Goal: Task Accomplishment & Management: Use online tool/utility

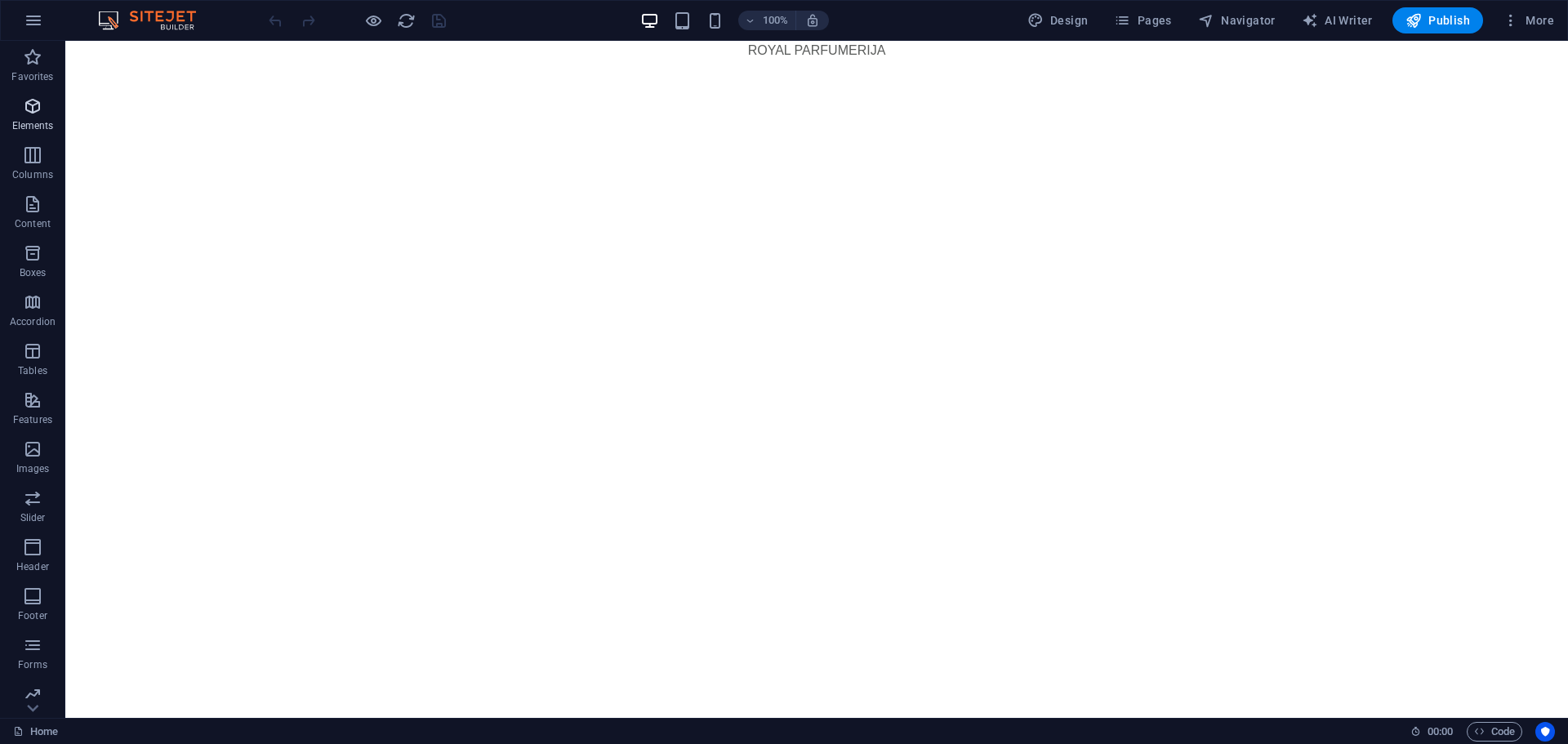
click at [31, 122] on p "Elements" at bounding box center [33, 126] width 41 height 13
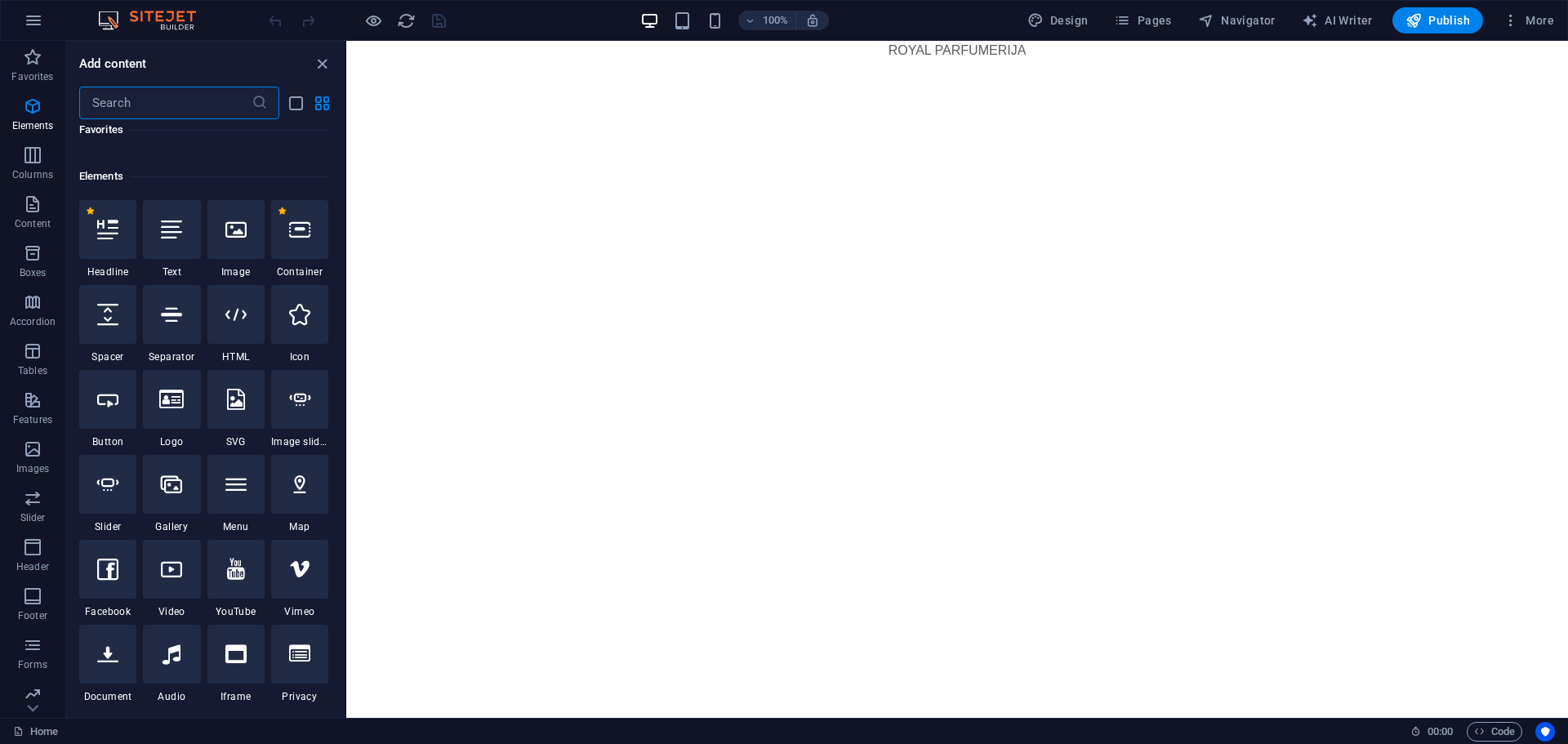
scroll to position [92, 0]
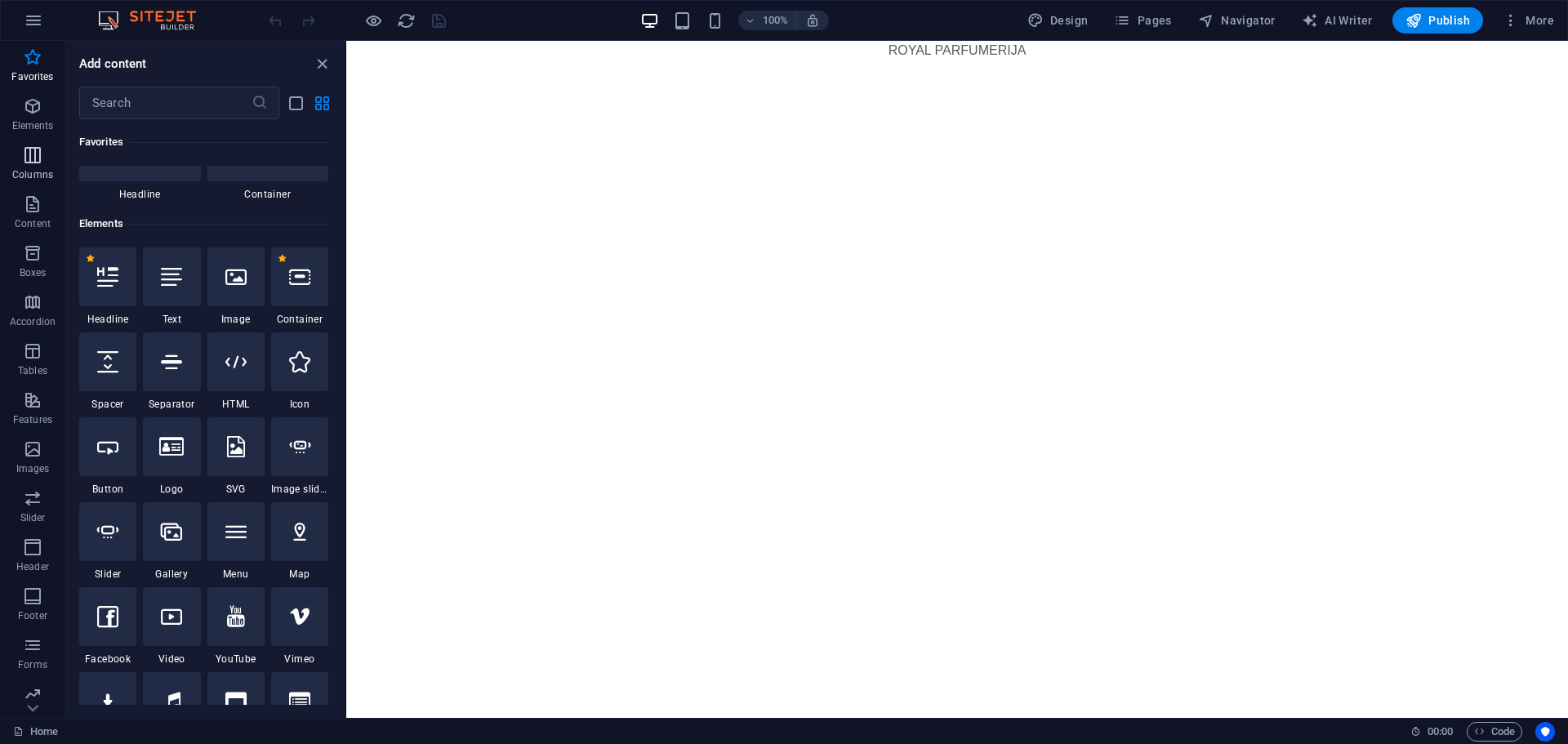
click at [37, 162] on icon "button" at bounding box center [32, 155] width 20 height 20
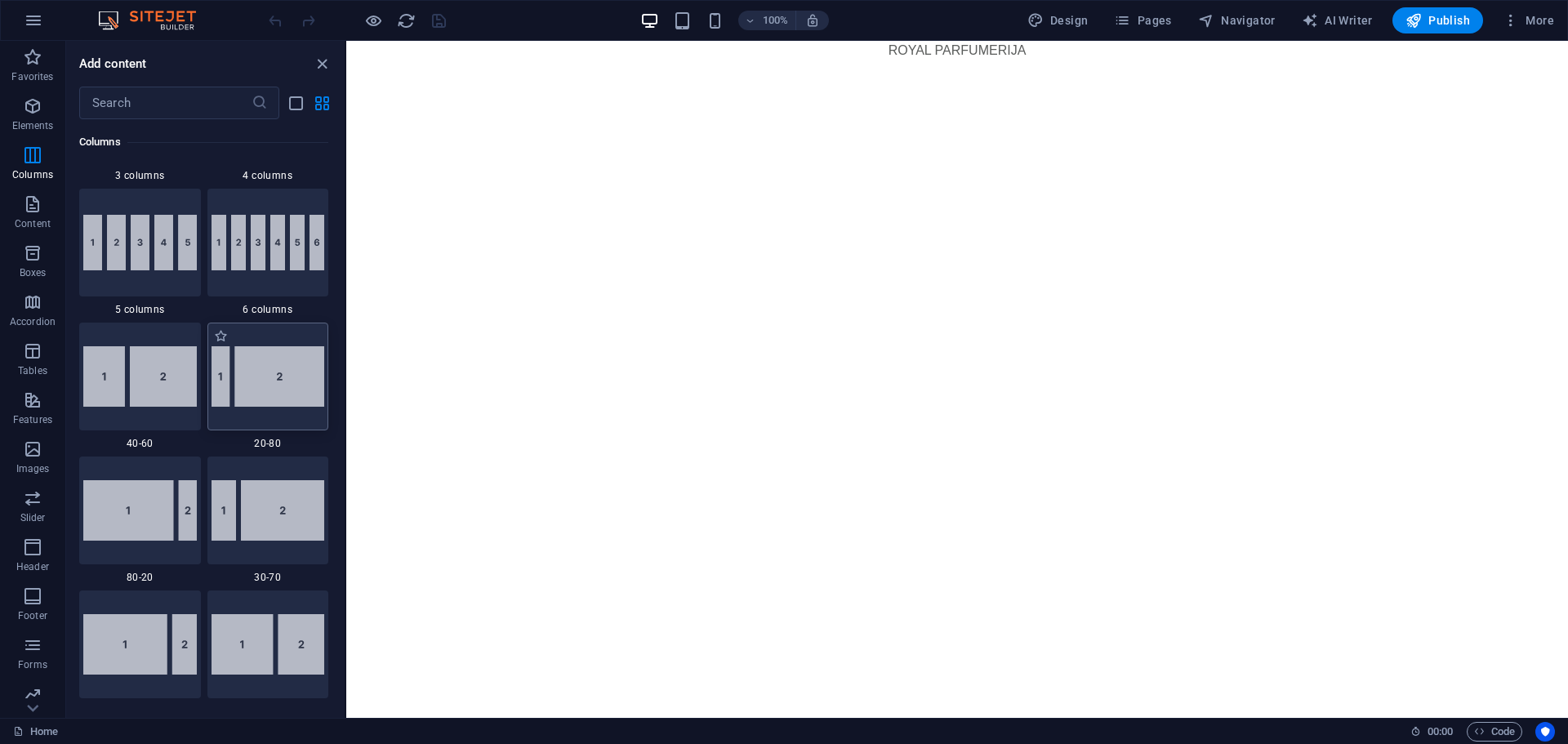
scroll to position [1134, 0]
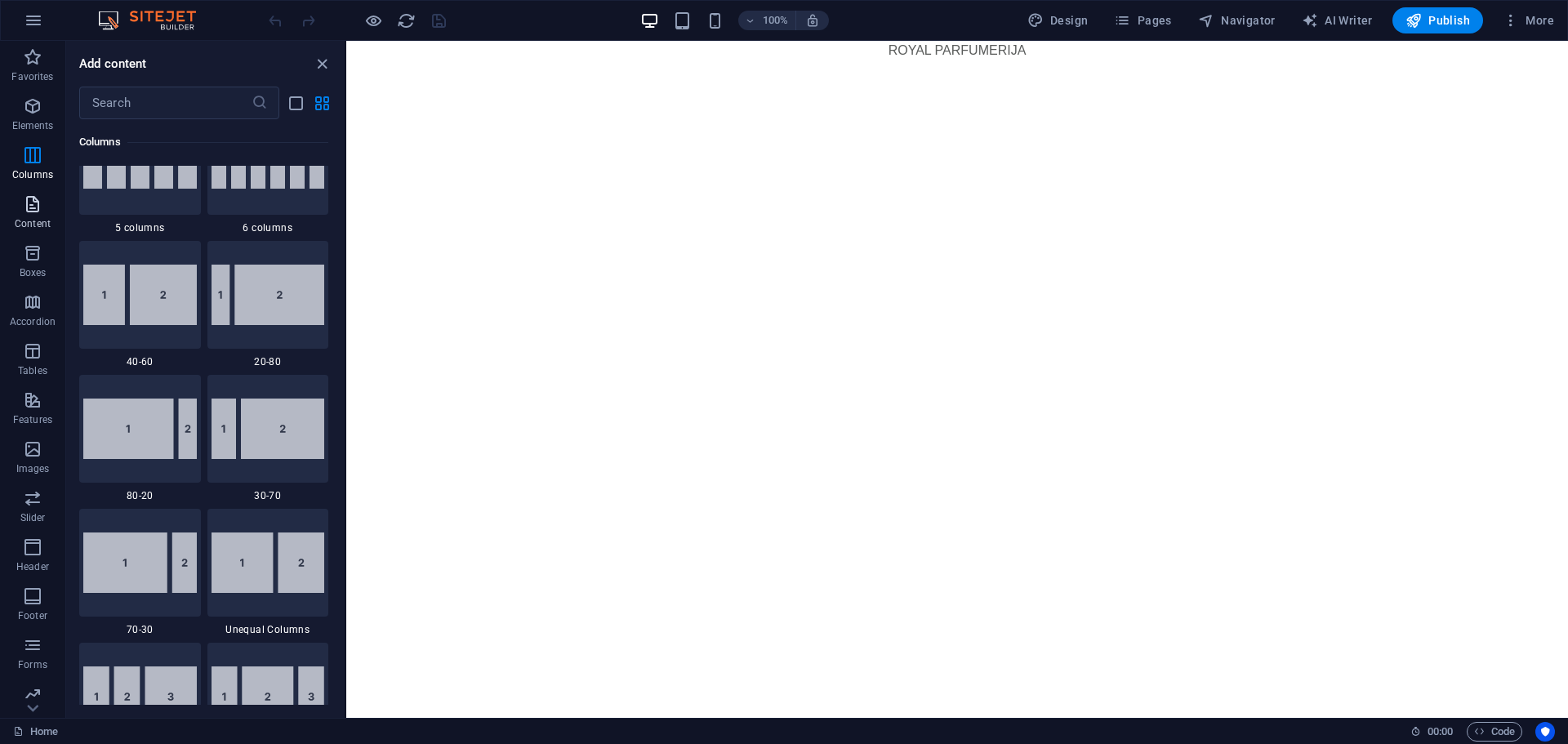
click at [20, 203] on span "Content" at bounding box center [32, 214] width 66 height 39
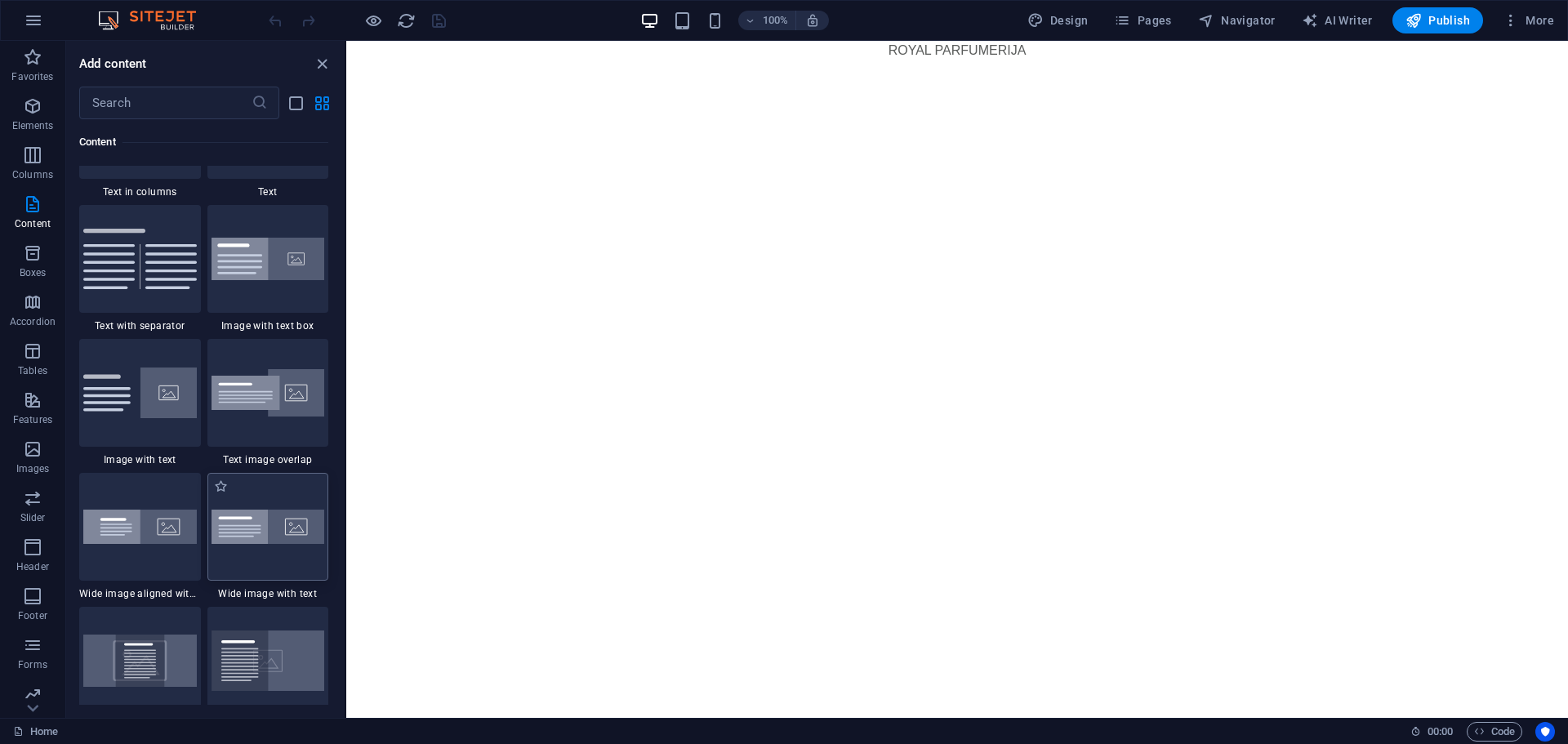
scroll to position [3019, 0]
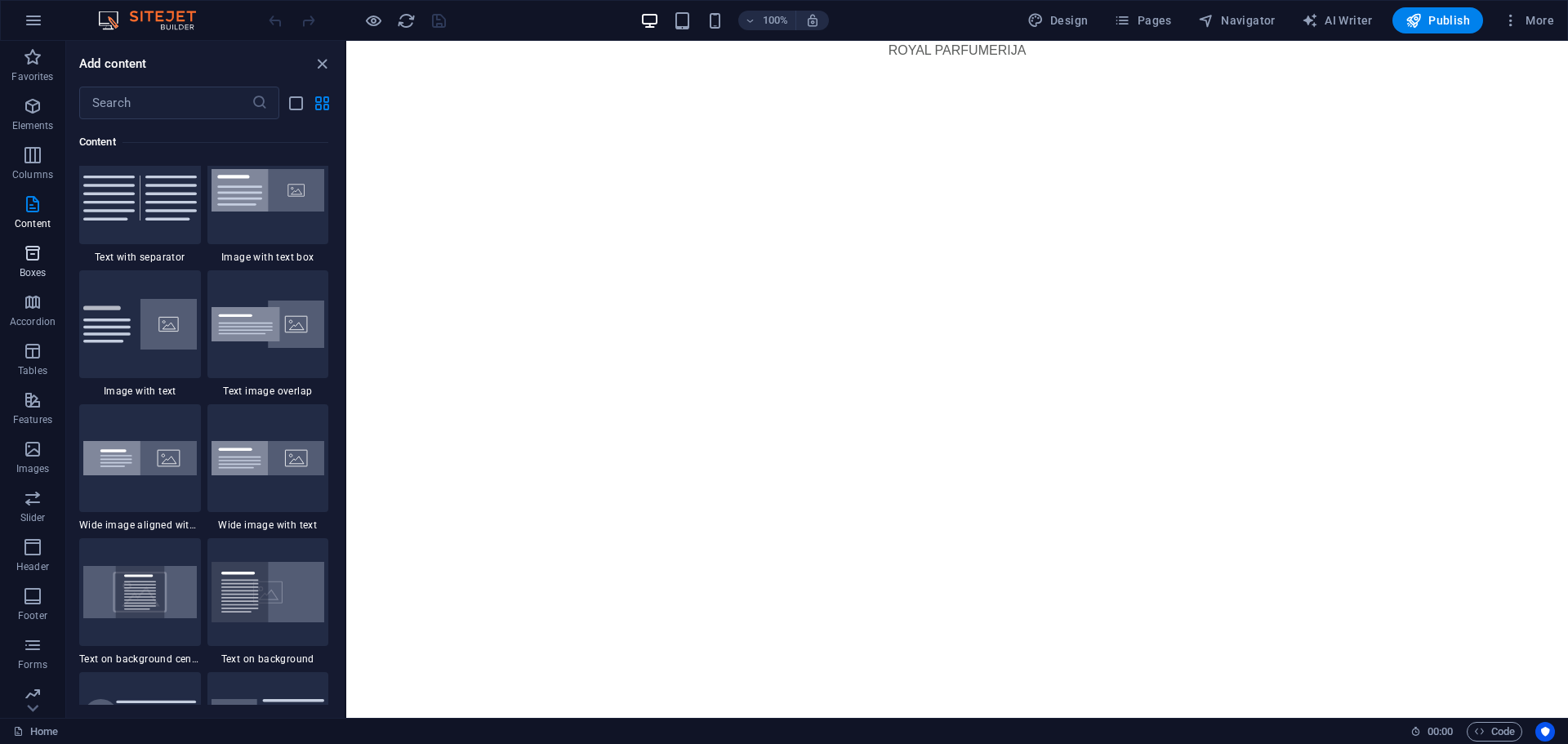
click at [23, 253] on icon "button" at bounding box center [32, 253] width 20 height 20
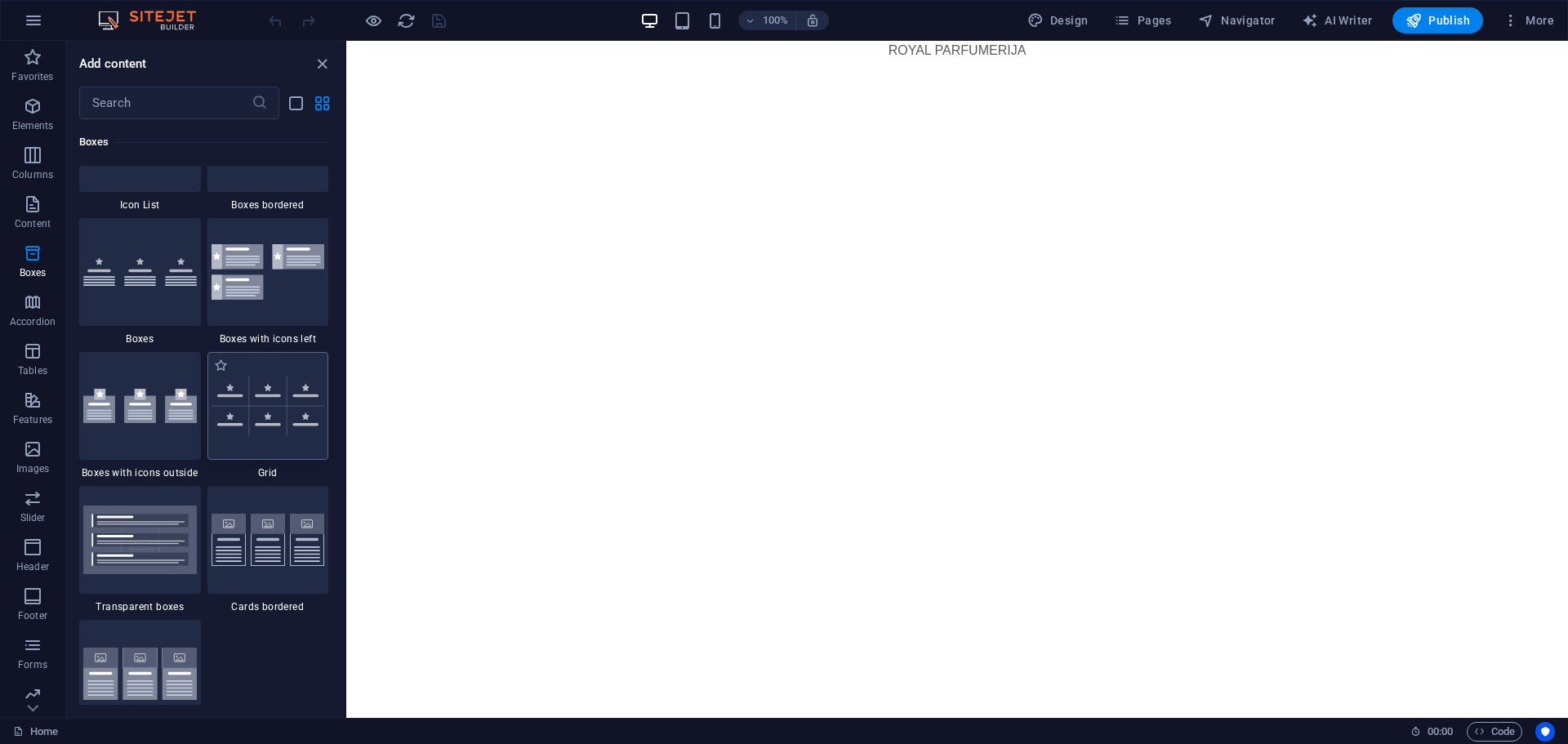
scroll to position [4666, 0]
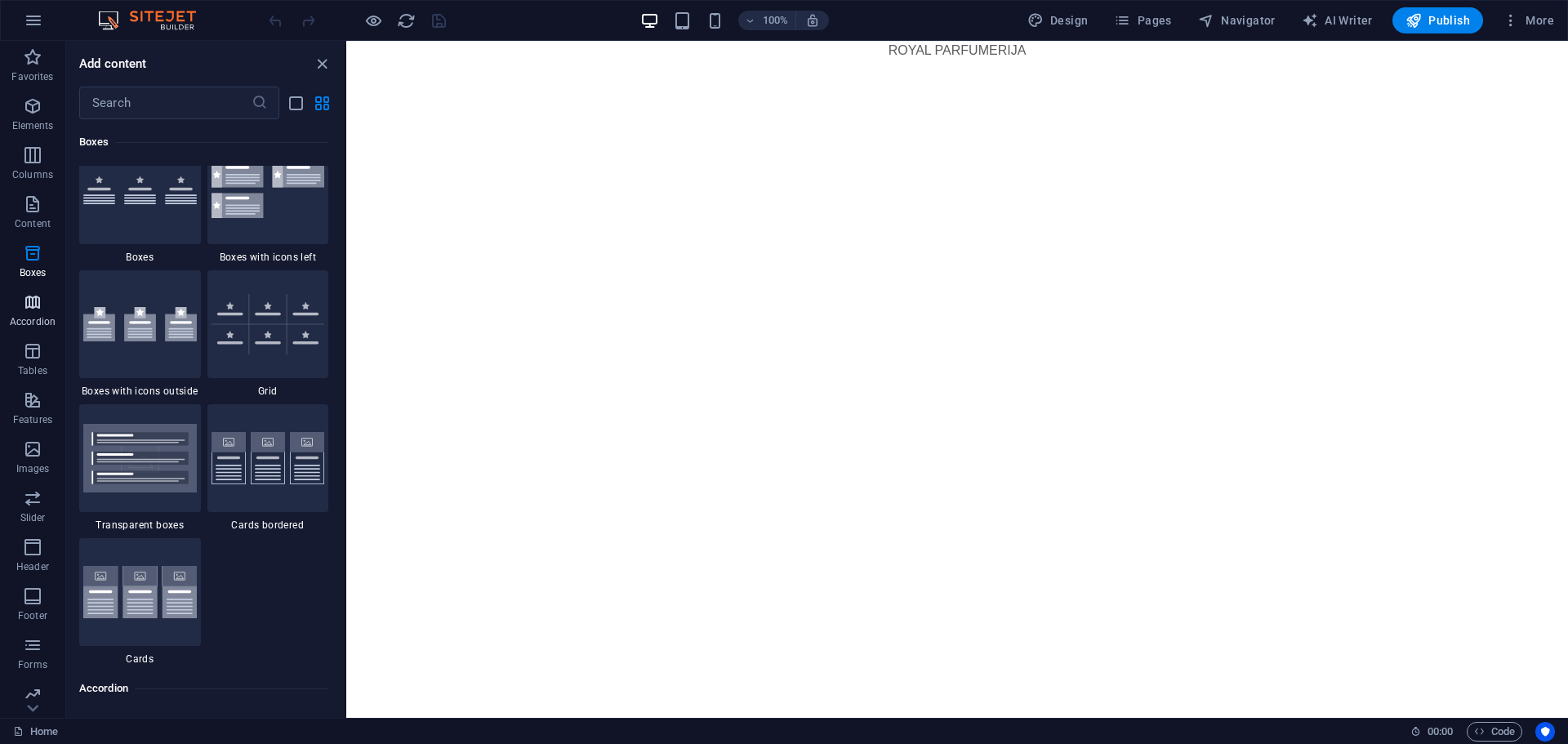
click at [32, 305] on icon "button" at bounding box center [32, 302] width 20 height 20
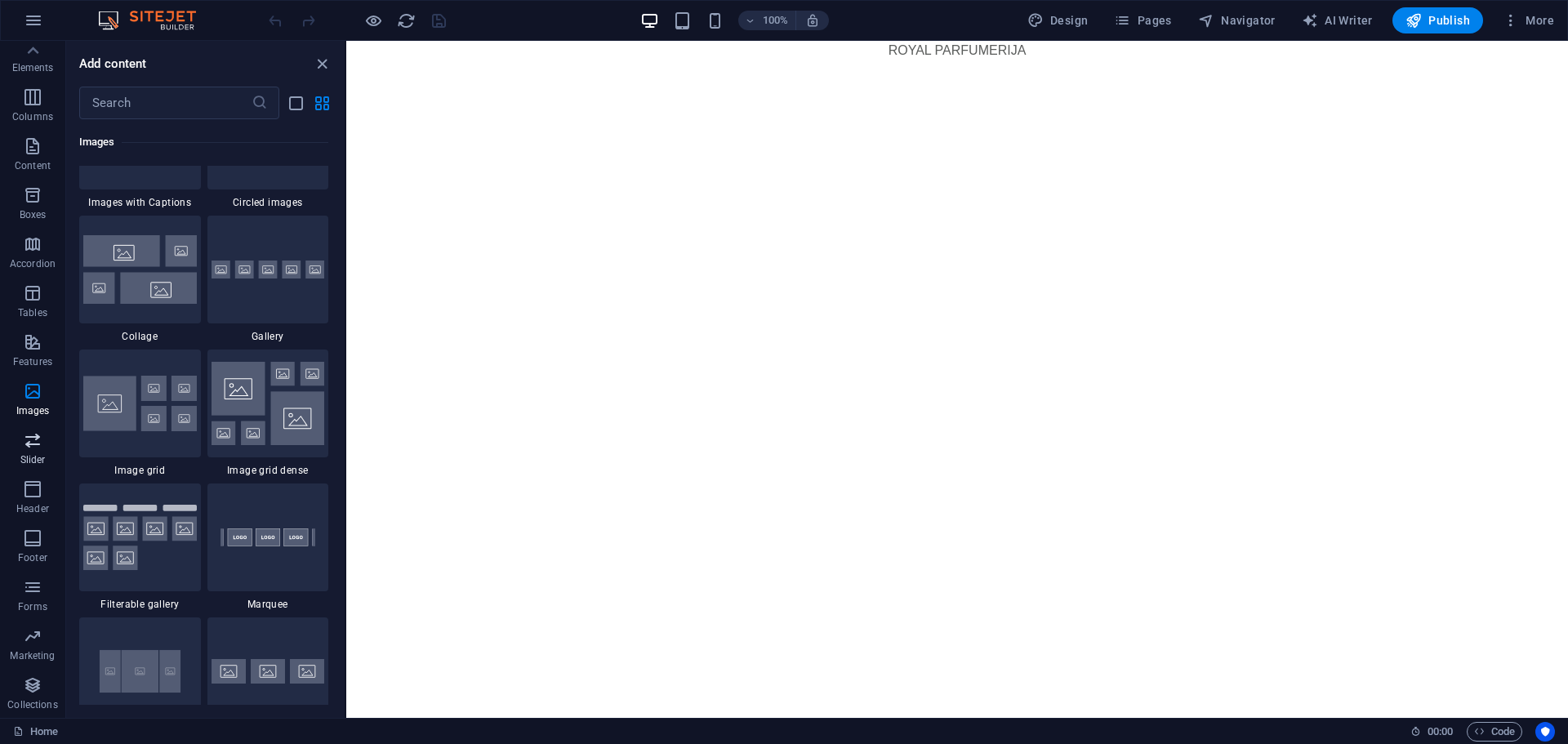
scroll to position [8395, 0]
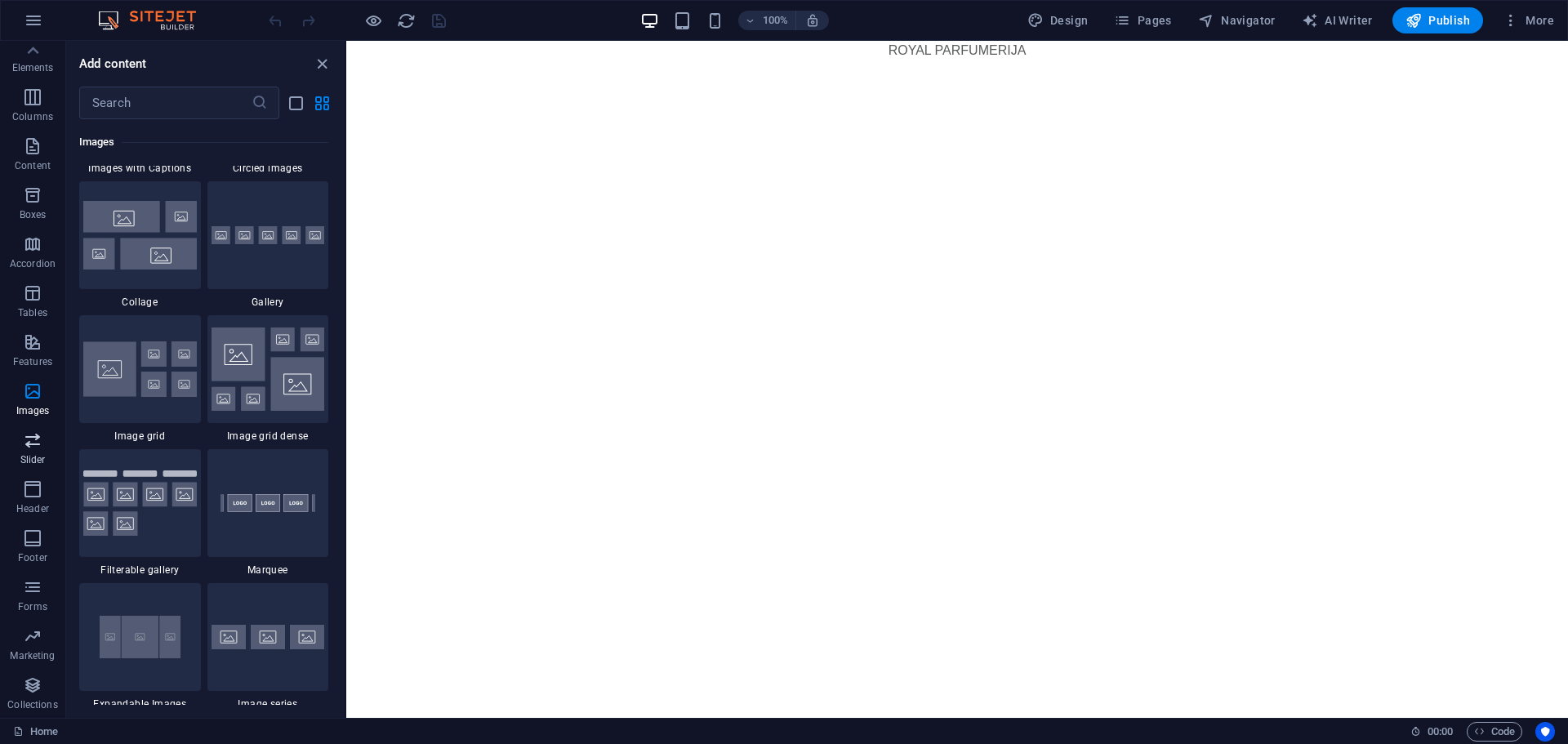
click at [31, 455] on p "Slider" at bounding box center [33, 460] width 25 height 13
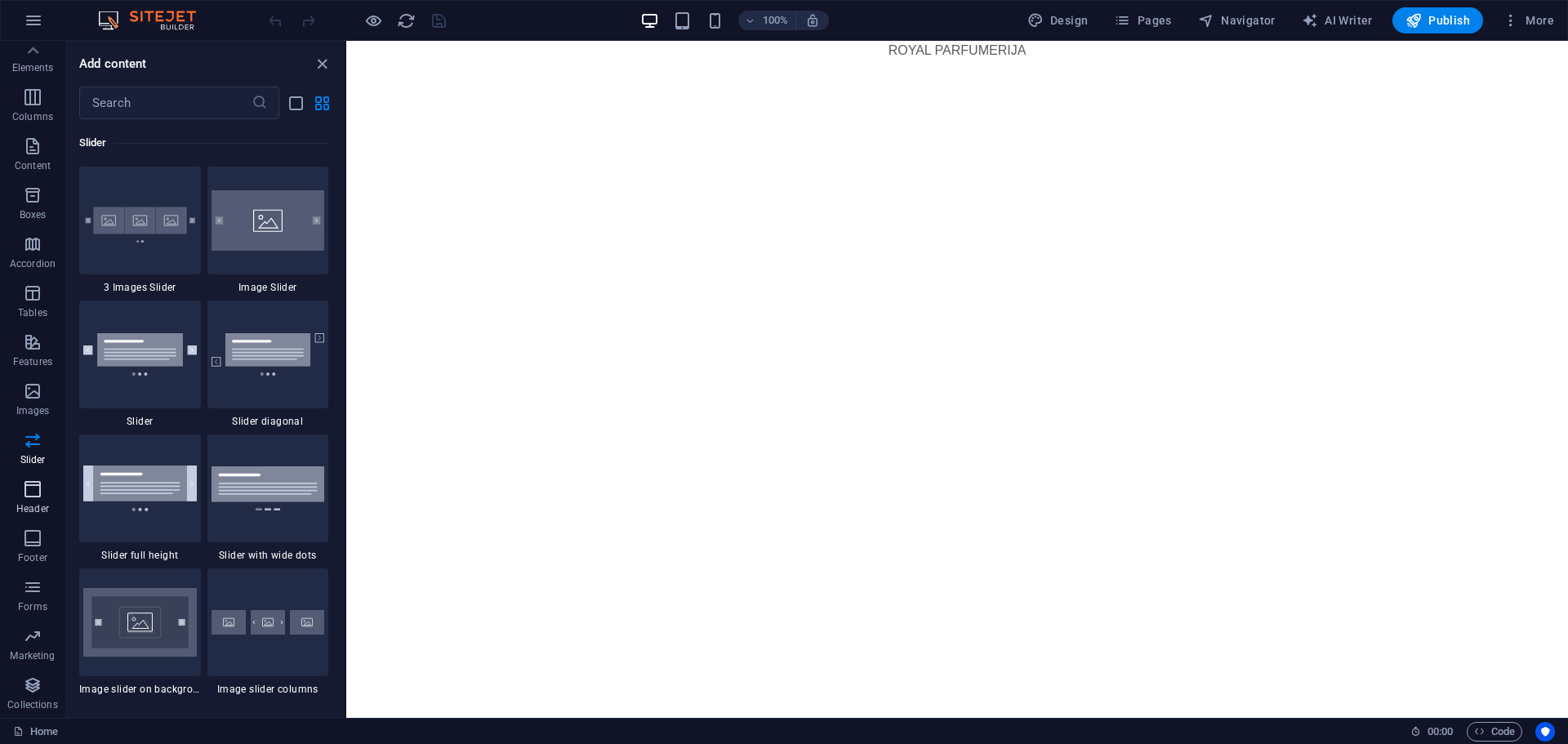
scroll to position [9254, 0]
click at [40, 487] on icon "button" at bounding box center [32, 489] width 20 height 20
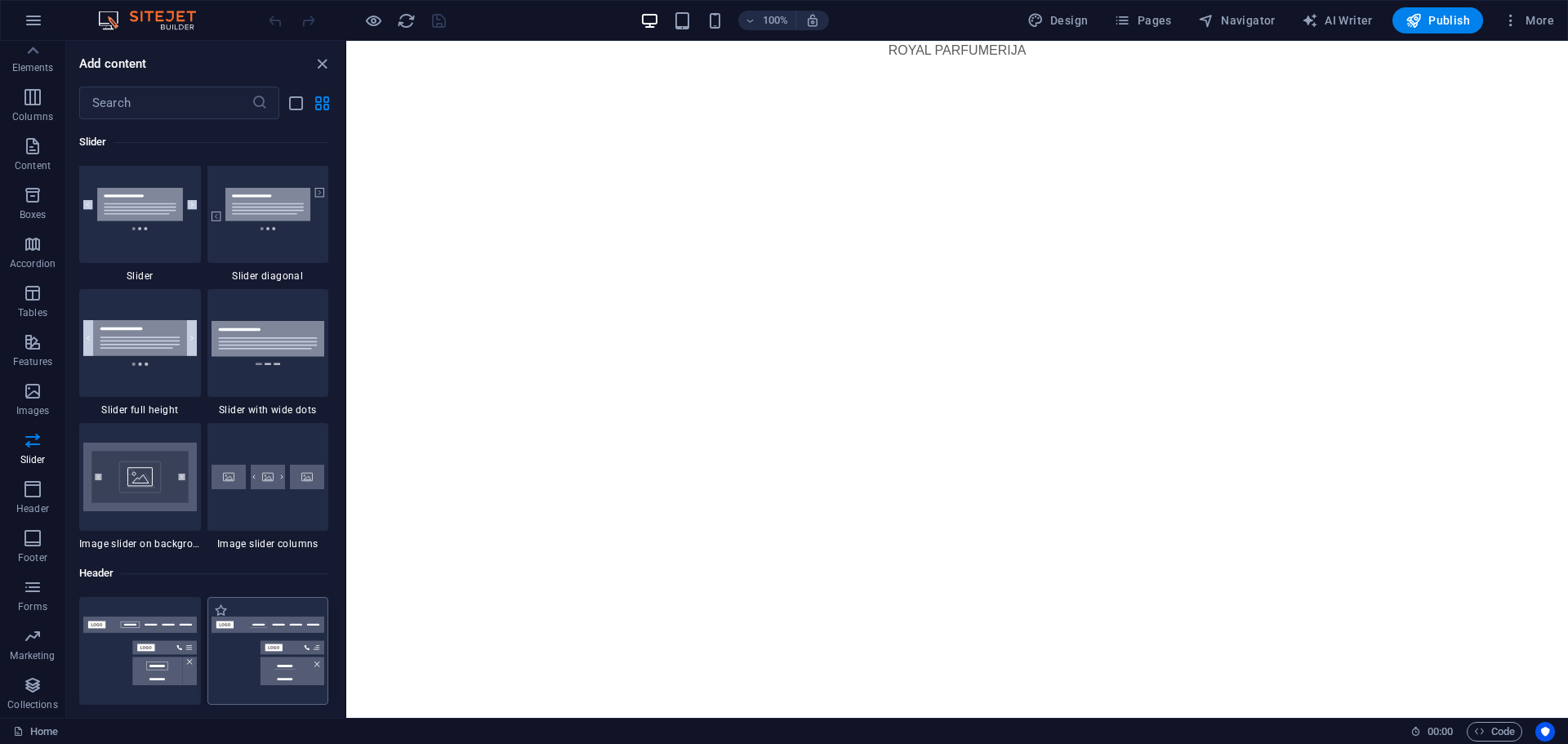
scroll to position [9747, 0]
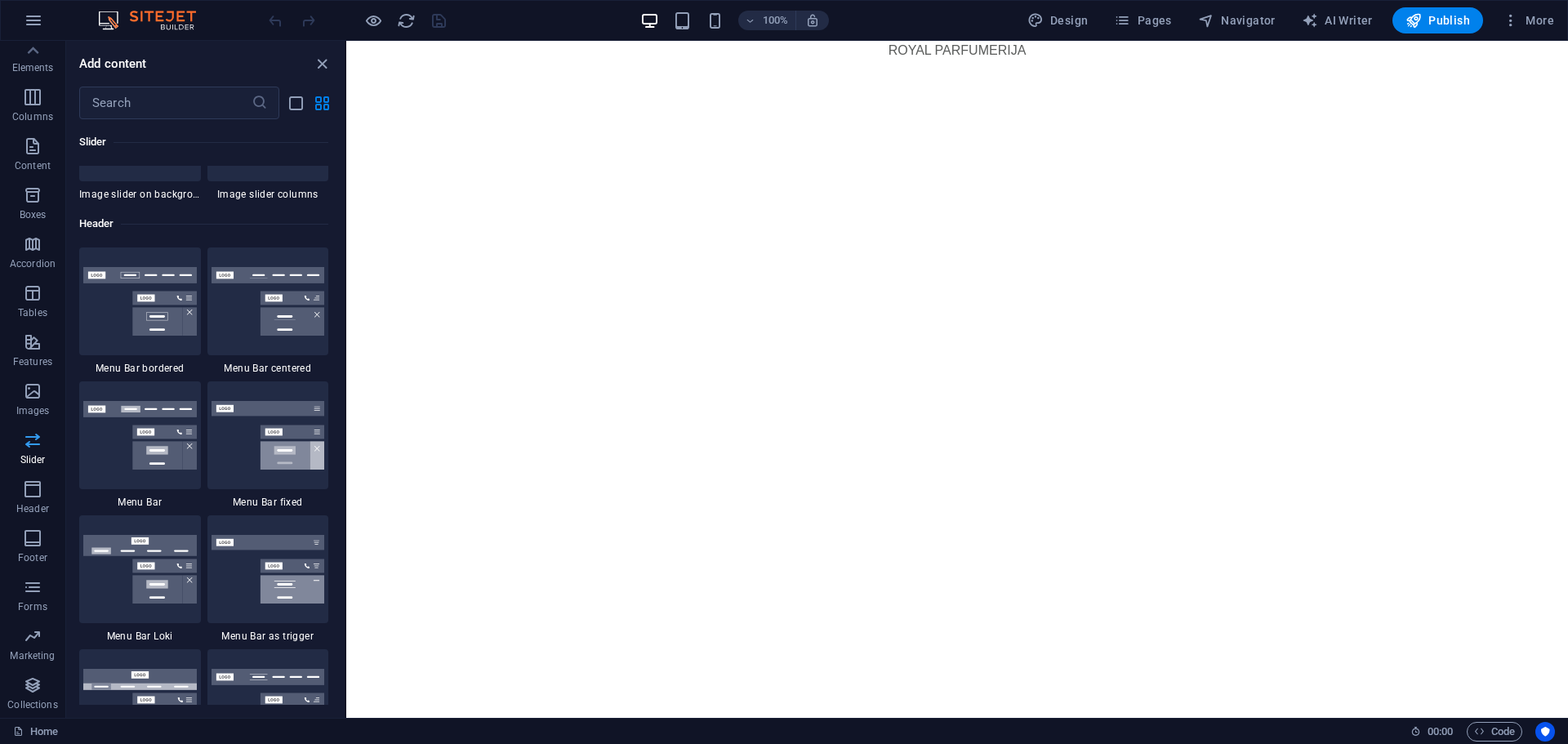
click at [31, 435] on icon "button" at bounding box center [32, 440] width 20 height 20
click at [31, 497] on icon "button" at bounding box center [32, 489] width 20 height 20
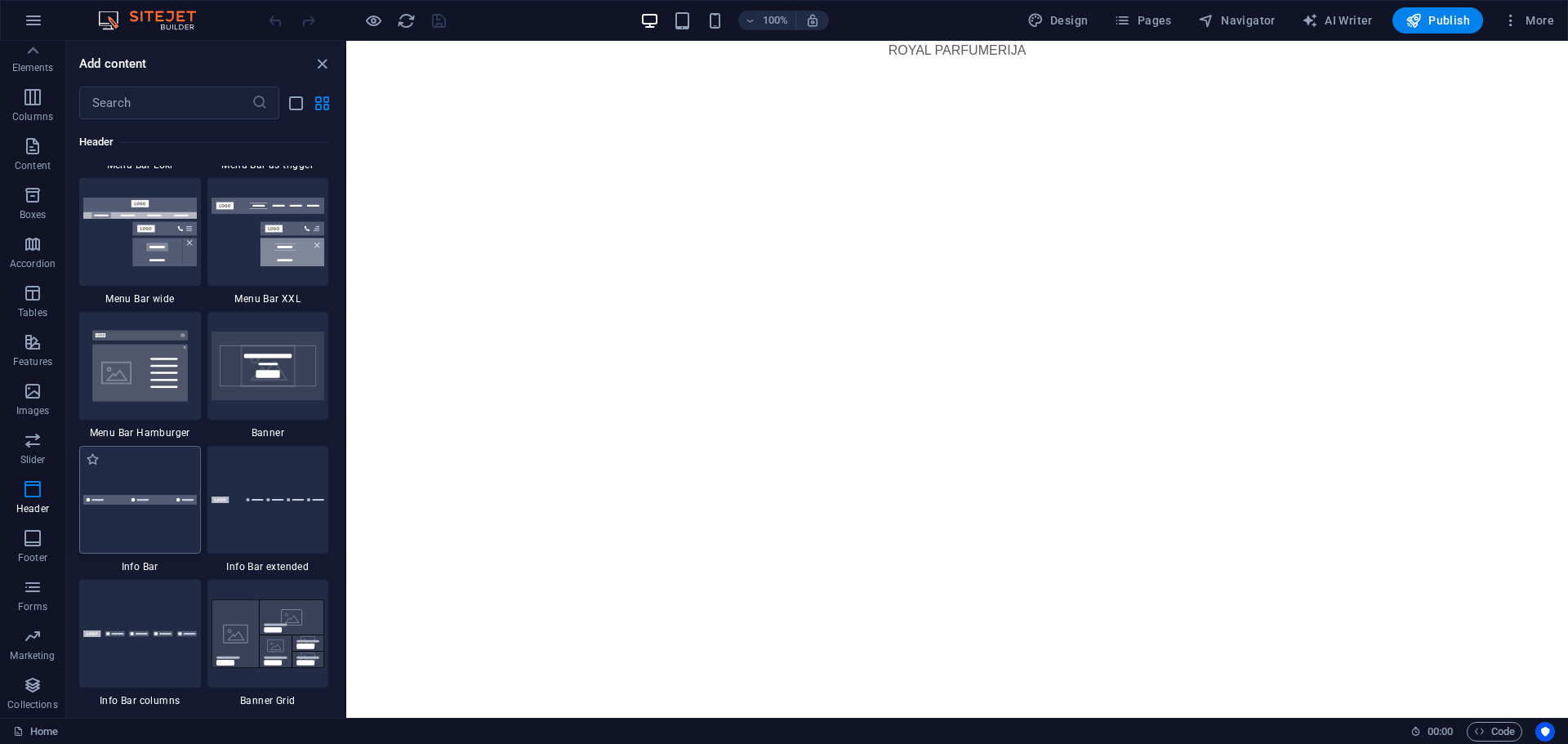
scroll to position [10237, 0]
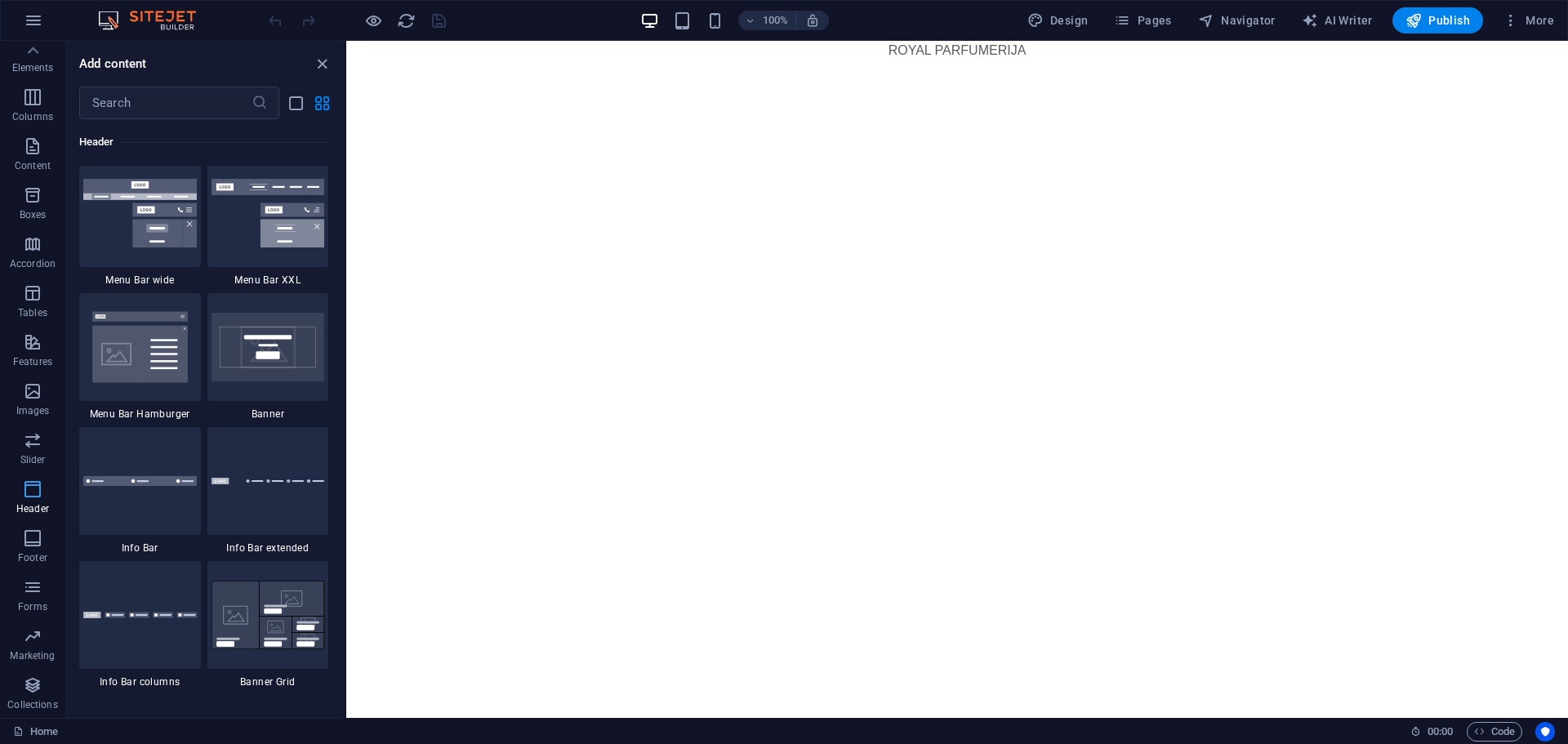
click at [40, 492] on icon "button" at bounding box center [32, 489] width 20 height 20
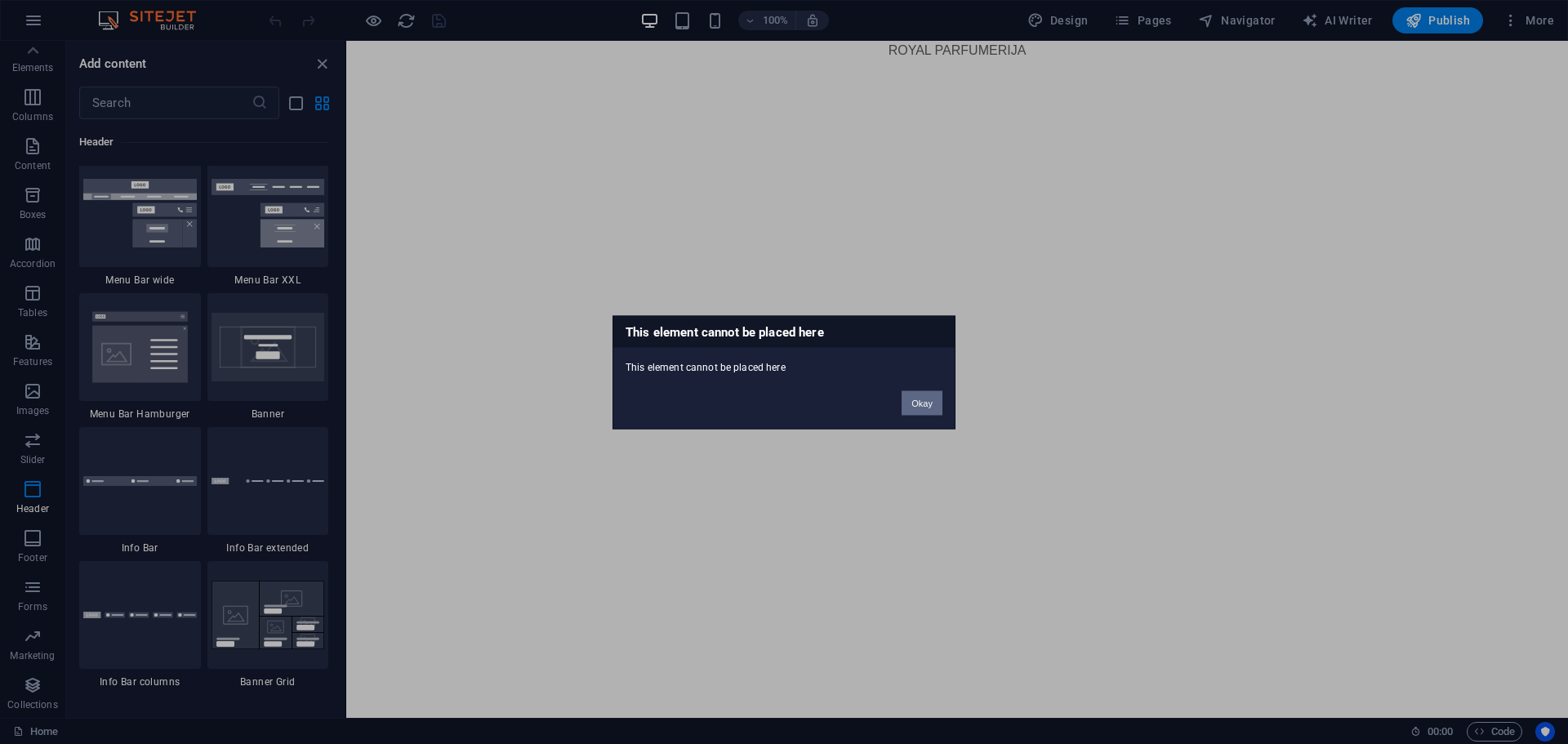
click at [913, 408] on button "Okay" at bounding box center [921, 402] width 40 height 24
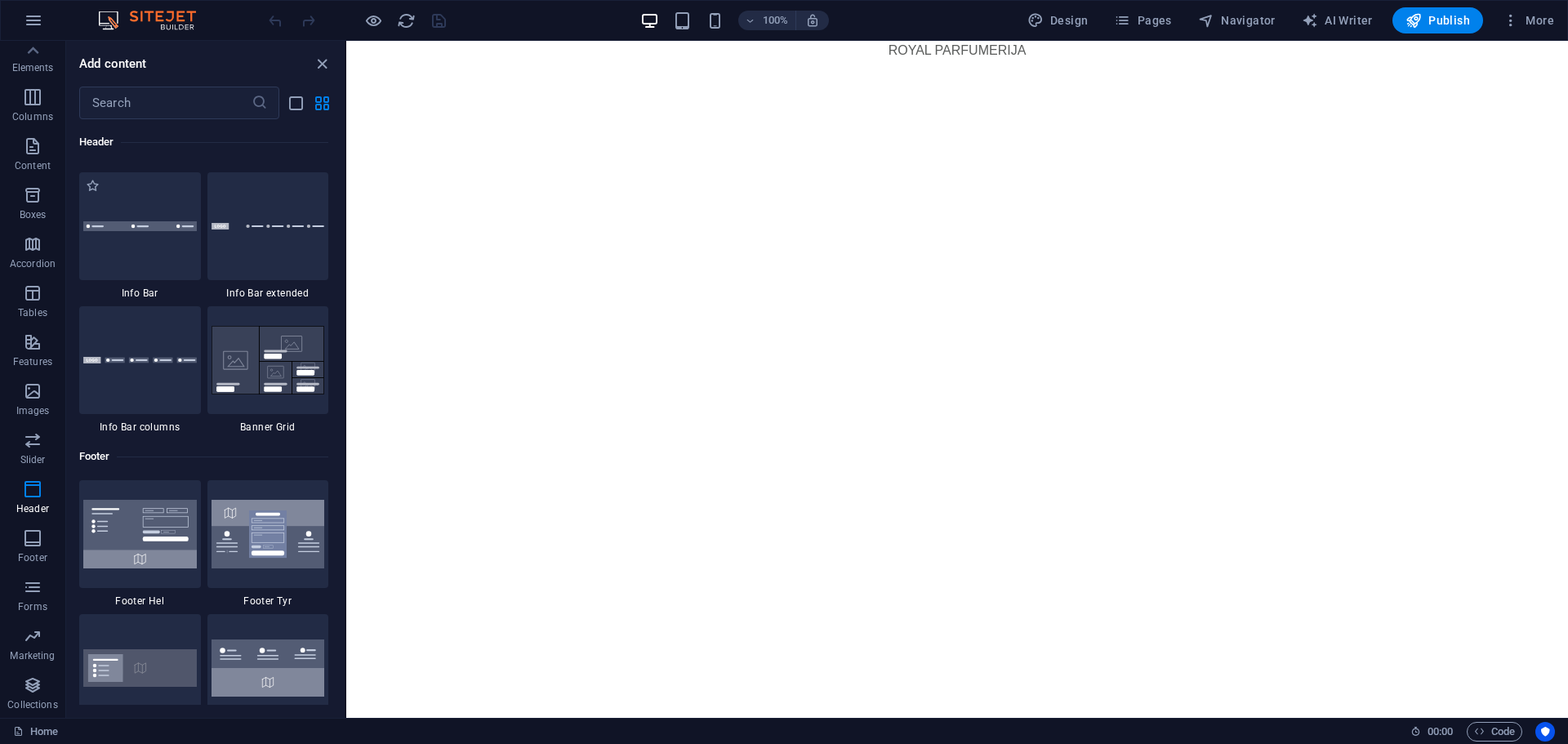
scroll to position [10563, 0]
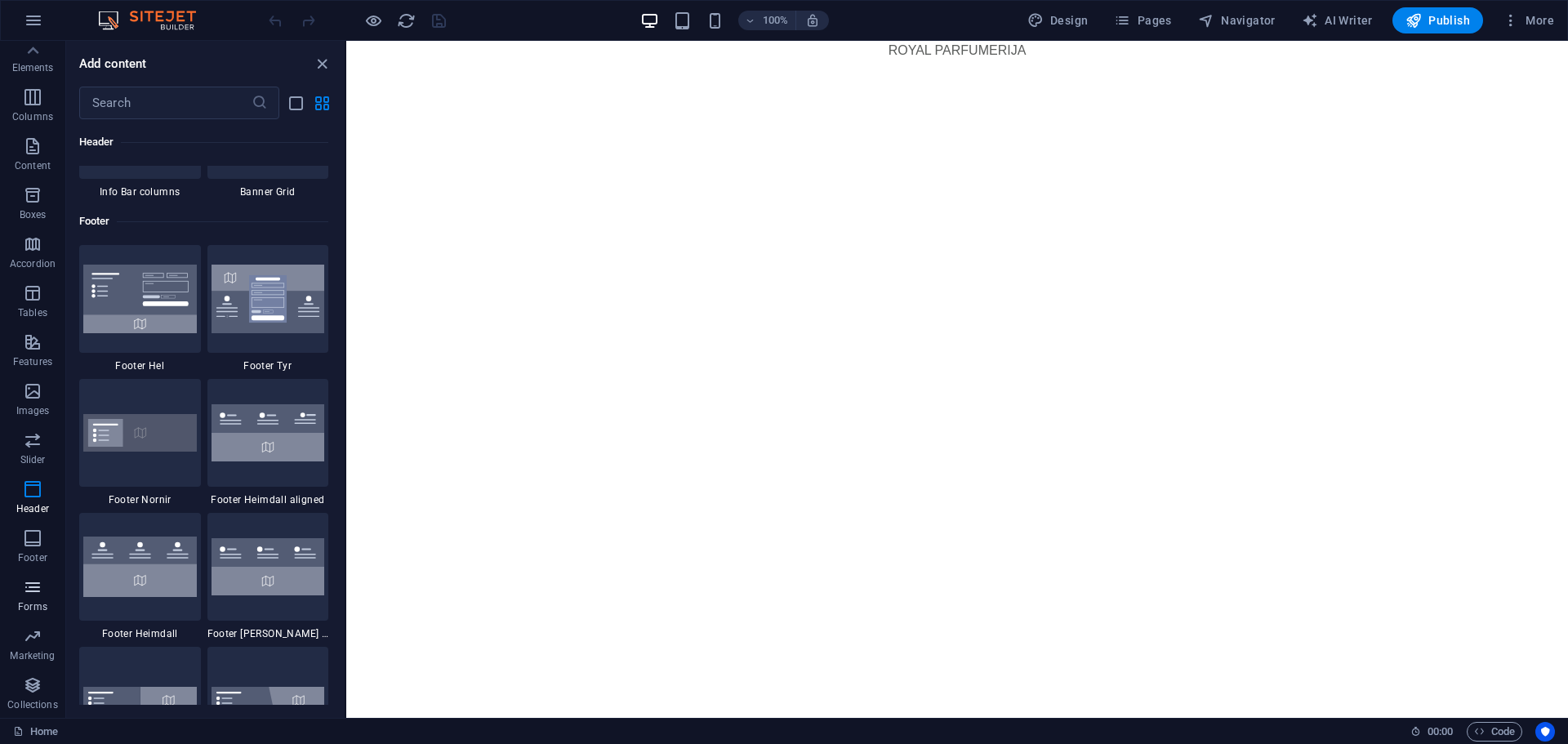
click at [33, 594] on icon "button" at bounding box center [32, 587] width 20 height 20
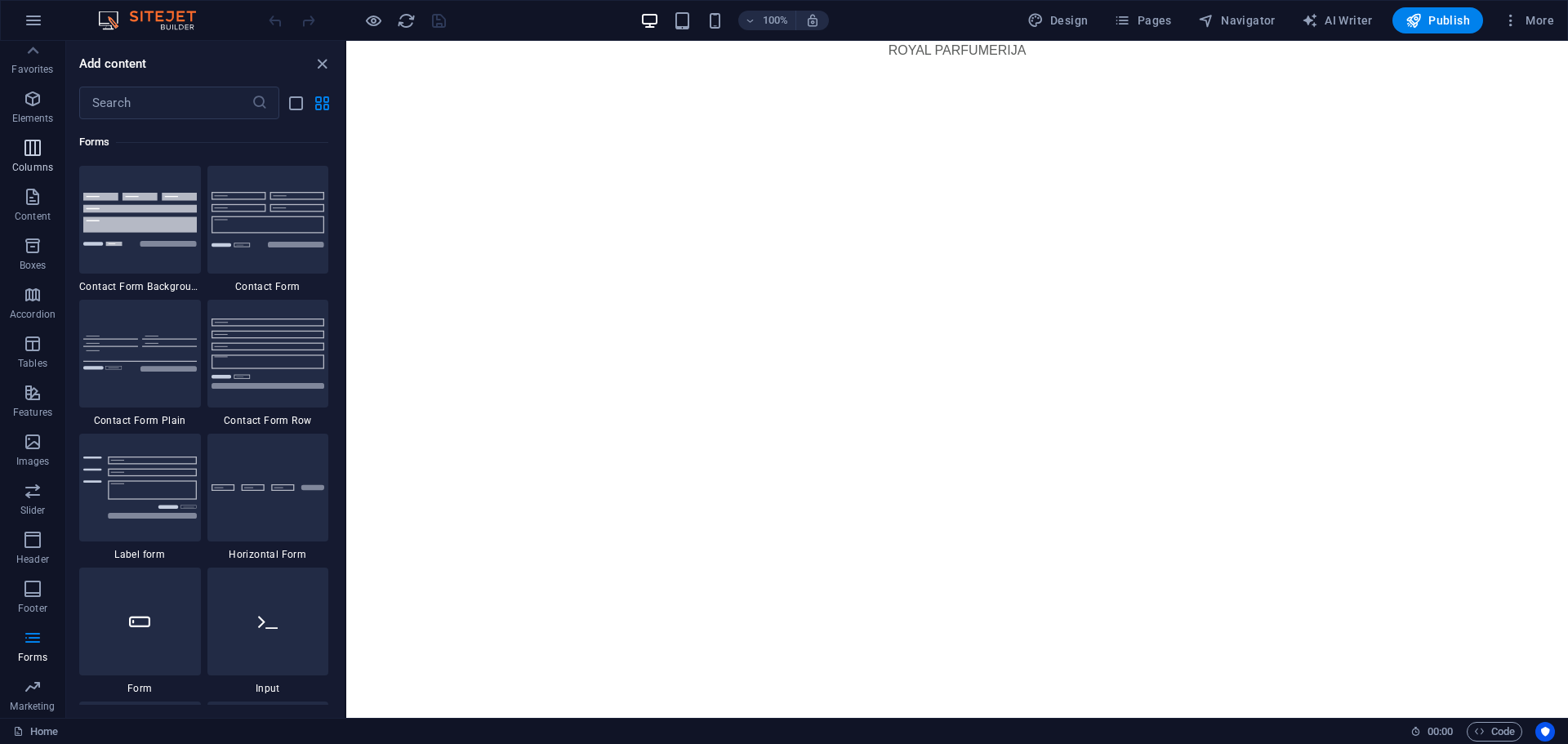
scroll to position [0, 0]
click at [39, 71] on p "Favorites" at bounding box center [32, 76] width 41 height 13
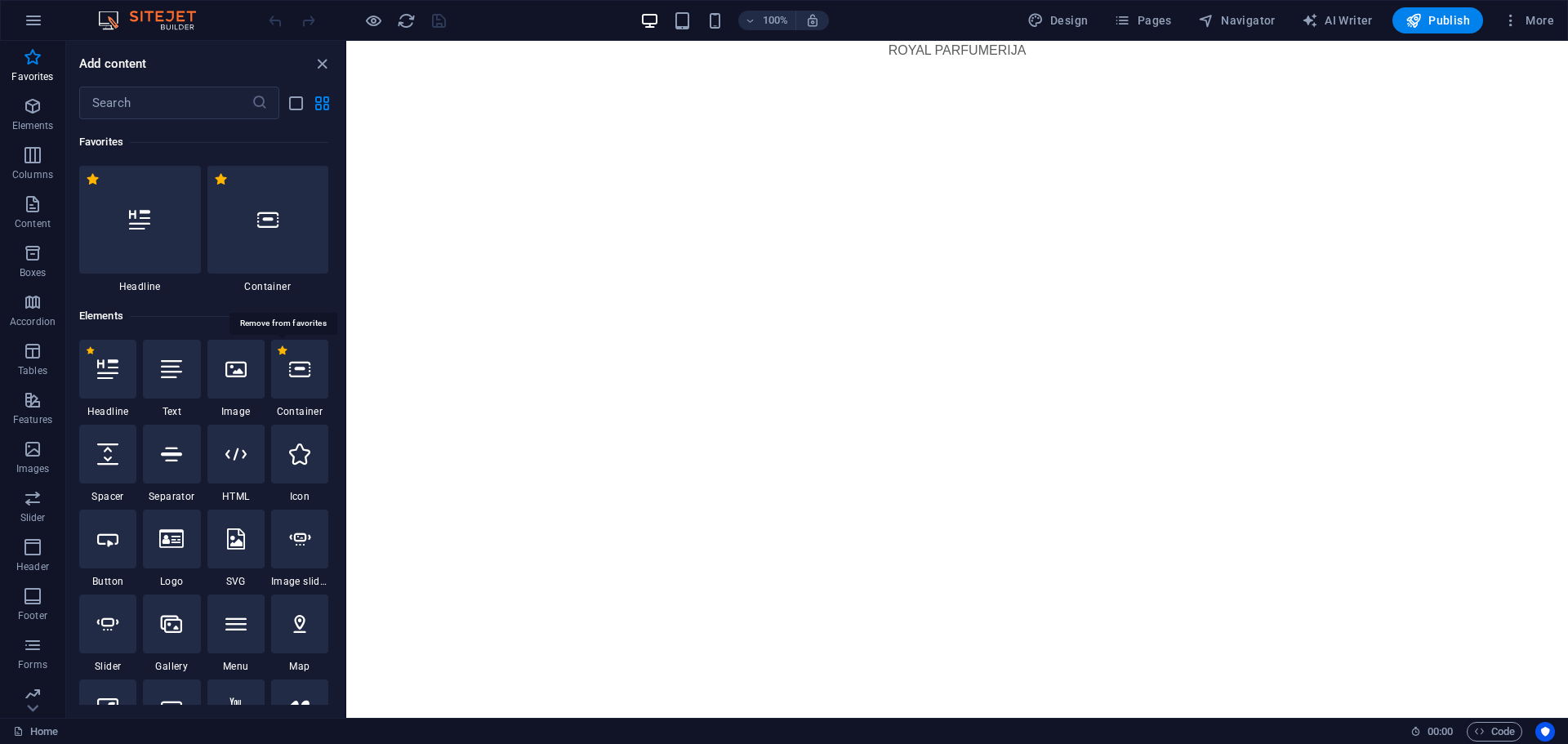
click at [282, 351] on label "1 Star" at bounding box center [282, 351] width 9 height 9
click at [277, 362] on input "1 Star" at bounding box center [277, 362] width 1 height 1
radio input "false"
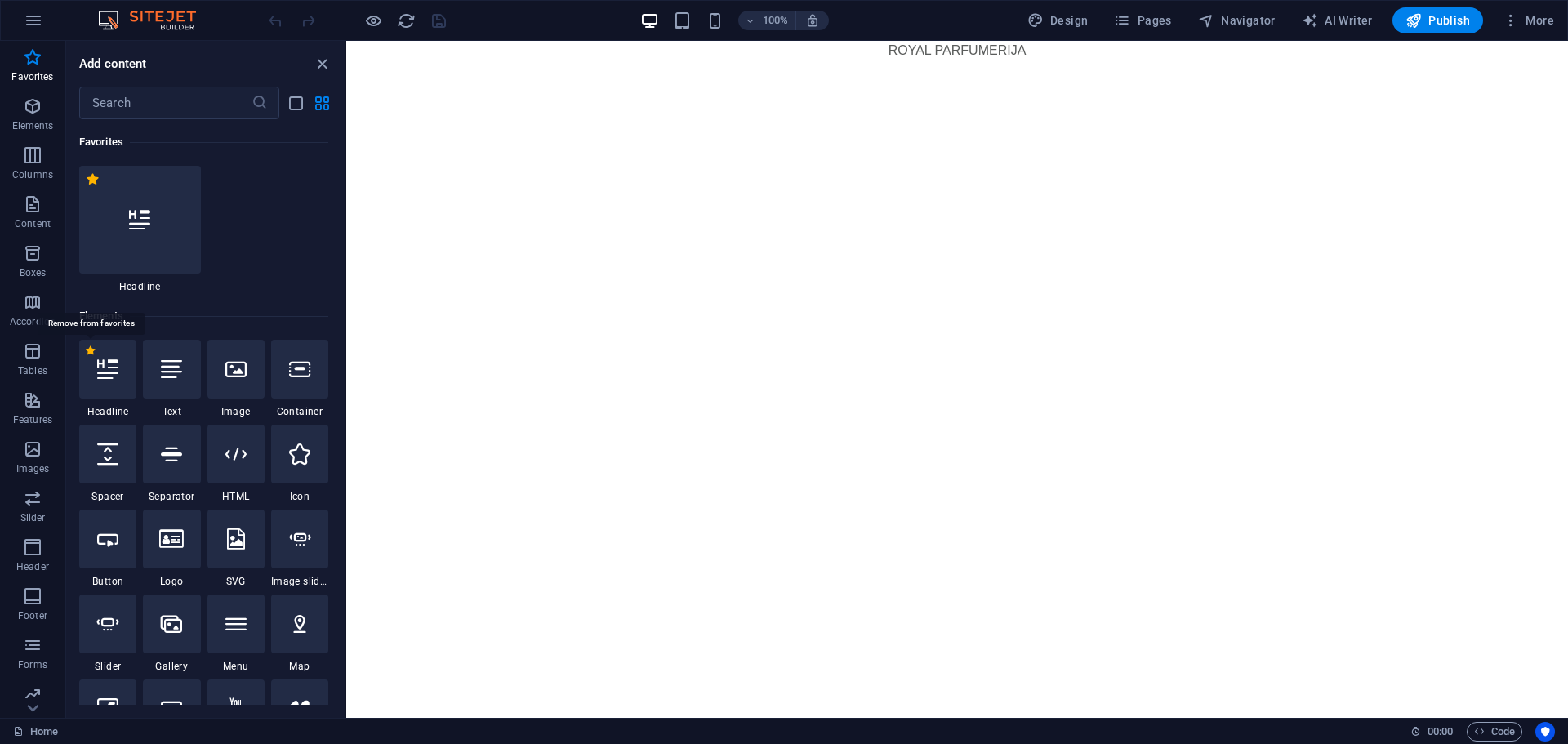
click at [91, 350] on label "1 Star" at bounding box center [90, 351] width 9 height 9
click at [85, 362] on input "1 Star" at bounding box center [85, 362] width 1 height 1
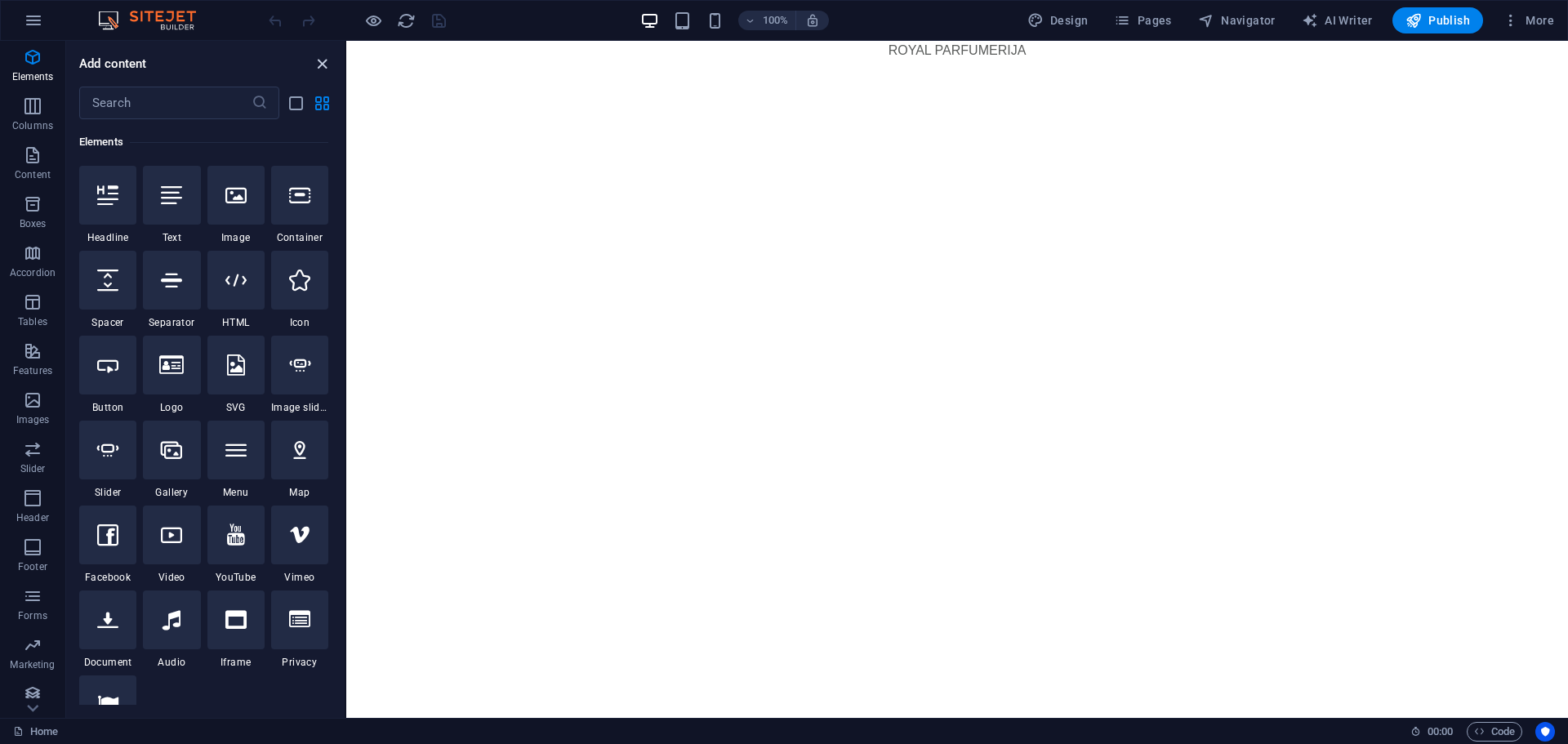
click at [327, 66] on icon "close panel" at bounding box center [322, 64] width 19 height 19
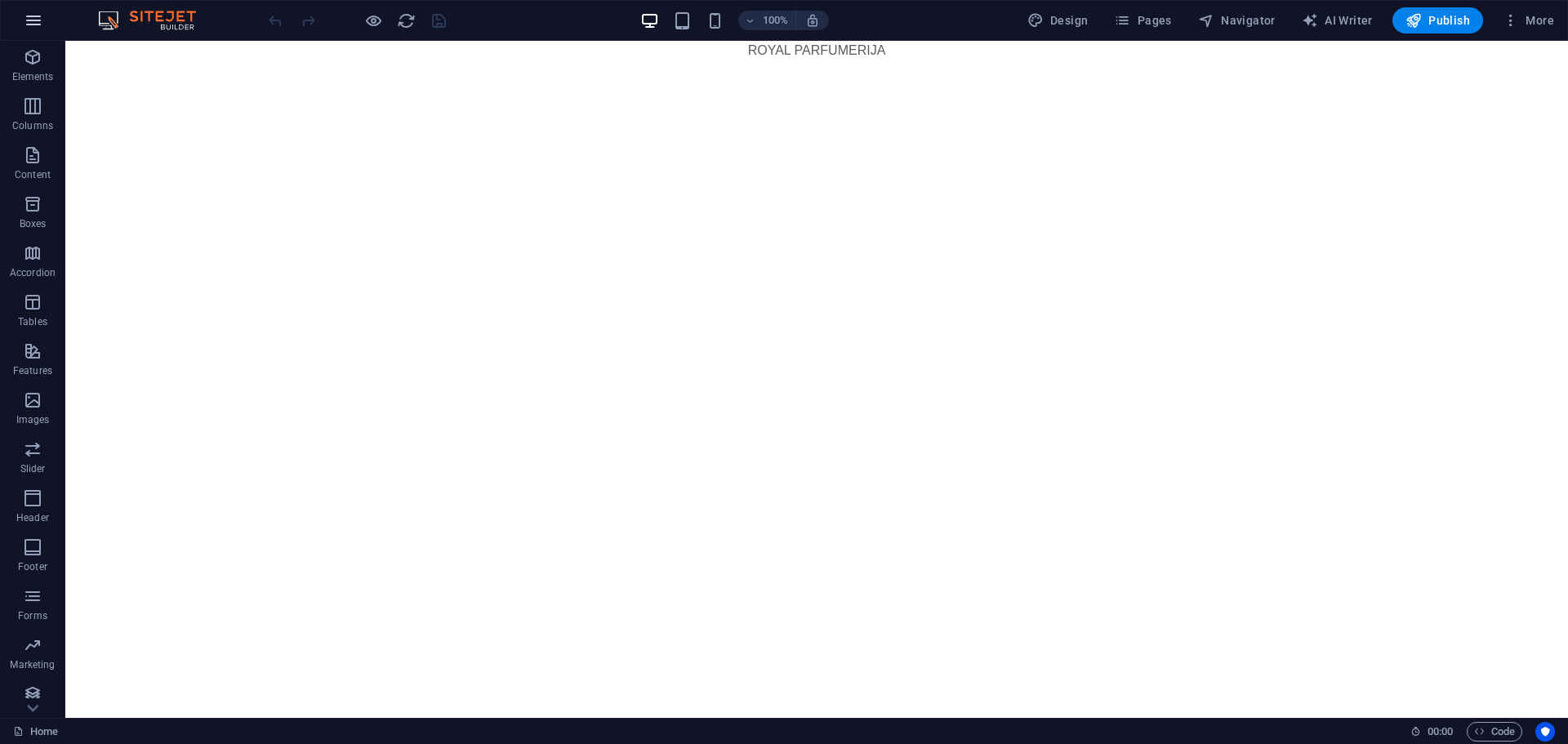
click at [34, 13] on icon "button" at bounding box center [33, 21] width 20 height 20
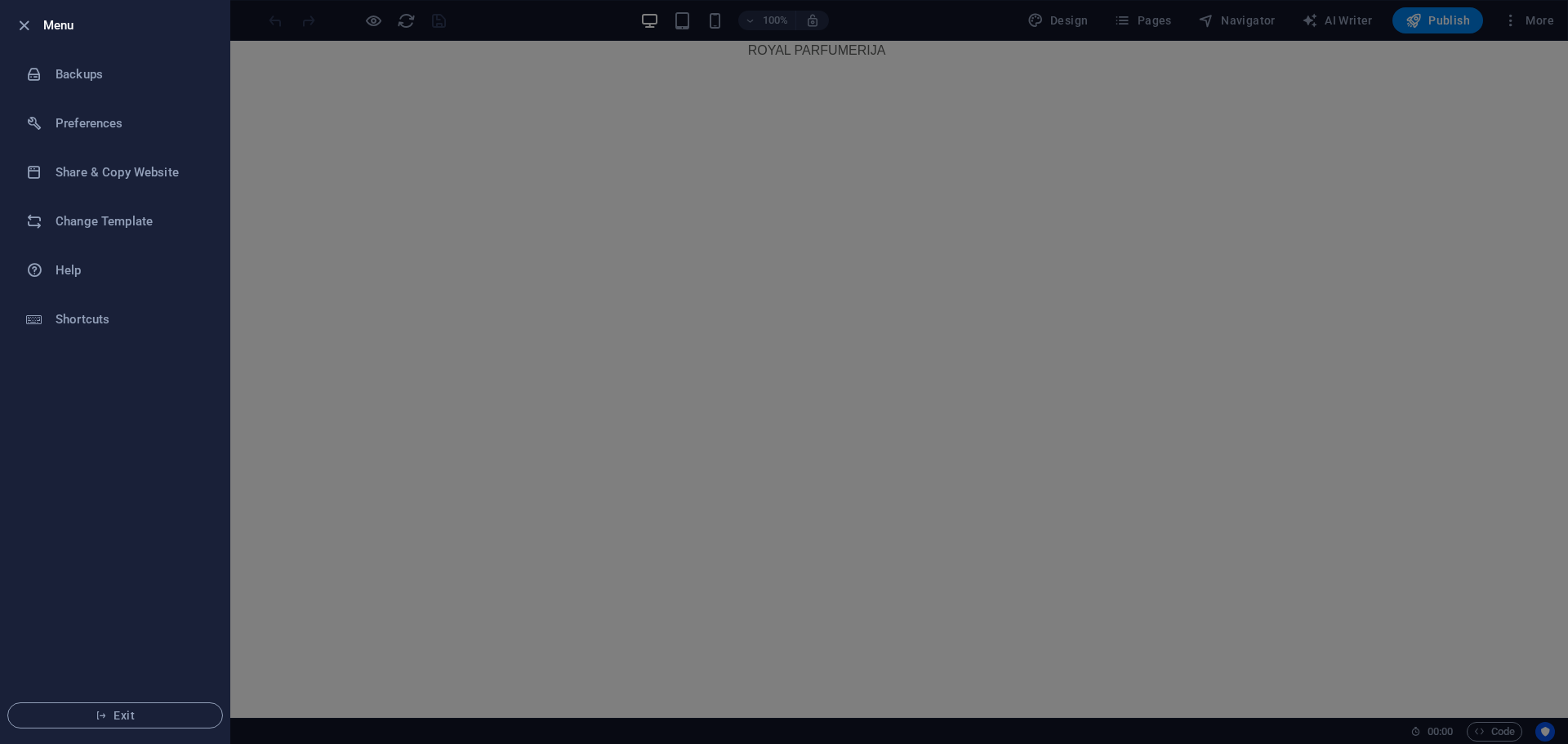
click at [352, 306] on div at bounding box center [784, 372] width 1568 height 744
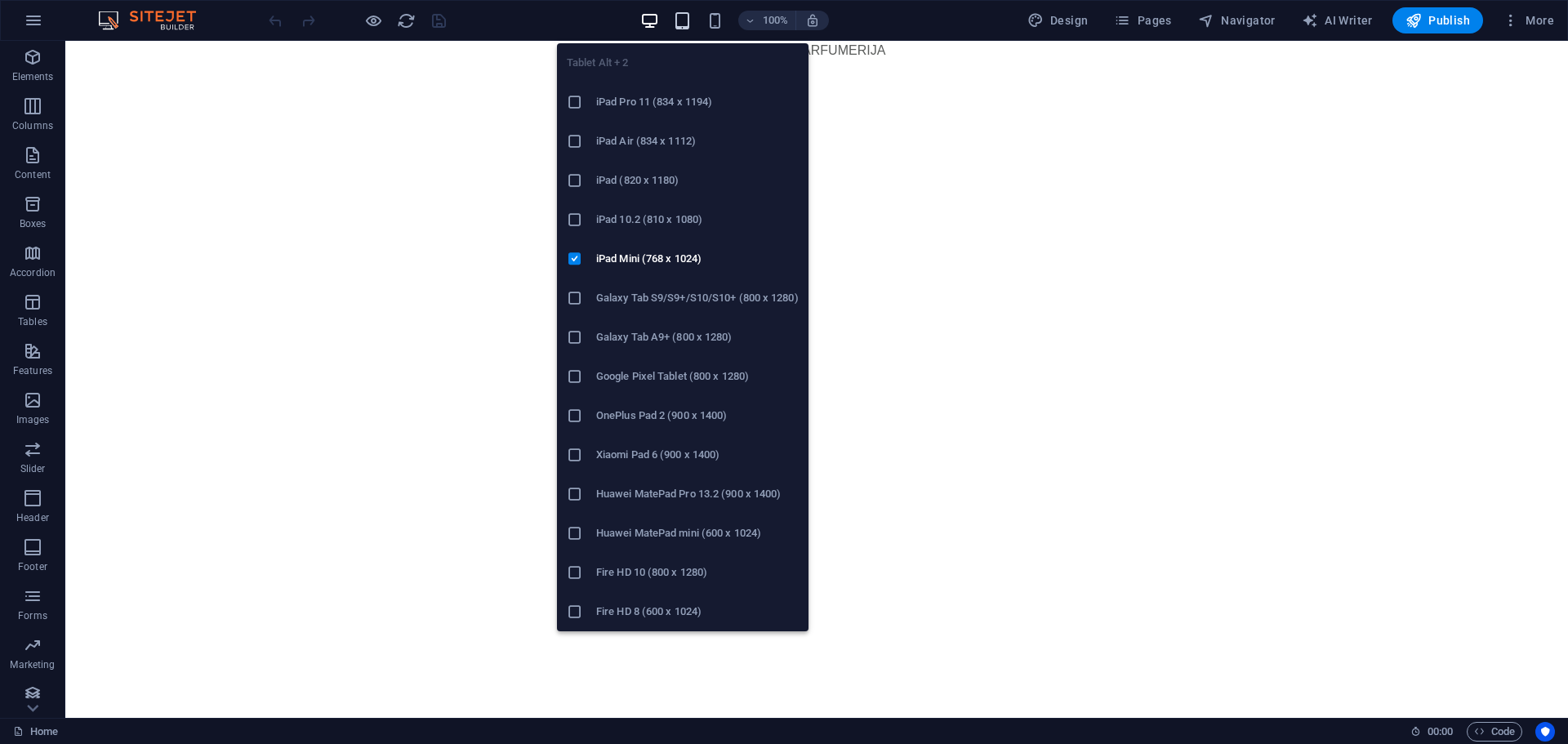
click at [688, 20] on icon "button" at bounding box center [682, 21] width 19 height 19
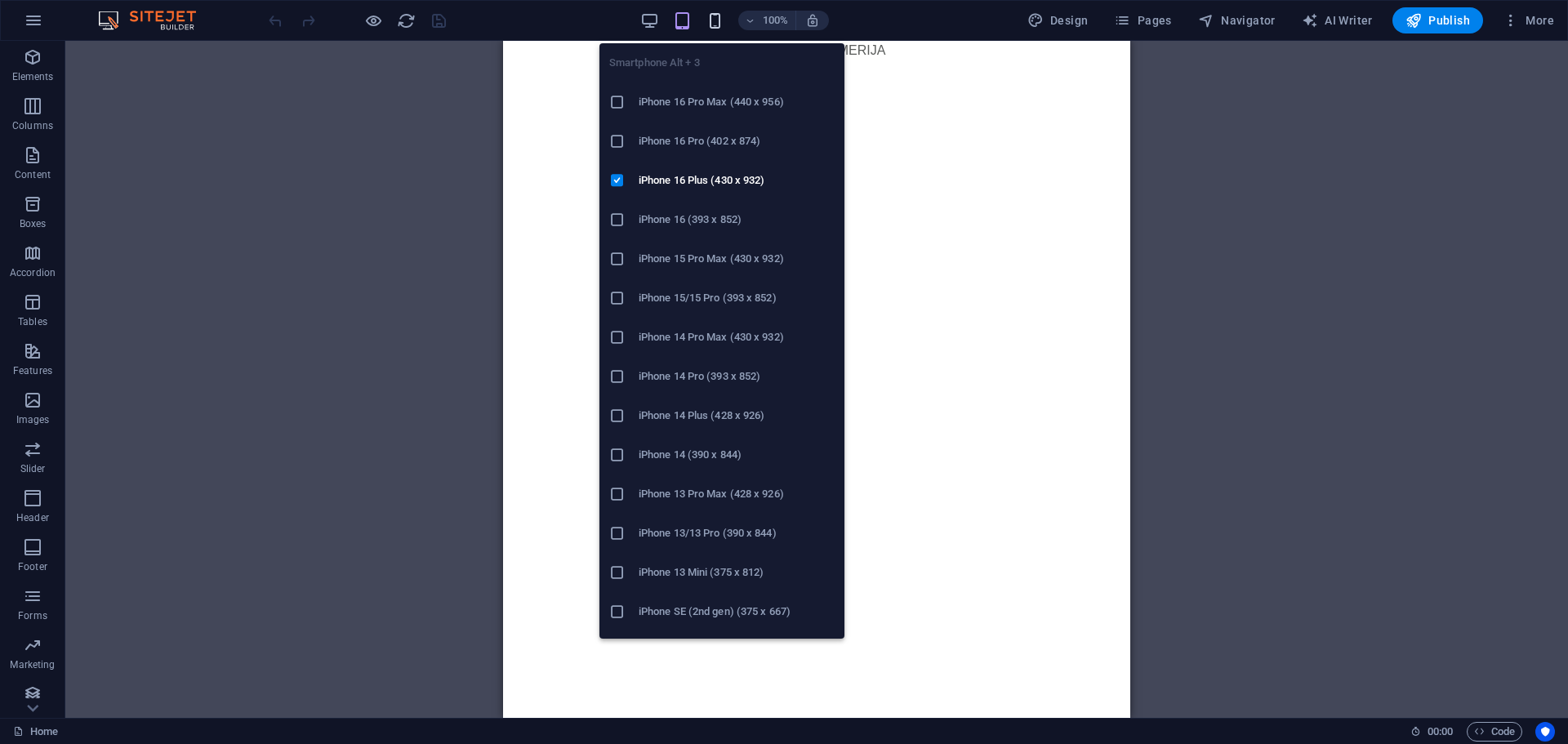
click at [718, 16] on icon "button" at bounding box center [715, 21] width 19 height 19
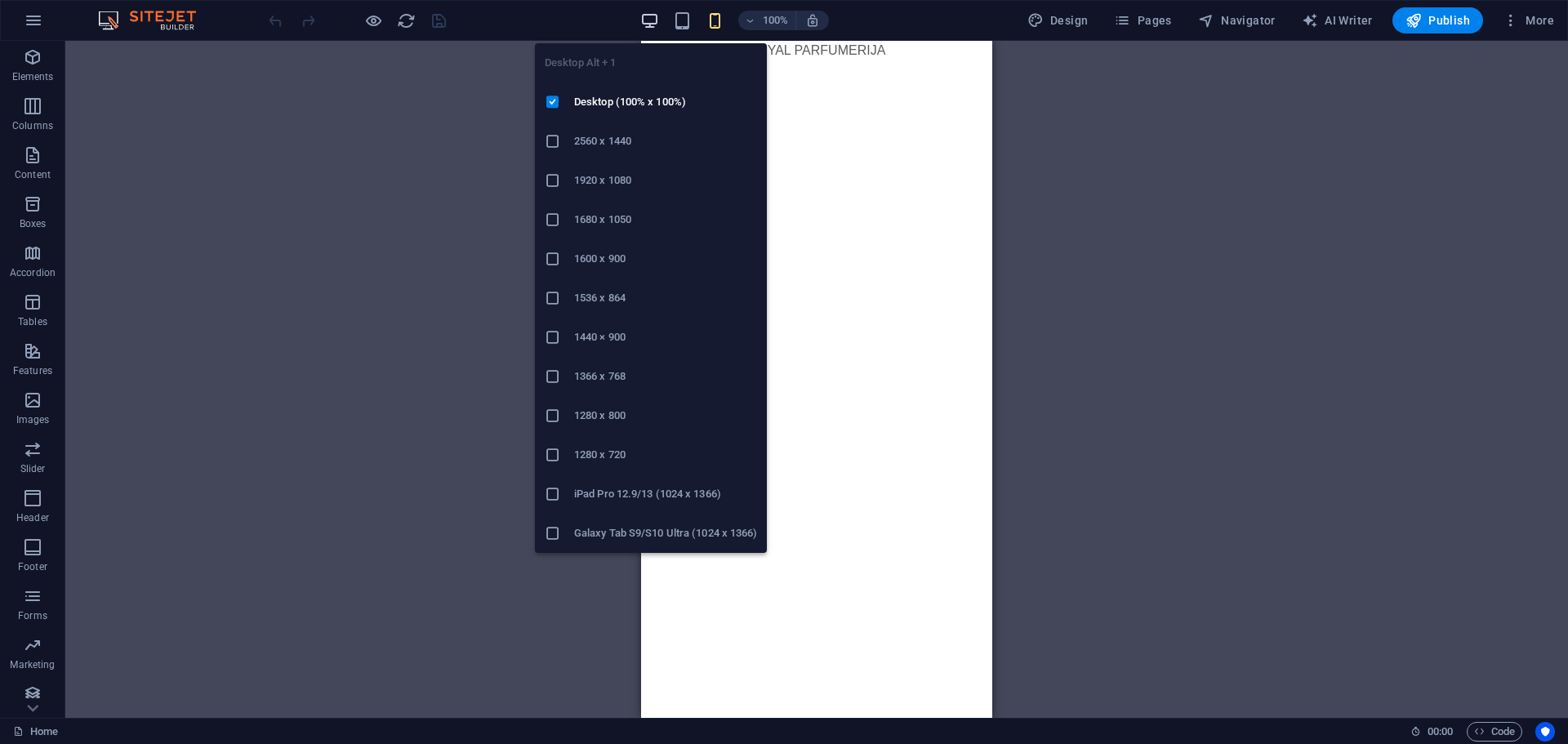
click at [656, 20] on icon "button" at bounding box center [649, 21] width 19 height 19
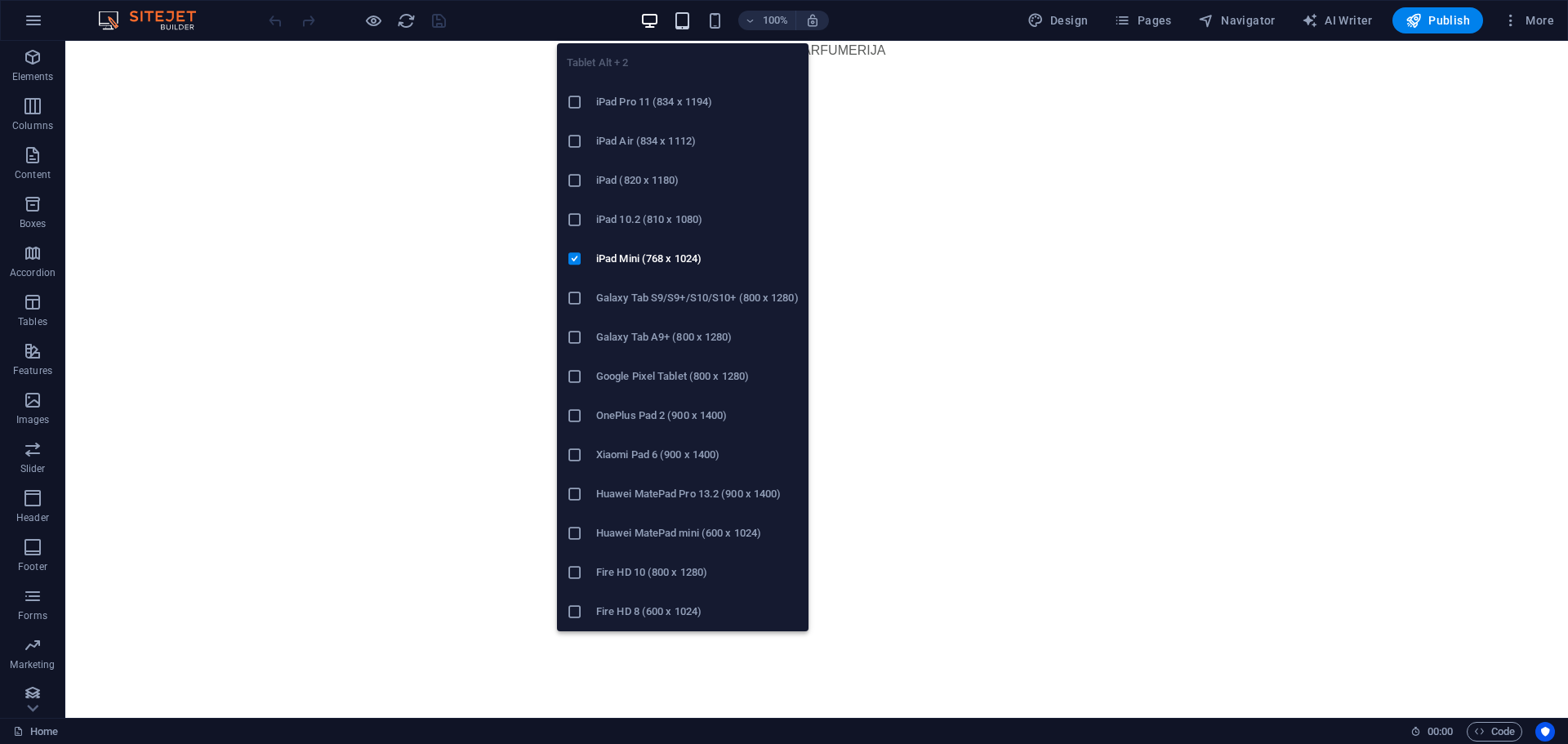
click at [690, 26] on icon "button" at bounding box center [682, 21] width 19 height 19
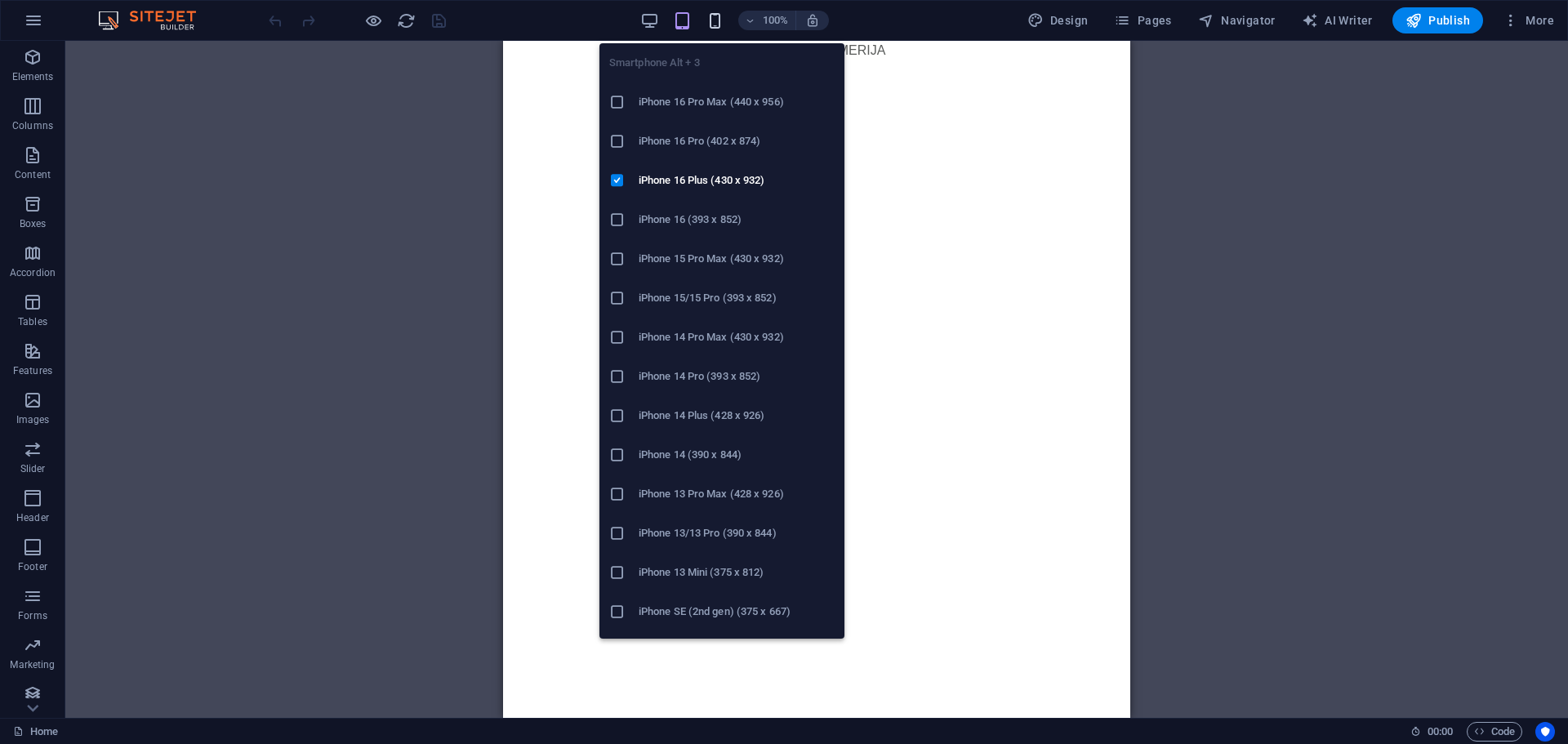
click at [715, 25] on icon "button" at bounding box center [715, 21] width 19 height 19
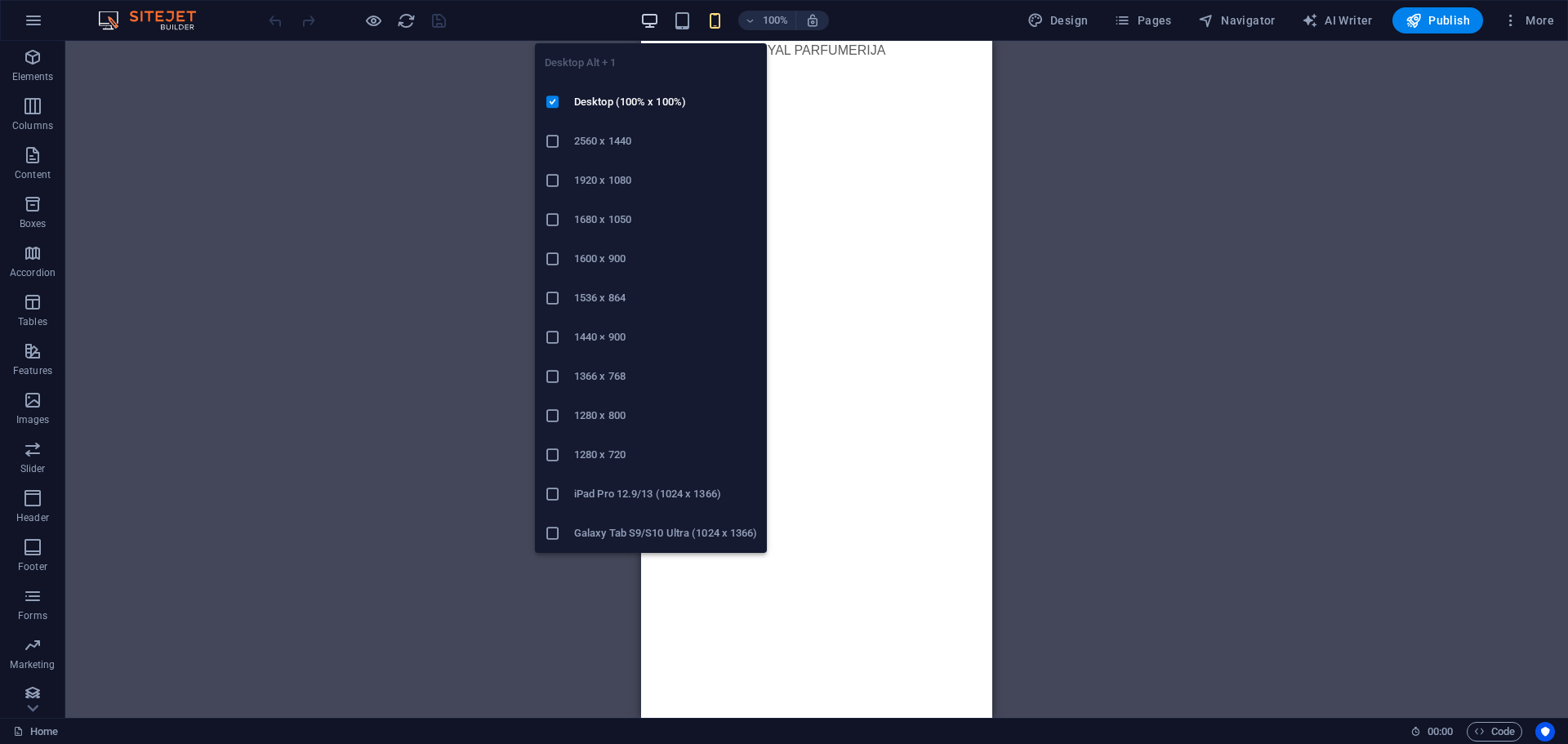
click at [659, 21] on icon "button" at bounding box center [649, 21] width 19 height 19
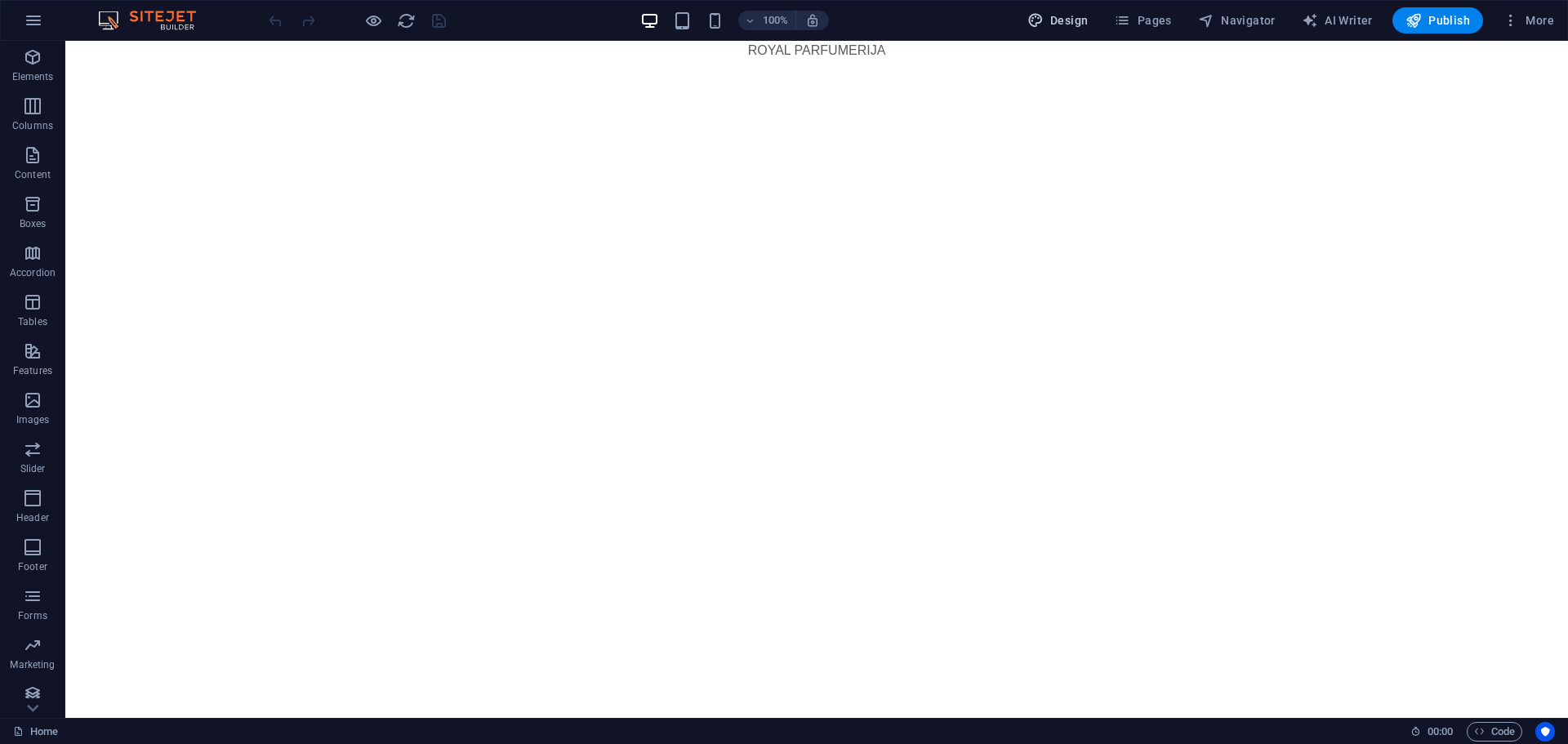
click at [1056, 12] on button "Design" at bounding box center [1058, 20] width 75 height 26
select select "px"
select select "400"
select select "px"
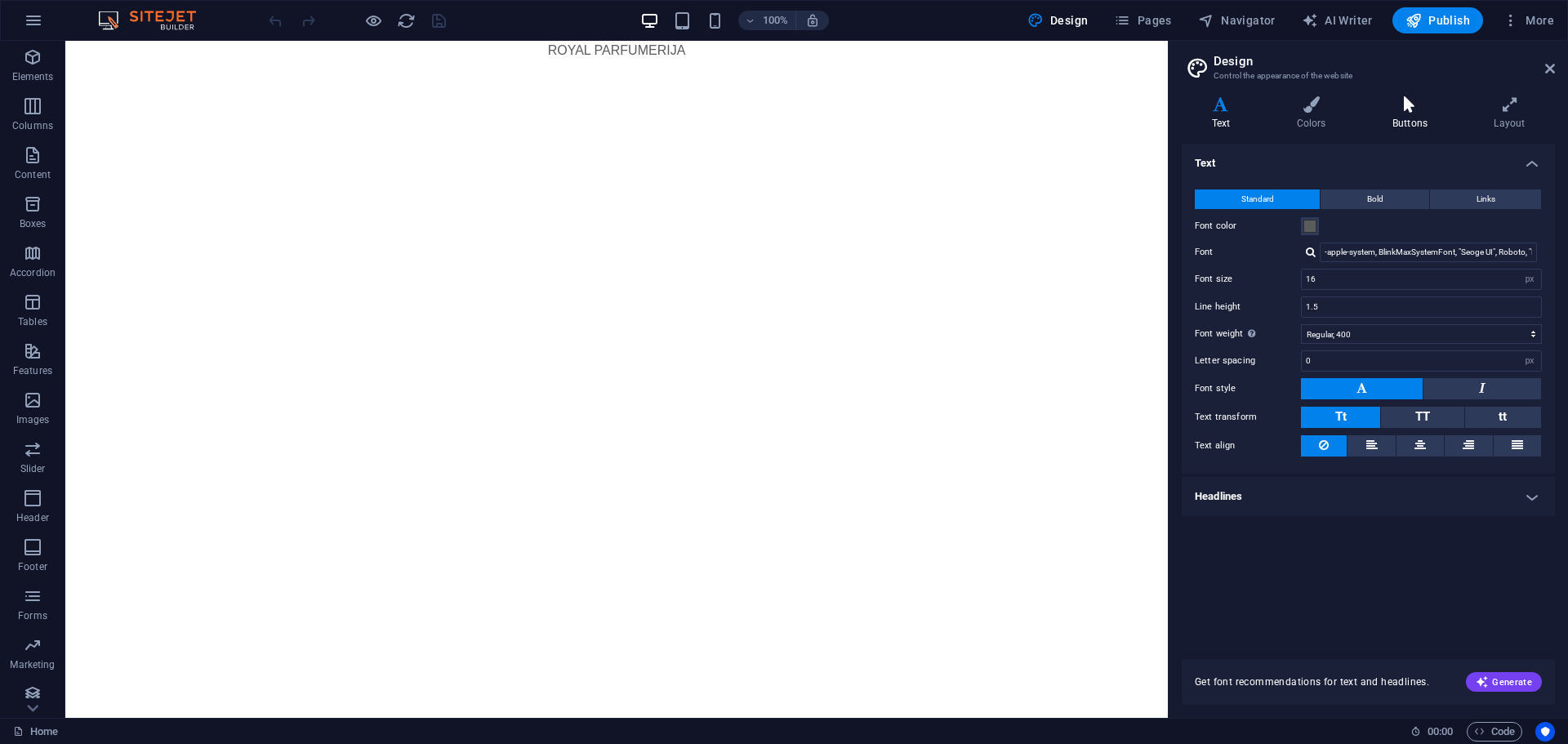
click at [1425, 116] on h4 "Buttons" at bounding box center [1413, 113] width 101 height 34
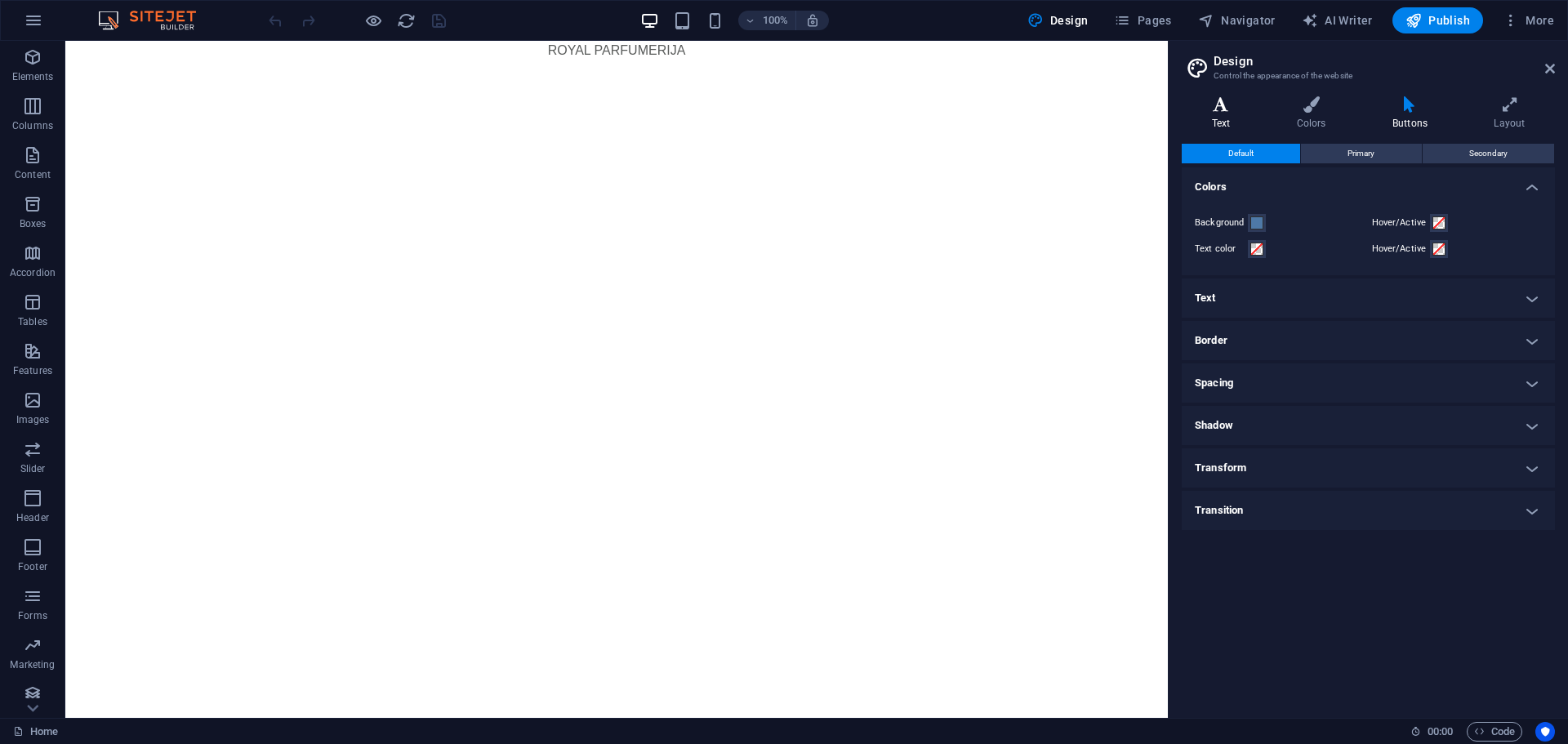
click at [1220, 101] on icon at bounding box center [1220, 104] width 78 height 16
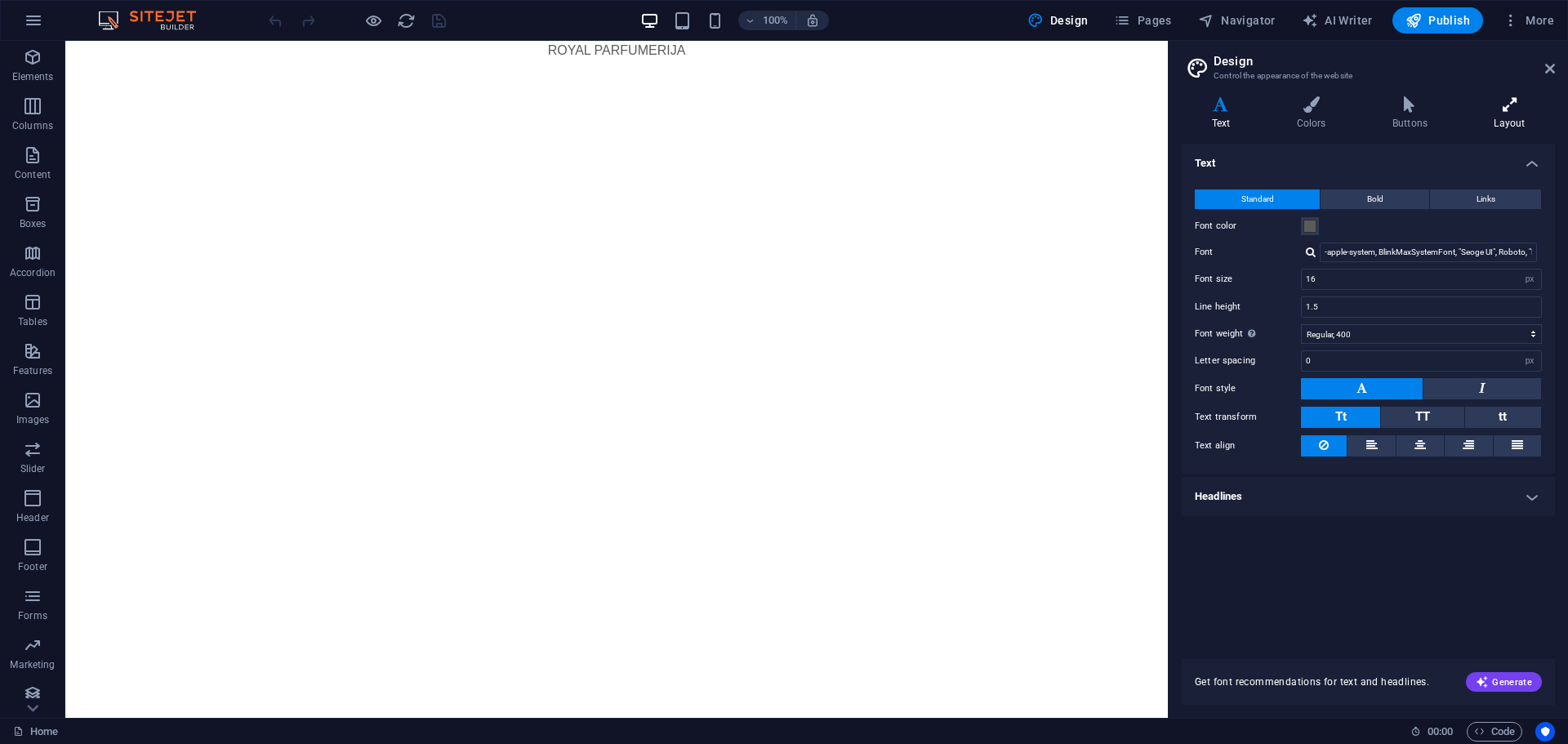
click at [1500, 119] on h4 "Layout" at bounding box center [1510, 113] width 91 height 34
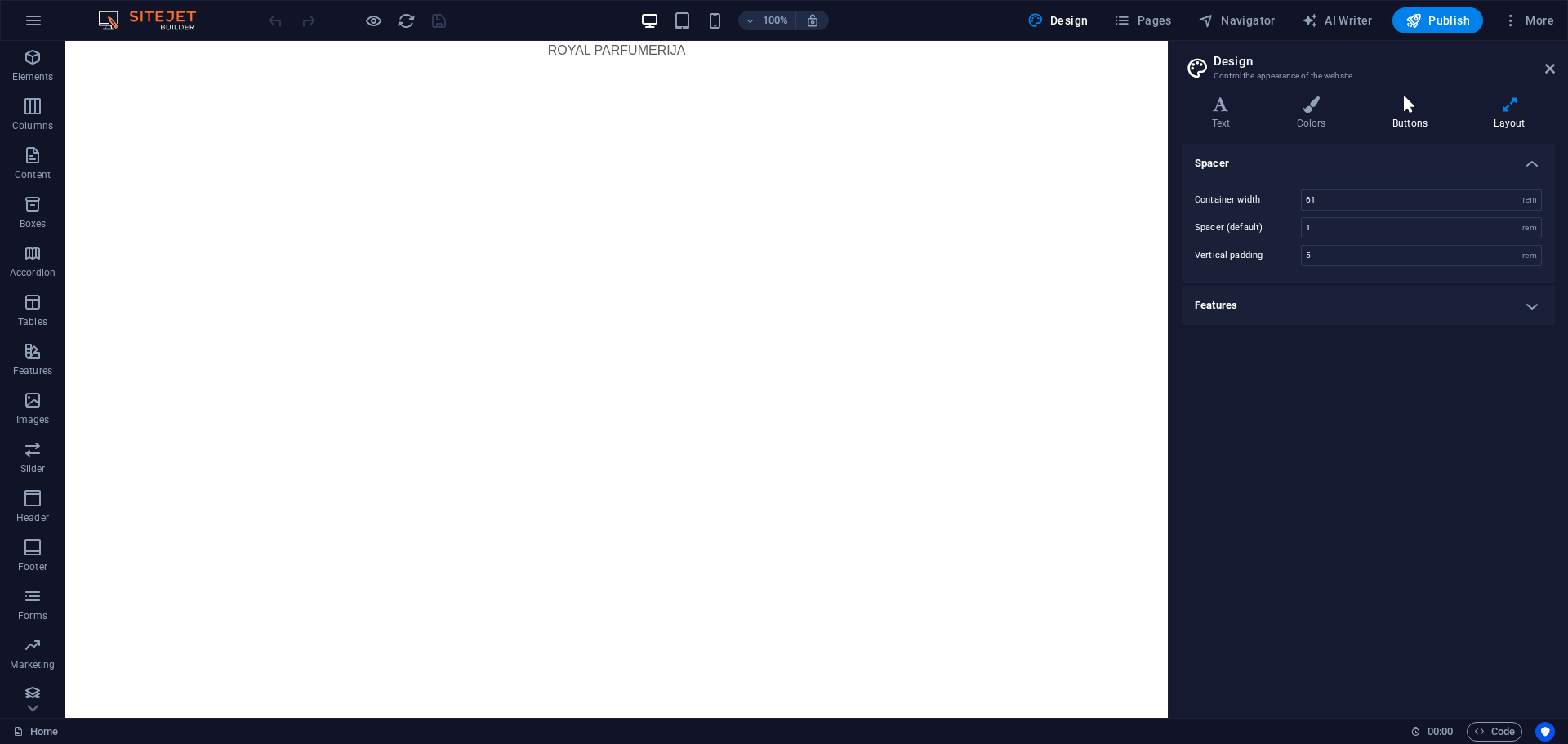
click at [1394, 112] on icon at bounding box center [1409, 104] width 94 height 16
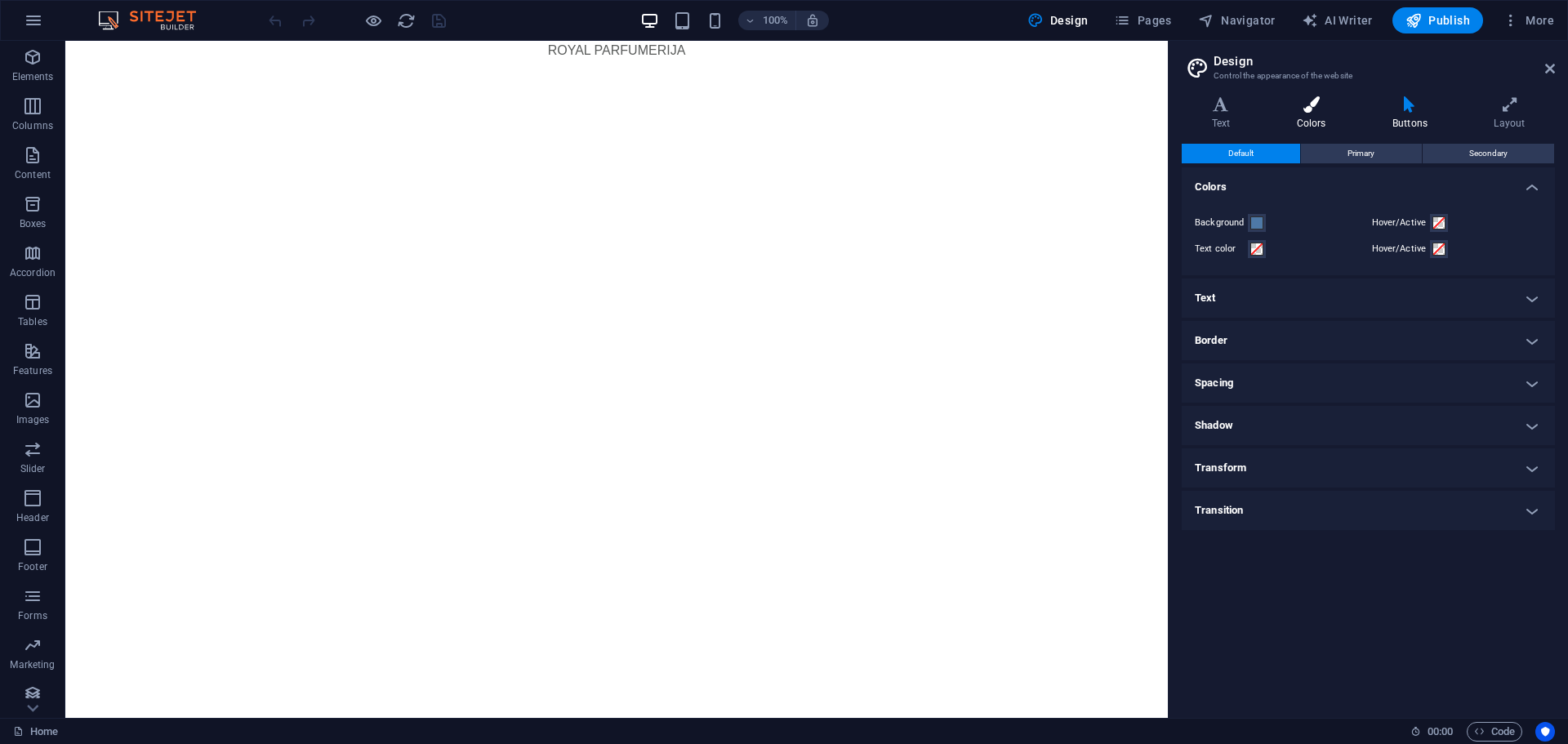
click at [1337, 109] on icon at bounding box center [1311, 104] width 89 height 16
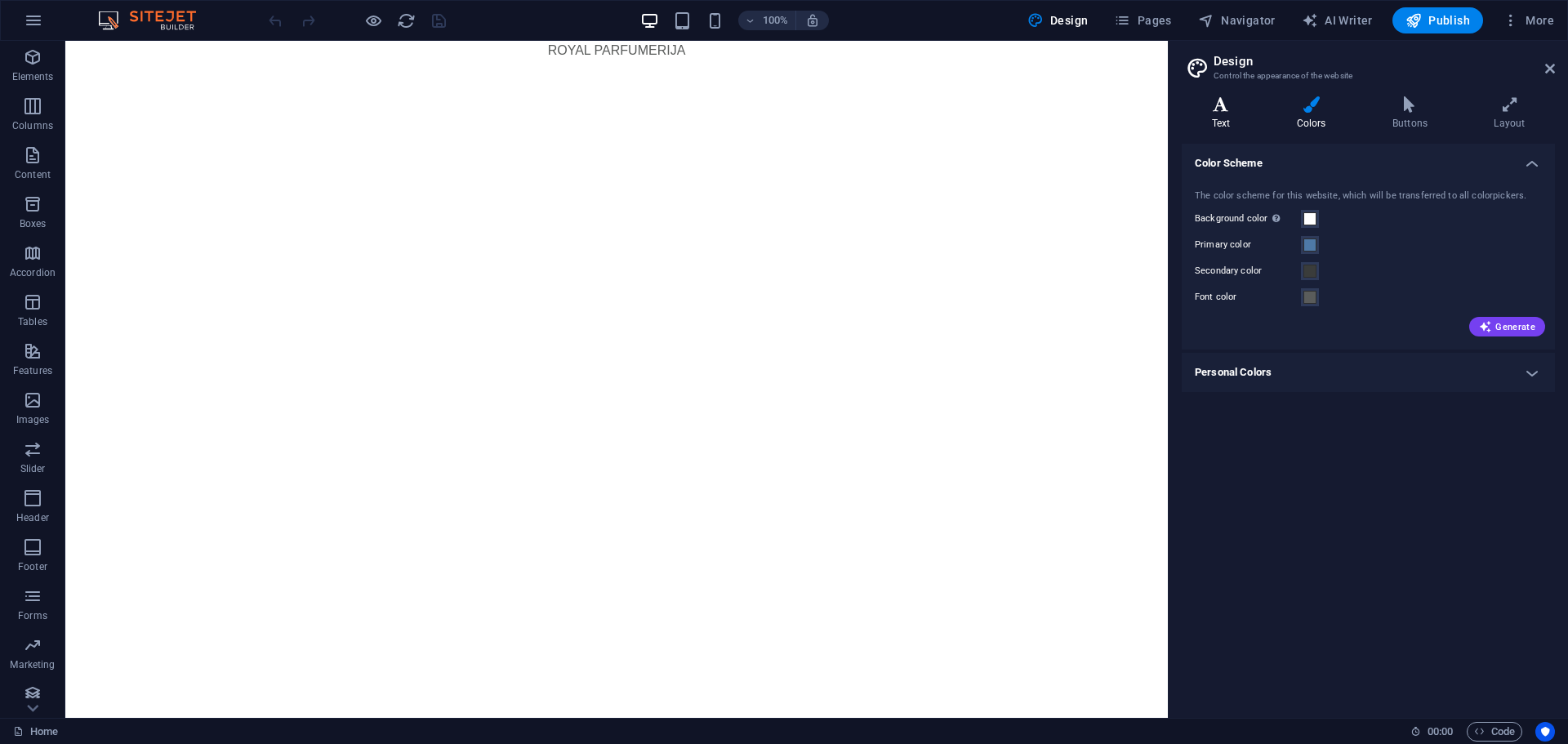
click at [1204, 109] on icon at bounding box center [1220, 104] width 78 height 16
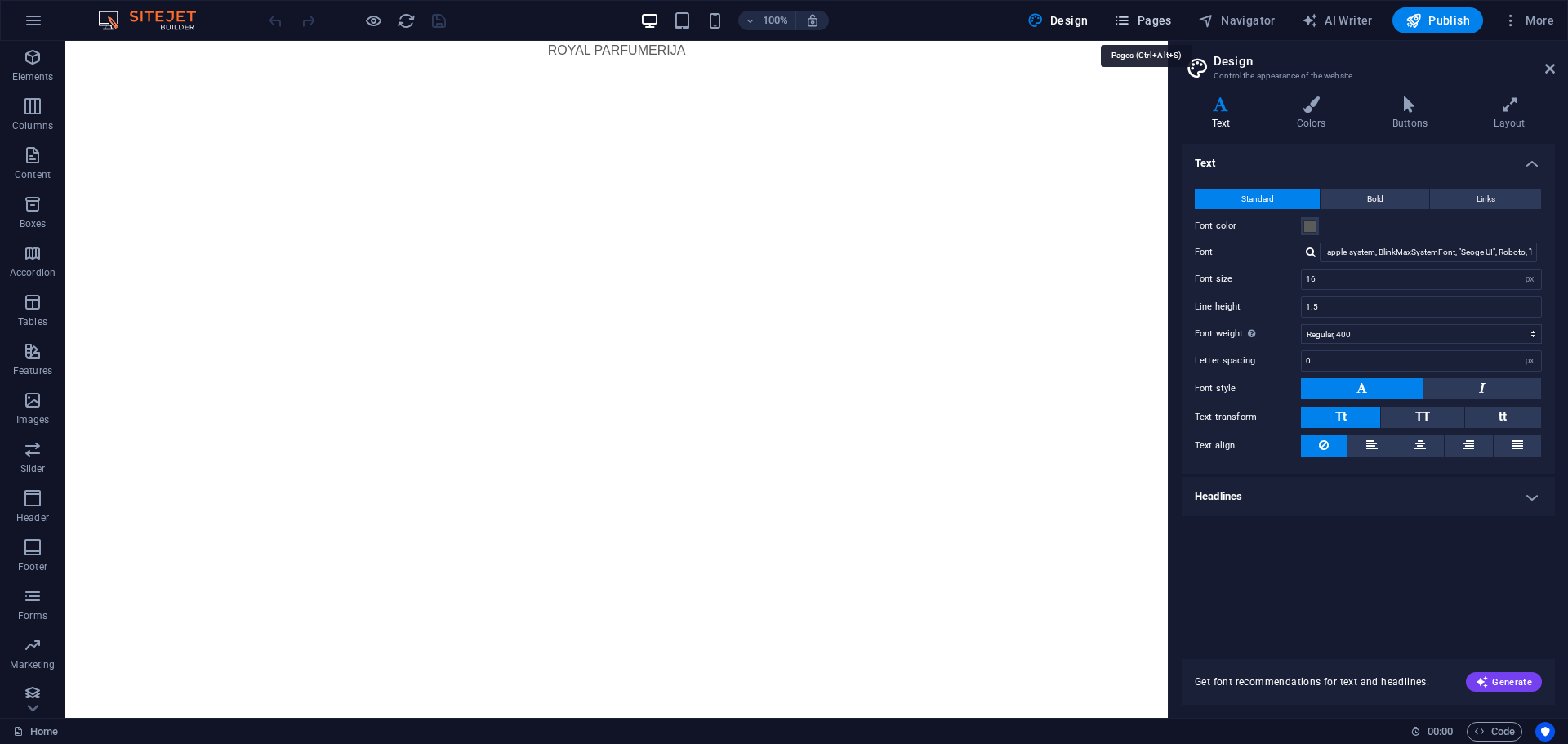
click at [1151, 20] on span "Pages" at bounding box center [1143, 21] width 57 height 16
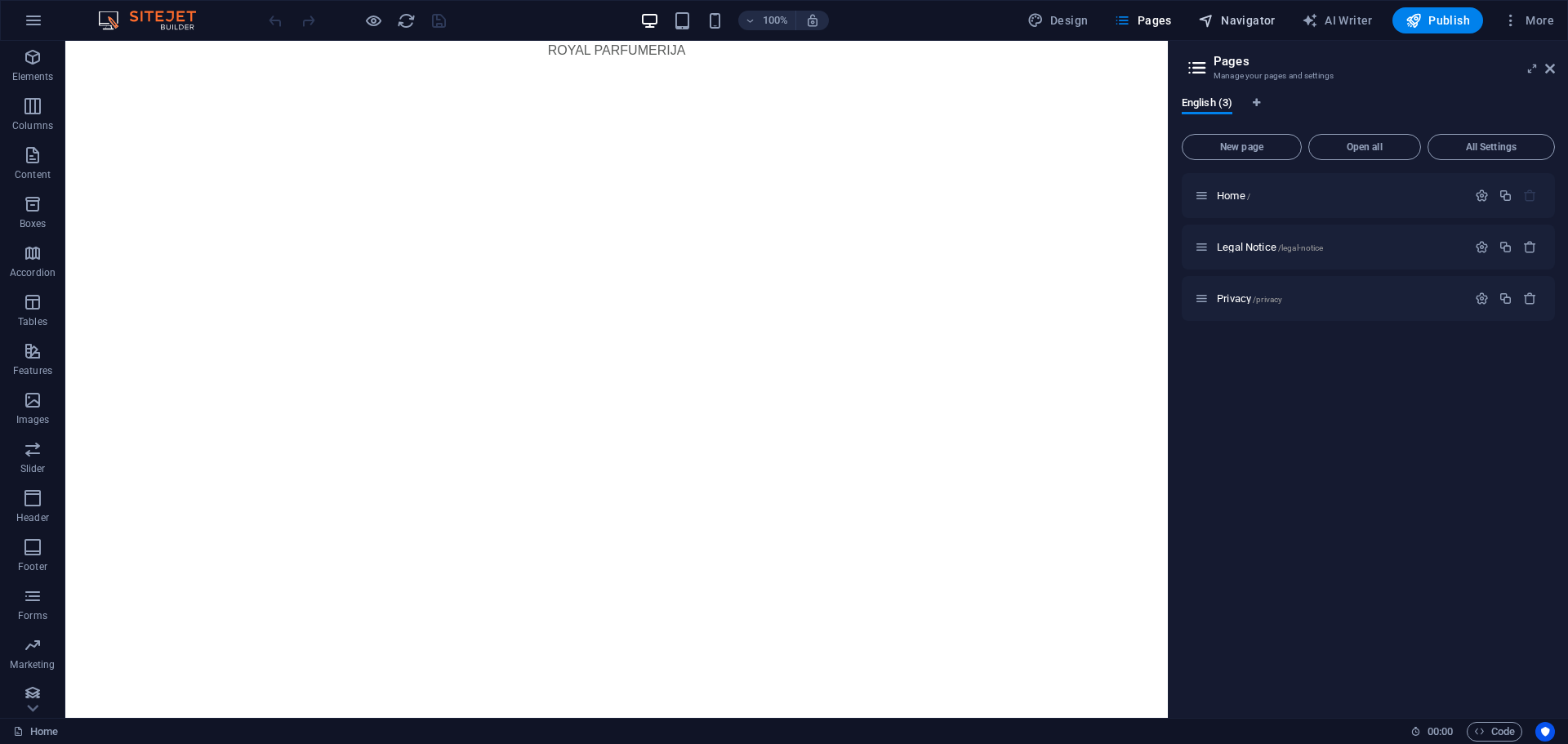
click at [1213, 22] on icon "button" at bounding box center [1206, 21] width 16 height 16
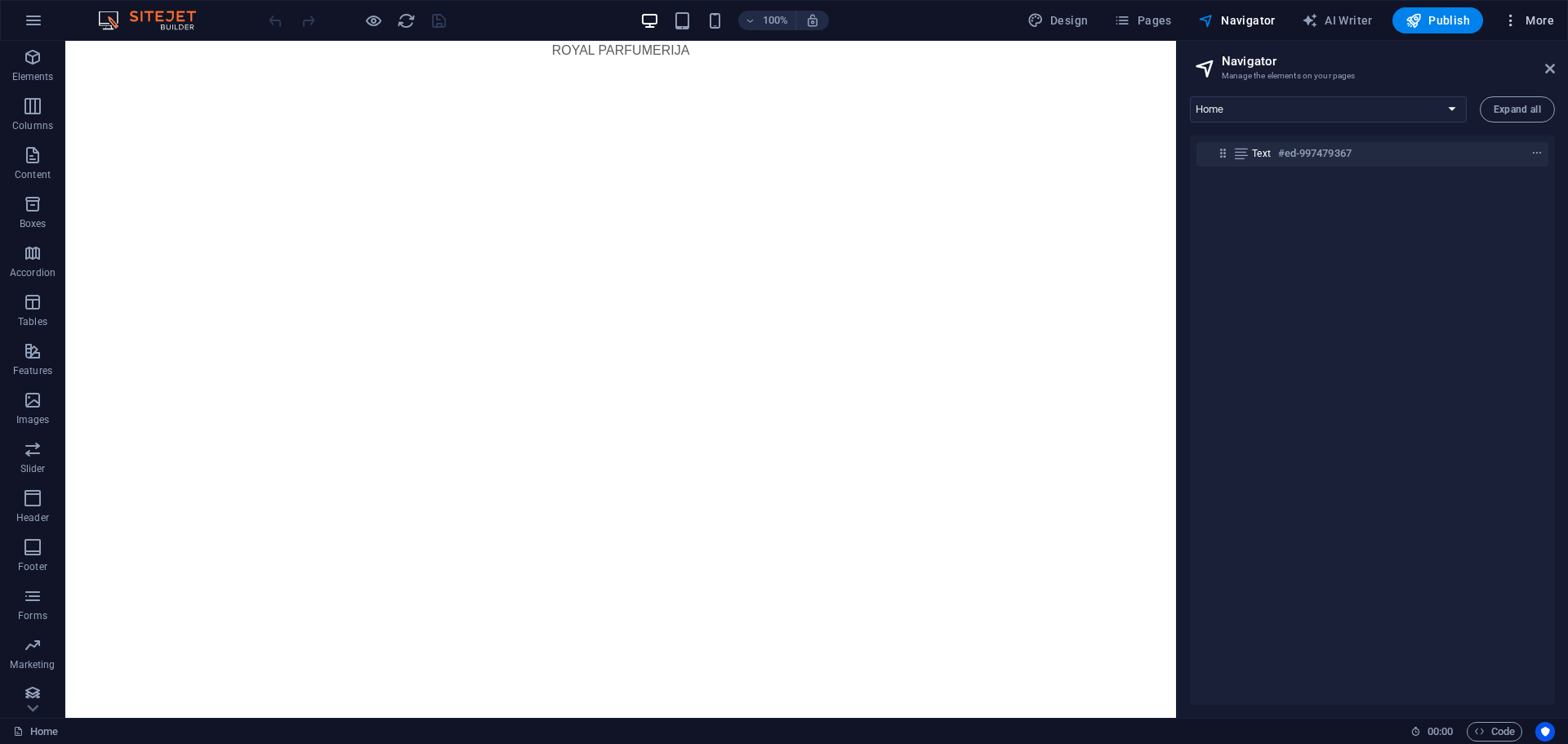
click at [1537, 13] on span "More" at bounding box center [1528, 21] width 51 height 16
click at [1449, 290] on h6 "Fonts" at bounding box center [1494, 298] width 97 height 20
select select "popularity"
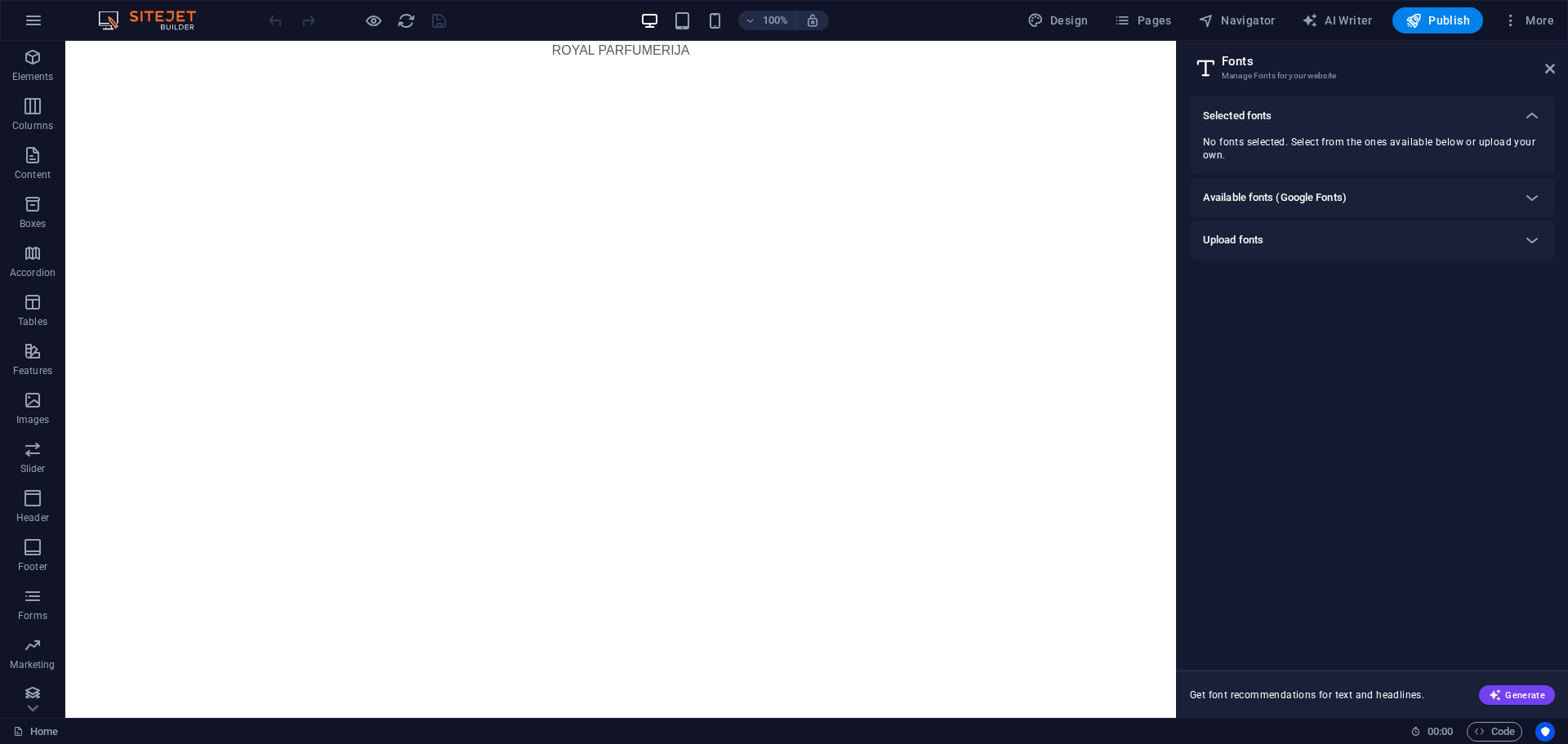
click at [1373, 183] on div "Available fonts (Google Fonts)" at bounding box center [1372, 197] width 366 height 39
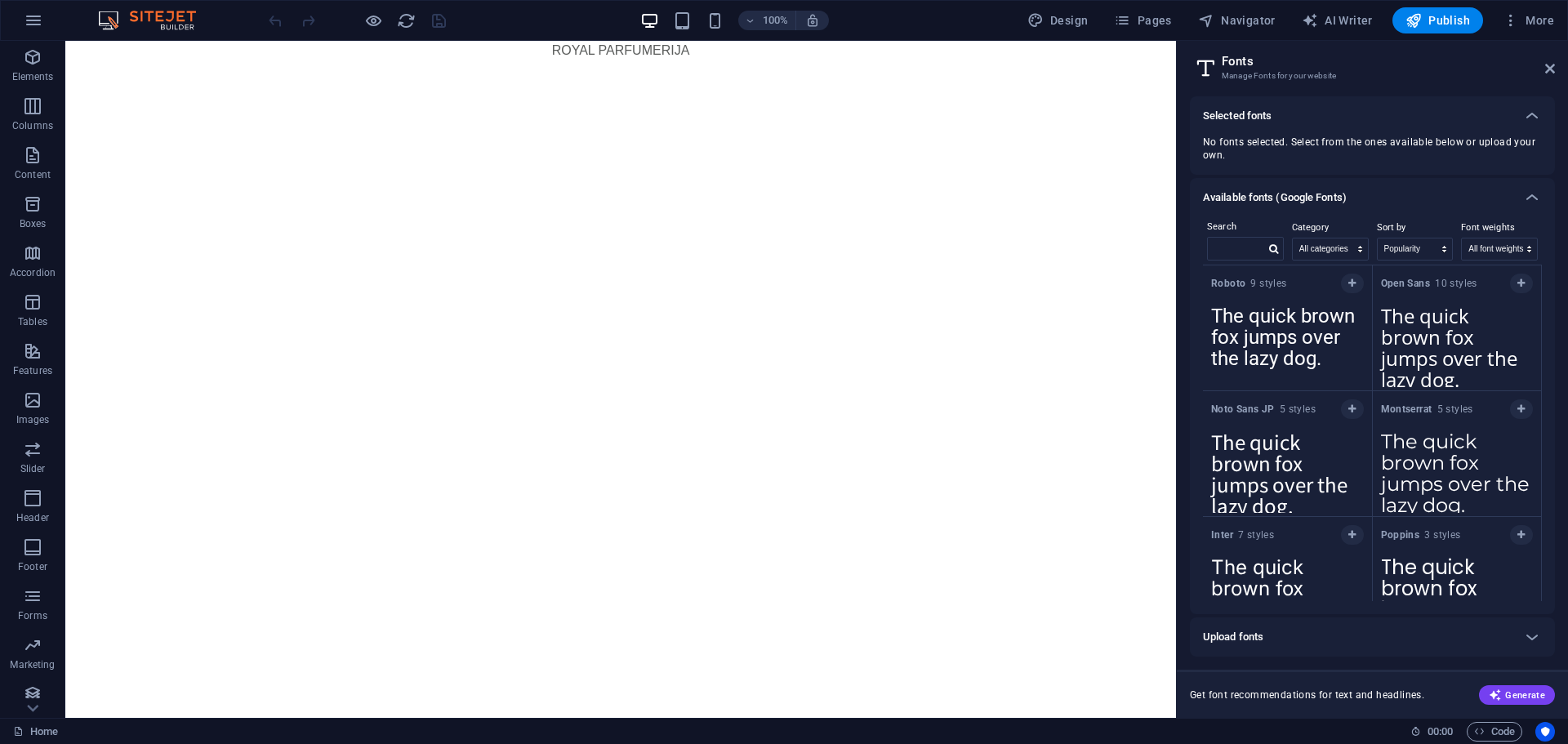
click at [1370, 186] on div "Available fonts (Google Fonts)" at bounding box center [1372, 197] width 366 height 39
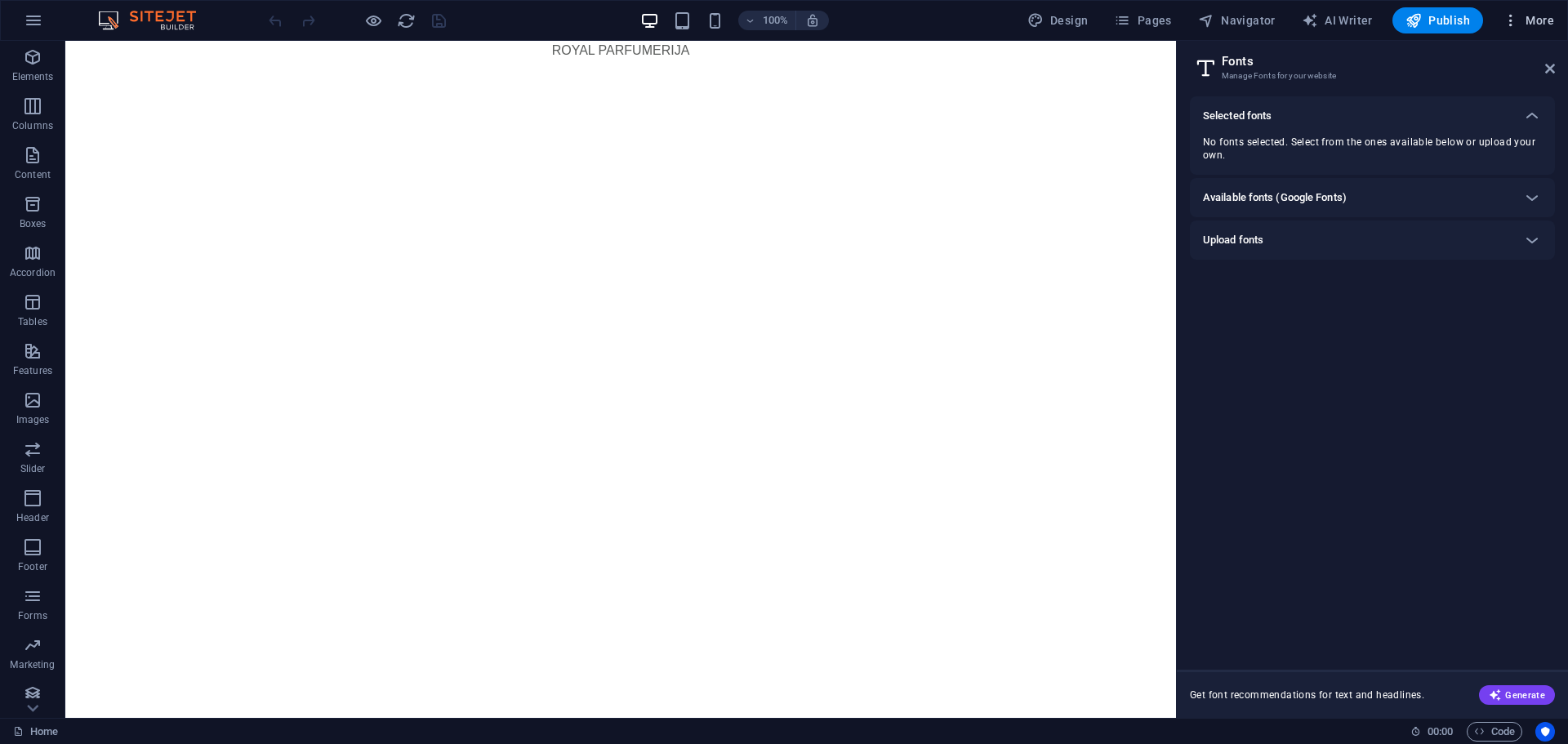
click at [1543, 19] on span "More" at bounding box center [1528, 21] width 51 height 16
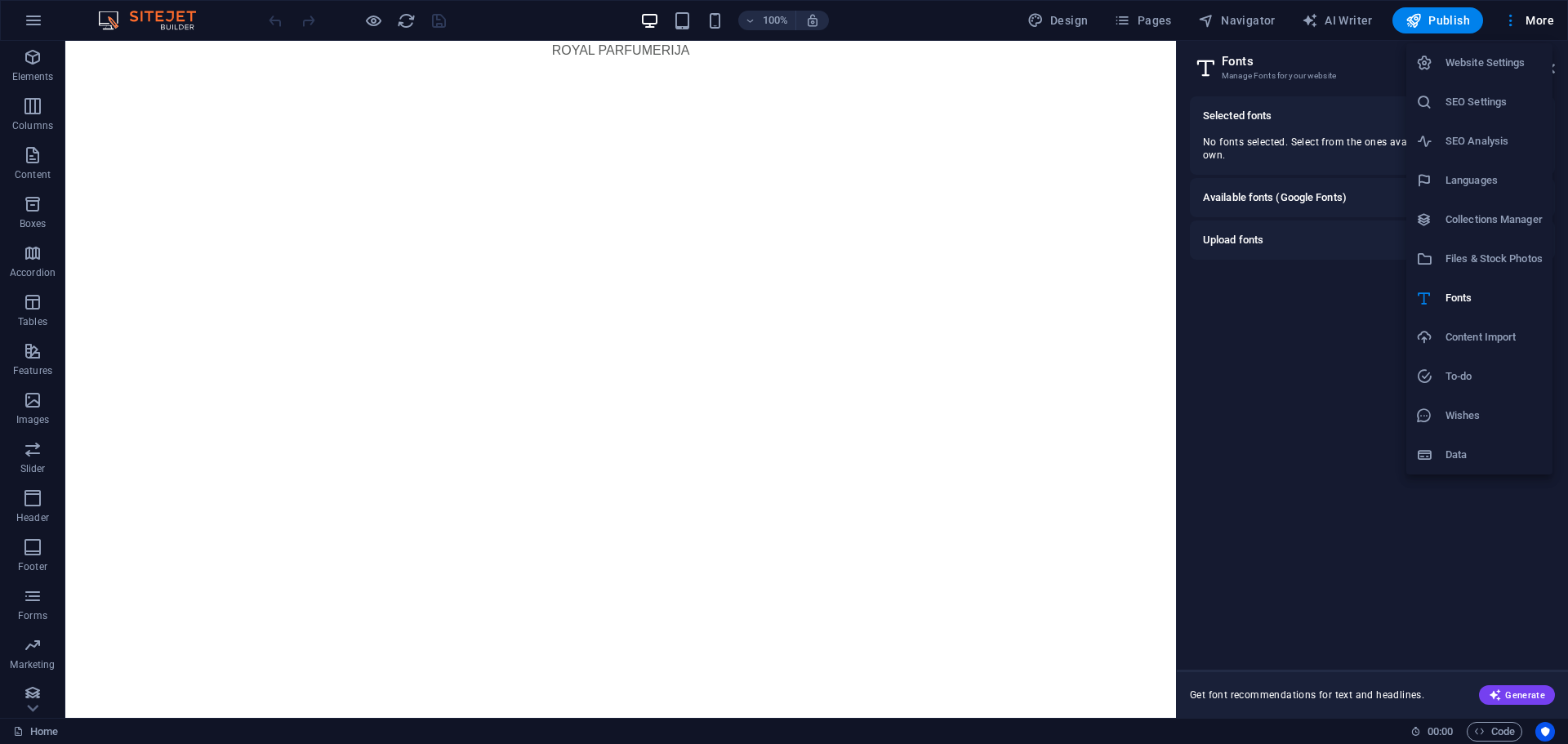
click at [1314, 54] on div at bounding box center [784, 372] width 1568 height 744
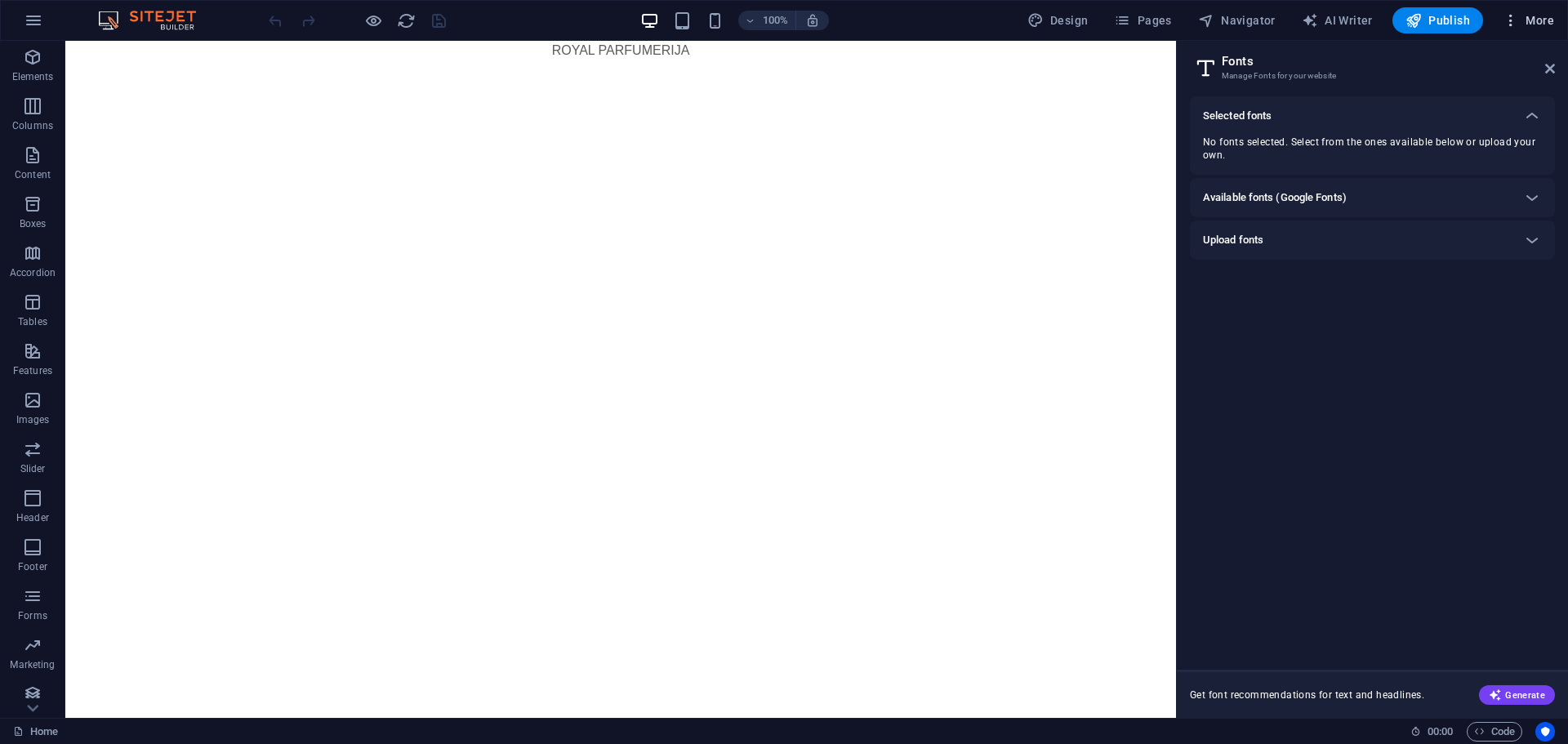
click at [1529, 13] on span "More" at bounding box center [1528, 21] width 51 height 16
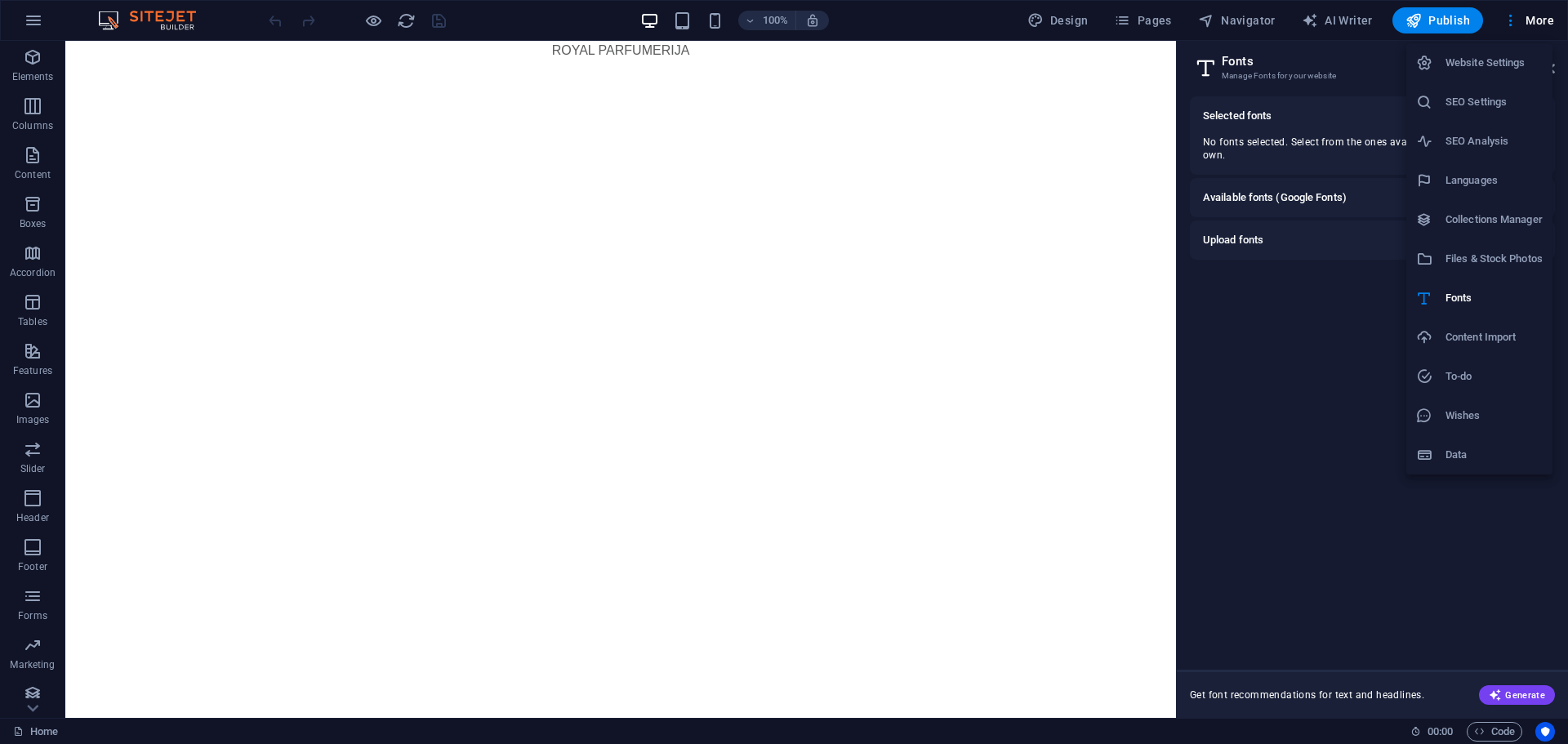
click at [1522, 16] on div at bounding box center [784, 372] width 1568 height 744
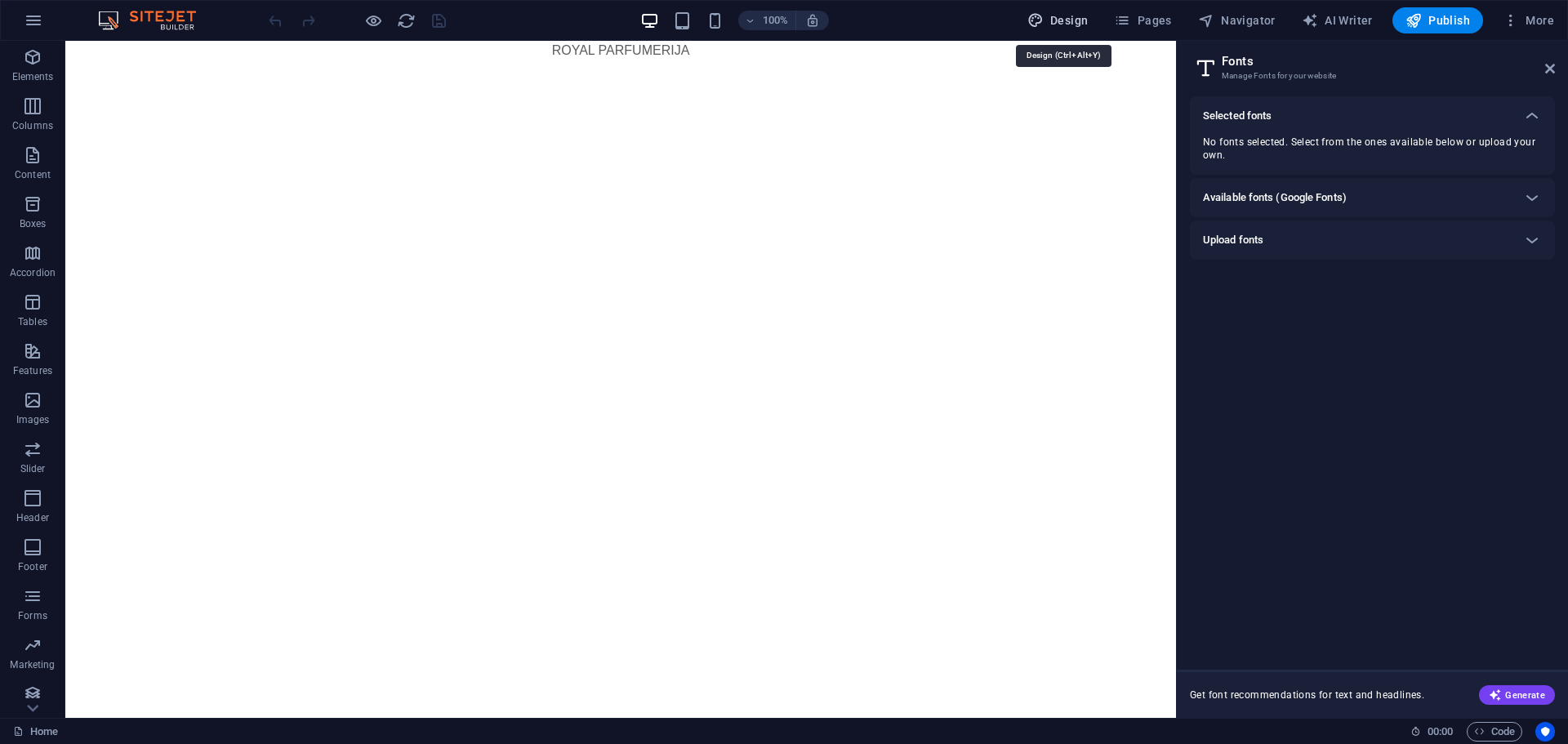
click at [1077, 19] on span "Design" at bounding box center [1058, 21] width 61 height 16
select select "px"
select select "400"
select select "px"
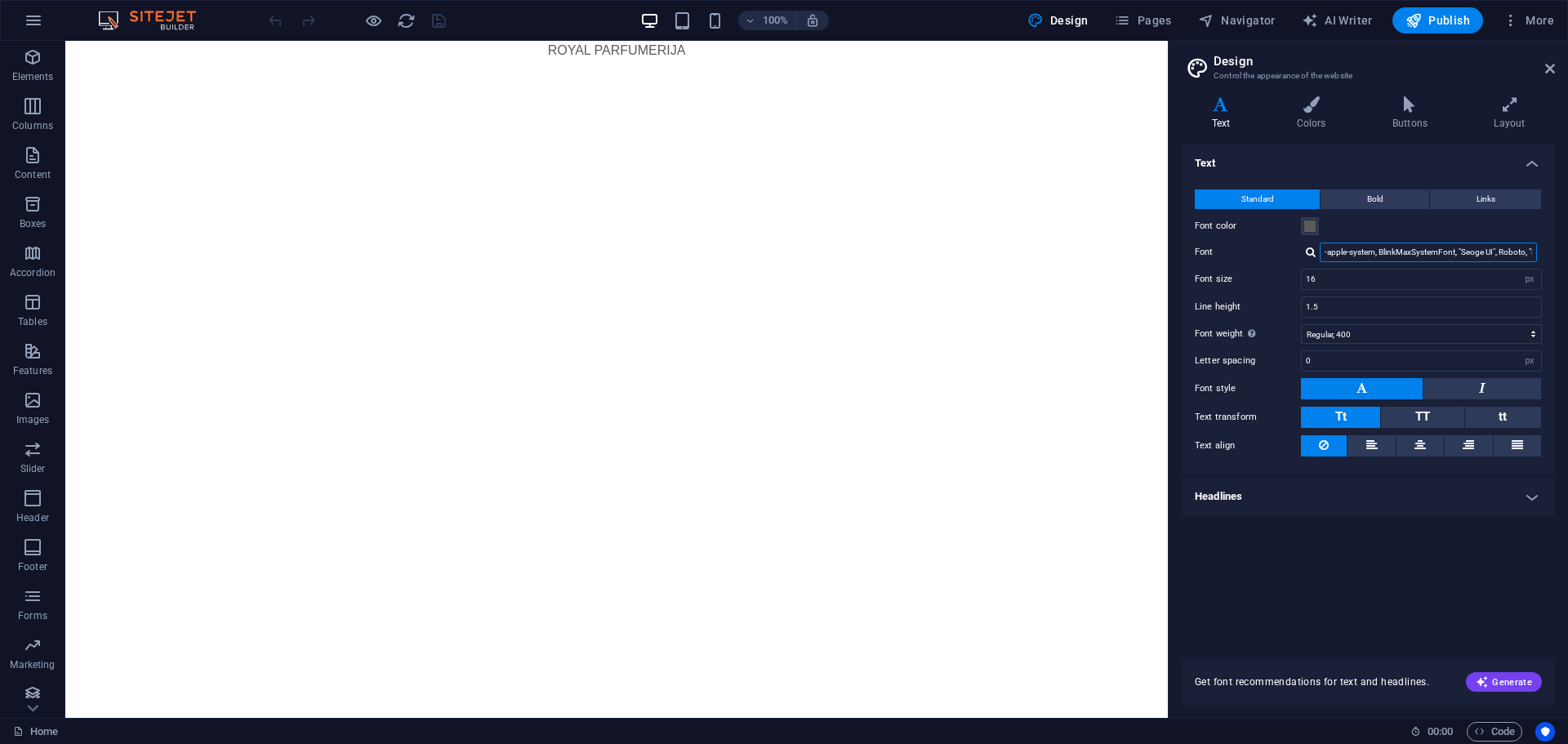
click at [1340, 251] on input "-apple-system, BlinkMaxSystemFont, "Seoge UI", Roboto, "Helvetica Neue", Arial,…" at bounding box center [1429, 252] width 217 height 20
click at [1308, 249] on div at bounding box center [1310, 252] width 10 height 11
click at [1367, 276] on div "Manage fonts →" at bounding box center [1431, 274] width 216 height 17
select select "popularity"
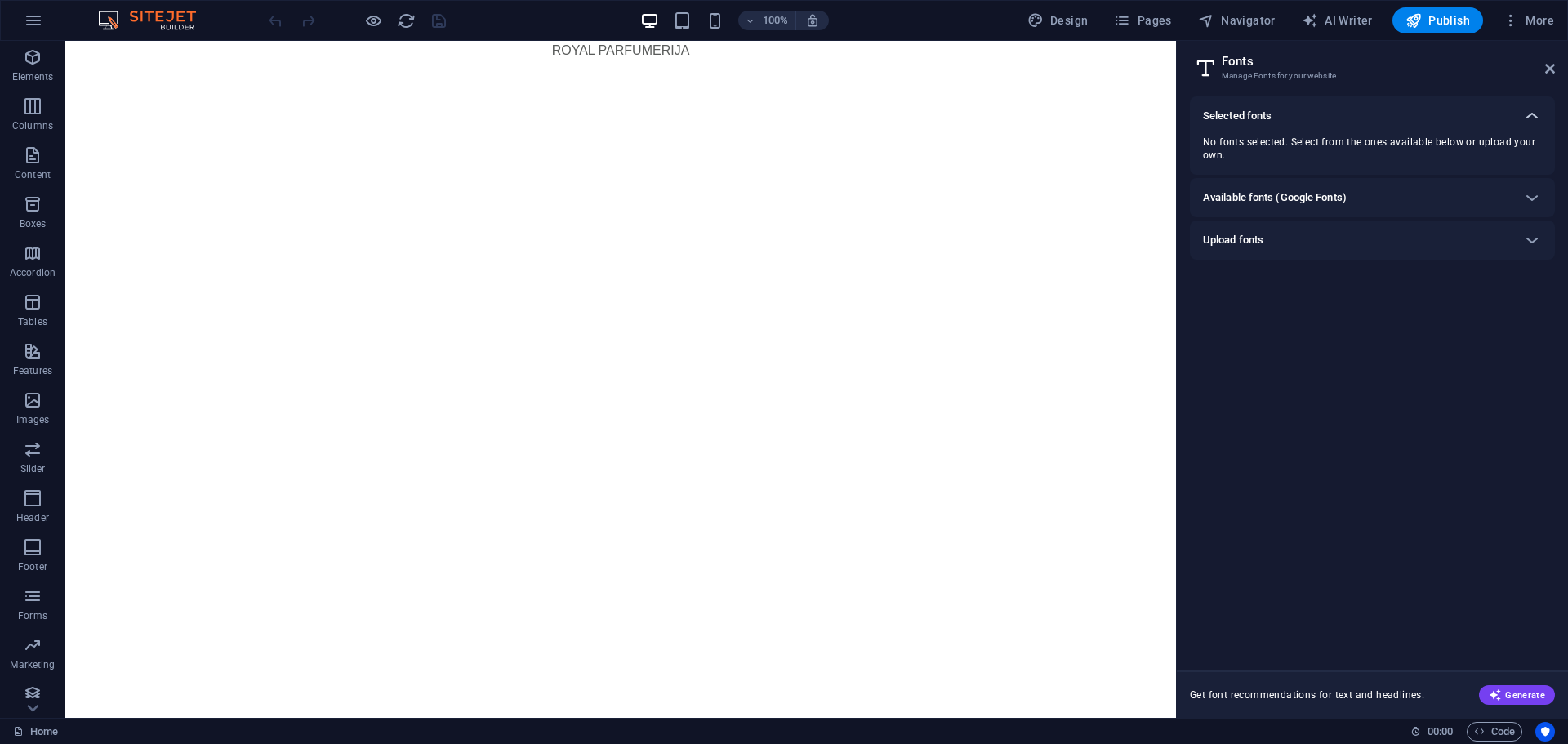
click at [1525, 117] on icon at bounding box center [1532, 116] width 20 height 20
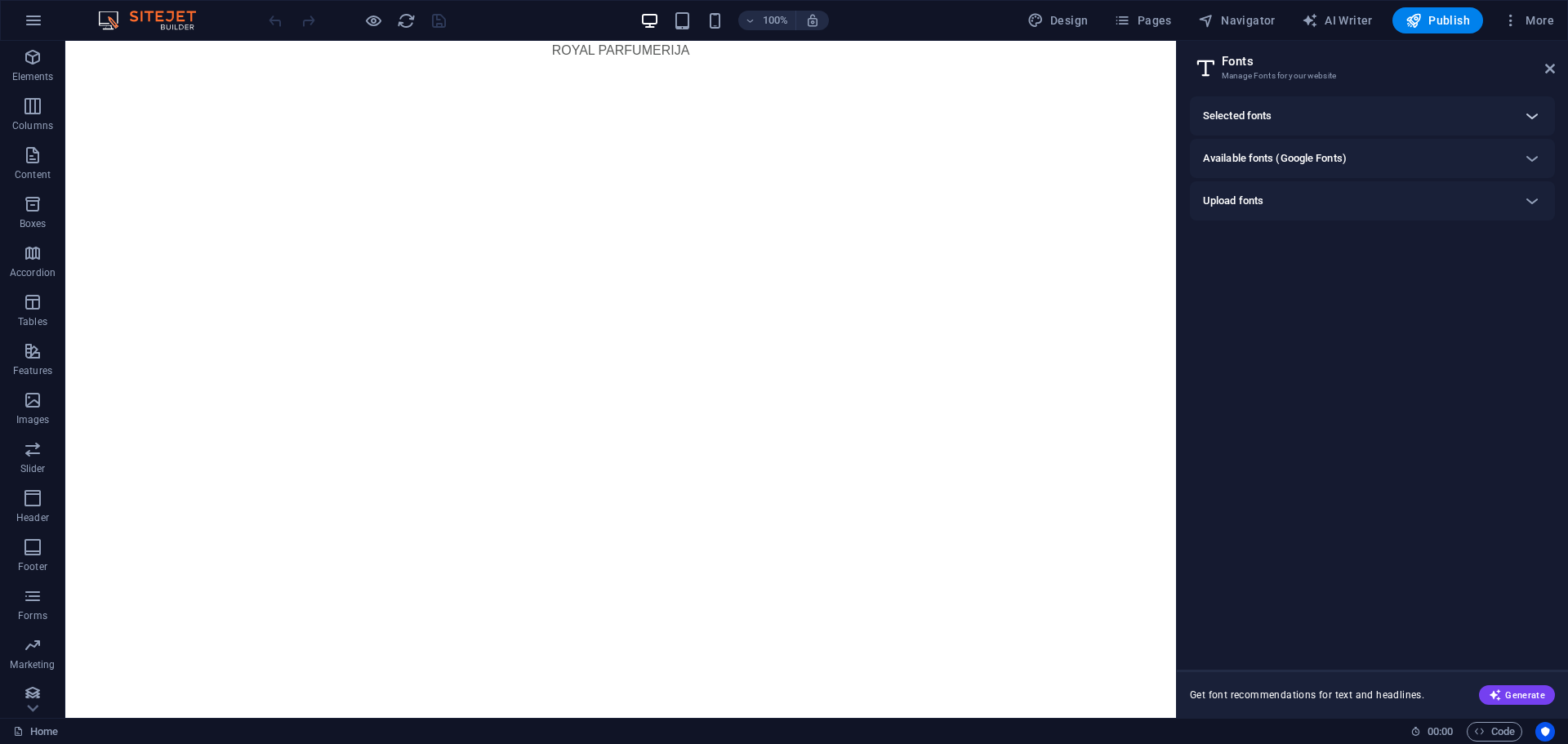
click at [1529, 113] on icon at bounding box center [1532, 116] width 20 height 20
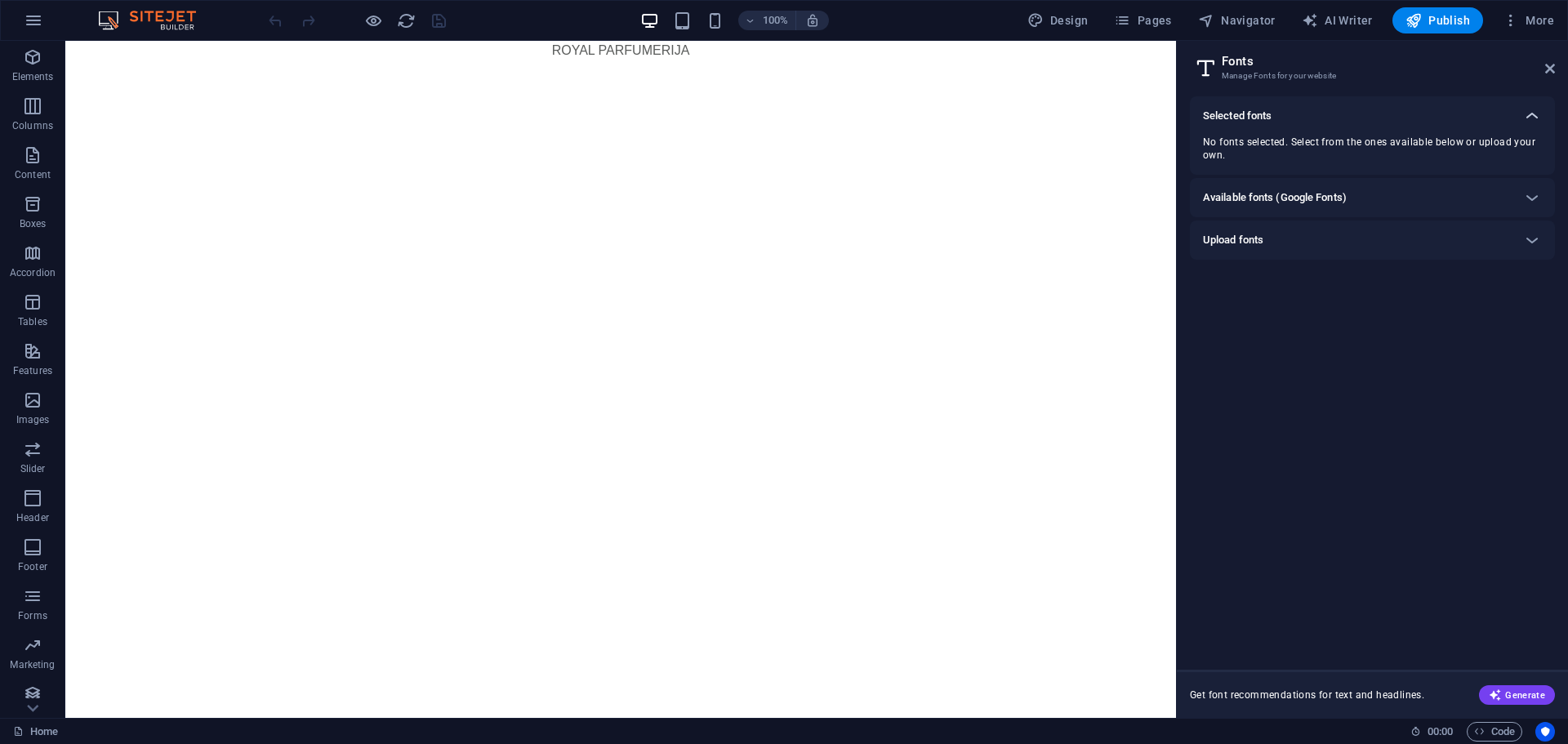
click at [1534, 108] on icon at bounding box center [1532, 116] width 20 height 20
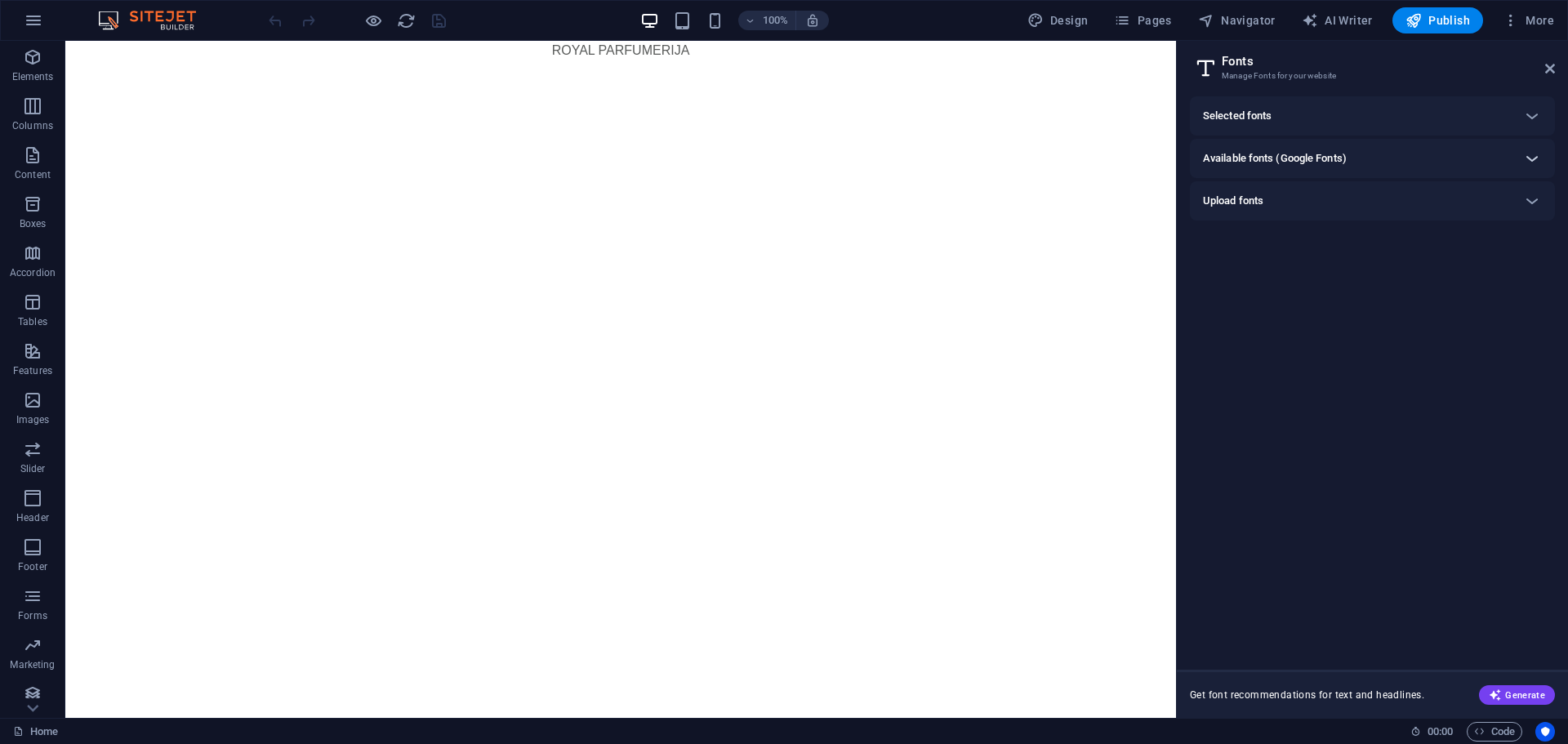
click at [1534, 156] on icon at bounding box center [1532, 159] width 20 height 20
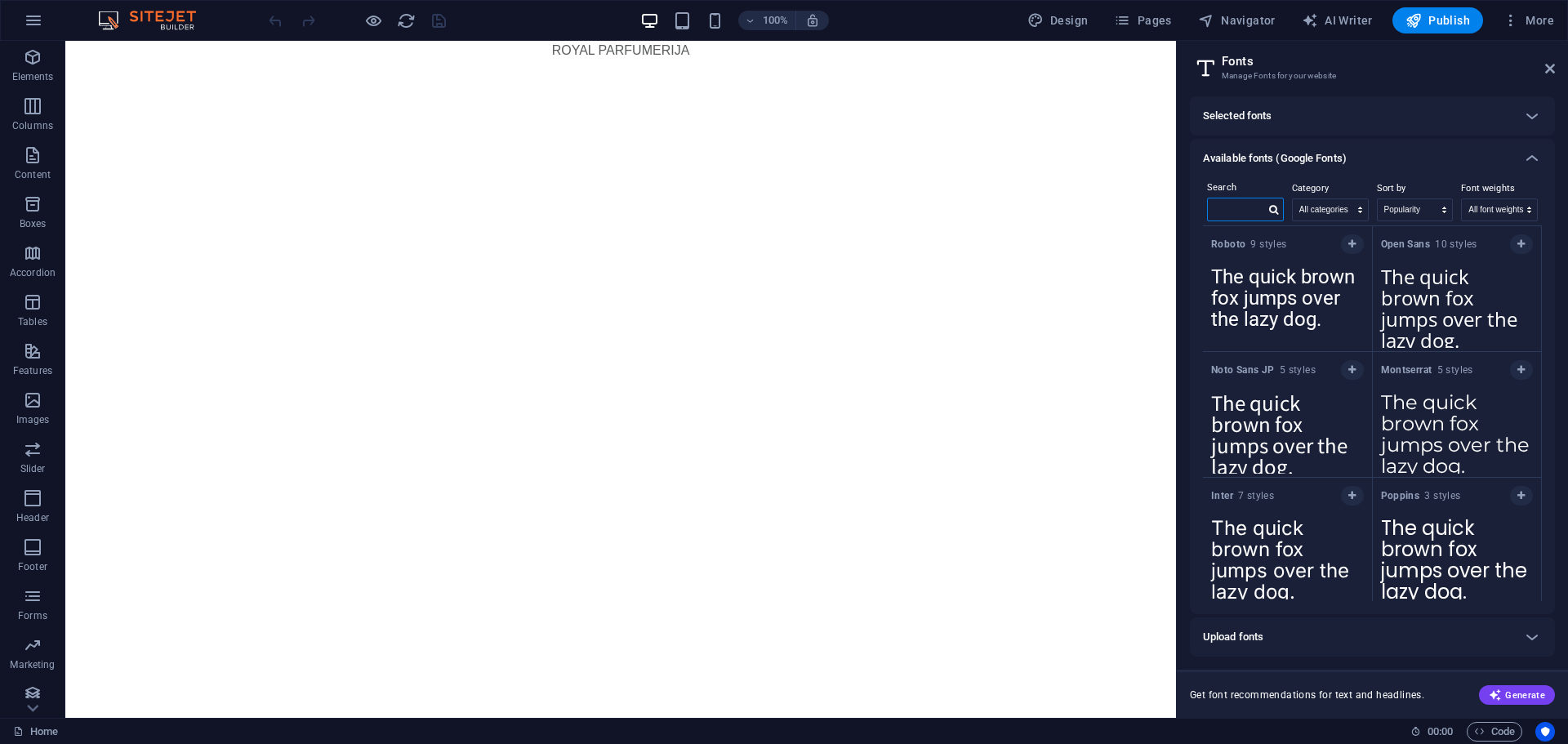
click at [1235, 203] on input "text" at bounding box center [1237, 209] width 57 height 22
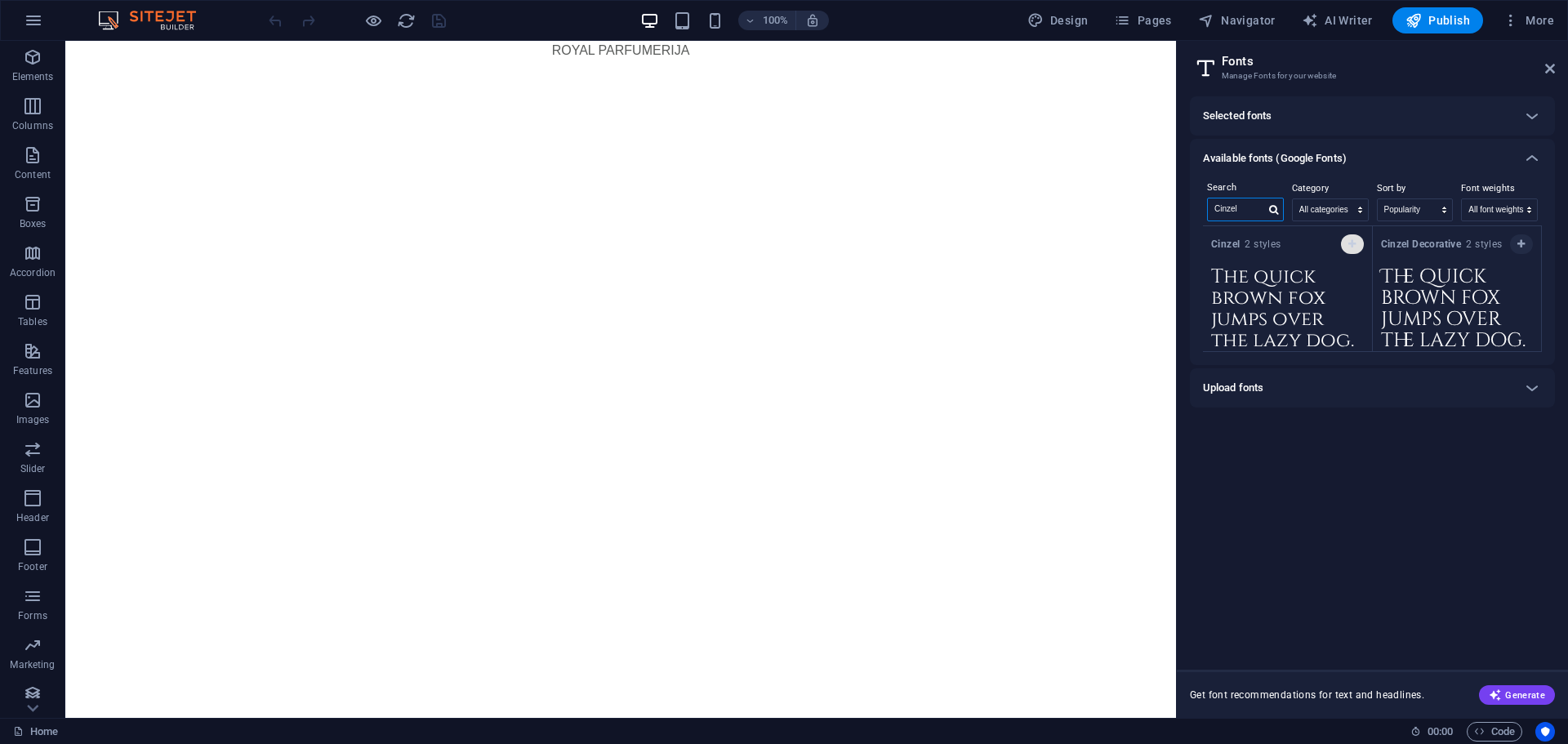
type input "Cinzel"
click at [1352, 241] on icon "button" at bounding box center [1352, 243] width 7 height 10
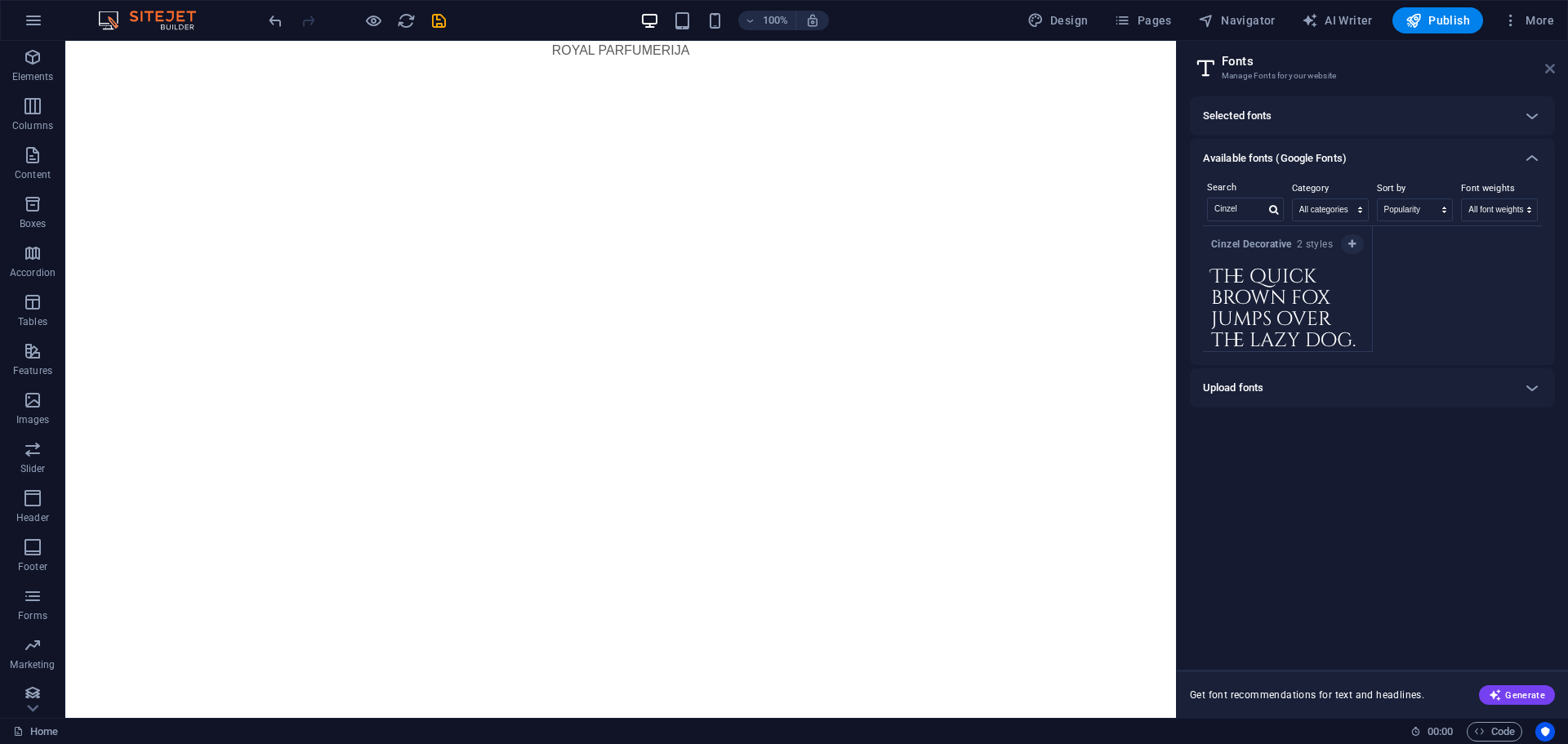
click at [1547, 67] on icon at bounding box center [1550, 68] width 10 height 13
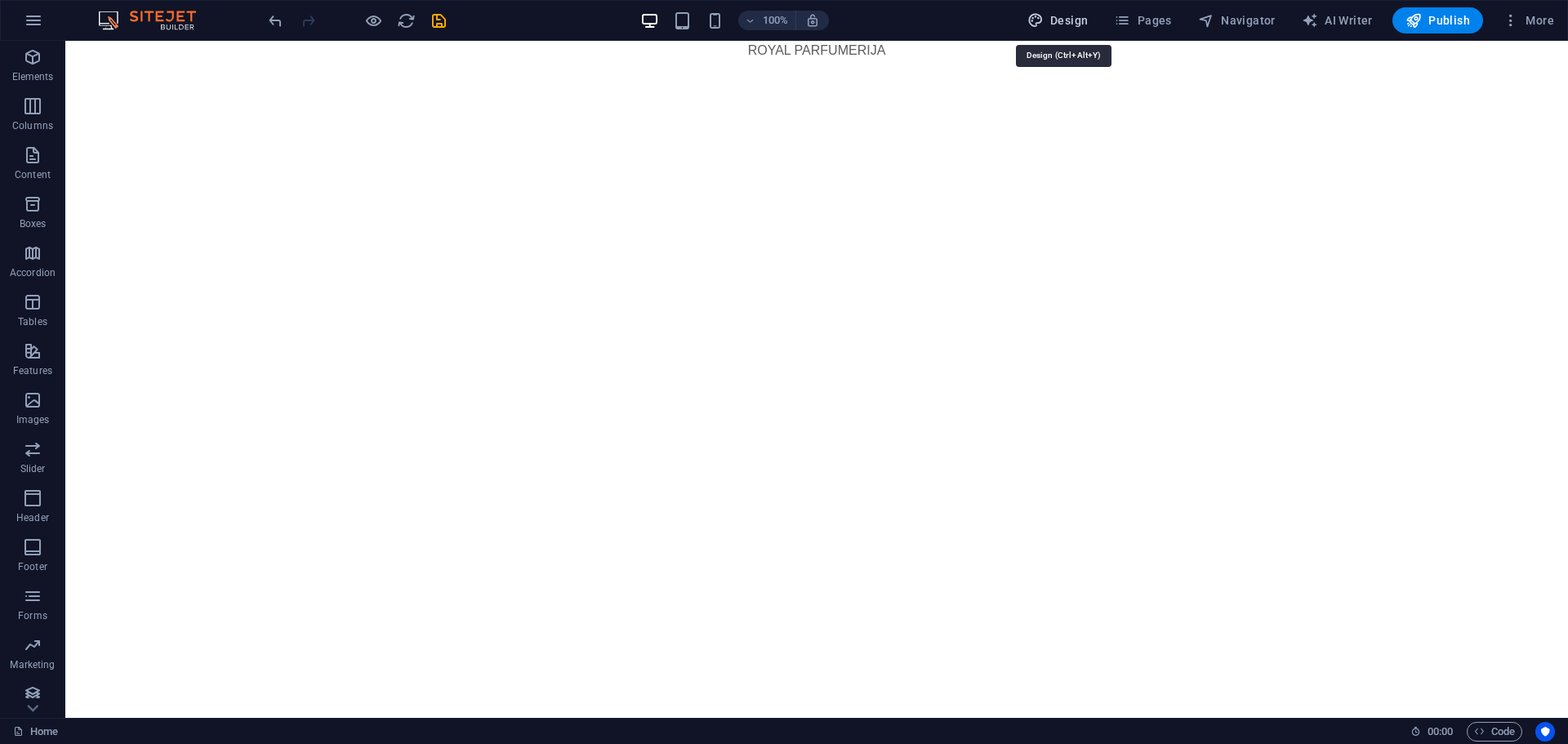
drag, startPoint x: 1069, startPoint y: 17, endPoint x: 929, endPoint y: 83, distance: 154.8
click at [1069, 17] on span "Design" at bounding box center [1058, 21] width 61 height 16
select select "px"
select select "400"
select select "px"
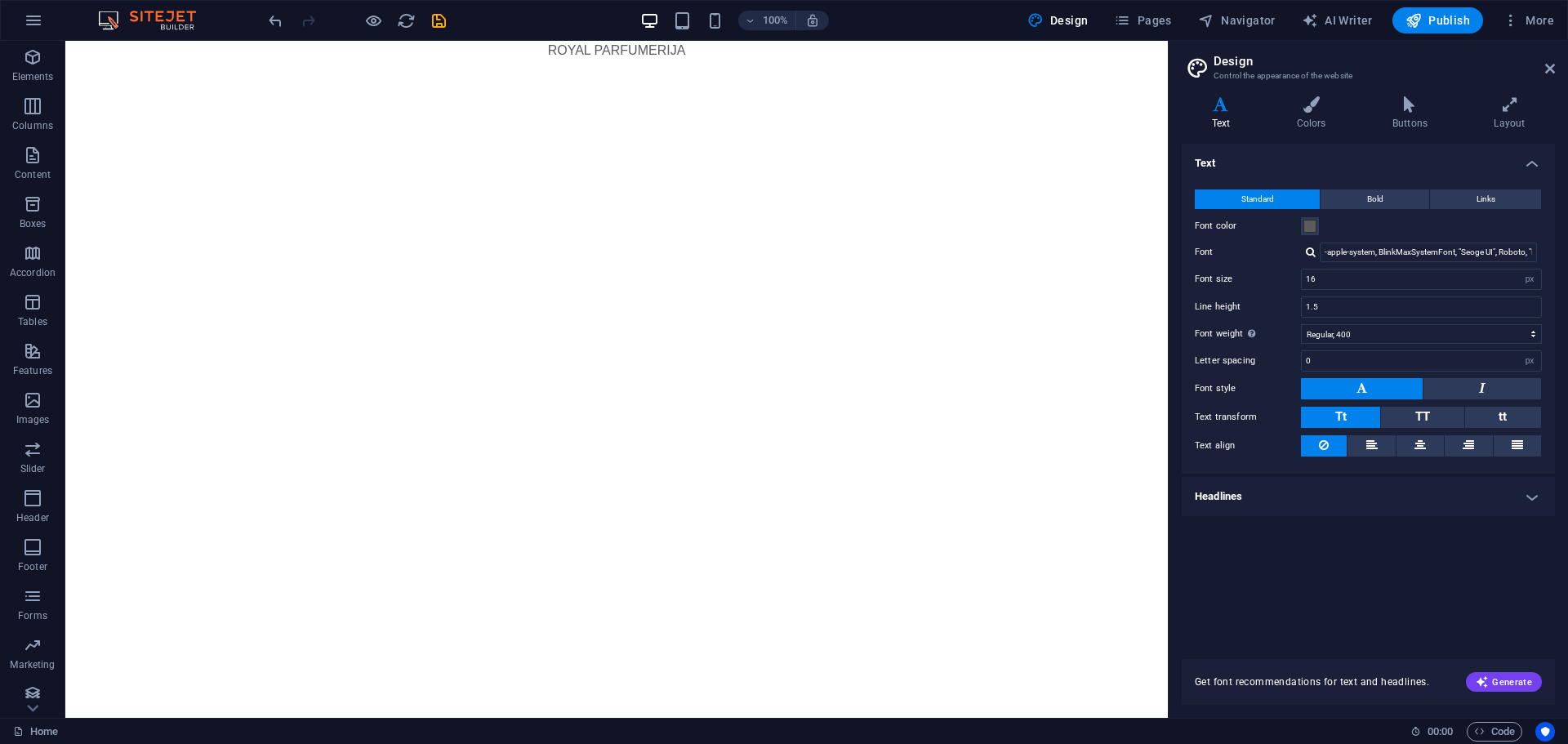
click at [1309, 248] on div at bounding box center [1310, 252] width 10 height 11
click at [1348, 275] on div "Cinzel" at bounding box center [1431, 274] width 216 height 17
type input "Cinzel"
click at [802, 60] on html "Skip to main content ROYAL PARFUMERIJA" at bounding box center [617, 50] width 1103 height 20
click at [1555, 66] on icon at bounding box center [1550, 68] width 10 height 13
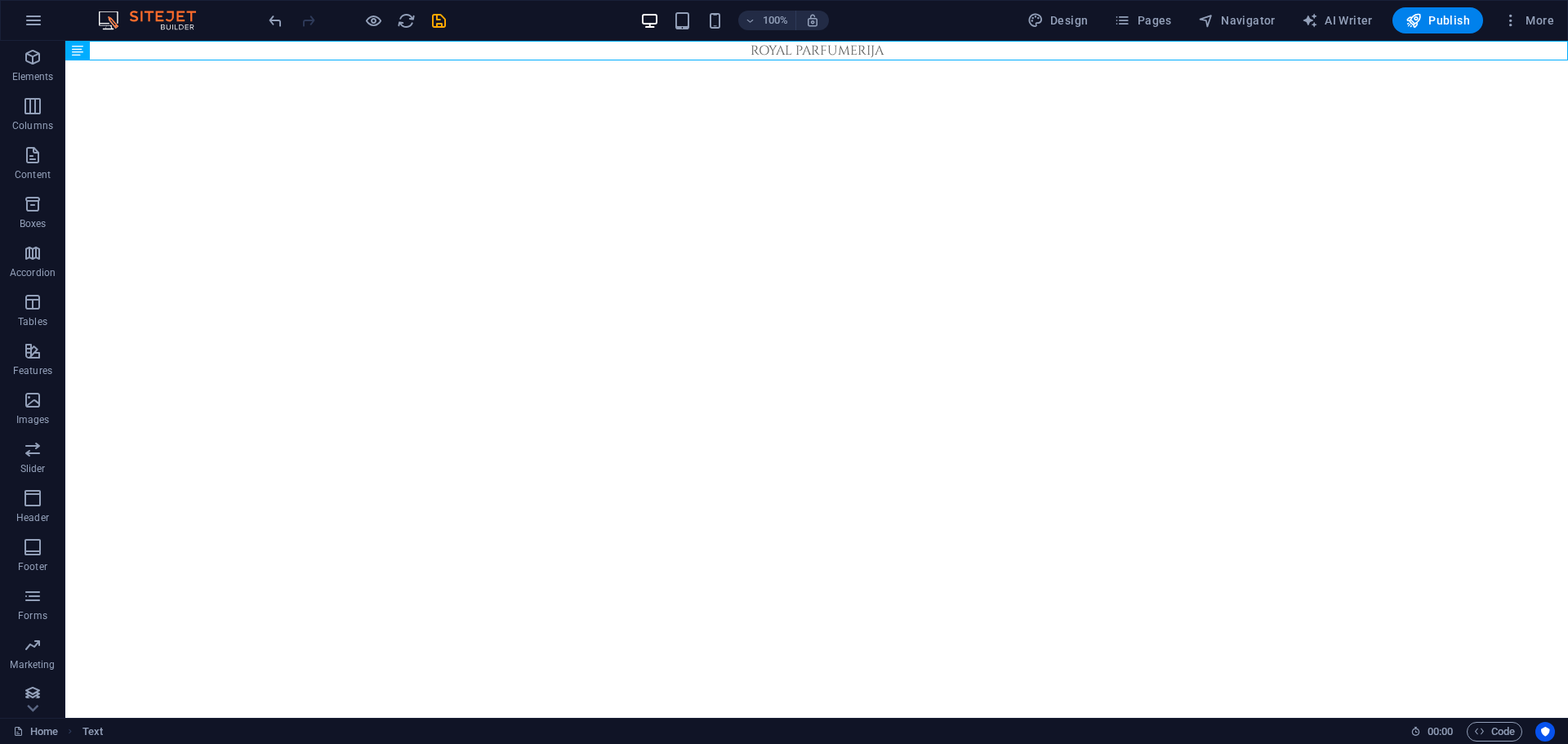
drag, startPoint x: 145, startPoint y: 90, endPoint x: 75, endPoint y: 104, distance: 71.4
click at [75, 52] on icon at bounding box center [77, 50] width 12 height 20
click at [83, 49] on icon at bounding box center [77, 50] width 12 height 20
drag, startPoint x: 145, startPoint y: 92, endPoint x: 508, endPoint y: 260, distance: 400.0
click at [83, 50] on icon at bounding box center [77, 50] width 12 height 20
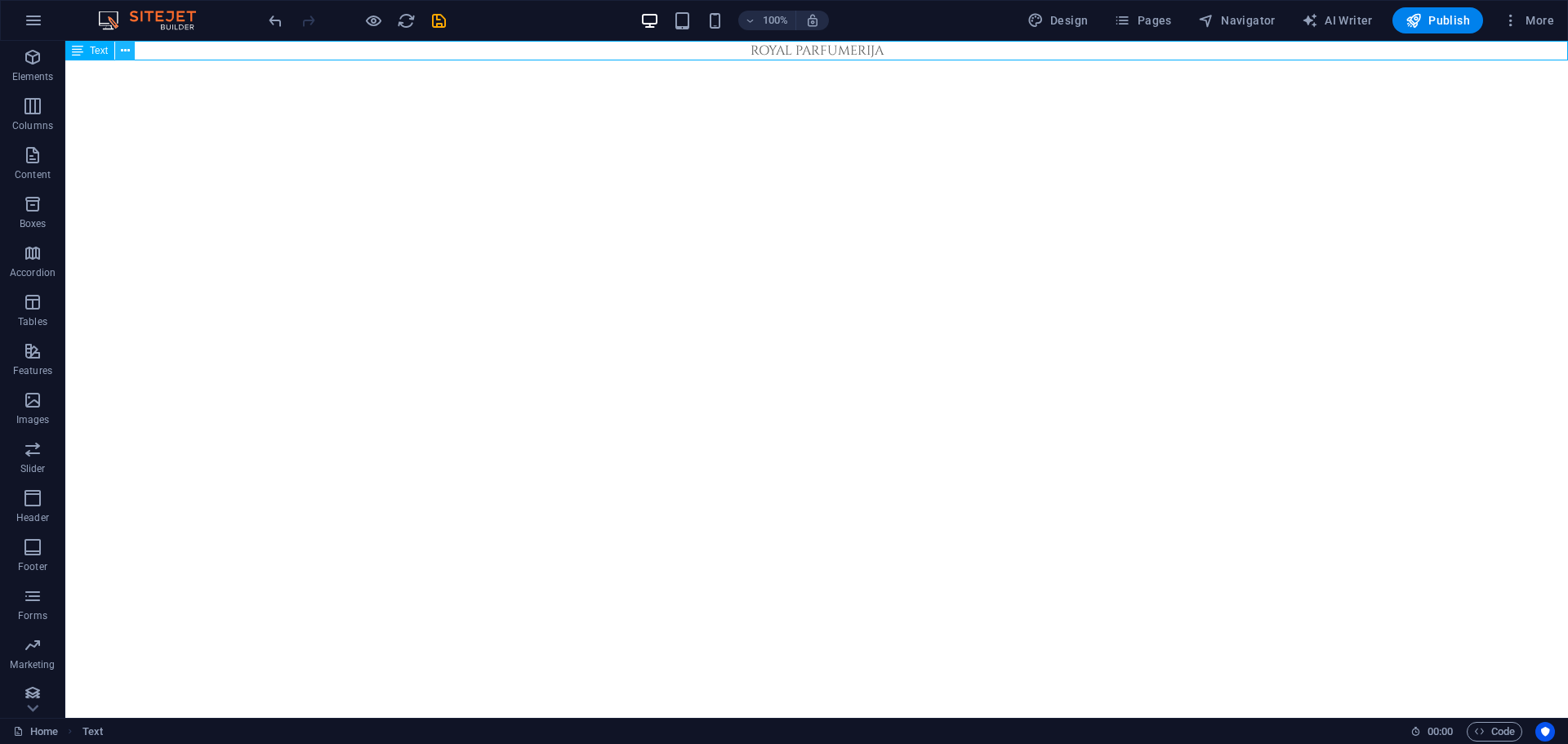
click at [125, 51] on icon at bounding box center [126, 50] width 9 height 17
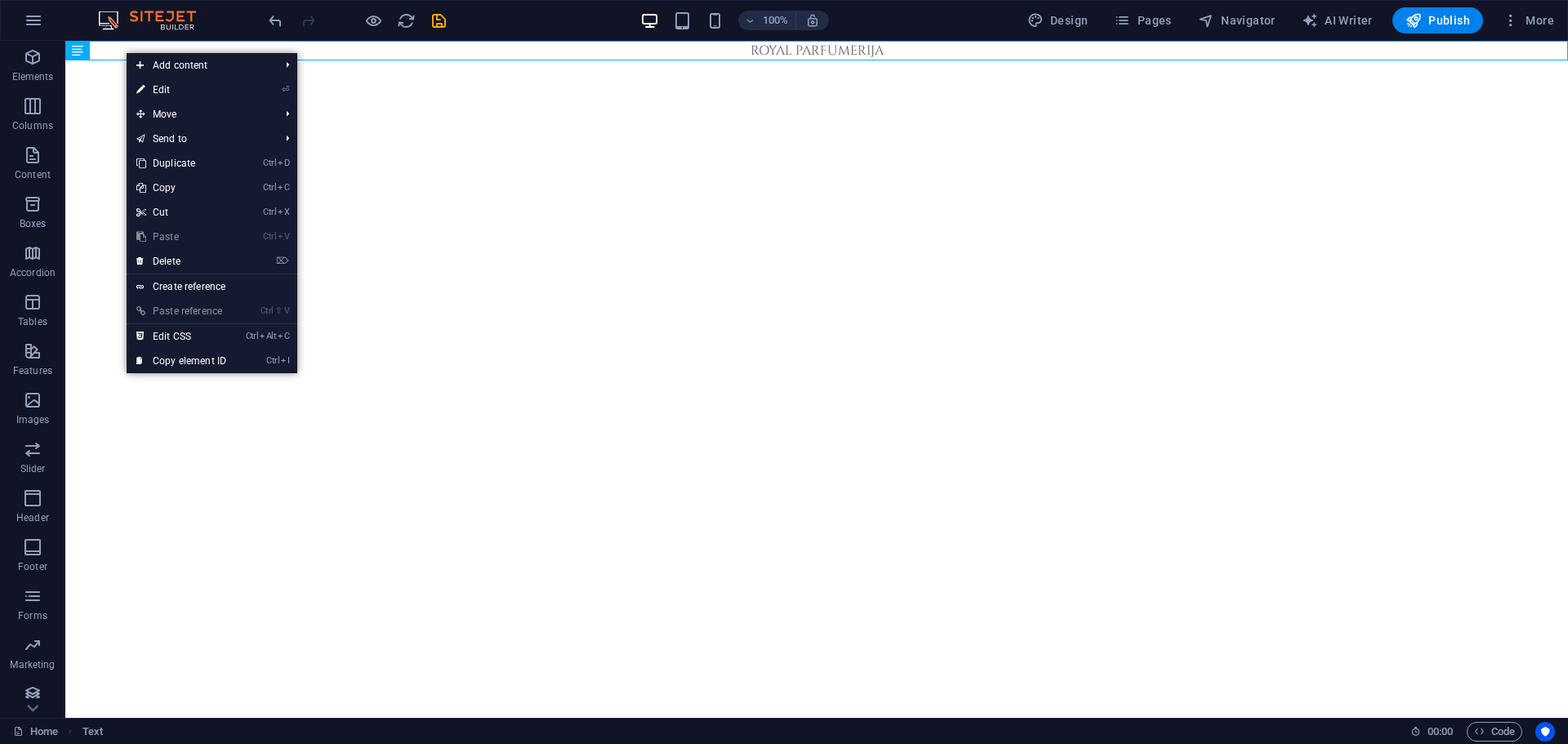
click at [295, 60] on html "Skip to main content ROYAL PARFUMERIJA" at bounding box center [816, 50] width 1502 height 20
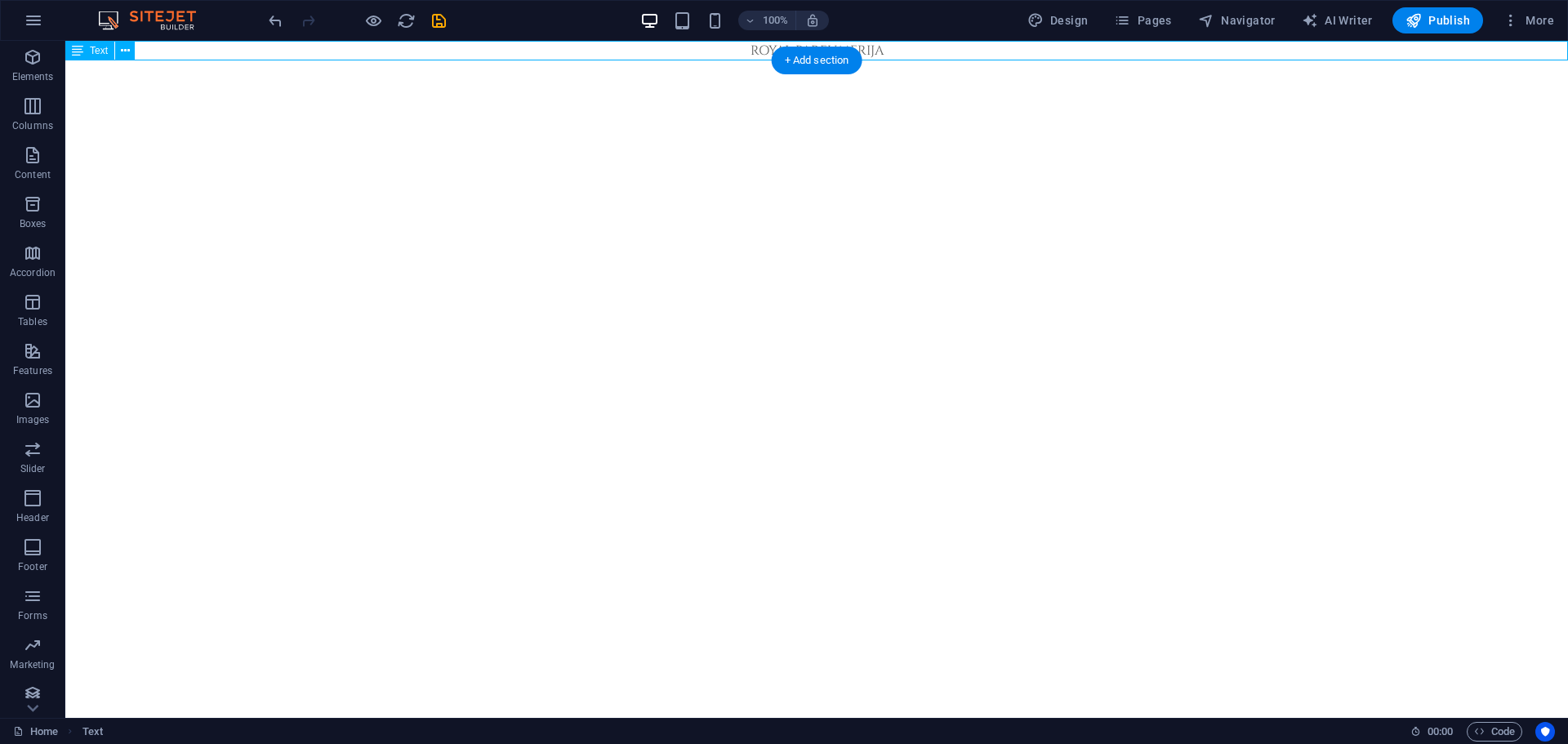
click at [762, 53] on div "ROYAL PARFUMERIJA" at bounding box center [816, 50] width 1502 height 20
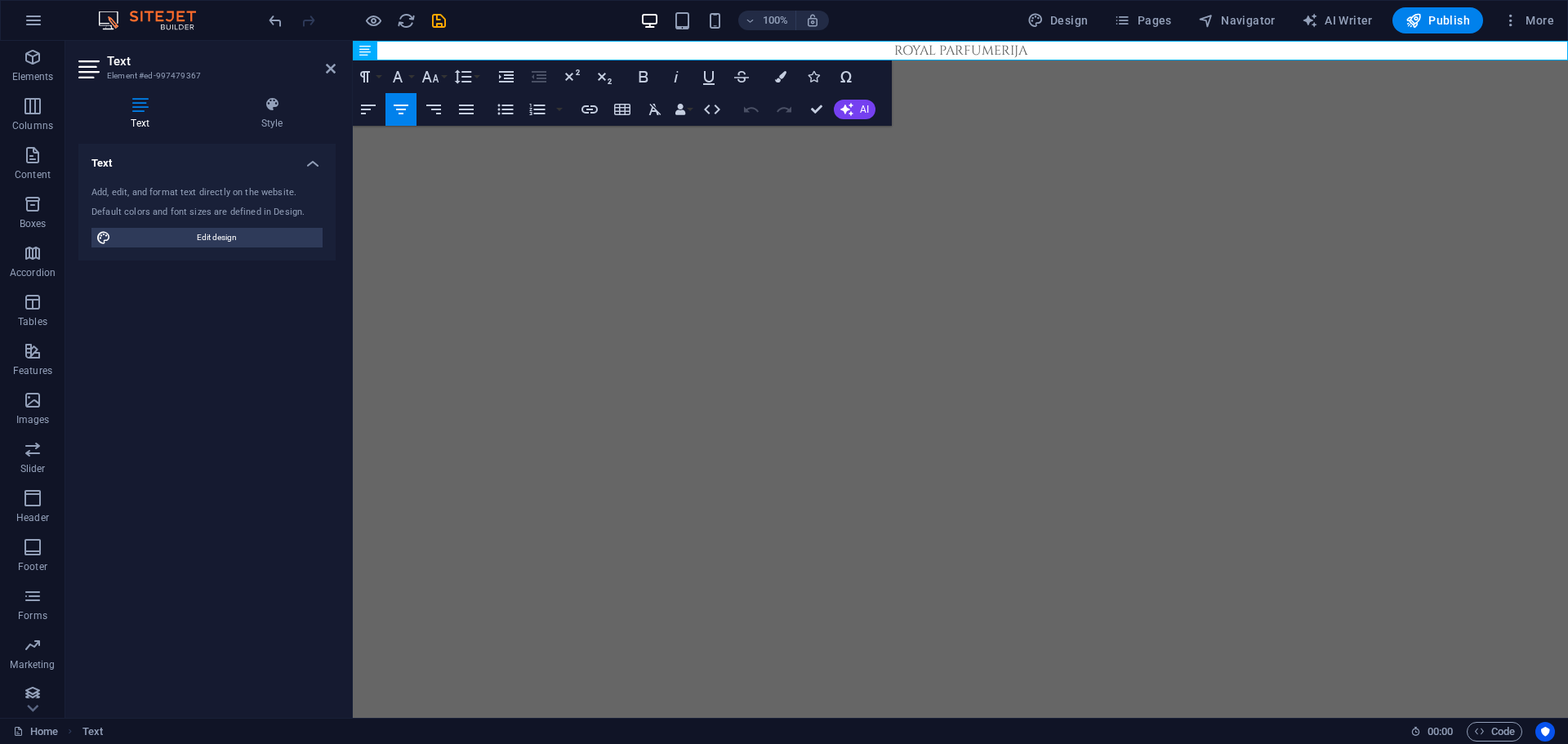
click at [668, 60] on html "Skip to main content ROYAL PARFUMERIJA" at bounding box center [960, 50] width 1215 height 20
click at [334, 67] on icon at bounding box center [330, 68] width 10 height 13
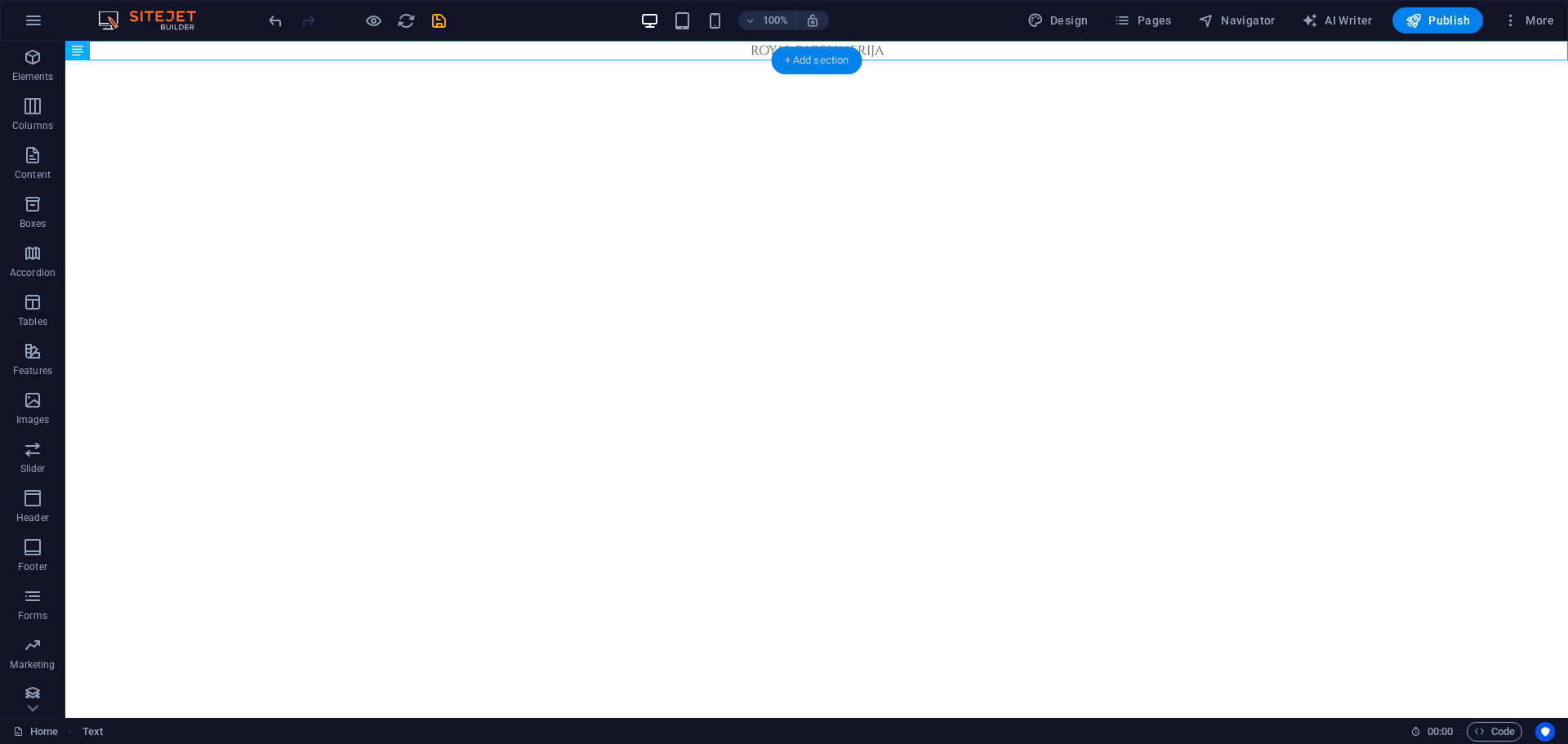
click at [815, 62] on div "+ Add section" at bounding box center [816, 60] width 91 height 28
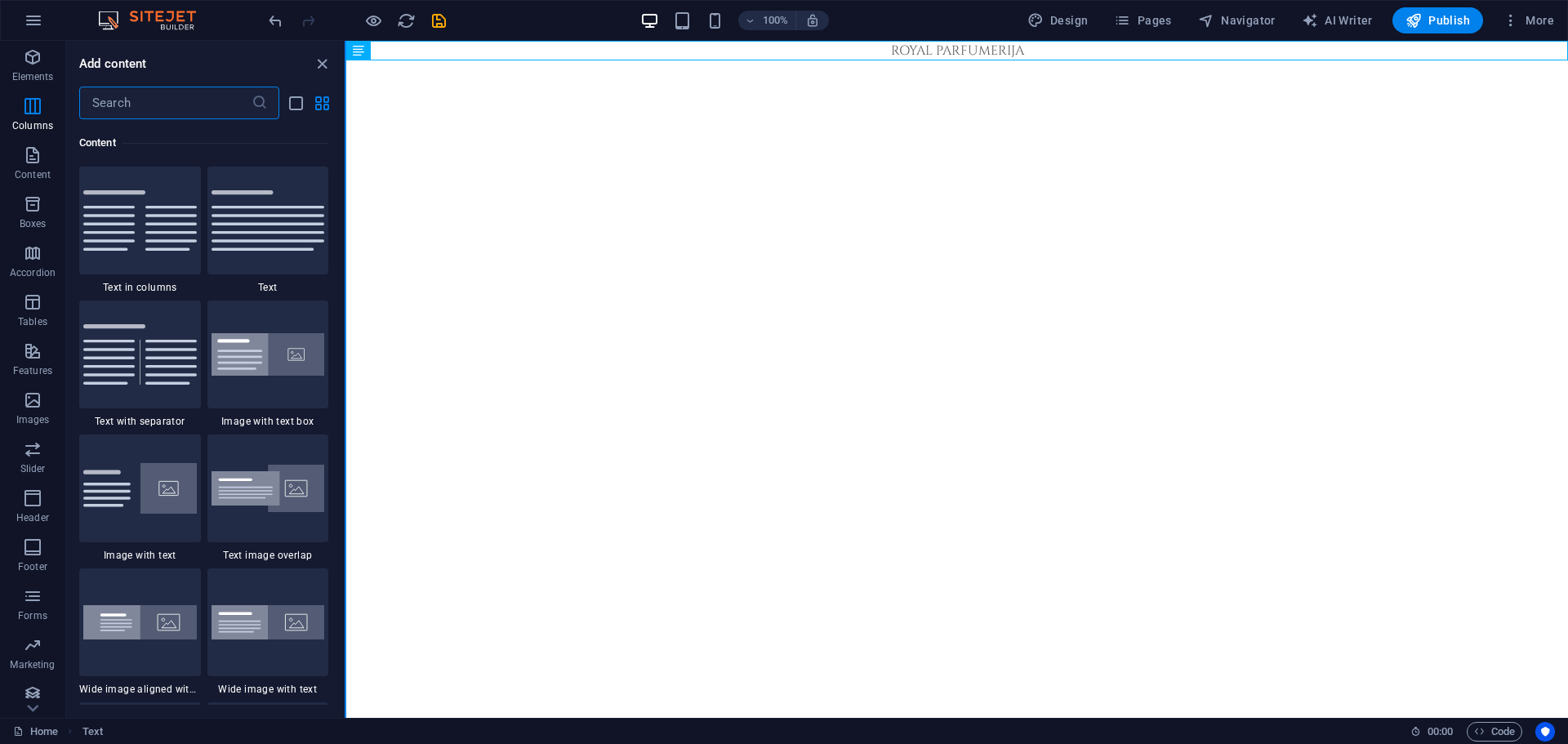
scroll to position [2683, 0]
click at [290, 253] on div at bounding box center [269, 220] width 122 height 108
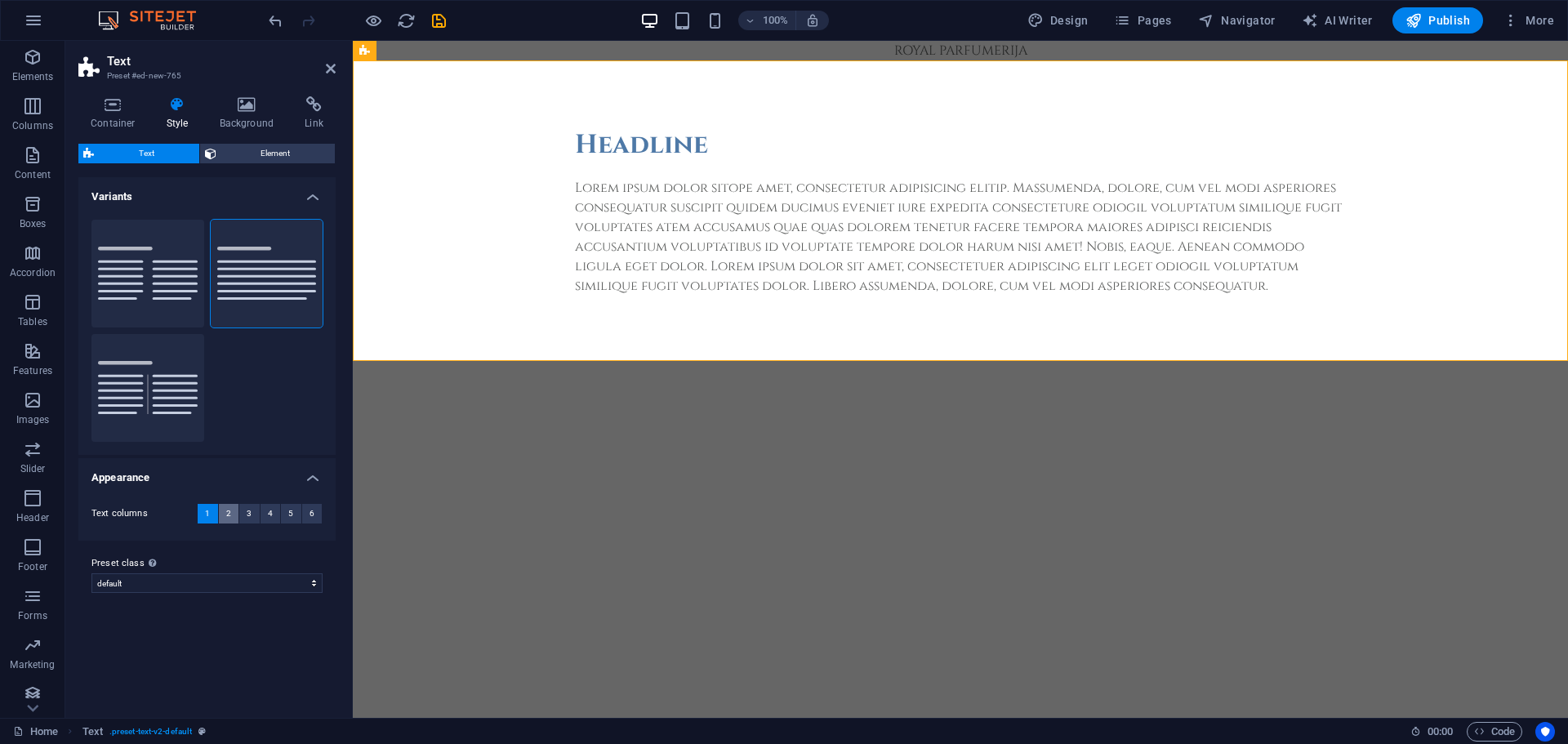
click at [228, 515] on span "2" at bounding box center [228, 513] width 4 height 20
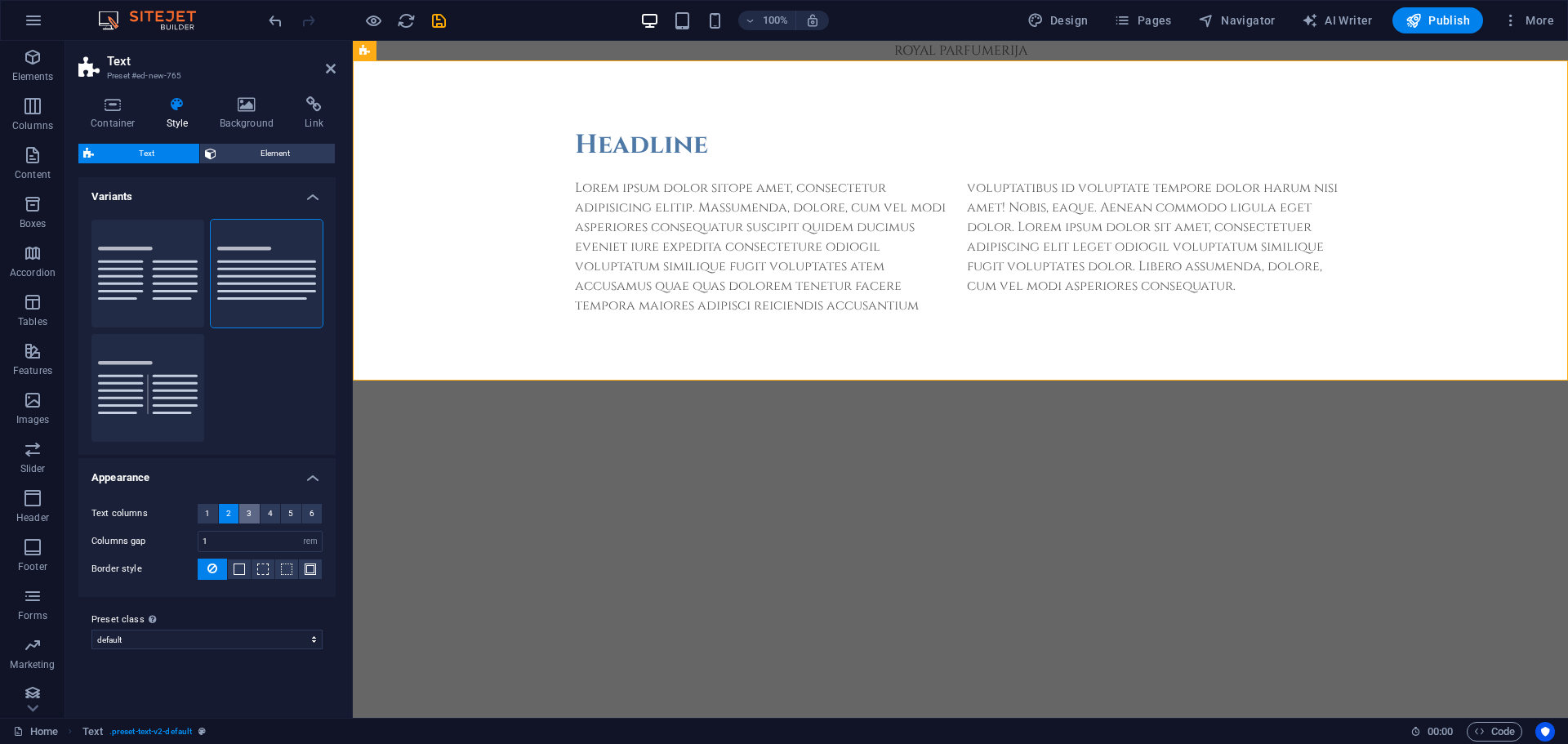
click at [248, 512] on span "3" at bounding box center [249, 513] width 4 height 20
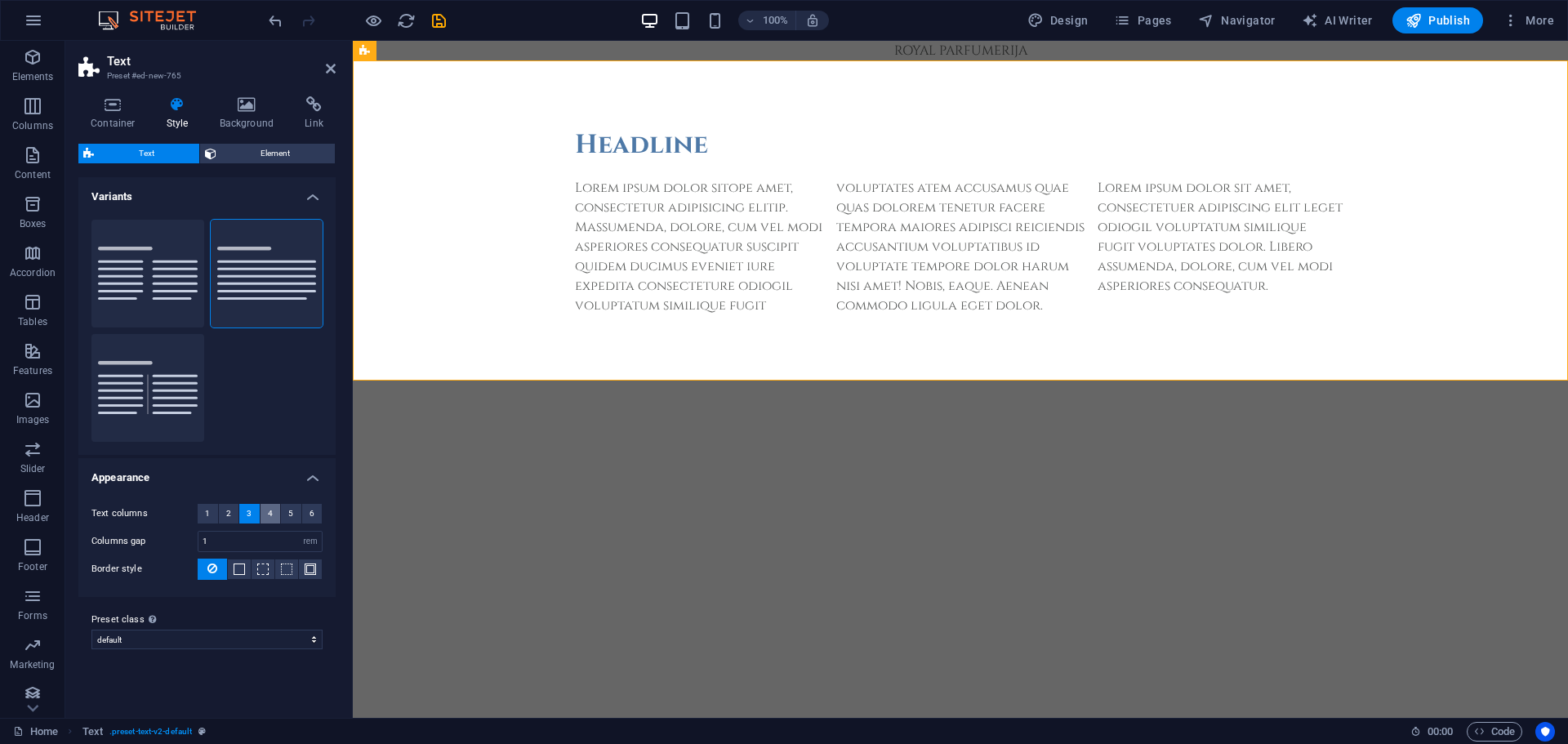
click at [269, 514] on span "4" at bounding box center [269, 513] width 4 height 20
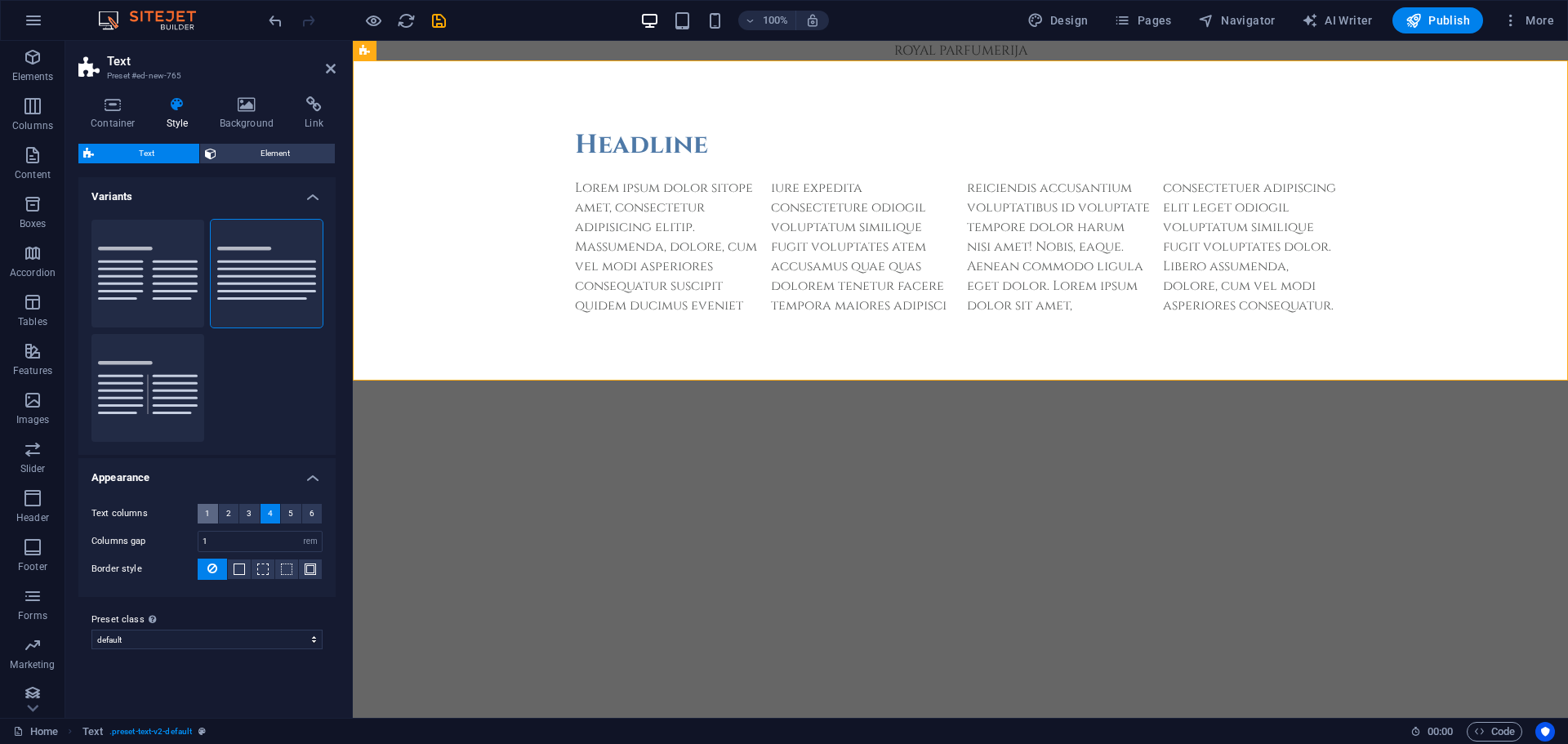
click at [214, 513] on button "1" at bounding box center [207, 513] width 21 height 20
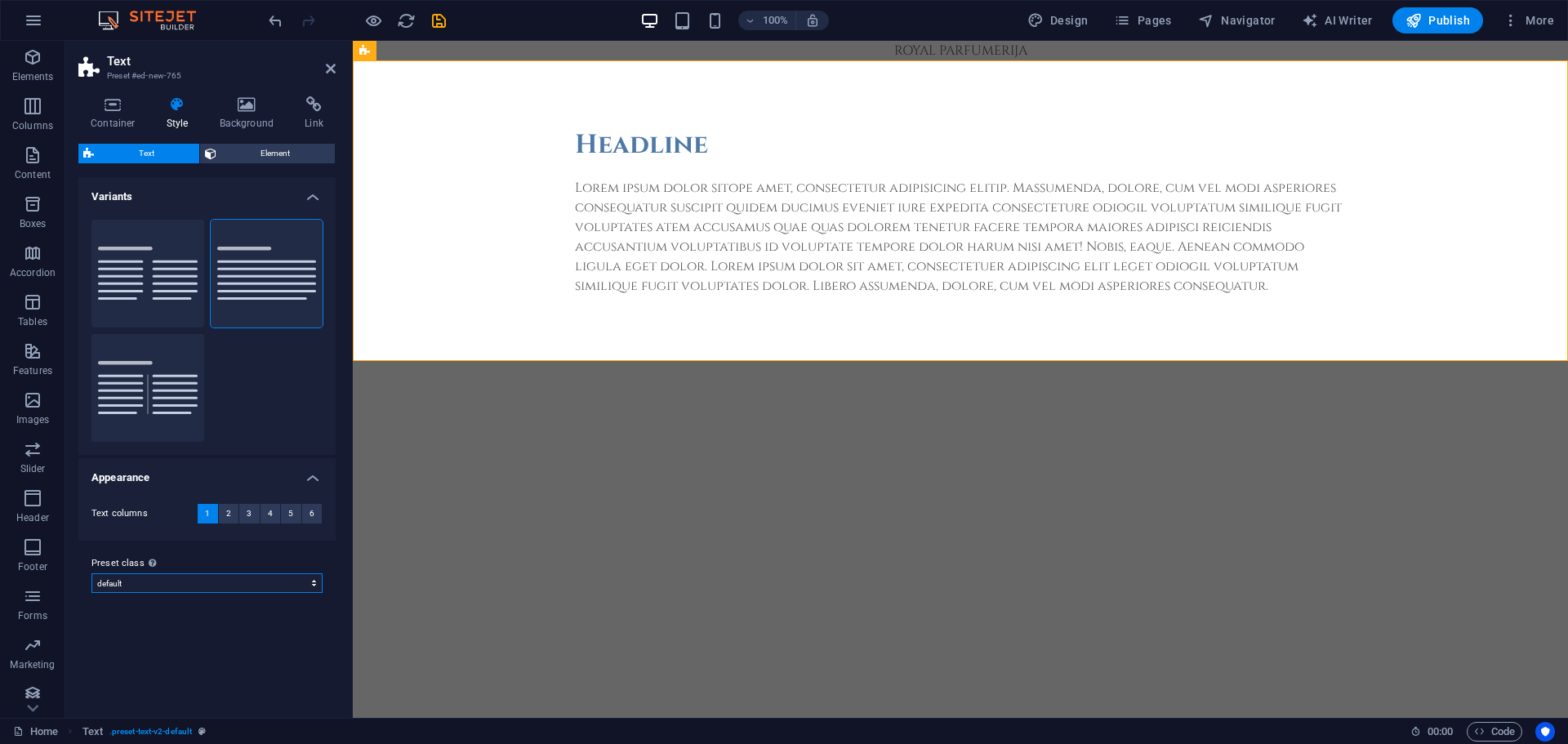
click at [119, 584] on select "default Add preset class" at bounding box center [207, 582] width 231 height 20
click at [235, 519] on button "2" at bounding box center [229, 513] width 21 height 20
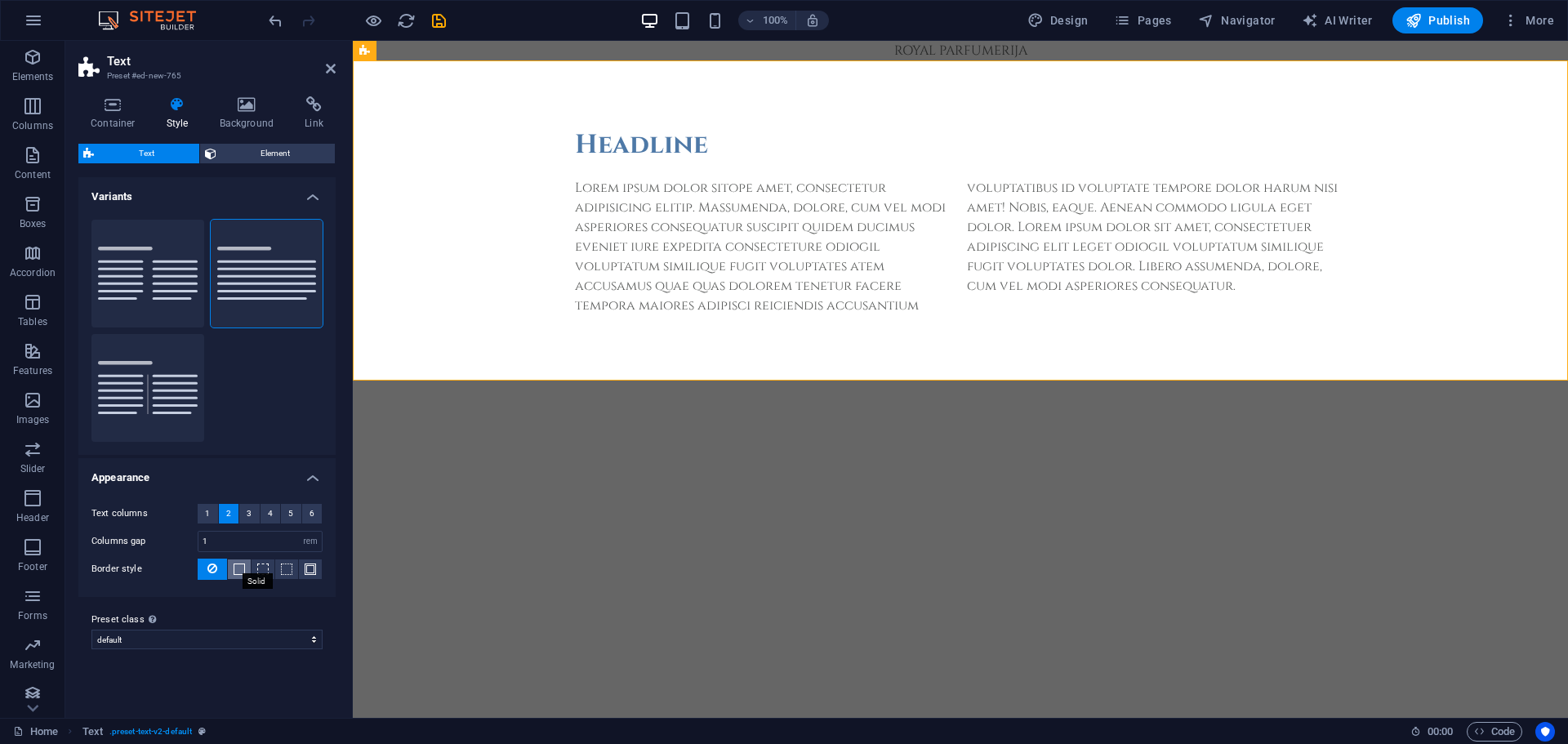
click at [241, 573] on span at bounding box center [239, 569] width 12 height 12
click at [261, 574] on span at bounding box center [263, 569] width 4 height 20
click at [285, 573] on span at bounding box center [286, 569] width 12 height 12
click at [306, 567] on span at bounding box center [310, 569] width 12 height 12
click at [212, 573] on icon at bounding box center [212, 568] width 10 height 20
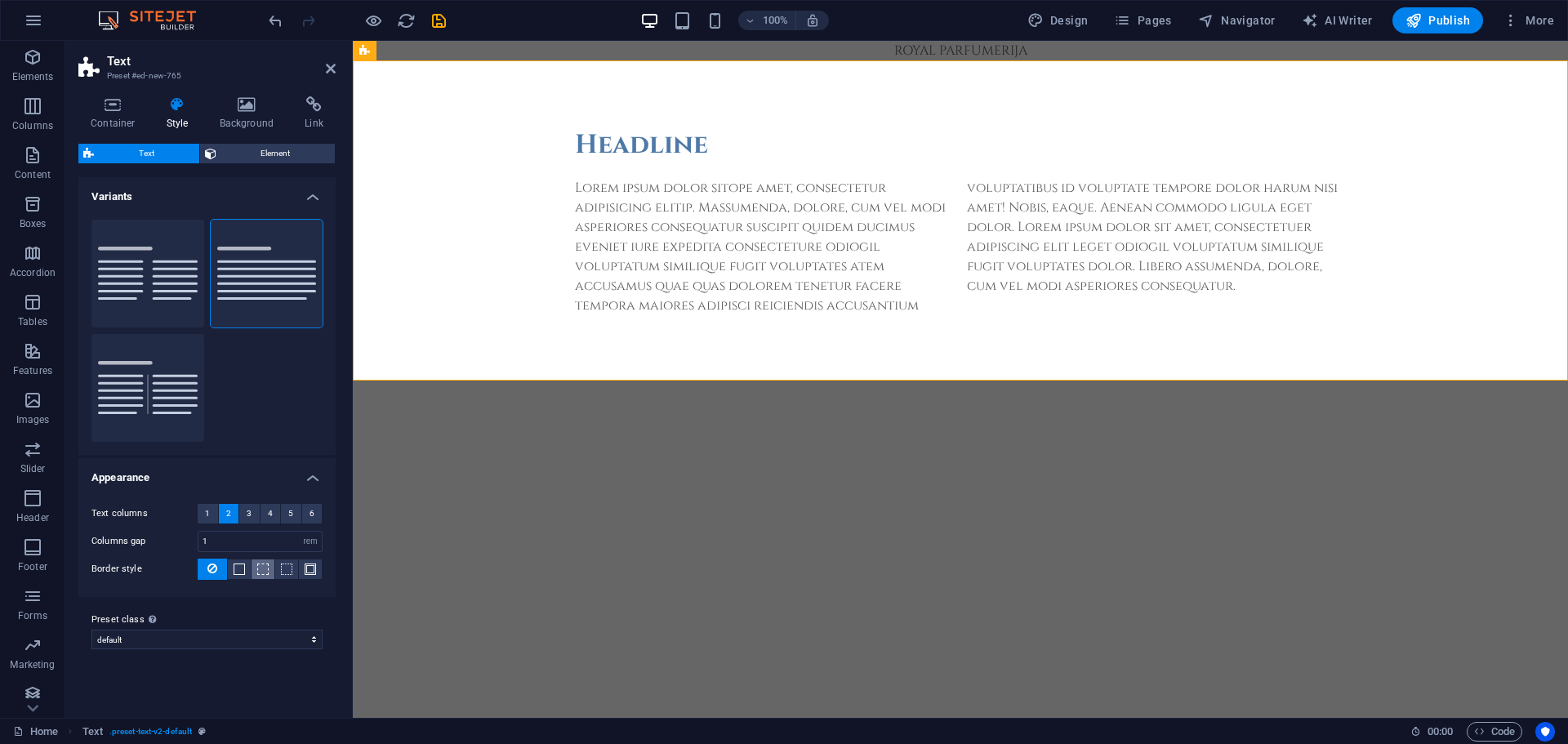
click at [267, 572] on span at bounding box center [262, 569] width 12 height 12
click at [239, 571] on span at bounding box center [239, 569] width 12 height 12
click at [206, 570] on button at bounding box center [212, 569] width 30 height 22
click at [154, 632] on select "default Add preset class" at bounding box center [207, 639] width 231 height 20
click at [149, 637] on select "default Add preset class" at bounding box center [207, 639] width 231 height 20
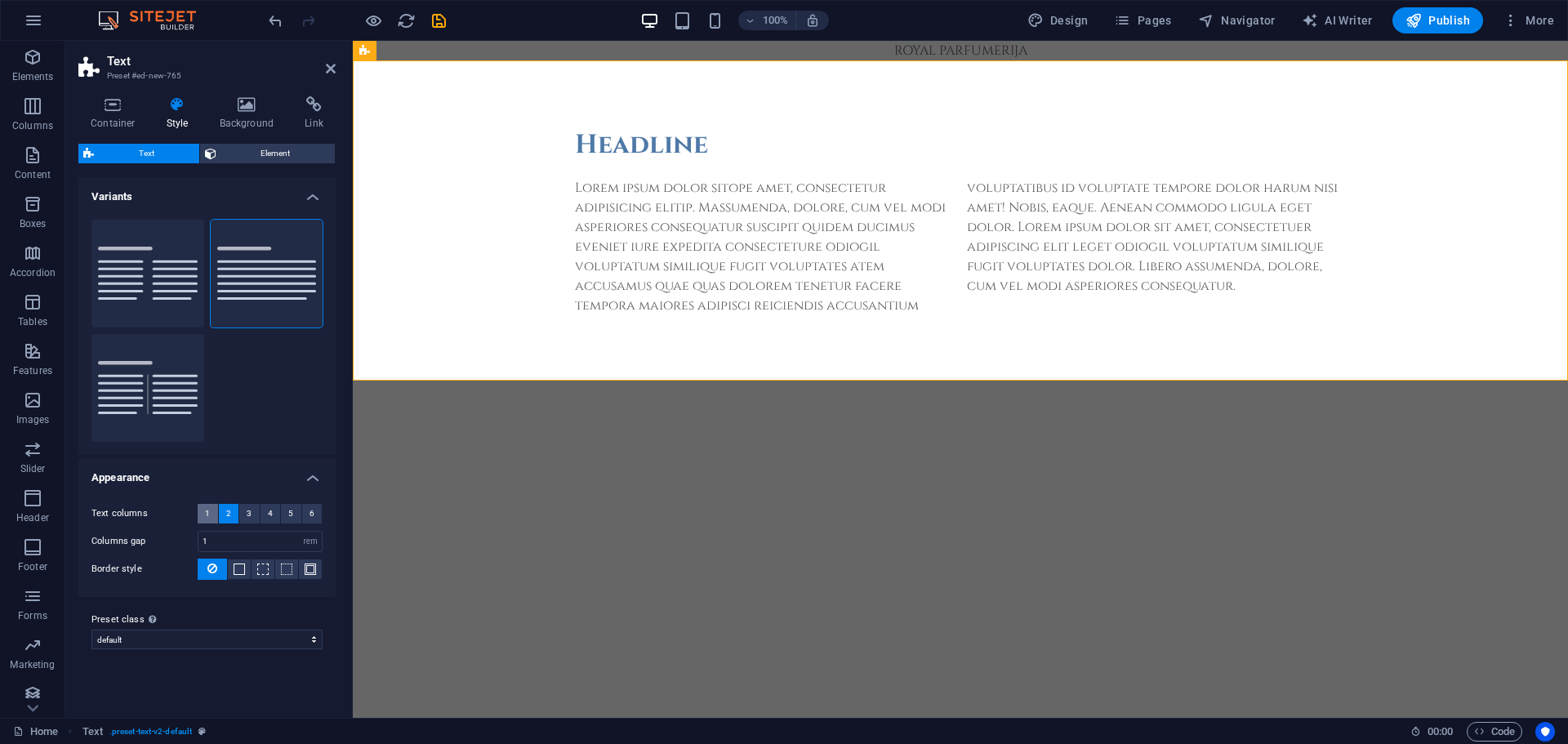
click at [206, 515] on span "1" at bounding box center [207, 513] width 4 height 20
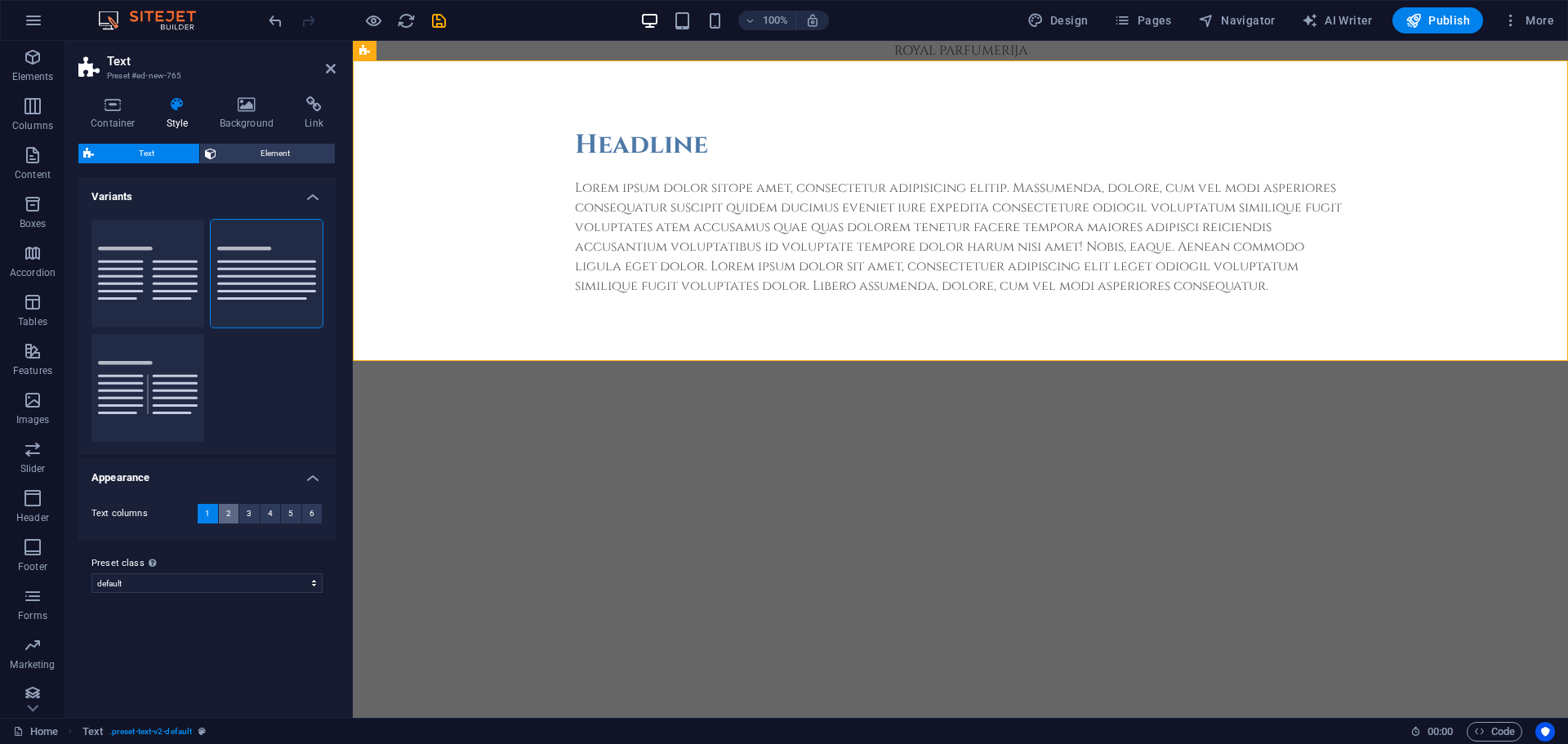
click at [222, 514] on button "2" at bounding box center [229, 513] width 21 height 20
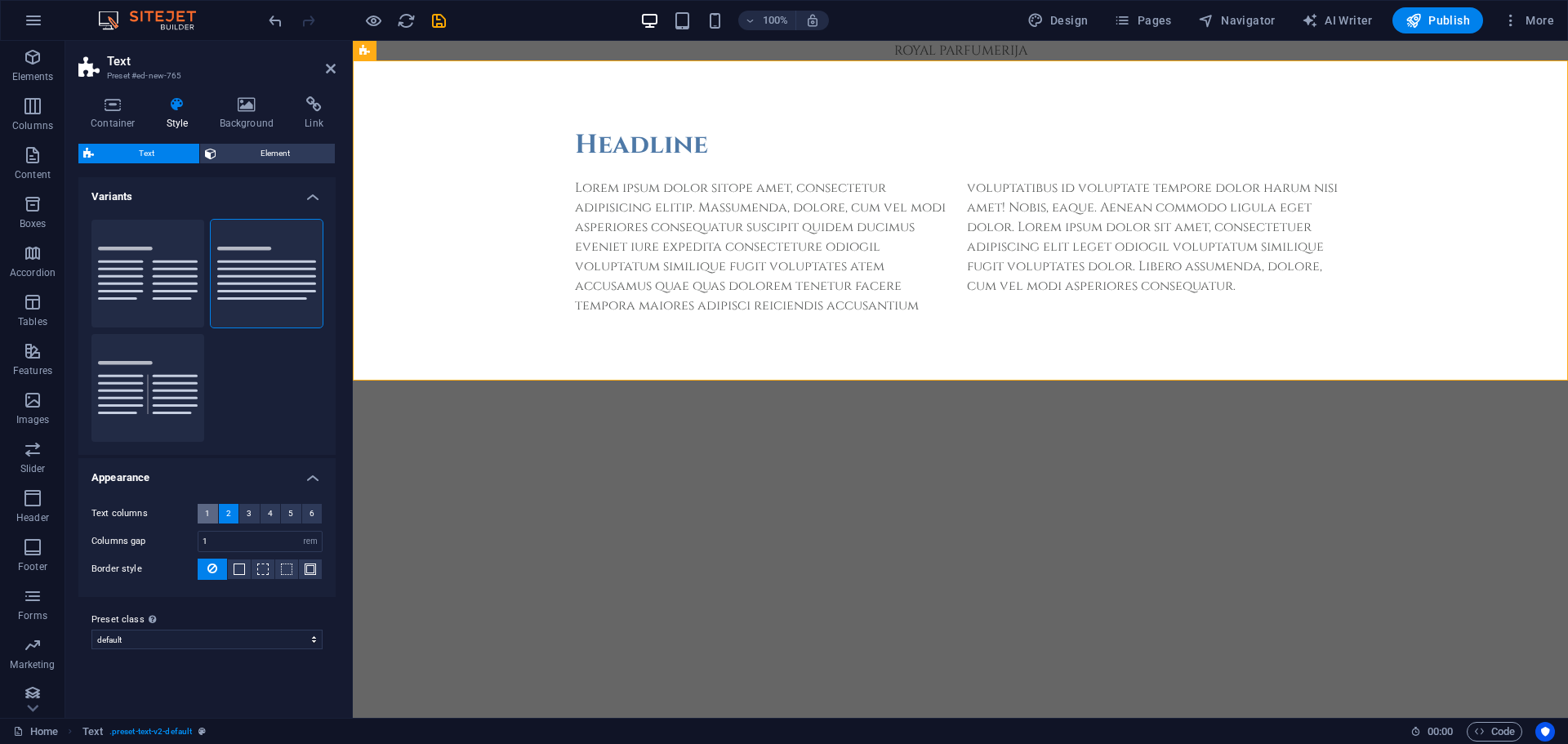
click at [207, 519] on span "1" at bounding box center [207, 513] width 4 height 20
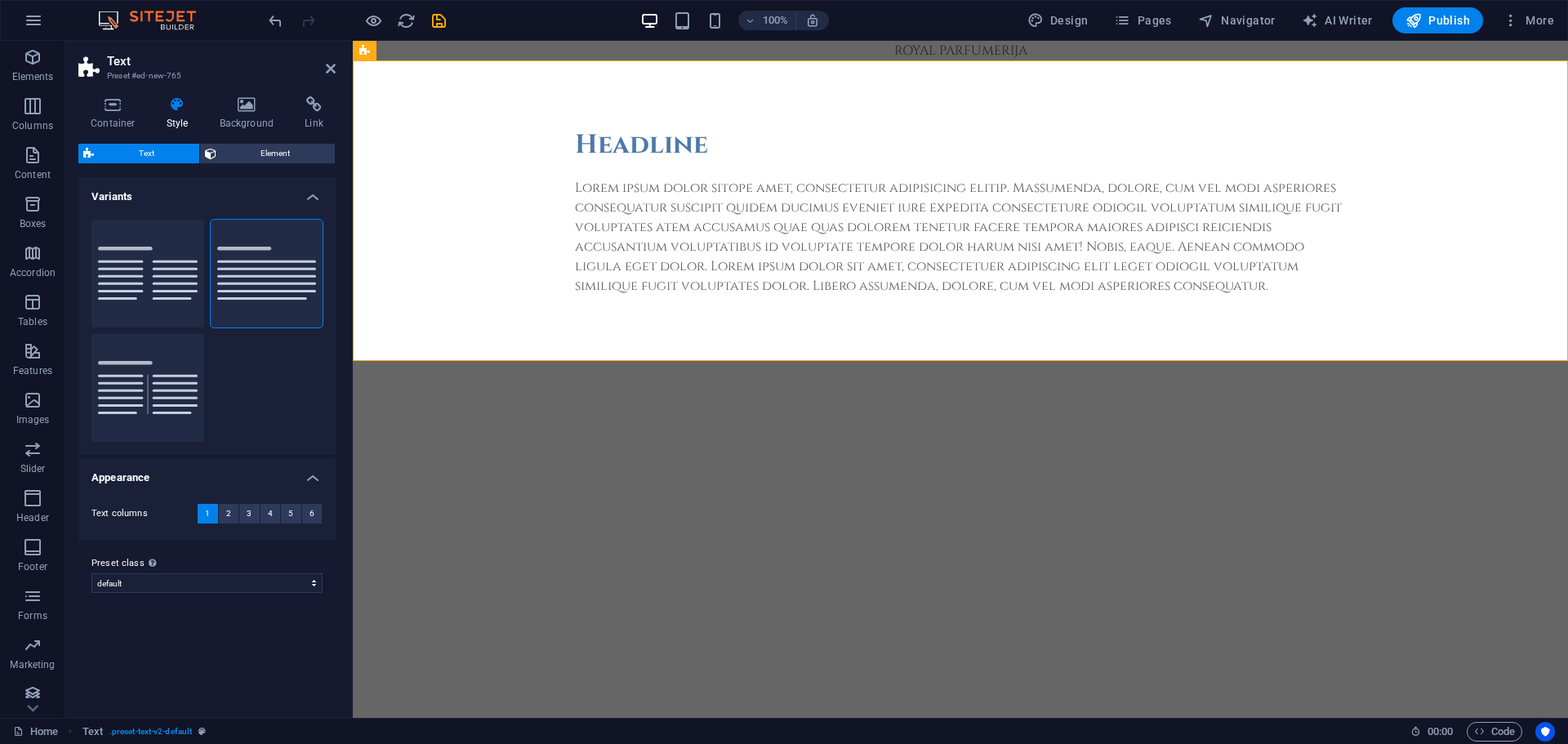
click at [322, 482] on h4 "Appearance" at bounding box center [207, 472] width 257 height 30
click at [310, 194] on h4 "Variants" at bounding box center [207, 191] width 257 height 30
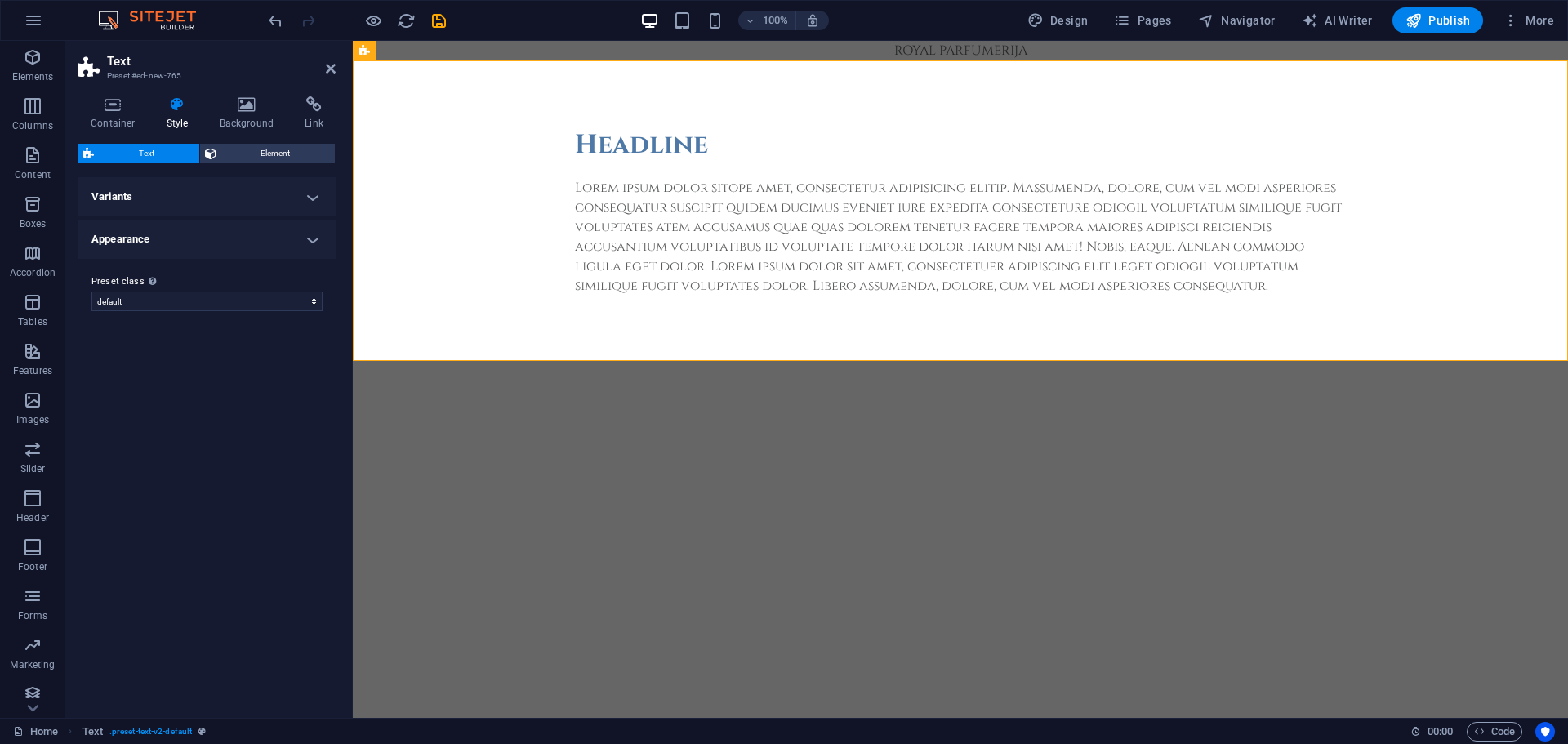
click at [310, 194] on h4 "Variants" at bounding box center [207, 197] width 257 height 39
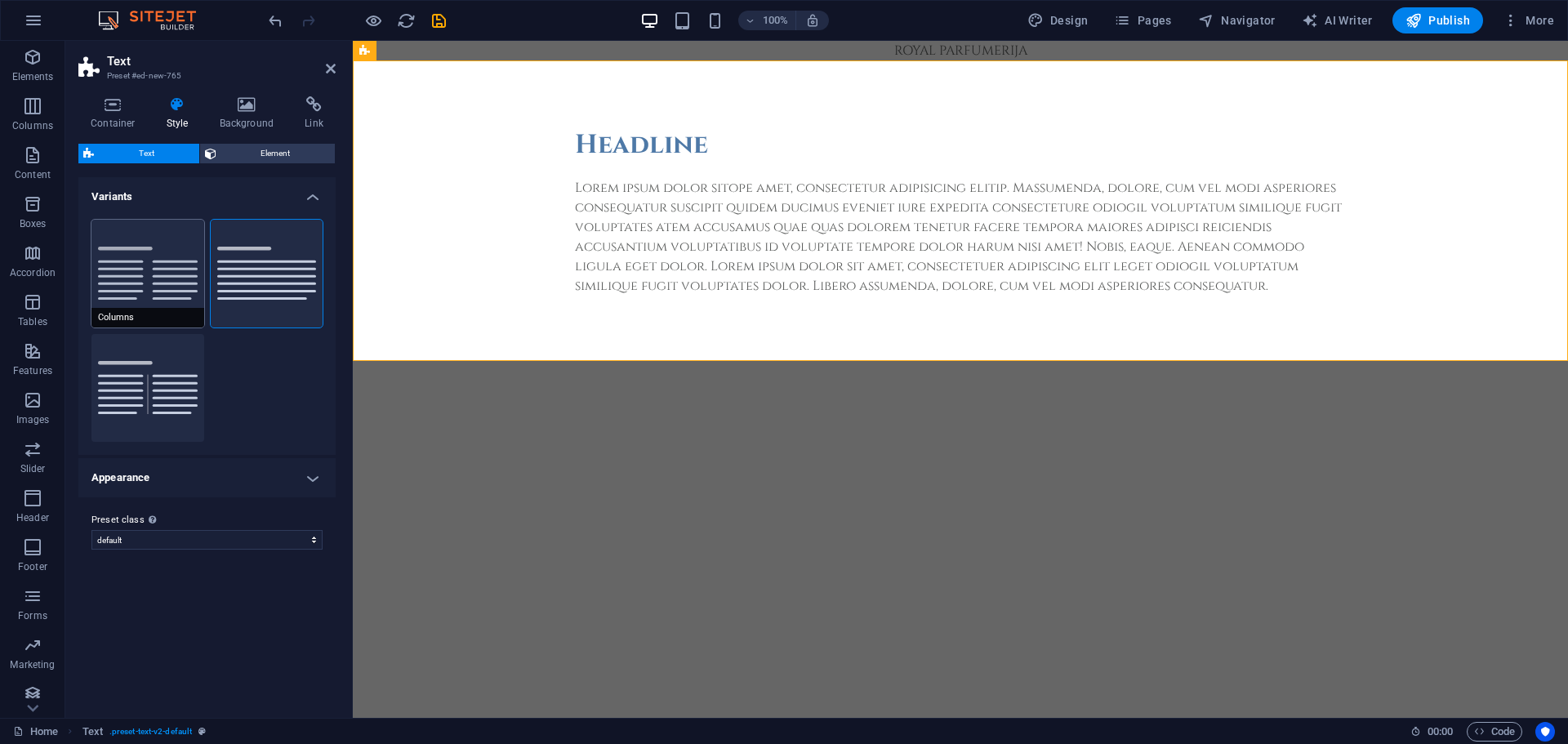
click at [149, 284] on button "Columns" at bounding box center [148, 274] width 113 height 108
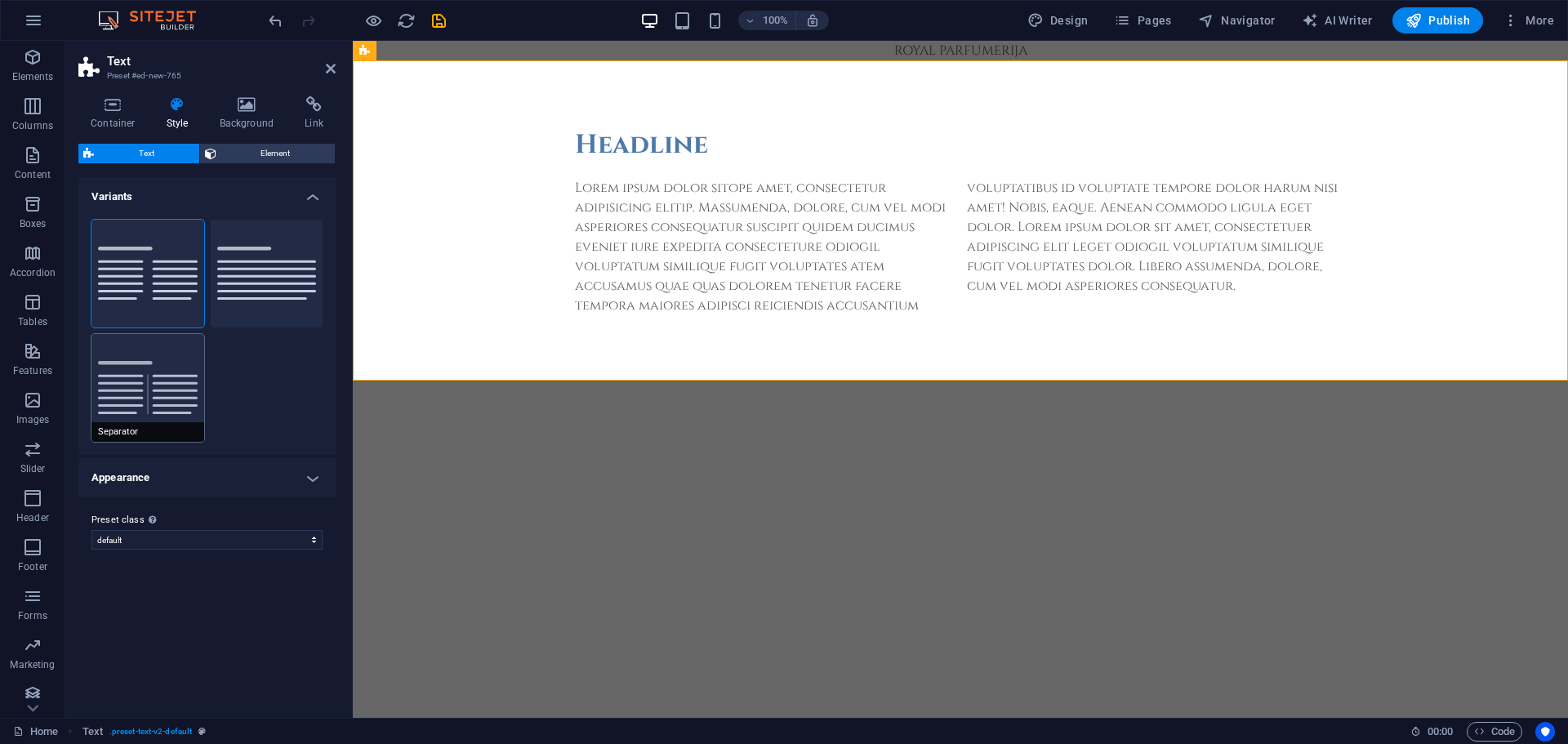
click at [172, 401] on button "Separator" at bounding box center [148, 388] width 113 height 108
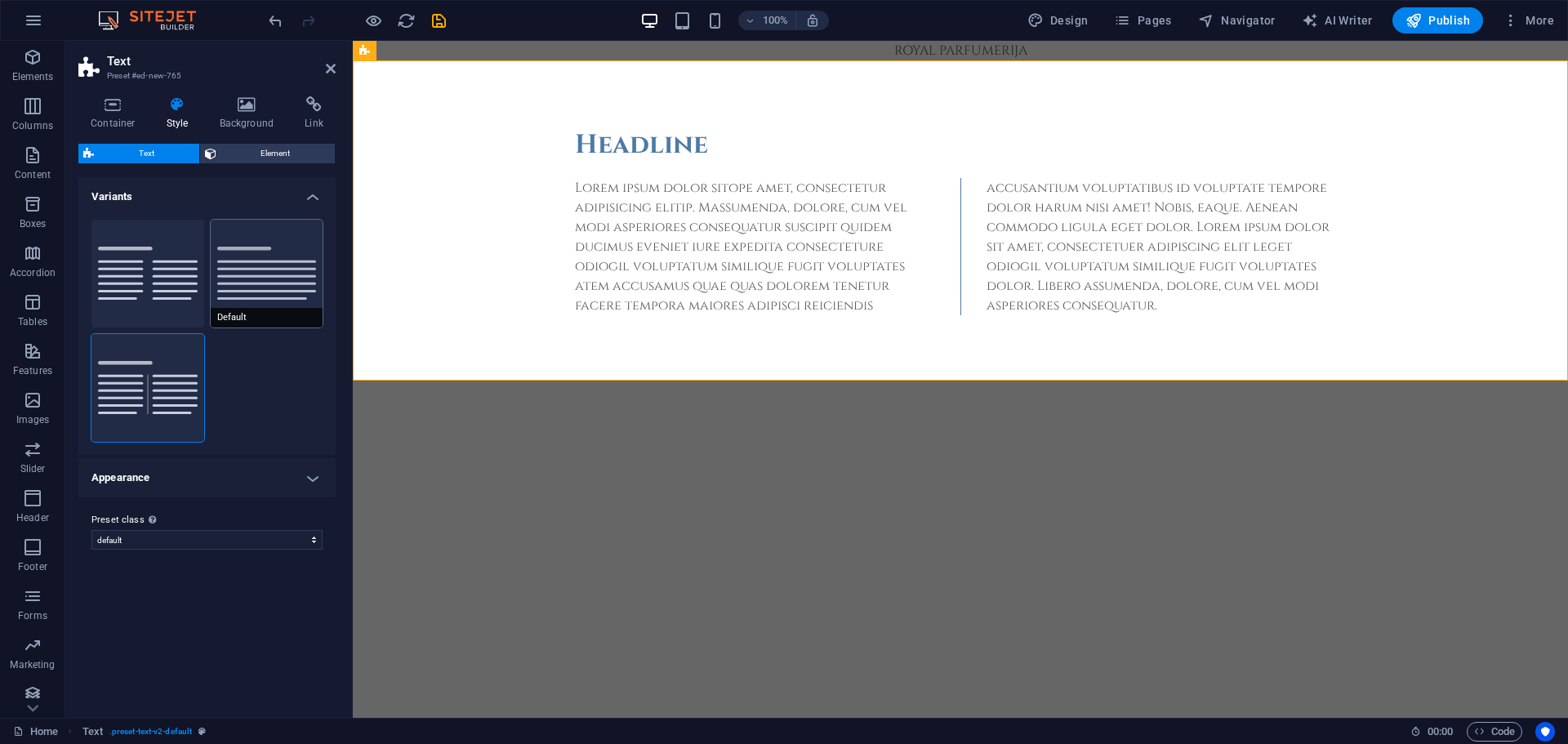
click at [255, 265] on button "Default" at bounding box center [268, 274] width 113 height 108
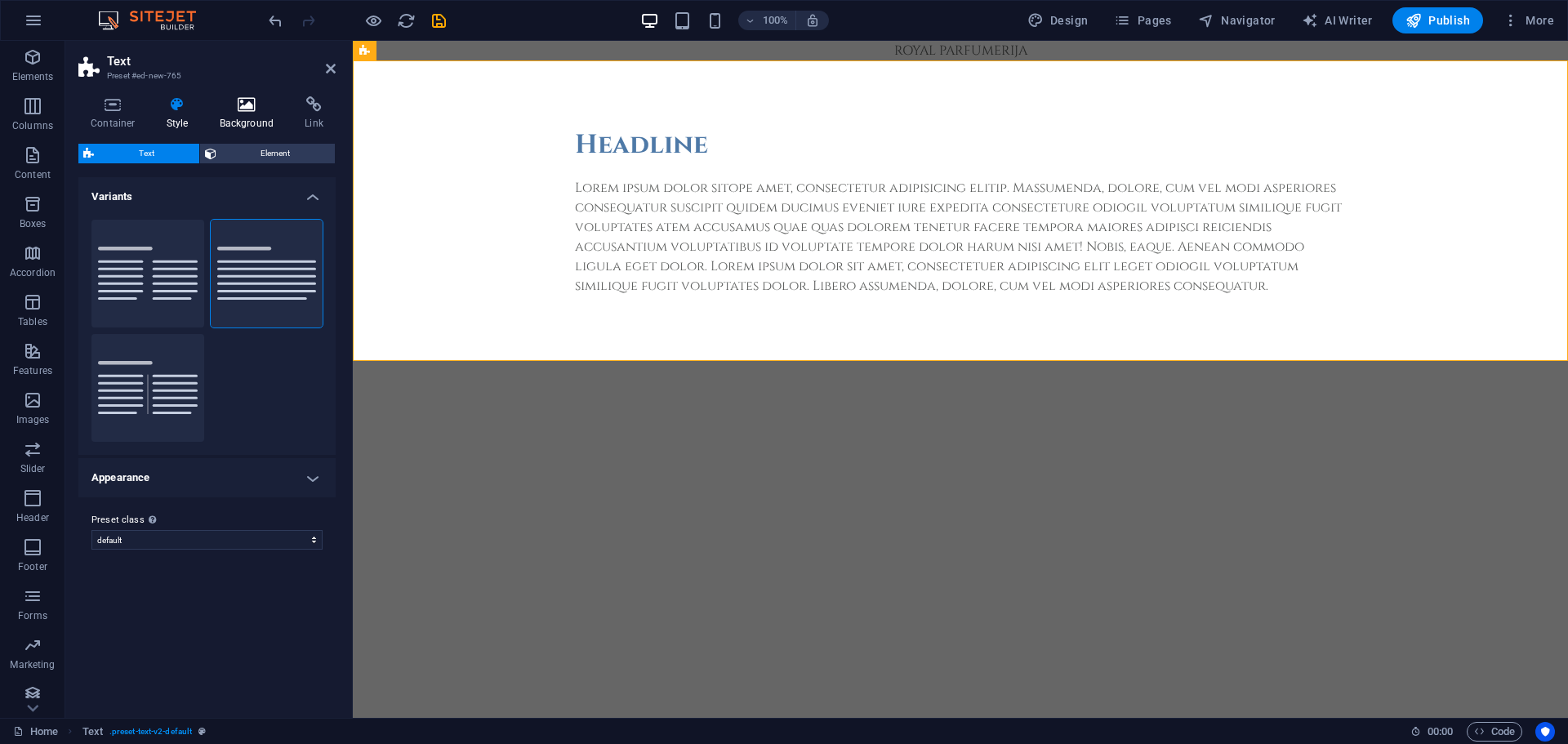
click at [244, 118] on h4 "Background" at bounding box center [250, 113] width 85 height 34
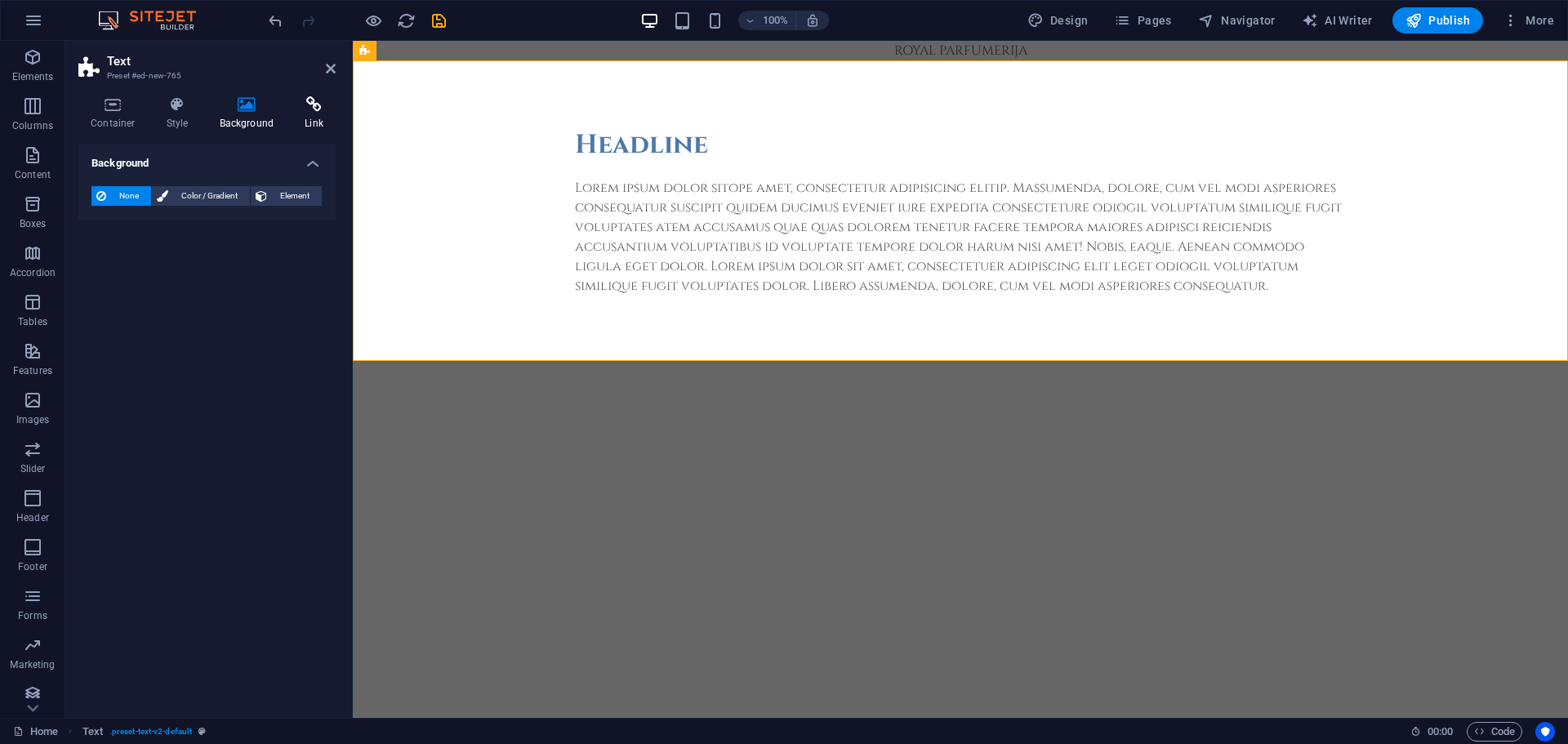
click at [305, 123] on h4 "Link" at bounding box center [314, 113] width 43 height 34
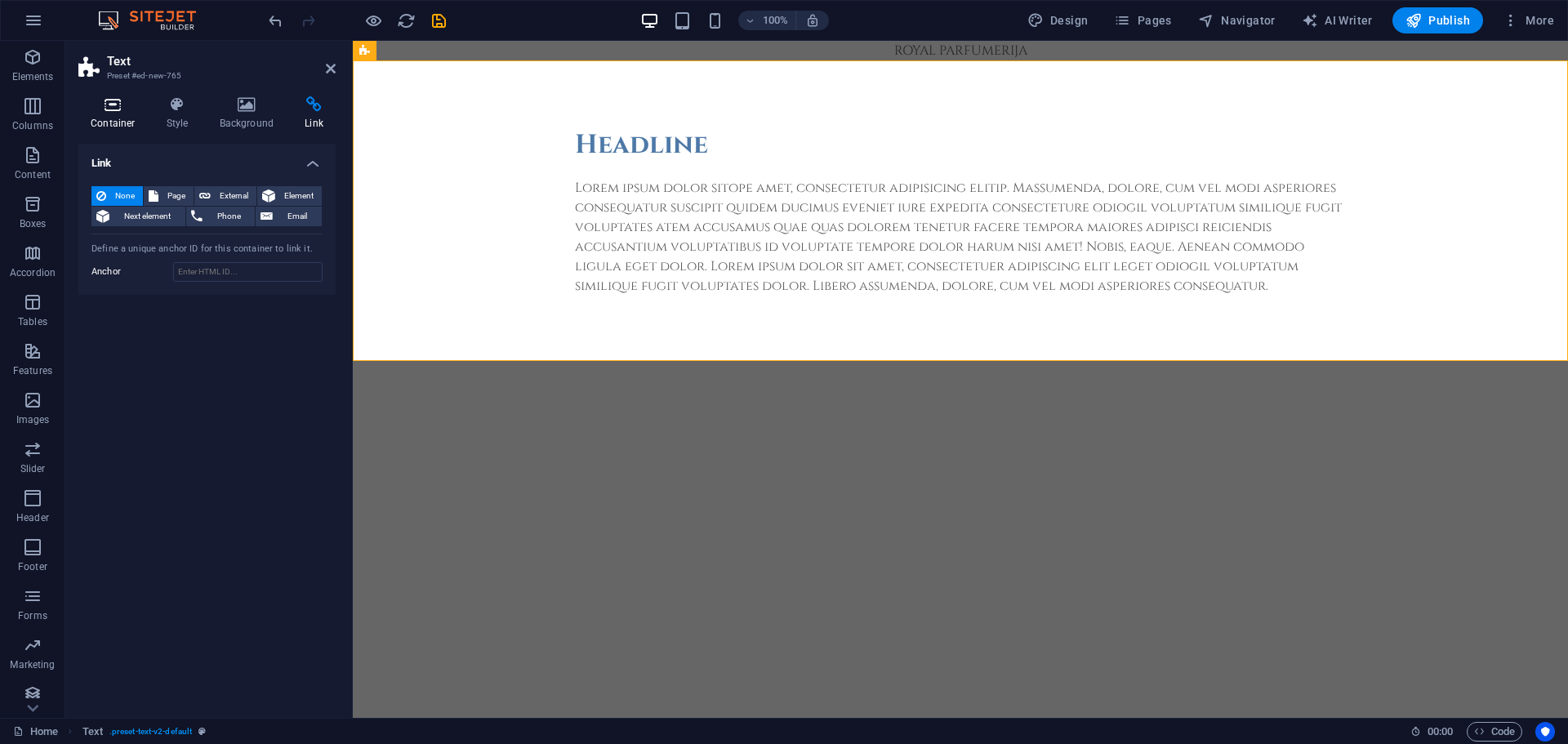
click at [128, 121] on h4 "Container" at bounding box center [116, 113] width 76 height 34
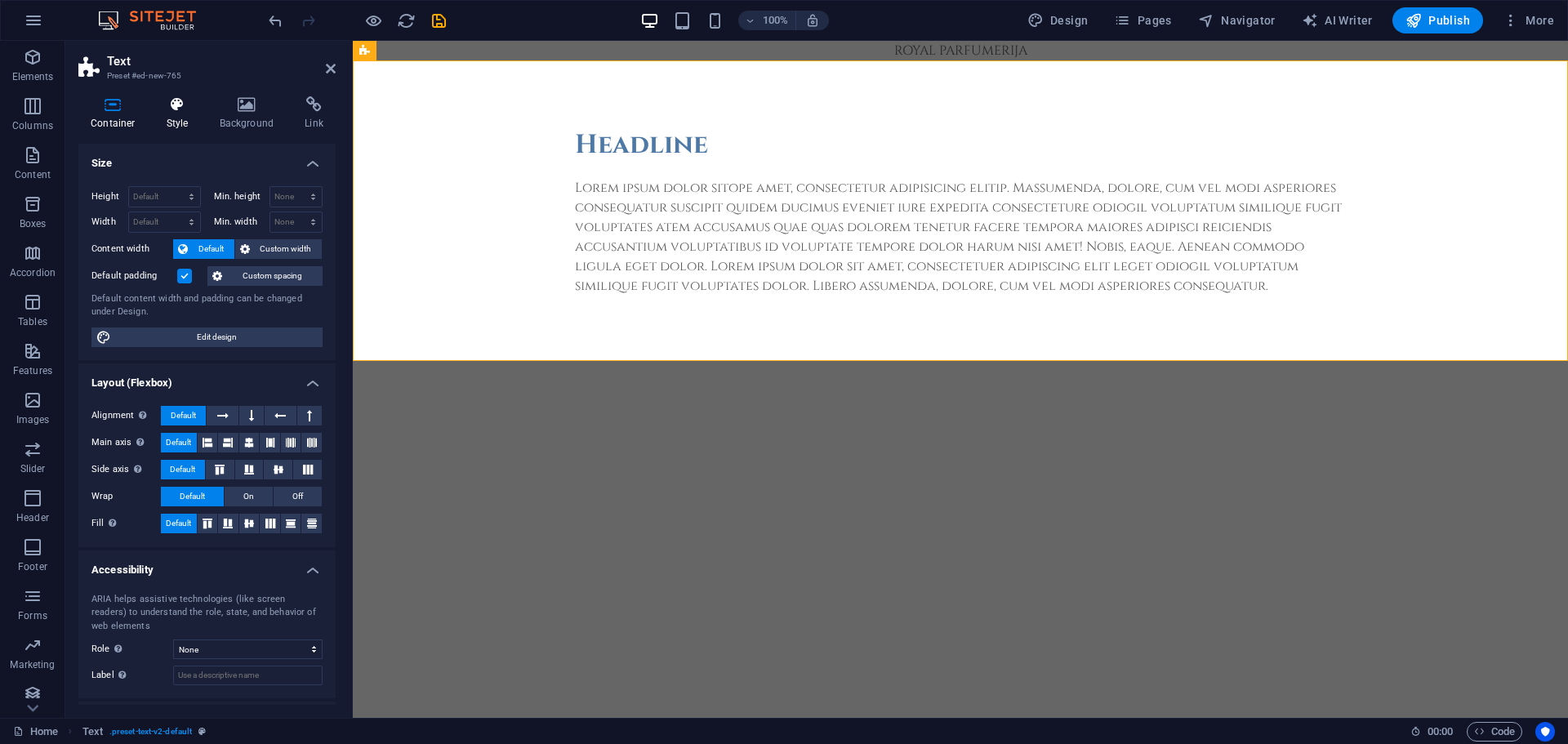
click at [173, 123] on h4 "Style" at bounding box center [181, 113] width 53 height 34
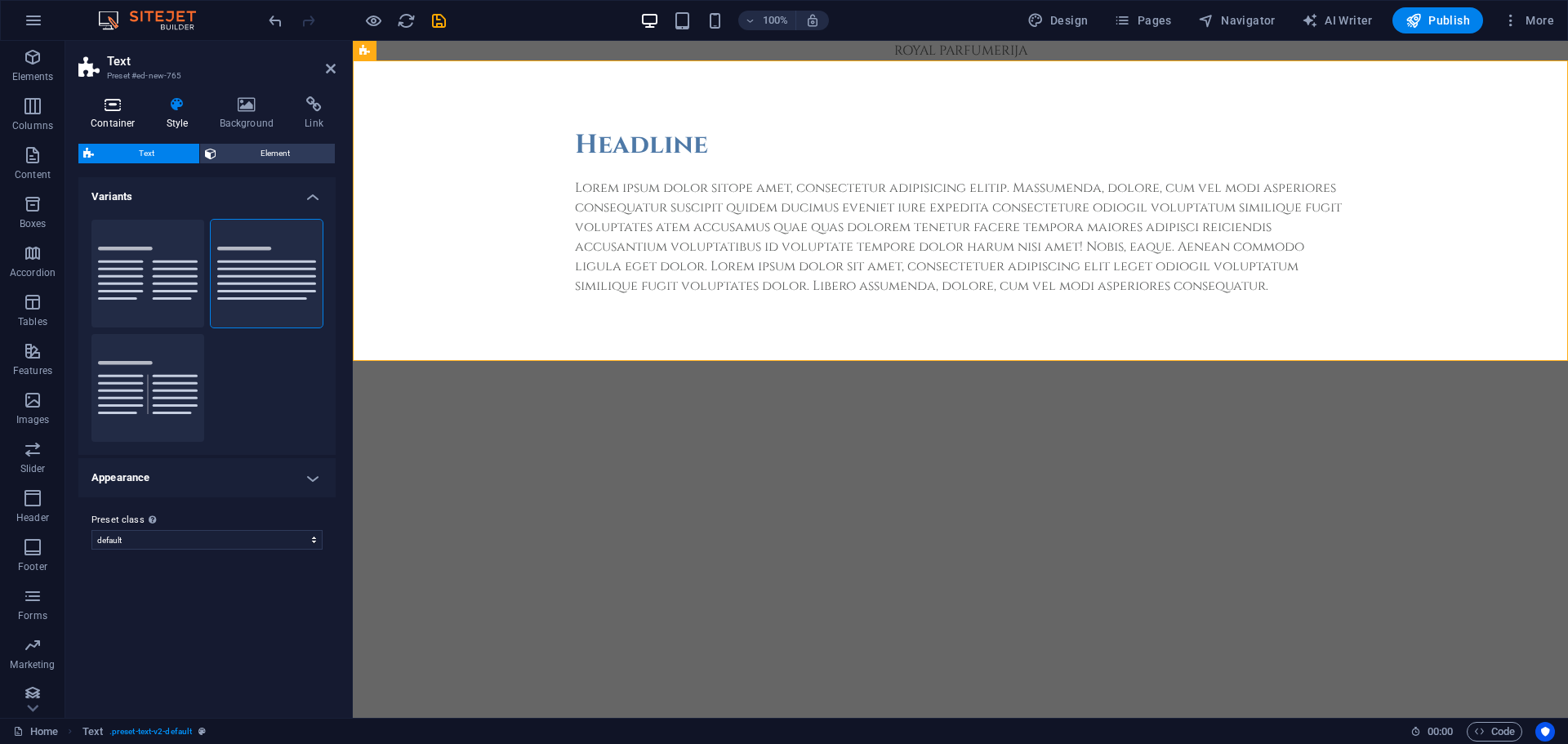
click at [104, 101] on icon at bounding box center [112, 104] width 69 height 16
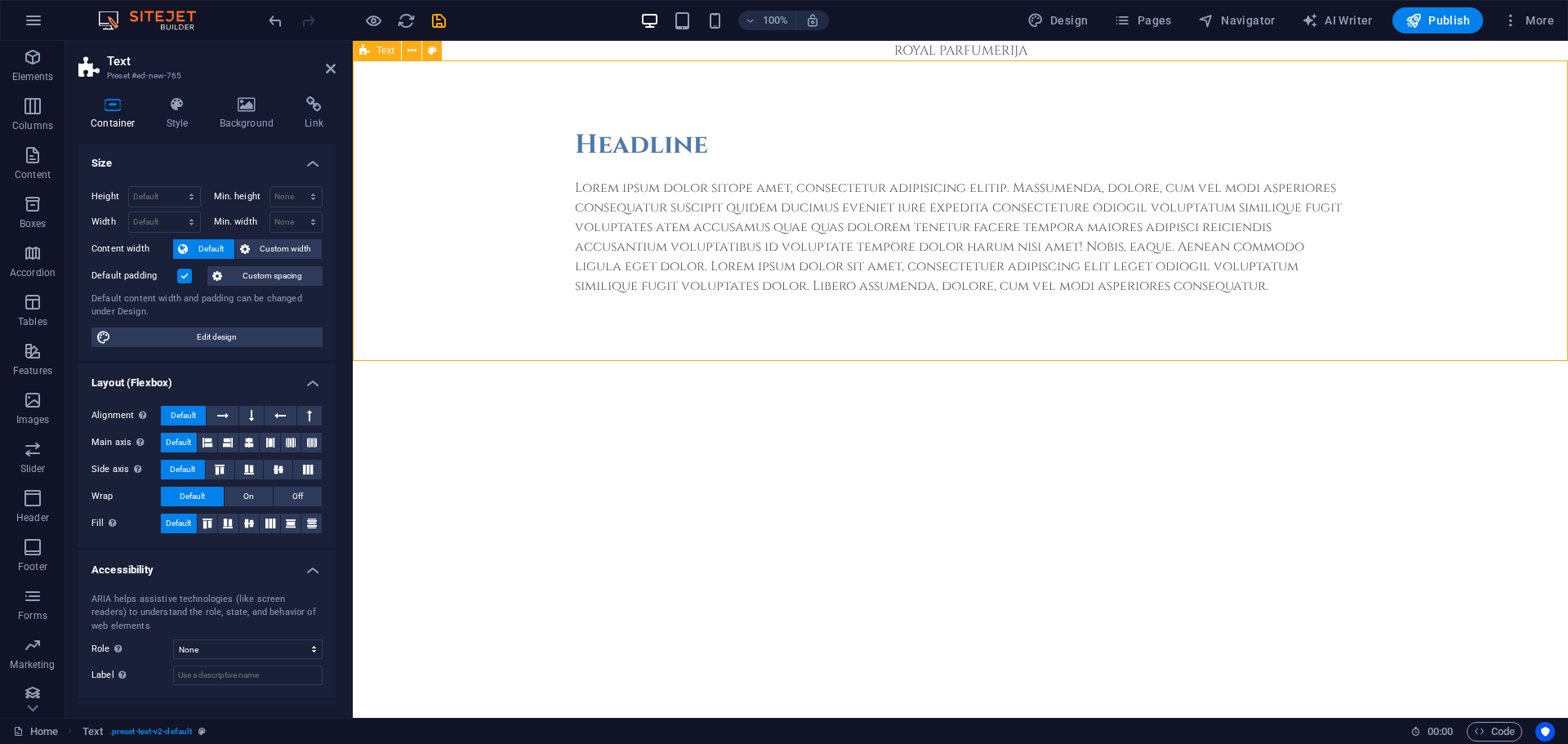
drag, startPoint x: 505, startPoint y: 216, endPoint x: 505, endPoint y: 330, distance: 114.0
click at [505, 330] on div "Headline Lorem ipsum dolor sitope amet, consectetur adipisicing elitip. Massume…" at bounding box center [960, 210] width 1215 height 301
drag, startPoint x: 518, startPoint y: 346, endPoint x: 524, endPoint y: 374, distance: 28.6
click at [524, 361] on html "Skip to main content ROYAL PARFUMERIJA Headline Lorem ipsum dolor sitope amet, …" at bounding box center [960, 200] width 1215 height 320
drag, startPoint x: 524, startPoint y: 356, endPoint x: 524, endPoint y: 374, distance: 18.0
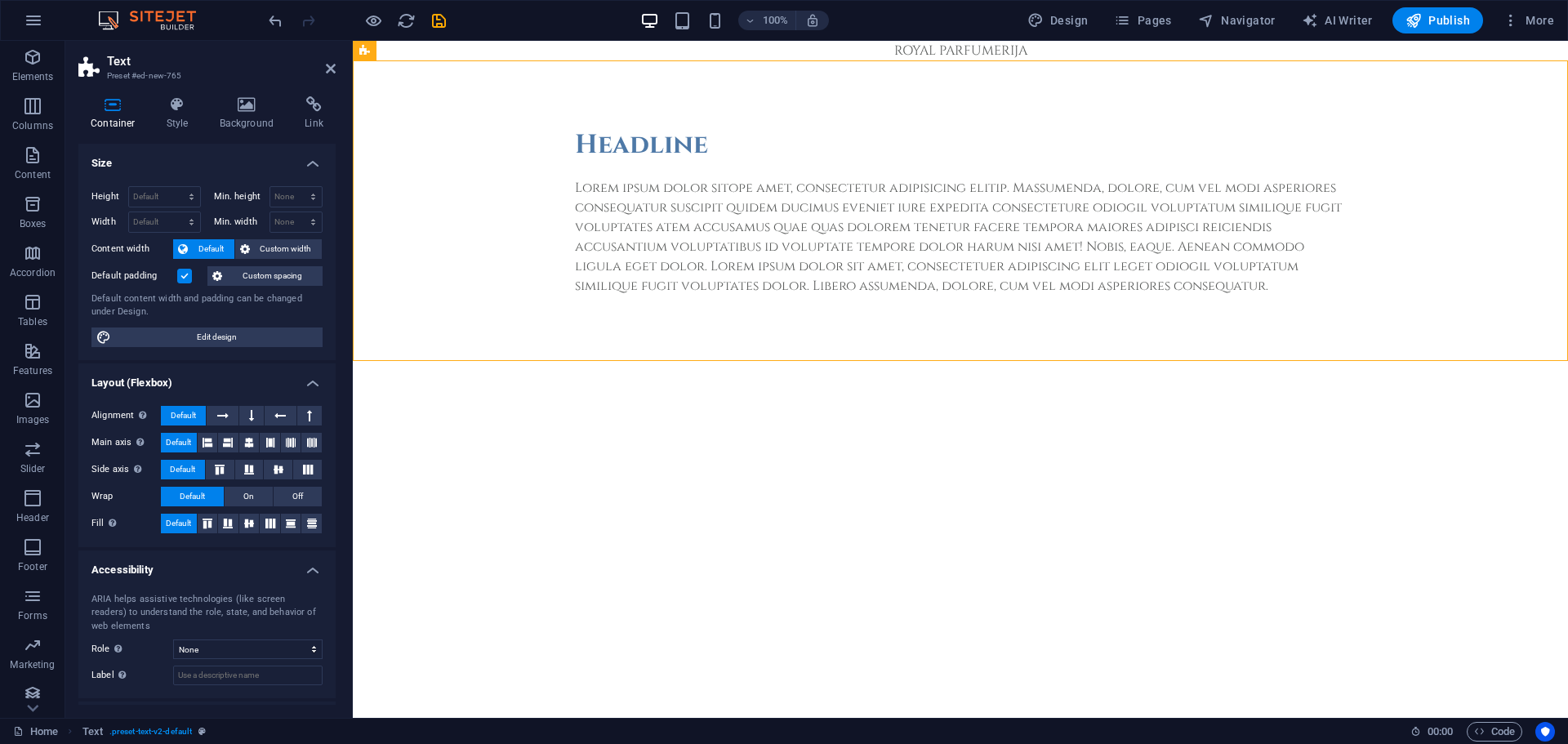
click at [524, 361] on html "Skip to main content ROYAL PARFUMERIJA Headline Lorem ipsum dolor sitope amet, …" at bounding box center [960, 200] width 1215 height 320
drag, startPoint x: 482, startPoint y: 138, endPoint x: 438, endPoint y: 126, distance: 45.6
click at [472, 252] on div "Headline Lorem ipsum dolor sitope amet, consectetur adipisicing elitip. Massume…" at bounding box center [960, 210] width 1215 height 301
click at [414, 50] on icon at bounding box center [412, 50] width 9 height 17
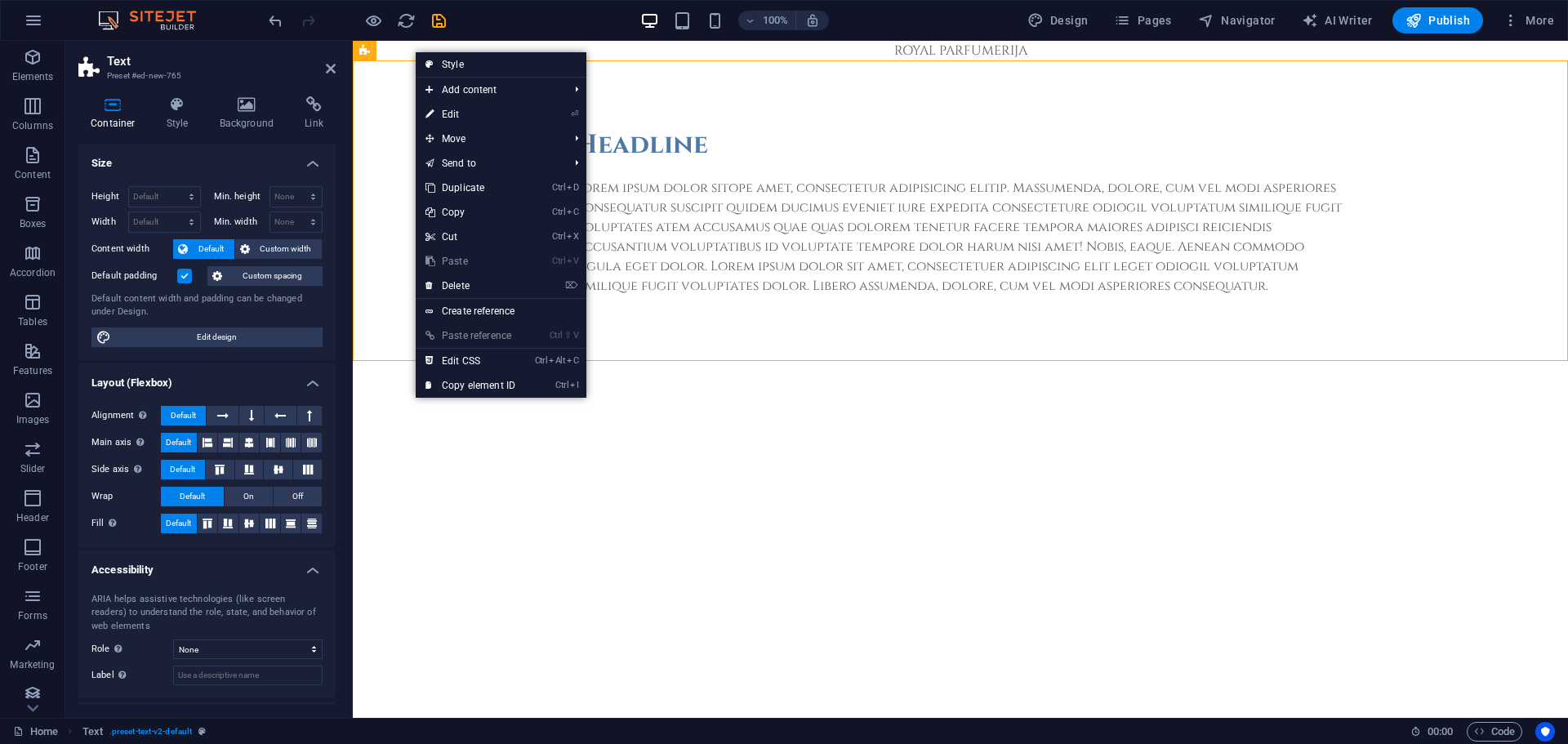
click at [388, 361] on html "Skip to main content ROYAL PARFUMERIJA Headline Lorem ipsum dolor sitope amet, …" at bounding box center [960, 200] width 1215 height 320
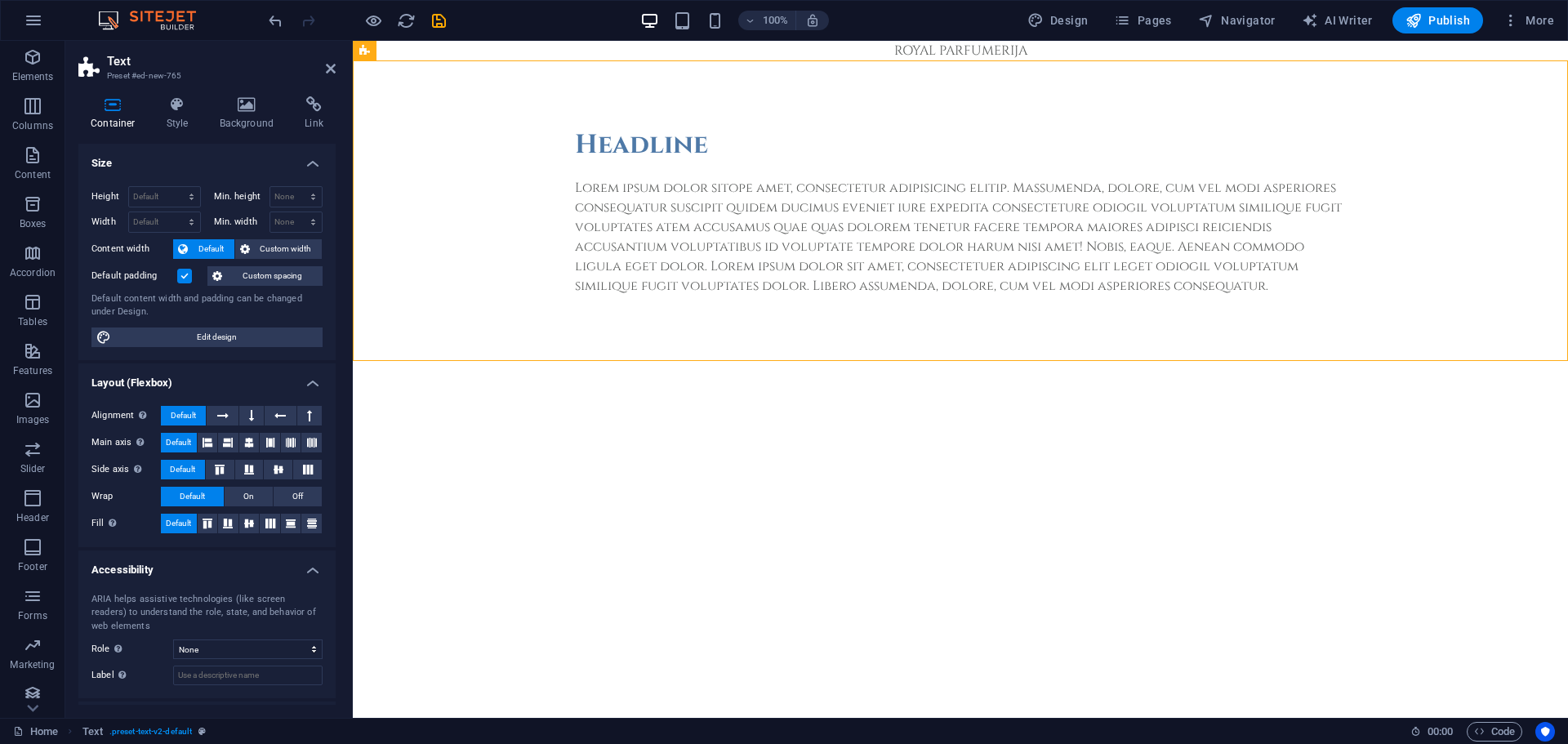
drag, startPoint x: 718, startPoint y: 94, endPoint x: 366, endPoint y: 98, distance: 352.0
drag, startPoint x: 617, startPoint y: 165, endPoint x: 624, endPoint y: 206, distance: 41.6
click at [624, 204] on div "Headline Lorem ipsum dolor sitope amet, consectetur adipisicing elitip. Massume…" at bounding box center [961, 210] width 797 height 301
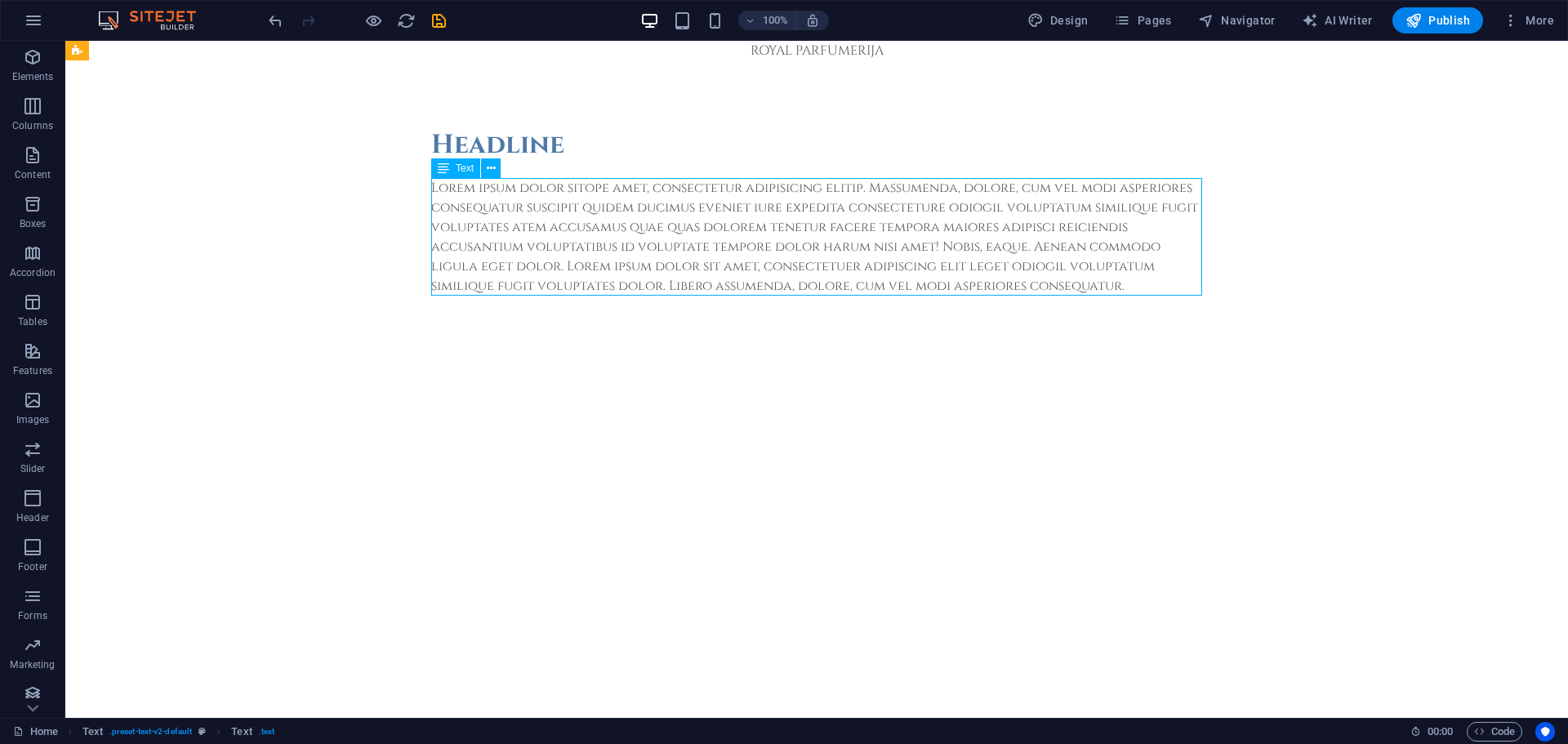
drag, startPoint x: 636, startPoint y: 234, endPoint x: 631, endPoint y: 289, distance: 55.2
click at [631, 289] on div "Lorem ipsum dolor sitope amet, consectetur adipisicing elitip. Massumenda, dolo…" at bounding box center [816, 236] width 771 height 118
click at [489, 361] on html "Skip to main content ROYAL PARFUMERIJA Headline Lorem ipsum dolor sitope amet, …" at bounding box center [816, 200] width 1502 height 320
click at [687, 361] on html "Skip to main content ROYAL PARFUMERIJA Headline Lorem ipsum dolor sitope amet, …" at bounding box center [816, 200] width 1502 height 320
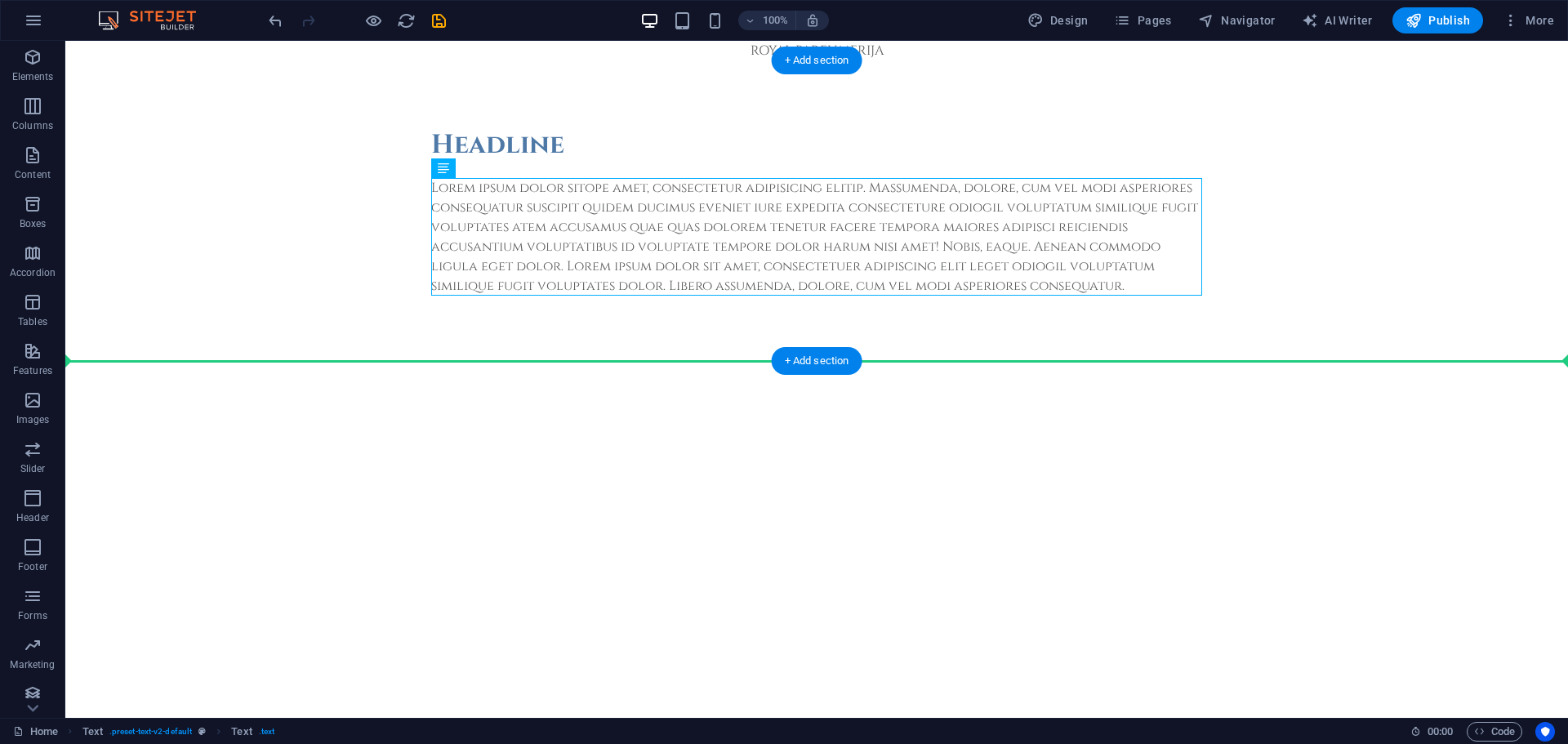
drag, startPoint x: 780, startPoint y: 229, endPoint x: 728, endPoint y: 350, distance: 131.7
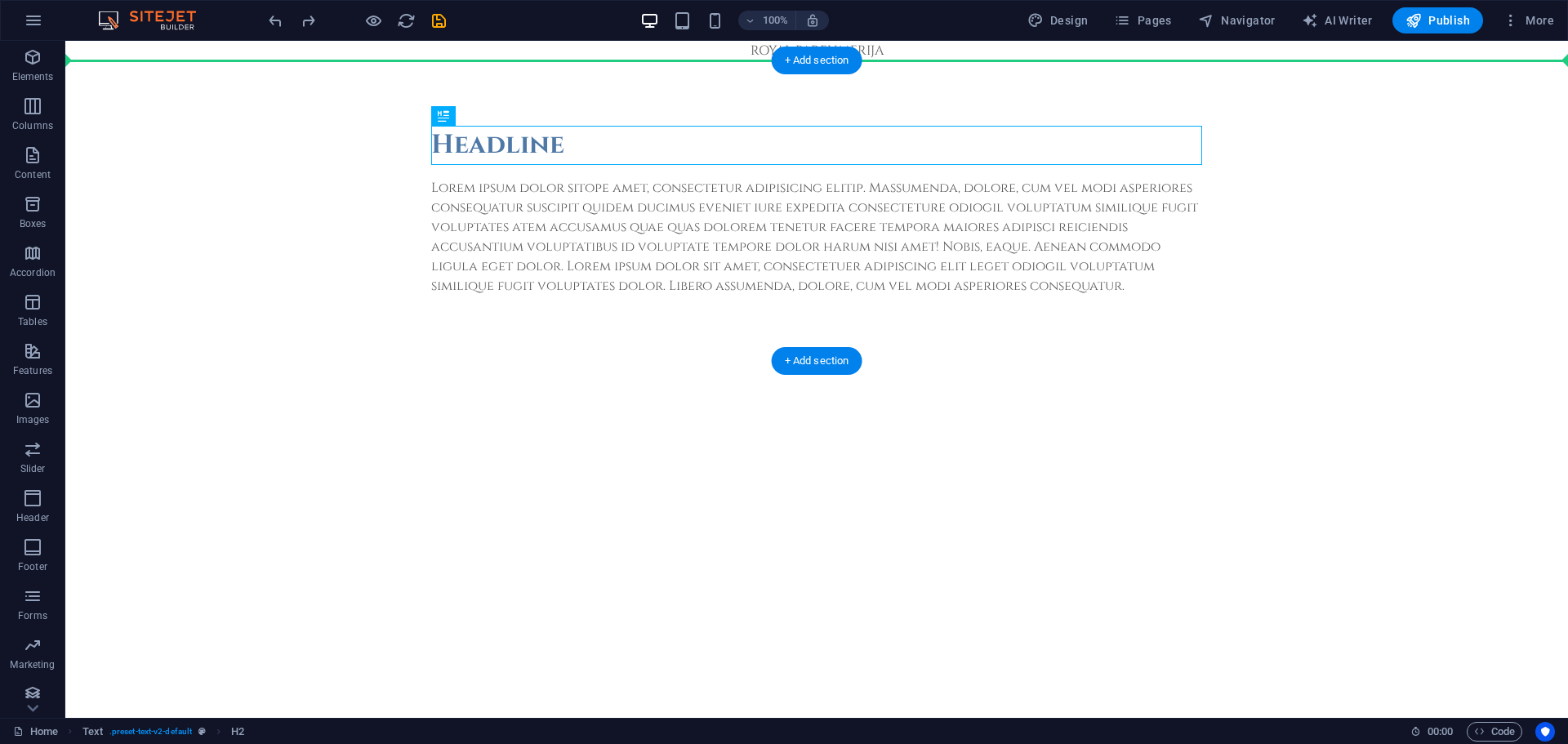
drag, startPoint x: 509, startPoint y: 141, endPoint x: 518, endPoint y: 99, distance: 43.0
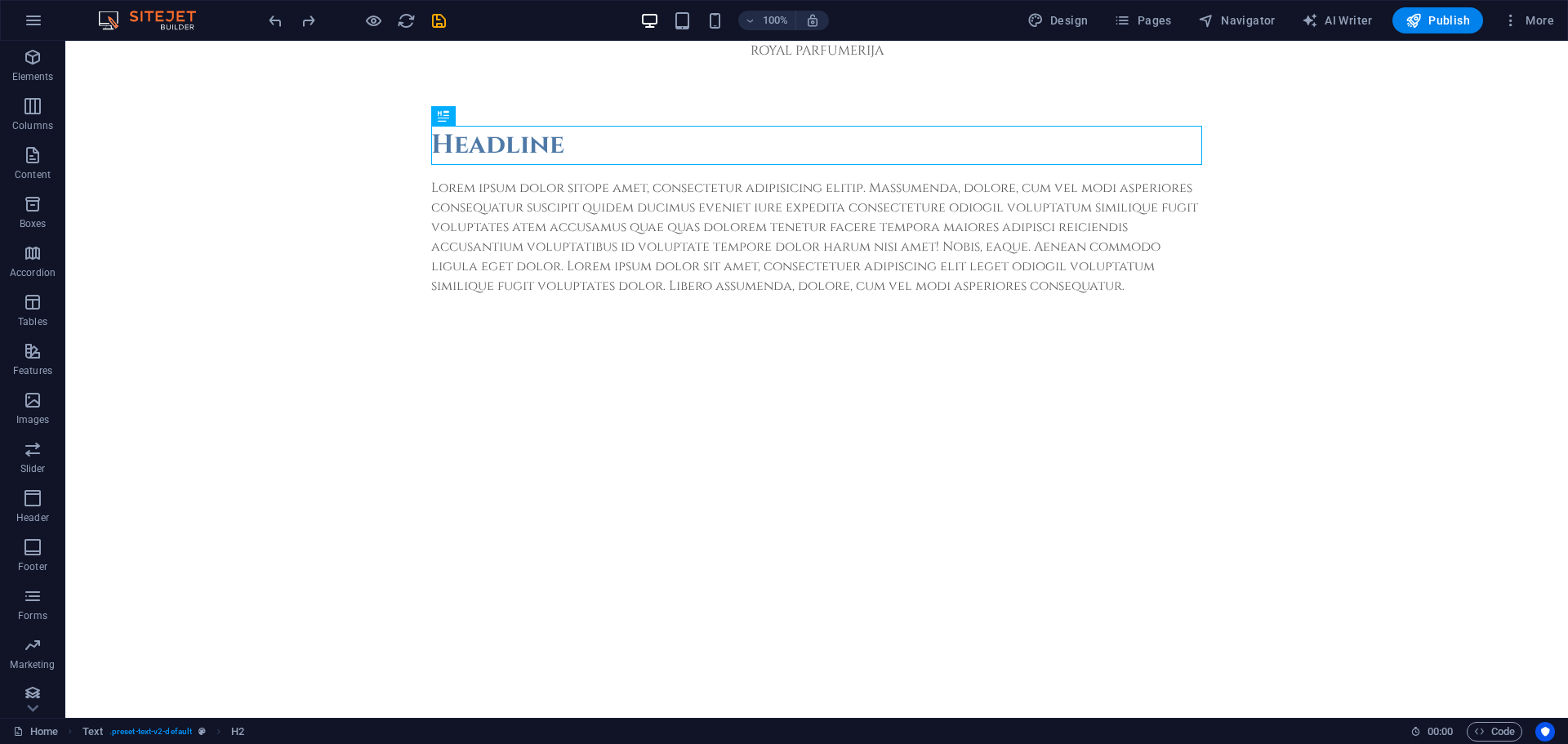
click at [470, 361] on html "Skip to main content ROYAL PARFUMERIJA Headline Lorem ipsum dolor sitope amet, …" at bounding box center [816, 200] width 1502 height 320
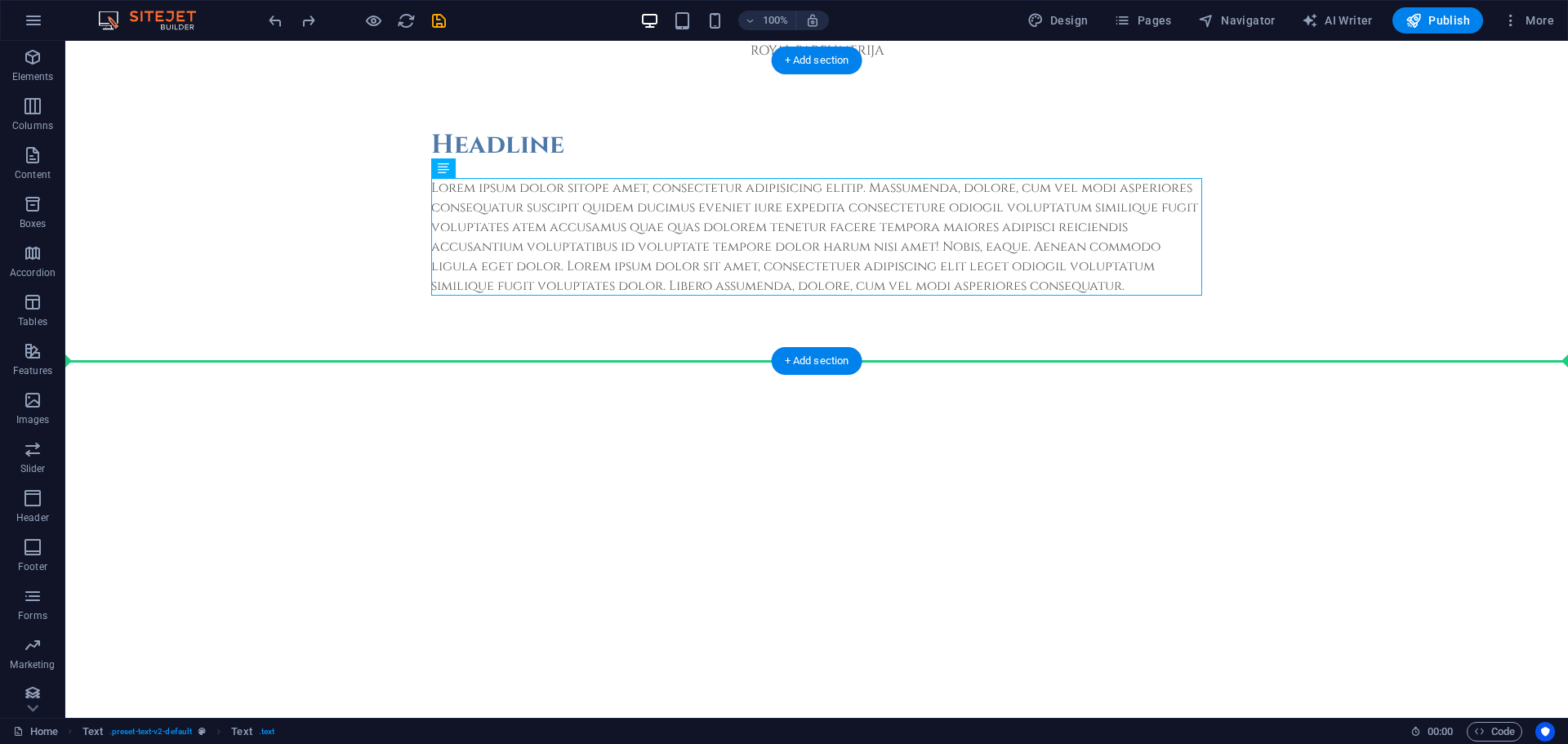
drag, startPoint x: 456, startPoint y: 212, endPoint x: 370, endPoint y: 219, distance: 86.3
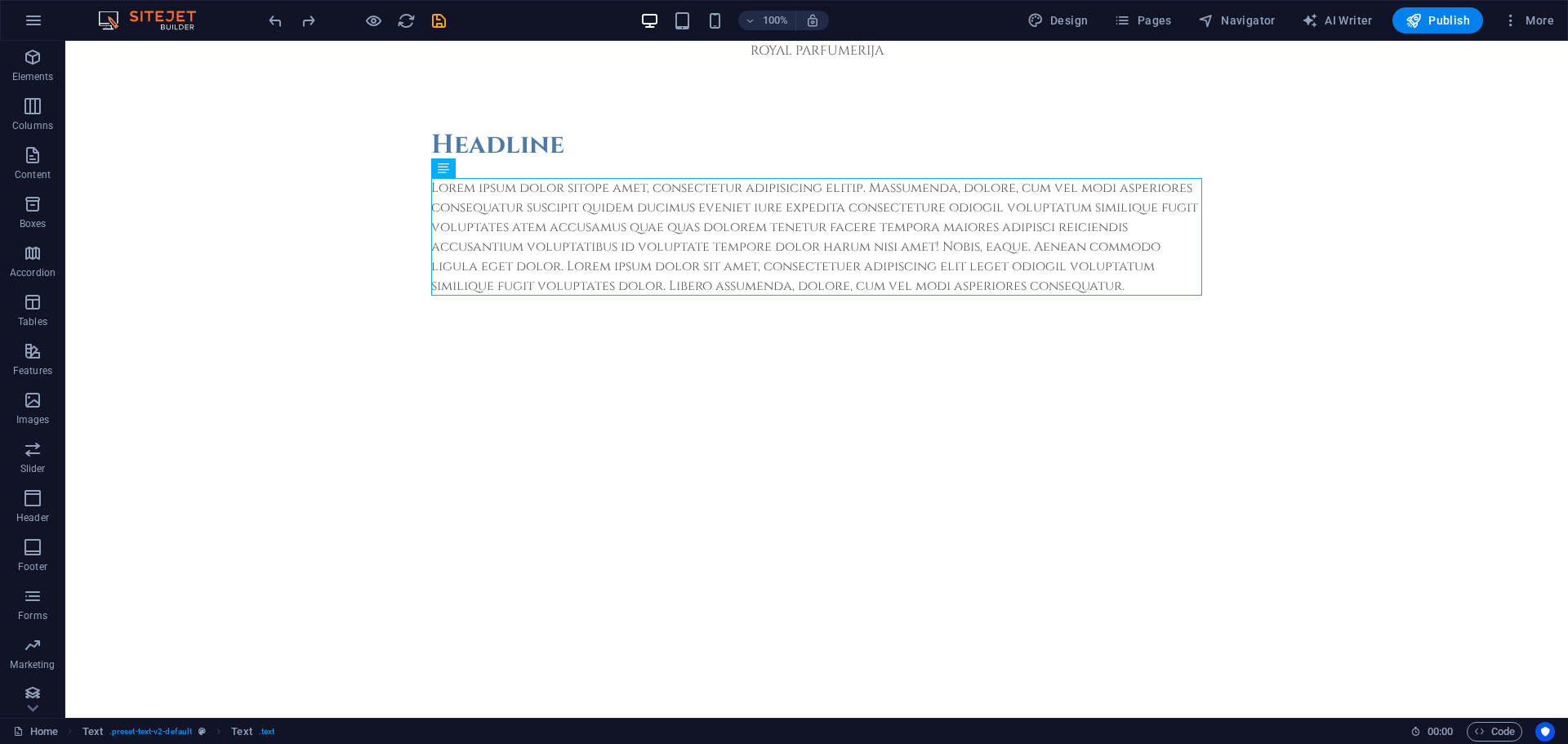
click at [345, 361] on html "Skip to main content ROYAL PARFUMERIJA Headline Lorem ipsum dolor sitope amet, …" at bounding box center [816, 200] width 1502 height 320
click at [522, 239] on div "Lorem ipsum dolor sitope amet, consectetur adipisicing elitip. Massumenda, dolo…" at bounding box center [816, 236] width 771 height 118
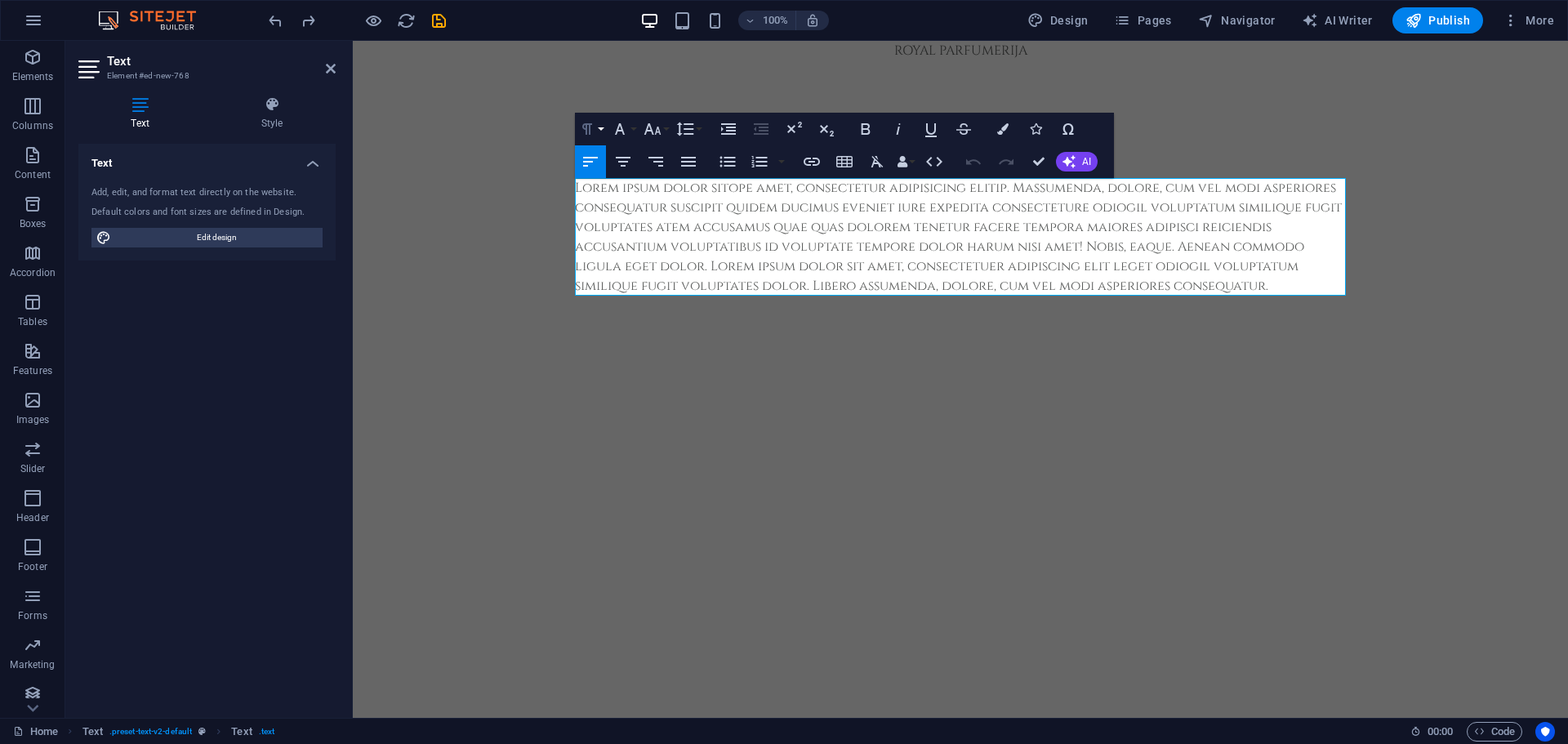
click at [598, 130] on button "Paragraph Format" at bounding box center [590, 129] width 31 height 32
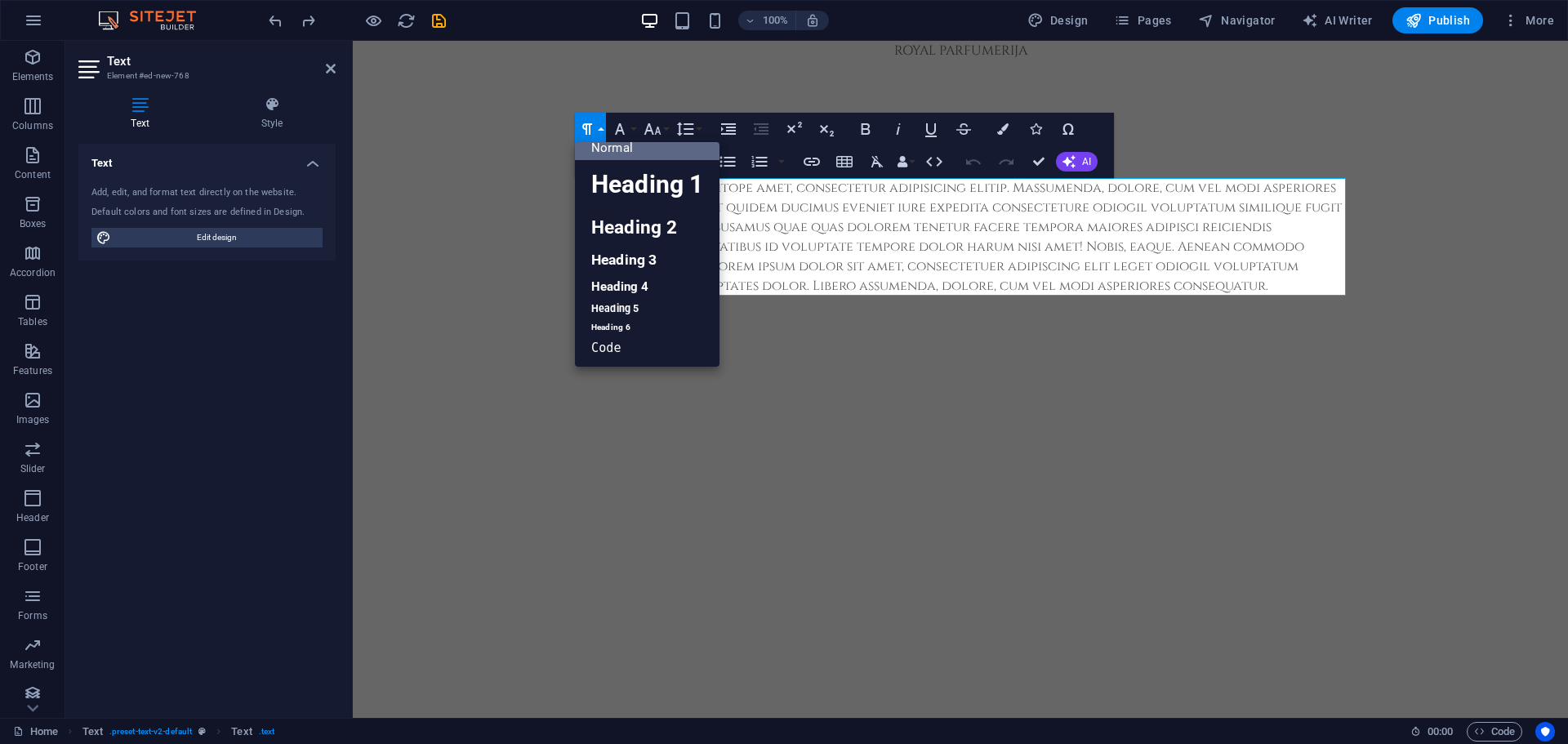
scroll to position [13, 0]
click at [598, 130] on button "Paragraph Format" at bounding box center [590, 129] width 31 height 32
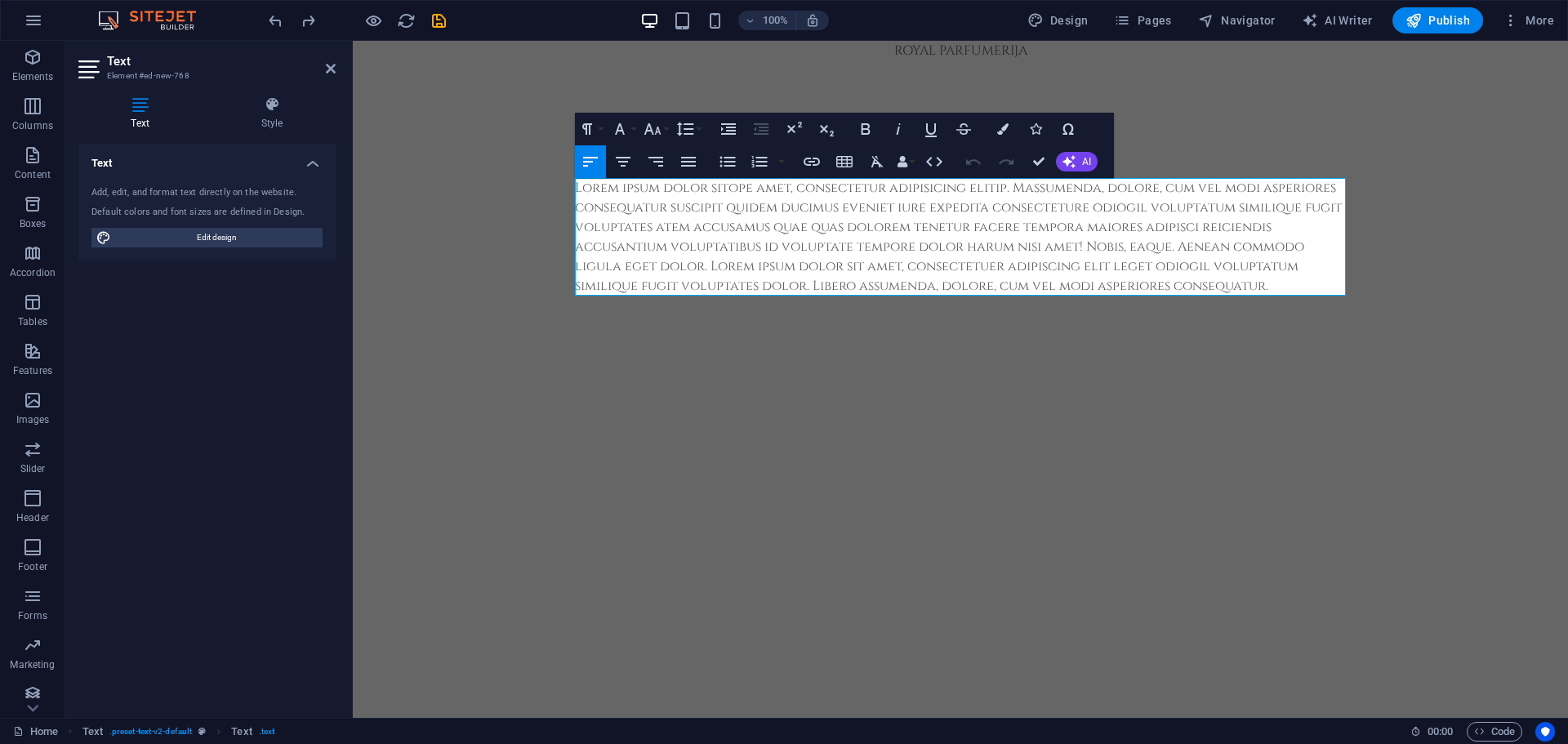
click at [628, 361] on html "Skip to main content ROYAL PARFUMERIJA Headline Lorem ipsum dolor sitope amet, …" at bounding box center [960, 200] width 1215 height 320
click at [573, 361] on html "Skip to main content ROYAL PARFUMERIJA Headline Lorem ipsum dolor sitope amet, …" at bounding box center [960, 200] width 1215 height 320
click at [571, 361] on html "Skip to main content ROYAL PARFUMERIJA Headline Lorem ipsum dolor sitope amet, …" at bounding box center [960, 200] width 1215 height 320
click at [325, 65] on header "Text Element #ed-new-768" at bounding box center [207, 61] width 257 height 42
click at [330, 69] on icon at bounding box center [330, 68] width 10 height 13
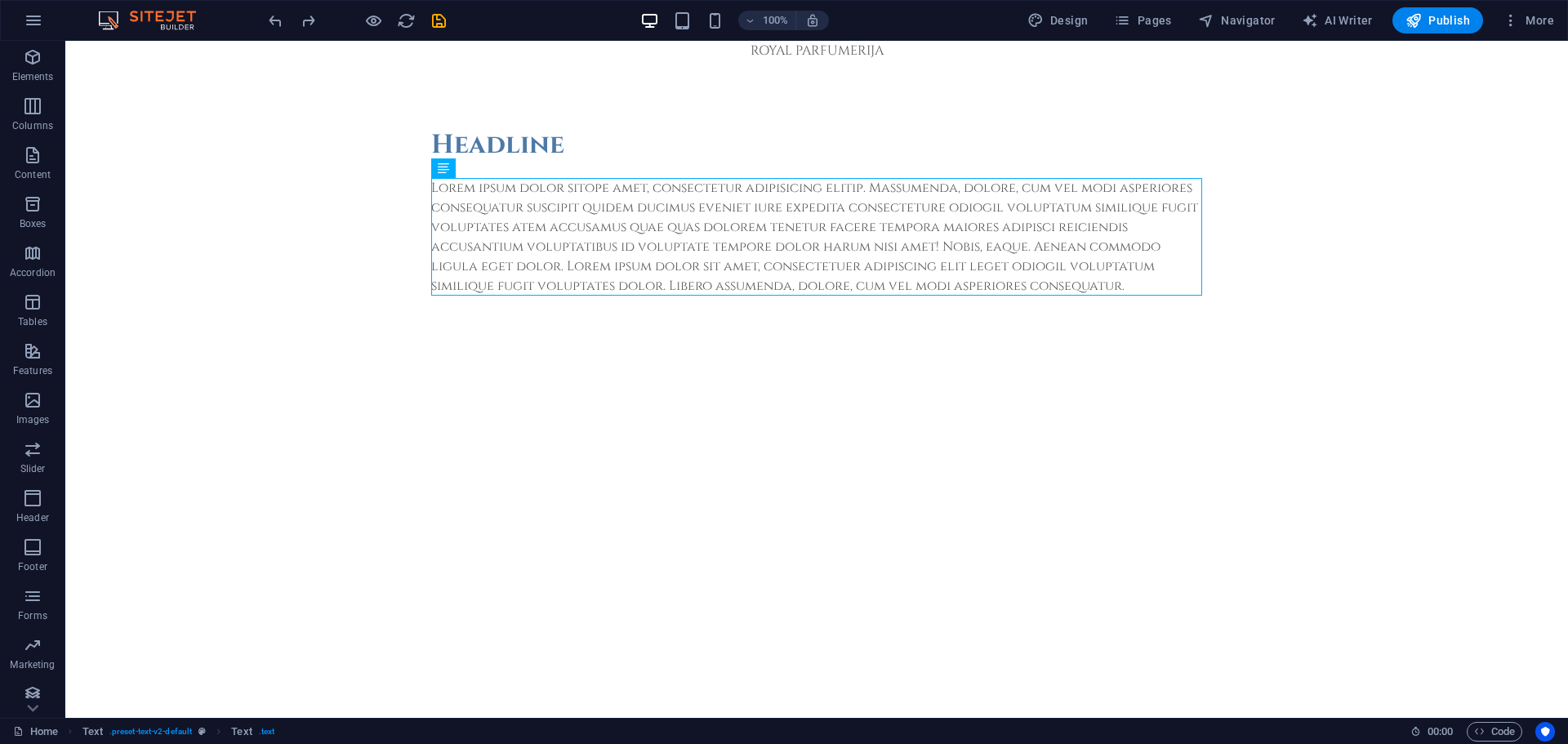
click at [524, 361] on html "Skip to main content ROYAL PARFUMERIJA Headline Lorem ipsum dolor sitope amet, …" at bounding box center [816, 200] width 1502 height 320
click at [35, 69] on span "Elements" at bounding box center [32, 67] width 66 height 39
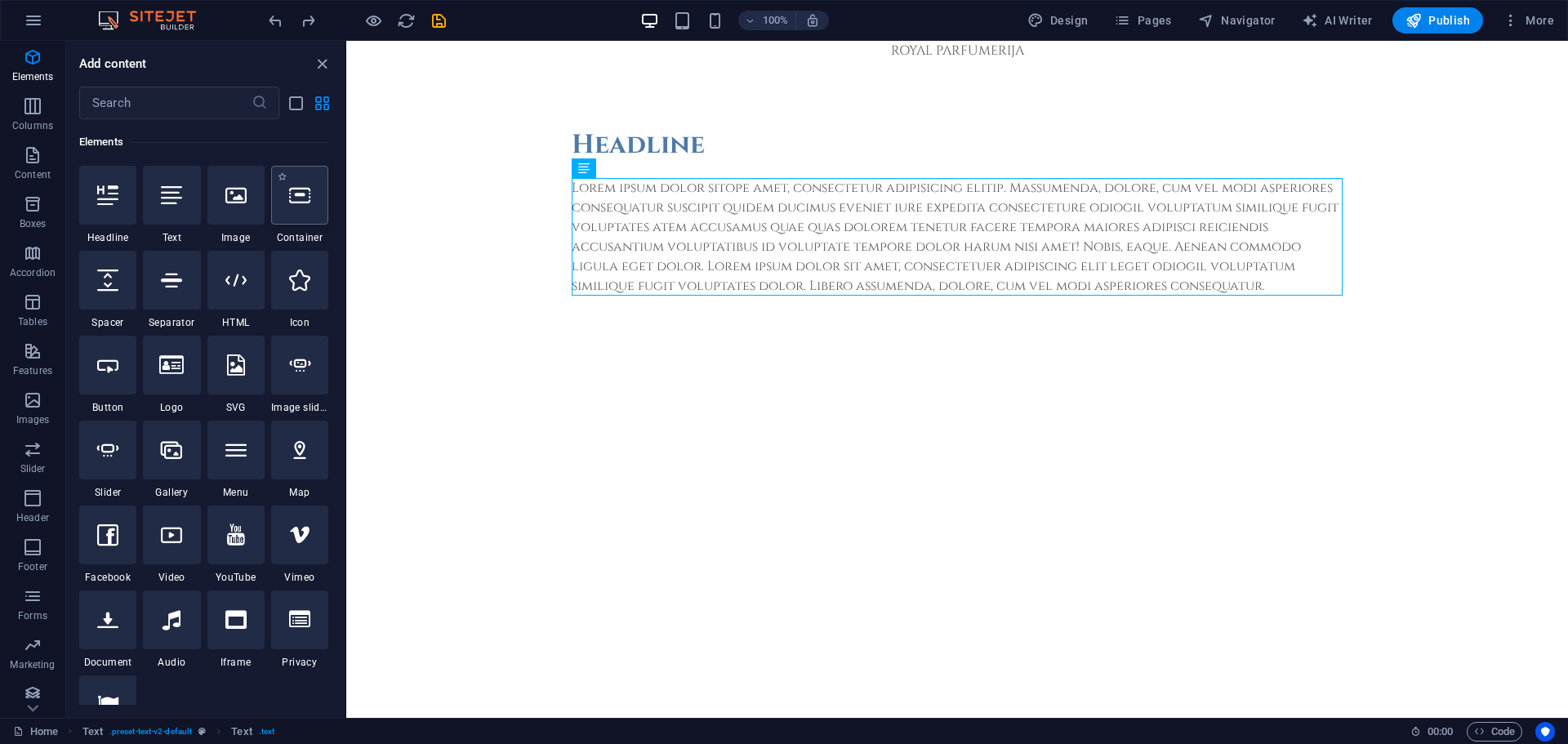
click at [307, 215] on div at bounding box center [300, 195] width 57 height 58
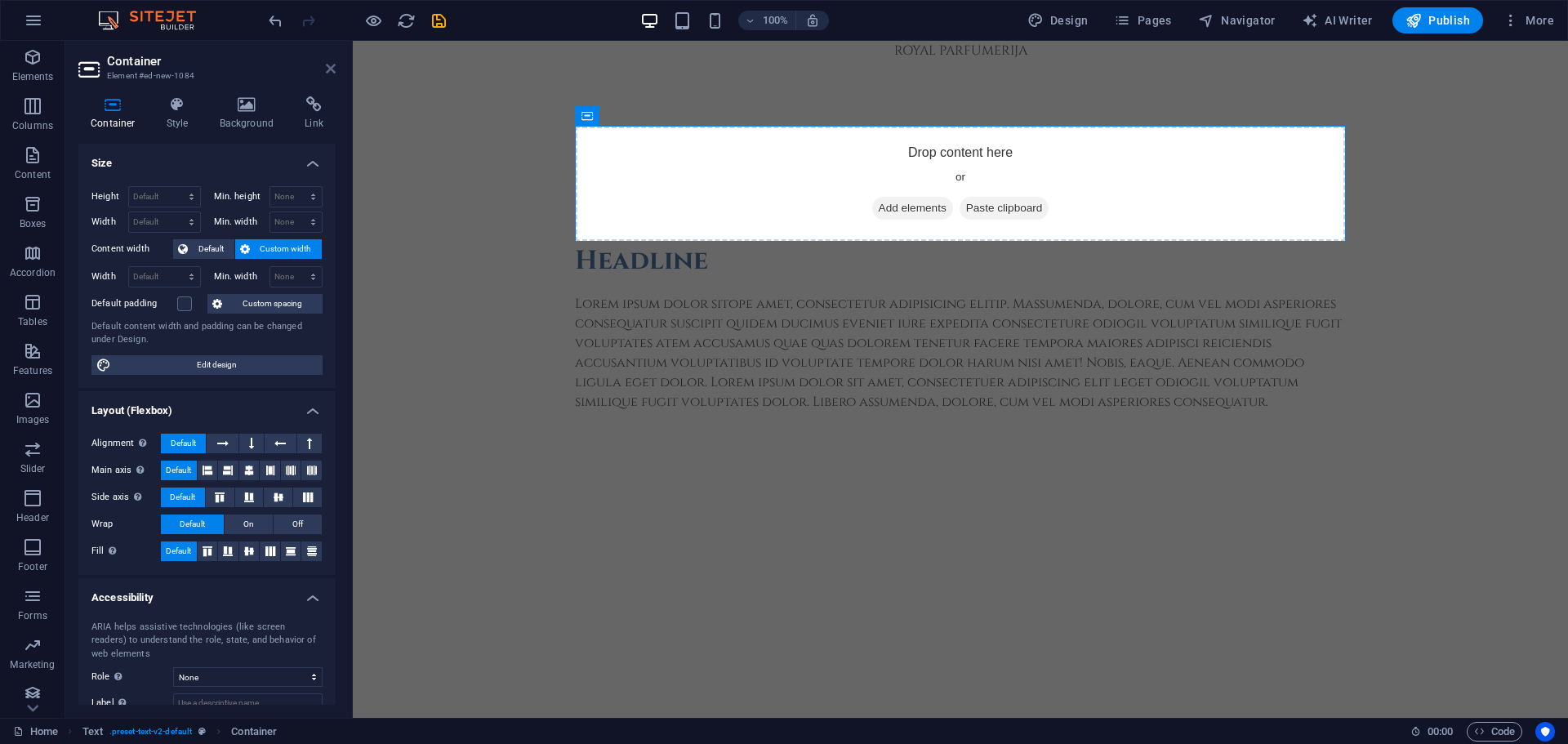
click at [332, 67] on icon at bounding box center [330, 68] width 10 height 13
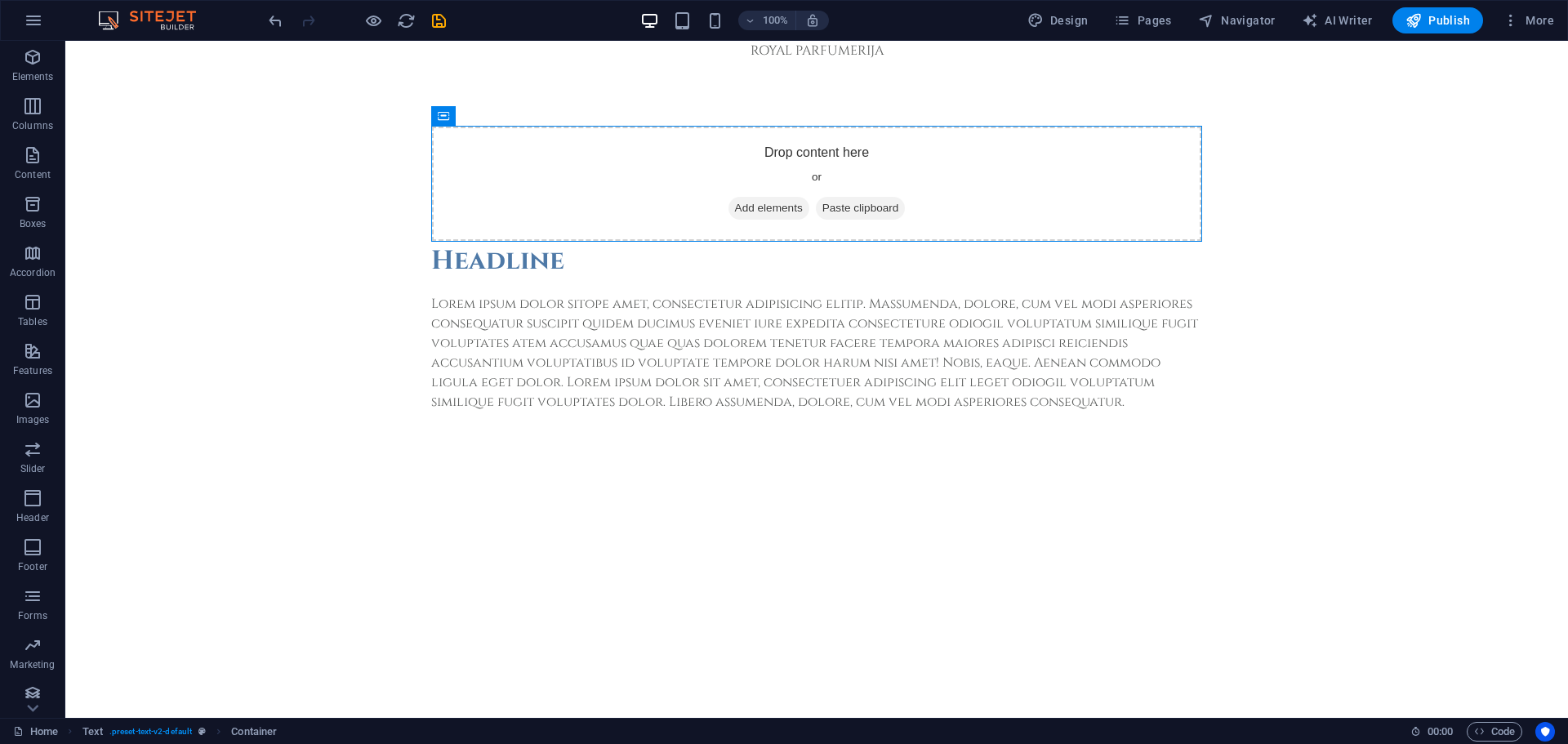
click at [636, 477] on html "Skip to main content ROYAL PARFUMERIJA Drop content here or Add elements Paste …" at bounding box center [816, 258] width 1502 height 436
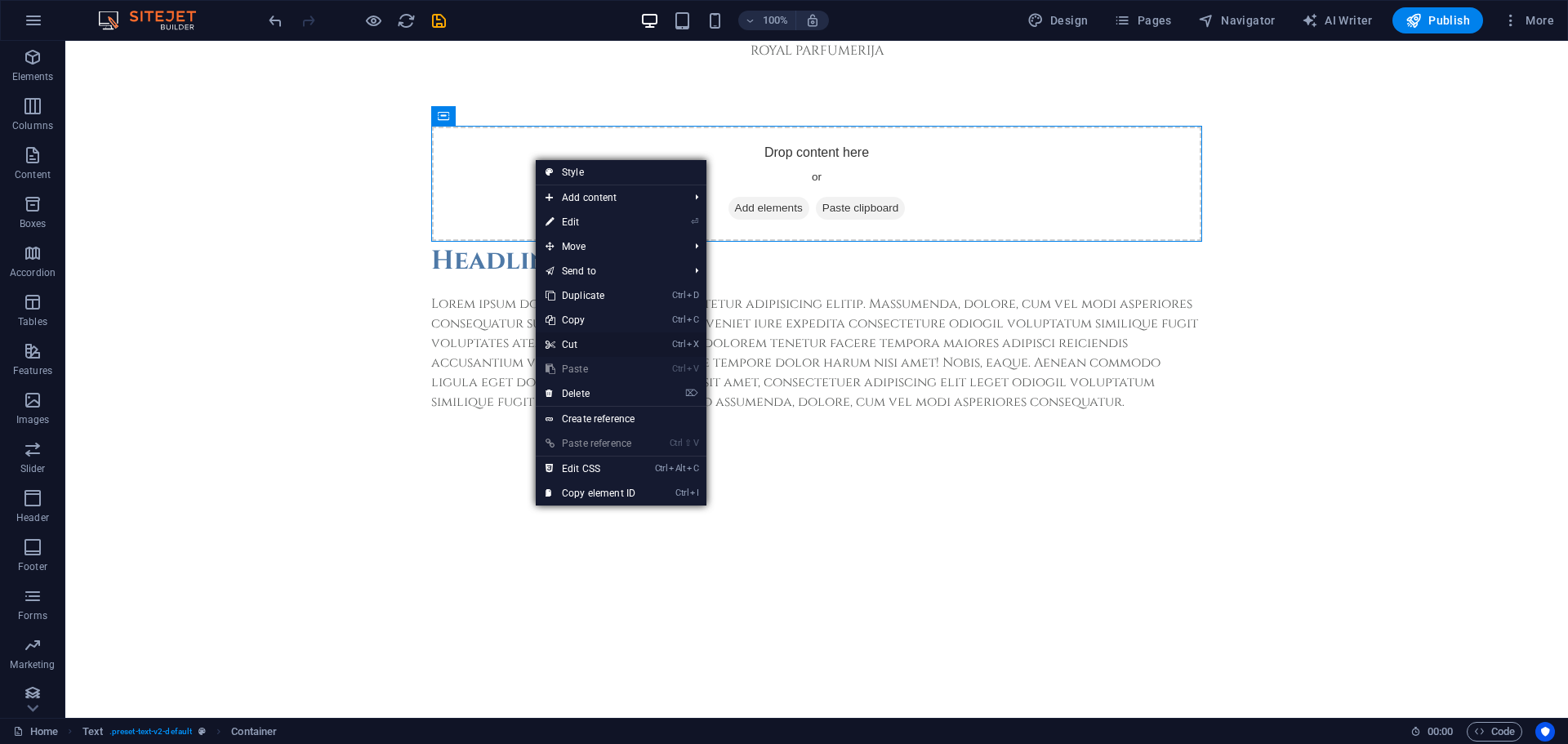
click at [595, 346] on link "Ctrl X Cut" at bounding box center [591, 344] width 110 height 24
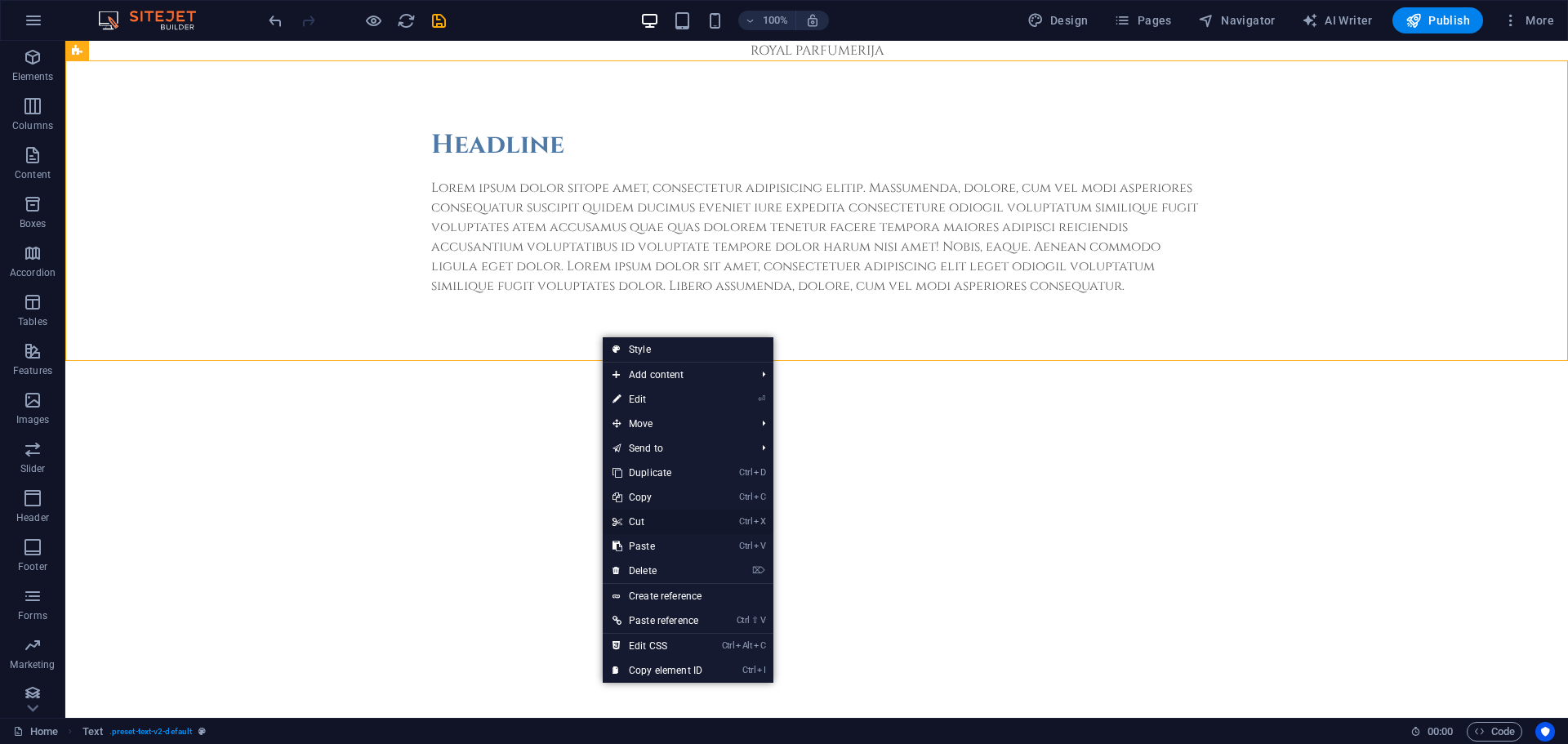
click at [639, 527] on link "Ctrl X Cut" at bounding box center [657, 521] width 110 height 24
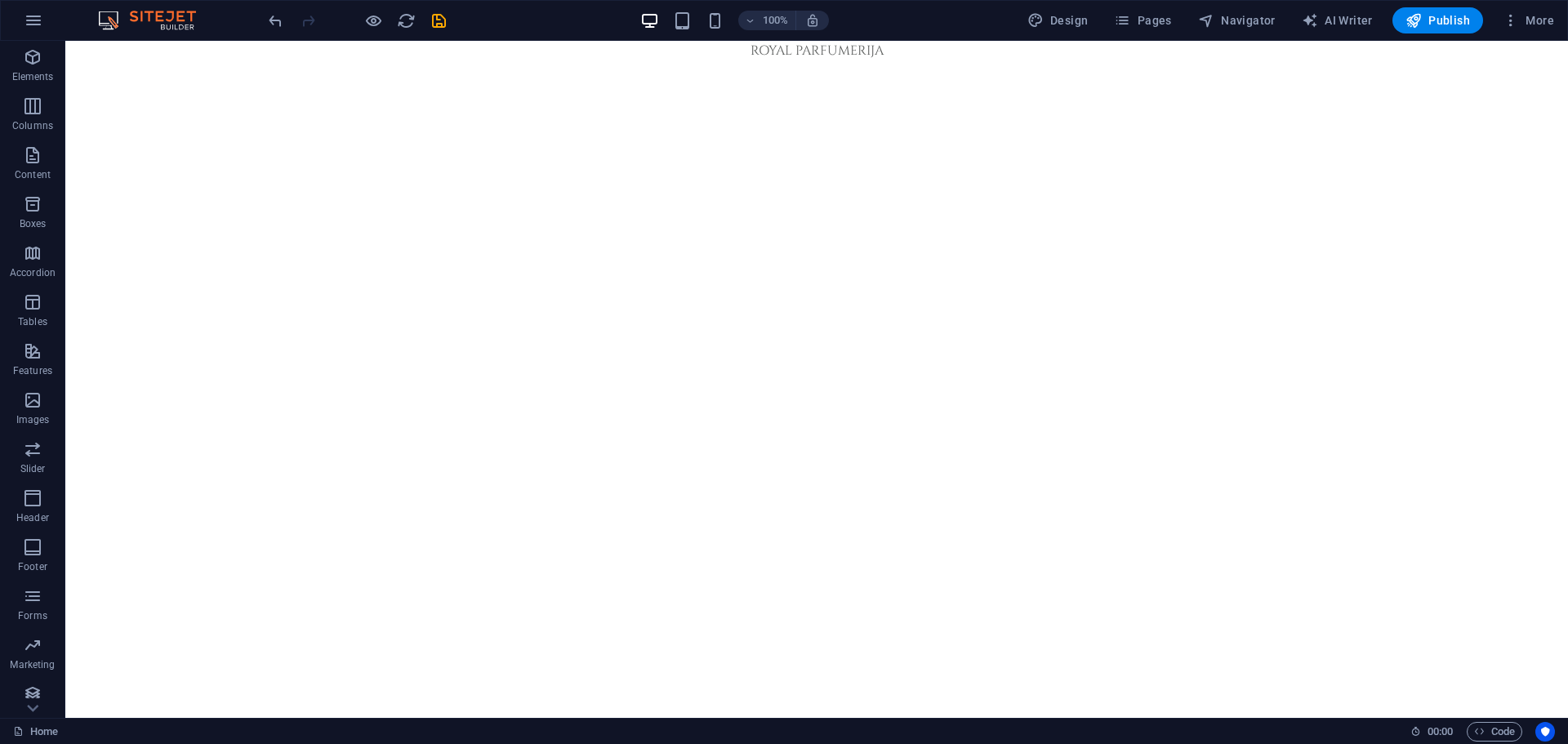
click at [617, 60] on html "Skip to main content ROYAL PARFUMERIJA" at bounding box center [816, 50] width 1502 height 20
click at [269, 60] on html "Skip to main content ROYAL PARFUMERIJA" at bounding box center [816, 50] width 1502 height 20
click at [34, 78] on p "Elements" at bounding box center [33, 76] width 41 height 13
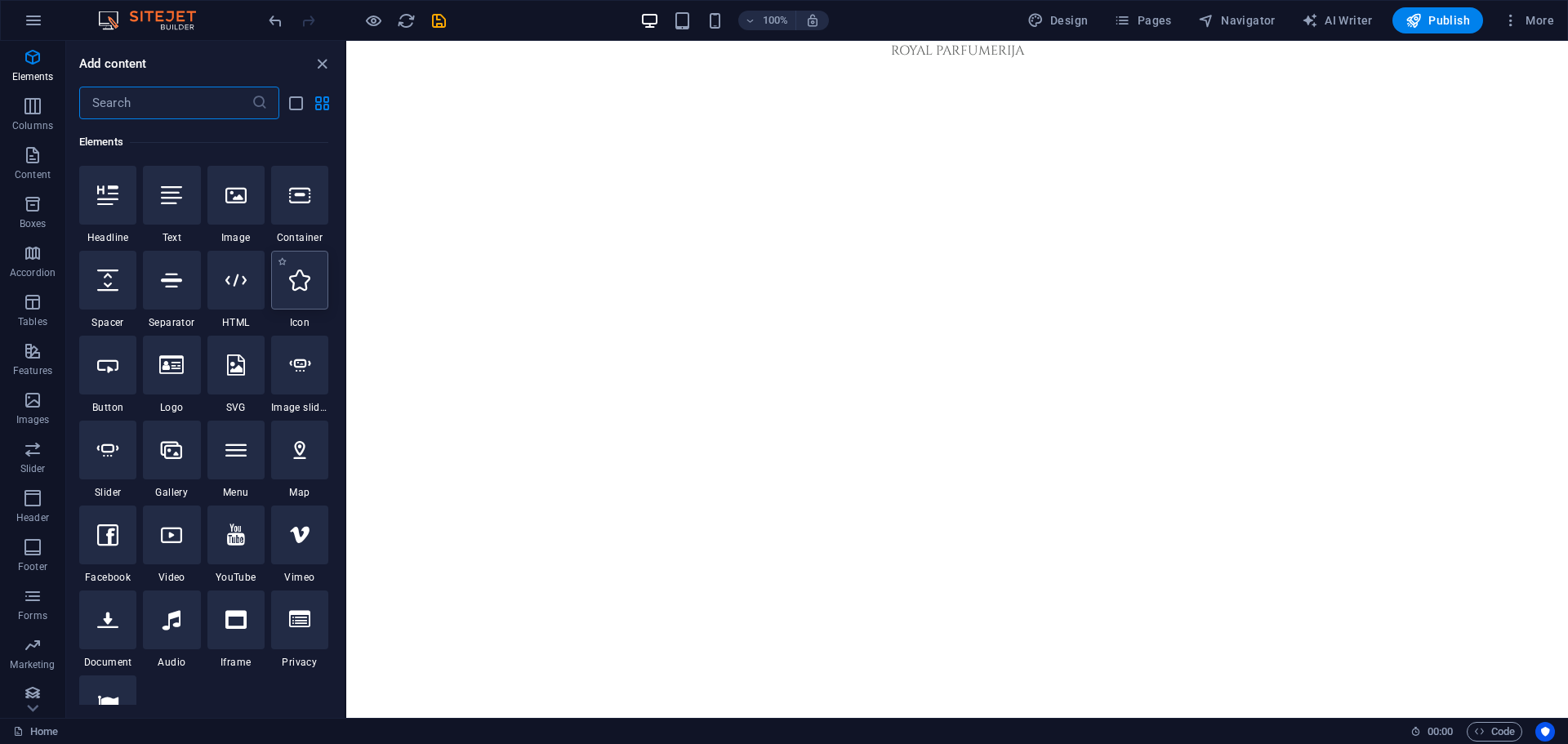
click at [309, 294] on div at bounding box center [300, 279] width 57 height 58
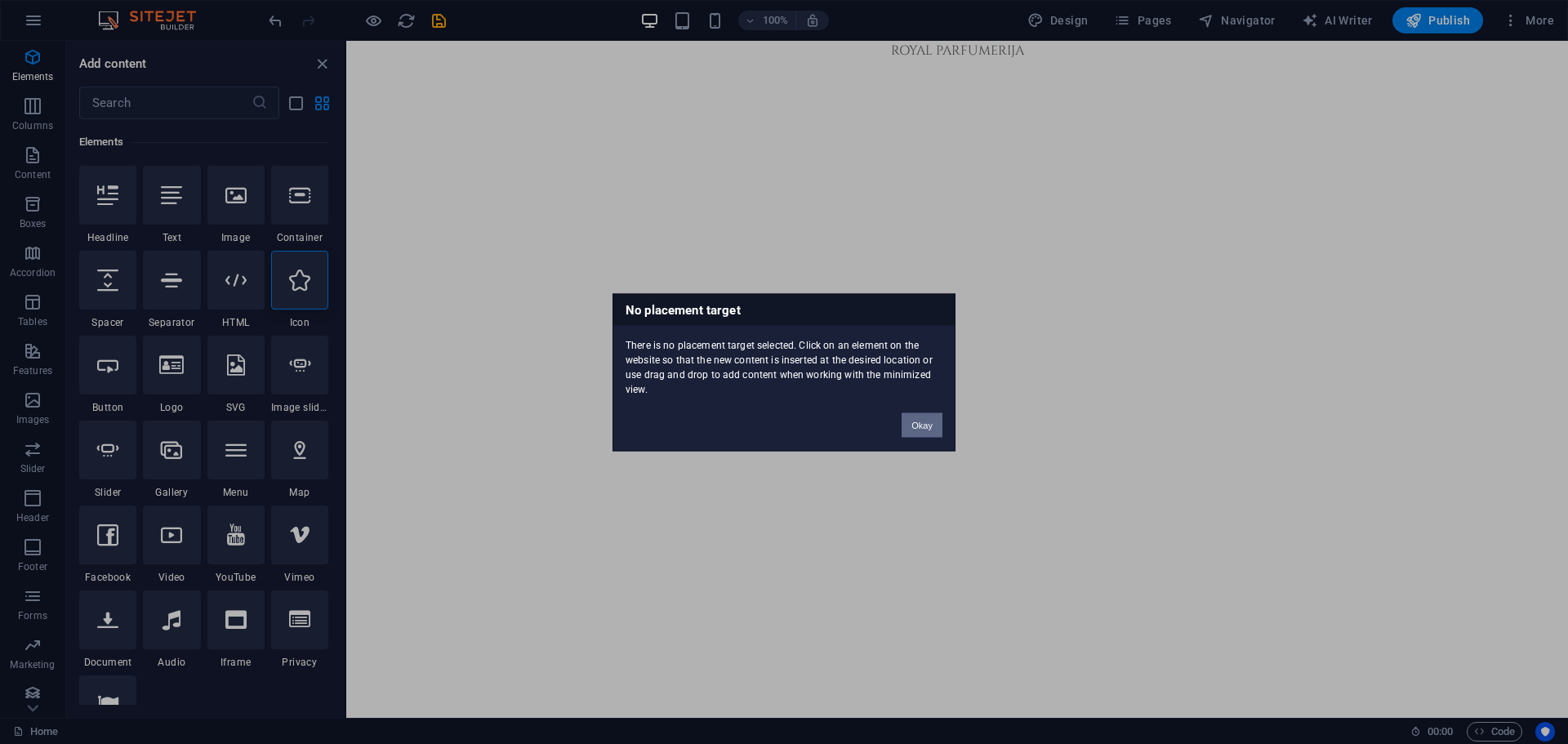
drag, startPoint x: 930, startPoint y: 425, endPoint x: 559, endPoint y: 373, distance: 374.6
click at [930, 425] on button "Okay" at bounding box center [921, 424] width 40 height 24
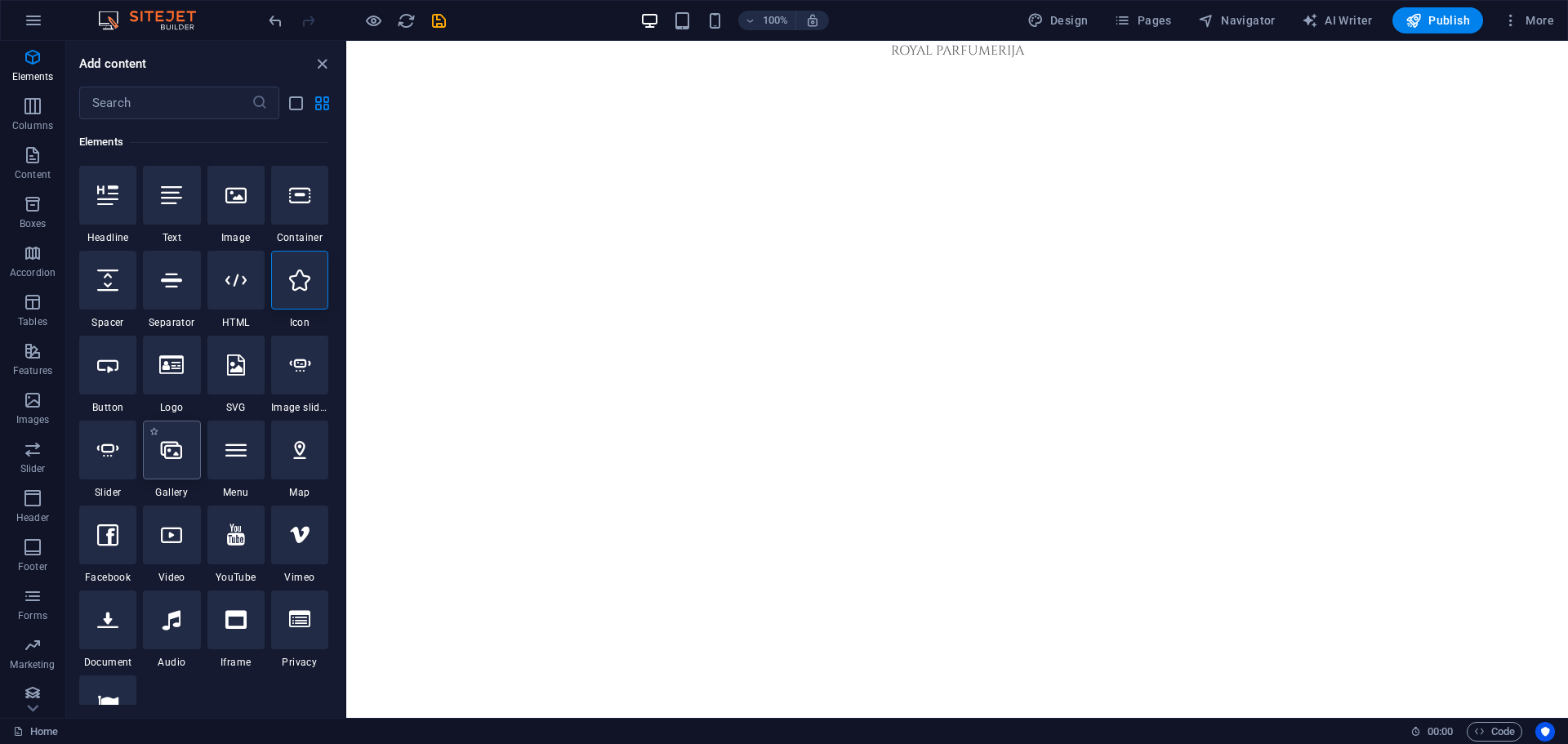
click at [186, 464] on div at bounding box center [172, 449] width 57 height 58
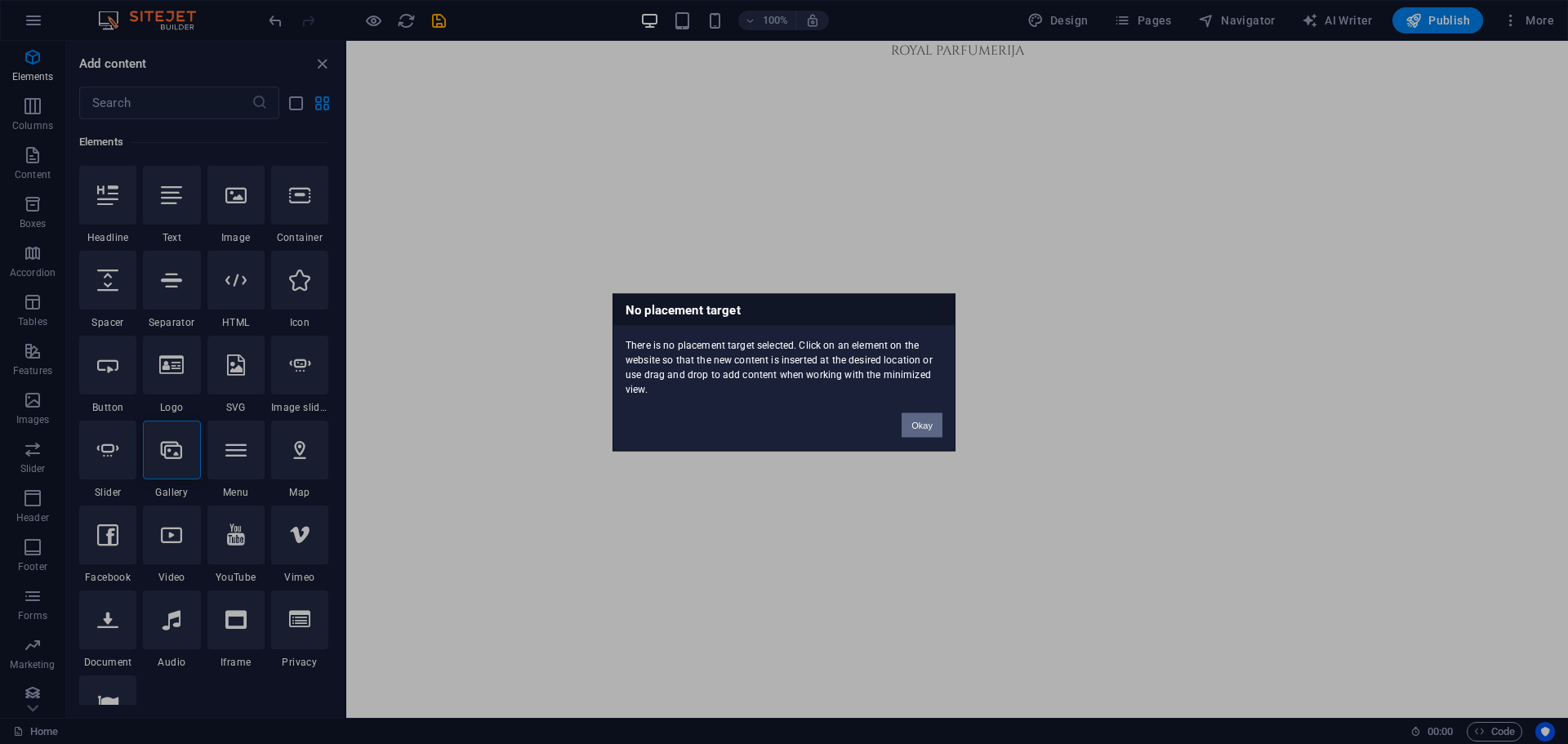
click at [929, 423] on button "Okay" at bounding box center [921, 424] width 40 height 24
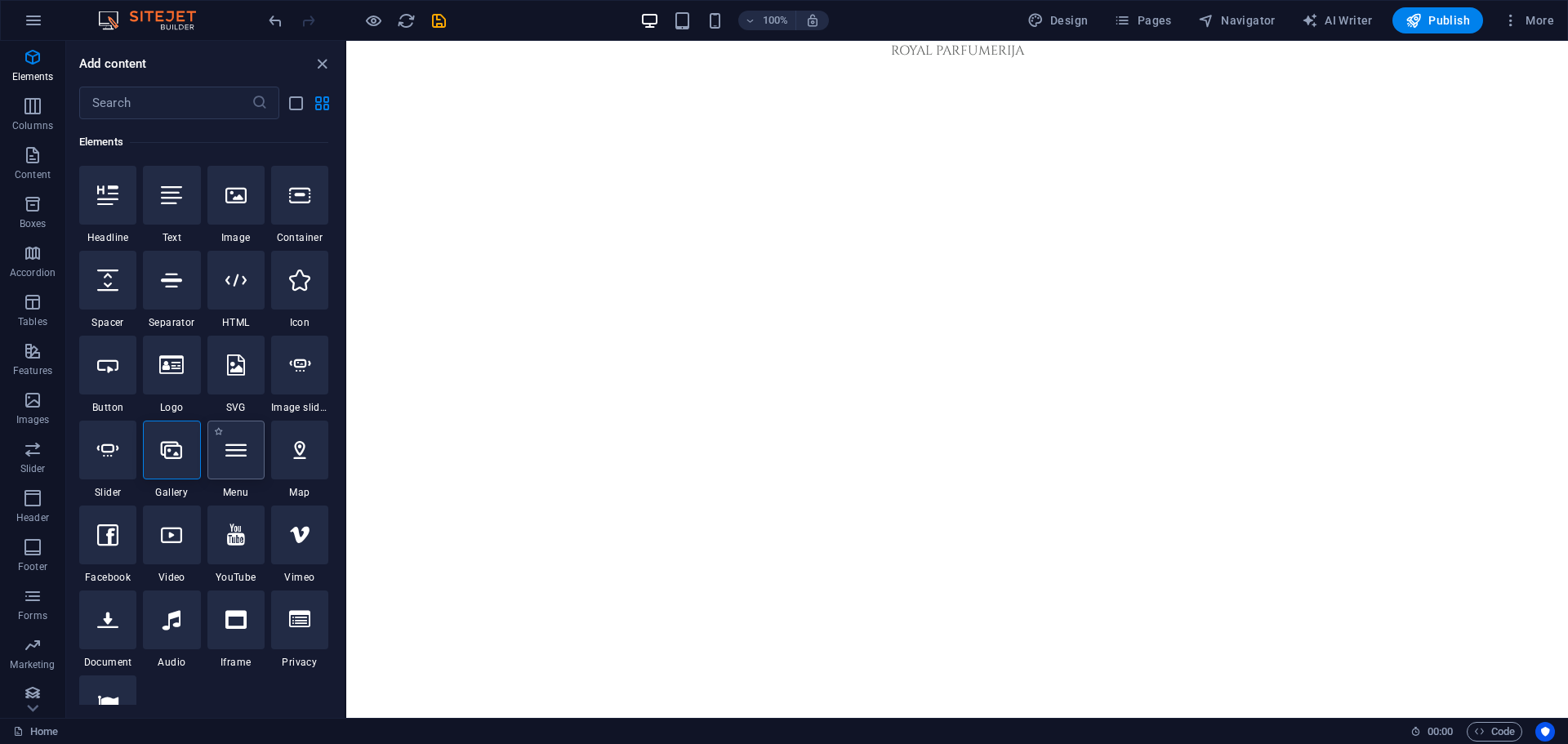
click at [249, 463] on div at bounding box center [236, 449] width 57 height 58
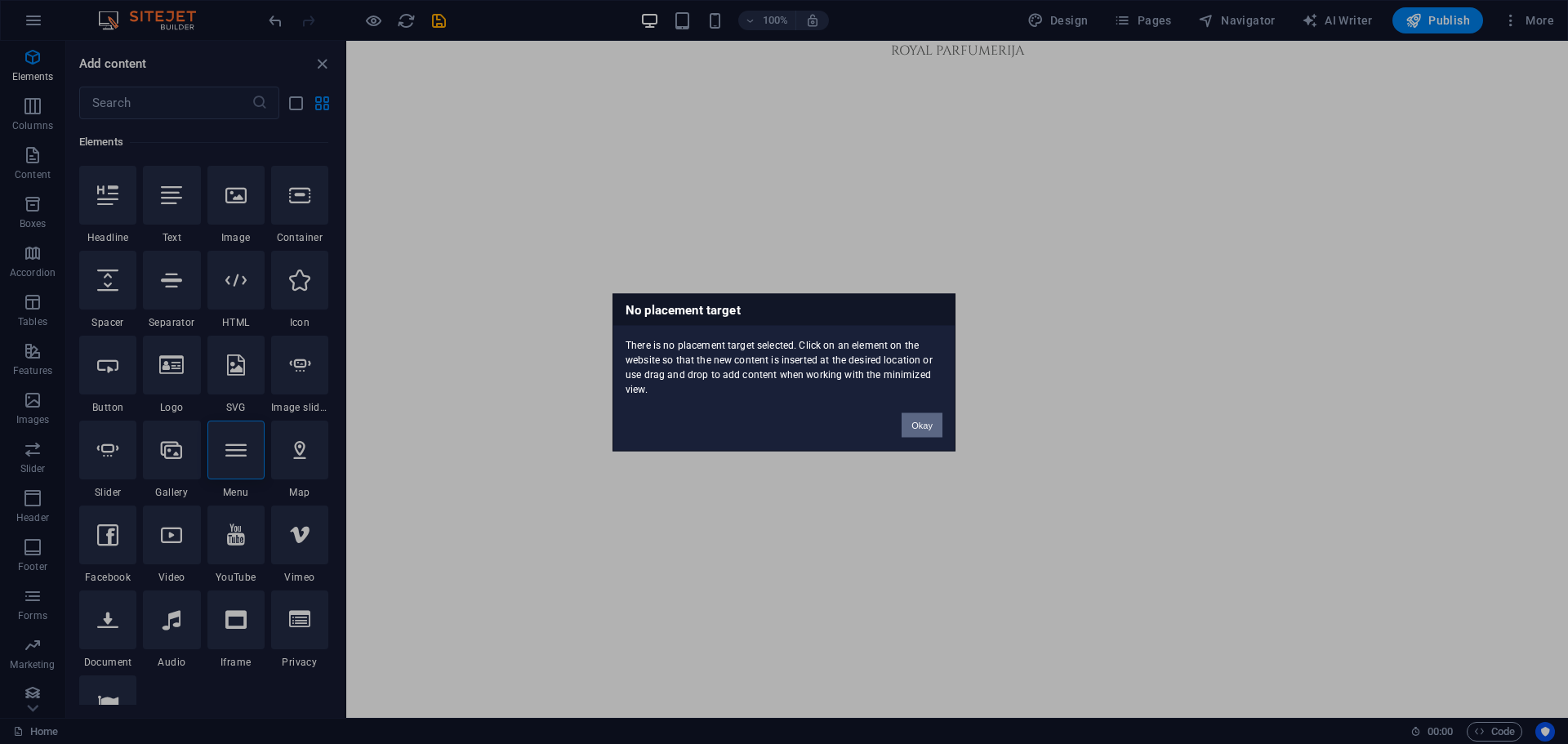
click at [931, 419] on button "Okay" at bounding box center [921, 424] width 40 height 24
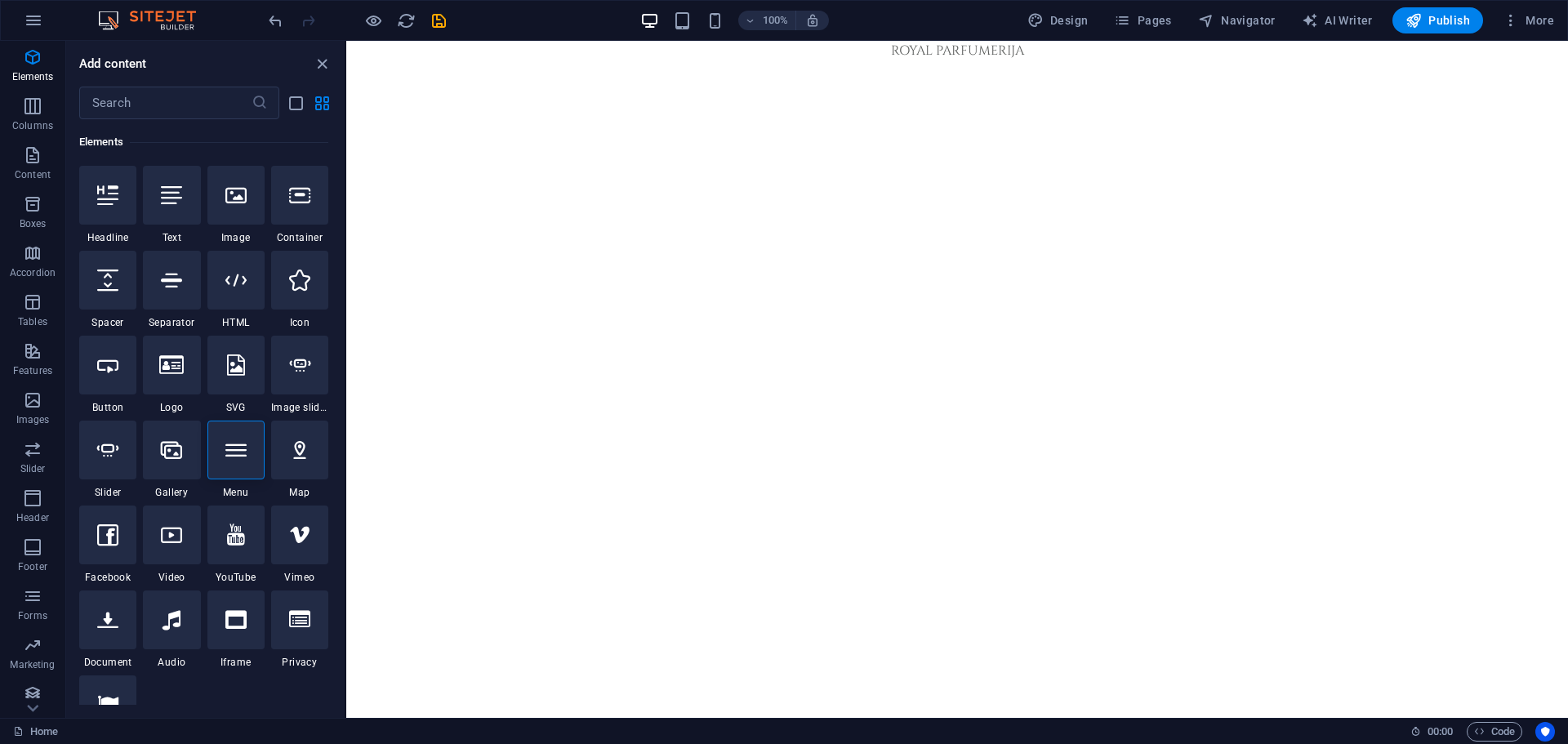
click at [854, 60] on html "Skip to main content ROYAL PARFUMERIJA" at bounding box center [957, 50] width 1222 height 20
click at [300, 459] on icon at bounding box center [300, 450] width 22 height 22
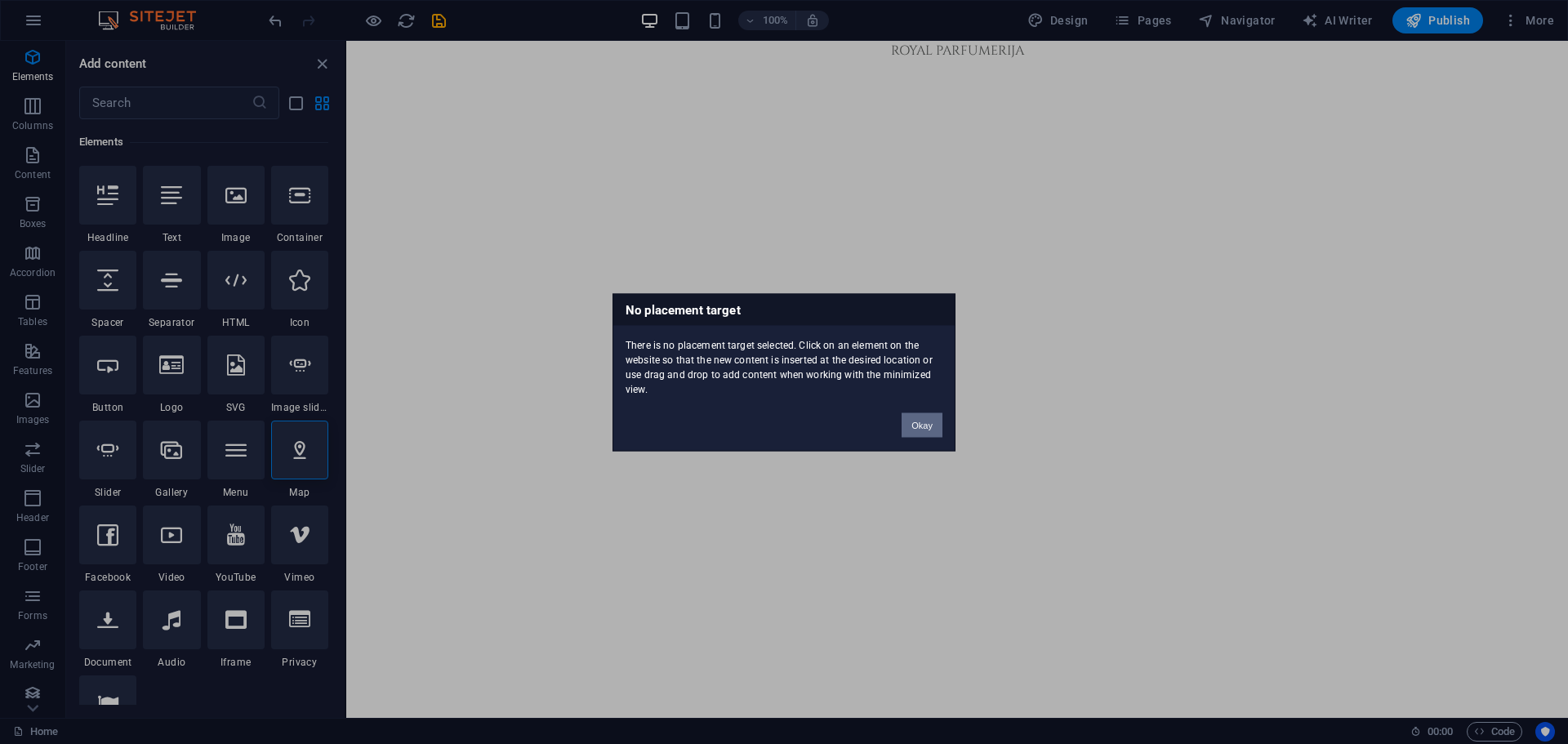
click at [929, 424] on button "Okay" at bounding box center [921, 424] width 40 height 24
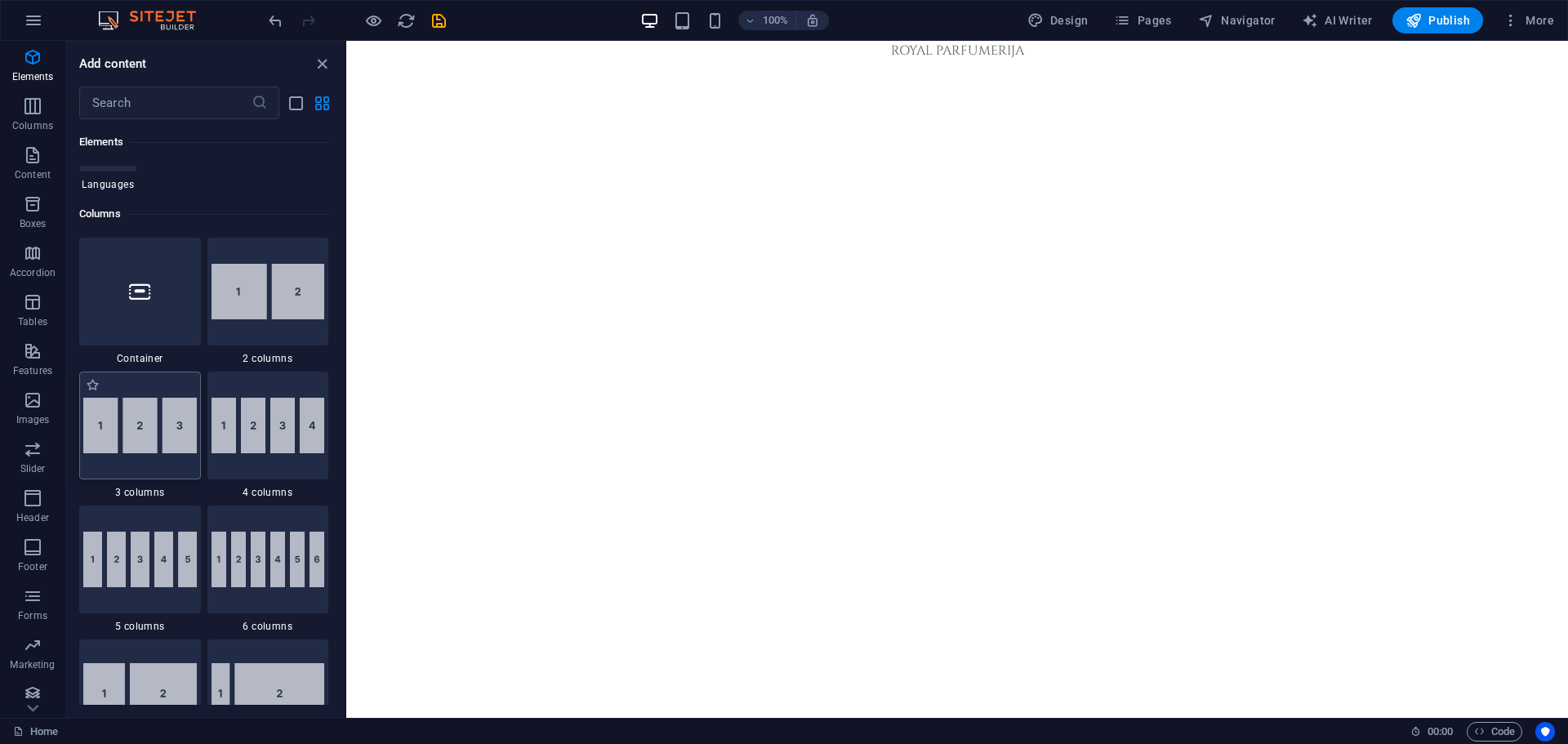
scroll to position [572, 0]
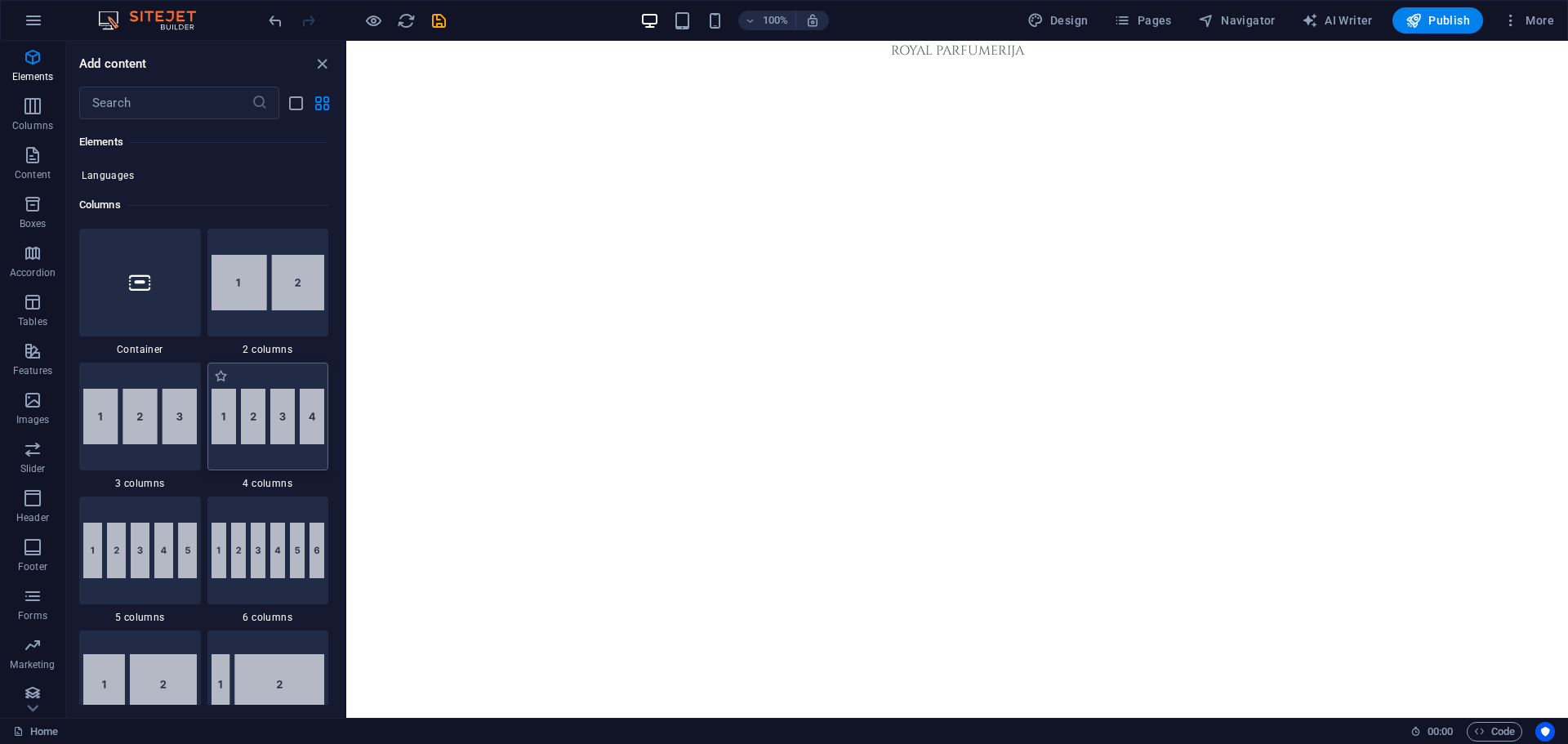
click at [242, 442] on img at bounding box center [269, 416] width 113 height 56
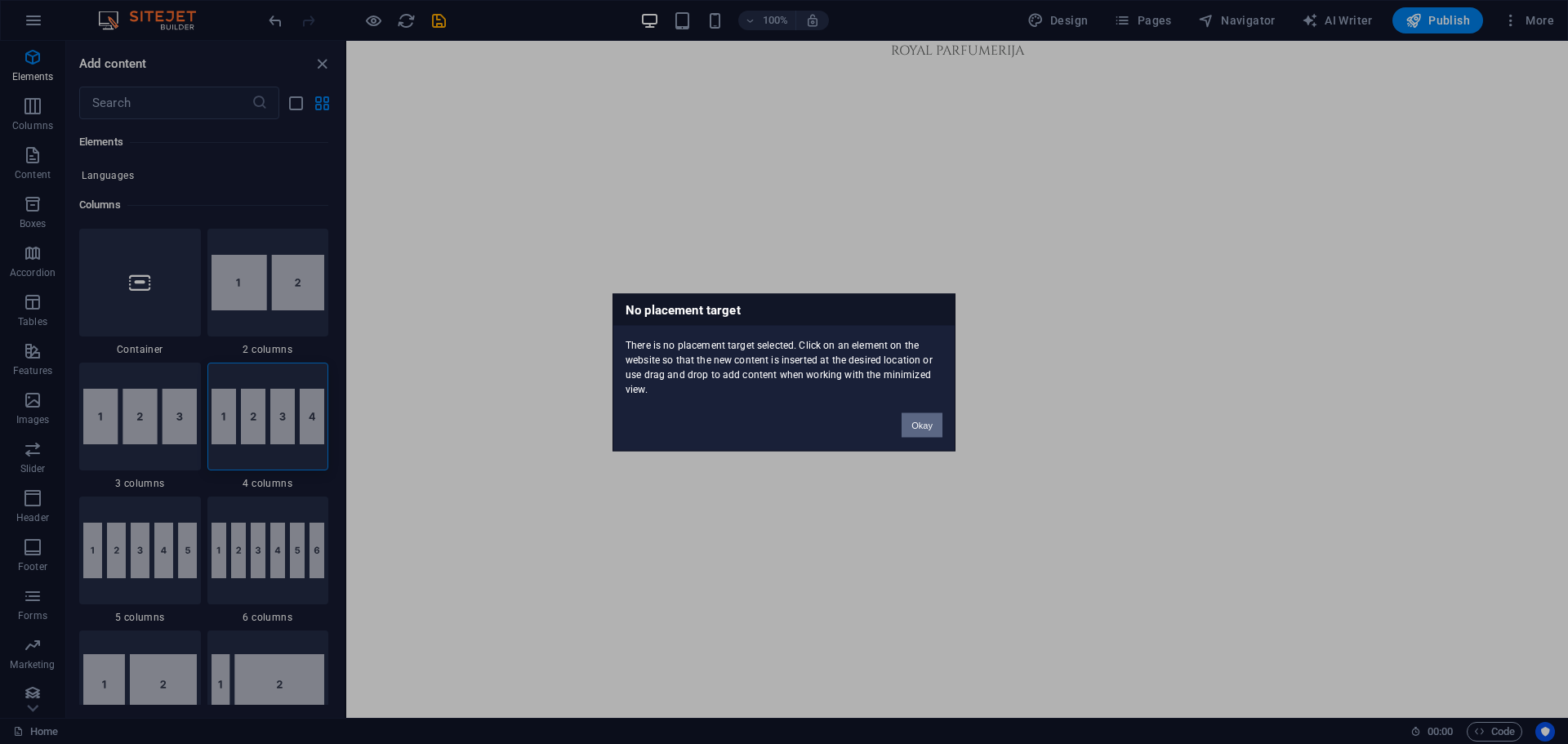
click at [941, 427] on button "Okay" at bounding box center [921, 424] width 40 height 24
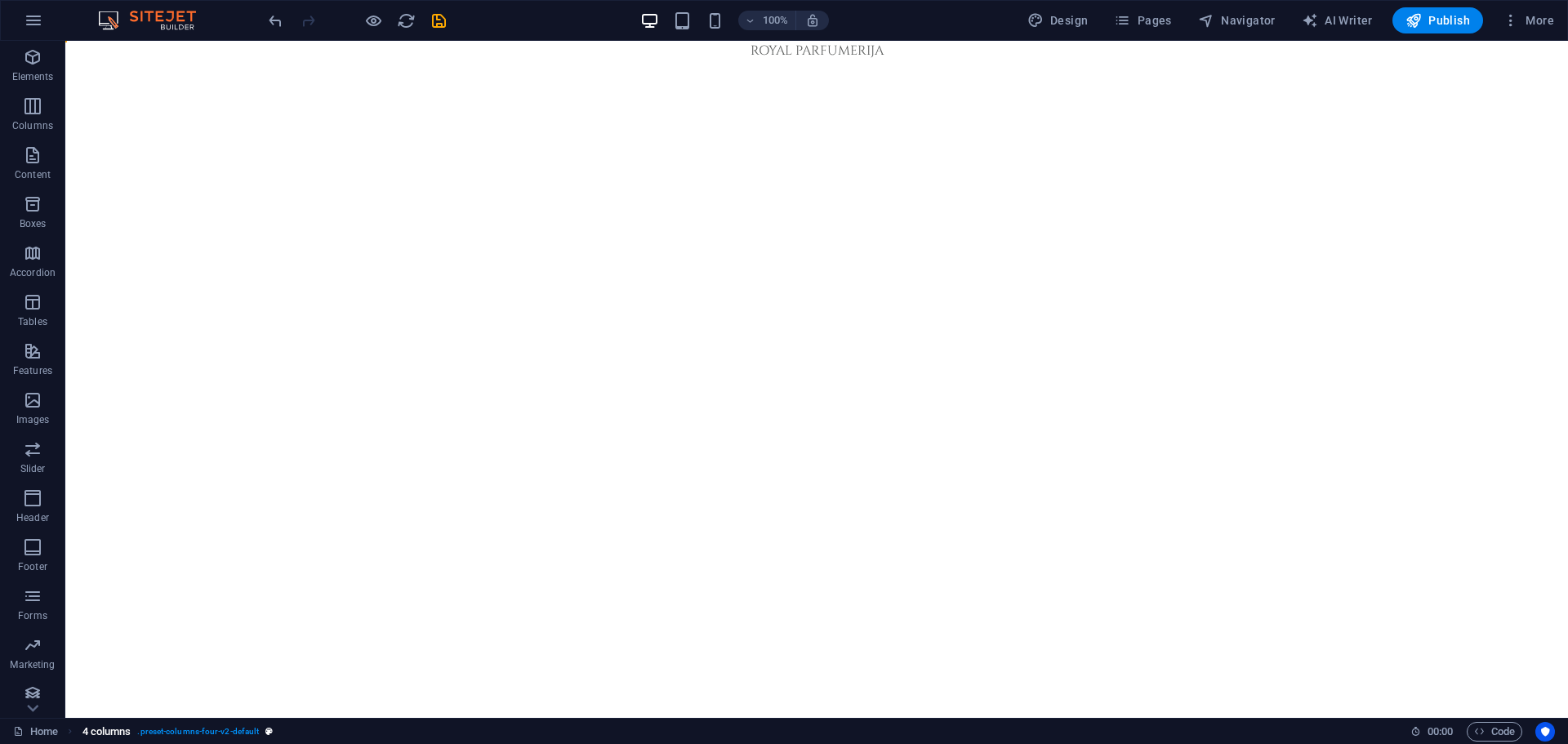
click at [112, 733] on span "4 columns" at bounding box center [107, 731] width 49 height 20
click at [381, 60] on html "Skip to main content ROYAL PARFUMERIJA" at bounding box center [816, 50] width 1502 height 20
click at [646, 60] on html "Skip to main content ROYAL PARFUMERIJA" at bounding box center [816, 50] width 1502 height 20
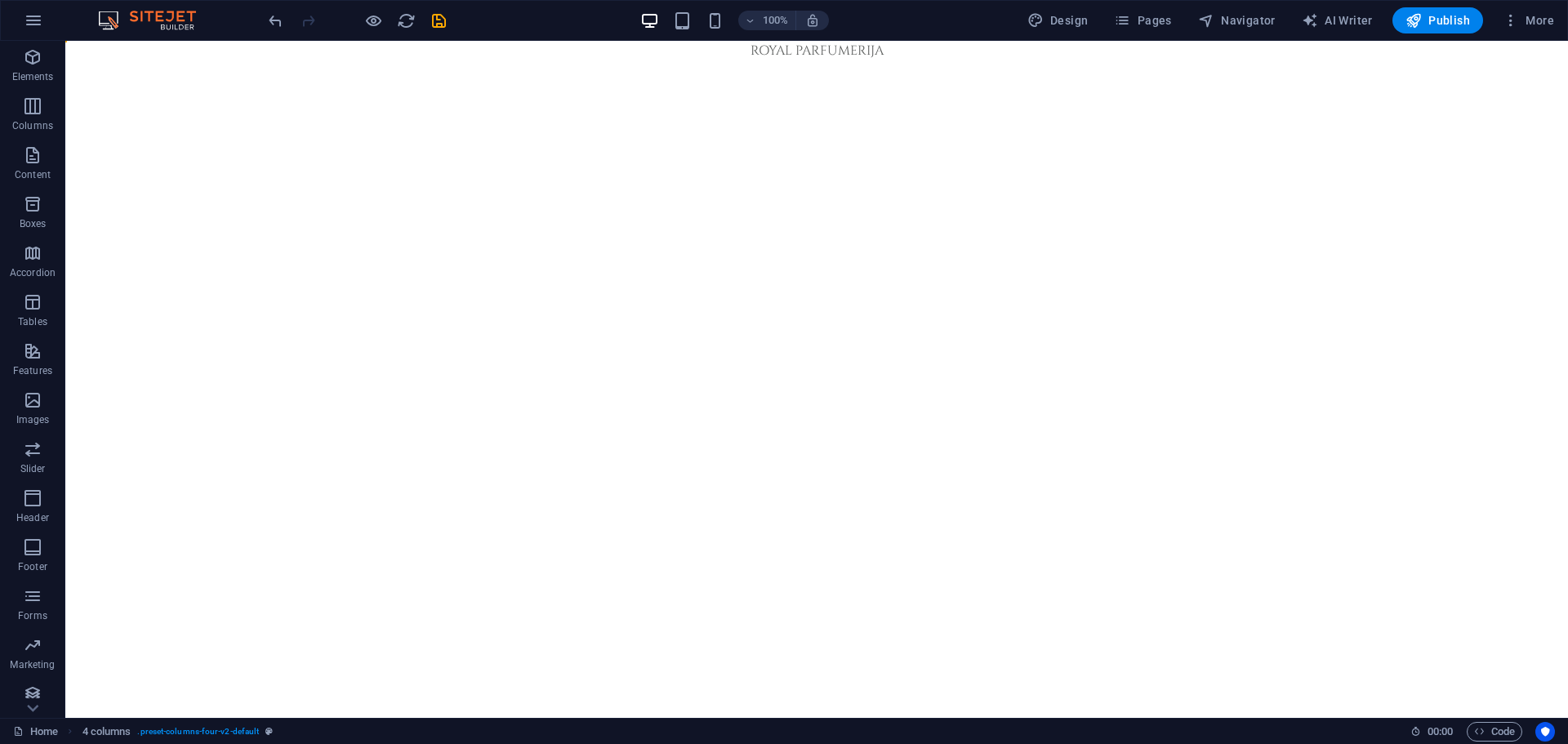
click at [612, 60] on html "Skip to main content ROYAL PARFUMERIJA" at bounding box center [816, 50] width 1502 height 20
drag, startPoint x: 459, startPoint y: 230, endPoint x: 409, endPoint y: 181, distance: 70.0
click at [457, 60] on html "Skip to main content ROYAL PARFUMERIJA" at bounding box center [816, 50] width 1502 height 20
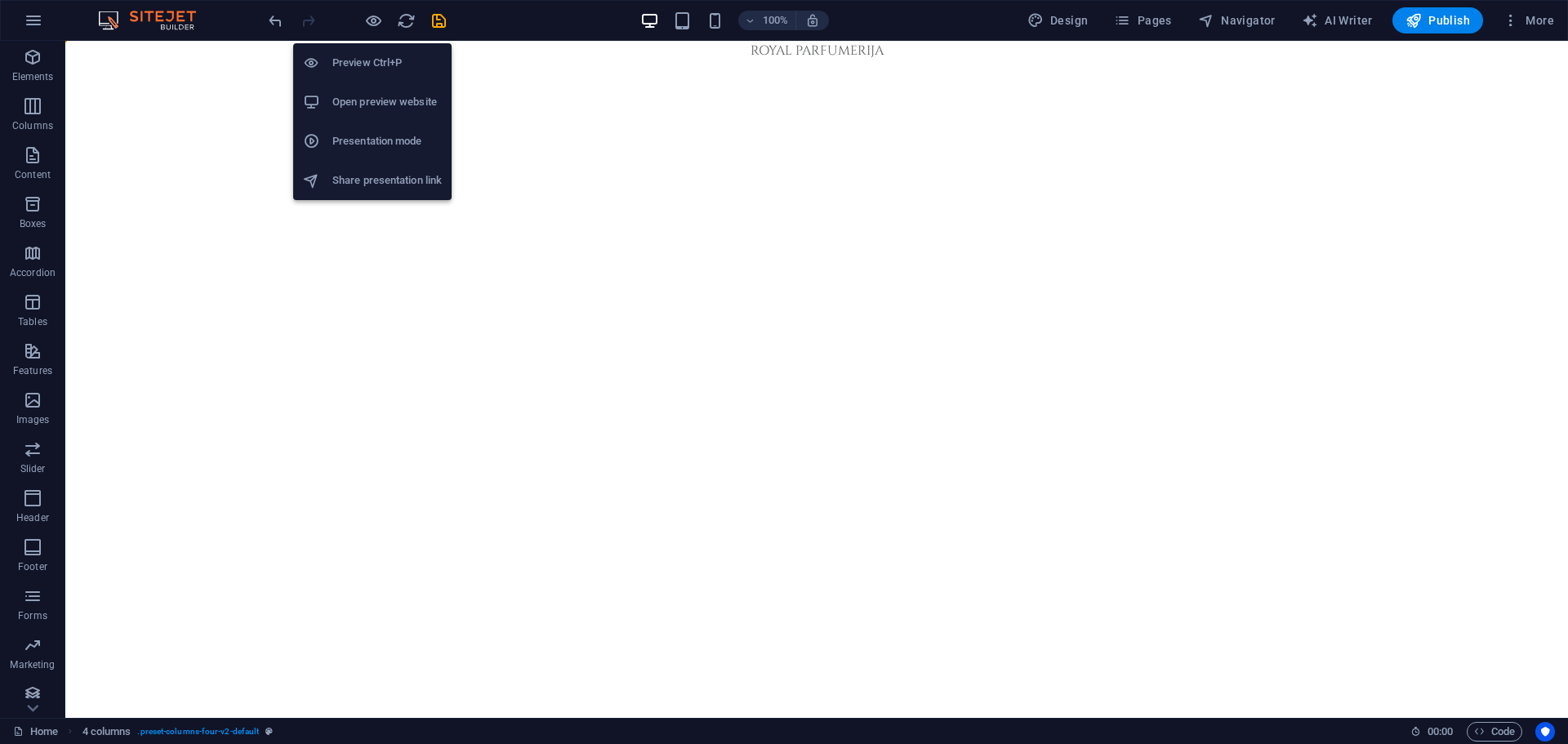
click at [379, 66] on h6 "Preview Ctrl+P" at bounding box center [387, 63] width 110 height 20
click at [370, 57] on h6 "Preview Ctrl+P" at bounding box center [387, 63] width 110 height 20
click at [376, 108] on h6 "Open preview website" at bounding box center [387, 102] width 110 height 20
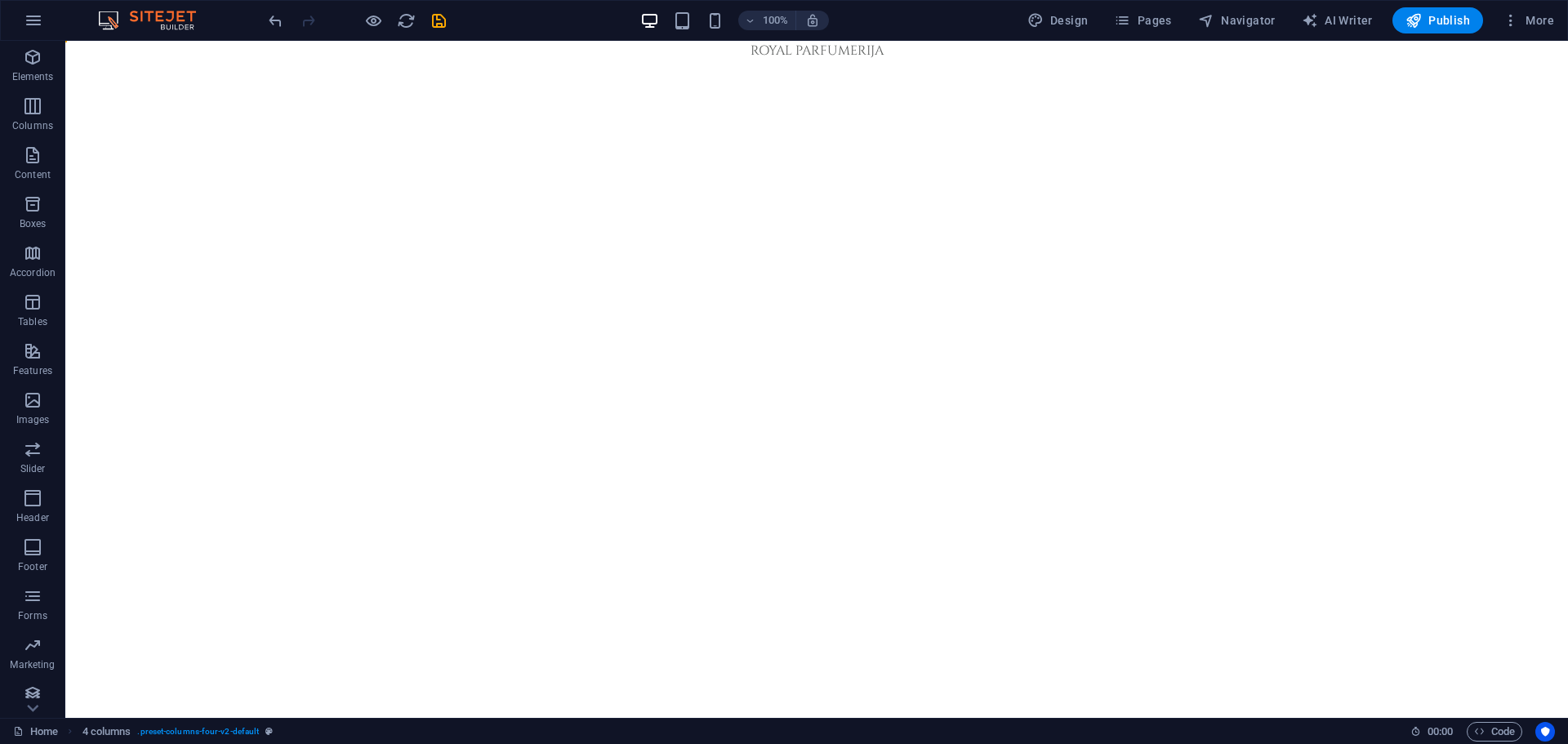
click at [554, 60] on html "Skip to main content ROYAL PARFUMERIJA" at bounding box center [816, 50] width 1502 height 20
click at [269, 728] on icon "breadcrumb" at bounding box center [269, 731] width 7 height 9
click at [30, 730] on link "Home" at bounding box center [36, 731] width 45 height 20
click at [507, 60] on html "Skip to main content ROYAL PARFUMERIJA" at bounding box center [816, 50] width 1502 height 20
click at [793, 53] on div "ROYAL PARFUMERIJA" at bounding box center [816, 50] width 1502 height 20
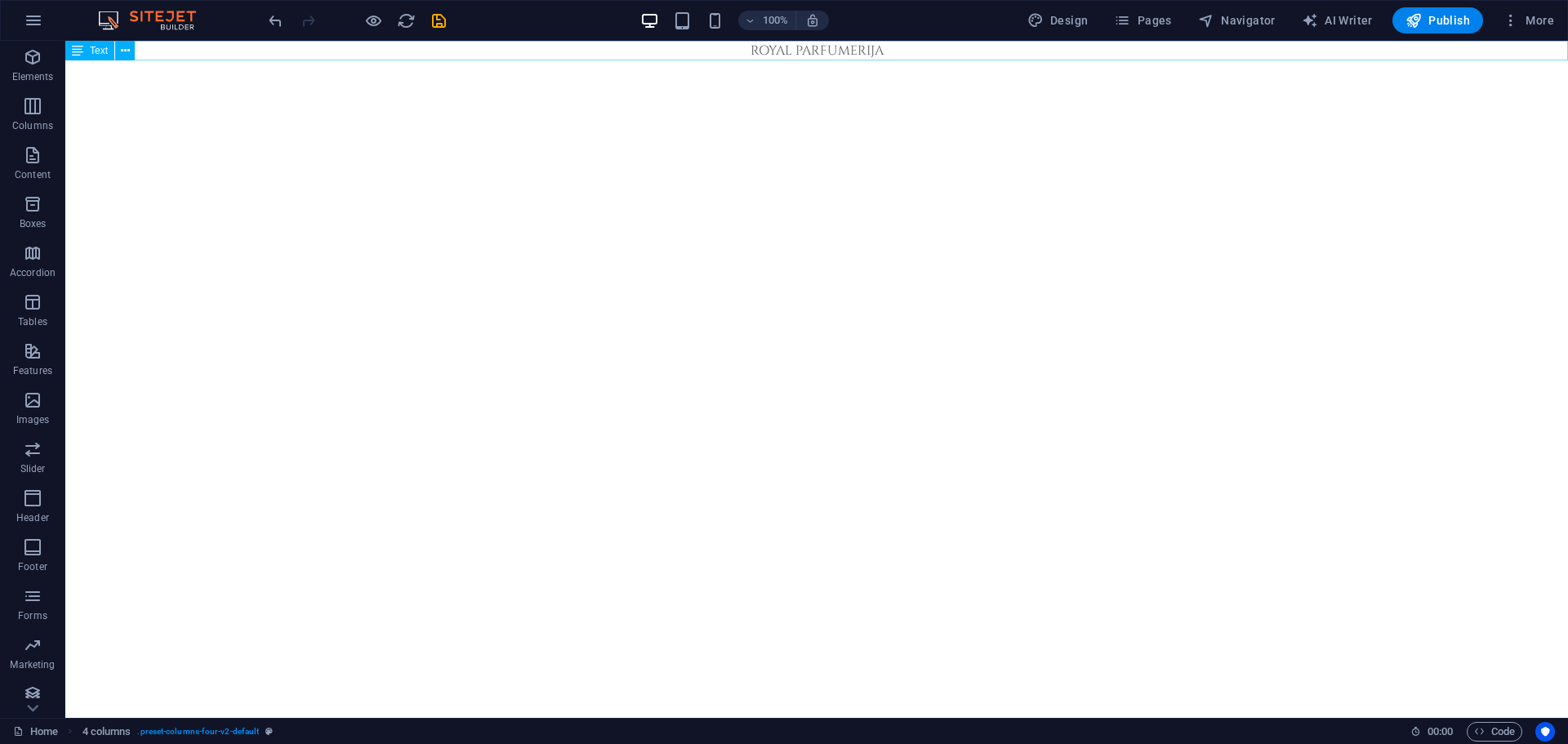
click at [793, 53] on div "ROYAL PARFUMERIJA" at bounding box center [816, 50] width 1502 height 20
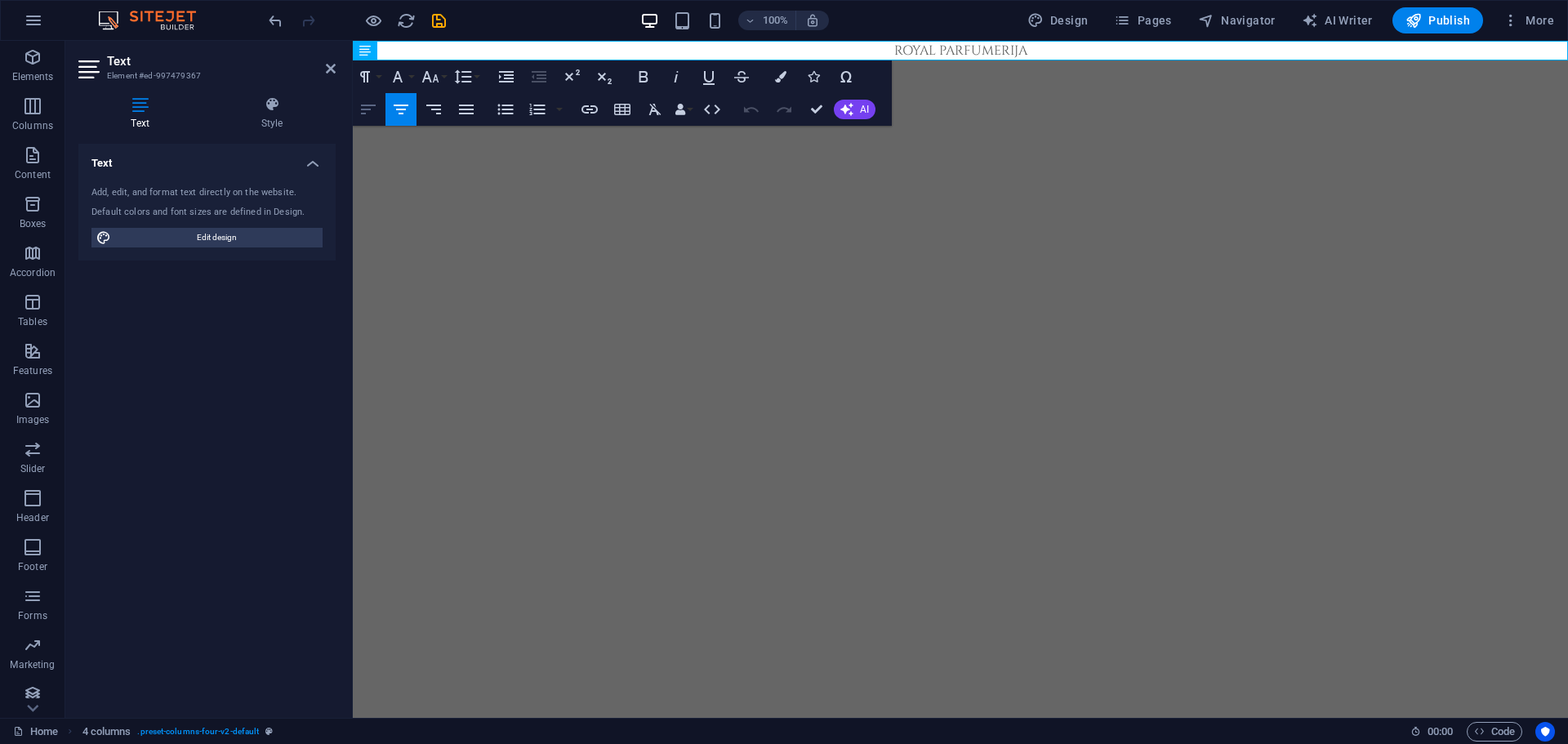
click at [368, 113] on icon "button" at bounding box center [368, 109] width 20 height 20
click at [392, 60] on html "Skip to main content ROYAL PARFUMERIJA" at bounding box center [960, 50] width 1215 height 20
click at [588, 60] on html "Skip to main content ROYAL PARFUMERIJA" at bounding box center [960, 50] width 1215 height 20
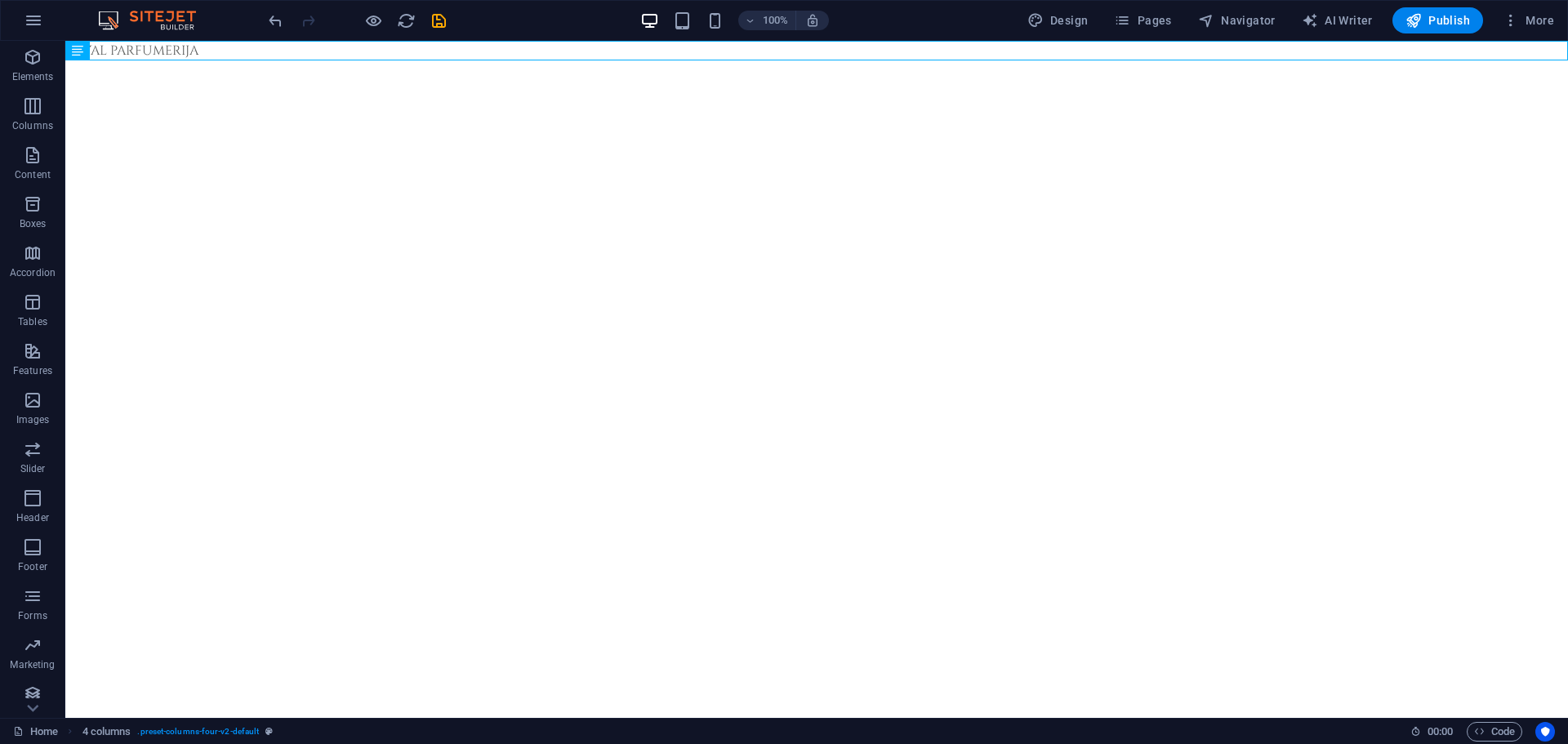
click at [323, 60] on html "Skip to main content ROYAL PARFUMERIJA" at bounding box center [816, 50] width 1502 height 20
click at [36, 199] on icon "button" at bounding box center [32, 204] width 20 height 20
click at [30, 216] on span "Boxes" at bounding box center [32, 214] width 66 height 39
click at [152, 60] on html "Skip to main content ROYAL PARFUMERIJA" at bounding box center [816, 50] width 1502 height 20
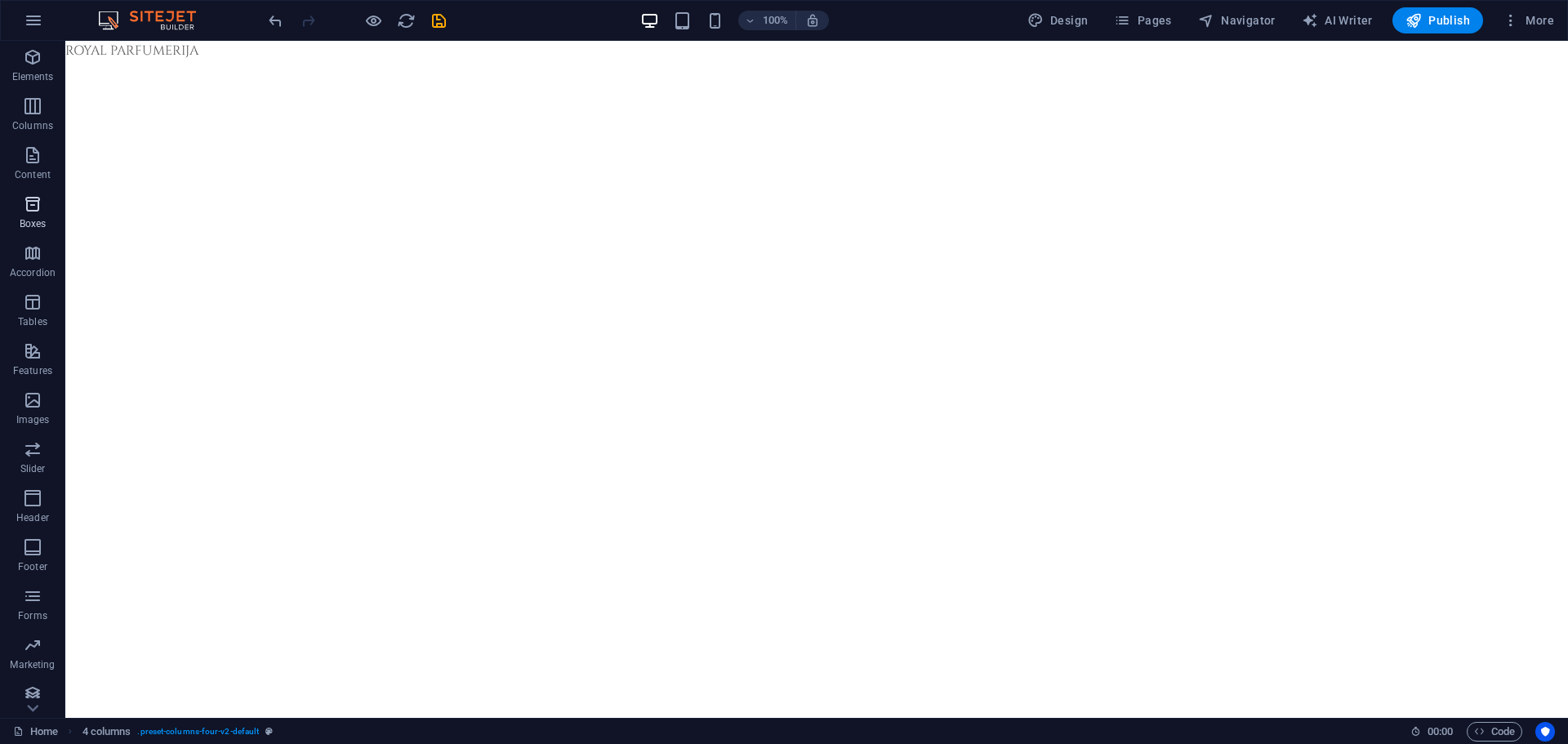
click at [38, 227] on p "Boxes" at bounding box center [33, 223] width 27 height 13
click at [44, 221] on p "Boxes" at bounding box center [33, 223] width 27 height 13
click at [42, 267] on p "Accordion" at bounding box center [32, 272] width 46 height 13
click at [24, 165] on span "Content" at bounding box center [32, 165] width 66 height 39
click at [30, 105] on icon "button" at bounding box center [32, 106] width 20 height 20
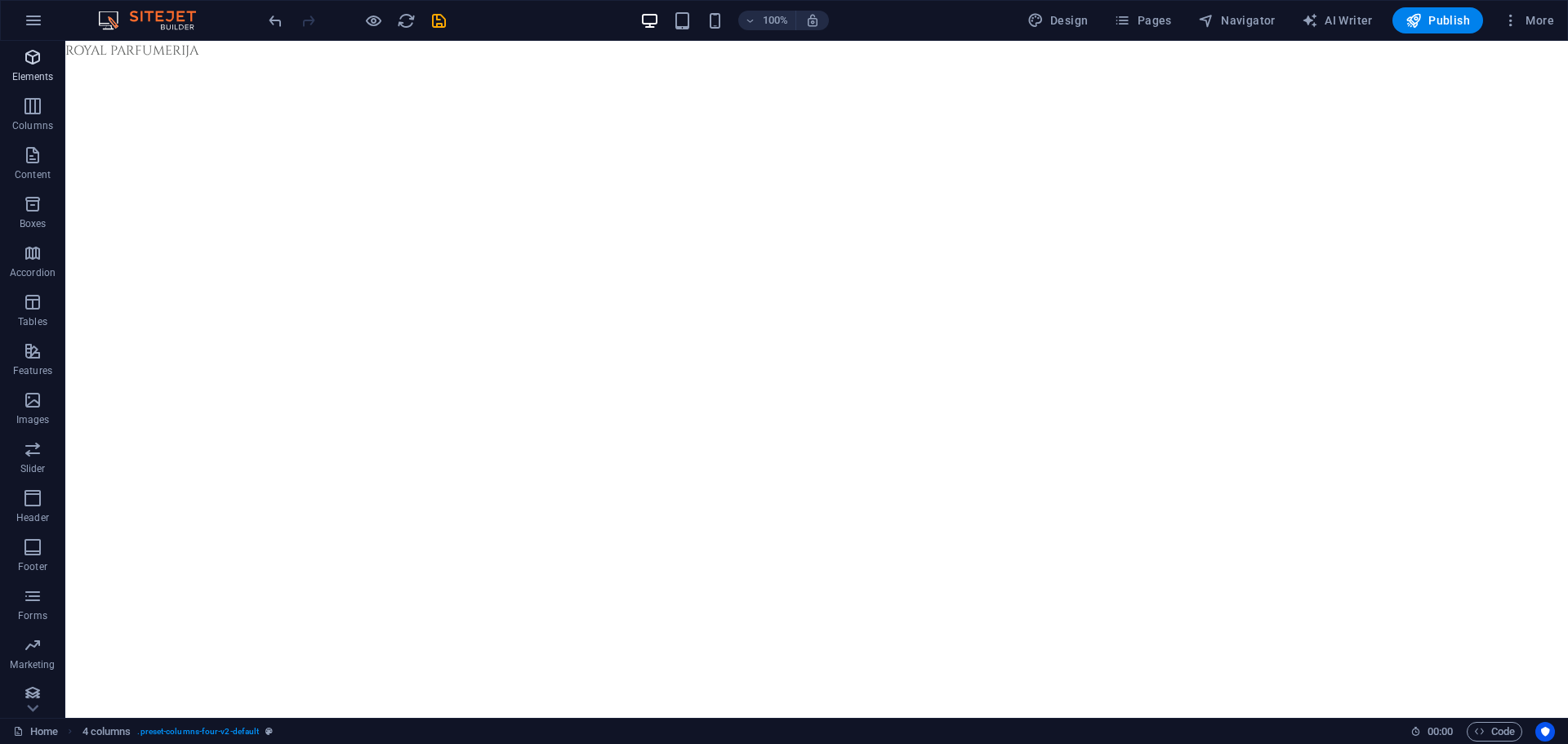
click at [39, 45] on button "Elements" at bounding box center [32, 65] width 66 height 49
click at [48, 31] on button "button" at bounding box center [33, 21] width 40 height 39
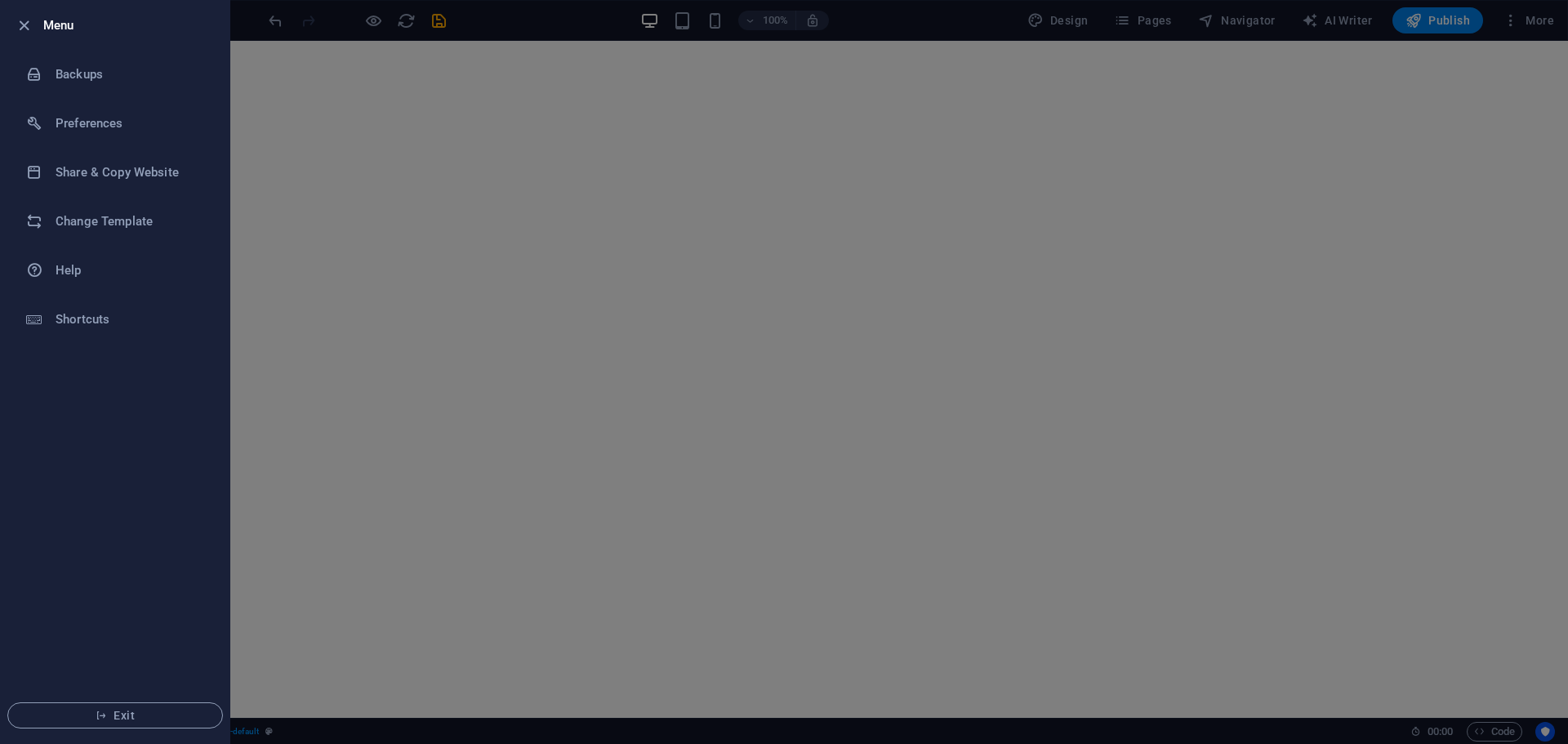
click at [288, 158] on div at bounding box center [784, 372] width 1568 height 744
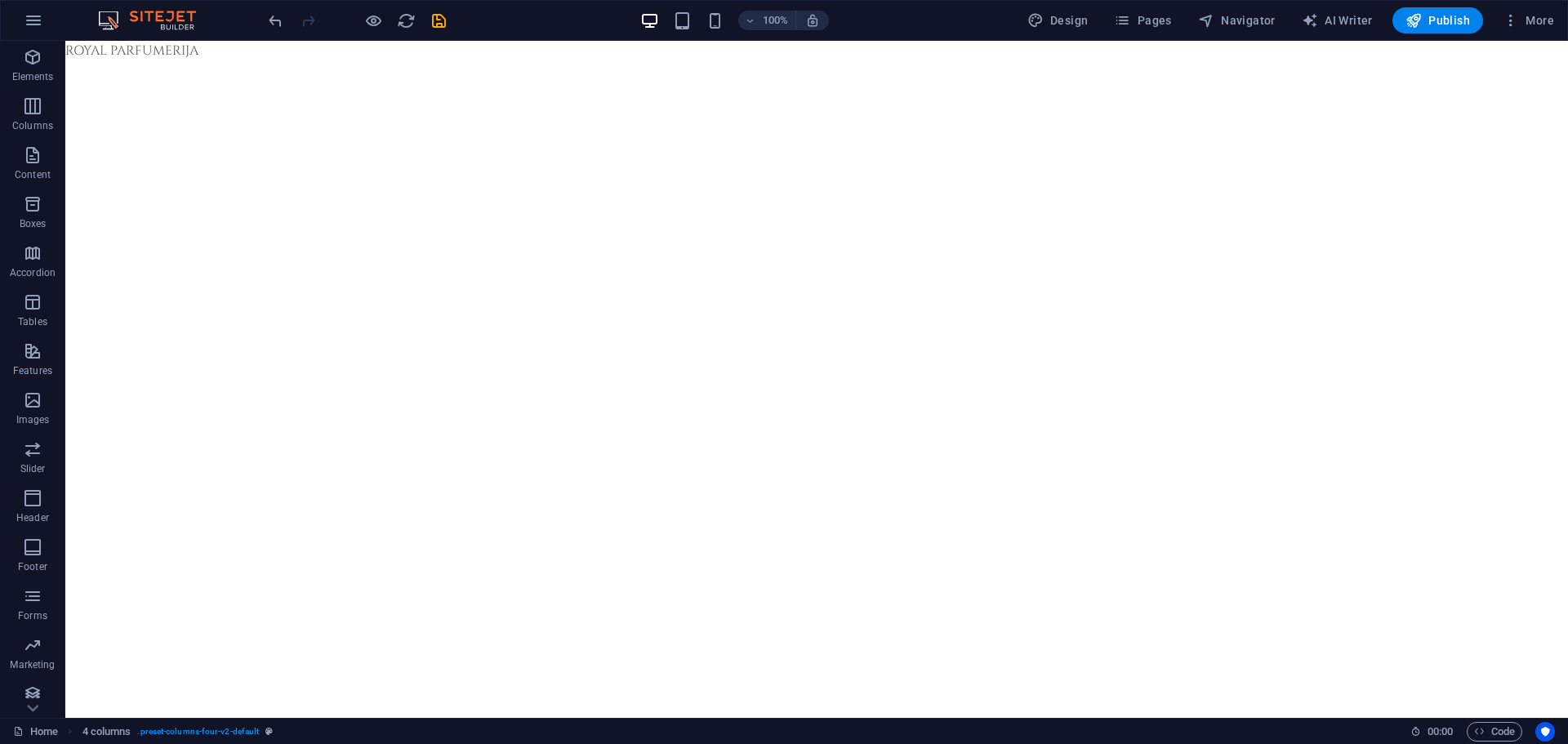
click at [149, 60] on html "Skip to main content ROYAL PARFUMERIJA" at bounding box center [816, 50] width 1502 height 20
click at [40, 73] on p "Elements" at bounding box center [33, 76] width 41 height 13
click at [163, 60] on html "Skip to main content ROYAL PARFUMERIJA" at bounding box center [816, 50] width 1502 height 20
click at [780, 19] on h6 "100%" at bounding box center [775, 21] width 26 height 20
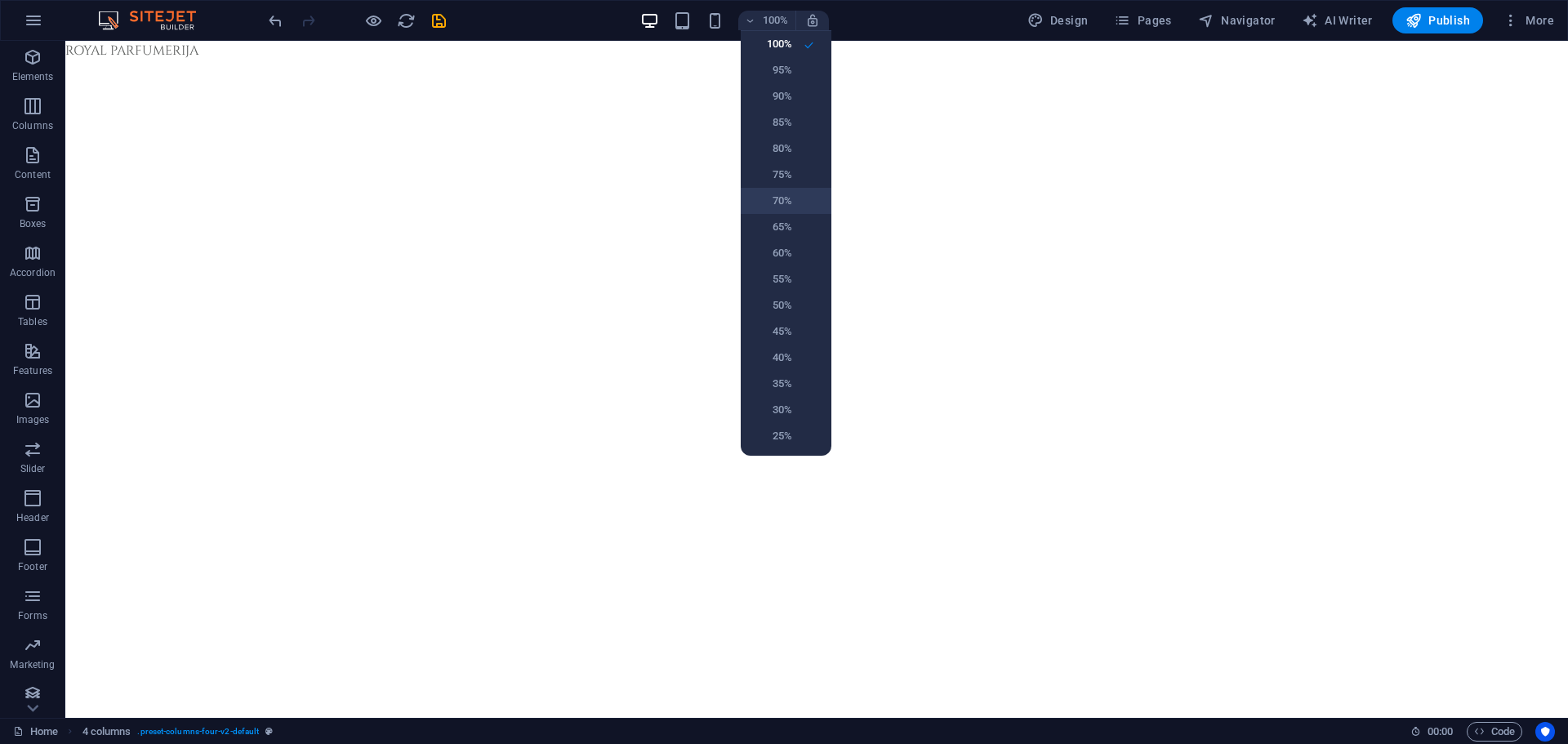
click at [788, 199] on h6 "70%" at bounding box center [771, 201] width 41 height 20
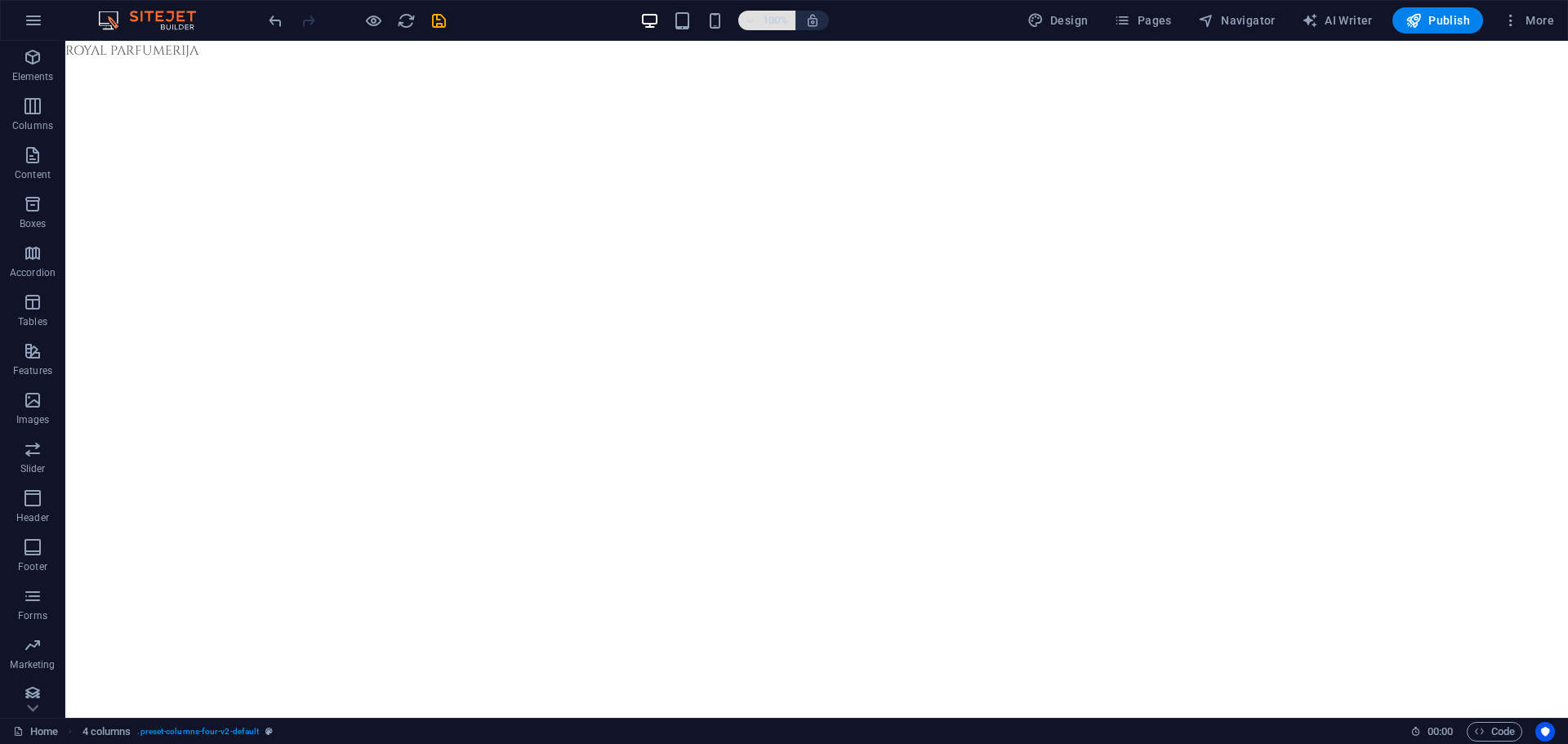
click at [773, 19] on h6 "100%" at bounding box center [775, 21] width 26 height 20
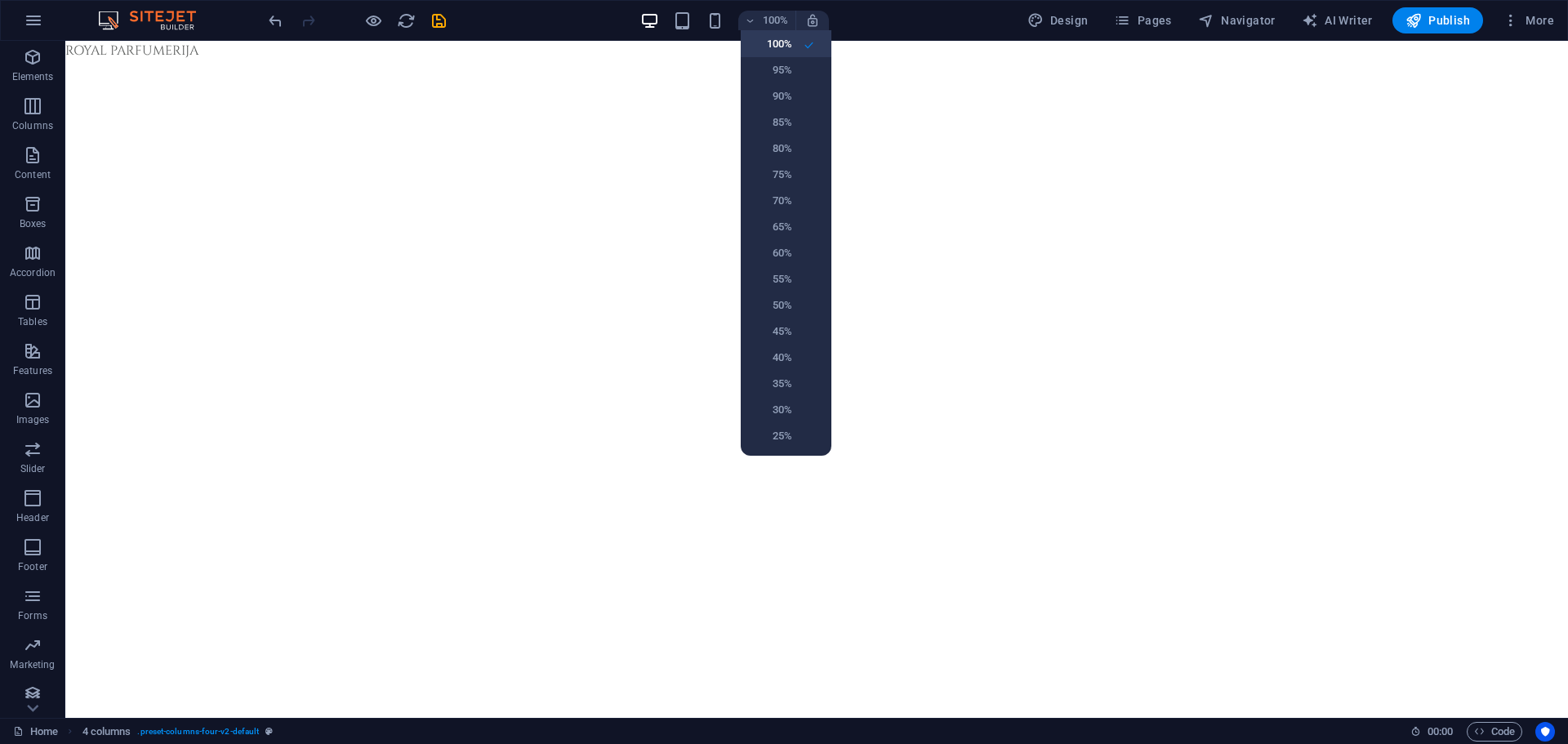
click at [777, 47] on h6 "100%" at bounding box center [771, 44] width 41 height 20
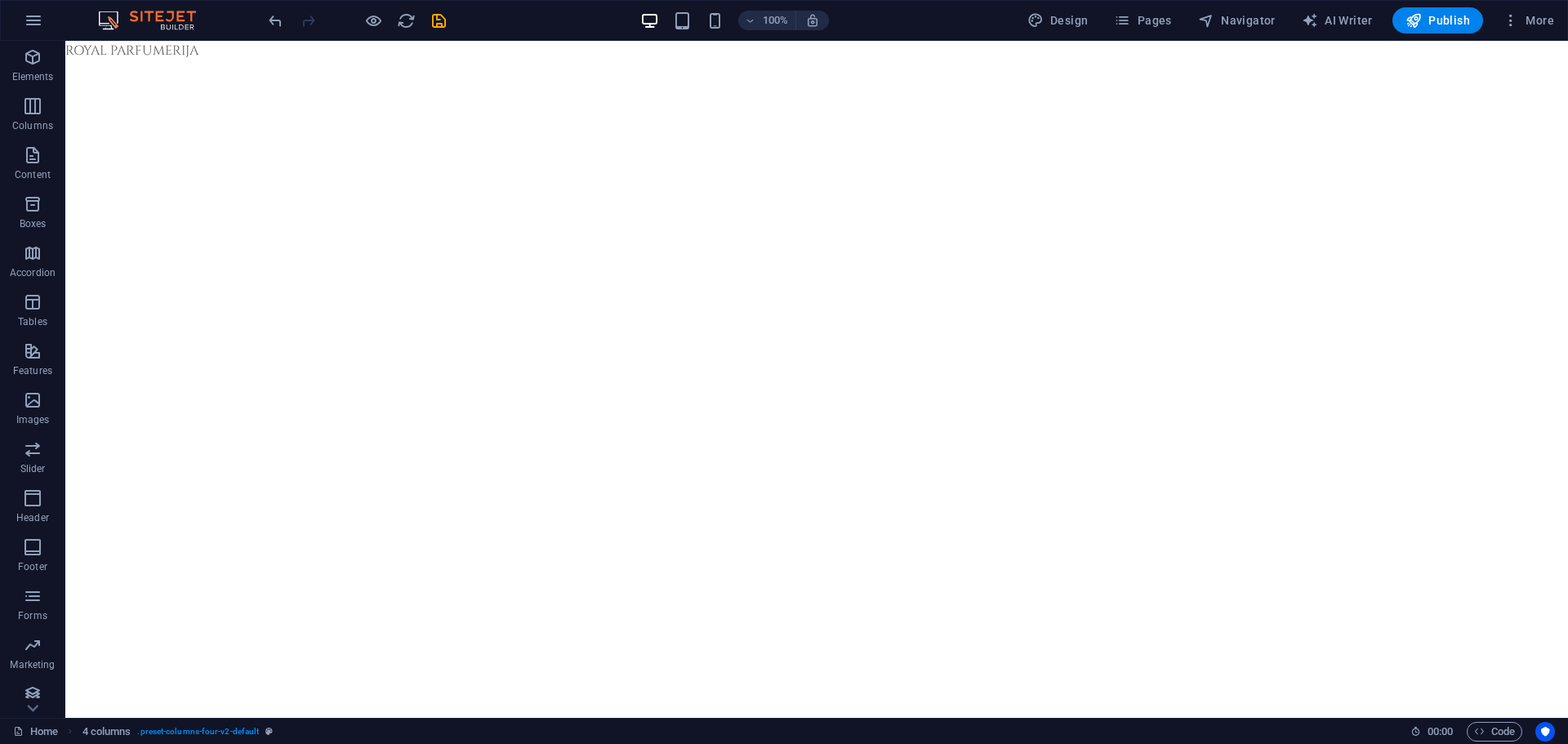
click at [702, 60] on html "Skip to main content ROYAL PARFUMERIJA" at bounding box center [816, 50] width 1502 height 20
click at [49, 65] on span "Elements" at bounding box center [32, 67] width 66 height 39
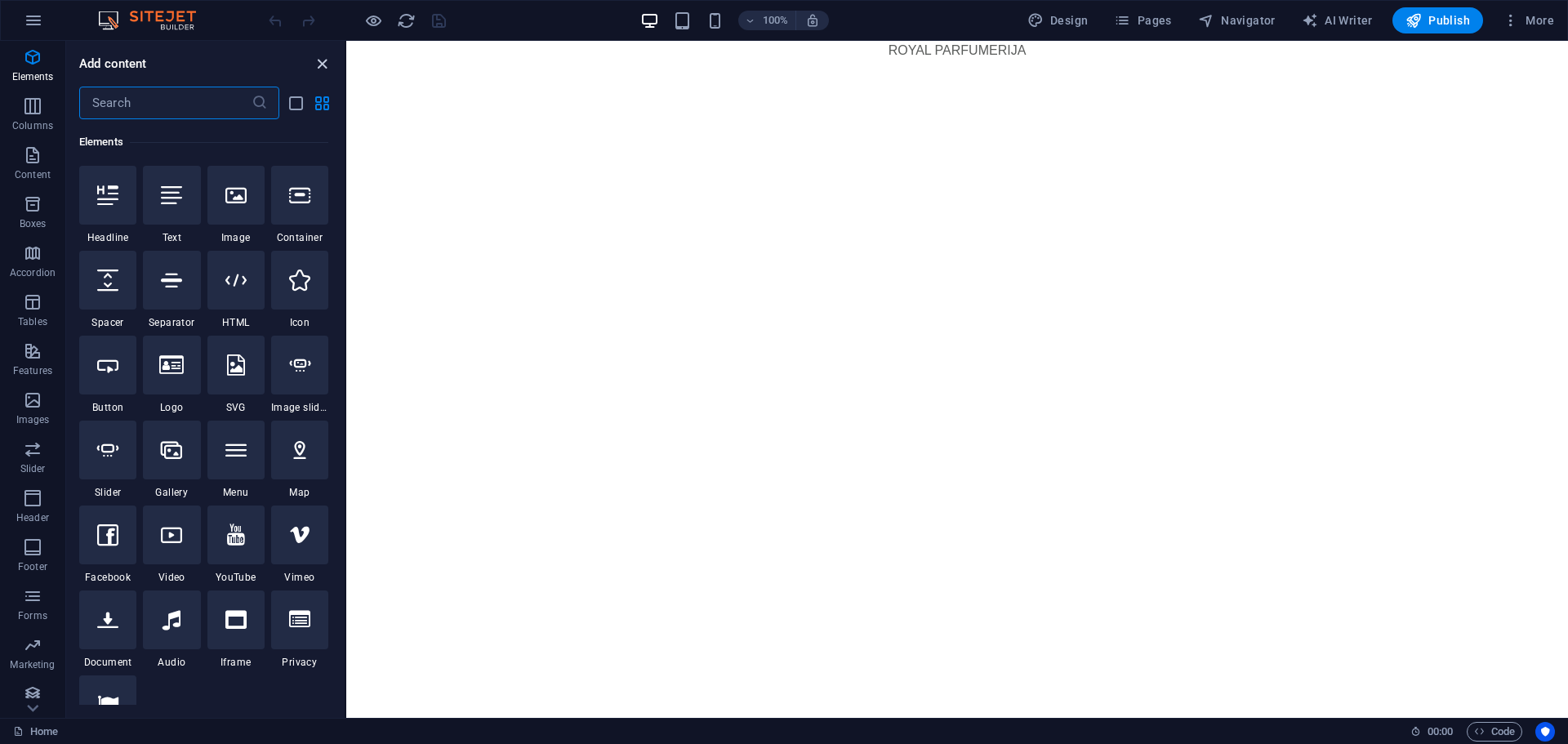
click at [321, 63] on icon "close panel" at bounding box center [322, 64] width 19 height 19
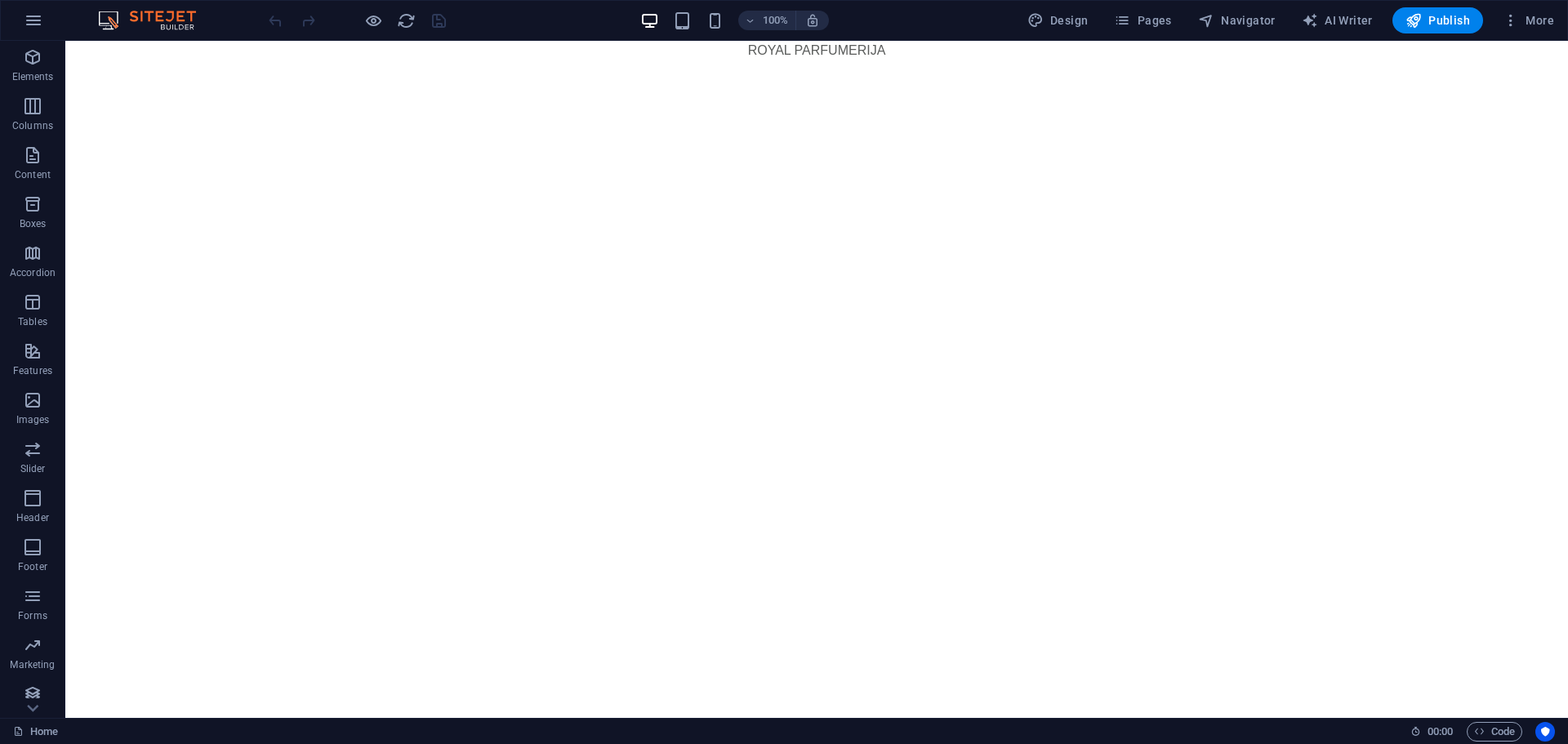
click at [656, 60] on html "Skip to main content ROYAL PARFUMERIJA" at bounding box center [816, 50] width 1502 height 20
click at [814, 58] on div "+ Add section" at bounding box center [816, 60] width 91 height 28
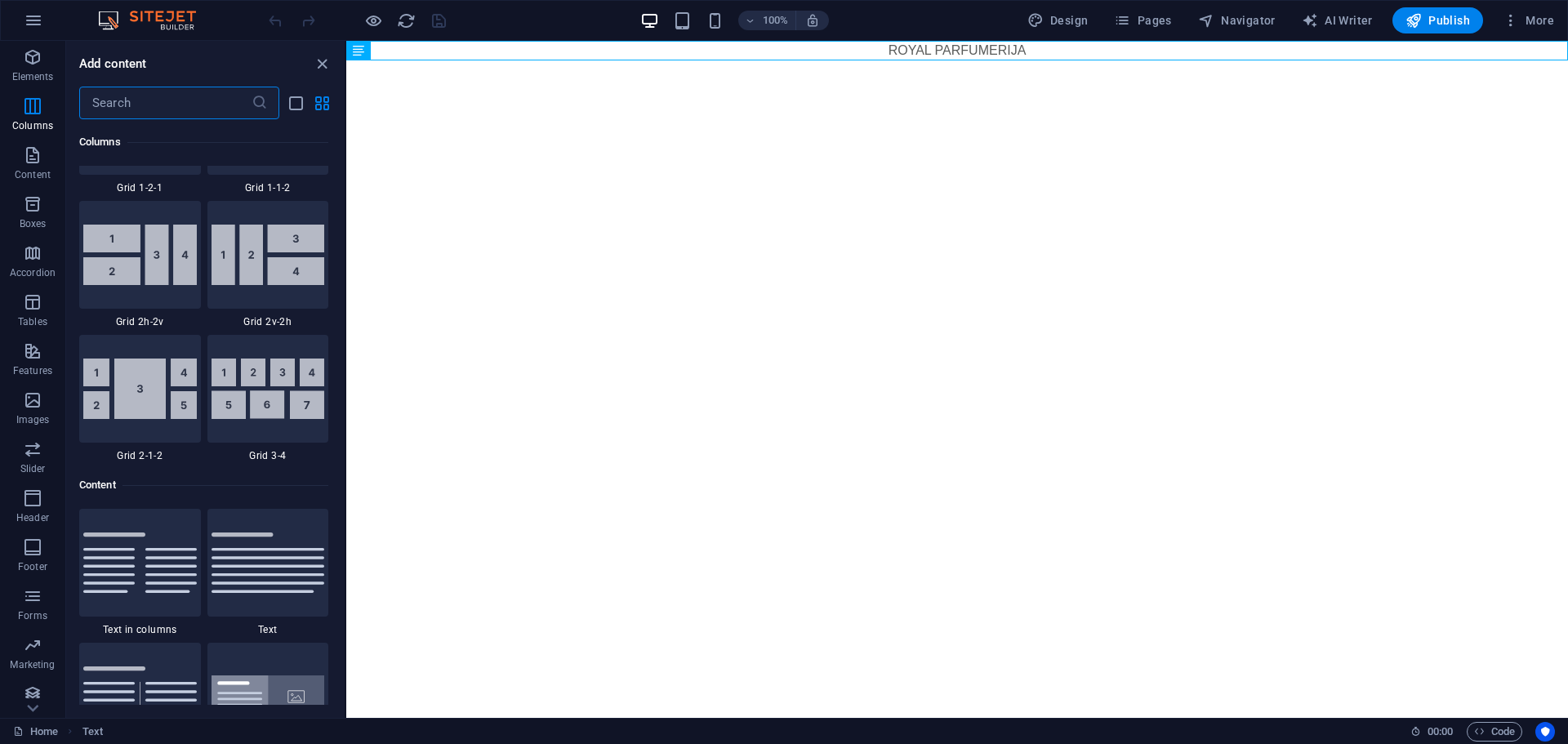
scroll to position [2683, 0]
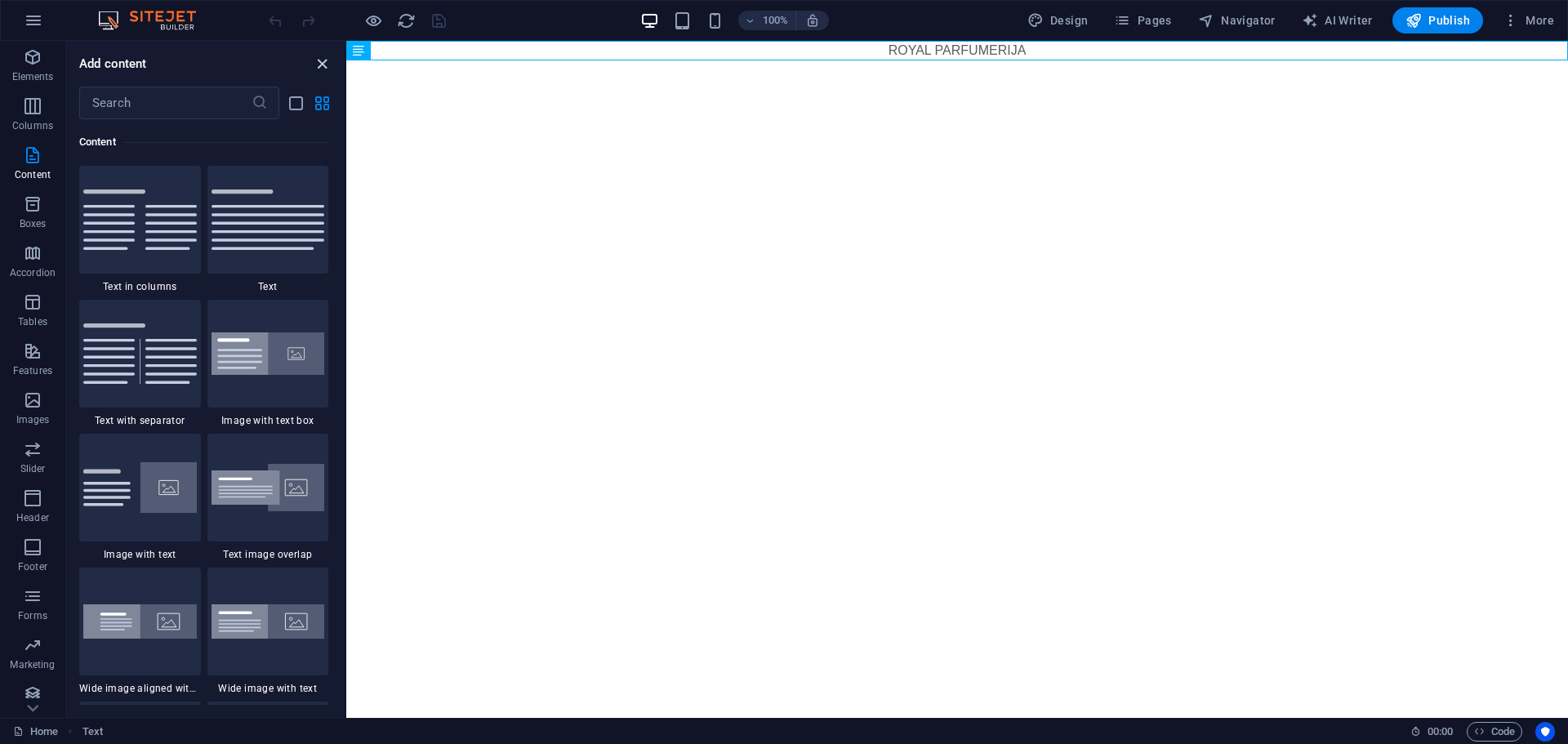
drag, startPoint x: 320, startPoint y: 61, endPoint x: 277, endPoint y: 56, distance: 43.3
click at [320, 61] on icon "close panel" at bounding box center [322, 64] width 19 height 19
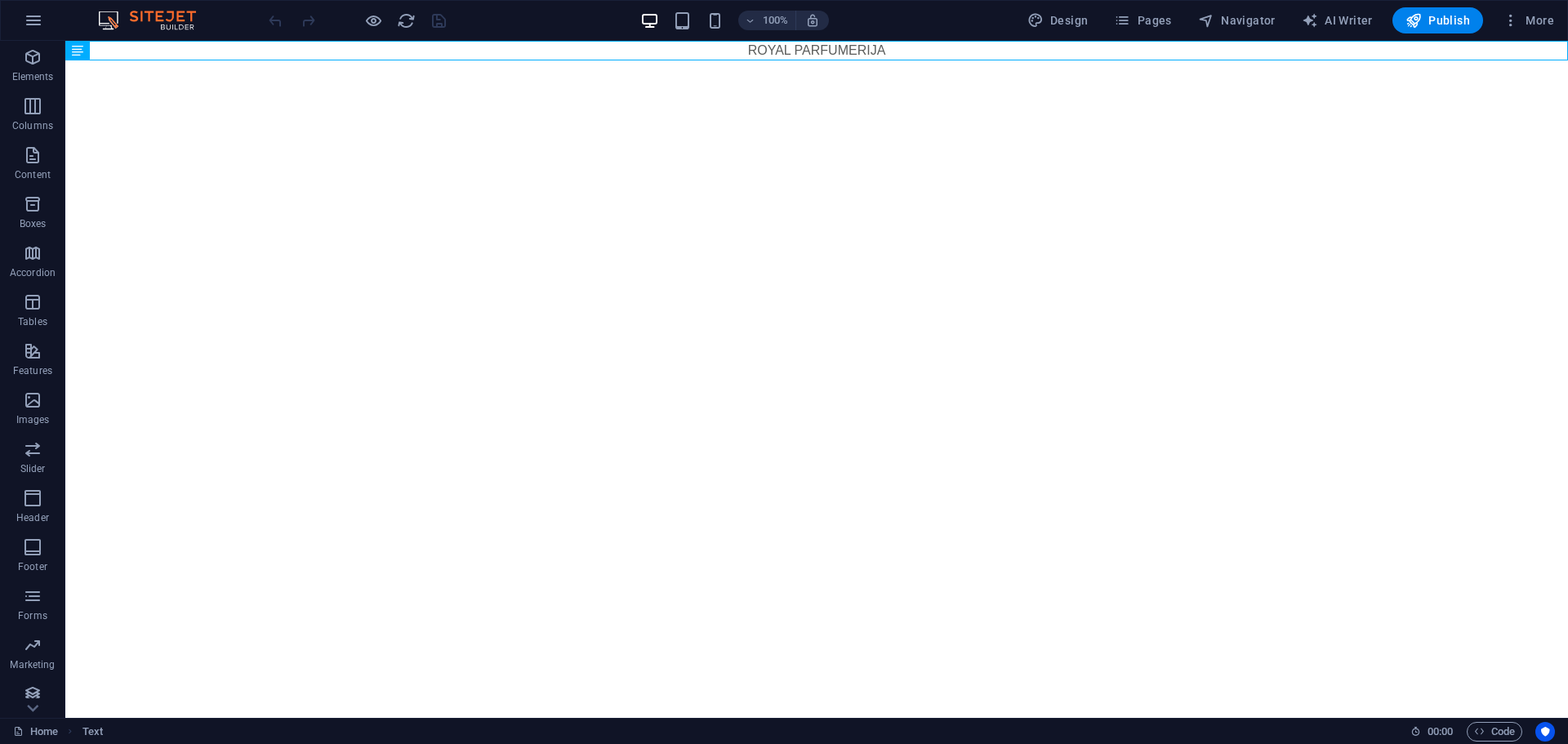
click at [775, 60] on html "Skip to main content ROYAL PARFUMERIJA" at bounding box center [816, 50] width 1502 height 20
drag, startPoint x: 775, startPoint y: 196, endPoint x: 746, endPoint y: 246, distance: 57.8
click at [746, 60] on html "Skip to main content ROYAL PARFUMERIJA" at bounding box center [816, 50] width 1502 height 20
click at [28, 60] on icon "button" at bounding box center [32, 57] width 20 height 20
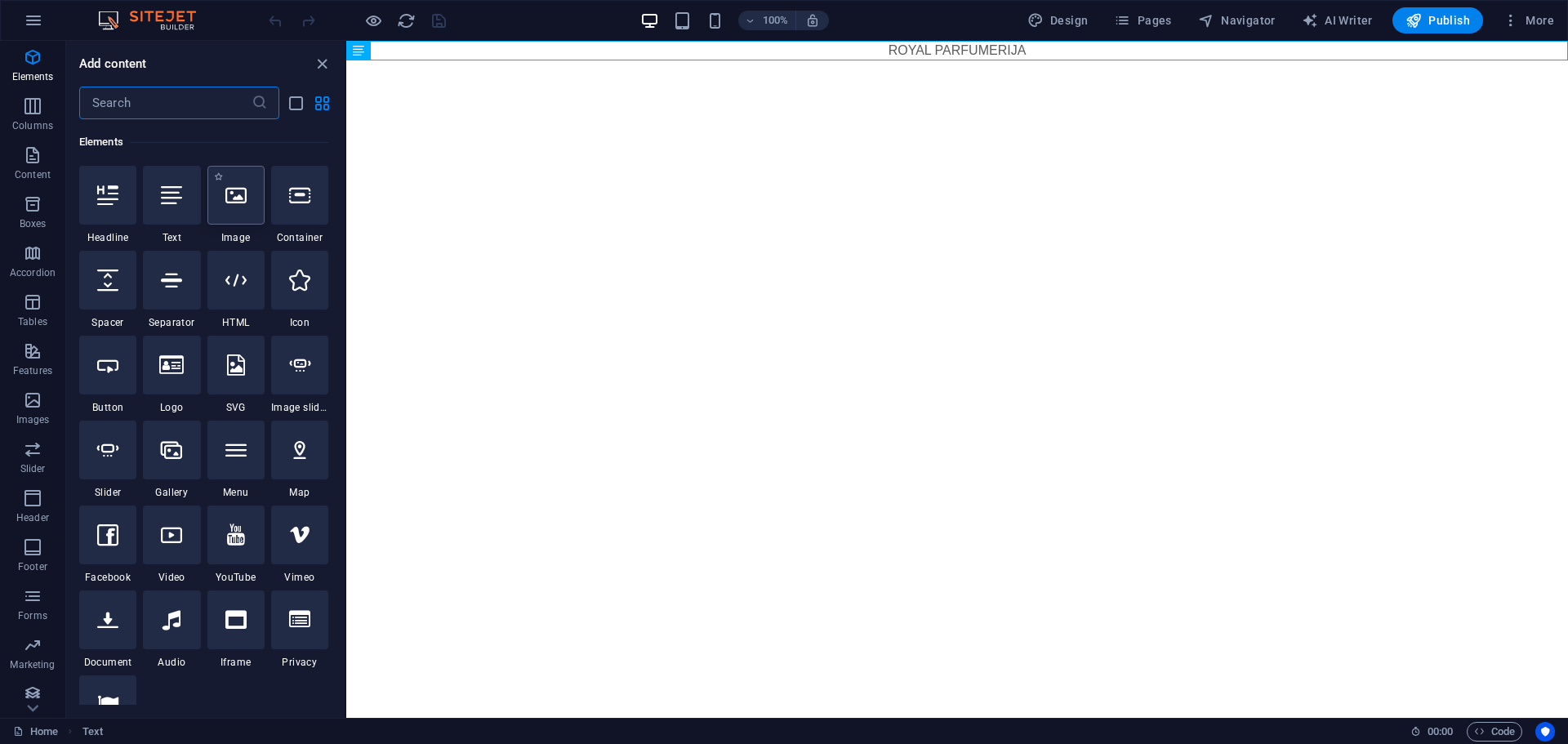
click at [237, 206] on div at bounding box center [236, 195] width 57 height 58
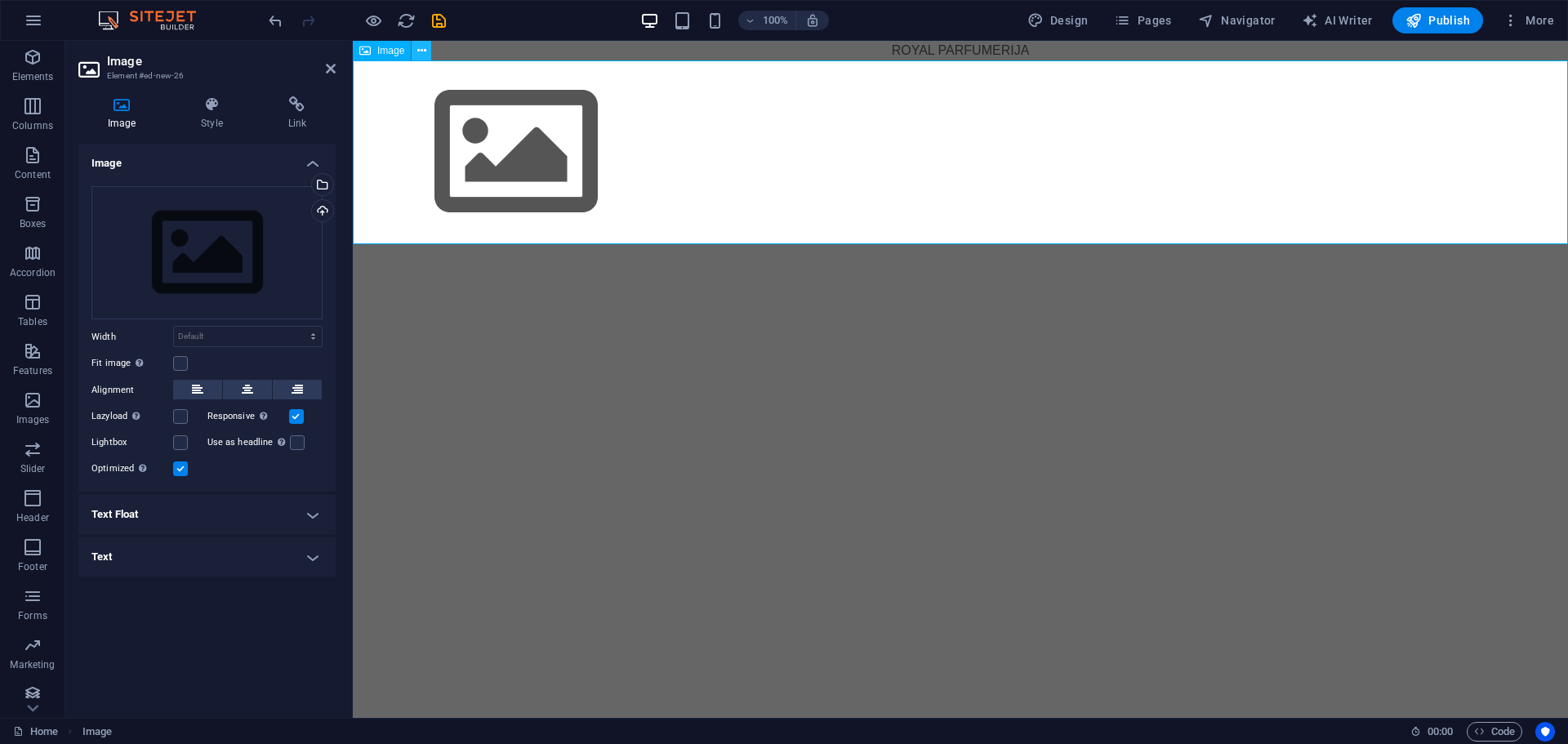
click at [418, 49] on icon at bounding box center [422, 50] width 9 height 17
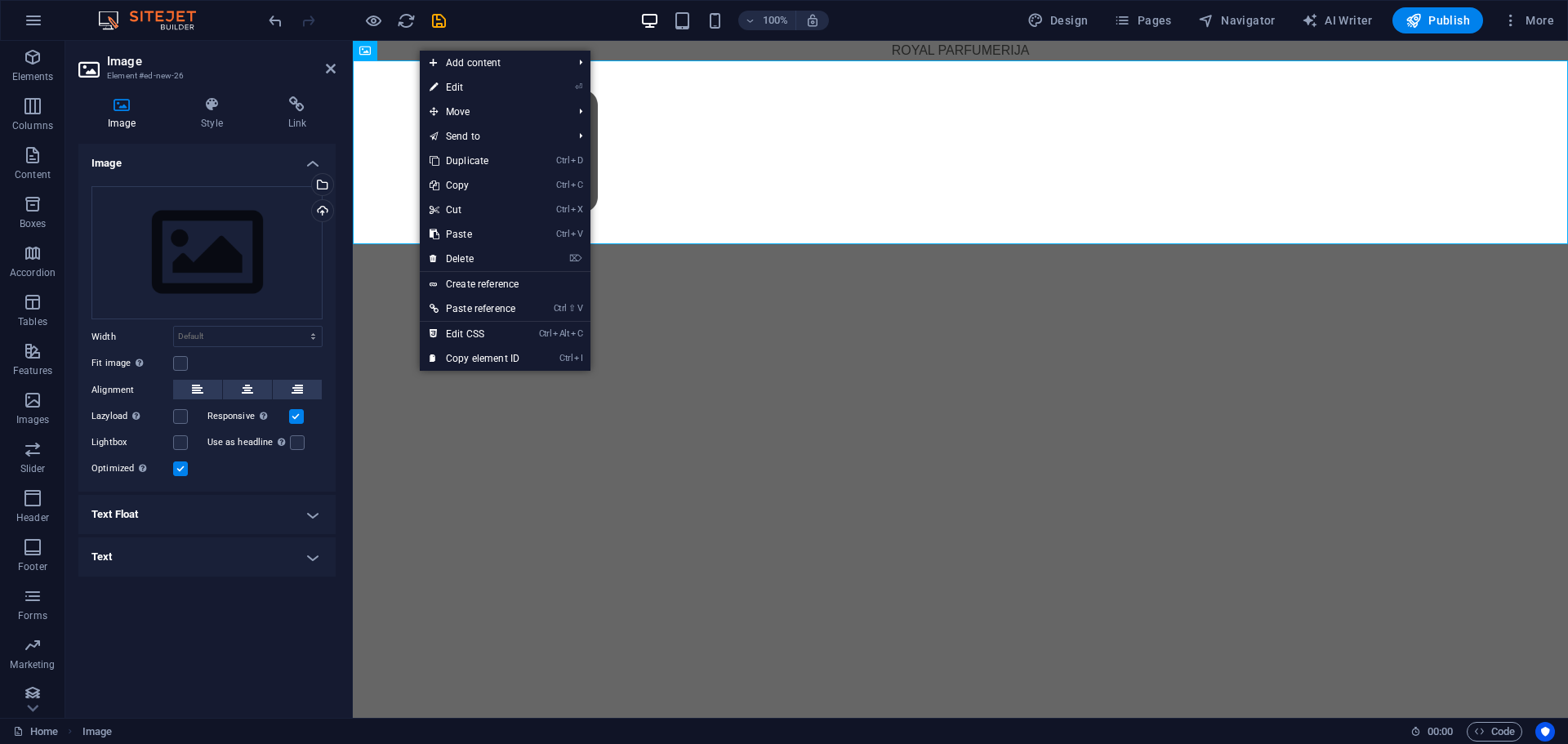
click at [418, 244] on html "Skip to main content ROYAL PARFUMERIJA" at bounding box center [960, 142] width 1215 height 203
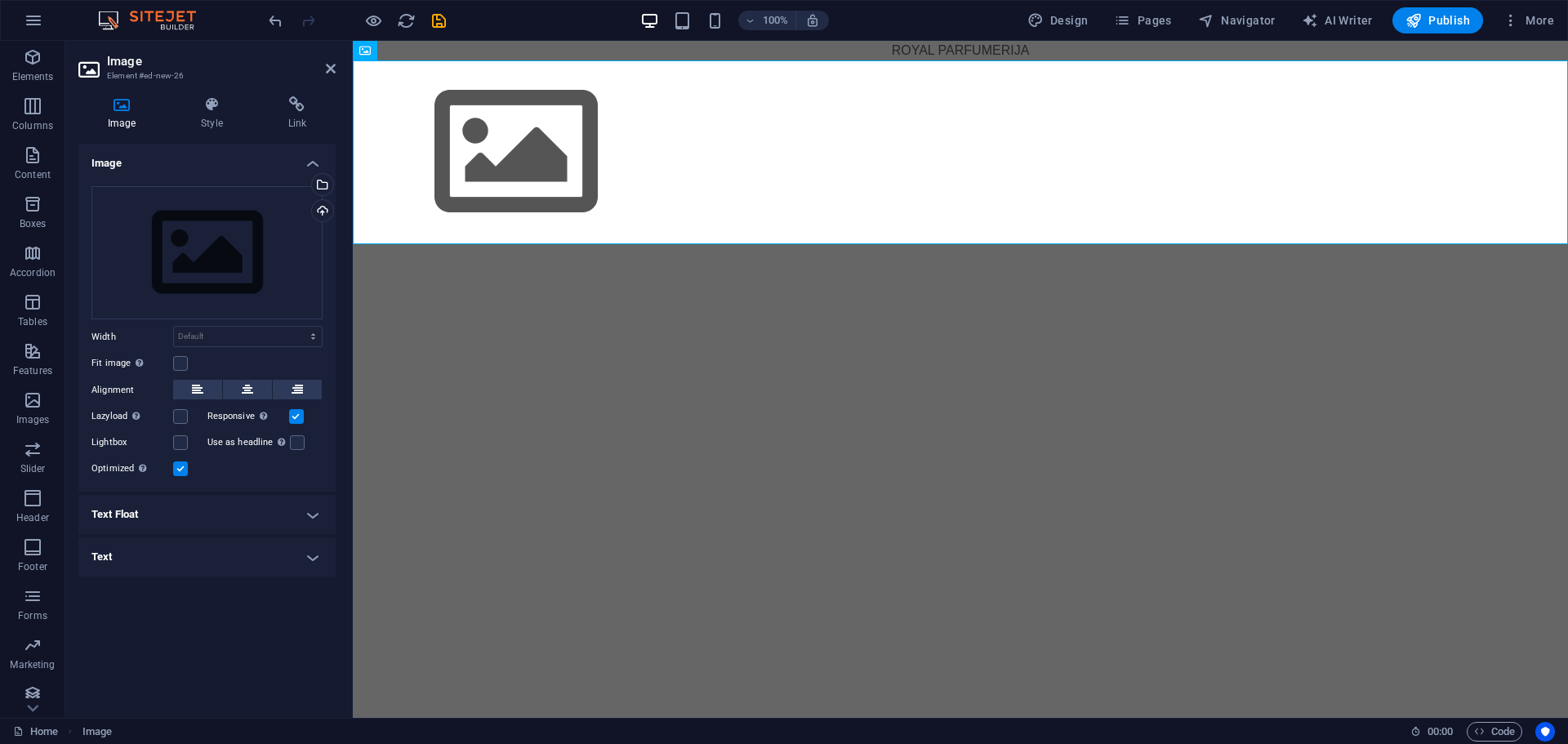
click at [772, 244] on html "Skip to main content ROYAL PARFUMERIJA" at bounding box center [960, 142] width 1215 height 203
click at [330, 66] on icon at bounding box center [330, 68] width 10 height 13
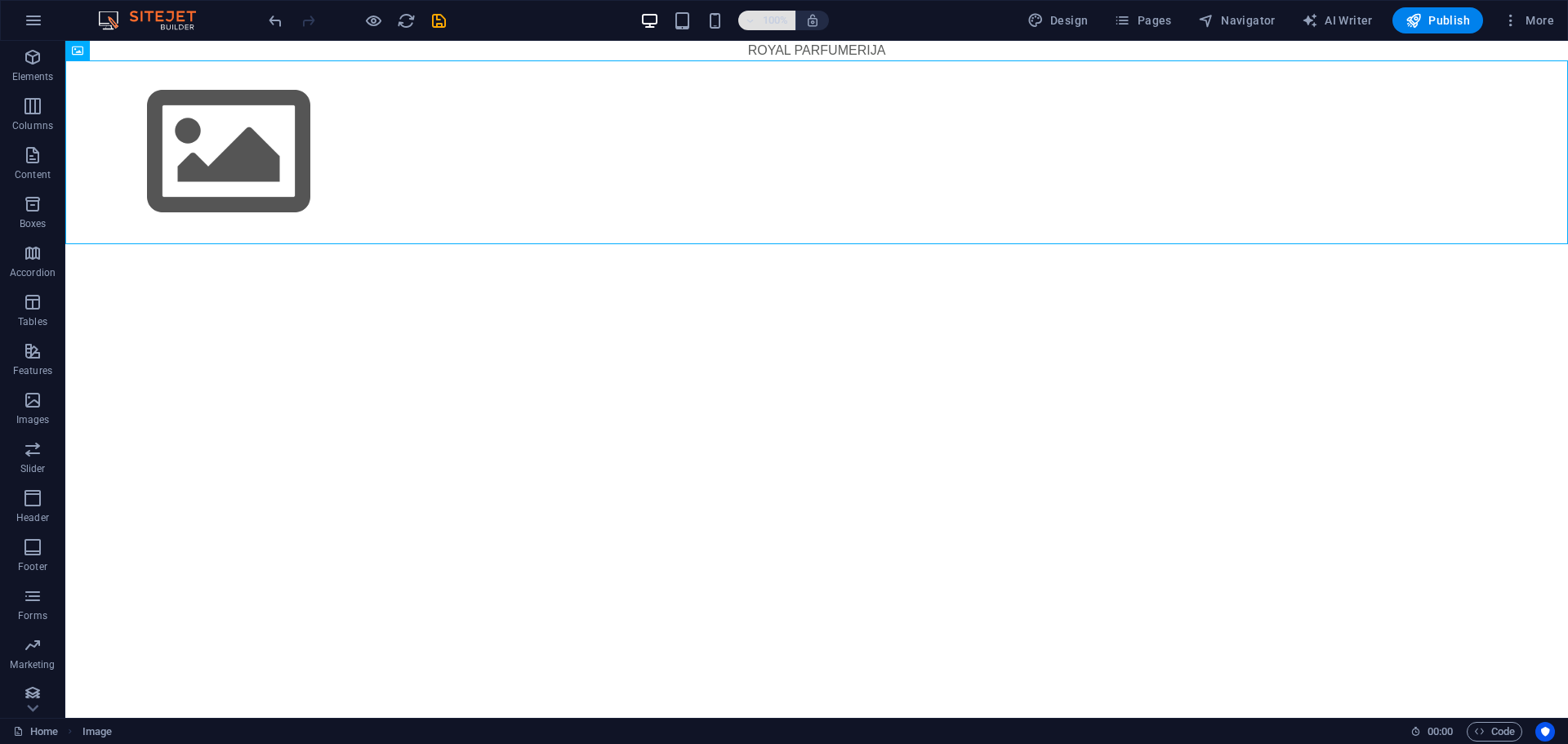
click at [762, 18] on span "100%" at bounding box center [766, 21] width 44 height 20
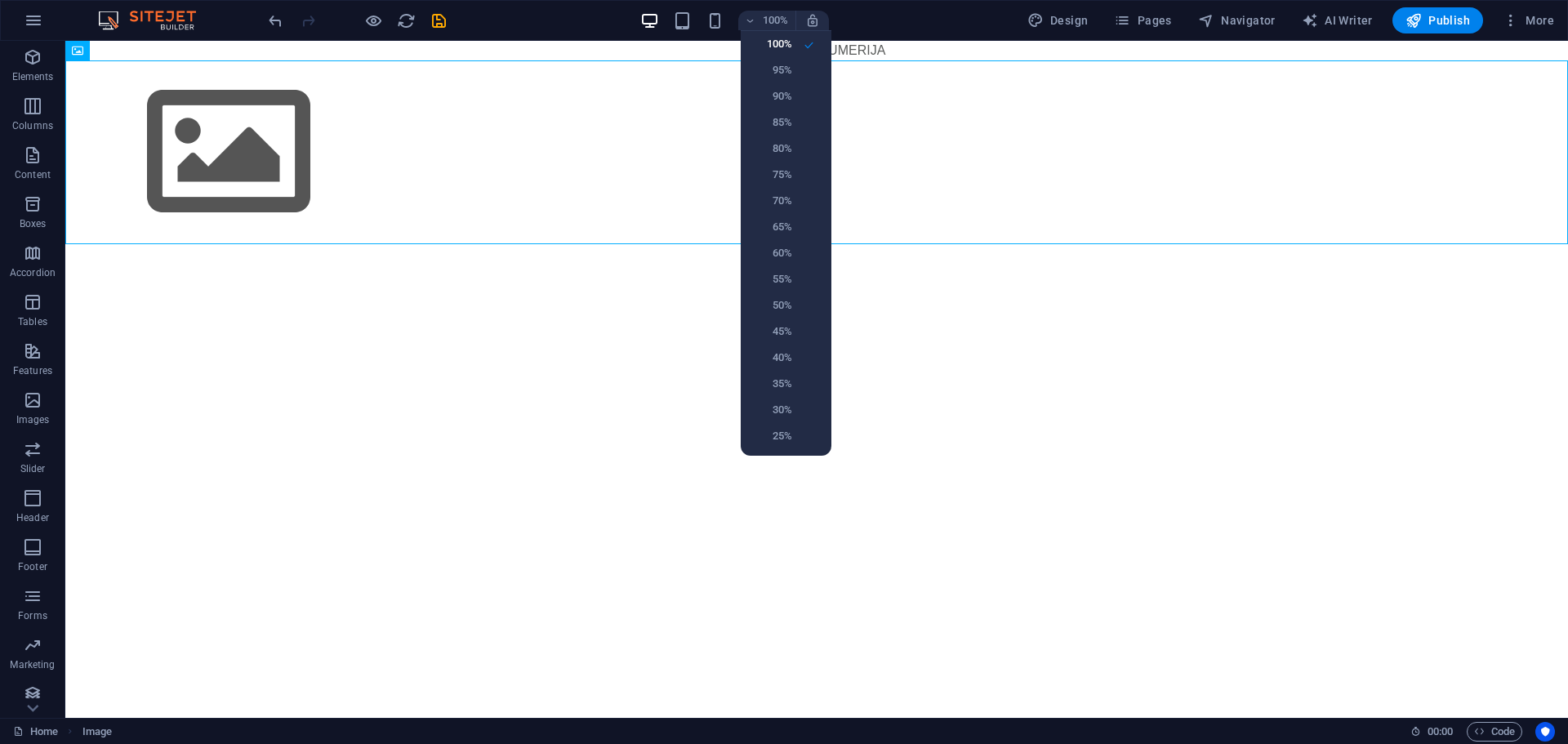
click at [762, 17] on div at bounding box center [784, 372] width 1568 height 744
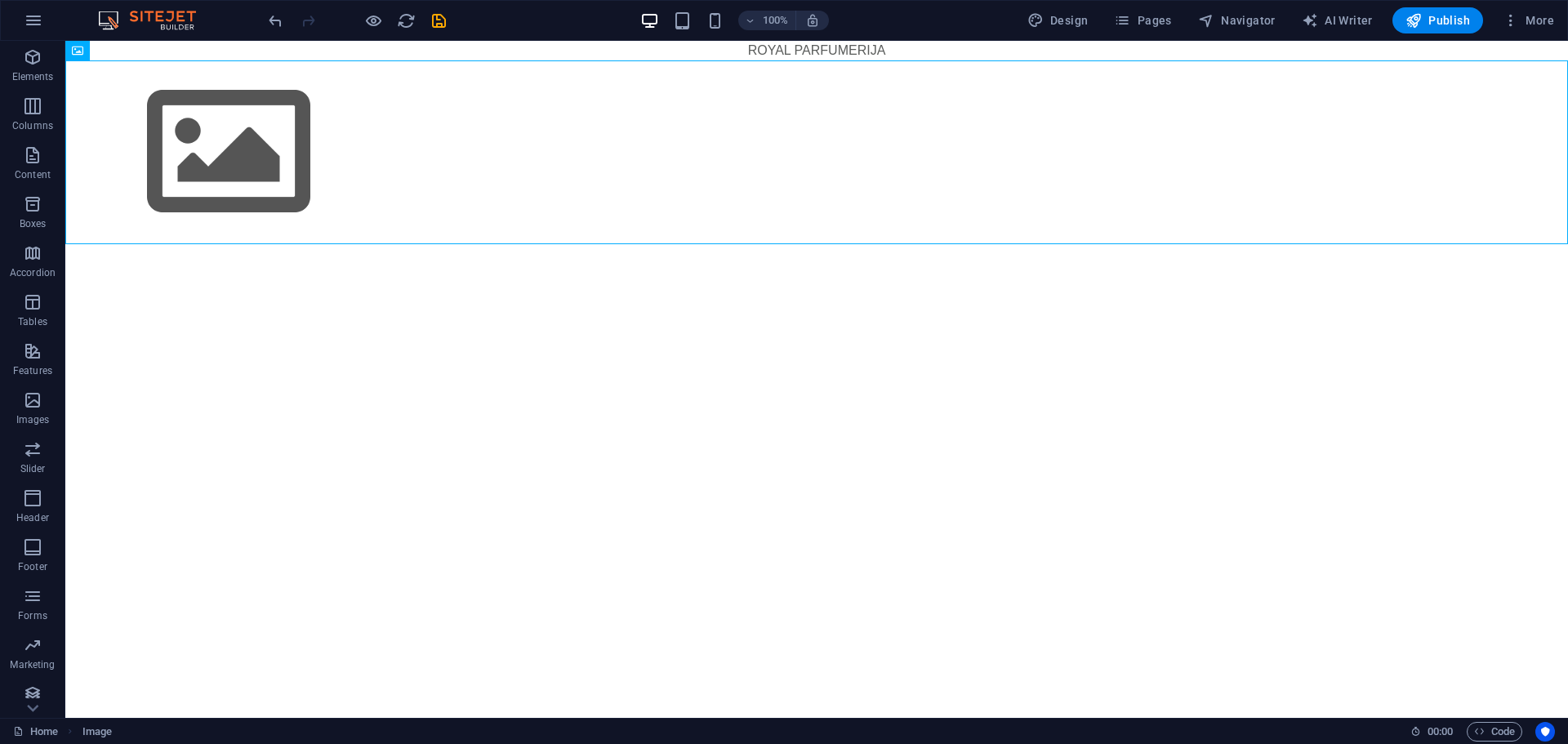
click at [753, 244] on html "Skip to main content ROYAL PARFUMERIJA" at bounding box center [816, 142] width 1502 height 203
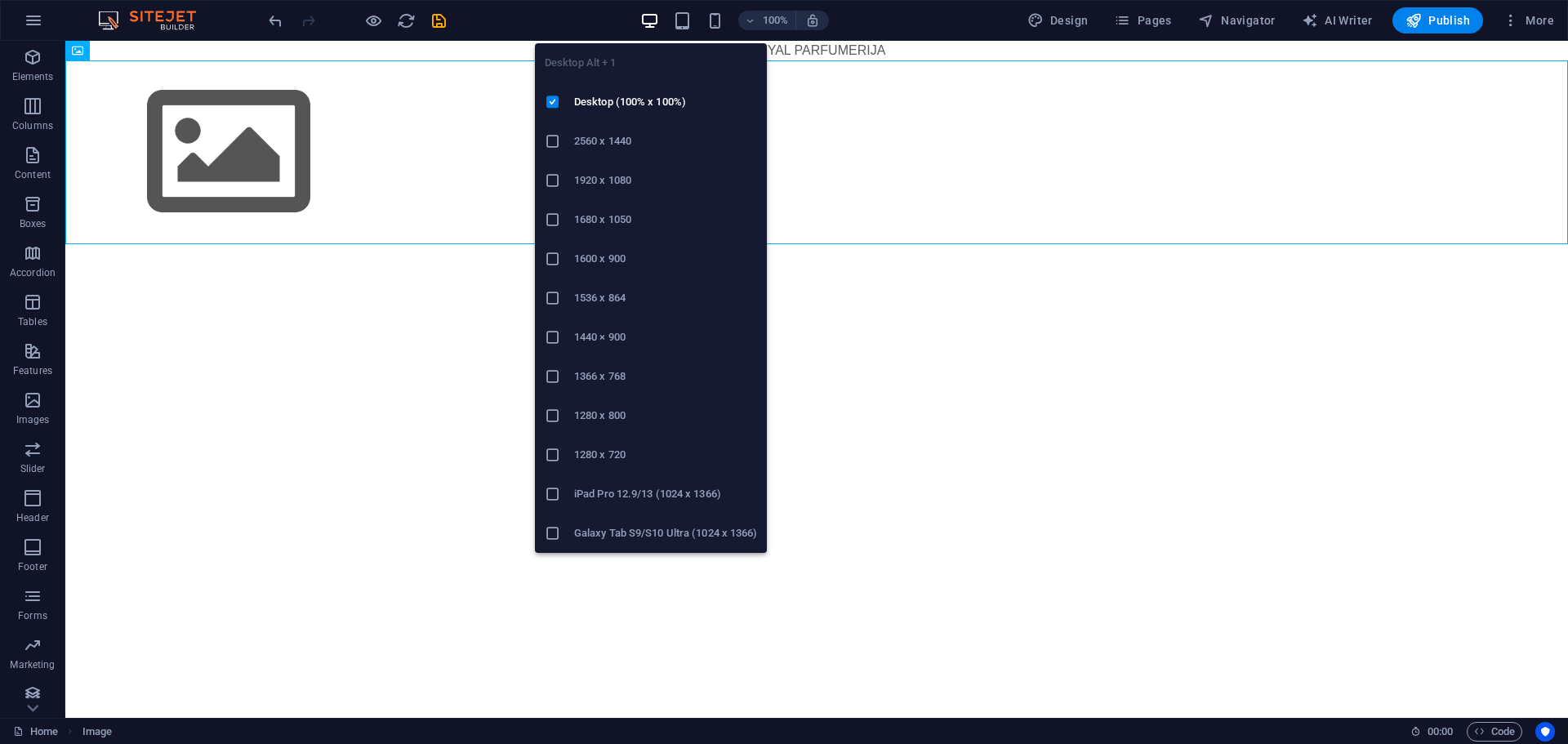
click at [647, 138] on h6 "2560 x 1440" at bounding box center [665, 141] width 183 height 20
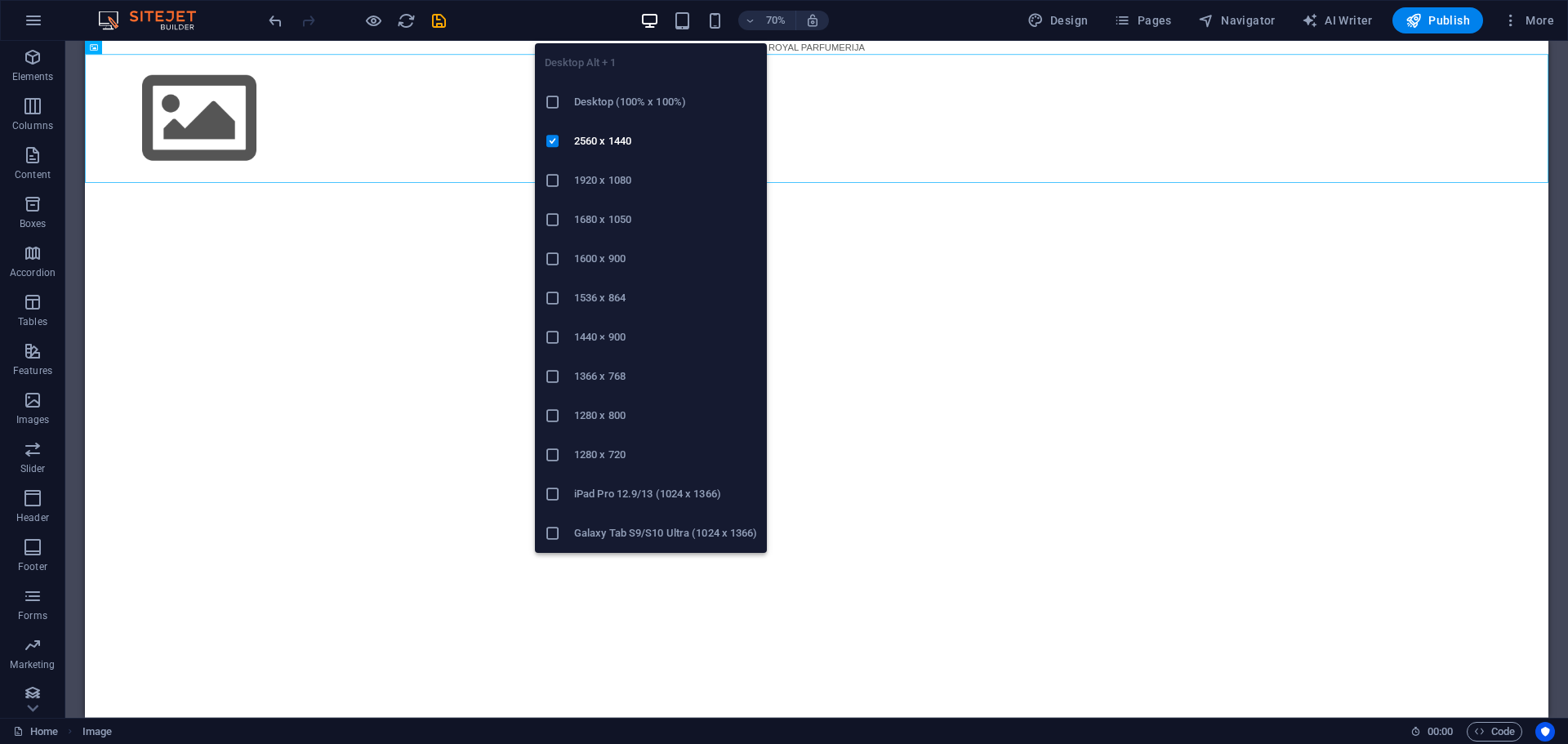
click at [639, 179] on h6 "1920 x 1080" at bounding box center [665, 180] width 183 height 20
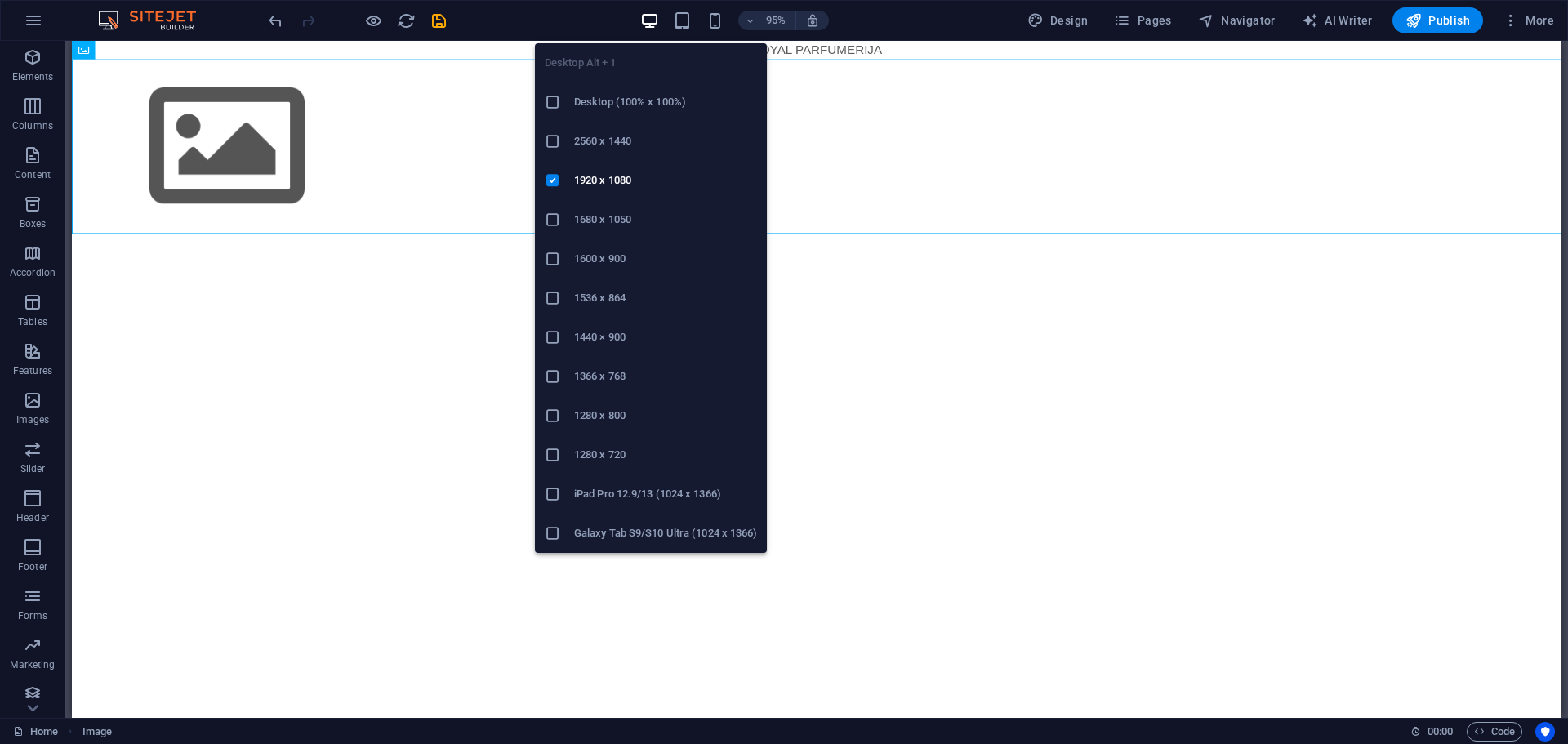
click at [645, 104] on h6 "Desktop (100% x 100%)" at bounding box center [665, 102] width 183 height 20
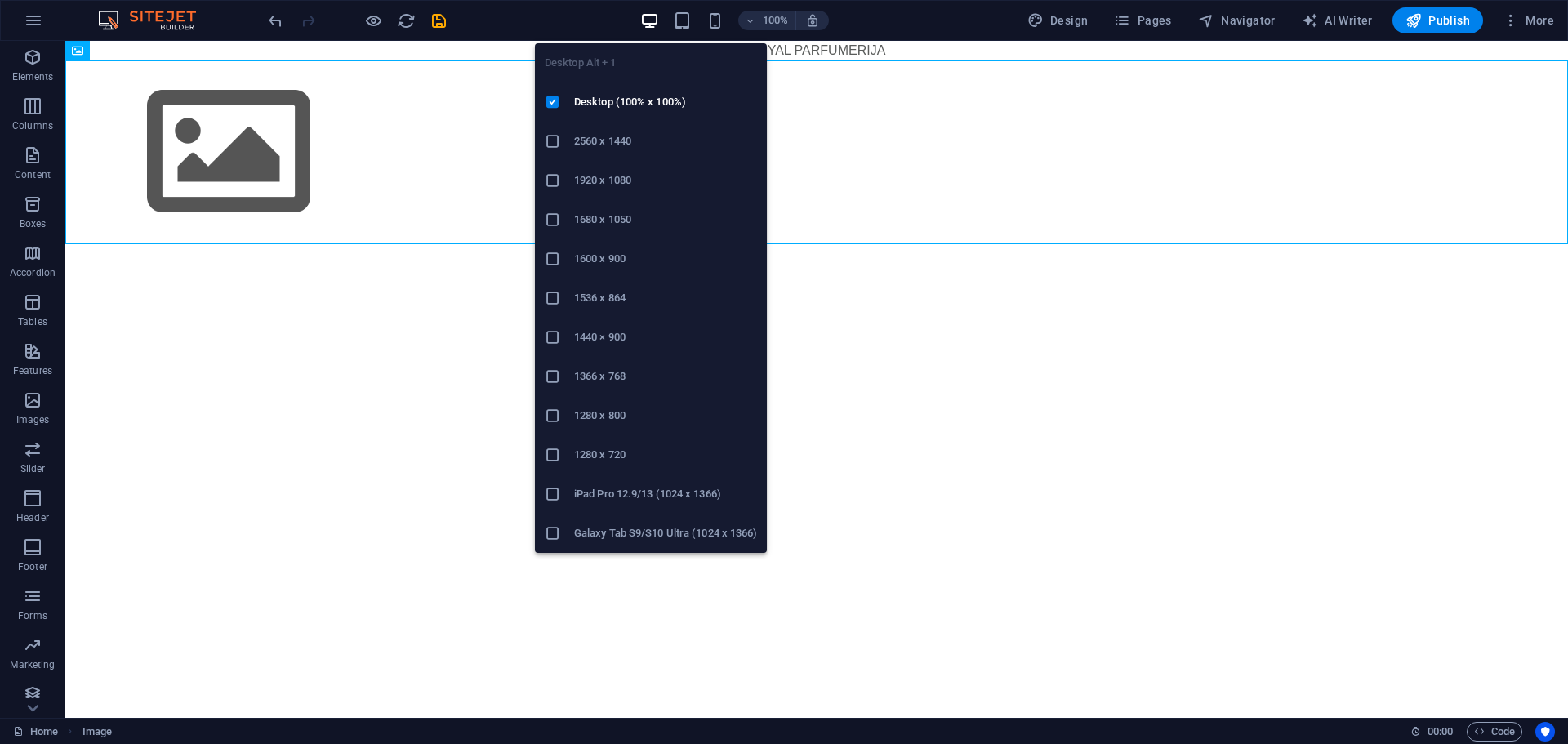
click at [636, 226] on h6 "1680 x 1050" at bounding box center [665, 220] width 183 height 20
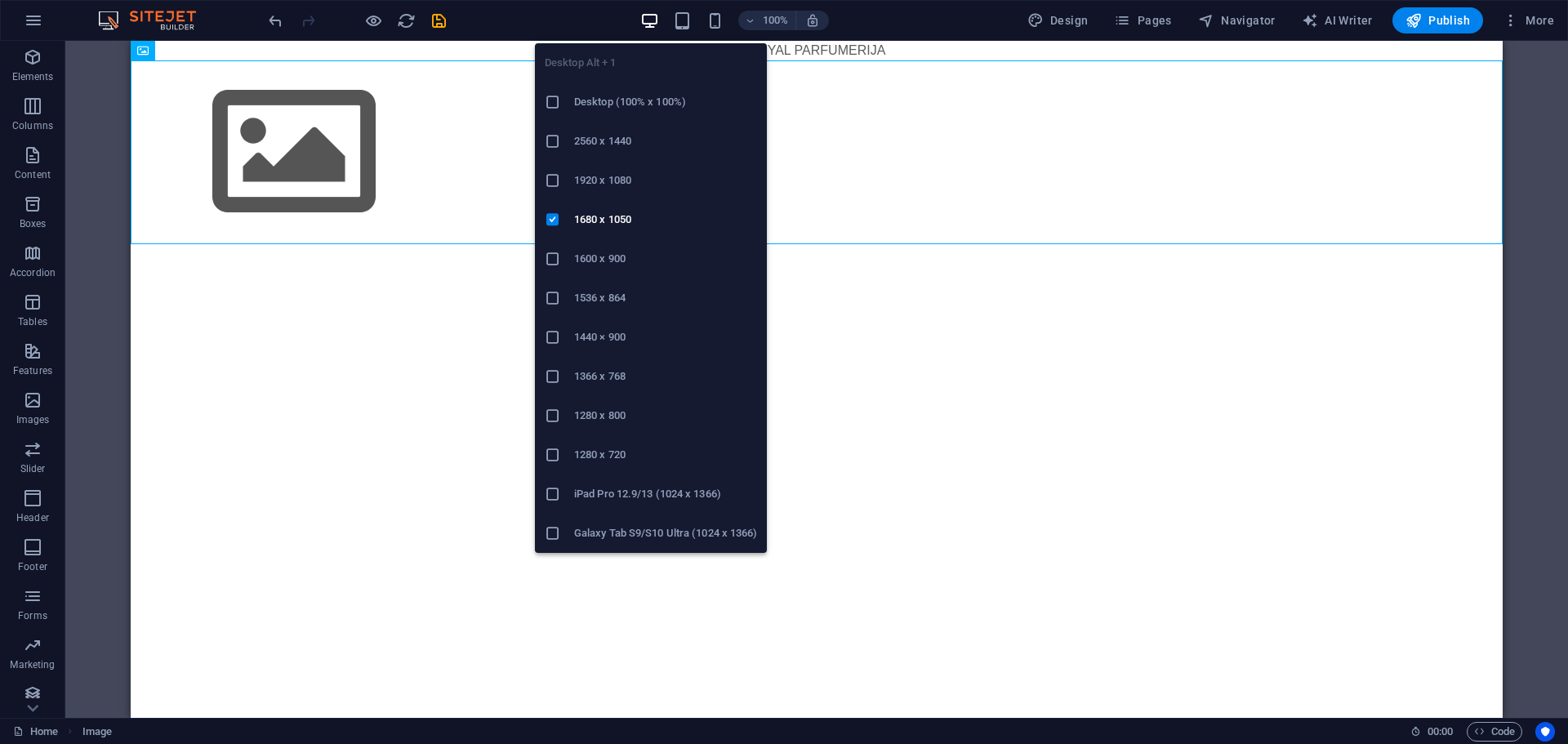
click at [632, 104] on h6 "Desktop (100% x 100%)" at bounding box center [665, 102] width 183 height 20
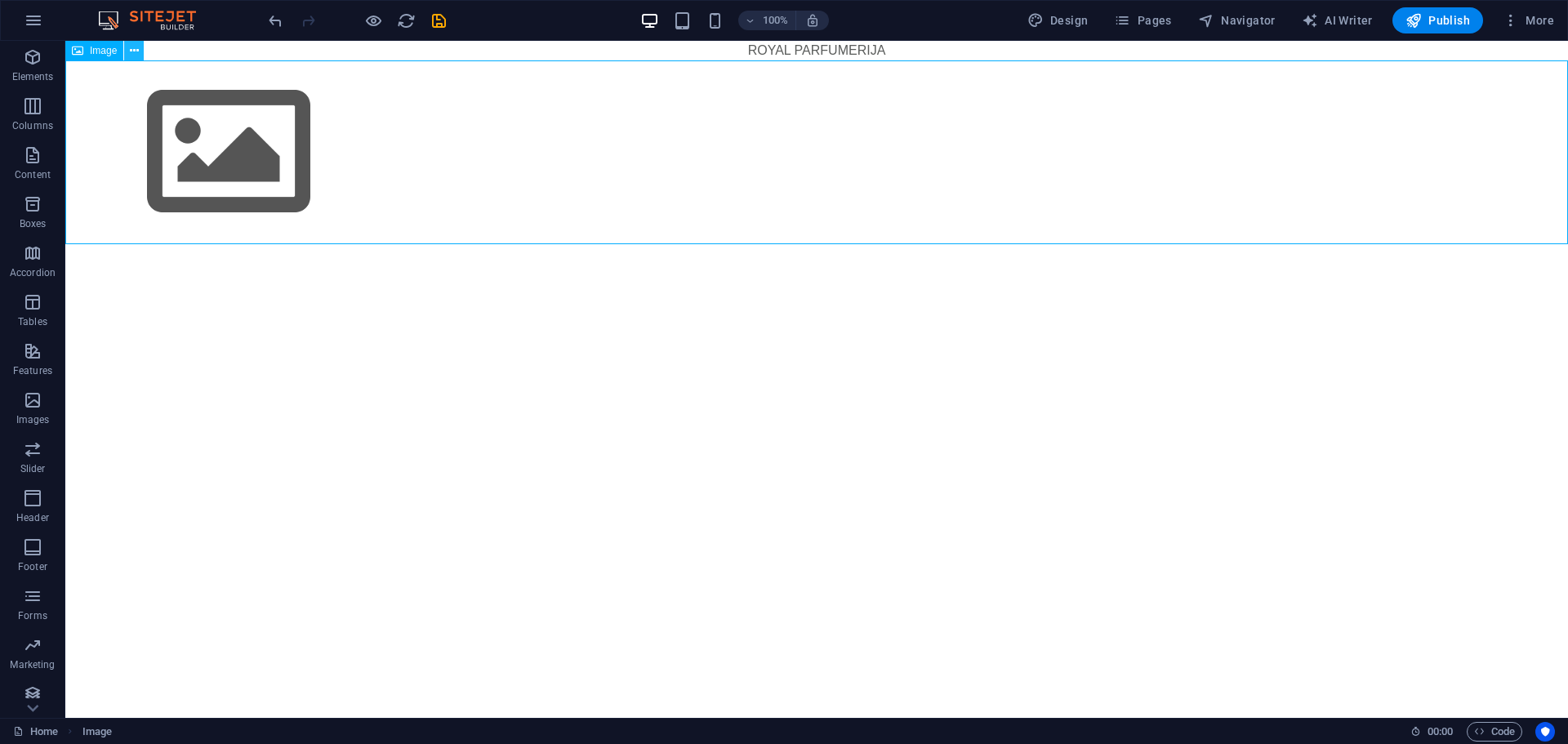
click at [134, 49] on icon at bounding box center [135, 50] width 9 height 17
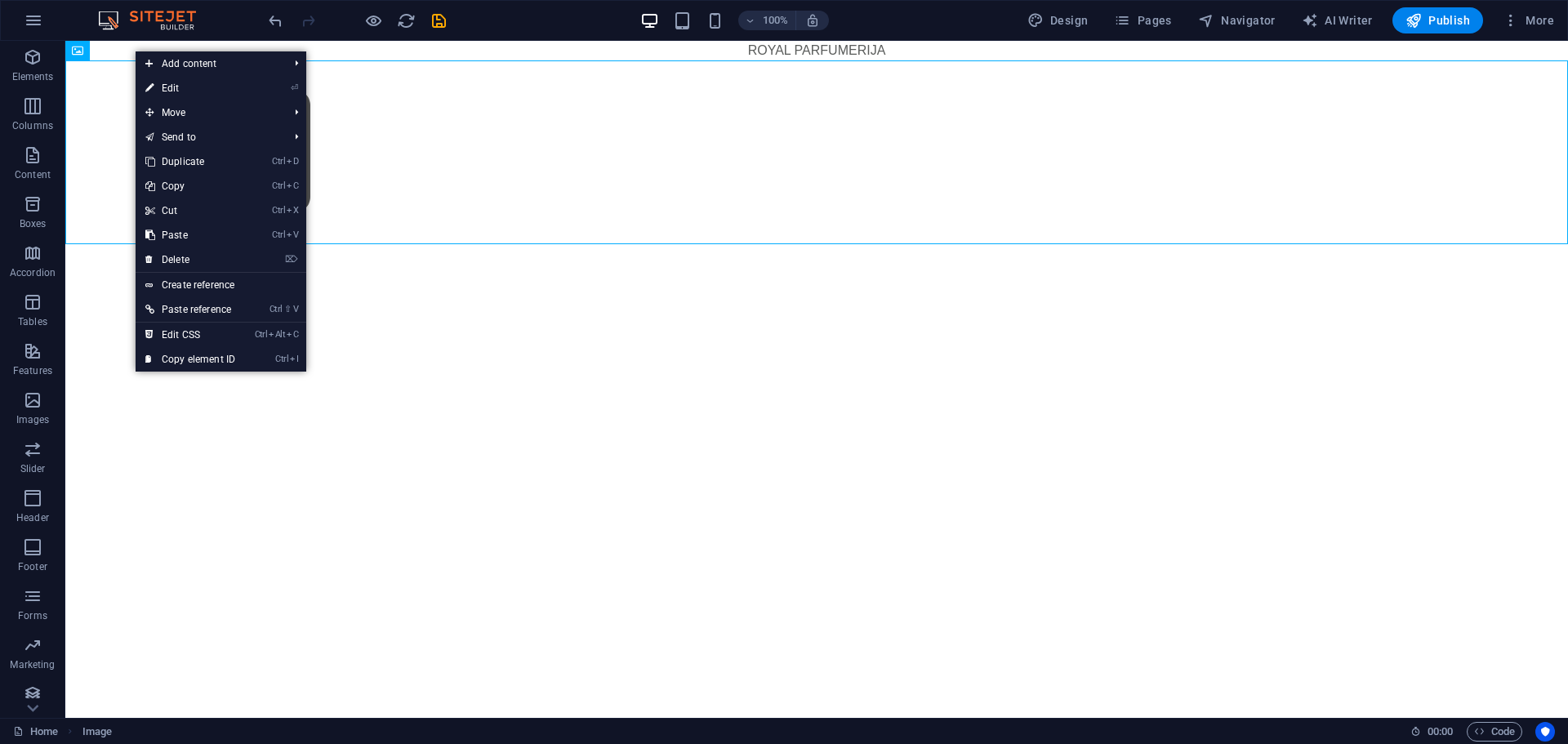
click at [537, 244] on html "Skip to main content ROYAL PARFUMERIJA" at bounding box center [816, 142] width 1502 height 203
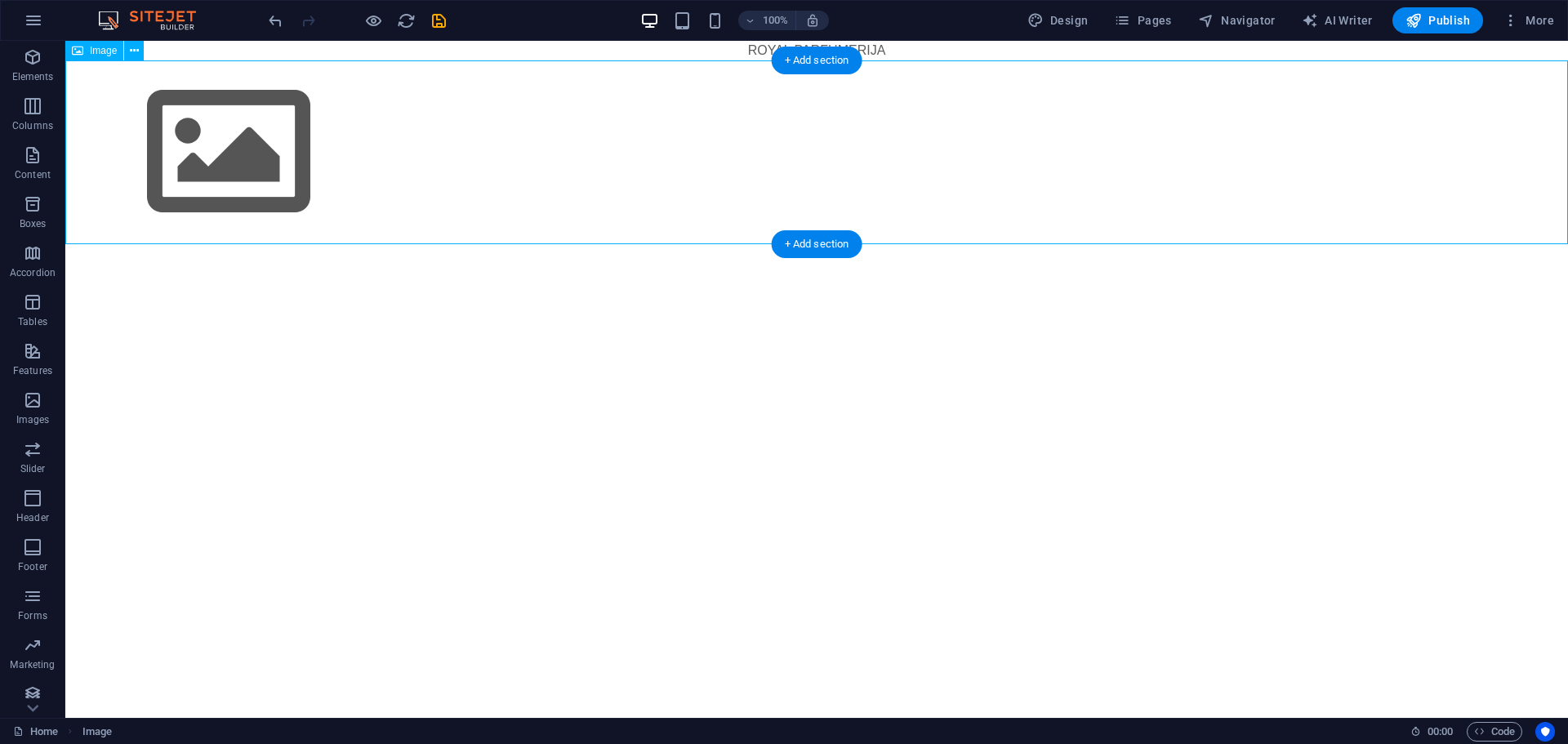
click at [426, 134] on figure at bounding box center [816, 152] width 1502 height 184
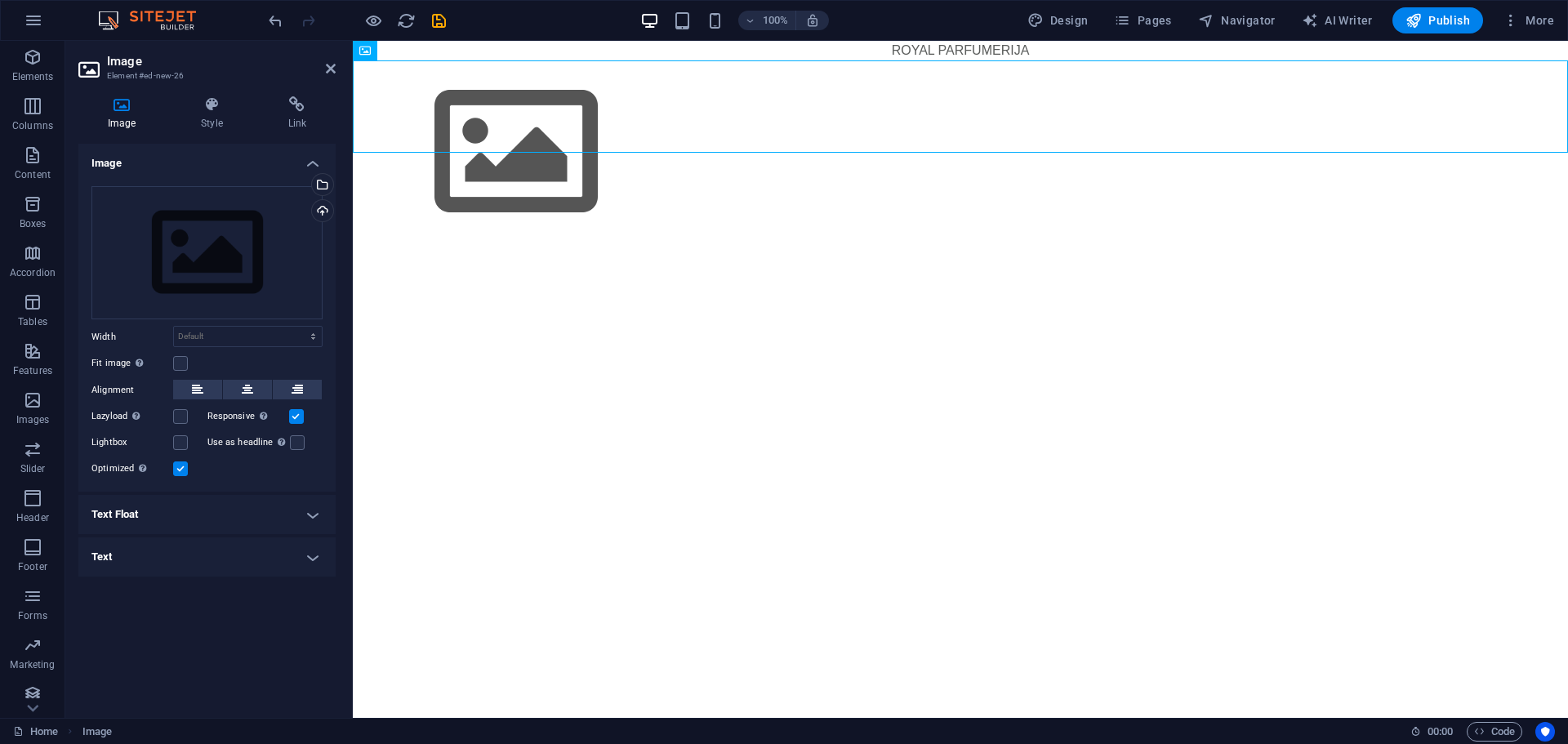
drag, startPoint x: 657, startPoint y: 107, endPoint x: 653, endPoint y: 254, distance: 147.1
click at [653, 244] on html "Skip to main content ROYAL PARFUMERIJA" at bounding box center [960, 142] width 1215 height 203
click at [605, 244] on html "Skip to main content ROYAL PARFUMERIJA" at bounding box center [960, 142] width 1215 height 203
click at [555, 244] on html "Skip to main content ROYAL PARFUMERIJA" at bounding box center [960, 142] width 1215 height 203
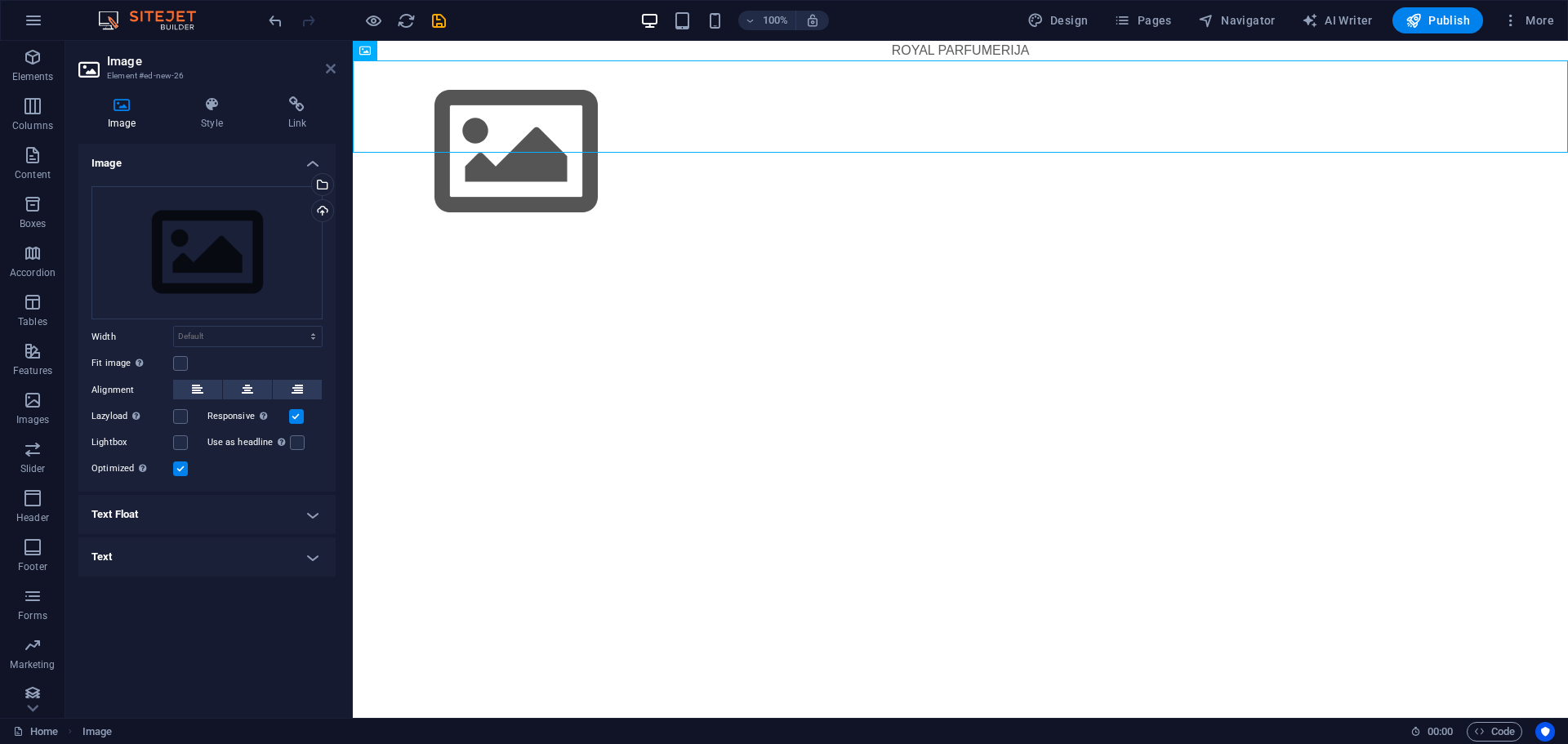
drag, startPoint x: 330, startPoint y: 74, endPoint x: 262, endPoint y: 47, distance: 73.2
click at [330, 74] on icon at bounding box center [330, 68] width 10 height 13
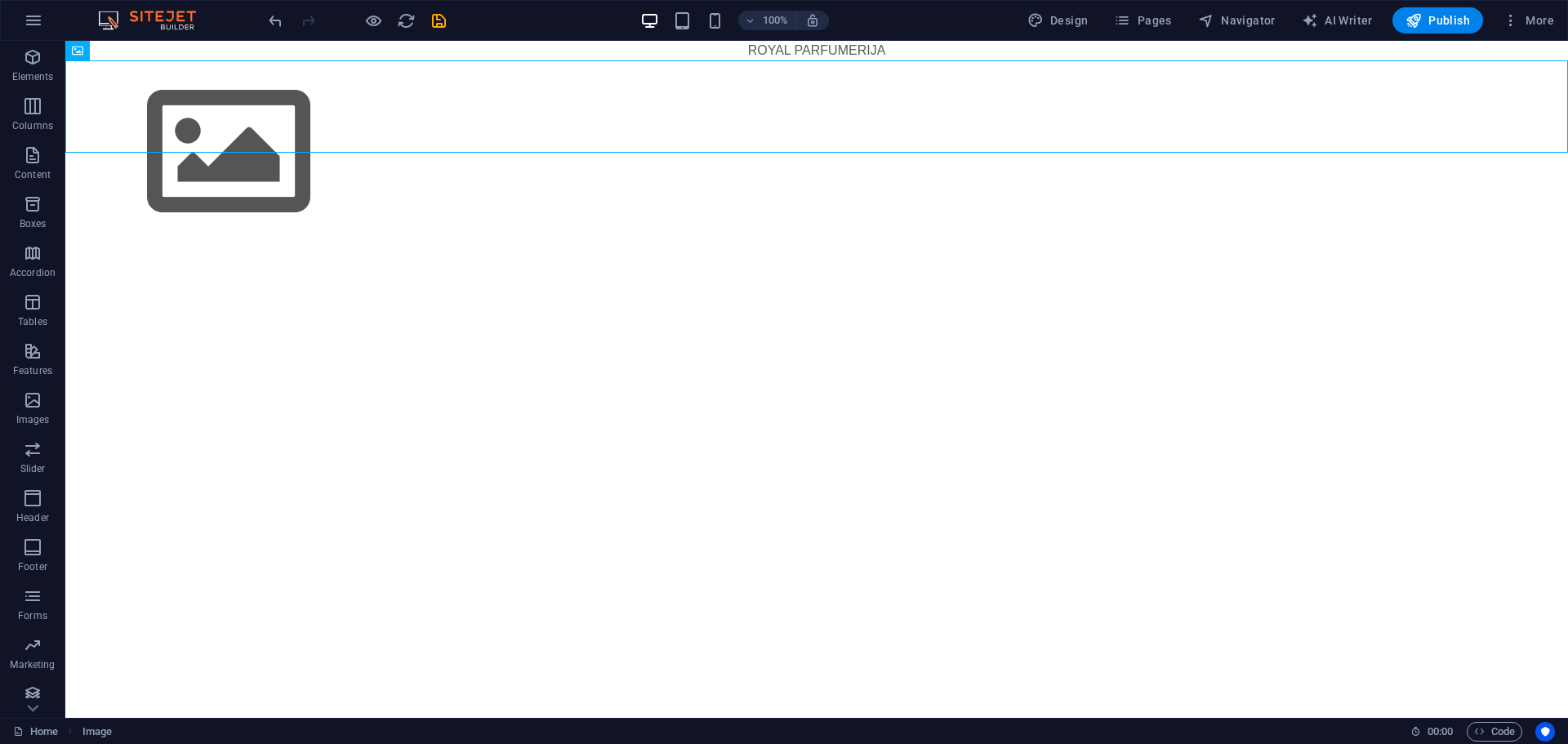
click at [594, 124] on figure at bounding box center [816, 152] width 1502 height 184
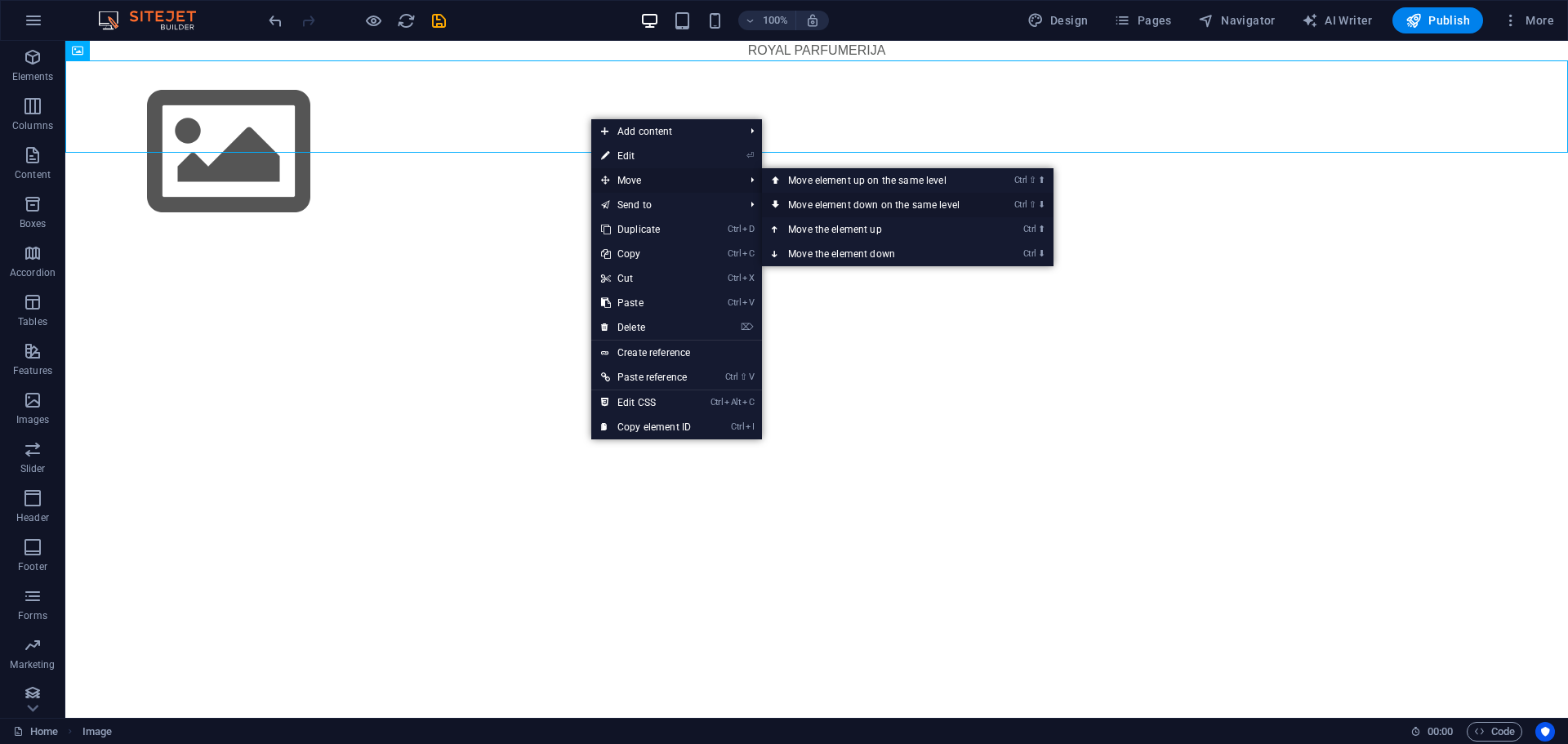
click at [827, 203] on link "Ctrl ⇧ ⬇ Move element down on the same level" at bounding box center [877, 205] width 230 height 24
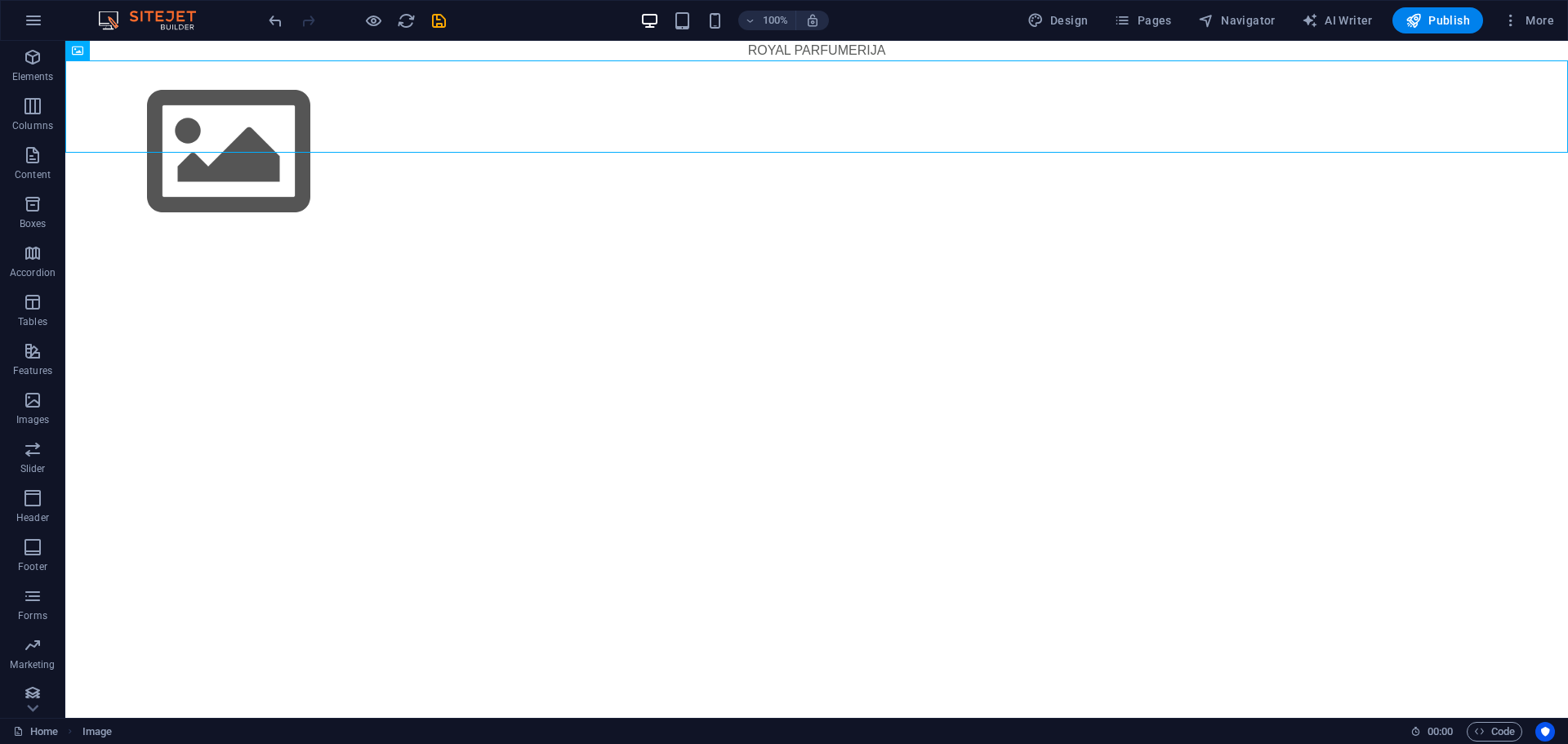
drag, startPoint x: 787, startPoint y: 127, endPoint x: 771, endPoint y: 159, distance: 35.8
click at [786, 162] on html "Skip to main content ROYAL PARFUMERIJA" at bounding box center [816, 142] width 1502 height 203
drag, startPoint x: 664, startPoint y: 101, endPoint x: 507, endPoint y: 131, distance: 159.8
click at [651, 184] on html "Skip to main content ROYAL PARFUMERIJA" at bounding box center [816, 142] width 1502 height 203
drag, startPoint x: 498, startPoint y: 121, endPoint x: 455, endPoint y: 234, distance: 120.9
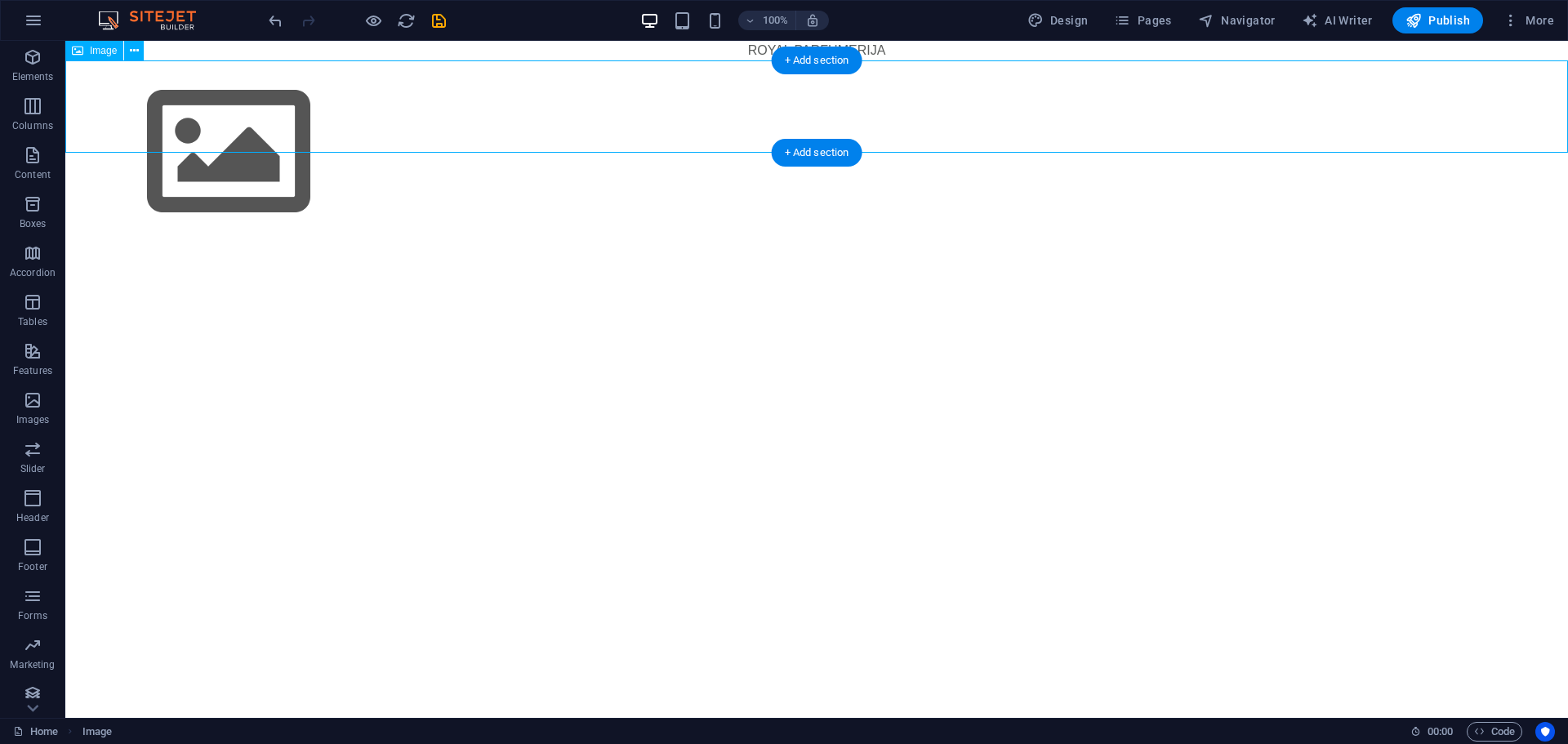
click at [489, 167] on html "Skip to main content ROYAL PARFUMERIJA" at bounding box center [816, 142] width 1502 height 203
drag, startPoint x: 398, startPoint y: 134, endPoint x: 399, endPoint y: 185, distance: 51.0
click at [398, 182] on html "Skip to main content ROYAL PARFUMERIJA" at bounding box center [816, 142] width 1502 height 203
drag, startPoint x: 408, startPoint y: 151, endPoint x: 325, endPoint y: 173, distance: 85.9
click at [408, 172] on html "Skip to main content ROYAL PARFUMERIJA" at bounding box center [816, 142] width 1502 height 203
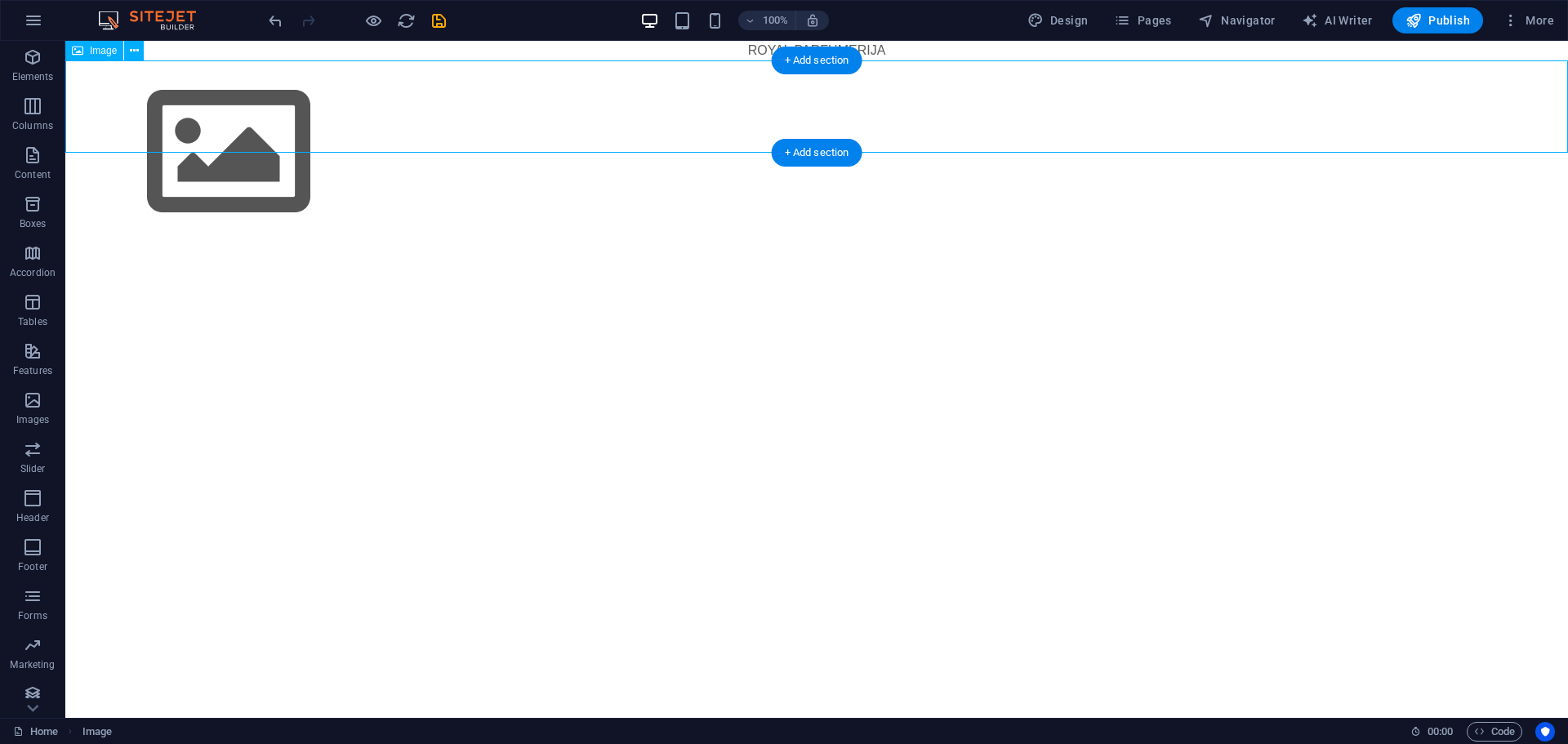
drag, startPoint x: 169, startPoint y: 106, endPoint x: 211, endPoint y: 207, distance: 109.4
click at [214, 208] on html "Skip to main content ROYAL PARFUMERIJA" at bounding box center [816, 142] width 1502 height 203
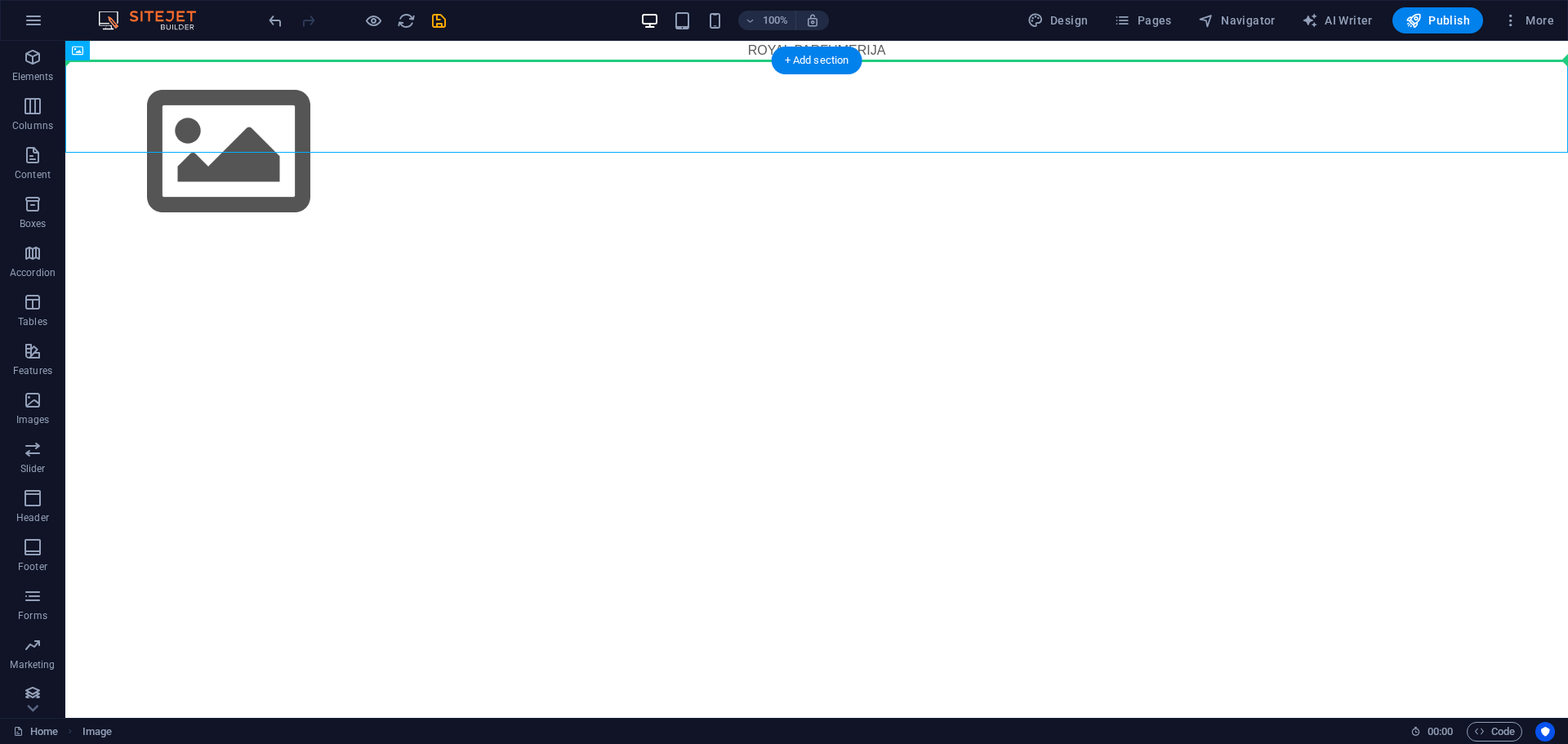
click at [685, 58] on div "ROYAL PARFUMERIJA" at bounding box center [816, 50] width 1502 height 20
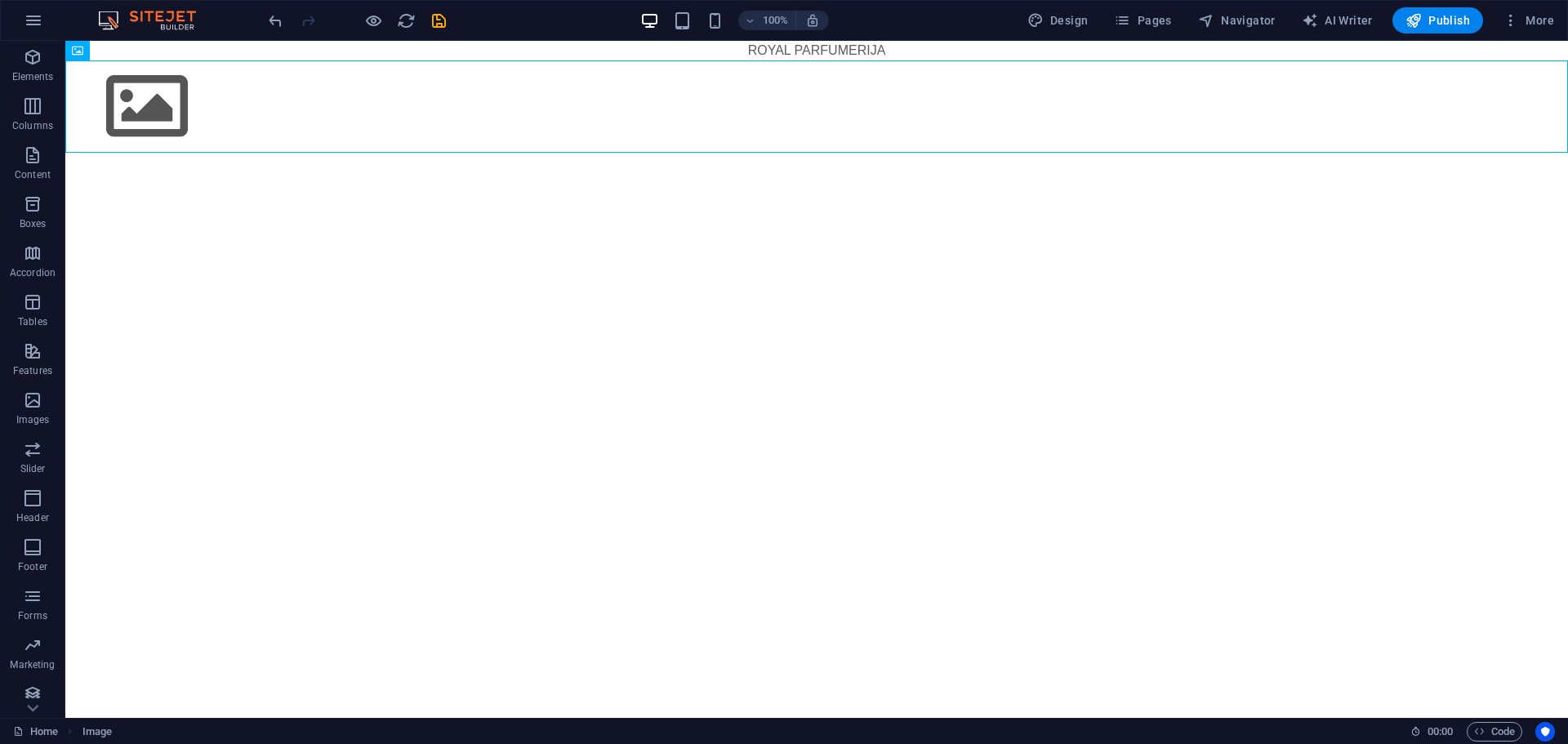
click at [684, 101] on figure at bounding box center [816, 106] width 1502 height 92
click at [502, 107] on figure at bounding box center [816, 106] width 1502 height 92
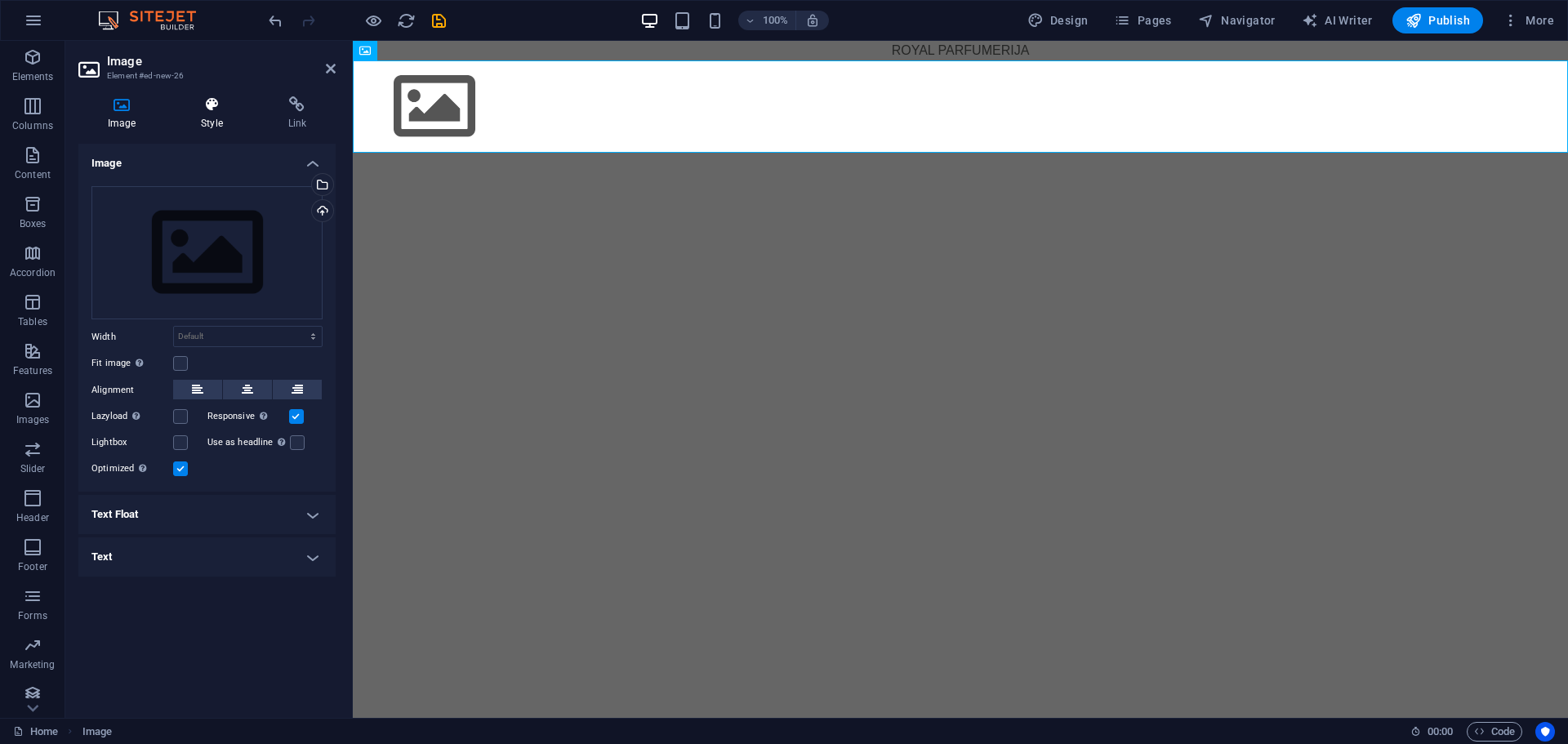
click at [221, 127] on h4 "Style" at bounding box center [215, 113] width 86 height 34
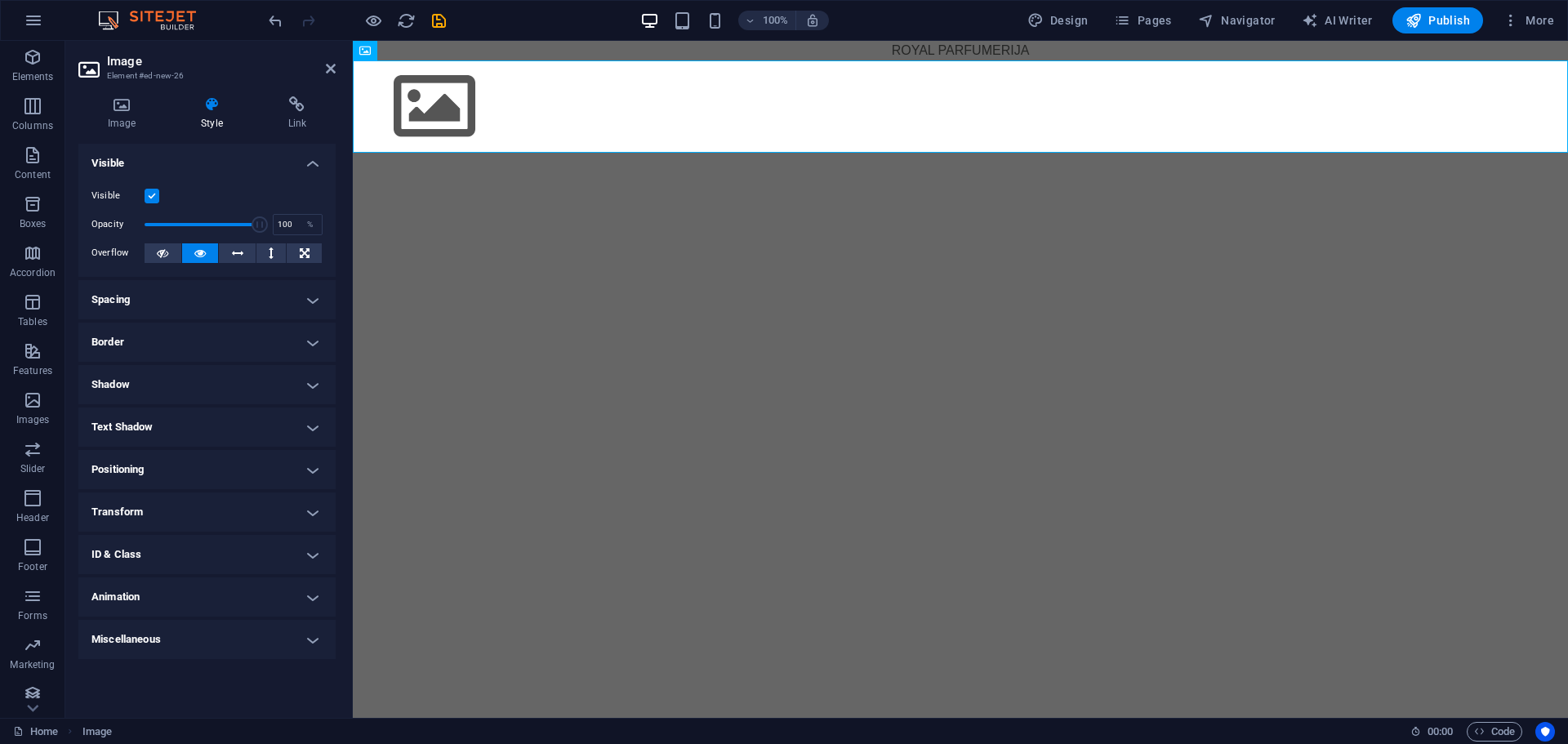
click at [150, 194] on label at bounding box center [152, 196] width 14 height 14
click at [0, 0] on input "Visible" at bounding box center [0, 0] width 0 height 0
click at [153, 199] on label at bounding box center [152, 196] width 14 height 14
click at [0, 0] on input "Visible" at bounding box center [0, 0] width 0 height 0
click at [160, 255] on icon at bounding box center [163, 253] width 12 height 20
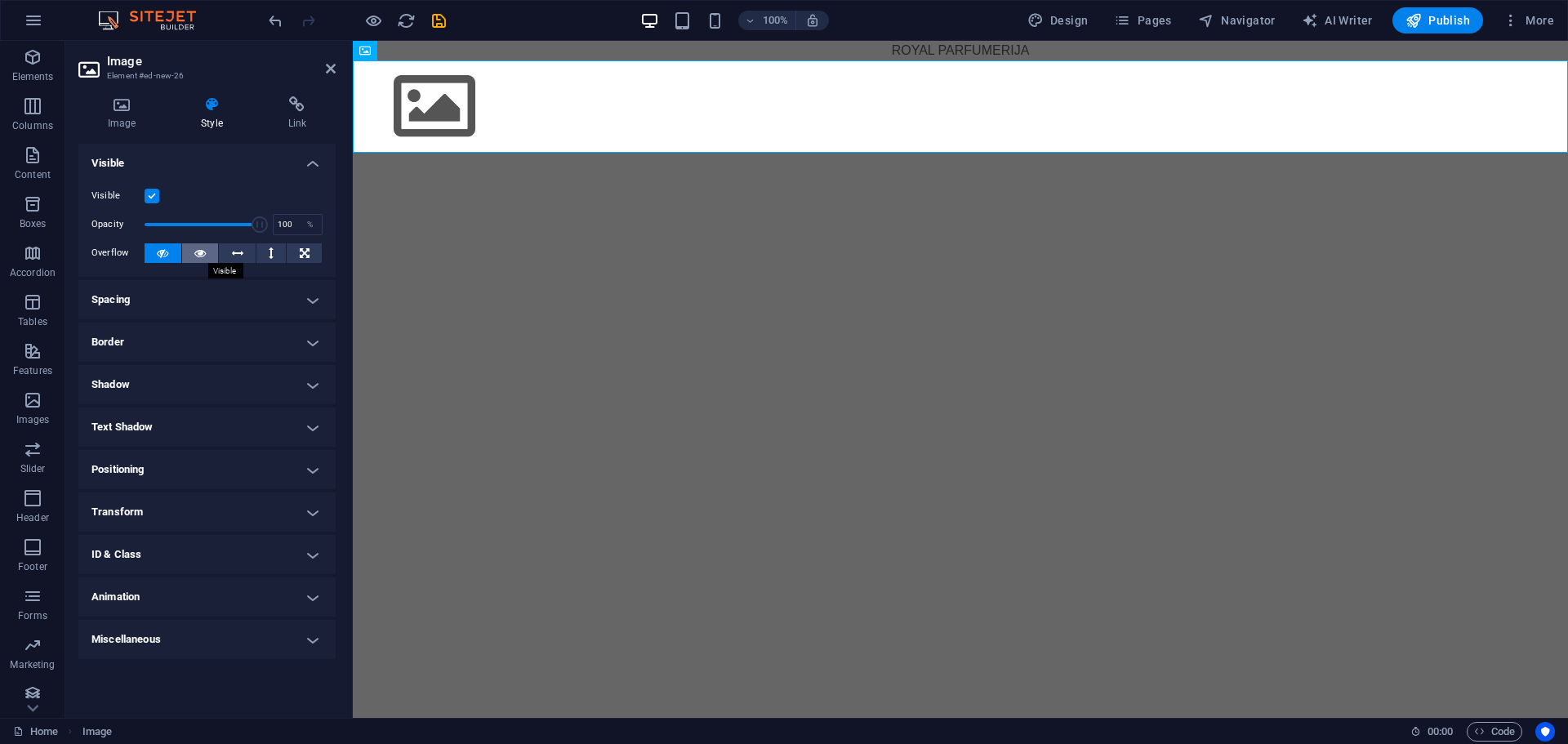
click at [207, 257] on button at bounding box center [200, 253] width 37 height 20
click at [113, 122] on h4 "Image" at bounding box center [125, 113] width 93 height 34
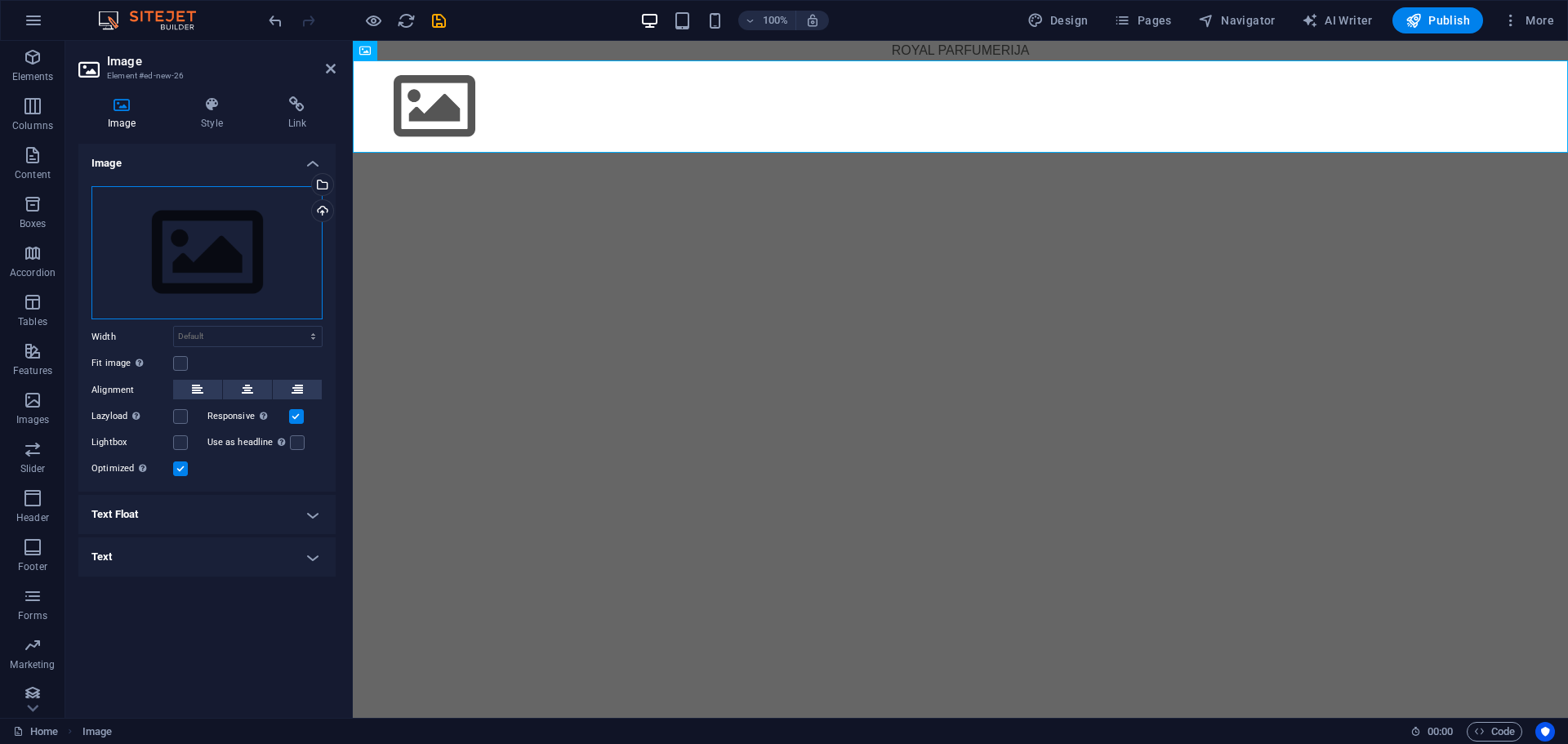
click at [208, 270] on div "Drag files here, click to choose files or select files from Files or our free s…" at bounding box center [207, 252] width 231 height 134
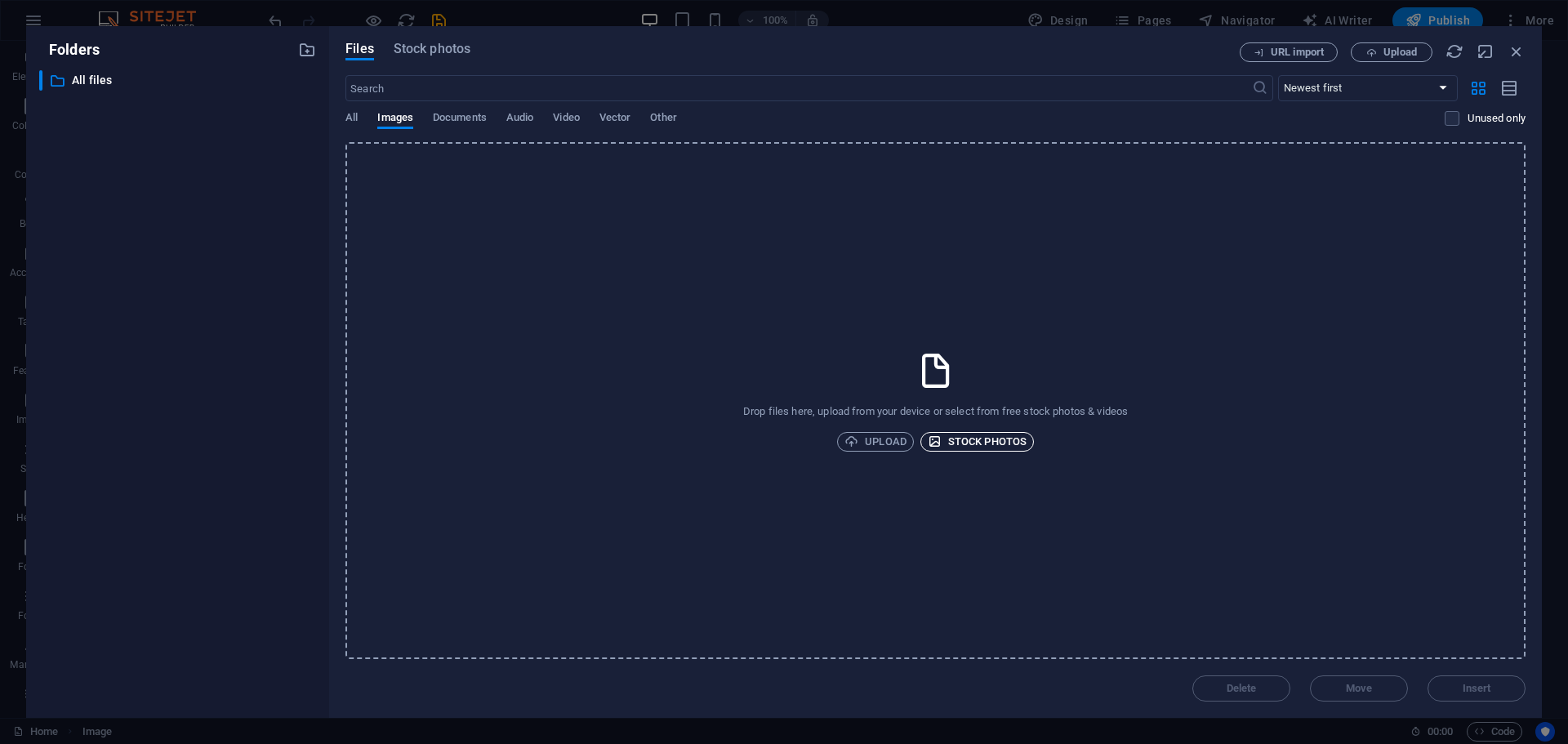
click at [940, 444] on icon "button" at bounding box center [934, 441] width 13 height 13
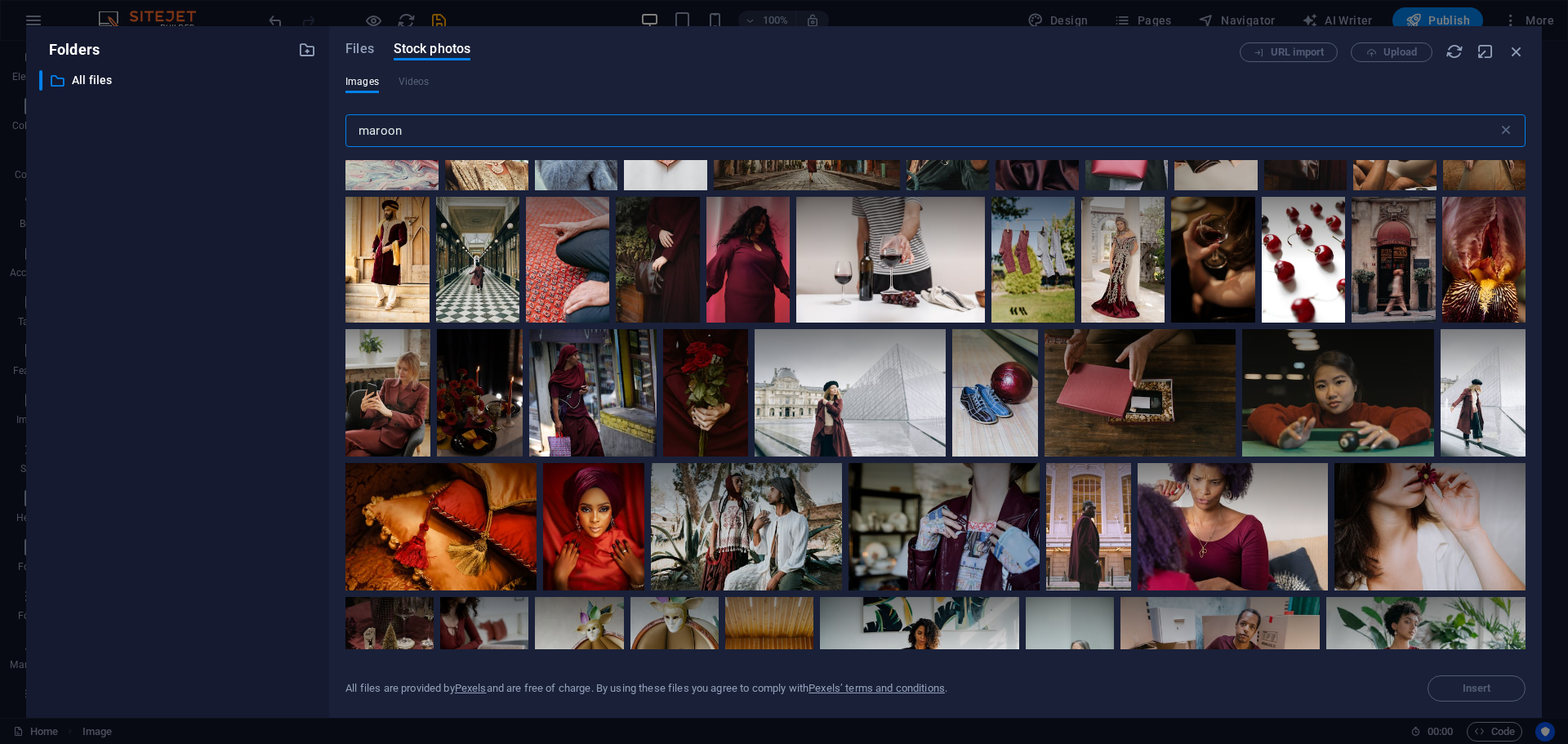
scroll to position [0, 0]
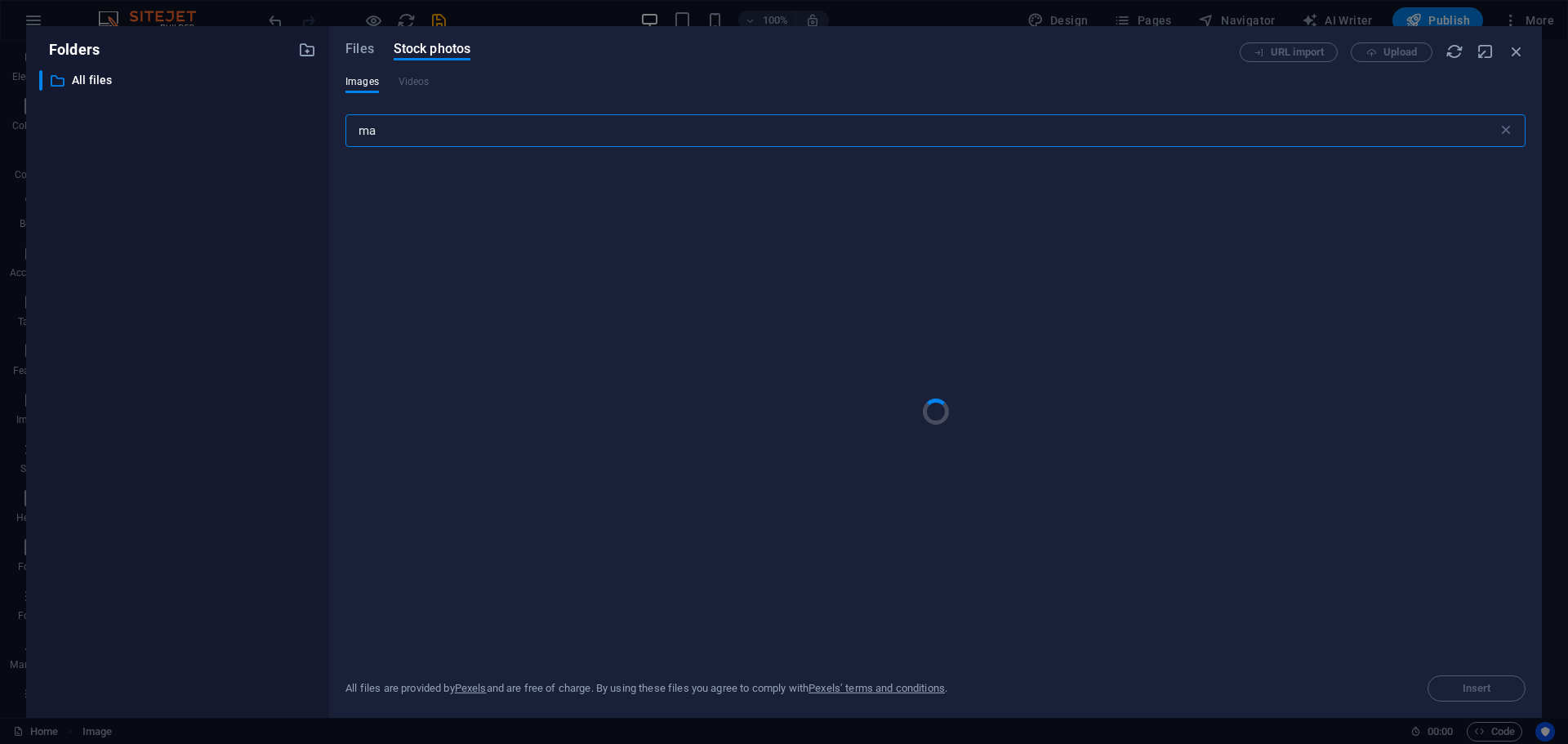
type input "m"
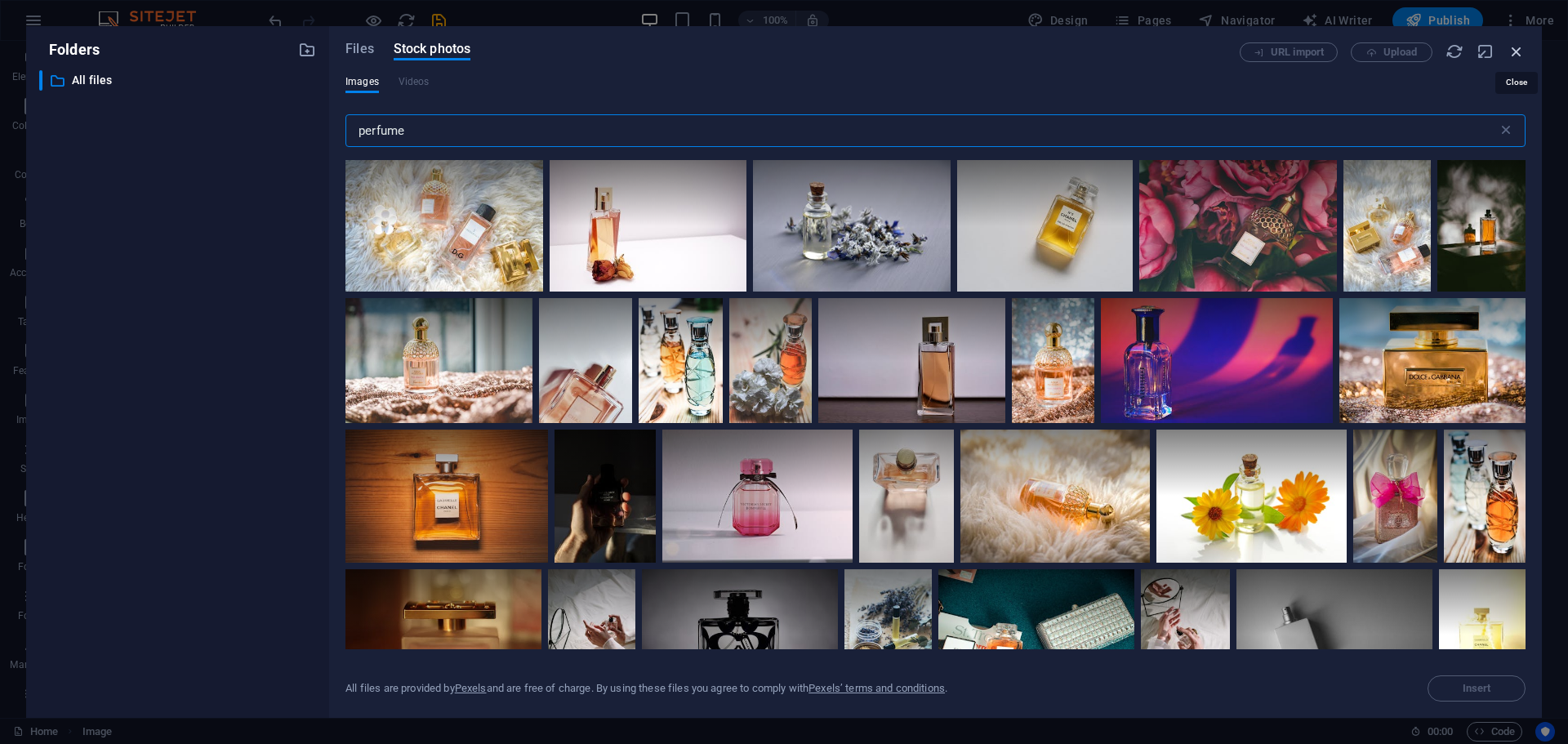
type input "perfume"
click at [1516, 48] on icon "button" at bounding box center [1517, 51] width 18 height 18
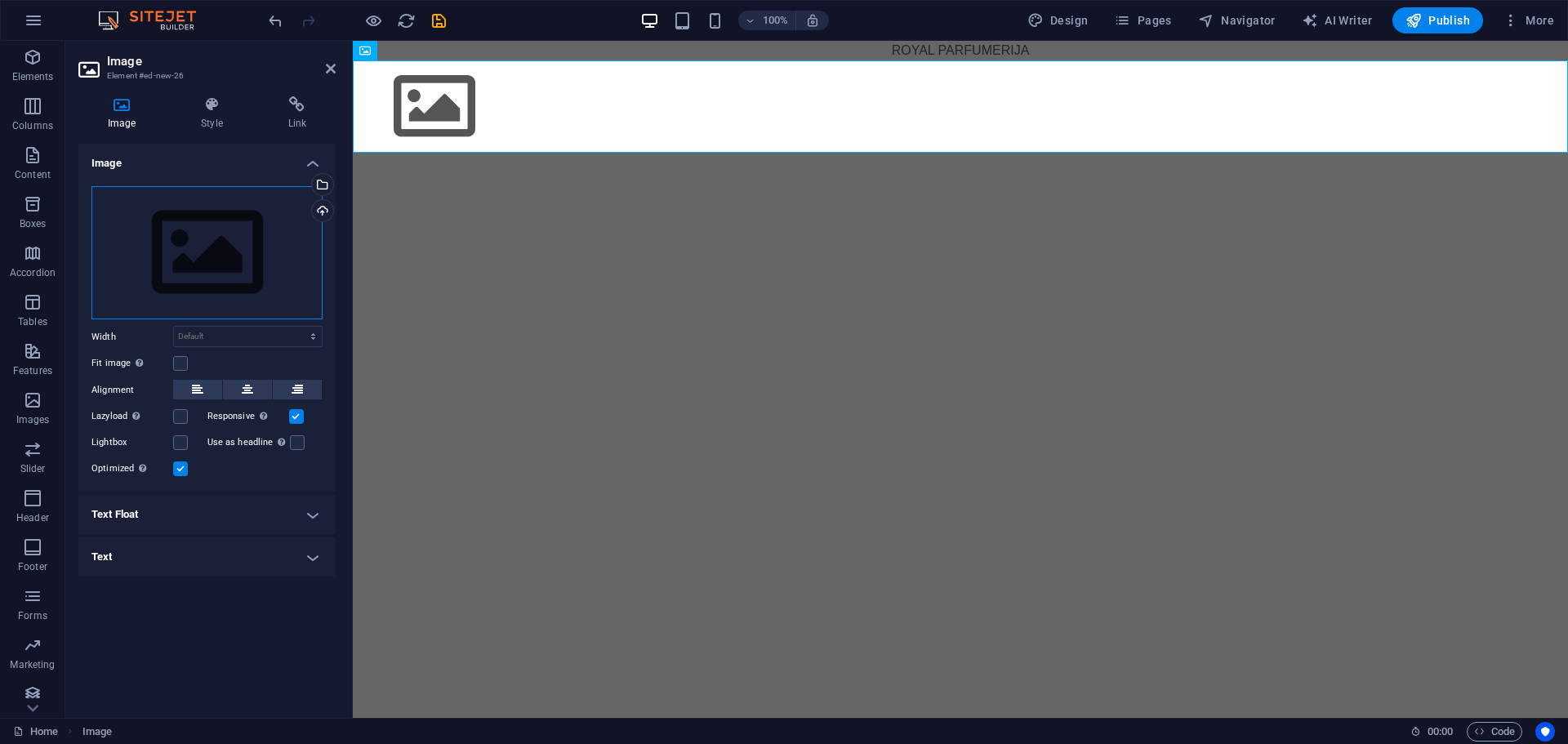
click at [198, 249] on div "Drag files here, click to choose files or select files from Files or our free s…" at bounding box center [207, 252] width 231 height 134
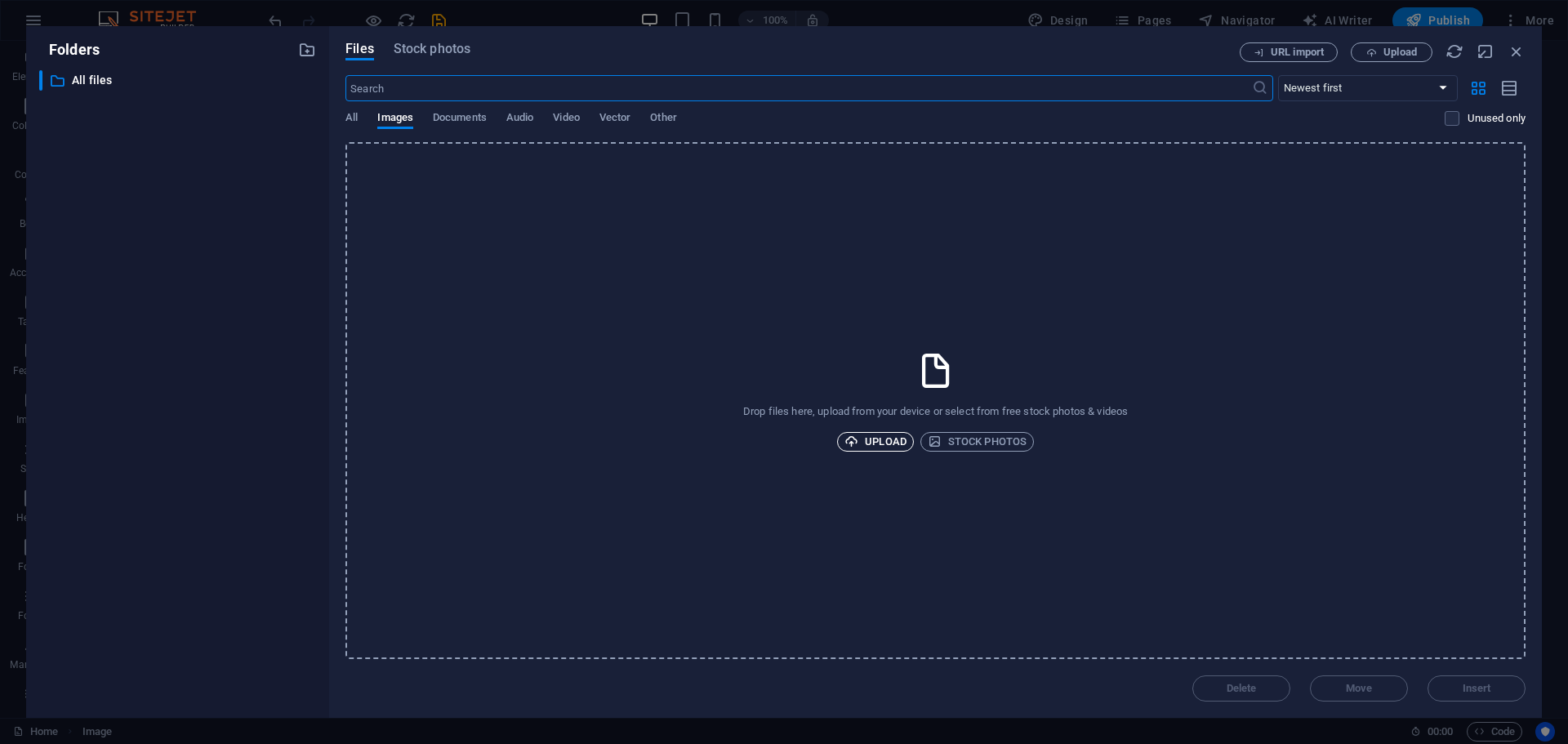
click at [852, 432] on span "Upload" at bounding box center [875, 442] width 62 height 20
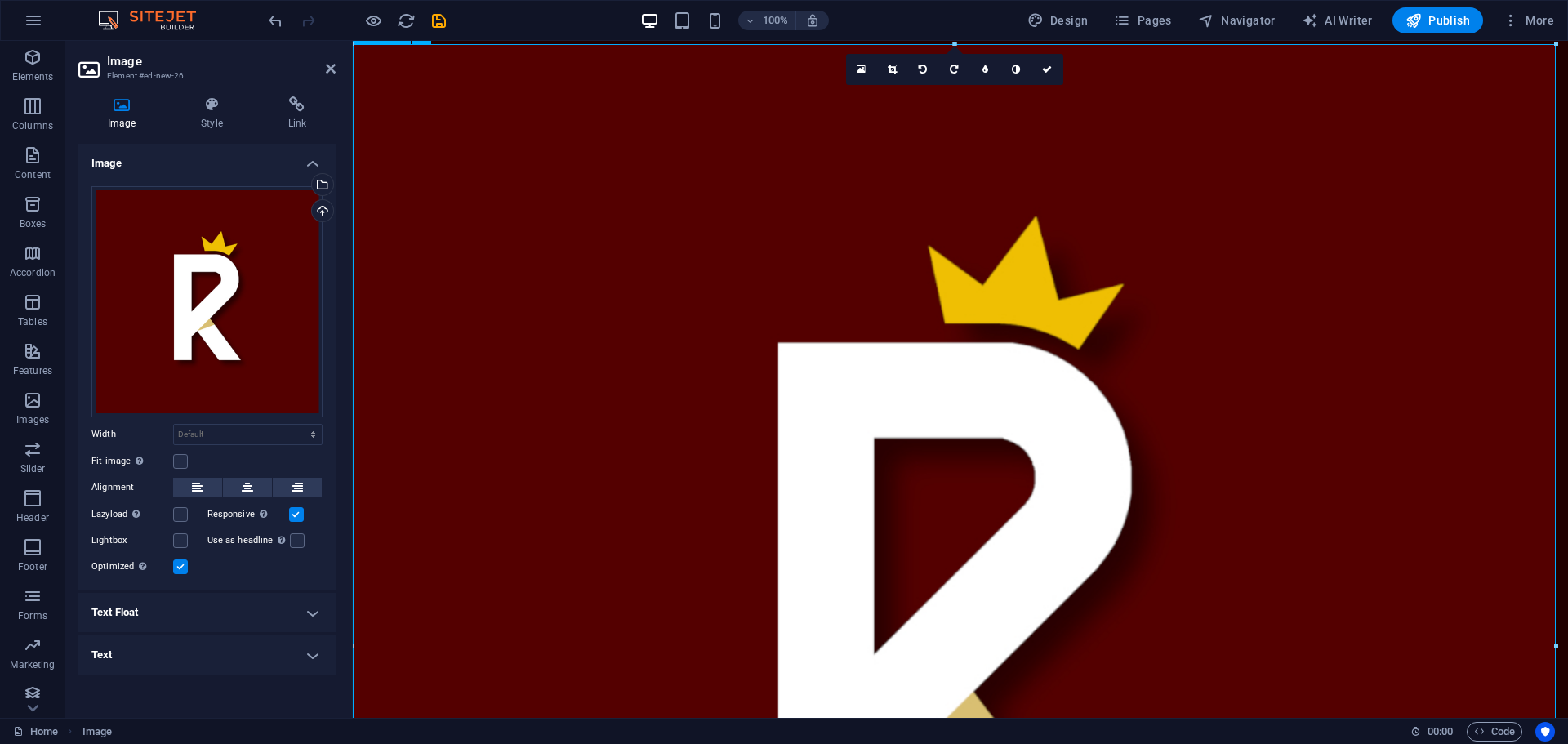
scroll to position [82, 0]
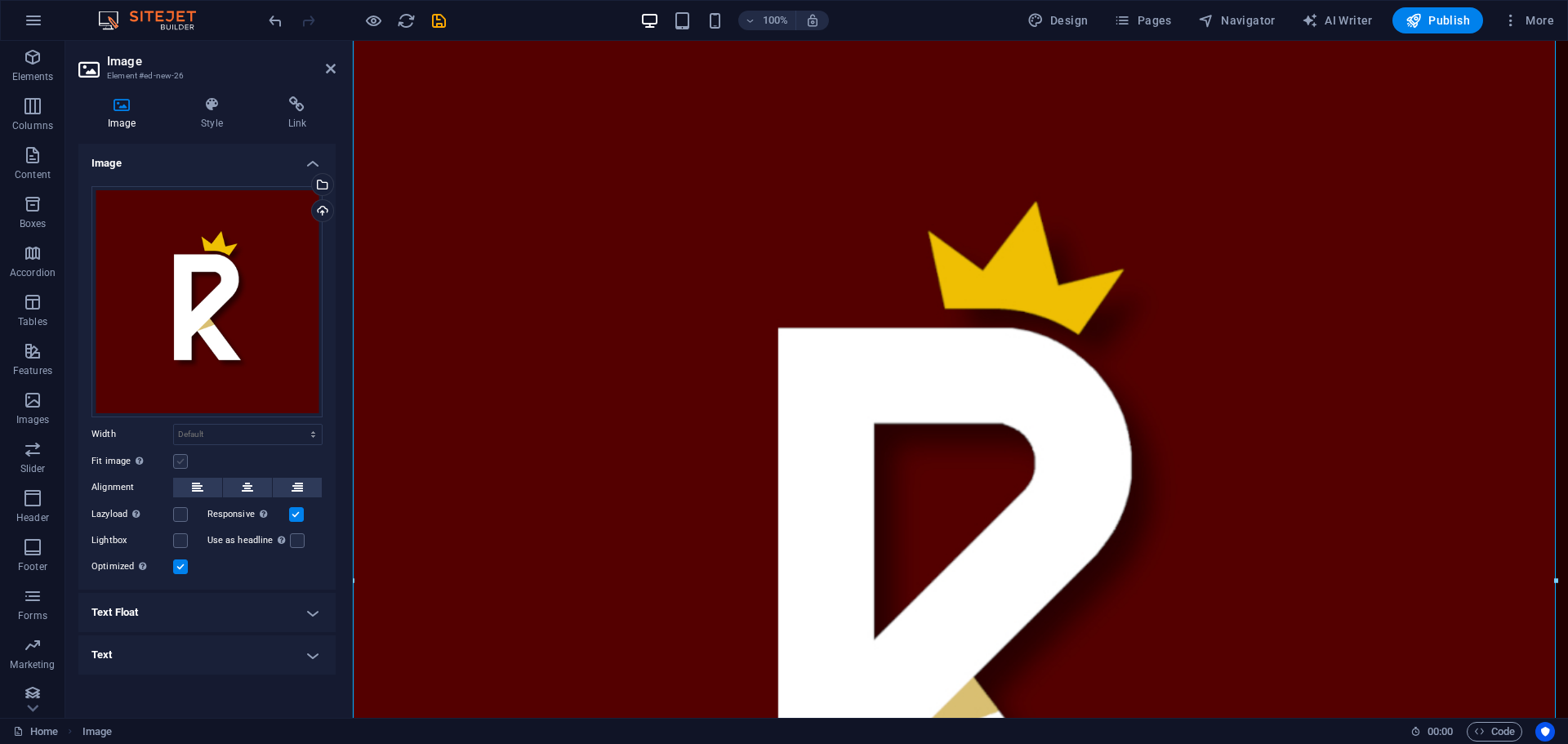
click at [174, 458] on label at bounding box center [181, 461] width 14 height 14
click at [0, 0] on input "Fit image Automatically fit image to a fixed width and height" at bounding box center [0, 0] width 0 height 0
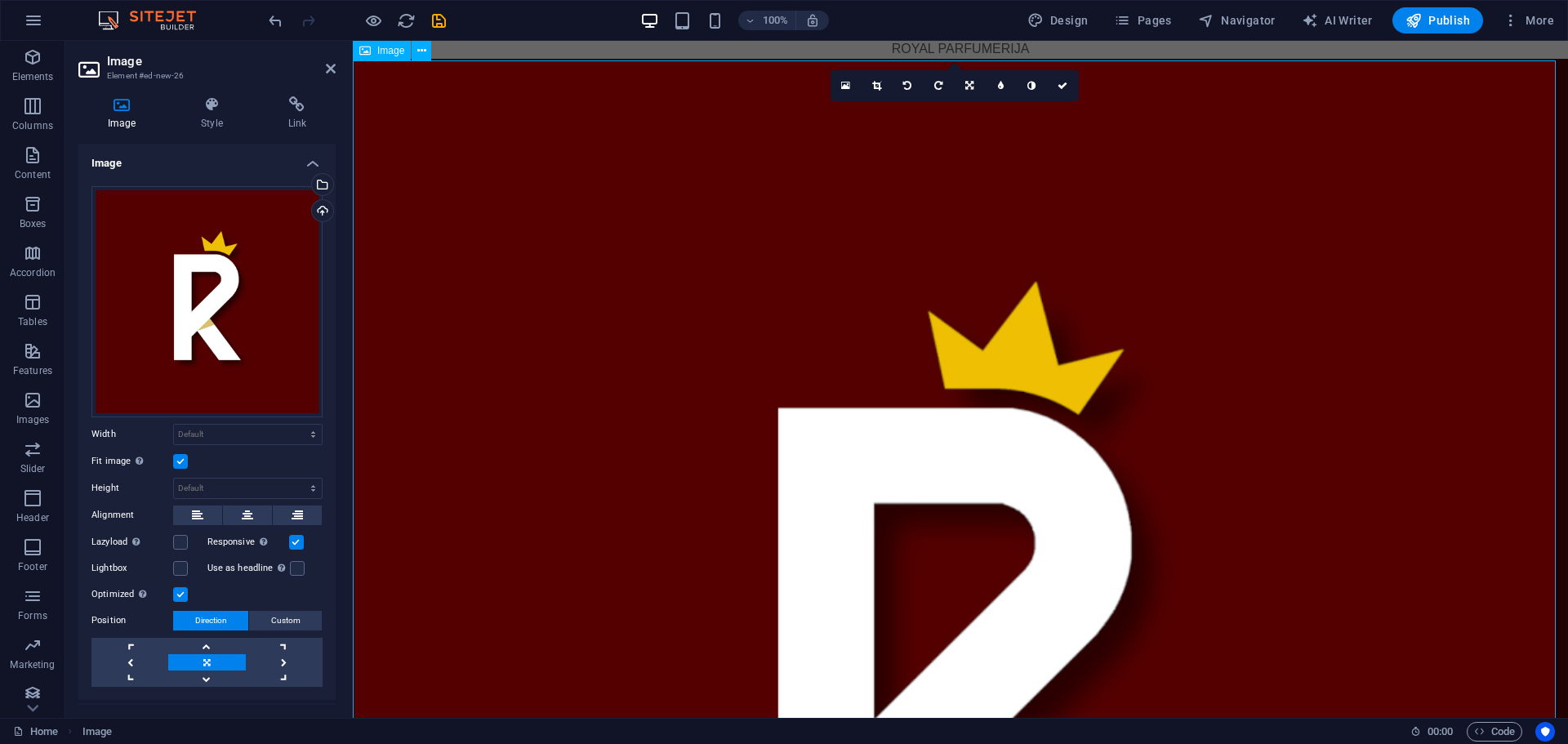
scroll to position [0, 0]
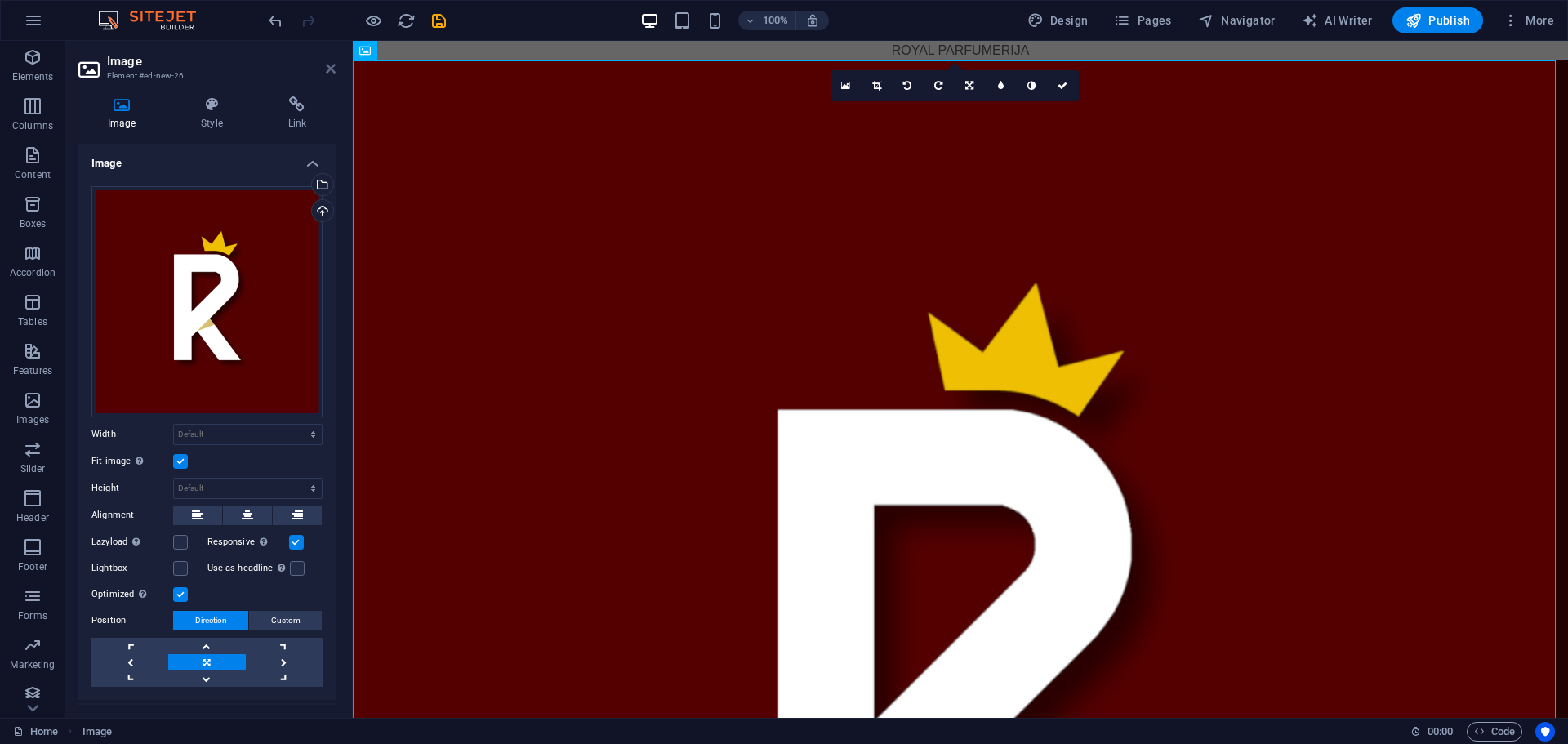
click at [328, 69] on icon at bounding box center [330, 68] width 10 height 13
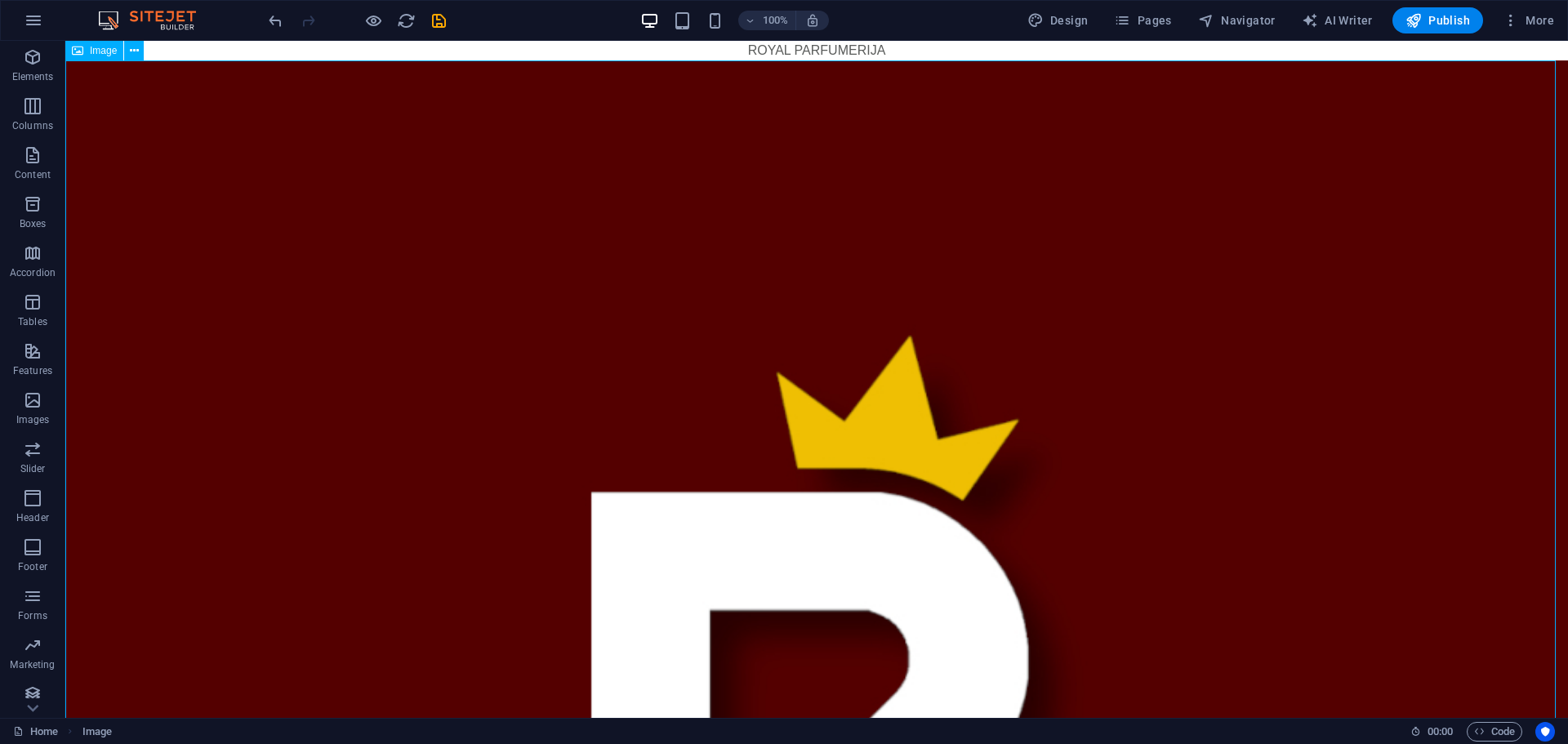
click at [99, 51] on span "Image" at bounding box center [103, 50] width 27 height 10
drag, startPoint x: 164, startPoint y: 92, endPoint x: 126, endPoint y: 113, distance: 43.4
drag, startPoint x: 151, startPoint y: 122, endPoint x: 163, endPoint y: 87, distance: 37.0
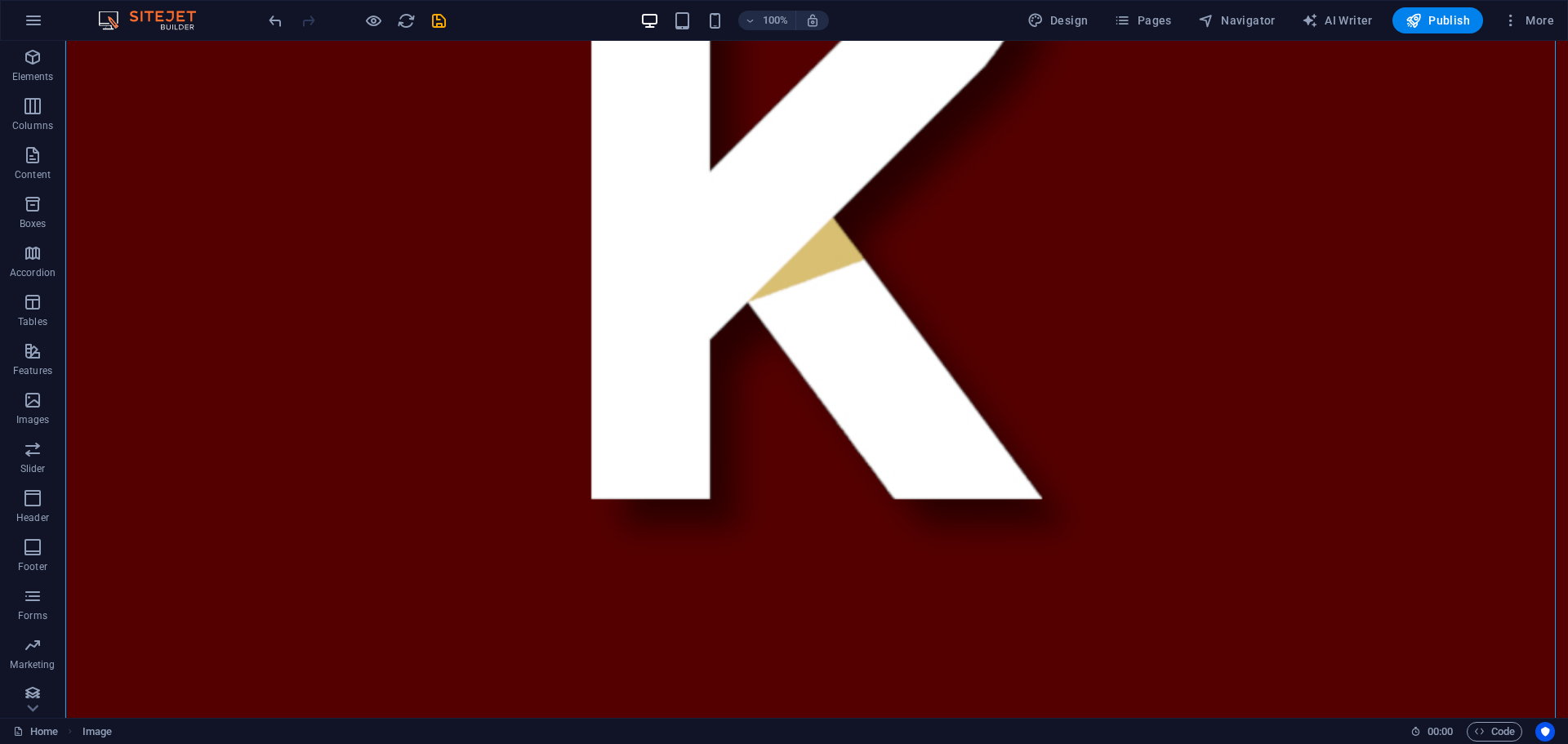
scroll to position [833, 0]
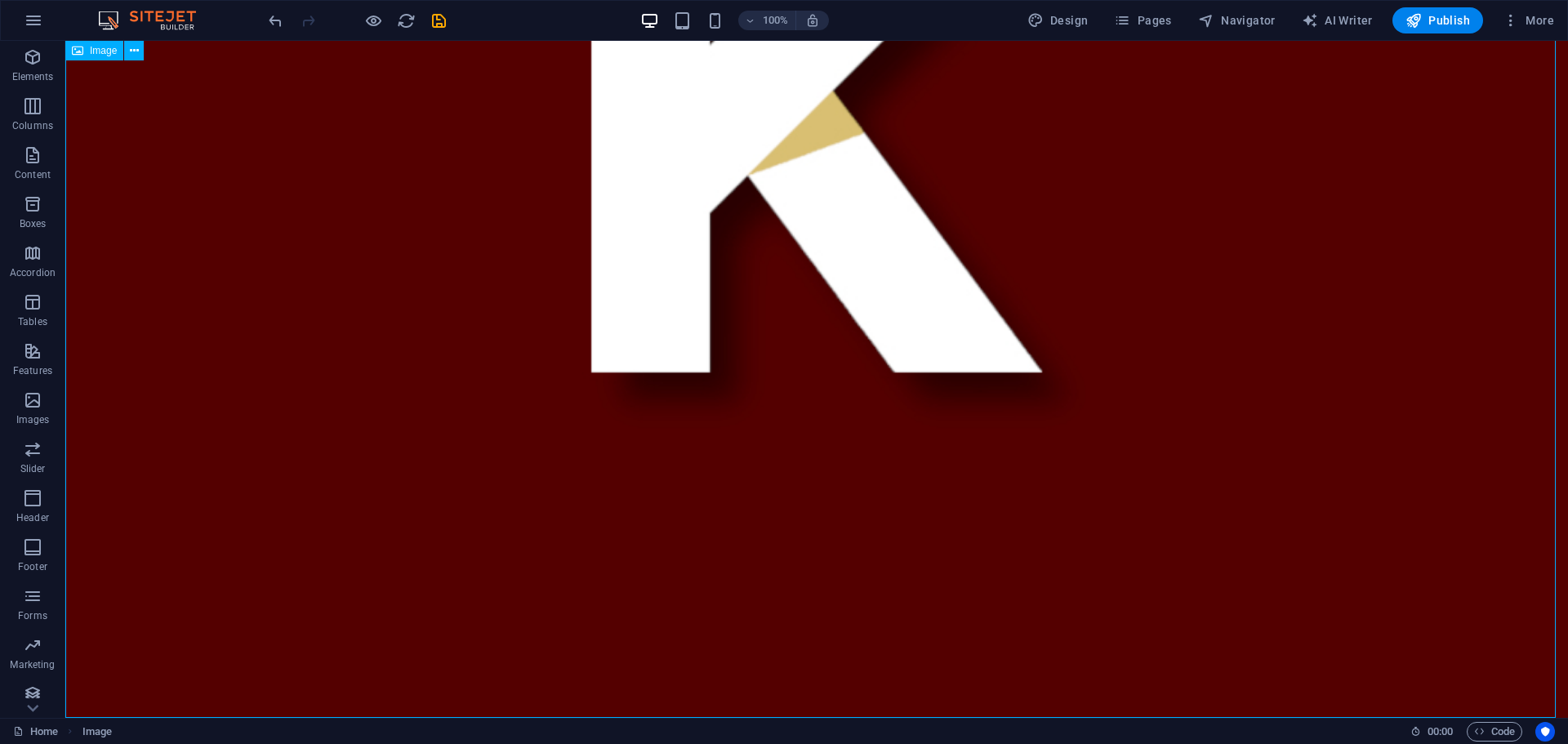
click at [134, 54] on icon at bounding box center [135, 50] width 9 height 17
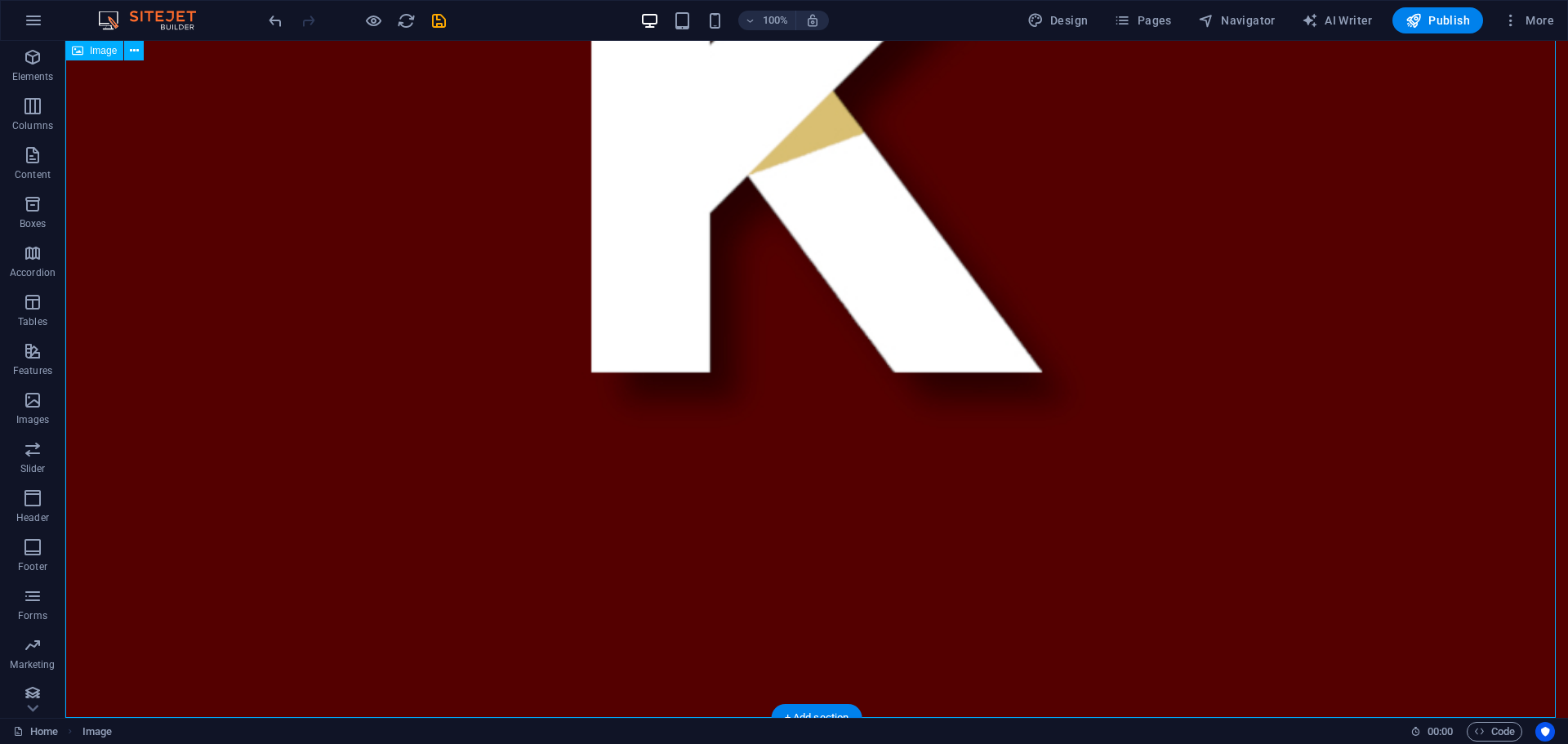
drag, startPoint x: 416, startPoint y: 643, endPoint x: 424, endPoint y: 516, distance: 127.3
drag, startPoint x: 856, startPoint y: 756, endPoint x: 791, endPoint y: 589, distance: 179.2
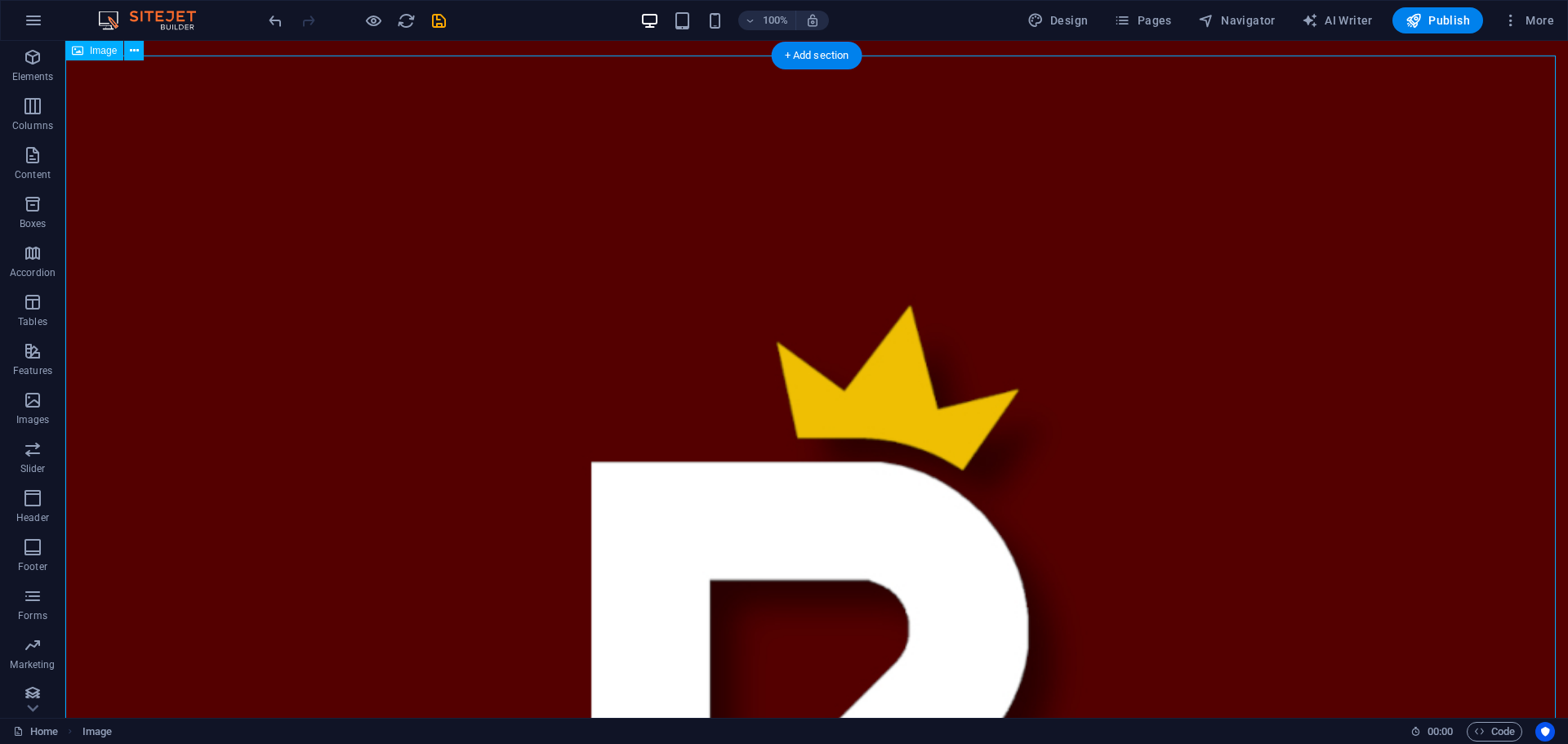
scroll to position [0, 0]
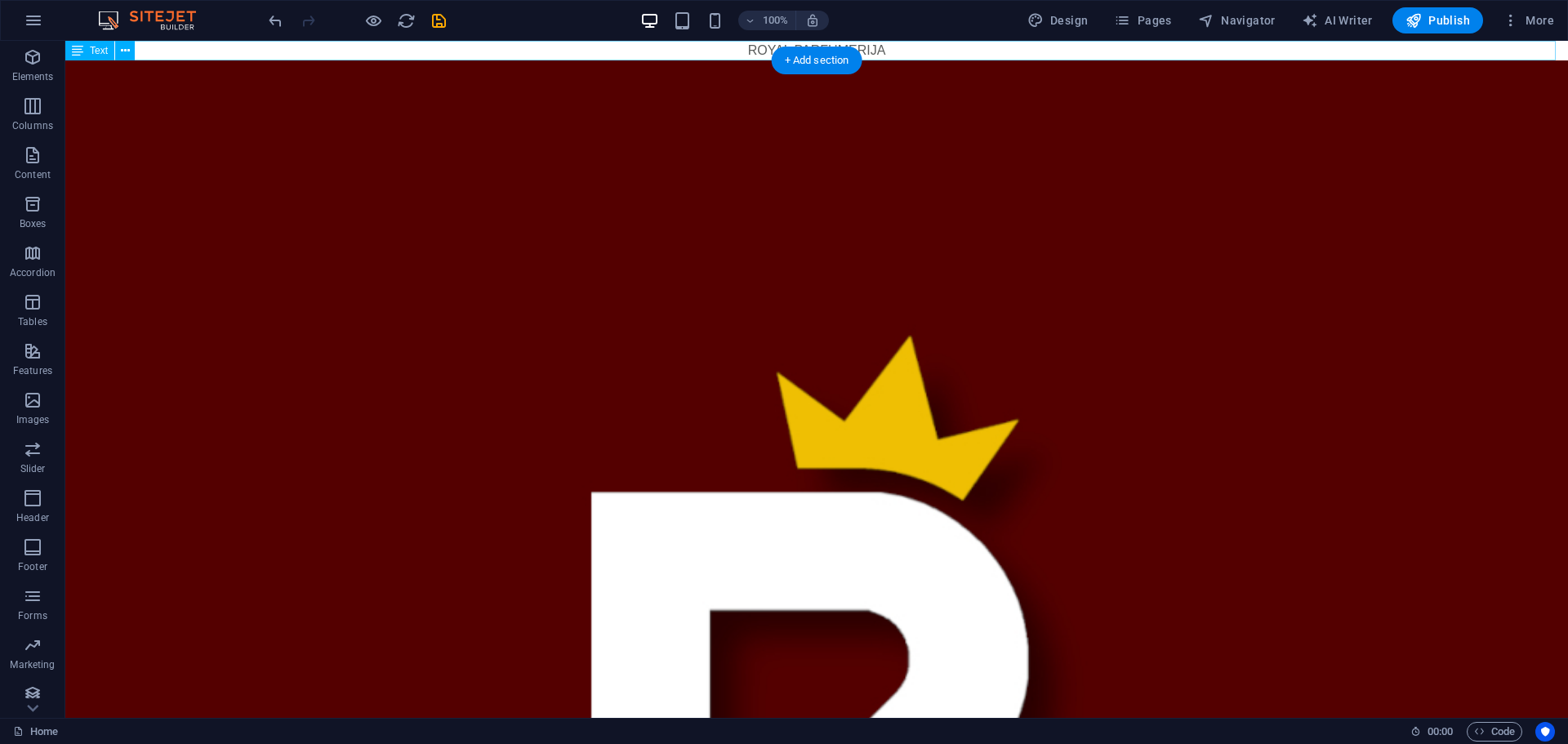
click at [978, 47] on div "ROYAL PARFUMERIJA" at bounding box center [816, 50] width 1502 height 20
click at [975, 50] on div "ROYAL PARFUMERIJA" at bounding box center [816, 50] width 1502 height 20
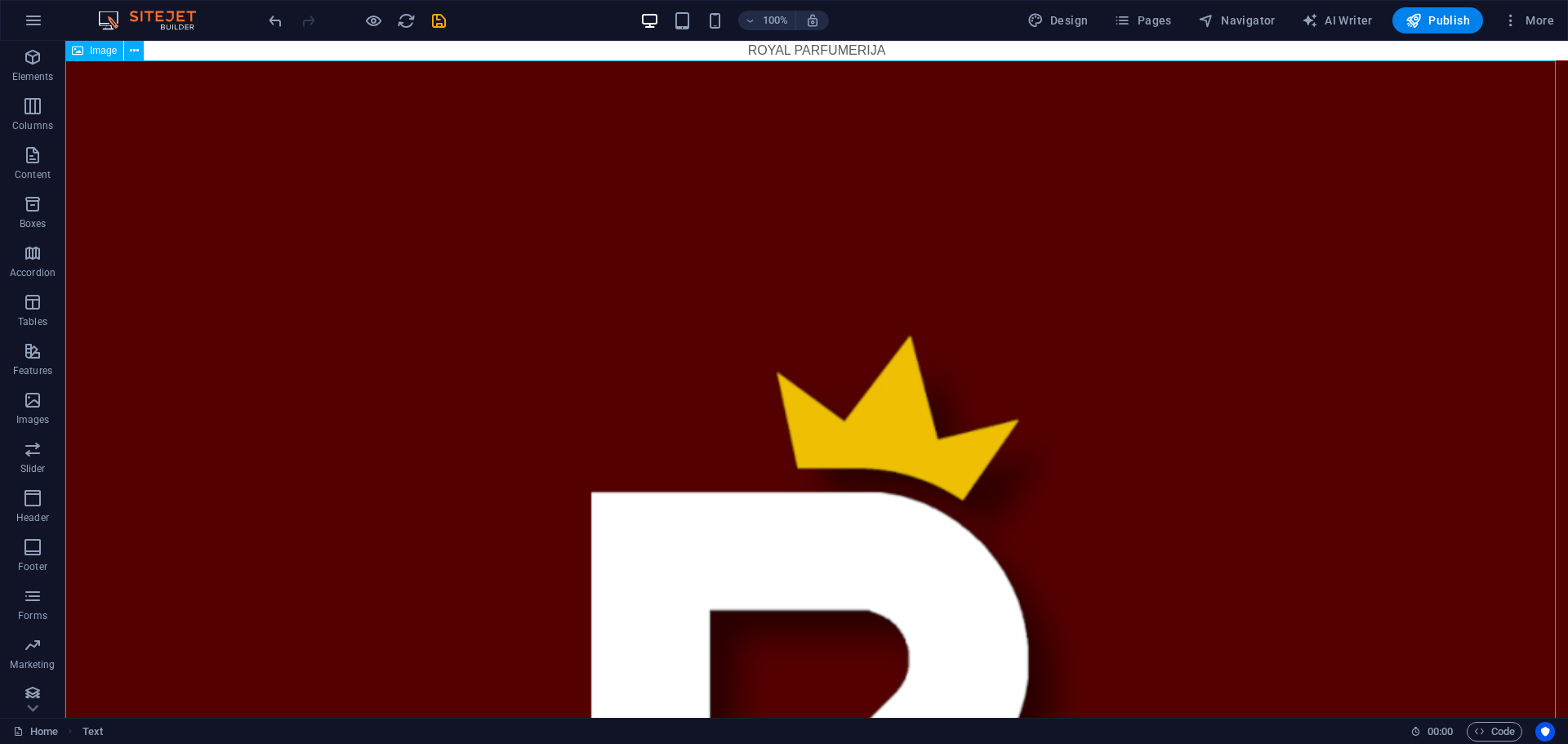
click at [22, 102] on icon "button" at bounding box center [32, 106] width 20 height 20
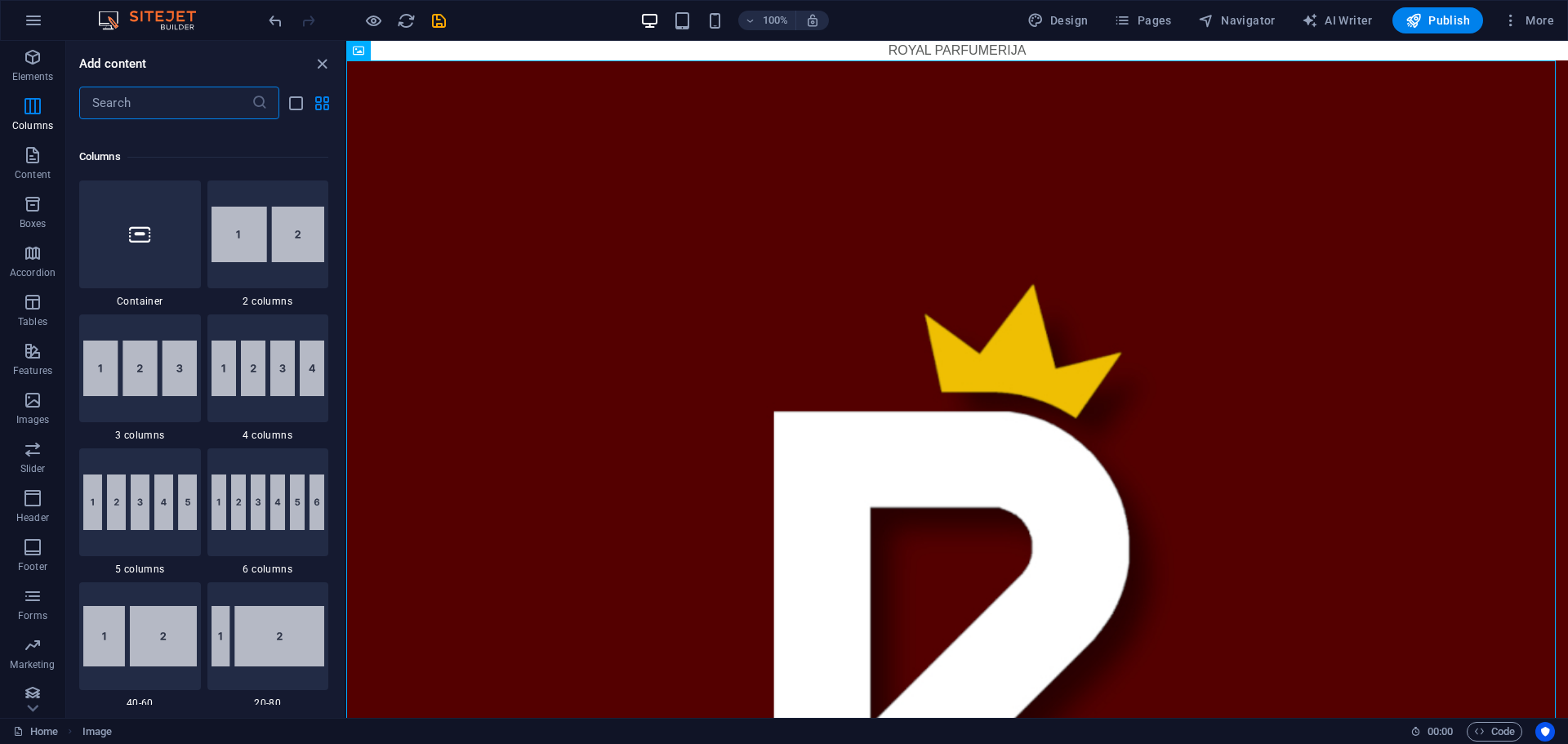
scroll to position [635, 0]
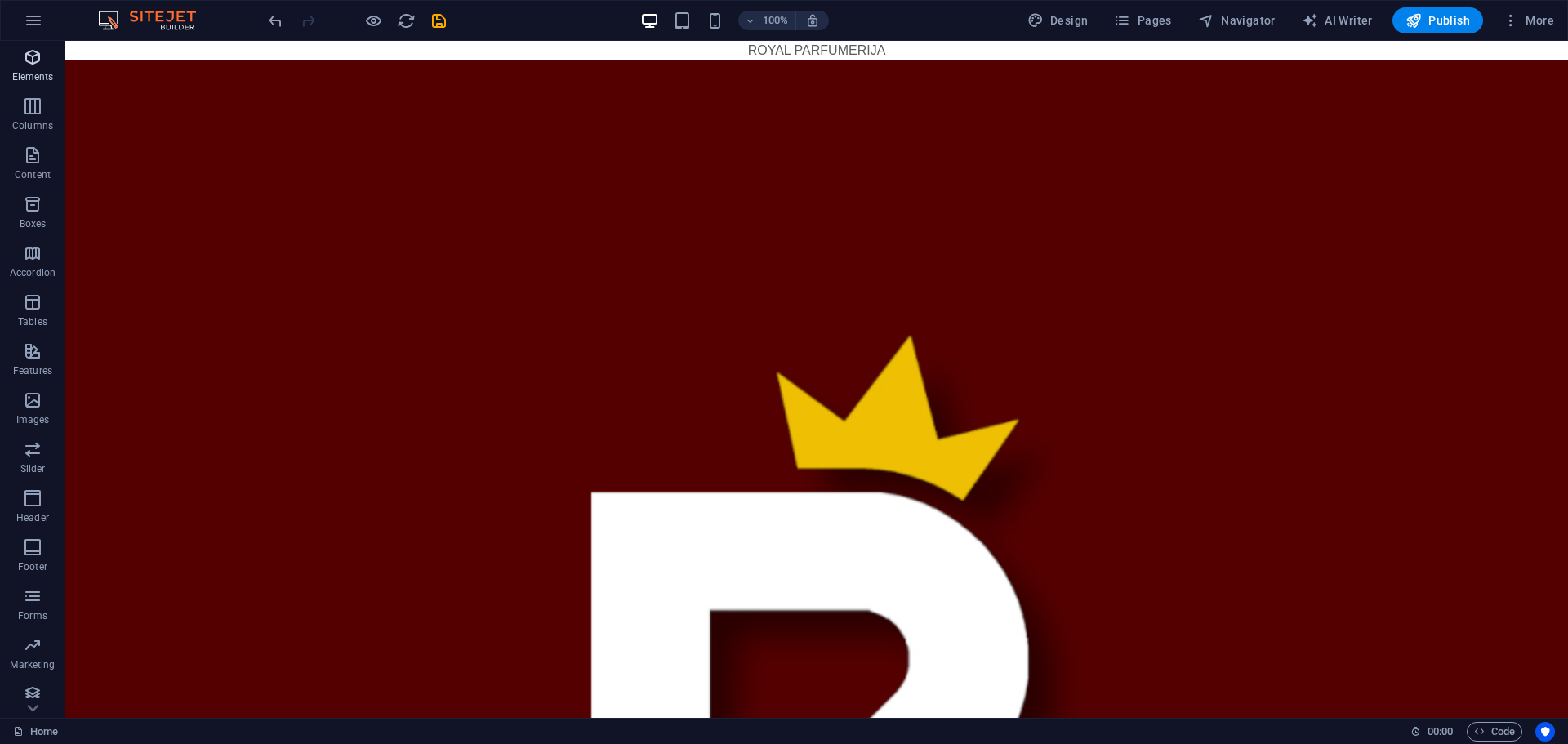
click at [24, 64] on icon "button" at bounding box center [32, 57] width 20 height 20
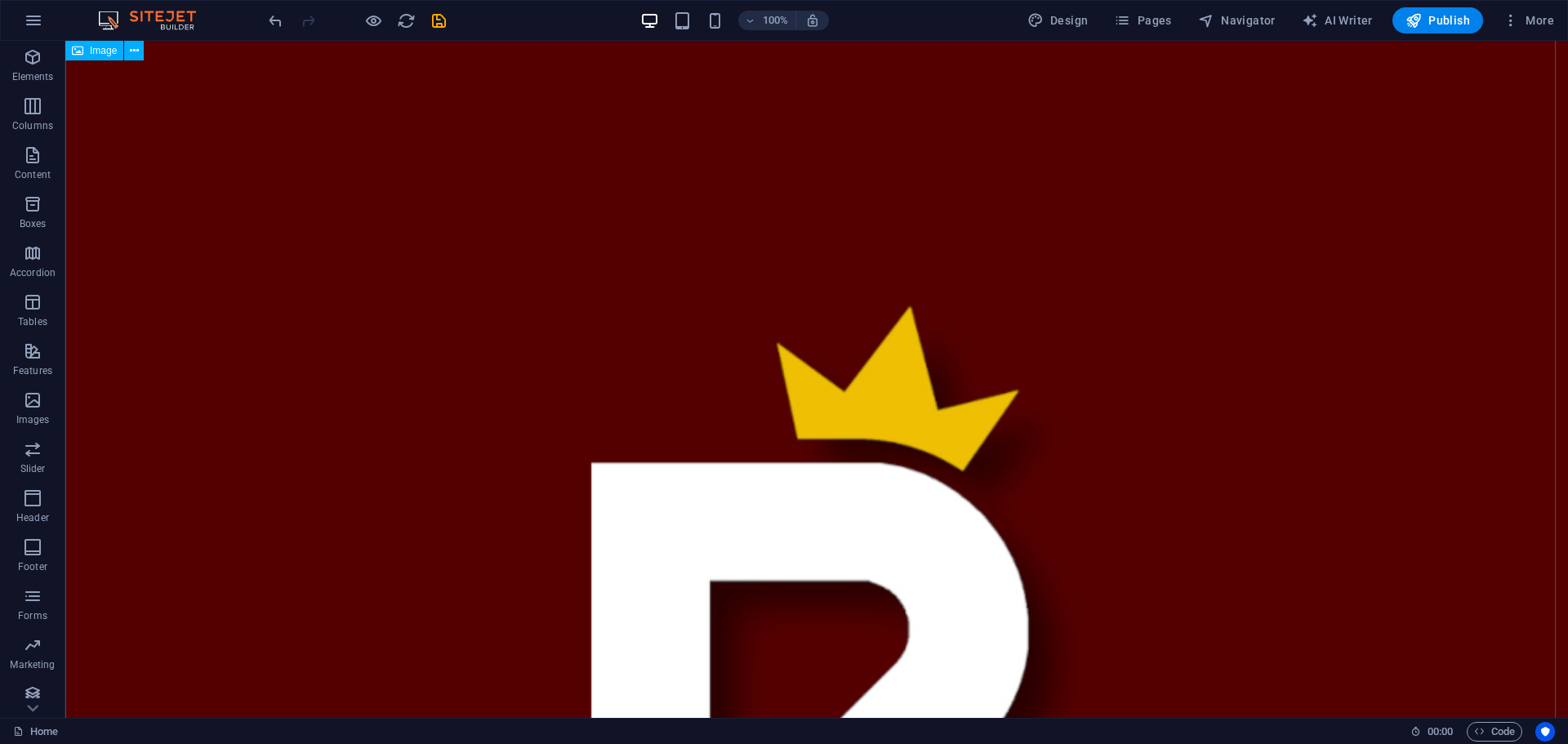
scroll to position [0, 0]
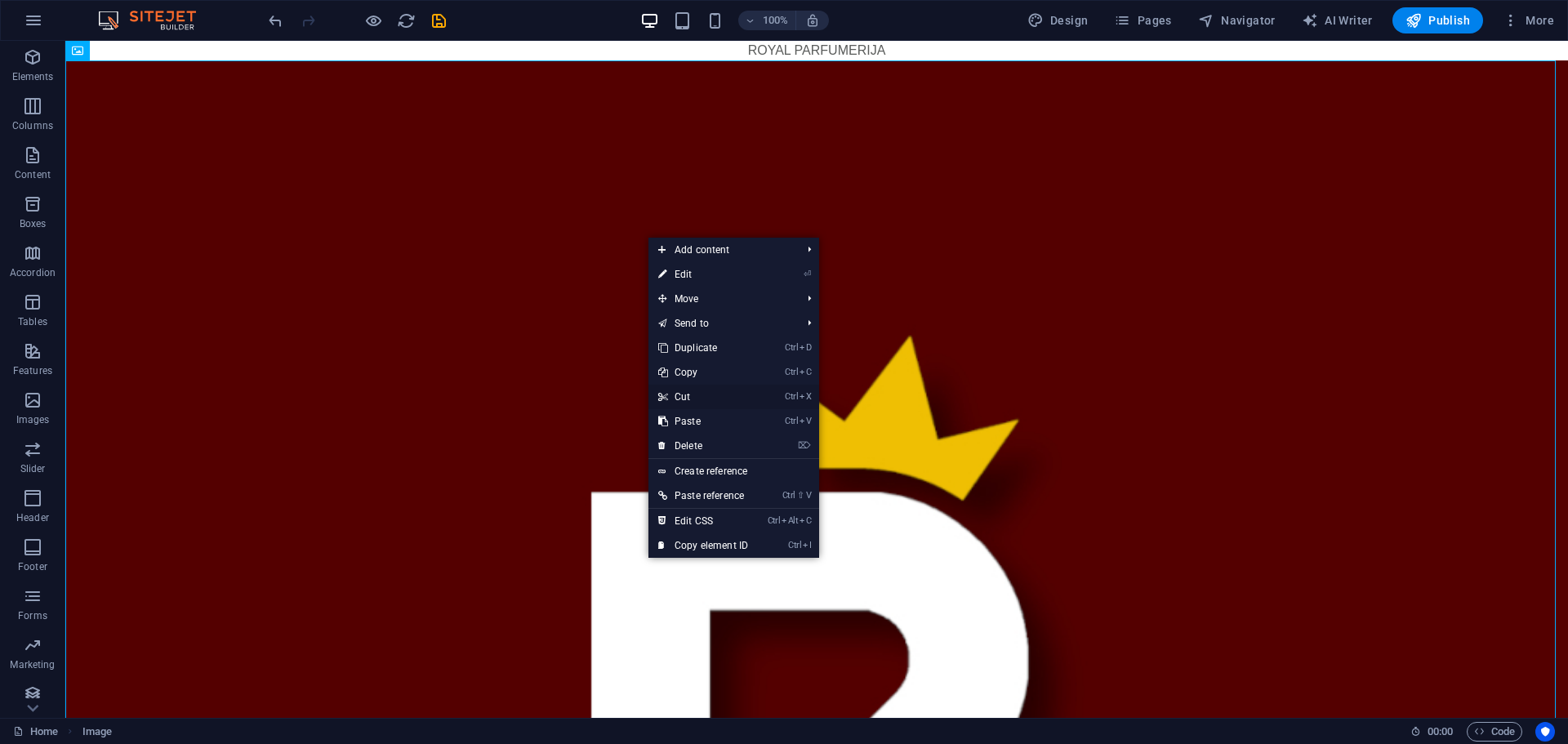
click at [692, 401] on link "Ctrl X Cut" at bounding box center [703, 396] width 110 height 24
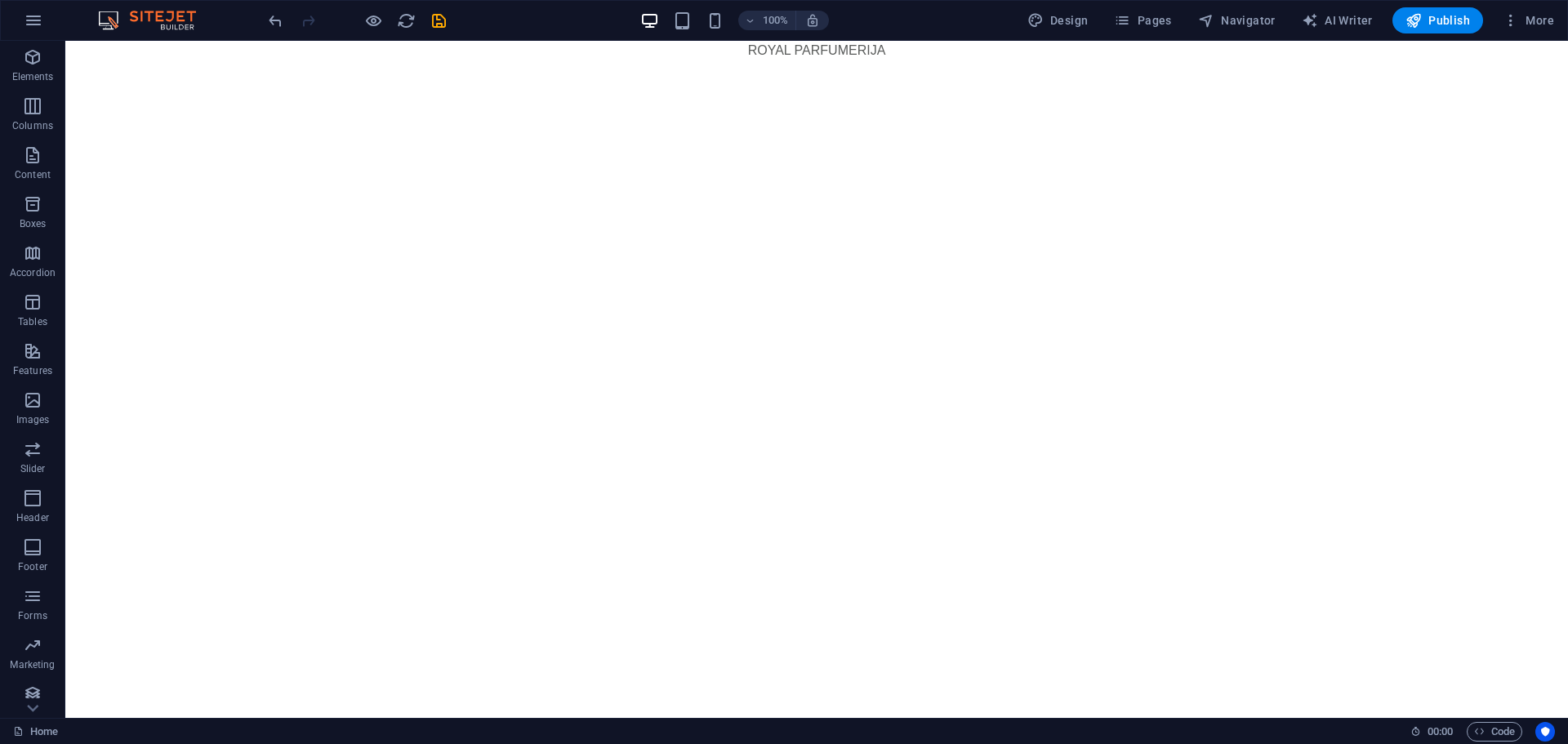
click at [626, 60] on html "Skip to main content ROYAL PARFUMERIJA" at bounding box center [816, 50] width 1502 height 20
click at [606, 60] on html "Skip to main content ROYAL PARFUMERIJA" at bounding box center [816, 50] width 1502 height 20
click at [617, 60] on html "Skip to main content ROYAL PARFUMERIJA" at bounding box center [816, 50] width 1502 height 20
click at [40, 73] on p "Elements" at bounding box center [33, 76] width 41 height 13
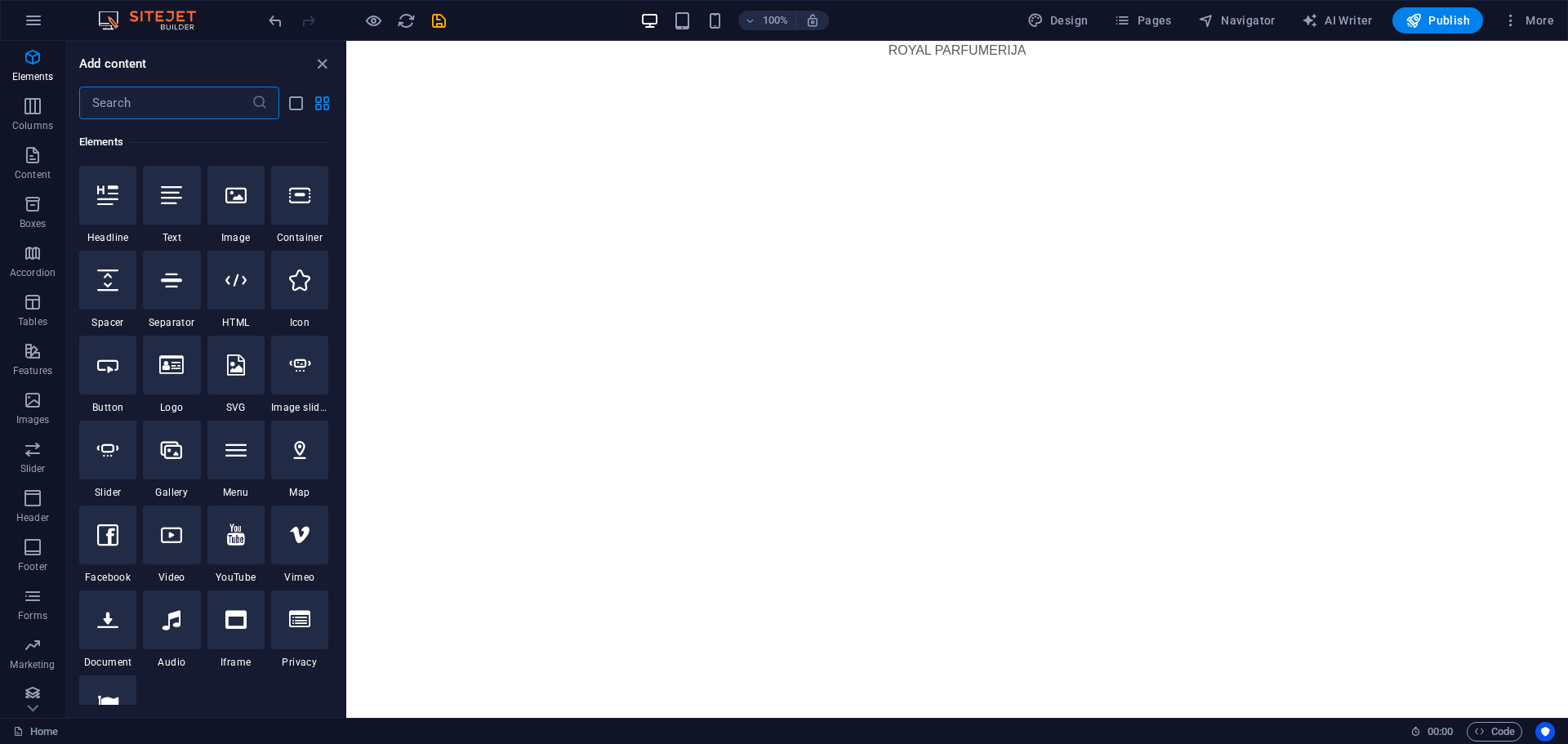
click at [439, 60] on html "Skip to main content ROYAL PARFUMERIJA" at bounding box center [957, 50] width 1222 height 20
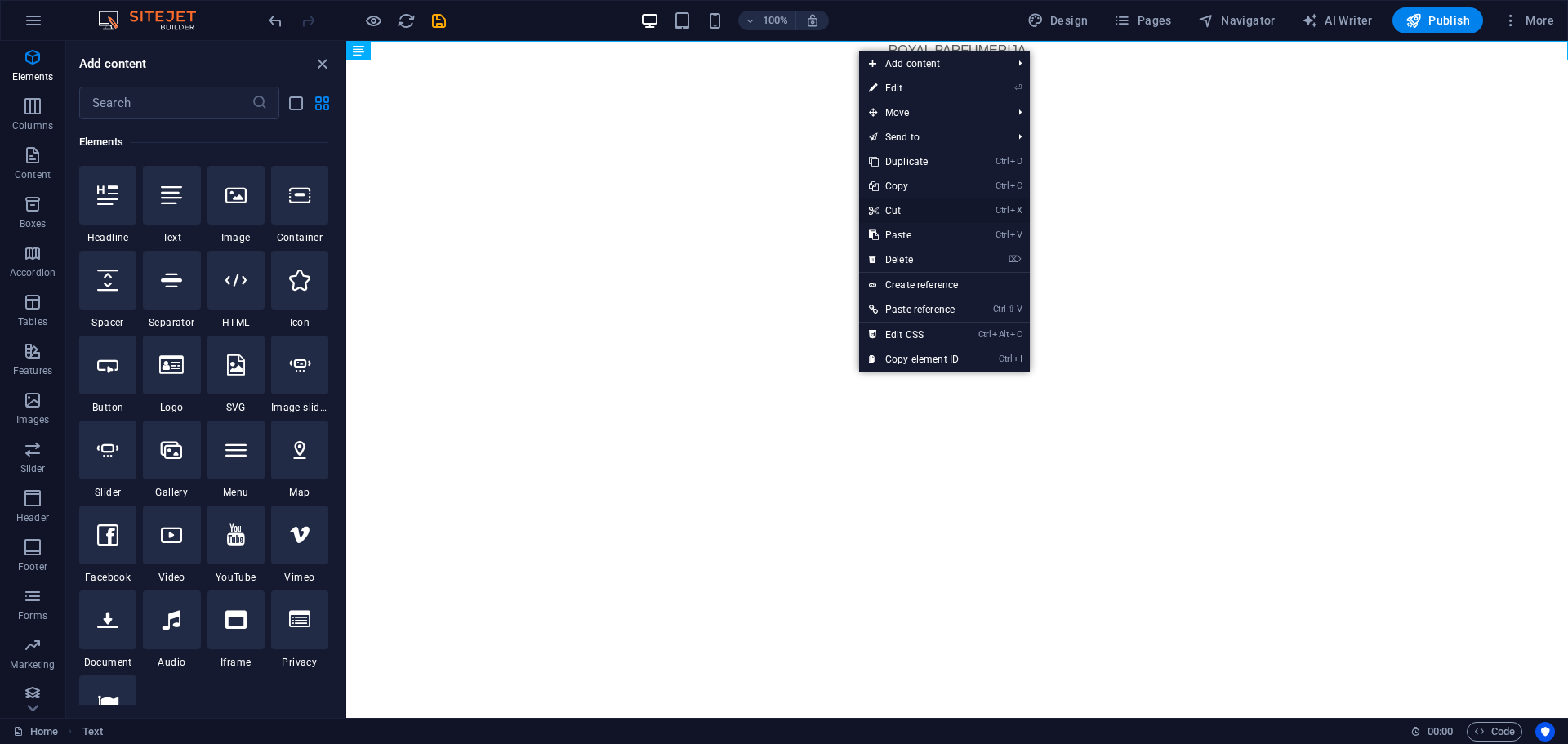
click at [876, 216] on icon at bounding box center [873, 210] width 8 height 24
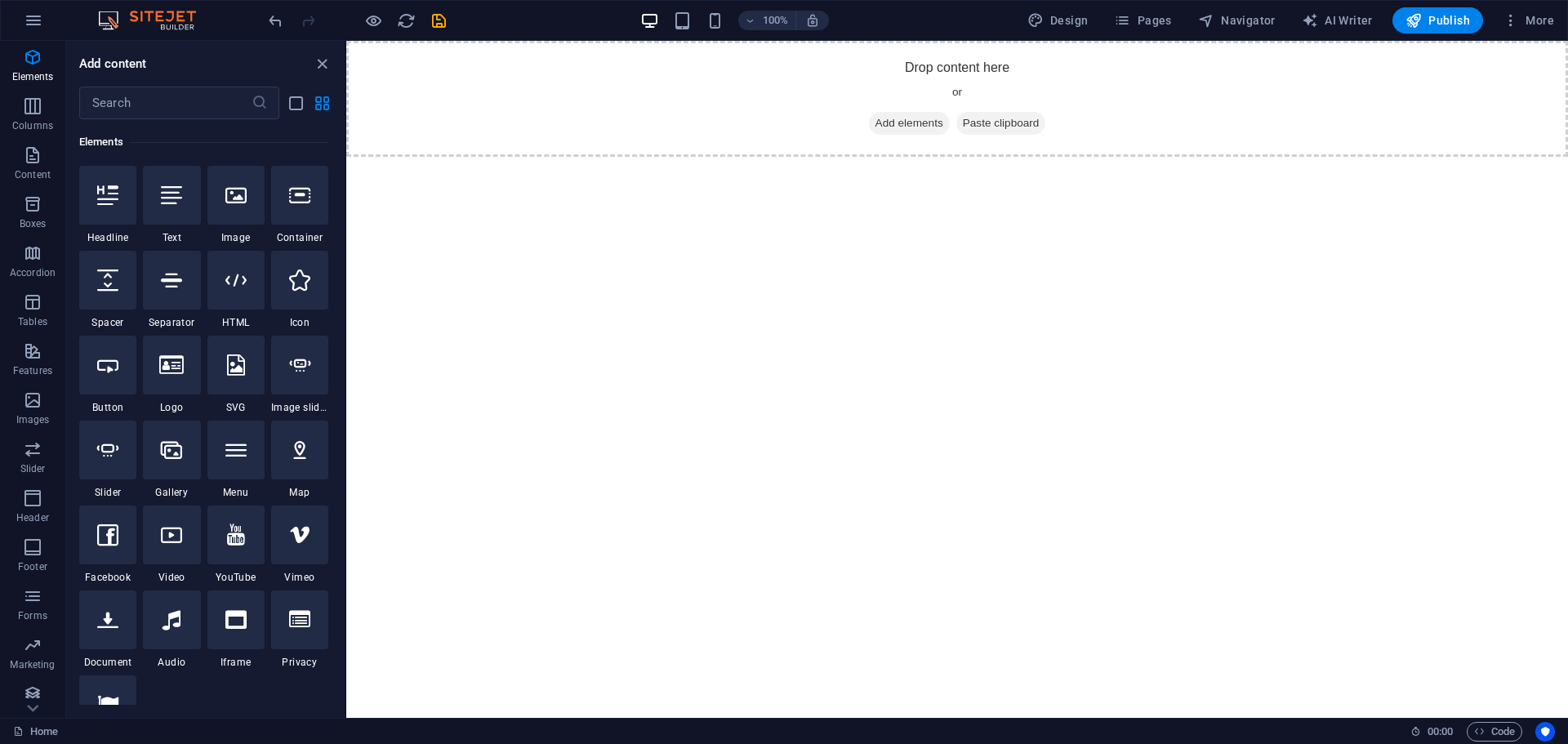
click at [846, 157] on html "Skip to main content Drop content here or Add elements Paste clipboard" at bounding box center [957, 98] width 1222 height 116
click at [229, 208] on div at bounding box center [236, 195] width 57 height 58
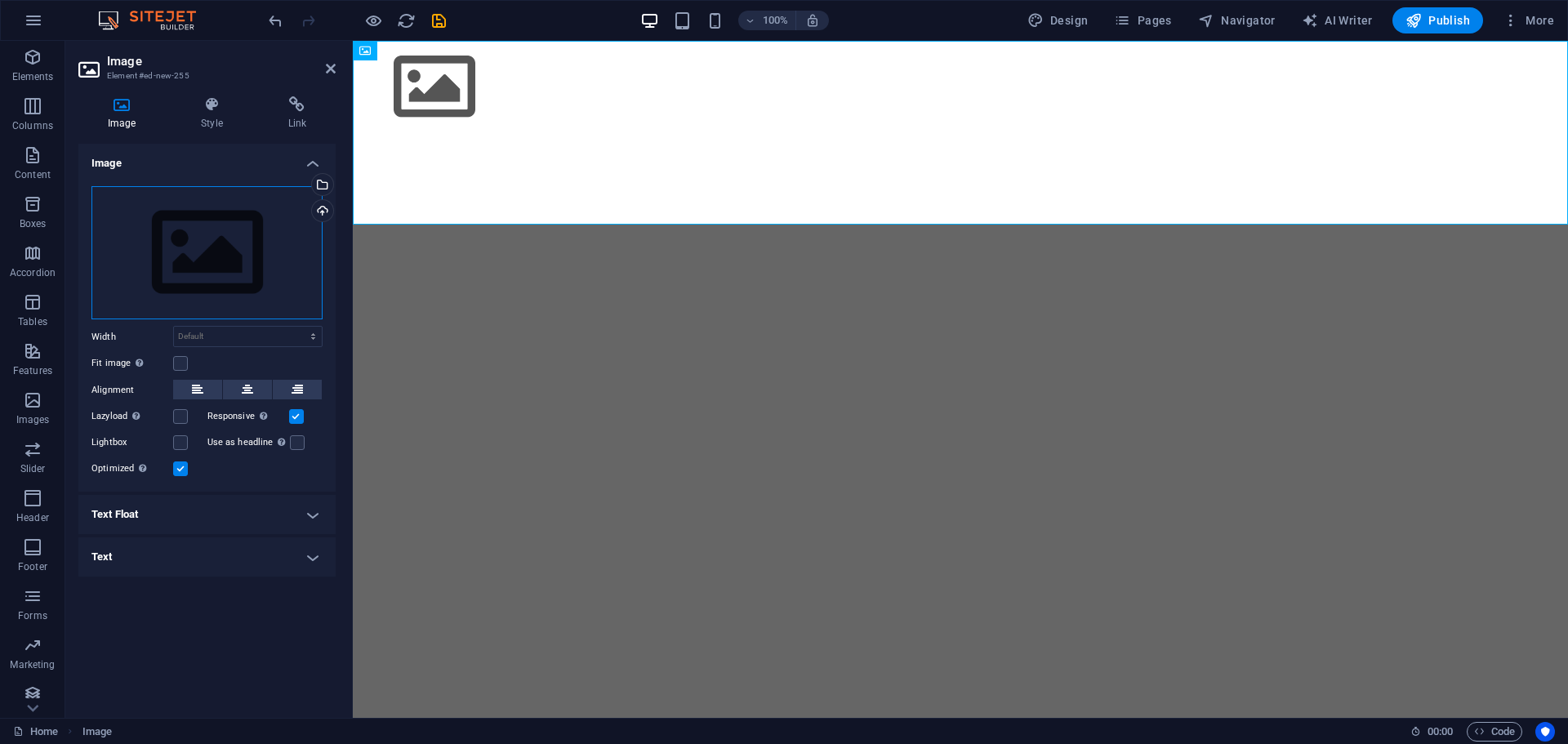
click at [218, 245] on div "Drag files here, click to choose files or select files from Files or our free s…" at bounding box center [207, 252] width 231 height 134
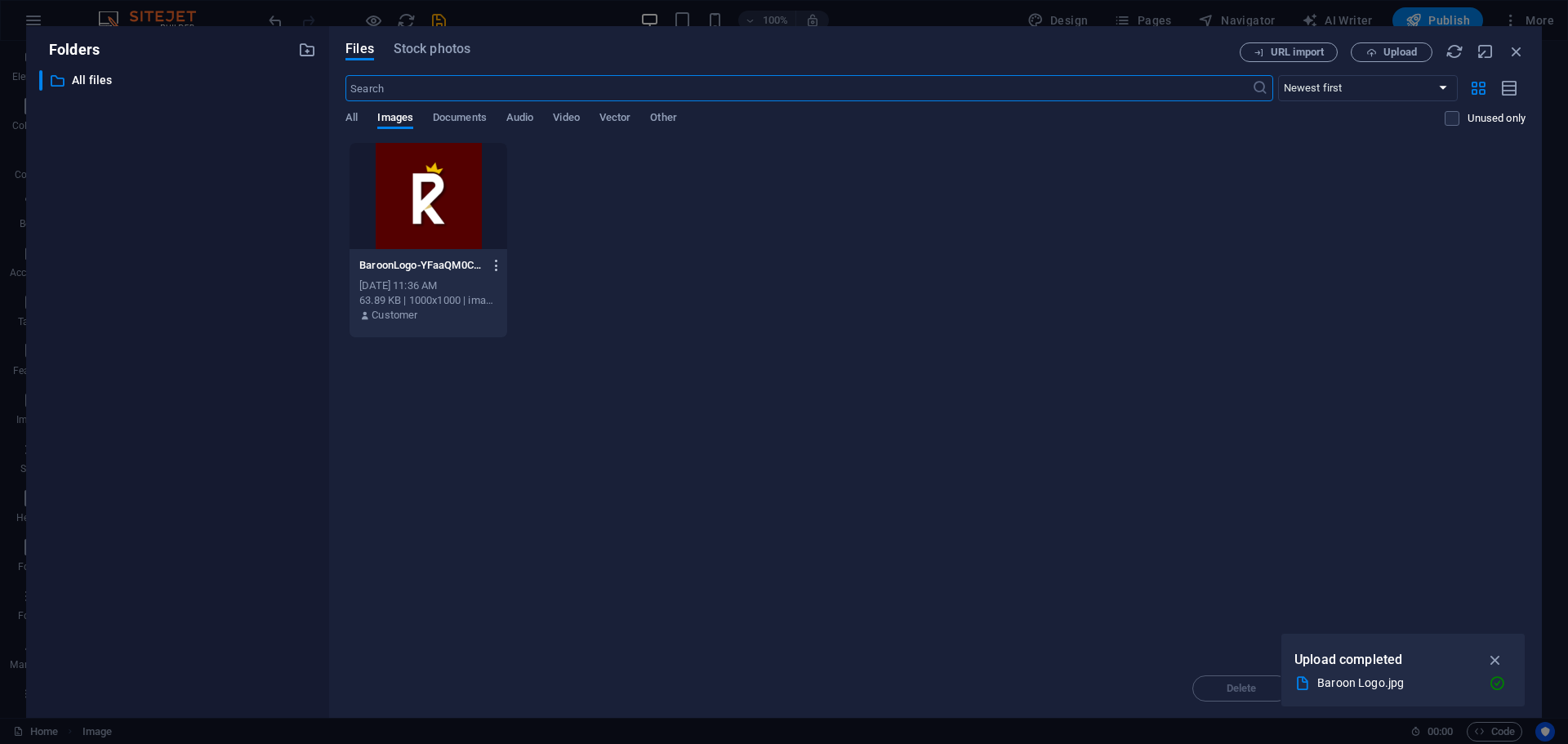
click at [492, 267] on icon "button" at bounding box center [497, 265] width 15 height 14
click at [610, 286] on div at bounding box center [784, 372] width 1568 height 744
click at [495, 258] on icon "button" at bounding box center [497, 265] width 15 height 14
click at [479, 574] on h6 "Delete" at bounding box center [506, 582] width 69 height 20
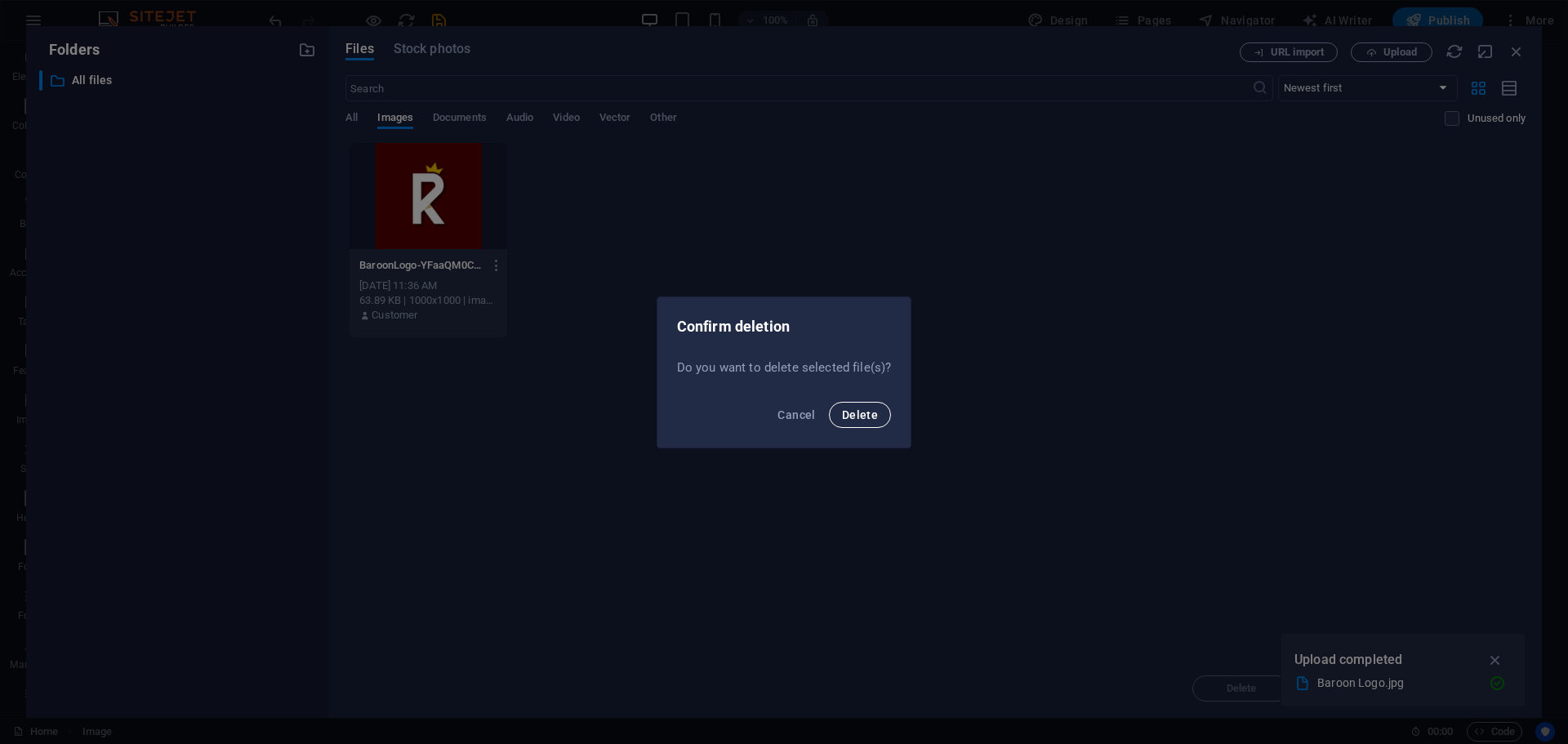
click at [846, 416] on span "Delete" at bounding box center [860, 415] width 36 height 13
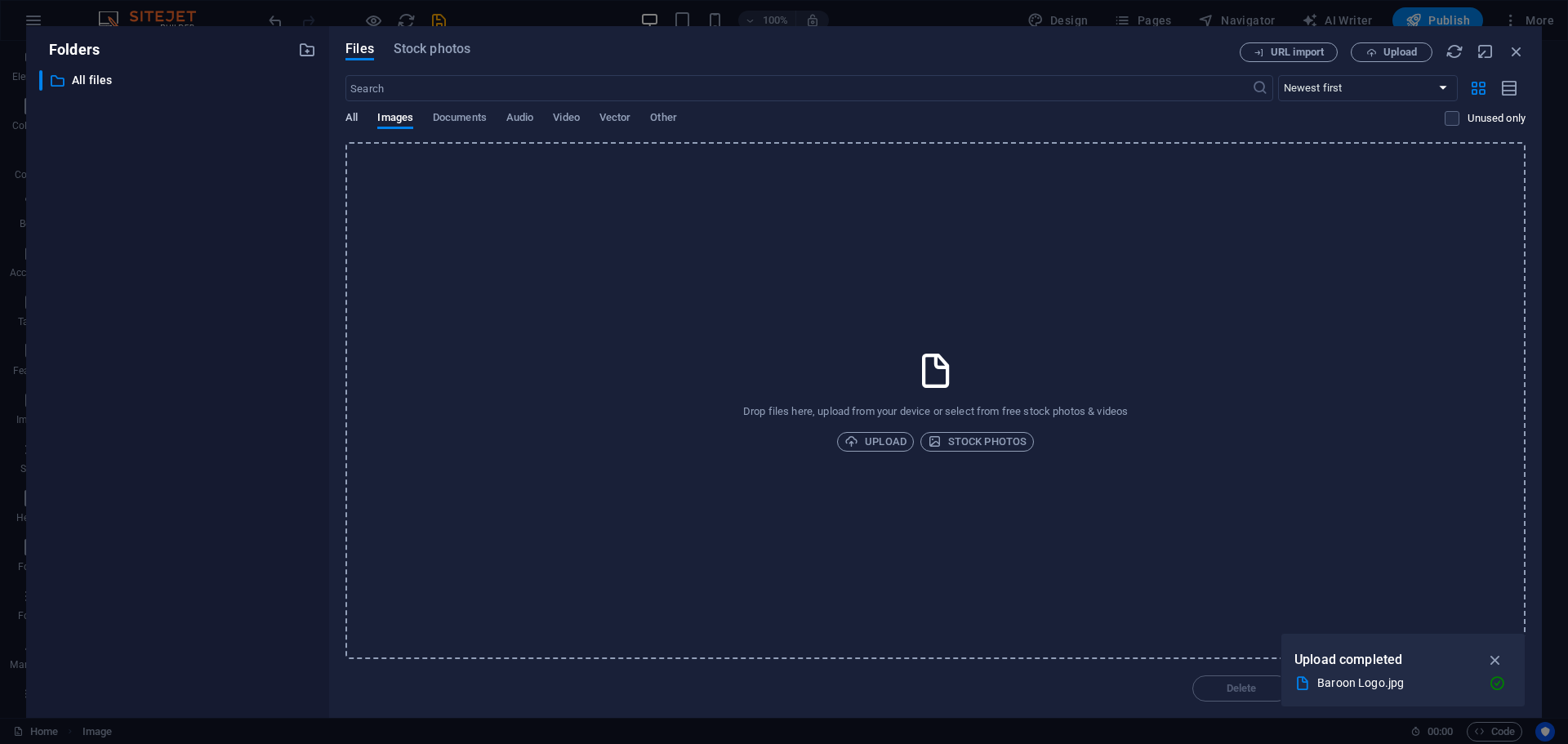
click at [357, 113] on span "All" at bounding box center [352, 118] width 13 height 22
click at [436, 117] on span "Documents" at bounding box center [460, 118] width 54 height 22
click at [408, 117] on span "Images" at bounding box center [395, 118] width 36 height 22
click at [875, 442] on span "Upload" at bounding box center [875, 442] width 62 height 20
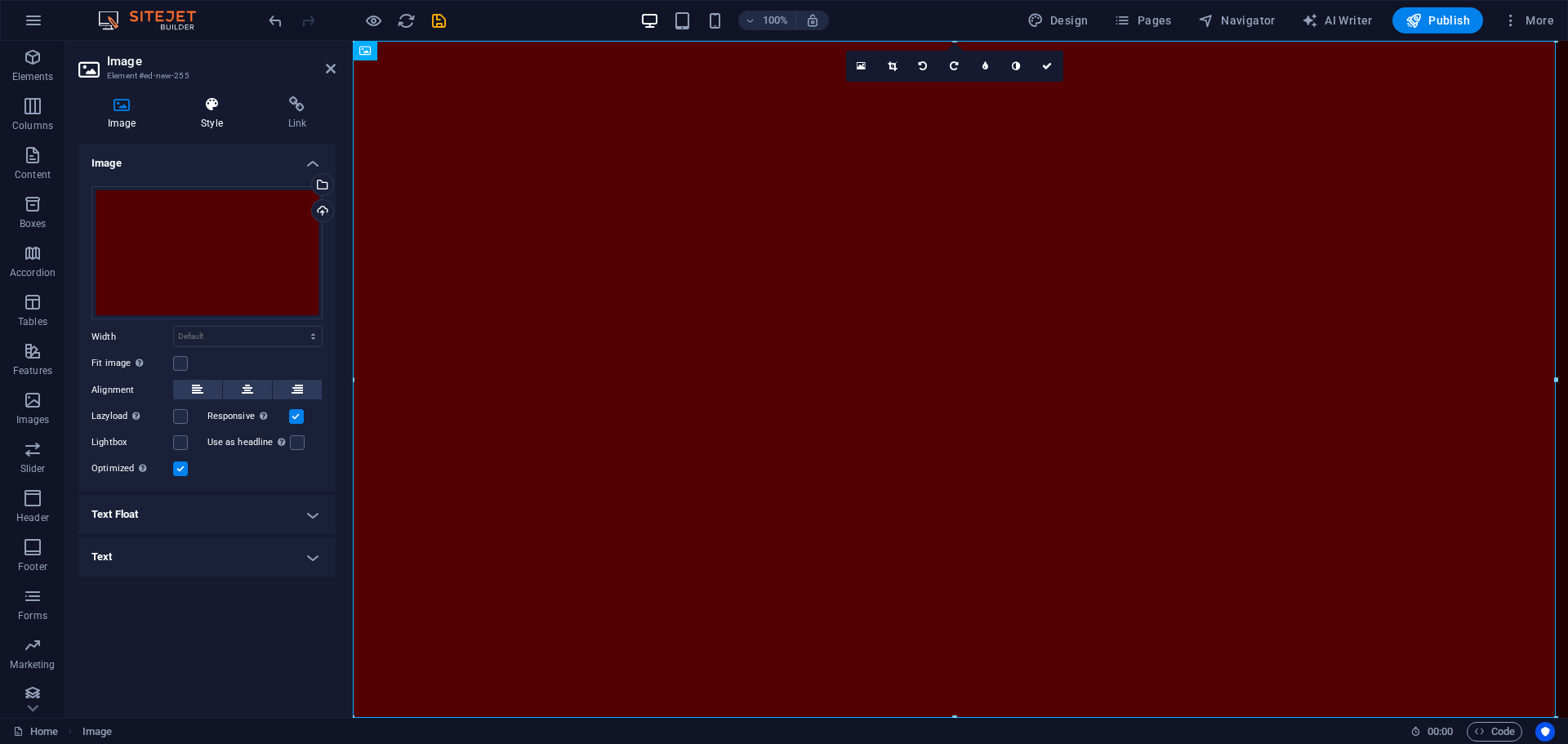
click at [201, 111] on icon at bounding box center [211, 104] width 80 height 16
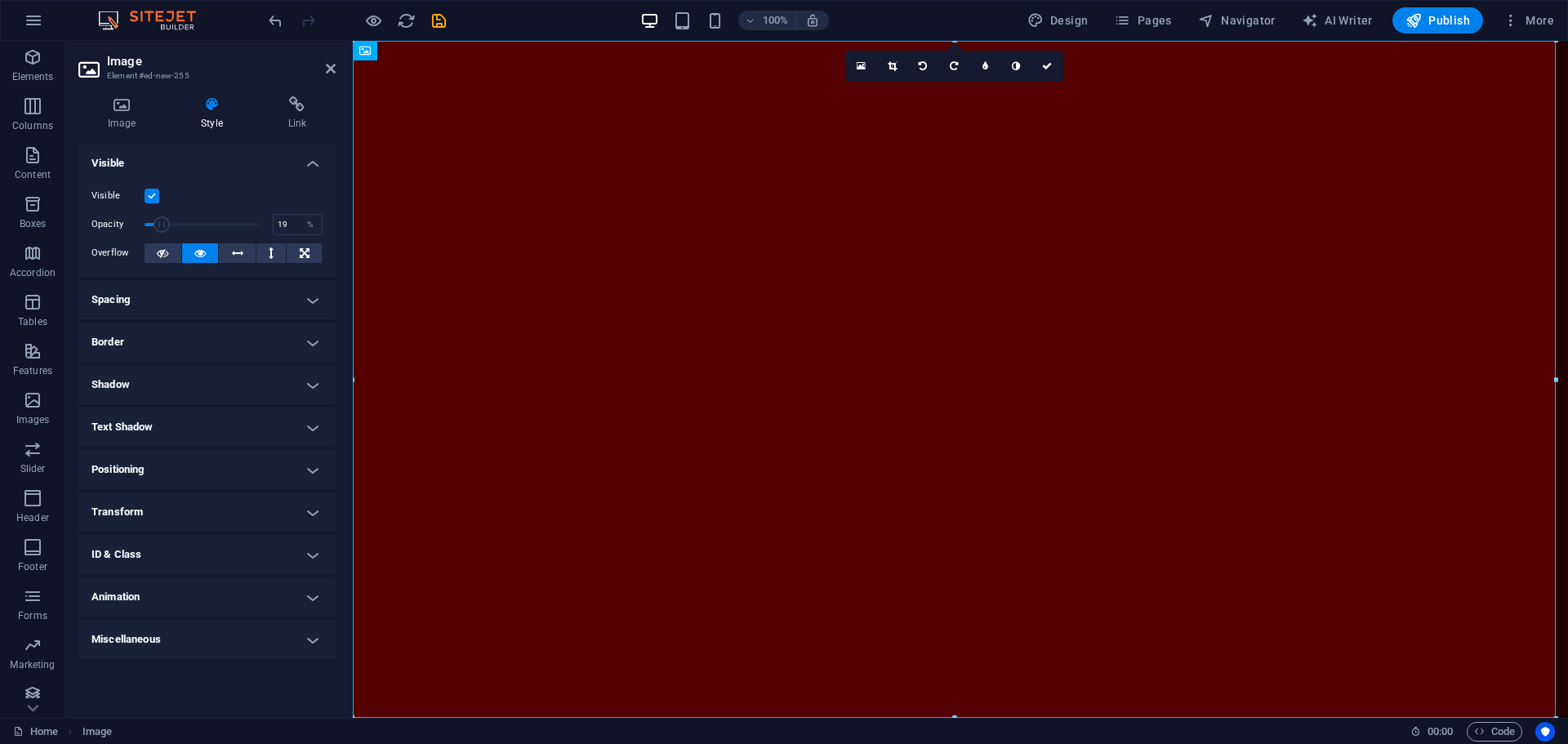
drag, startPoint x: 259, startPoint y: 223, endPoint x: 165, endPoint y: 221, distance: 94.0
click at [165, 221] on span at bounding box center [162, 224] width 16 height 16
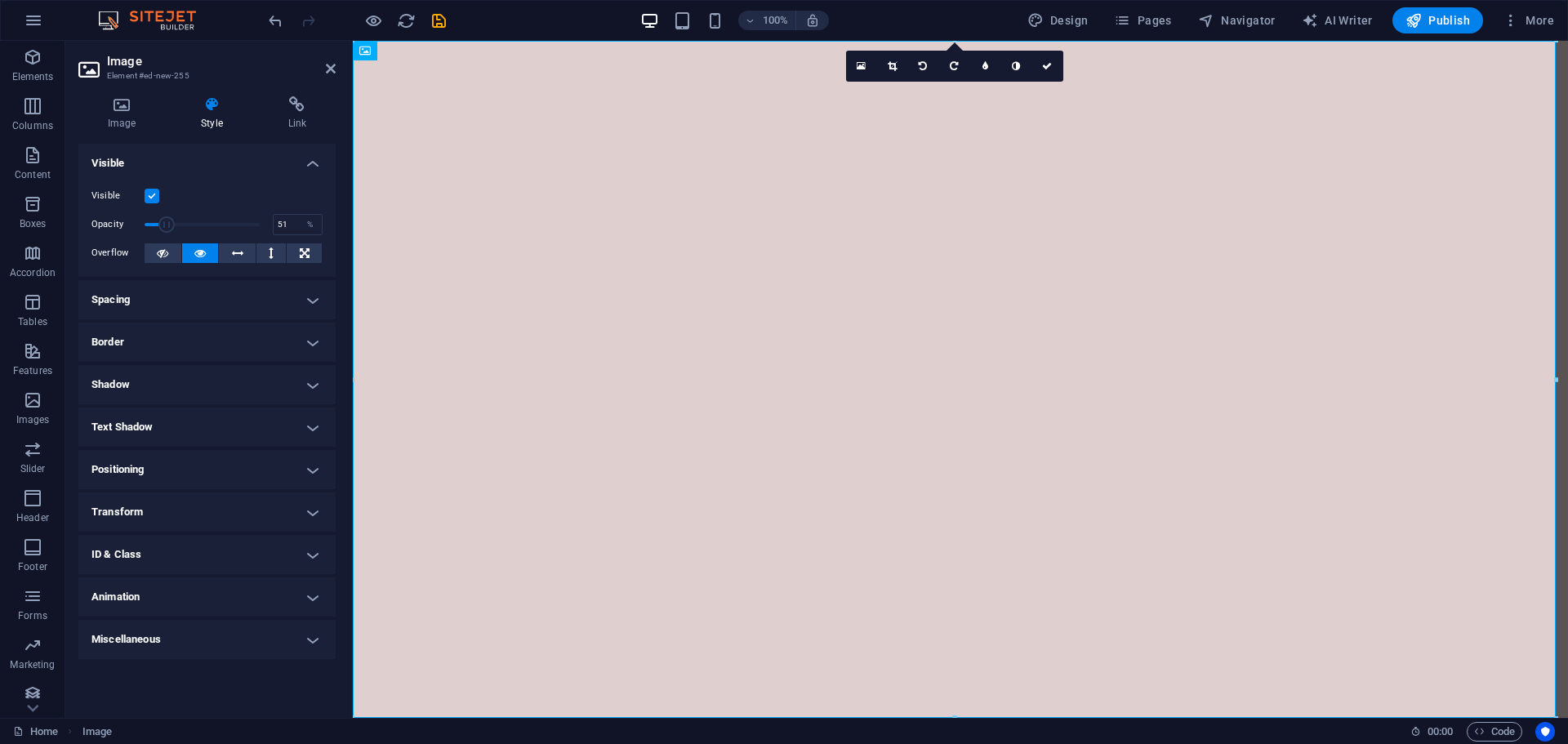
drag, startPoint x: 167, startPoint y: 227, endPoint x: 203, endPoint y: 223, distance: 36.2
click at [175, 223] on span at bounding box center [166, 224] width 16 height 16
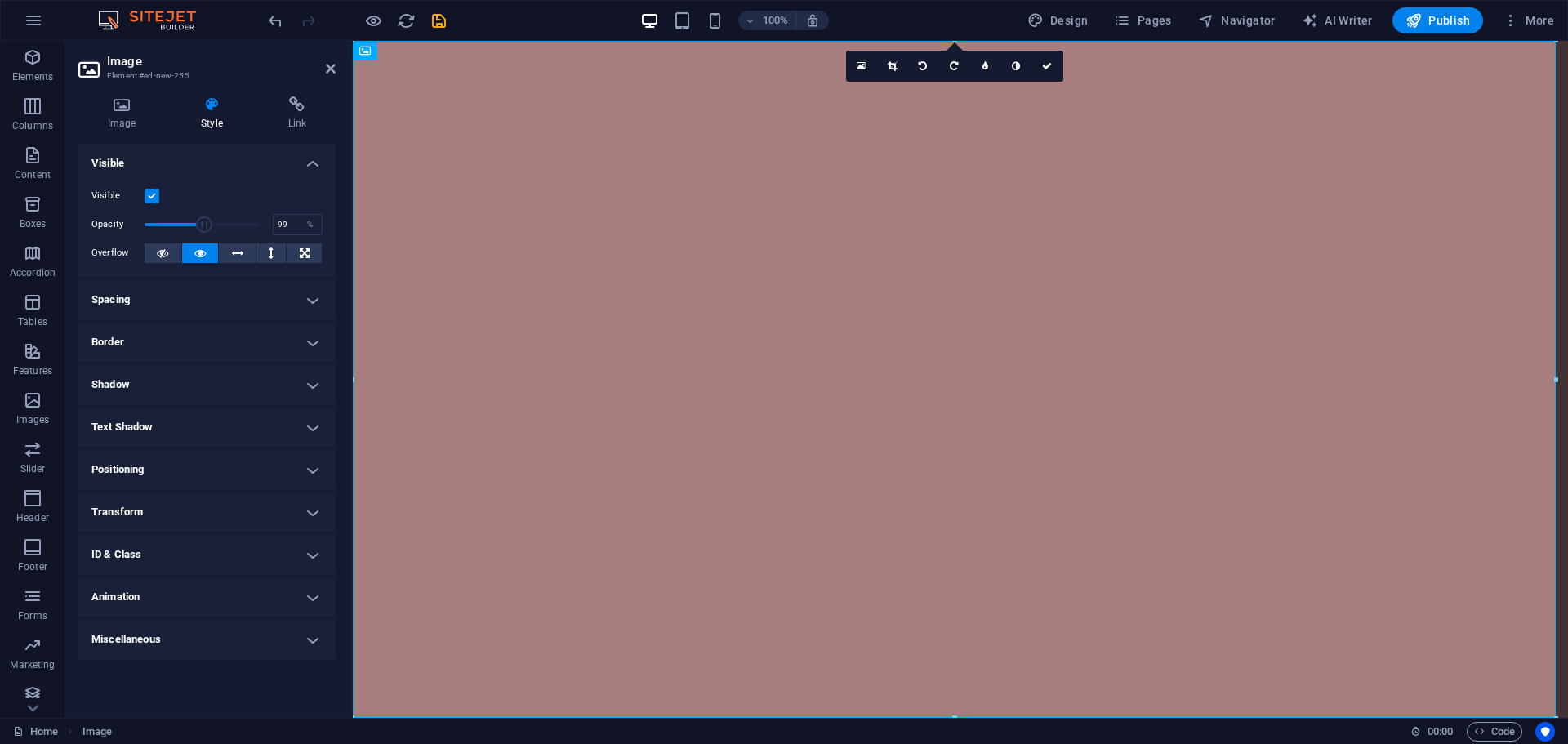
type input "100"
drag, startPoint x: 203, startPoint y: 225, endPoint x: 298, endPoint y: 230, distance: 95.1
click at [286, 226] on div "Opacity 100 %" at bounding box center [207, 223] width 231 height 24
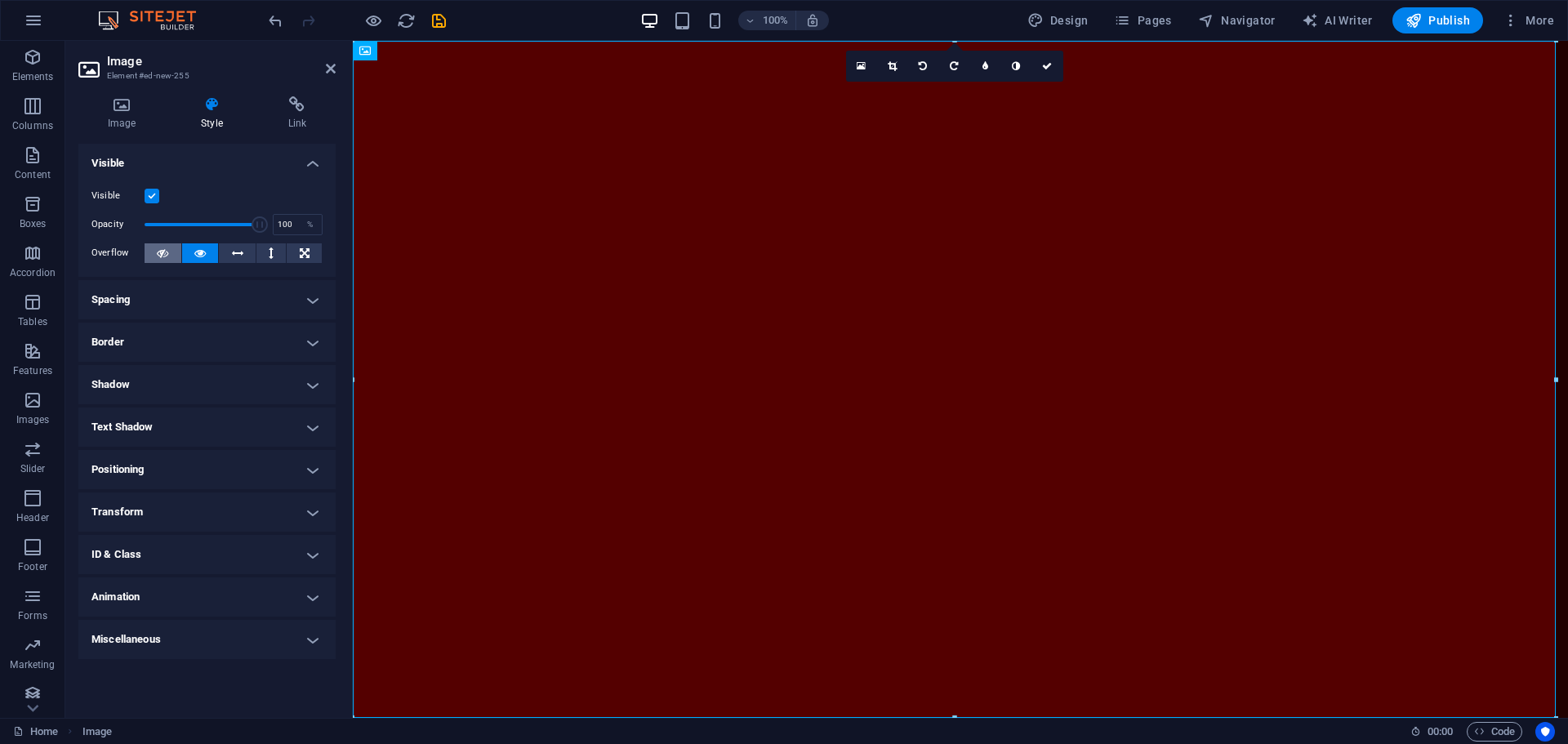
click at [160, 256] on icon at bounding box center [163, 253] width 12 height 20
click at [198, 255] on icon at bounding box center [199, 253] width 12 height 20
click at [233, 258] on icon at bounding box center [237, 253] width 12 height 20
click at [207, 257] on button at bounding box center [200, 253] width 37 height 20
click at [305, 302] on h4 "Spacing" at bounding box center [207, 300] width 257 height 39
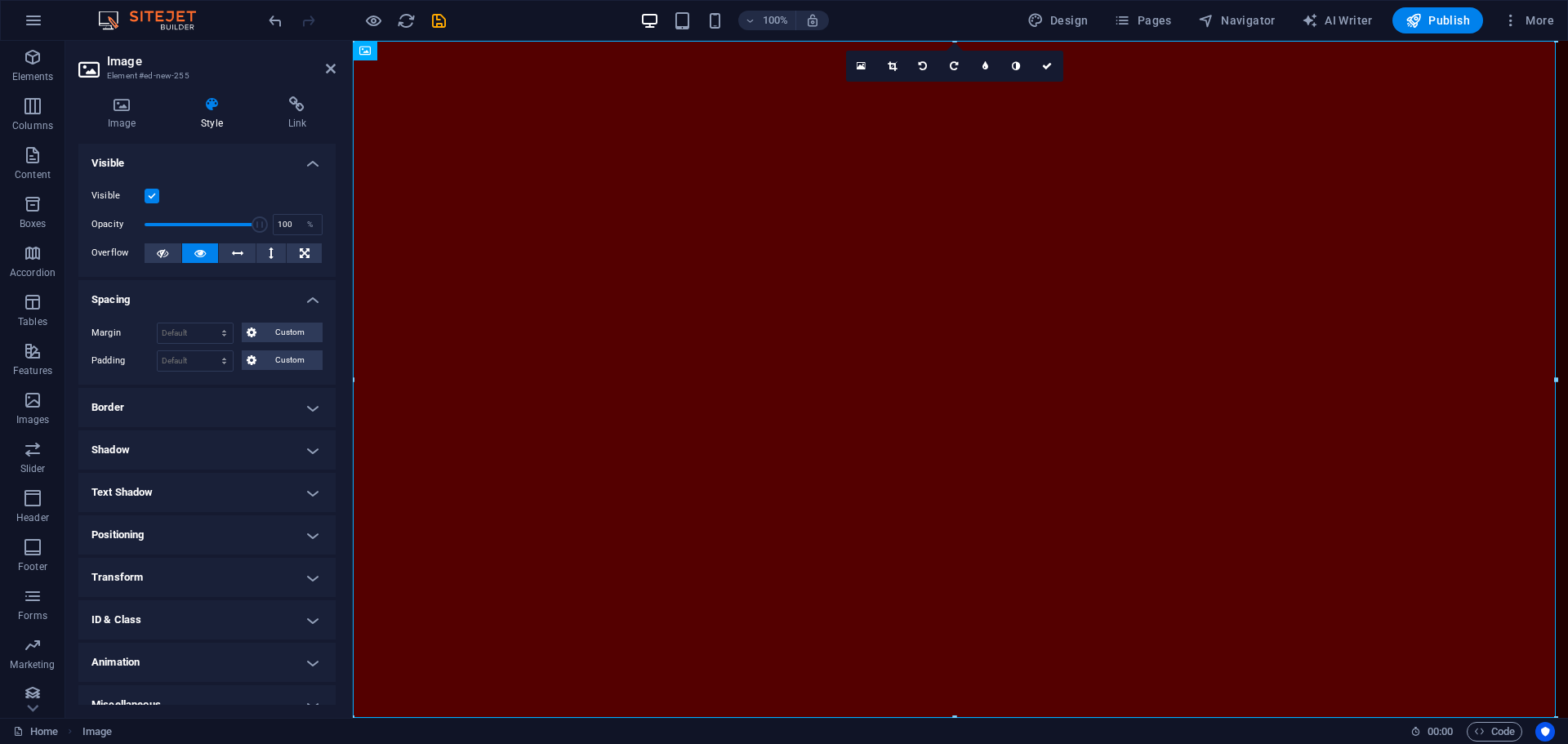
click at [307, 289] on h4 "Spacing" at bounding box center [207, 294] width 257 height 30
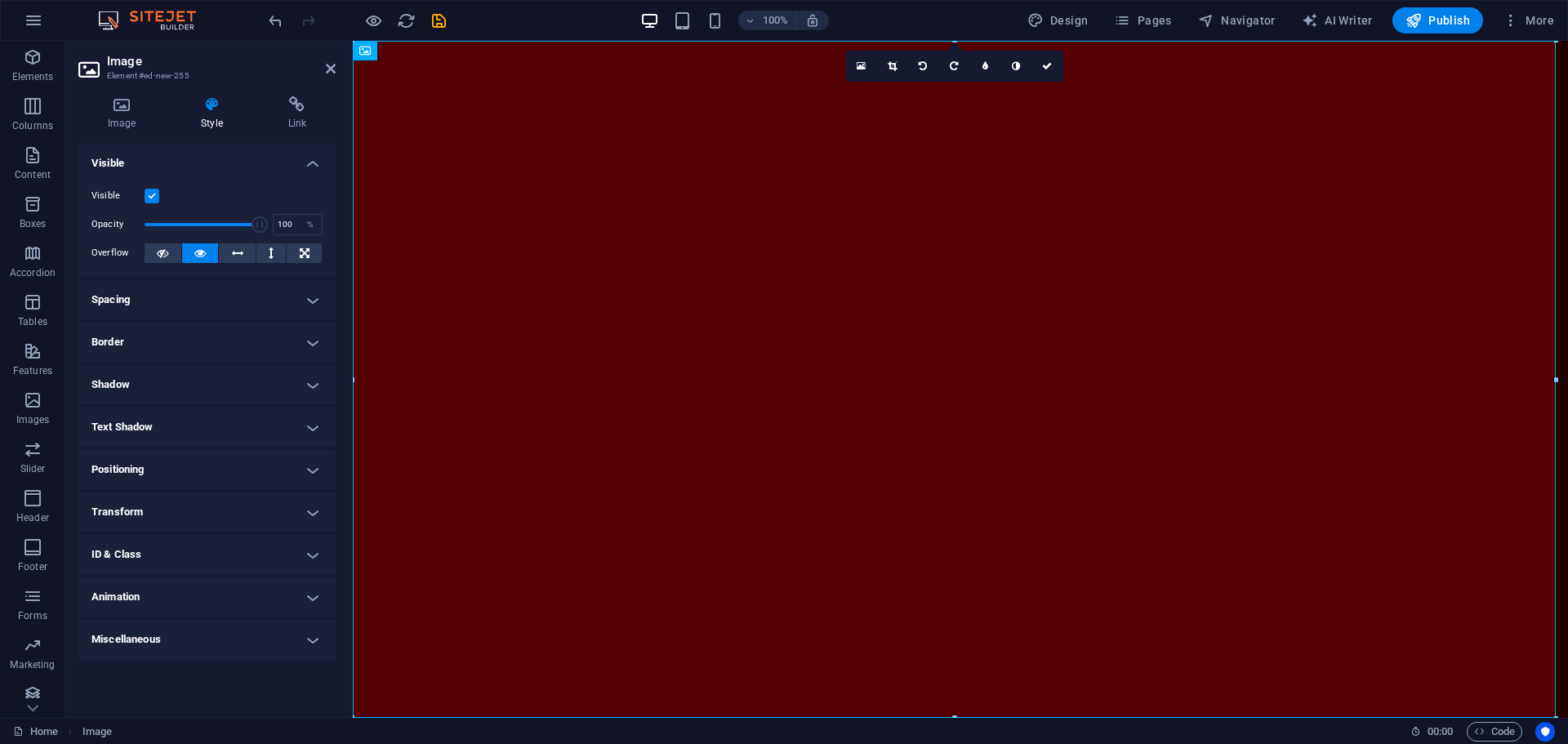
click at [314, 338] on h4 "Border" at bounding box center [207, 342] width 257 height 39
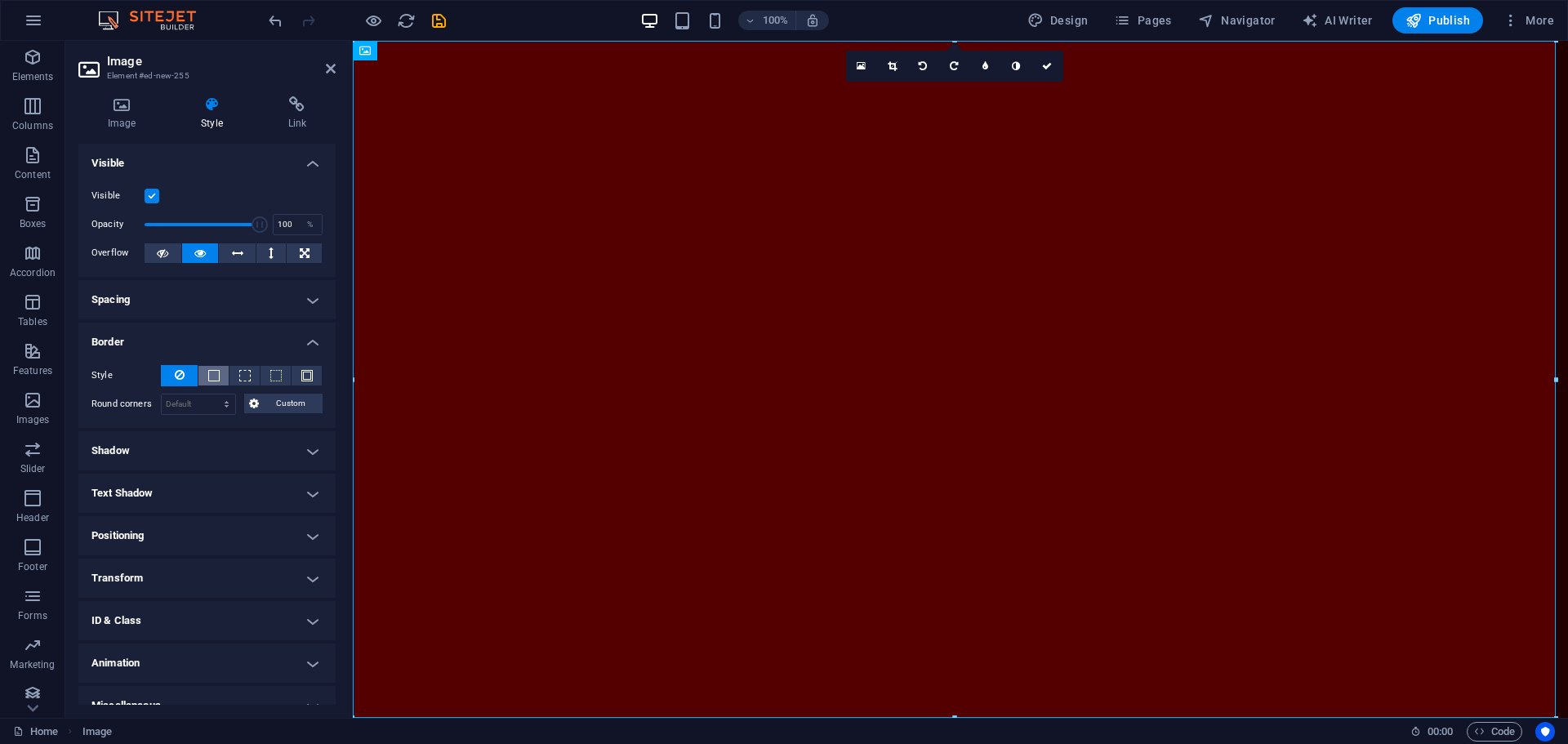
click at [208, 372] on span at bounding box center [214, 375] width 12 height 12
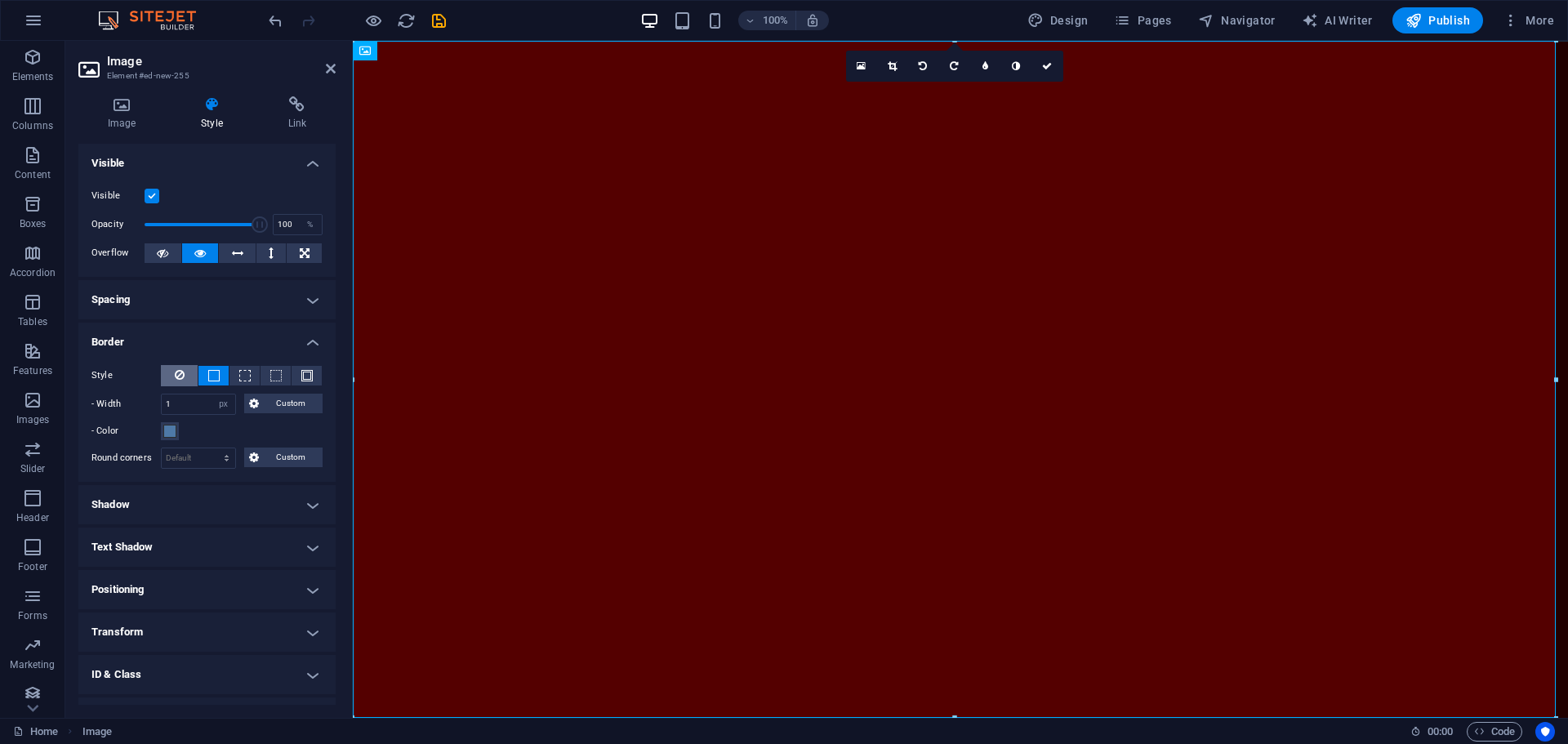
click at [167, 379] on button at bounding box center [179, 376] width 37 height 22
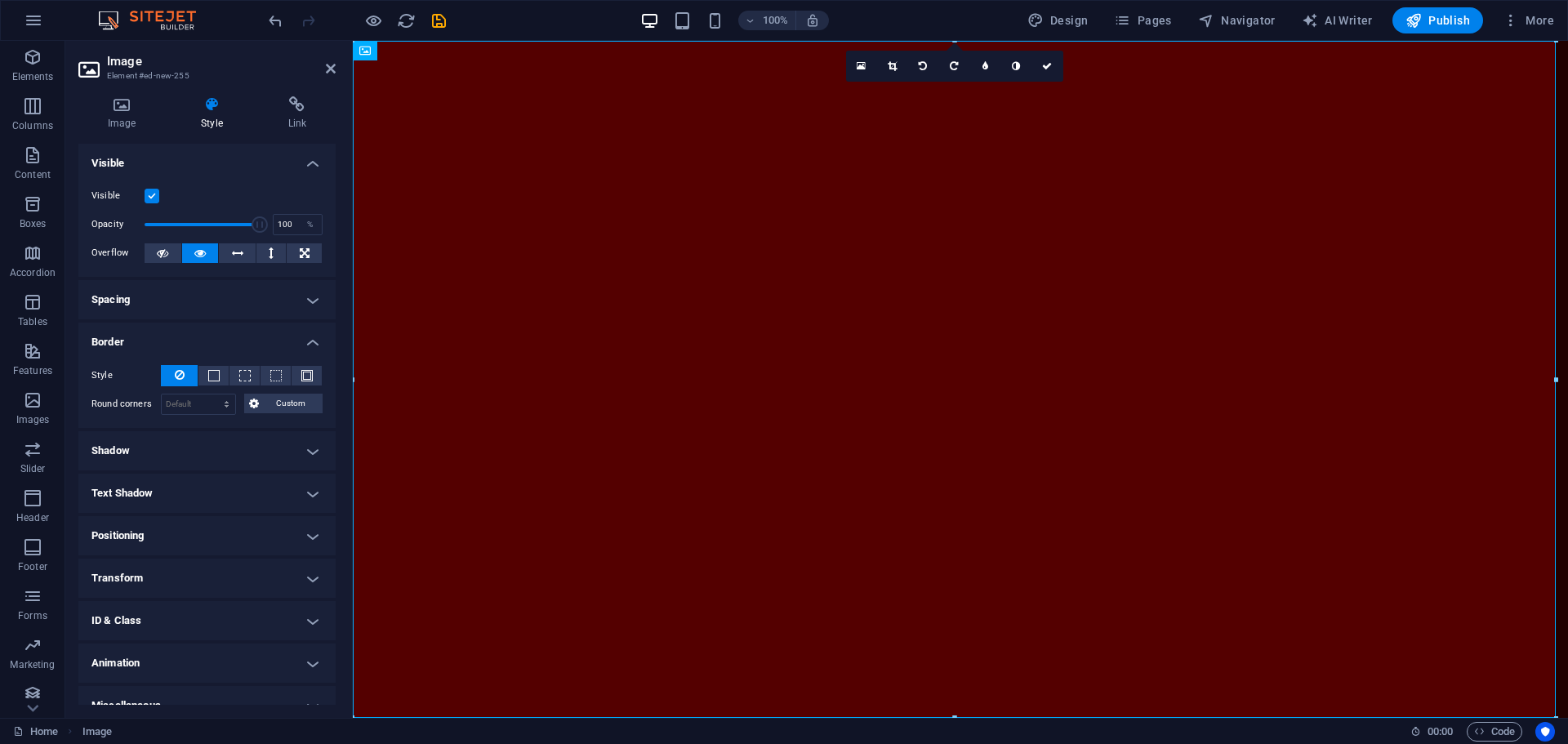
click at [293, 344] on h4 "Border" at bounding box center [207, 337] width 257 height 30
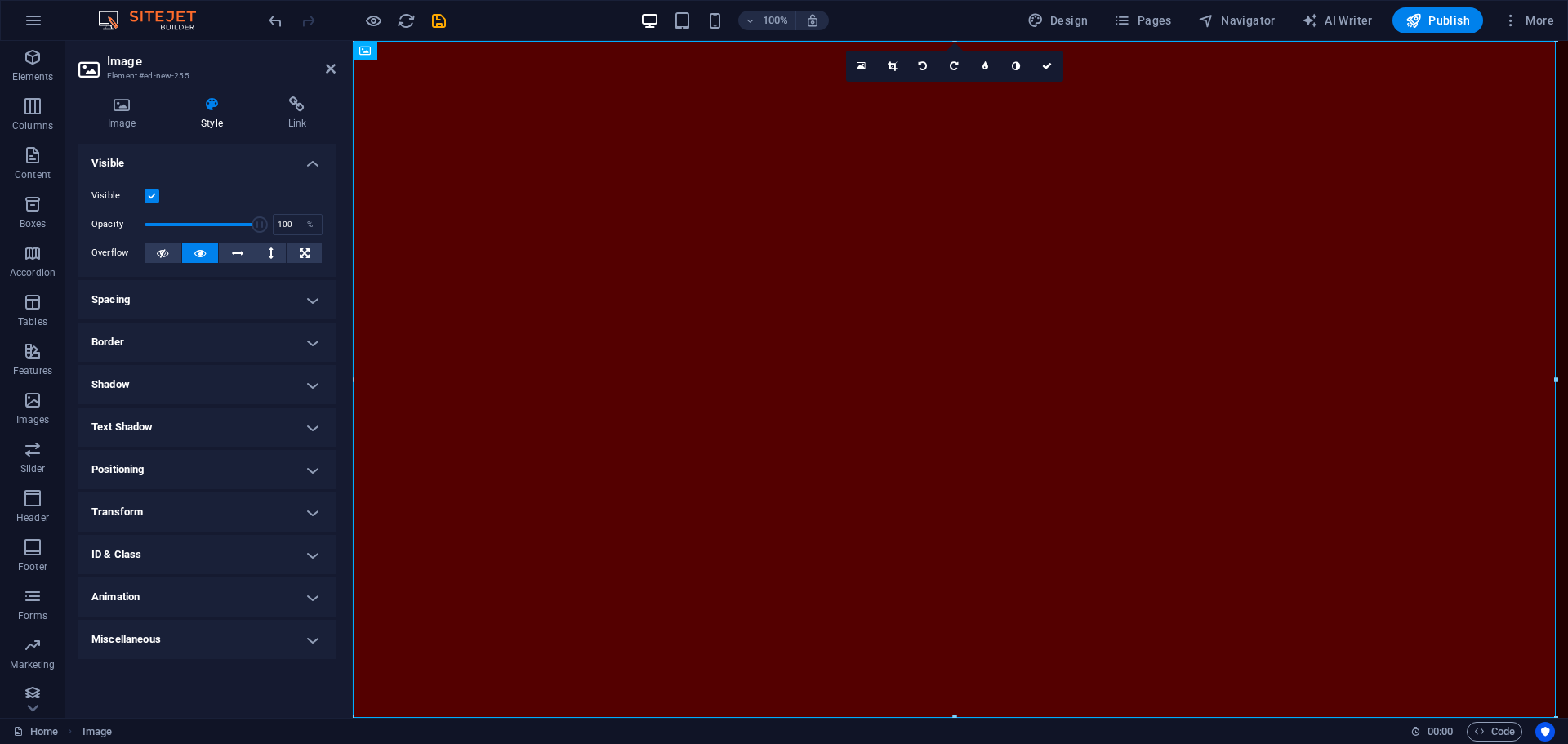
click at [311, 388] on h4 "Shadow" at bounding box center [207, 385] width 257 height 39
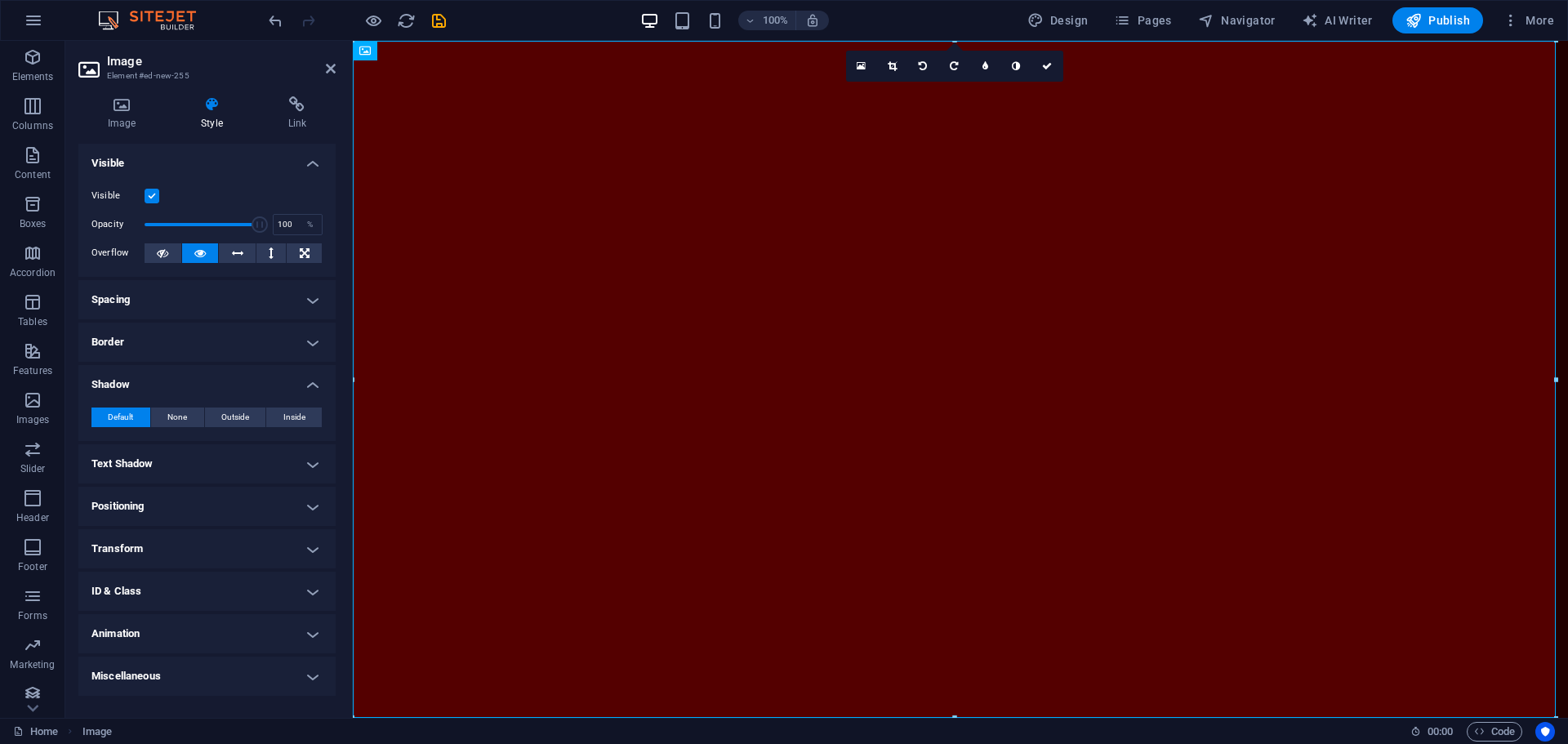
click at [311, 388] on h4 "Shadow" at bounding box center [207, 380] width 257 height 30
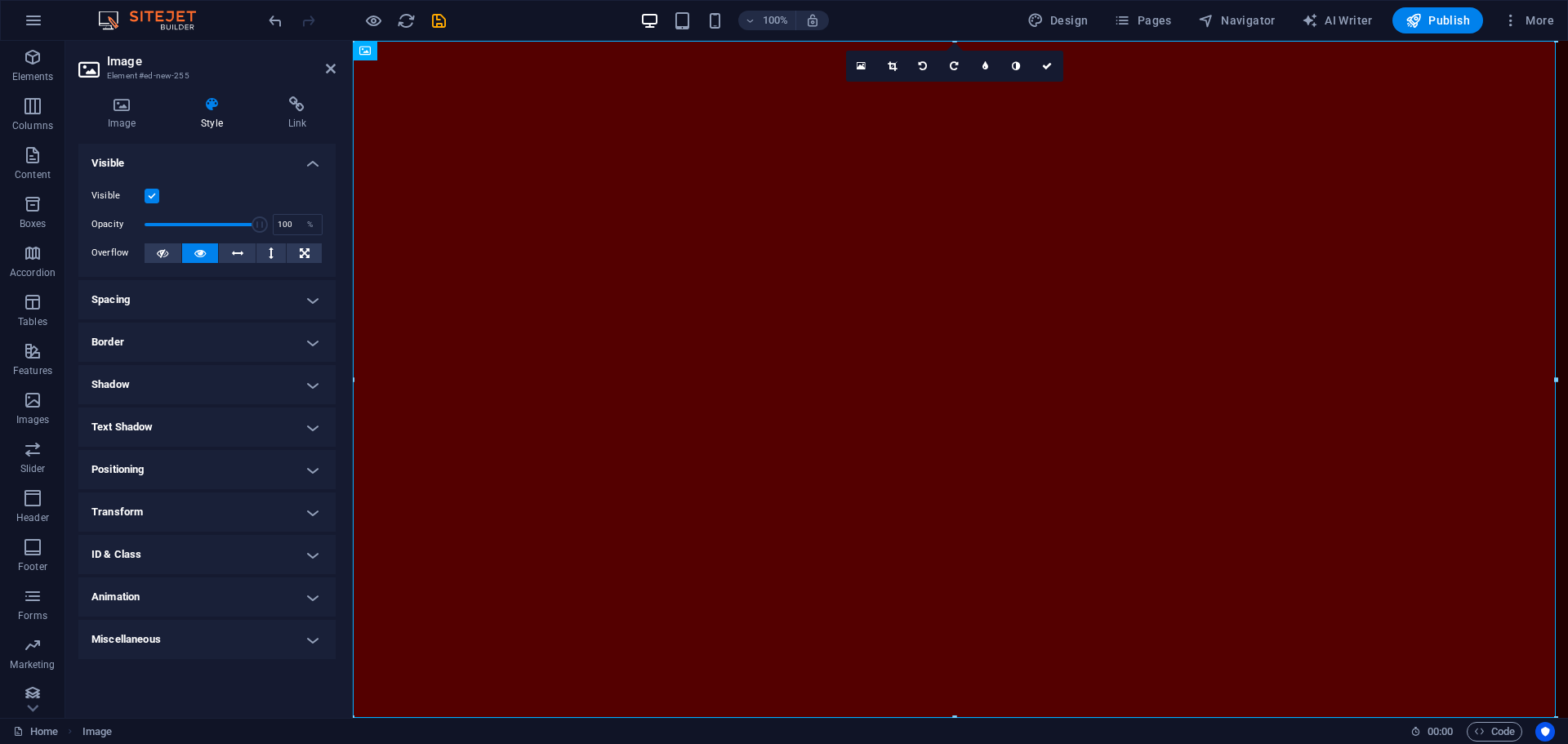
click at [296, 428] on h4 "Text Shadow" at bounding box center [207, 427] width 257 height 39
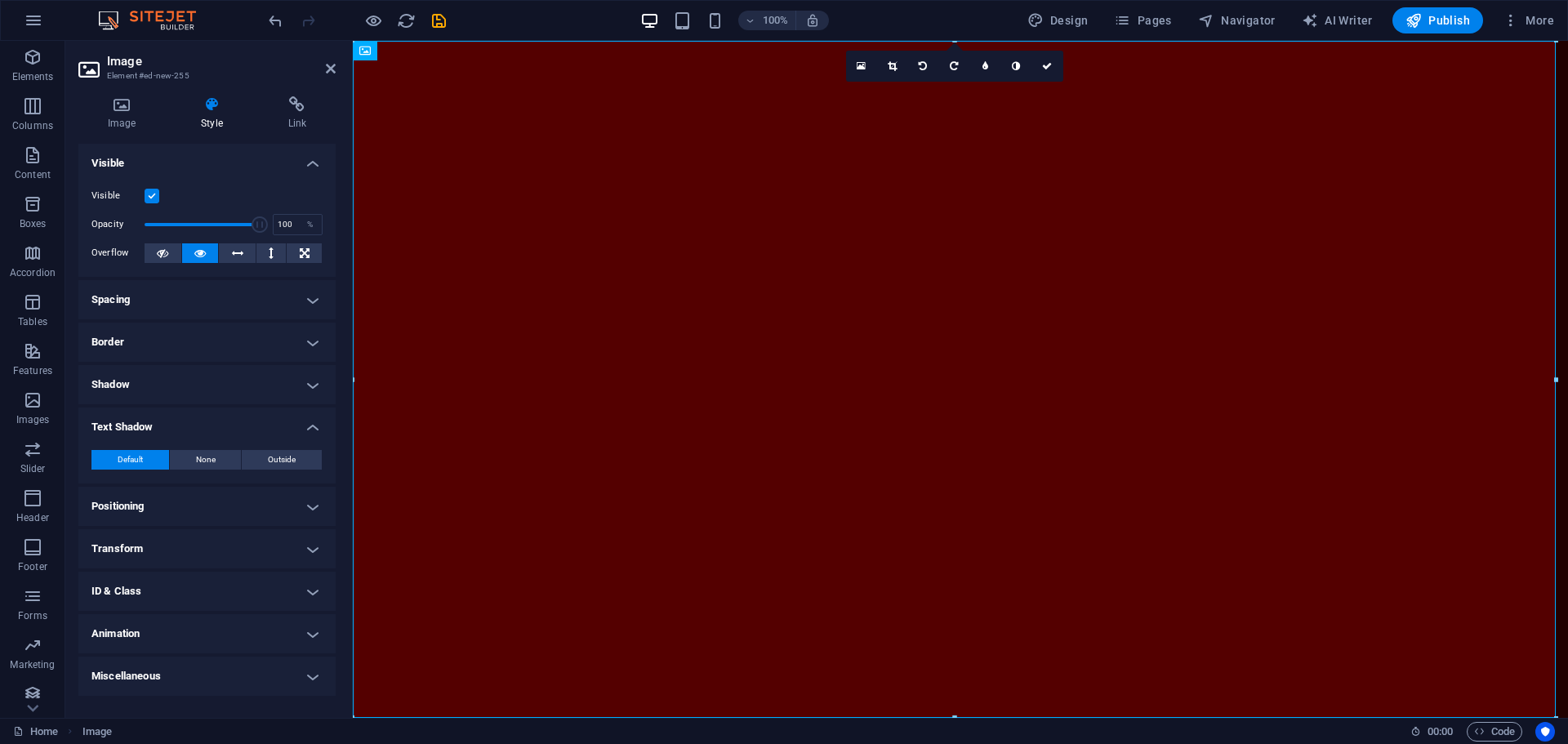
click at [303, 425] on h4 "Text Shadow" at bounding box center [207, 422] width 257 height 30
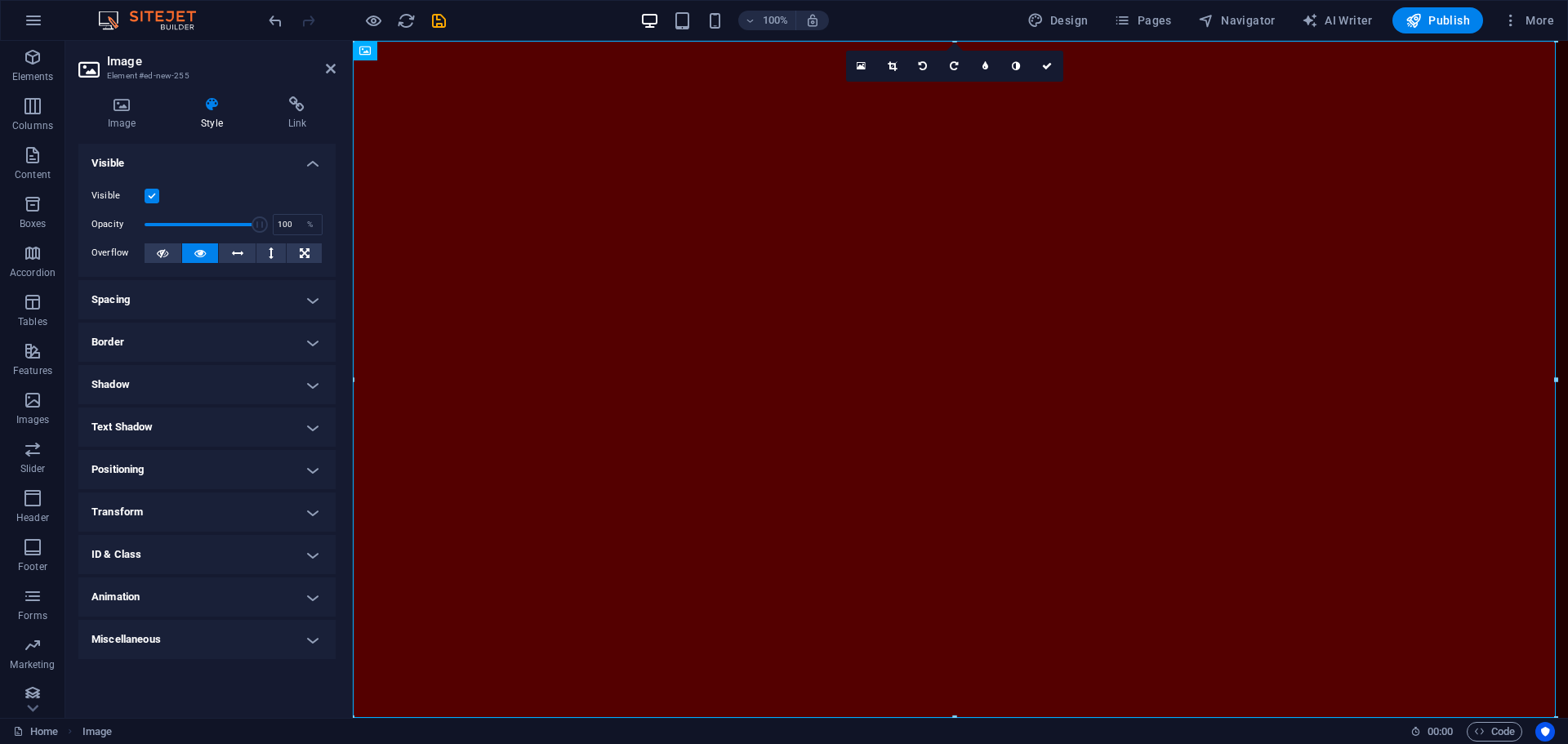
click at [290, 474] on h4 "Positioning" at bounding box center [207, 469] width 257 height 39
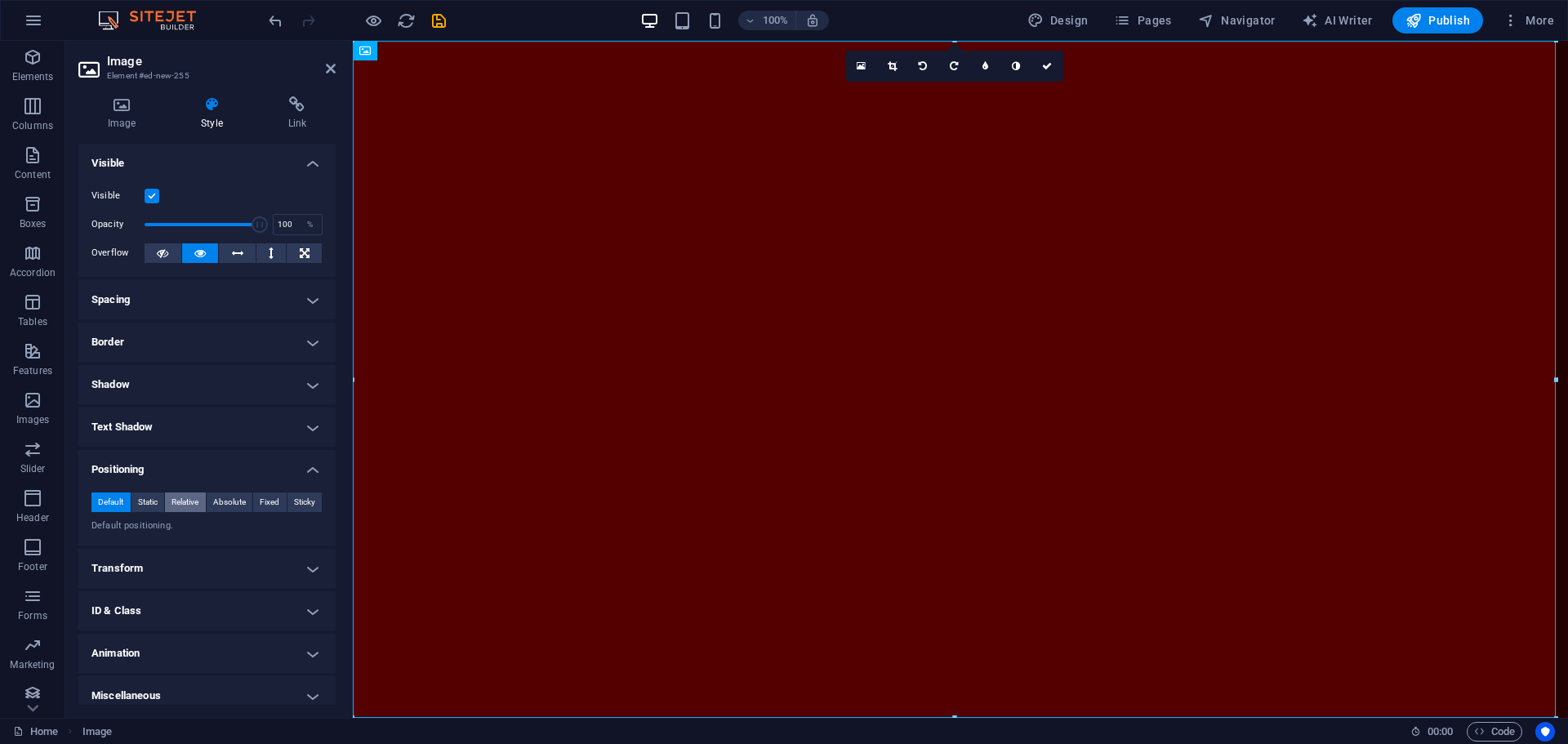
click at [190, 496] on span "Relative" at bounding box center [185, 502] width 27 height 20
click at [149, 502] on span "Static" at bounding box center [148, 502] width 20 height 20
click at [105, 500] on span "Default" at bounding box center [110, 502] width 25 height 20
click at [306, 473] on h4 "Positioning" at bounding box center [207, 464] width 257 height 30
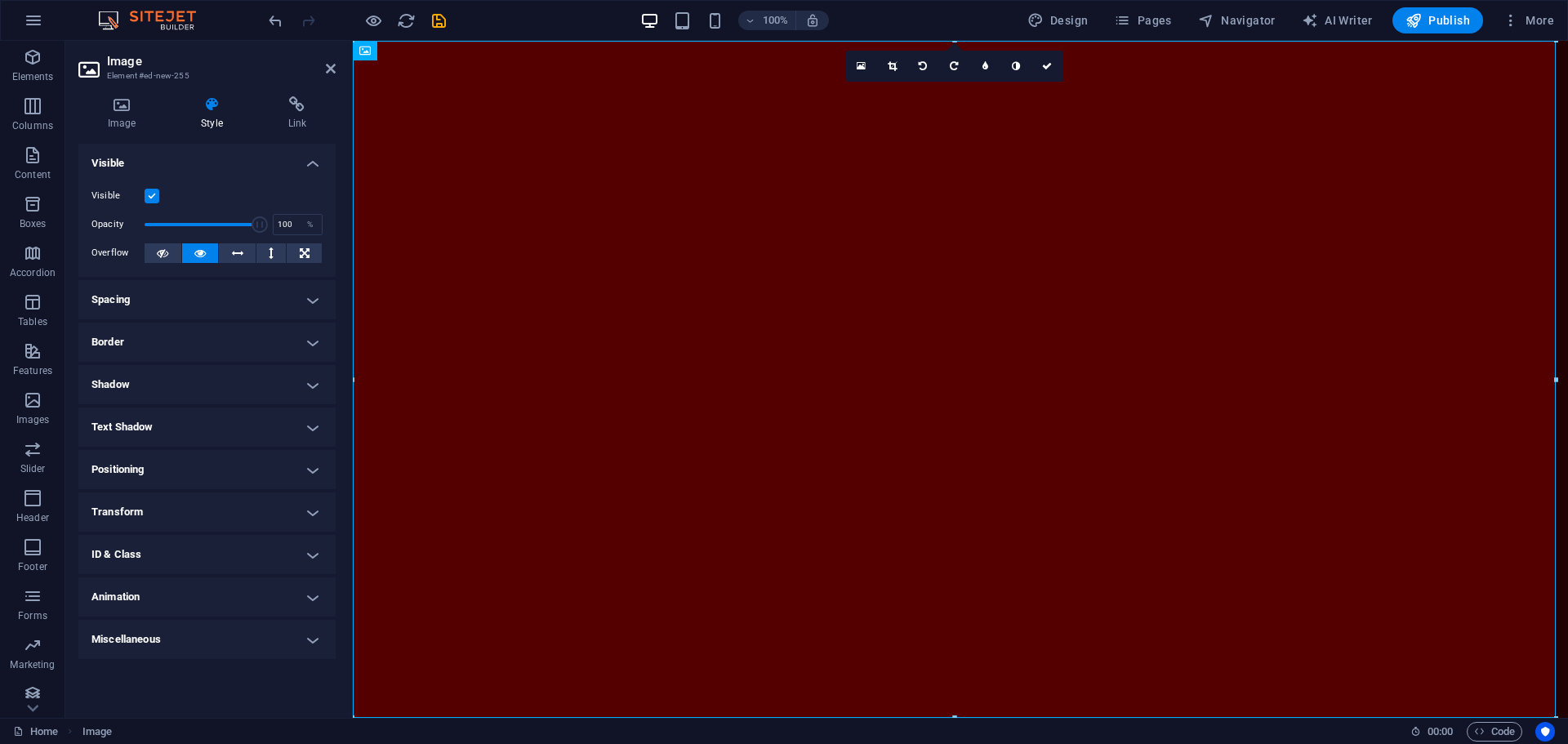
click at [309, 508] on h4 "Transform" at bounding box center [207, 512] width 257 height 39
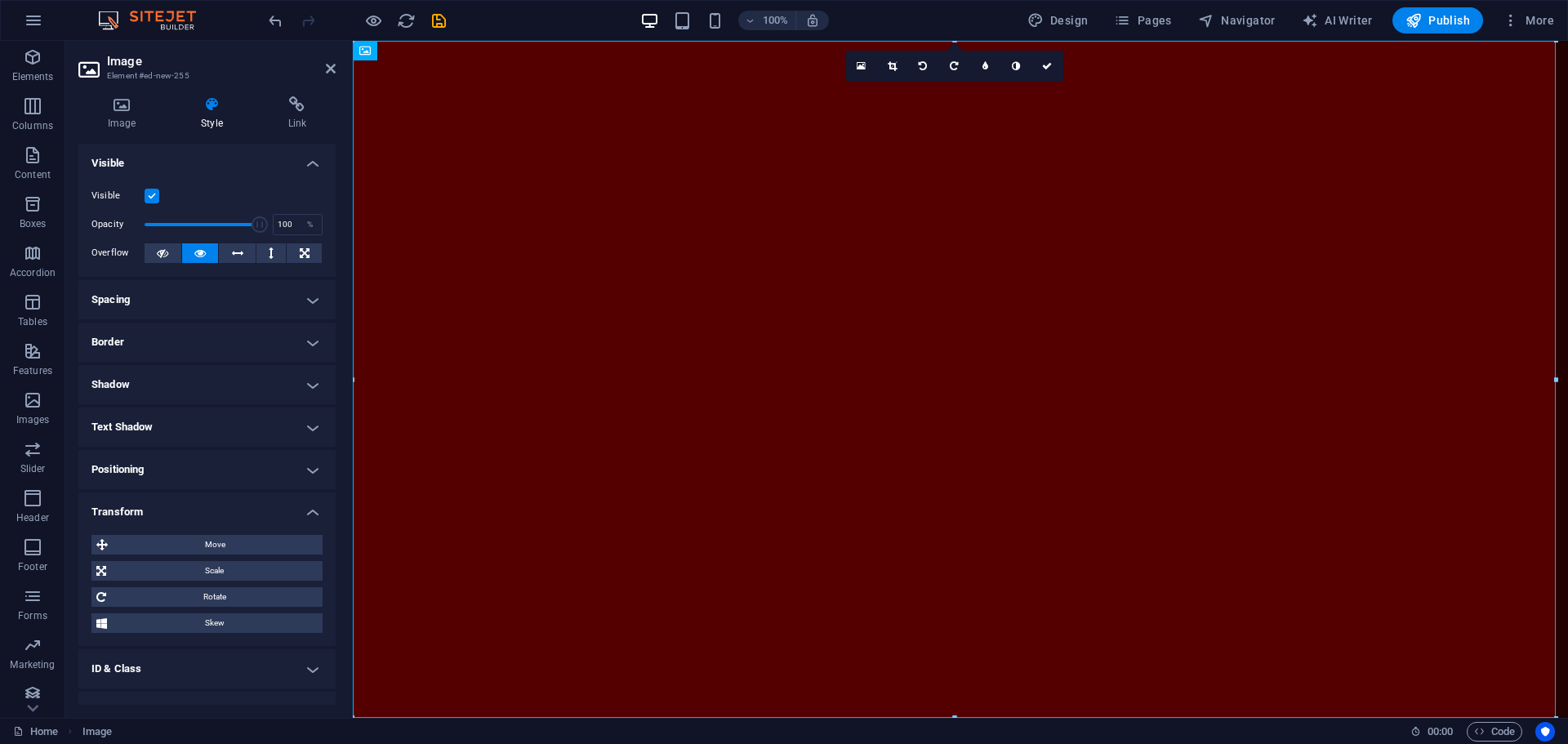
click at [309, 508] on h4 "Transform" at bounding box center [207, 506] width 257 height 30
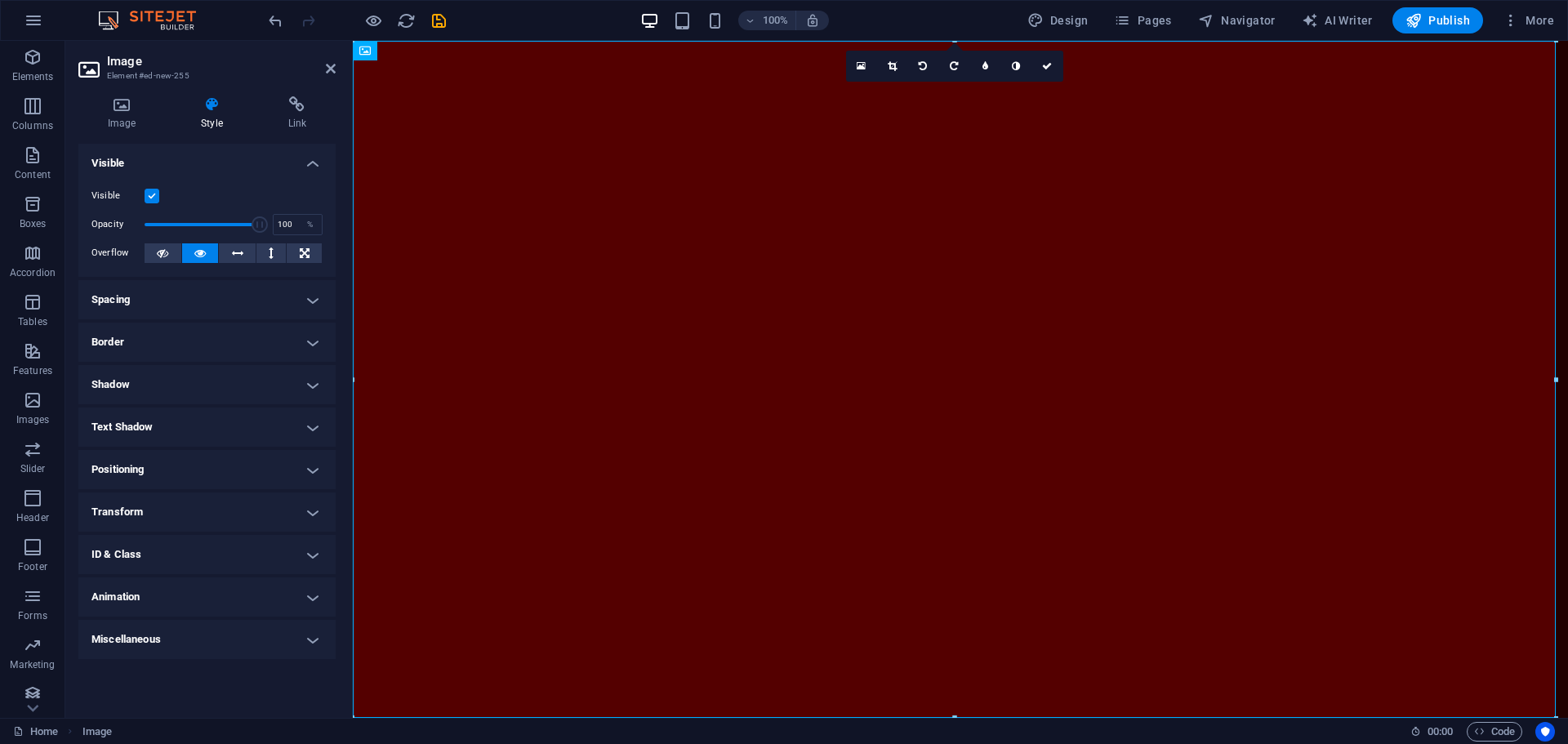
click at [288, 592] on h4 "Animation" at bounding box center [207, 597] width 257 height 39
click at [289, 592] on h4 "Animation" at bounding box center [207, 591] width 257 height 30
click at [286, 119] on h4 "Link" at bounding box center [296, 113] width 76 height 34
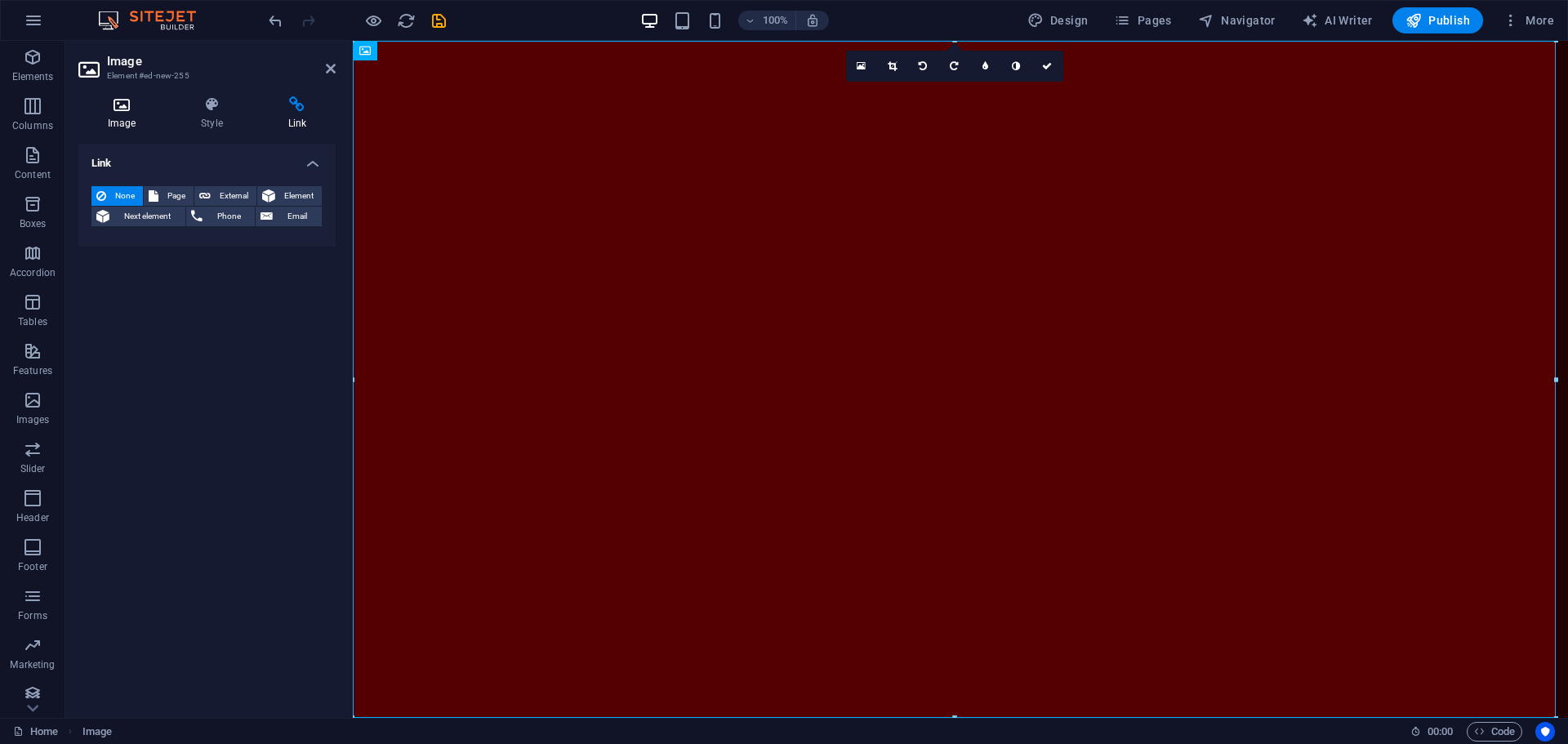
click at [104, 113] on h4 "Image" at bounding box center [125, 113] width 93 height 34
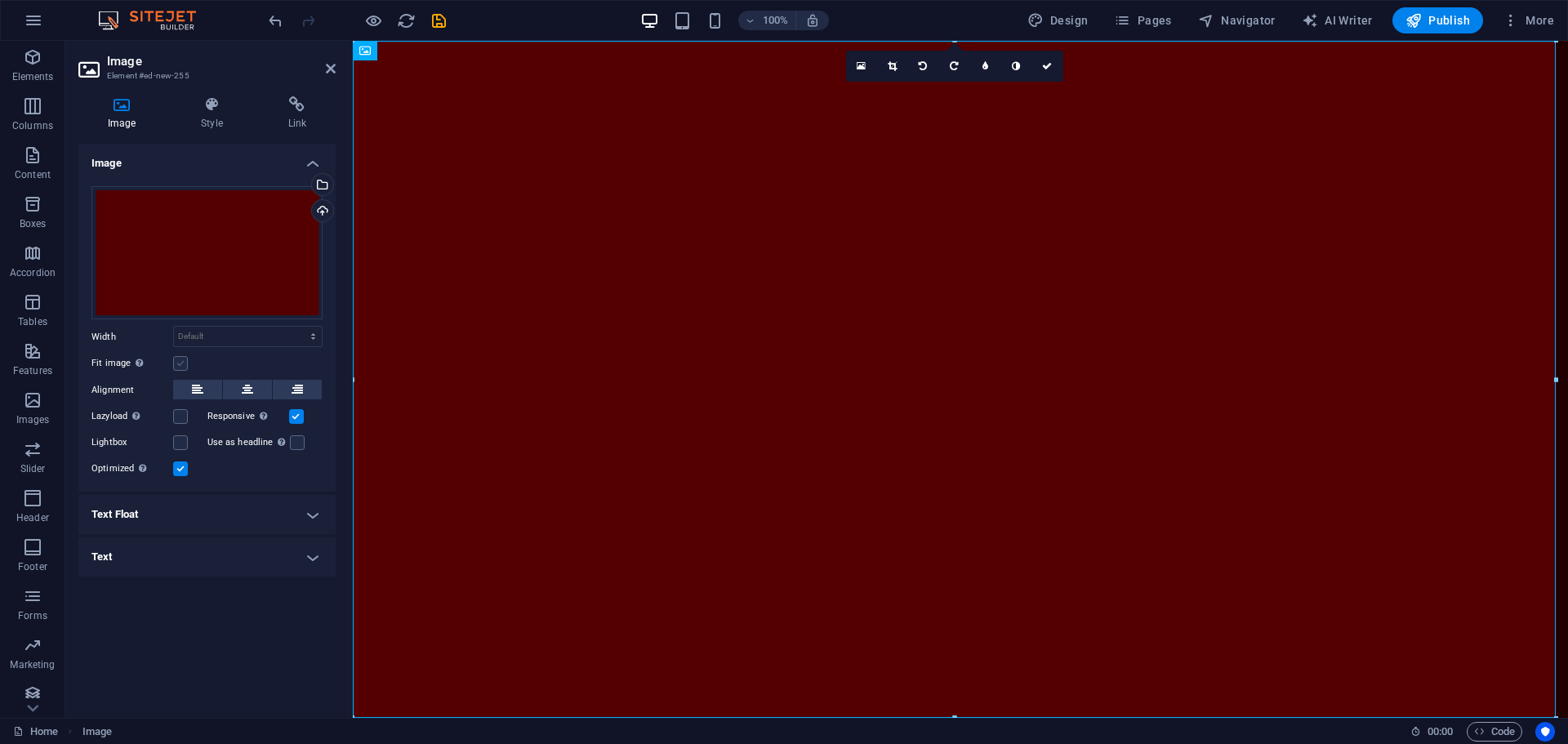
click at [181, 367] on label at bounding box center [181, 363] width 14 height 14
click at [0, 0] on input "Fit image Automatically fit image to a fixed width and height" at bounding box center [0, 0] width 0 height 0
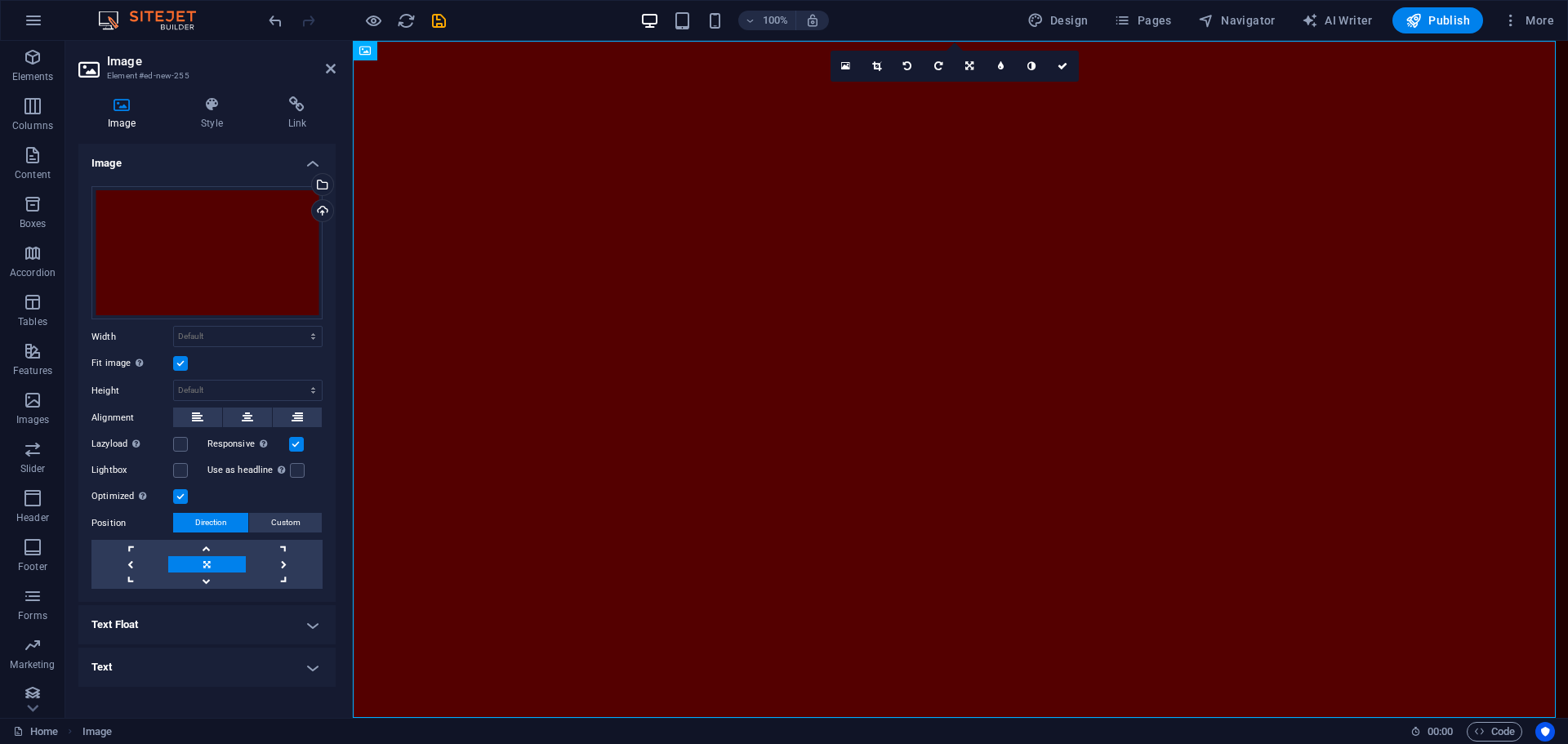
click at [181, 364] on label at bounding box center [181, 363] width 14 height 14
click at [0, 0] on input "Fit image Automatically fit image to a fixed width and height" at bounding box center [0, 0] width 0 height 0
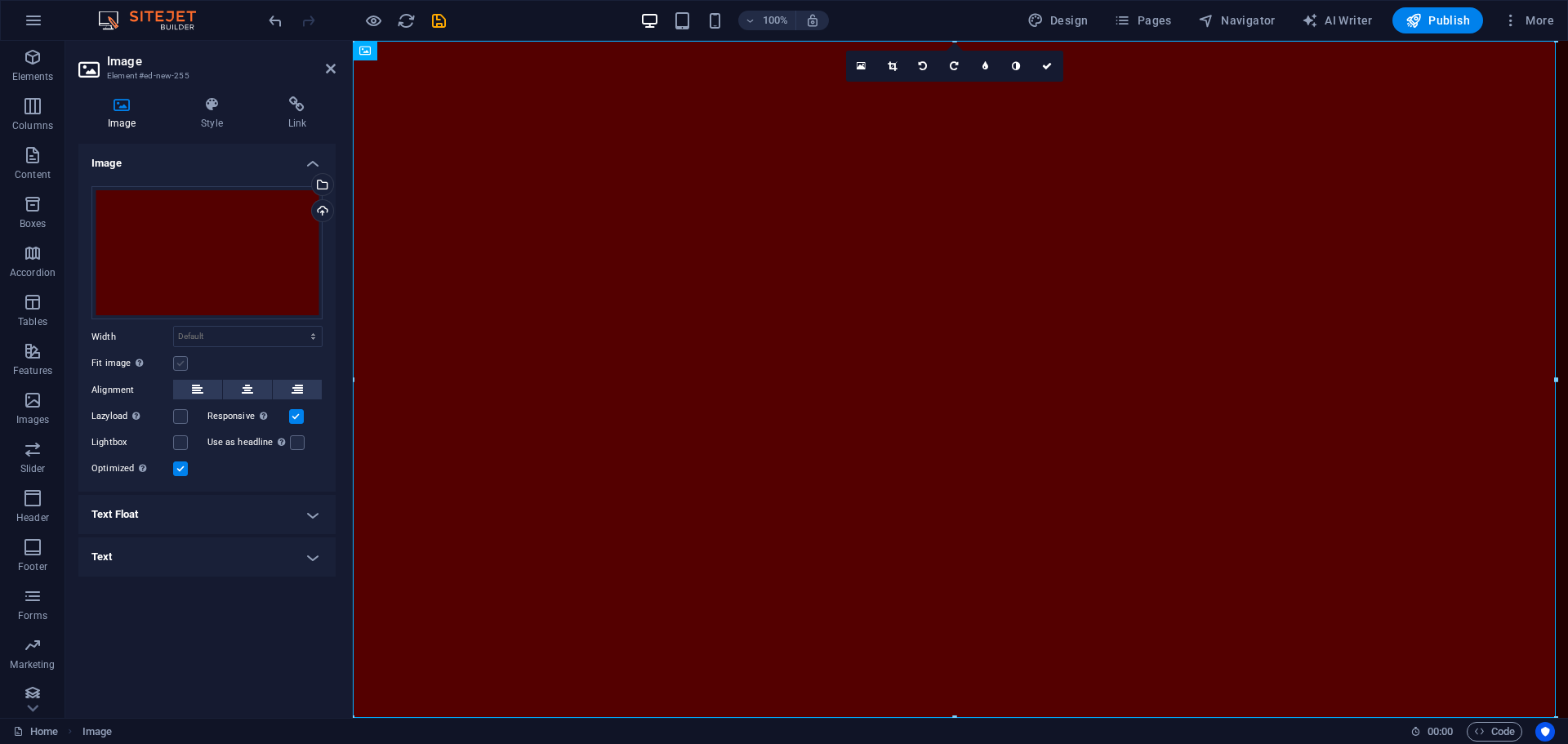
click at [181, 364] on label at bounding box center [181, 363] width 14 height 14
click at [0, 0] on input "Fit image Automatically fit image to a fixed width and height" at bounding box center [0, 0] width 0 height 0
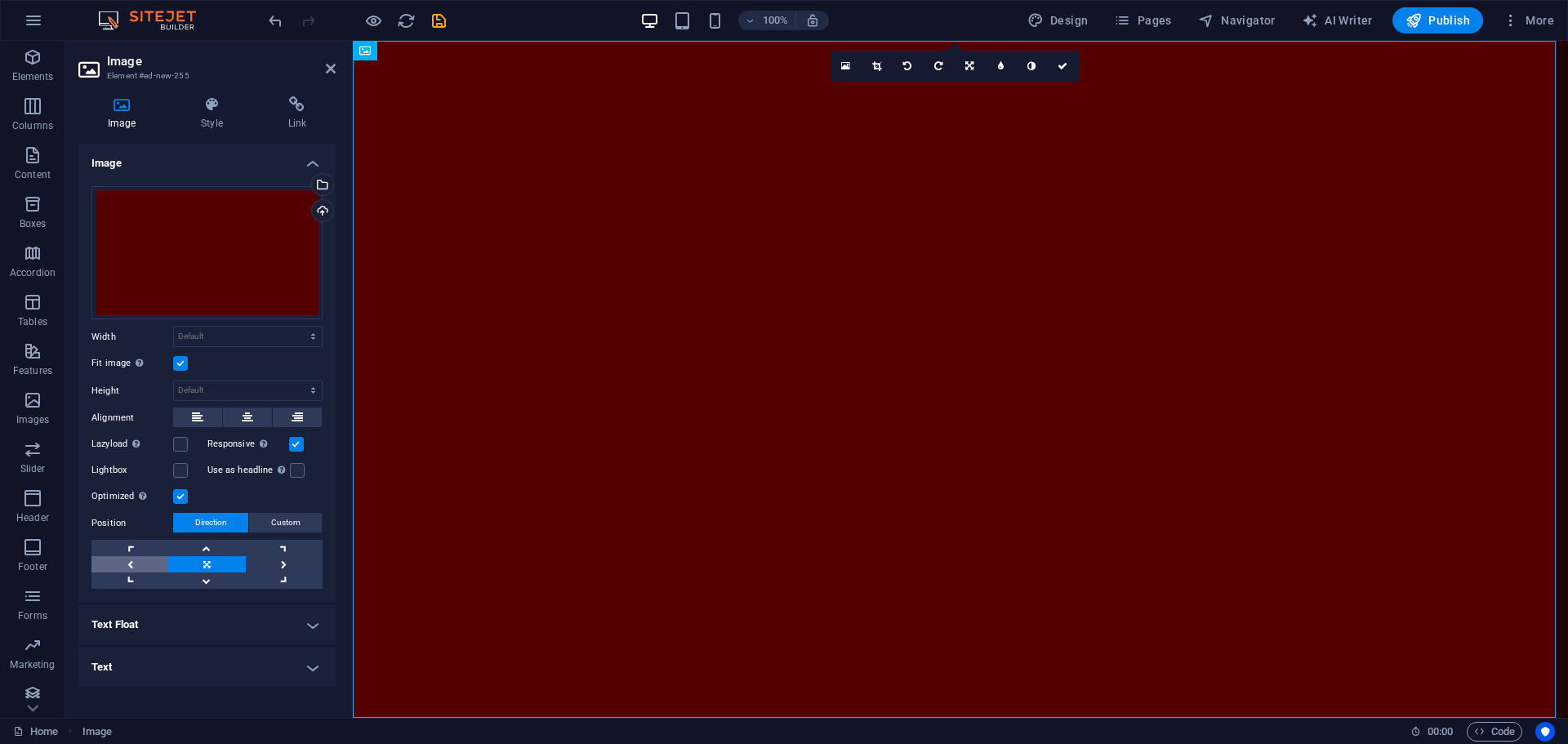
click at [134, 560] on link at bounding box center [129, 564] width 76 height 16
click at [207, 564] on link at bounding box center [206, 564] width 76 height 16
click at [181, 360] on label at bounding box center [181, 363] width 14 height 14
click at [0, 0] on input "Fit image Automatically fit image to a fixed width and height" at bounding box center [0, 0] width 0 height 0
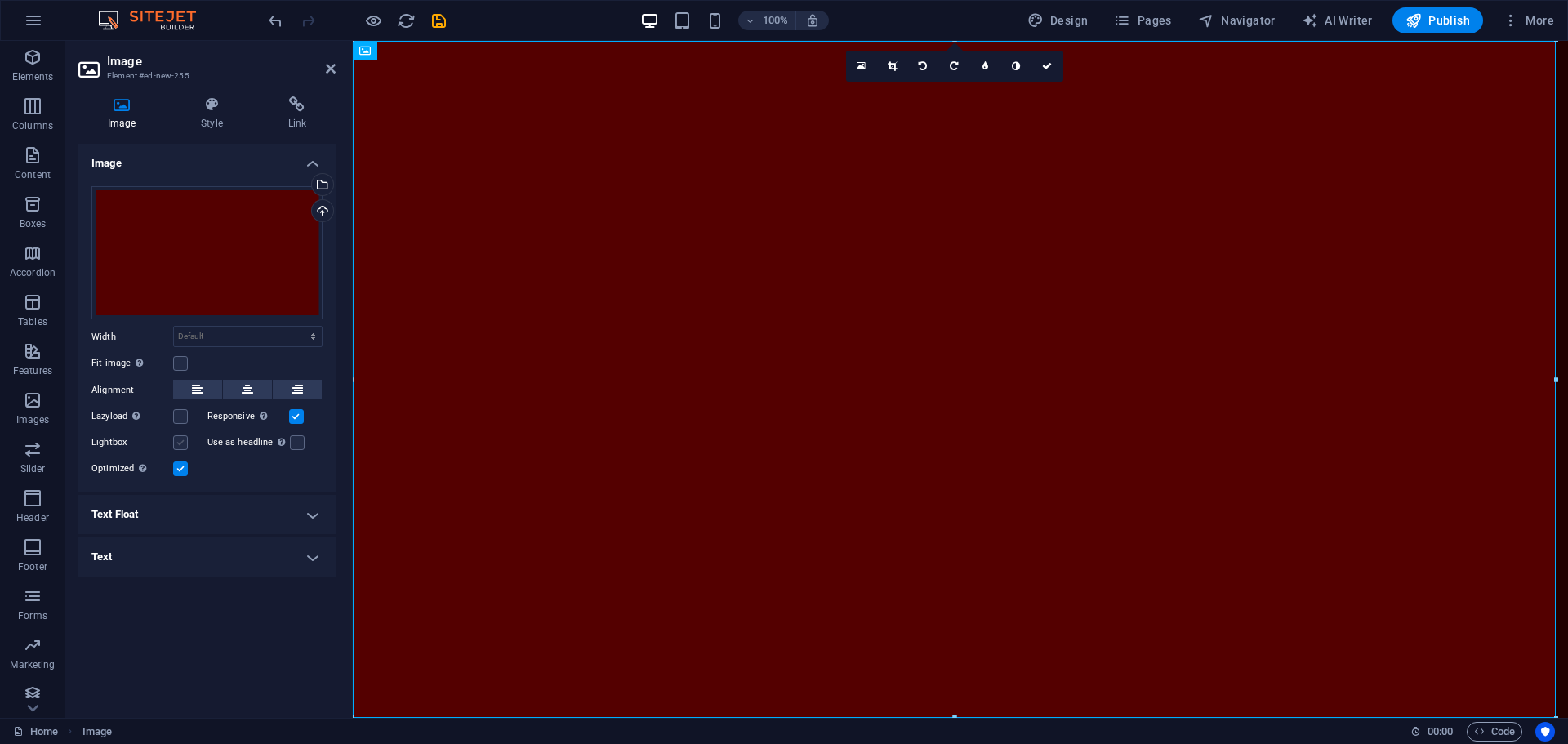
click at [187, 442] on label at bounding box center [181, 442] width 14 height 14
click at [0, 0] on input "Lightbox" at bounding box center [0, 0] width 0 height 0
click at [181, 440] on label at bounding box center [181, 442] width 14 height 14
click at [0, 0] on input "Lightbox" at bounding box center [0, 0] width 0 height 0
click at [277, 510] on h4 "Text Float" at bounding box center [207, 514] width 257 height 39
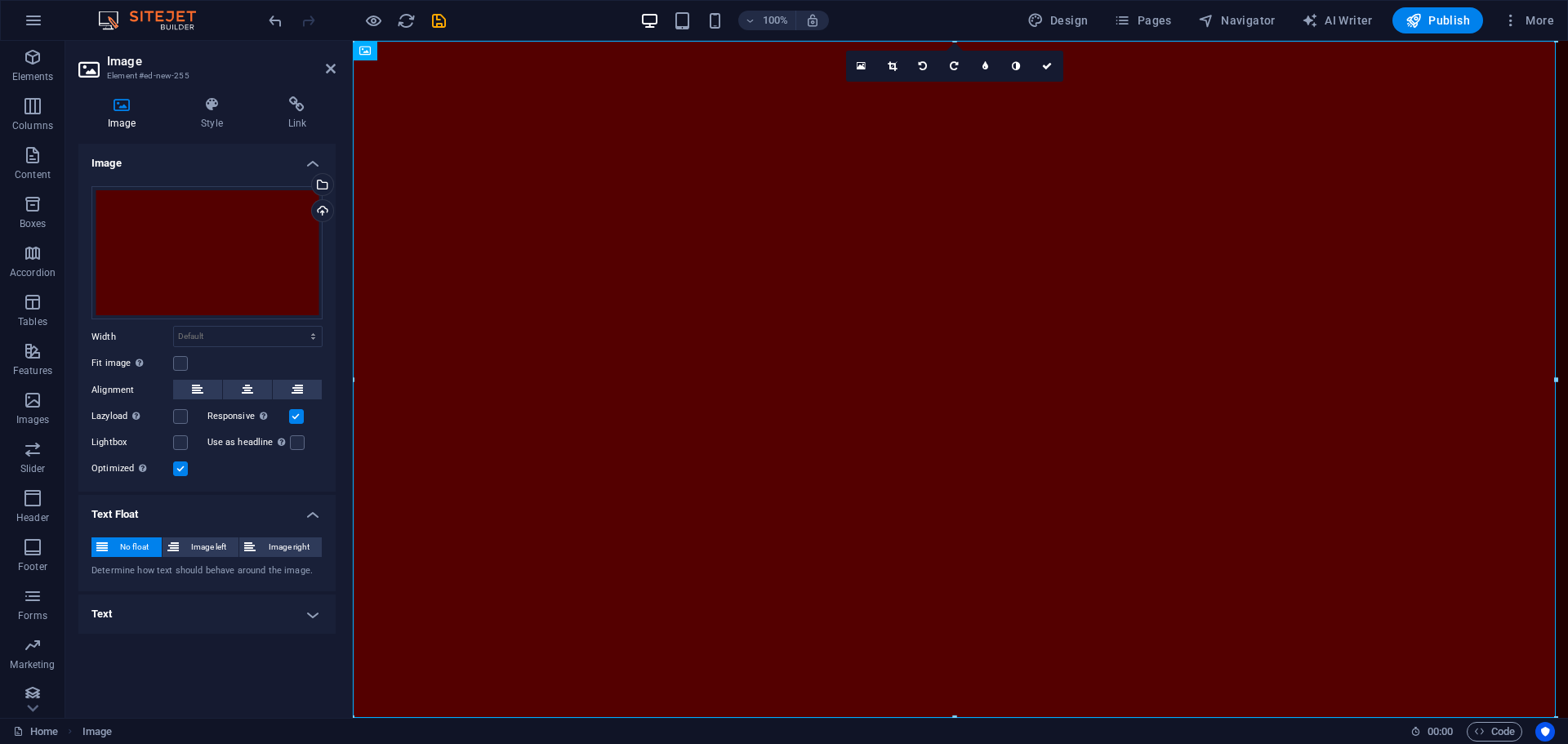
click at [277, 510] on h4 "Text Float" at bounding box center [207, 509] width 257 height 30
click at [269, 541] on h4 "Text" at bounding box center [207, 556] width 257 height 39
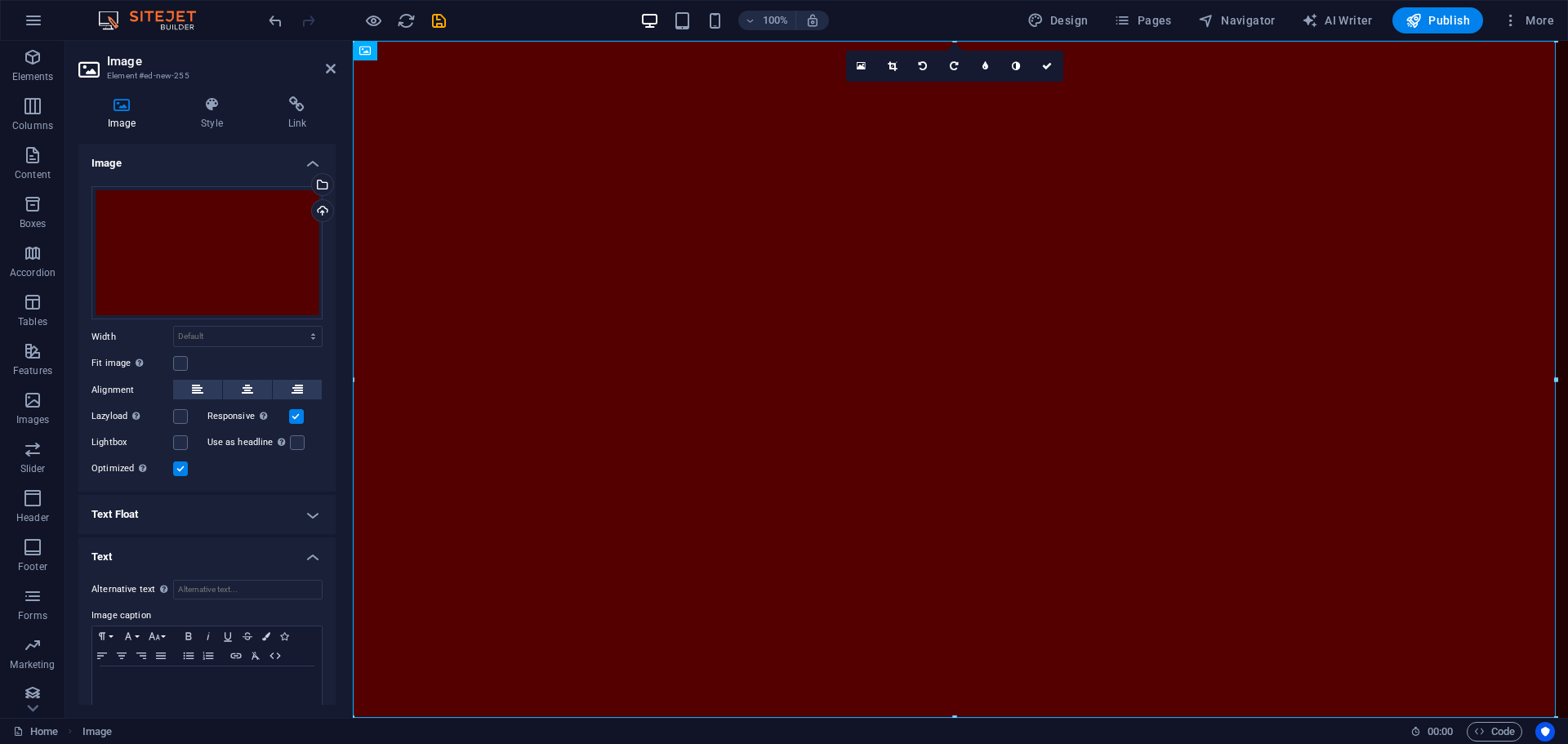
click at [269, 546] on h4 "Text" at bounding box center [207, 551] width 257 height 30
click at [330, 69] on icon at bounding box center [330, 68] width 10 height 13
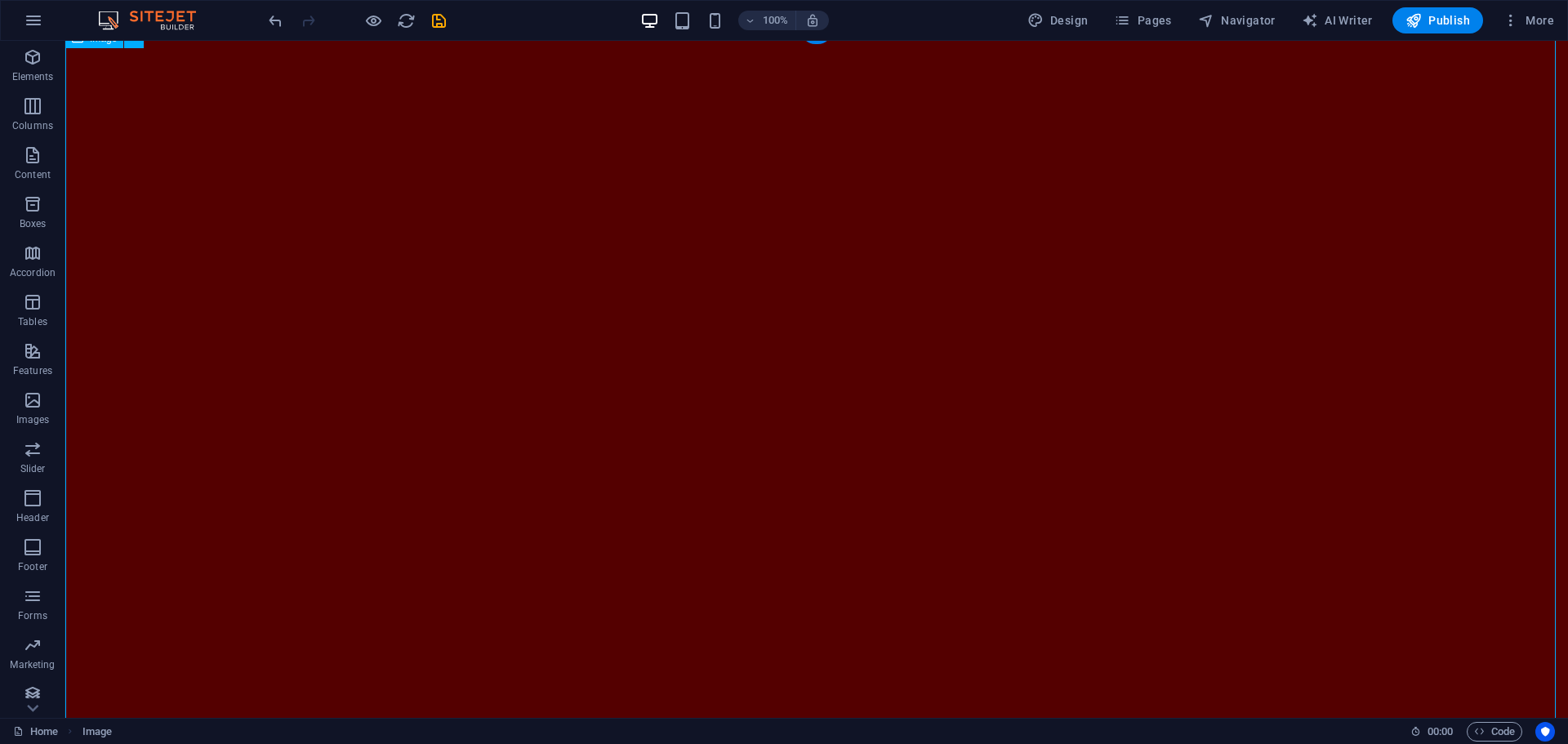
scroll to position [162, 0]
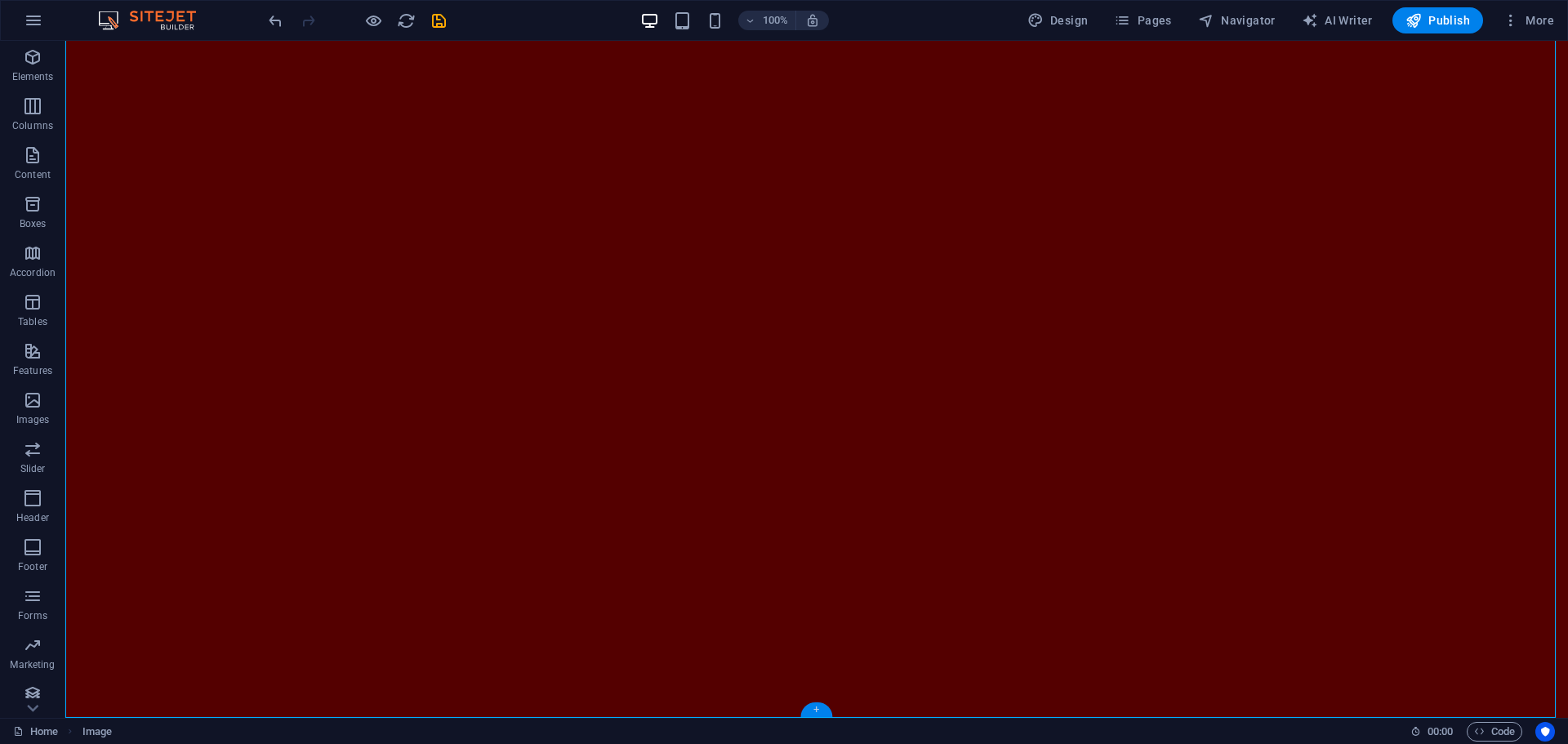
click at [816, 711] on div "+" at bounding box center [815, 709] width 31 height 14
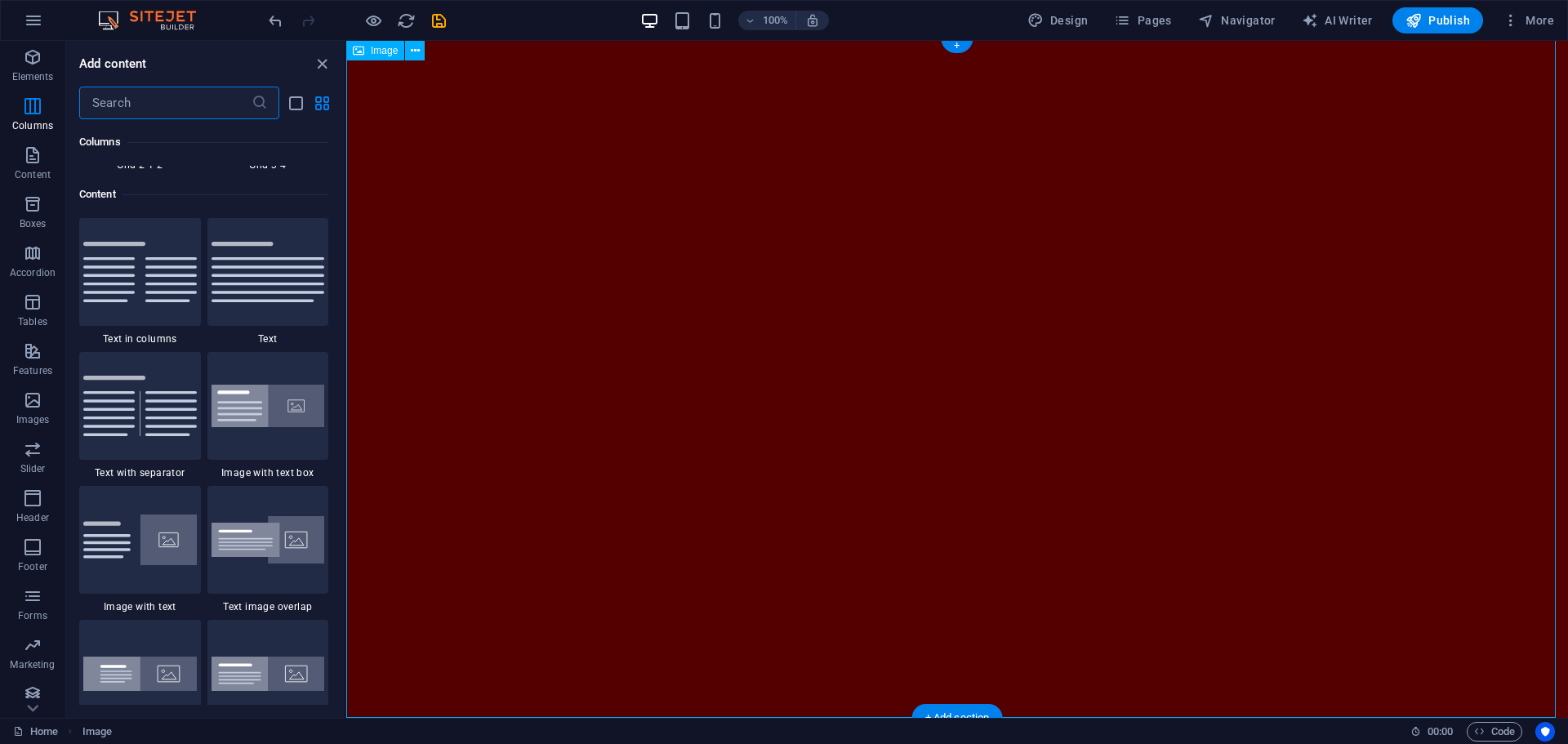
scroll to position [2683, 0]
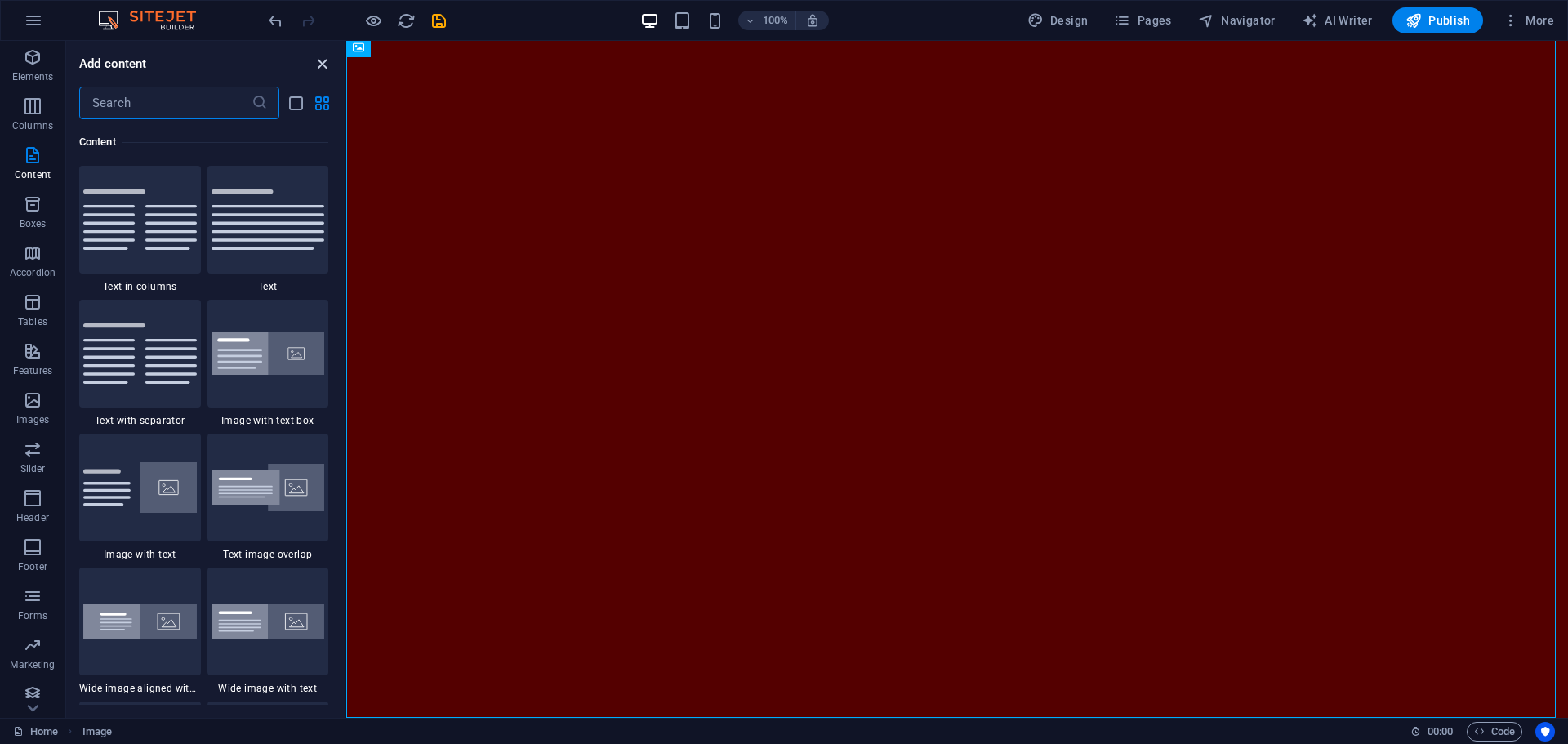
click at [324, 67] on icon "close panel" at bounding box center [322, 64] width 19 height 19
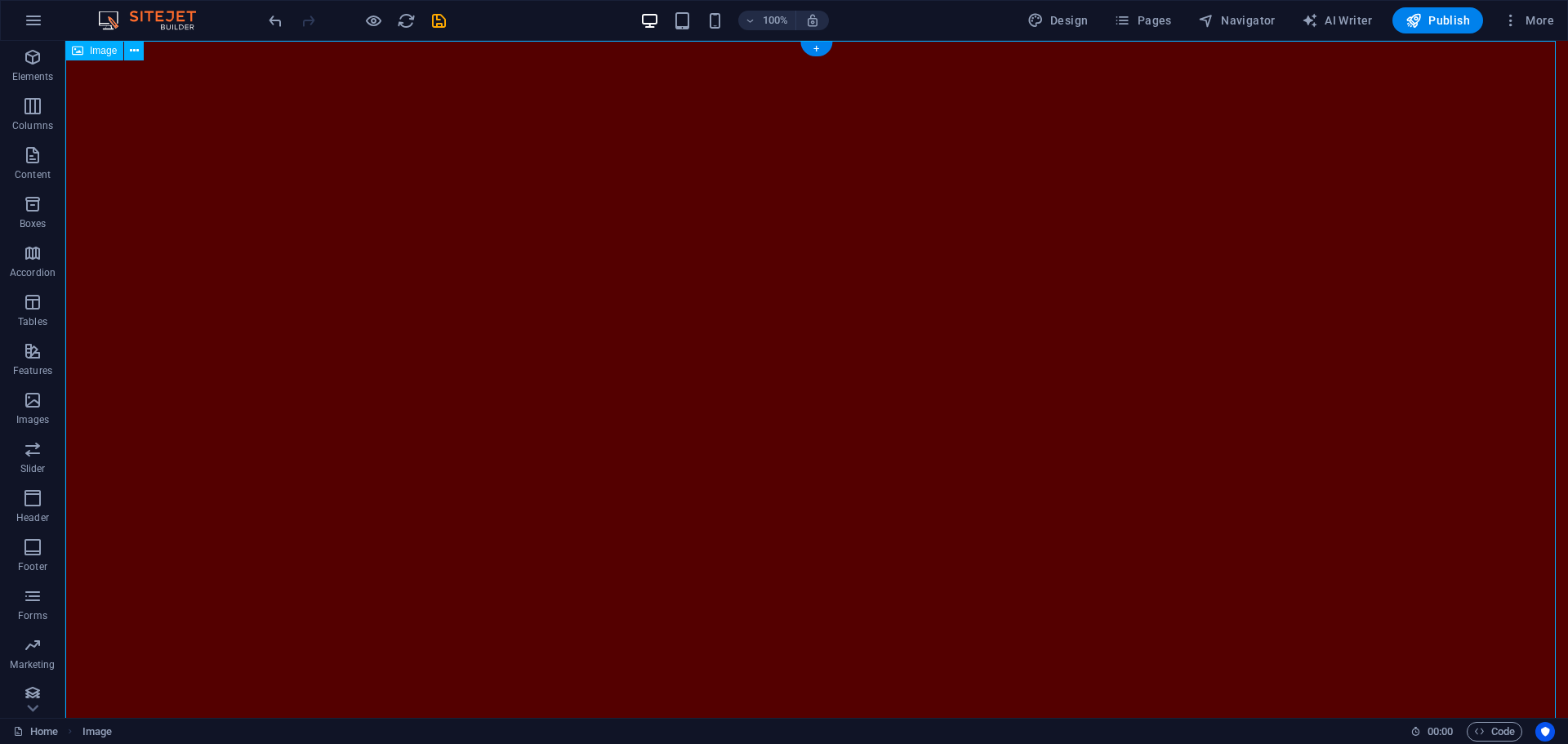
scroll to position [0, 0]
click at [319, 98] on figure at bounding box center [816, 462] width 1502 height 845
drag, startPoint x: 461, startPoint y: 193, endPoint x: 534, endPoint y: 383, distance: 203.5
click at [518, 379] on figure at bounding box center [816, 462] width 1502 height 845
drag, startPoint x: 615, startPoint y: 332, endPoint x: 494, endPoint y: 403, distance: 140.3
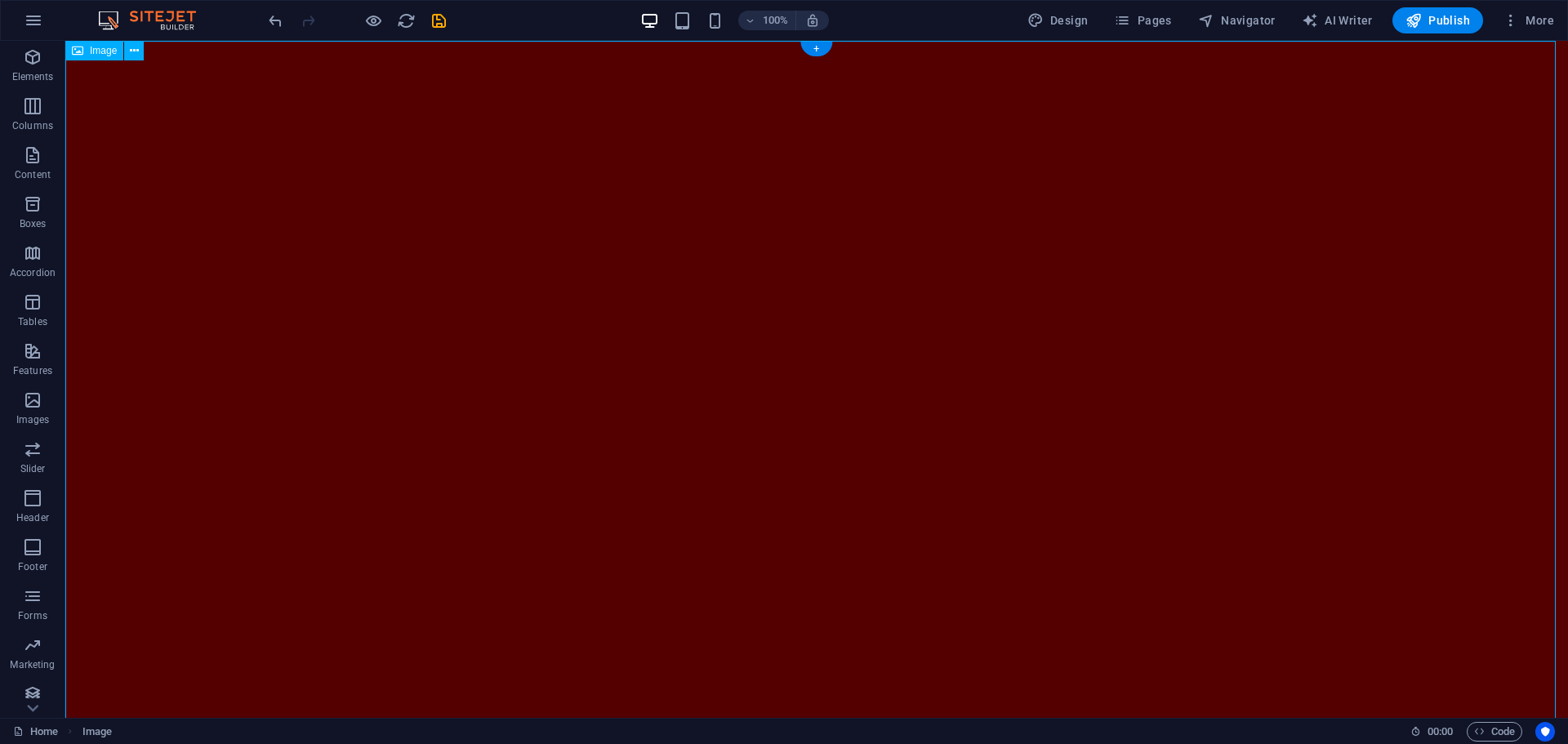
click at [459, 392] on figure at bounding box center [816, 462] width 1502 height 845
drag, startPoint x: 562, startPoint y: 305, endPoint x: 458, endPoint y: 368, distance: 121.6
click at [523, 308] on figure at bounding box center [816, 462] width 1502 height 845
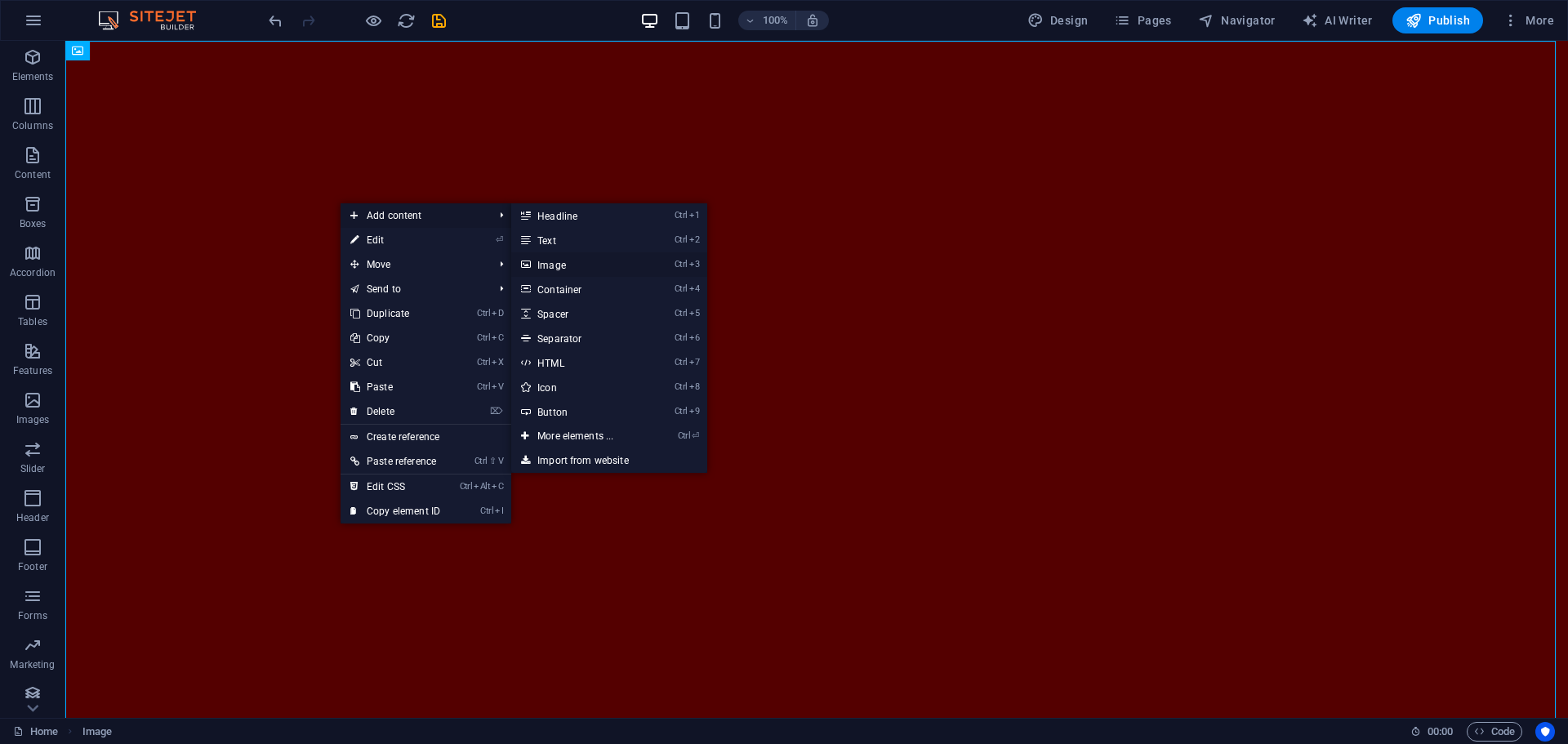
click at [571, 269] on link "Ctrl 3 Image" at bounding box center [578, 264] width 135 height 24
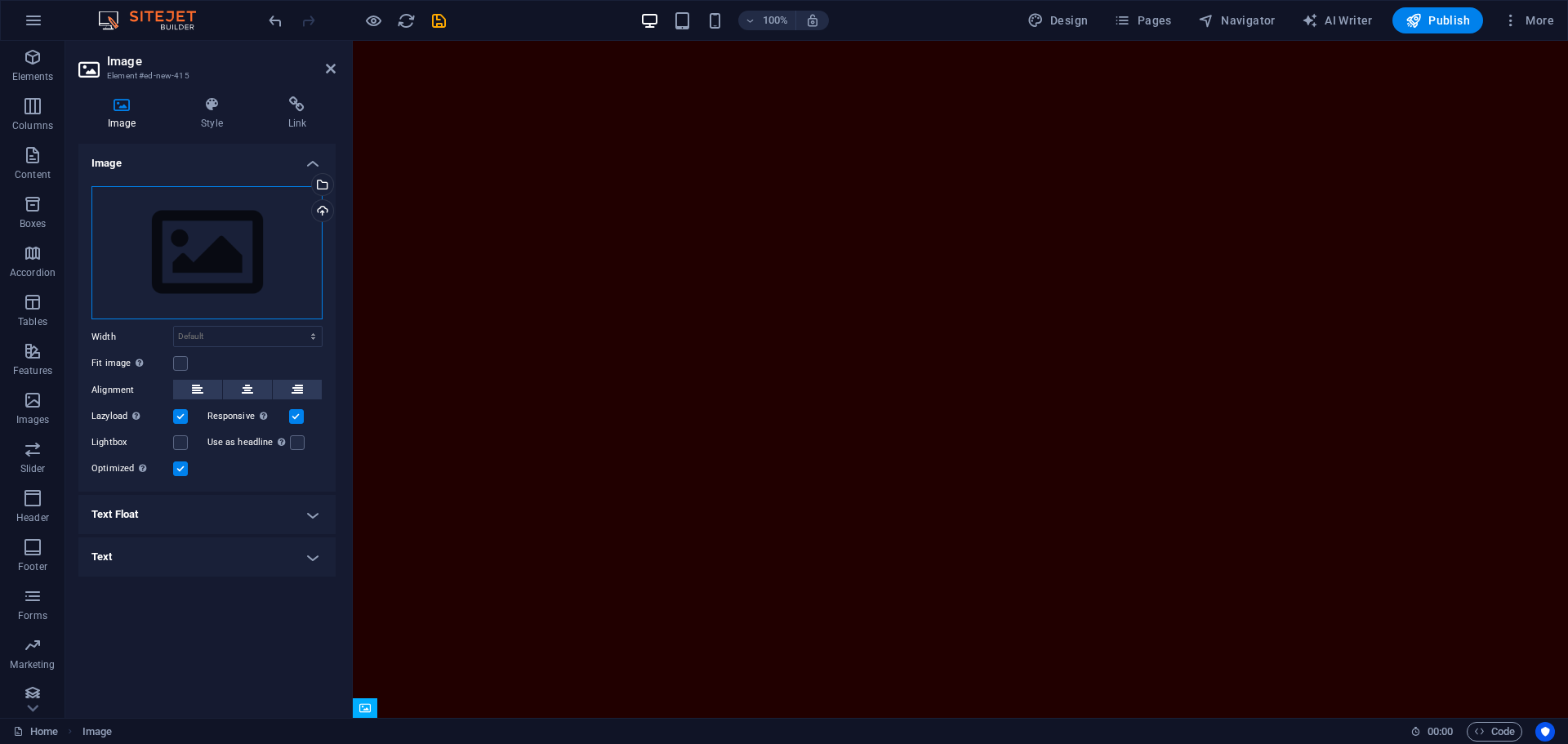
click at [196, 258] on div "Drag files here, click to choose files or select files from Files or our free s…" at bounding box center [207, 252] width 231 height 134
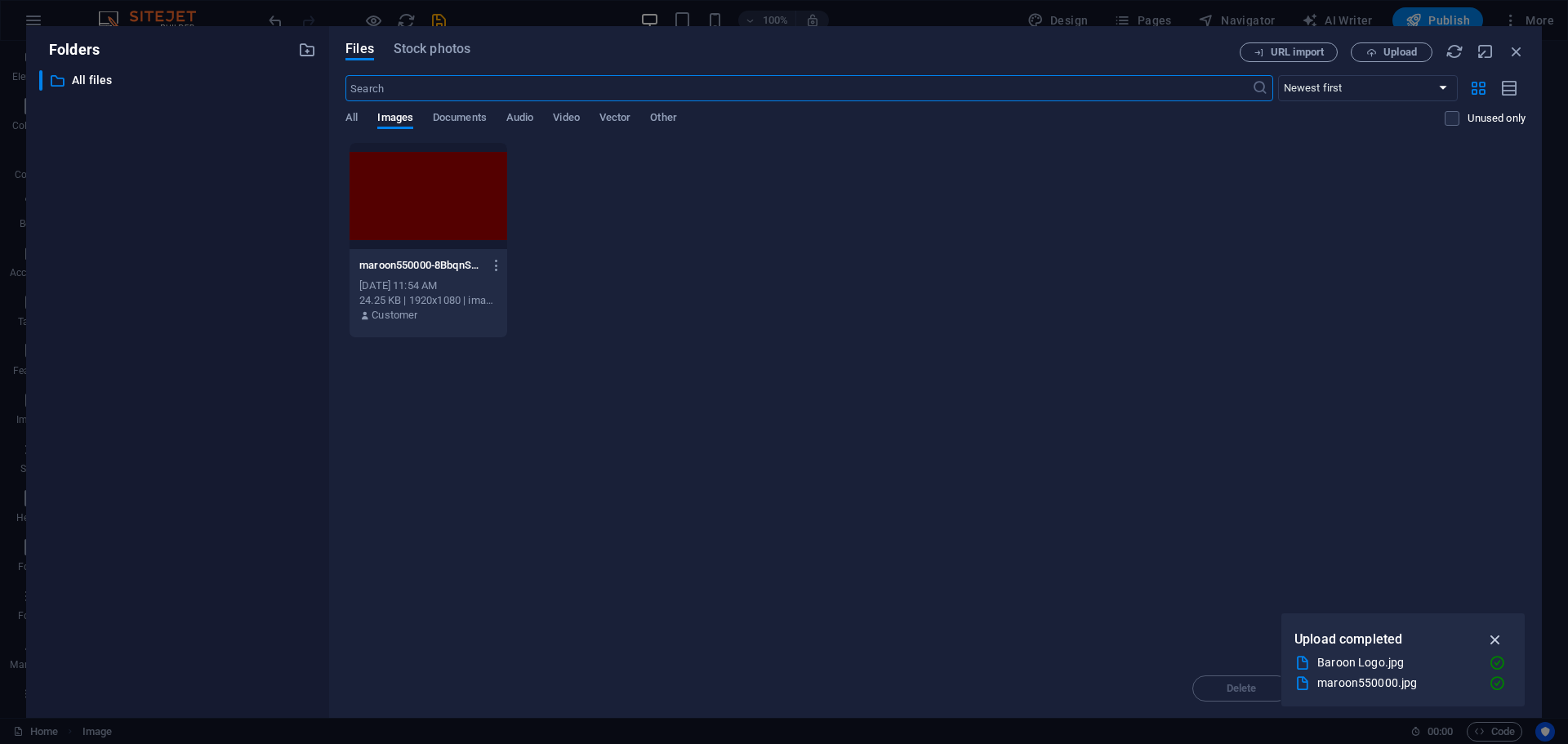
click at [1493, 633] on icon "button" at bounding box center [1495, 639] width 19 height 18
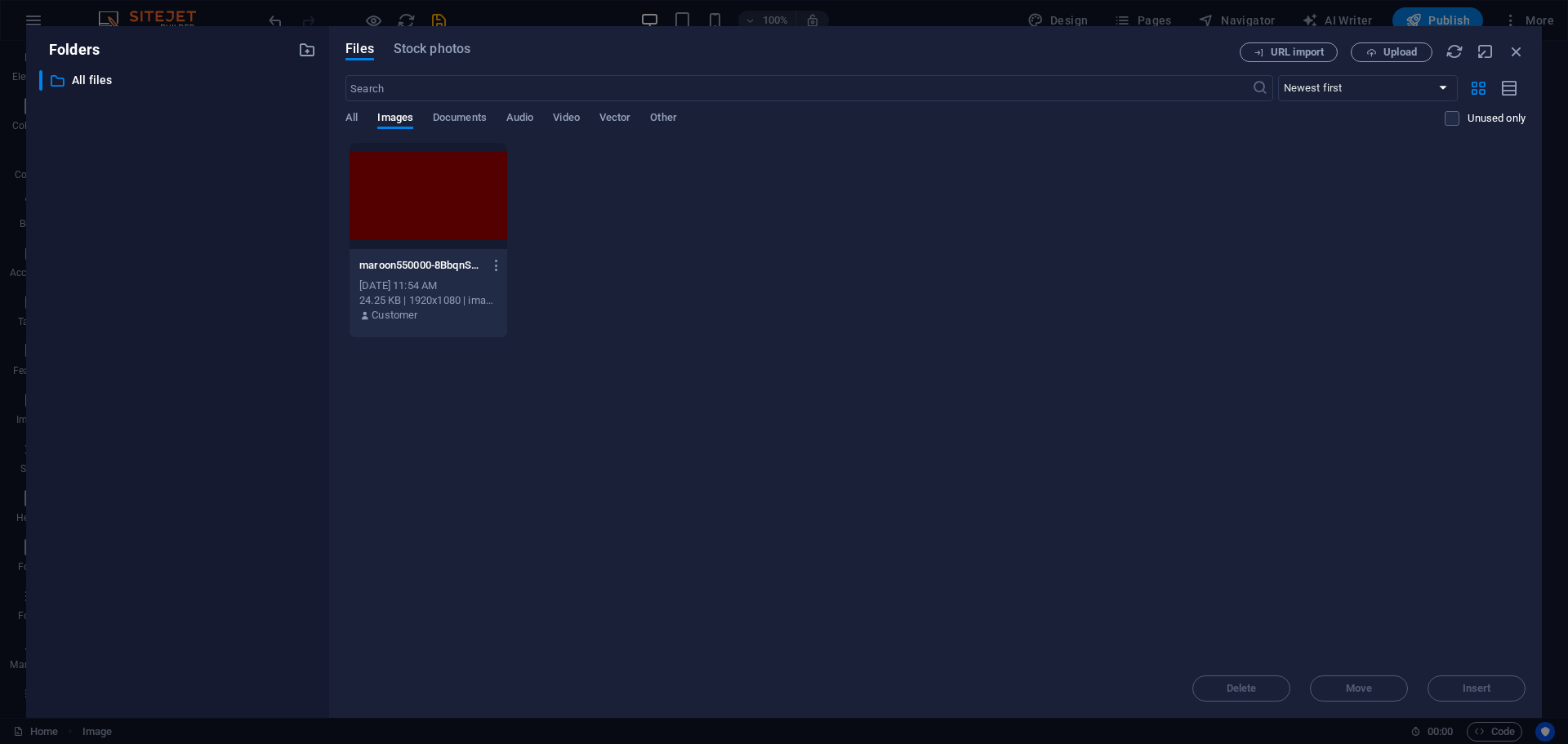
click at [675, 374] on div "Drop files here to upload them instantly maroon550000-8BbqnSUQp764sT9bmY2rdw.jp…" at bounding box center [936, 400] width 1180 height 517
click at [1385, 55] on span "Upload" at bounding box center [1400, 52] width 33 height 10
click at [1378, 51] on span "Upload" at bounding box center [1391, 53] width 67 height 11
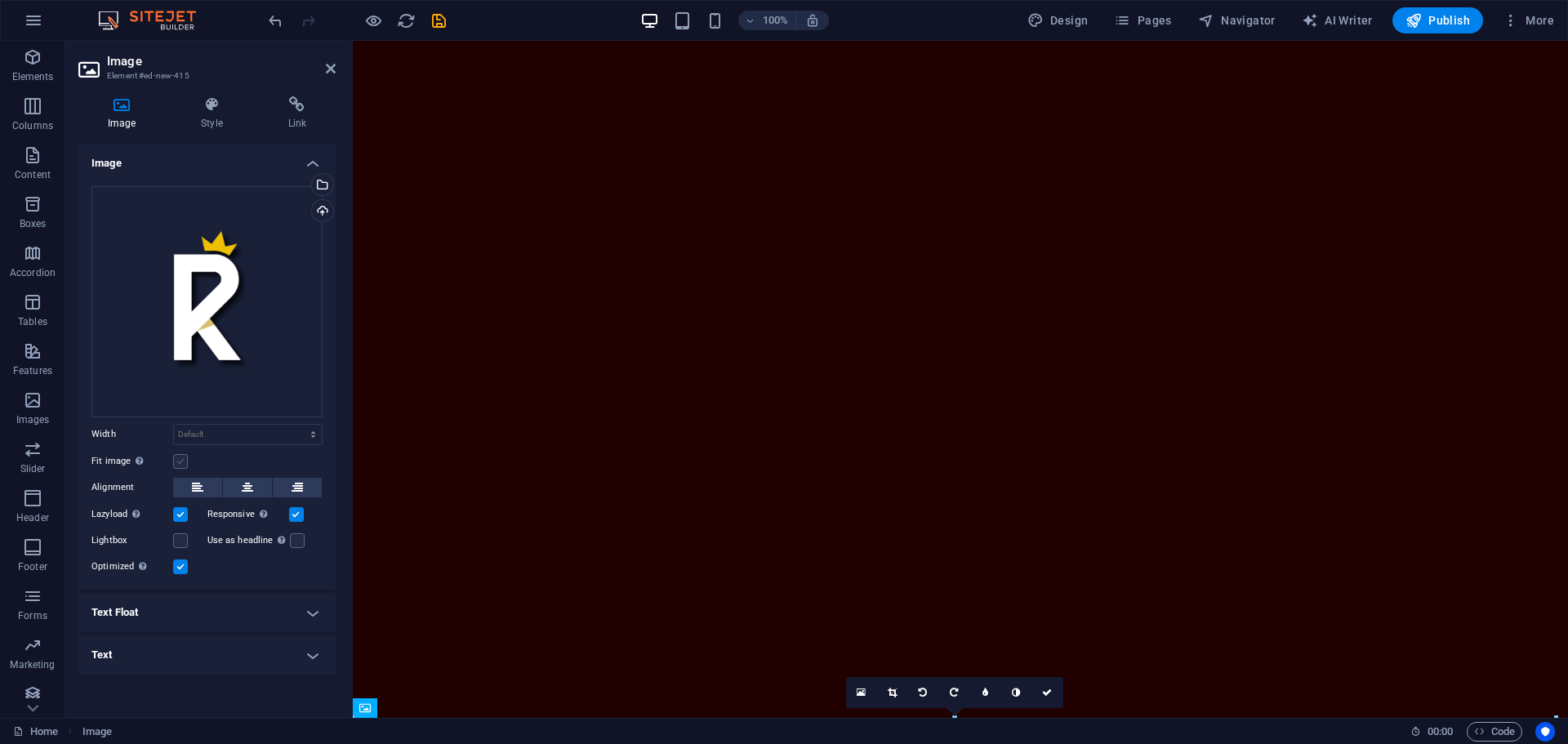
click at [174, 461] on label at bounding box center [181, 461] width 14 height 14
click at [0, 0] on input "Fit image Automatically fit image to a fixed width and height" at bounding box center [0, 0] width 0 height 0
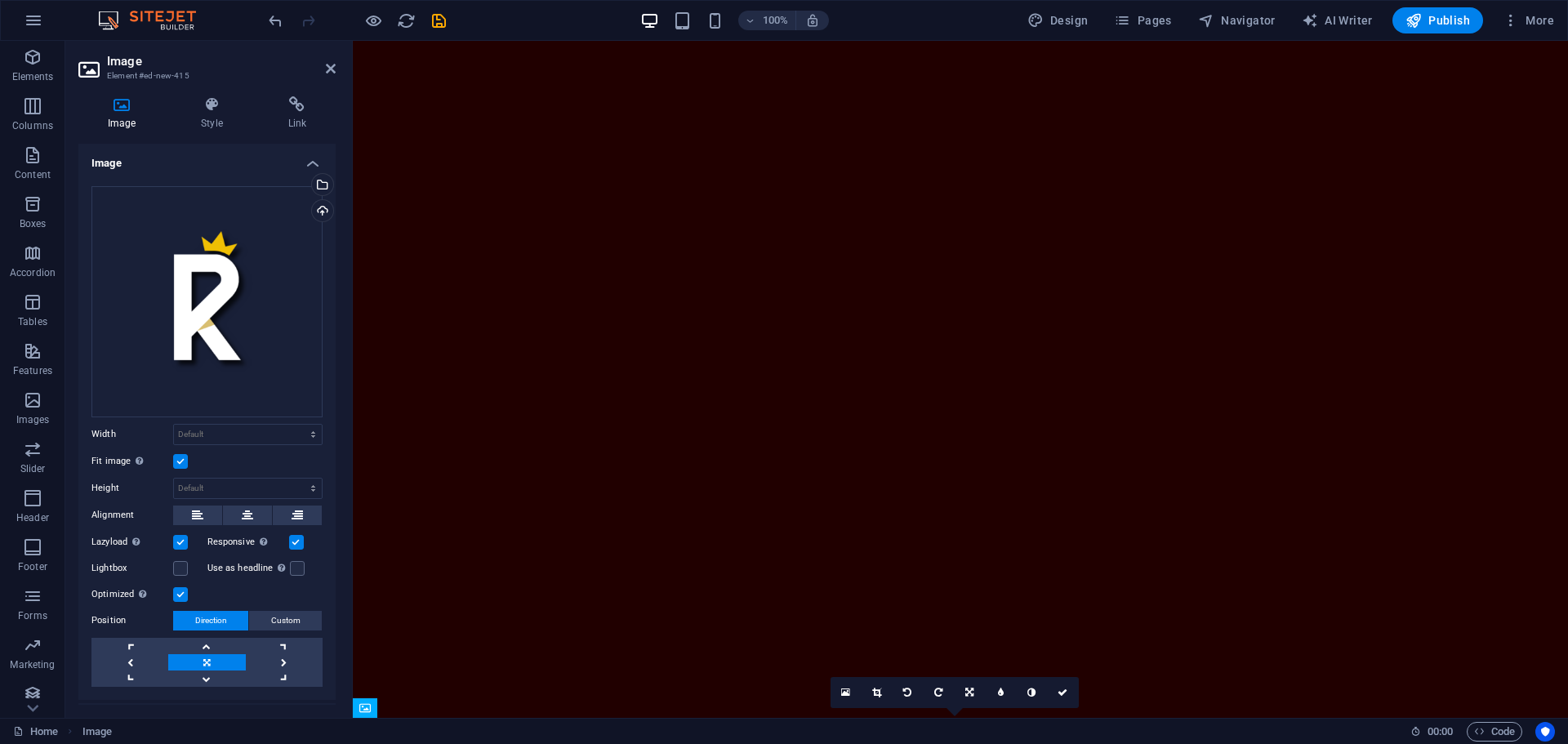
click at [180, 455] on label at bounding box center [181, 461] width 14 height 14
click at [0, 0] on input "Fit image Automatically fit image to a fixed width and height" at bounding box center [0, 0] width 0 height 0
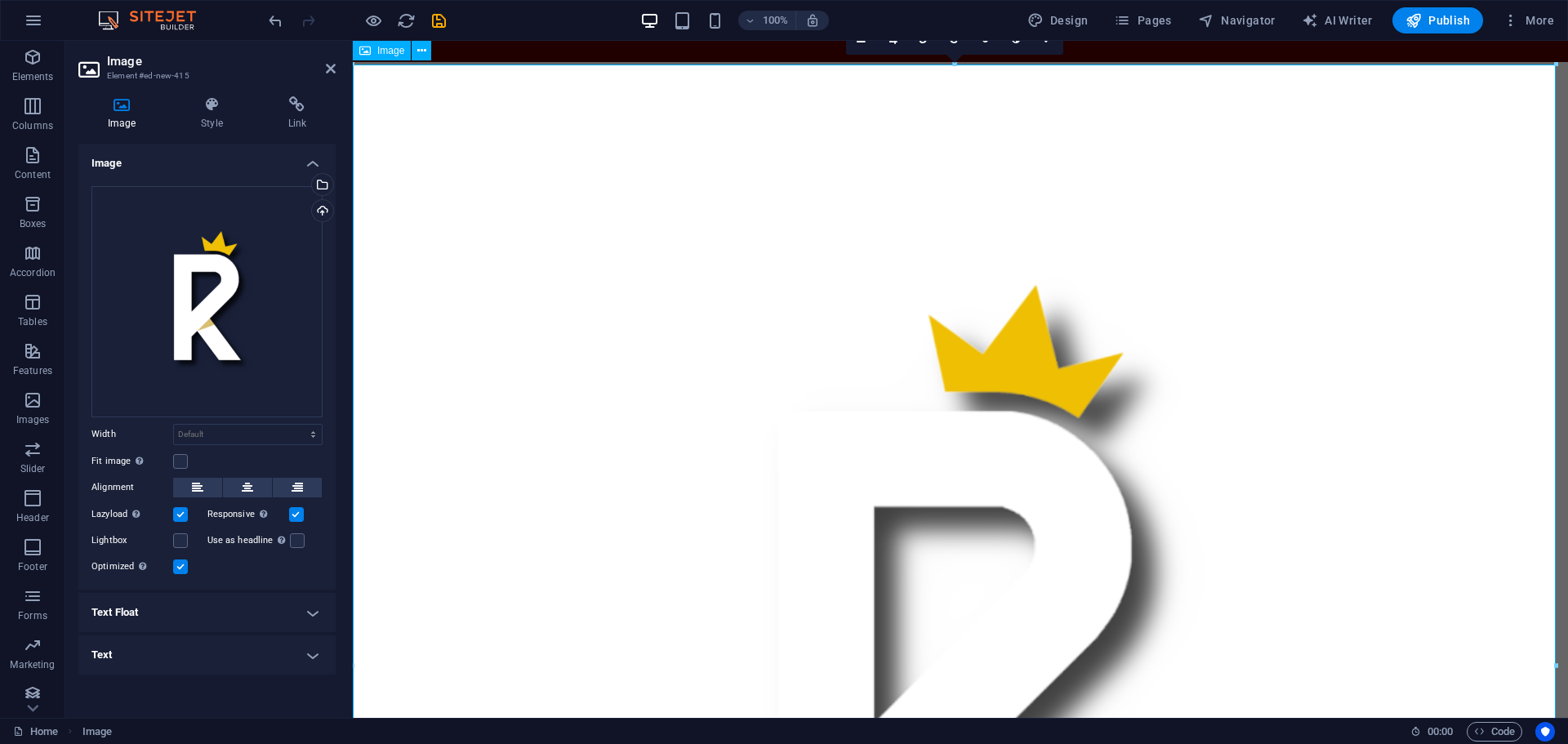
scroll to position [653, 0]
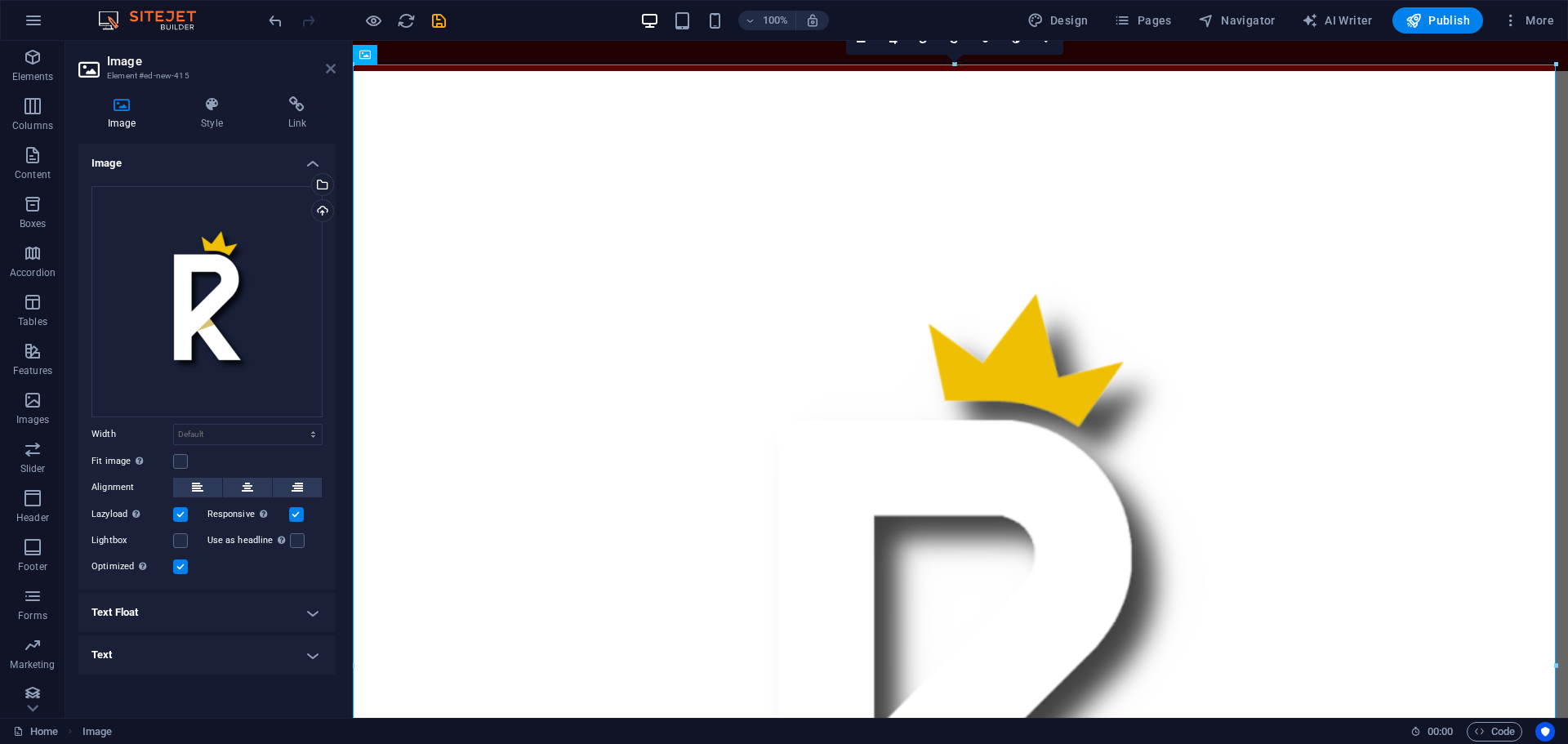
drag, startPoint x: 329, startPoint y: 66, endPoint x: 264, endPoint y: 24, distance: 77.4
click at [330, 66] on icon at bounding box center [330, 68] width 10 height 13
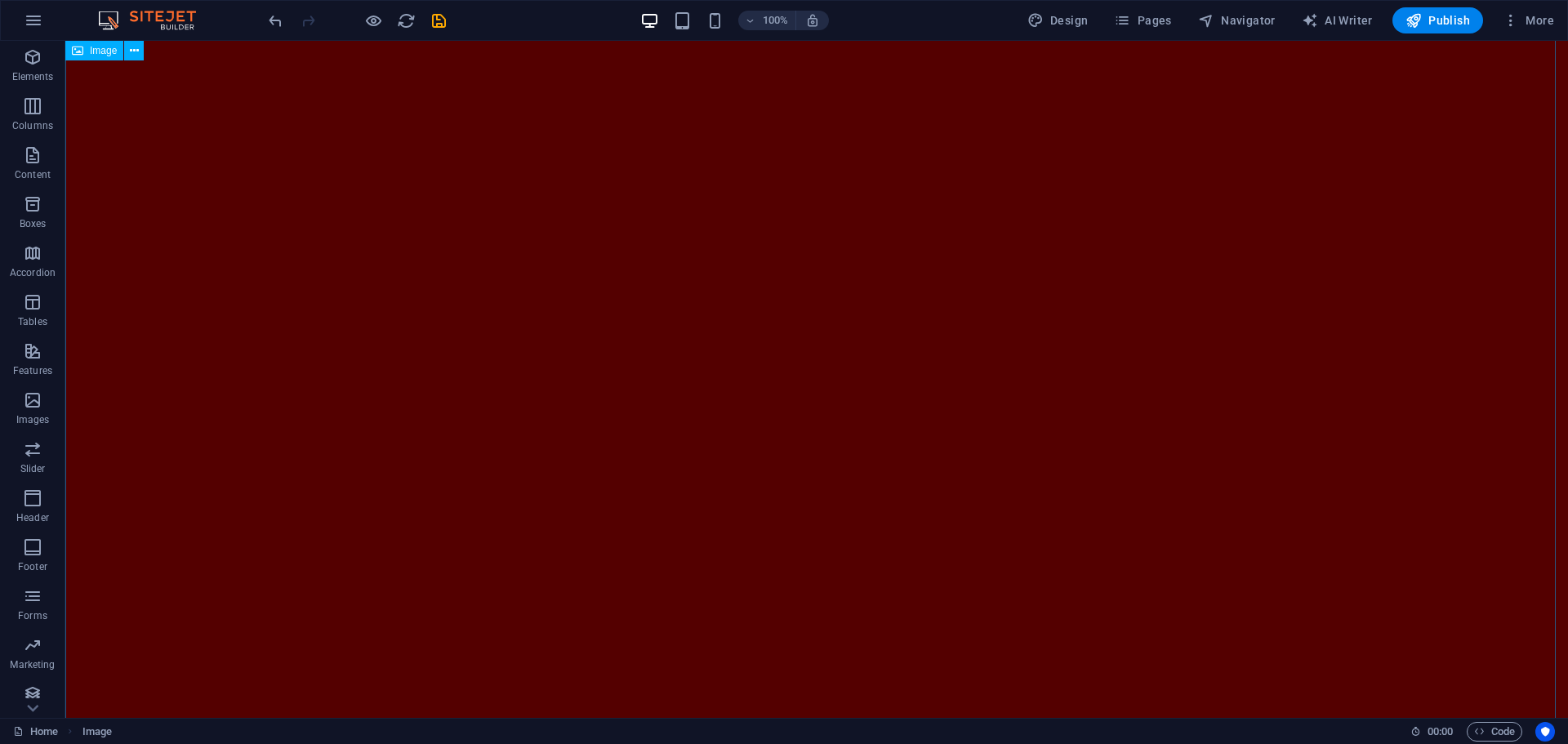
scroll to position [0, 0]
click at [497, 281] on figure at bounding box center [816, 462] width 1502 height 845
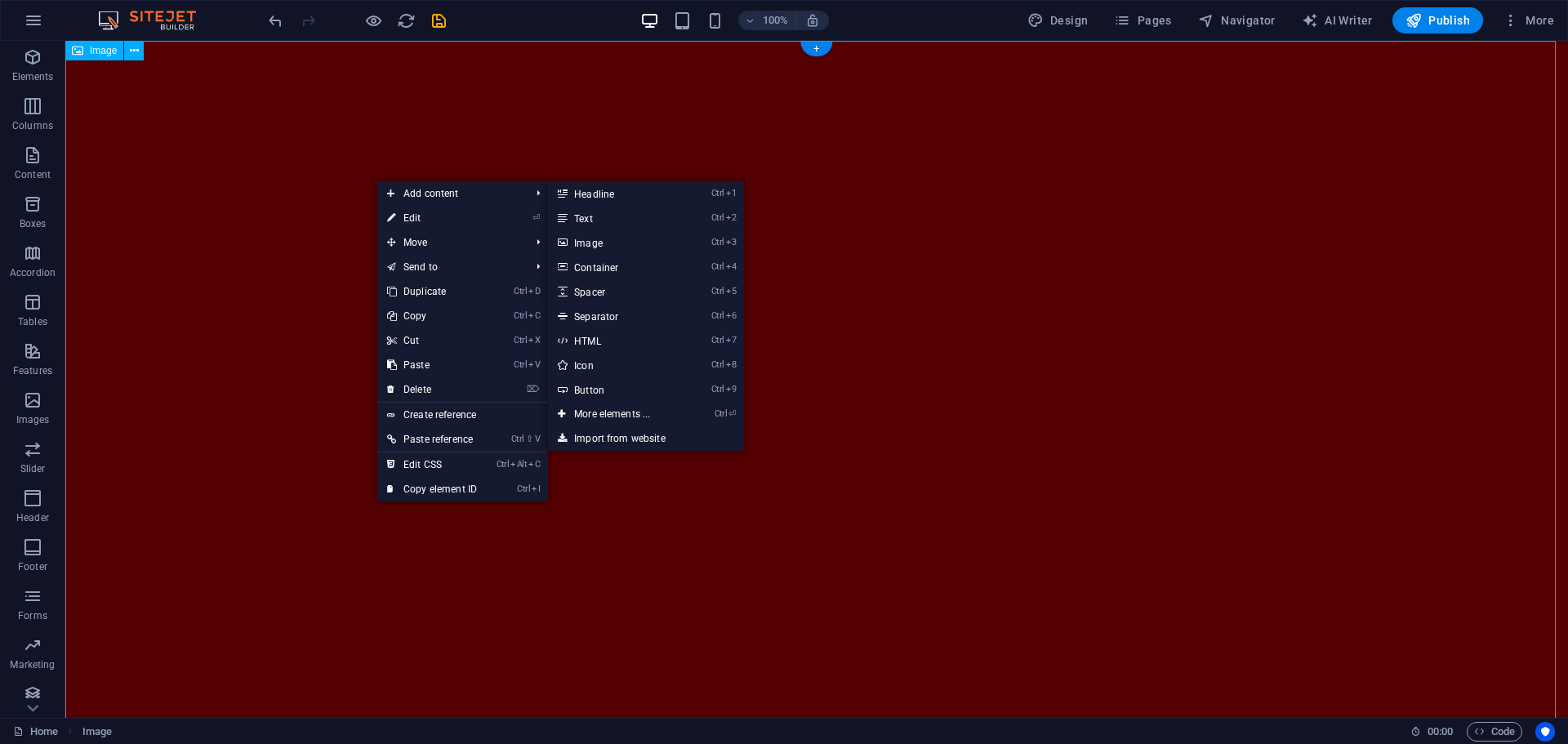
click at [216, 163] on figure at bounding box center [816, 462] width 1502 height 845
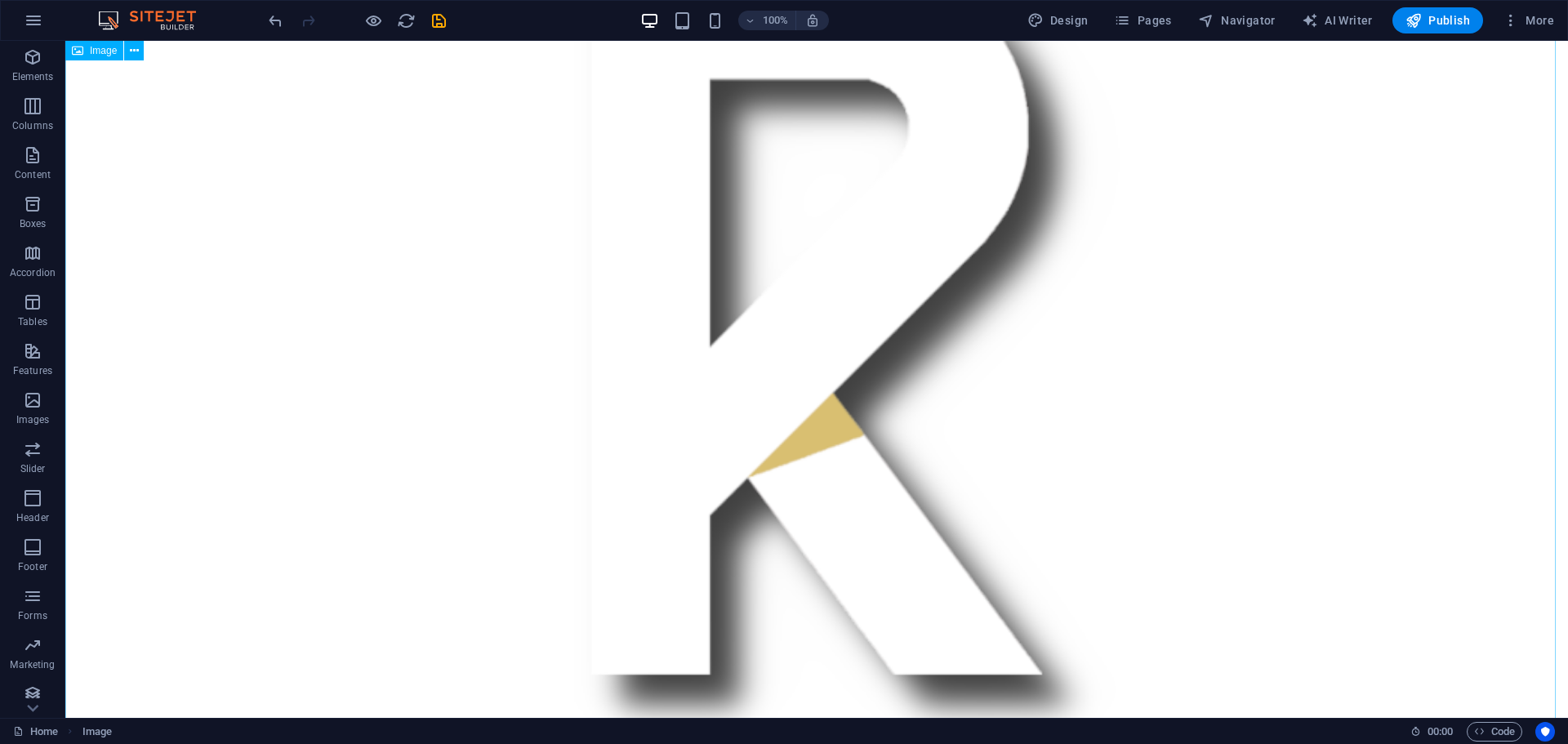
scroll to position [1387, 0]
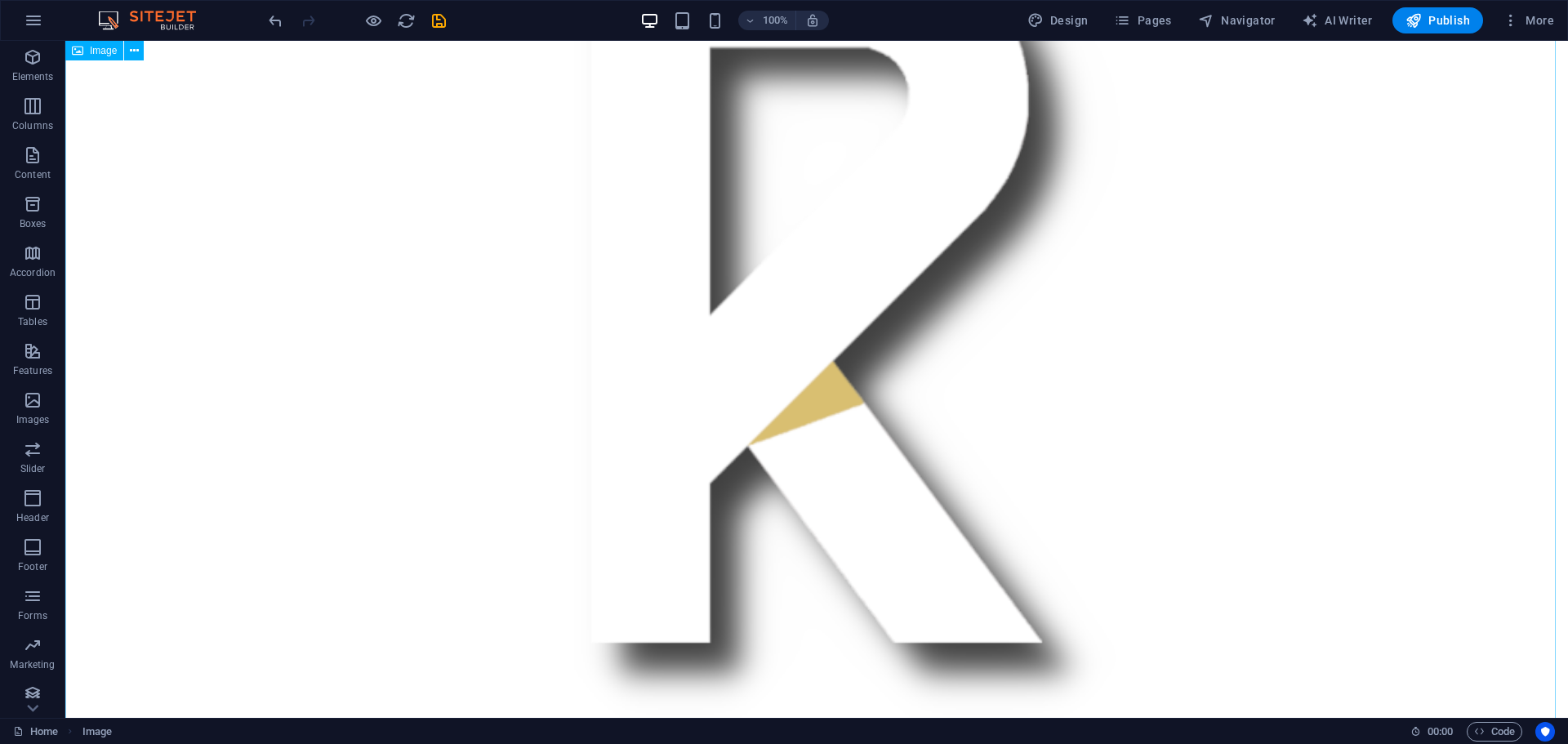
click at [718, 344] on figure at bounding box center [816, 249] width 1502 height 1501
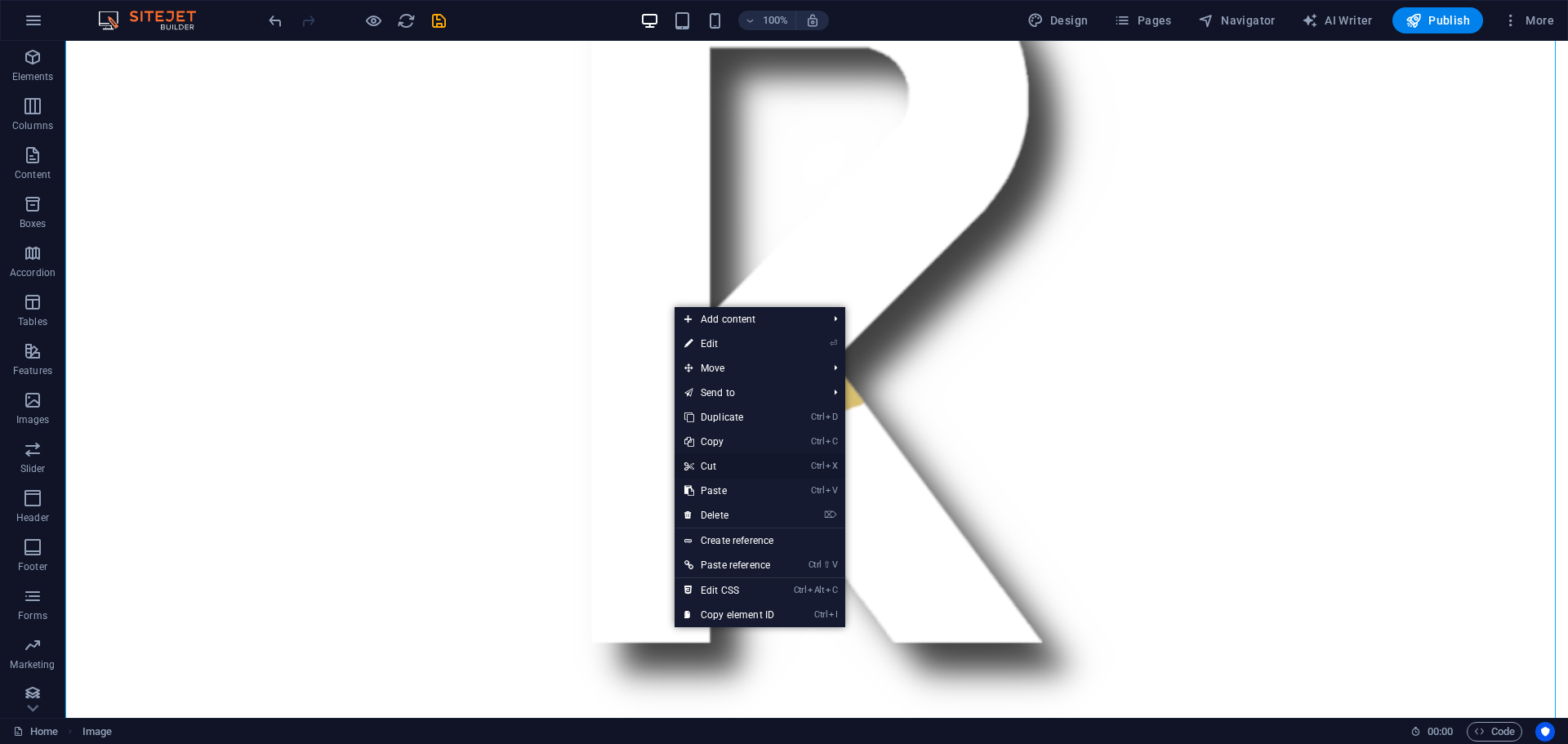
drag, startPoint x: 695, startPoint y: 461, endPoint x: 629, endPoint y: 419, distance: 78.2
click at [695, 461] on link "Ctrl X Cut" at bounding box center [729, 466] width 110 height 24
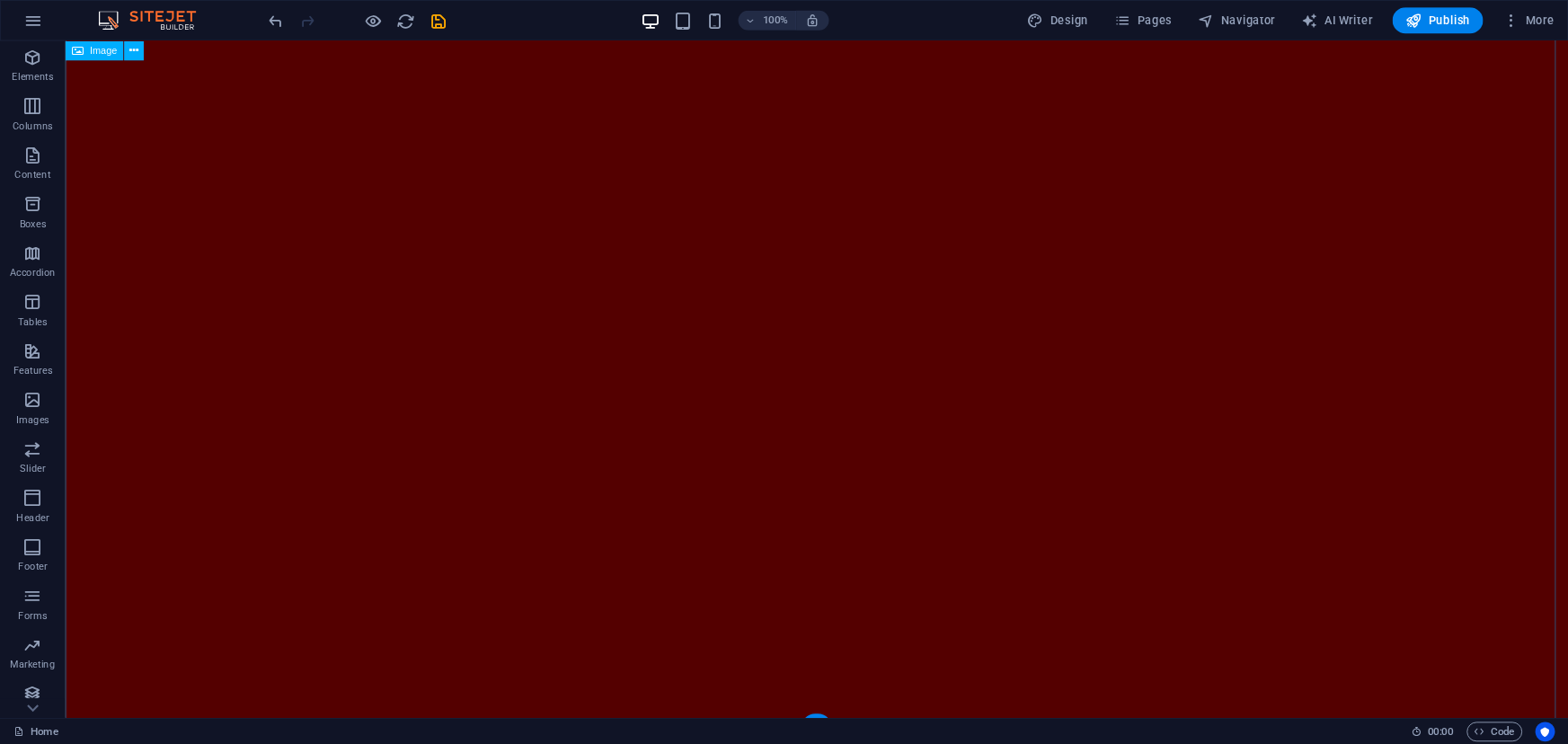
scroll to position [0, 0]
click at [38, 80] on p "Elements" at bounding box center [37, 84] width 45 height 15
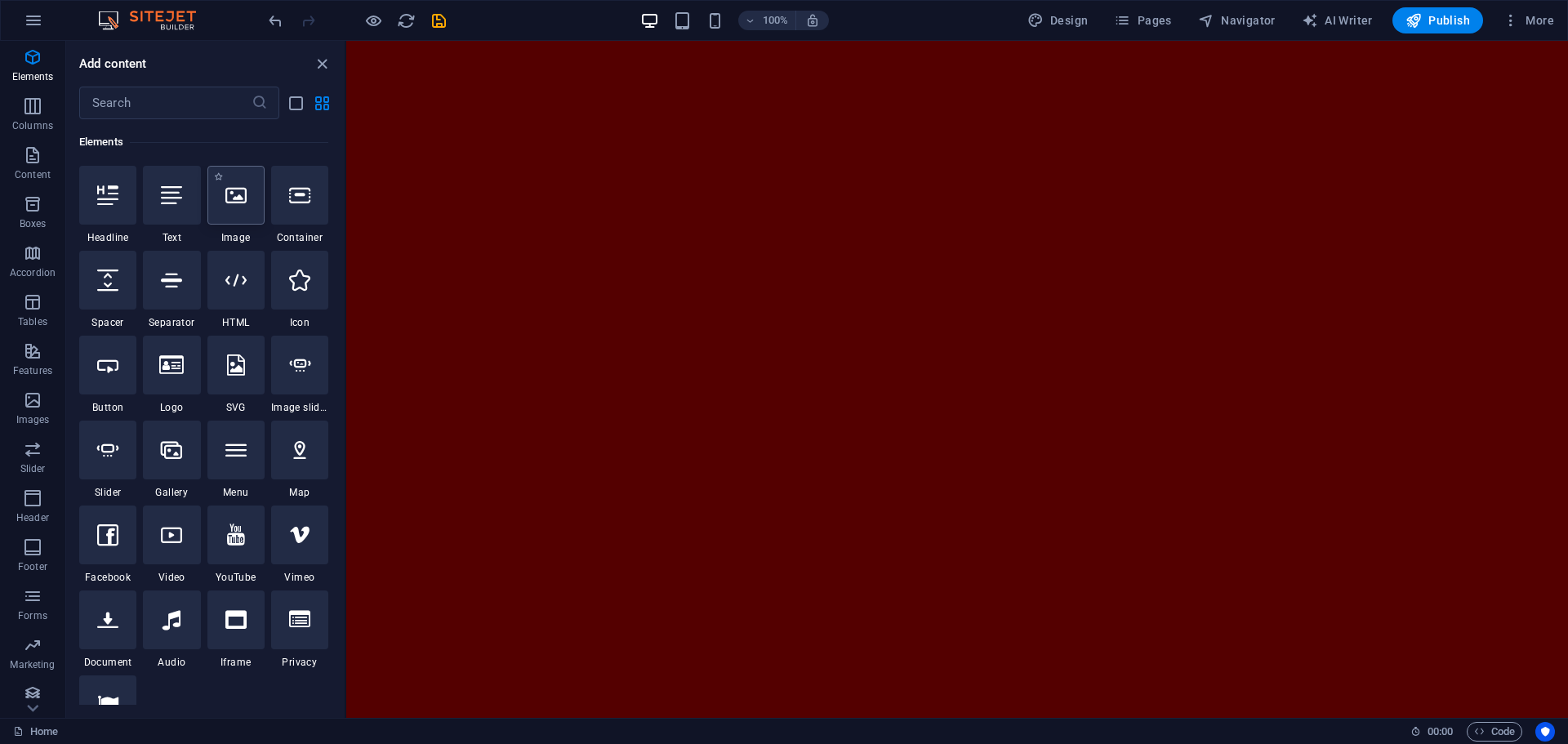
click at [243, 206] on div at bounding box center [236, 195] width 57 height 58
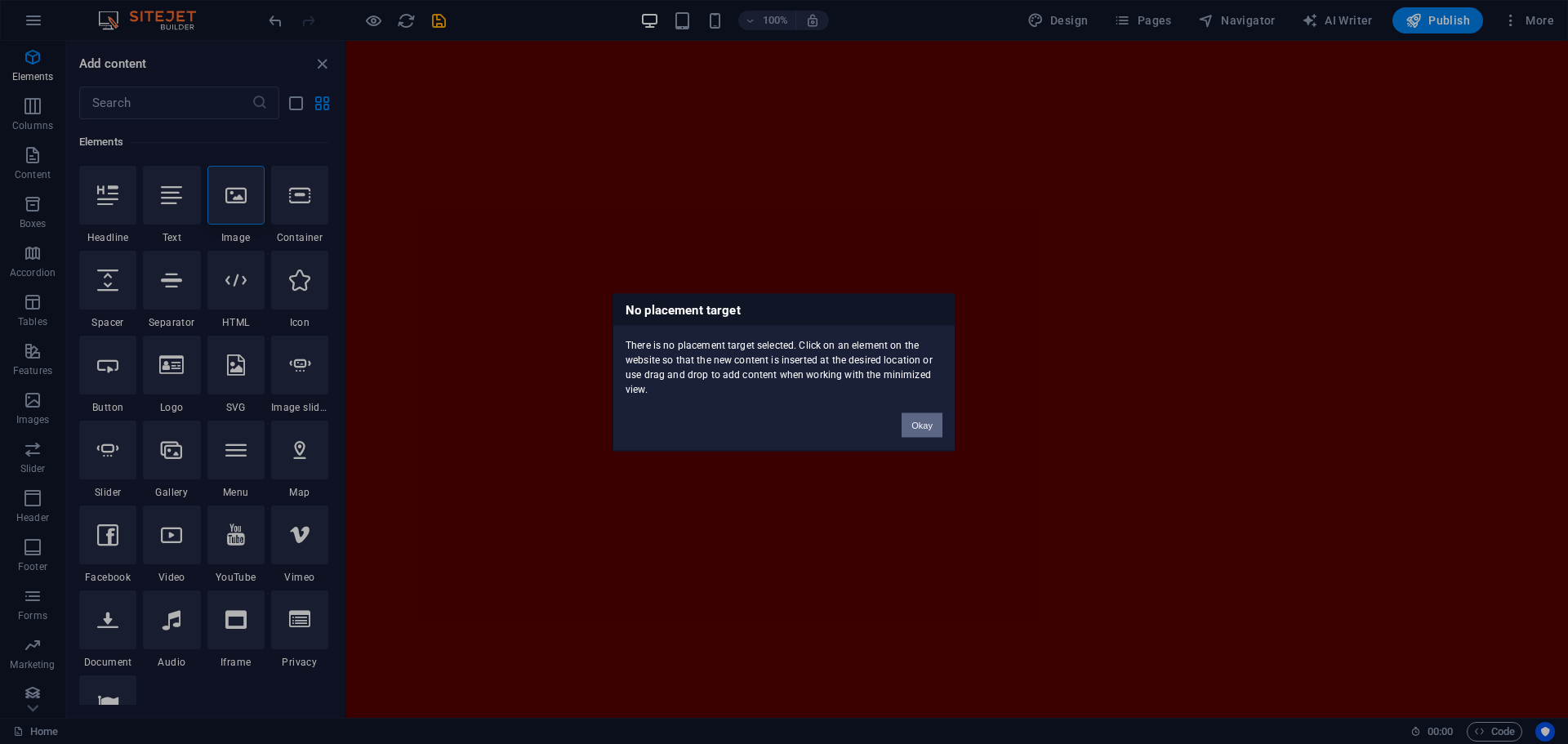
click at [926, 425] on button "Okay" at bounding box center [921, 424] width 40 height 24
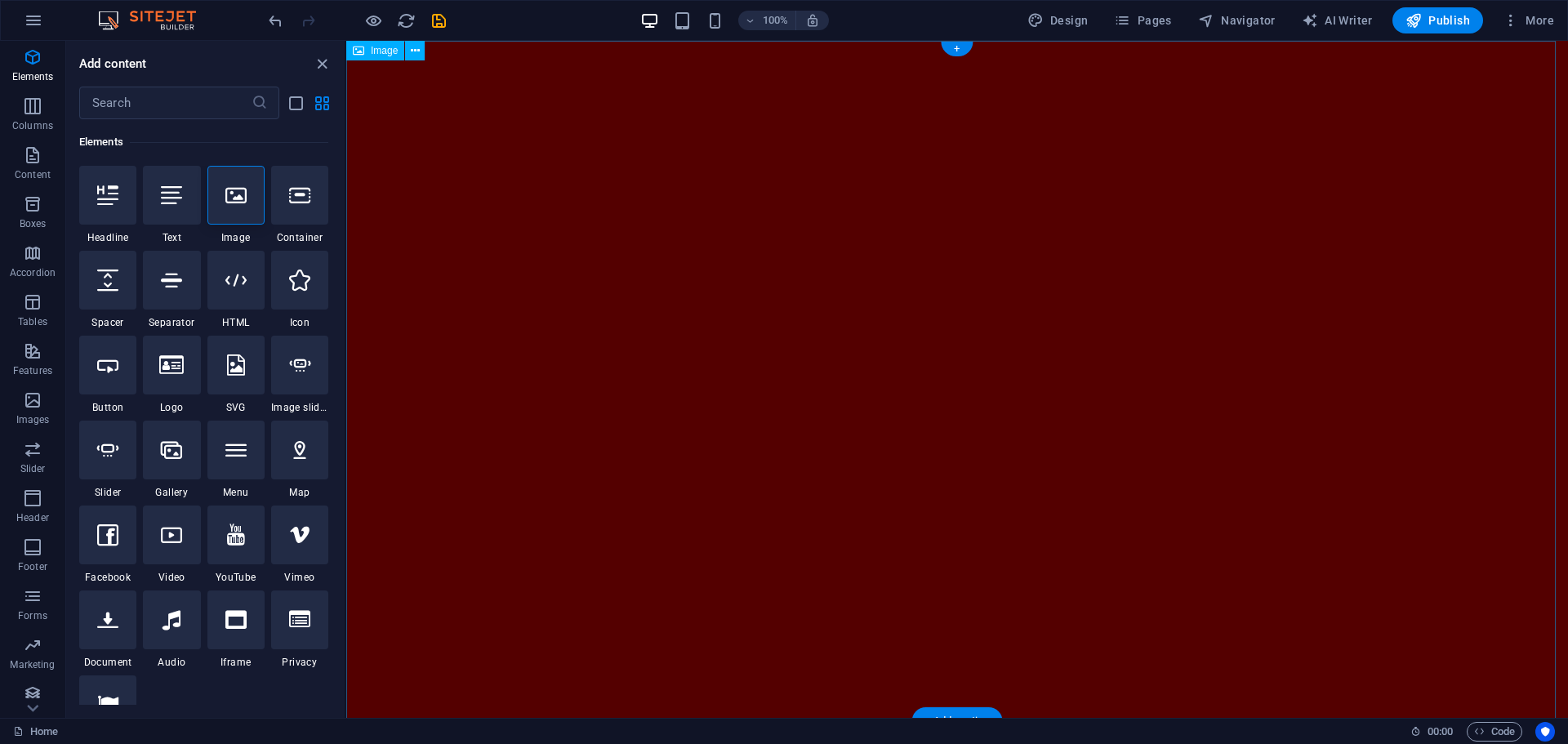
click at [695, 320] on figure at bounding box center [957, 384] width 1222 height 687
click at [649, 311] on figure at bounding box center [957, 384] width 1222 height 687
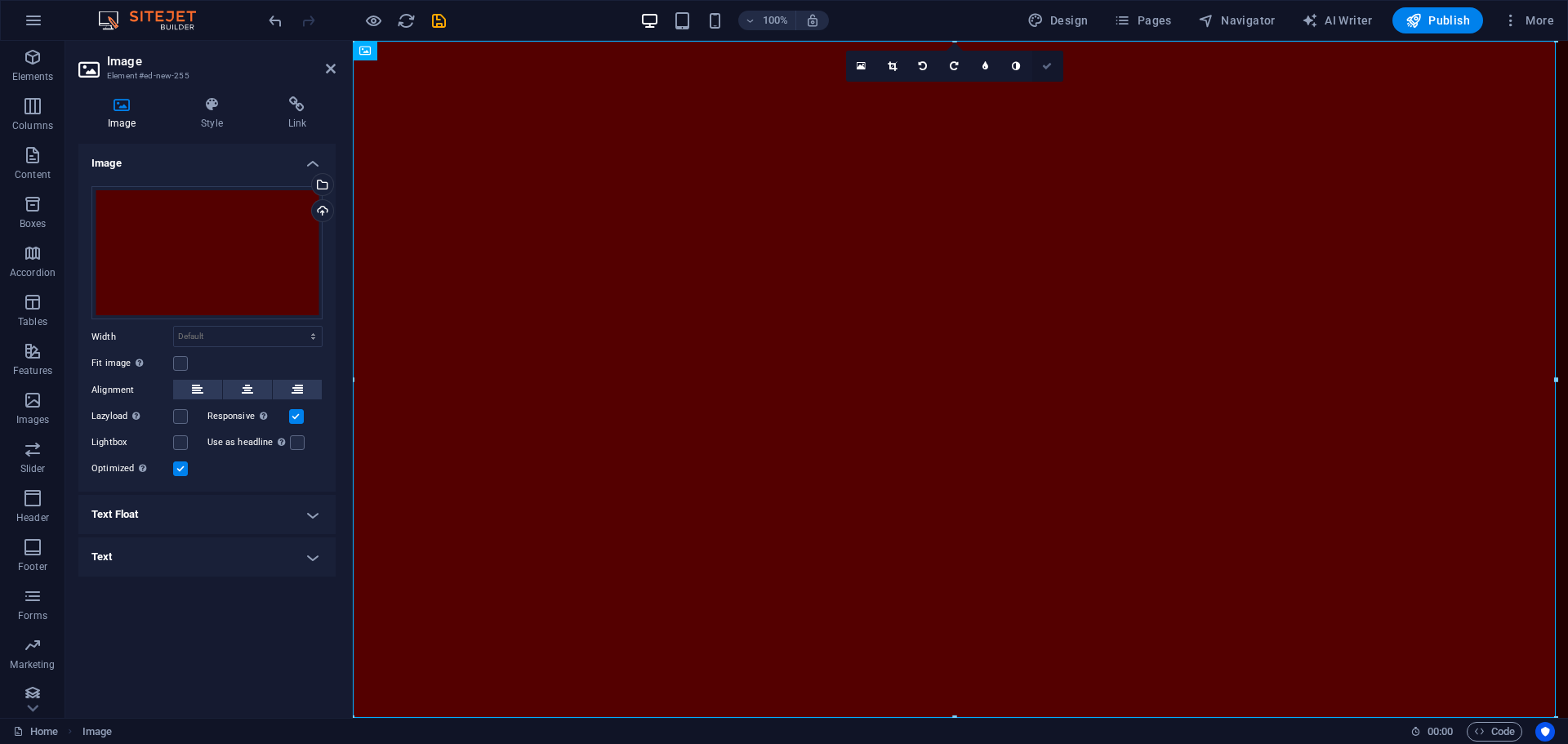
click at [1049, 71] on link at bounding box center [1048, 66] width 31 height 31
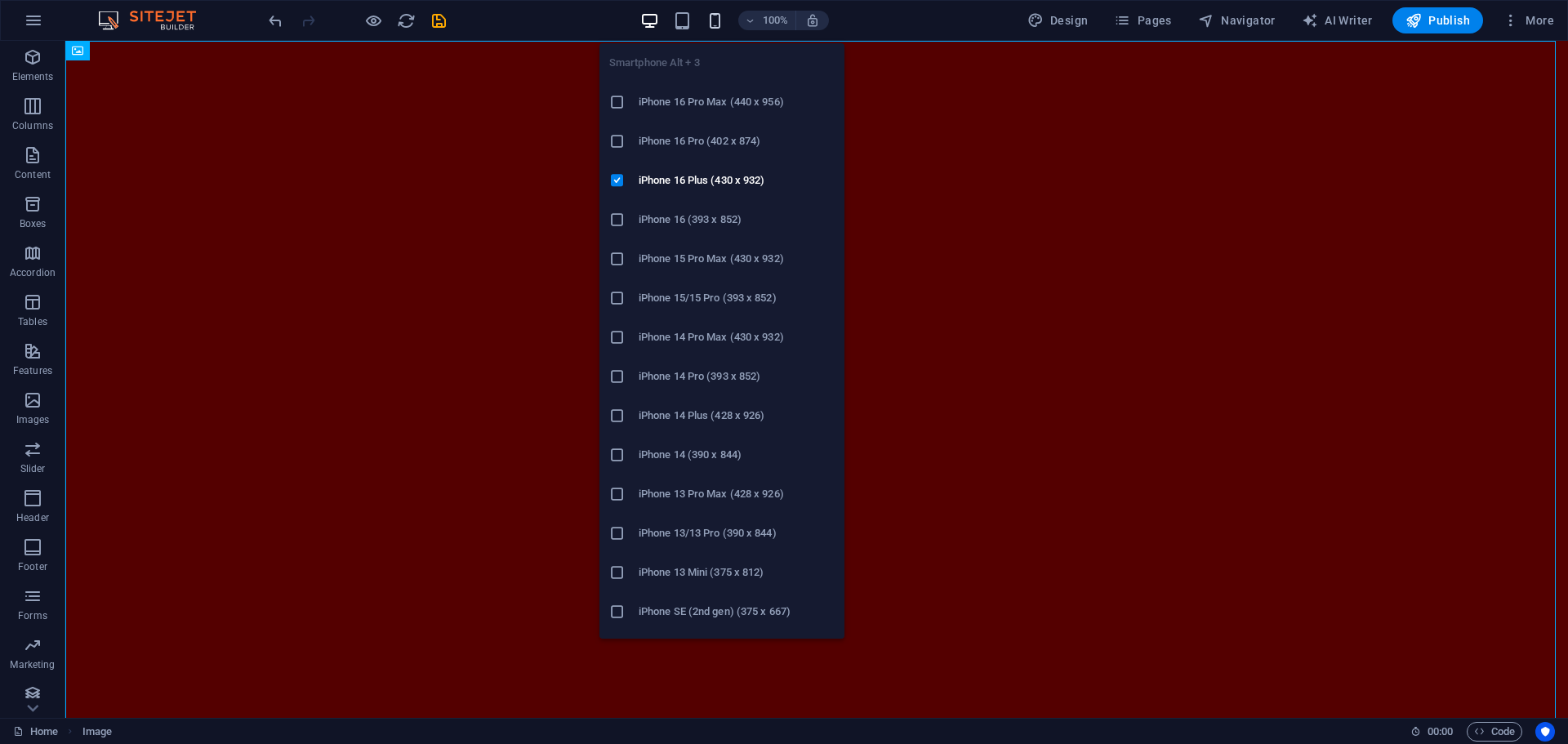
click at [723, 12] on icon "button" at bounding box center [715, 21] width 19 height 19
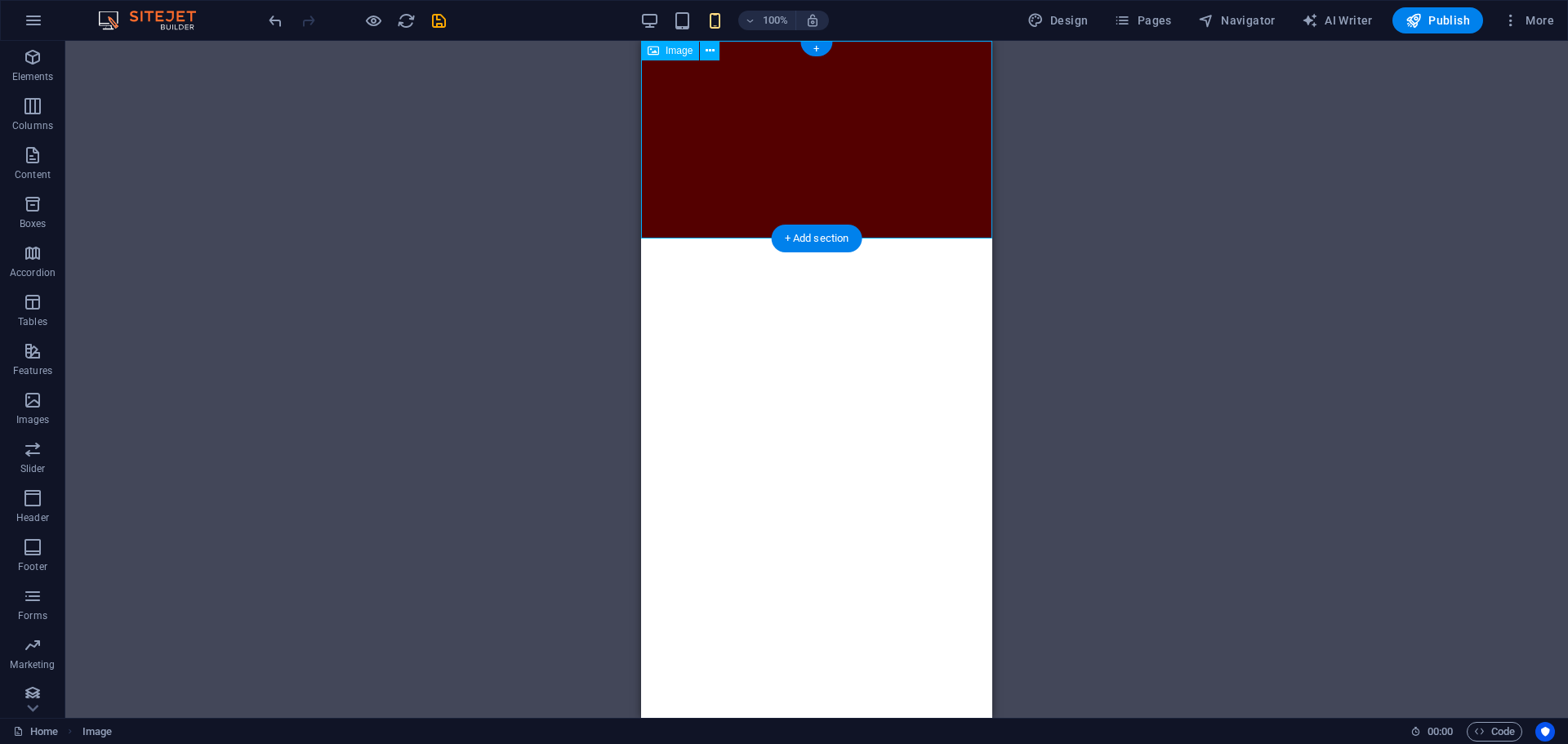
click at [754, 140] on figure at bounding box center [816, 139] width 351 height 197
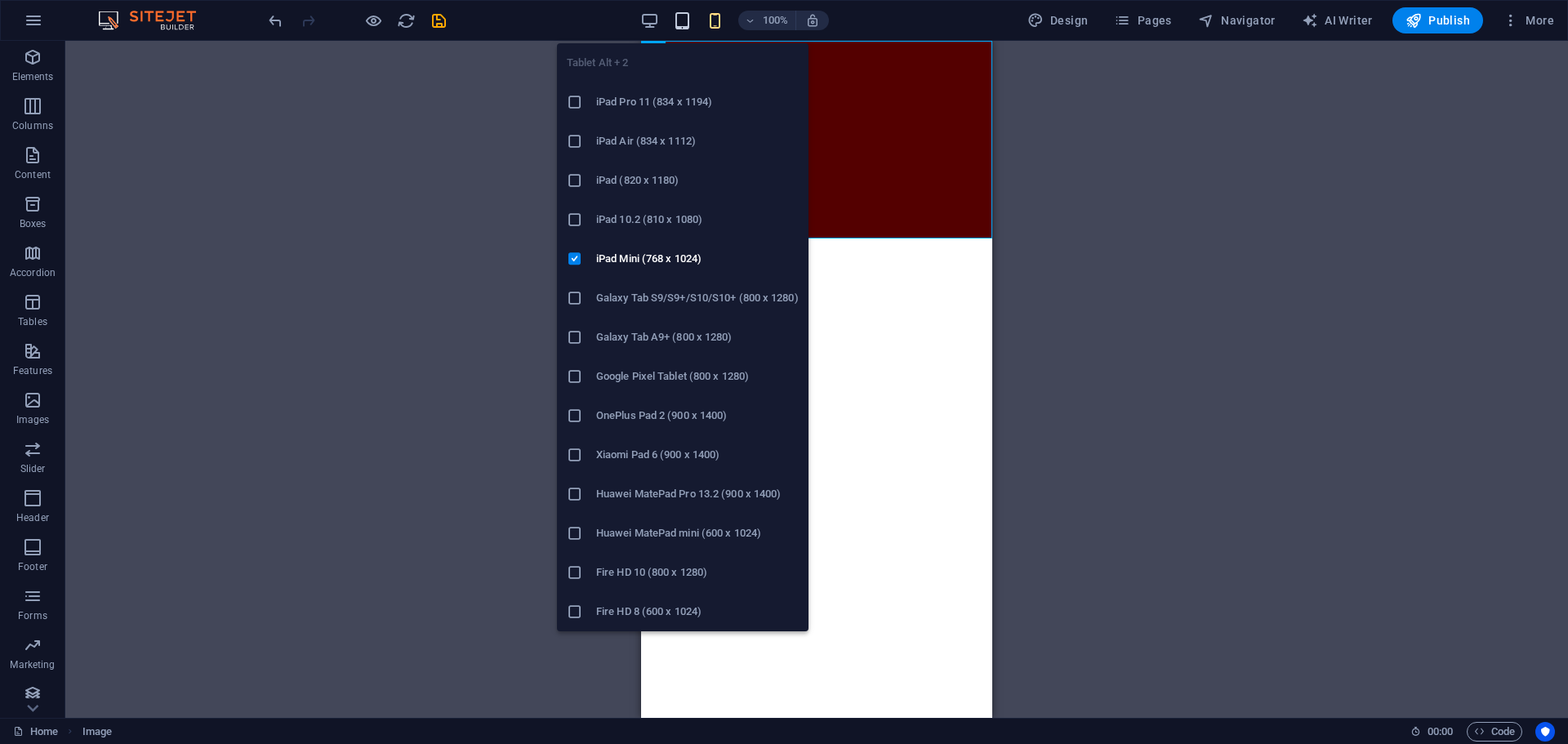
click at [687, 18] on icon "button" at bounding box center [682, 21] width 19 height 19
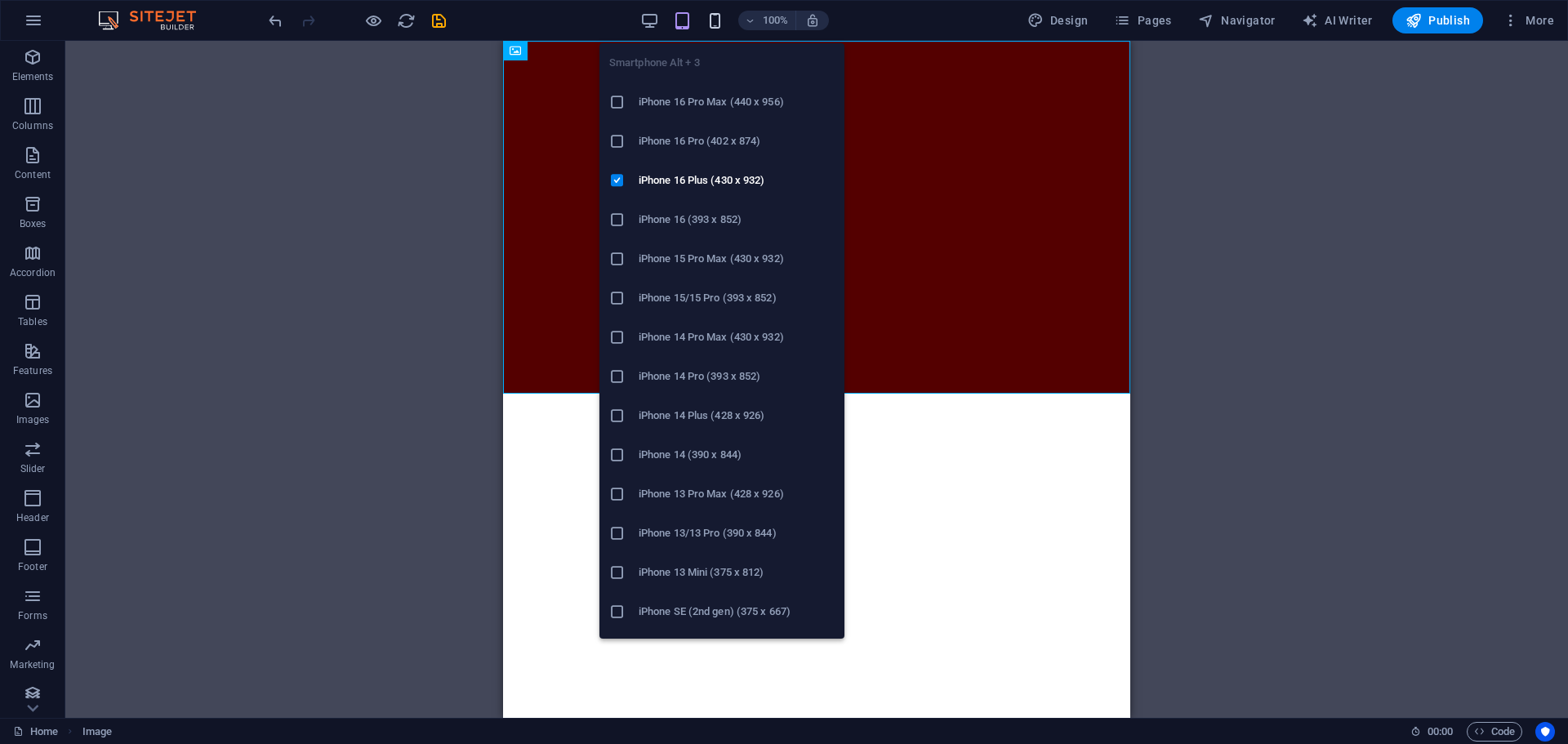
click at [710, 13] on icon "button" at bounding box center [715, 21] width 19 height 19
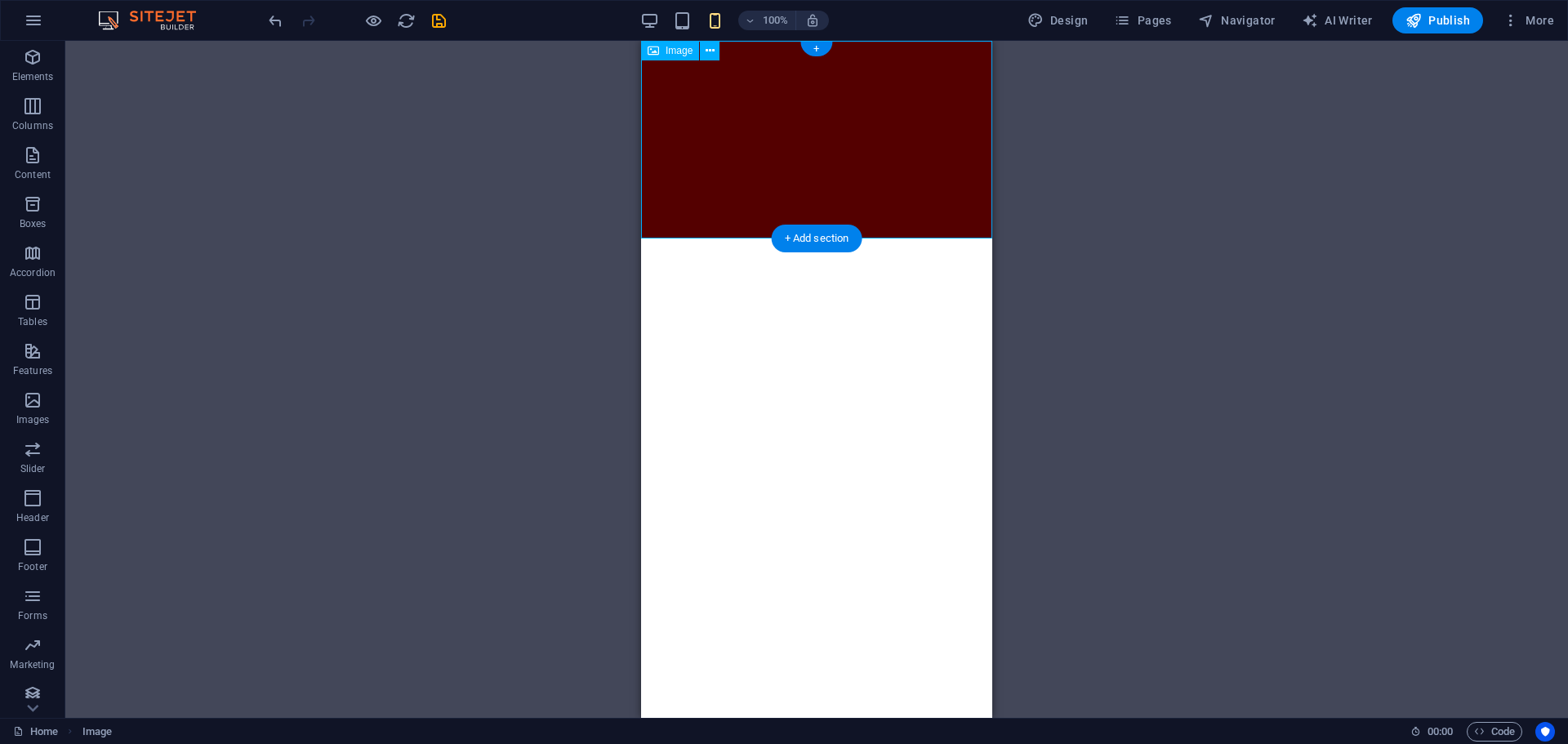
click at [844, 146] on figure at bounding box center [816, 139] width 351 height 197
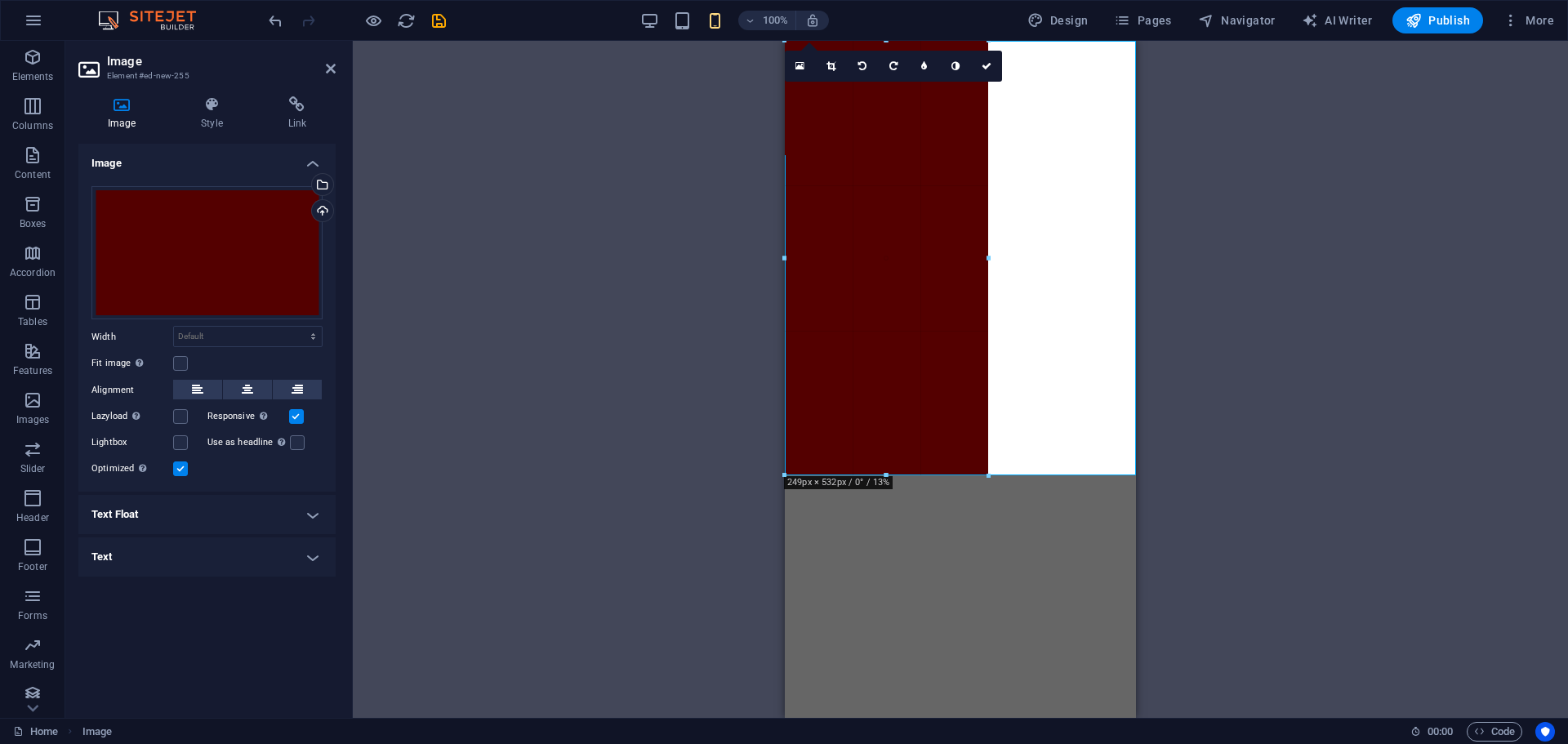
drag, startPoint x: 961, startPoint y: 237, endPoint x: 313, endPoint y: 433, distance: 677.0
type input "248"
select select "px"
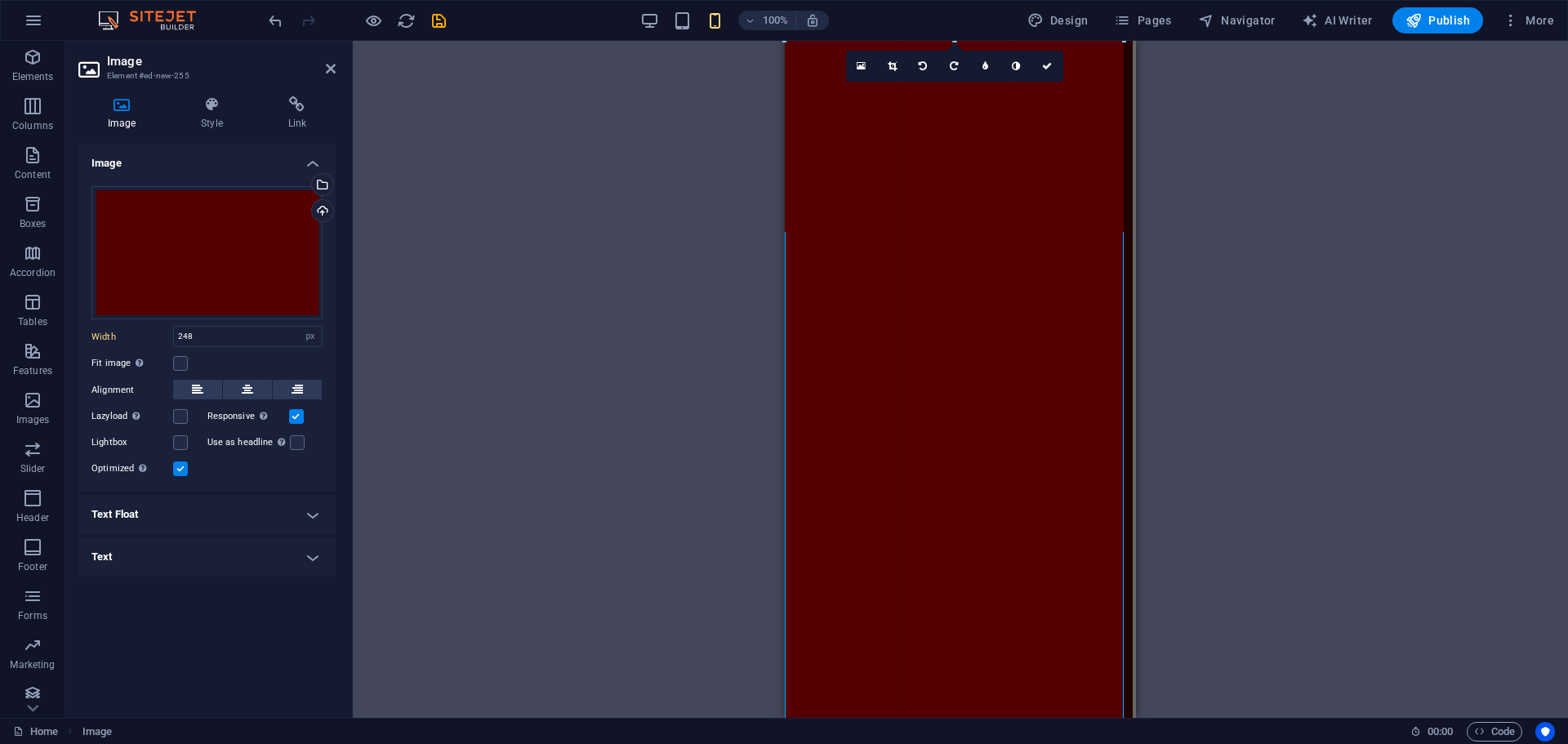
drag, startPoint x: 987, startPoint y: 99, endPoint x: 1132, endPoint y: 92, distance: 145.2
type input "415"
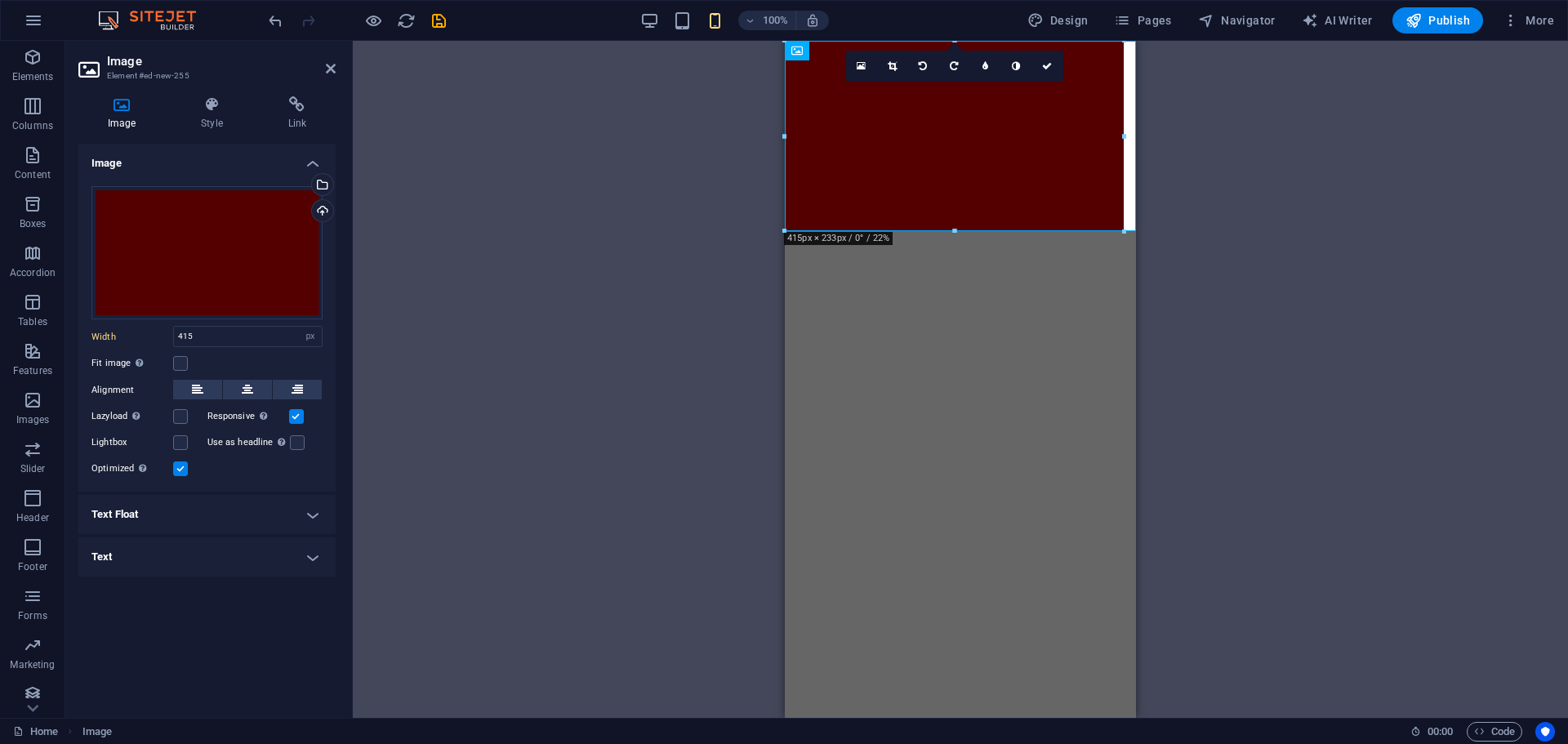
click at [943, 231] on html "Skip to main content" at bounding box center [960, 136] width 351 height 190
click at [930, 231] on html "Skip to main content" at bounding box center [960, 136] width 351 height 190
click at [1051, 66] on icon at bounding box center [1046, 66] width 10 height 10
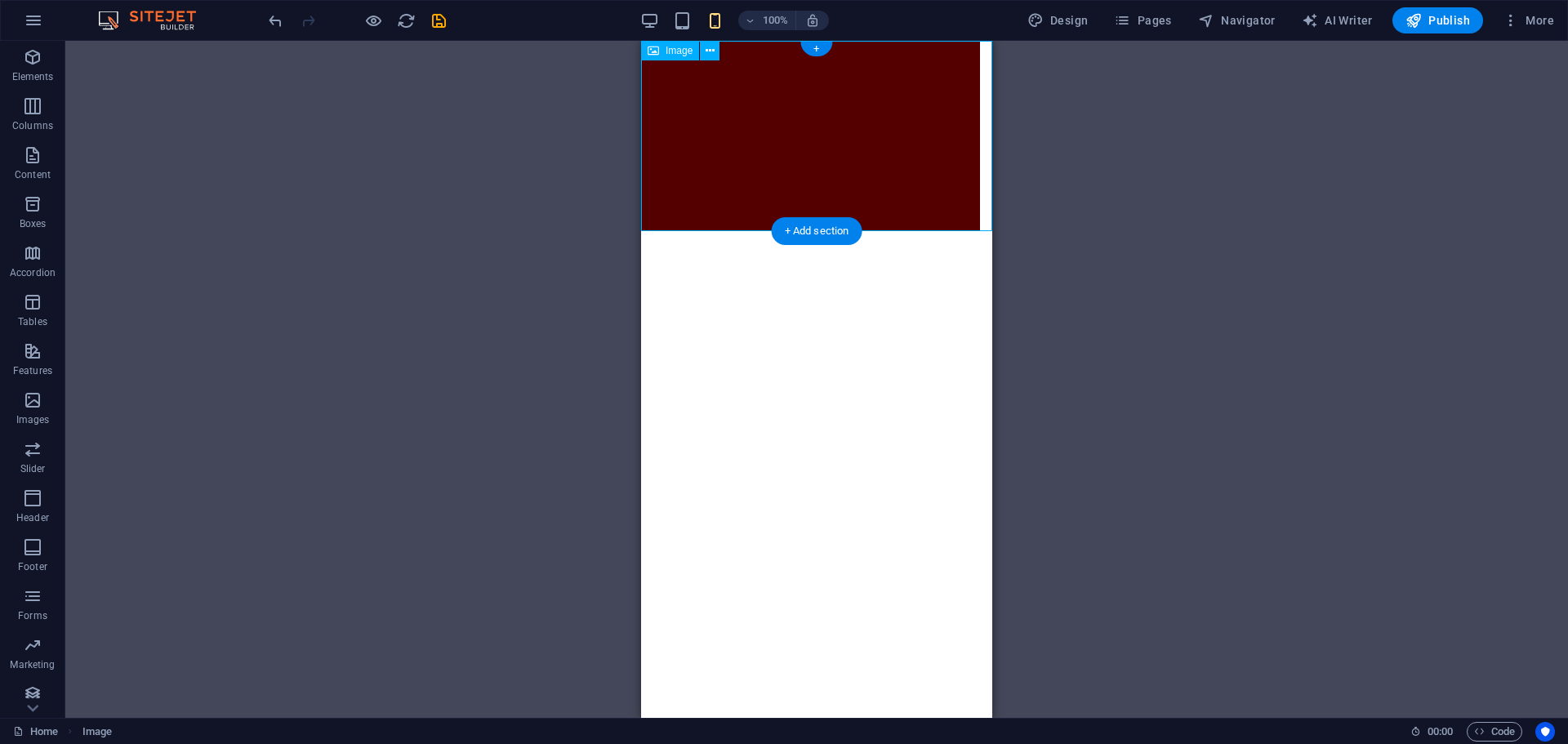
click at [780, 127] on figure at bounding box center [816, 136] width 351 height 190
select select "px"
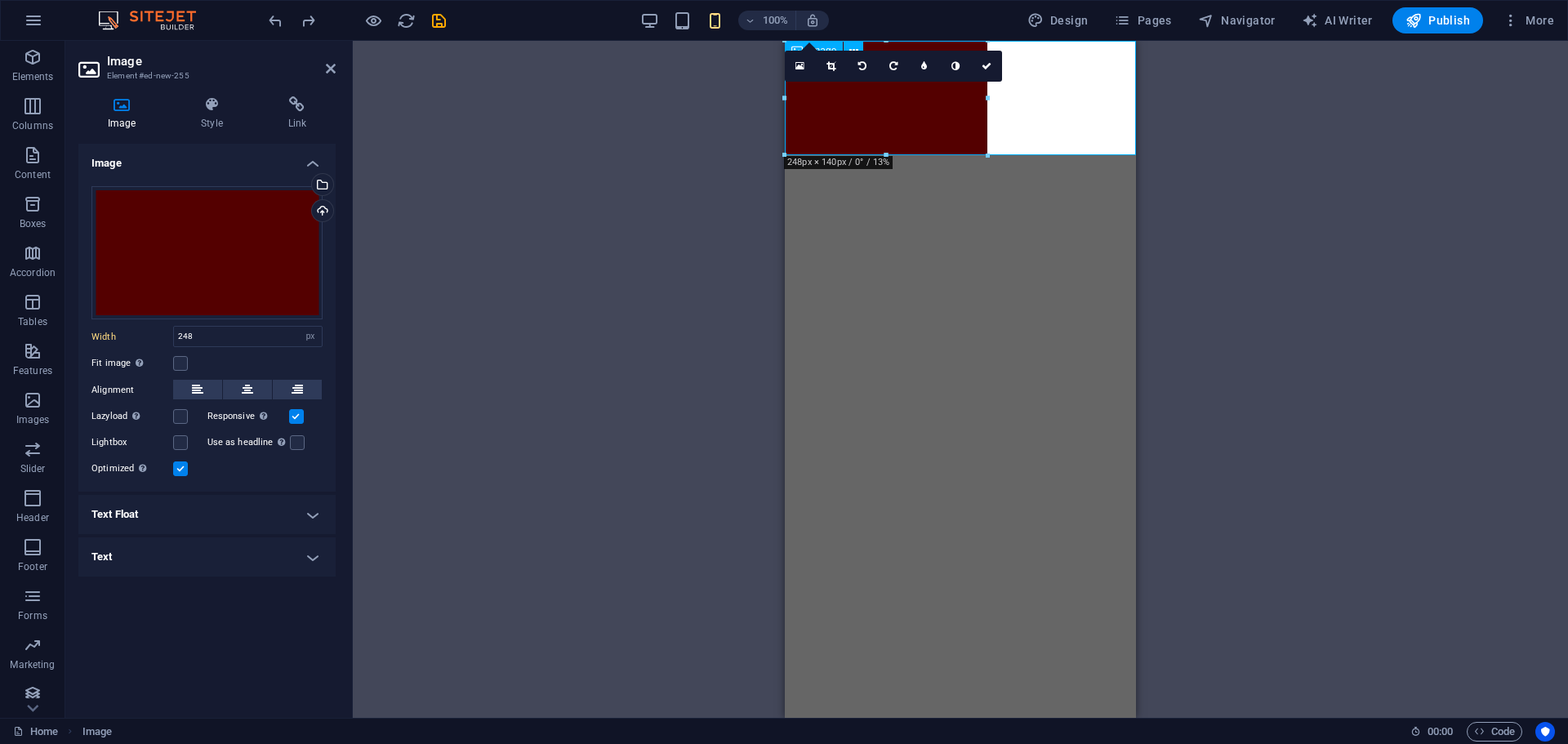
drag, startPoint x: 1775, startPoint y: 140, endPoint x: 1030, endPoint y: 94, distance: 746.4
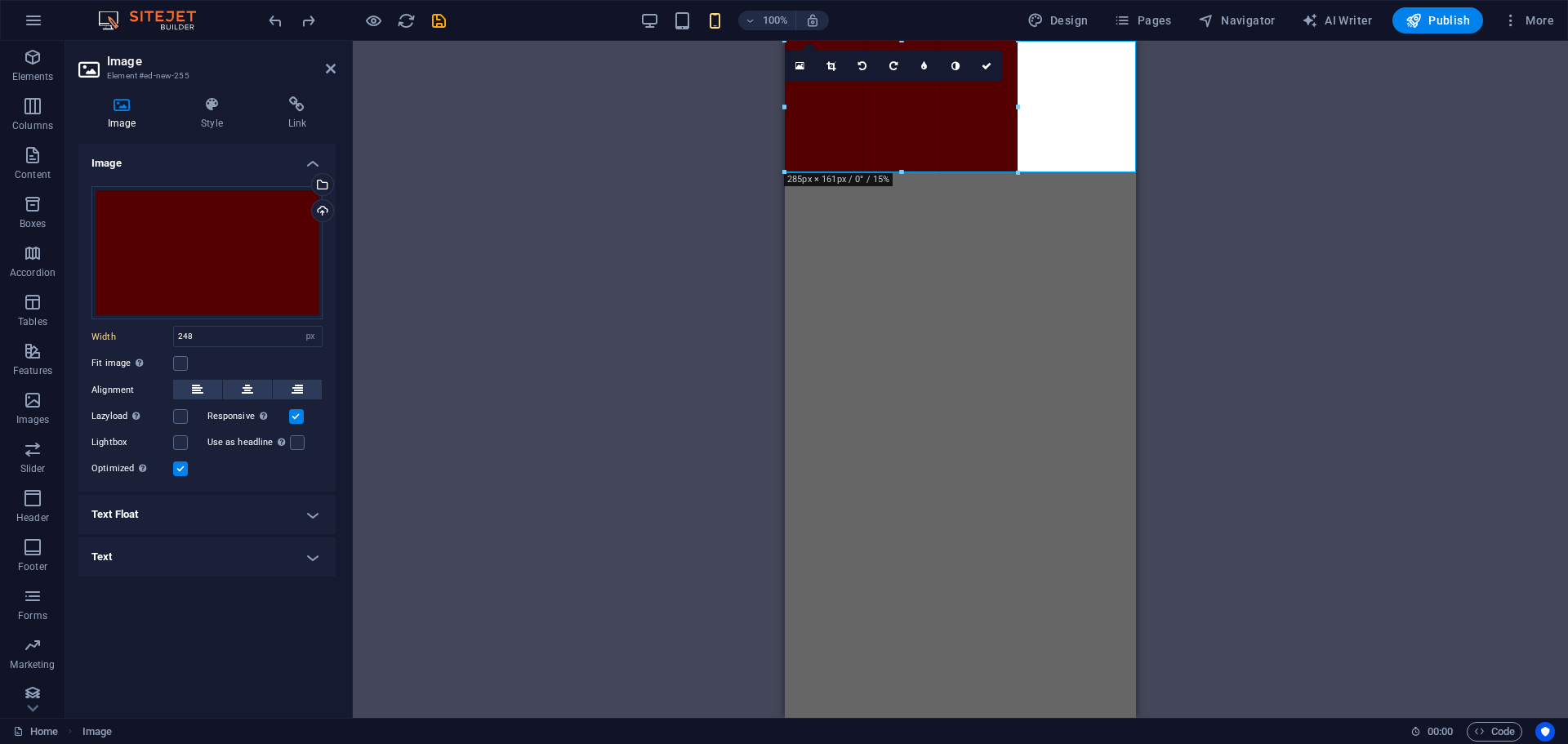
drag, startPoint x: 988, startPoint y: 98, endPoint x: 229, endPoint y: 67, distance: 759.6
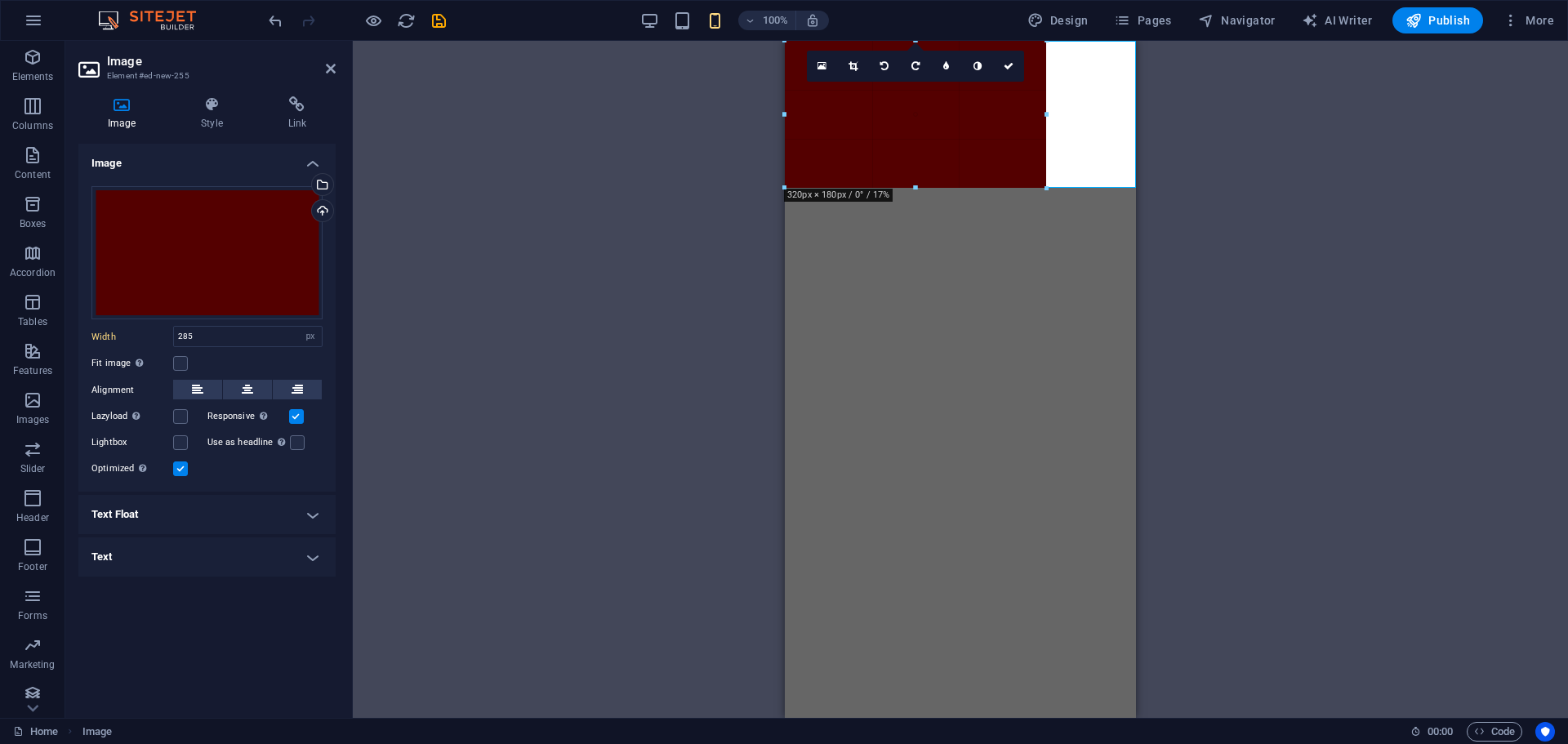
drag, startPoint x: 1018, startPoint y: 108, endPoint x: 265, endPoint y: 66, distance: 754.2
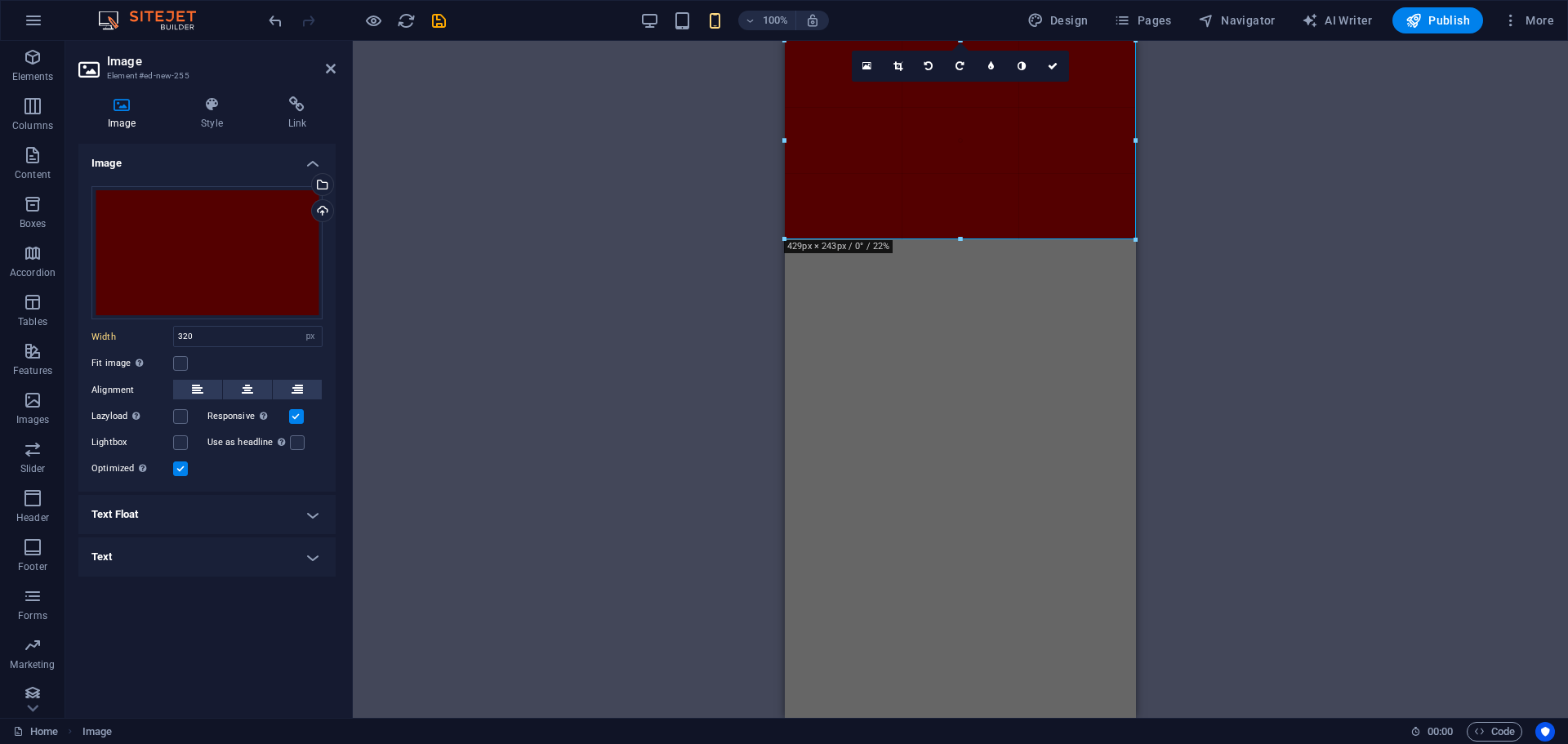
drag, startPoint x: 1044, startPoint y: 188, endPoint x: 1133, endPoint y: 213, distance: 92.4
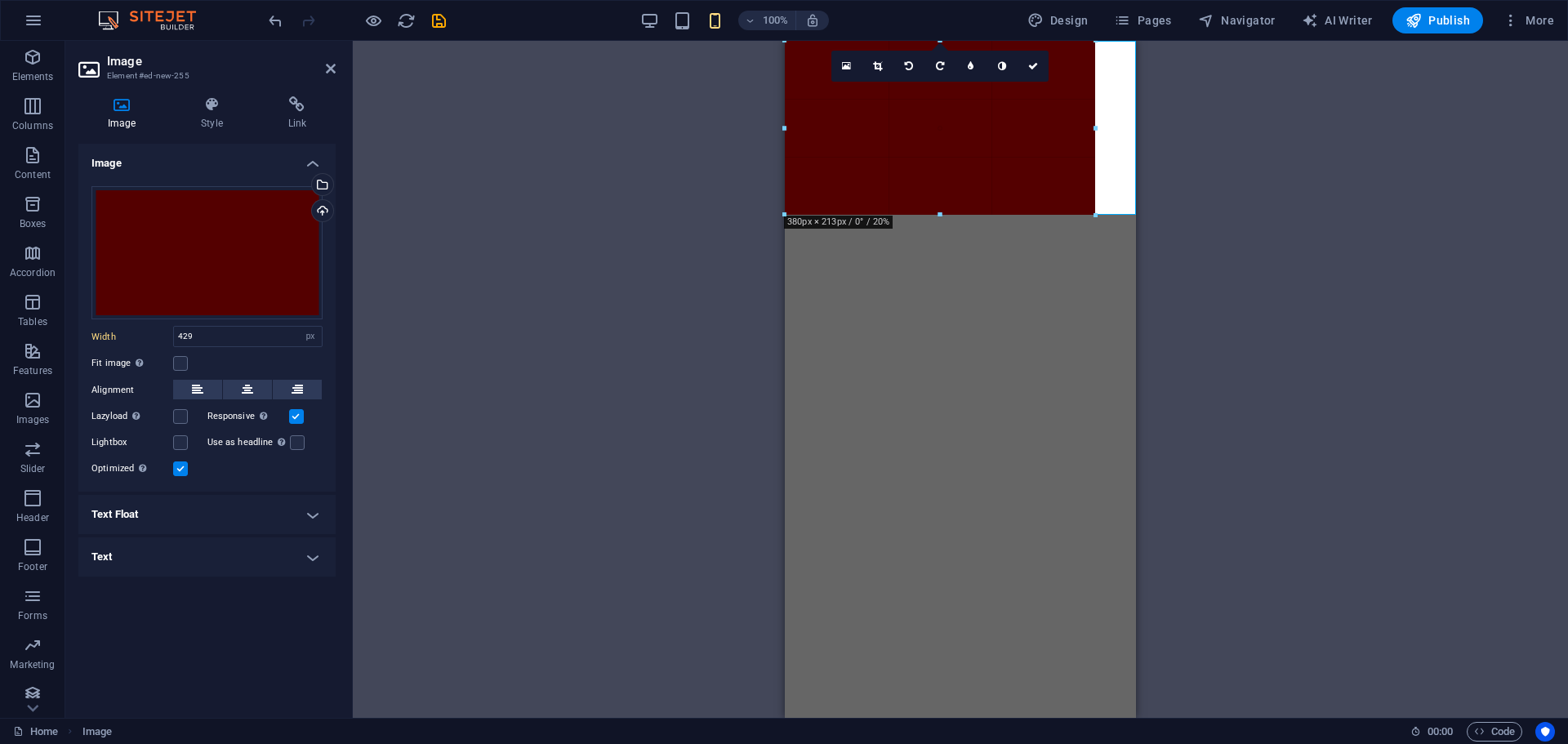
drag, startPoint x: 1135, startPoint y: 139, endPoint x: 23, endPoint y: 473, distance: 1161.1
click at [298, 411] on label at bounding box center [296, 416] width 14 height 14
click at [0, 0] on input "Responsive Automatically load retina image and smartphone optimized sizes." at bounding box center [0, 0] width 0 height 0
drag, startPoint x: 1096, startPoint y: 129, endPoint x: 1108, endPoint y: 136, distance: 13.9
type input "396"
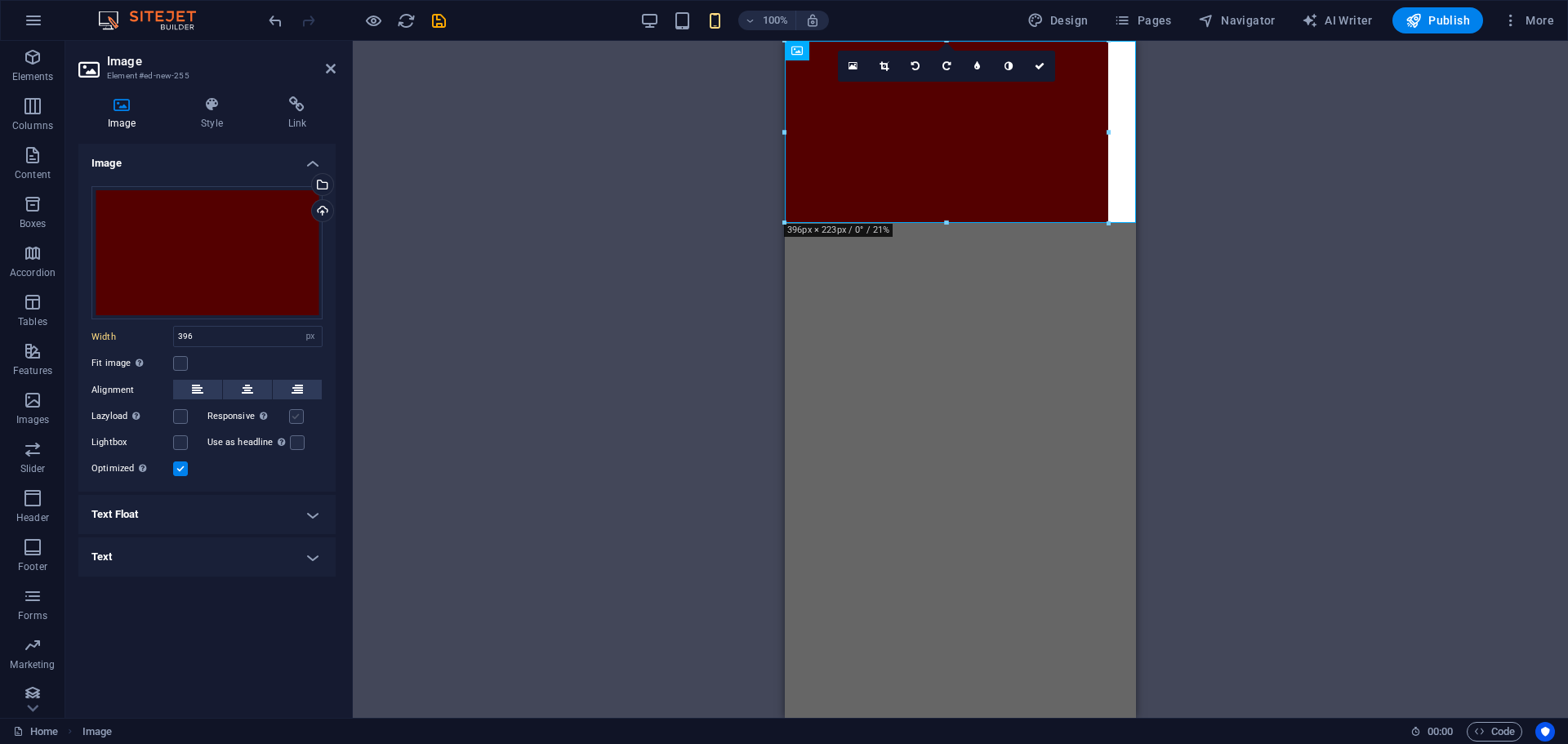
click at [302, 415] on label at bounding box center [296, 416] width 14 height 14
click at [0, 0] on input "Responsive Automatically load retina image and smartphone optimized sizes." at bounding box center [0, 0] width 0 height 0
click at [185, 367] on label at bounding box center [181, 363] width 14 height 14
click at [0, 0] on input "Fit image Automatically fit image to a fixed width and height" at bounding box center [0, 0] width 0 height 0
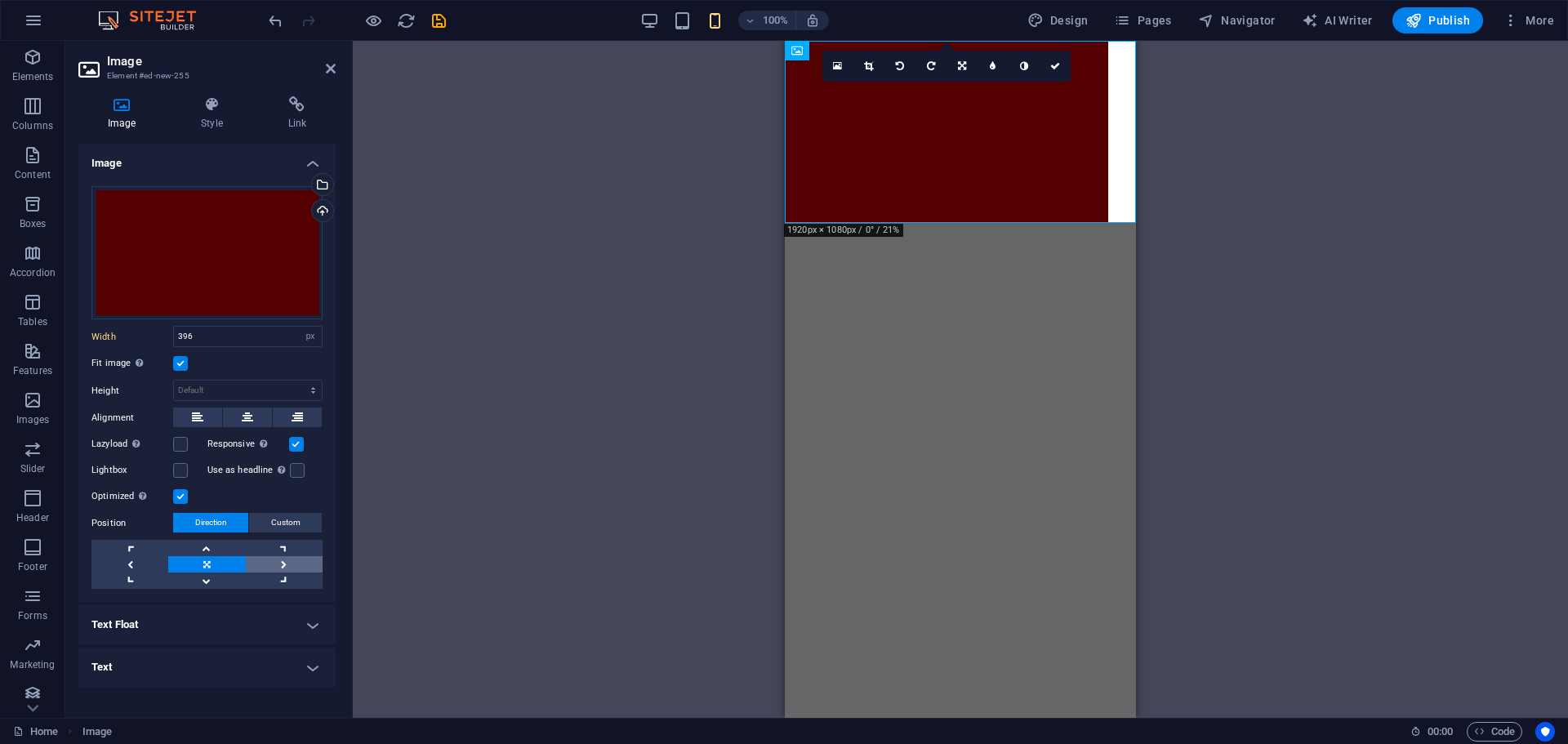
click at [289, 562] on link at bounding box center [284, 564] width 76 height 16
click at [289, 563] on link at bounding box center [284, 564] width 76 height 16
click at [283, 556] on link at bounding box center [284, 564] width 76 height 16
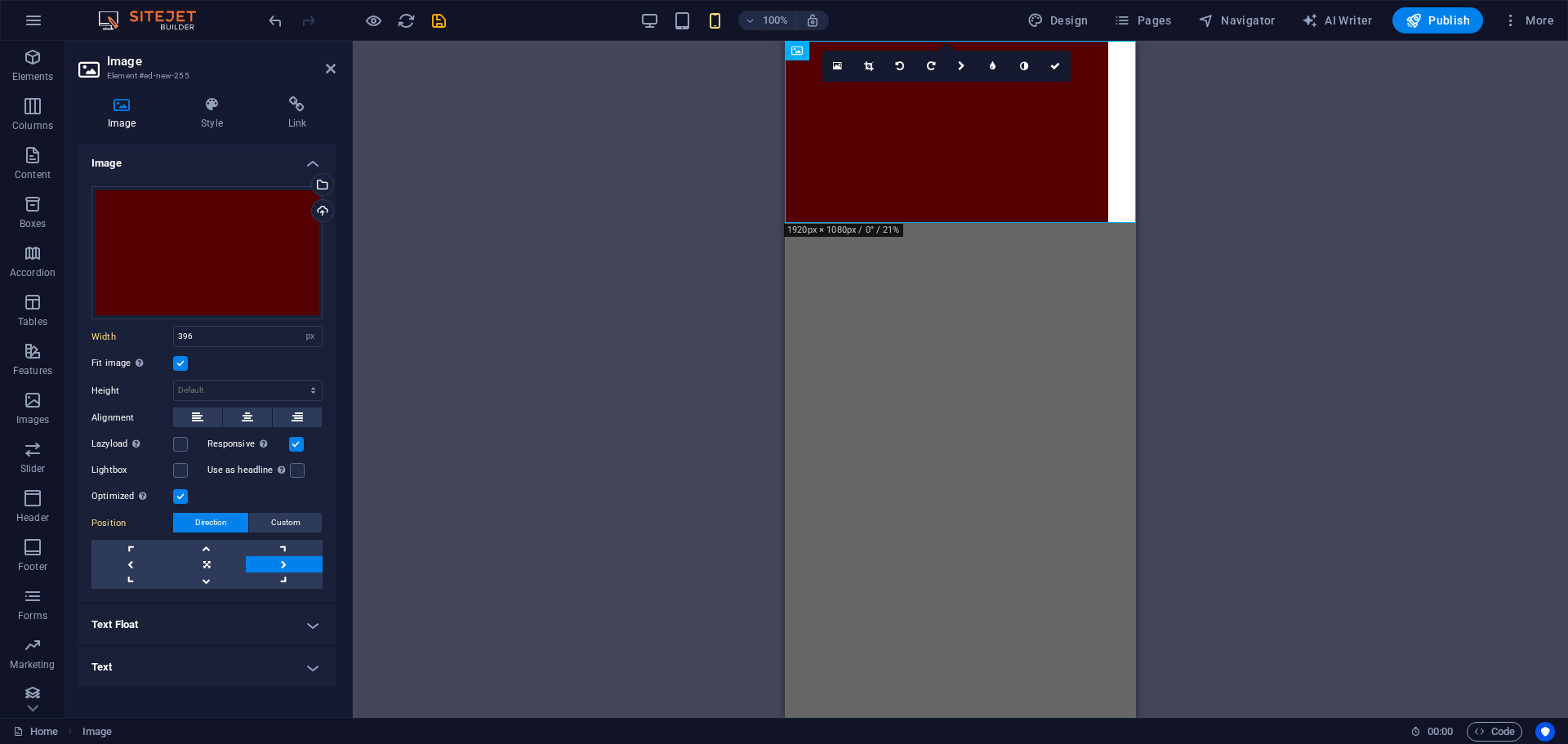
click at [283, 556] on link at bounding box center [284, 564] width 76 height 16
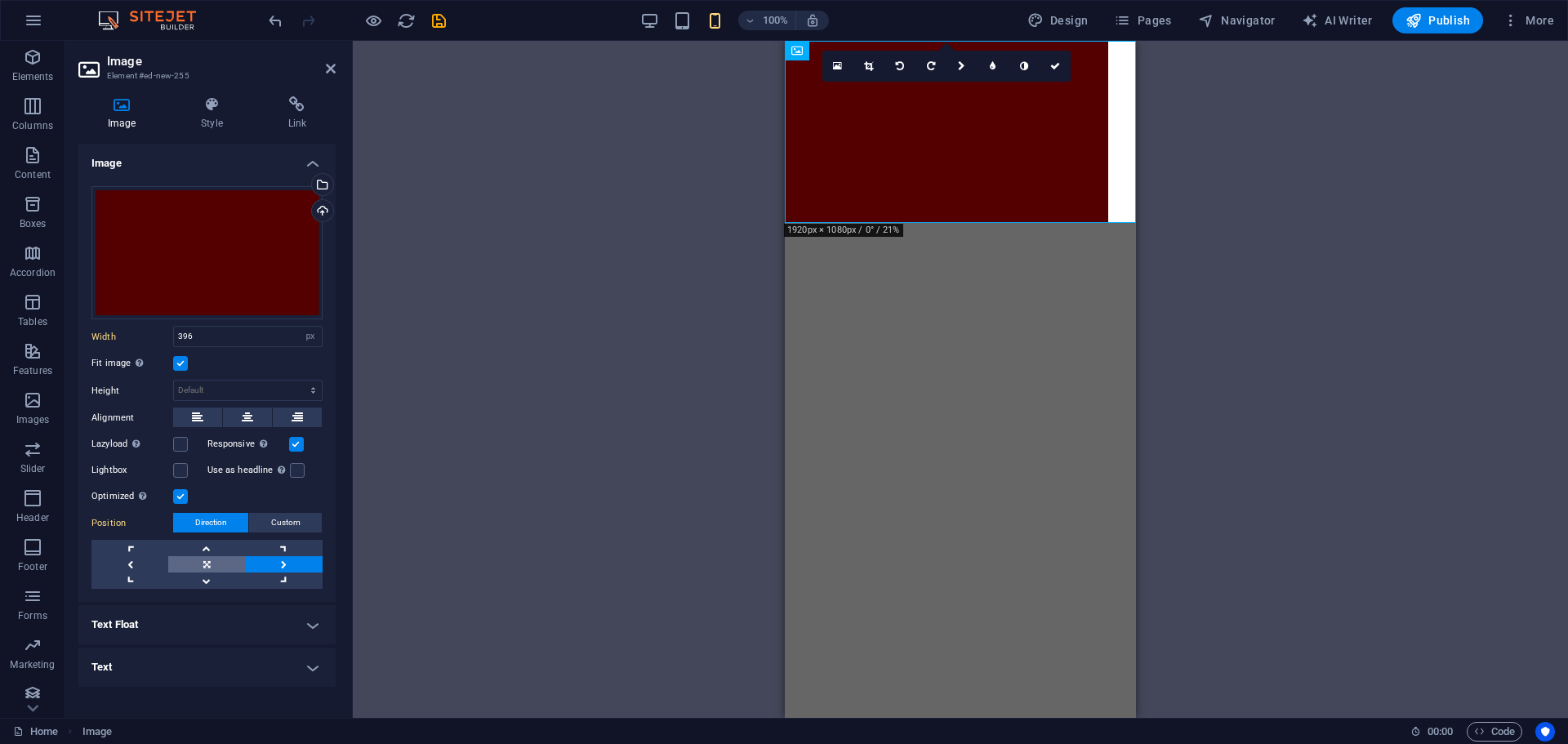
click at [219, 556] on link at bounding box center [206, 564] width 76 height 16
click at [949, 156] on figure at bounding box center [960, 131] width 351 height 182
click at [964, 70] on icon at bounding box center [962, 66] width 8 height 10
click at [987, 88] on link at bounding box center [993, 92] width 31 height 31
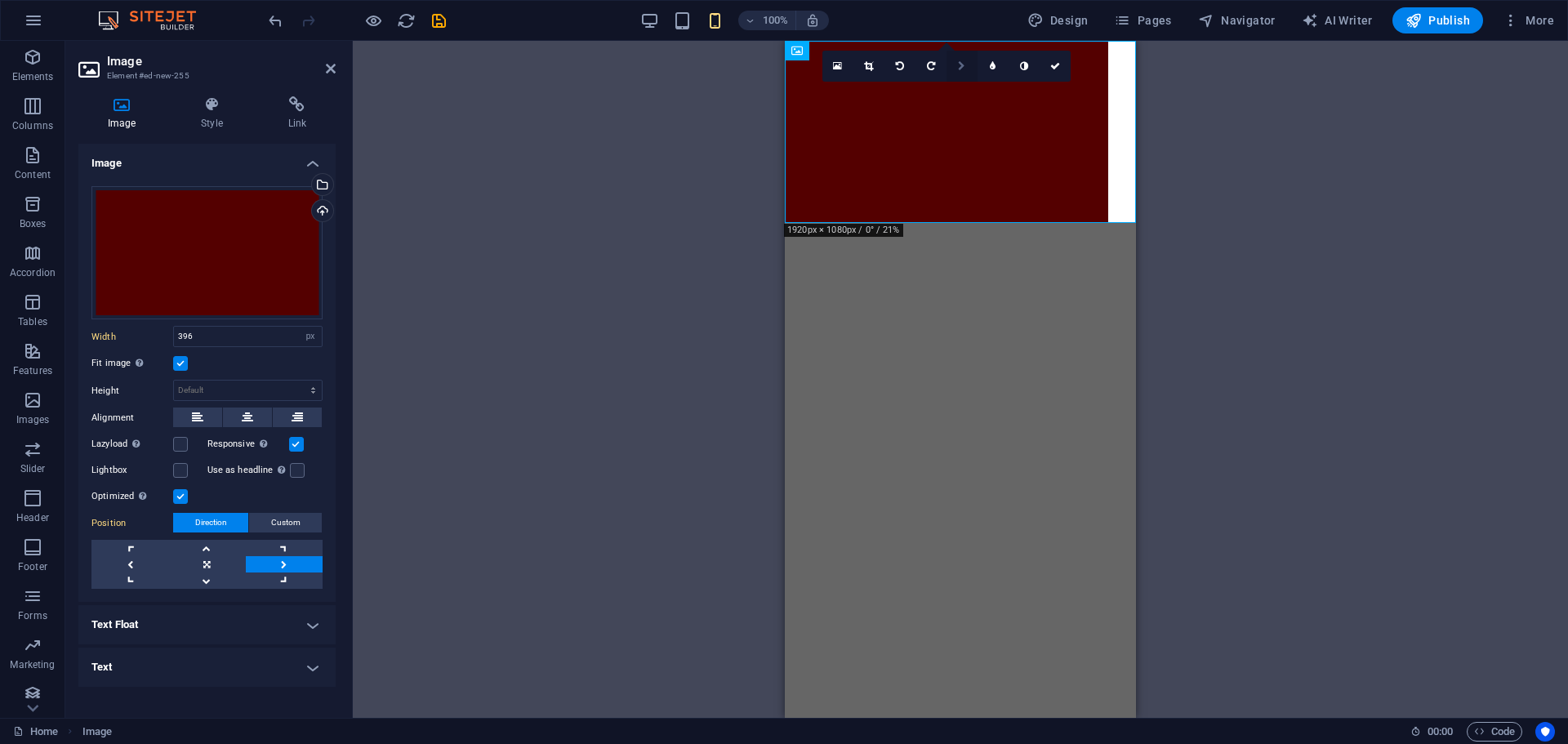
click at [955, 70] on link at bounding box center [962, 66] width 31 height 31
click at [961, 83] on link at bounding box center [962, 92] width 31 height 31
click at [890, 223] on html "Skip to main content" at bounding box center [960, 131] width 351 height 182
click at [1055, 66] on icon at bounding box center [1055, 66] width 10 height 10
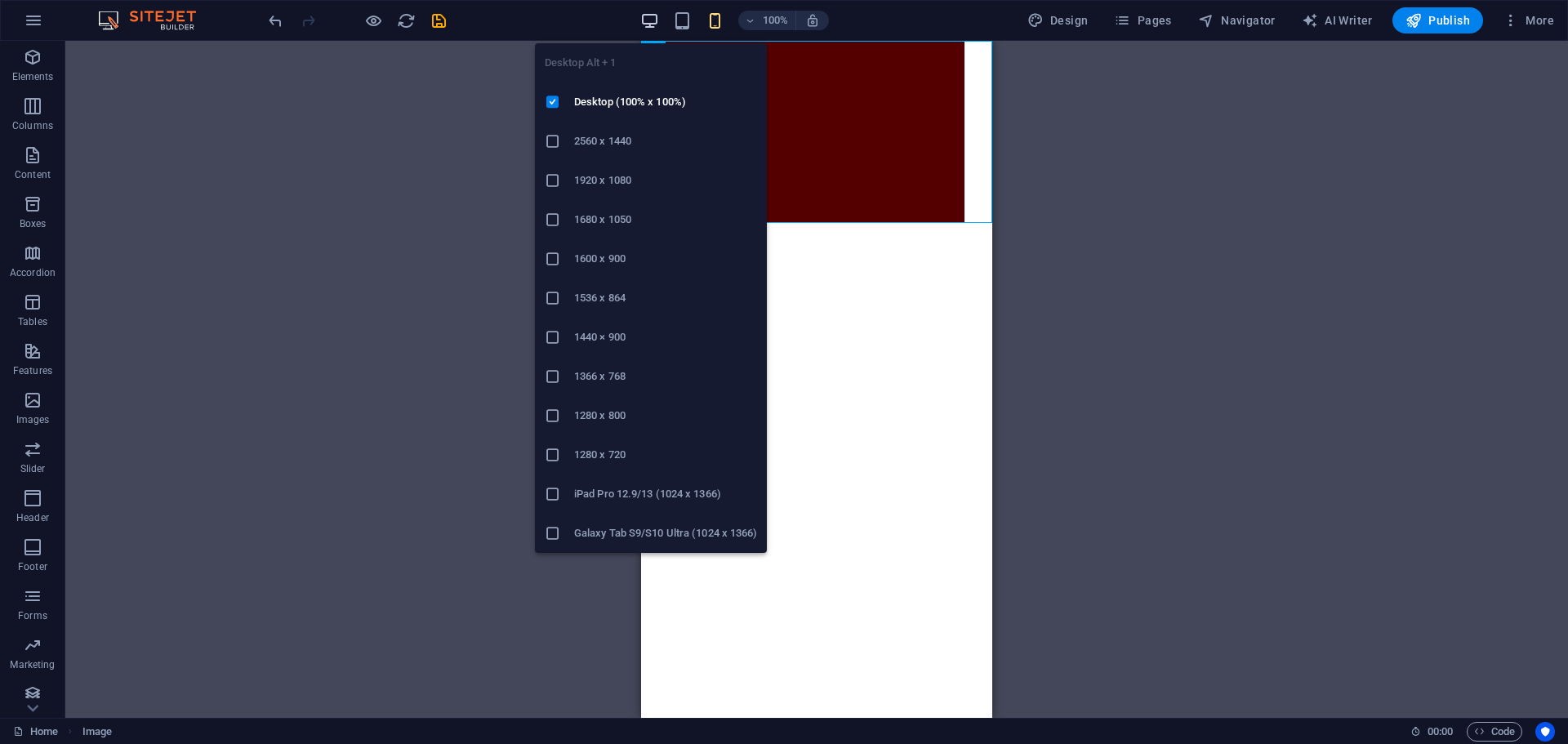
click at [647, 13] on icon "button" at bounding box center [649, 21] width 19 height 19
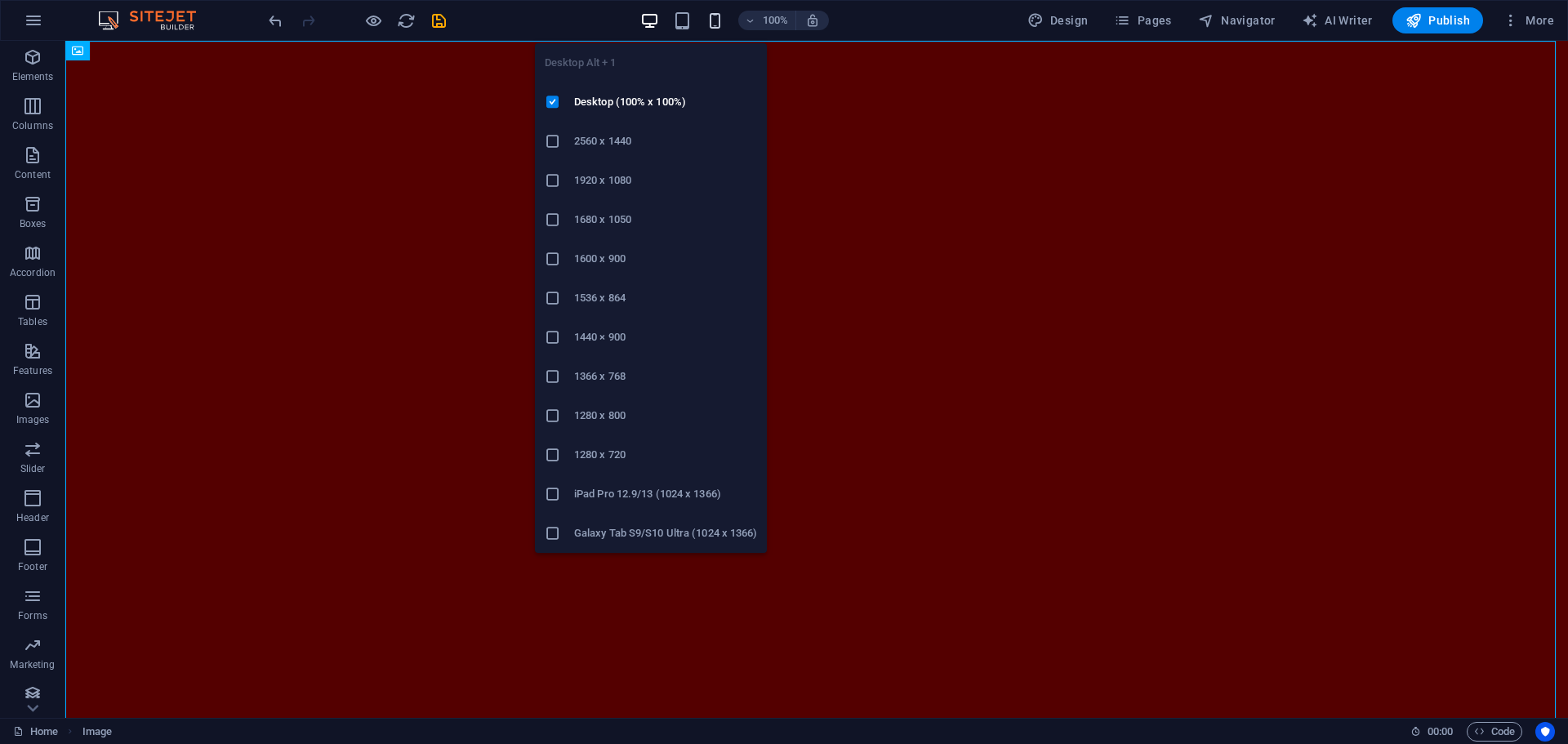
click at [724, 22] on icon "button" at bounding box center [715, 21] width 19 height 19
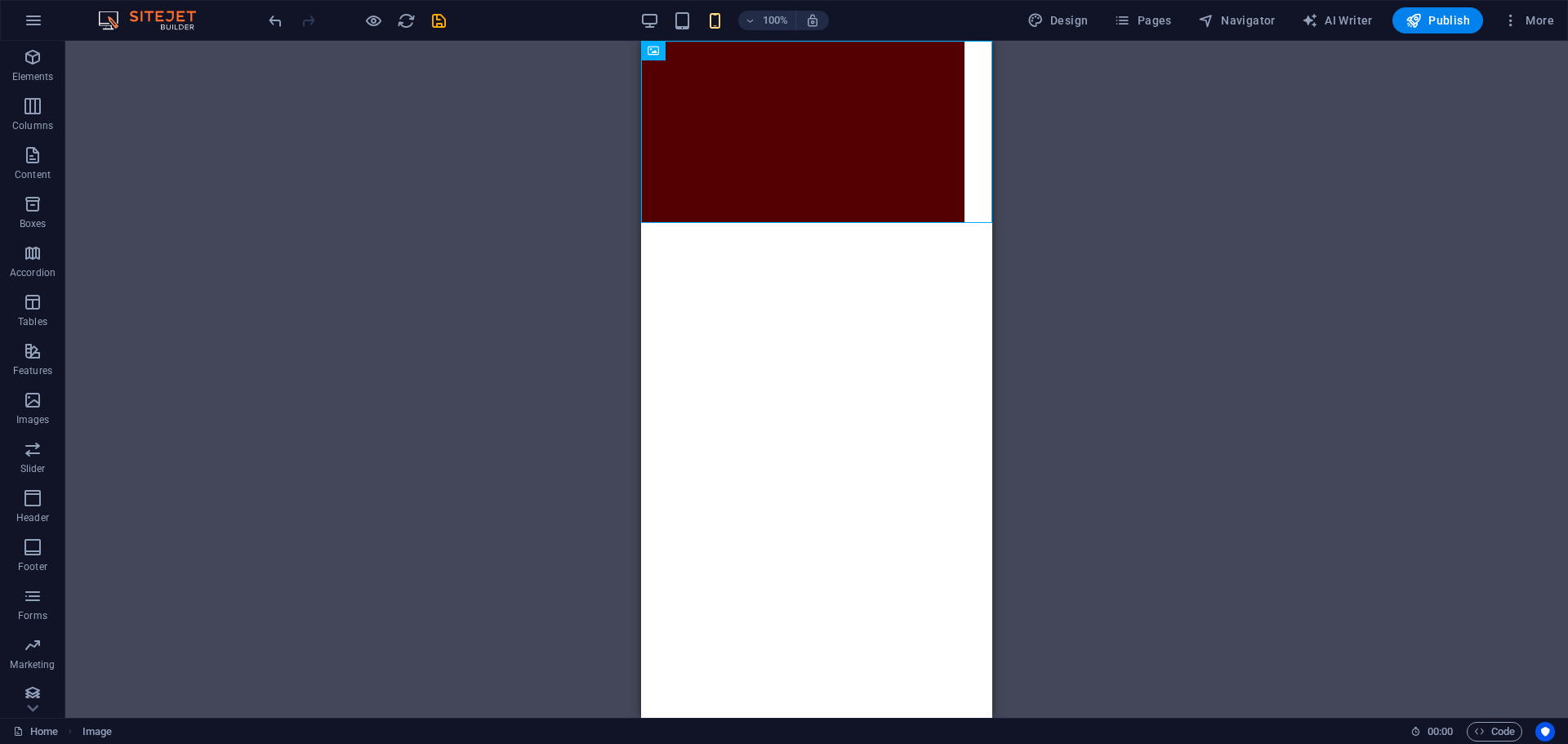
click at [962, 223] on html "Skip to main content" at bounding box center [816, 131] width 351 height 182
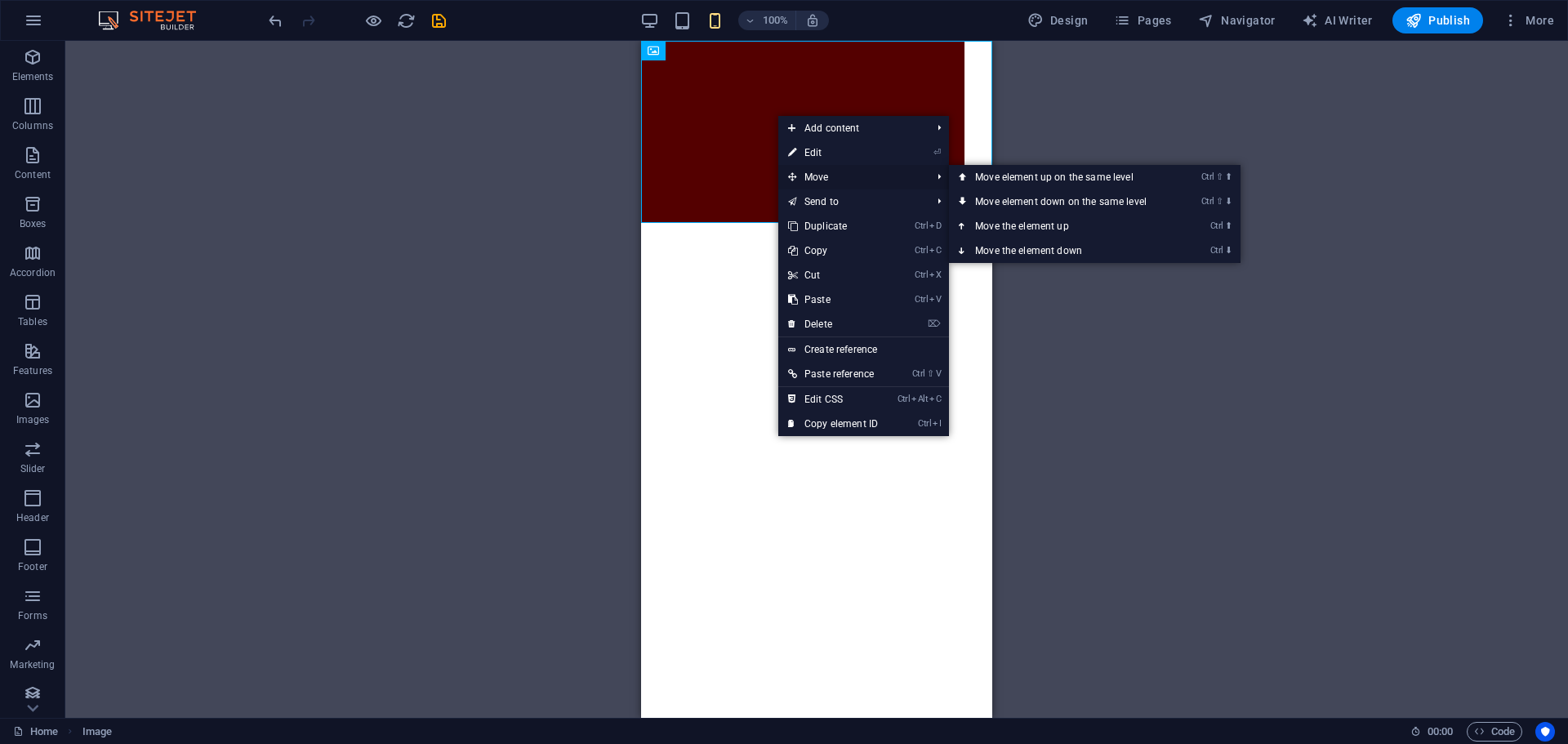
click at [821, 180] on span "Move" at bounding box center [851, 177] width 146 height 24
click at [834, 166] on span "Move" at bounding box center [851, 177] width 146 height 24
drag, startPoint x: 991, startPoint y: 177, endPoint x: 349, endPoint y: 149, distance: 642.6
click at [991, 177] on link "Ctrl ⇧ ⬆ Move element up on the same level" at bounding box center [1064, 177] width 230 height 24
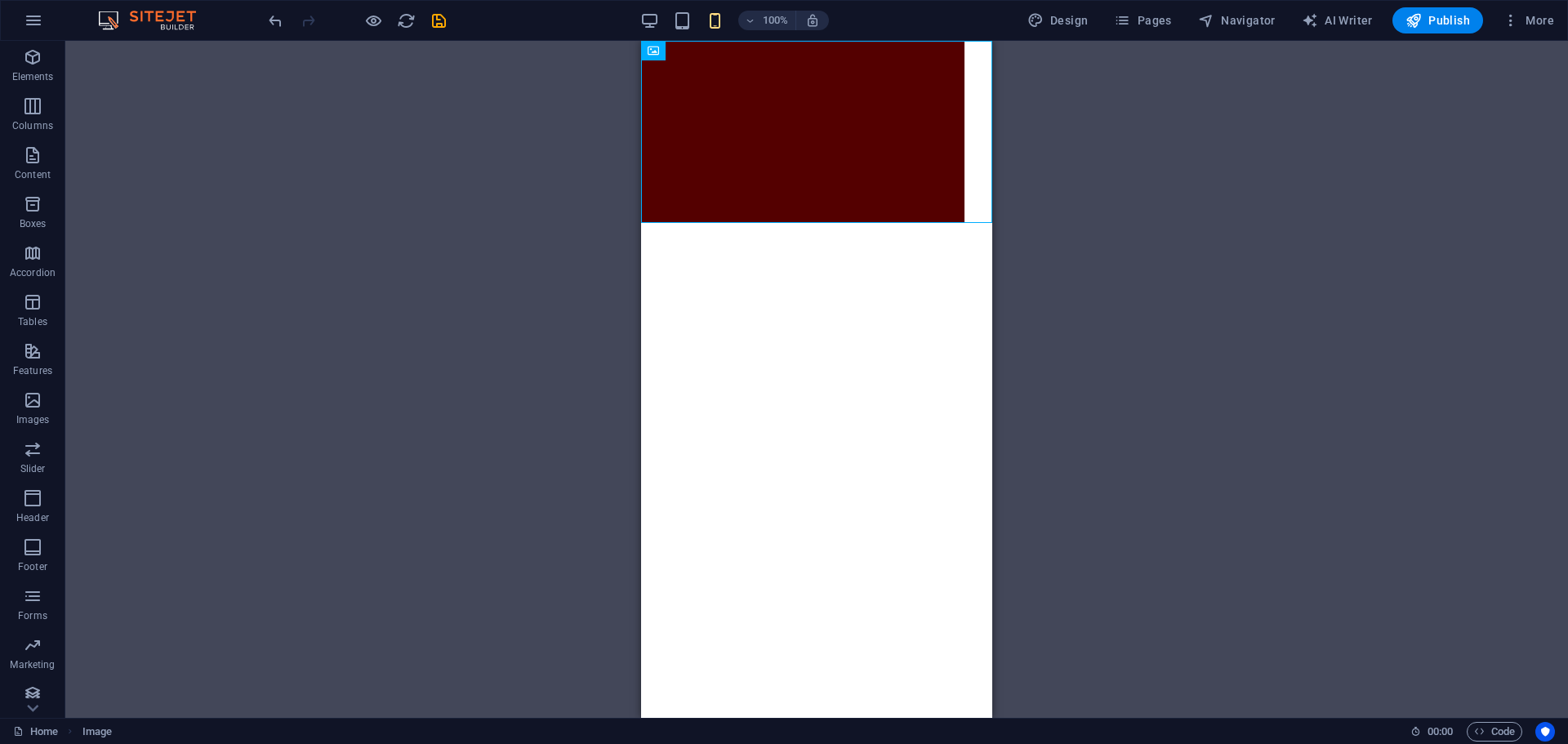
drag, startPoint x: 826, startPoint y: 118, endPoint x: 859, endPoint y: 319, distance: 203.7
click at [859, 223] on html "Skip to main content" at bounding box center [816, 131] width 351 height 182
drag, startPoint x: 836, startPoint y: 140, endPoint x: 837, endPoint y: 289, distance: 149.0
click at [837, 223] on html "Skip to main content" at bounding box center [816, 131] width 351 height 182
drag, startPoint x: 837, startPoint y: 305, endPoint x: 835, endPoint y: 412, distance: 107.0
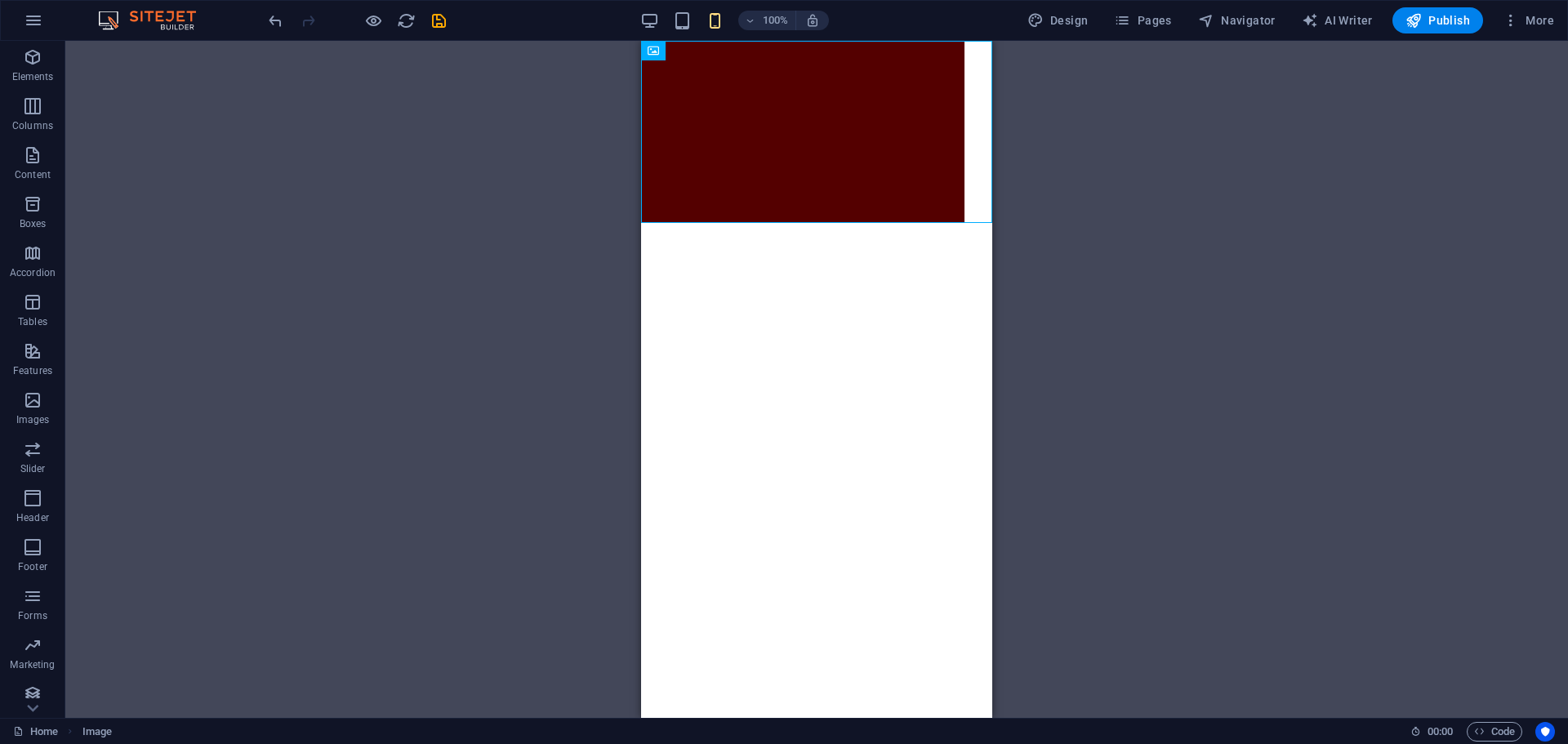
click at [837, 223] on html "Skip to main content" at bounding box center [816, 131] width 351 height 182
drag, startPoint x: 879, startPoint y: 143, endPoint x: 873, endPoint y: 304, distance: 161.1
click at [873, 223] on html "Skip to main content" at bounding box center [816, 131] width 351 height 182
drag, startPoint x: 912, startPoint y: 222, endPoint x: 902, endPoint y: 280, distance: 58.9
click at [902, 223] on html "Skip to main content" at bounding box center [816, 131] width 351 height 182
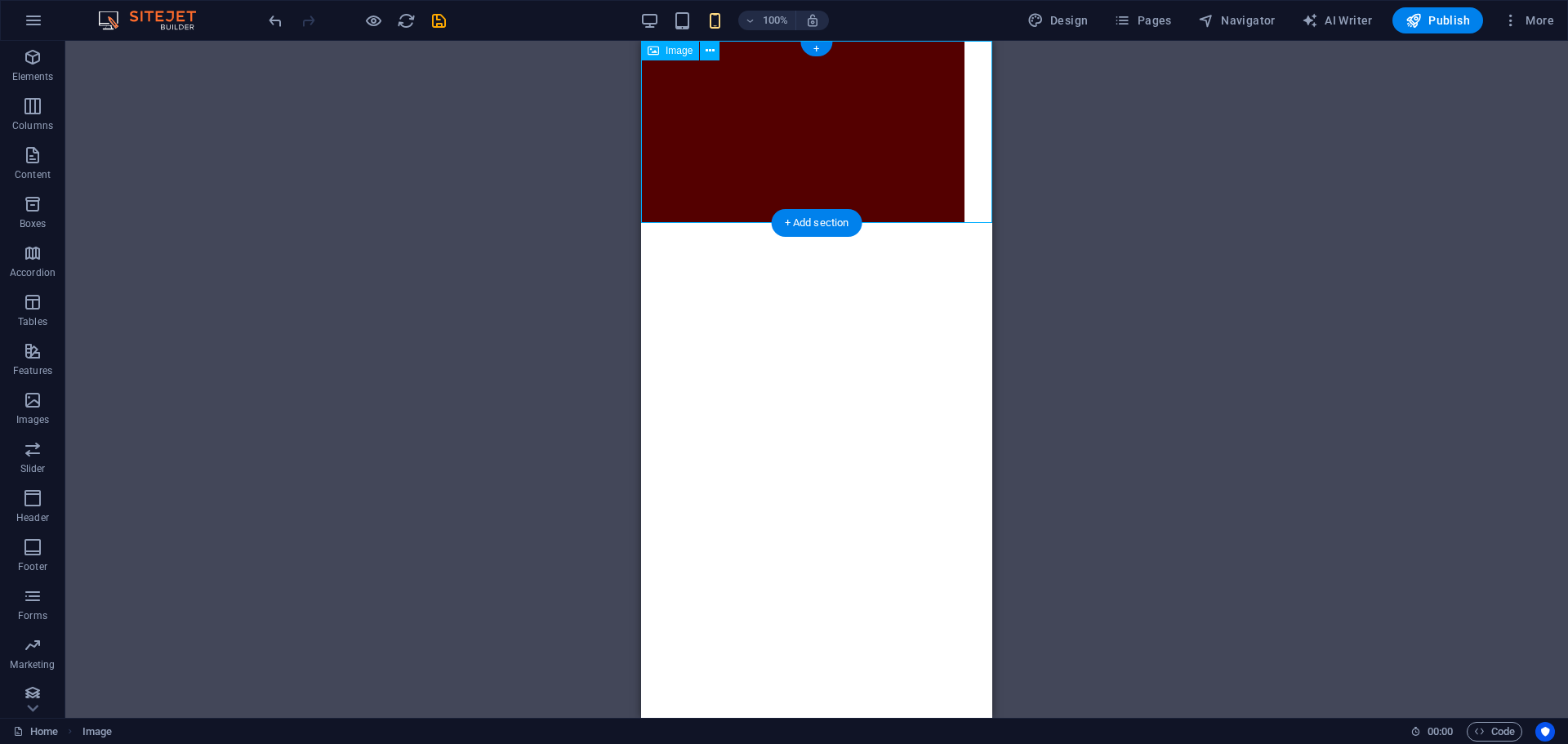
click at [901, 221] on figure at bounding box center [816, 131] width 351 height 182
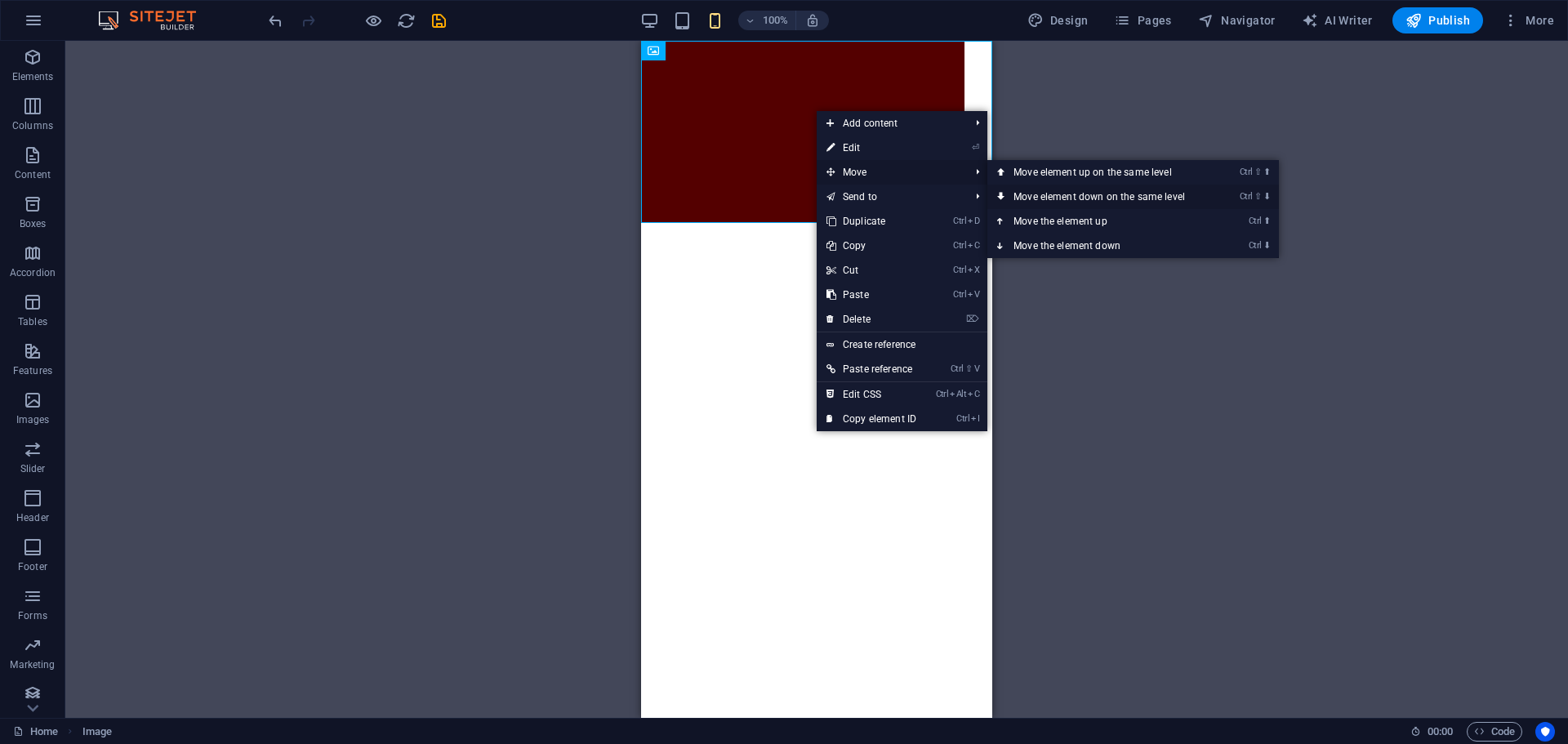
click at [1070, 197] on link "Ctrl ⇧ ⬇ Move element down on the same level" at bounding box center [1103, 197] width 230 height 24
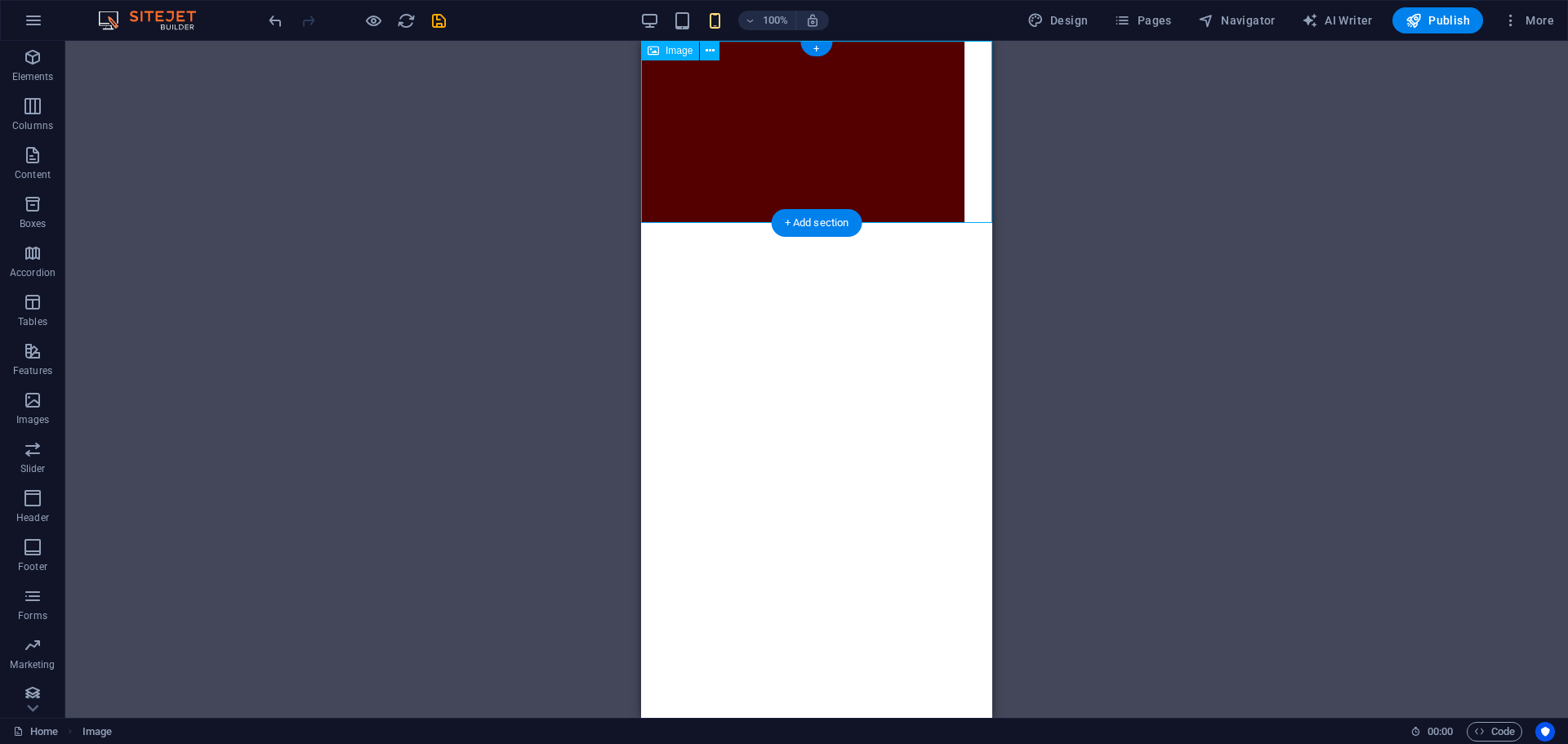
drag, startPoint x: 731, startPoint y: 173, endPoint x: 701, endPoint y: 329, distance: 158.9
click at [700, 223] on html "Skip to main content" at bounding box center [816, 131] width 351 height 182
drag, startPoint x: 718, startPoint y: 363, endPoint x: 765, endPoint y: 504, distance: 148.6
click at [742, 223] on html "Skip to main content" at bounding box center [816, 131] width 351 height 182
drag, startPoint x: 876, startPoint y: 181, endPoint x: 900, endPoint y: 338, distance: 158.8
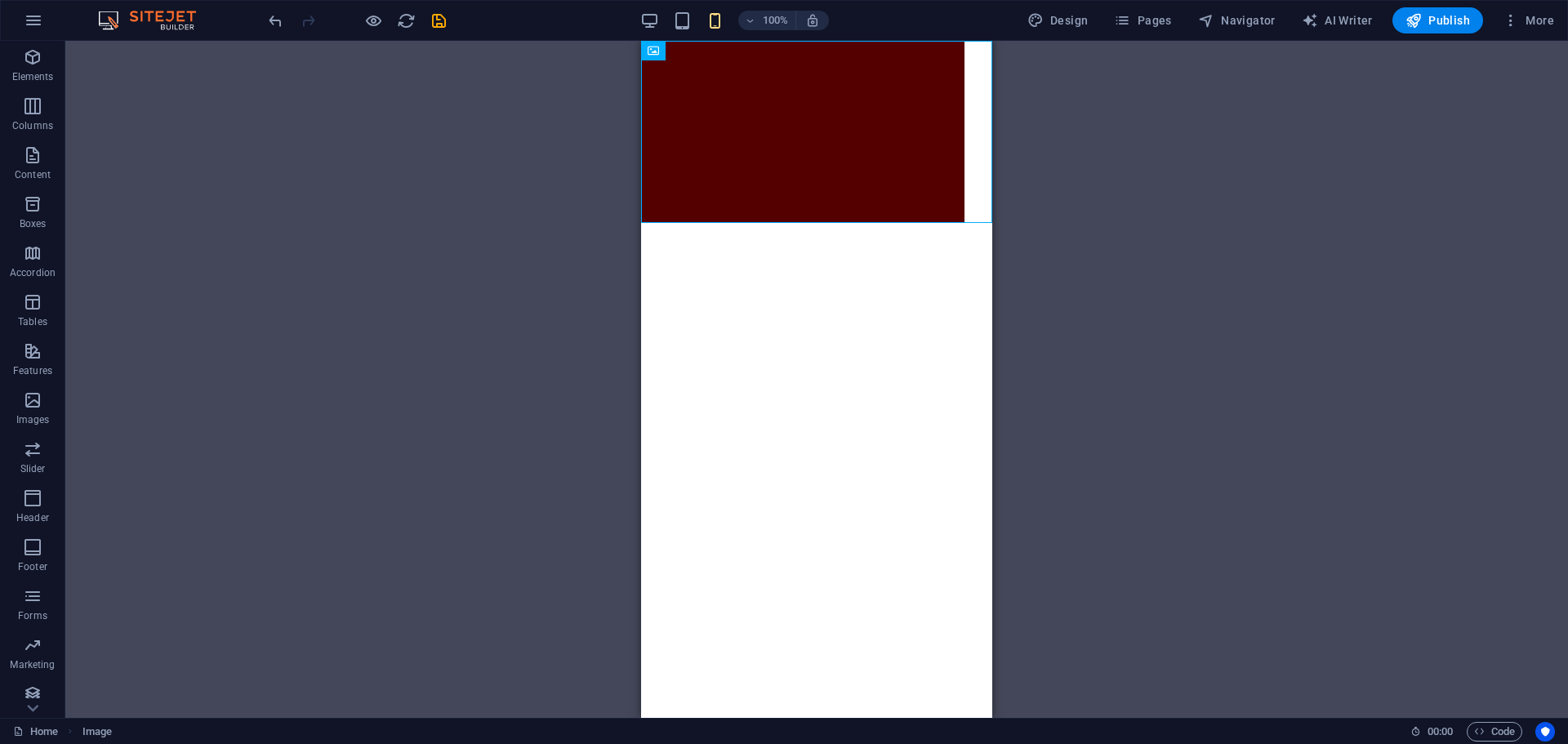
click at [909, 223] on html "Skip to main content" at bounding box center [816, 131] width 351 height 182
click at [903, 223] on html "Skip to main content" at bounding box center [816, 131] width 351 height 182
drag, startPoint x: 903, startPoint y: 326, endPoint x: 912, endPoint y: 392, distance: 66.6
click at [912, 223] on html "Skip to main content" at bounding box center [816, 131] width 351 height 182
drag, startPoint x: 938, startPoint y: 187, endPoint x: 938, endPoint y: 302, distance: 115.0
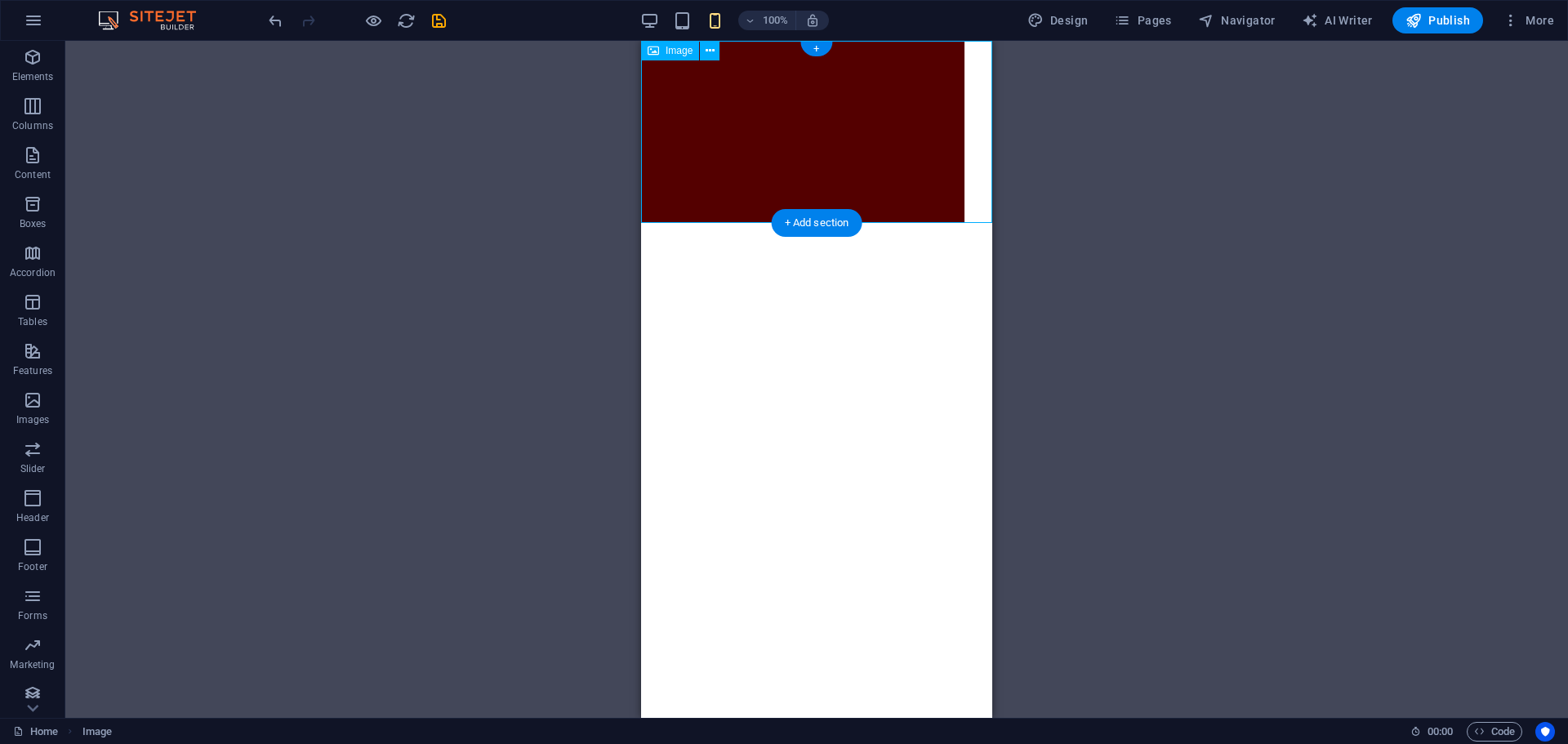
click at [938, 223] on html "Skip to main content" at bounding box center [816, 131] width 351 height 182
drag, startPoint x: 984, startPoint y: 217, endPoint x: 983, endPoint y: 239, distance: 22.0
click at [983, 223] on html "Skip to main content" at bounding box center [816, 131] width 351 height 182
click at [709, 50] on icon at bounding box center [710, 50] width 9 height 17
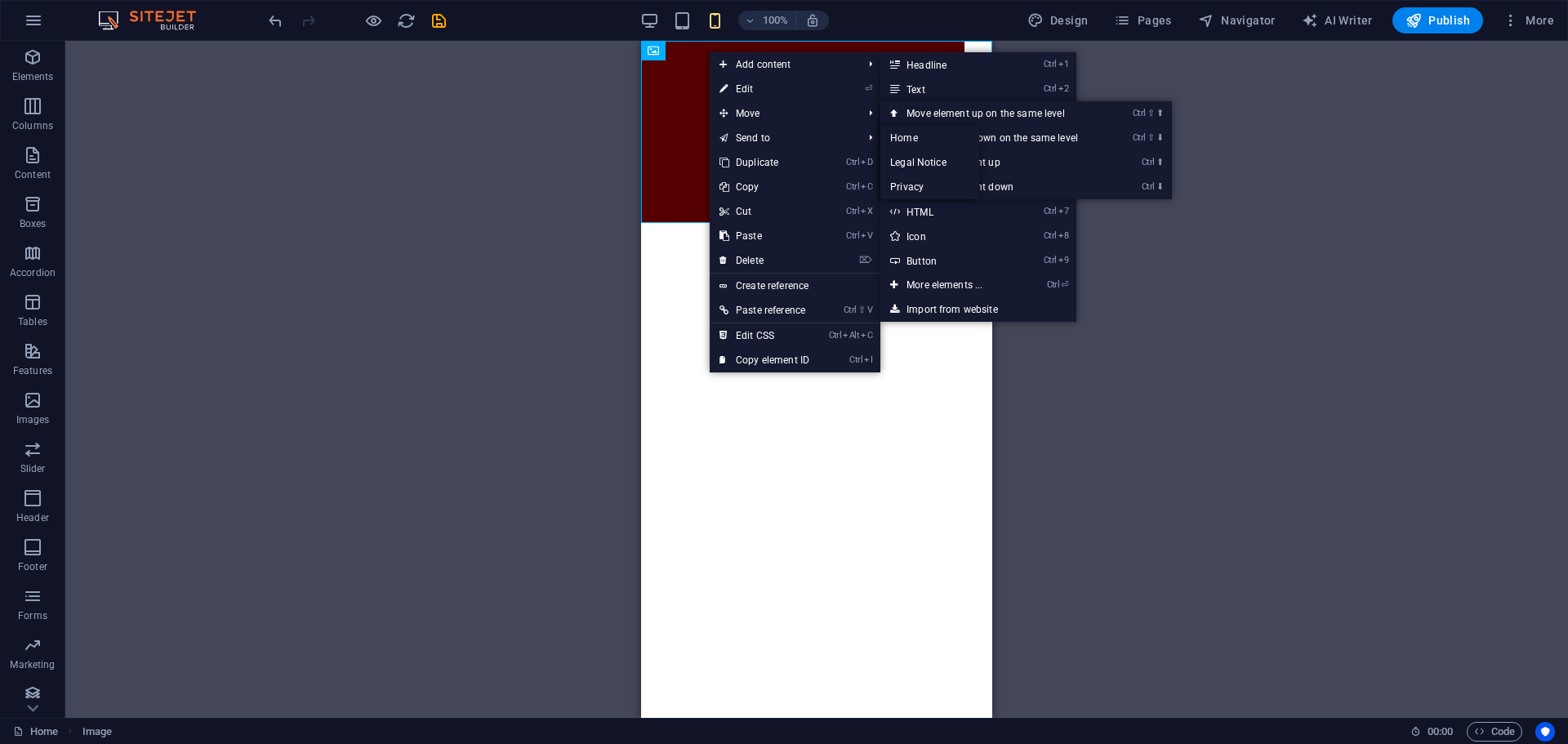
click at [916, 223] on html "Skip to main content" at bounding box center [816, 131] width 351 height 182
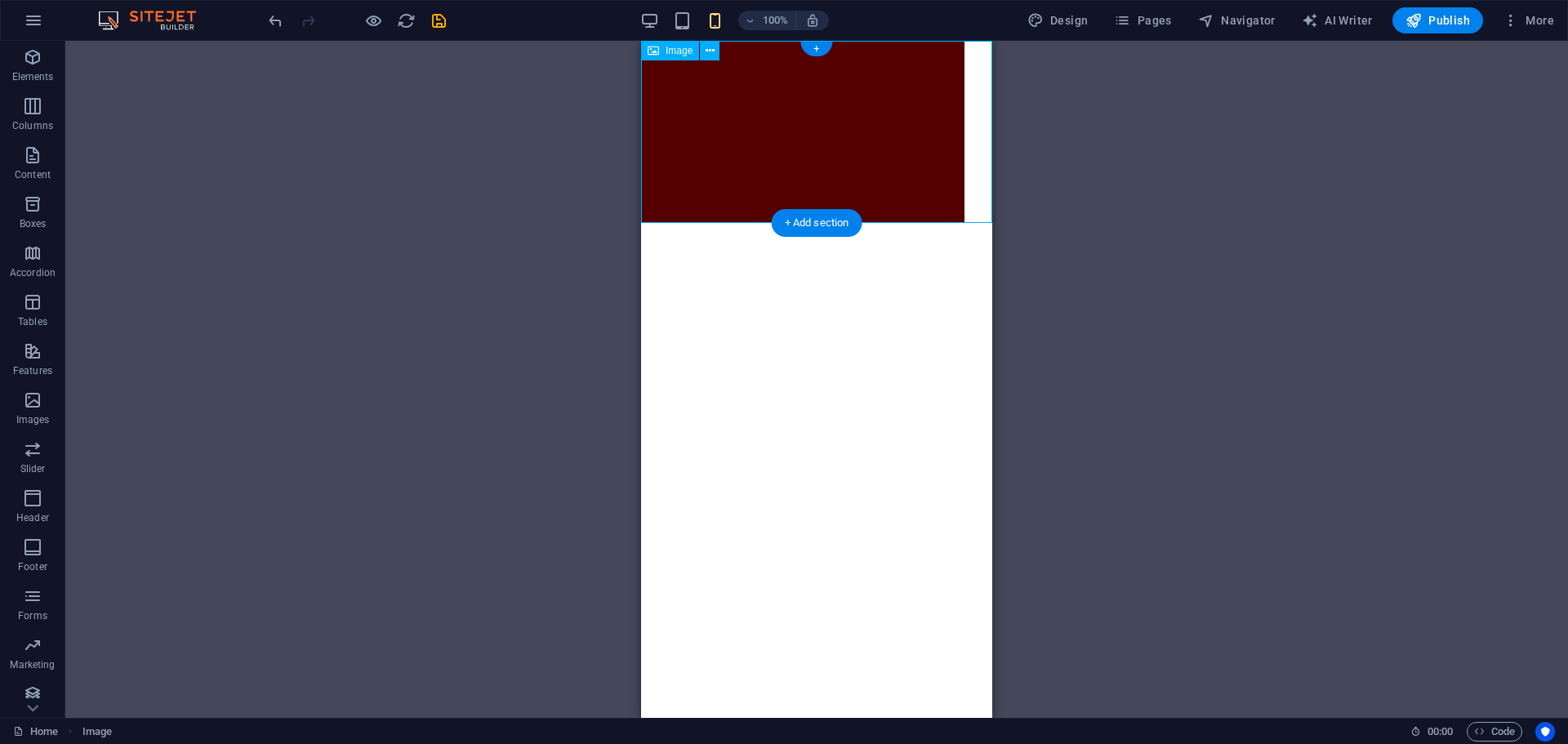
click at [858, 102] on figure at bounding box center [816, 131] width 351 height 182
select select "px"
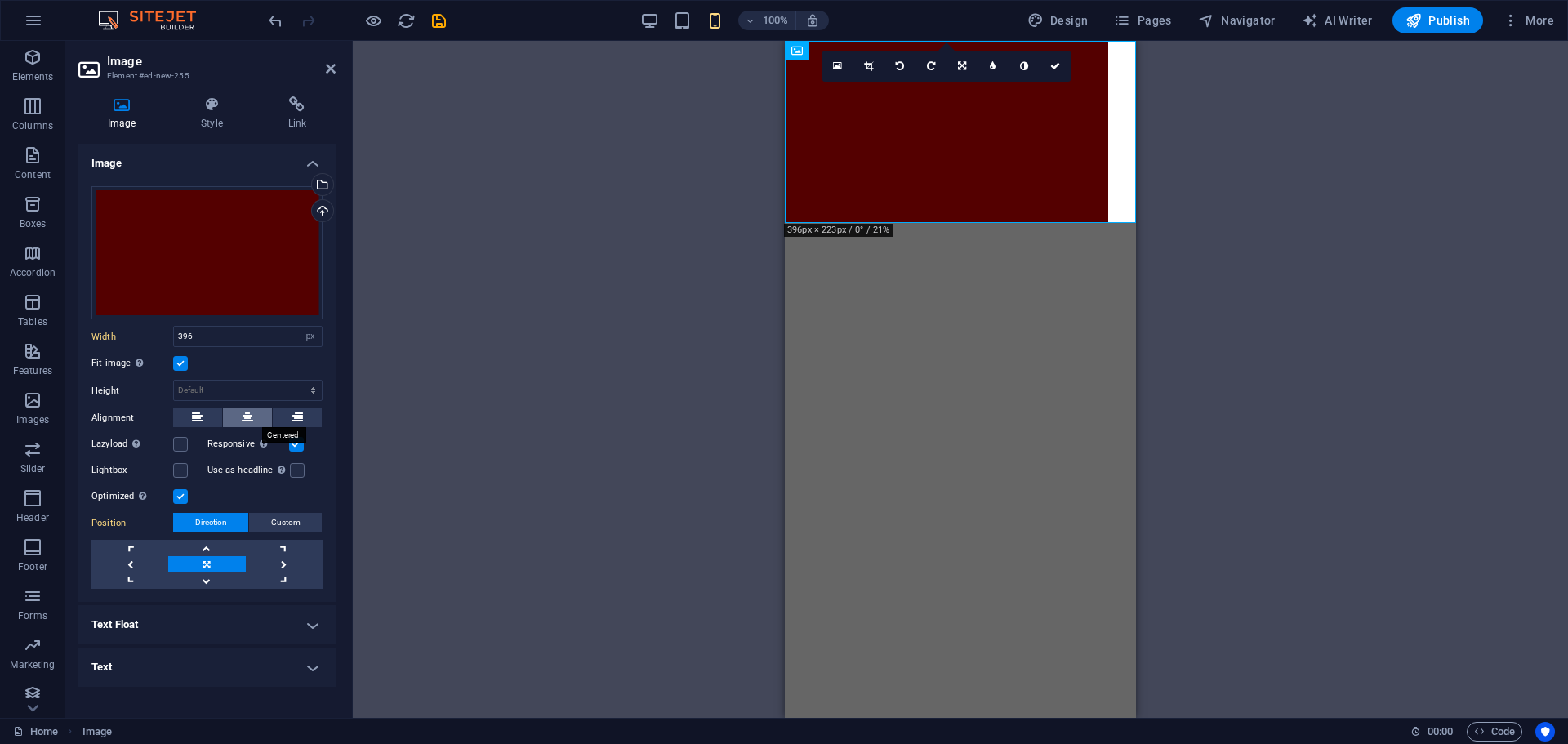
click at [242, 420] on icon at bounding box center [247, 417] width 12 height 20
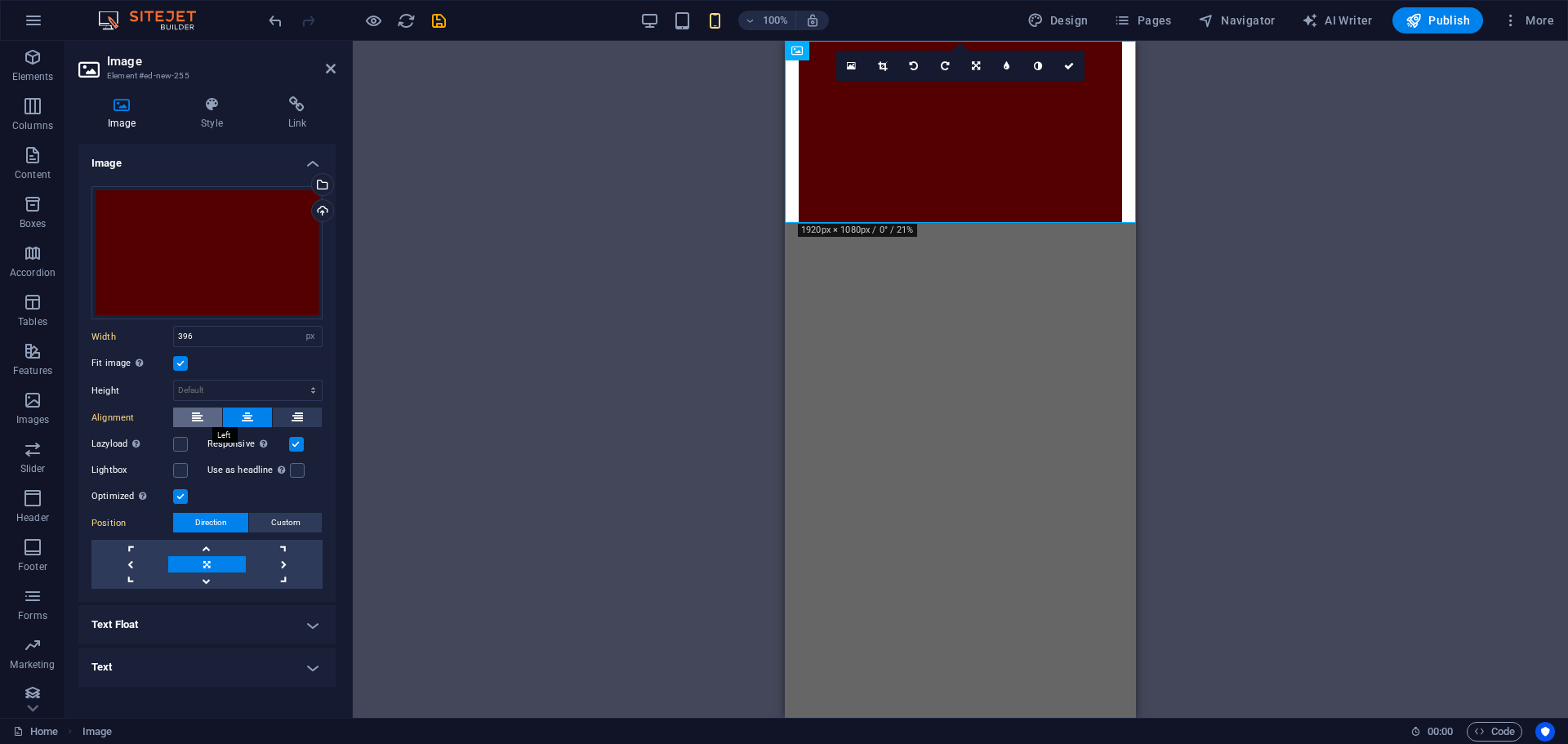
click at [204, 421] on button at bounding box center [198, 417] width 49 height 20
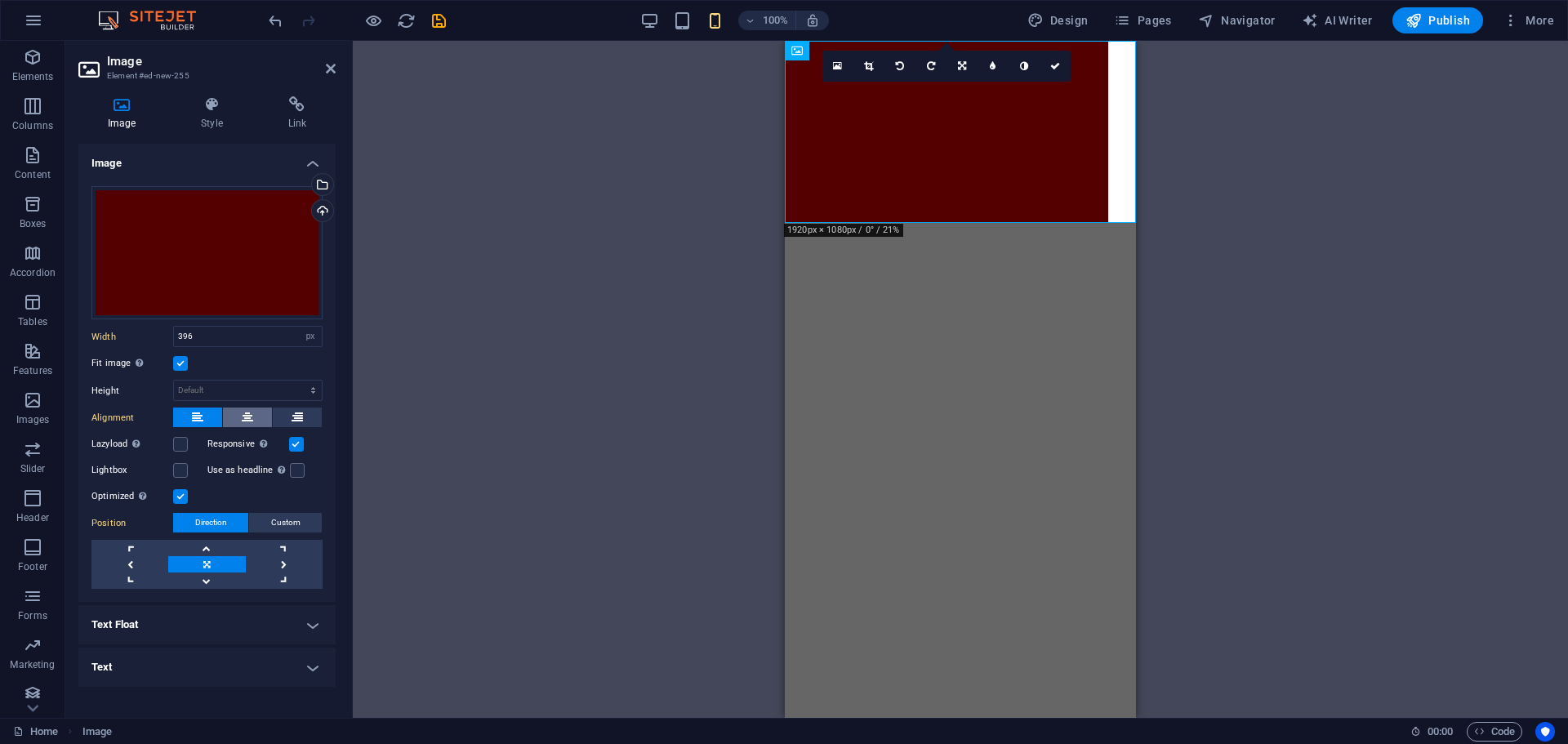
click at [240, 422] on button at bounding box center [247, 417] width 49 height 20
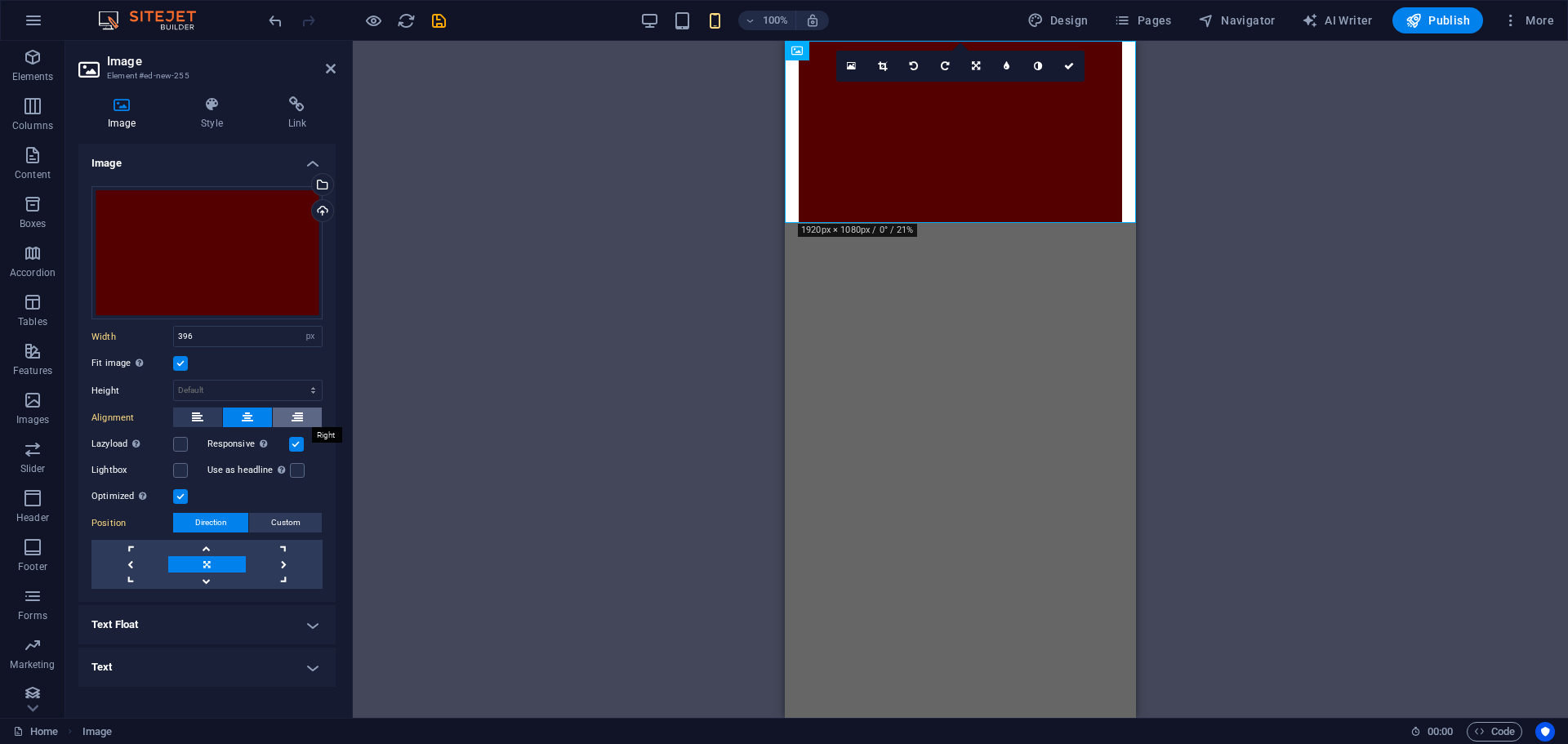
click at [285, 425] on button at bounding box center [297, 417] width 49 height 20
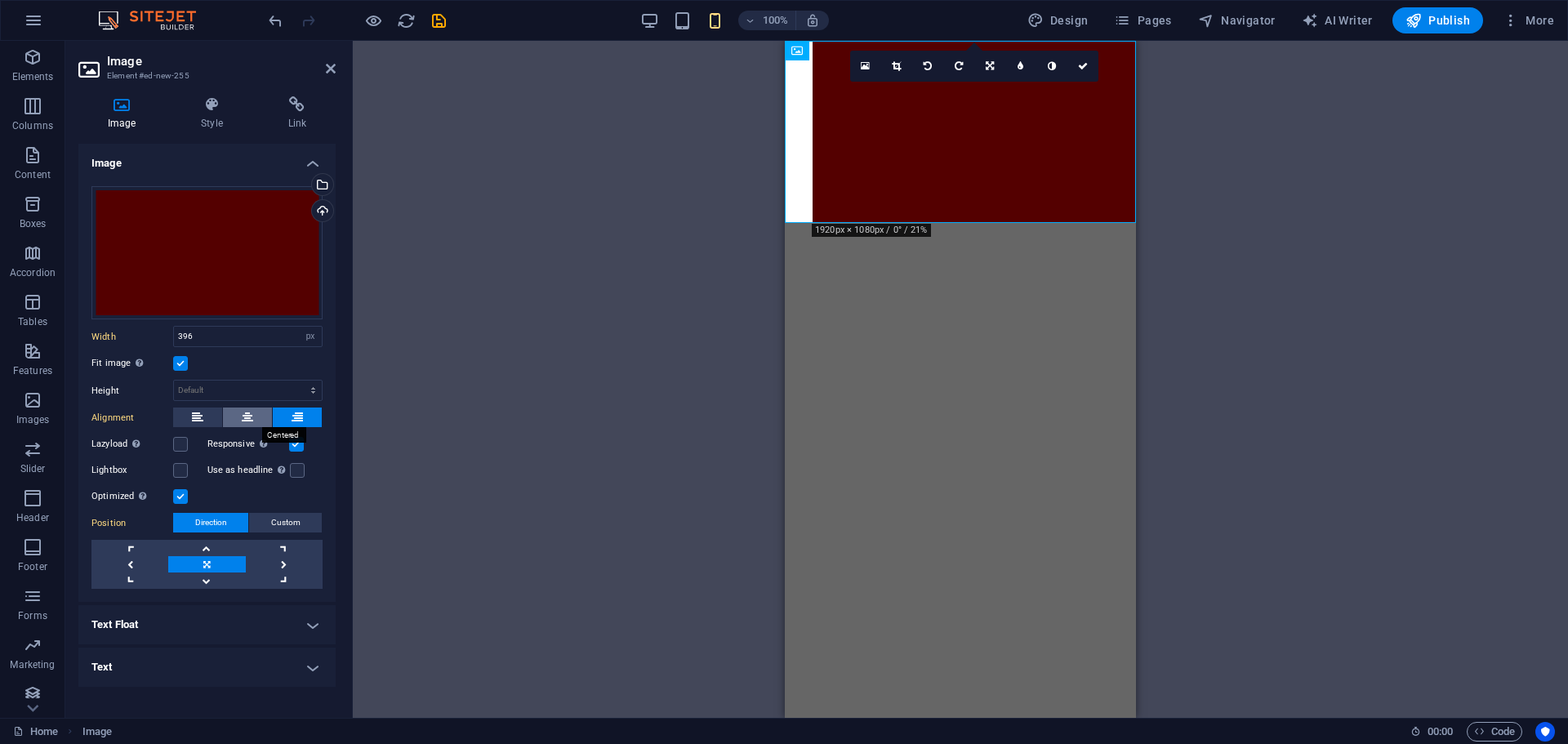
click at [262, 420] on button at bounding box center [247, 417] width 49 height 20
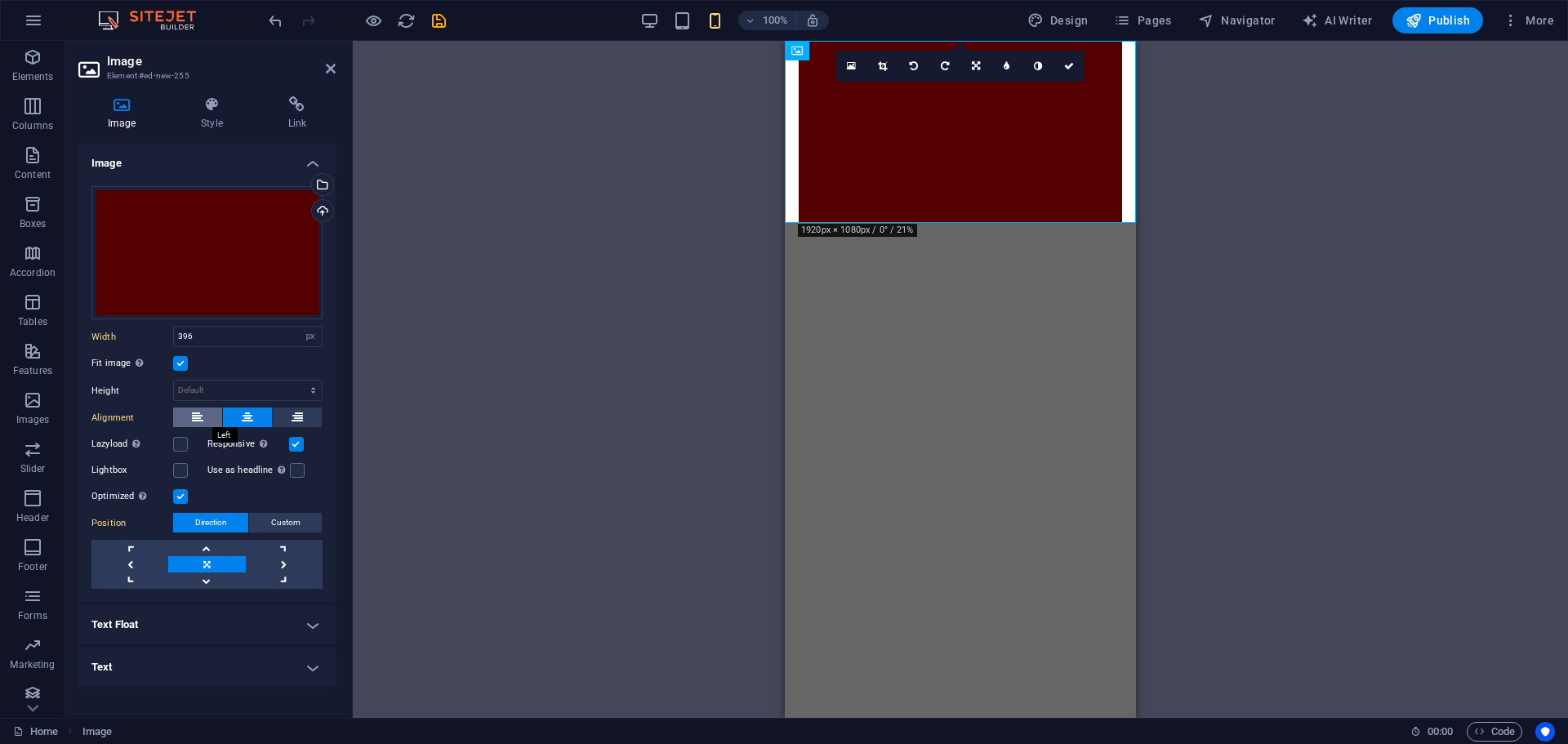
click at [190, 416] on button at bounding box center [198, 417] width 49 height 20
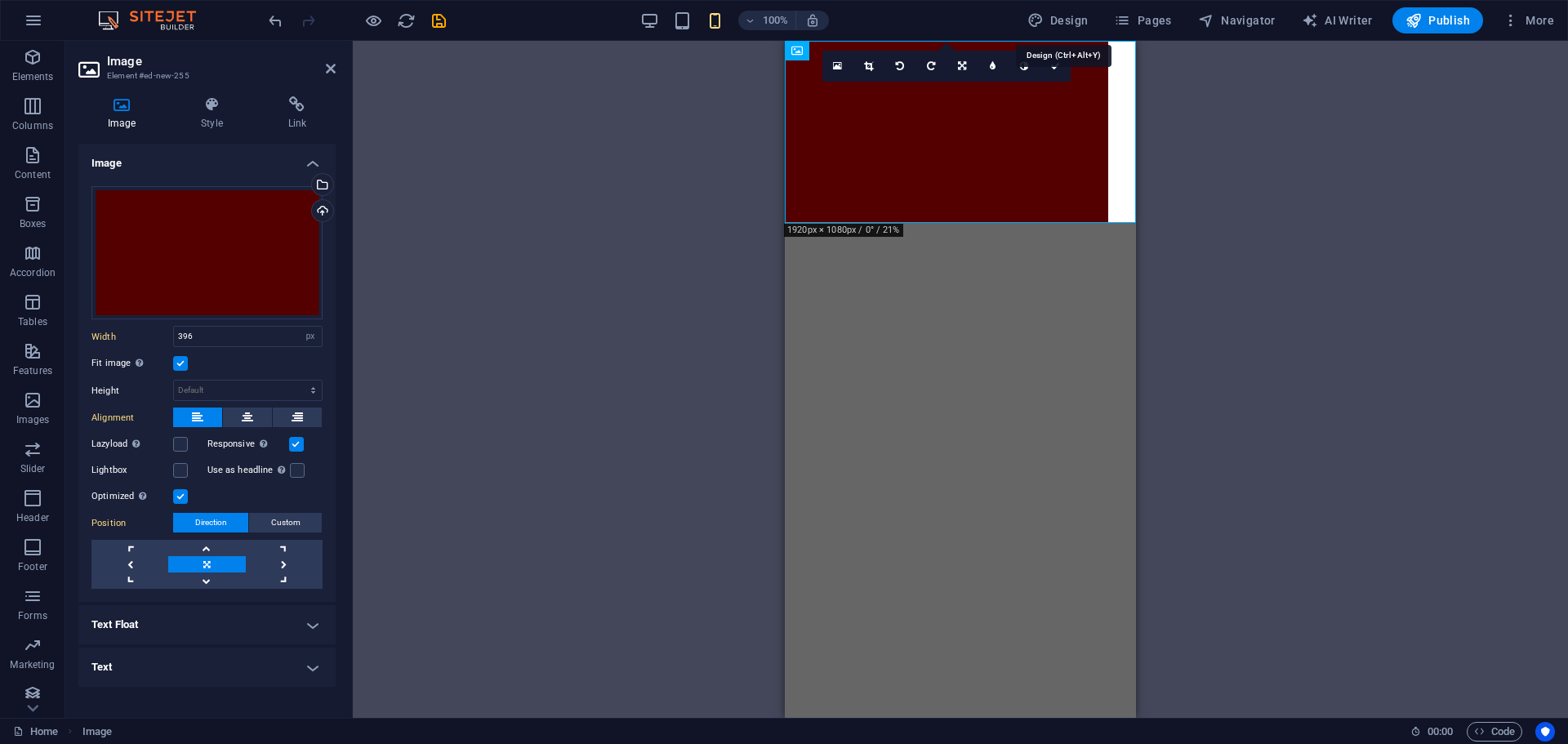
drag, startPoint x: 1052, startPoint y: 22, endPoint x: 1039, endPoint y: 248, distance: 226.4
click at [1052, 22] on span "Design" at bounding box center [1058, 21] width 61 height 16
select select "px"
select select "400"
select select "px"
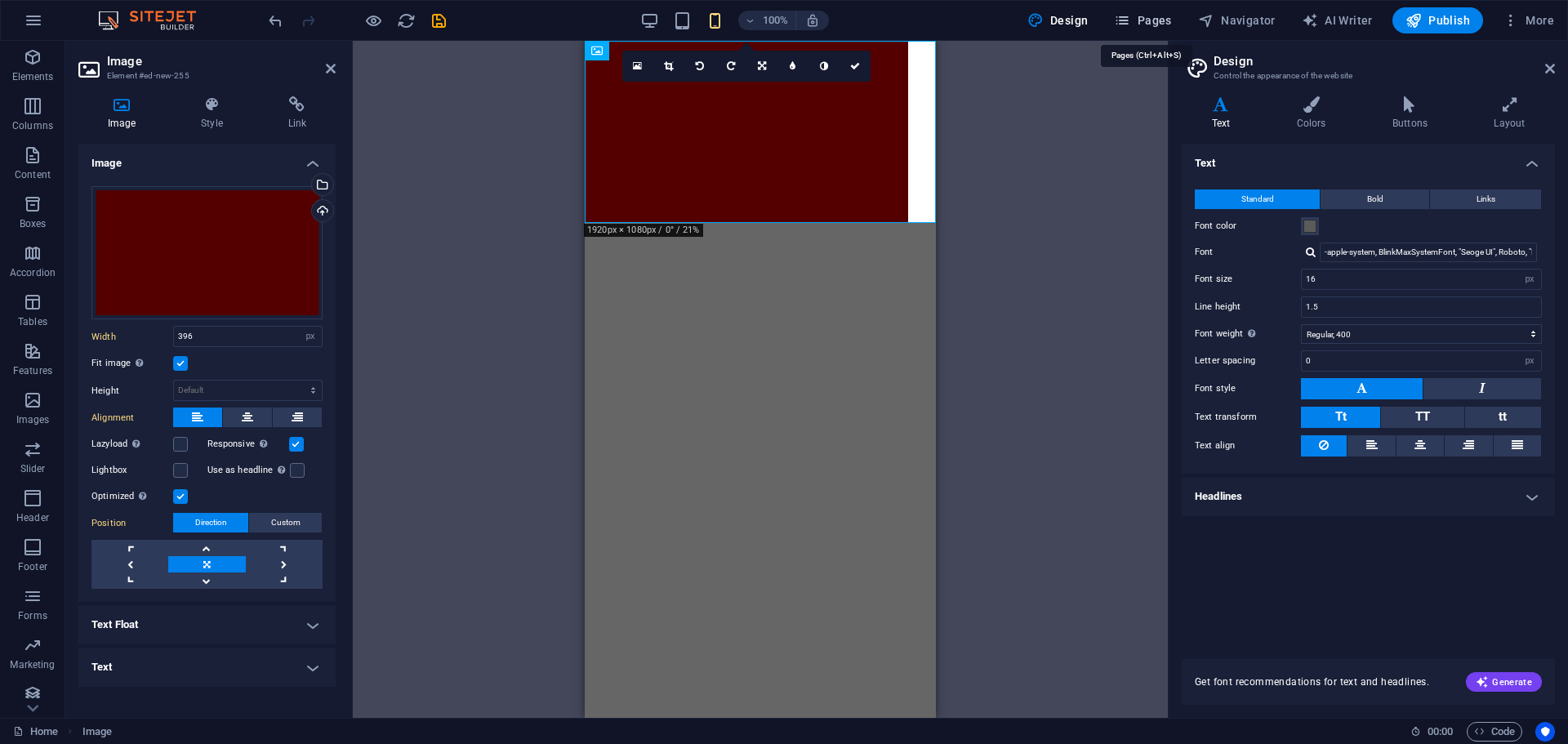
click at [1150, 22] on span "Pages" at bounding box center [1143, 21] width 57 height 16
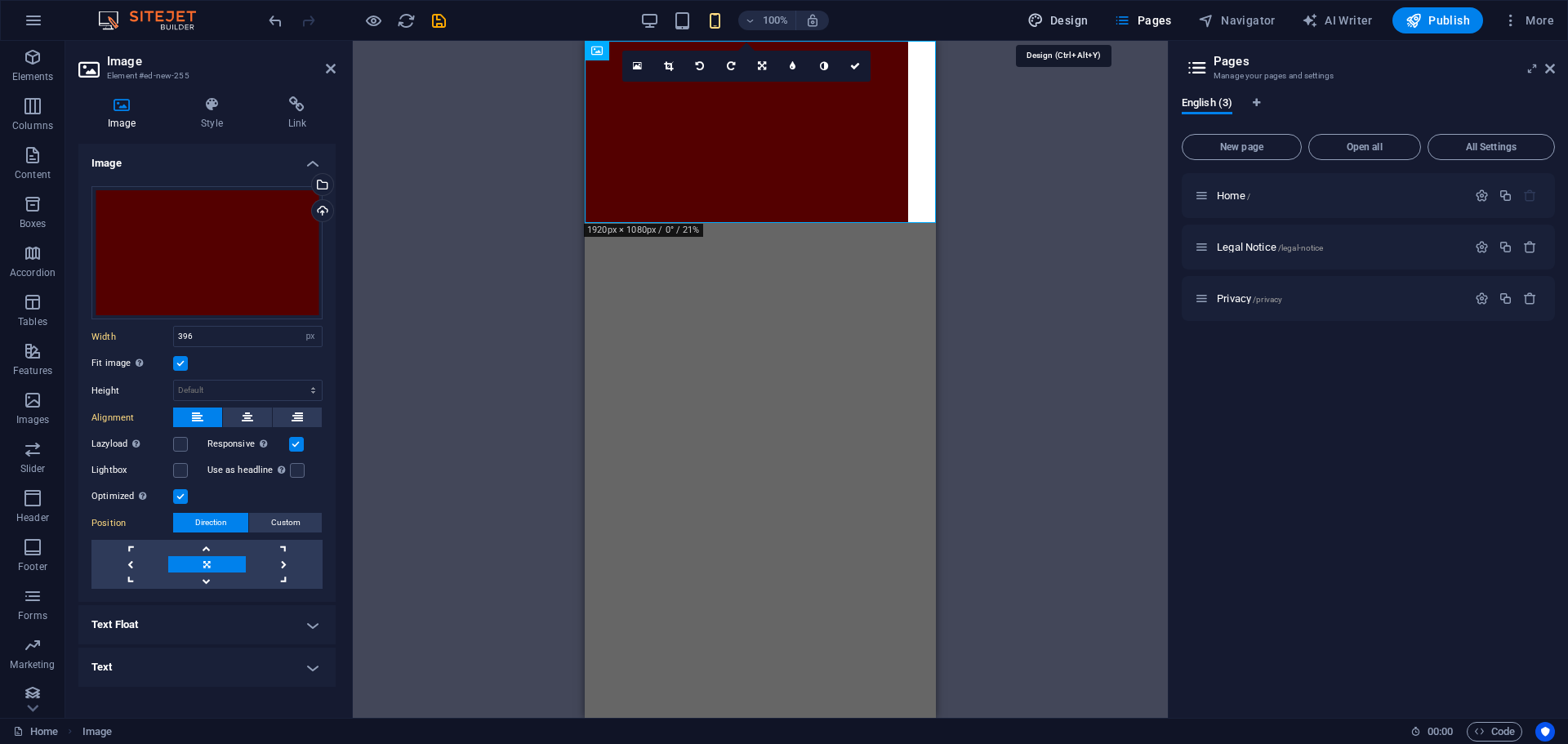
click at [1078, 24] on span "Design" at bounding box center [1058, 21] width 61 height 16
select select "px"
select select "400"
select select "px"
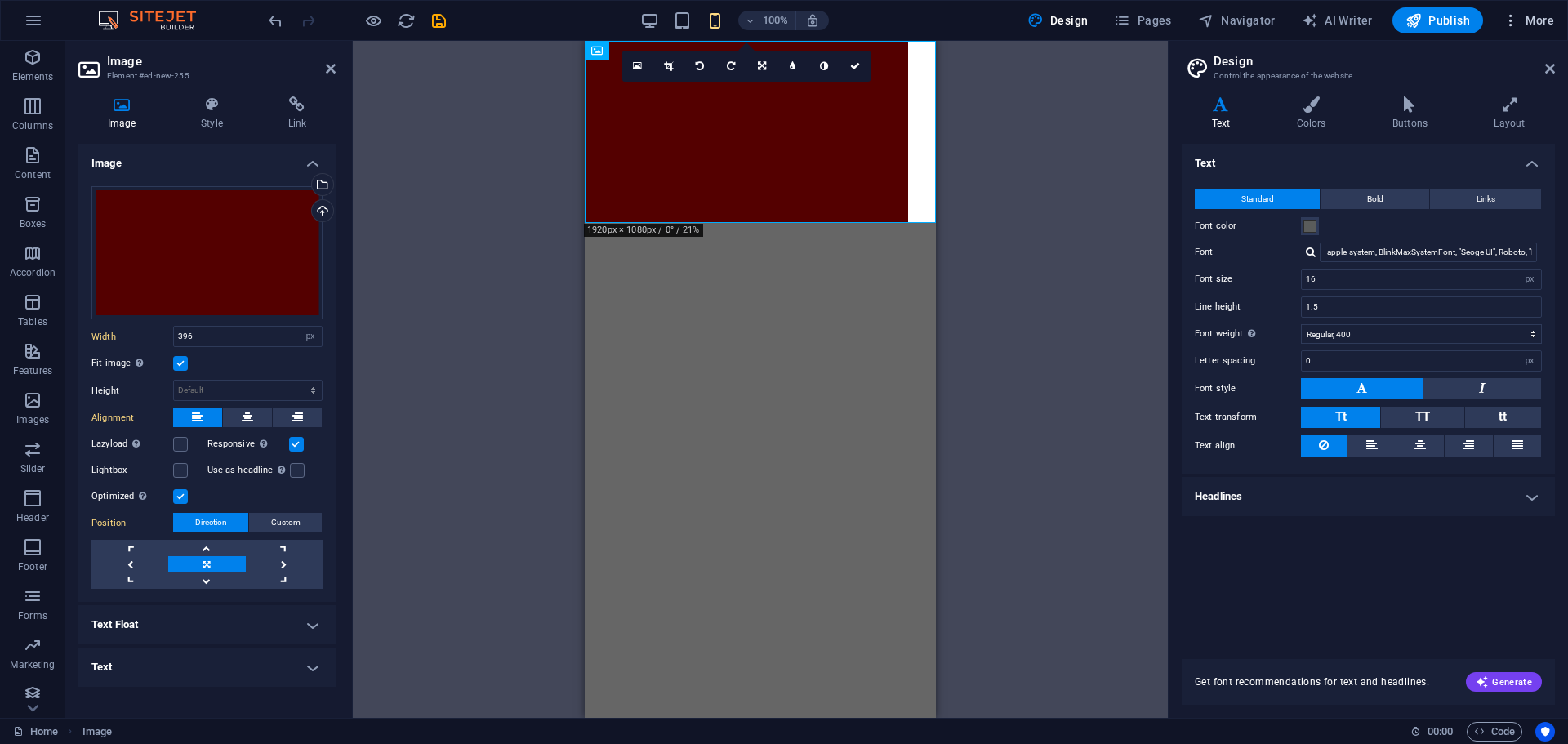
click at [1537, 31] on button "More" at bounding box center [1528, 20] width 65 height 26
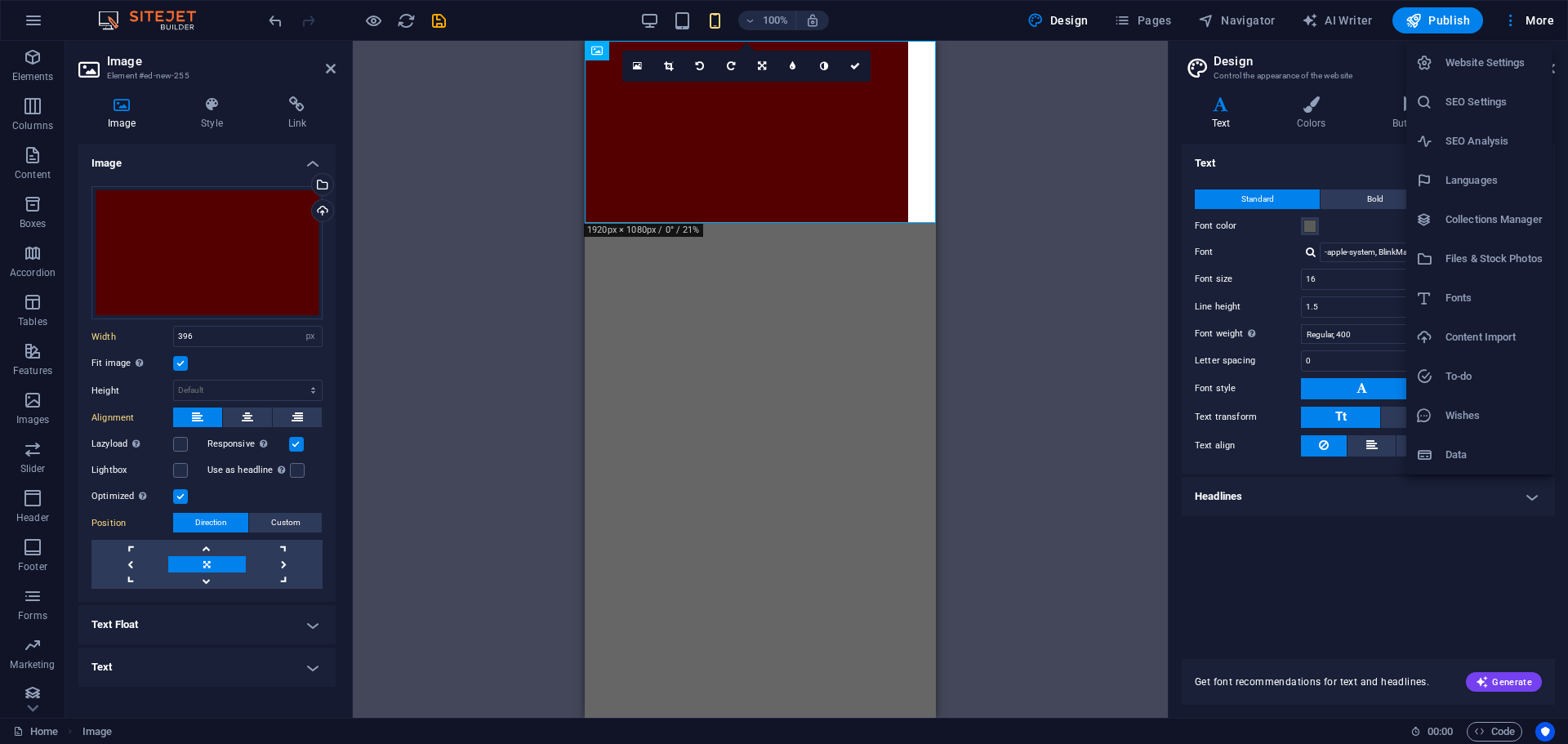
click at [1537, 20] on div at bounding box center [784, 372] width 1568 height 744
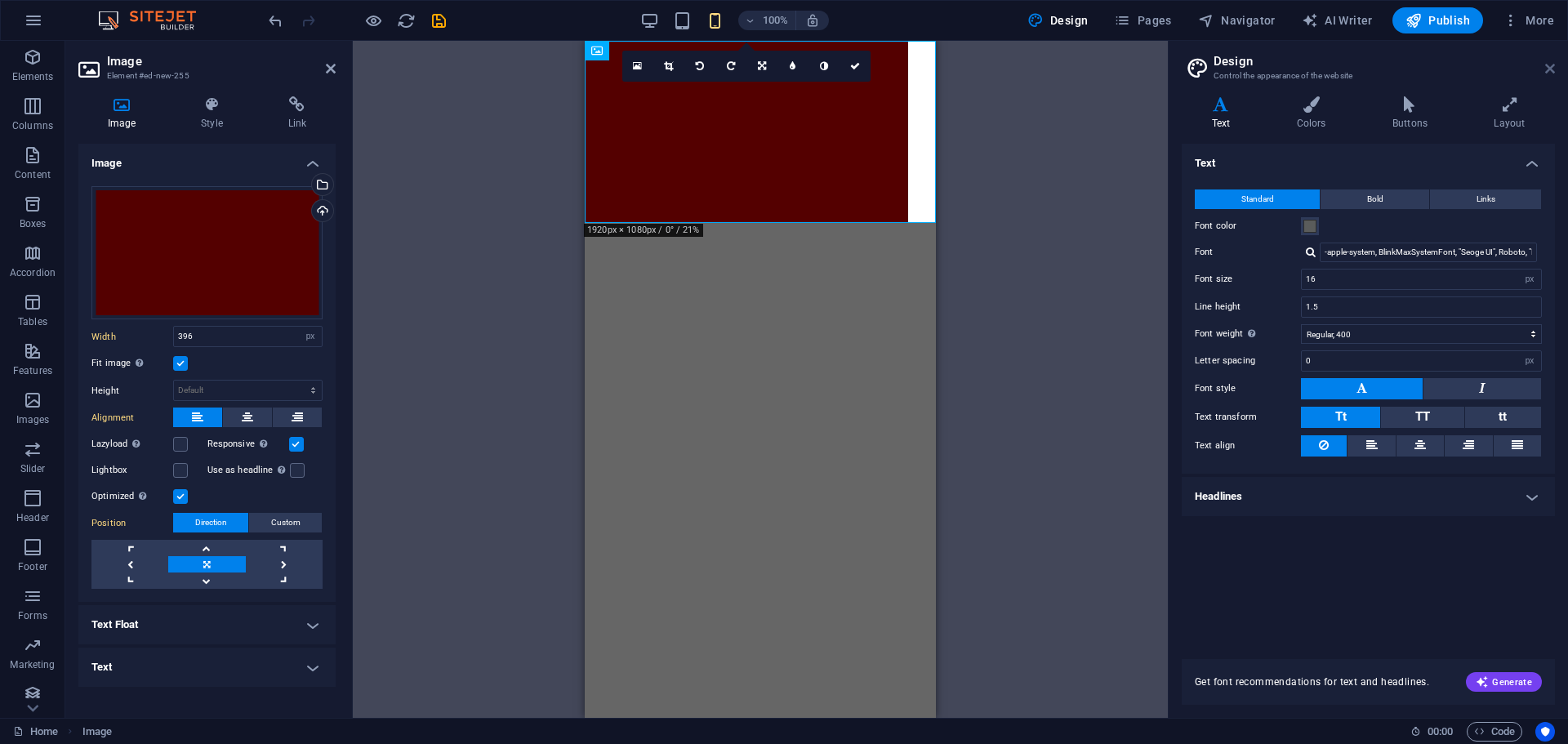
click at [1553, 67] on icon at bounding box center [1550, 68] width 10 height 13
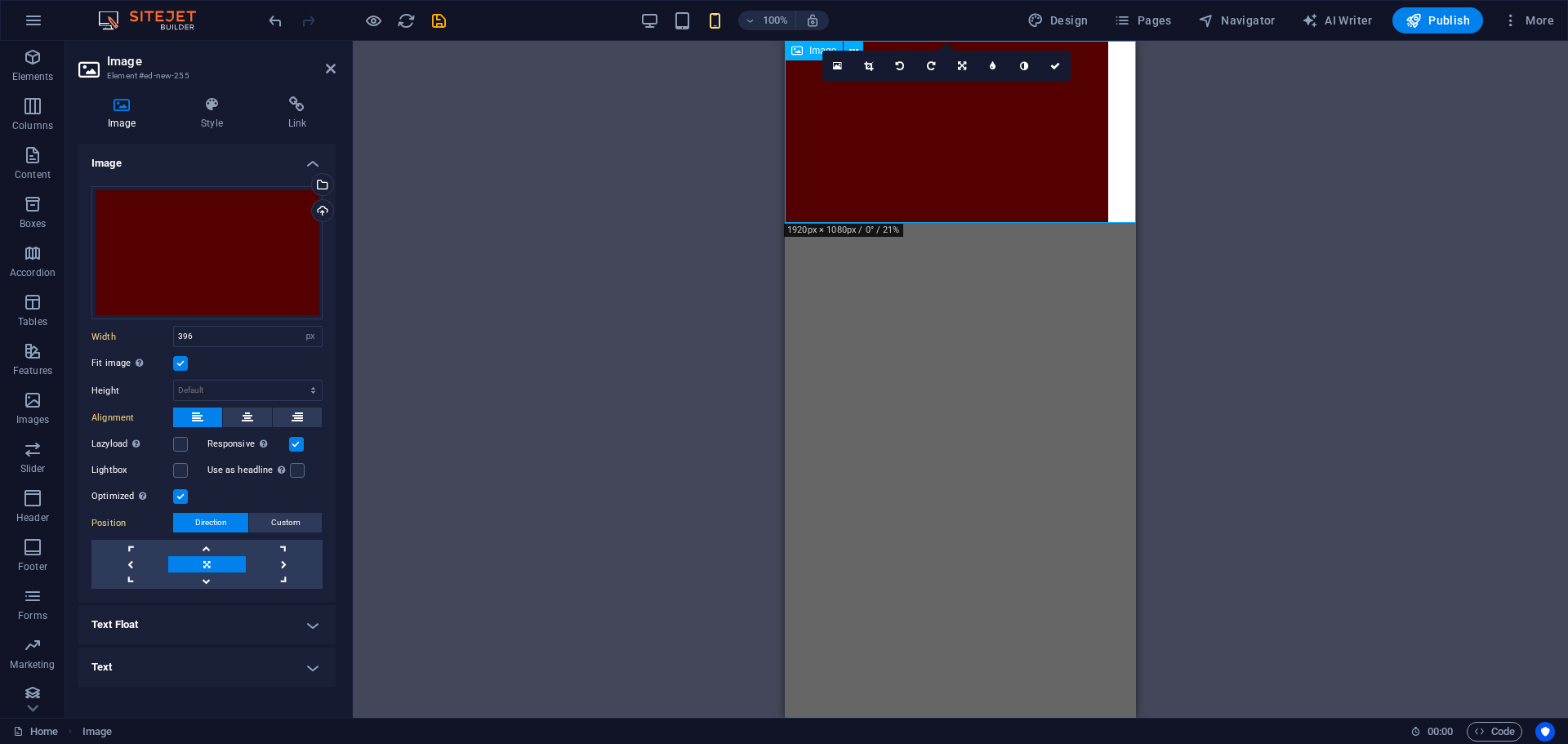
click at [806, 52] on div "Image" at bounding box center [814, 50] width 58 height 20
click at [855, 46] on icon at bounding box center [854, 50] width 9 height 17
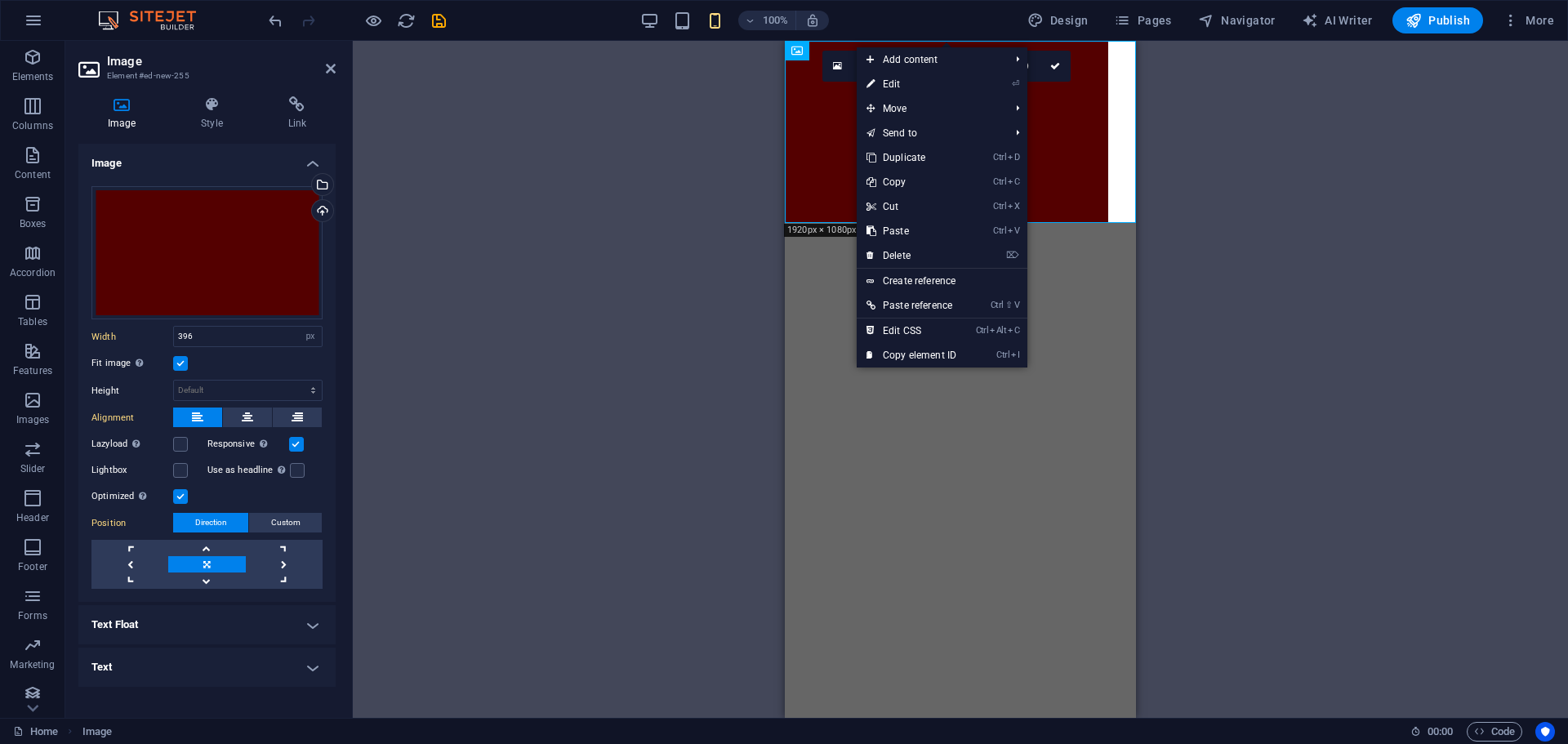
click at [812, 223] on html "Skip to main content" at bounding box center [960, 131] width 351 height 182
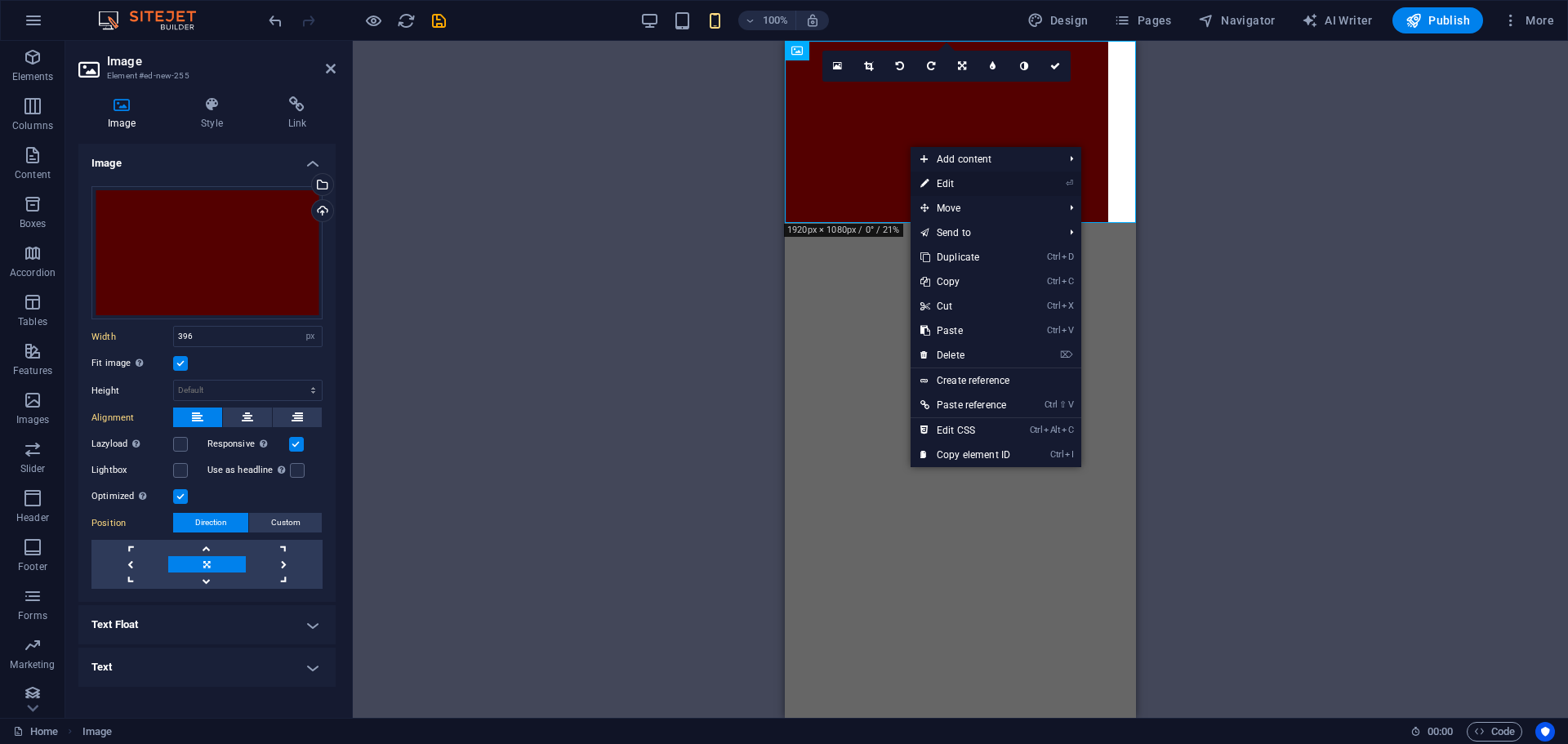
click at [956, 184] on link "⏎ Edit" at bounding box center [965, 183] width 110 height 24
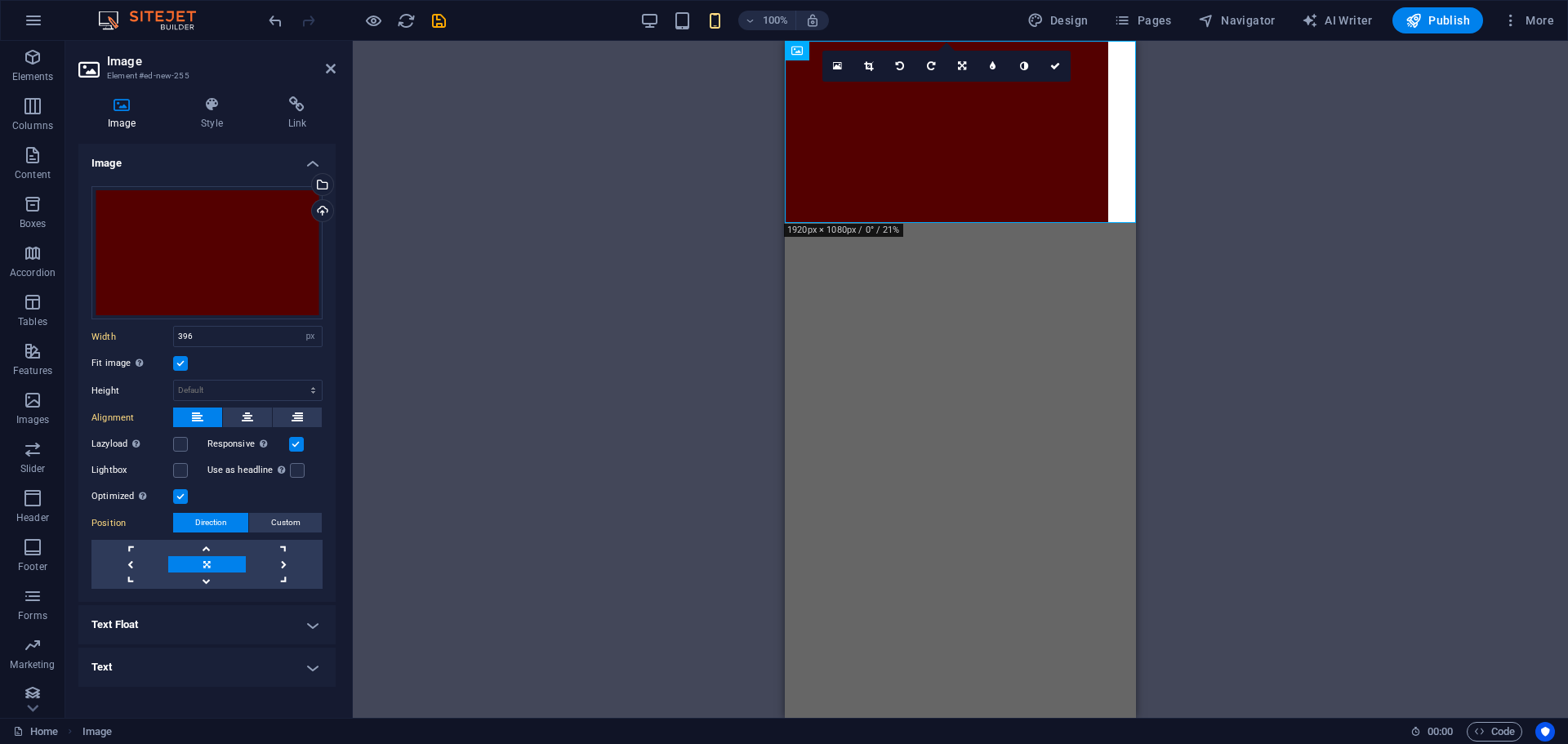
click at [311, 159] on h4 "Image" at bounding box center [207, 158] width 257 height 30
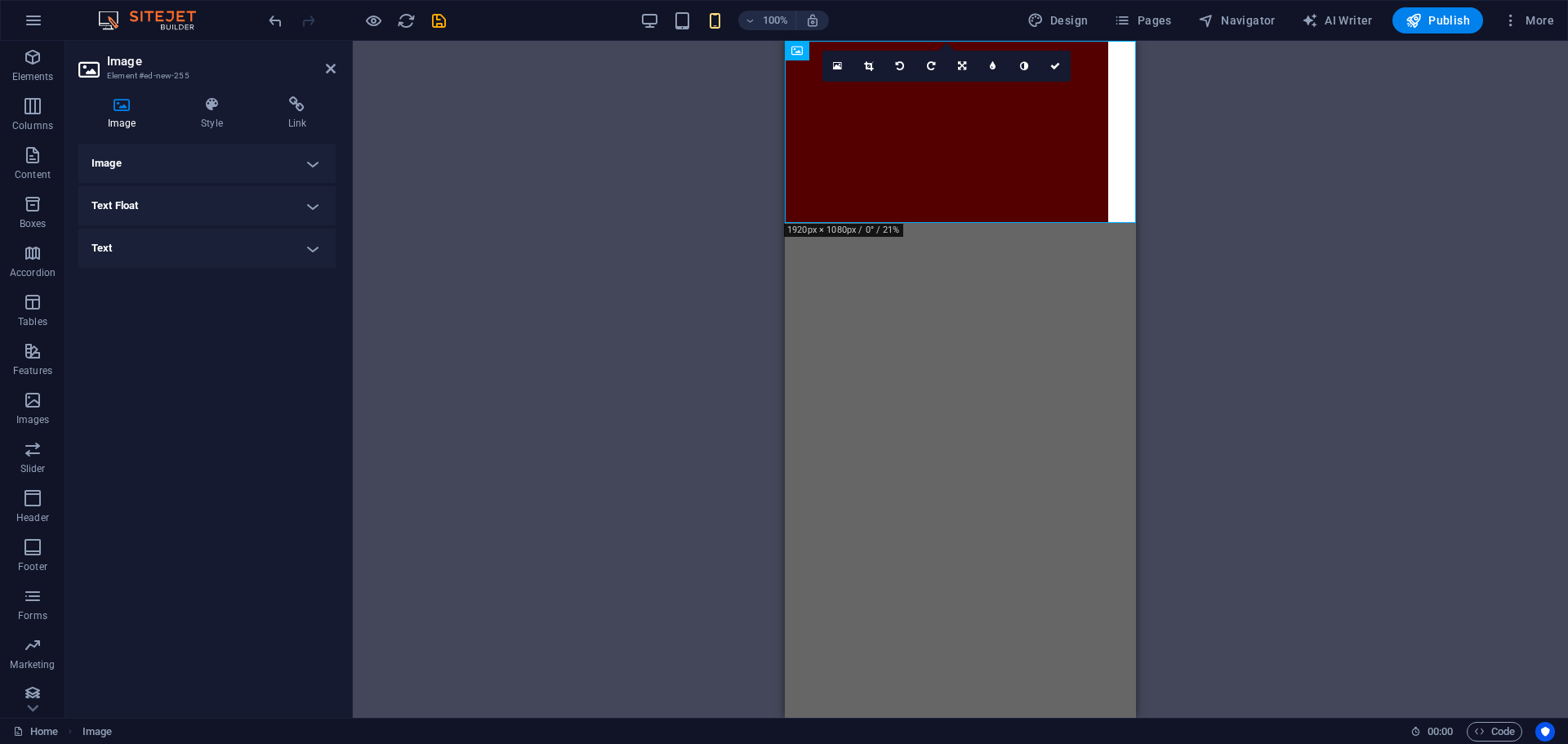
click at [313, 162] on h4 "Image" at bounding box center [207, 163] width 257 height 39
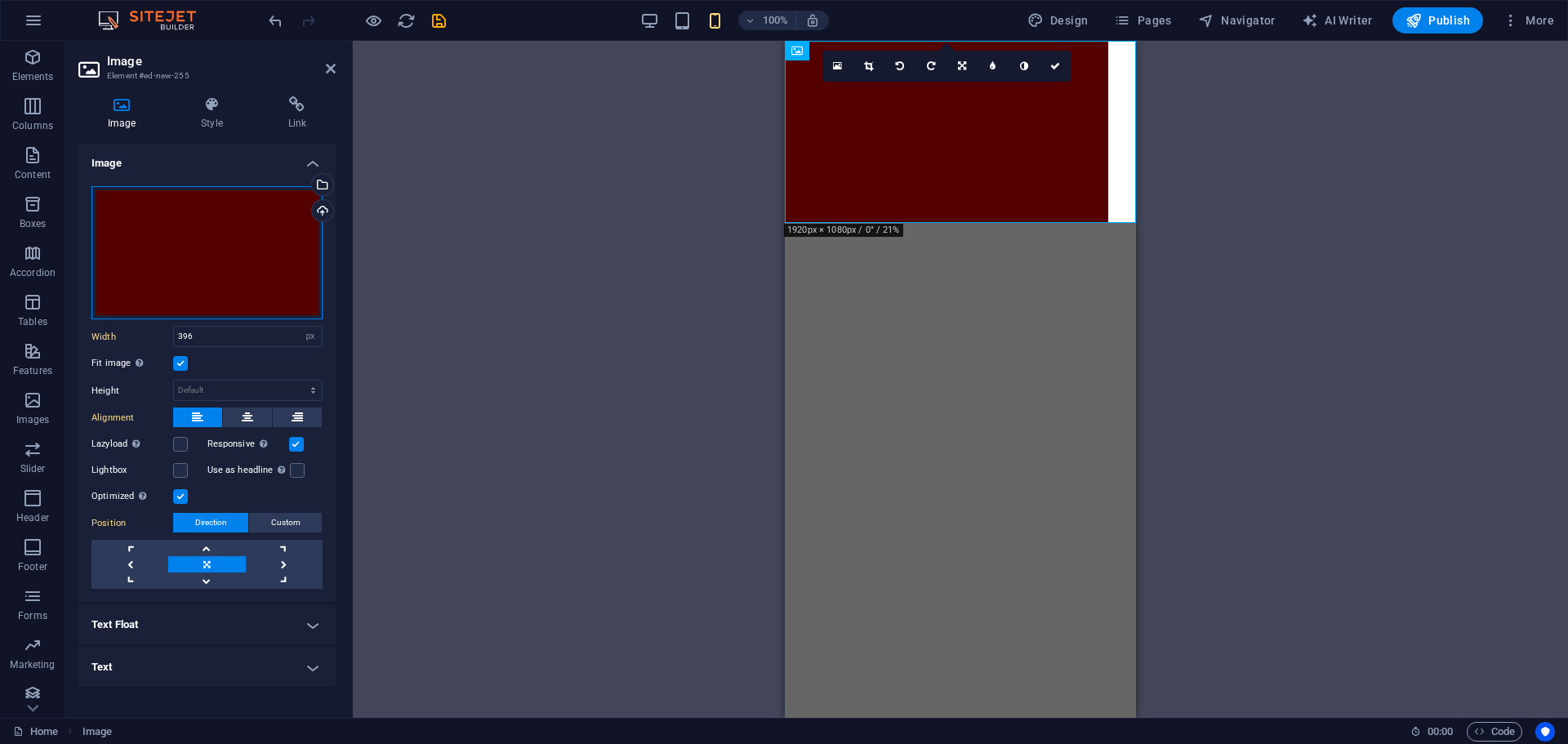
click at [175, 267] on div "Drag files here, click to choose files or select files from Files or our free s…" at bounding box center [207, 252] width 231 height 134
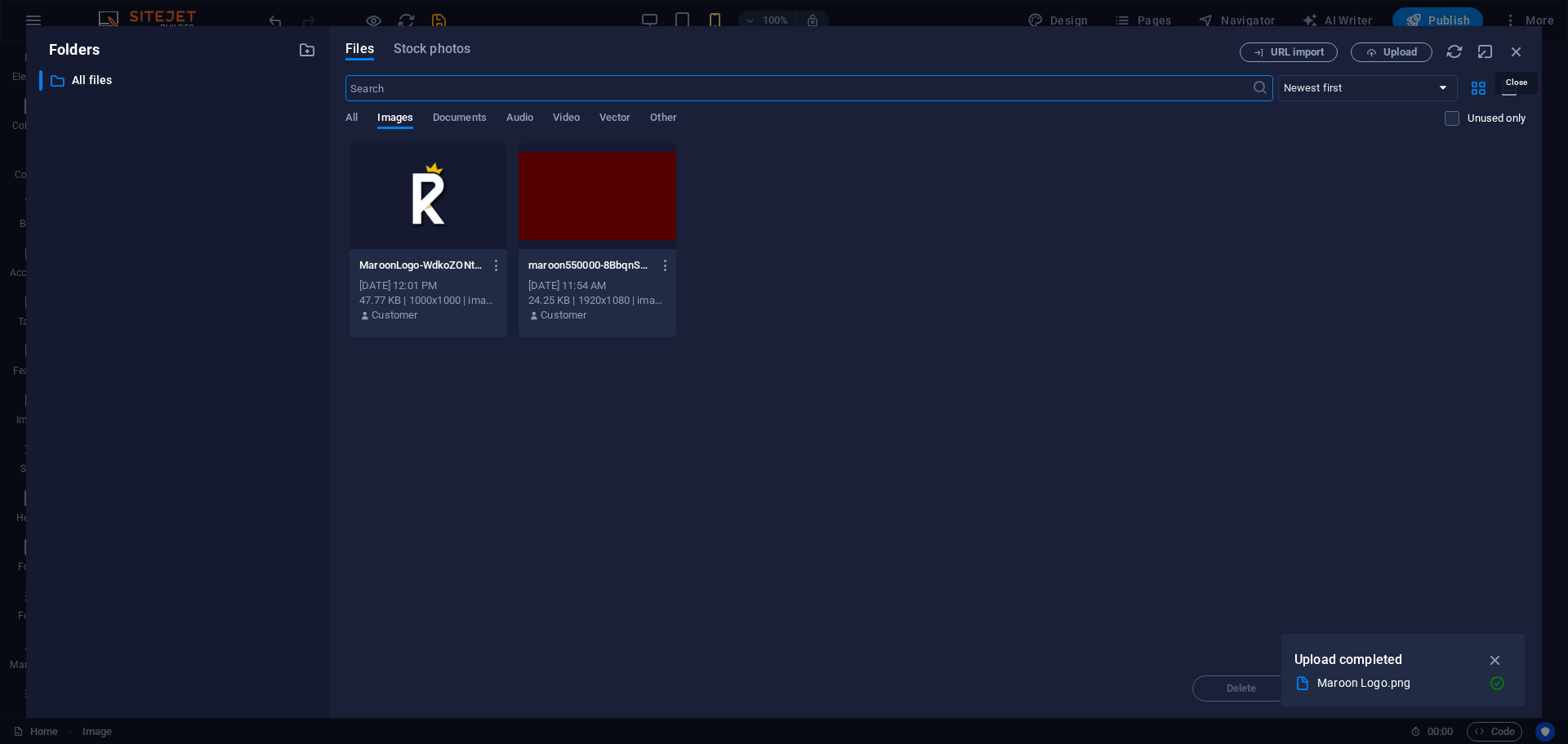
click at [1524, 55] on icon "button" at bounding box center [1517, 51] width 18 height 18
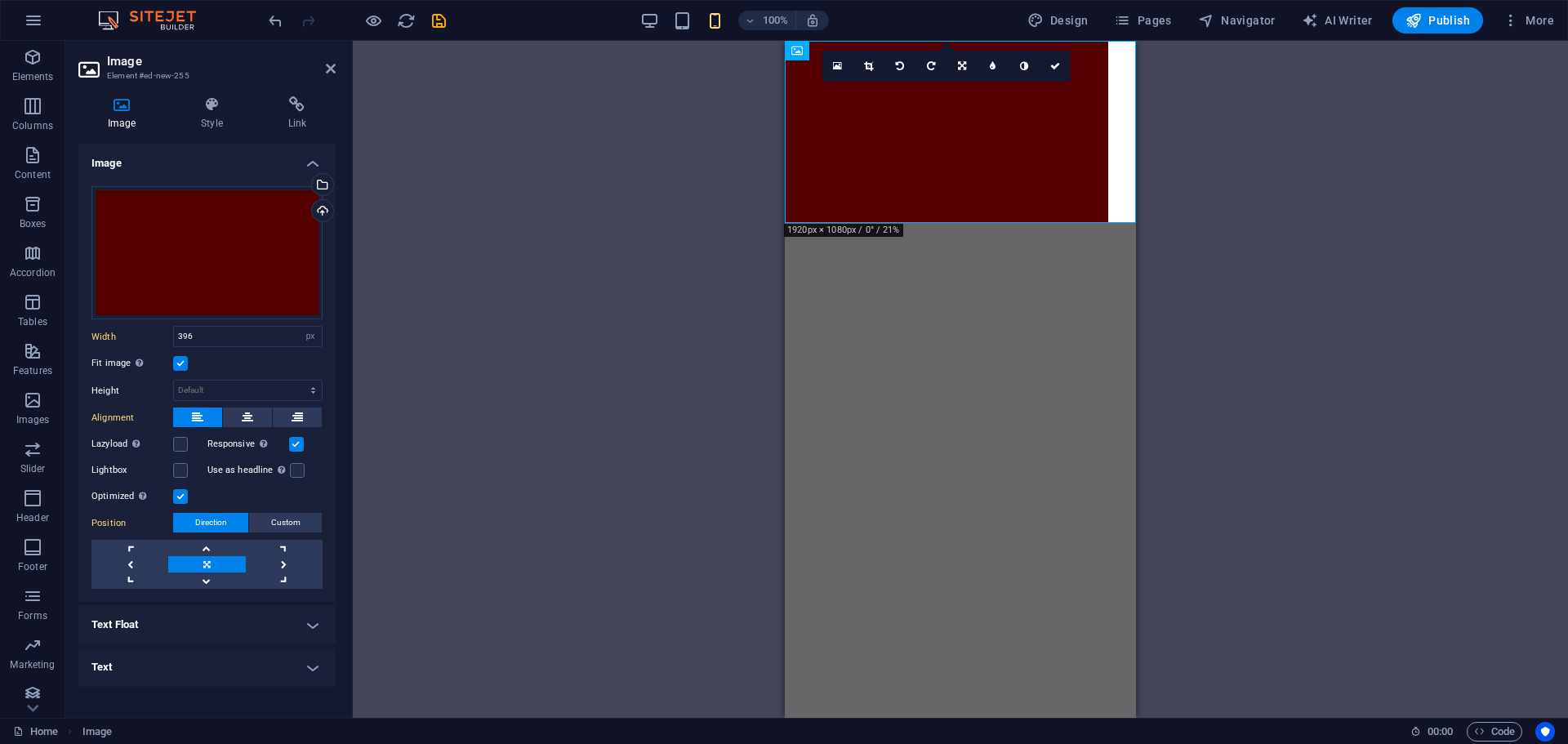
click at [870, 223] on html "Skip to main content" at bounding box center [960, 131] width 351 height 182
click at [879, 223] on html "Skip to main content" at bounding box center [960, 131] width 351 height 182
click at [1058, 58] on link at bounding box center [1055, 66] width 31 height 31
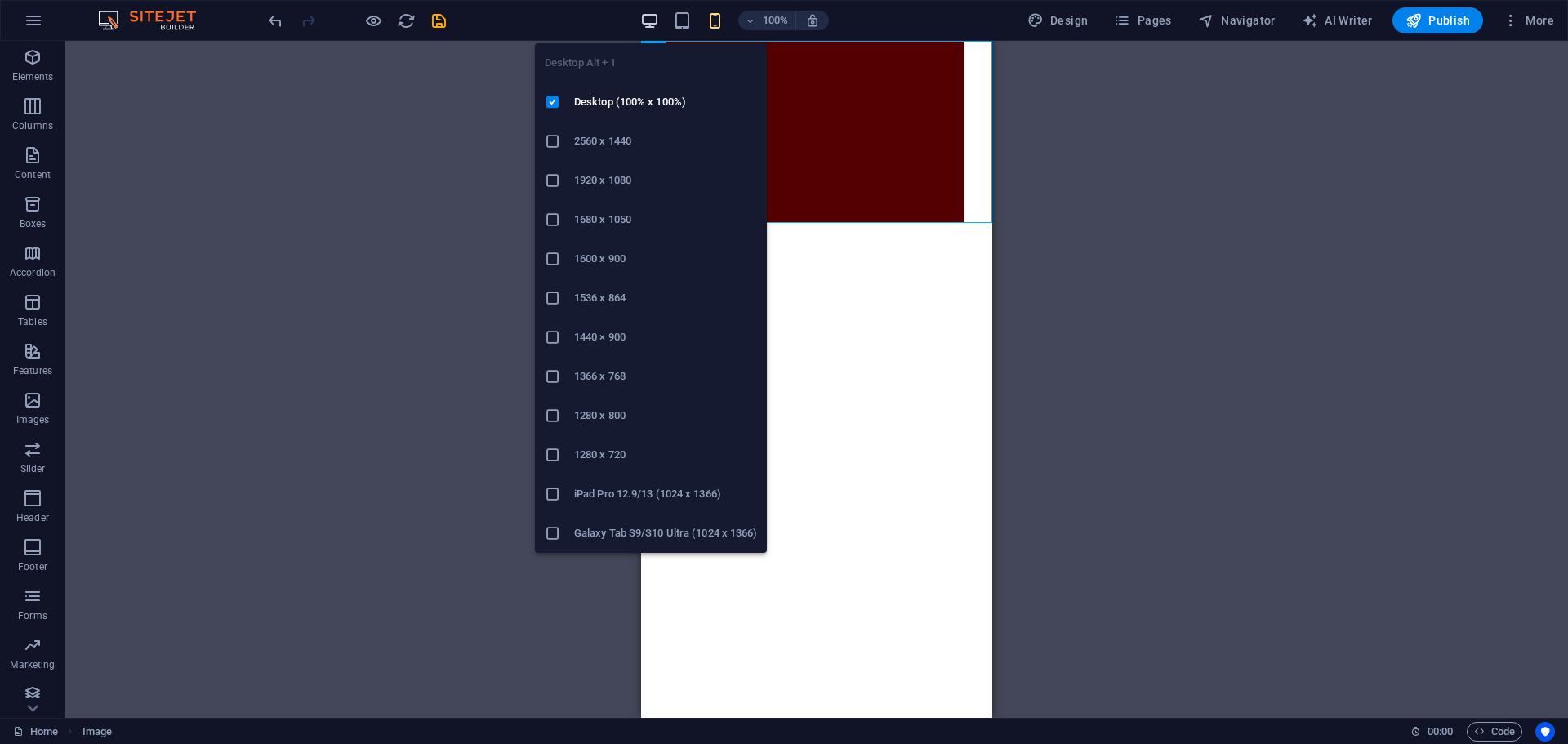
click at [652, 21] on icon "button" at bounding box center [649, 21] width 19 height 19
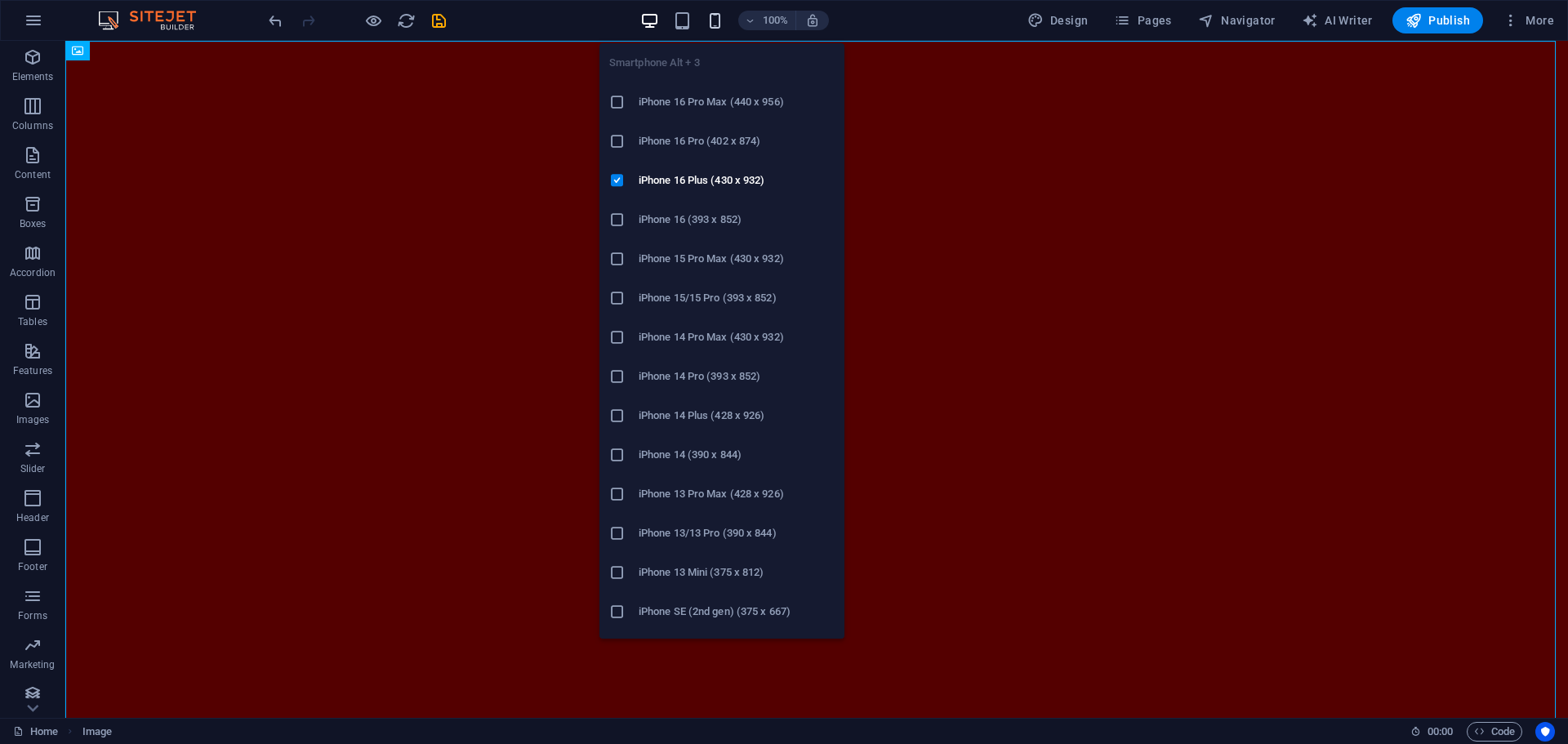
click at [712, 21] on icon "button" at bounding box center [715, 21] width 19 height 19
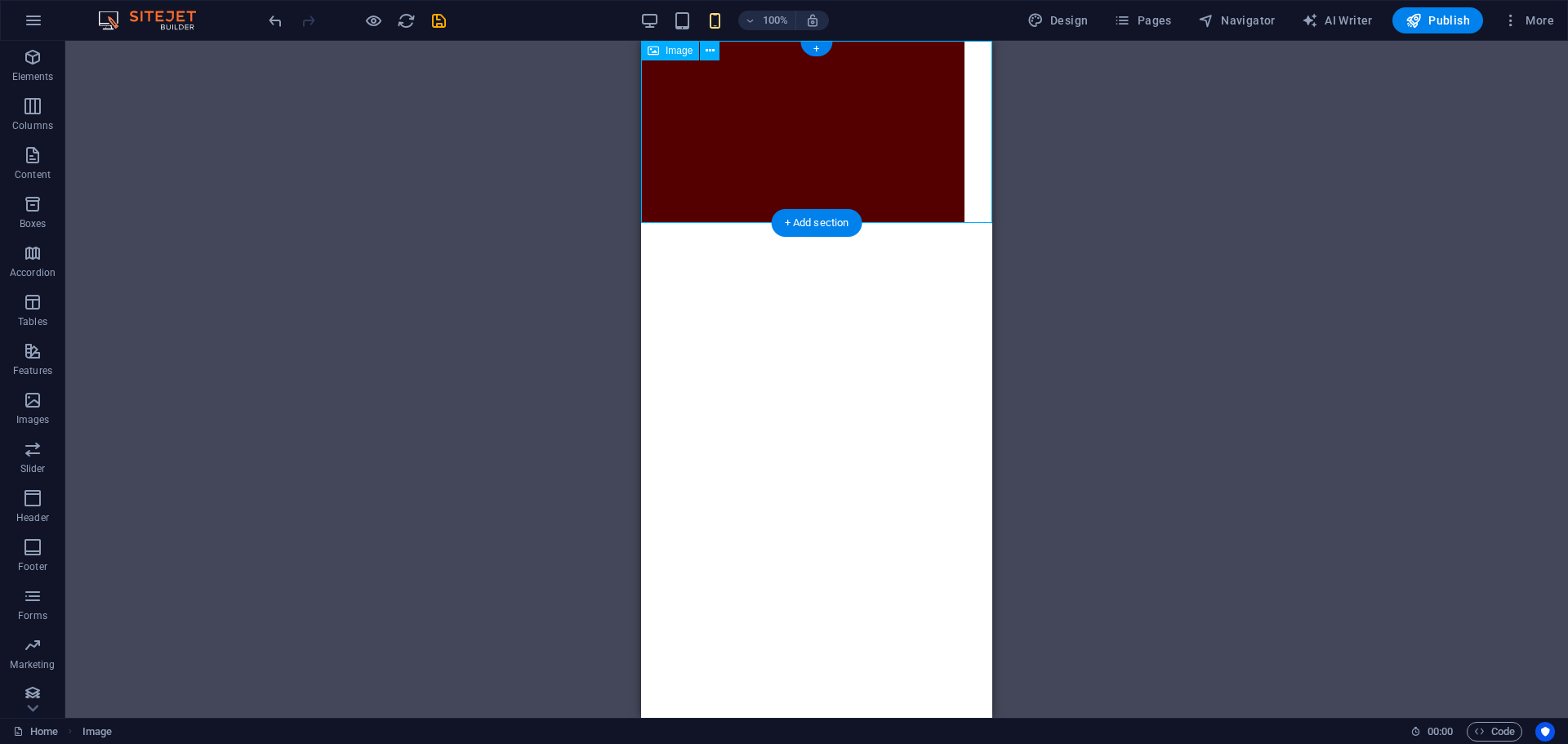
click at [962, 153] on figure at bounding box center [816, 131] width 351 height 182
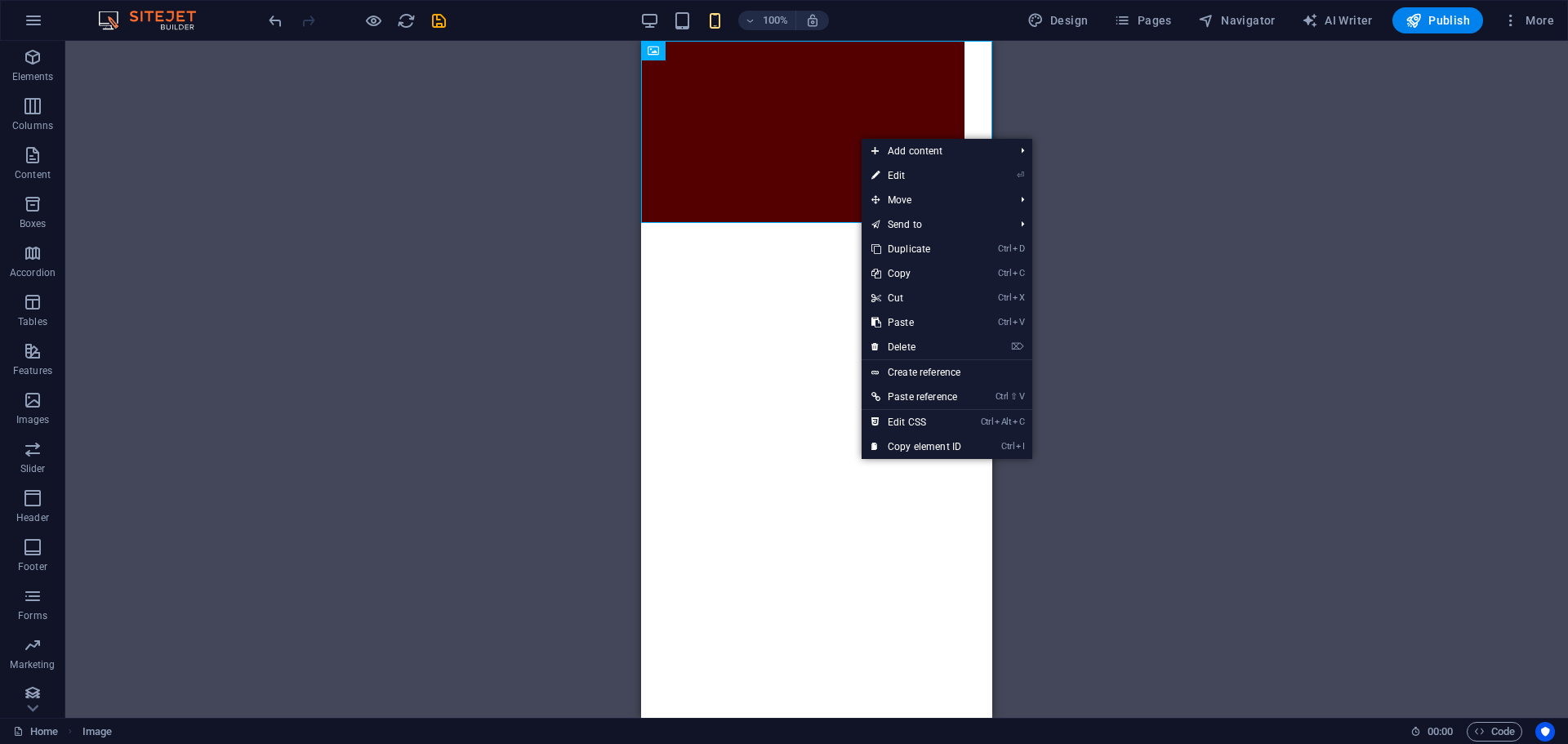
click at [790, 223] on html "Skip to main content" at bounding box center [816, 131] width 351 height 182
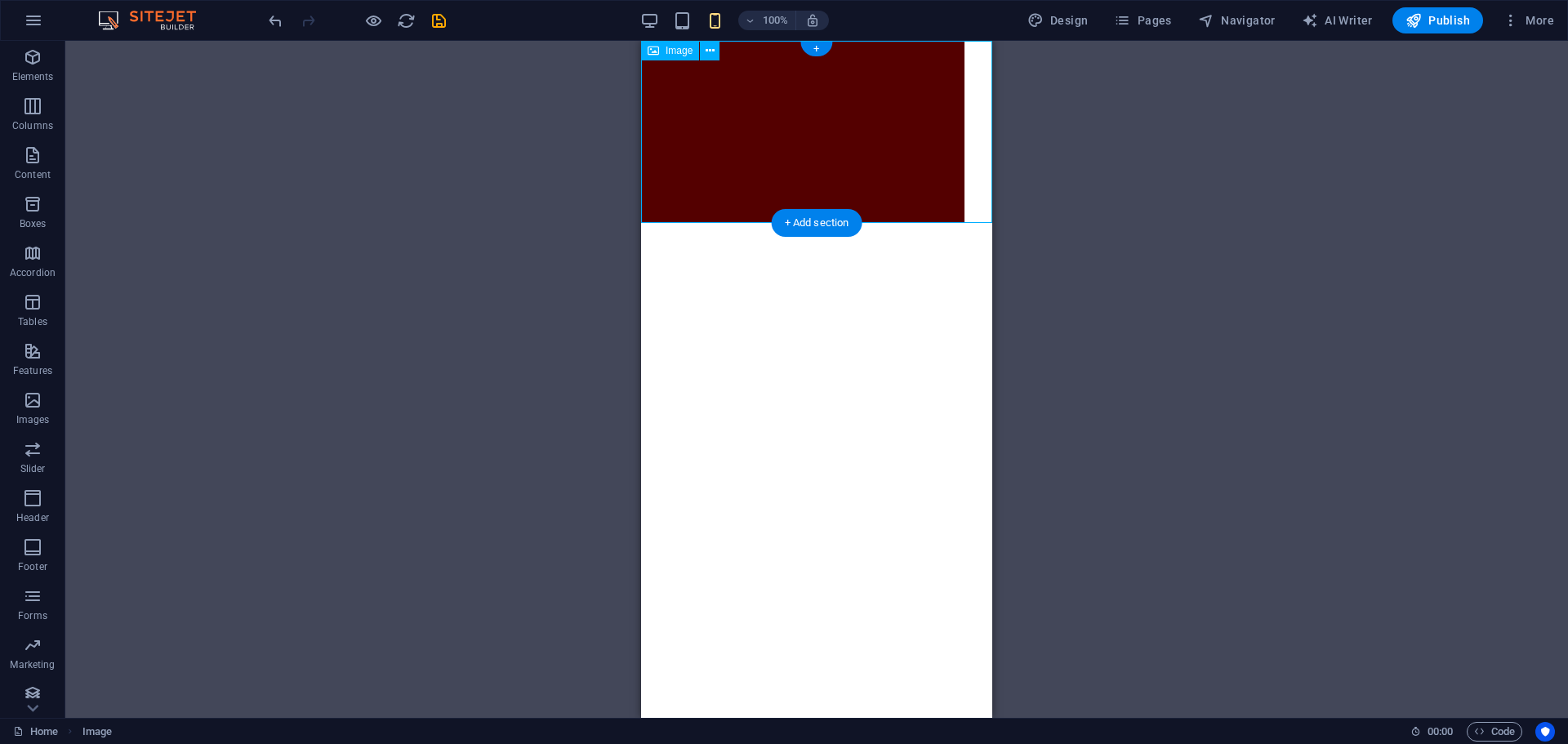
click at [847, 134] on figure at bounding box center [816, 131] width 351 height 182
select select "px"
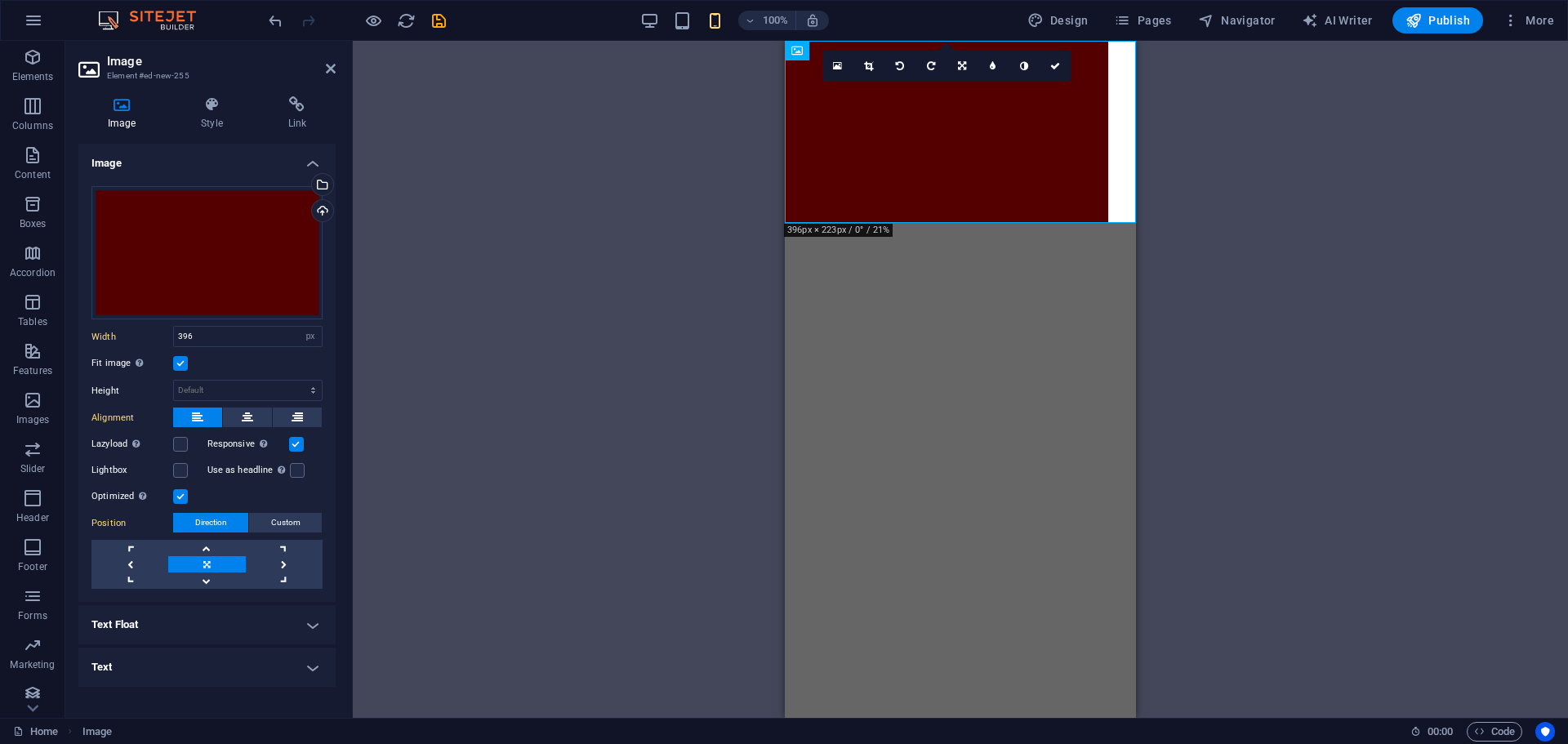
click at [937, 223] on html "Skip to main content" at bounding box center [960, 131] width 351 height 182
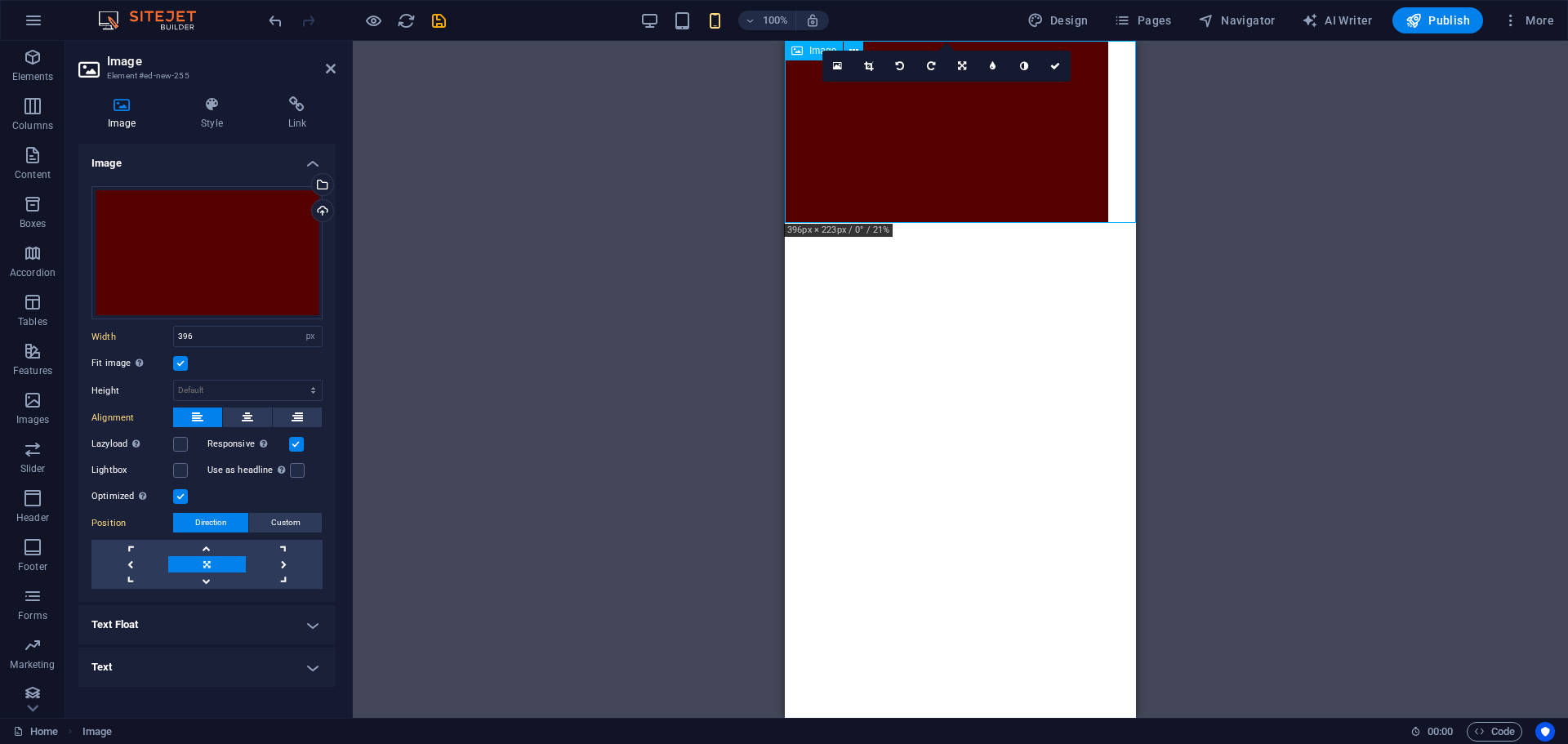
click at [1115, 134] on figure at bounding box center [960, 131] width 351 height 182
drag, startPoint x: 1094, startPoint y: 134, endPoint x: 1125, endPoint y: 131, distance: 31.1
click at [1125, 131] on figure at bounding box center [960, 131] width 351 height 182
drag, startPoint x: 1057, startPoint y: 154, endPoint x: 1051, endPoint y: 212, distance: 58.3
click at [1053, 206] on figure at bounding box center [960, 131] width 351 height 182
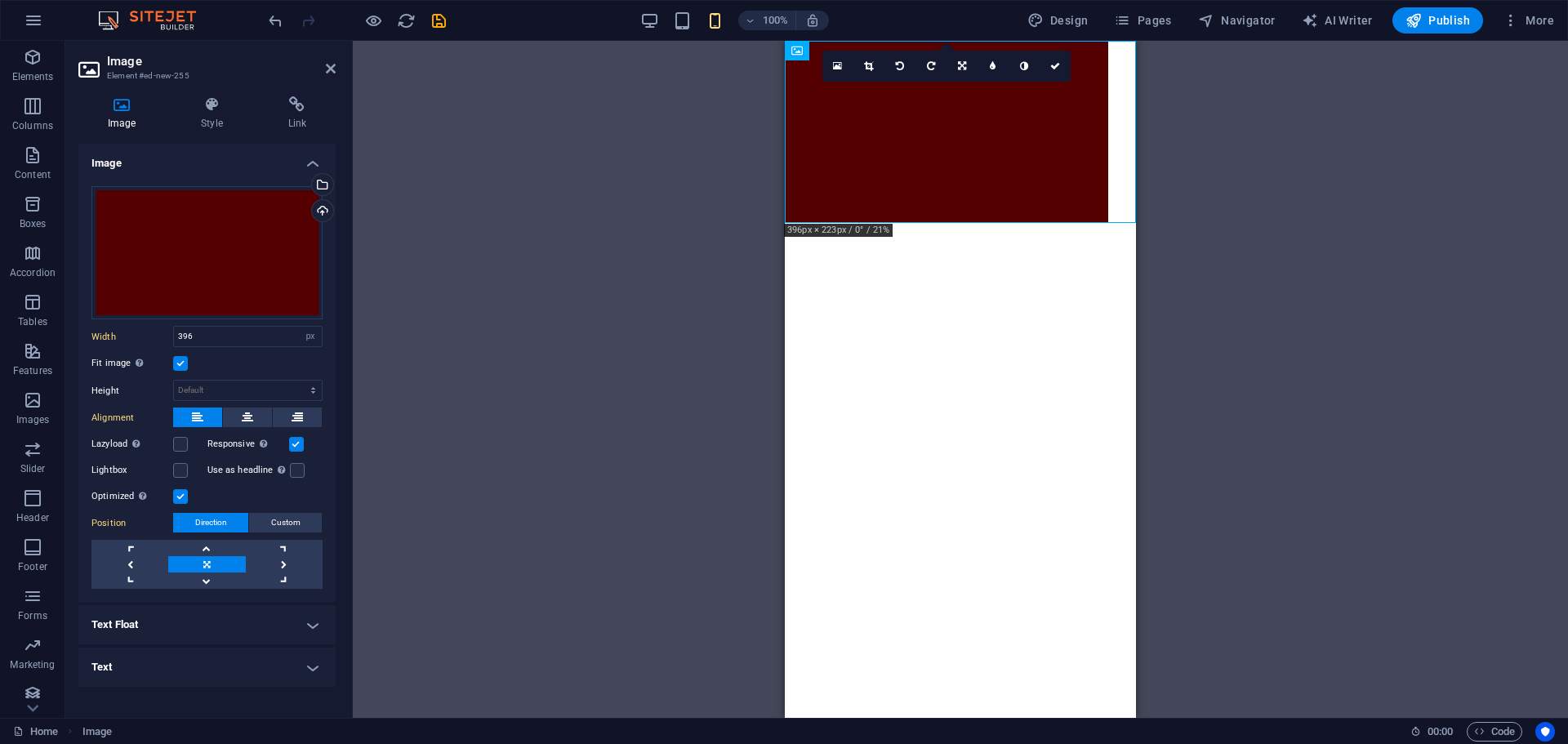
drag, startPoint x: 1049, startPoint y: 218, endPoint x: 1049, endPoint y: 190, distance: 28.0
click at [1049, 223] on html "Skip to main content" at bounding box center [960, 131] width 351 height 182
drag, startPoint x: 1049, startPoint y: 189, endPoint x: 1035, endPoint y: 340, distance: 151.6
click at [1035, 223] on html "Skip to main content" at bounding box center [960, 131] width 351 height 182
drag, startPoint x: 1030, startPoint y: 172, endPoint x: 981, endPoint y: 333, distance: 168.3
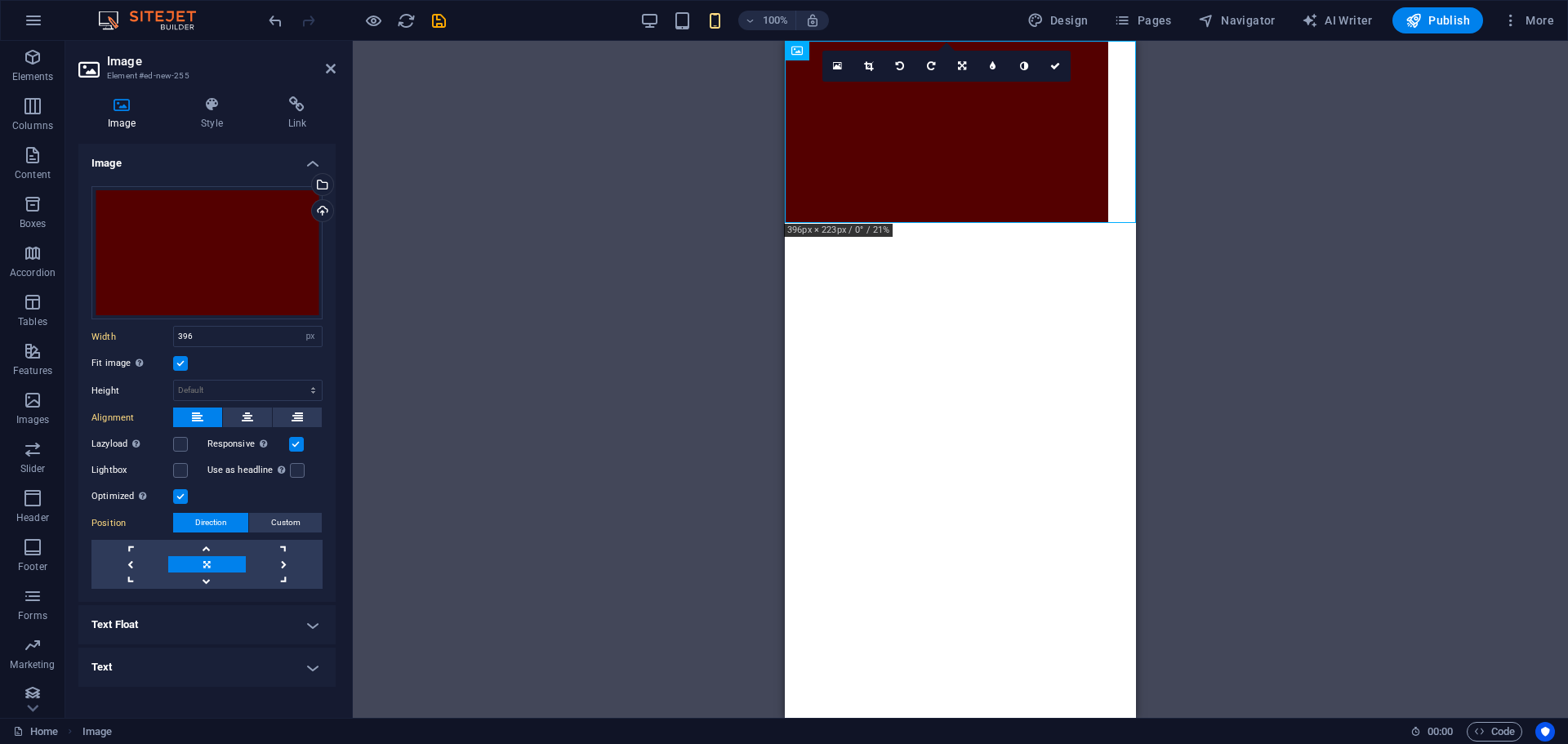
click at [981, 223] on html "Skip to main content" at bounding box center [960, 131] width 351 height 182
drag, startPoint x: 976, startPoint y: 165, endPoint x: 950, endPoint y: 316, distance: 153.2
click at [957, 223] on html "Skip to main content" at bounding box center [960, 131] width 351 height 182
drag, startPoint x: 970, startPoint y: 177, endPoint x: 1000, endPoint y: 110, distance: 73.4
click at [1000, 110] on figure at bounding box center [960, 131] width 351 height 182
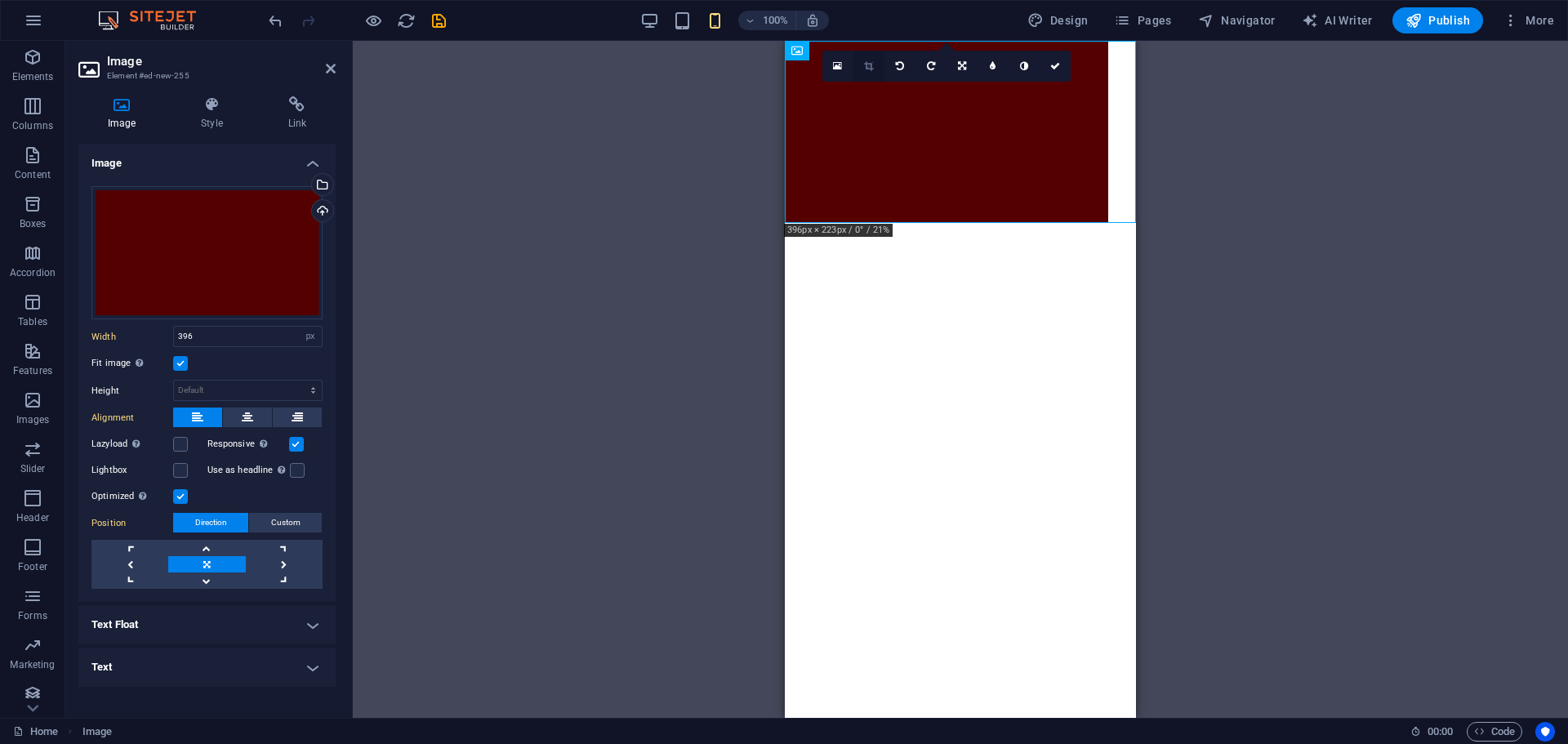
click at [870, 67] on icon at bounding box center [868, 66] width 9 height 10
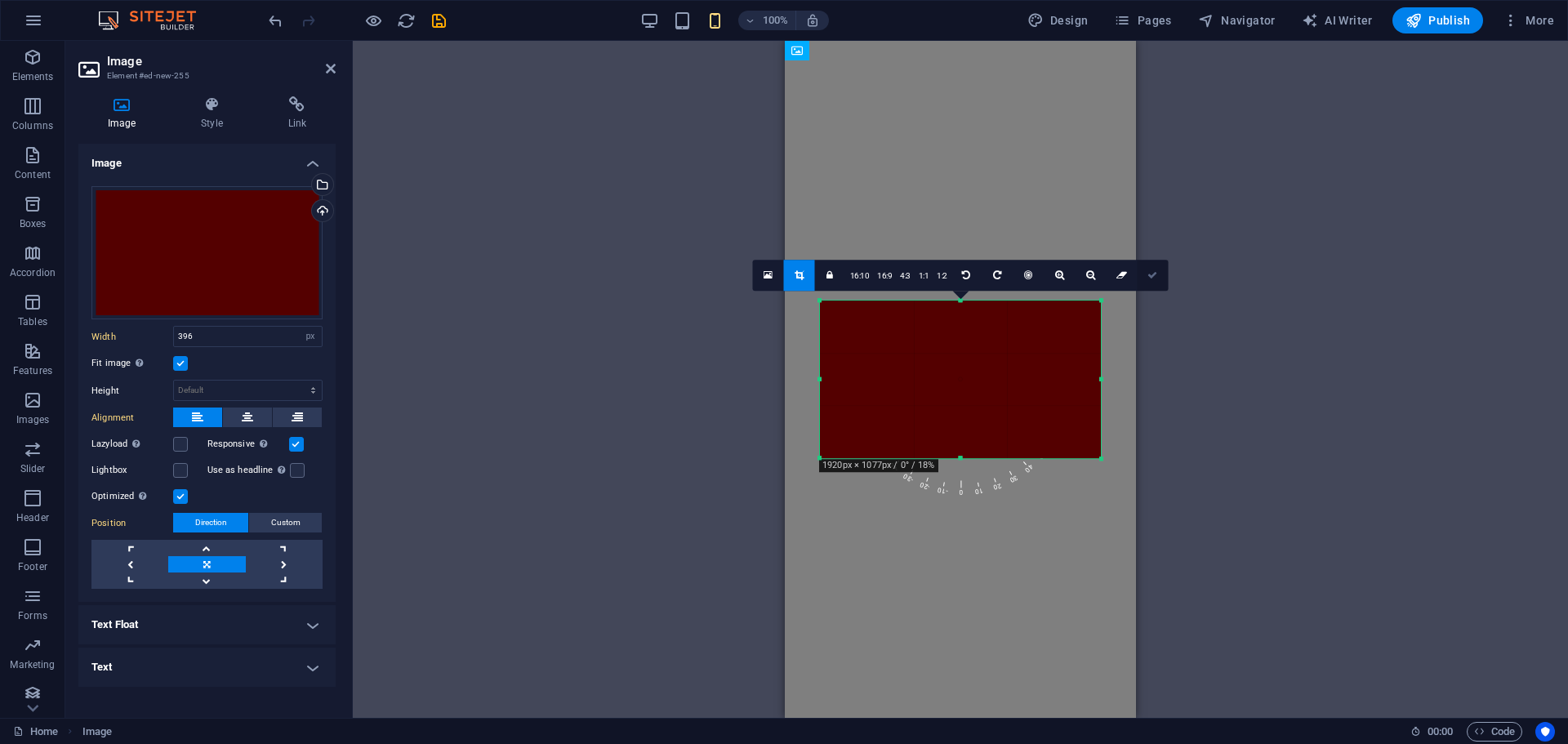
click at [1155, 273] on icon at bounding box center [1152, 275] width 10 height 10
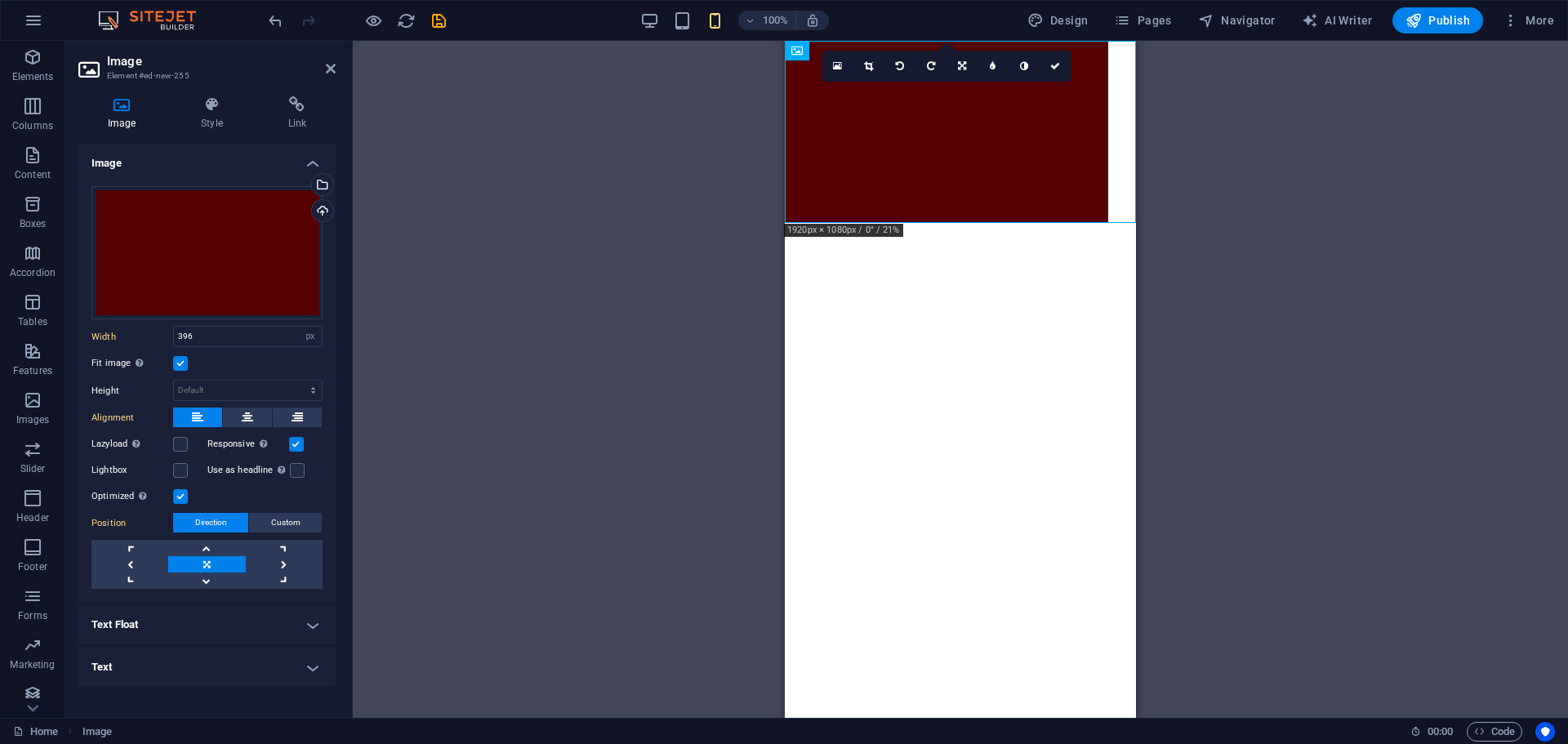
click at [1064, 68] on link at bounding box center [1055, 66] width 31 height 31
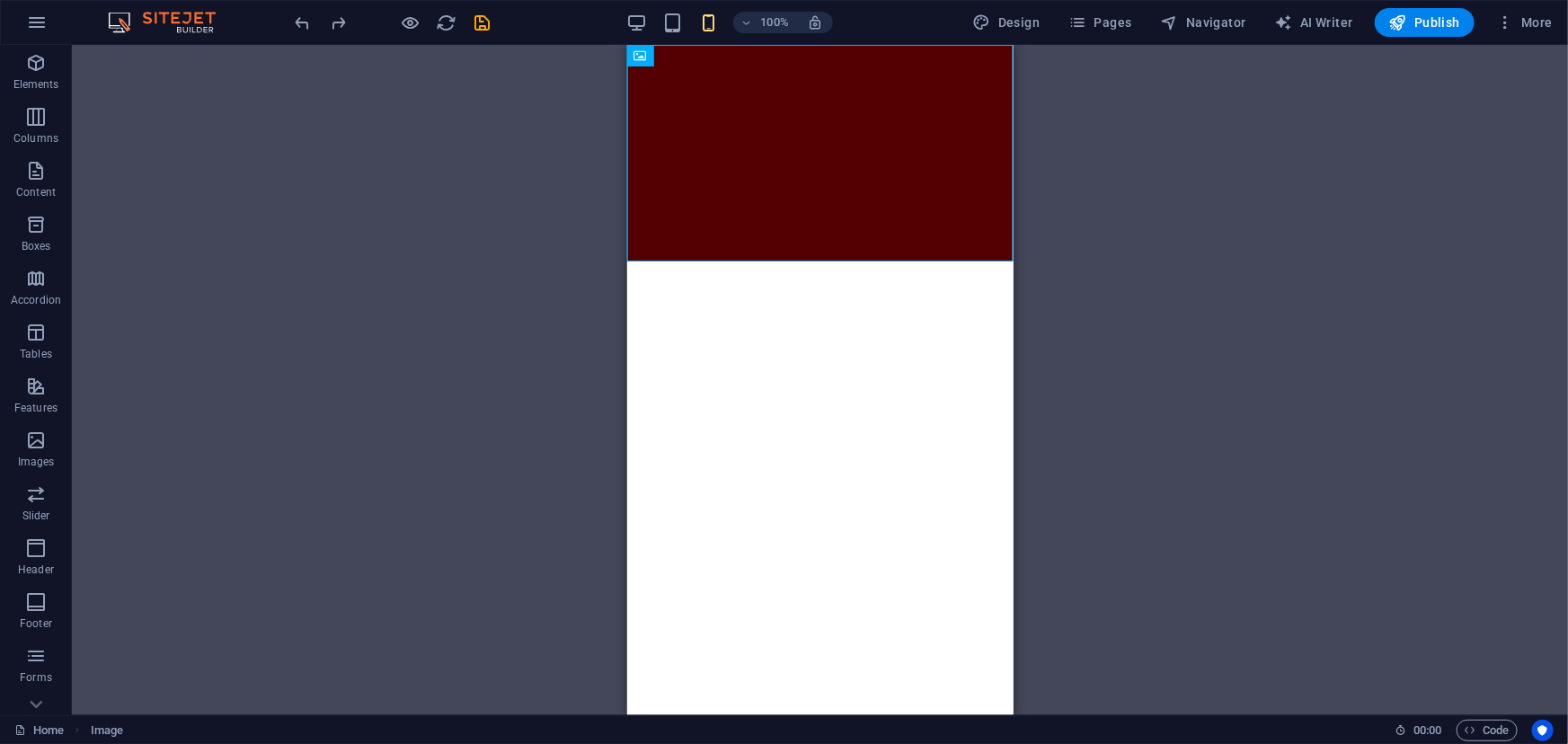
click at [799, 261] on html "Skip to main content" at bounding box center [819, 152] width 386 height 216
click at [795, 261] on html "Skip to main content" at bounding box center [819, 152] width 386 height 216
click at [792, 261] on html "Skip to main content" at bounding box center [819, 152] width 386 height 216
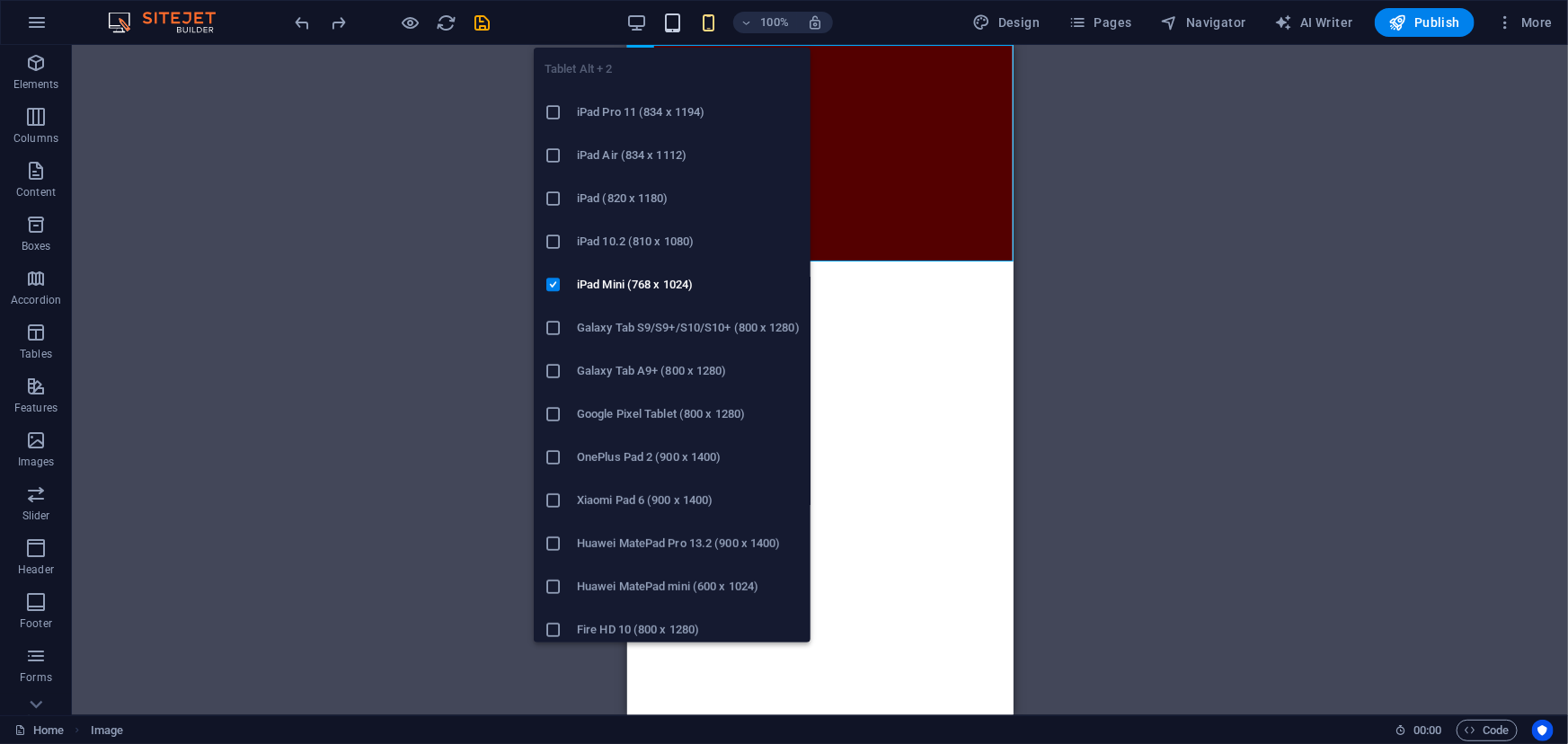
click at [676, 13] on icon "button" at bounding box center [672, 23] width 21 height 21
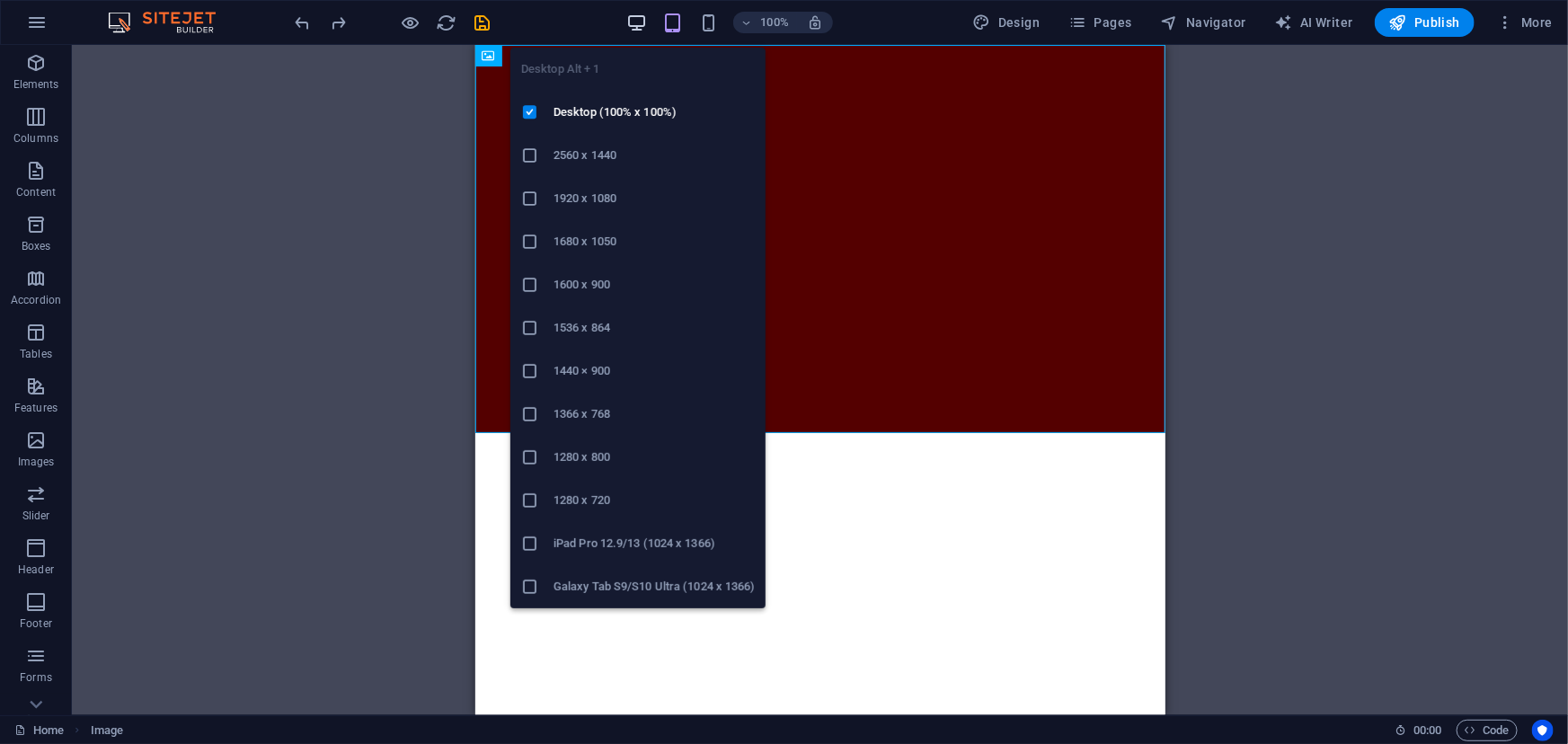
click at [643, 26] on icon "button" at bounding box center [636, 23] width 21 height 21
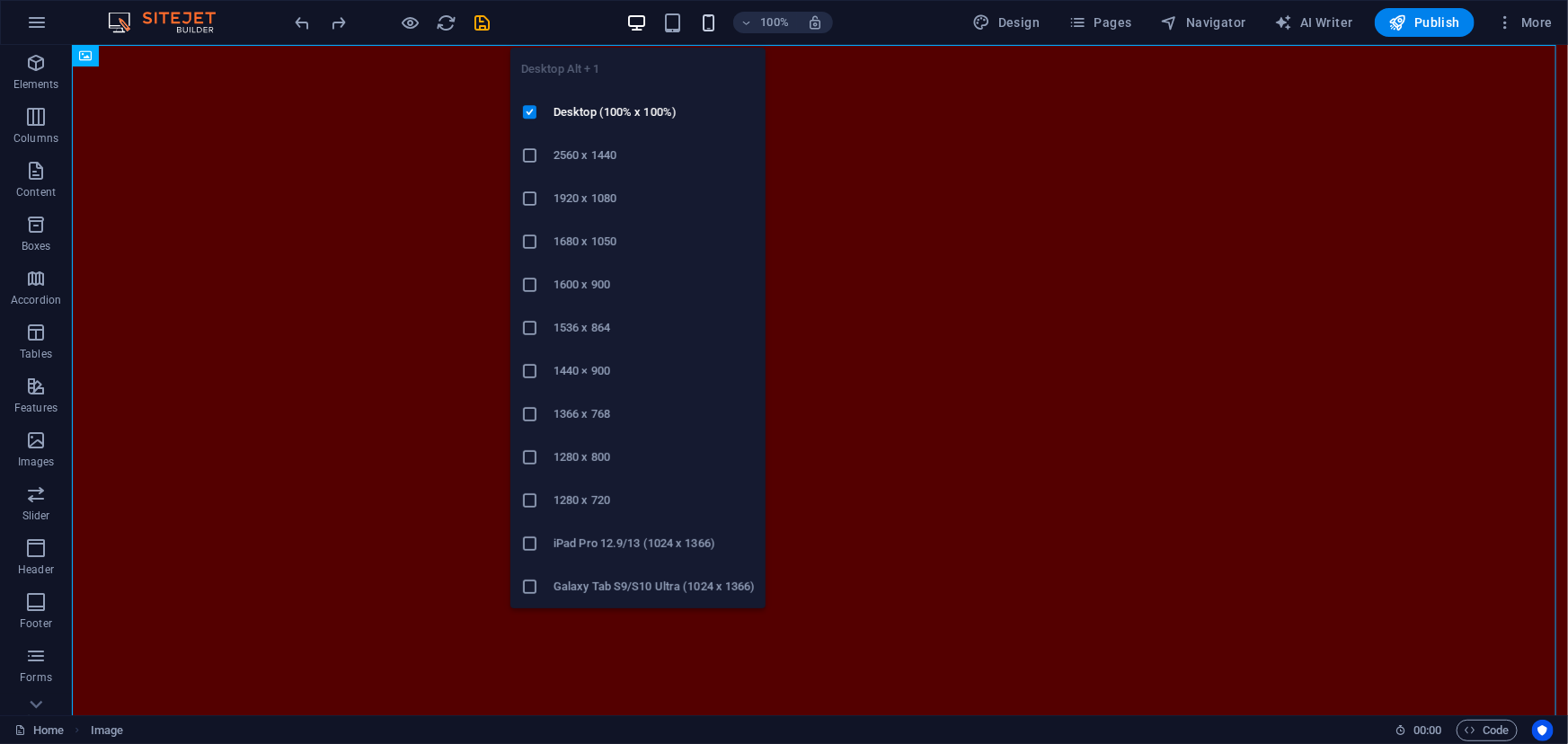
click at [709, 28] on icon "button" at bounding box center [708, 23] width 21 height 21
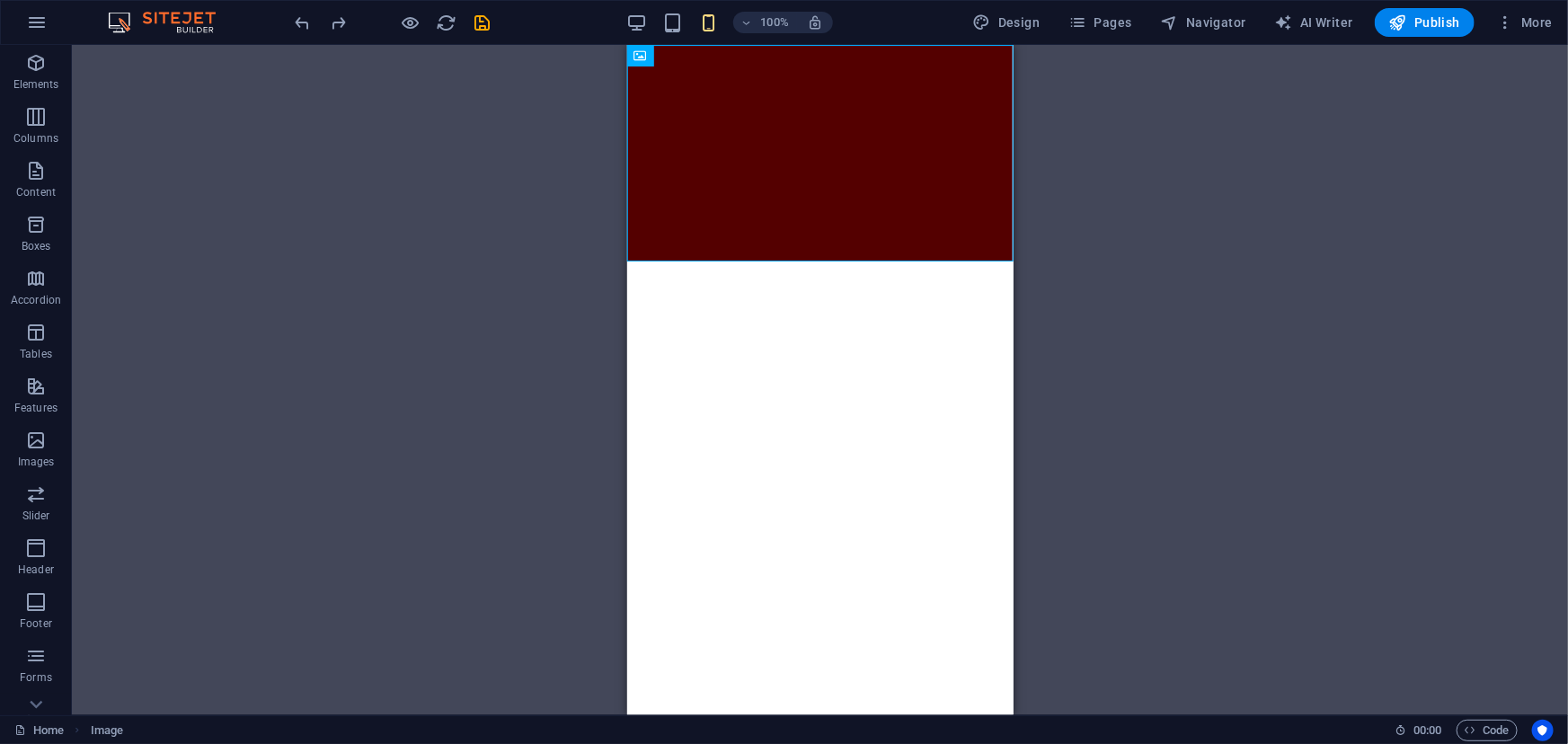
click at [927, 261] on html "Skip to main content" at bounding box center [819, 152] width 386 height 216
click at [801, 174] on figure at bounding box center [819, 152] width 386 height 216
select select "px"
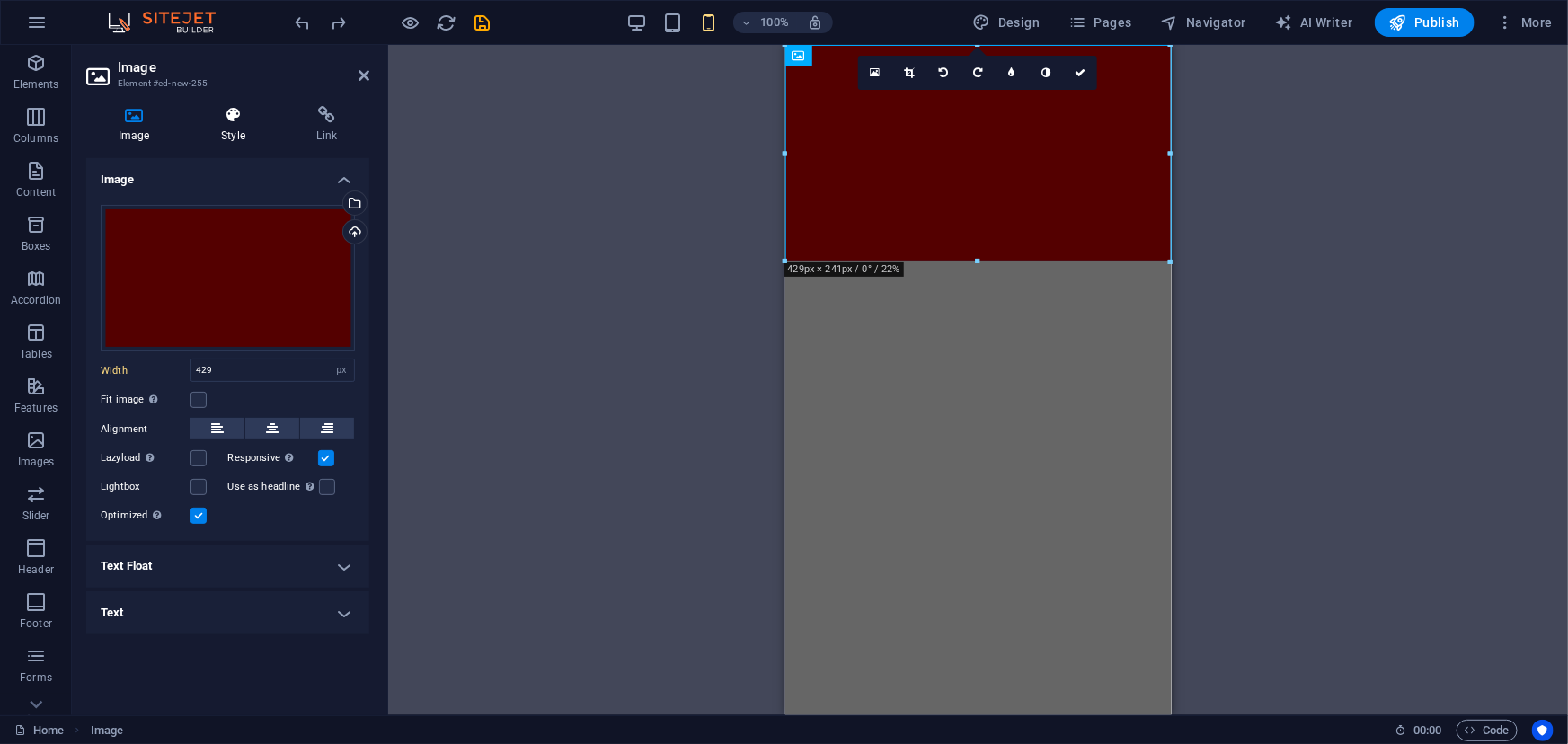
click at [223, 125] on h4 "Style" at bounding box center [236, 124] width 95 height 38
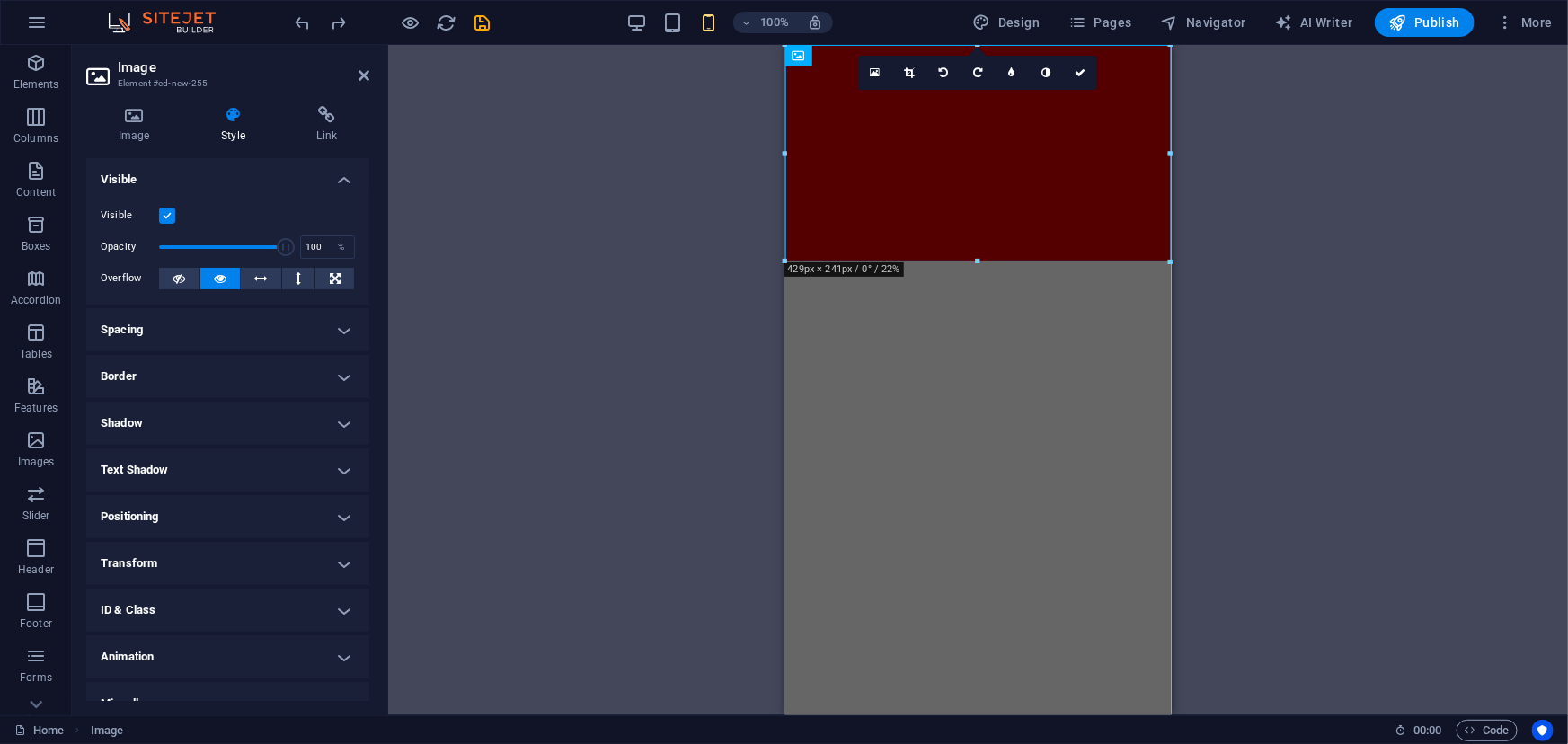
click at [243, 517] on h4 "Positioning" at bounding box center [227, 517] width 283 height 43
click at [243, 517] on h4 "Positioning" at bounding box center [227, 511] width 283 height 33
click at [243, 517] on h4 "Positioning" at bounding box center [227, 517] width 283 height 43
click at [149, 551] on button "Static" at bounding box center [162, 552] width 37 height 22
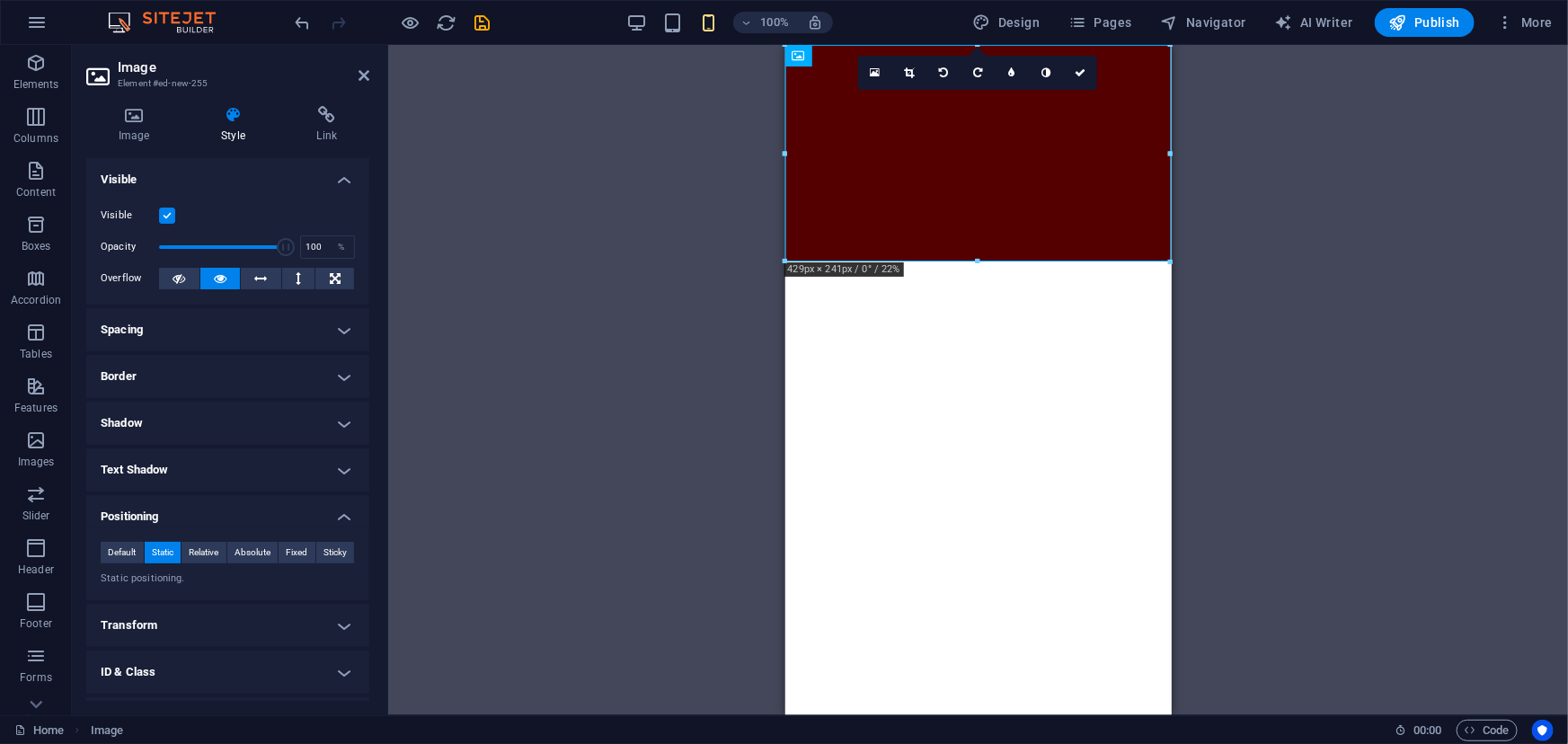
drag, startPoint x: 955, startPoint y: 201, endPoint x: 949, endPoint y: 317, distance: 116.2
click at [951, 261] on html "Skip to main content" at bounding box center [977, 152] width 386 height 216
drag, startPoint x: 959, startPoint y: 236, endPoint x: 956, endPoint y: 379, distance: 143.0
click at [956, 261] on html "Skip to main content" at bounding box center [977, 152] width 386 height 216
click at [204, 544] on span "Relative" at bounding box center [204, 552] width 30 height 22
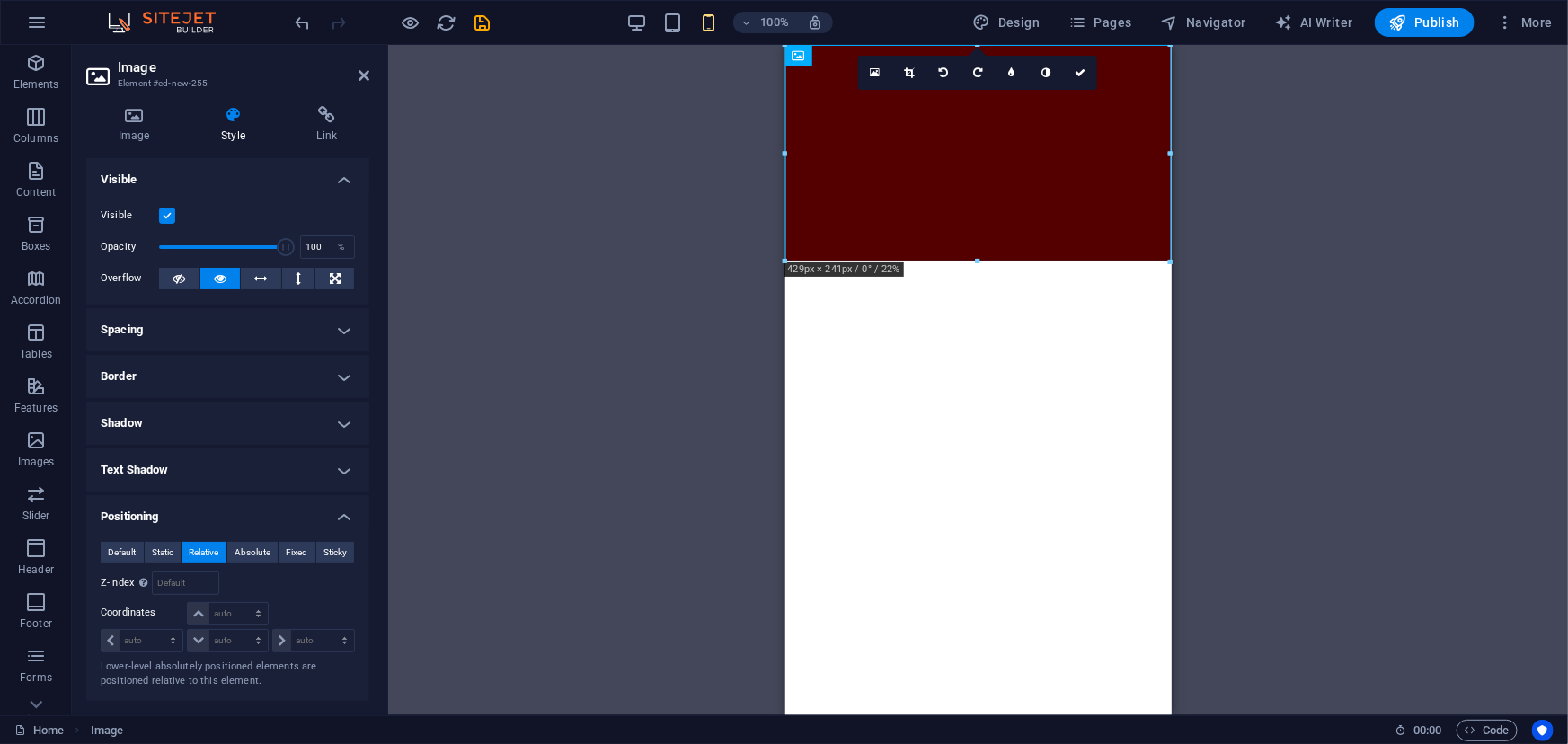
drag, startPoint x: 923, startPoint y: 370, endPoint x: 927, endPoint y: 350, distance: 20.4
click at [927, 261] on html "Skip to main content" at bounding box center [977, 152] width 386 height 216
drag, startPoint x: 970, startPoint y: 191, endPoint x: 950, endPoint y: 268, distance: 79.6
click at [948, 261] on html "Skip to main content" at bounding box center [977, 152] width 386 height 216
drag, startPoint x: 964, startPoint y: 198, endPoint x: 992, endPoint y: 314, distance: 119.3
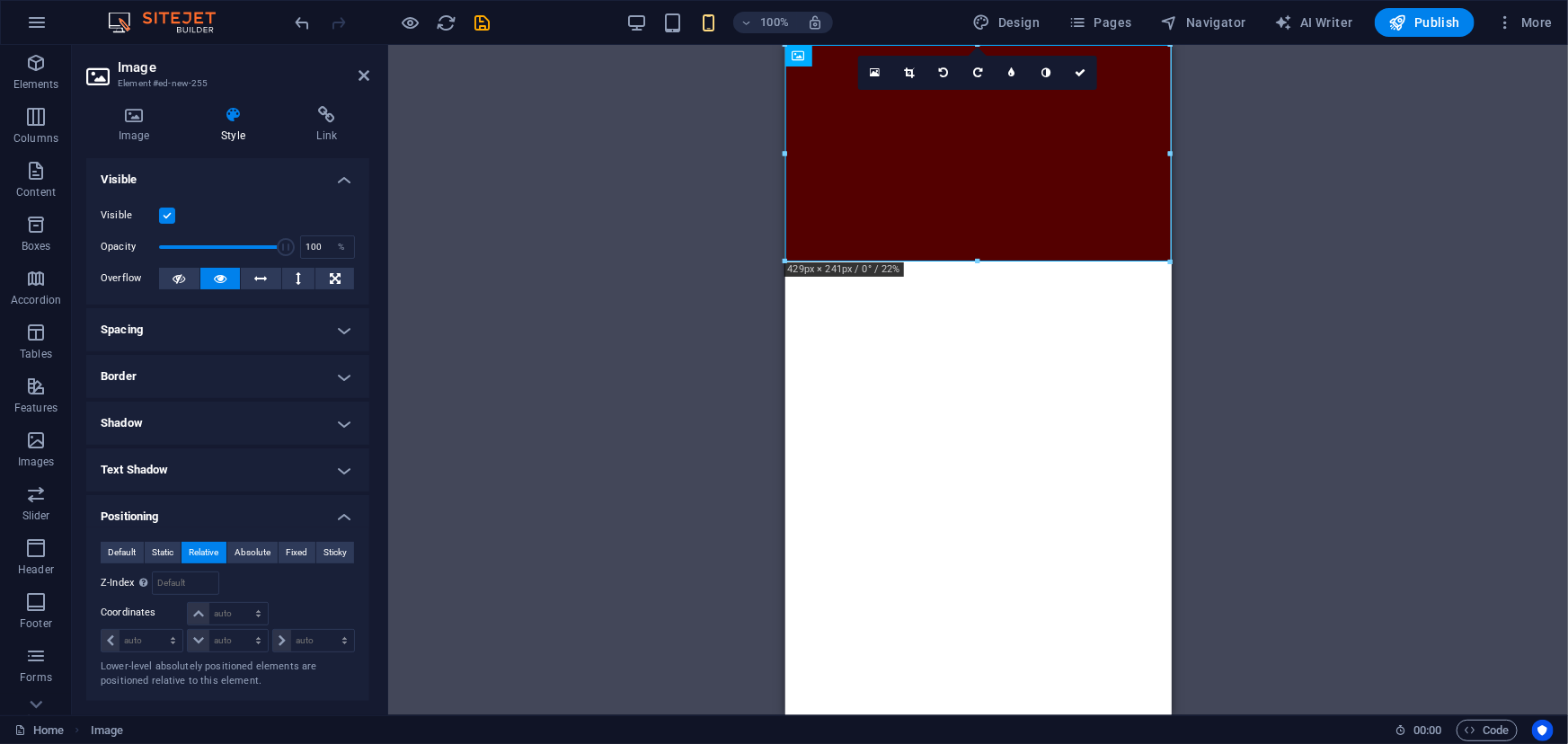
click at [1002, 261] on html "Skip to main content" at bounding box center [977, 152] width 386 height 216
drag, startPoint x: 959, startPoint y: 194, endPoint x: 975, endPoint y: 369, distance: 175.7
click at [987, 261] on html "Skip to main content" at bounding box center [977, 152] width 386 height 216
click at [260, 556] on span "Absolute" at bounding box center [252, 552] width 36 height 22
drag, startPoint x: 955, startPoint y: 193, endPoint x: 938, endPoint y: 365, distance: 172.8
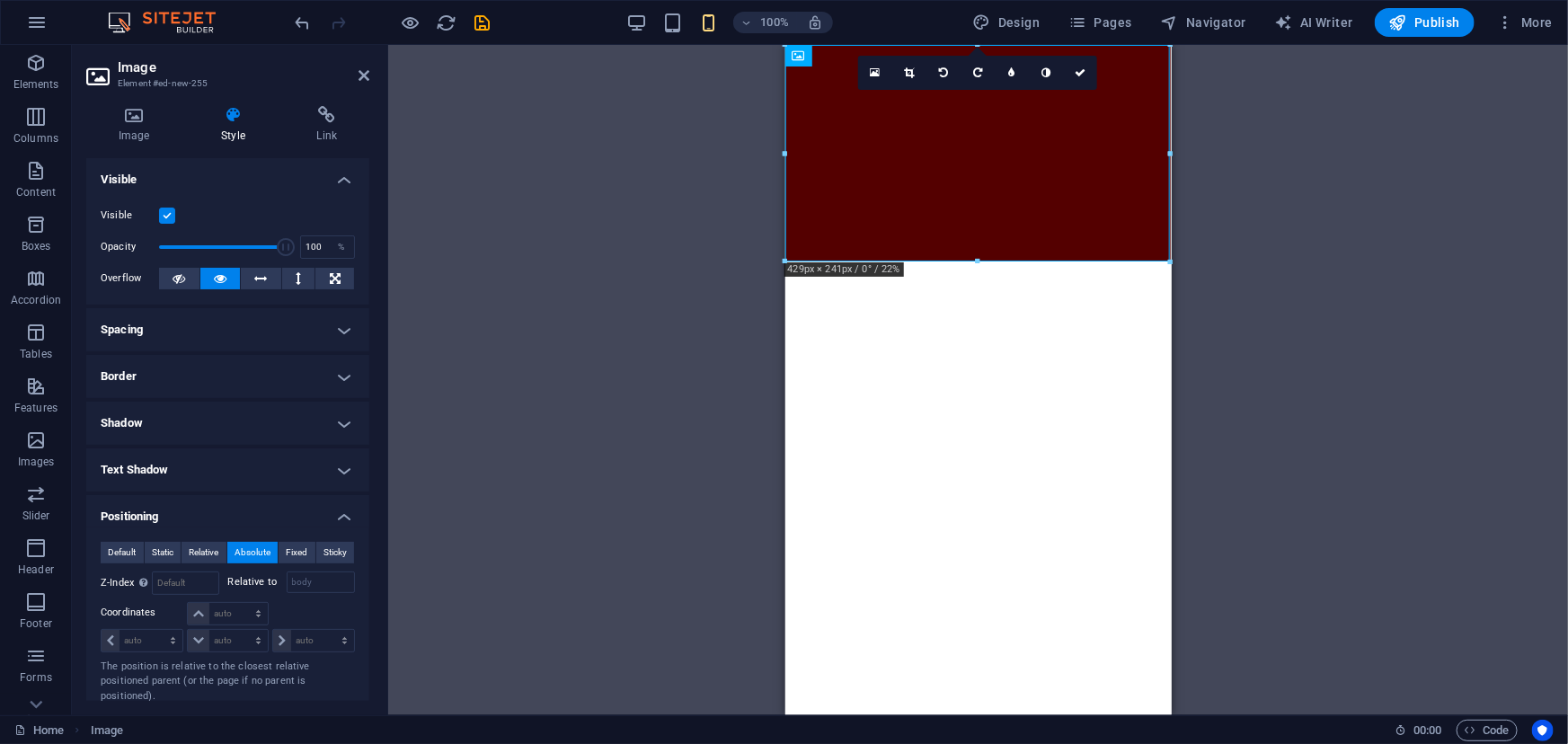
click at [938, 44] on html "Skip to main content" at bounding box center [977, 44] width 386 height 0
drag, startPoint x: 975, startPoint y: 166, endPoint x: 839, endPoint y: 453, distance: 317.6
click at [959, 44] on html "Skip to main content" at bounding box center [977, 44] width 386 height 0
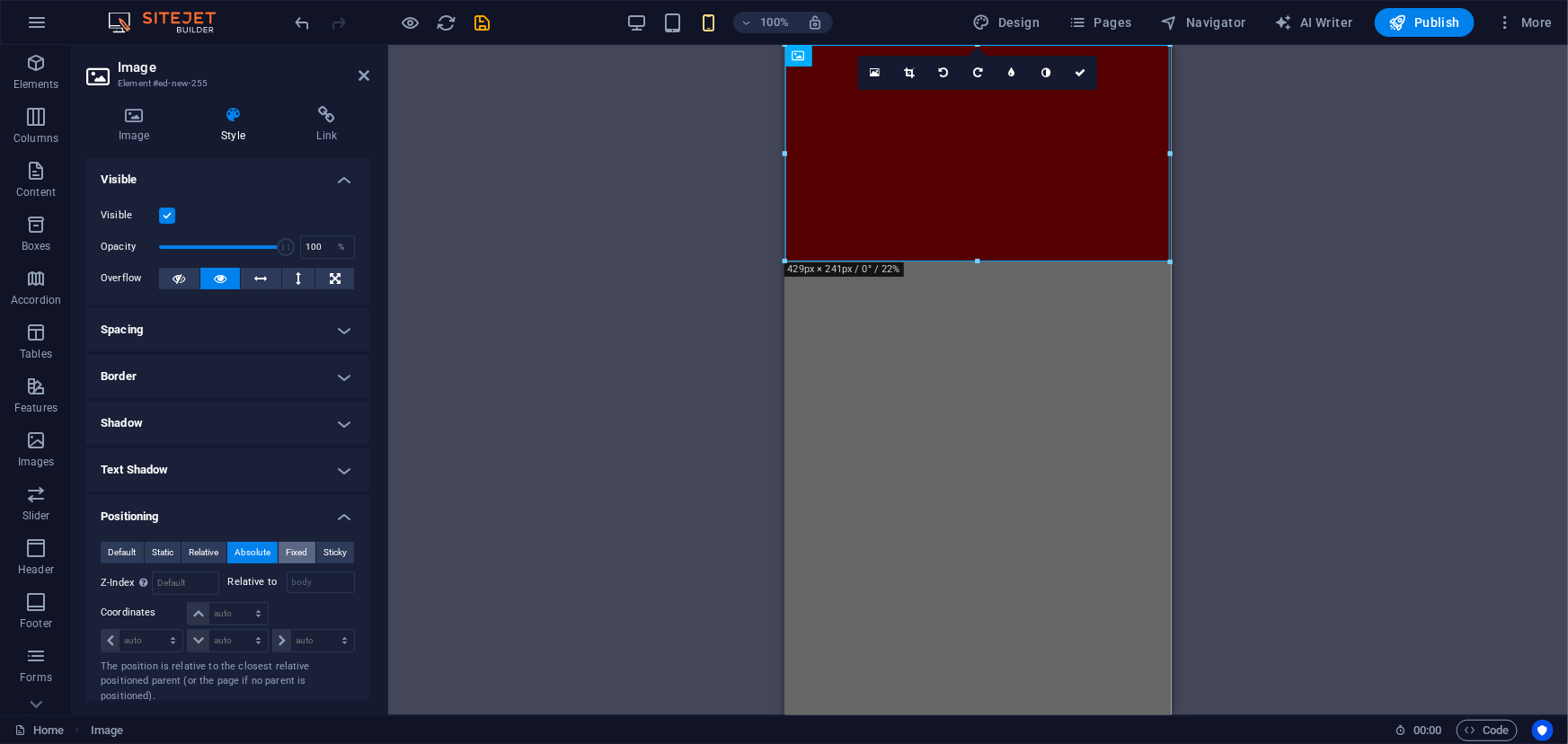
click at [298, 555] on span "Fixed" at bounding box center [296, 552] width 22 height 22
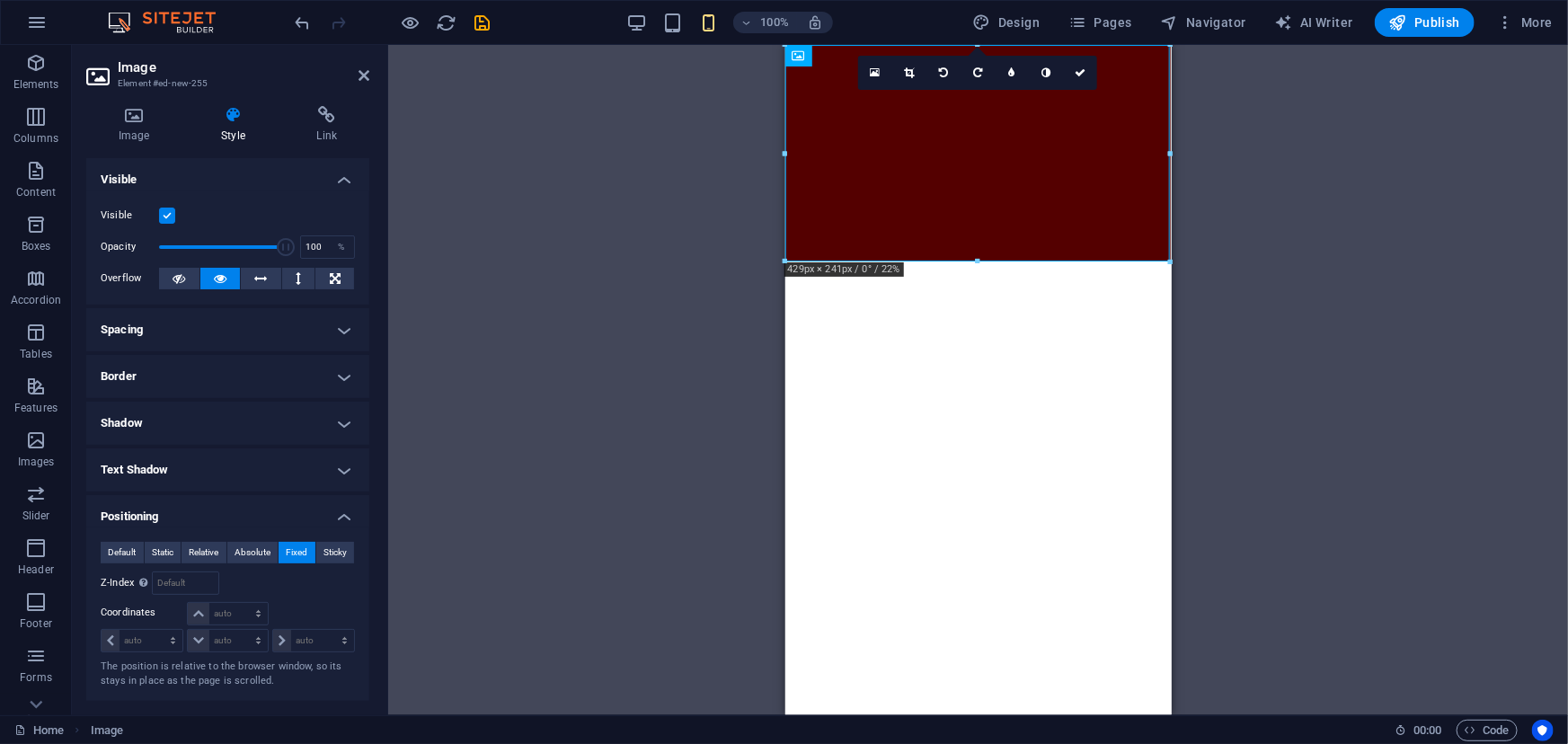
drag, startPoint x: 1042, startPoint y: 187, endPoint x: 1012, endPoint y: 324, distance: 140.2
click at [1012, 44] on html "Skip to main content" at bounding box center [977, 44] width 386 height 0
click at [333, 550] on span "Sticky" at bounding box center [335, 552] width 24 height 22
drag, startPoint x: 949, startPoint y: 184, endPoint x: 943, endPoint y: 289, distance: 105.2
click at [938, 261] on html "Skip to main content" at bounding box center [977, 152] width 386 height 216
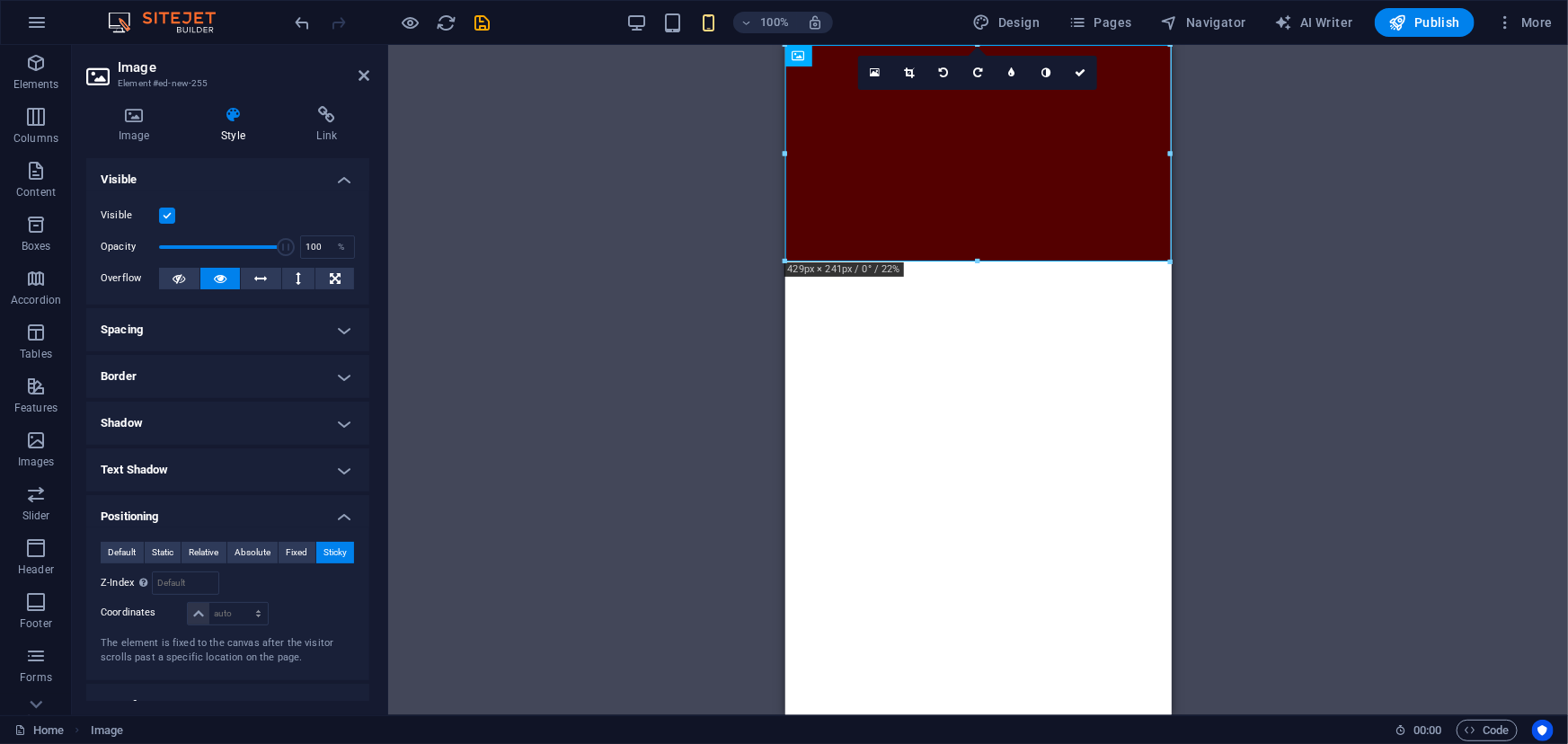
drag, startPoint x: 960, startPoint y: 180, endPoint x: 977, endPoint y: 336, distance: 156.9
click at [983, 261] on html "Skip to main content" at bounding box center [977, 152] width 386 height 216
click at [112, 538] on div "Default Static Relative Absolute Fixed Sticky Z-Index Sets the order of the ele…" at bounding box center [227, 604] width 283 height 153
click at [110, 545] on span "Default" at bounding box center [122, 552] width 28 height 22
click at [351, 523] on h4 "Positioning" at bounding box center [227, 511] width 283 height 33
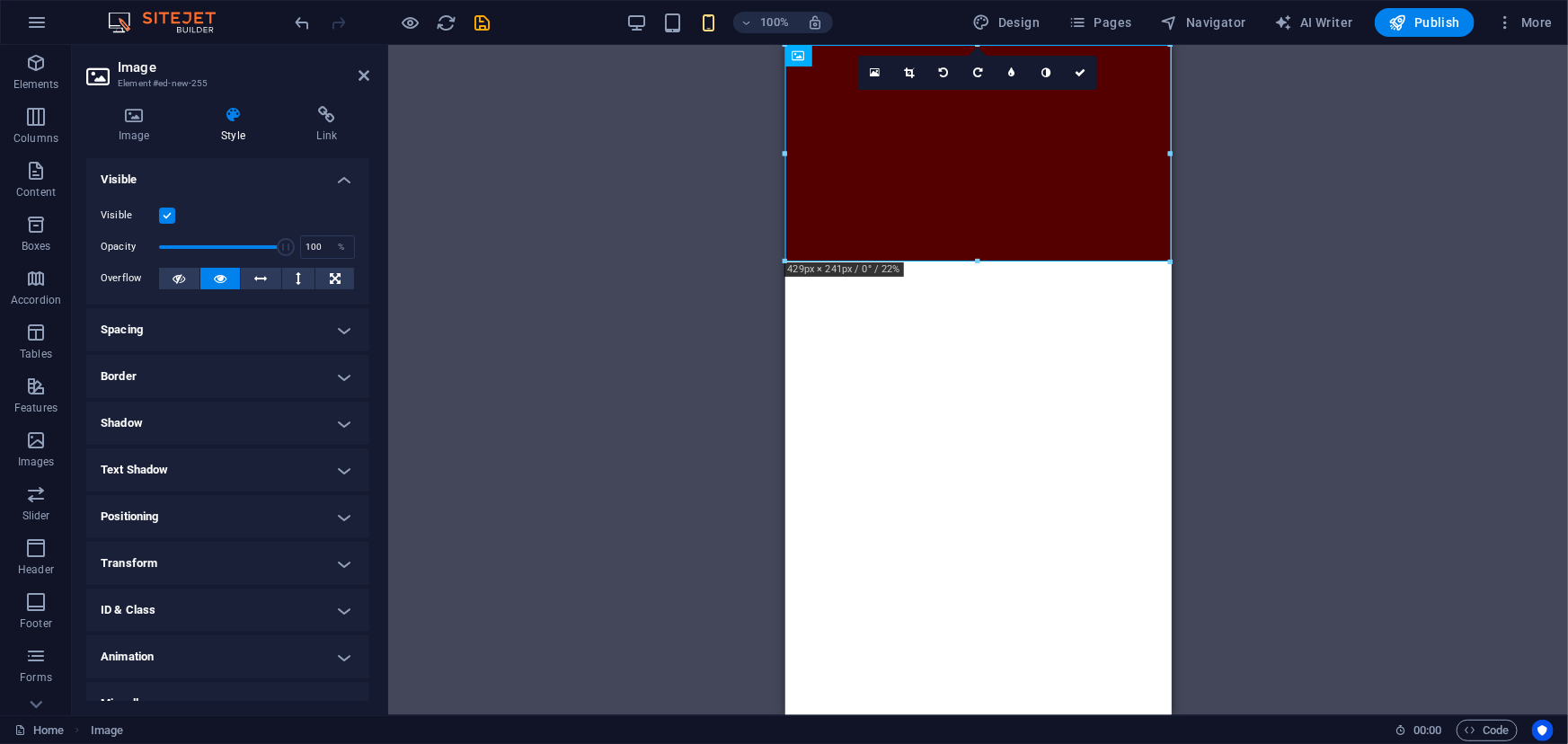
click at [344, 564] on h4 "Transform" at bounding box center [227, 563] width 283 height 43
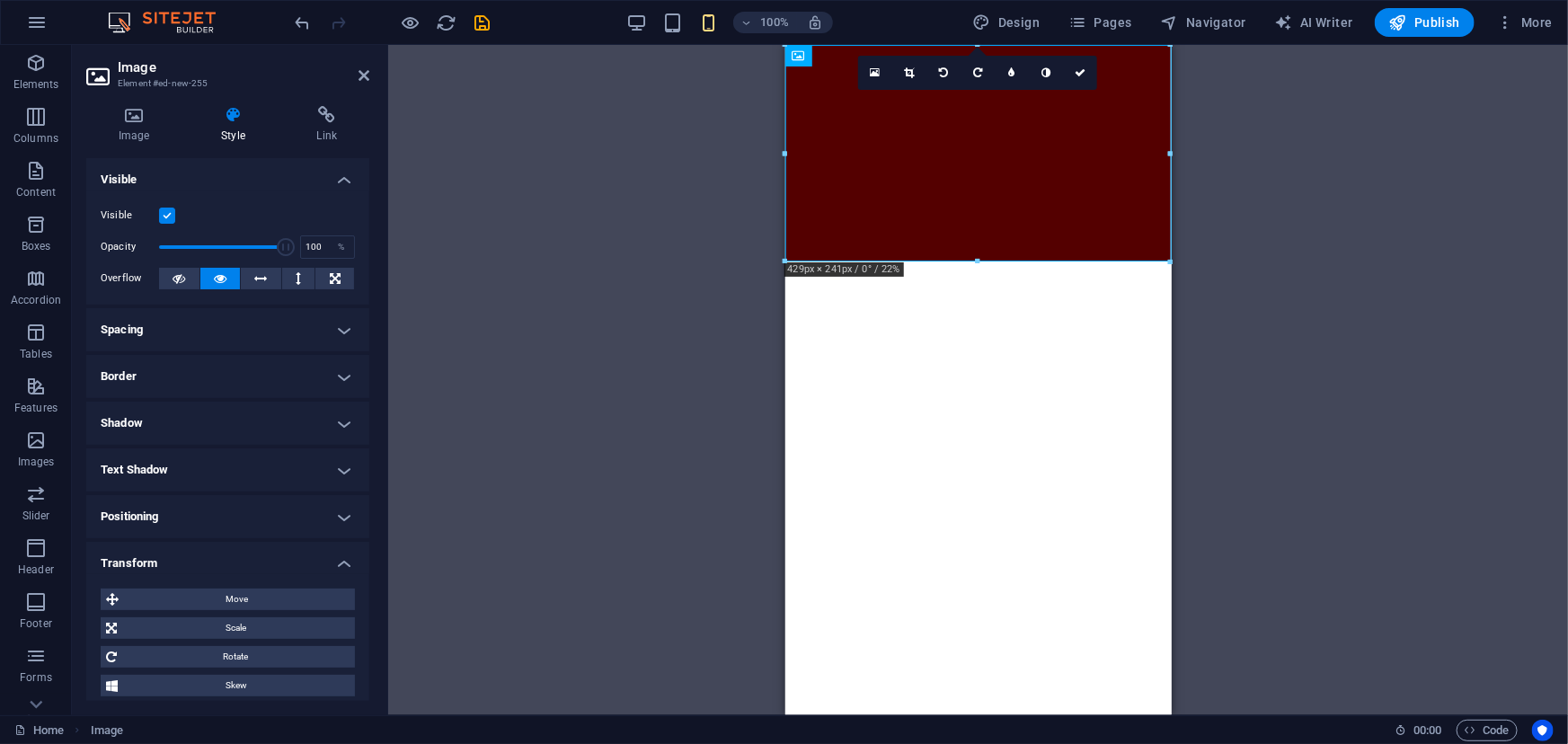
click at [333, 561] on h4 "Transform" at bounding box center [227, 557] width 283 height 33
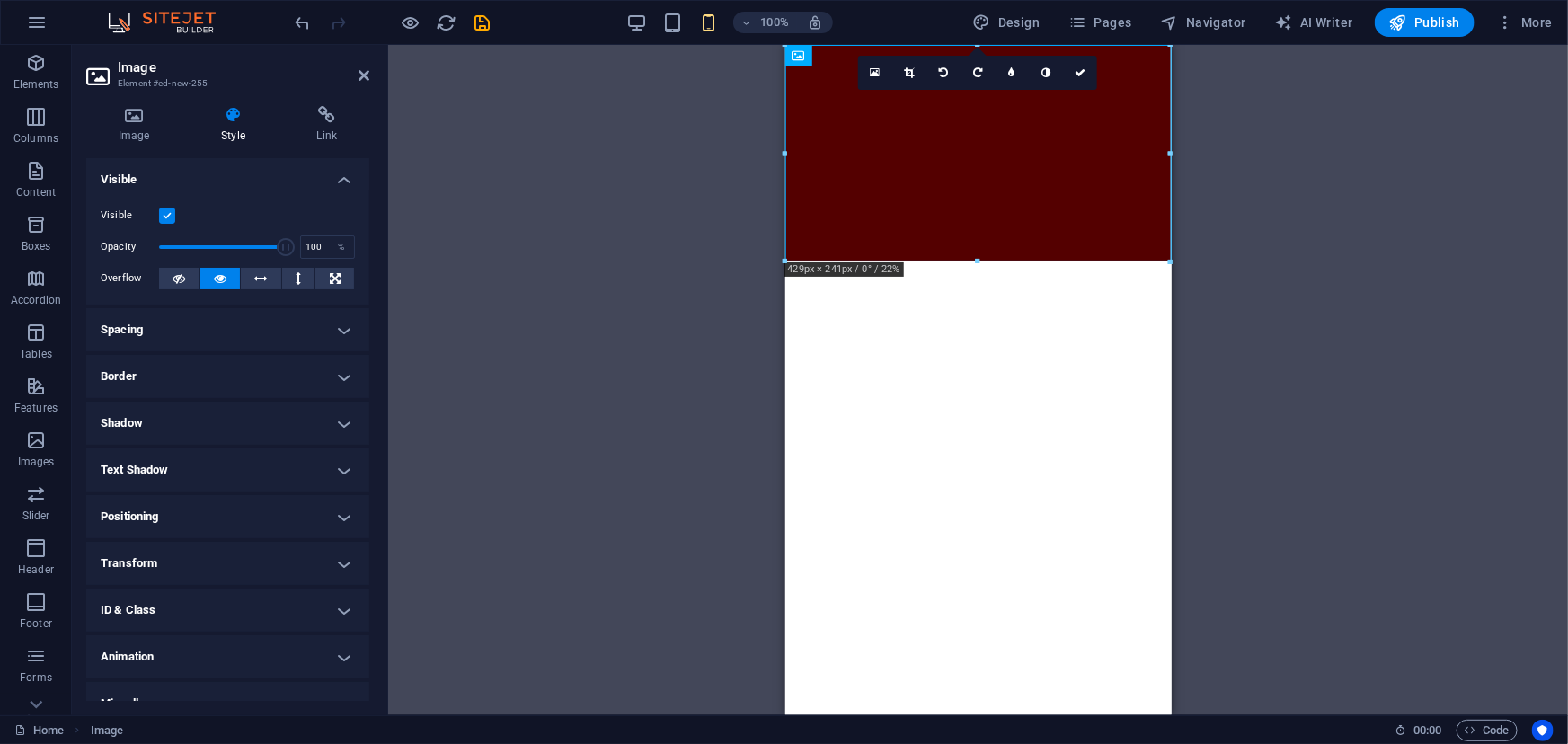
click at [205, 558] on h4 "Transform" at bounding box center [227, 563] width 283 height 43
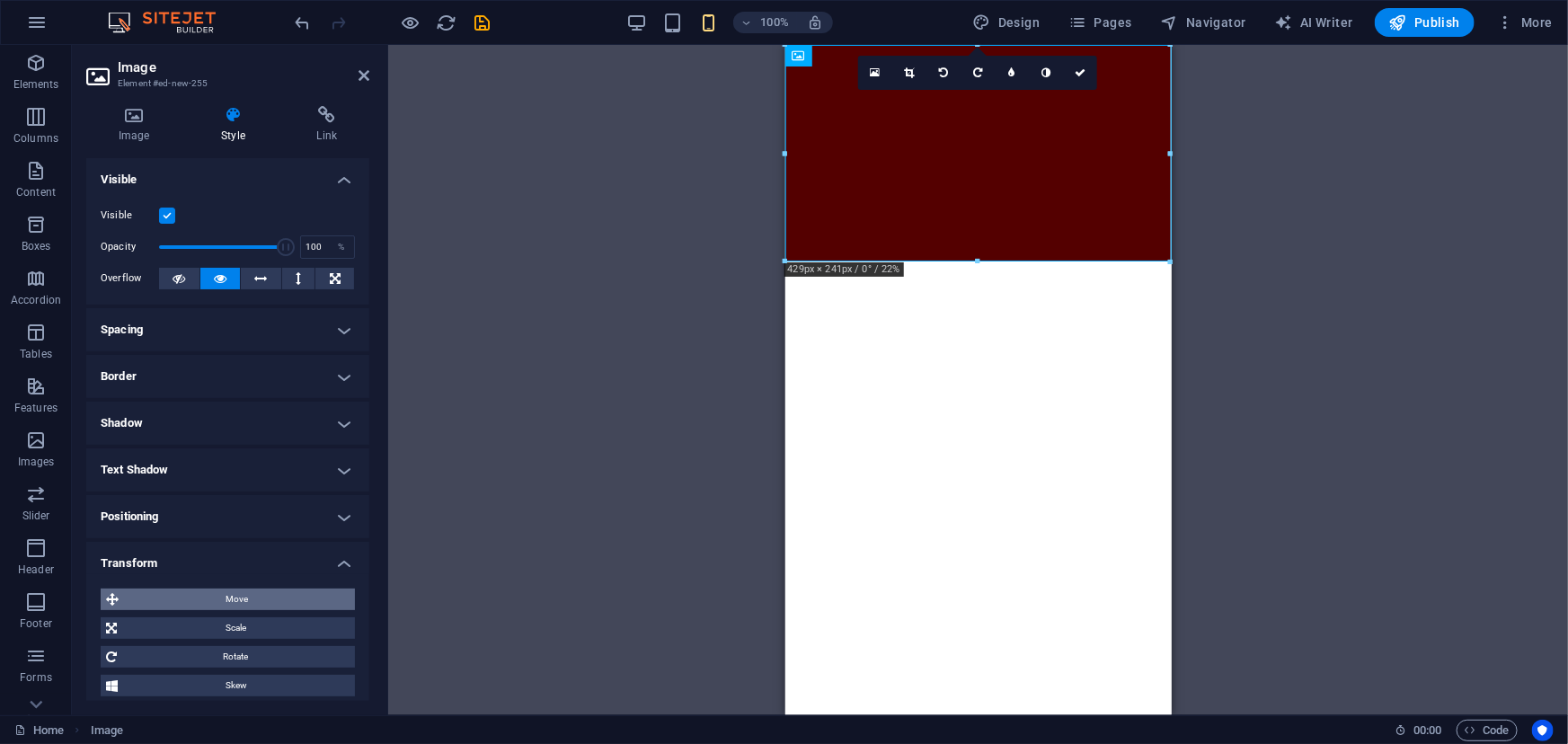
click at [211, 600] on span "Move" at bounding box center [237, 600] width 225 height 22
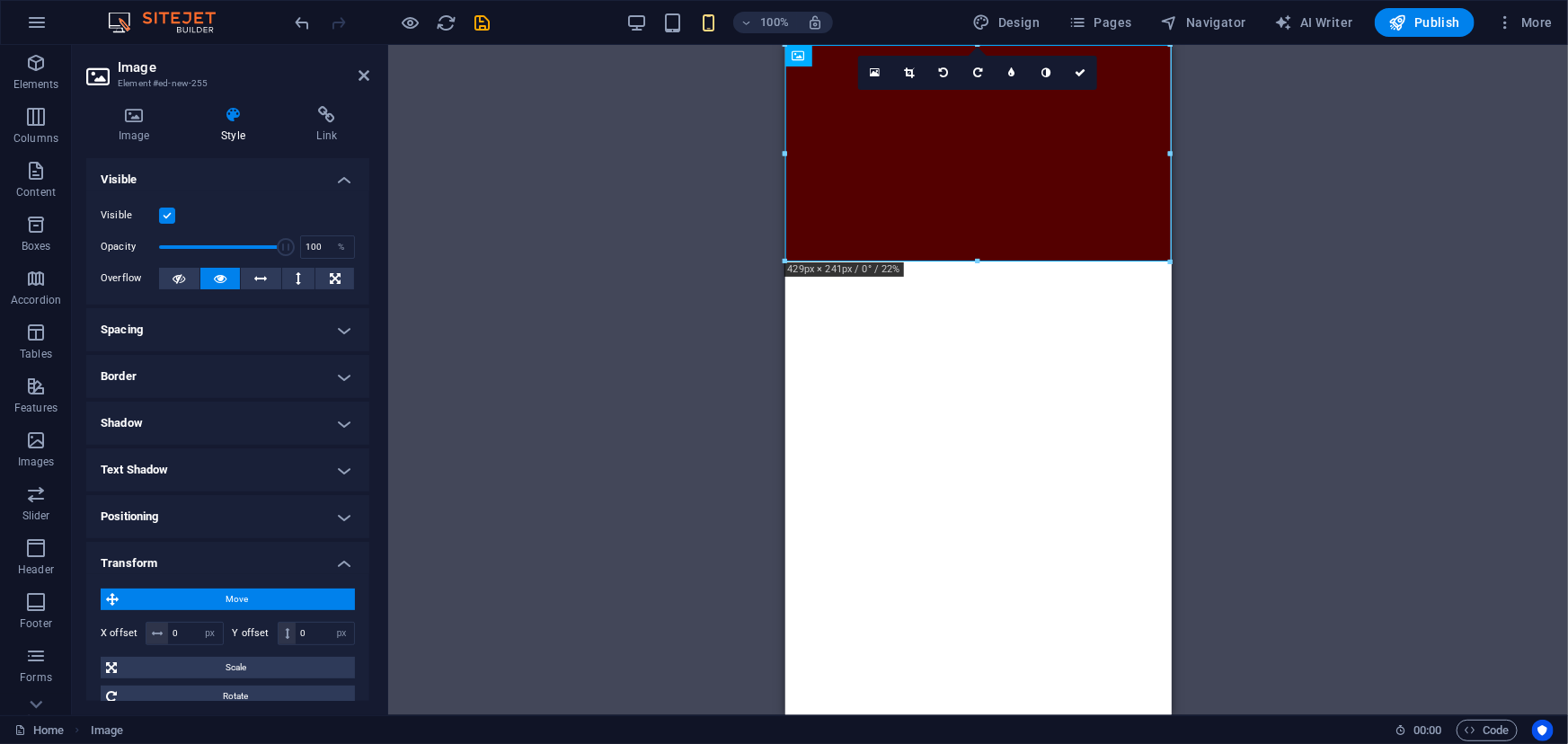
drag, startPoint x: 957, startPoint y: 154, endPoint x: 964, endPoint y: 304, distance: 150.2
click at [955, 261] on html "Skip to main content" at bounding box center [977, 152] width 386 height 216
drag, startPoint x: 990, startPoint y: 146, endPoint x: 954, endPoint y: 370, distance: 226.9
click at [954, 261] on html "Skip to main content" at bounding box center [977, 152] width 386 height 216
click at [285, 636] on icon at bounding box center [287, 633] width 5 height 11
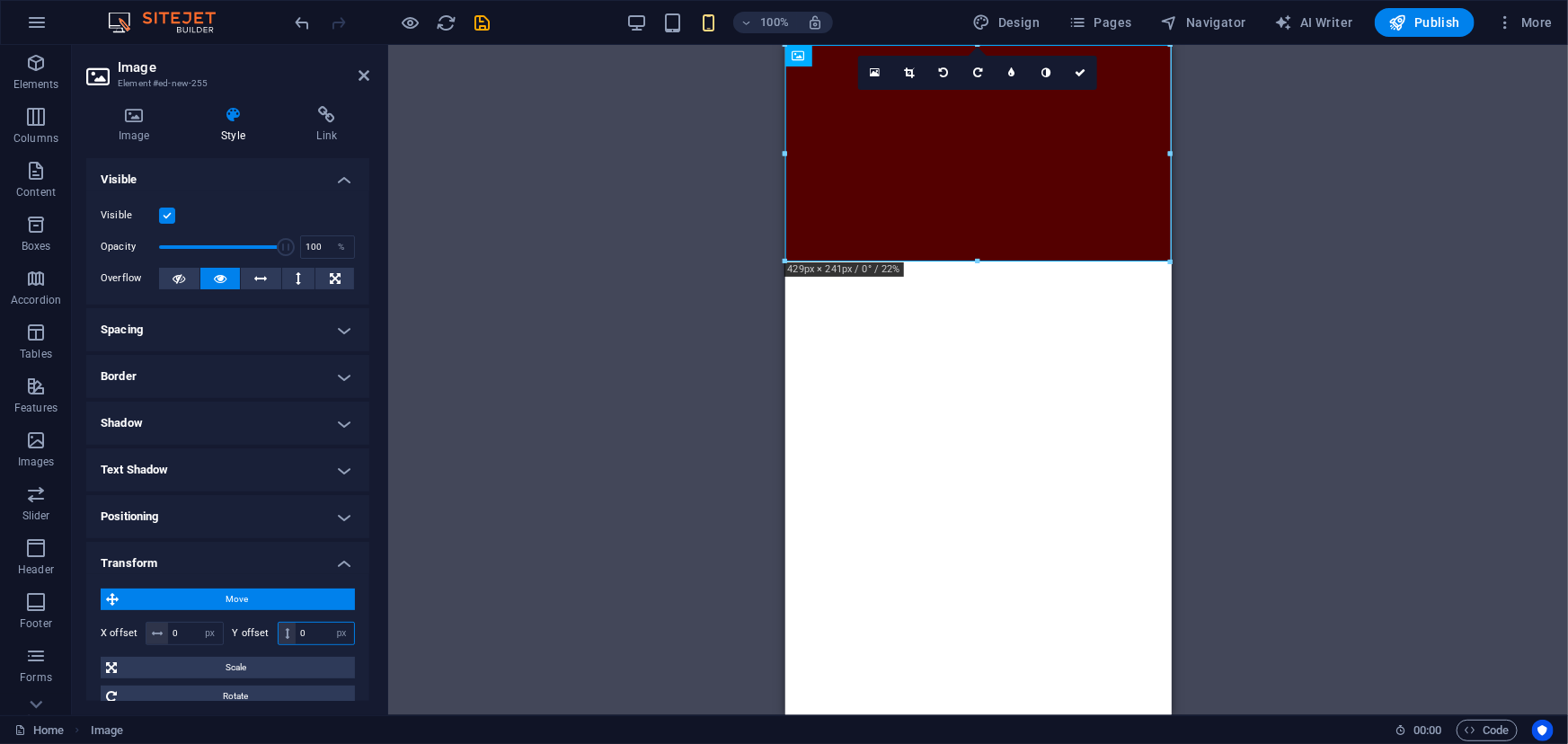
drag, startPoint x: 314, startPoint y: 634, endPoint x: 292, endPoint y: 634, distance: 22.0
click at [292, 634] on div "0 px rem % em vh vw" at bounding box center [316, 633] width 78 height 24
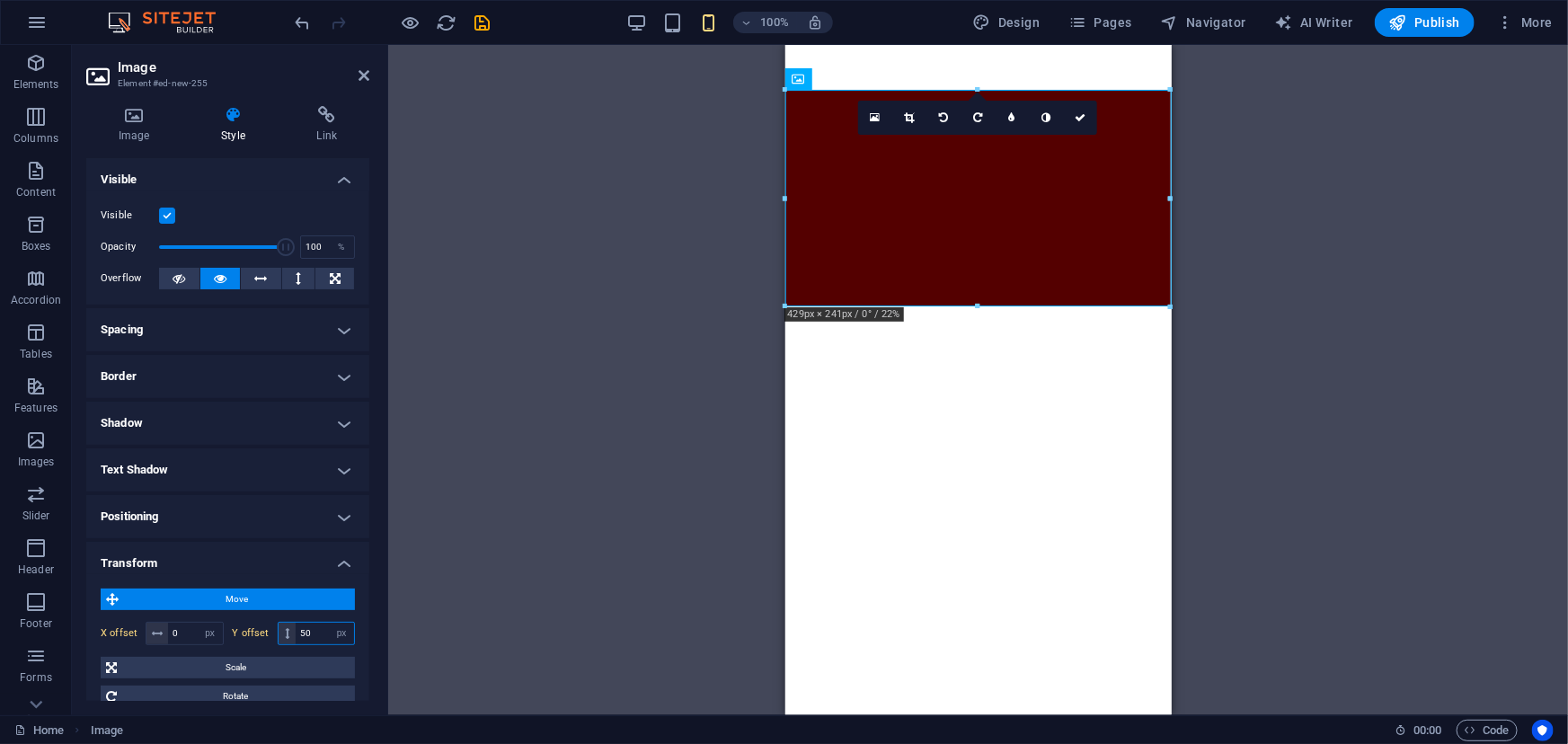
drag, startPoint x: 317, startPoint y: 629, endPoint x: 281, endPoint y: 629, distance: 36.0
click at [281, 629] on div "50 px rem % em vh vw" at bounding box center [316, 633] width 78 height 24
type input "0"
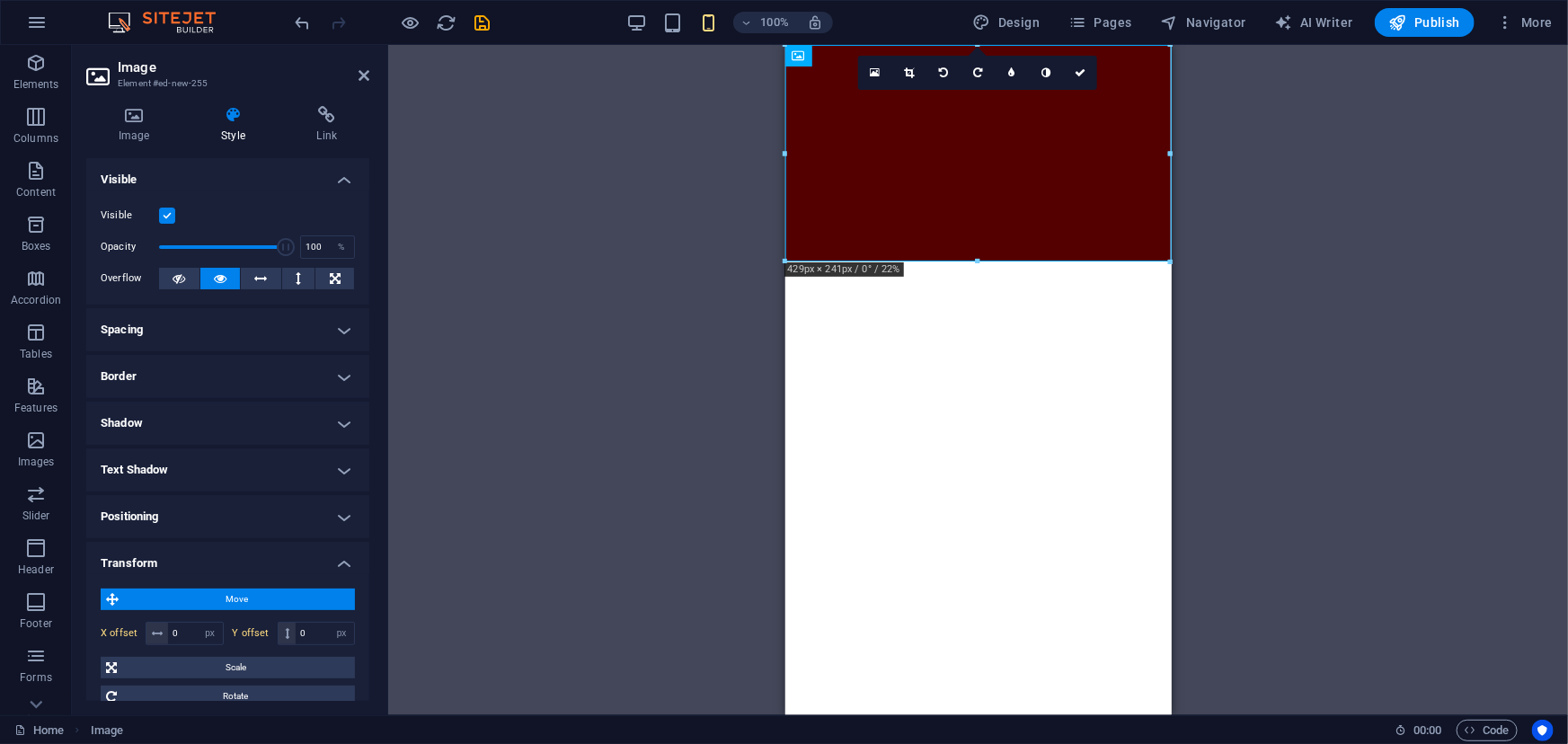
click at [348, 564] on h4 "Transform" at bounding box center [227, 557] width 283 height 33
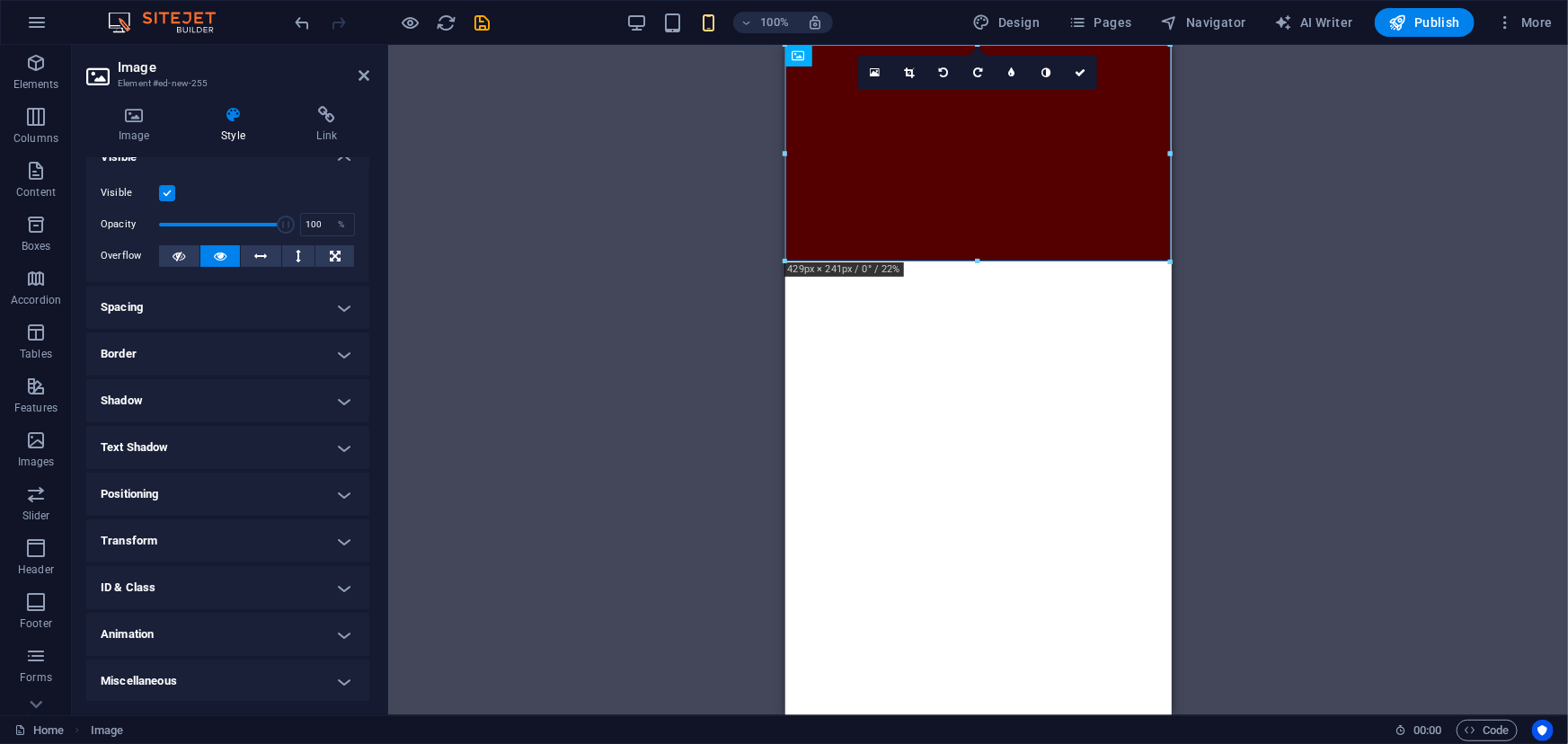
scroll to position [24, 0]
click at [317, 627] on h4 "Animation" at bounding box center [227, 633] width 283 height 43
click at [317, 627] on h4 "Animation" at bounding box center [227, 627] width 283 height 33
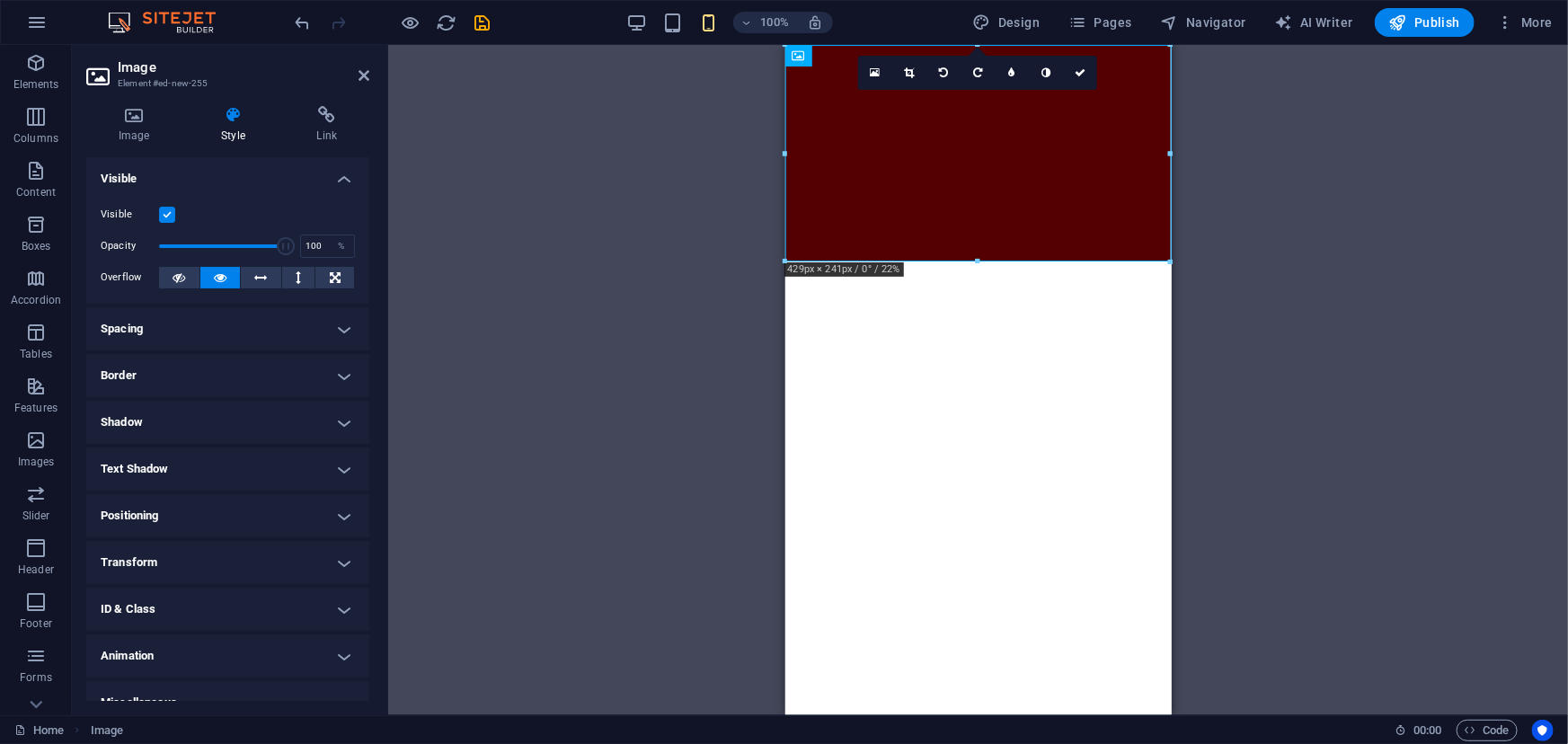
scroll to position [0, 0]
click at [362, 78] on icon at bounding box center [364, 75] width 11 height 15
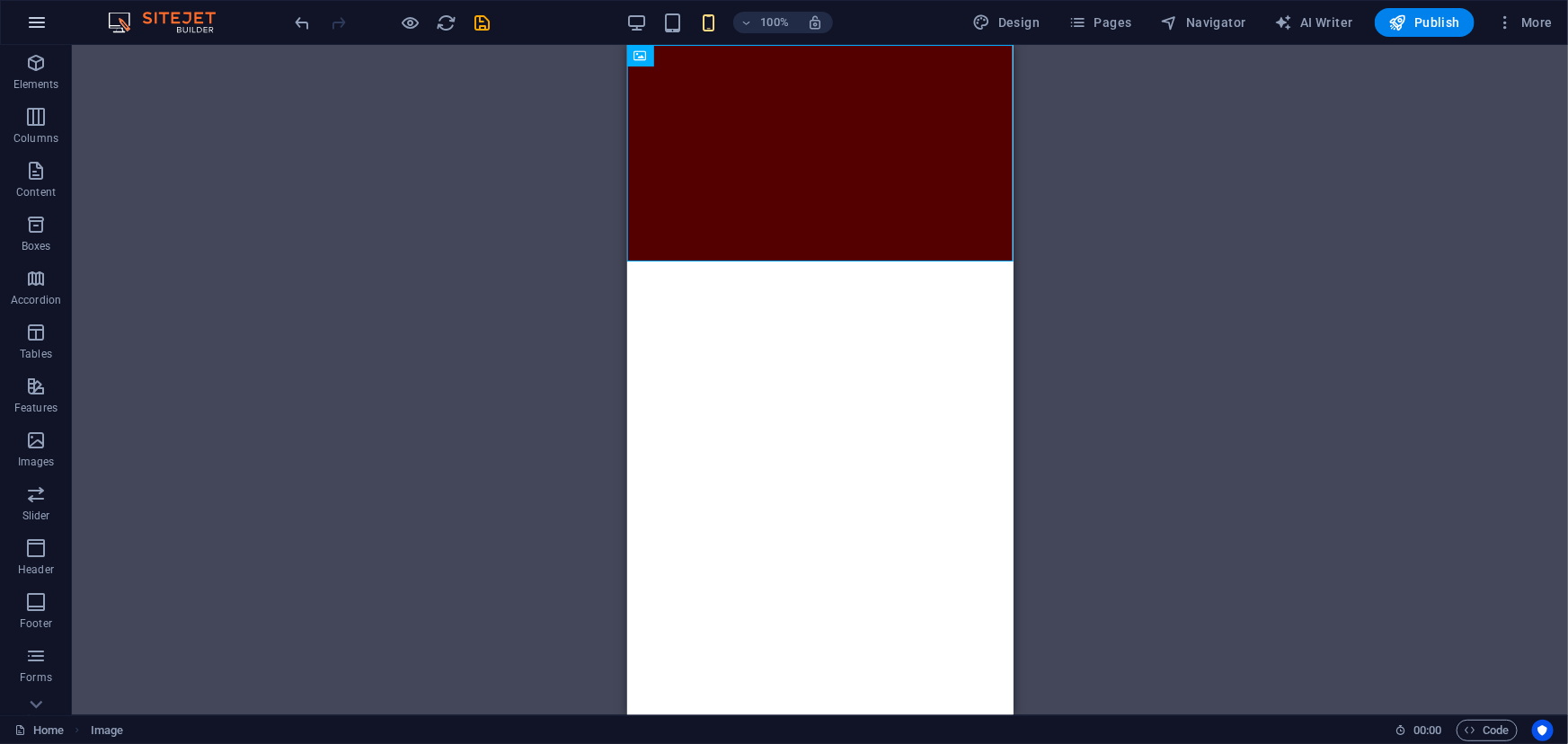
click at [36, 19] on icon "button" at bounding box center [37, 23] width 22 height 22
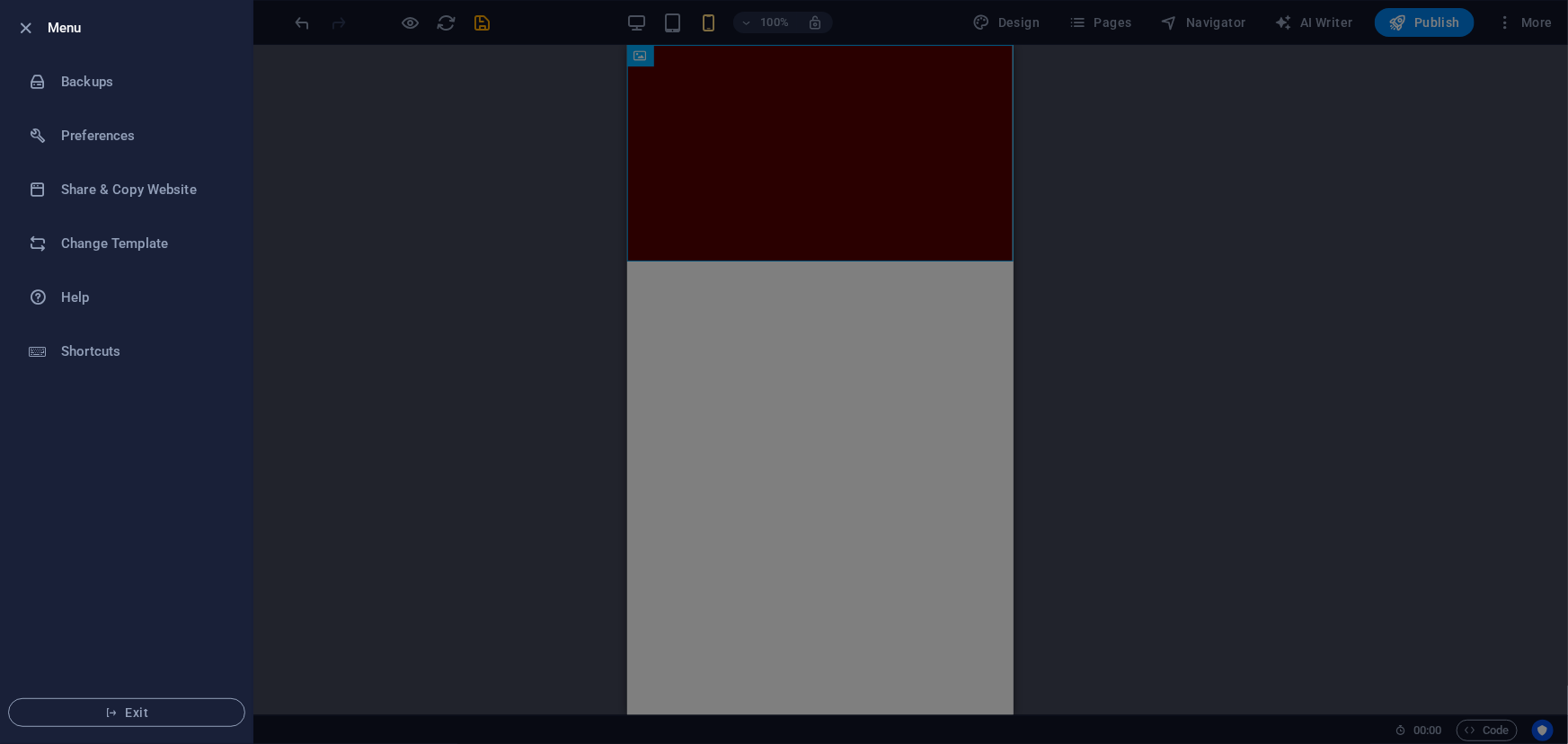
click at [363, 202] on div at bounding box center [784, 372] width 1568 height 744
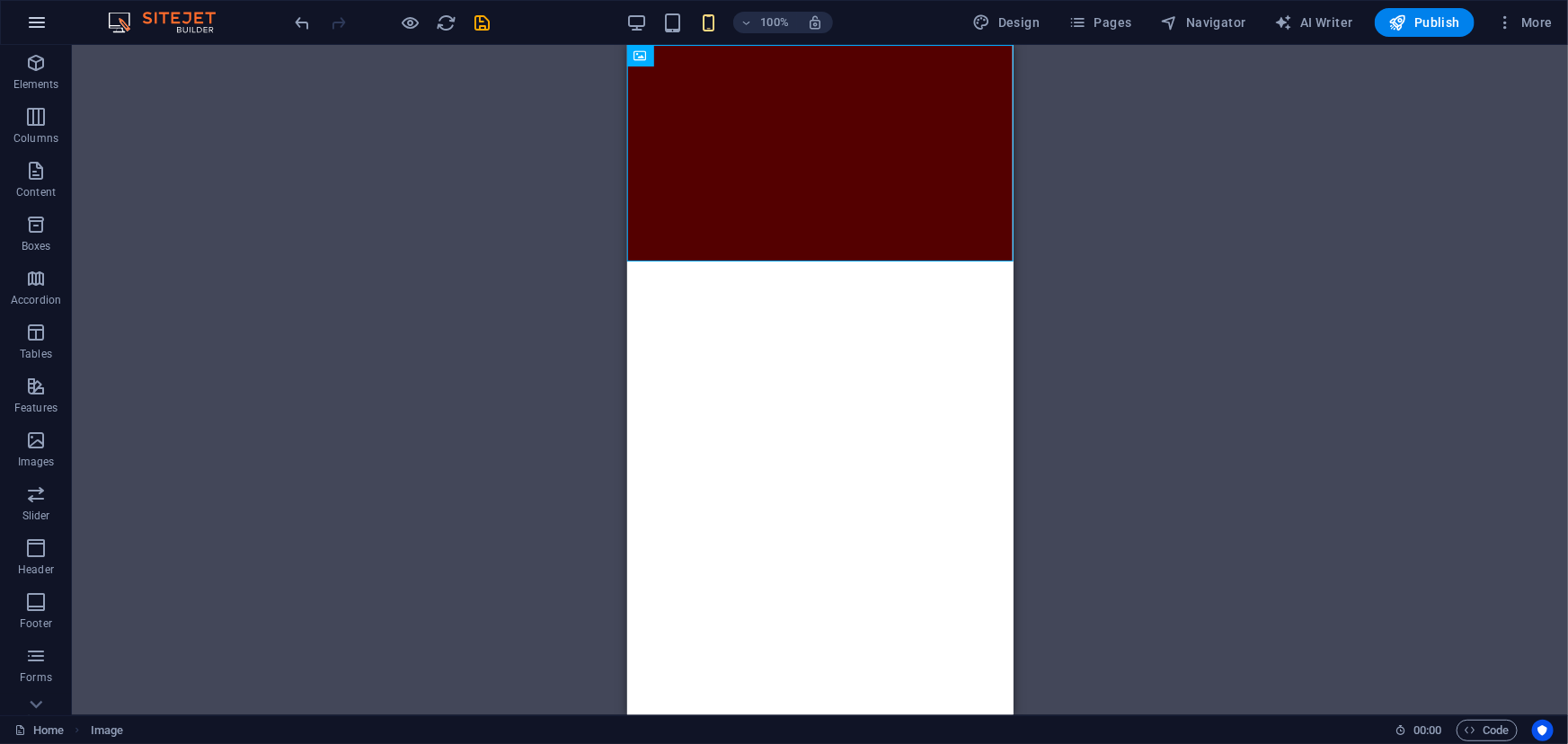
click at [31, 18] on icon "button" at bounding box center [37, 23] width 22 height 22
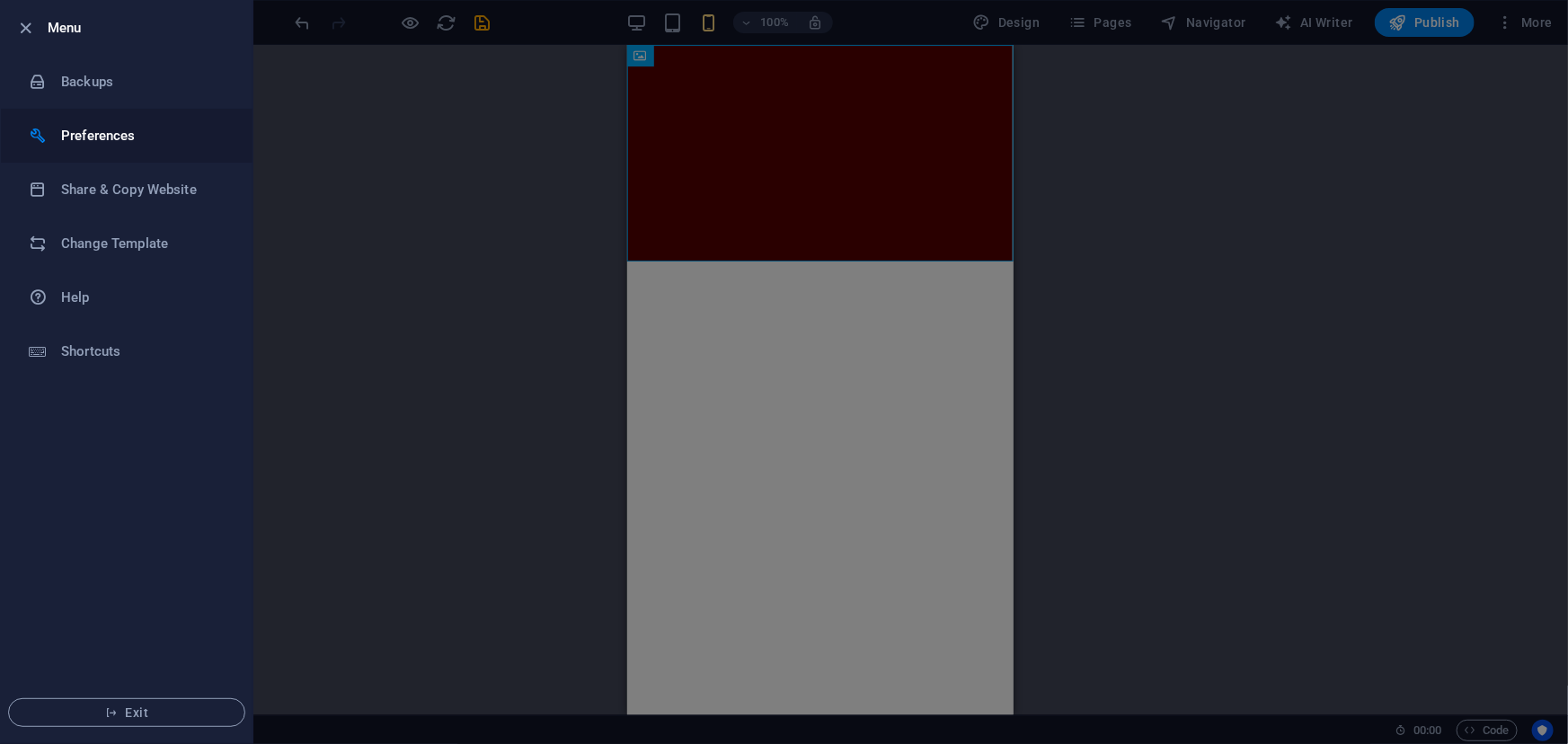
click at [113, 141] on h6 "Preferences" at bounding box center [144, 135] width 166 height 22
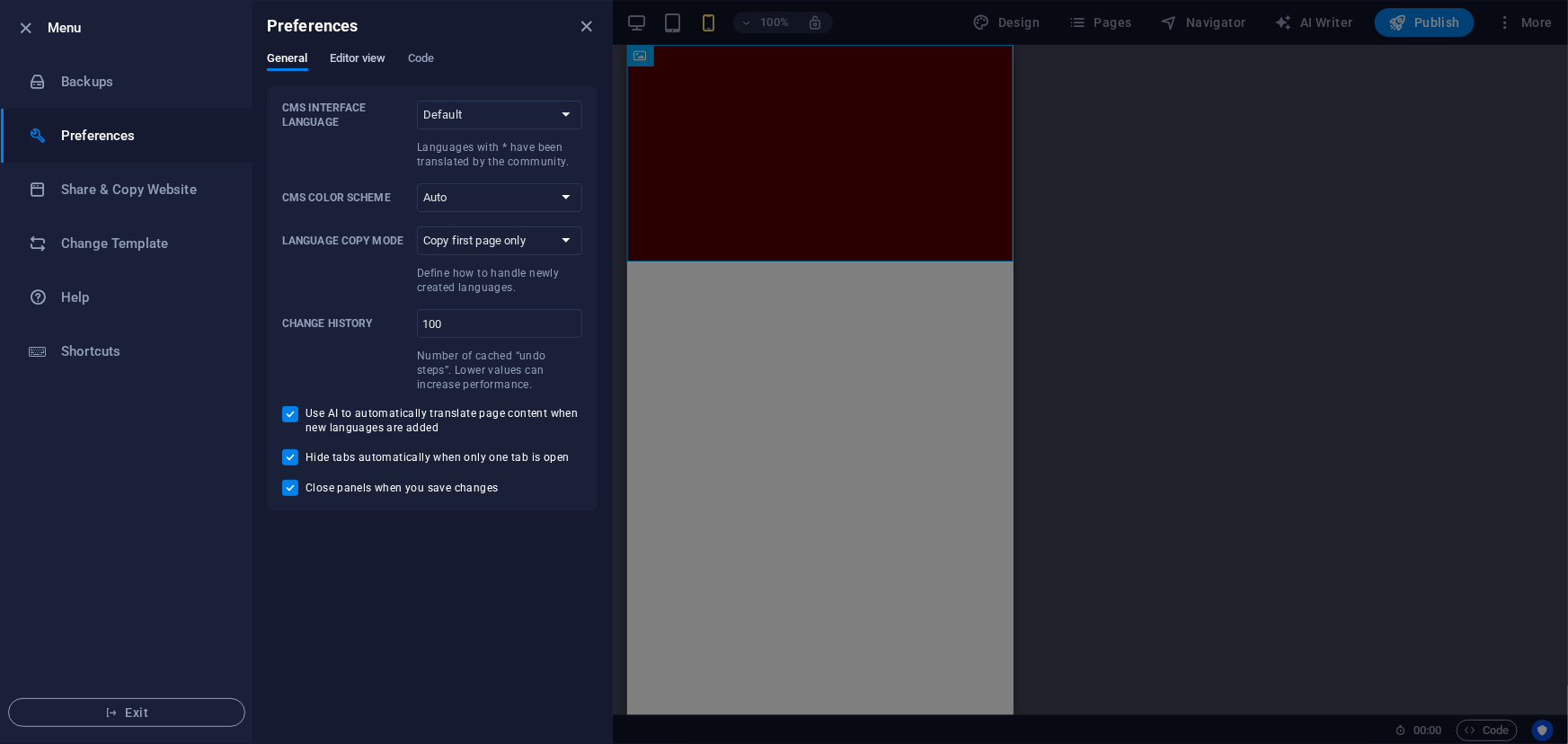
click at [343, 63] on span "Editor view" at bounding box center [358, 59] width 56 height 25
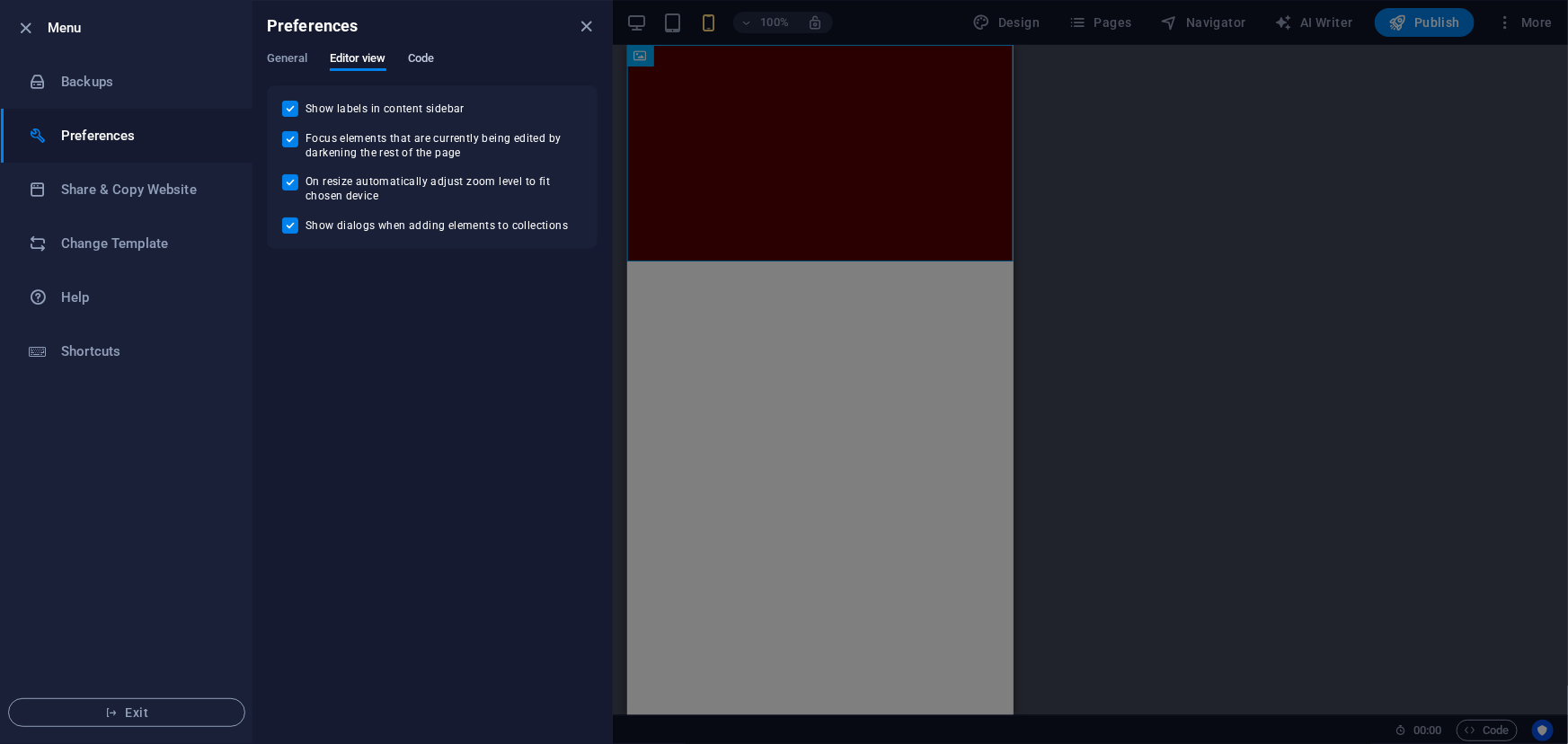
click at [422, 52] on span "Code" at bounding box center [421, 59] width 26 height 25
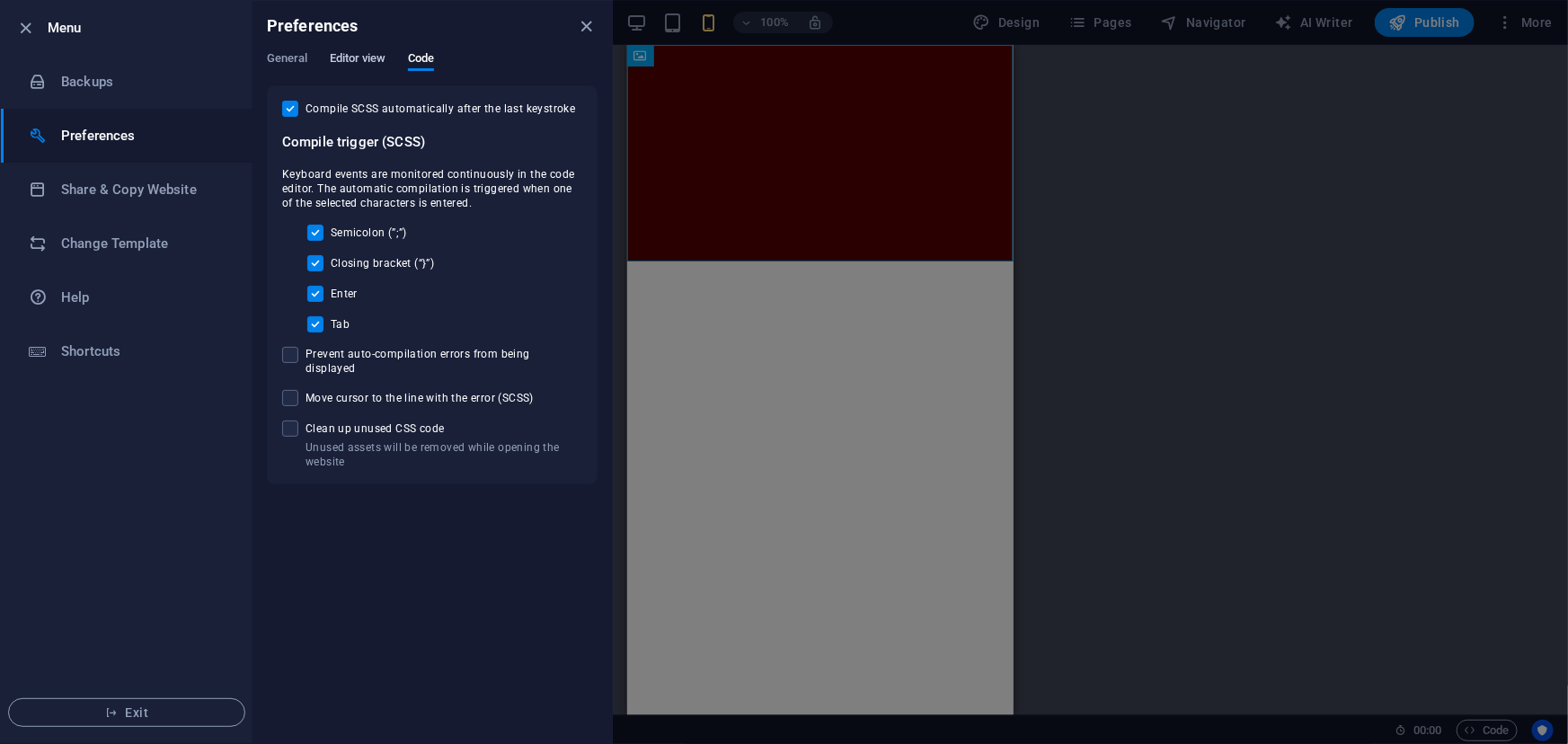
click at [371, 53] on span "Editor view" at bounding box center [358, 59] width 56 height 25
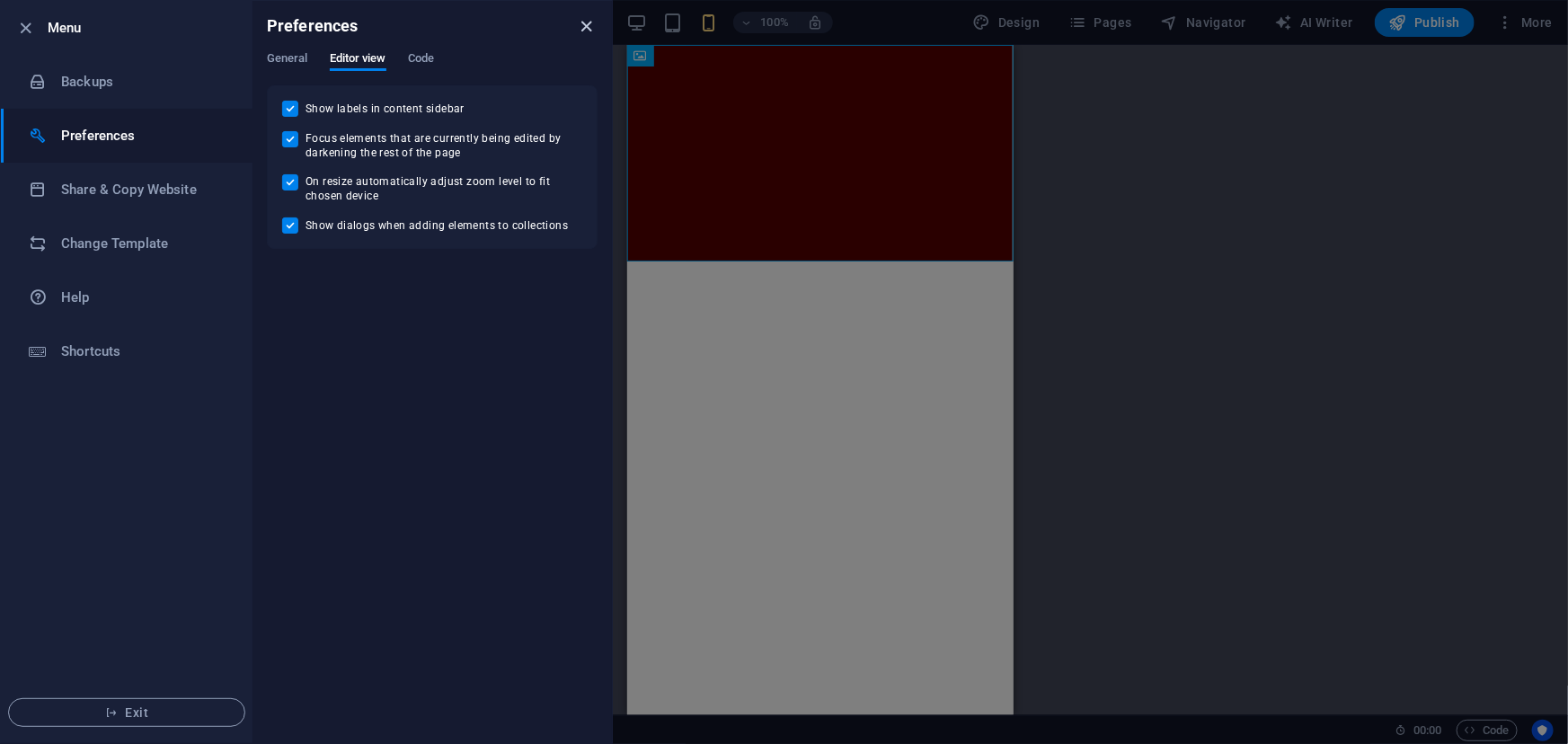
click at [587, 32] on icon "close" at bounding box center [587, 26] width 21 height 21
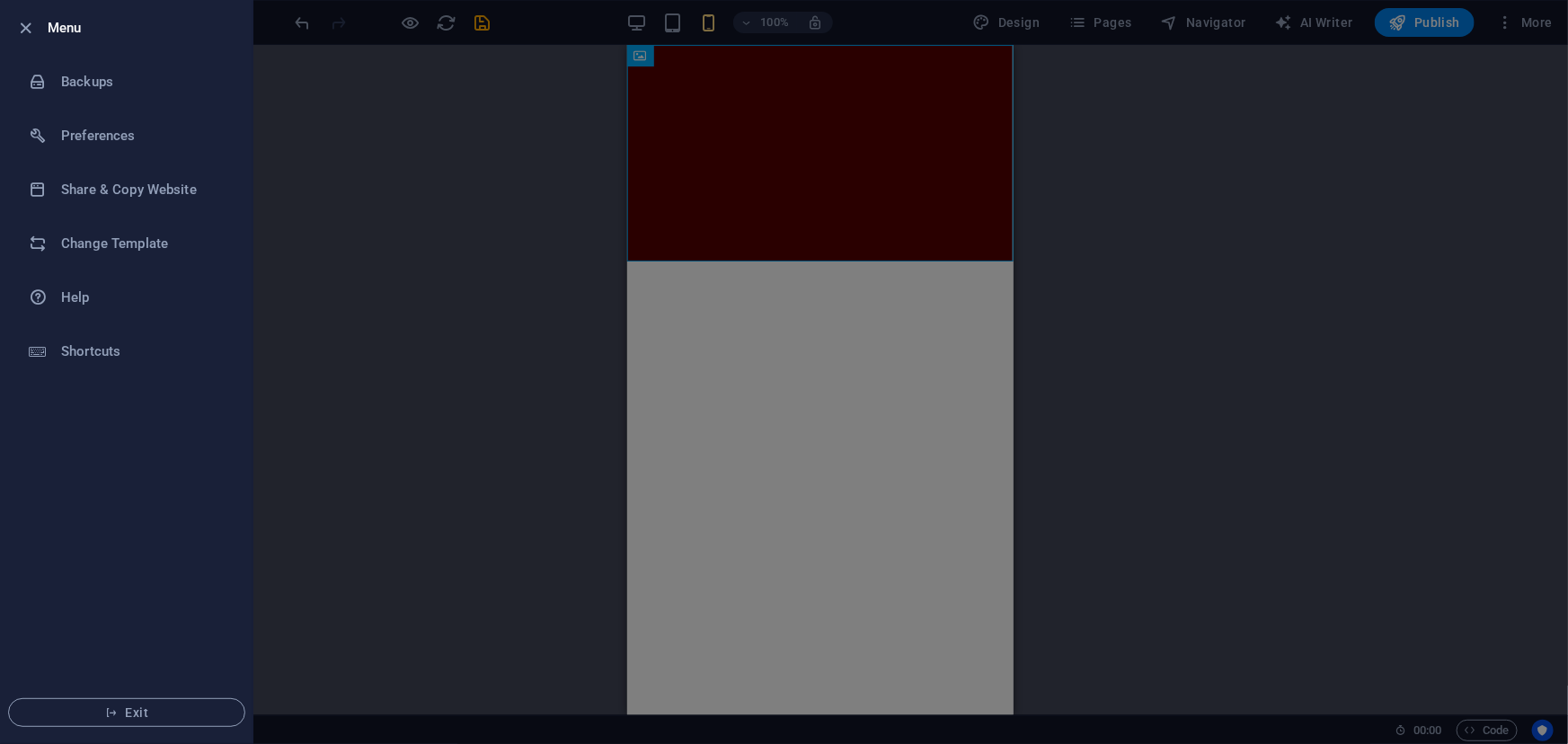
click at [647, 309] on div at bounding box center [784, 372] width 1568 height 744
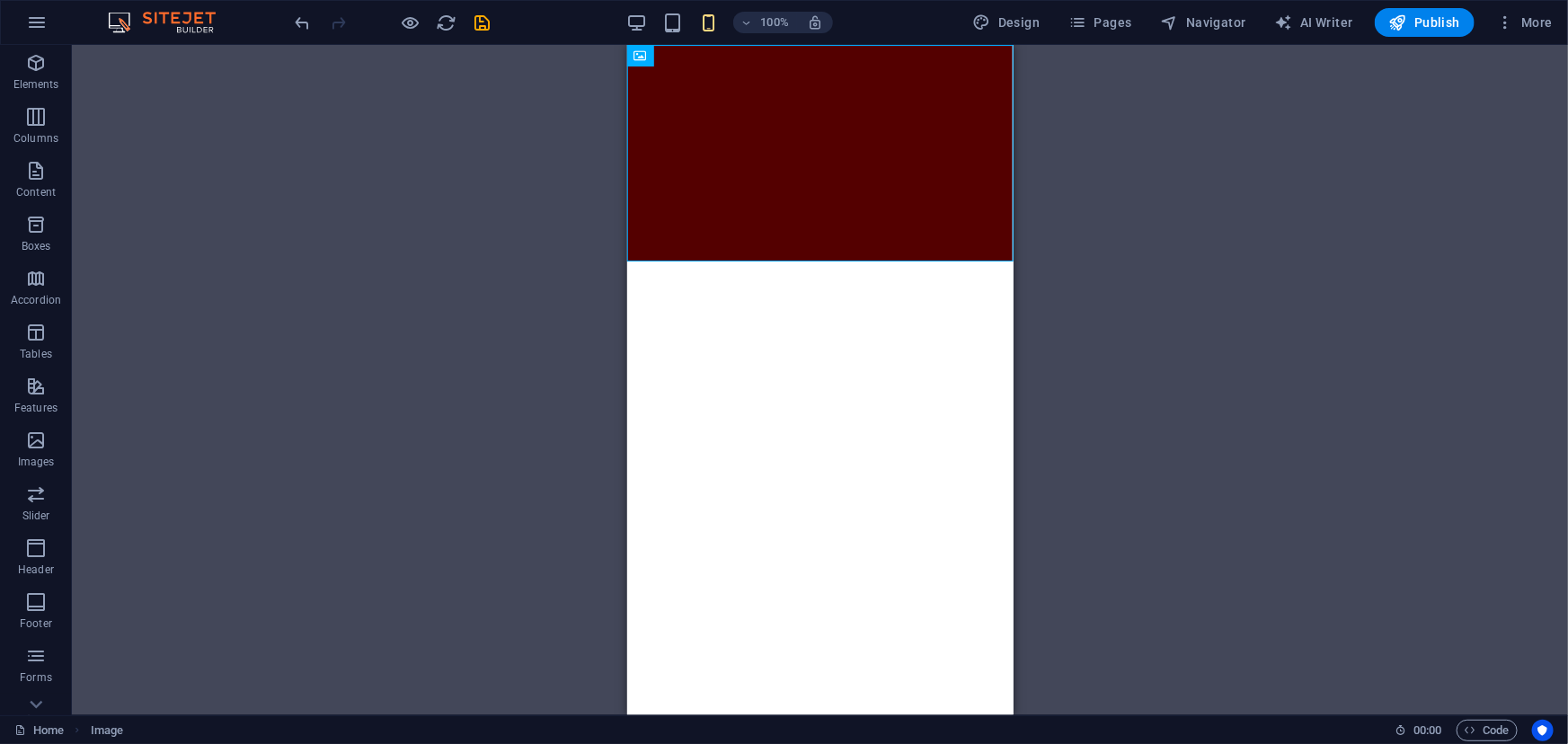
click at [629, 9] on div "100% Design Pages Navigator AI Writer Publish More" at bounding box center [926, 22] width 1268 height 29
click at [635, 15] on icon "button" at bounding box center [636, 23] width 21 height 21
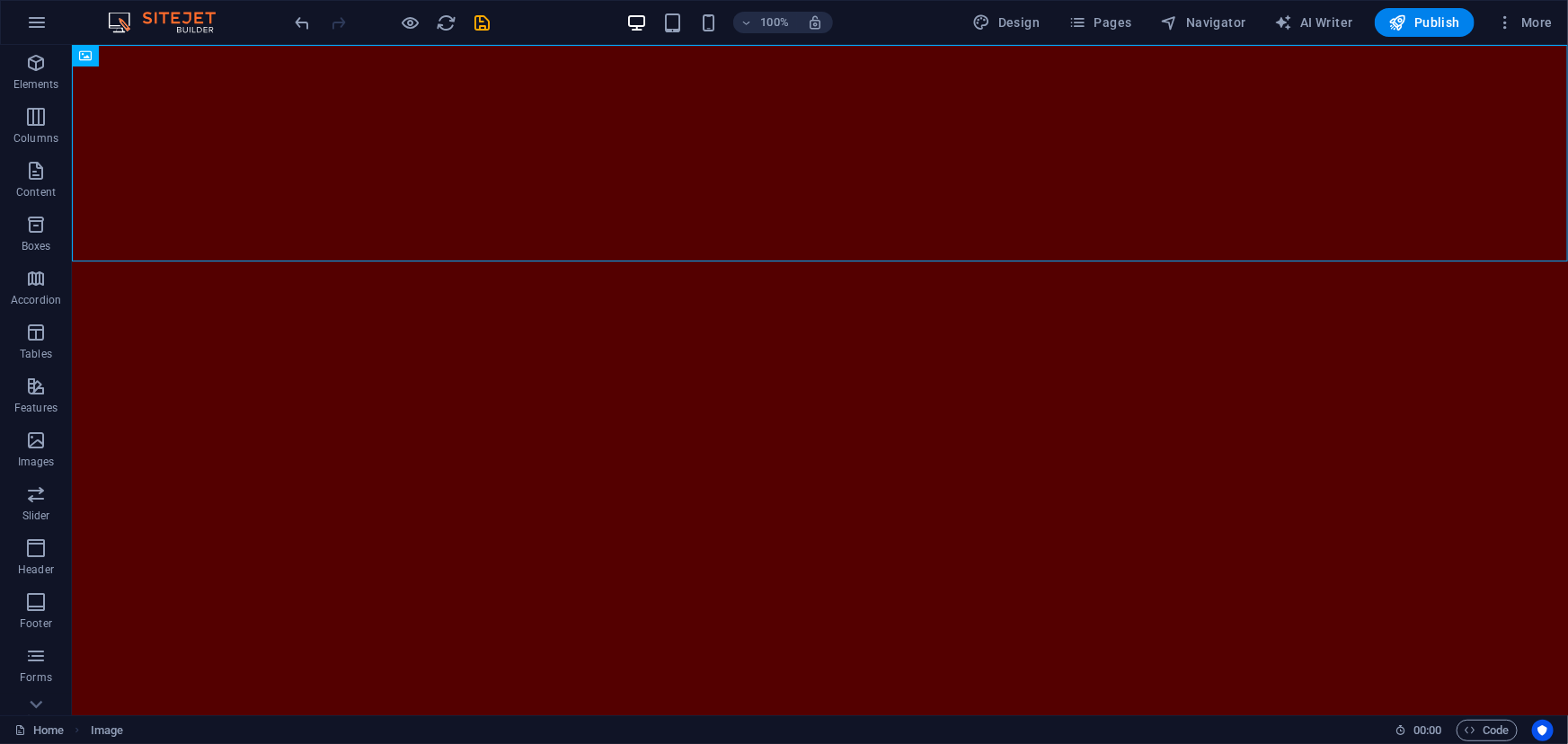
click at [688, 28] on div "100%" at bounding box center [729, 22] width 207 height 29
click at [709, 25] on icon "button" at bounding box center [708, 23] width 21 height 21
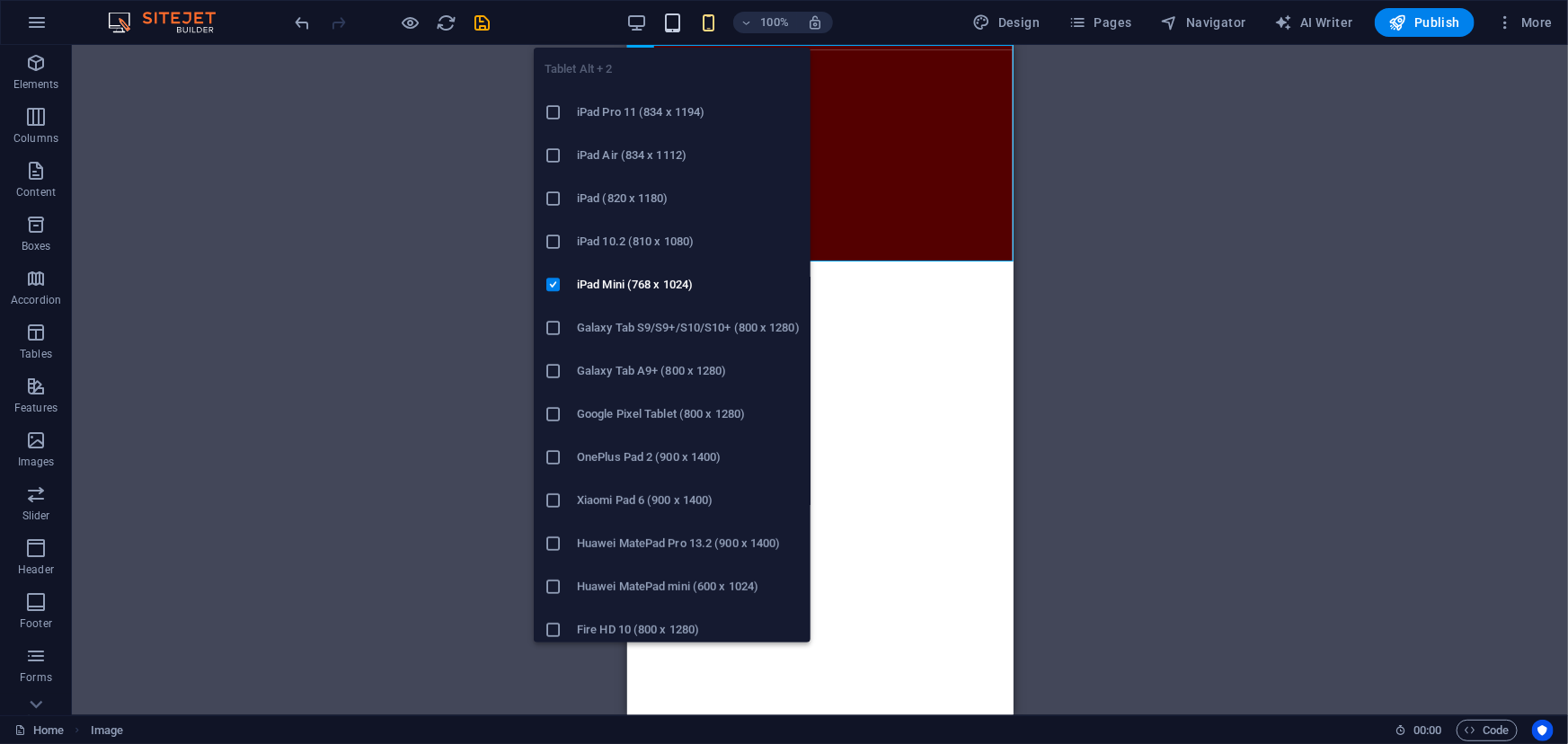
click at [675, 28] on icon "button" at bounding box center [672, 23] width 21 height 21
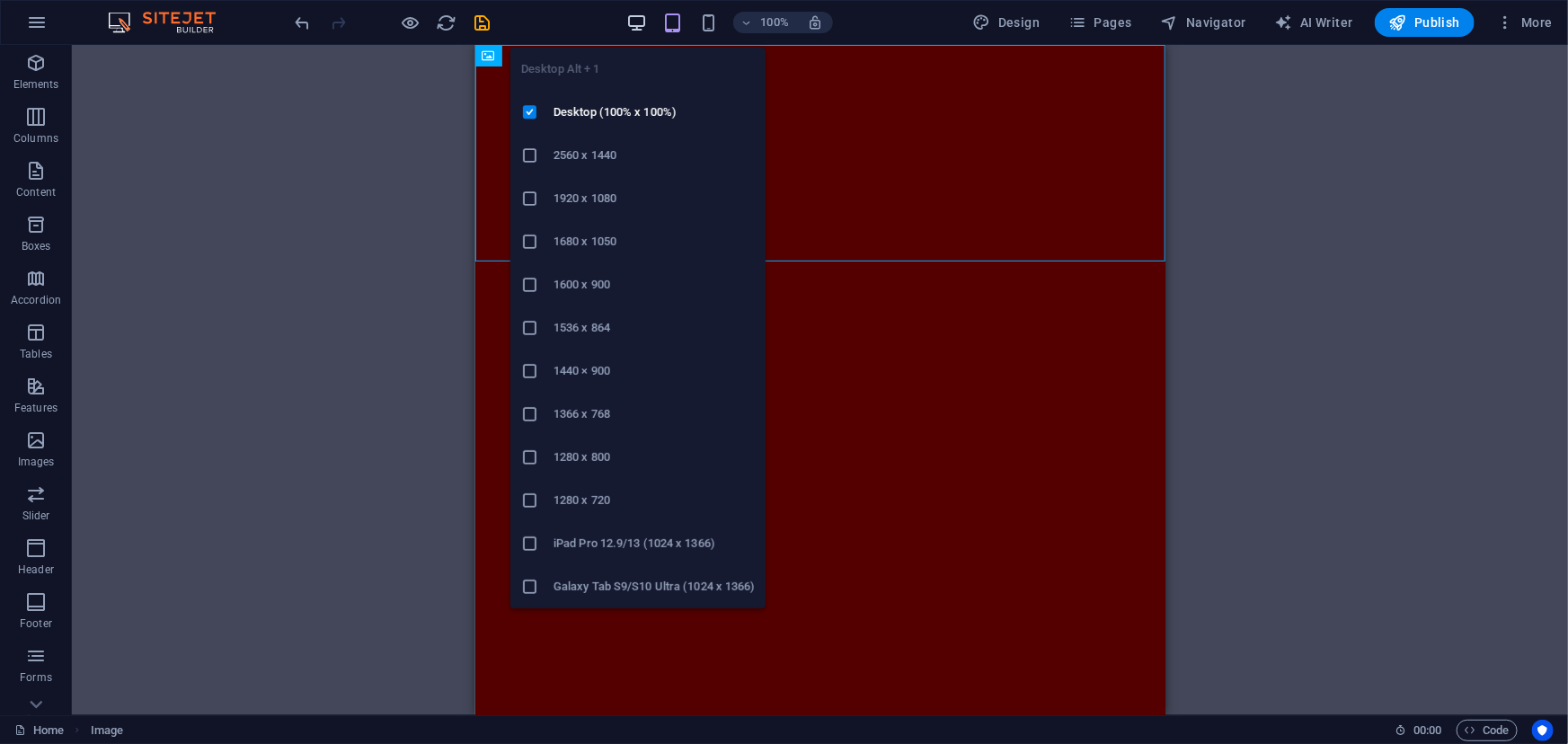
click at [637, 22] on icon "button" at bounding box center [636, 23] width 21 height 21
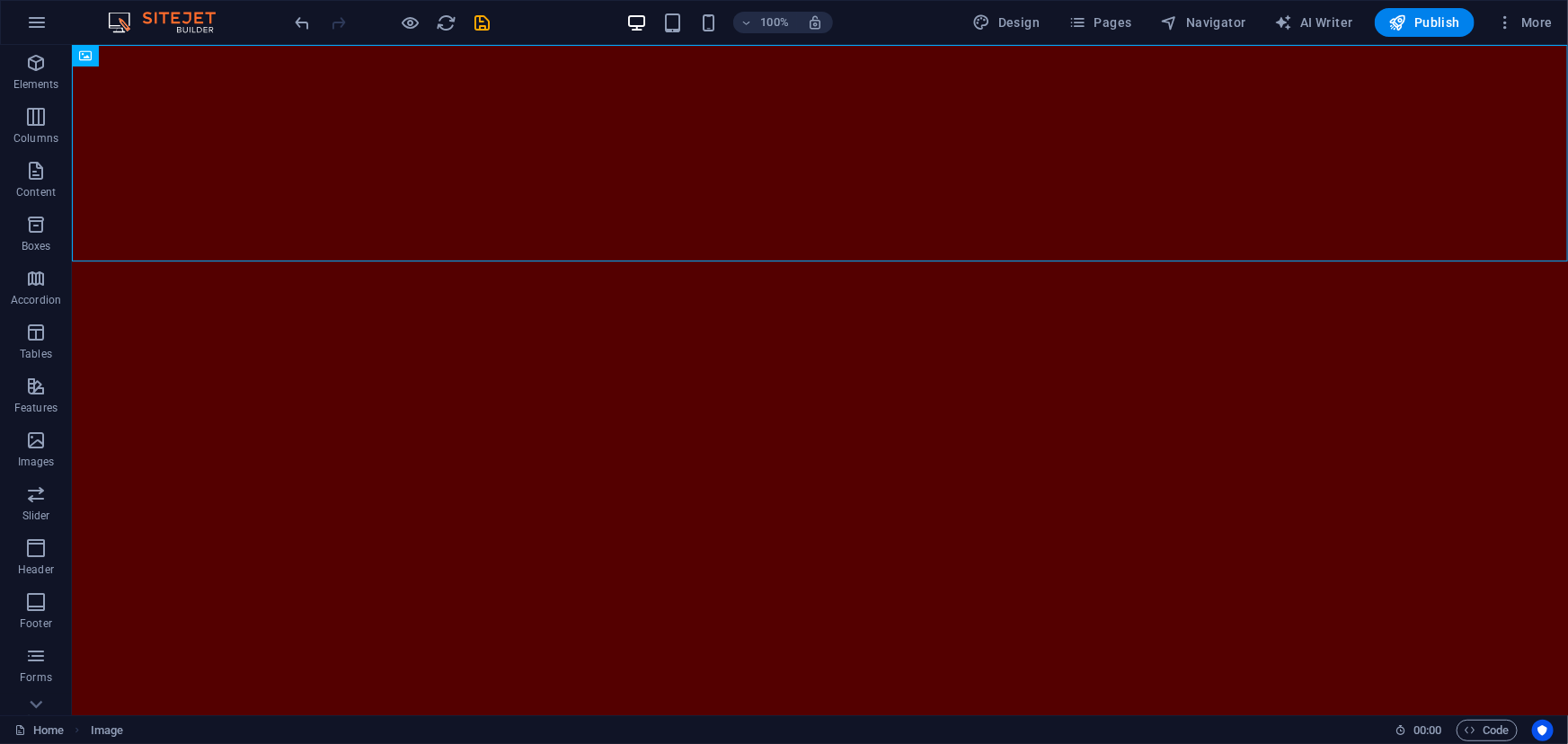
click at [371, 412] on html "Skip to main content" at bounding box center [819, 530] width 1496 height 970
click at [367, 146] on figure at bounding box center [819, 530] width 1496 height 970
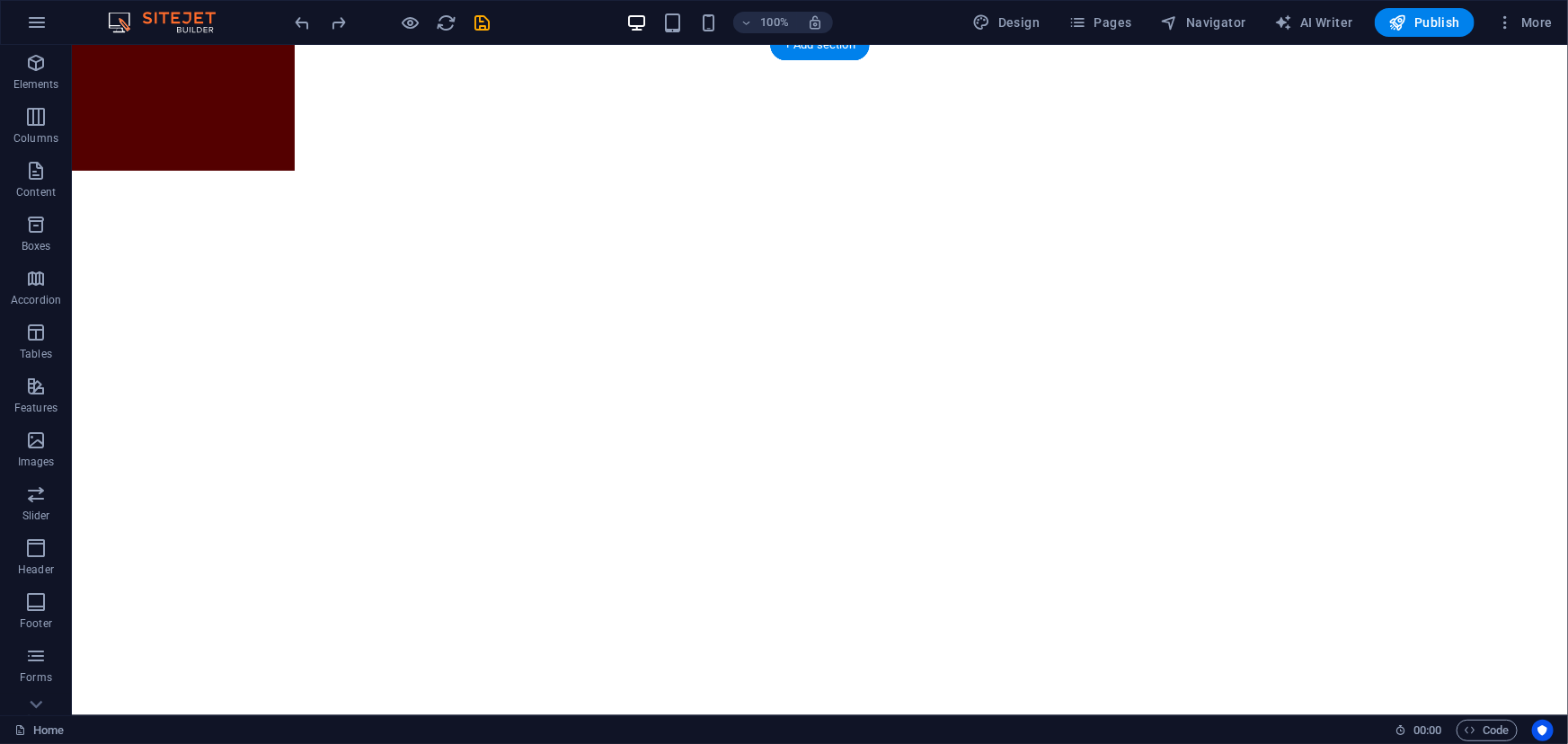
click at [574, 170] on html "Skip to main content" at bounding box center [819, 107] width 1496 height 125
click at [690, 170] on html "Skip to main content" at bounding box center [819, 107] width 1496 height 125
drag, startPoint x: 690, startPoint y: 271, endPoint x: 685, endPoint y: 260, distance: 12.1
click at [690, 170] on html "Skip to main content" at bounding box center [819, 107] width 1496 height 125
click at [263, 124] on figure at bounding box center [819, 107] width 1496 height 125
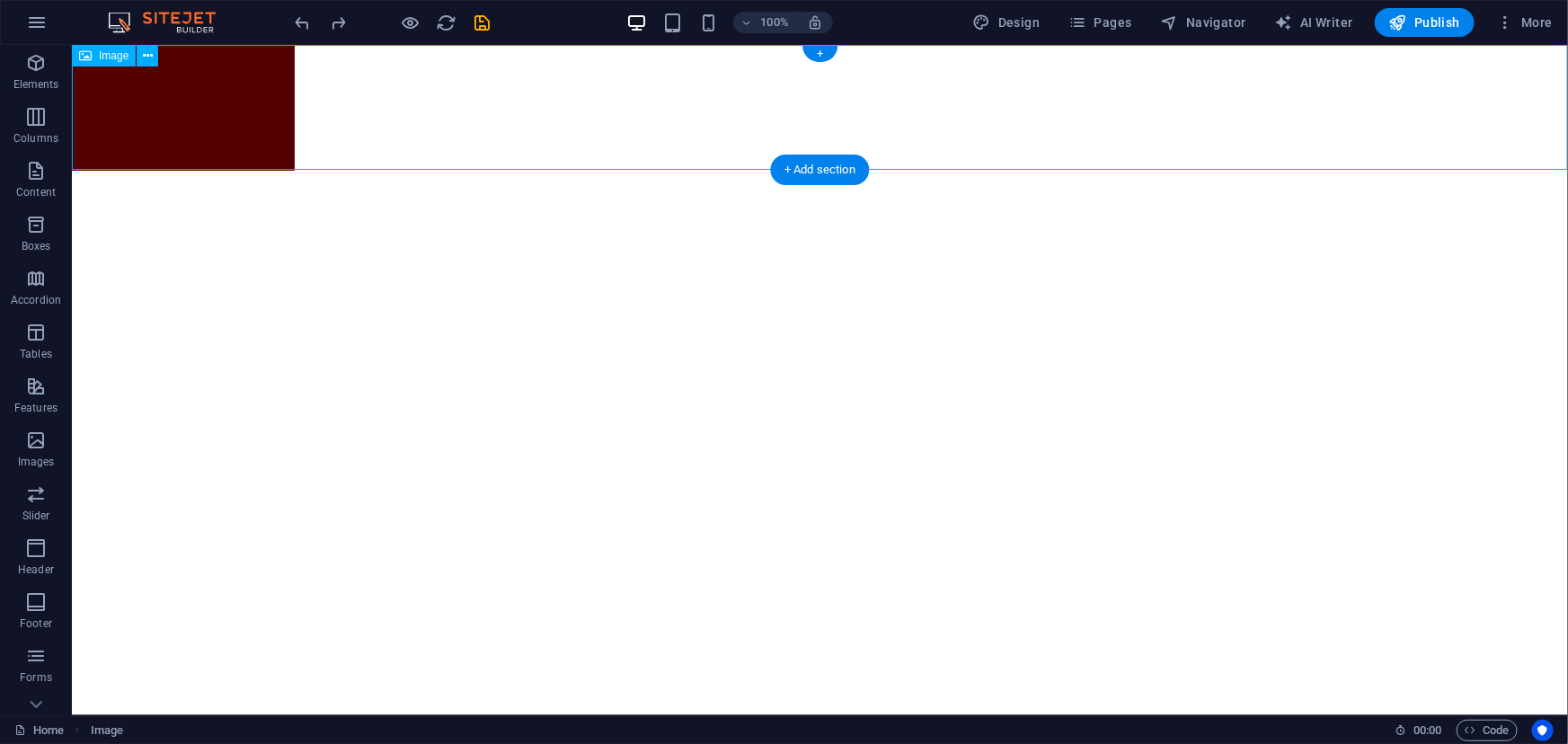
click at [266, 128] on figure at bounding box center [819, 107] width 1496 height 125
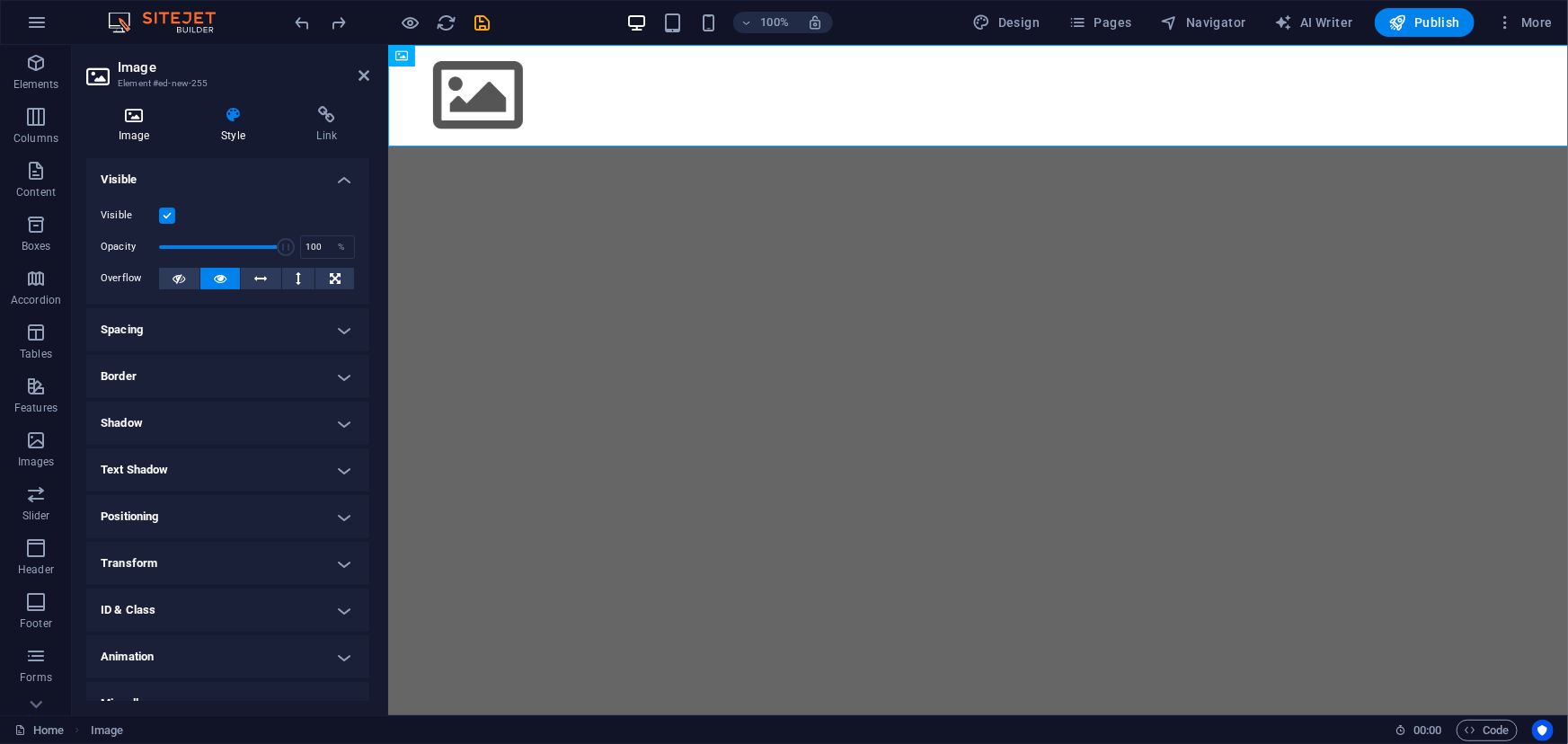
click at [125, 118] on icon at bounding box center [133, 115] width 95 height 18
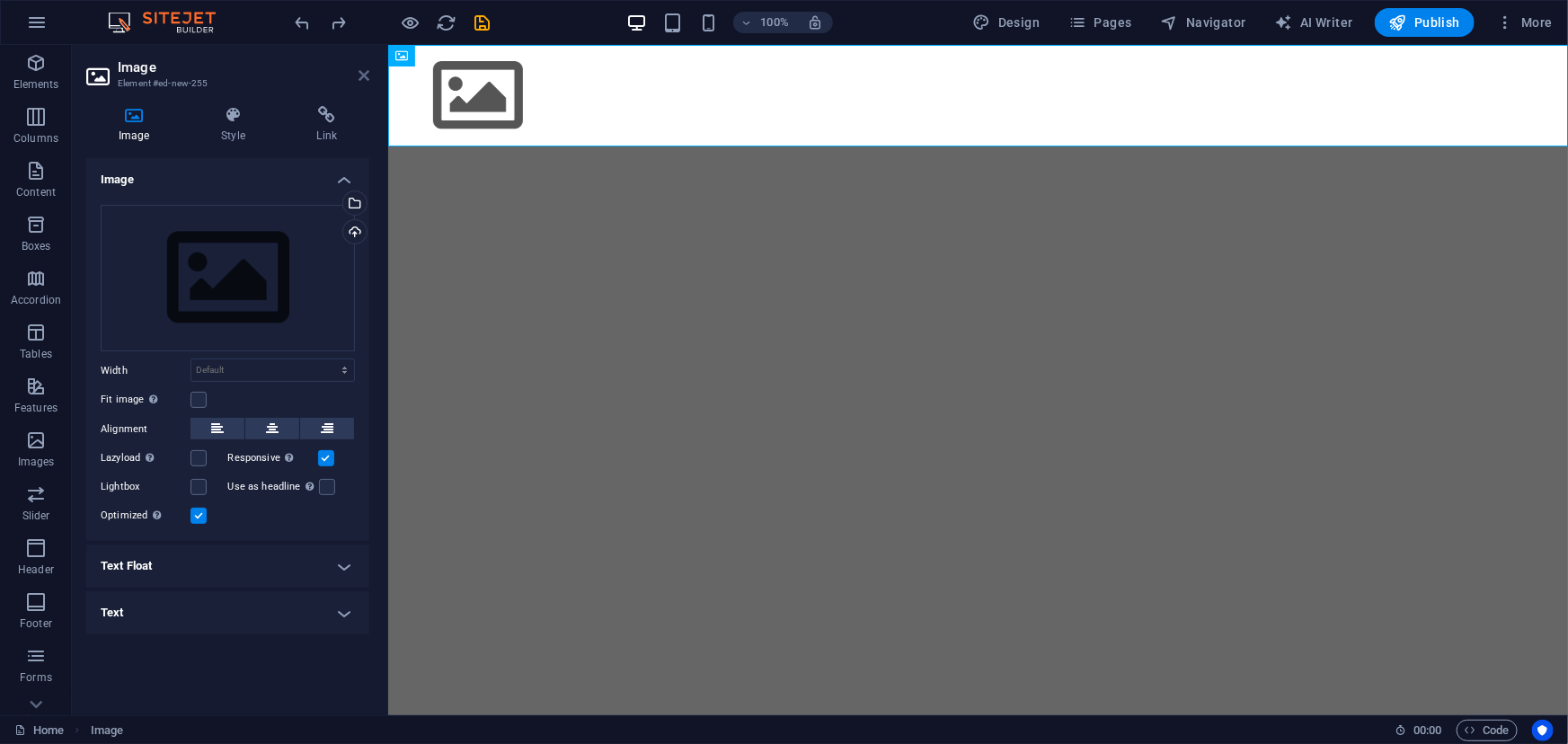
drag, startPoint x: 365, startPoint y: 72, endPoint x: 289, endPoint y: 26, distance: 88.8
click at [365, 72] on icon at bounding box center [364, 75] width 11 height 15
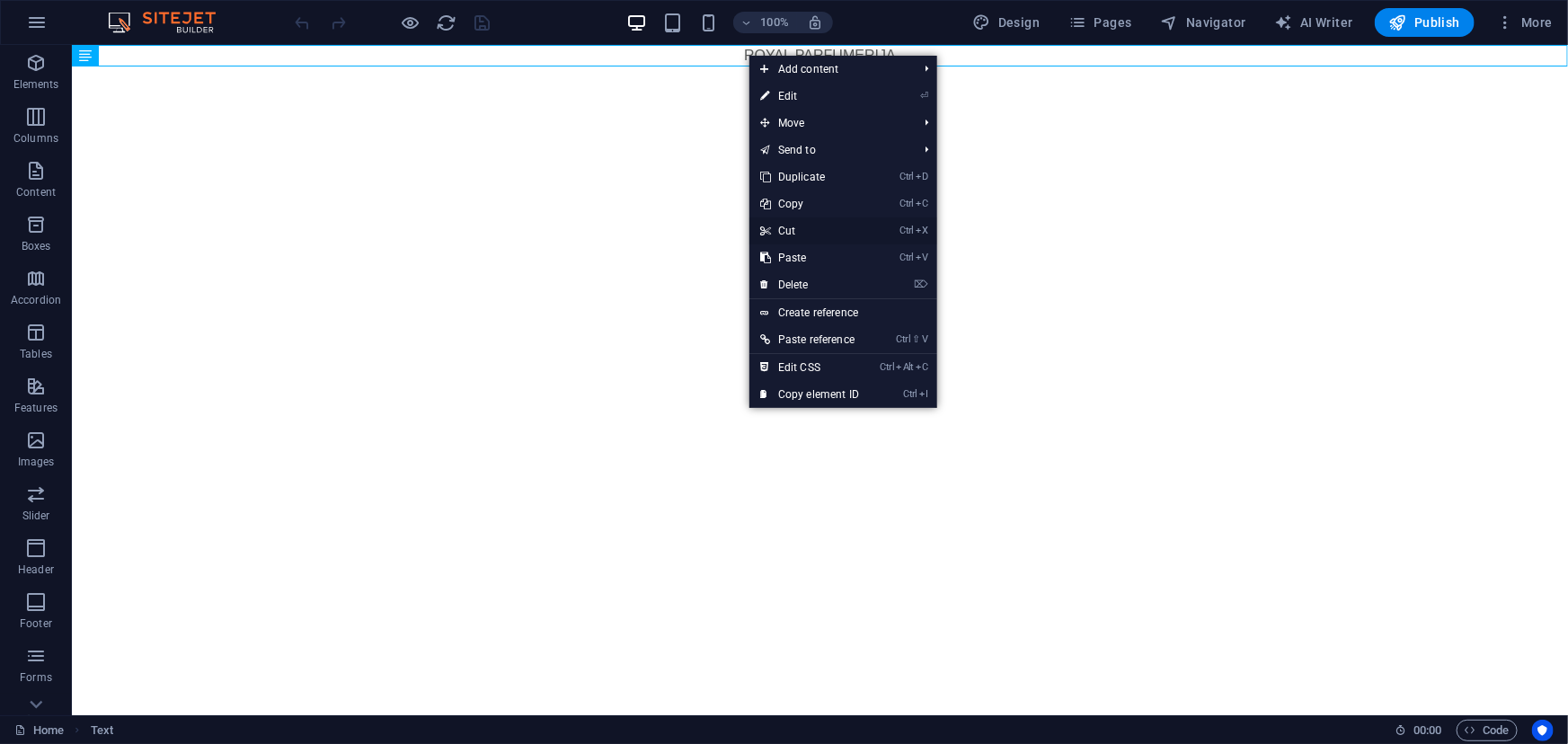
click at [772, 225] on link "Ctrl X Cut" at bounding box center [809, 230] width 121 height 27
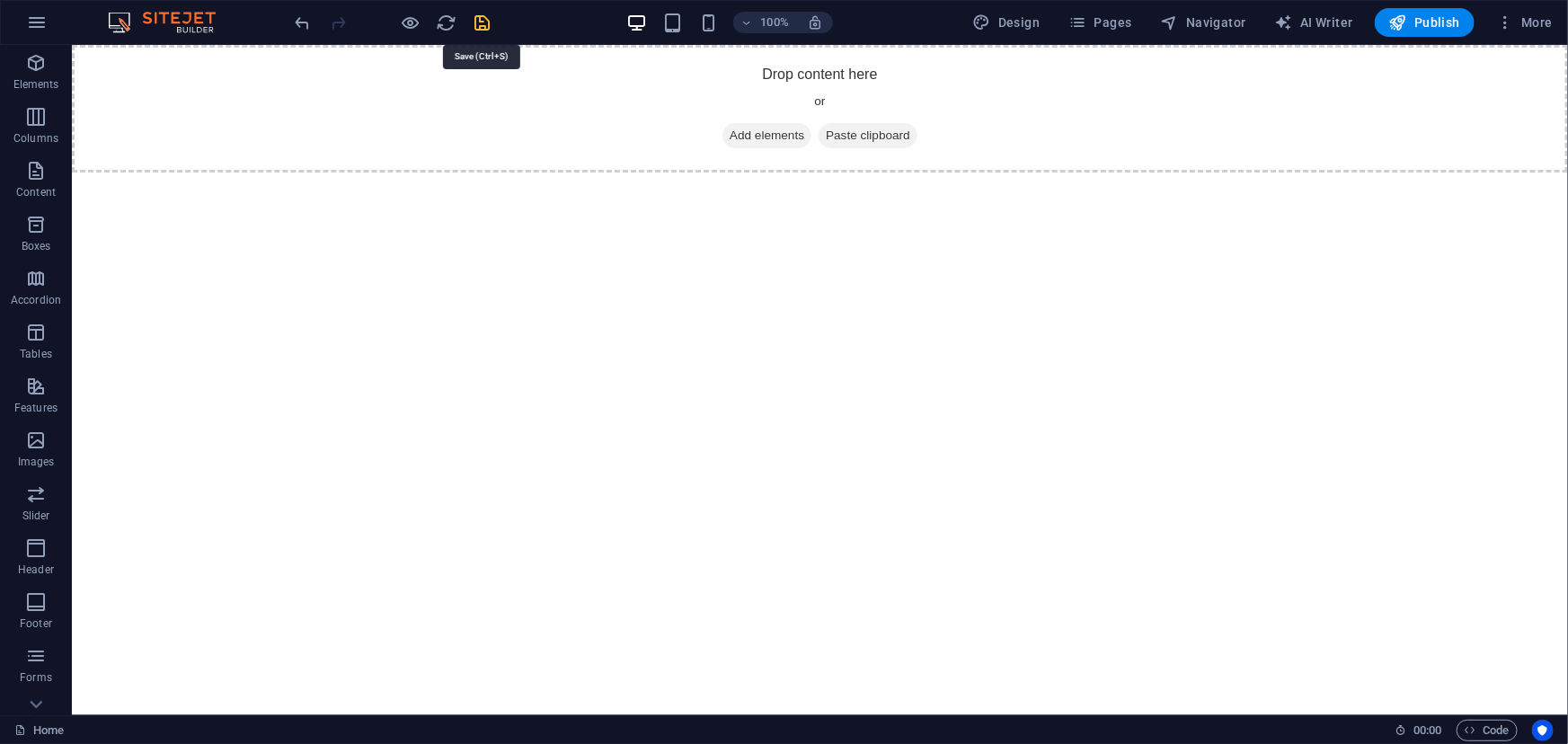
click at [485, 24] on icon "save" at bounding box center [482, 23] width 21 height 21
click at [477, 172] on html "Skip to main content Drop content here or Add elements Paste clipboard" at bounding box center [819, 108] width 1496 height 127
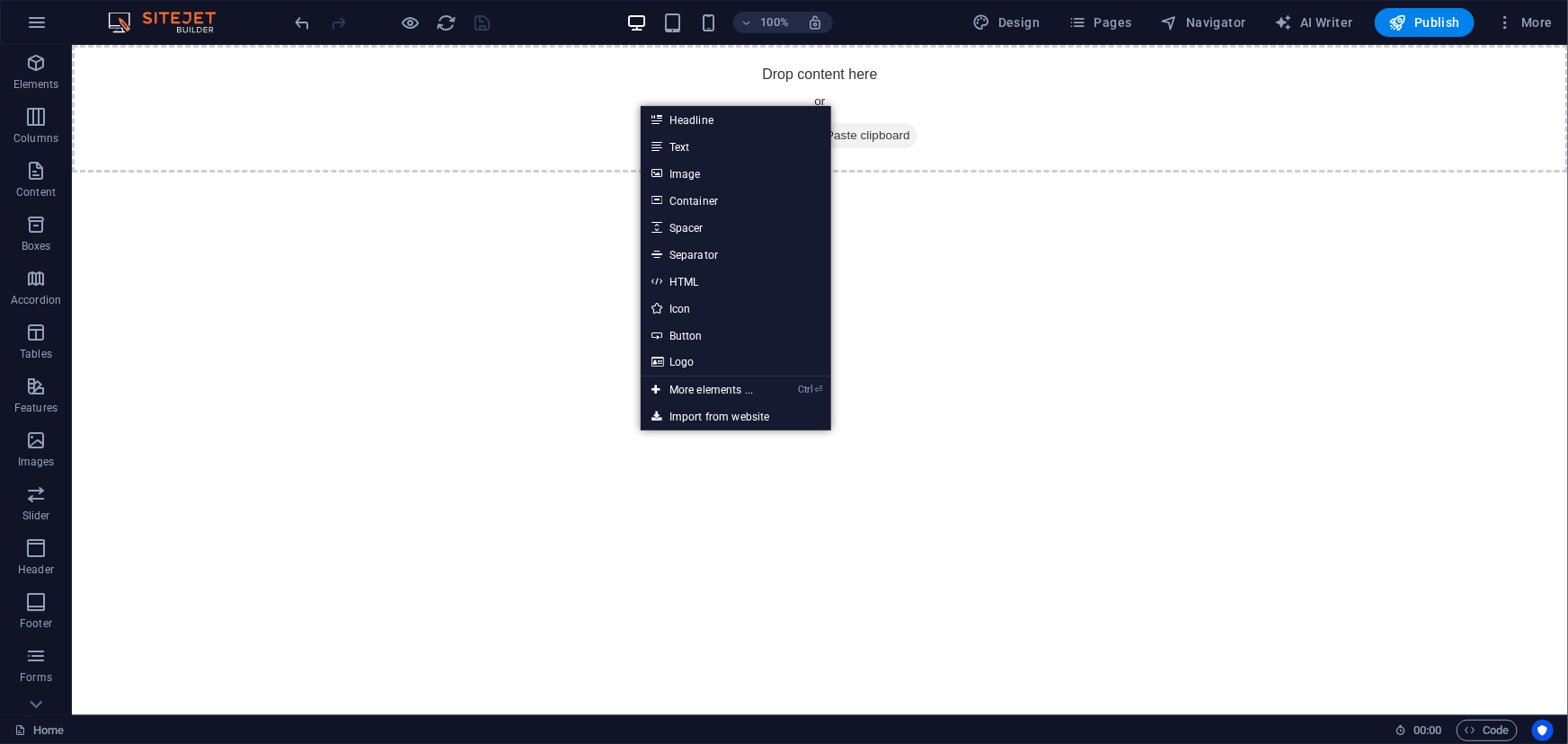
click at [593, 172] on html "Skip to main content Drop content here or Add elements Paste clipboard" at bounding box center [819, 108] width 1496 height 127
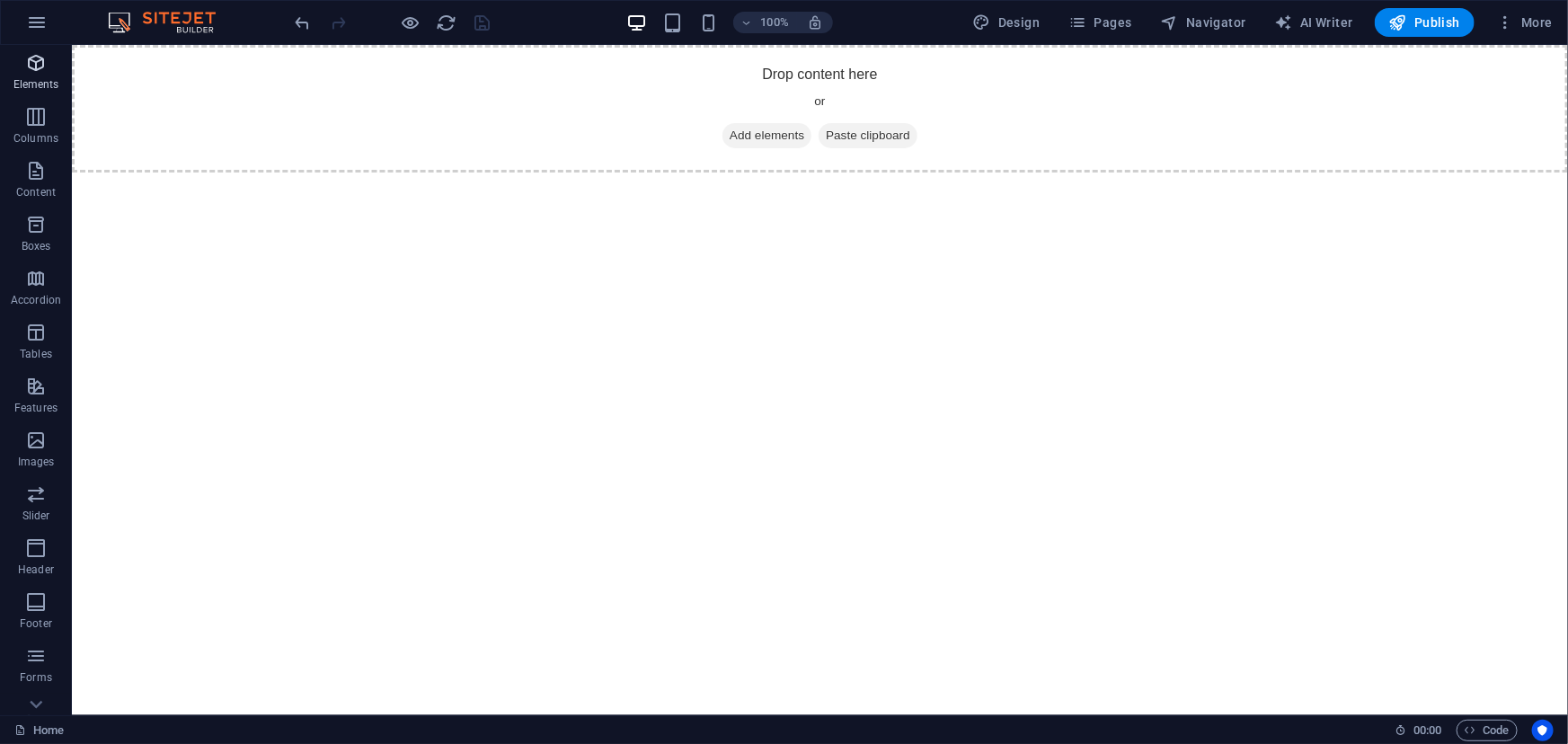
click at [38, 73] on icon "button" at bounding box center [36, 63] width 22 height 22
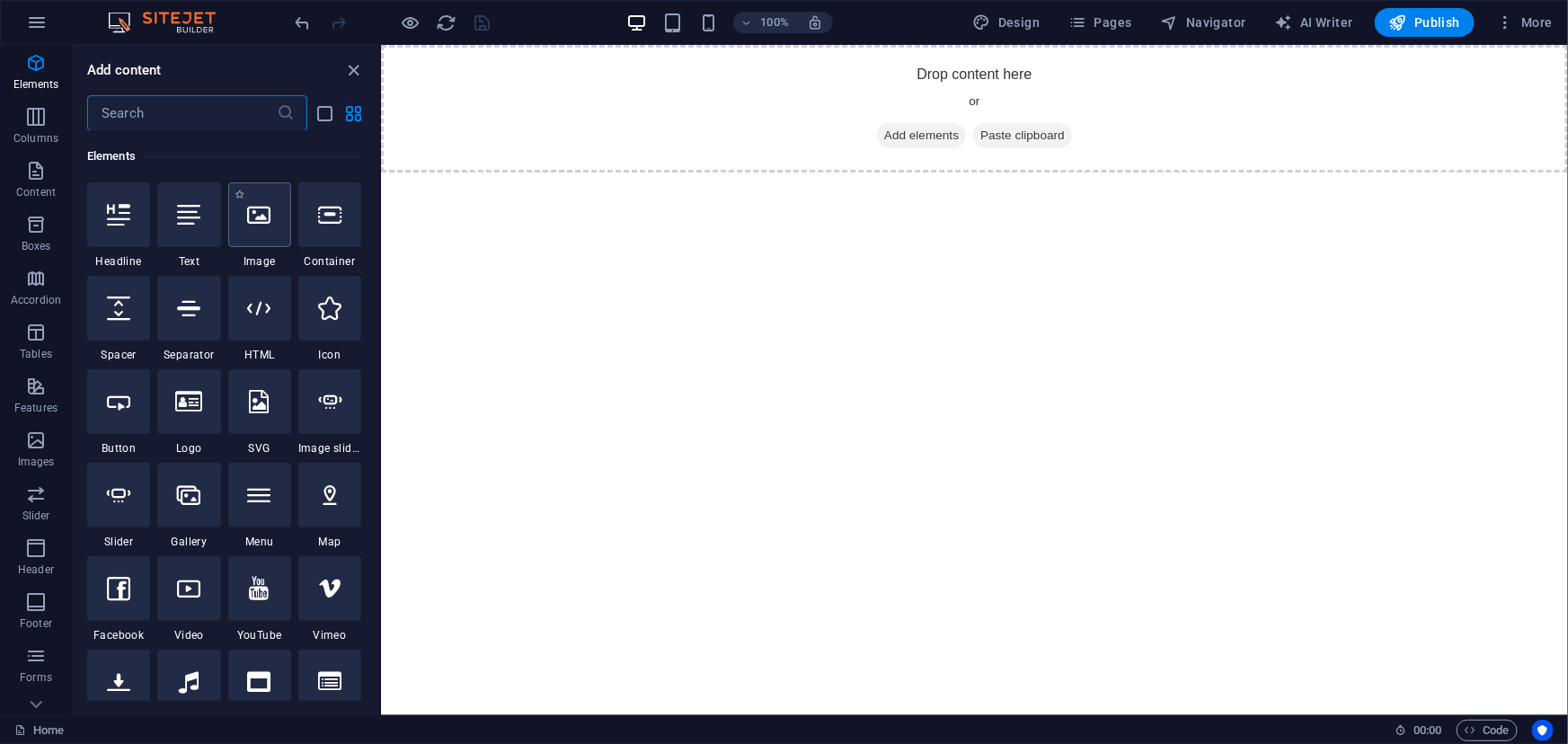
click at [258, 226] on div at bounding box center [260, 214] width 63 height 64
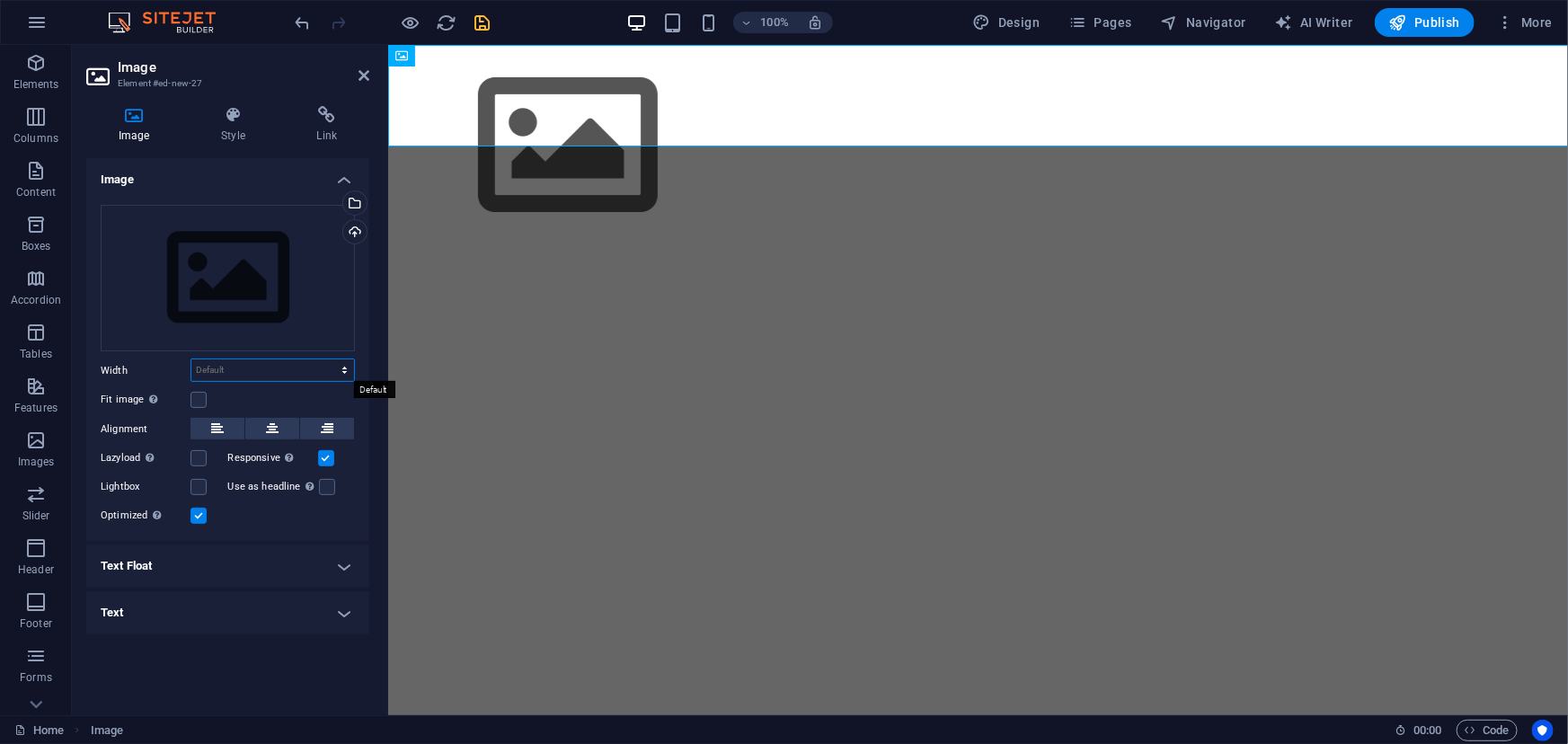
click at [208, 365] on select "Default auto px rem % em vh vw" at bounding box center [273, 371] width 163 height 22
click at [192, 360] on select "Default auto px rem % em vh vw" at bounding box center [273, 371] width 163 height 22
click at [263, 372] on select "Default auto px rem % em vh vw" at bounding box center [273, 371] width 163 height 22
click at [192, 360] on select "Default auto px rem % em vh vw" at bounding box center [273, 371] width 163 height 22
select select "DISABLED_OPTION_VALUE"
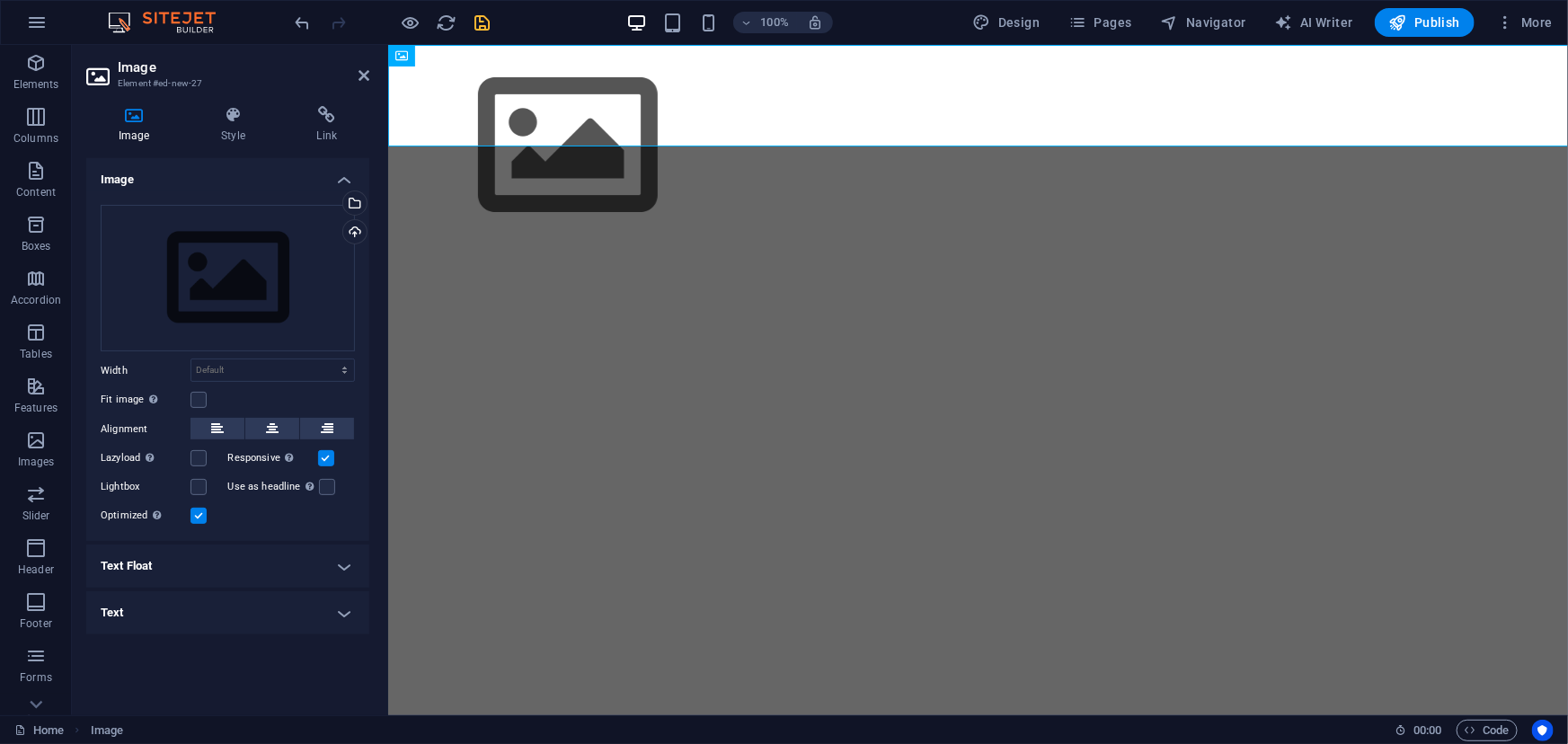
click at [479, 246] on html "Skip to main content" at bounding box center [977, 145] width 1180 height 203
click at [450, 105] on figure at bounding box center [977, 145] width 1180 height 203
click at [417, 53] on span "Image" at bounding box center [430, 55] width 30 height 11
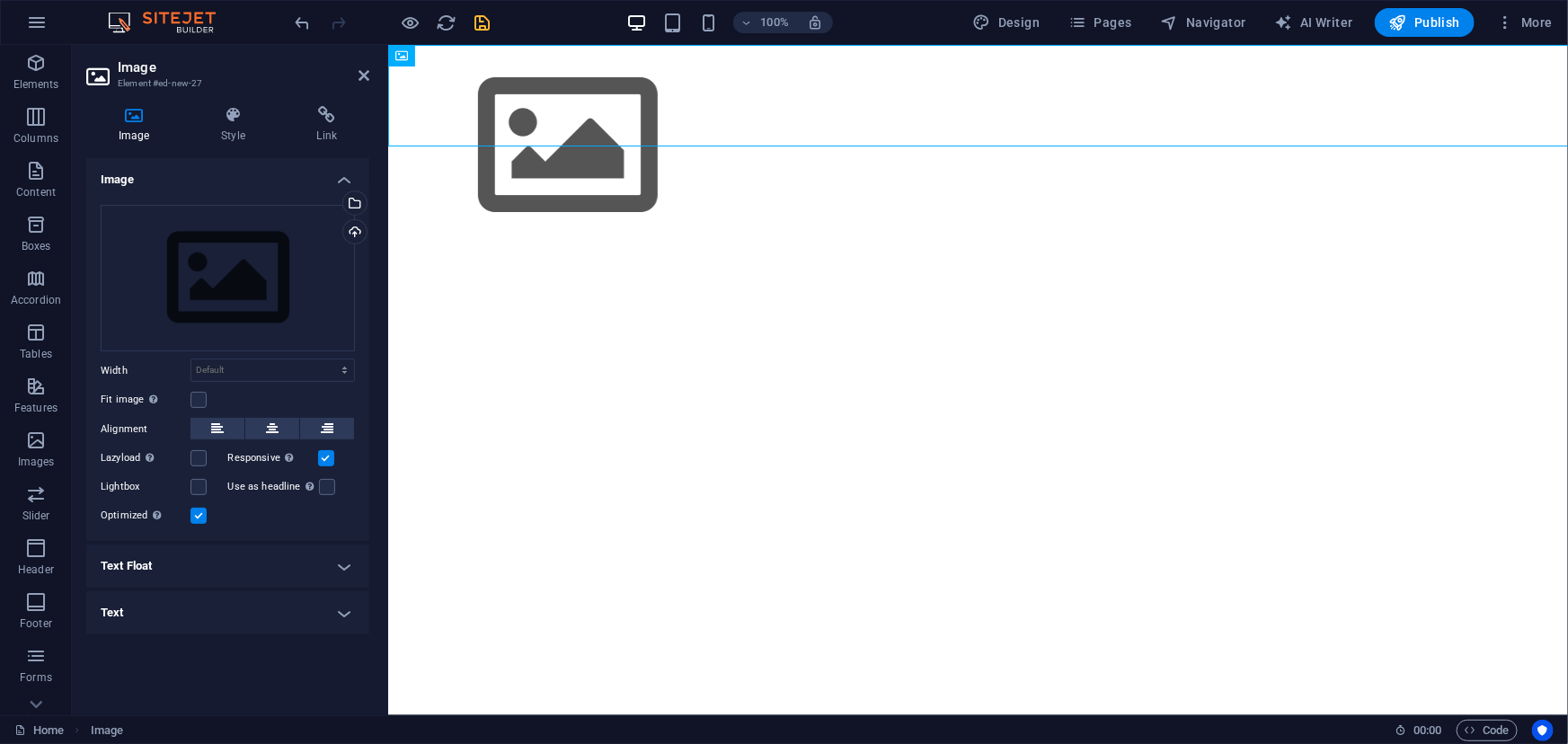
drag, startPoint x: 801, startPoint y: 98, endPoint x: 478, endPoint y: 286, distance: 373.7
click at [502, 239] on html "Skip to main content" at bounding box center [977, 145] width 1180 height 203
click at [438, 89] on figure at bounding box center [977, 145] width 1180 height 203
click at [499, 219] on html "Skip to main content" at bounding box center [977, 145] width 1180 height 203
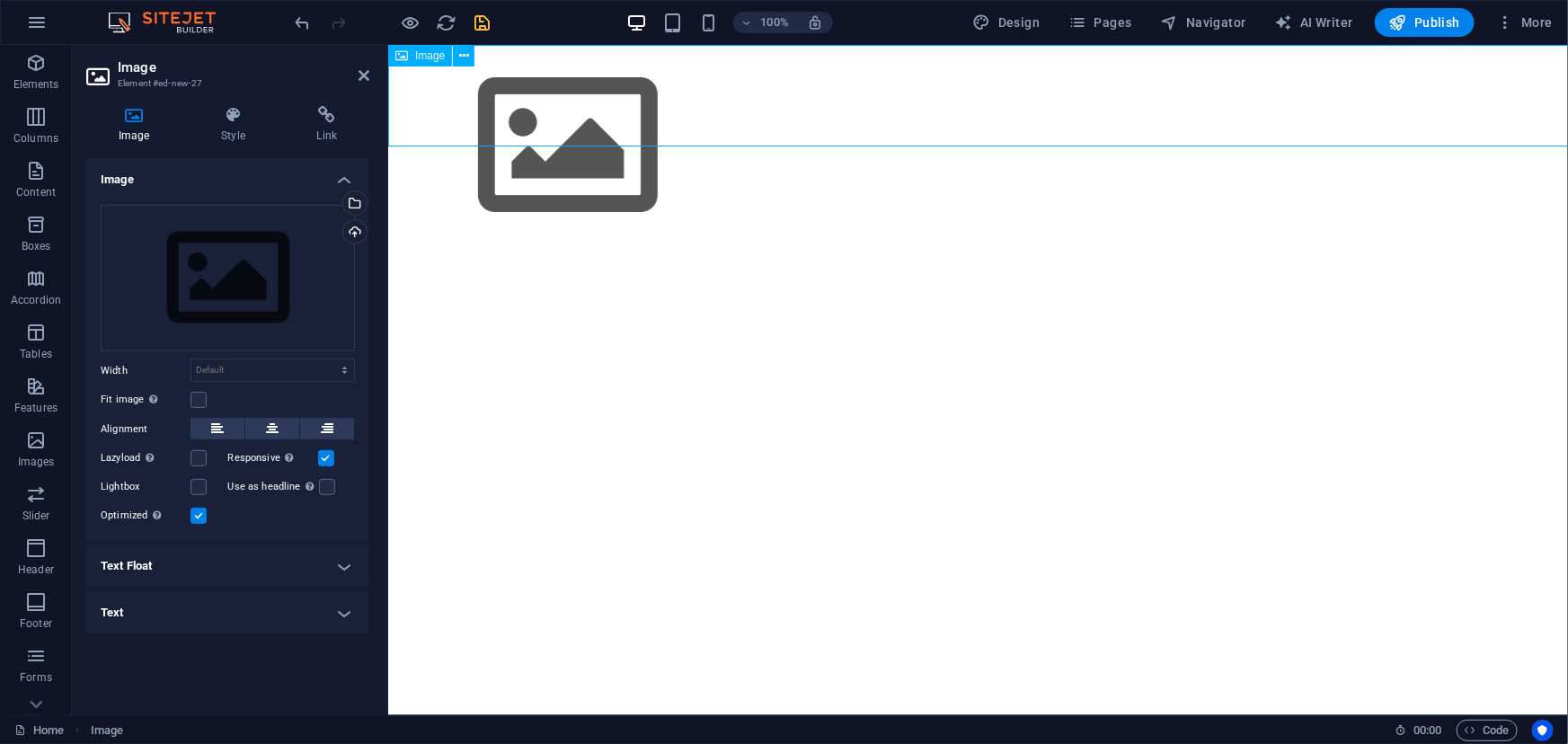
click at [520, 100] on figure at bounding box center [977, 145] width 1180 height 203
click at [464, 56] on icon at bounding box center [464, 55] width 10 height 19
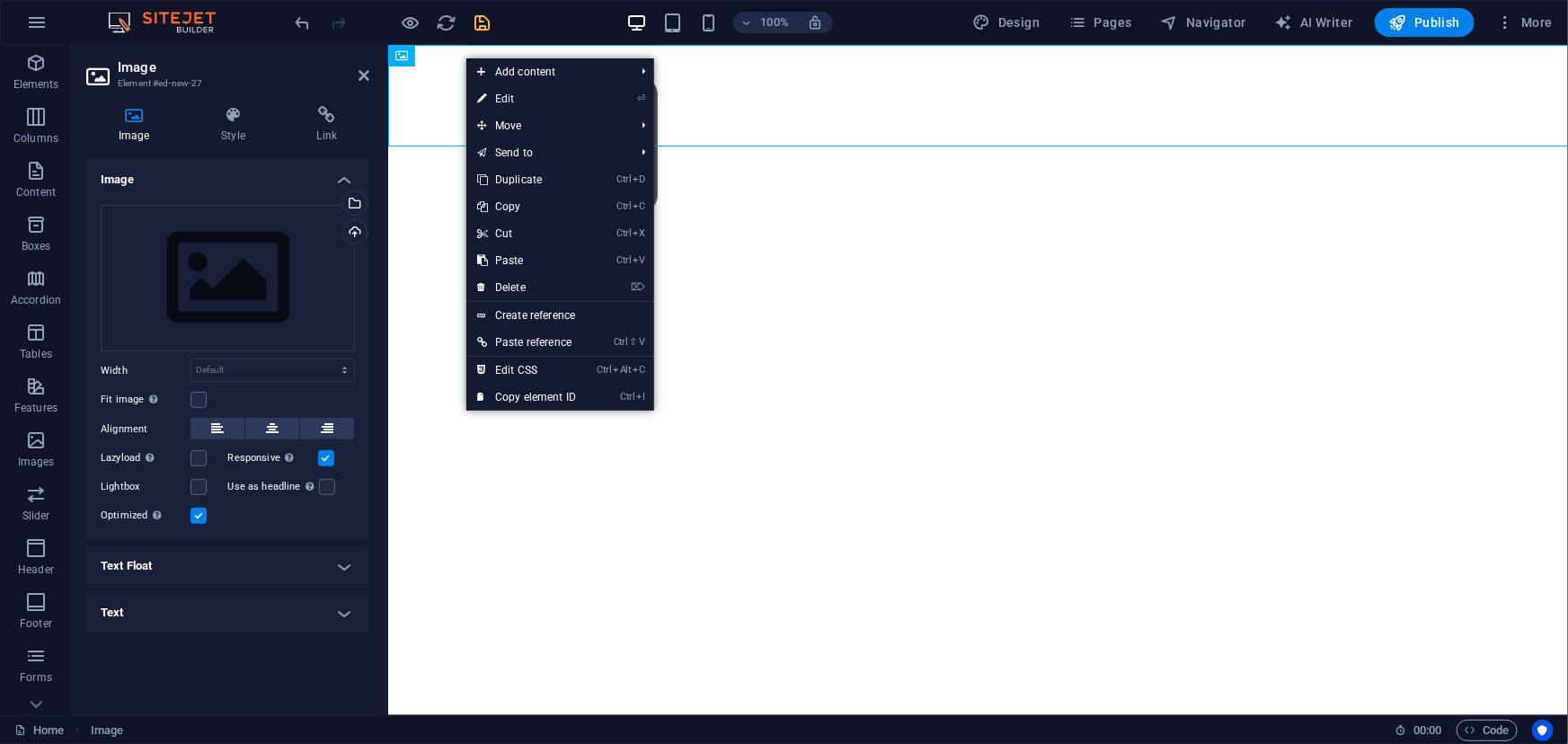
click at [428, 224] on html "Skip to main content" at bounding box center [977, 145] width 1180 height 203
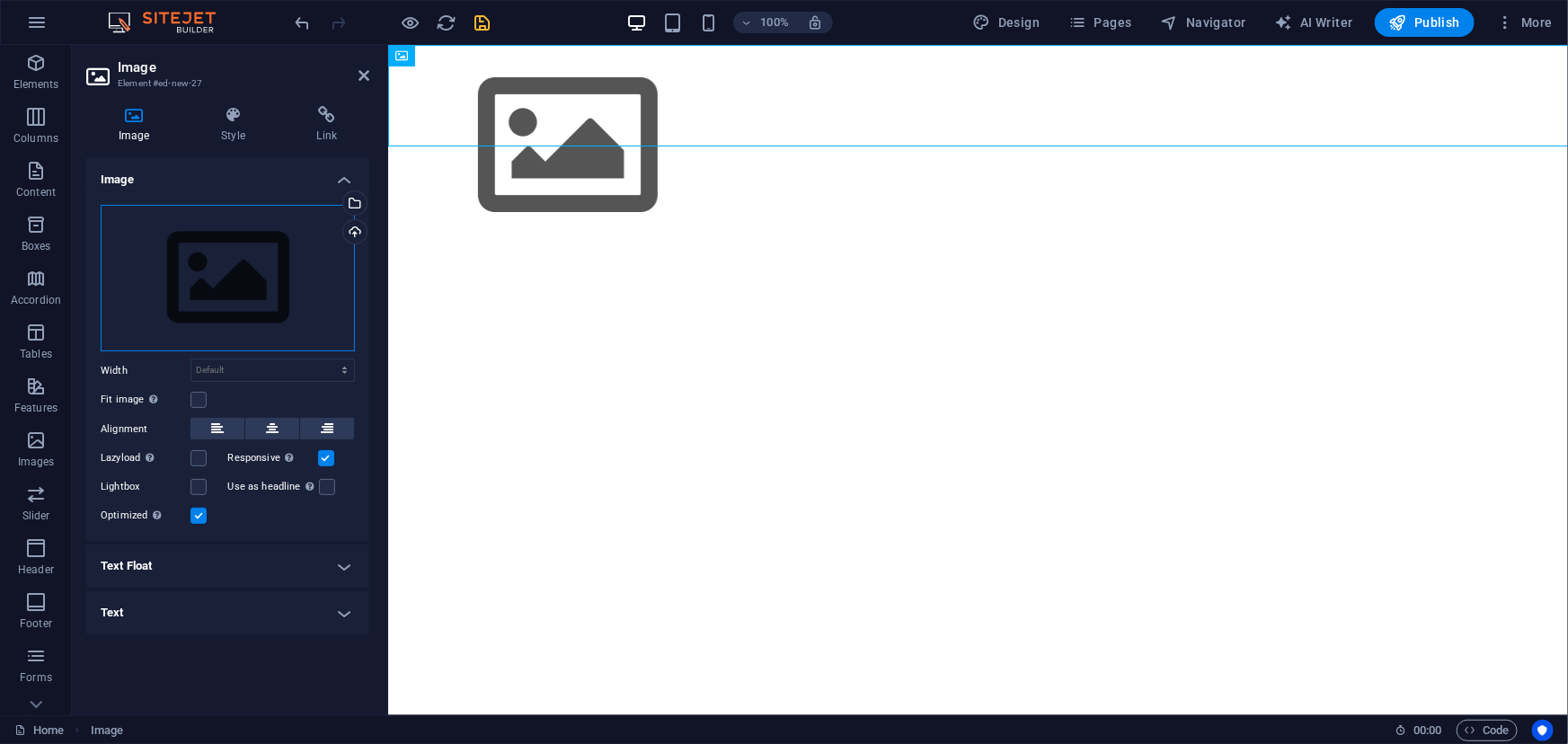
click at [194, 243] on div "Drag files here, click to choose files or select files from Files or our free s…" at bounding box center [227, 278] width 254 height 147
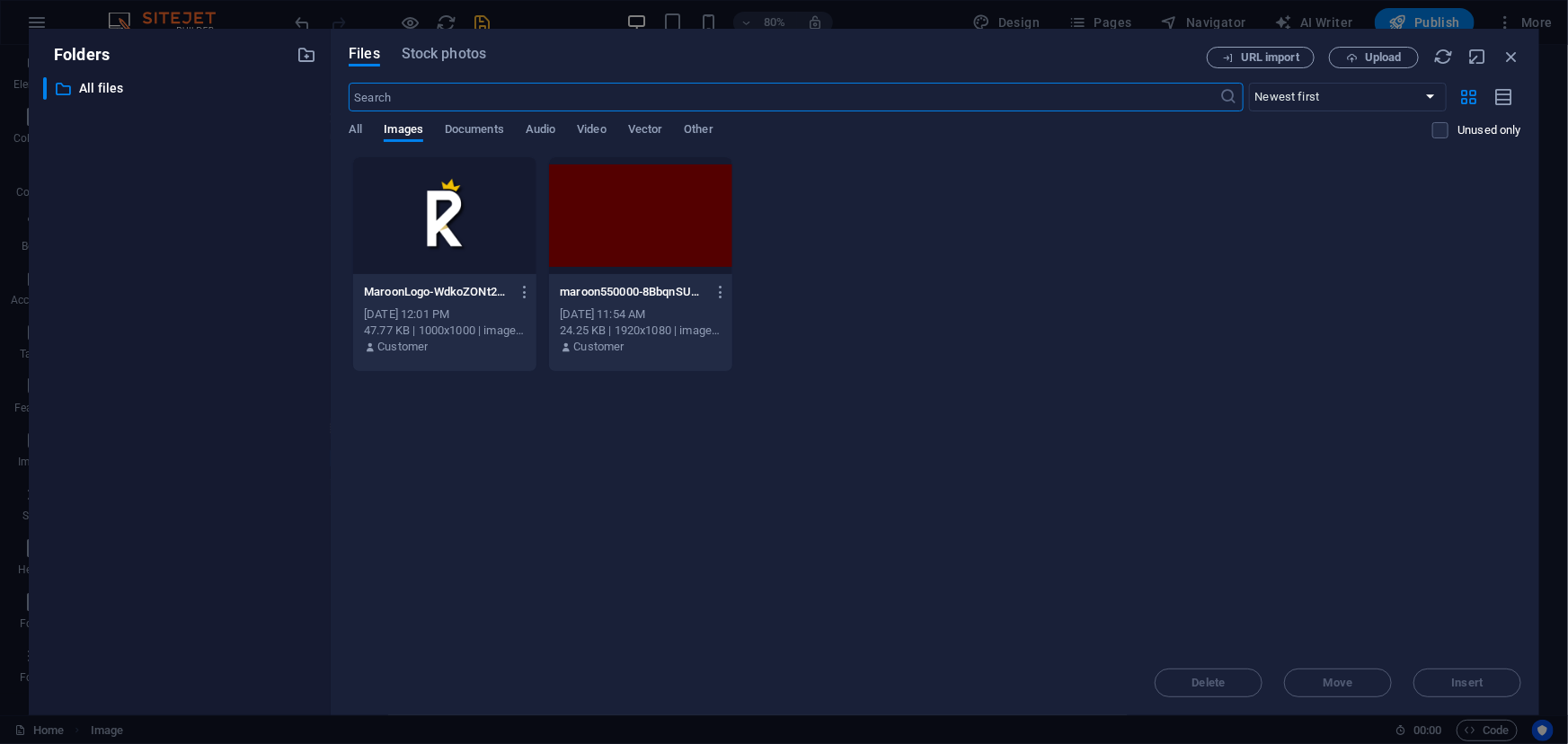
click at [595, 207] on div at bounding box center [641, 215] width 184 height 117
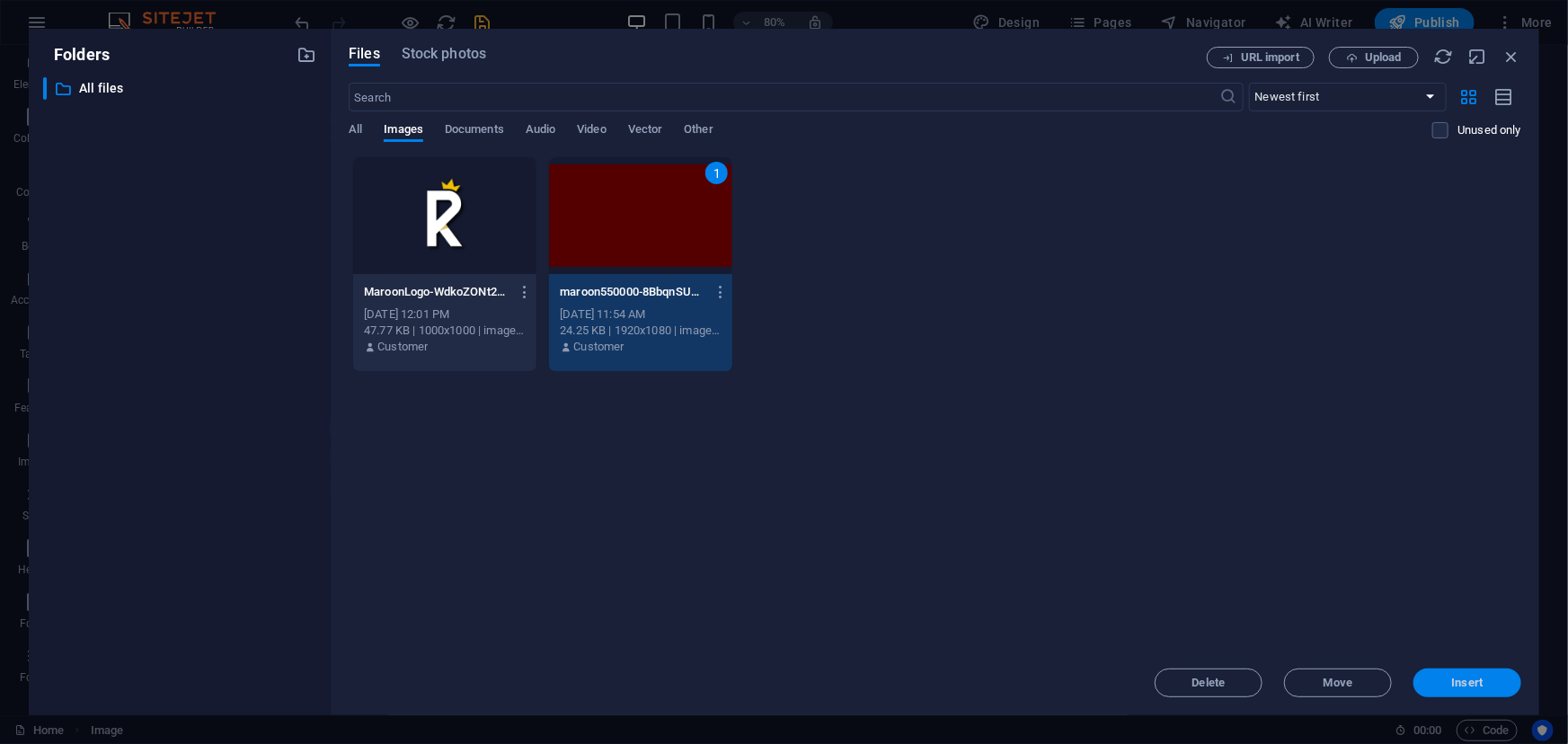
click at [1462, 679] on span "Insert" at bounding box center [1468, 683] width 32 height 11
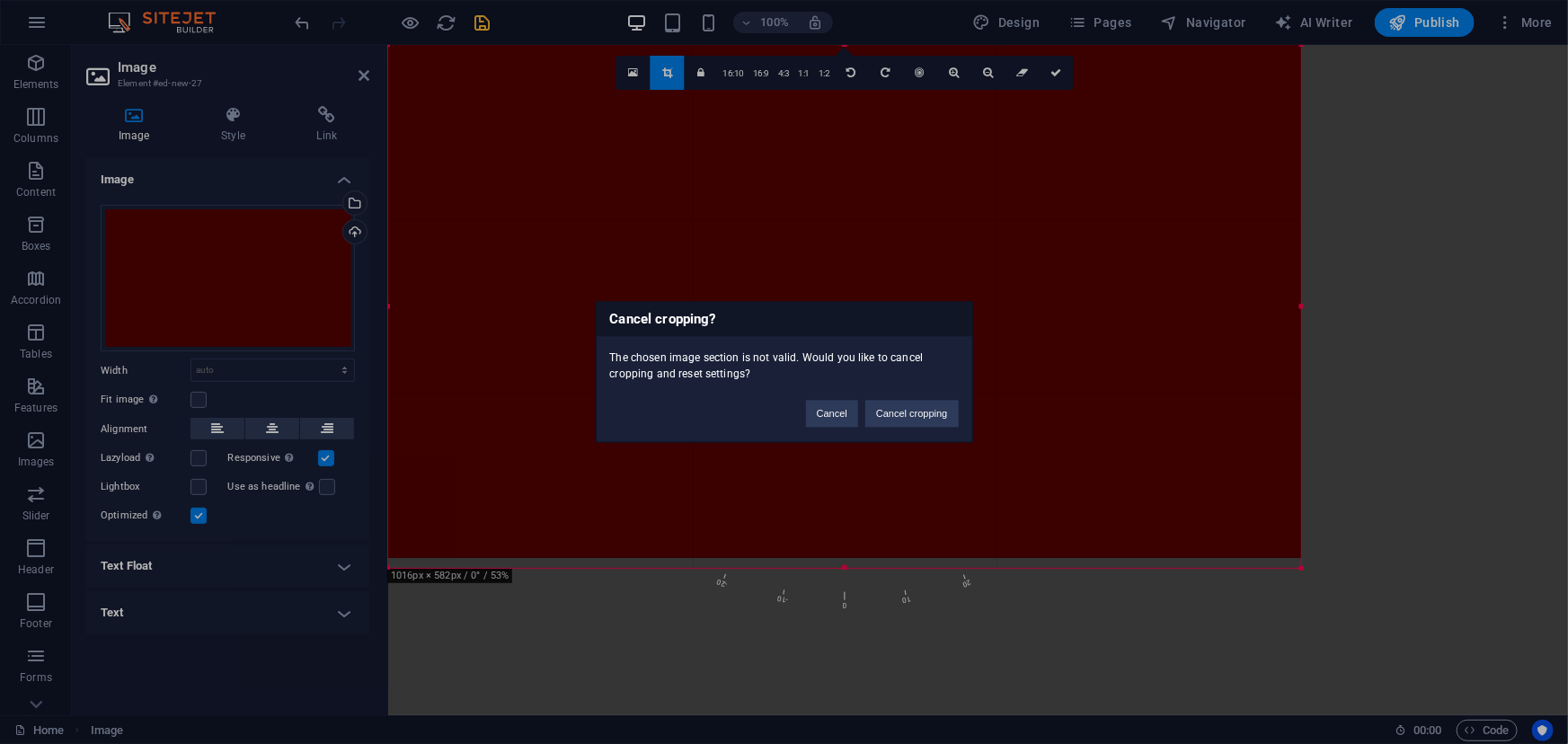
drag, startPoint x: 978, startPoint y: 707, endPoint x: 843, endPoint y: 612, distance: 165.1
click at [843, 612] on body "royalparfumerija.ba Home Elements Columns Content Boxes Accordion Tables Featur…" at bounding box center [784, 372] width 1568 height 744
click at [831, 416] on button "Cancel" at bounding box center [832, 414] width 52 height 27
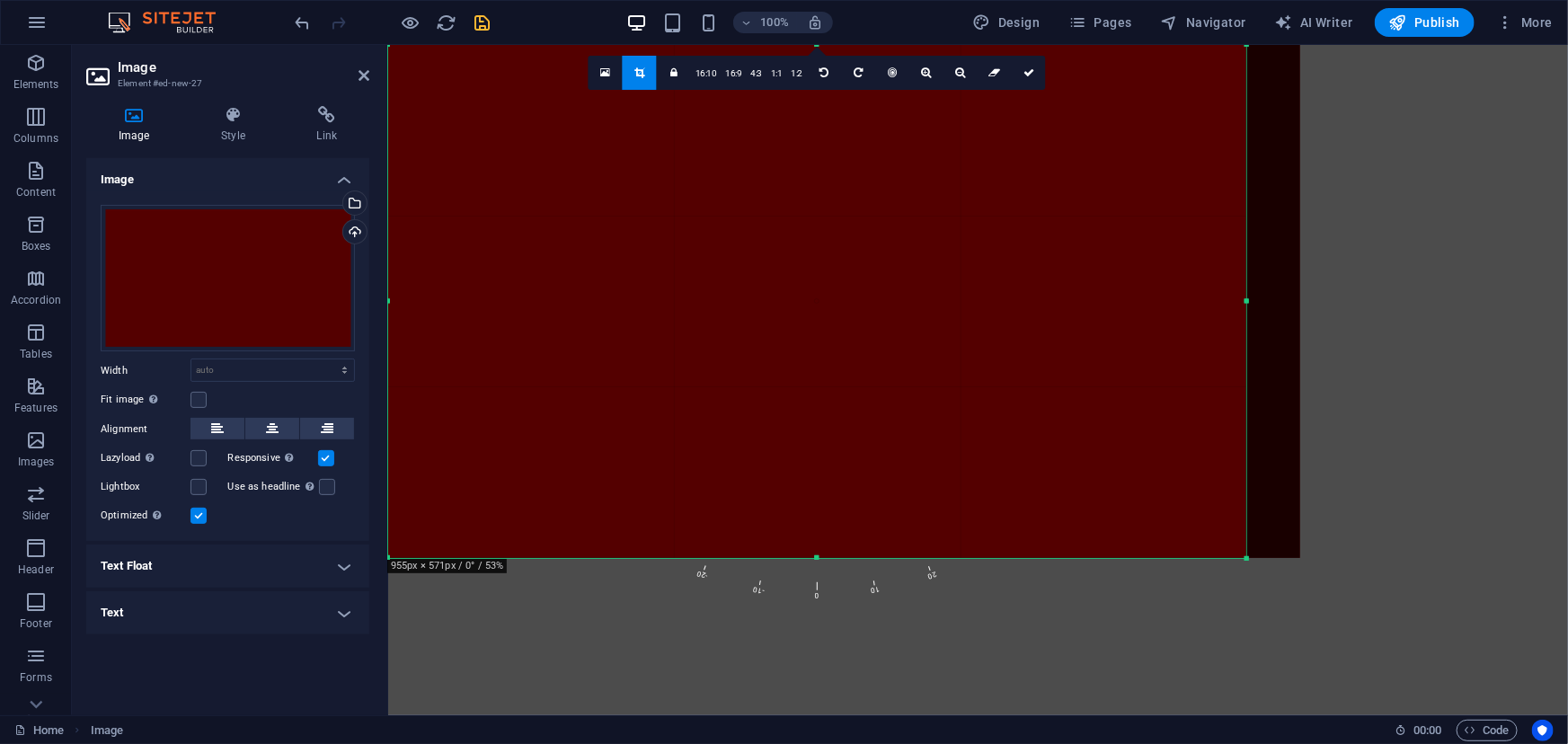
type input "954"
select select "px"
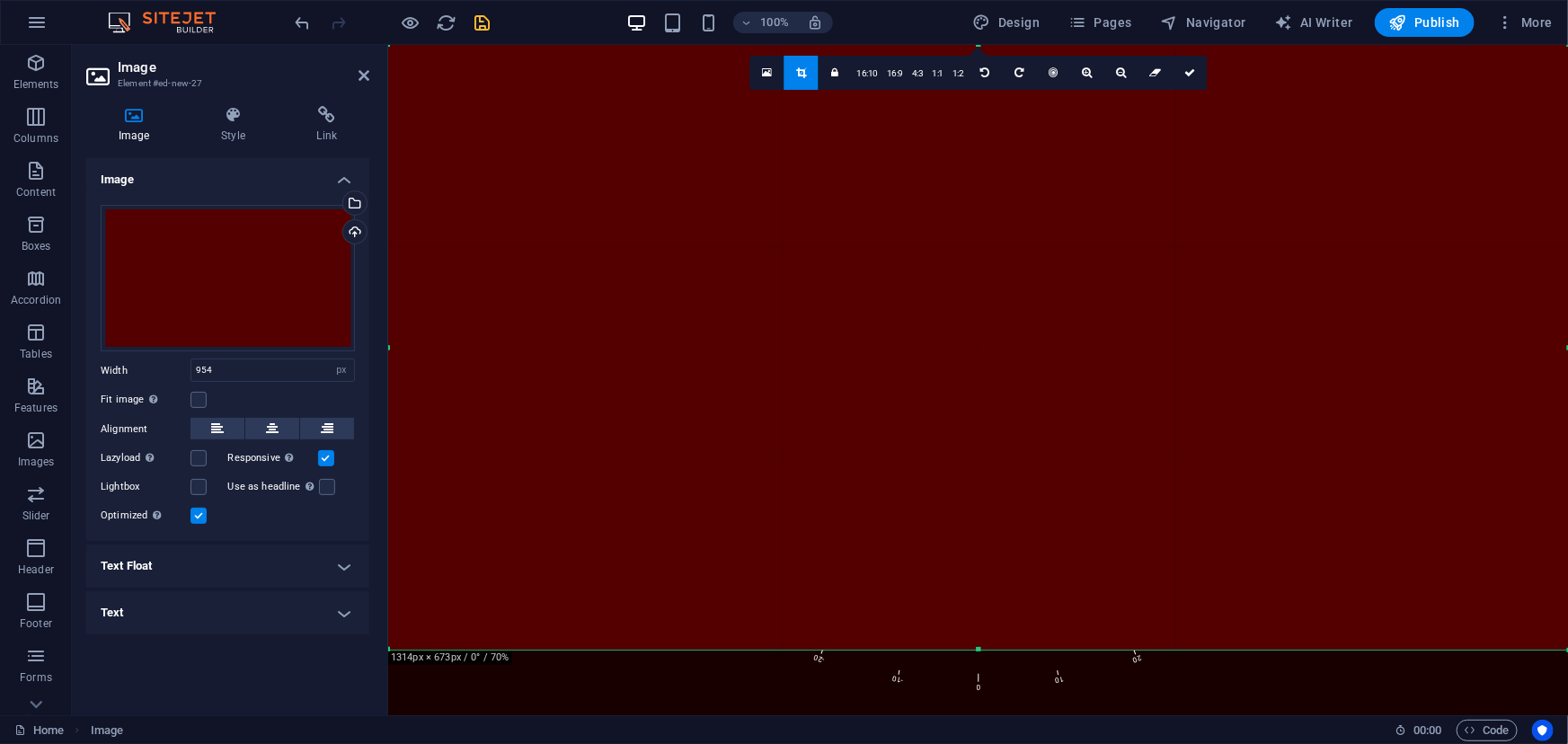
drag, startPoint x: 1249, startPoint y: 285, endPoint x: 1567, endPoint y: 294, distance: 318.1
click at [1567, 294] on div at bounding box center [1569, 347] width 6 height 605
type input "1313"
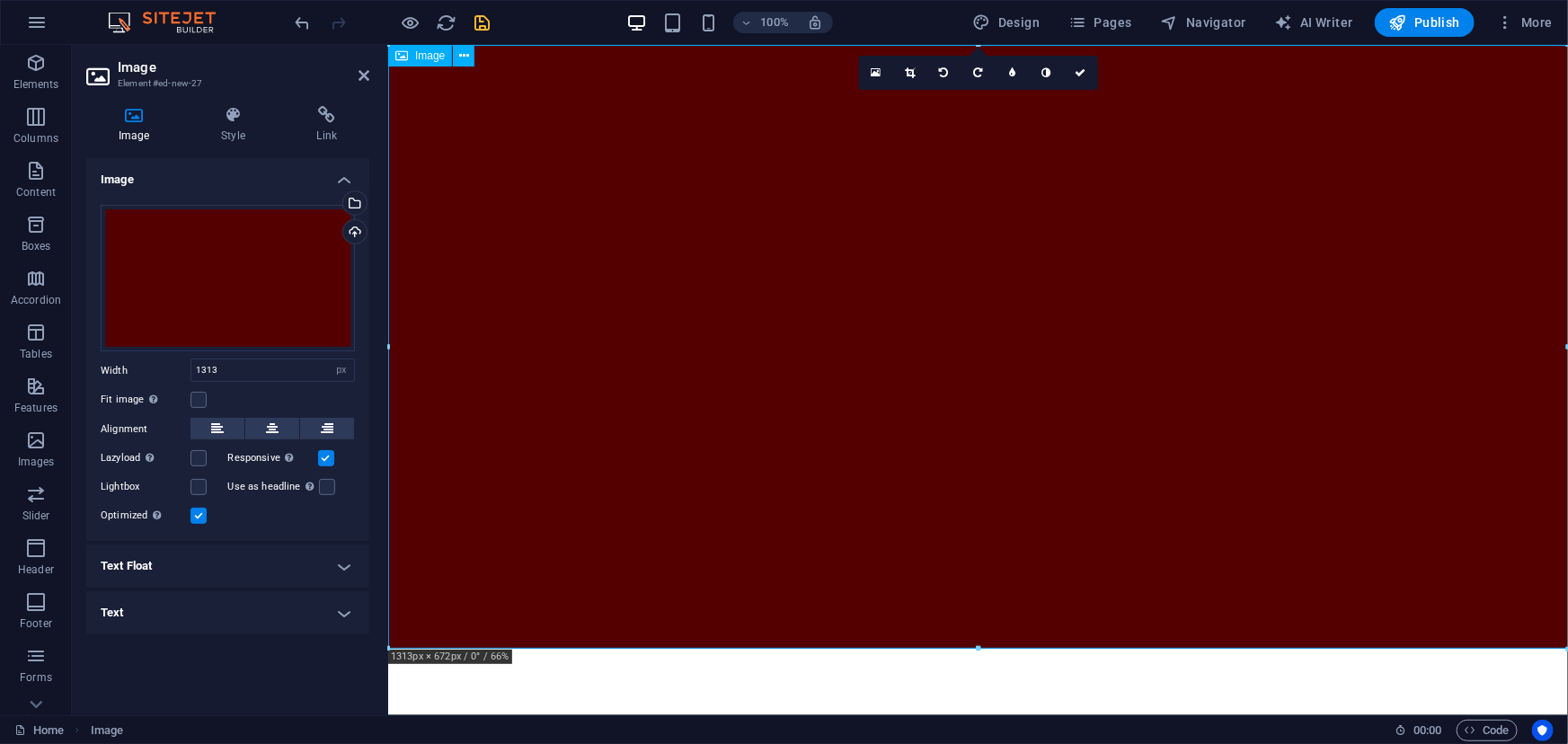
click at [550, 270] on figure at bounding box center [977, 346] width 1180 height 604
click at [667, 394] on figure at bounding box center [977, 346] width 1180 height 604
click at [369, 72] on icon at bounding box center [364, 75] width 11 height 15
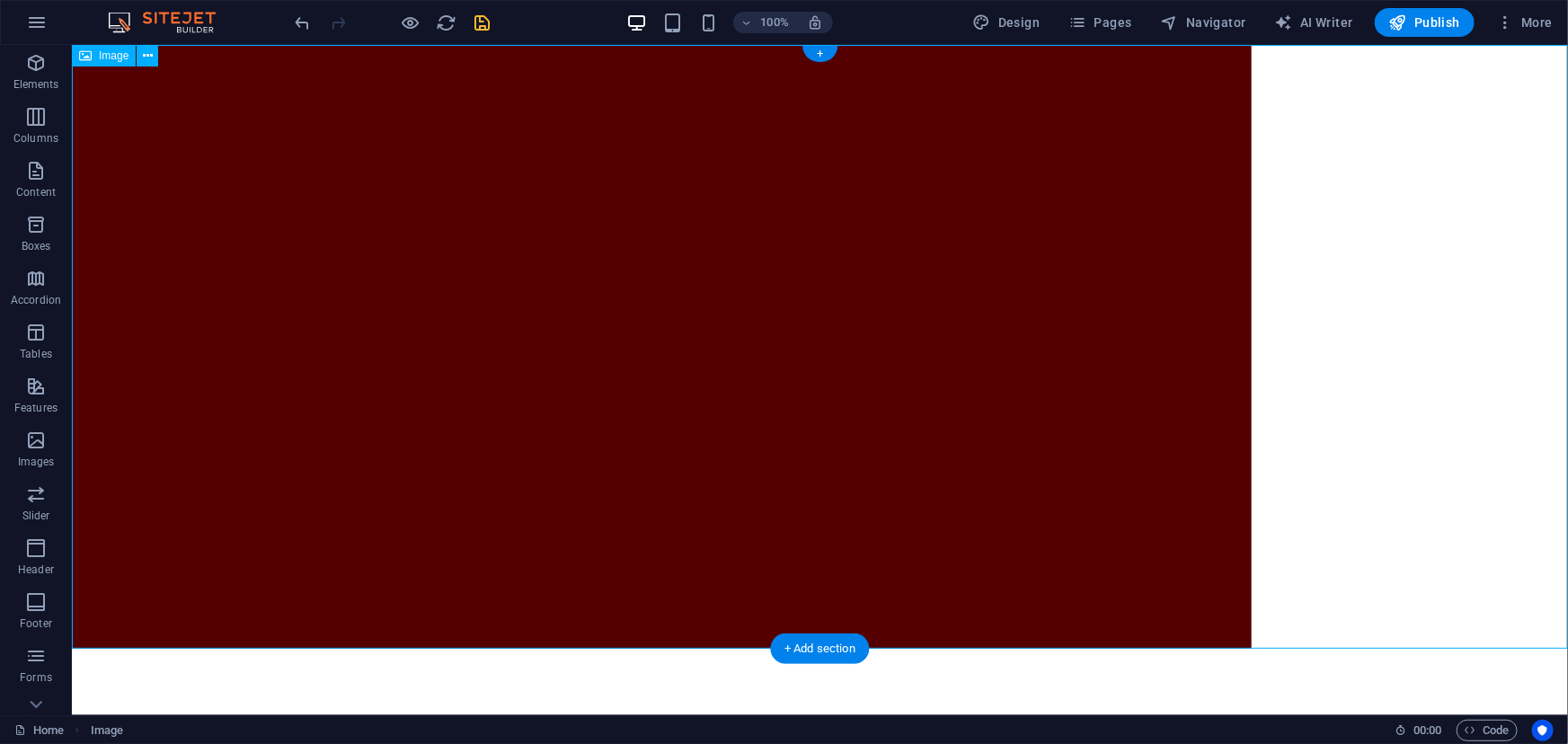
click at [1194, 412] on figure at bounding box center [819, 346] width 1496 height 604
click at [1209, 331] on figure at bounding box center [819, 346] width 1496 height 604
select select "px"
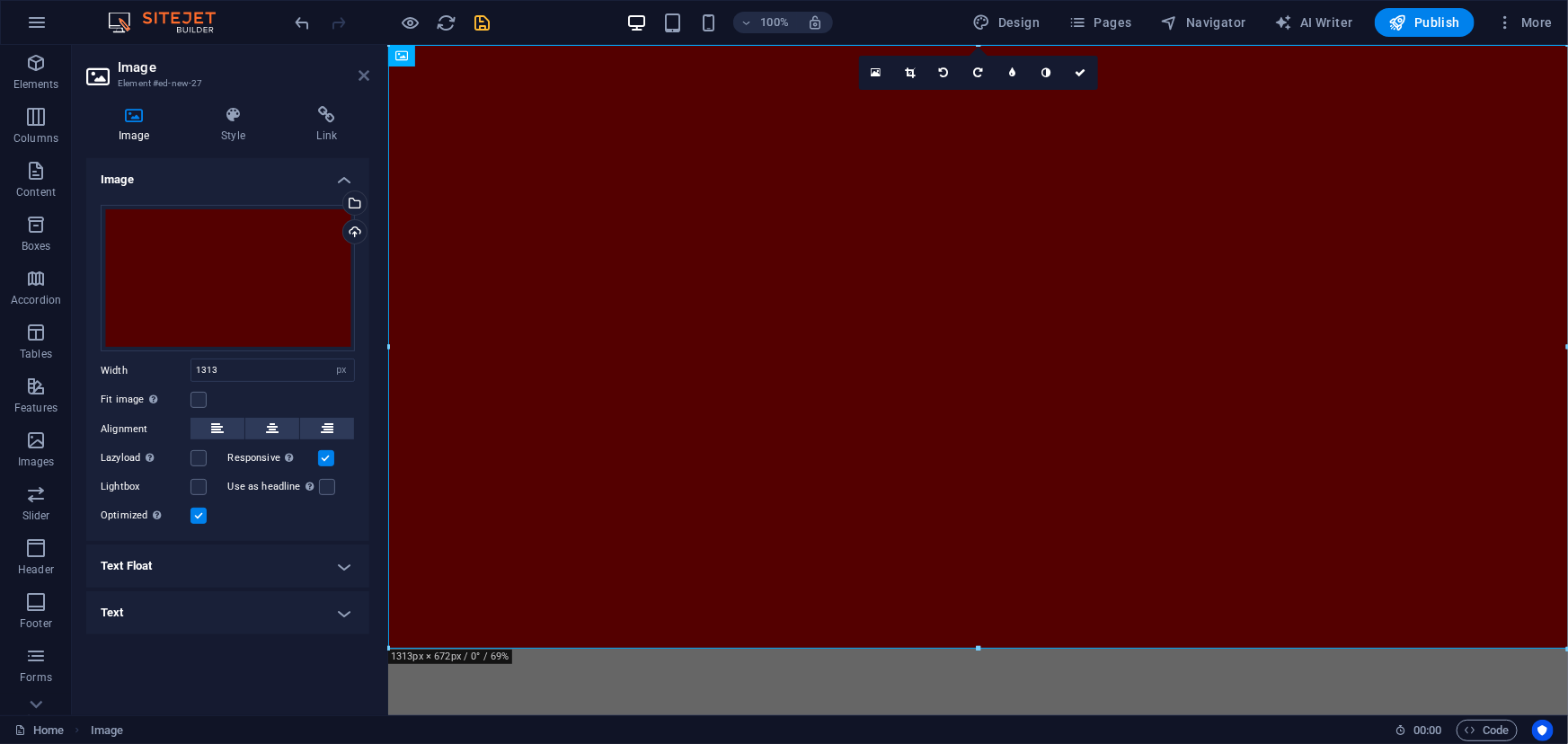
click at [363, 74] on icon at bounding box center [364, 75] width 11 height 15
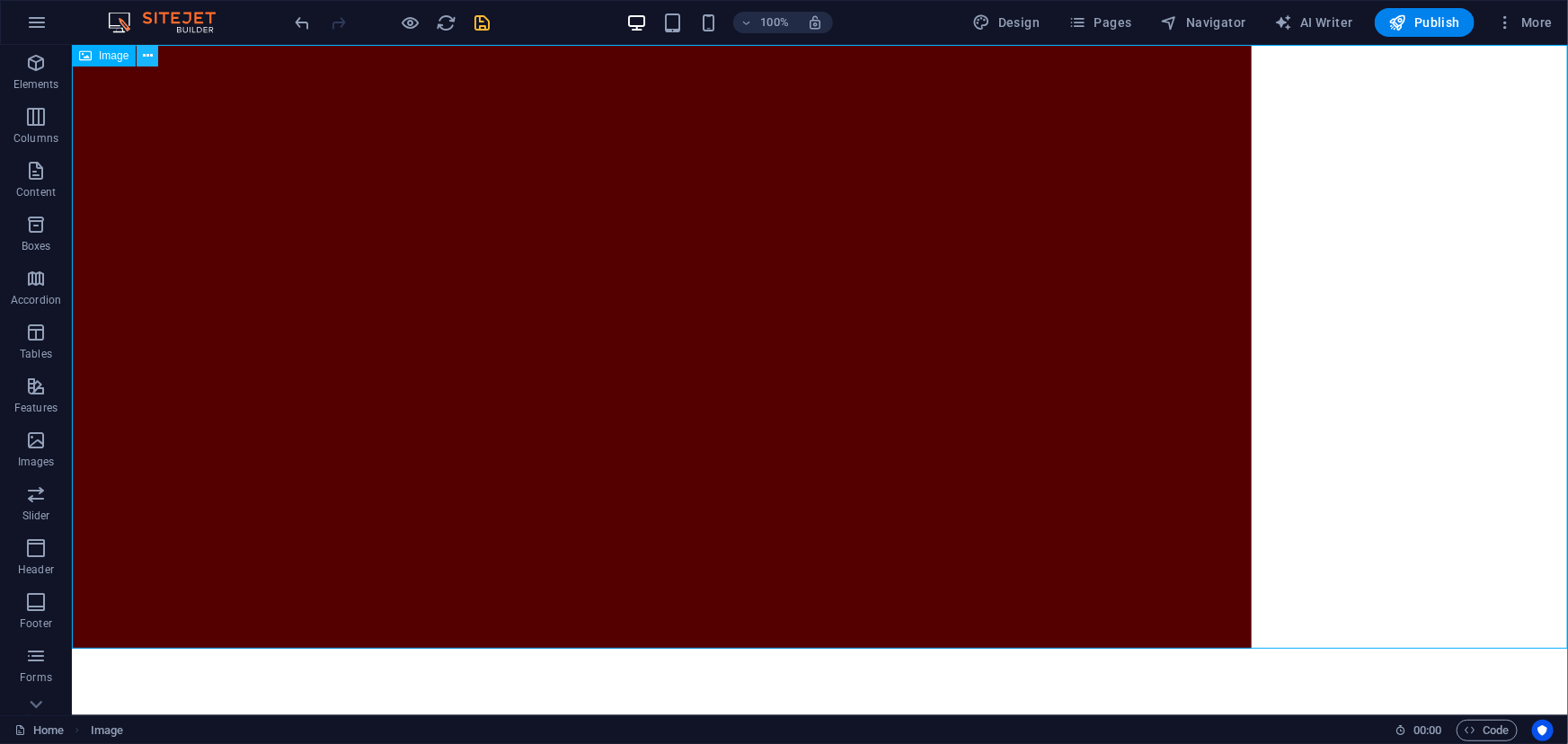
click at [144, 58] on icon at bounding box center [148, 55] width 10 height 19
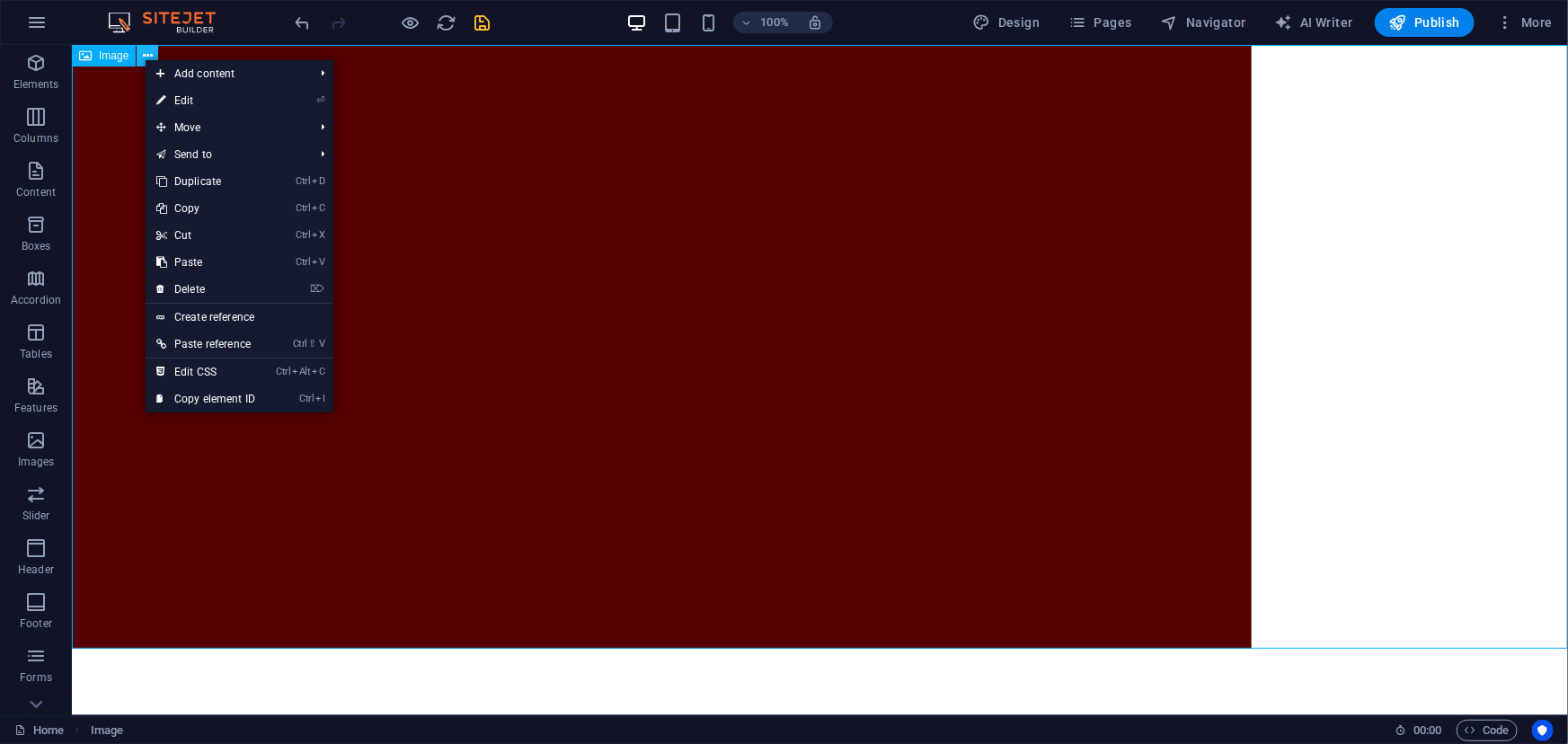
click at [144, 58] on icon at bounding box center [148, 55] width 10 height 19
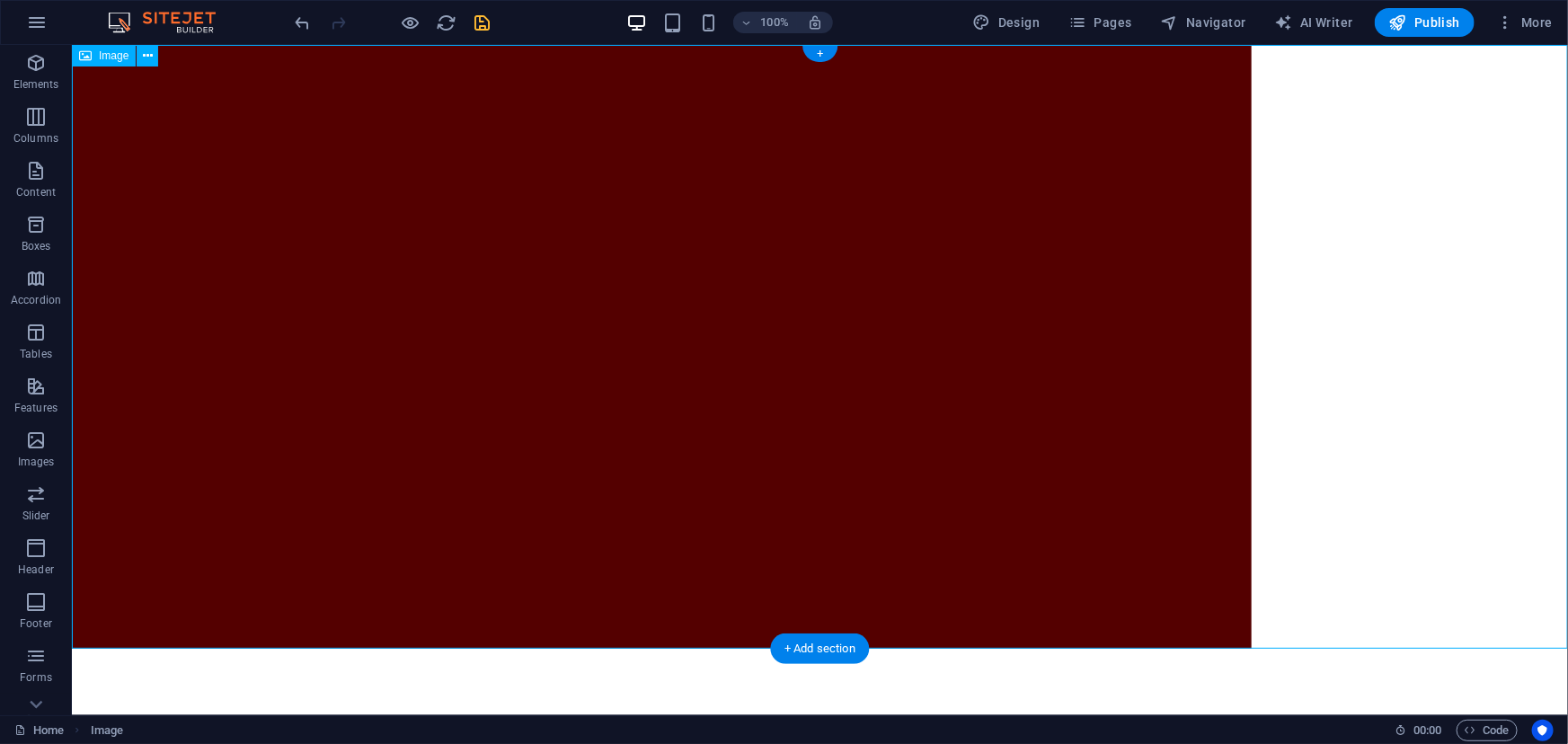
click at [773, 385] on figure at bounding box center [819, 346] width 1496 height 604
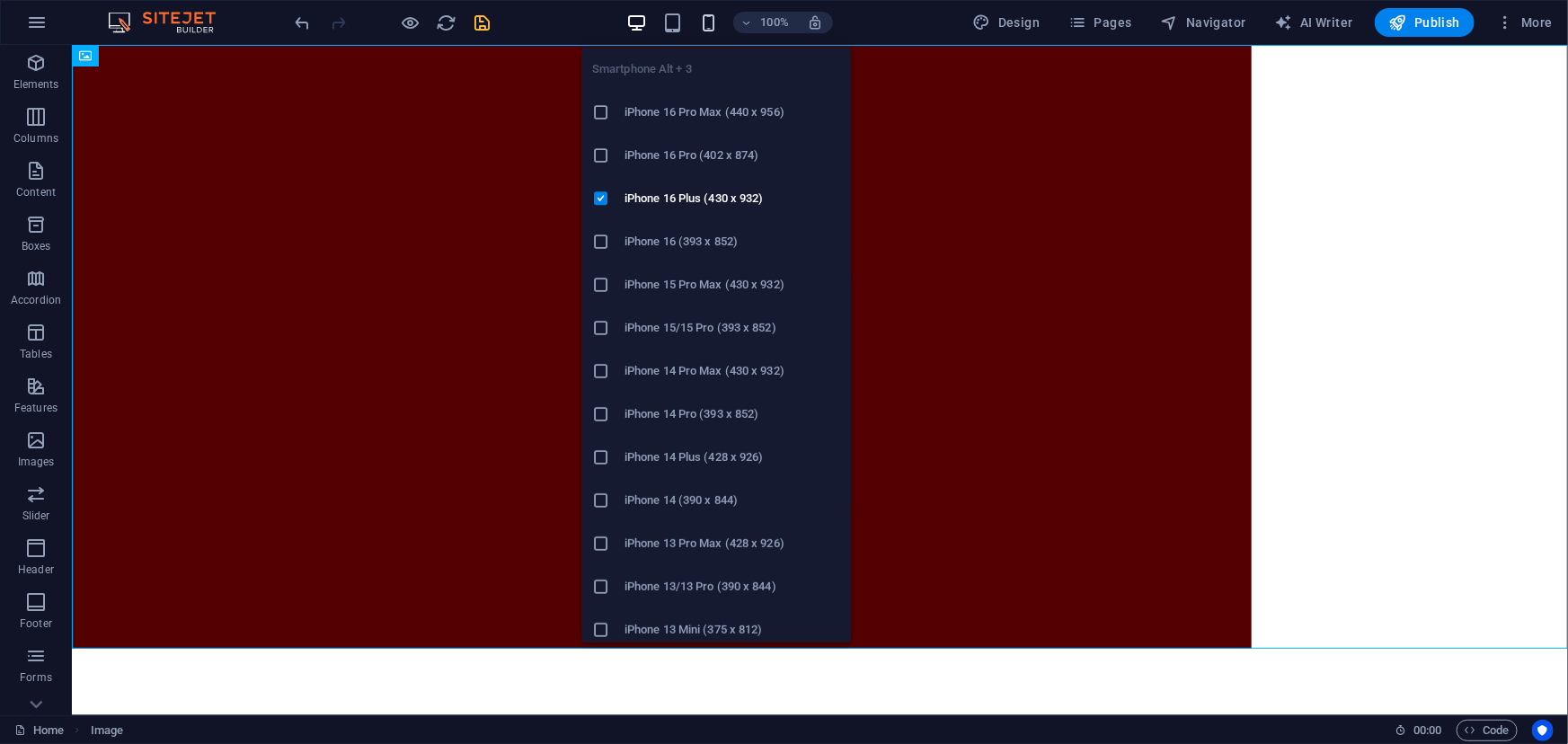
click at [715, 29] on icon "button" at bounding box center [708, 23] width 21 height 21
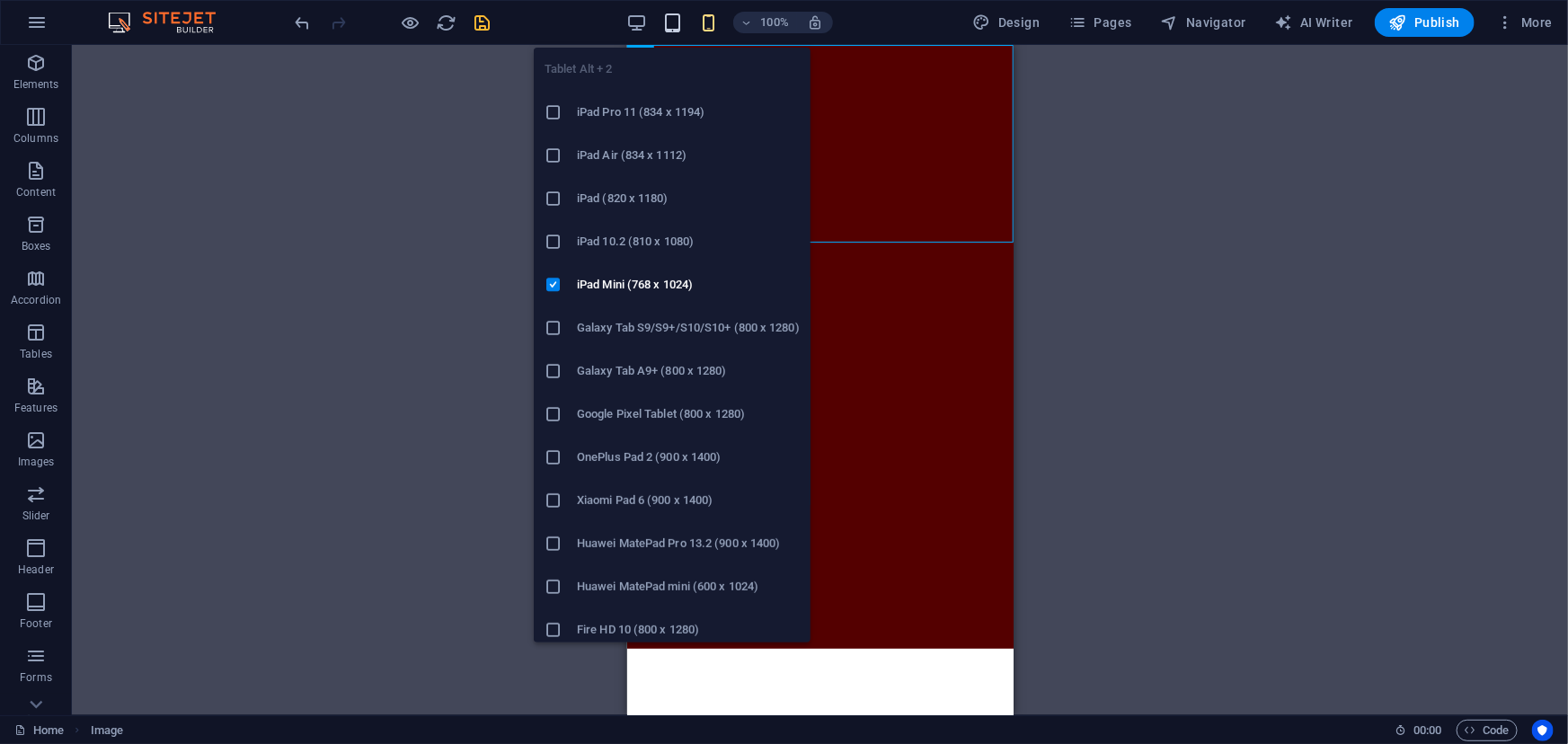
click at [680, 15] on icon "button" at bounding box center [672, 23] width 21 height 21
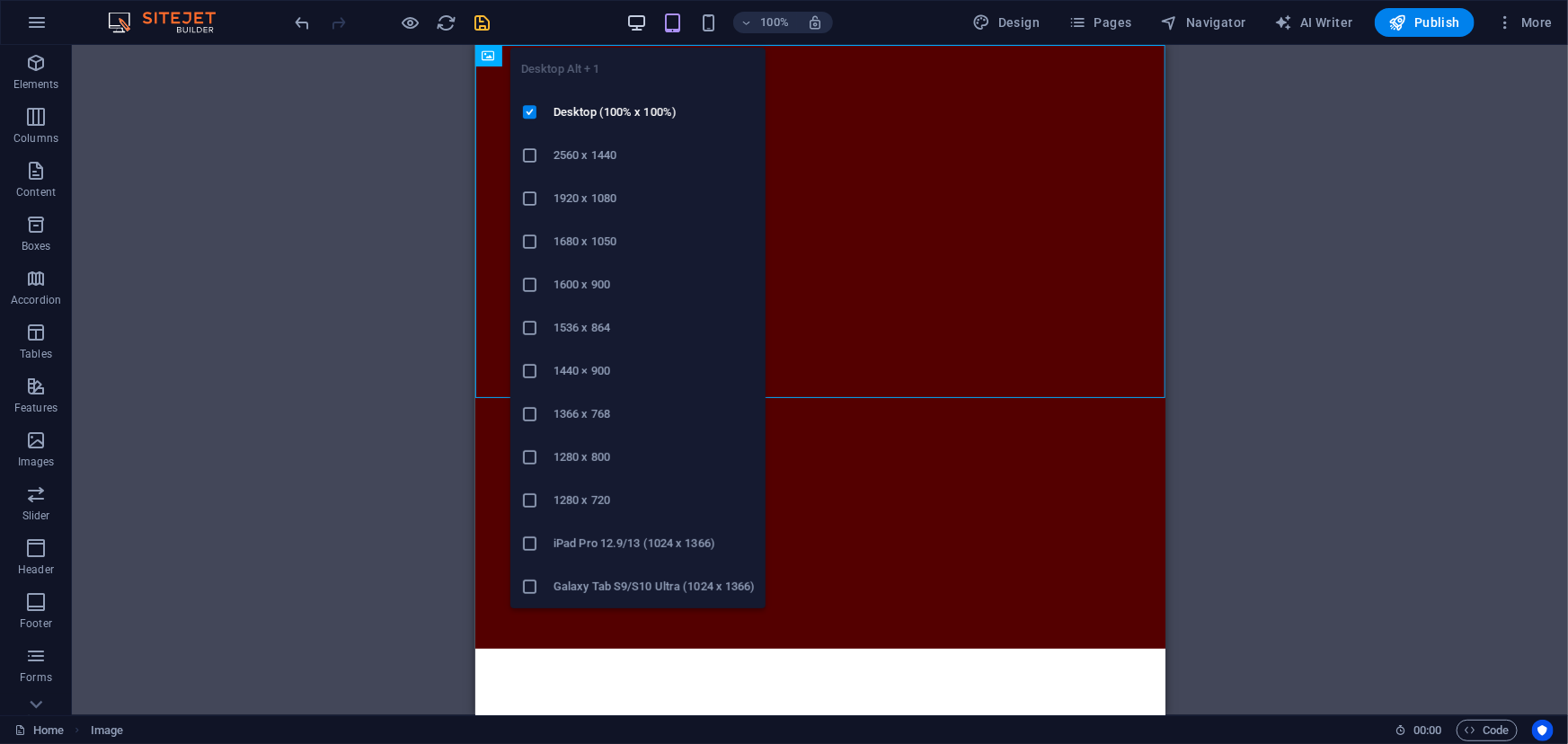
click at [636, 24] on icon "button" at bounding box center [636, 23] width 21 height 21
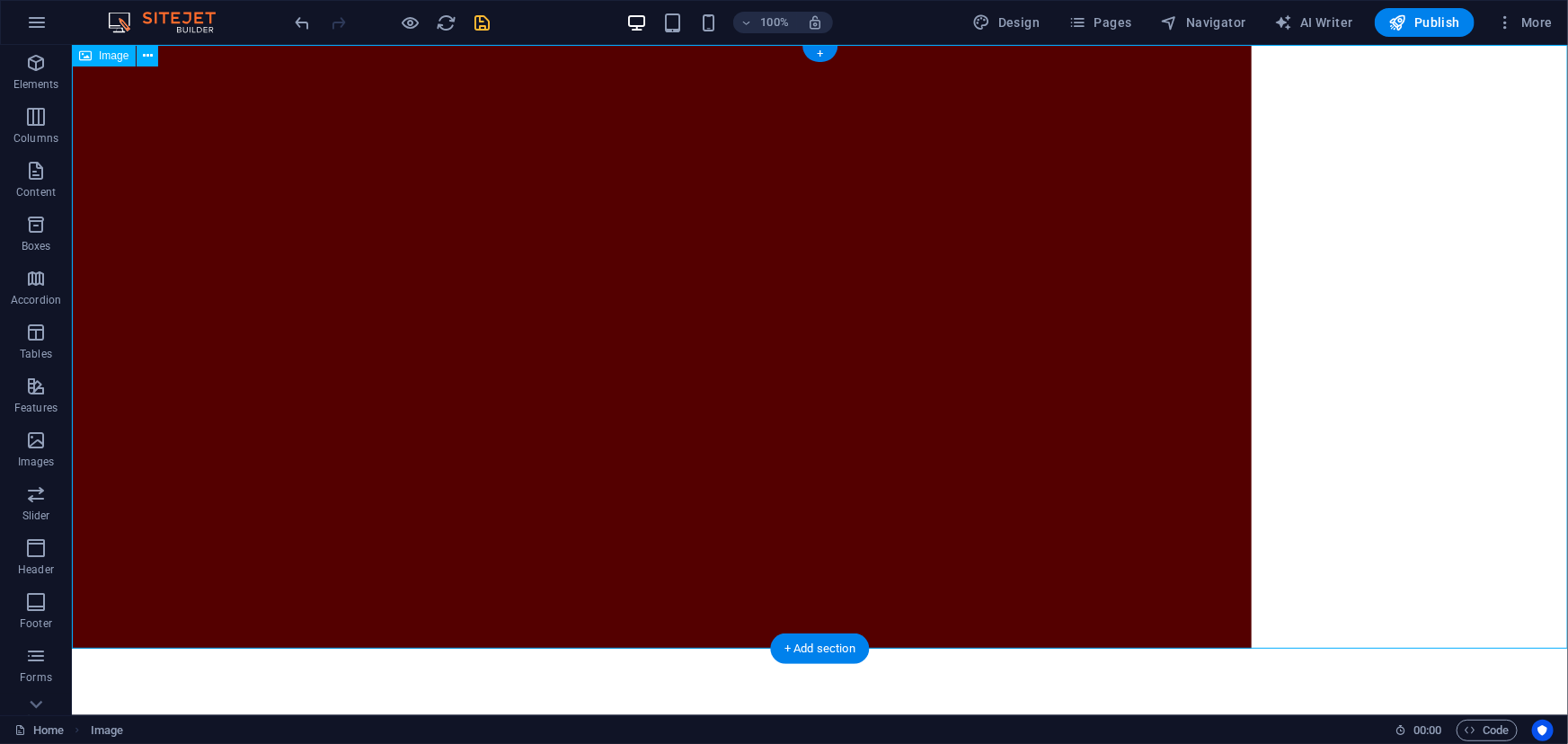
drag, startPoint x: 625, startPoint y: 351, endPoint x: 780, endPoint y: 363, distance: 155.5
click at [780, 363] on figure at bounding box center [819, 346] width 1496 height 604
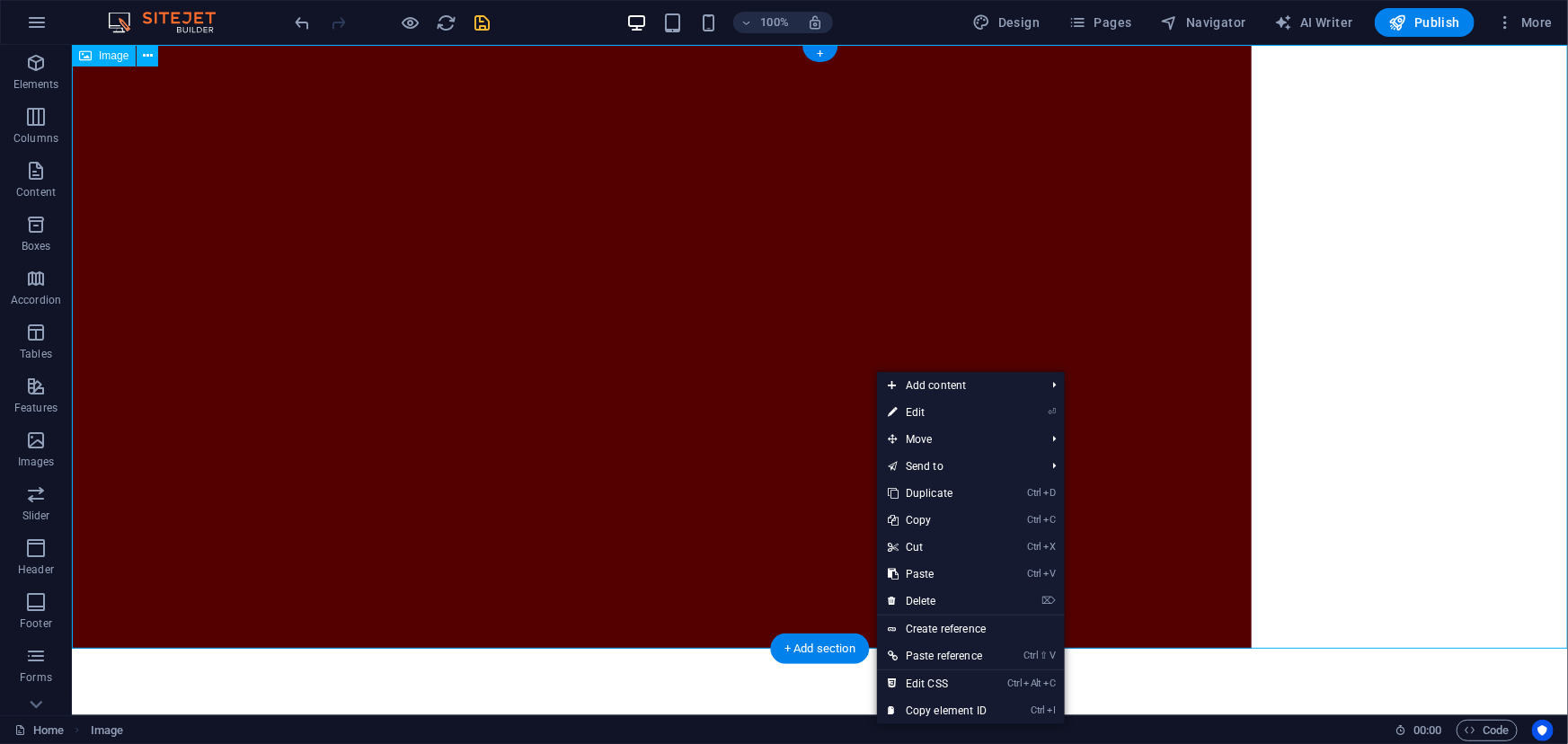
click at [813, 349] on figure at bounding box center [819, 346] width 1496 height 604
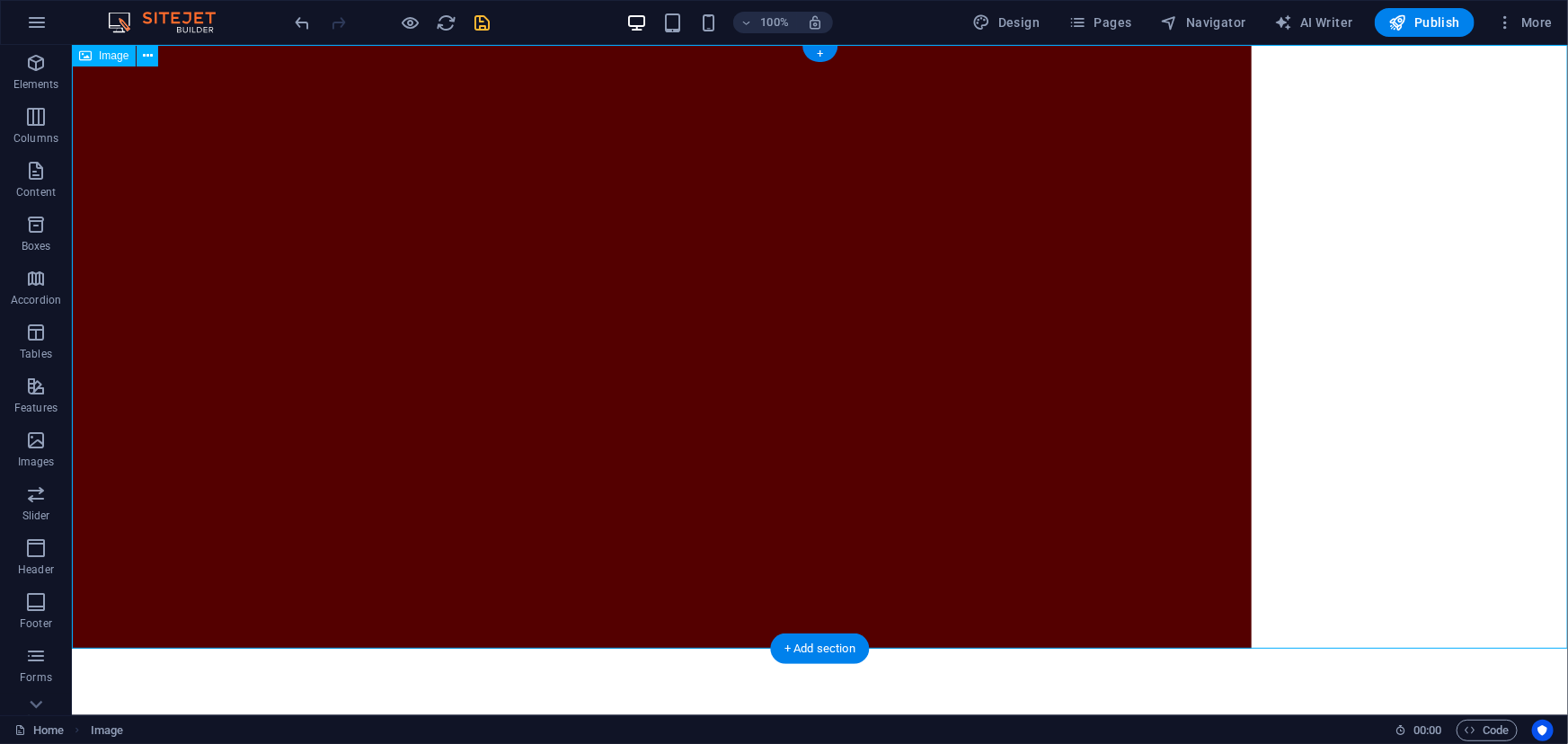
click at [716, 343] on figure at bounding box center [819, 346] width 1496 height 604
drag, startPoint x: 714, startPoint y: 341, endPoint x: 665, endPoint y: 314, distance: 55.9
click at [978, 314] on figure at bounding box center [819, 346] width 1496 height 604
select select "px"
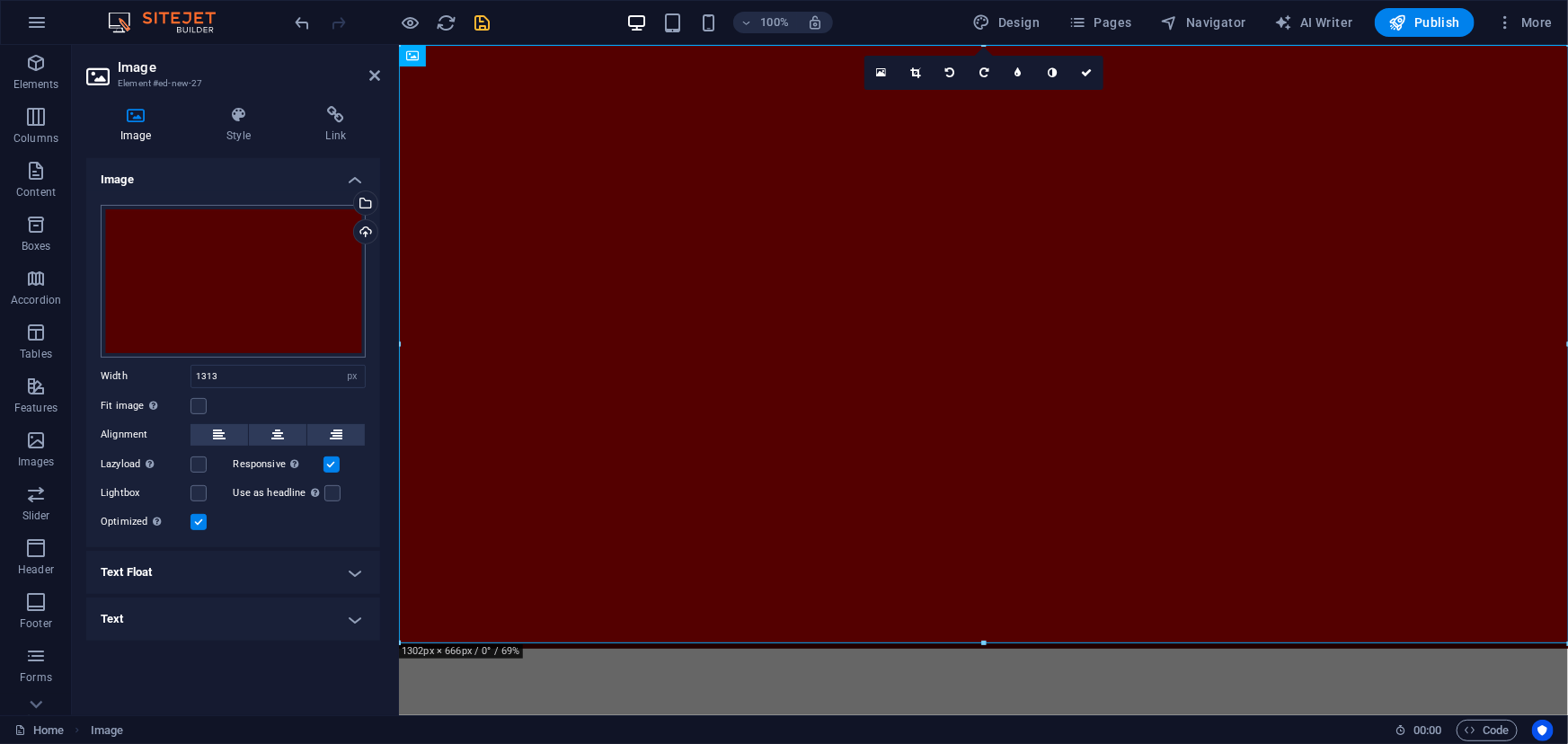
drag, startPoint x: 385, startPoint y: 352, endPoint x: 248, endPoint y: 281, distance: 154.3
click at [252, 281] on aside "Image Element #ed-new-27 Image Style Link Image Drag files here, click to choos…" at bounding box center [235, 379] width 327 height 670
click at [370, 69] on icon at bounding box center [374, 75] width 11 height 15
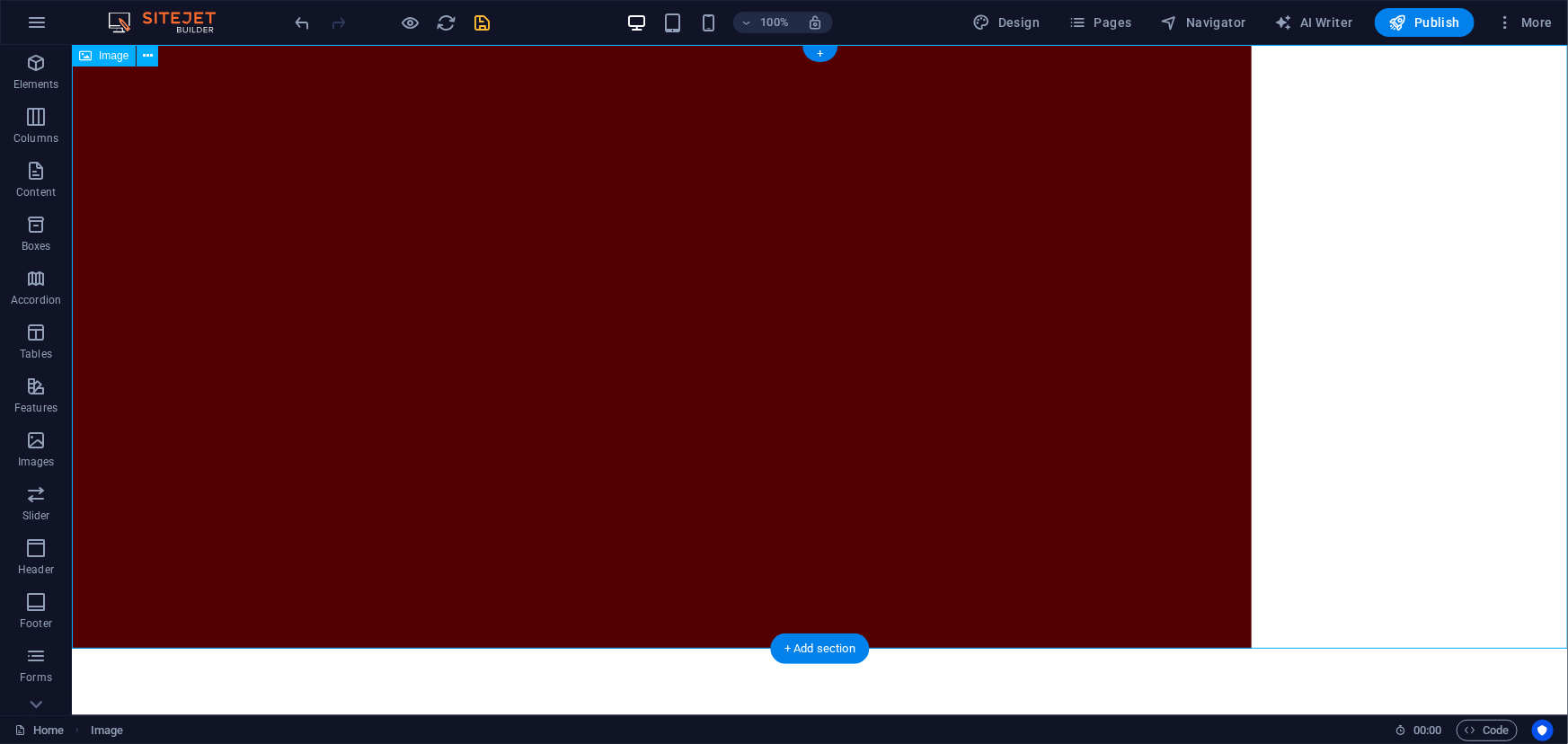
click at [592, 273] on figure at bounding box center [819, 346] width 1496 height 604
click at [592, 278] on figure at bounding box center [819, 346] width 1496 height 604
select select "px"
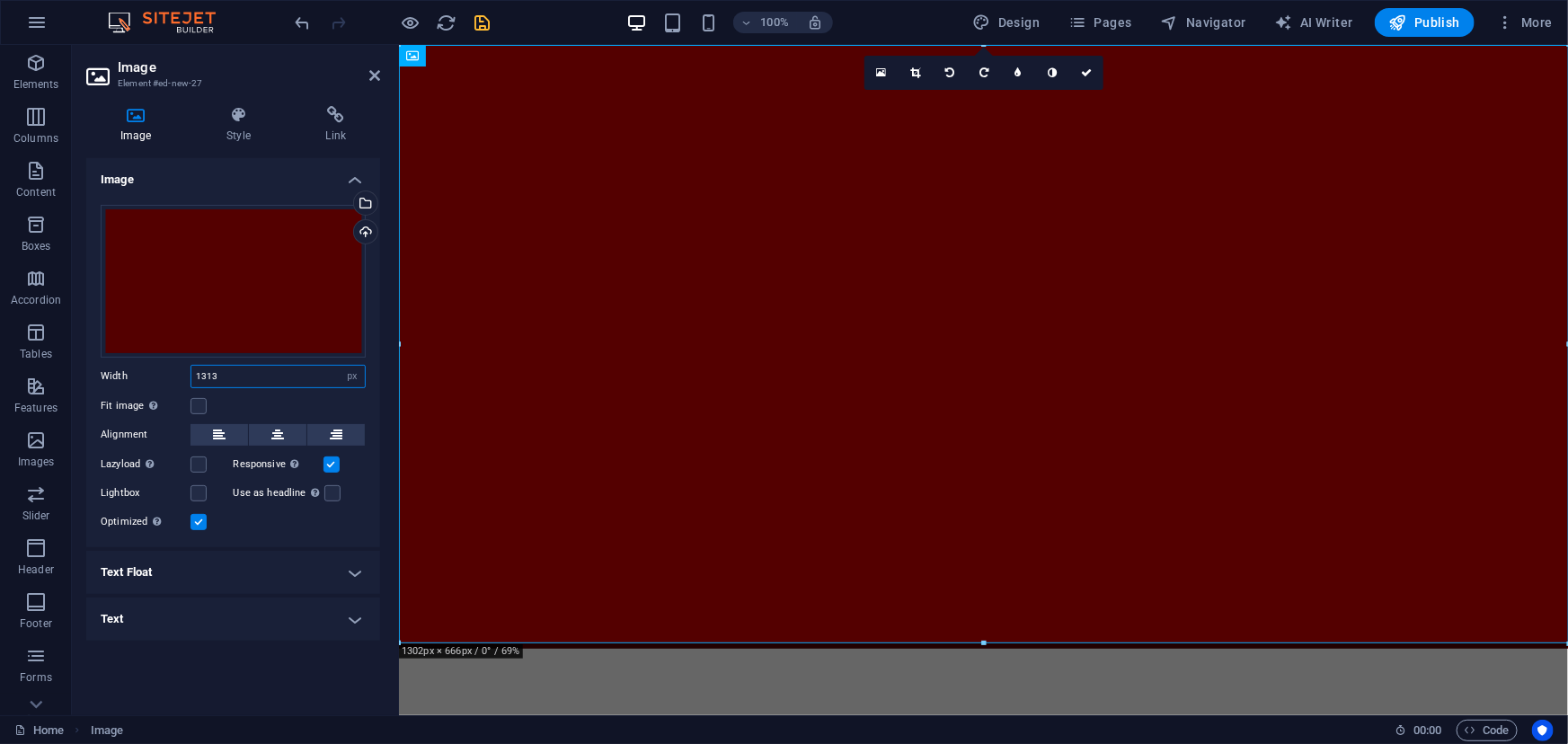
drag, startPoint x: 258, startPoint y: 375, endPoint x: 148, endPoint y: 364, distance: 110.5
click at [151, 365] on div "Width 1313 Default auto px rem % em vh vw" at bounding box center [233, 376] width 265 height 24
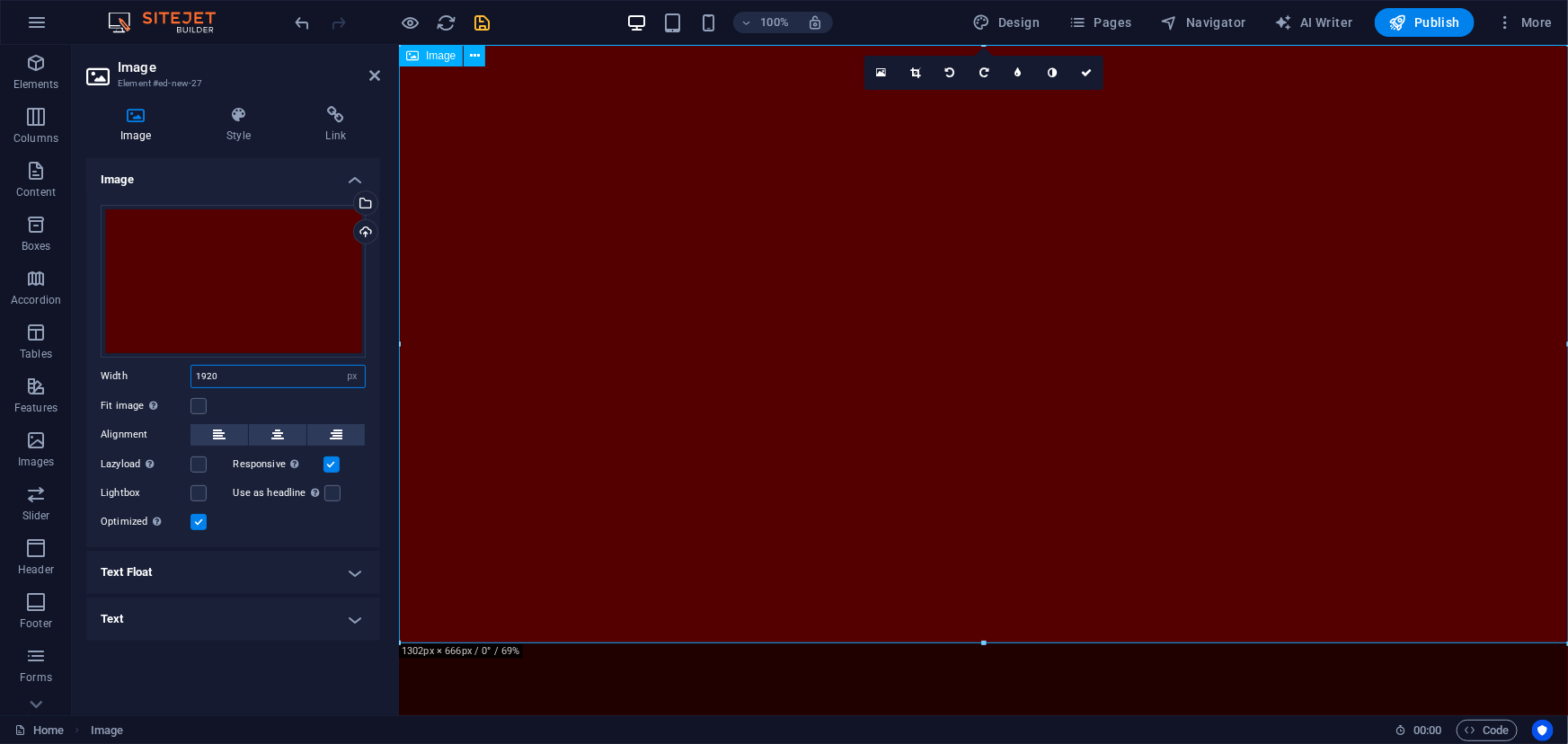
type input "1920"
click at [369, 72] on h2 "Image" at bounding box center [249, 67] width 263 height 16
click at [372, 72] on icon at bounding box center [374, 75] width 11 height 15
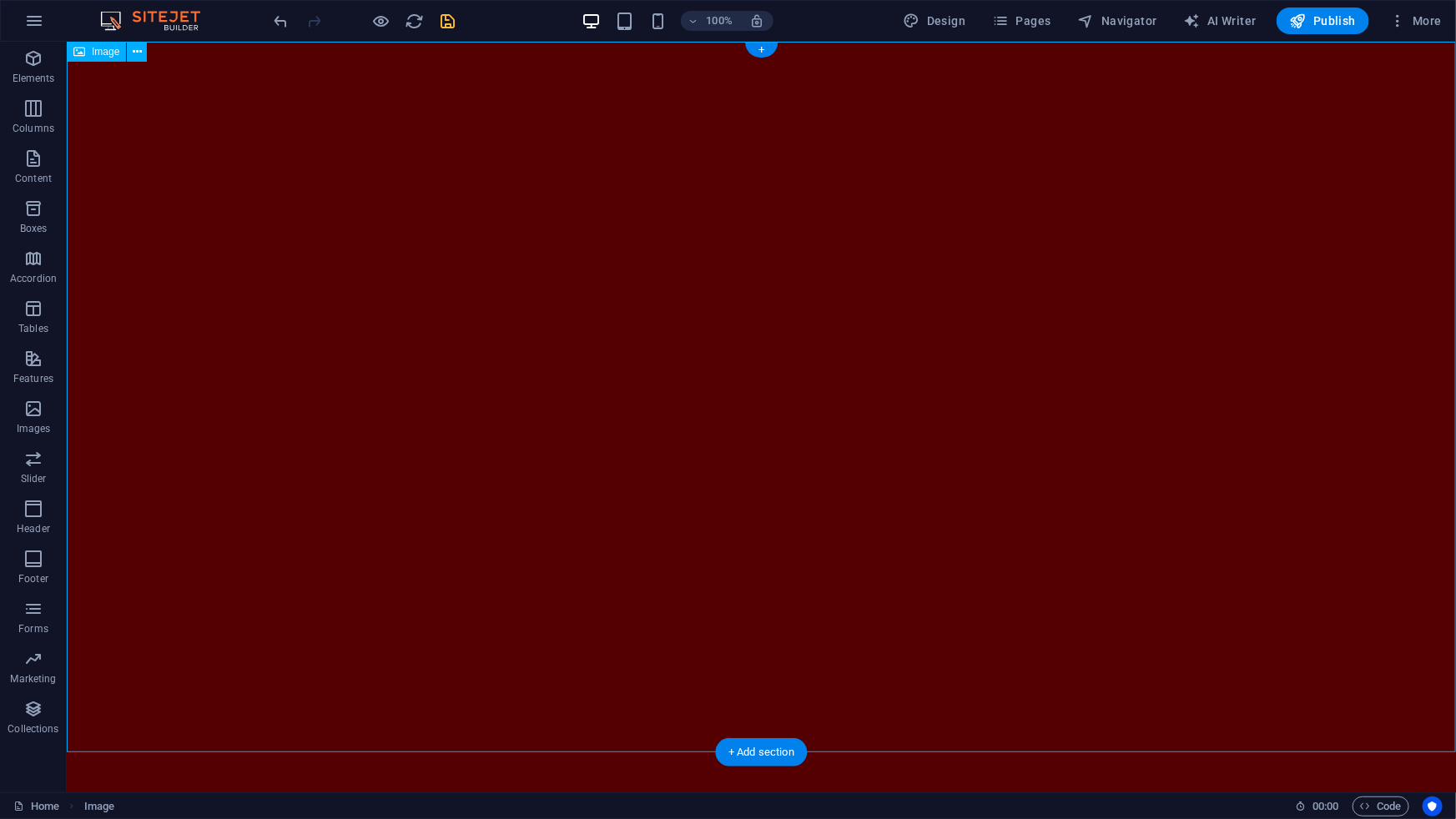
click at [525, 520] on figure at bounding box center [761, 451] width 1389 height 820
select select "px"
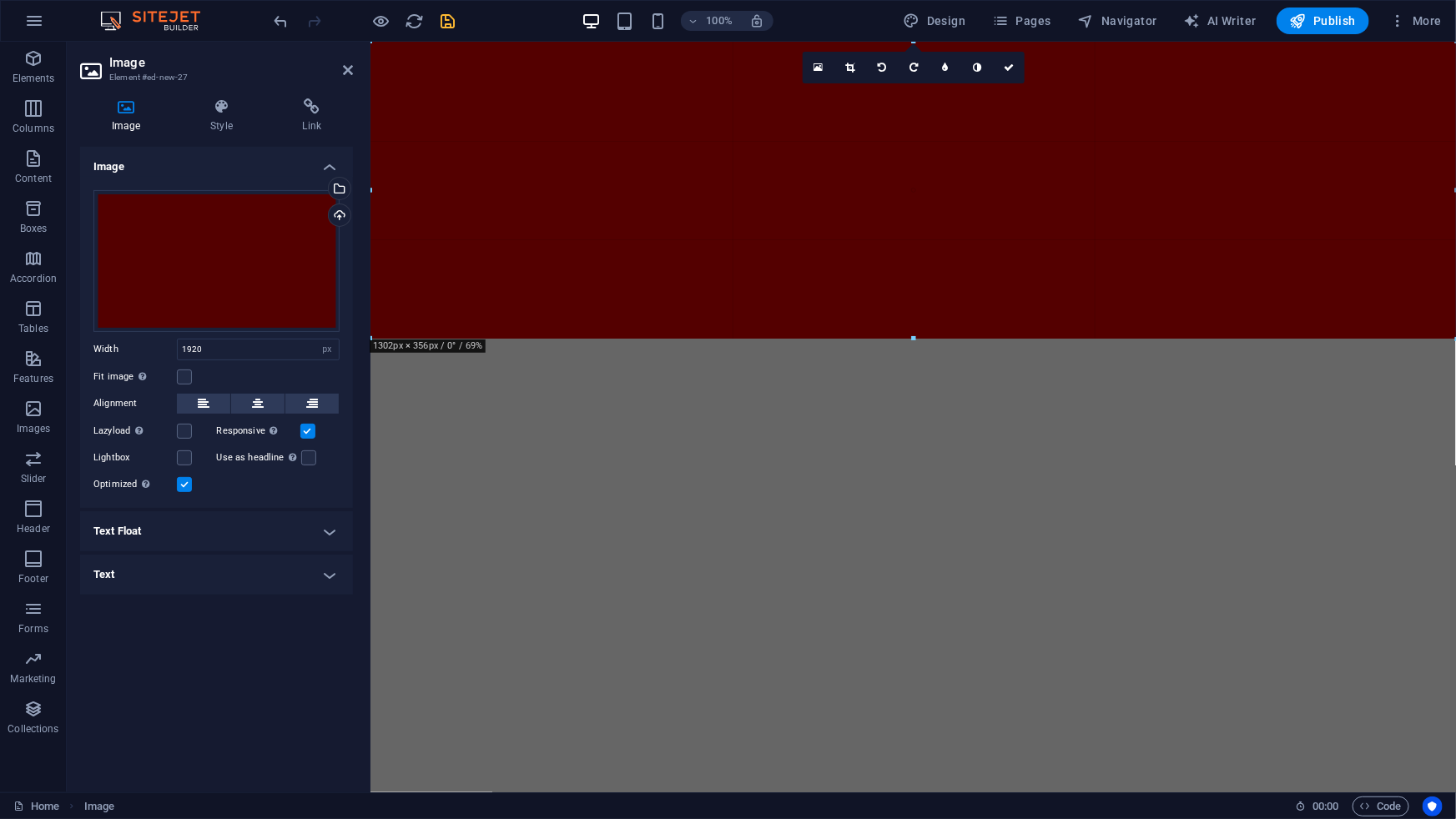
drag, startPoint x: 912, startPoint y: 598, endPoint x: 1028, endPoint y: 344, distance: 279.2
type input "1301"
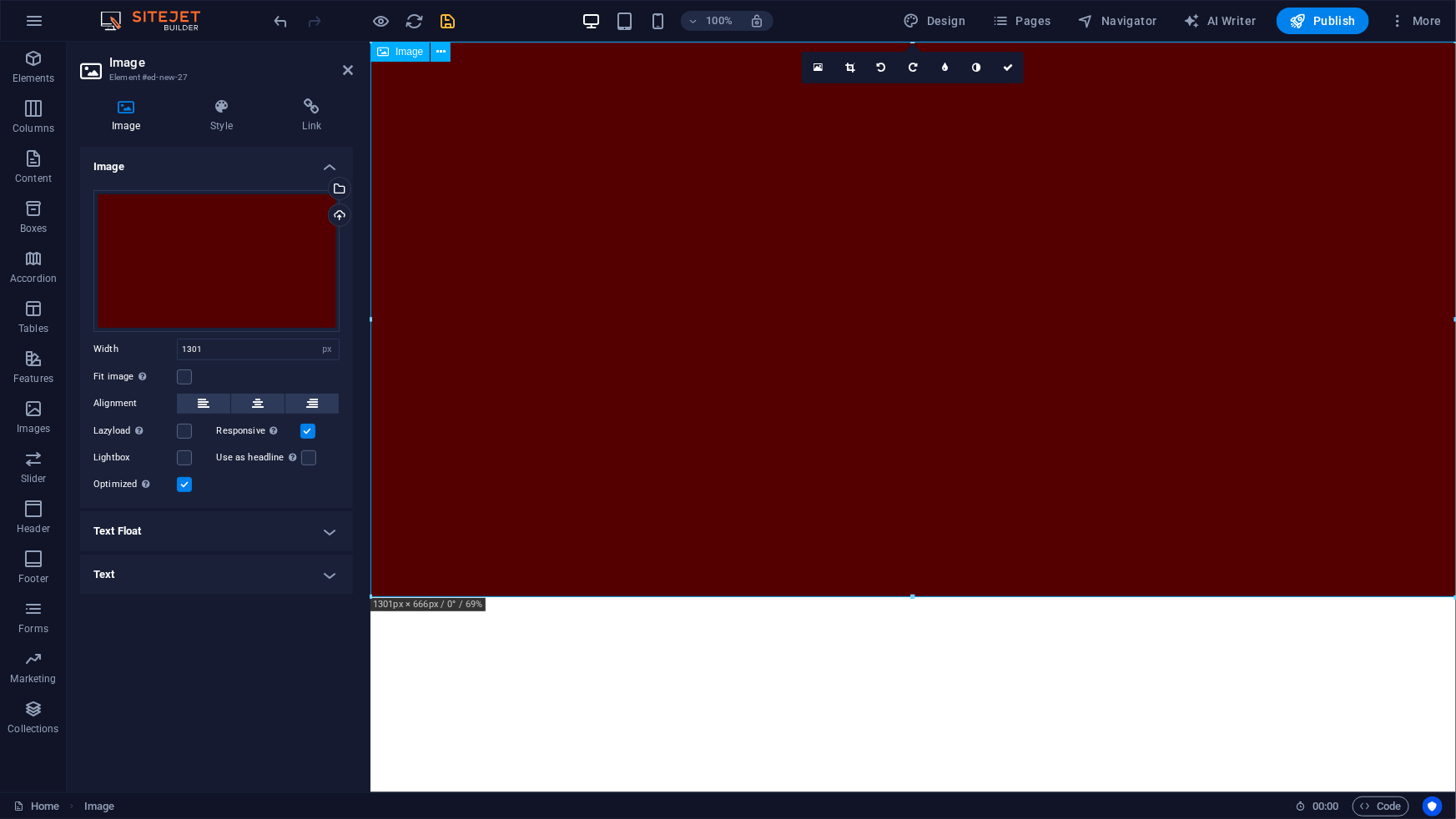
drag, startPoint x: 660, startPoint y: 441, endPoint x: 744, endPoint y: 518, distance: 114.0
click at [748, 525] on figure at bounding box center [912, 319] width 1085 height 556
drag, startPoint x: 758, startPoint y: 514, endPoint x: 770, endPoint y: 563, distance: 50.4
click at [770, 563] on figure at bounding box center [912, 319] width 1085 height 556
click at [751, 527] on figure at bounding box center [912, 319] width 1085 height 556
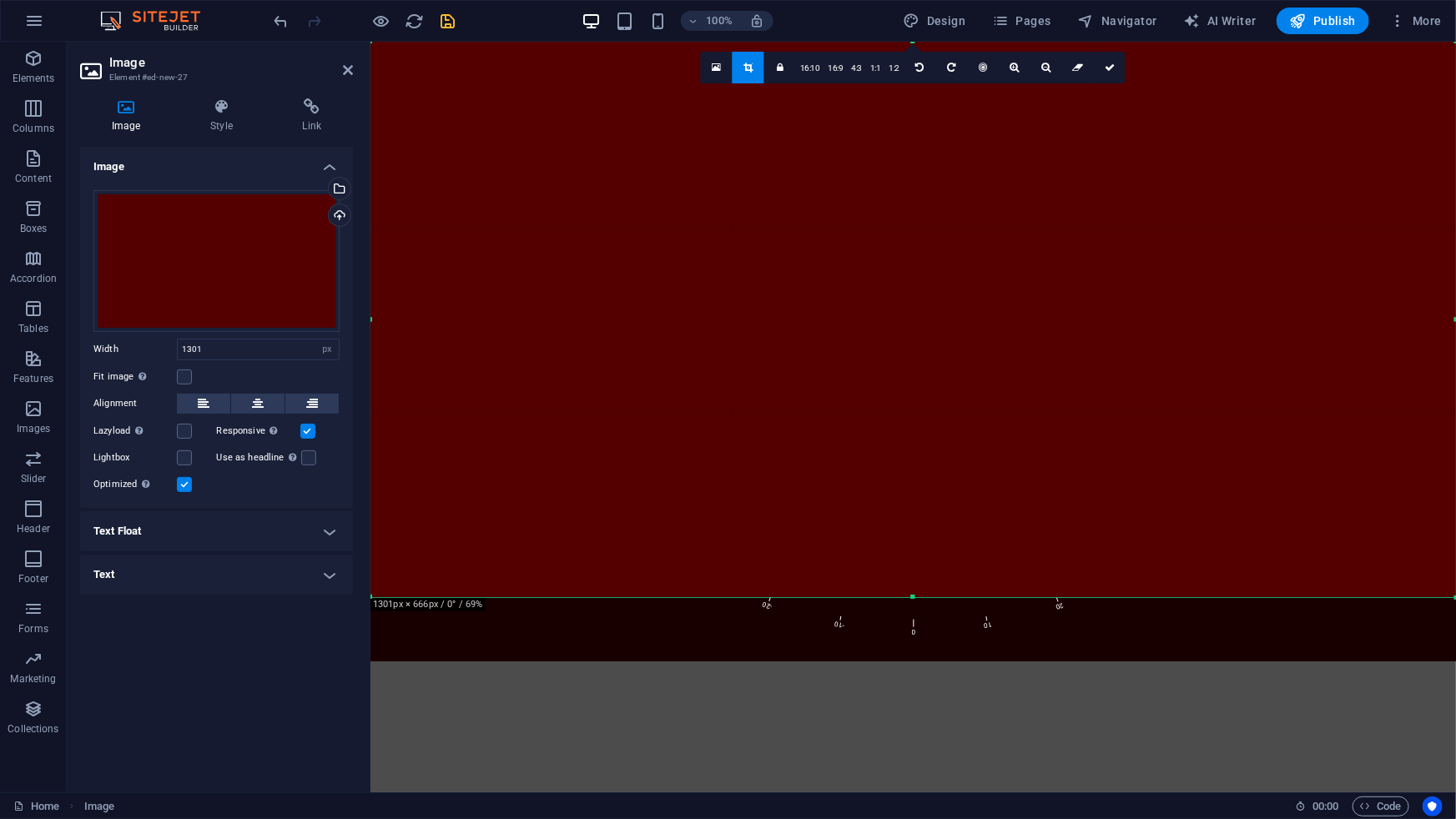
drag, startPoint x: 735, startPoint y: 492, endPoint x: 713, endPoint y: 495, distance: 22.2
click at [713, 495] on figure at bounding box center [912, 319] width 1085 height 556
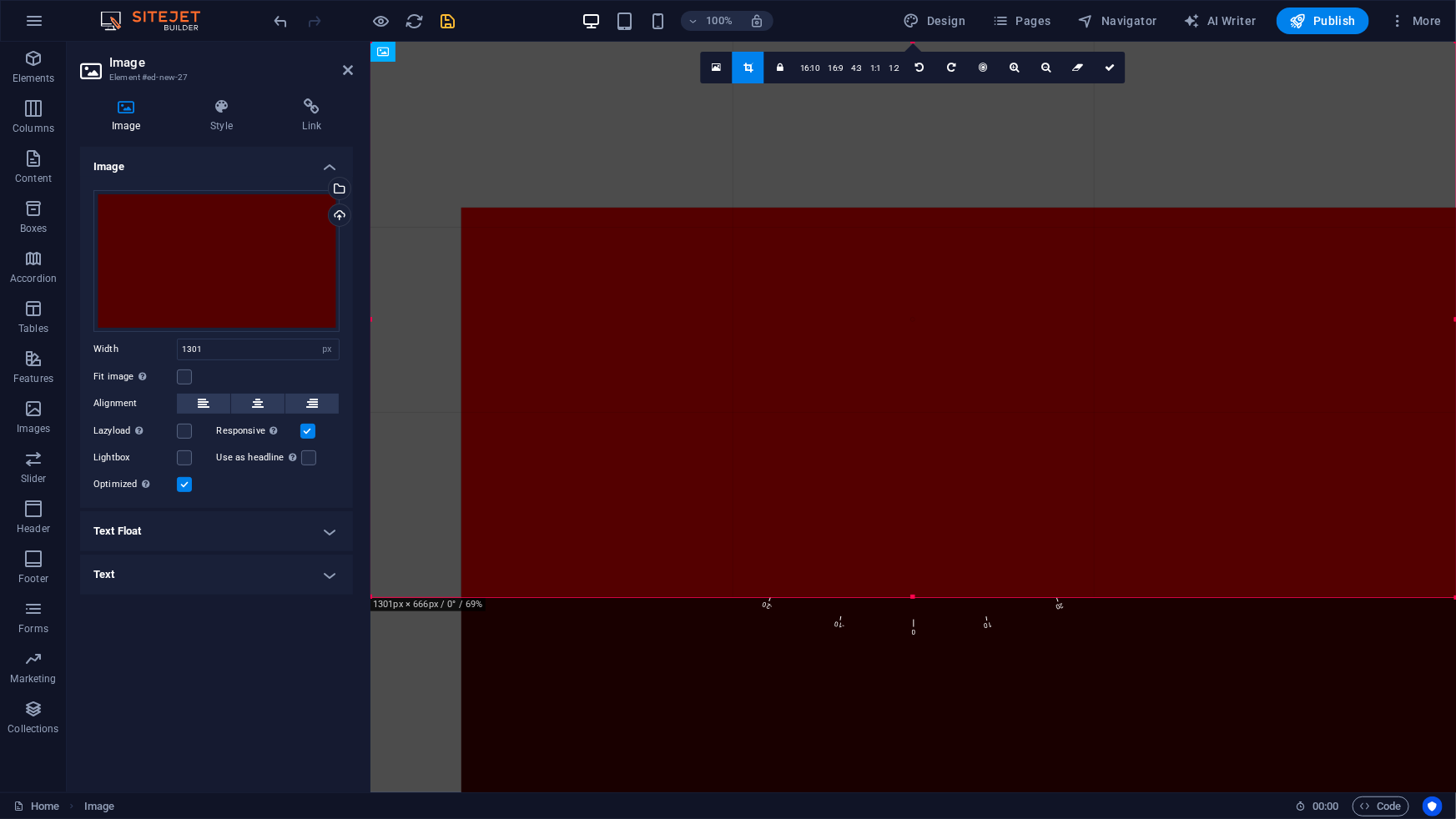
drag, startPoint x: 740, startPoint y: 524, endPoint x: 816, endPoint y: 642, distance: 140.4
click at [816, 642] on div at bounding box center [1012, 517] width 1101 height 620
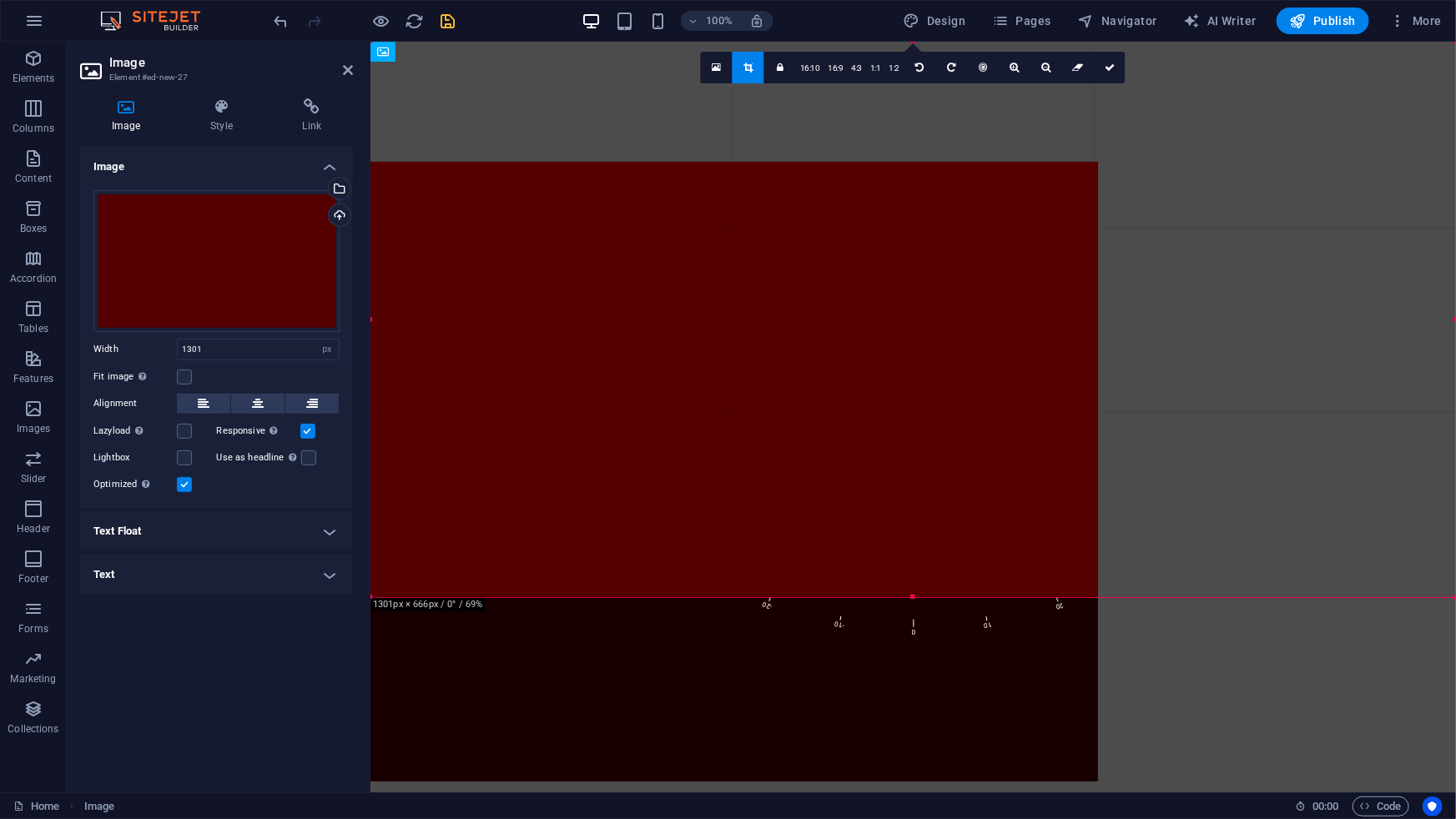
drag, startPoint x: 748, startPoint y: 367, endPoint x: 355, endPoint y: 473, distance: 407.0
click at [355, 473] on div "Image Element #ed-new-27 Image Style Link Image Drag files here, click to choos…" at bounding box center [761, 416] width 1389 height 751
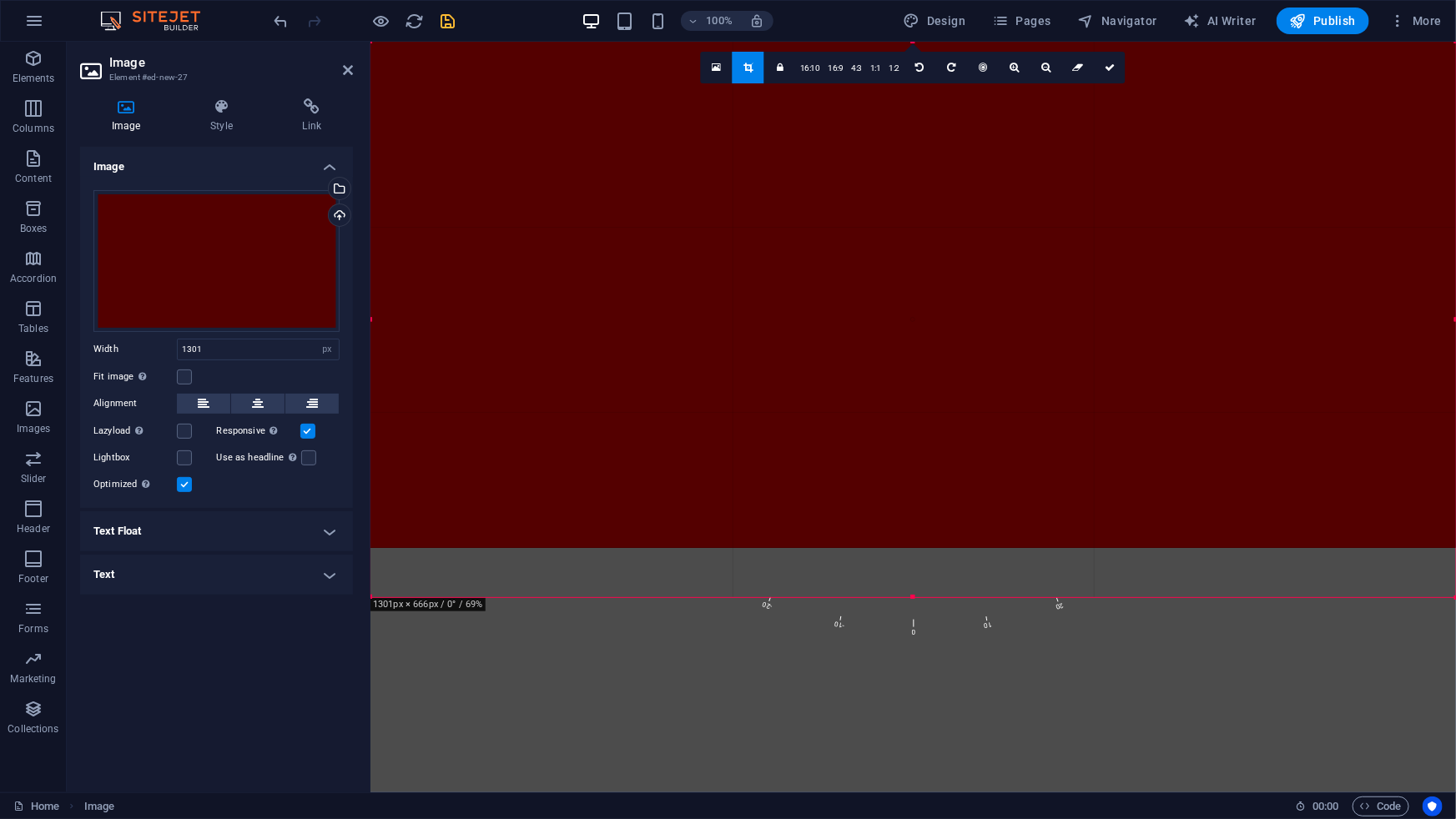
drag, startPoint x: 843, startPoint y: 483, endPoint x: 843, endPoint y: 369, distance: 114.0
click at [843, 369] on div at bounding box center [906, 238] width 1101 height 620
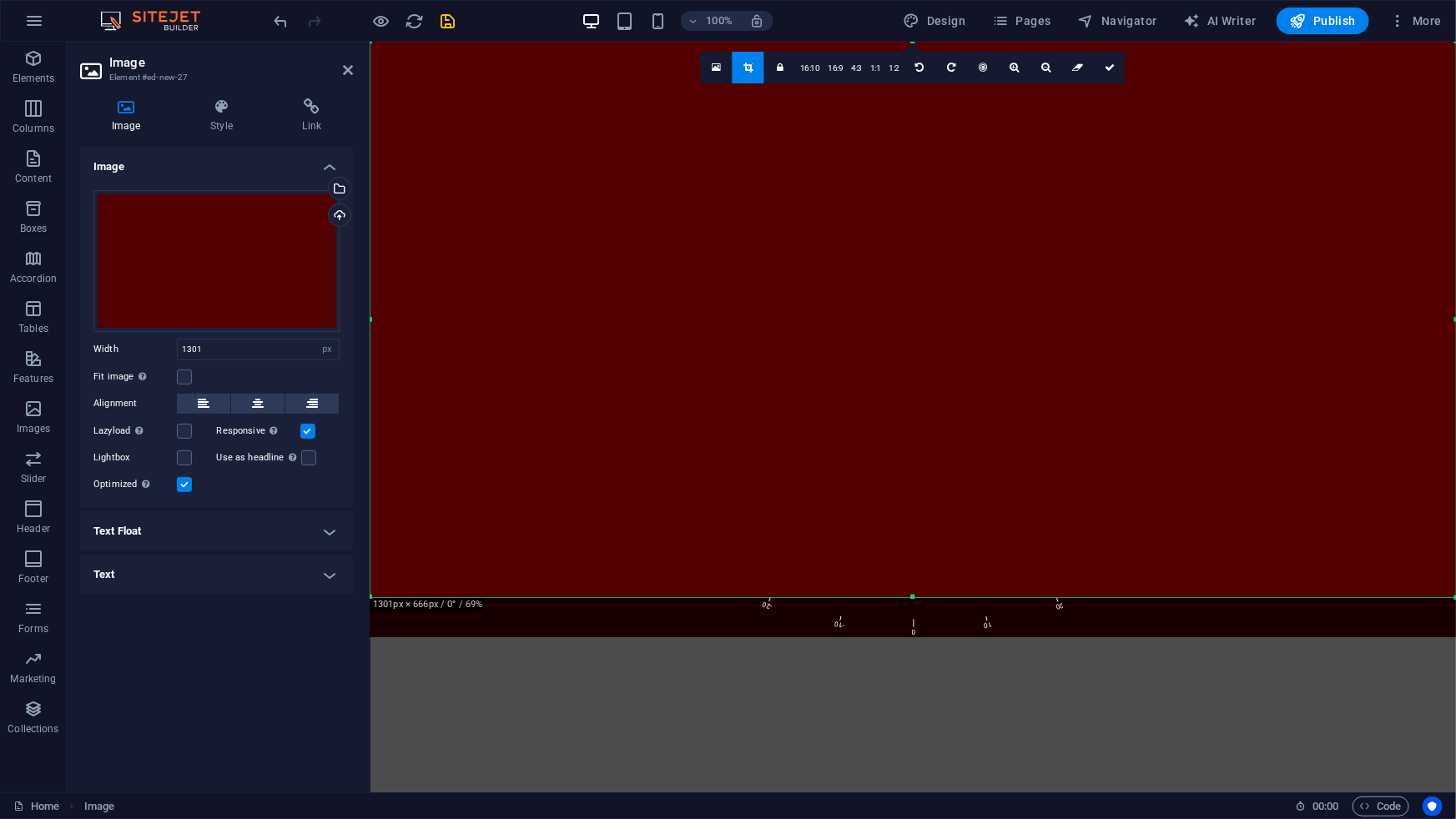
drag, startPoint x: 860, startPoint y: 420, endPoint x: 860, endPoint y: 478, distance: 58.0
click at [860, 478] on div at bounding box center [906, 327] width 1101 height 620
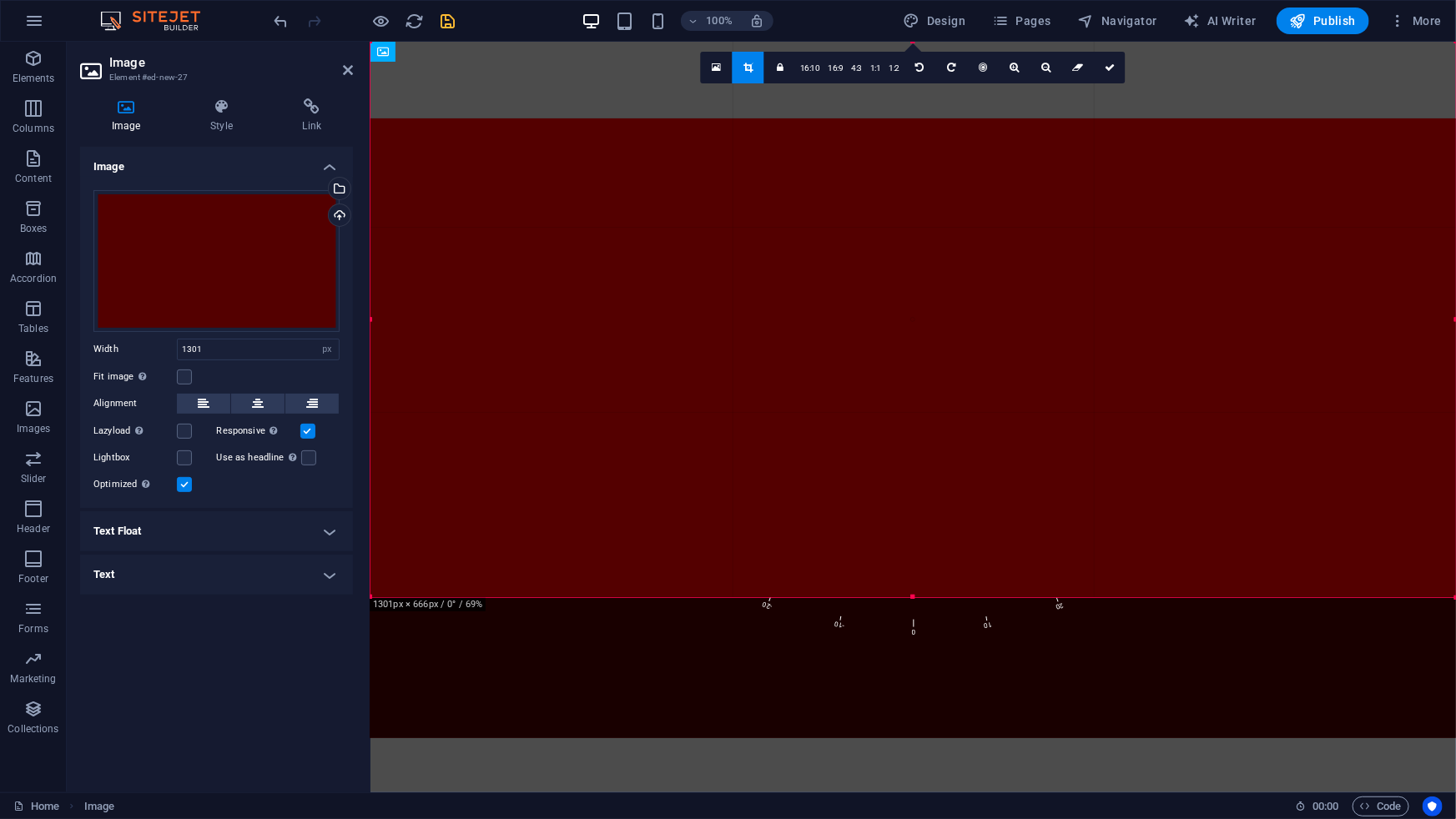
drag, startPoint x: 815, startPoint y: 425, endPoint x: 816, endPoint y: 508, distance: 83.0
click at [816, 508] on div at bounding box center [906, 428] width 1101 height 620
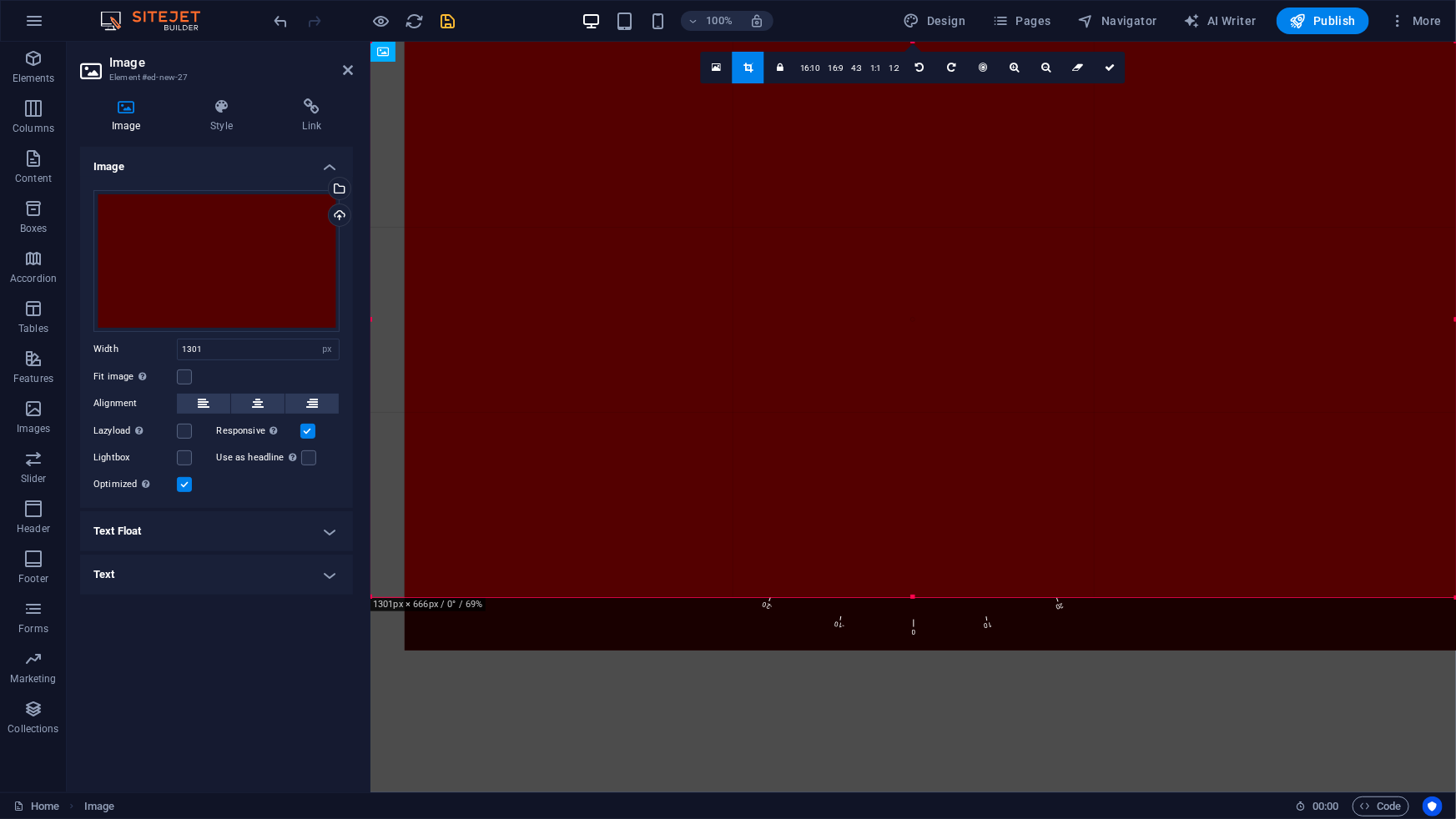
drag, startPoint x: 806, startPoint y: 456, endPoint x: 939, endPoint y: 472, distance: 134.0
click at [939, 472] on div at bounding box center [955, 341] width 1101 height 620
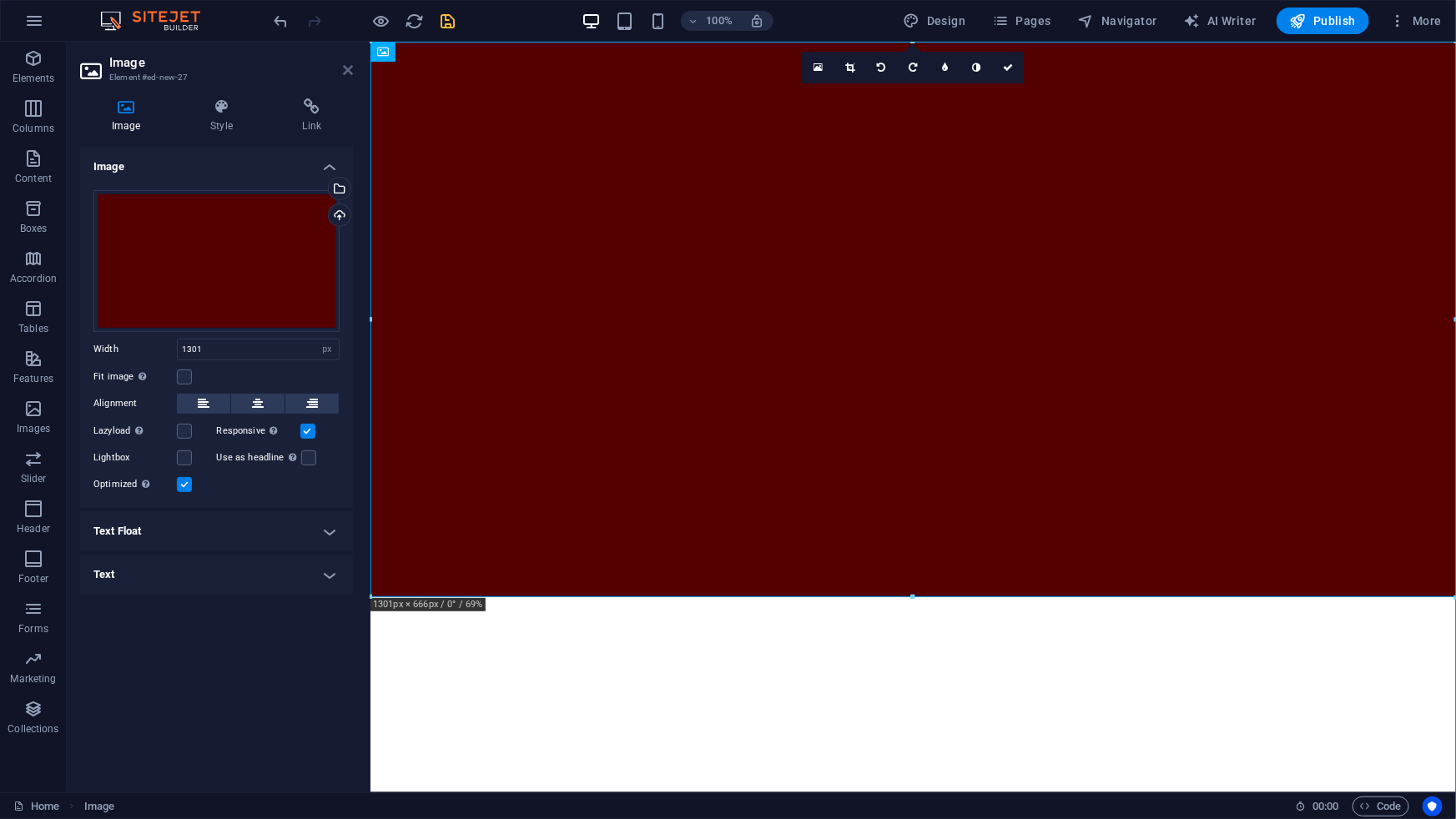
click at [346, 69] on icon at bounding box center [348, 70] width 10 height 14
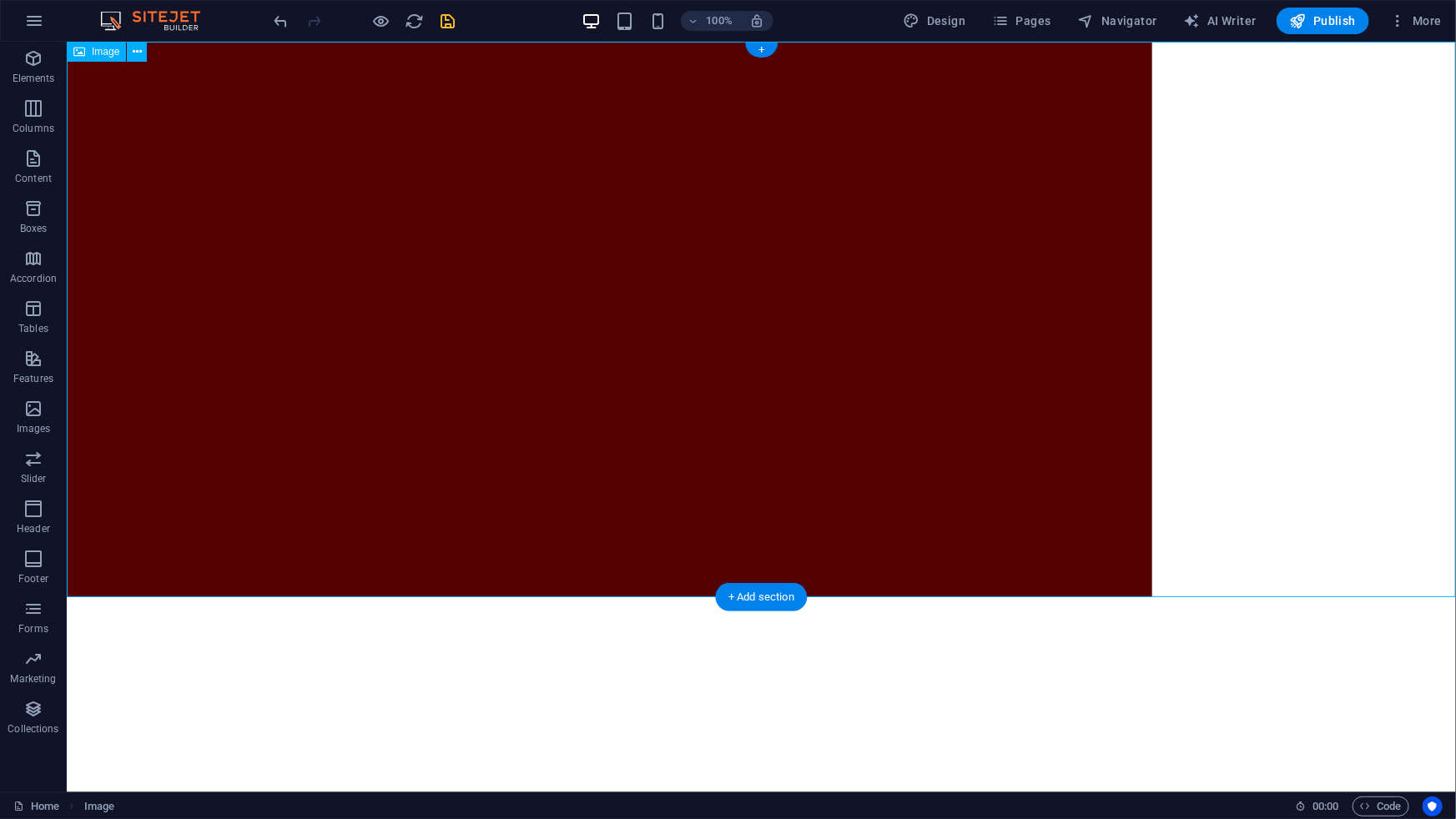
click at [715, 252] on figure at bounding box center [761, 319] width 1389 height 556
click at [703, 249] on figure at bounding box center [761, 319] width 1389 height 556
click at [708, 249] on figure at bounding box center [761, 319] width 1389 height 556
select select "px"
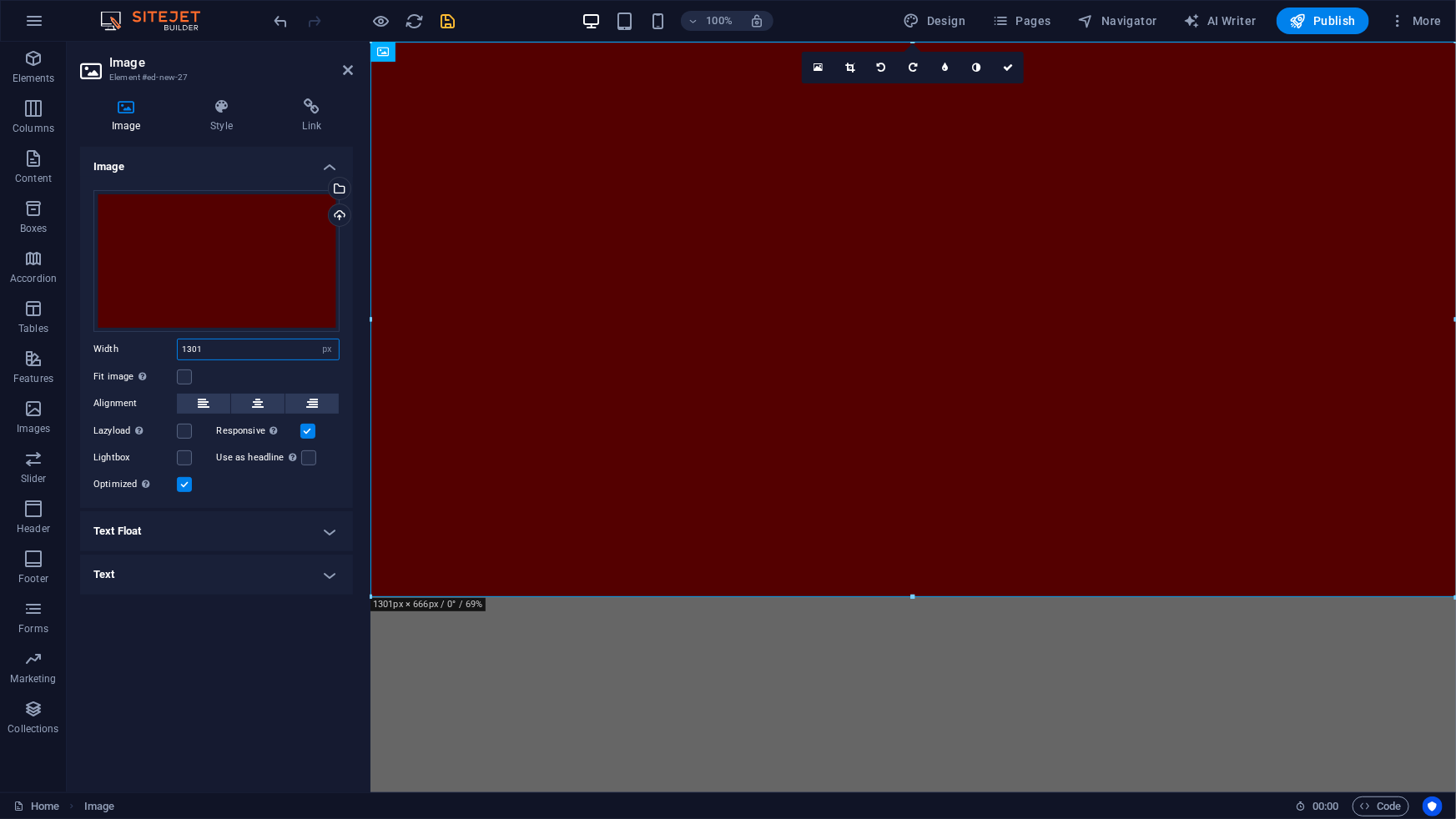
drag, startPoint x: 217, startPoint y: 347, endPoint x: 153, endPoint y: 342, distance: 64.2
click at [154, 342] on div "Width 1301 Default auto px rem % em vh vw" at bounding box center [217, 349] width 246 height 22
type input "1920"
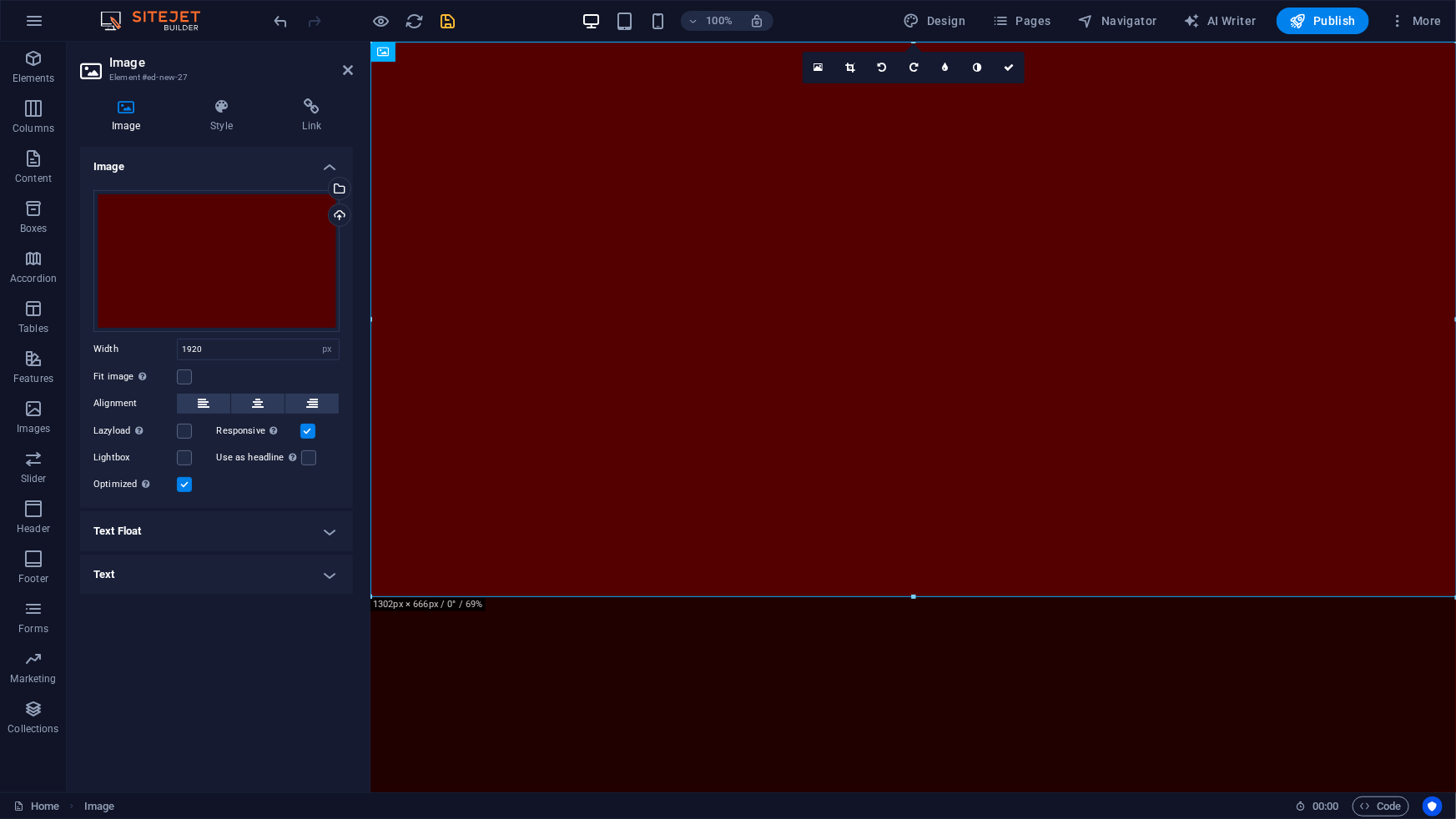
click at [355, 69] on aside "Image Element #ed-new-27 Image Style Link Image Drag files here, click to choos…" at bounding box center [218, 416] width 304 height 751
click at [350, 69] on icon at bounding box center [348, 70] width 10 height 14
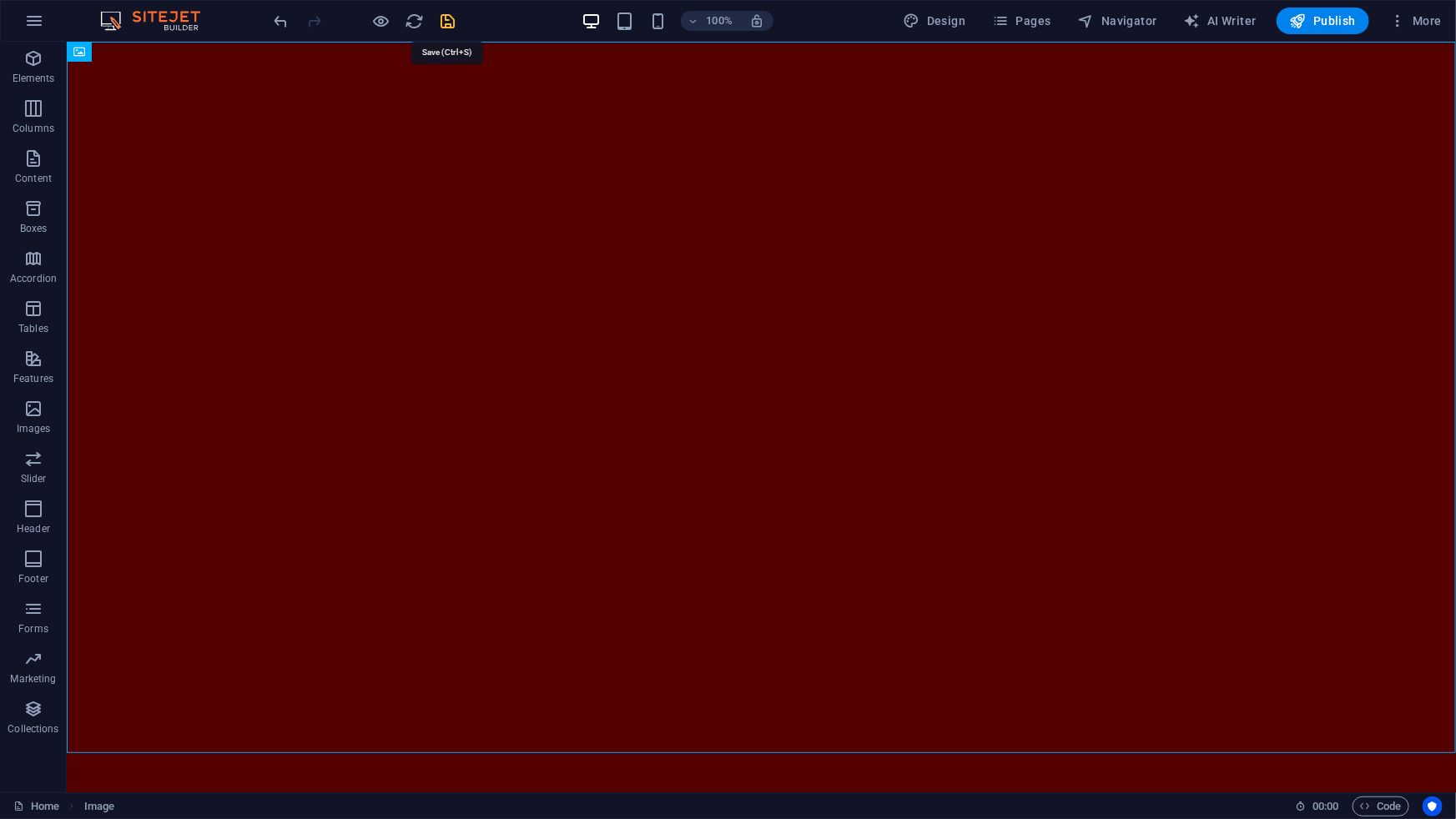
click at [448, 20] on icon "save" at bounding box center [448, 21] width 19 height 19
click at [342, 350] on figure at bounding box center [761, 451] width 1389 height 820
select select "px"
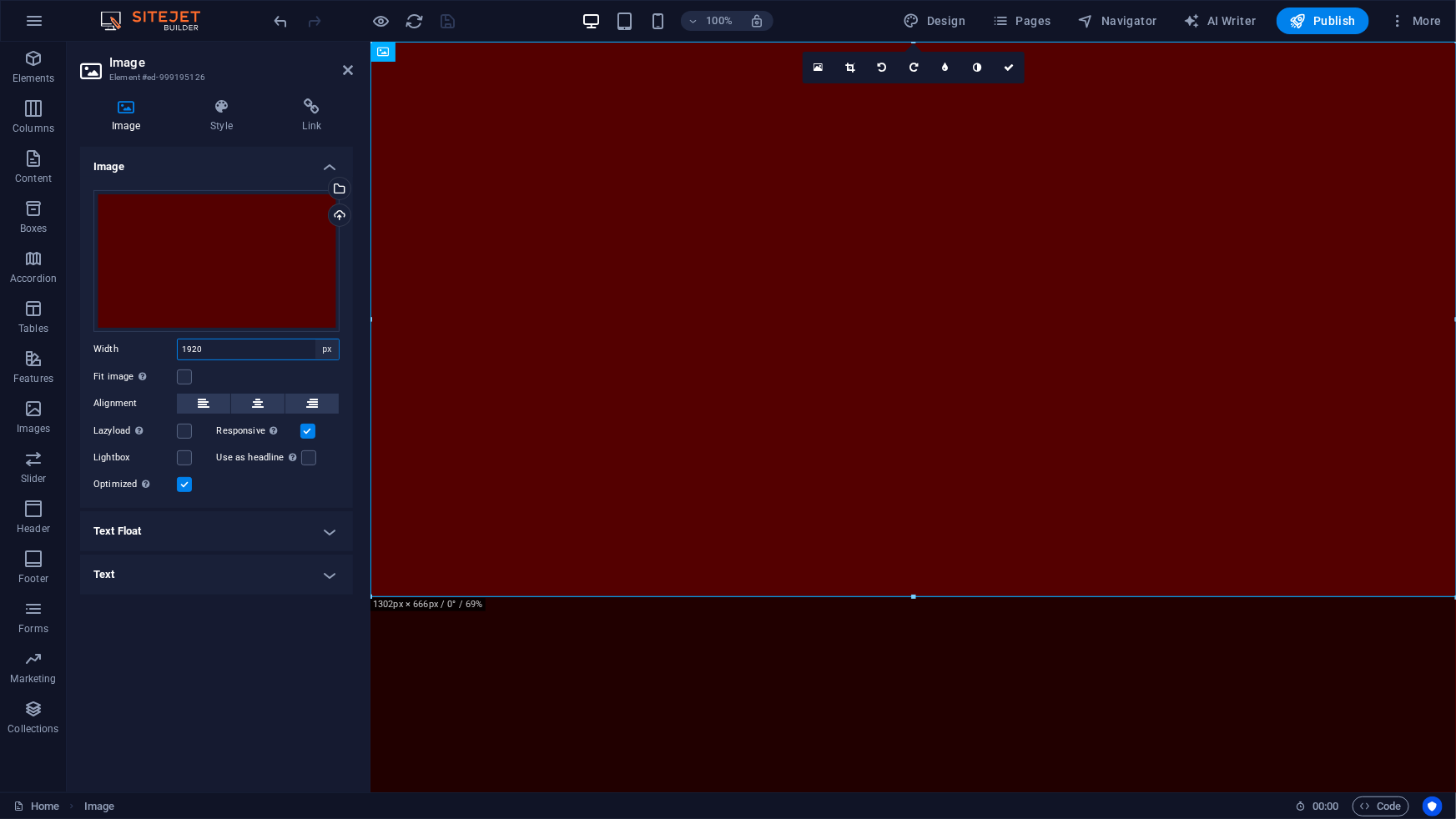
click at [327, 349] on select "Default auto px rem % em vh vw" at bounding box center [327, 349] width 23 height 20
click at [327, 349] on select "Default auto px rem % em vh vw" at bounding box center [327, 349] width 23 height 20
drag, startPoint x: 344, startPoint y: 66, endPoint x: 278, endPoint y: 24, distance: 78.2
click at [344, 66] on icon at bounding box center [348, 70] width 10 height 14
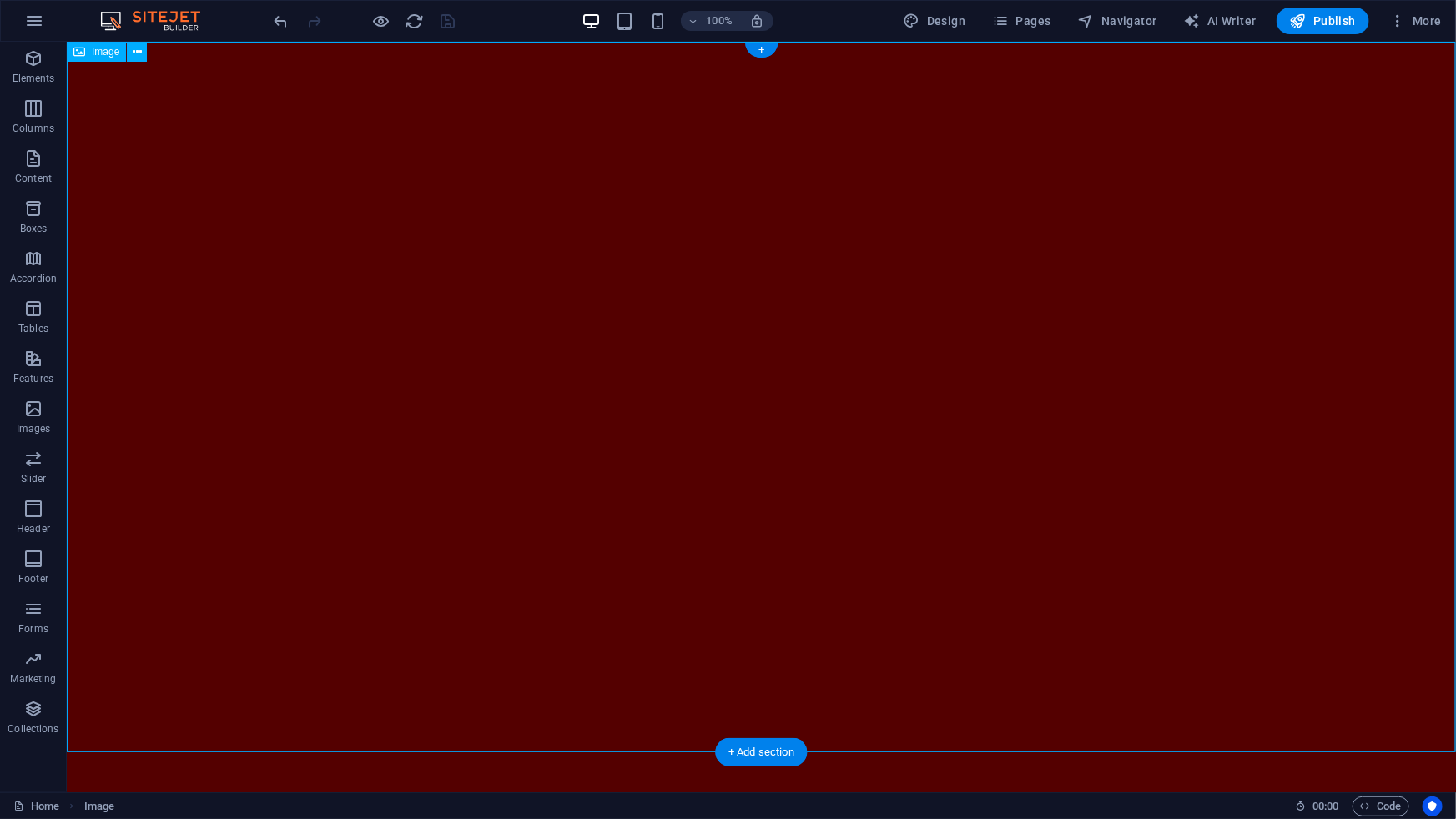
click at [598, 636] on figure at bounding box center [761, 450] width 1389 height 819
select select "px"
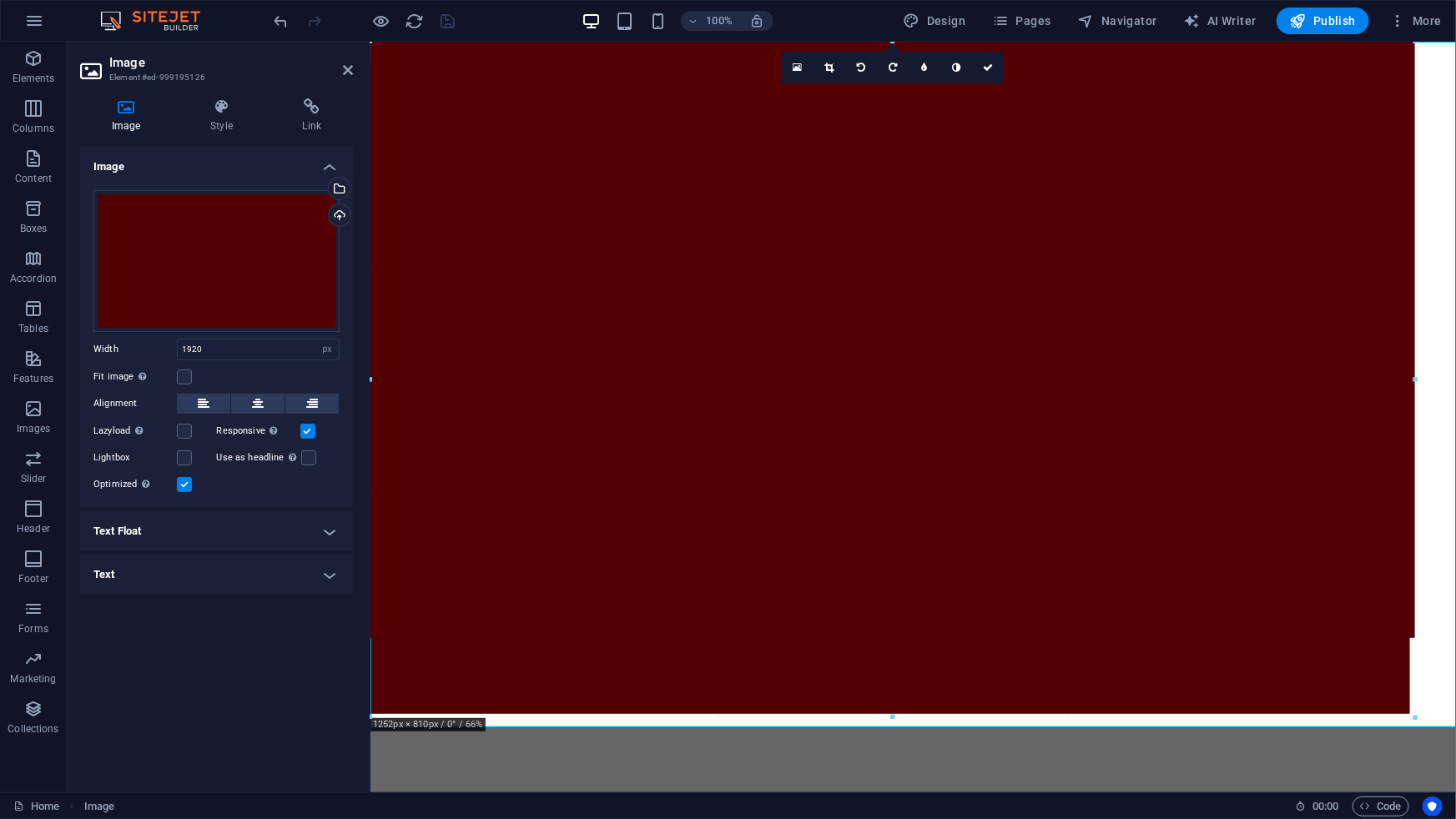
drag, startPoint x: 913, startPoint y: 596, endPoint x: 1107, endPoint y: 714, distance: 227.1
type input "1246"
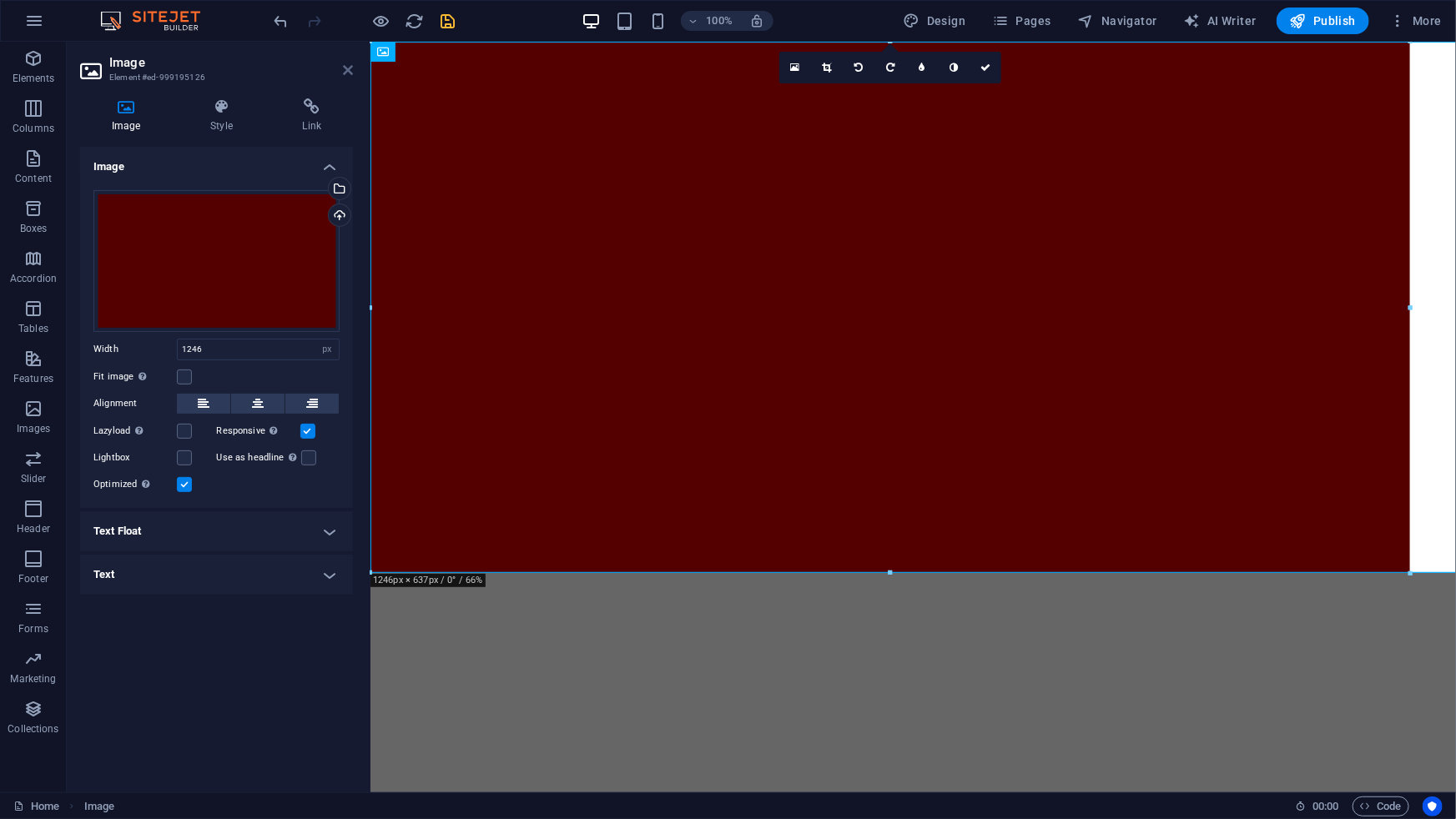
click at [350, 67] on icon at bounding box center [348, 70] width 10 height 14
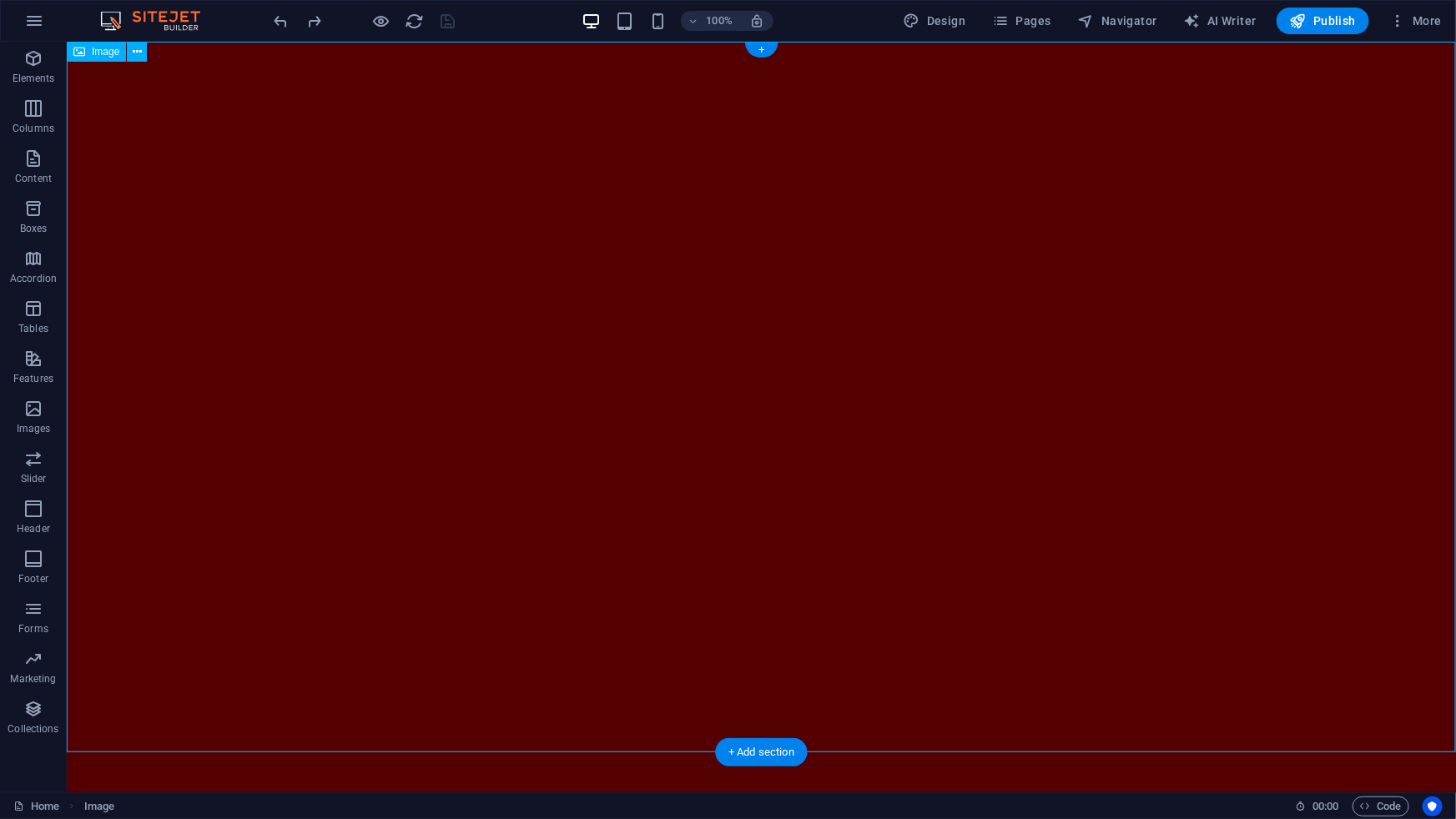
click at [461, 327] on figure at bounding box center [761, 450] width 1389 height 819
select select "px"
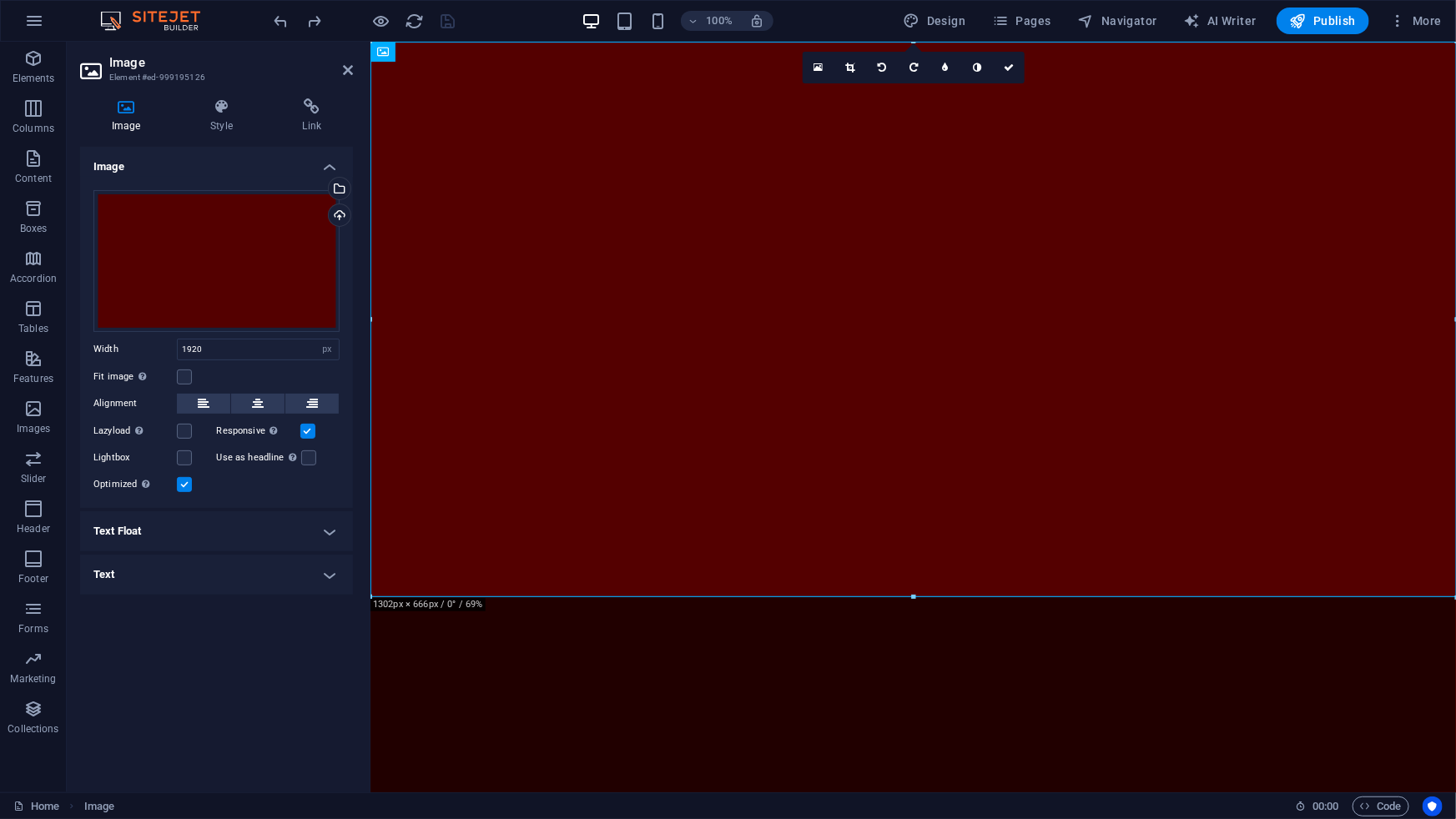
click at [364, 299] on aside "Image Element #ed-999195126 Image Style Link Image Drag files here, click to ch…" at bounding box center [218, 416] width 304 height 751
drag, startPoint x: 369, startPoint y: 299, endPoint x: 113, endPoint y: 167, distance: 288.0
click at [113, 167] on aside "Image Element #ed-999195126 Image Style Link Image Drag files here, click to ch…" at bounding box center [218, 416] width 304 height 751
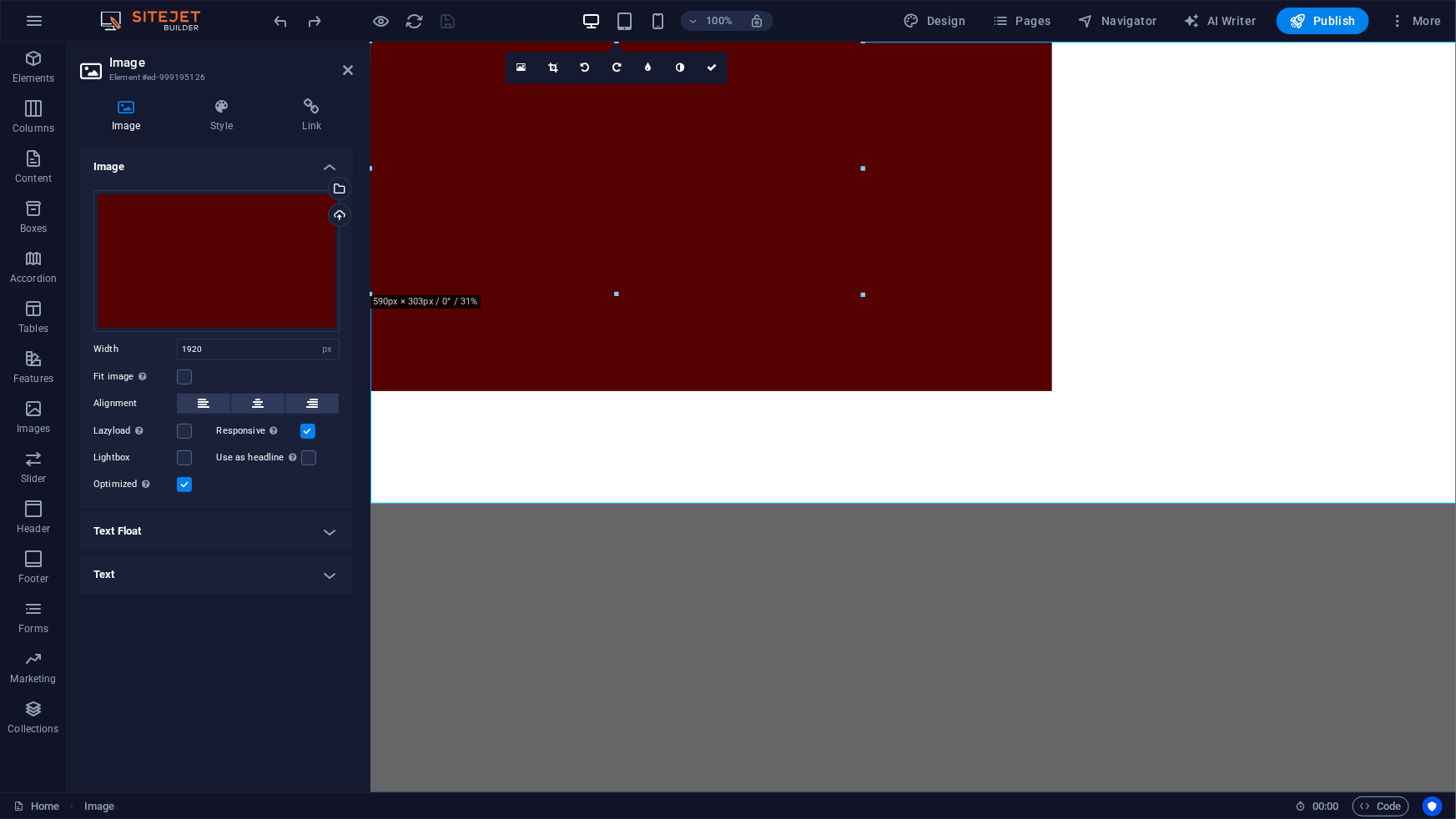
drag, startPoint x: 915, startPoint y: 596, endPoint x: 736, endPoint y: 293, distance: 351.9
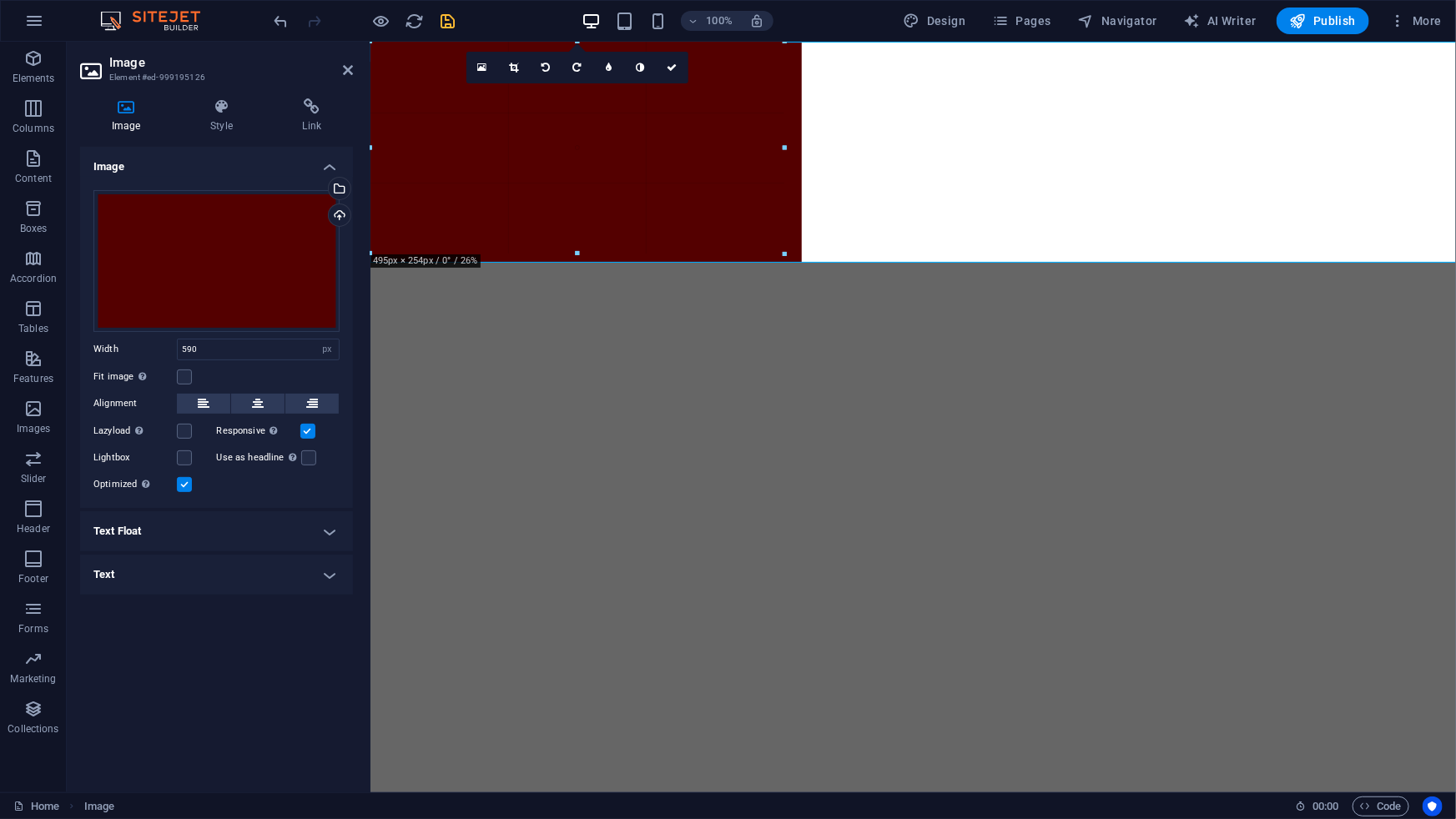
drag, startPoint x: 615, startPoint y: 292, endPoint x: 609, endPoint y: 246, distance: 46.4
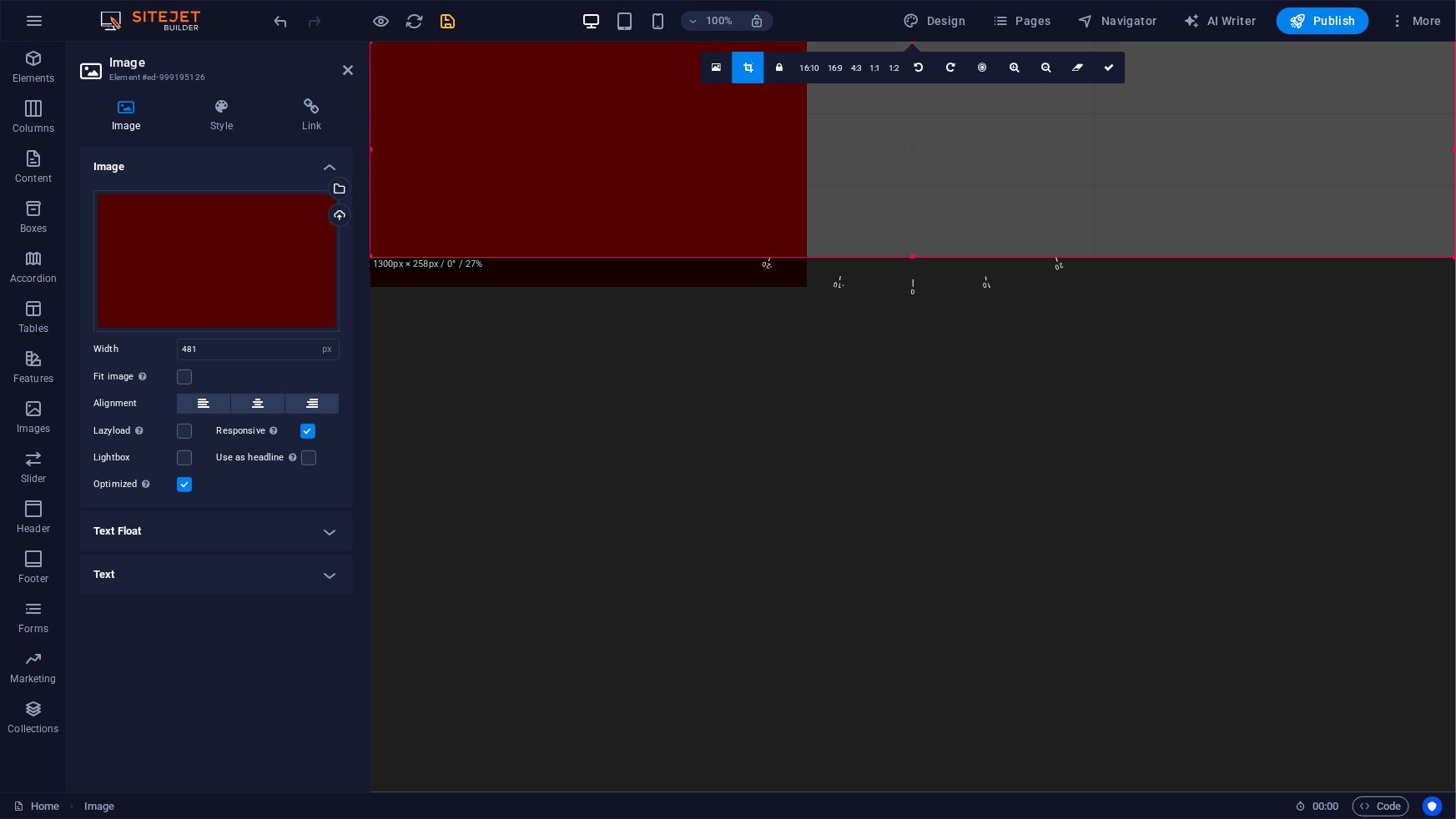
click at [1455, 138] on body "royalparfumerija.ba Home Elements Columns Content Boxes Accordion Tables Featur…" at bounding box center [728, 409] width 1456 height 819
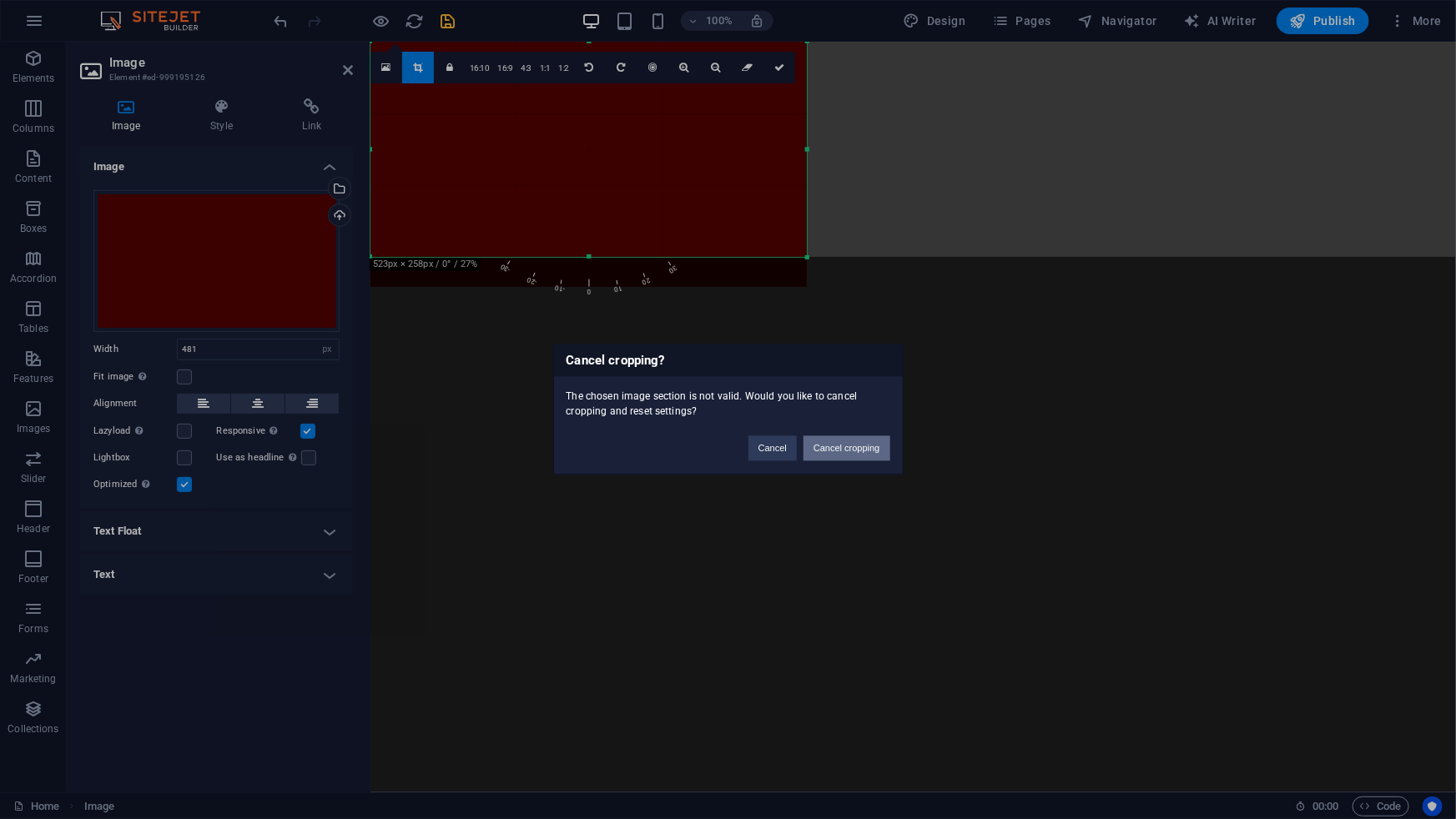
click at [814, 452] on button "Cancel cropping" at bounding box center [847, 448] width 87 height 25
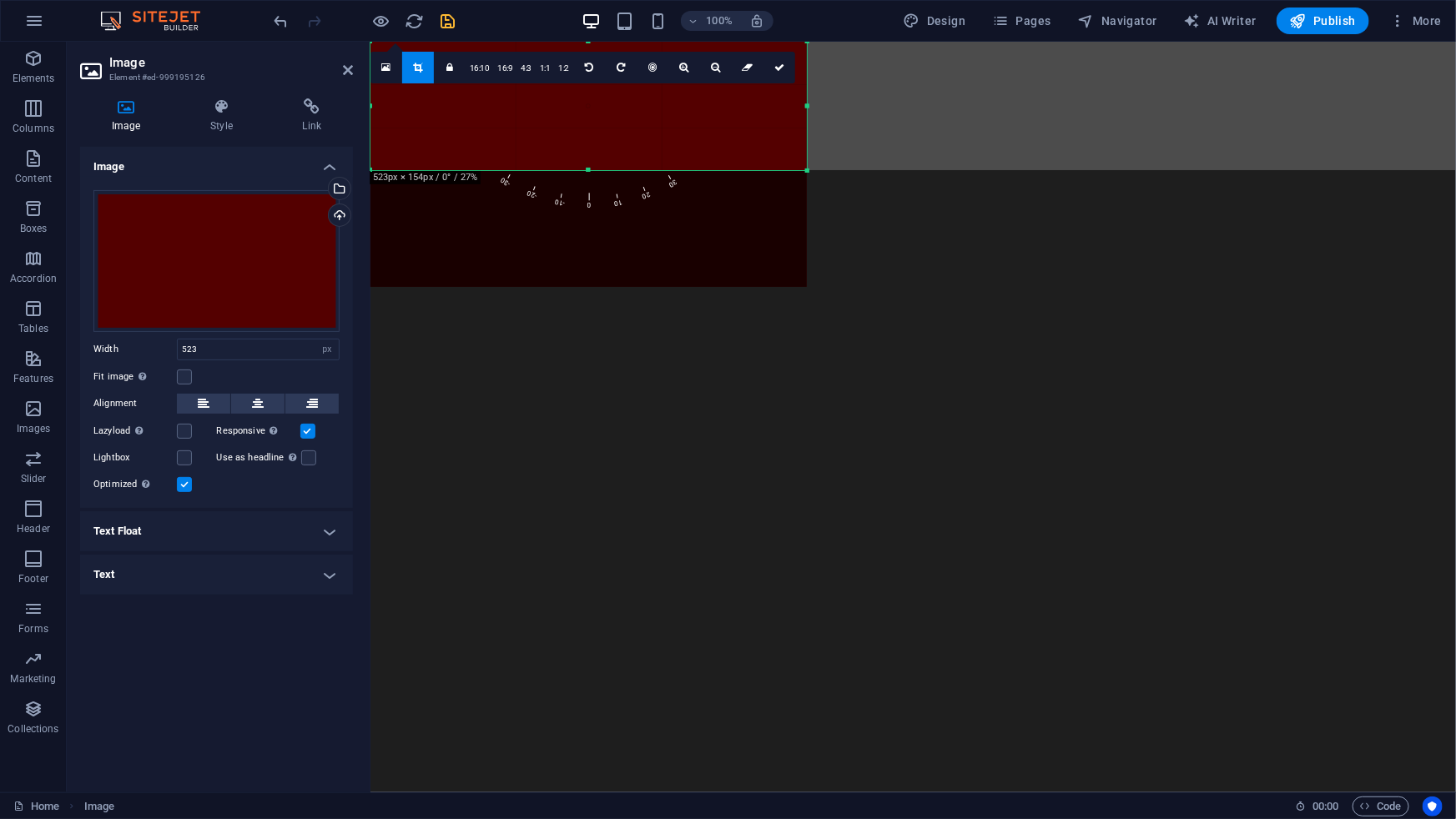
drag, startPoint x: 589, startPoint y: 235, endPoint x: 596, endPoint y: 169, distance: 66.4
click at [596, 169] on div at bounding box center [589, 171] width 437 height 6
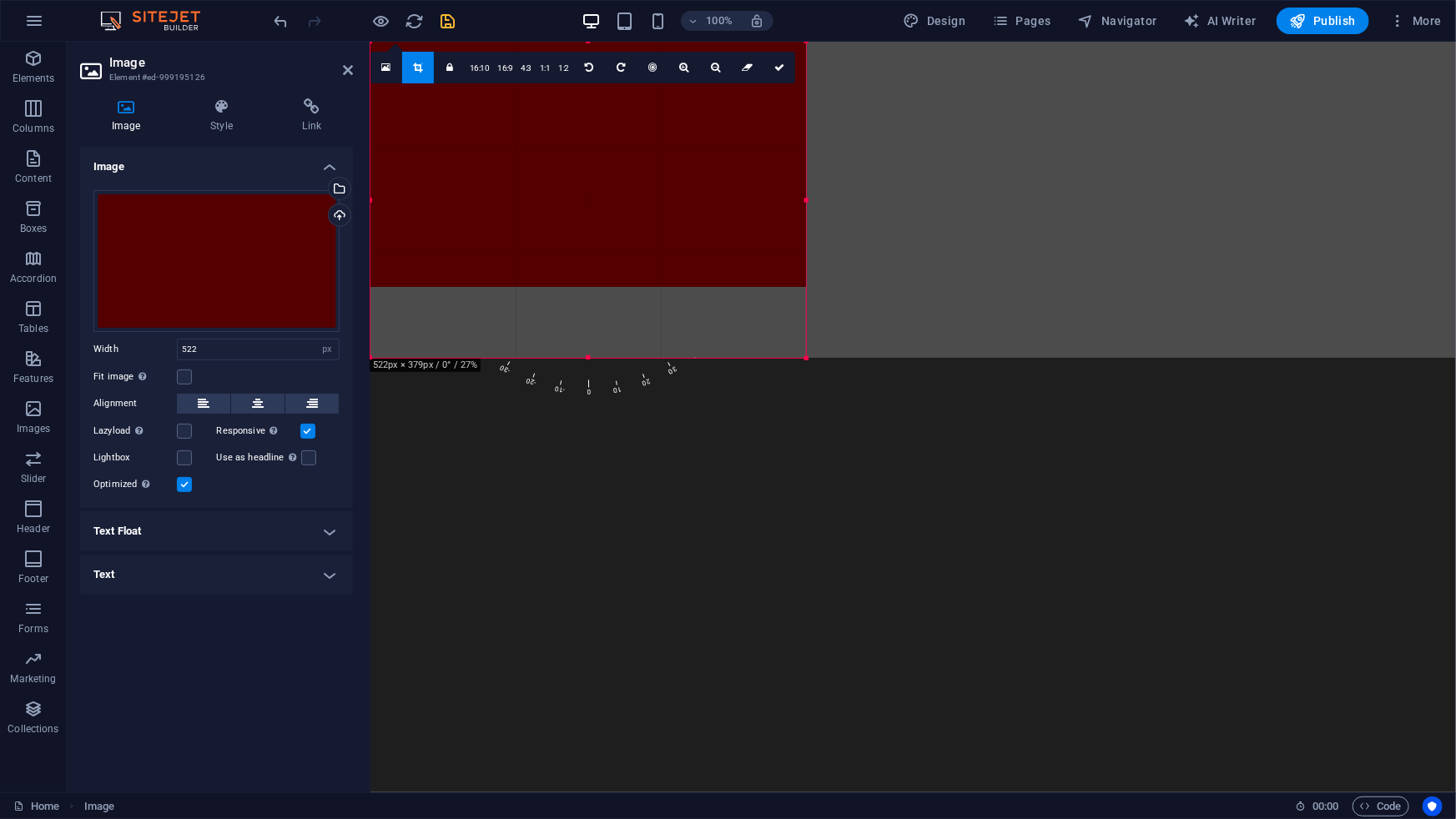
drag, startPoint x: 585, startPoint y: 168, endPoint x: 593, endPoint y: 356, distance: 188.2
click at [593, 356] on div at bounding box center [588, 358] width 436 height 6
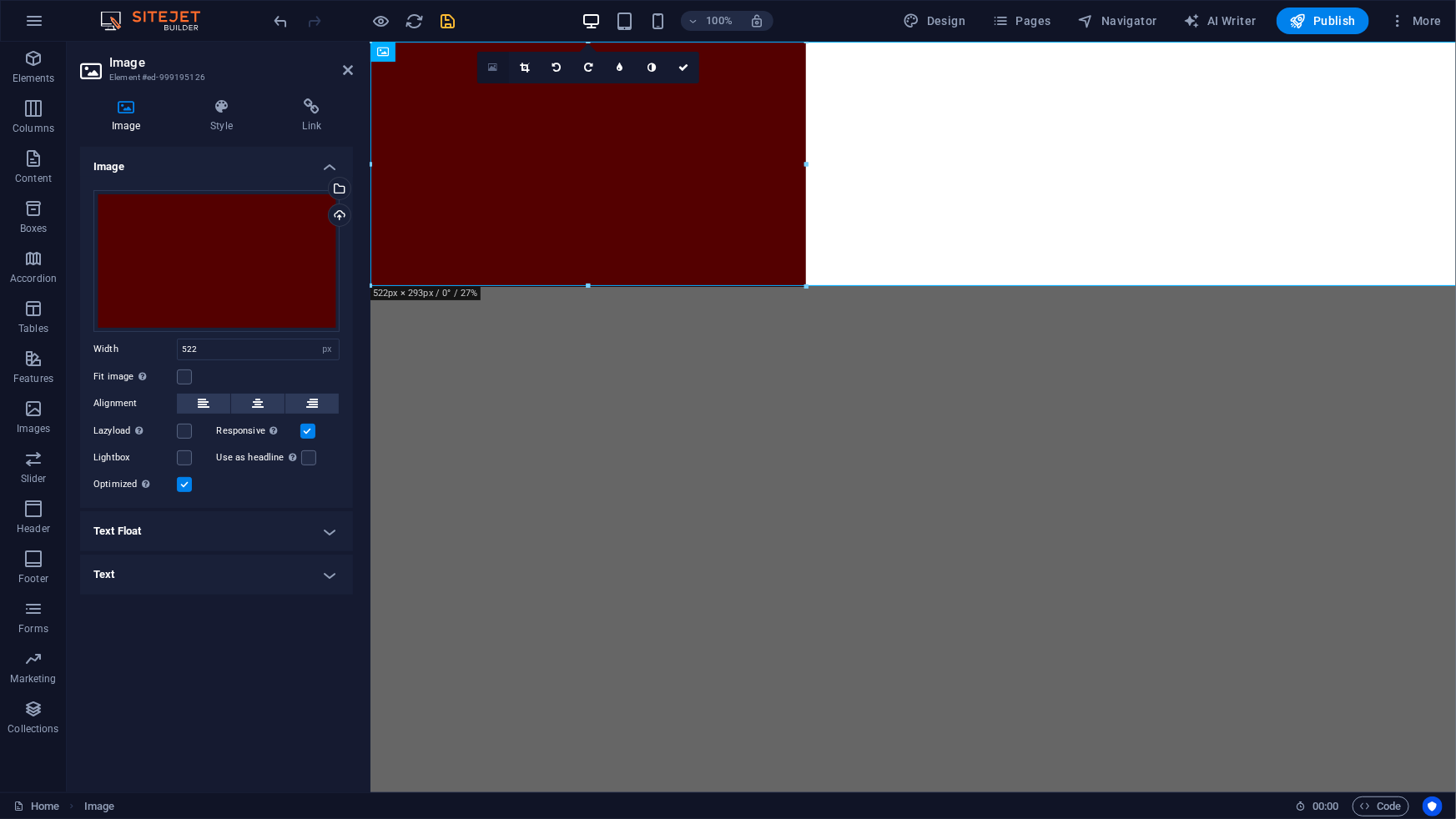
click at [490, 70] on icon at bounding box center [493, 67] width 9 height 12
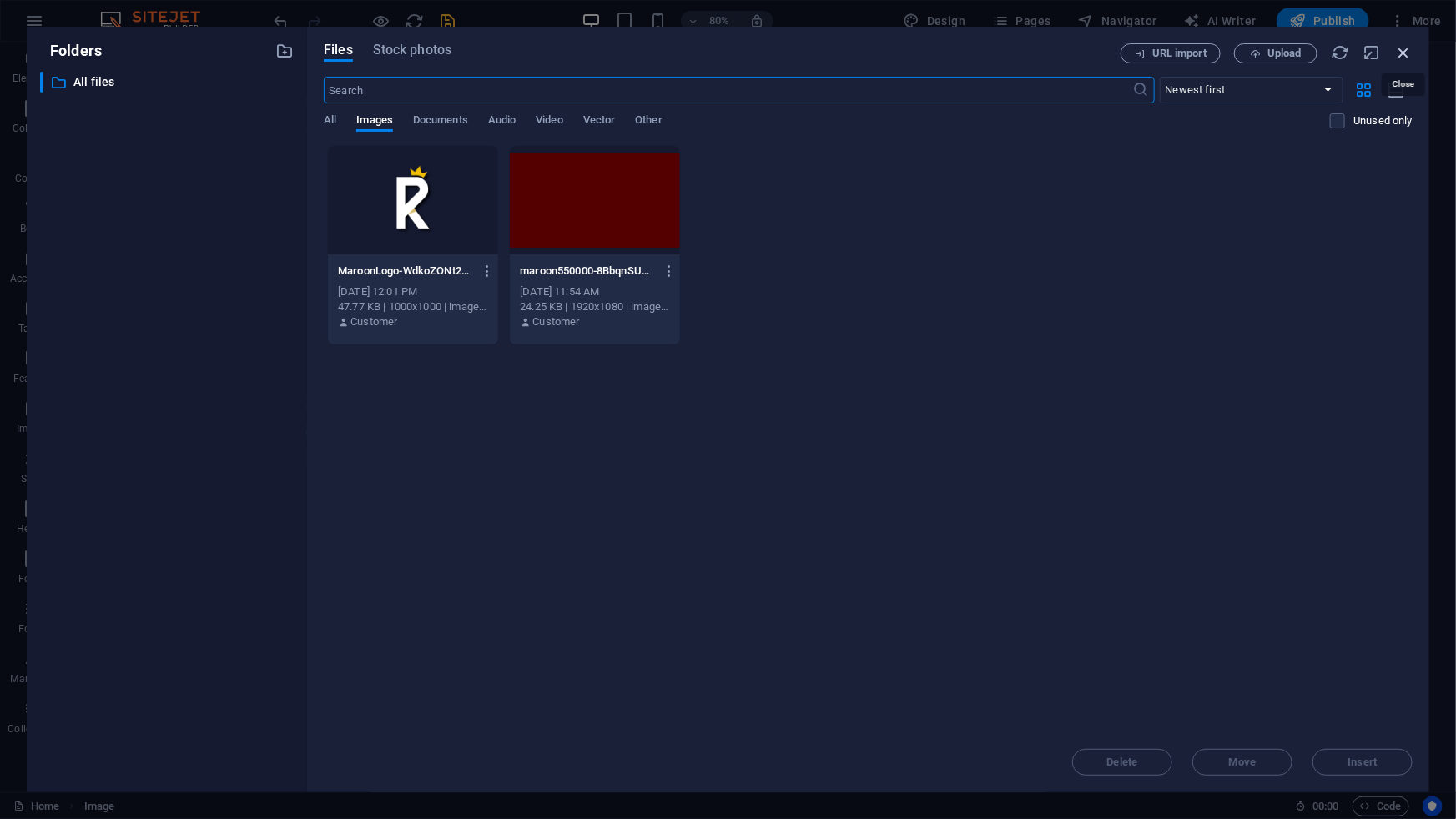
click at [1399, 50] on icon "button" at bounding box center [1404, 52] width 18 height 18
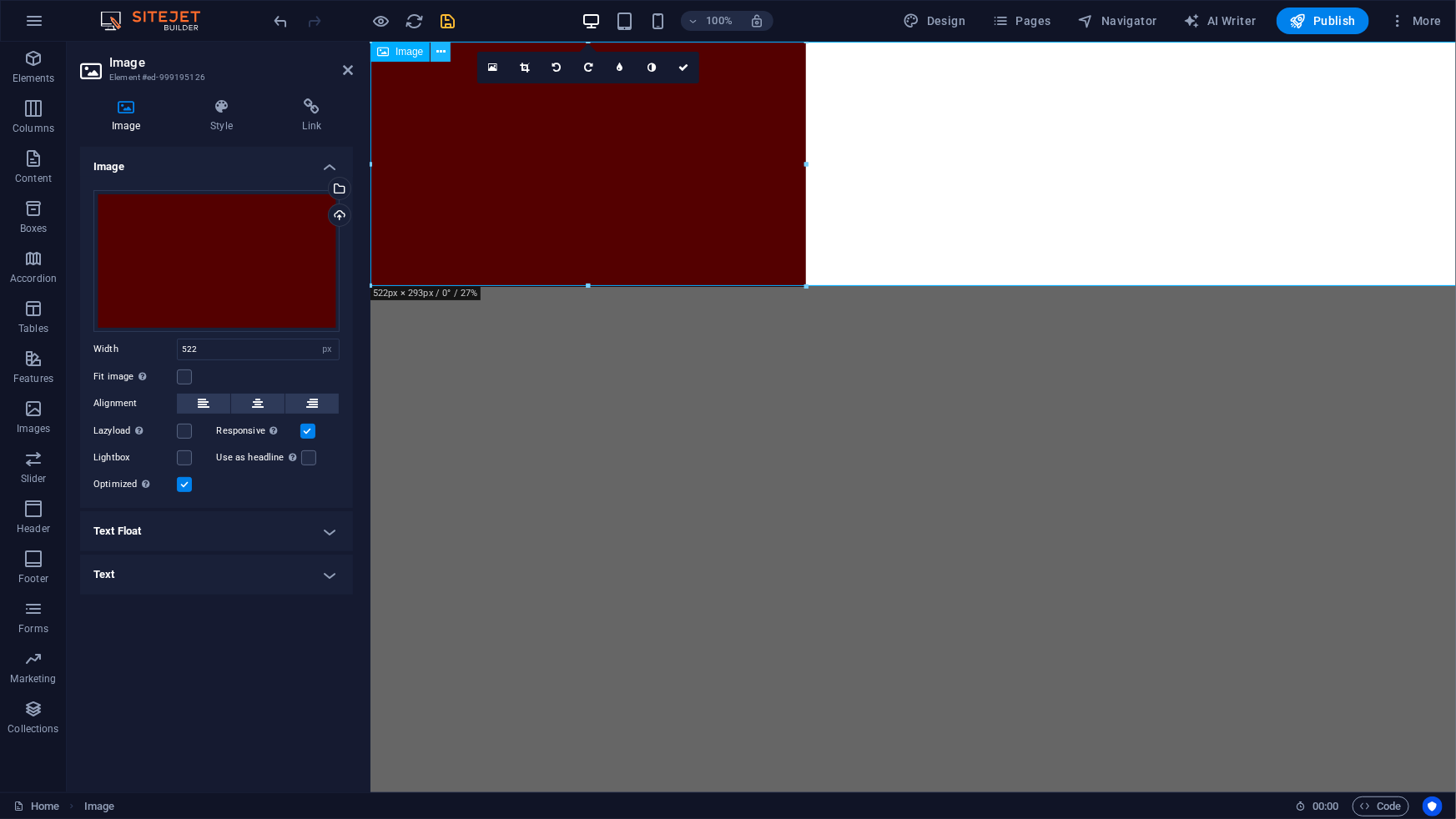
click at [438, 50] on icon at bounding box center [441, 51] width 9 height 17
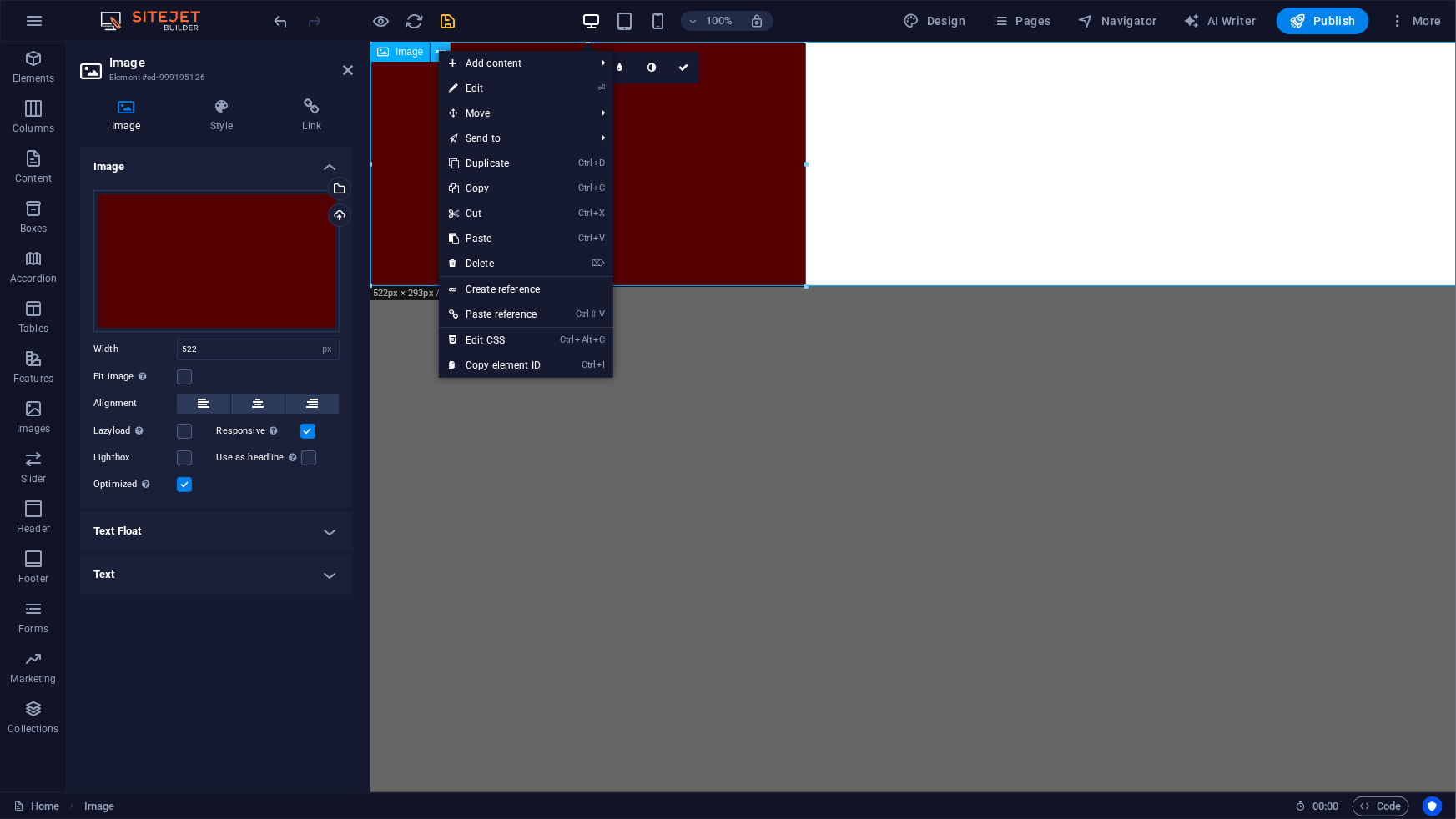
click at [438, 50] on icon at bounding box center [441, 51] width 9 height 17
click at [408, 260] on figure at bounding box center [912, 163] width 1085 height 245
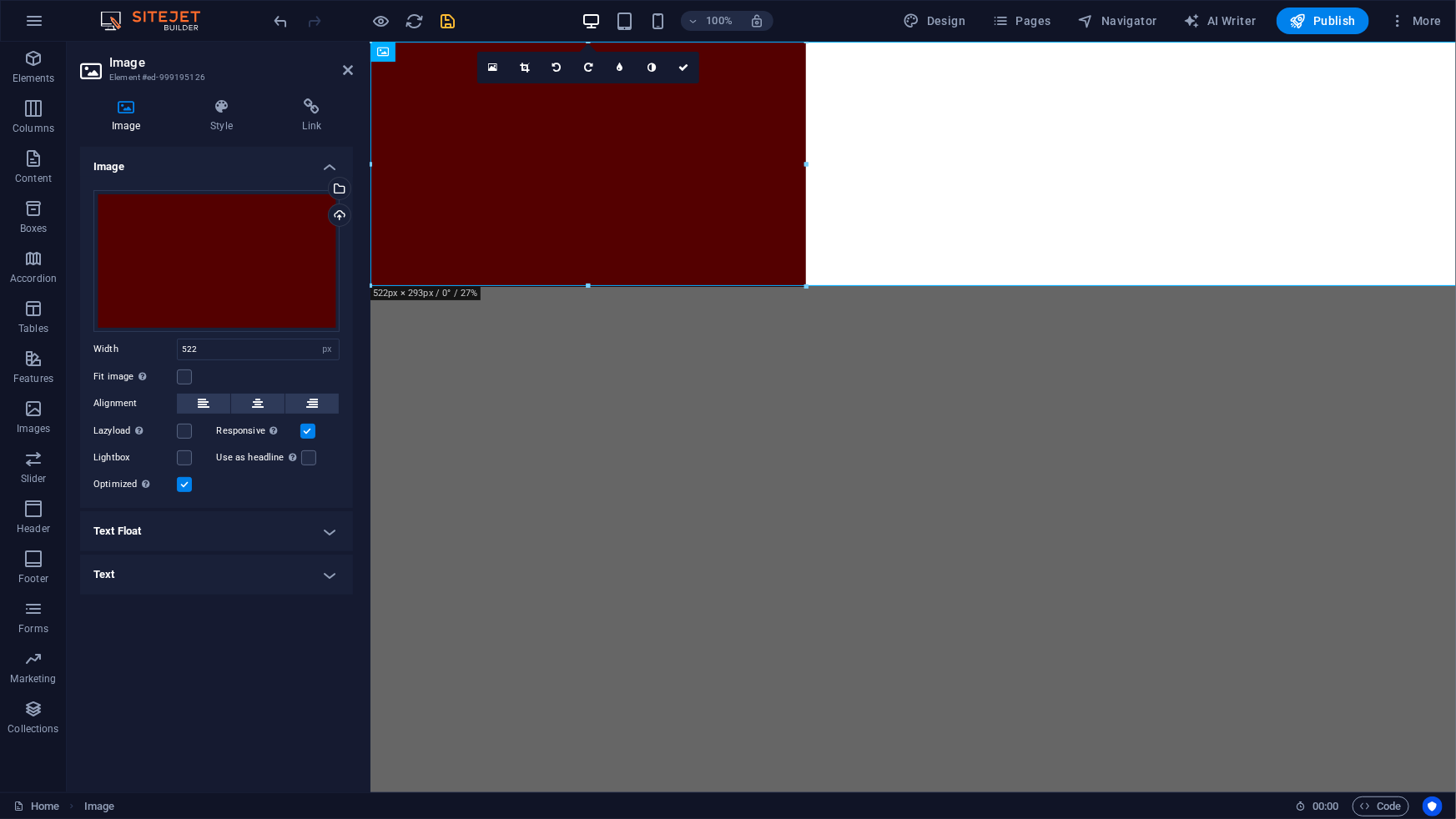
drag, startPoint x: 685, startPoint y: 325, endPoint x: 707, endPoint y: 432, distance: 109.2
click at [707, 286] on html "Skip to main content" at bounding box center [912, 163] width 1085 height 245
drag, startPoint x: 221, startPoint y: 350, endPoint x: 157, endPoint y: 349, distance: 64.0
click at [157, 349] on div "Width 522 Default auto px rem % em vh vw" at bounding box center [217, 349] width 246 height 22
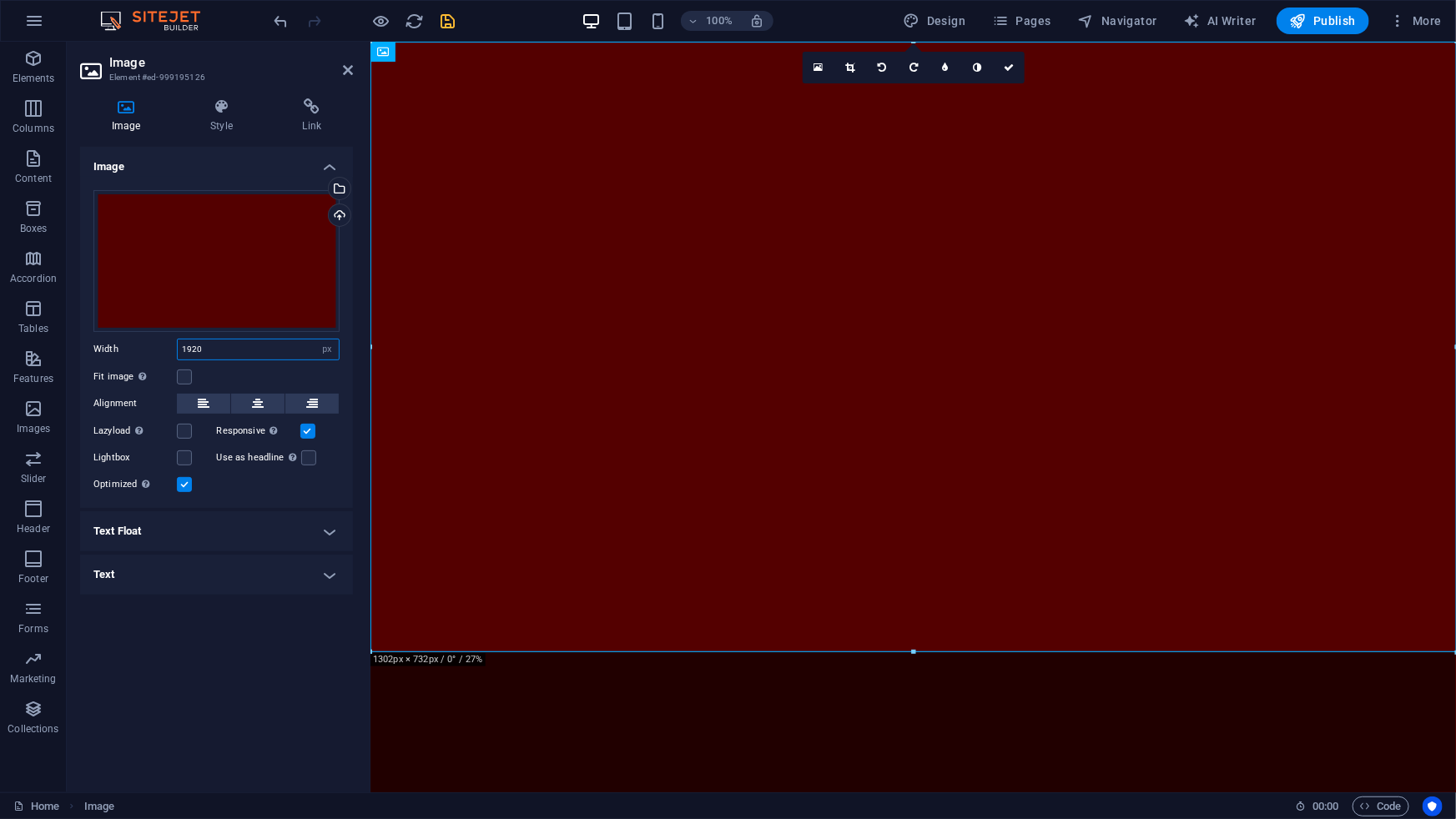
drag, startPoint x: 213, startPoint y: 348, endPoint x: 146, endPoint y: 344, distance: 67.1
click at [146, 344] on div "Width 1920 Default auto px rem % em vh vw" at bounding box center [217, 349] width 246 height 22
type input "1920"
click at [334, 350] on select "Default auto px rem % em vh vw" at bounding box center [327, 349] width 23 height 20
select select "auto"
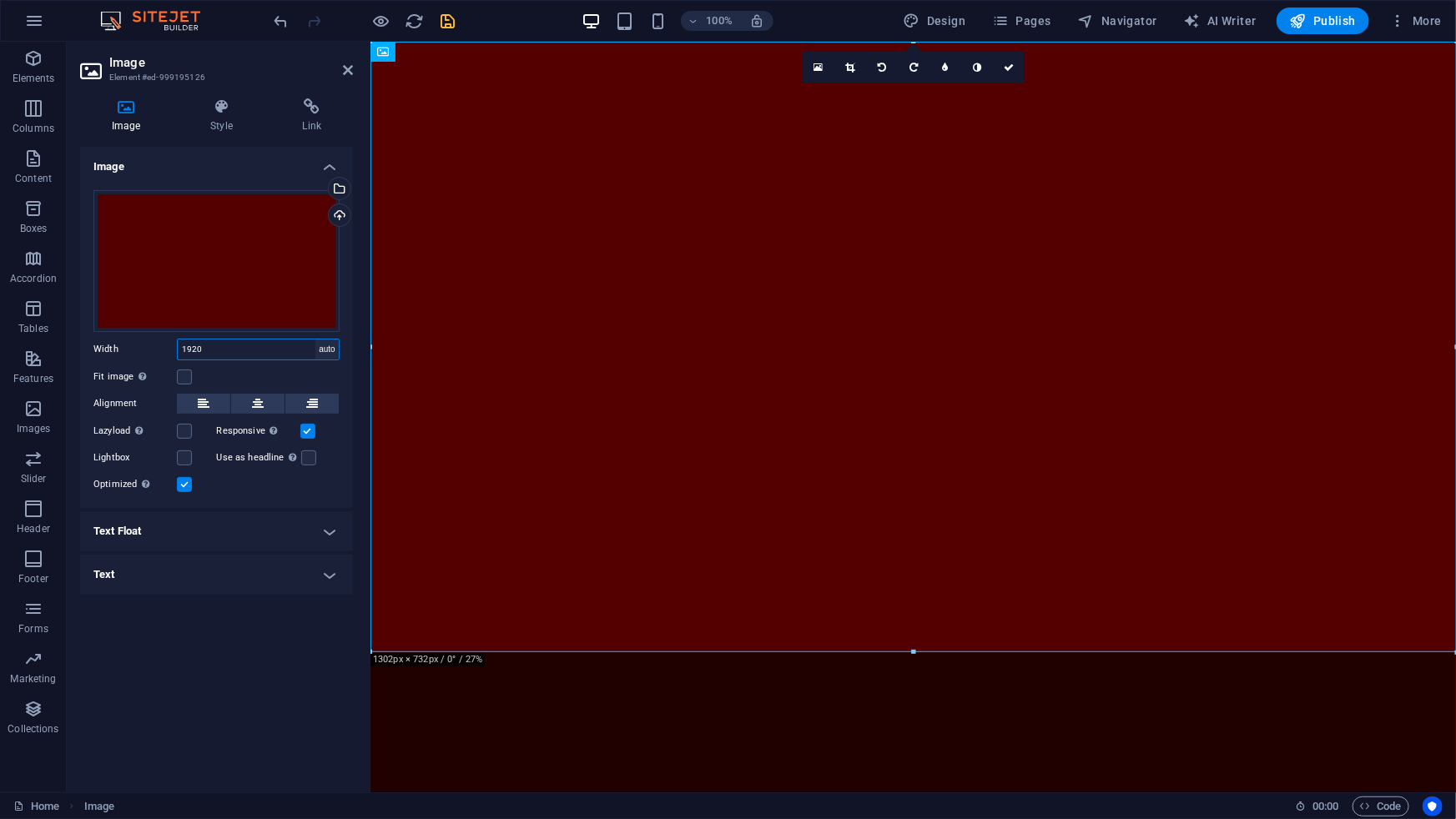
click at [316, 339] on select "Default auto px rem % em vh vw" at bounding box center [327, 349] width 23 height 20
select select "DISABLED_OPTION_VALUE"
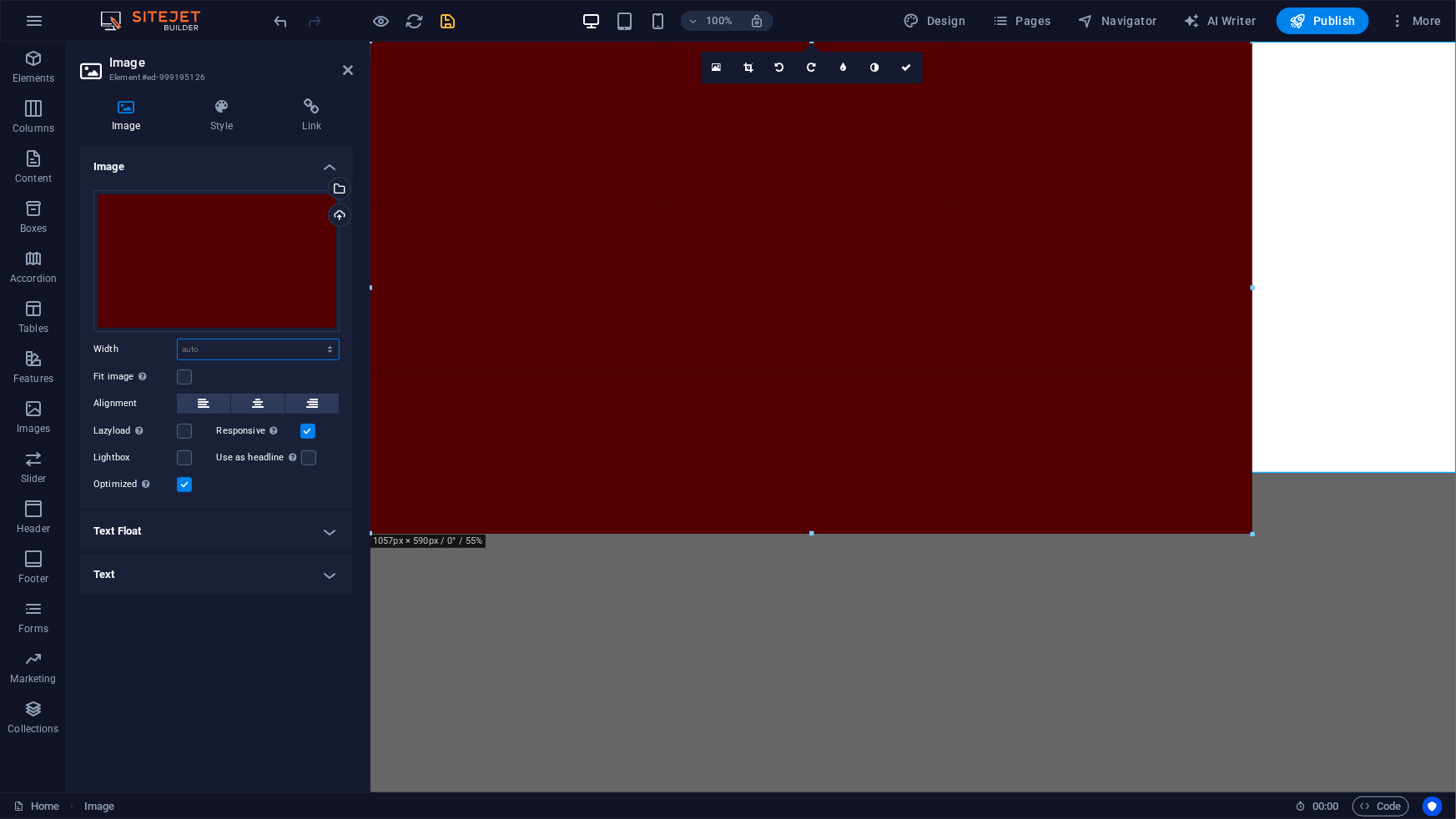
drag, startPoint x: 803, startPoint y: 164, endPoint x: 1251, endPoint y: 198, distance: 449.3
type input "1057"
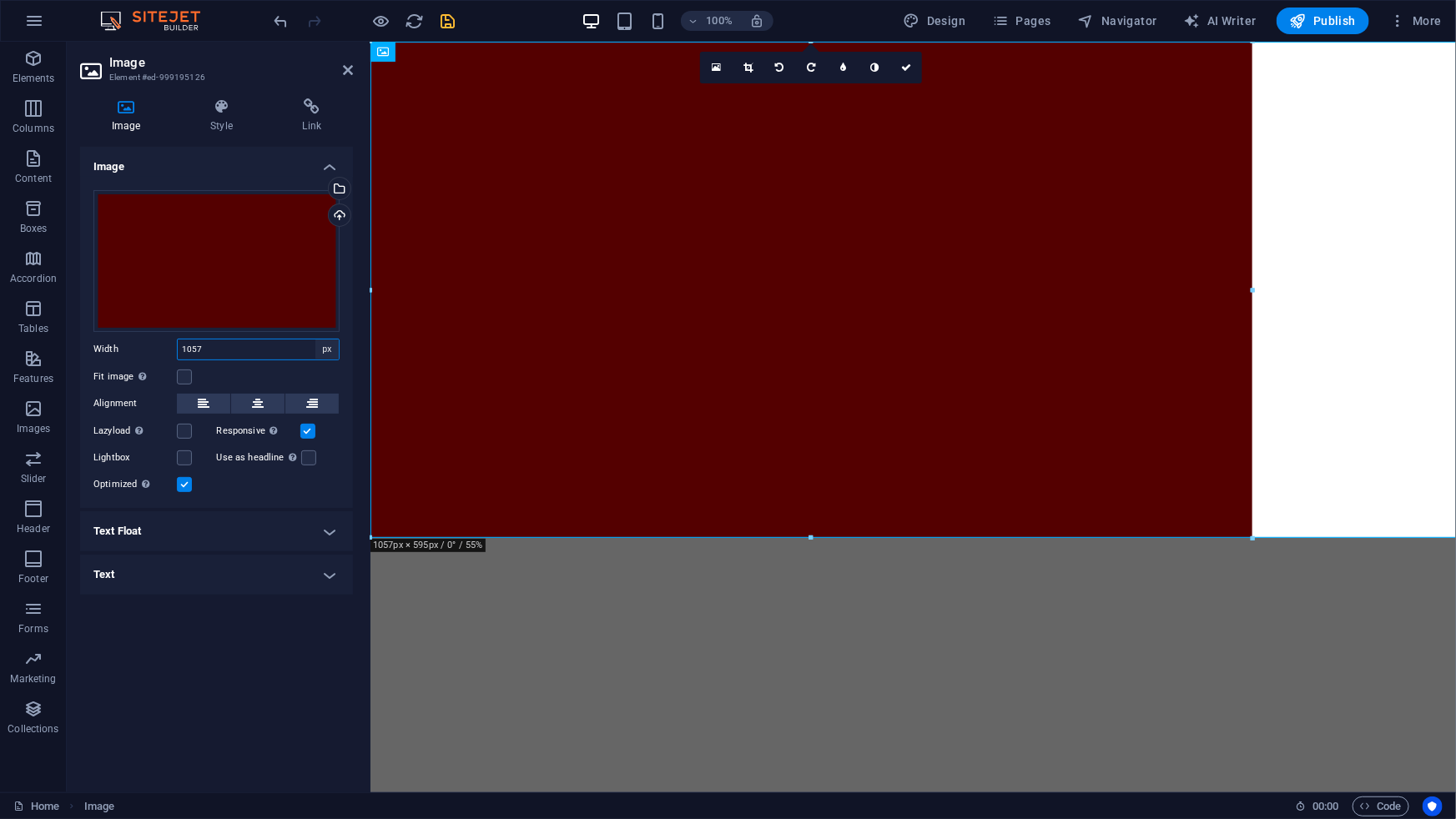
click at [322, 349] on select "Default auto px rem % em vh vw" at bounding box center [327, 349] width 23 height 20
select select "auto"
click at [316, 339] on select "Default auto px rem % em vh vw" at bounding box center [327, 349] width 23 height 20
select select "DISABLED_OPTION_VALUE"
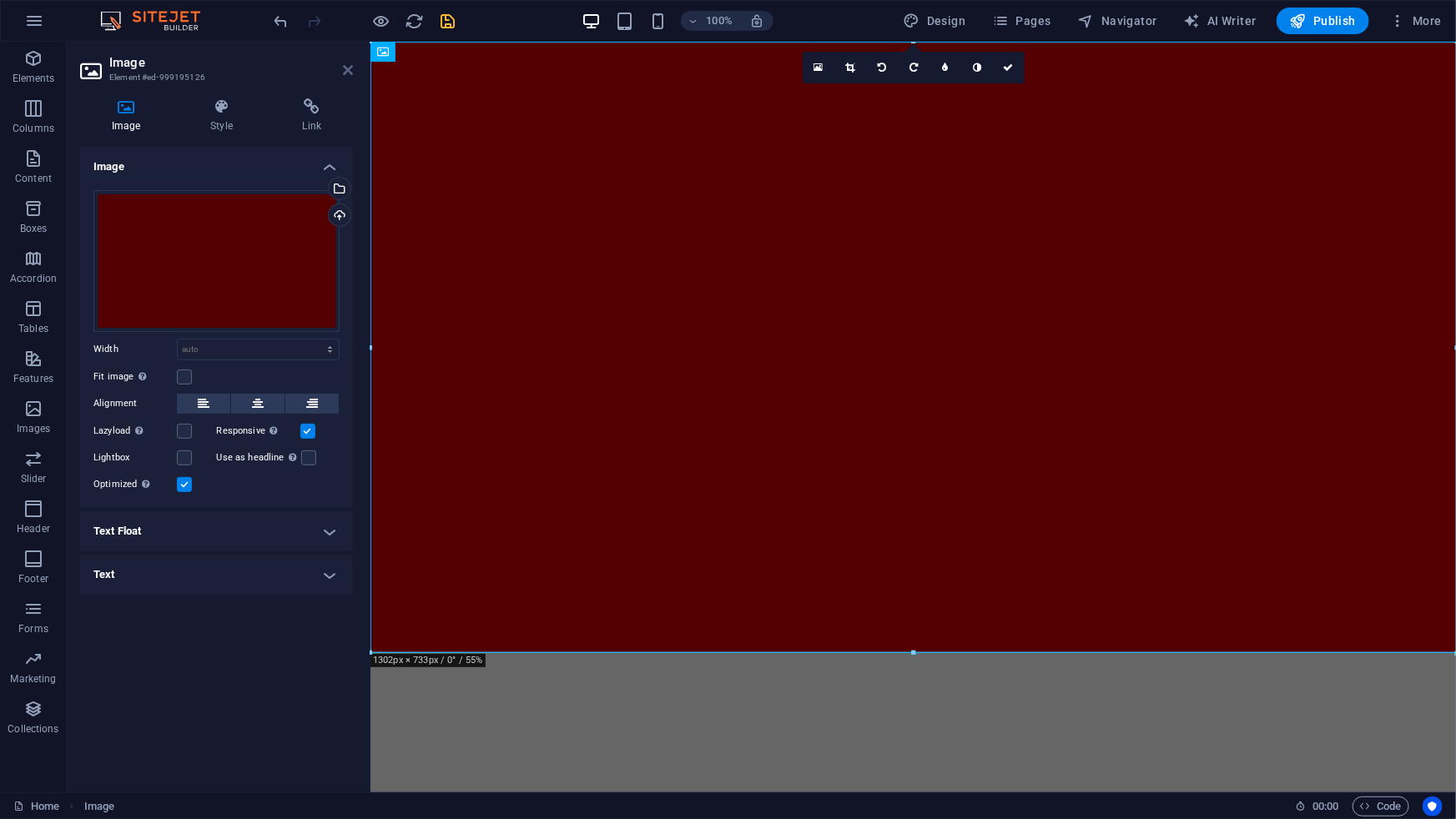
click at [351, 74] on icon at bounding box center [348, 70] width 10 height 14
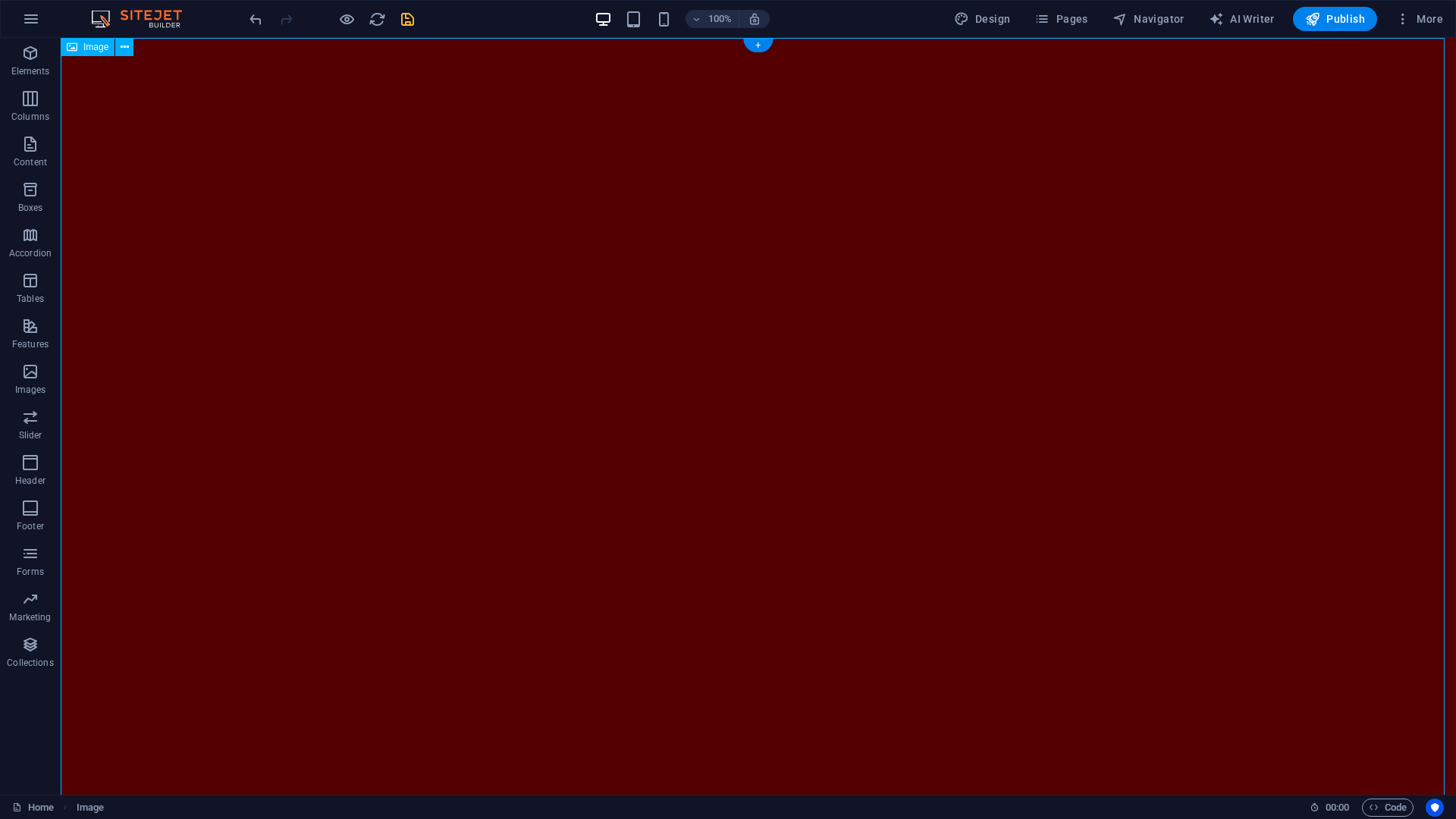
click at [155, 183] on figure at bounding box center [758, 430] width 1395 height 786
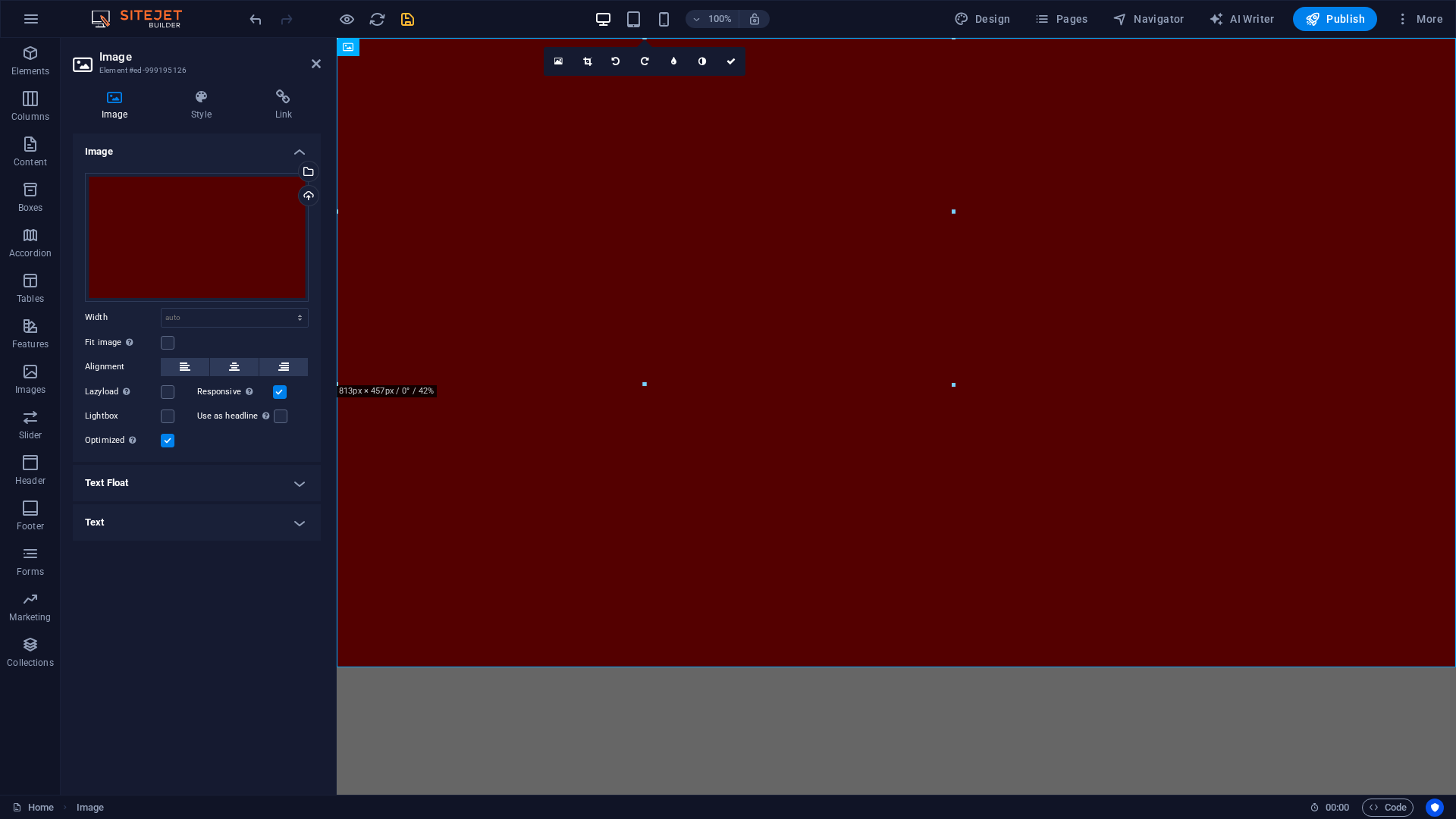
click at [786, 627] on figure at bounding box center [896, 352] width 1119 height 630
click at [783, 627] on figure at bounding box center [896, 352] width 1119 height 630
click at [769, 627] on html "Skip to main content" at bounding box center [896, 352] width 1119 height 630
click at [512, 550] on figure at bounding box center [896, 352] width 1119 height 630
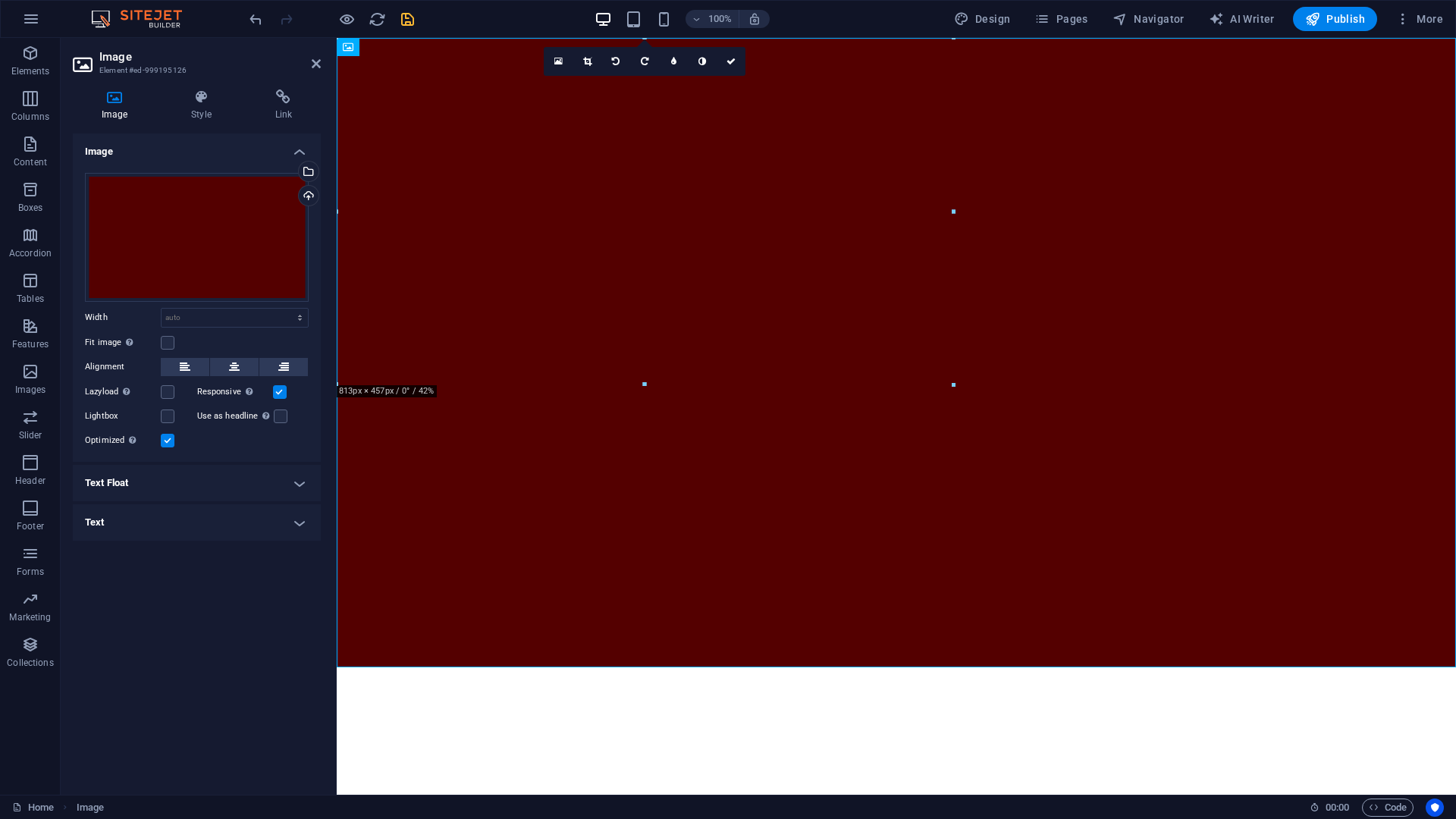
click at [543, 627] on html "Skip to main content" at bounding box center [896, 352] width 1119 height 630
click at [549, 581] on figure at bounding box center [896, 352] width 1119 height 630
click at [188, 314] on select "Default auto px rem % em vh vw" at bounding box center [235, 318] width 147 height 18
click at [162, 309] on select "Default auto px rem % em vh vw" at bounding box center [235, 318] width 147 height 18
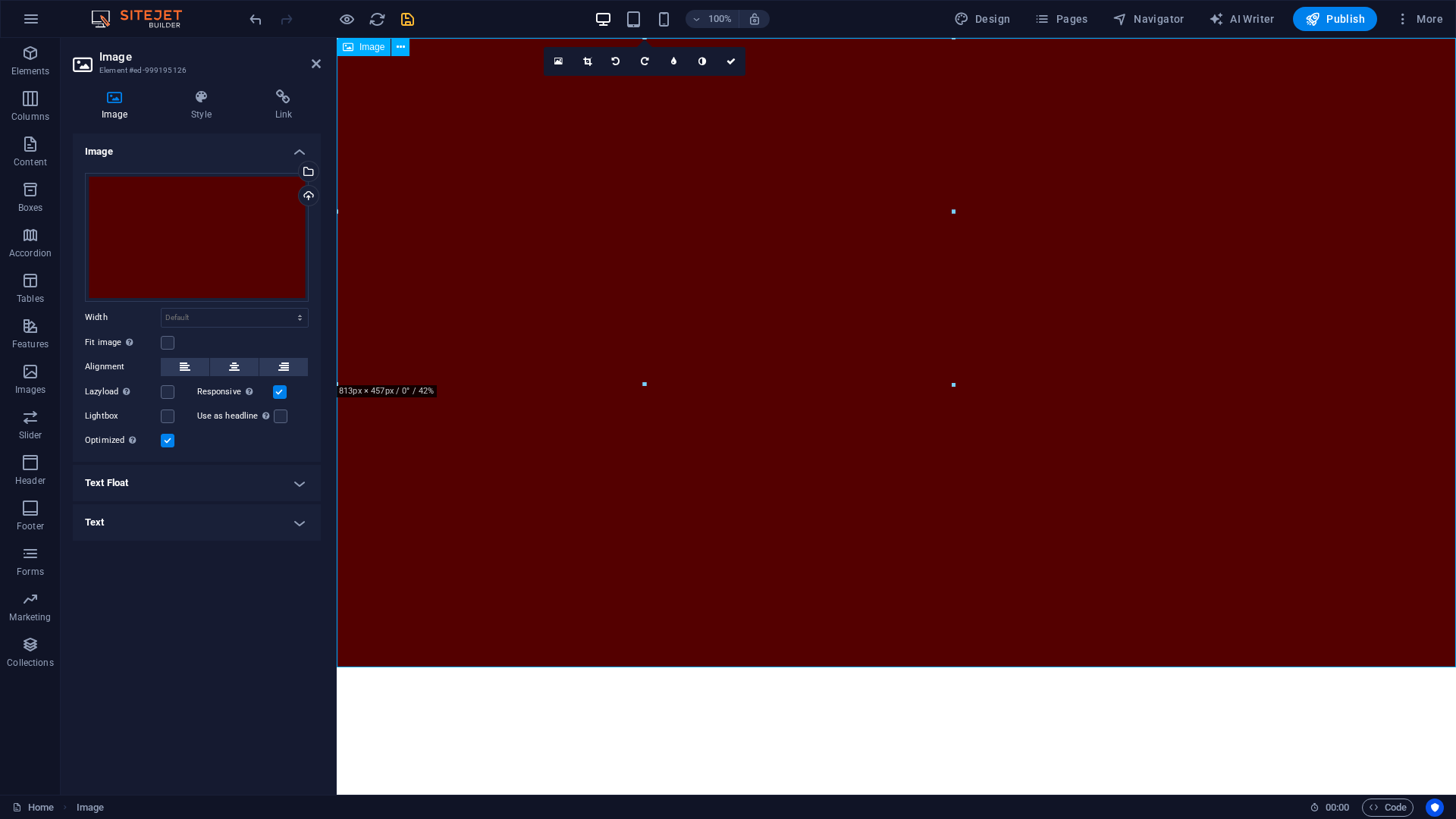
click at [565, 495] on figure at bounding box center [896, 352] width 1119 height 630
drag, startPoint x: 690, startPoint y: 661, endPoint x: 692, endPoint y: 585, distance: 76.0
click at [691, 600] on figure at bounding box center [896, 352] width 1119 height 630
click at [198, 322] on select "Default auto px rem % em vh vw" at bounding box center [235, 318] width 147 height 18
select select "px"
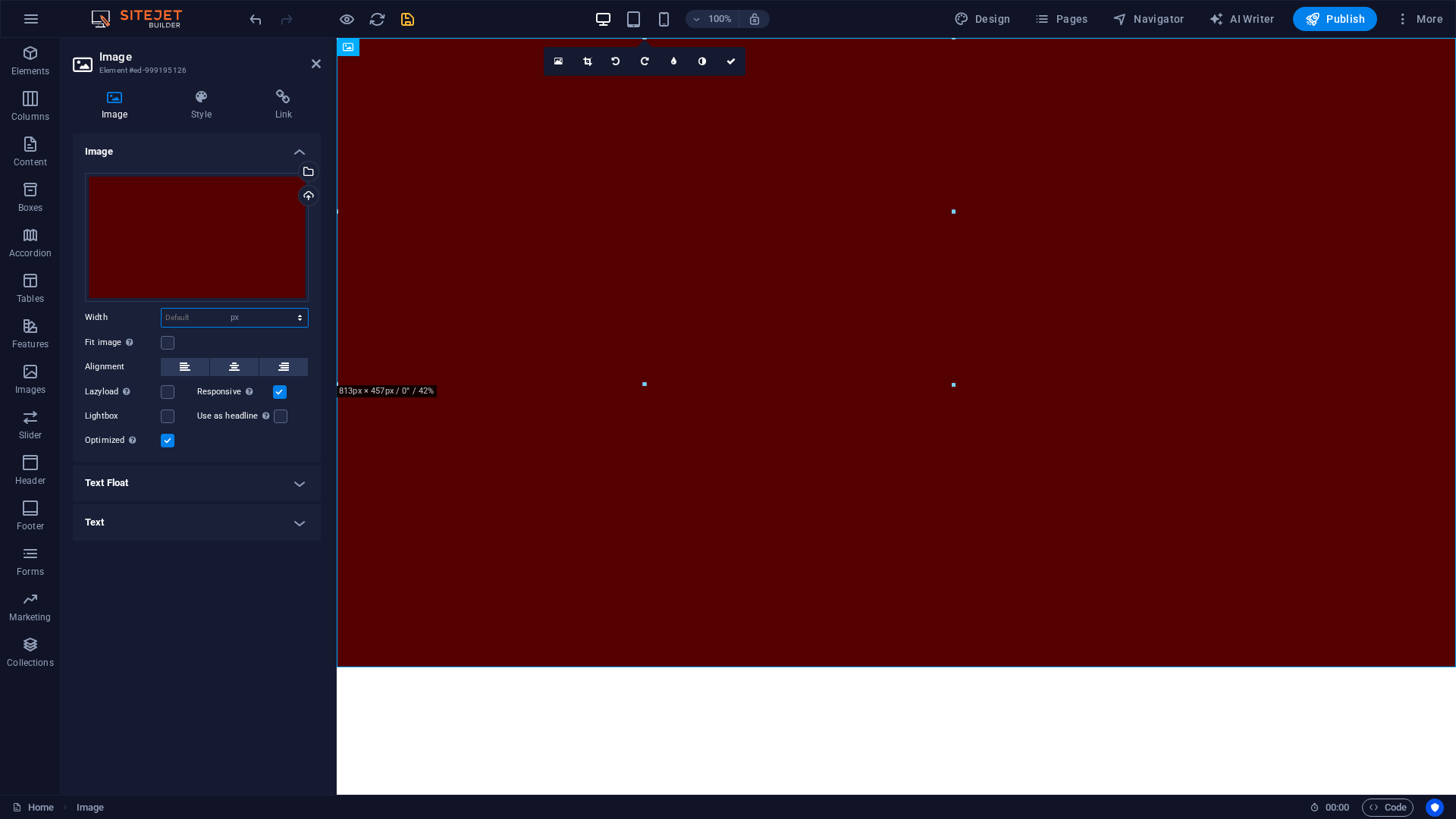
click at [287, 309] on select "Default auto px rem % em vh vw" at bounding box center [235, 318] width 147 height 18
type input "1476"
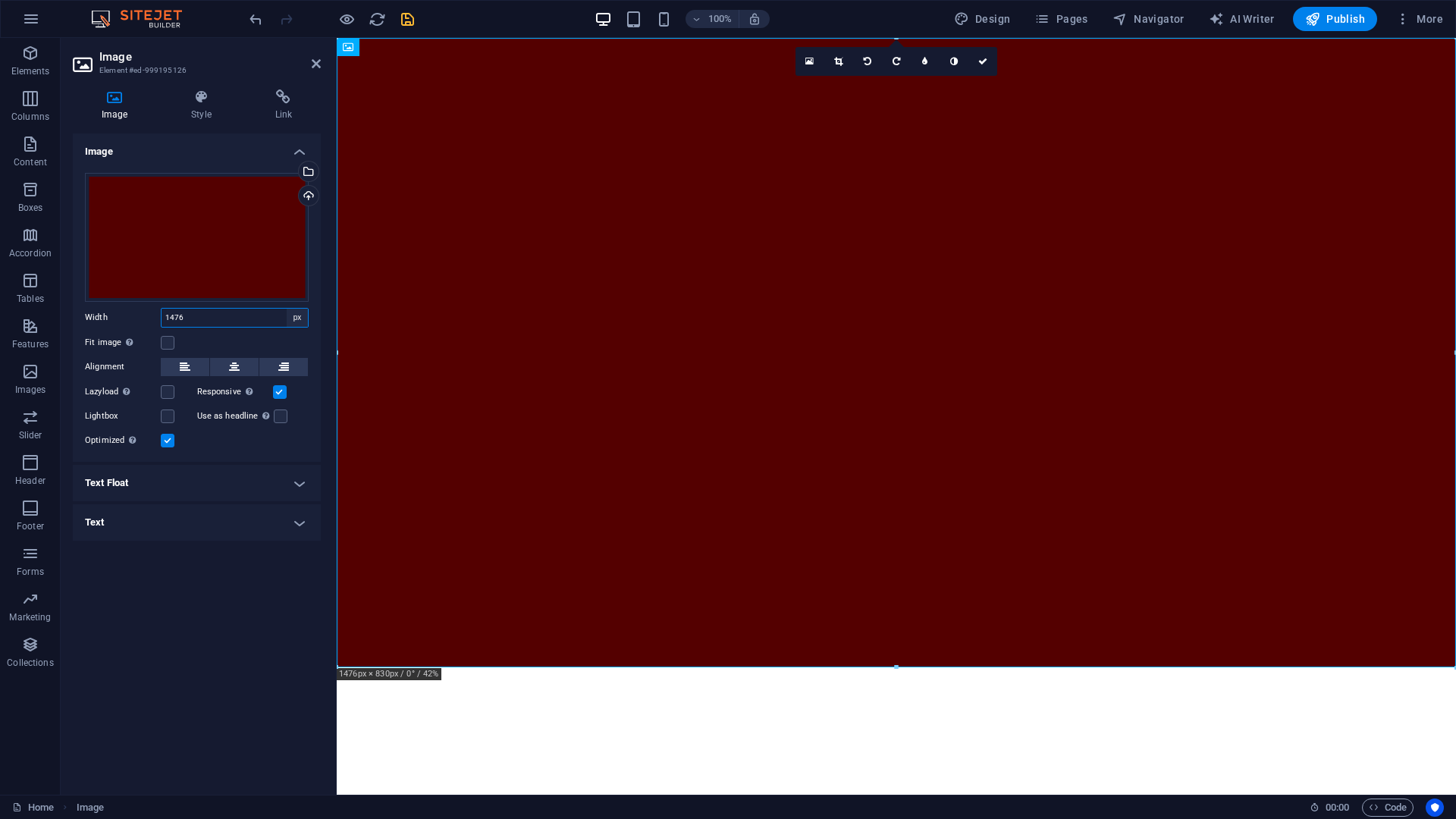
click at [298, 324] on select "Default auto px rem % em vh vw" at bounding box center [297, 318] width 21 height 18
select select "auto"
click at [287, 309] on select "Default auto px rem % em vh vw" at bounding box center [297, 318] width 21 height 18
select select "DISABLED_OPTION_VALUE"
drag, startPoint x: 404, startPoint y: 21, endPoint x: 321, endPoint y: 4, distance: 84.7
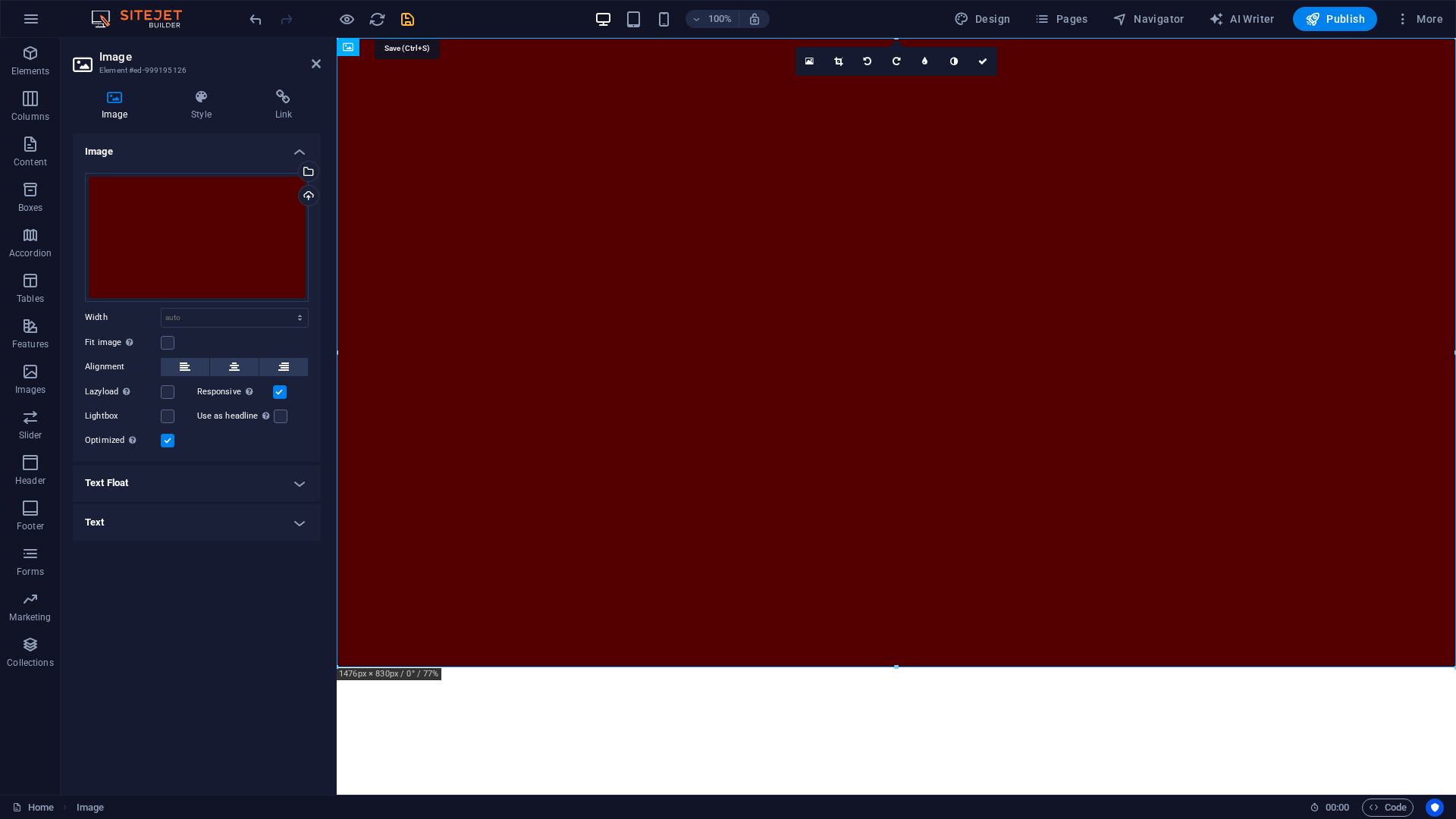
click at [404, 21] on icon "save" at bounding box center [407, 19] width 18 height 18
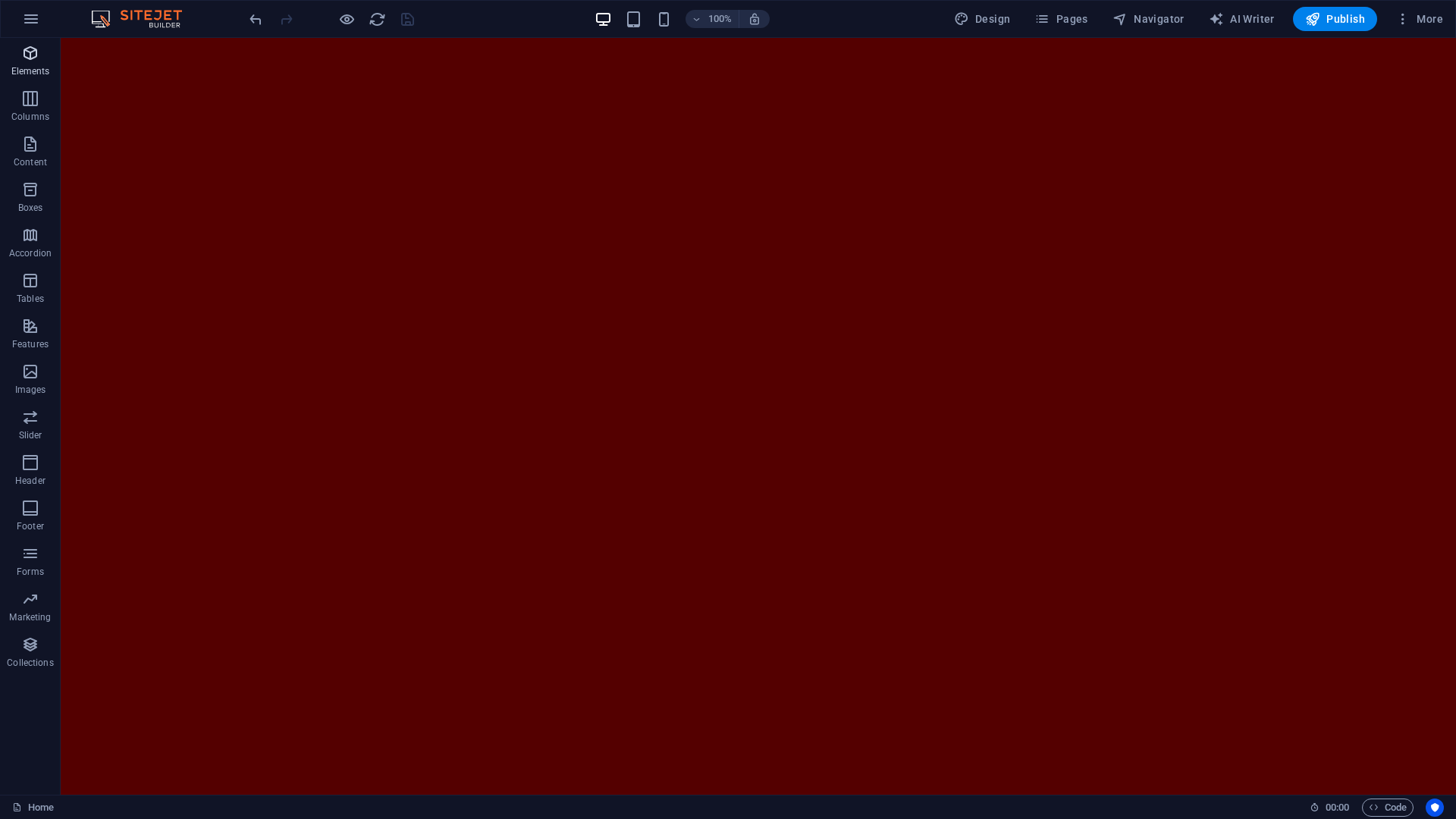
click at [26, 63] on span "Elements" at bounding box center [30, 63] width 61 height 37
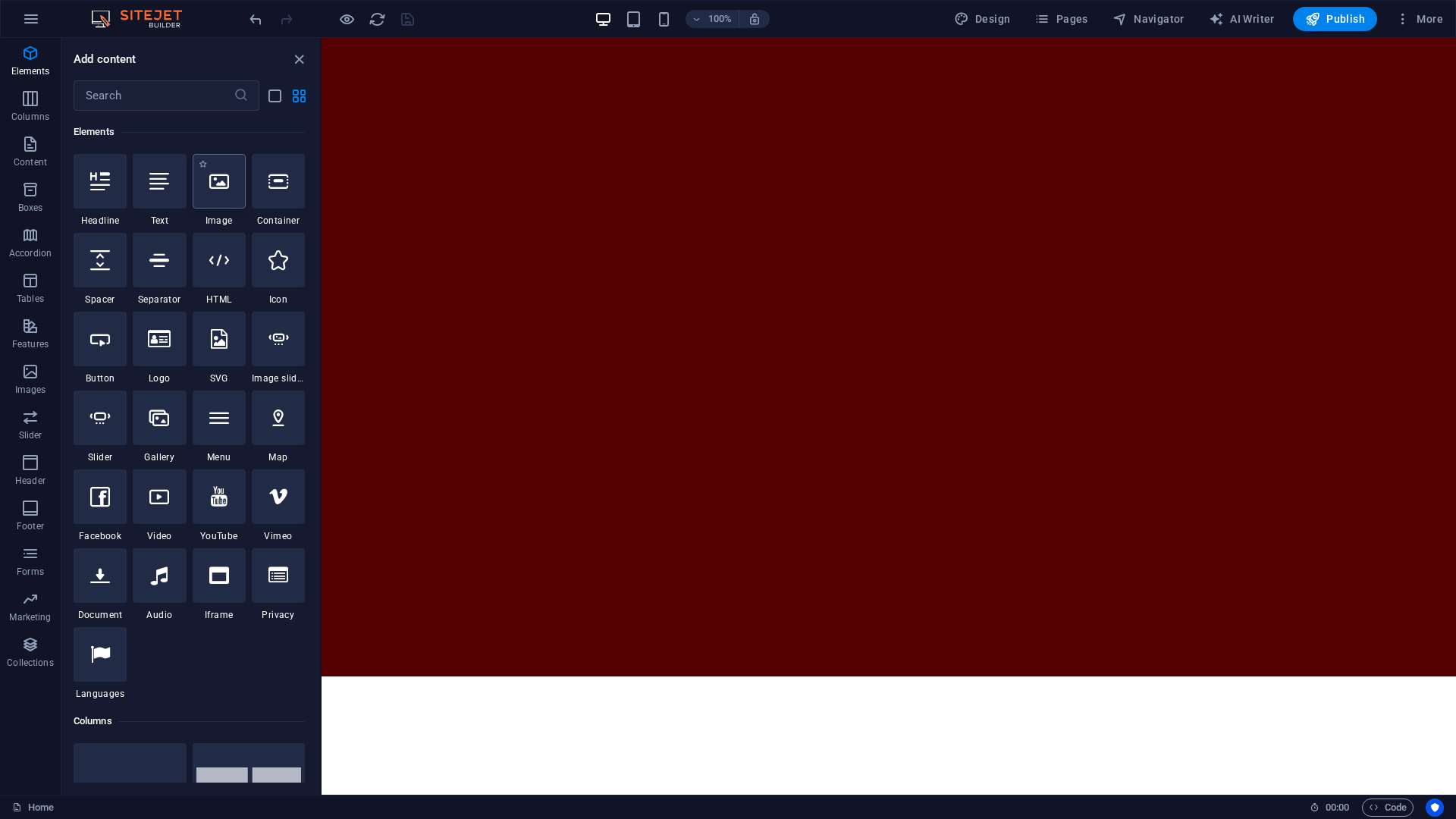
click at [211, 191] on div at bounding box center [219, 181] width 53 height 54
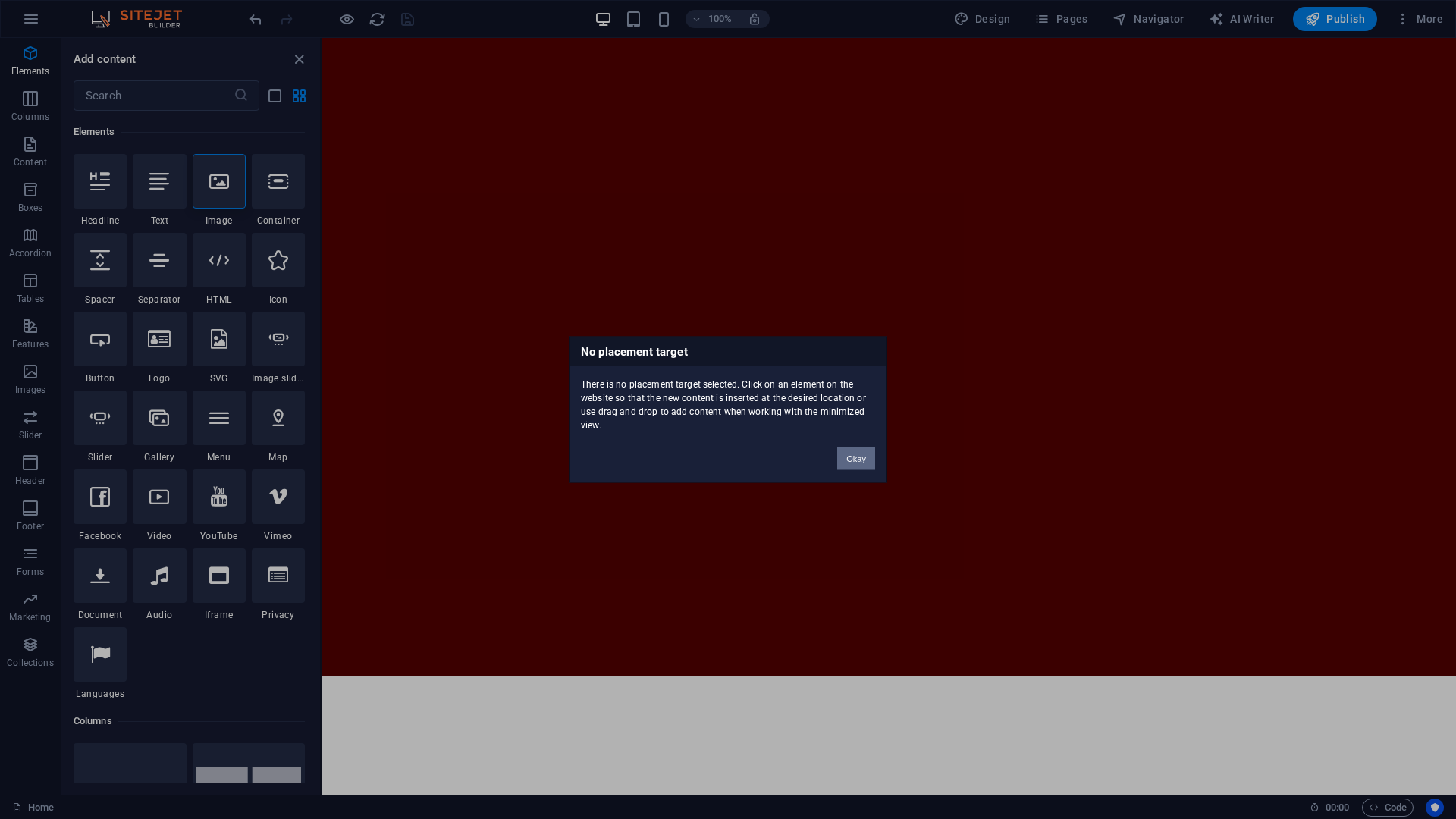
click at [853, 464] on button "Okay" at bounding box center [856, 459] width 38 height 23
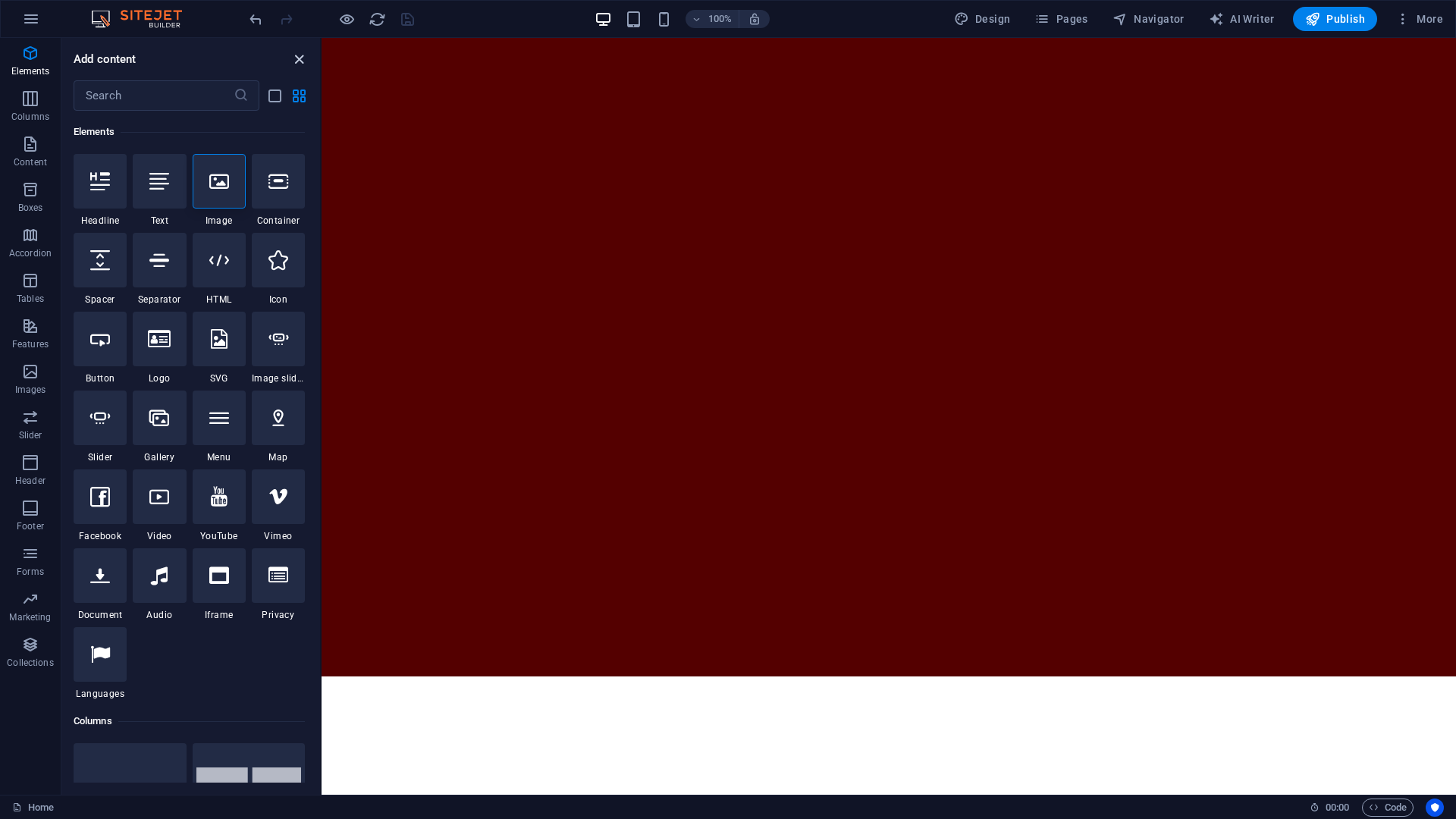
click at [292, 53] on icon "close panel" at bounding box center [299, 59] width 18 height 18
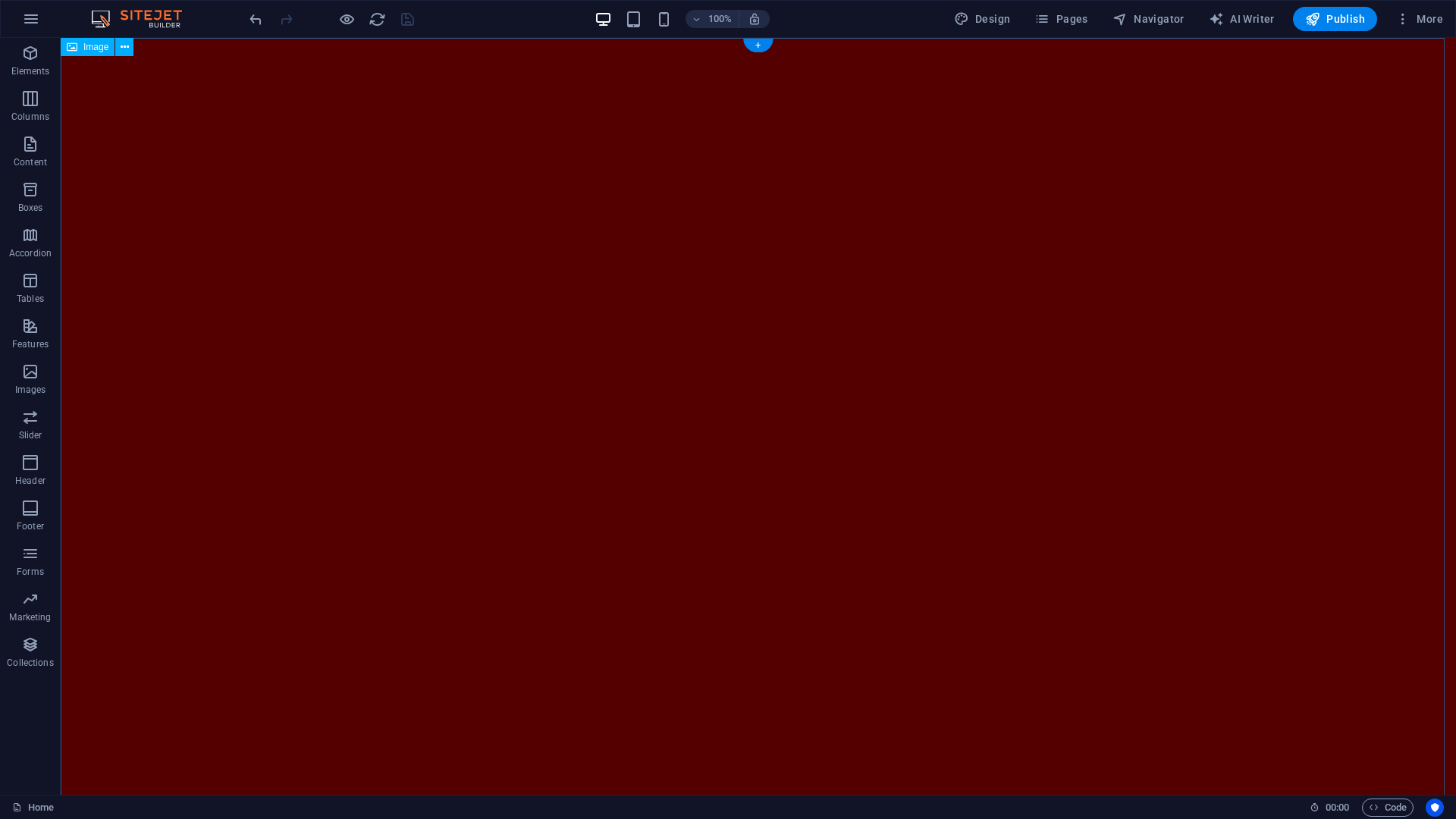
click at [698, 330] on figure at bounding box center [758, 430] width 1395 height 785
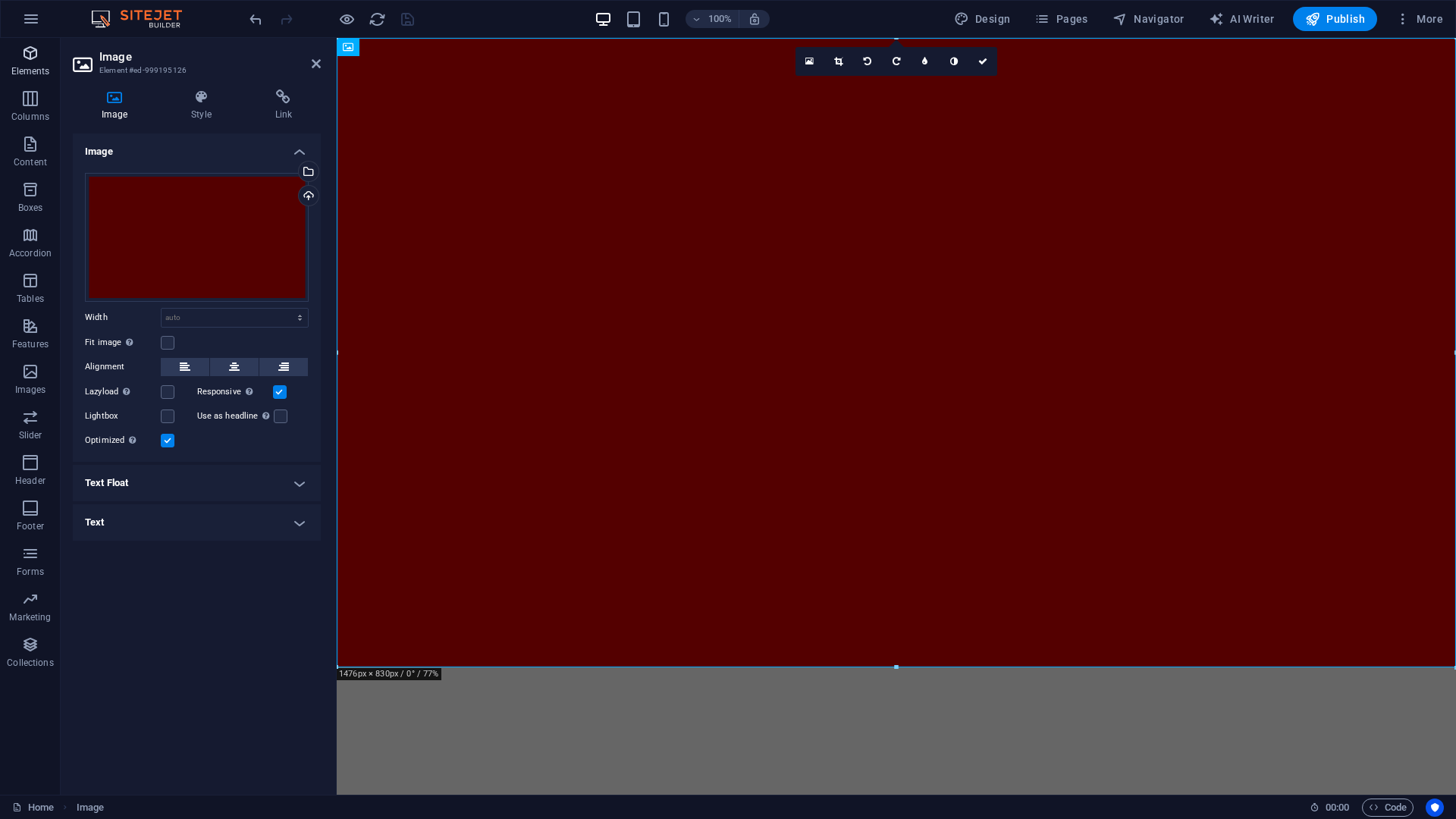
click at [15, 46] on span "Elements" at bounding box center [30, 63] width 61 height 37
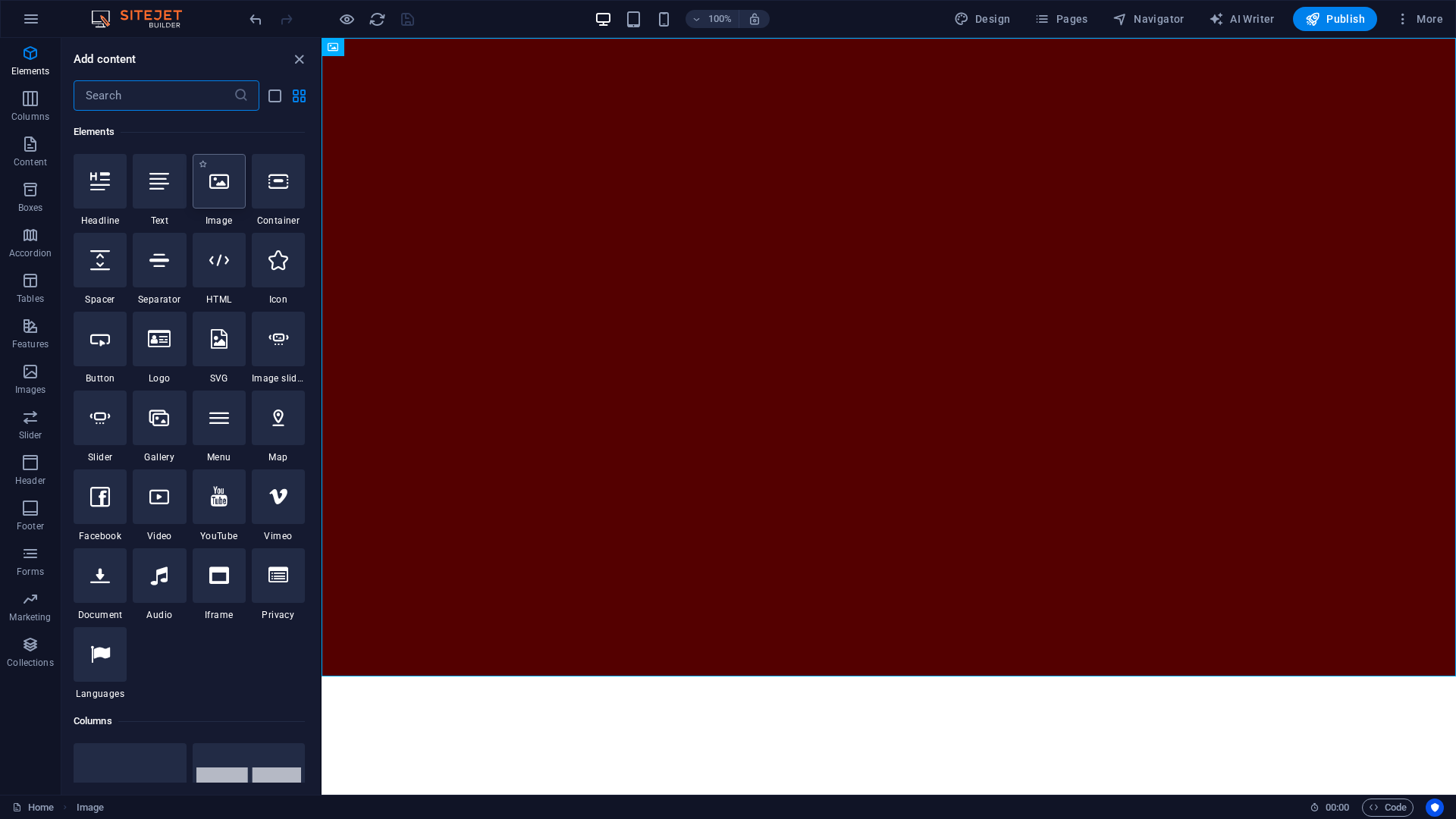
click at [216, 190] on icon at bounding box center [219, 182] width 20 height 20
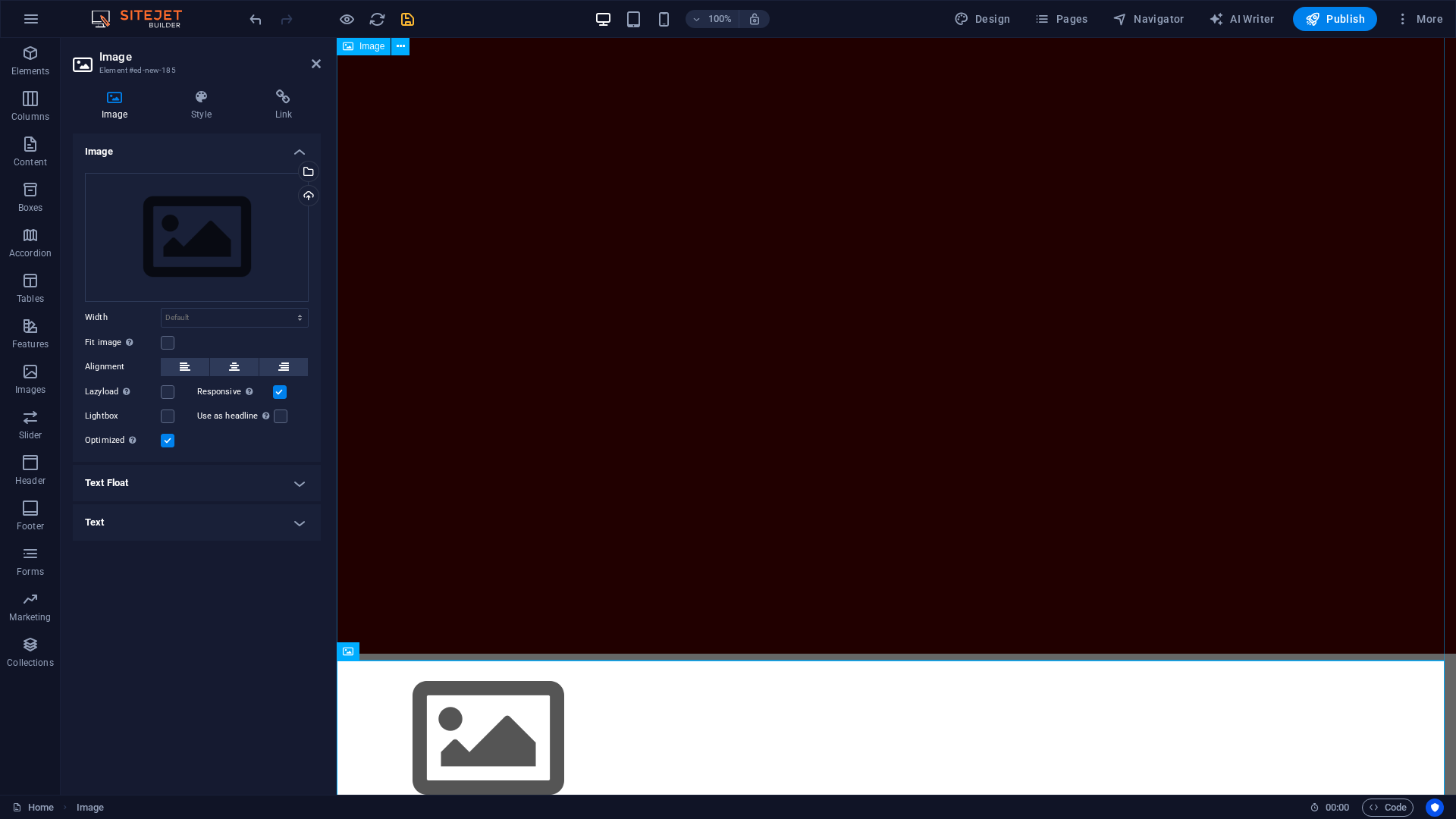
scroll to position [38, 0]
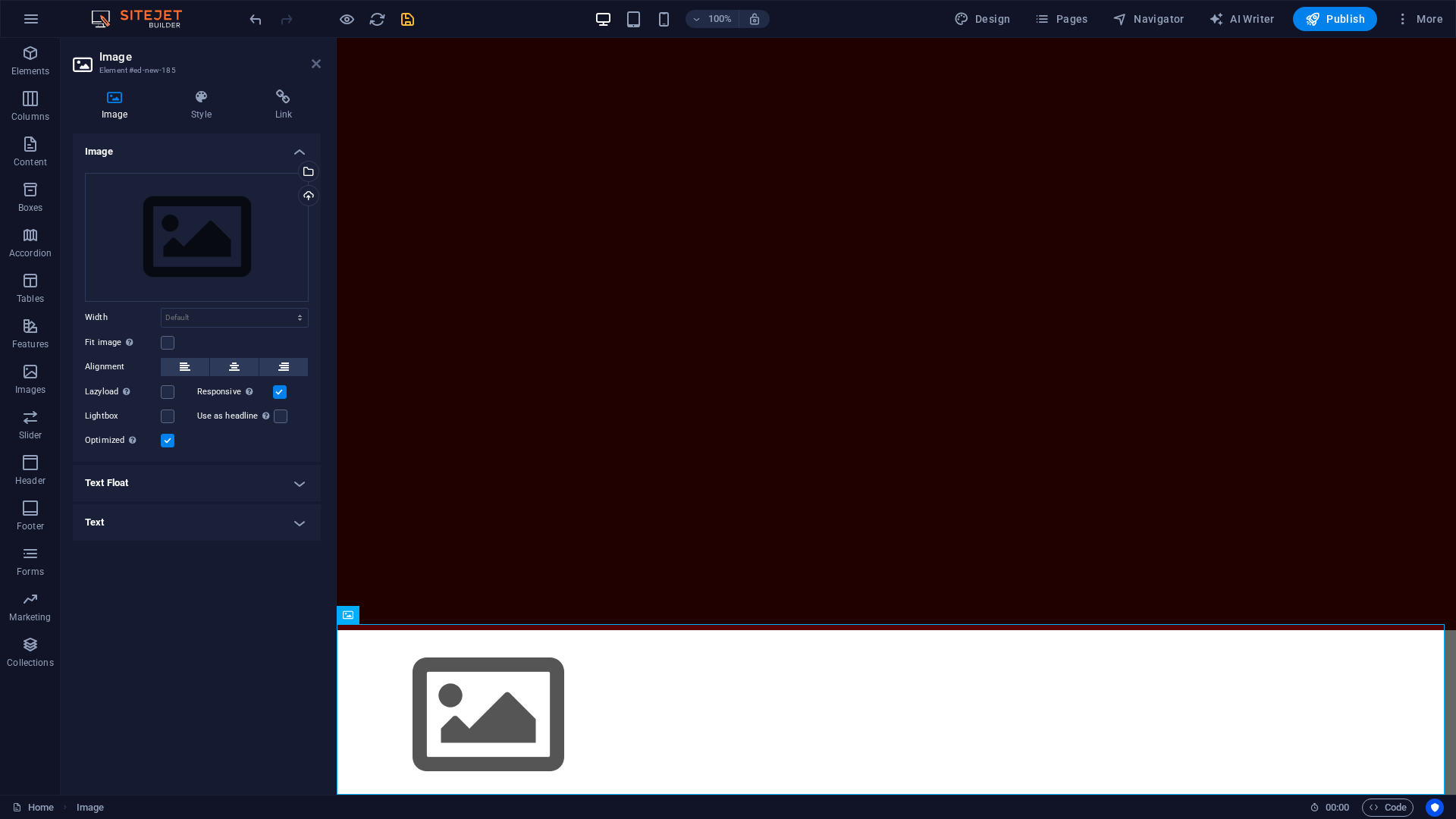
click at [319, 64] on icon at bounding box center [316, 63] width 9 height 13
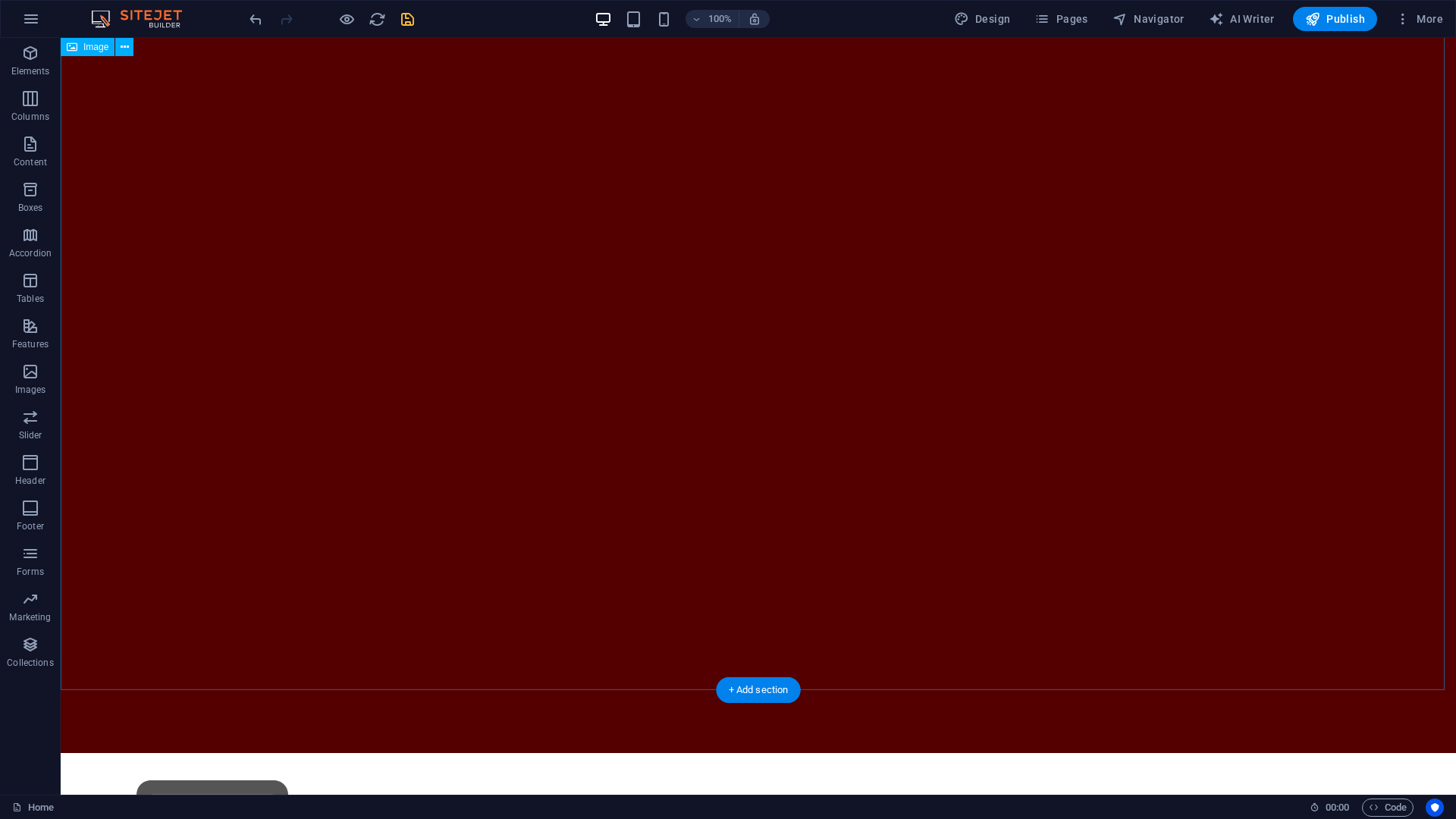
scroll to position [0, 0]
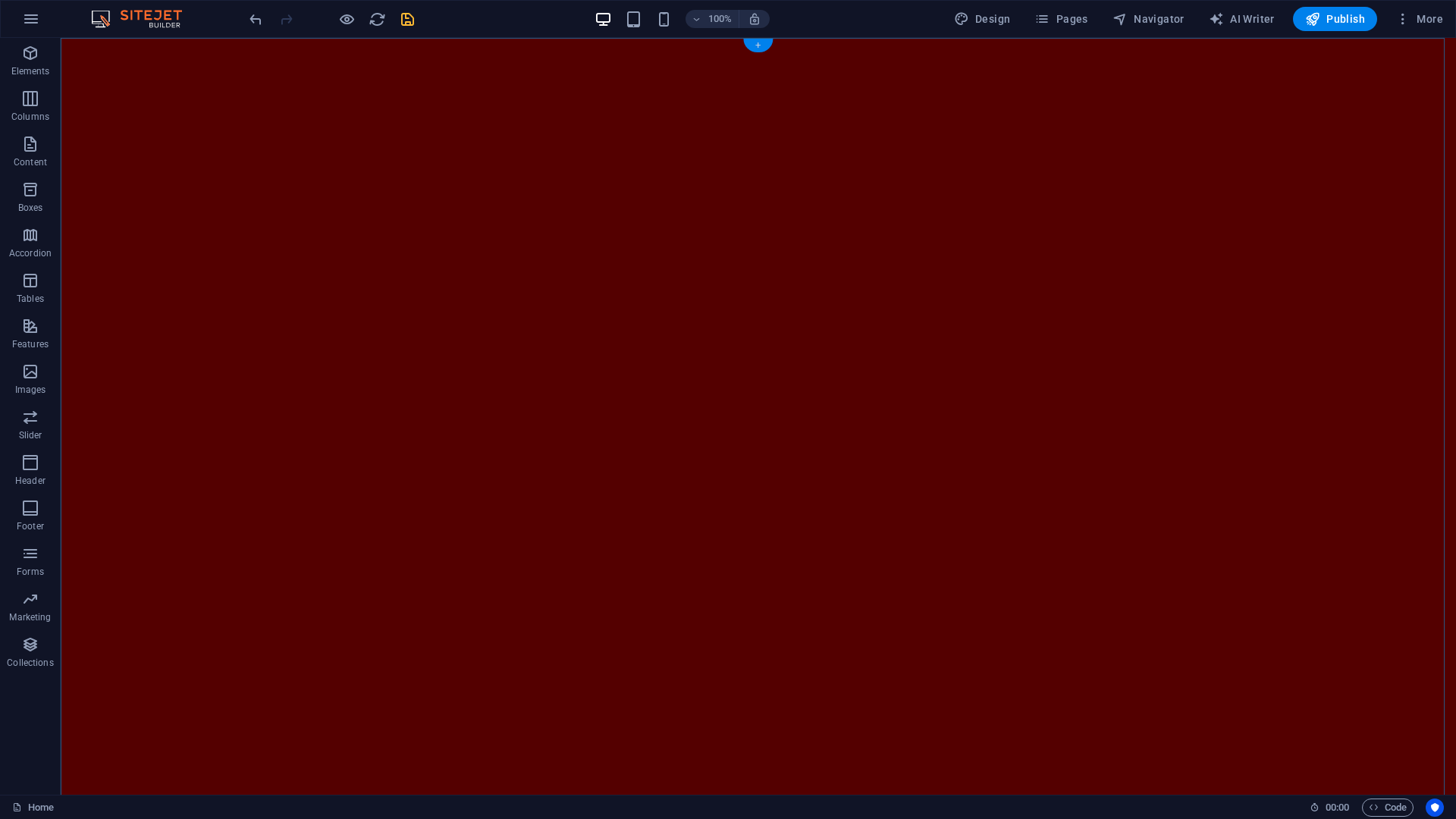
click at [758, 46] on div "+" at bounding box center [757, 45] width 29 height 13
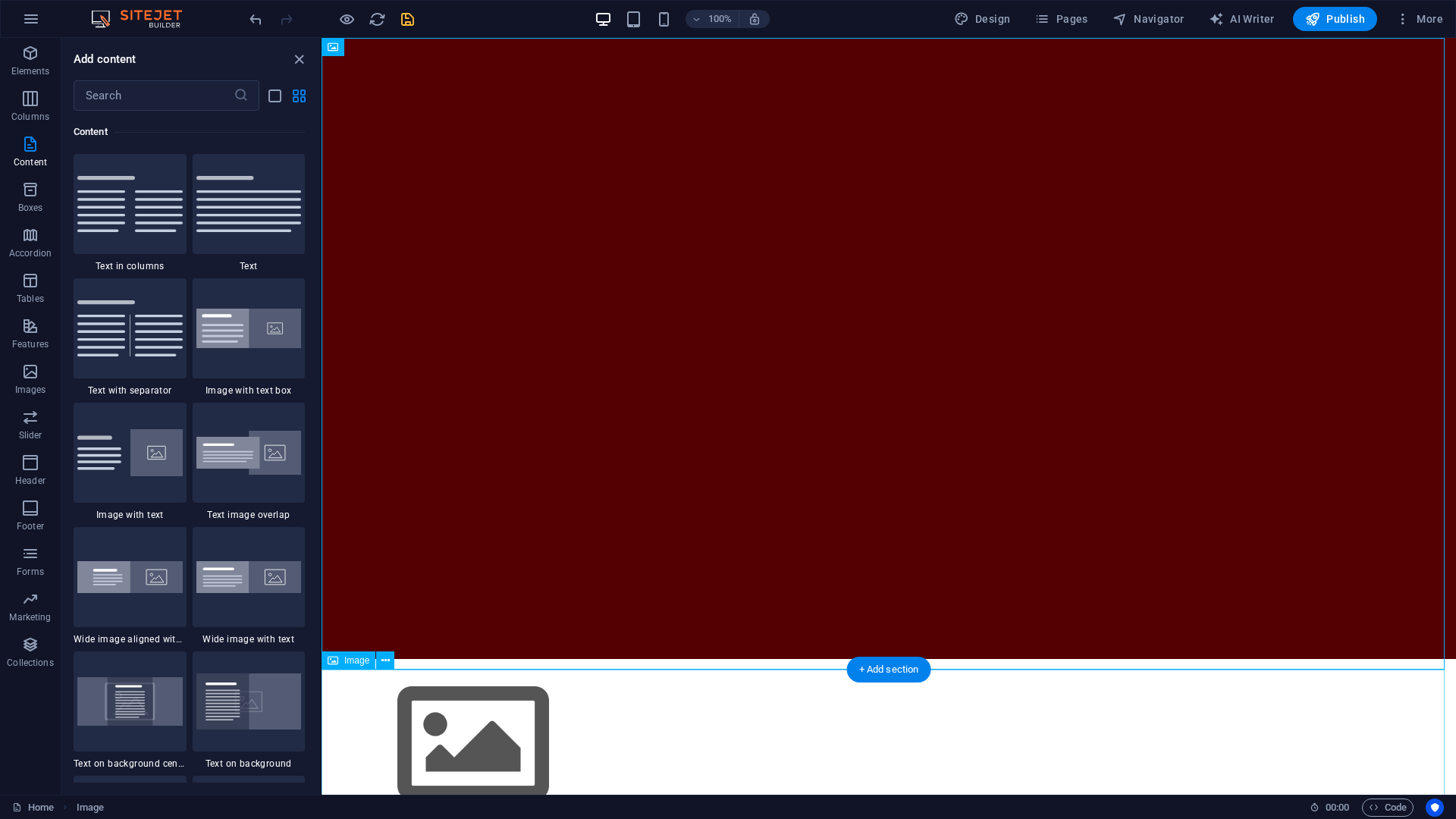
scroll to position [46, 0]
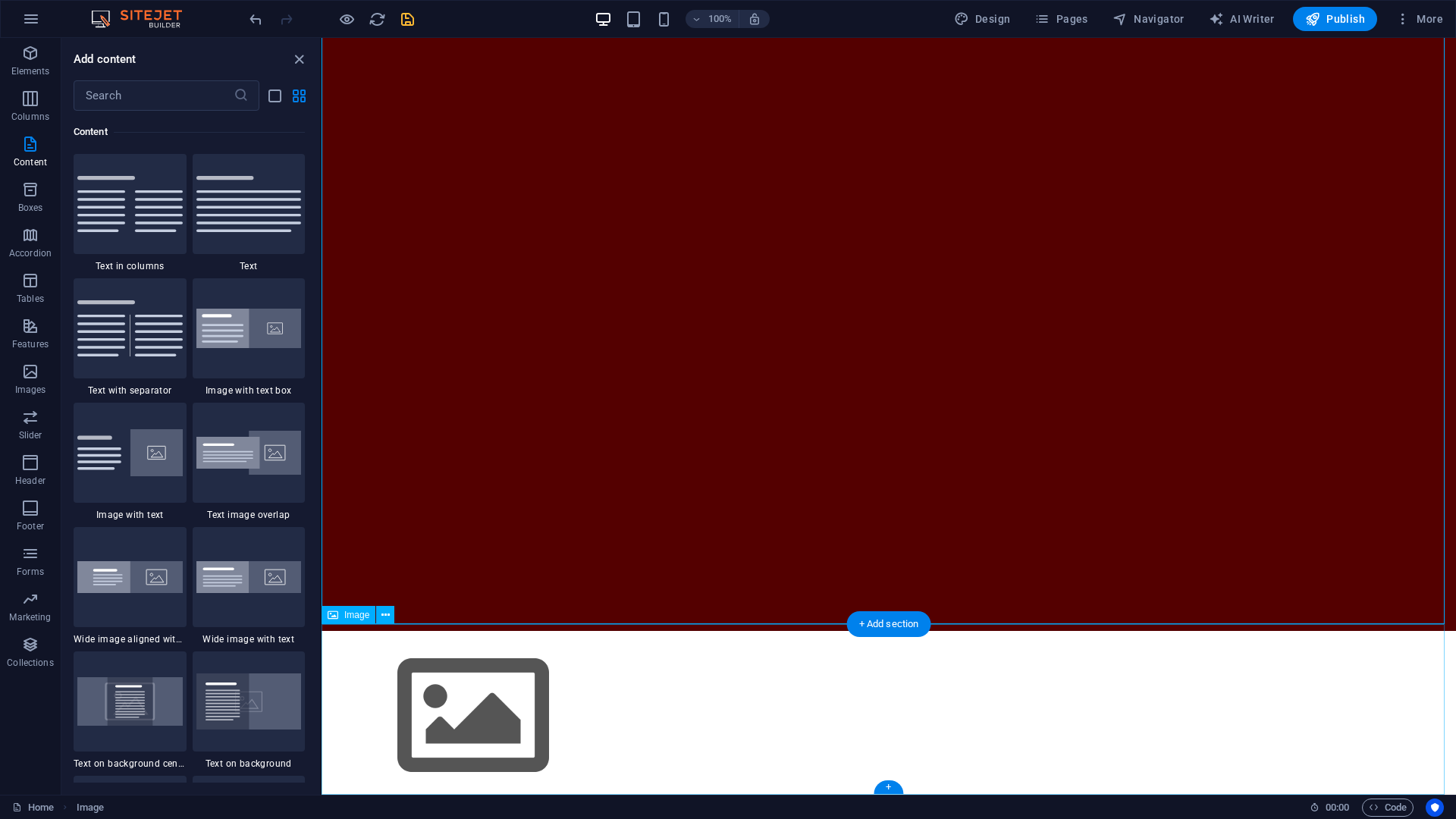
click at [530, 627] on figure at bounding box center [889, 716] width 1135 height 171
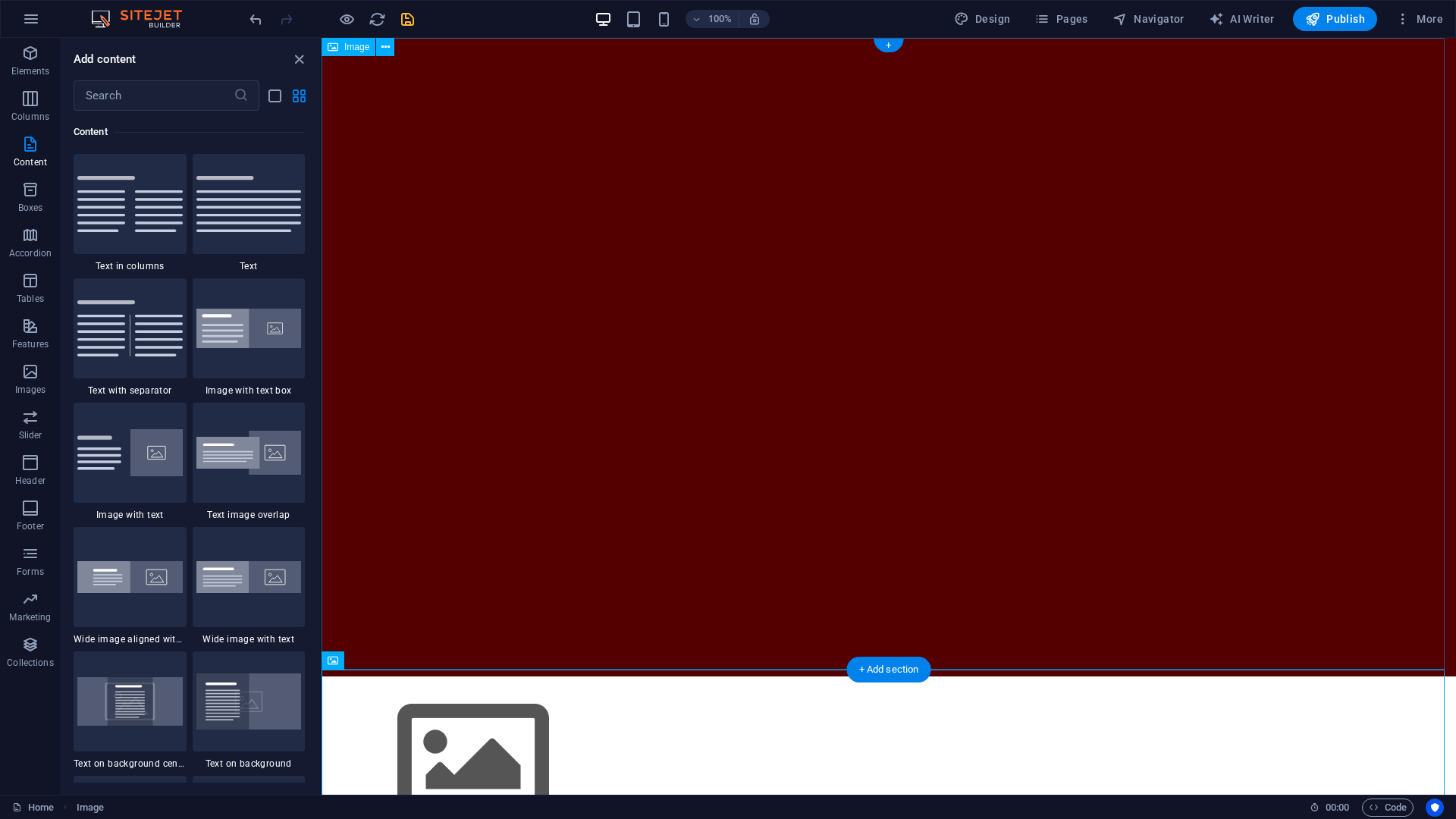
click at [665, 573] on figure at bounding box center [889, 357] width 1135 height 639
click at [489, 378] on figure at bounding box center [889, 357] width 1135 height 639
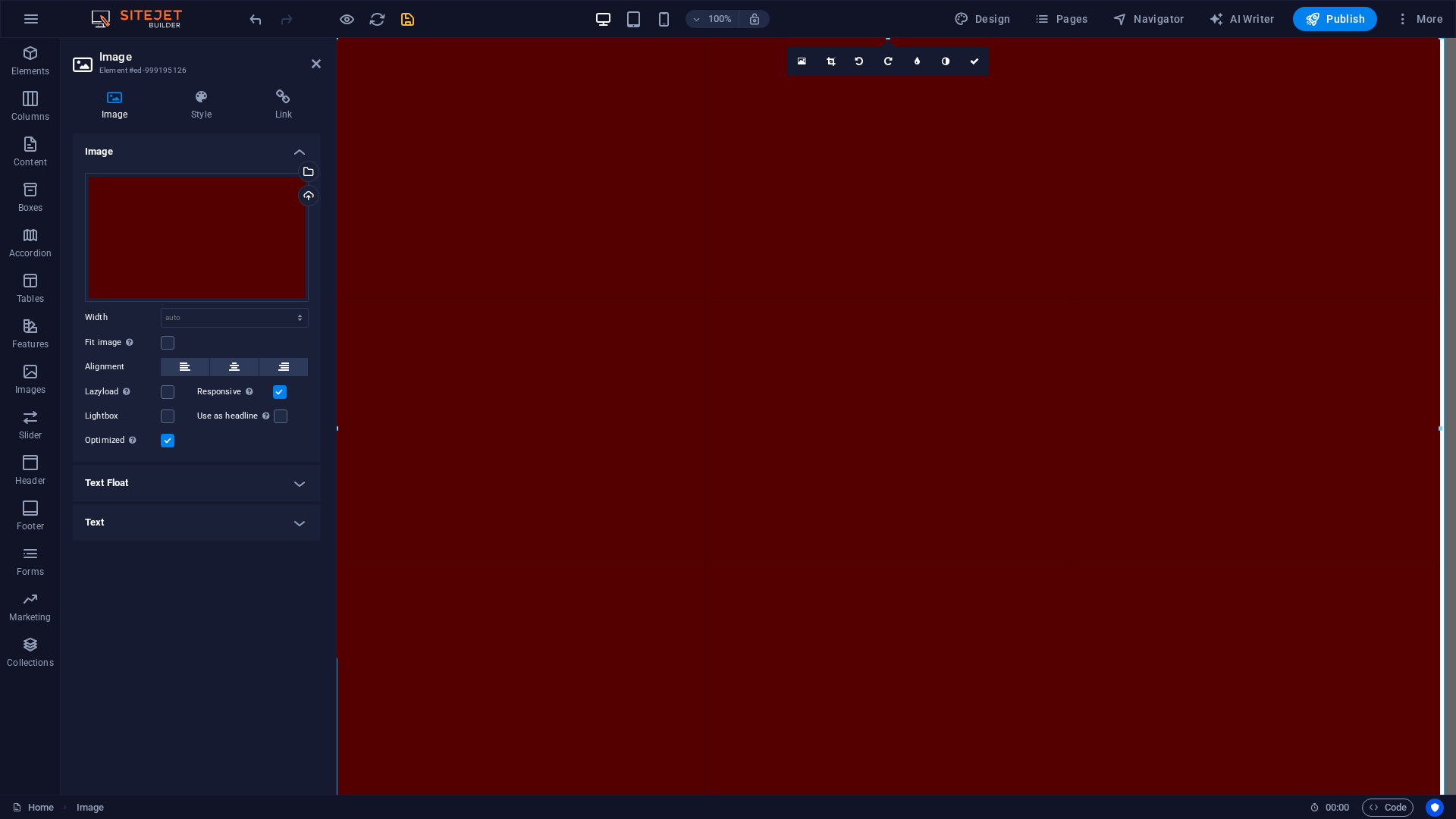
drag, startPoint x: 891, startPoint y: 661, endPoint x: 1455, endPoint y: 818, distance: 585.4
type input "1454"
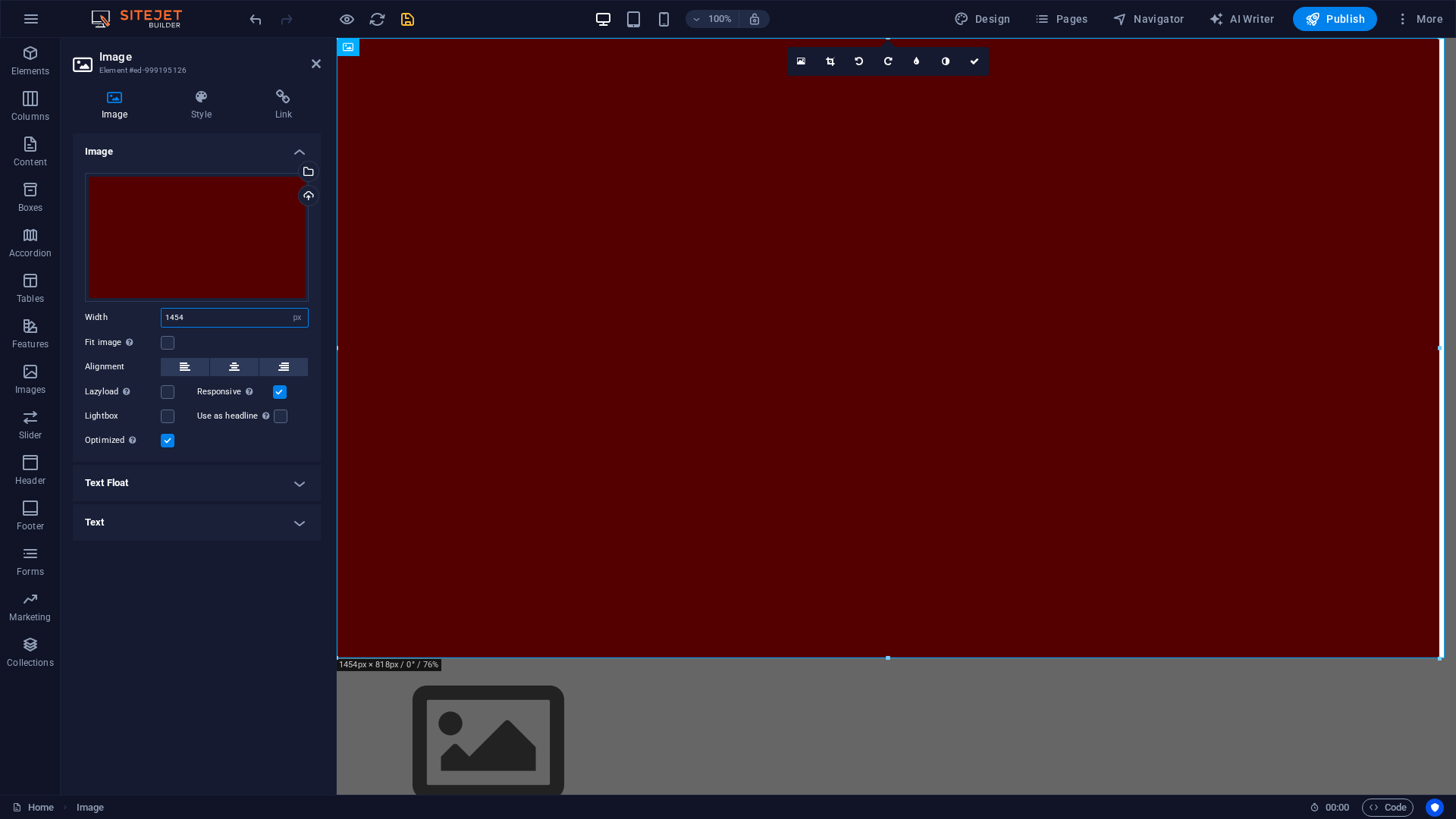
click at [227, 324] on input "1454" at bounding box center [235, 318] width 147 height 18
click at [304, 318] on select "Default auto px rem % em vh vw" at bounding box center [297, 318] width 21 height 18
select select "auto"
click at [287, 309] on select "Default auto px rem % em vh vw" at bounding box center [297, 318] width 21 height 18
select select "DISABLED_OPTION_VALUE"
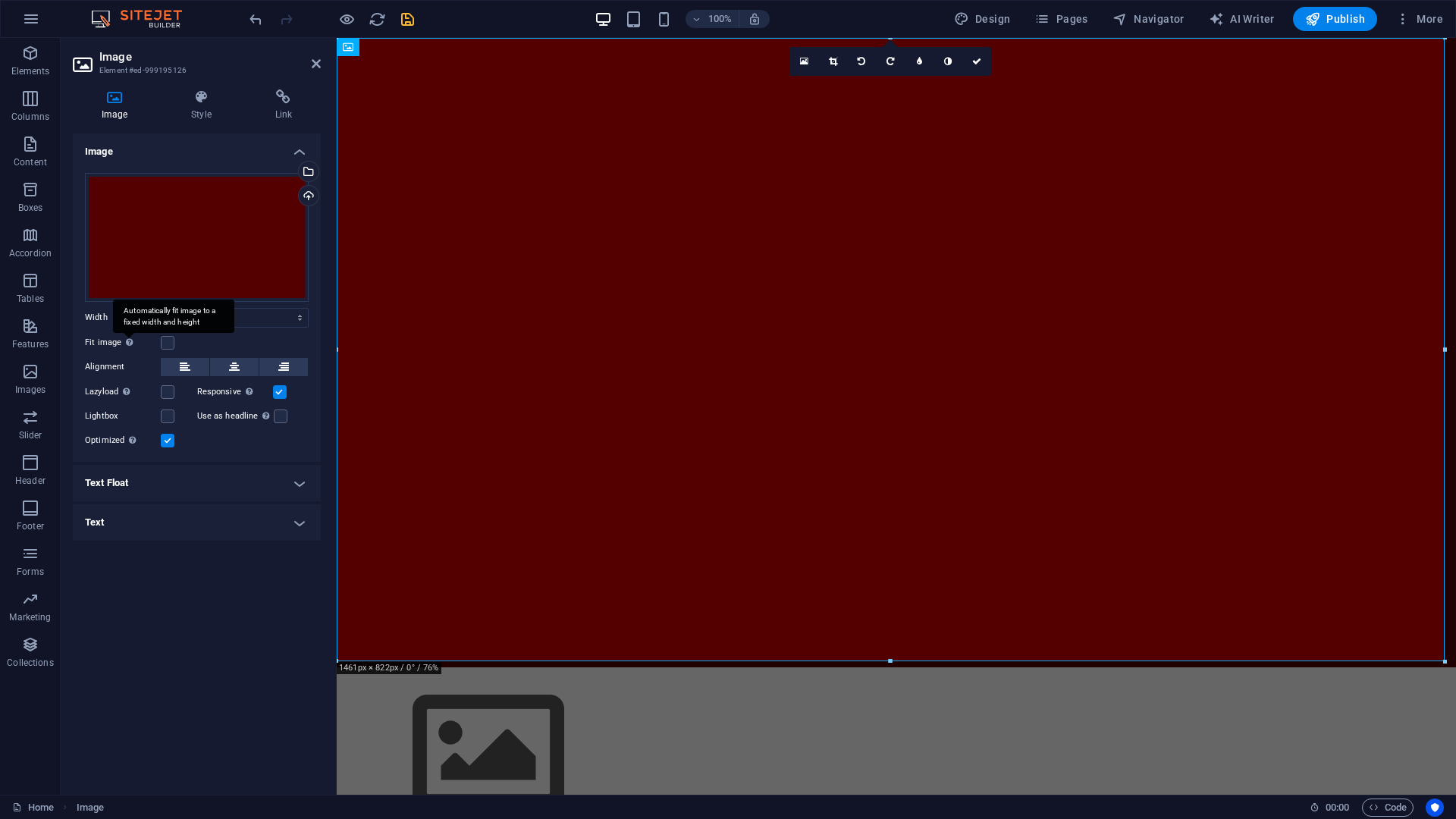
click at [127, 334] on div "Automatically fit image to a fixed width and height" at bounding box center [174, 316] width 122 height 34
click at [0, 0] on input "Fit image Automatically fit image to a fixed width and height" at bounding box center [0, 0] width 0 height 0
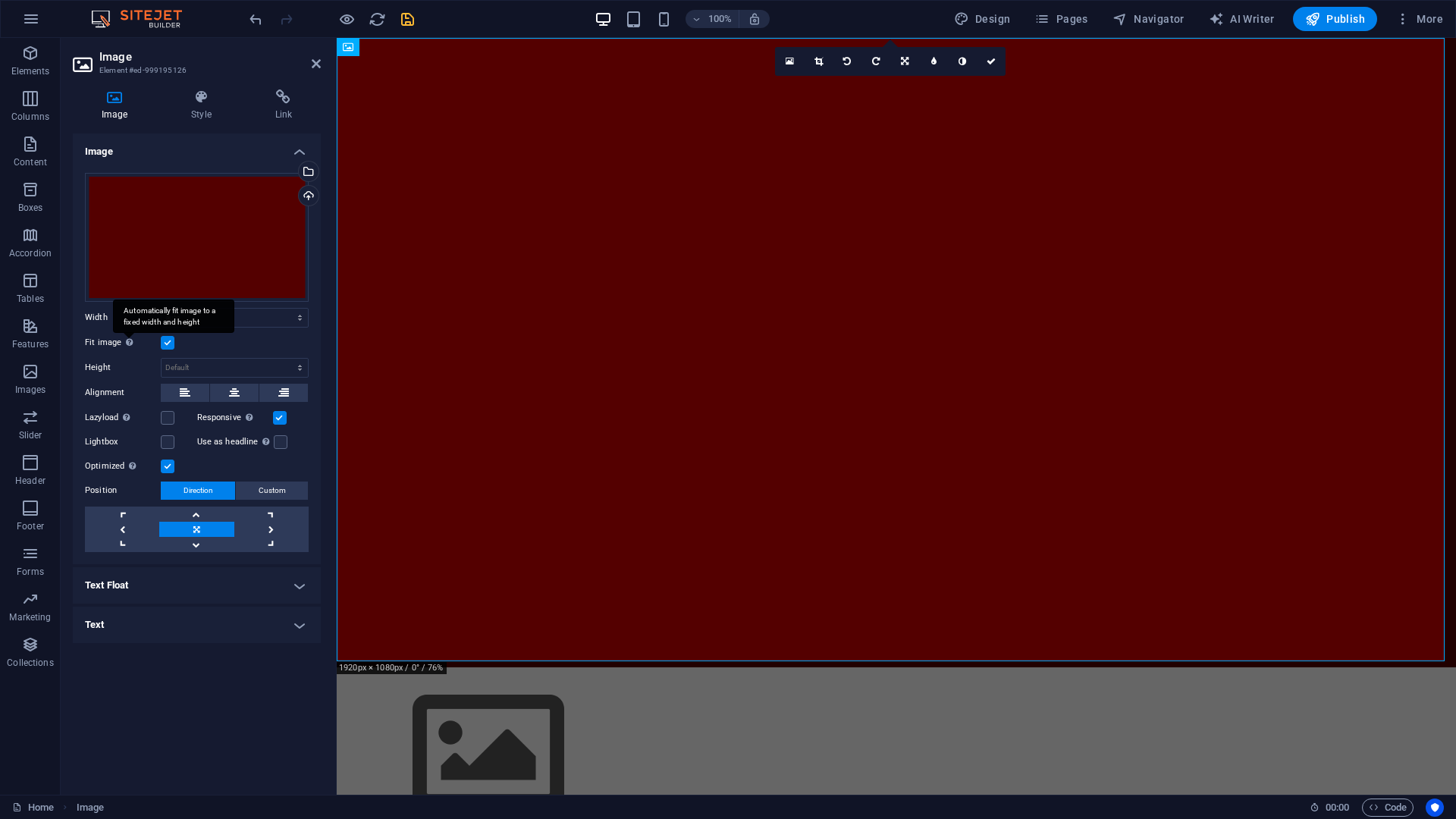
click at [127, 334] on div "Automatically fit image to a fixed width and height" at bounding box center [174, 316] width 122 height 34
click at [0, 0] on input "Fit image Automatically fit image to a fixed width and height" at bounding box center [0, 0] width 0 height 0
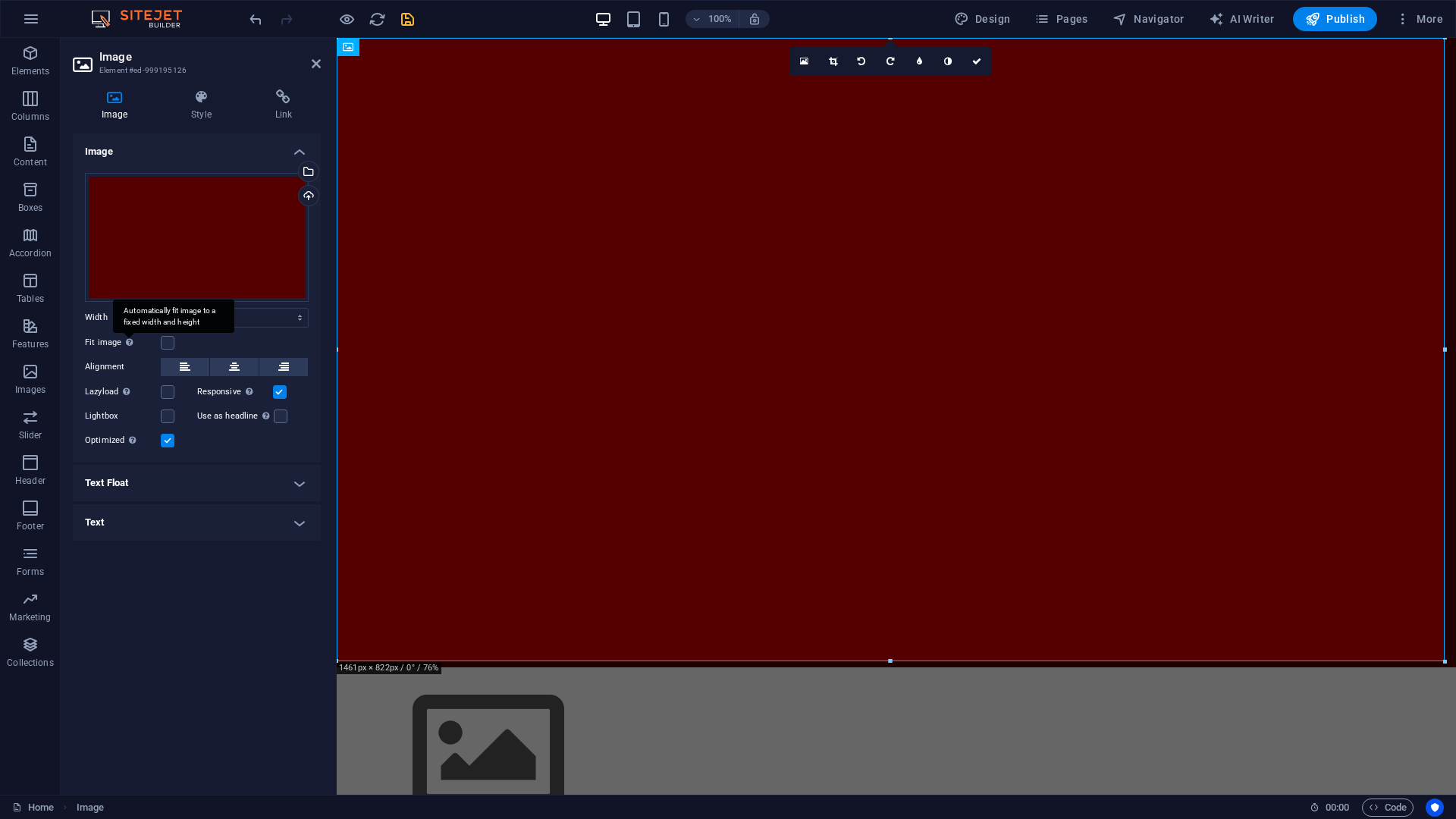
click at [127, 334] on div "Automatically fit image to a fixed width and height" at bounding box center [174, 316] width 122 height 34
click at [0, 0] on input "Fit image Automatically fit image to a fixed width and height" at bounding box center [0, 0] width 0 height 0
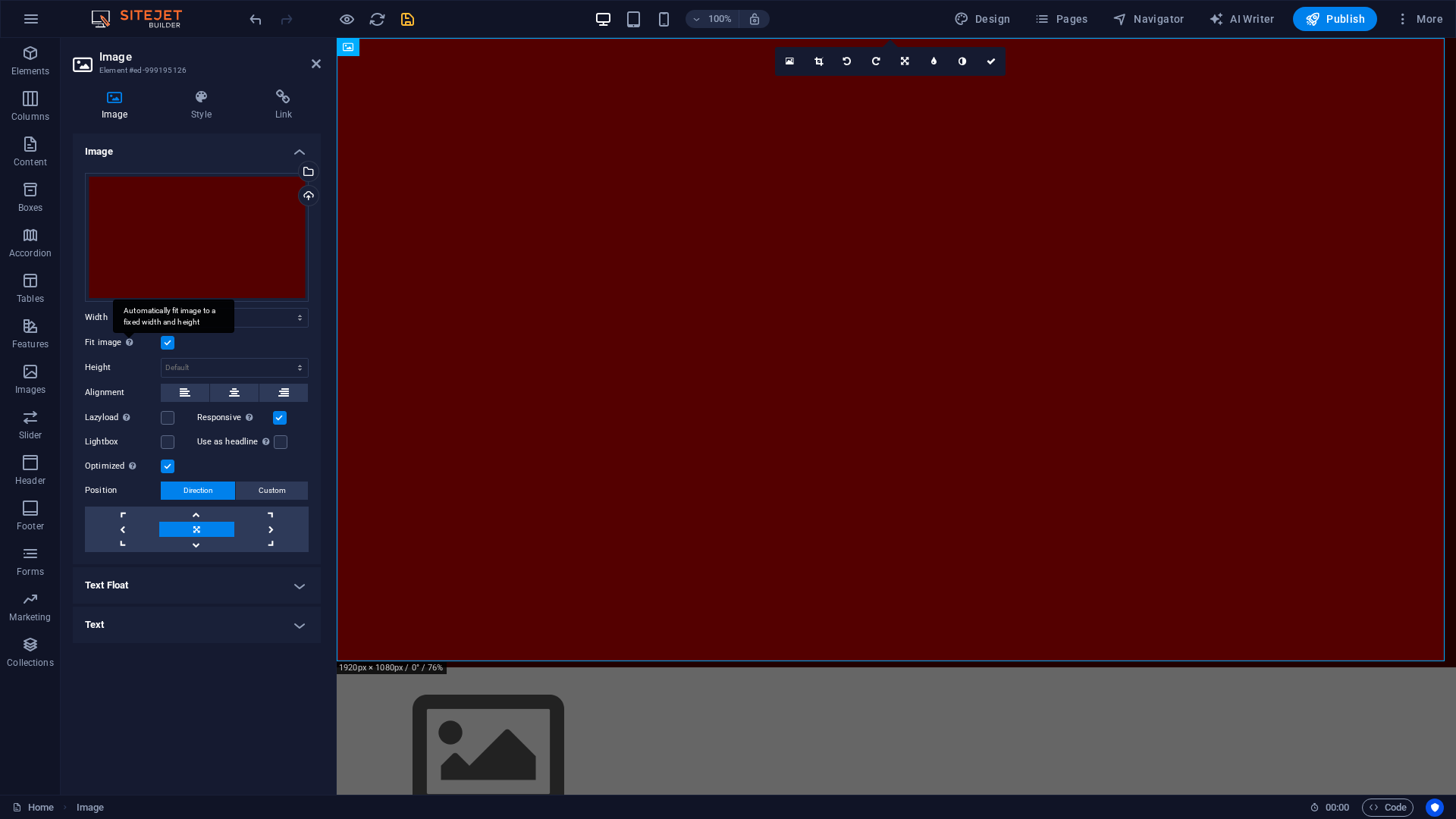
click at [130, 345] on icon at bounding box center [129, 343] width 7 height 8
click at [0, 0] on input "Fit image Automatically fit image to a fixed width and height" at bounding box center [0, 0] width 0 height 0
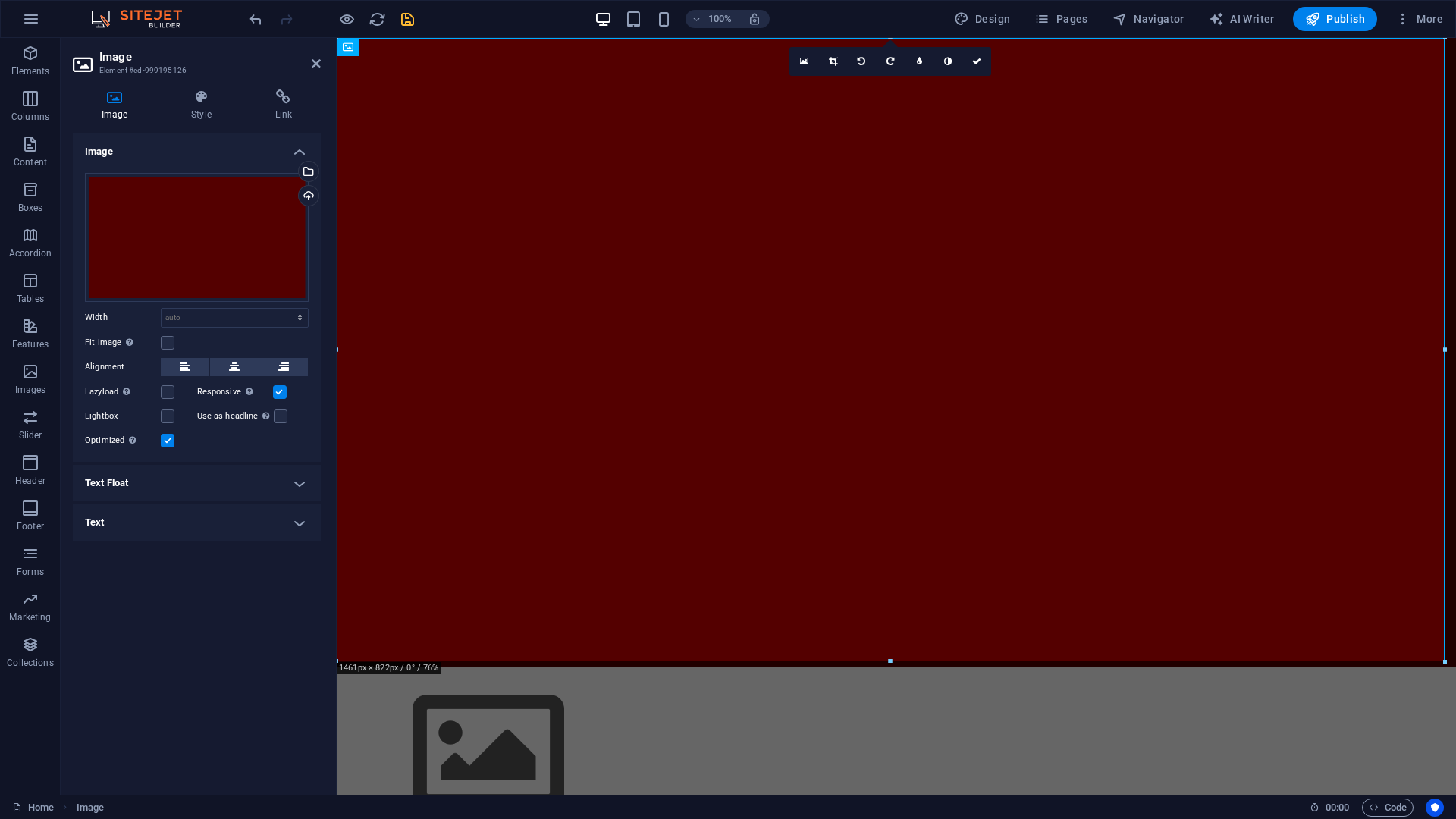
click at [174, 347] on div "Fit image Automatically fit image to a fixed width and height" at bounding box center [197, 343] width 223 height 18
click at [168, 342] on label at bounding box center [168, 343] width 13 height 13
click at [0, 0] on input "Fit image Automatically fit image to a fixed width and height" at bounding box center [0, 0] width 0 height 0
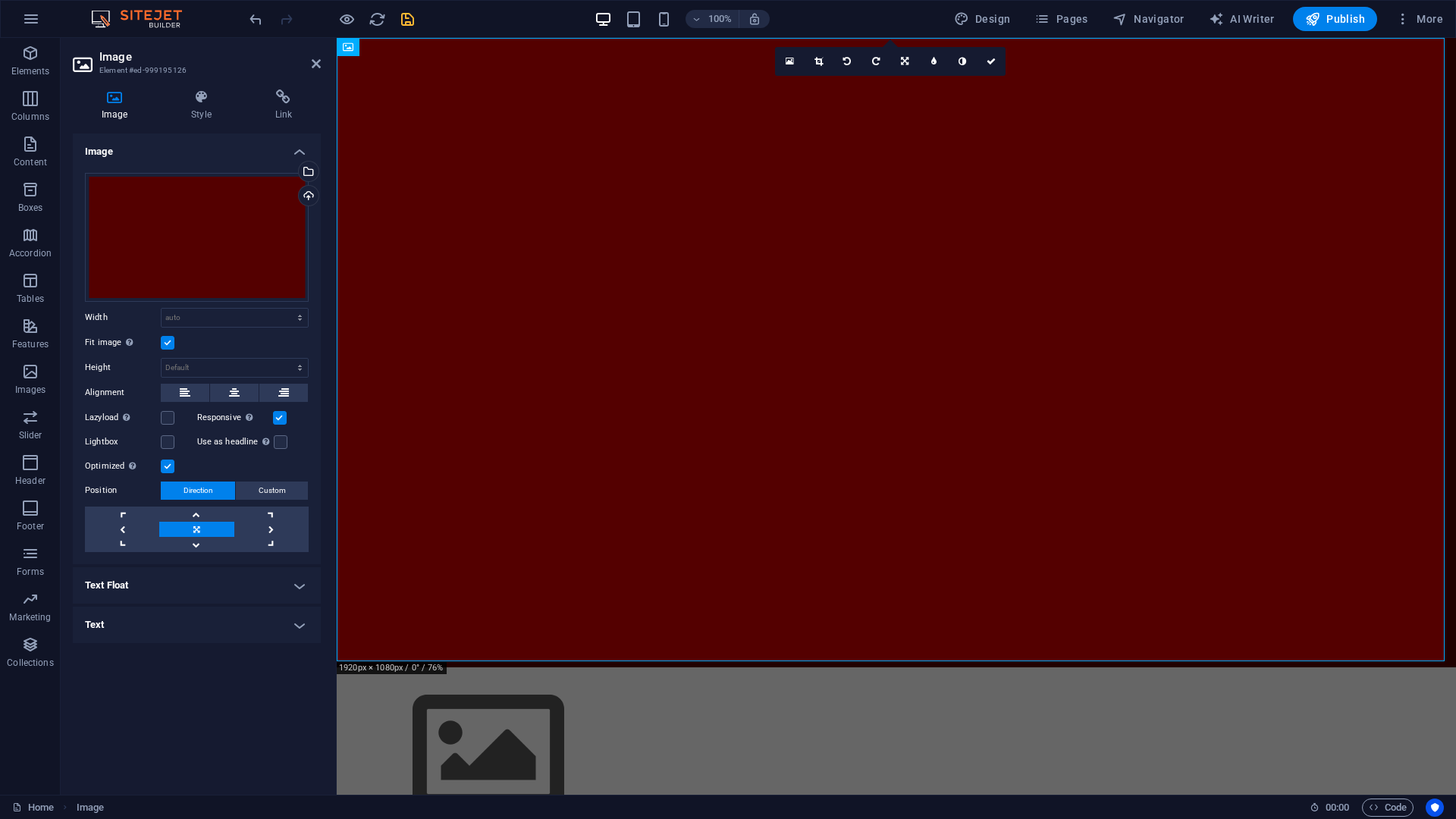
click at [111, 105] on h4 "Image" at bounding box center [117, 105] width 89 height 32
click at [109, 103] on icon at bounding box center [114, 97] width 83 height 15
click at [205, 103] on icon at bounding box center [201, 97] width 78 height 15
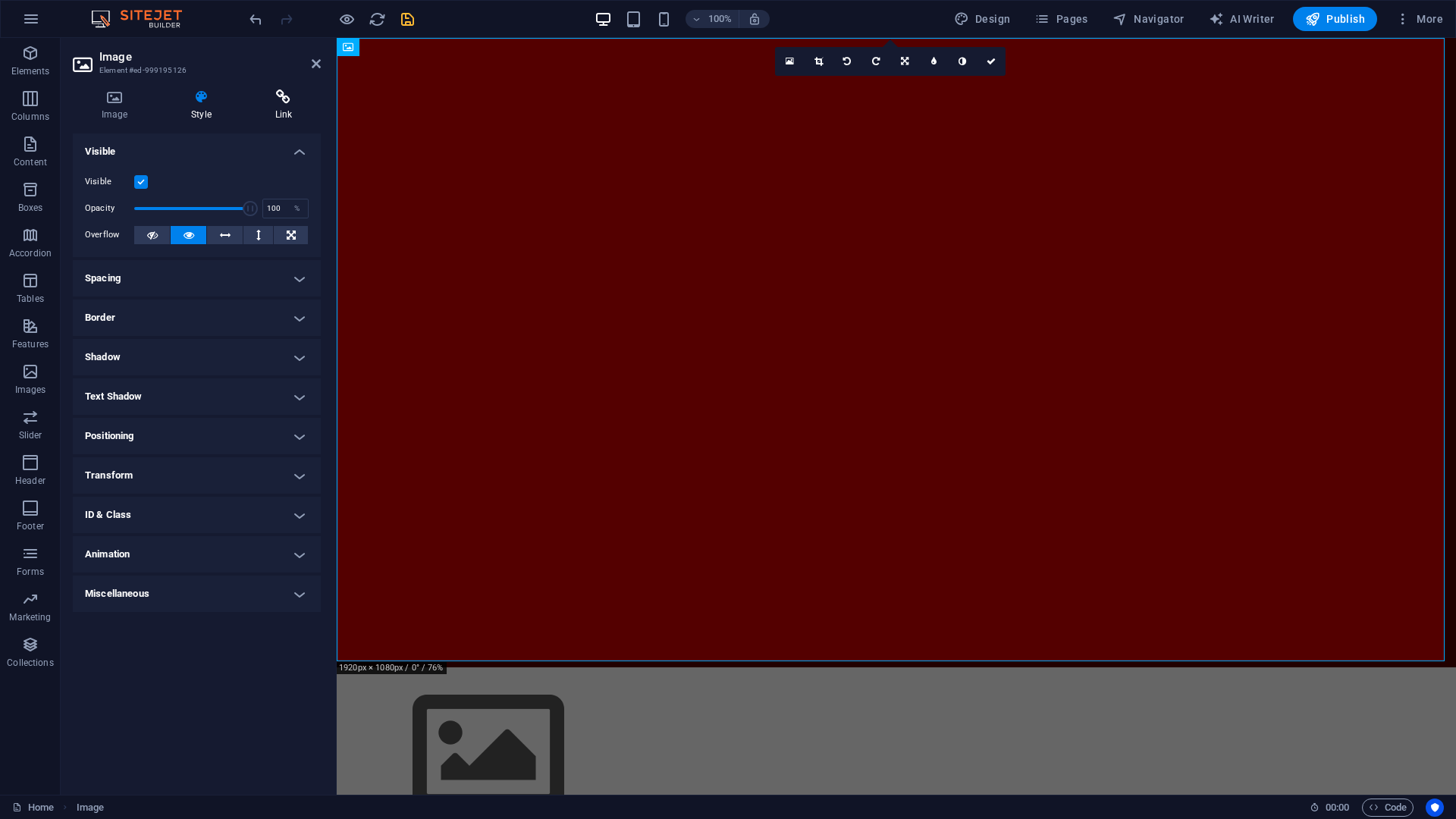
click at [286, 103] on icon at bounding box center [284, 97] width 74 height 15
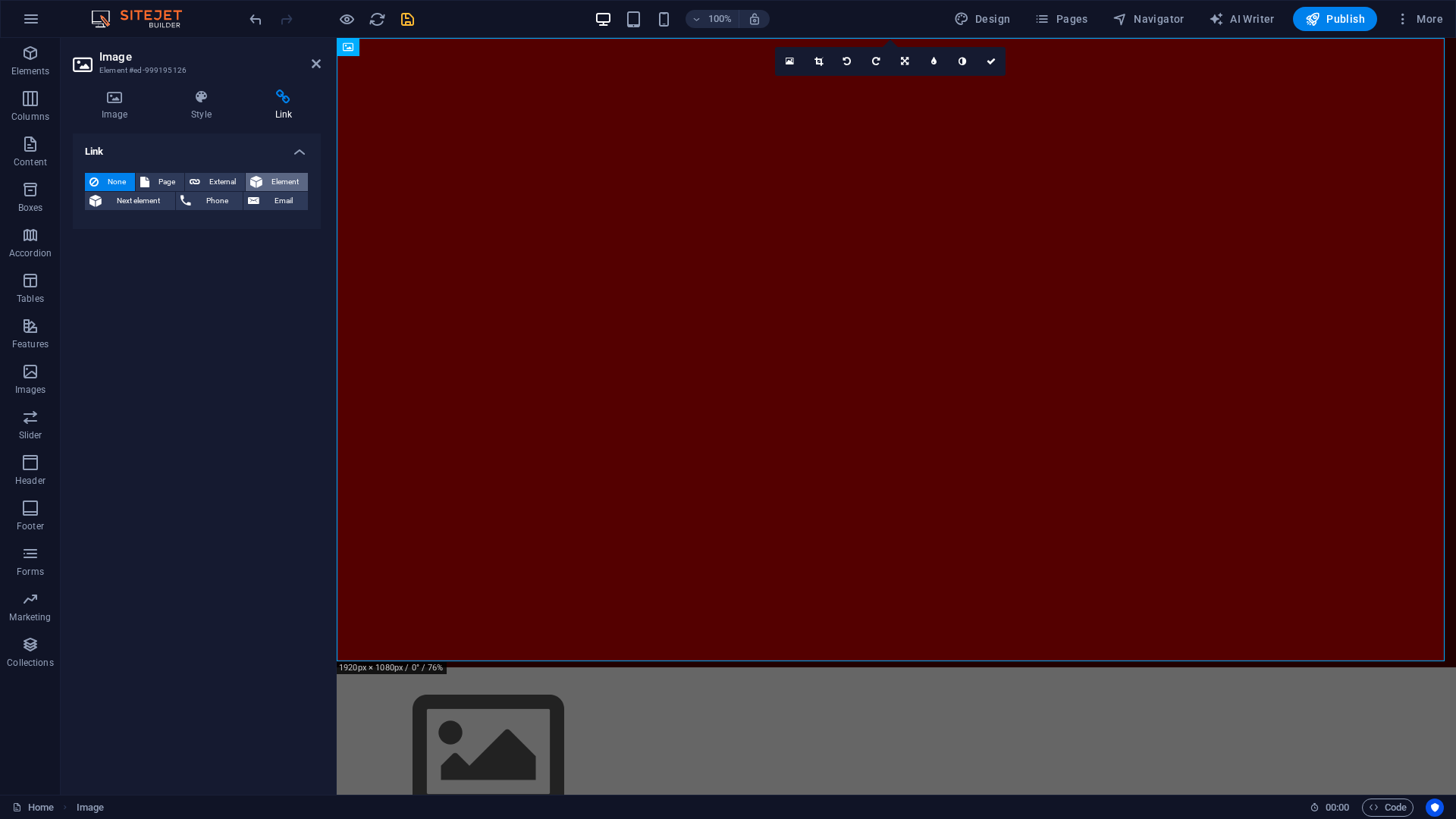
click at [265, 180] on button "Element" at bounding box center [277, 182] width 63 height 18
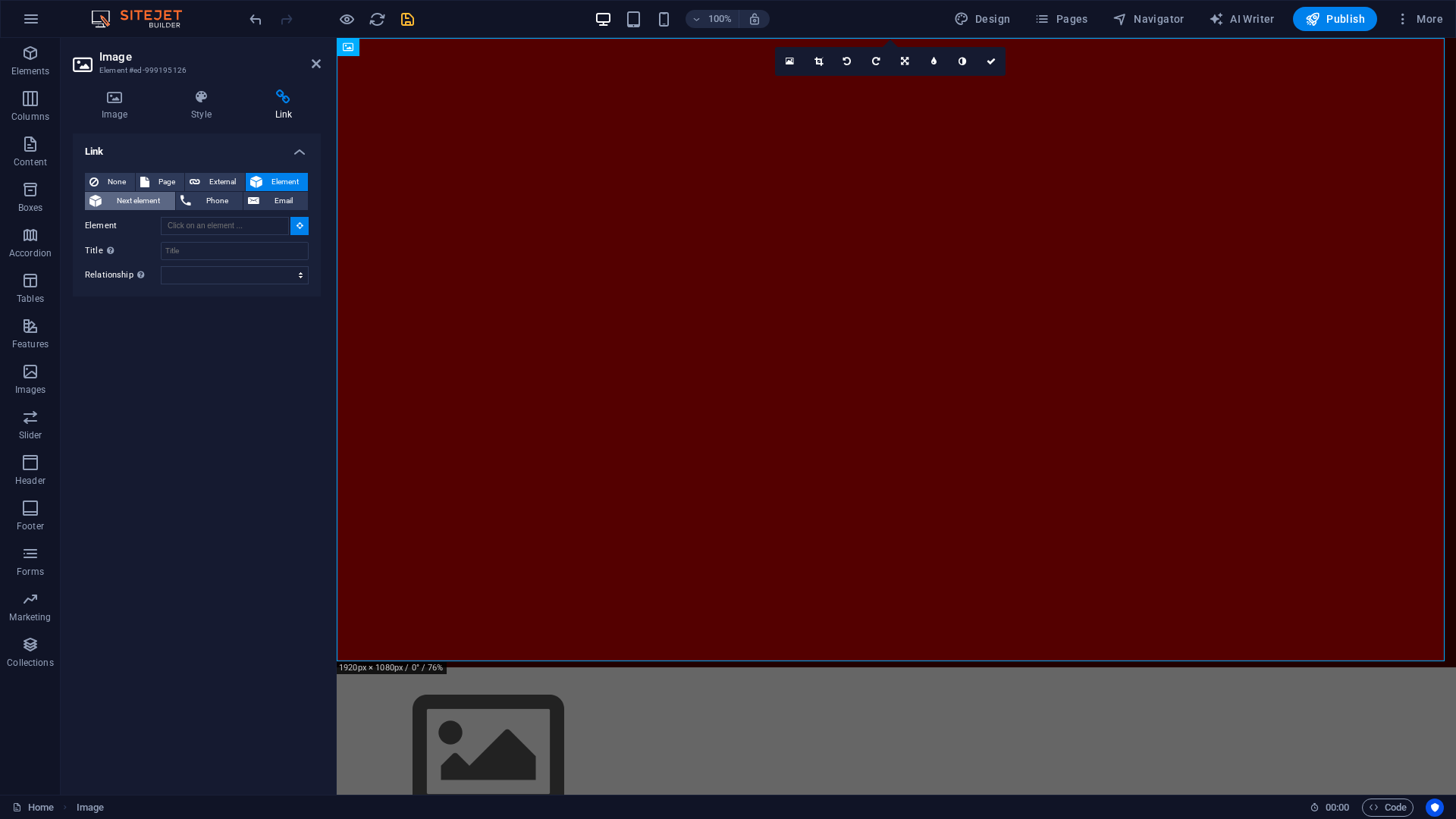
click at [137, 203] on span "Next element" at bounding box center [138, 201] width 64 height 18
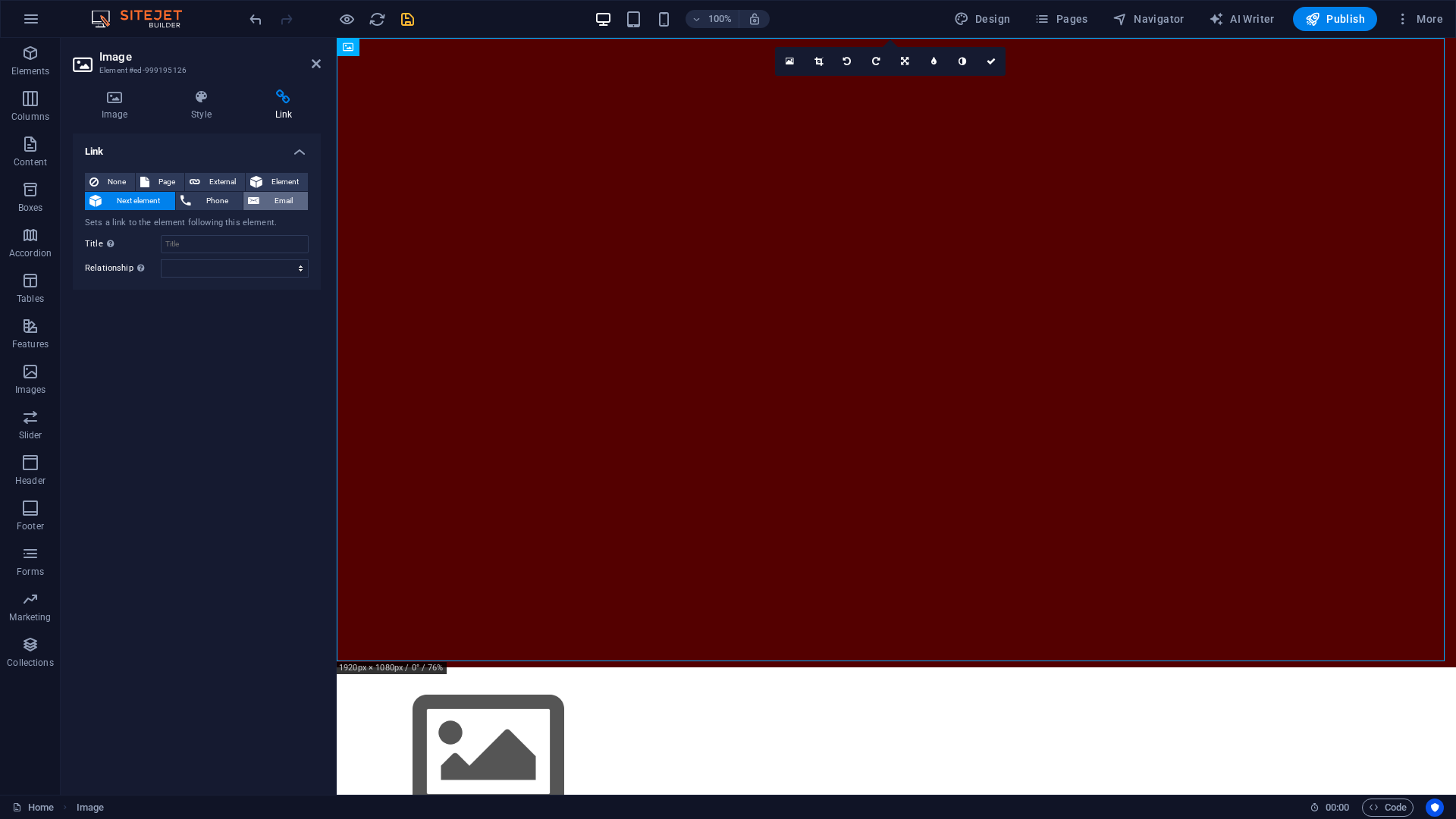
click at [259, 198] on button "Email" at bounding box center [275, 201] width 64 height 18
click at [215, 198] on span "Phone" at bounding box center [218, 201] width 43 height 18
click at [118, 180] on span "None" at bounding box center [117, 182] width 28 height 18
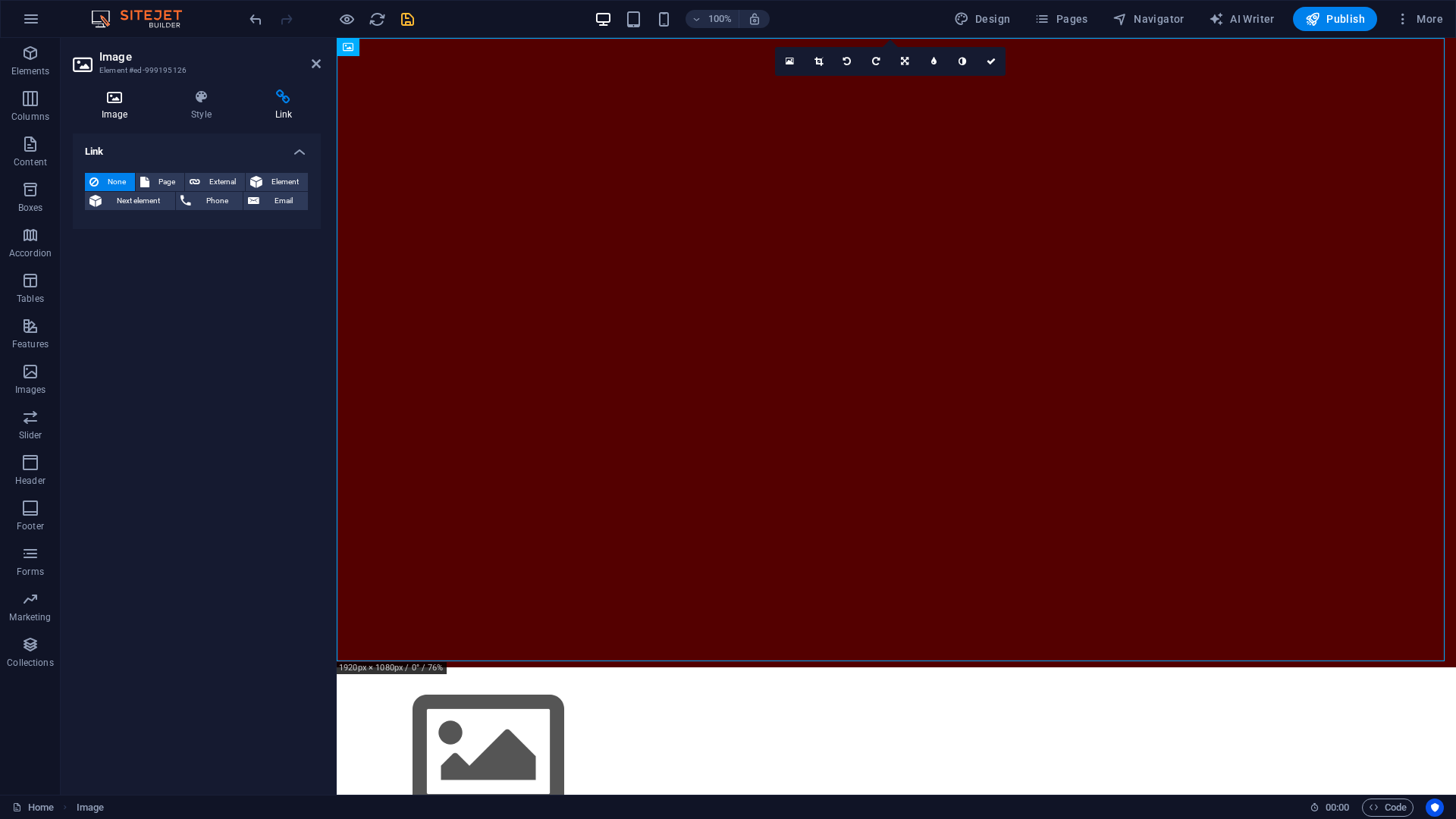
click at [124, 108] on h4 "Image" at bounding box center [117, 105] width 89 height 32
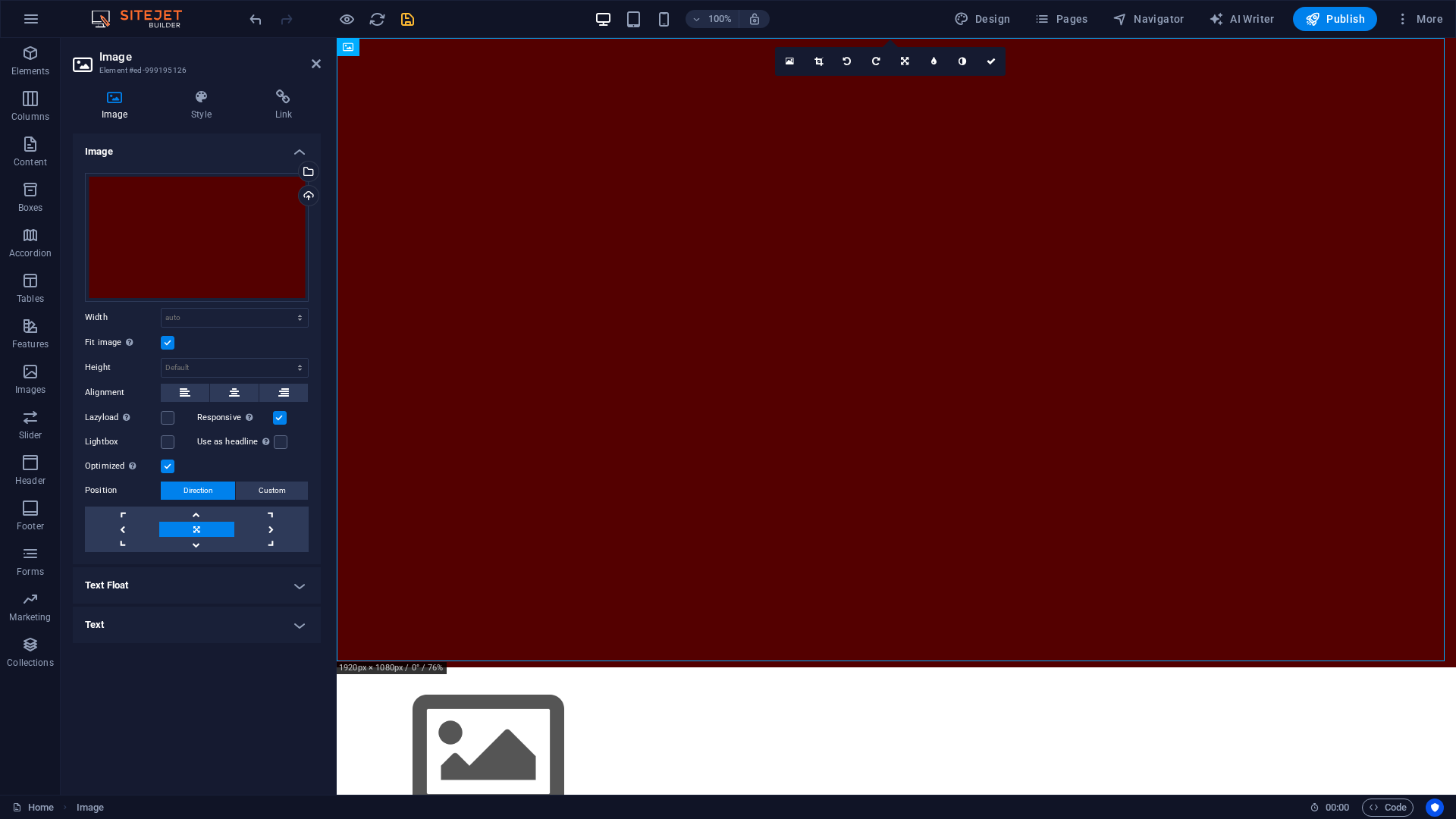
click at [152, 590] on h4 "Text Float" at bounding box center [196, 585] width 248 height 37
click at [110, 590] on h4 "Text Float" at bounding box center [196, 580] width 248 height 28
click at [127, 619] on h4 "Text" at bounding box center [196, 626] width 248 height 37
click at [128, 621] on h4 "Text" at bounding box center [196, 621] width 248 height 28
click at [128, 585] on h4 "Text Float" at bounding box center [196, 585] width 248 height 37
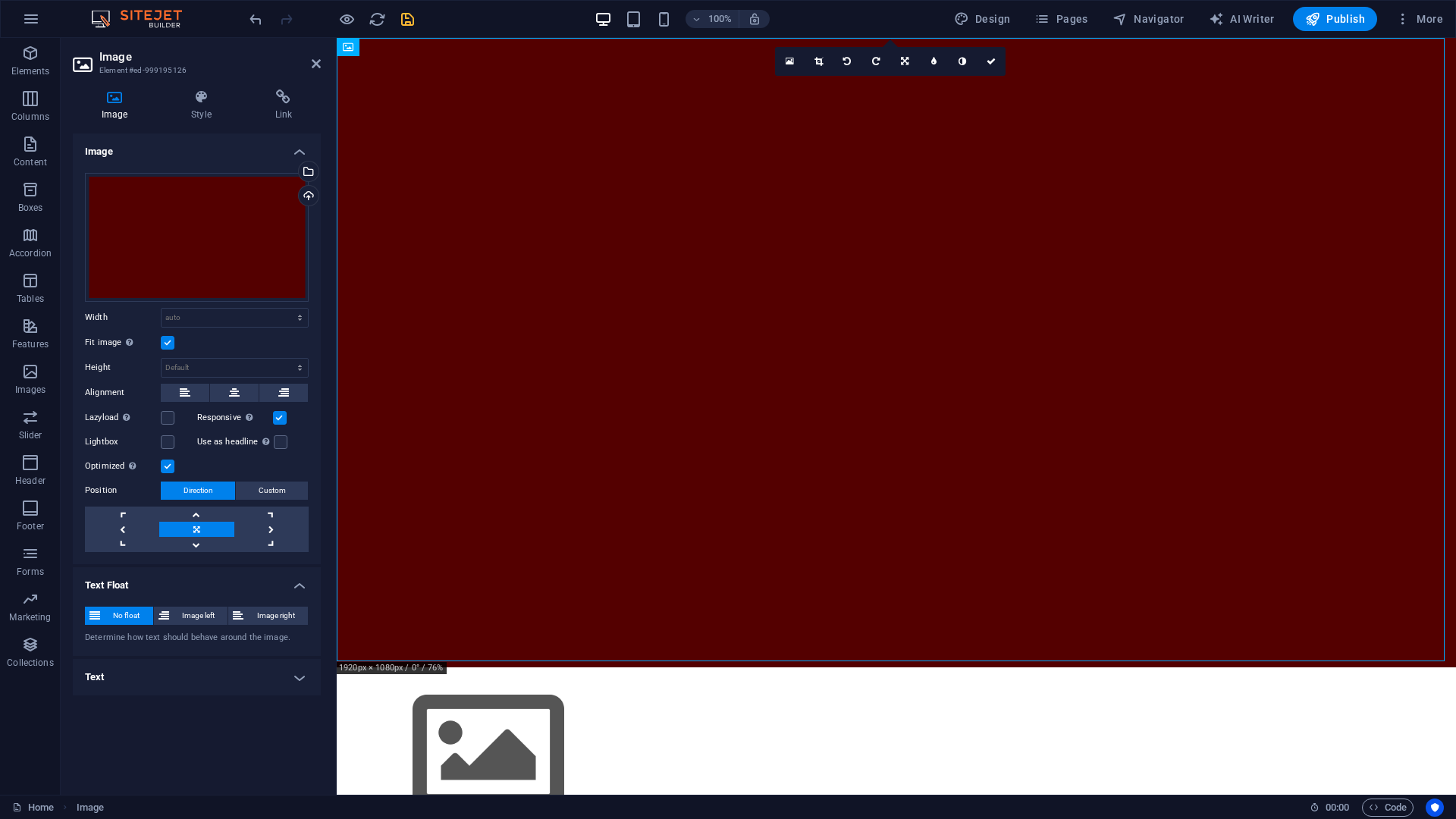
click at [128, 584] on h4 "Text Float" at bounding box center [196, 580] width 248 height 28
click at [115, 627] on h4 "Text" at bounding box center [196, 626] width 248 height 37
click at [115, 627] on h4 "Text" at bounding box center [196, 621] width 248 height 28
drag, startPoint x: 515, startPoint y: 735, endPoint x: 794, endPoint y: 733, distance: 279.0
click at [793, 627] on div at bounding box center [896, 437] width 1119 height 800
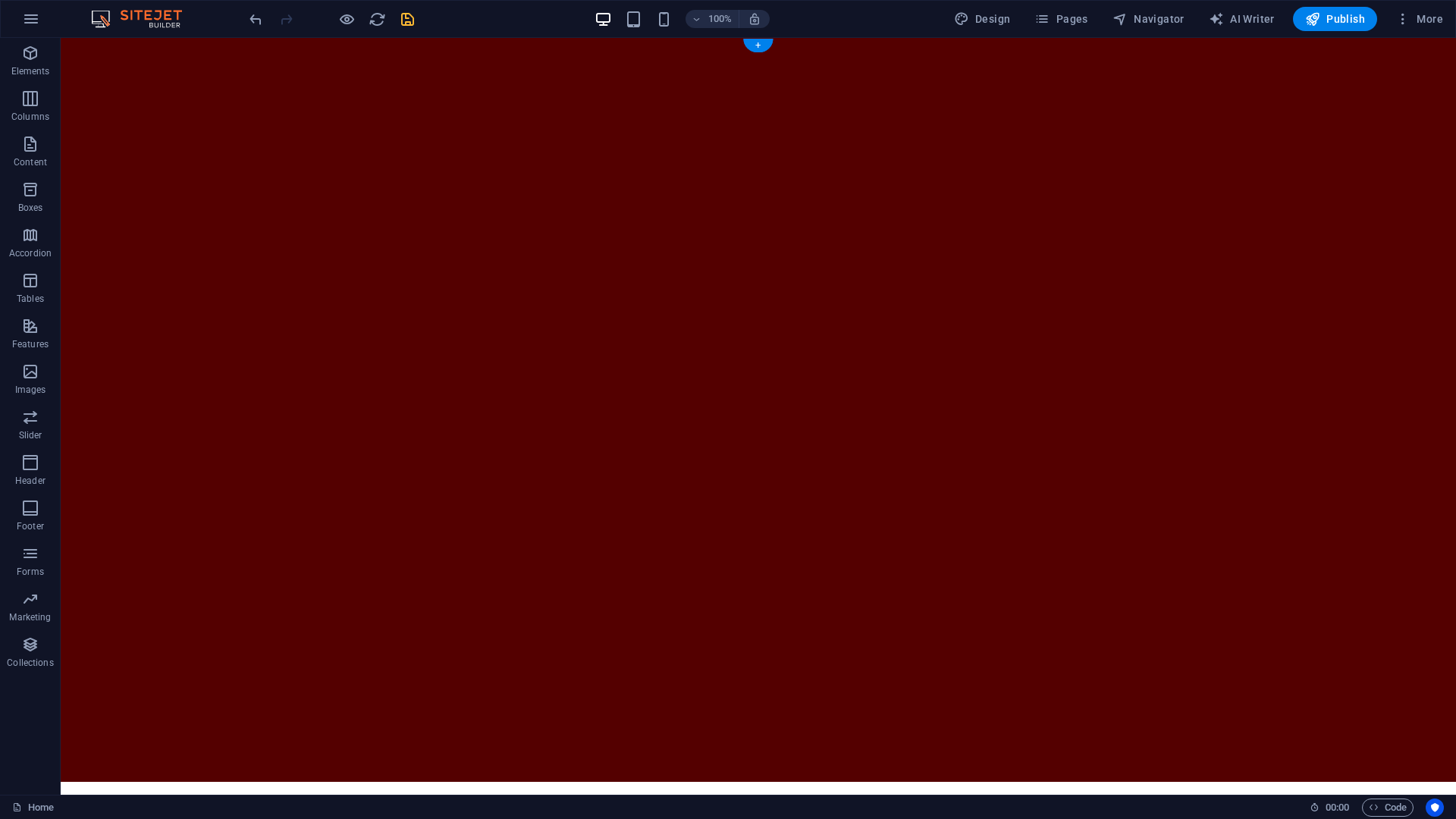
scroll to position [193, 0]
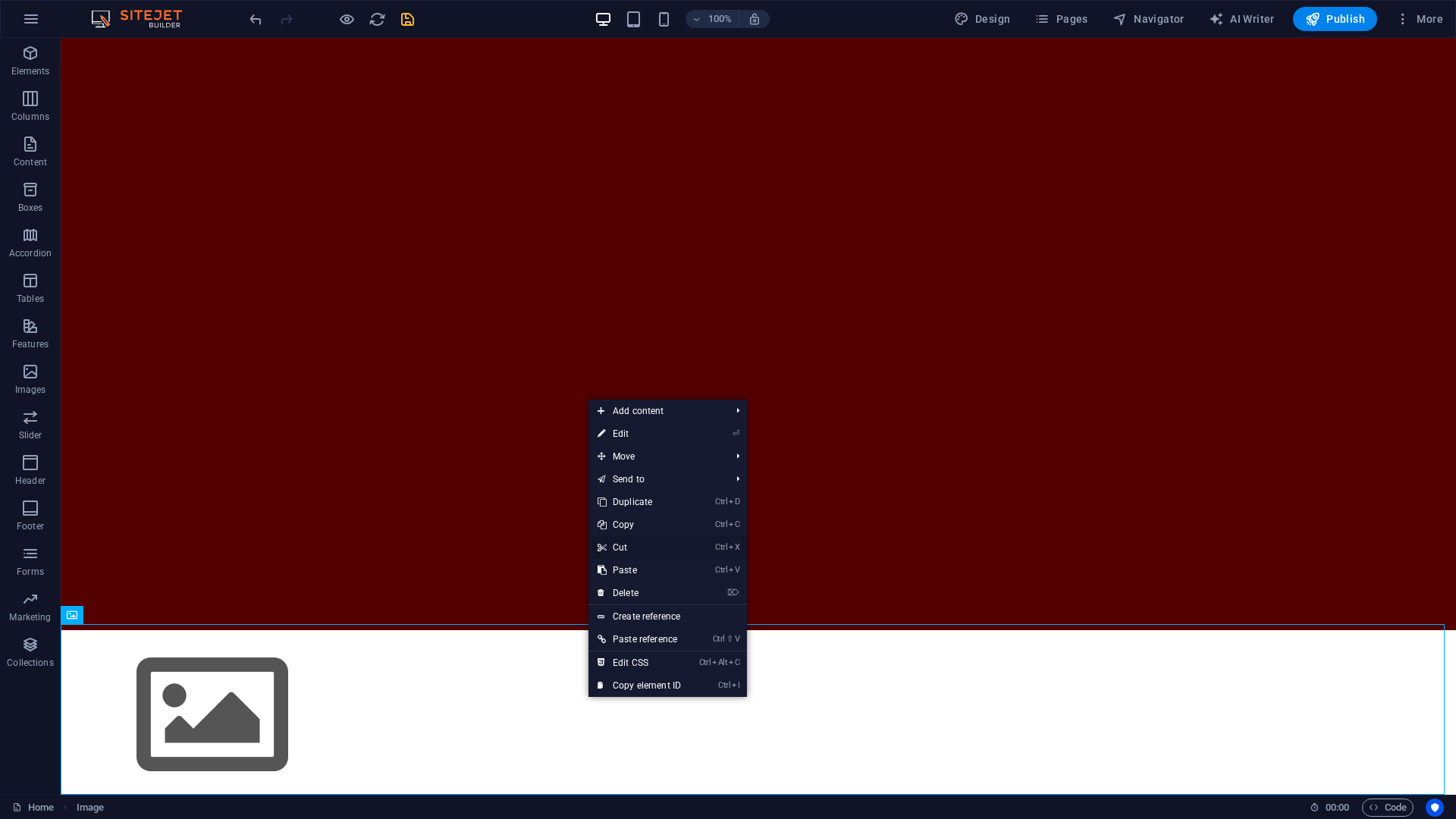
click at [625, 549] on link "Ctrl X Cut" at bounding box center [640, 547] width 102 height 23
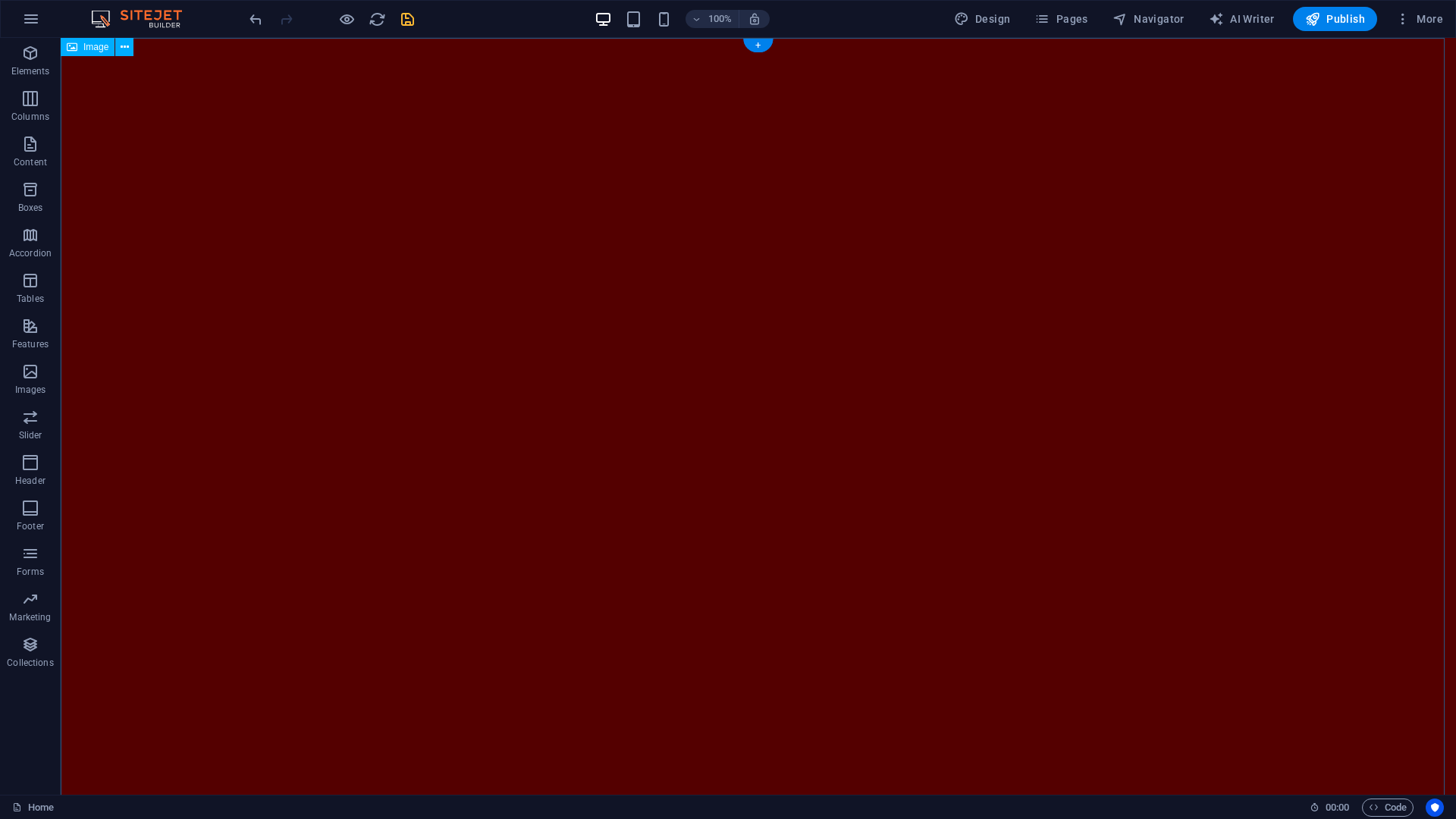
scroll to position [0, 0]
click at [756, 48] on div "+" at bounding box center [757, 45] width 29 height 13
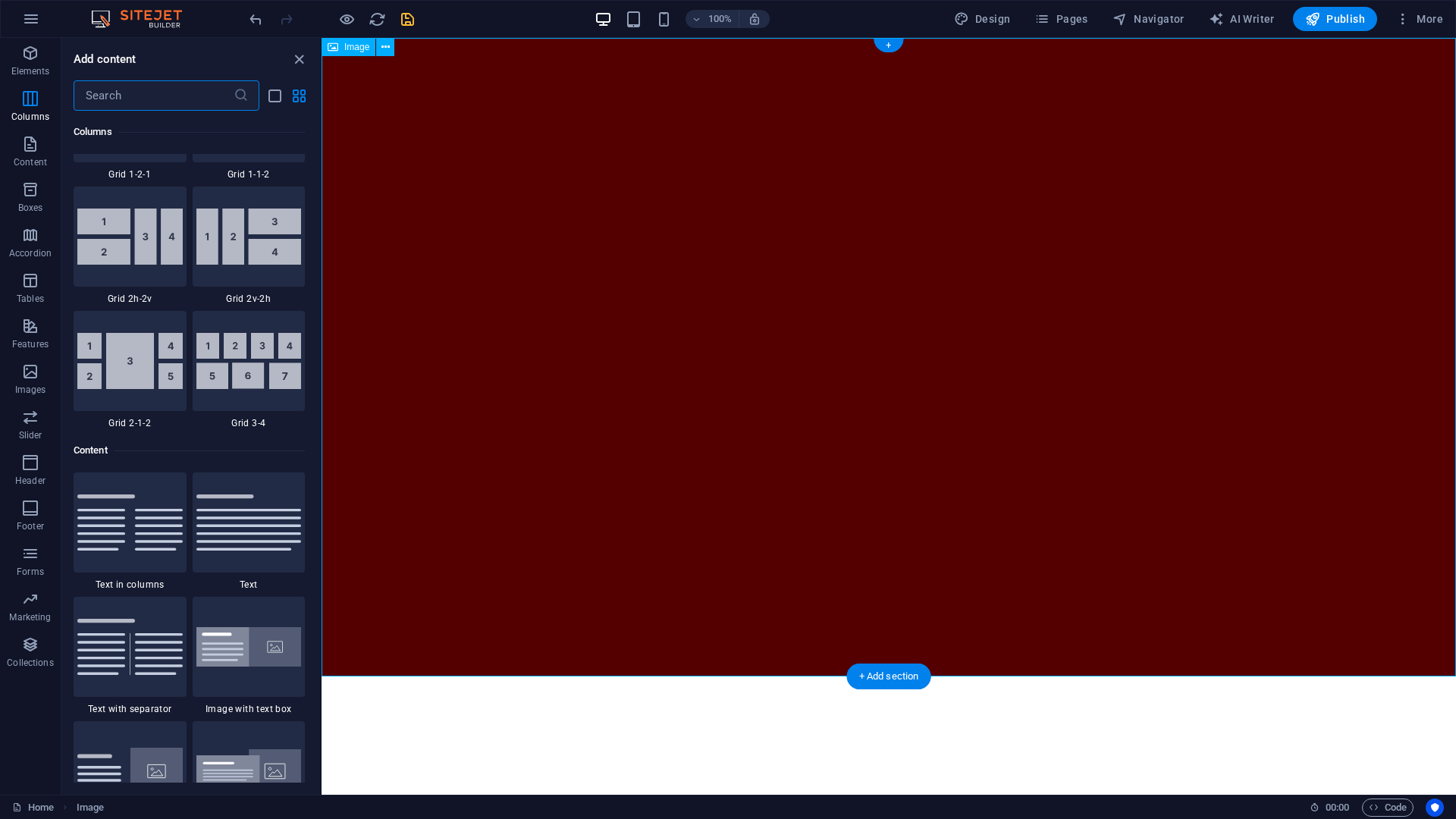
scroll to position [2493, 0]
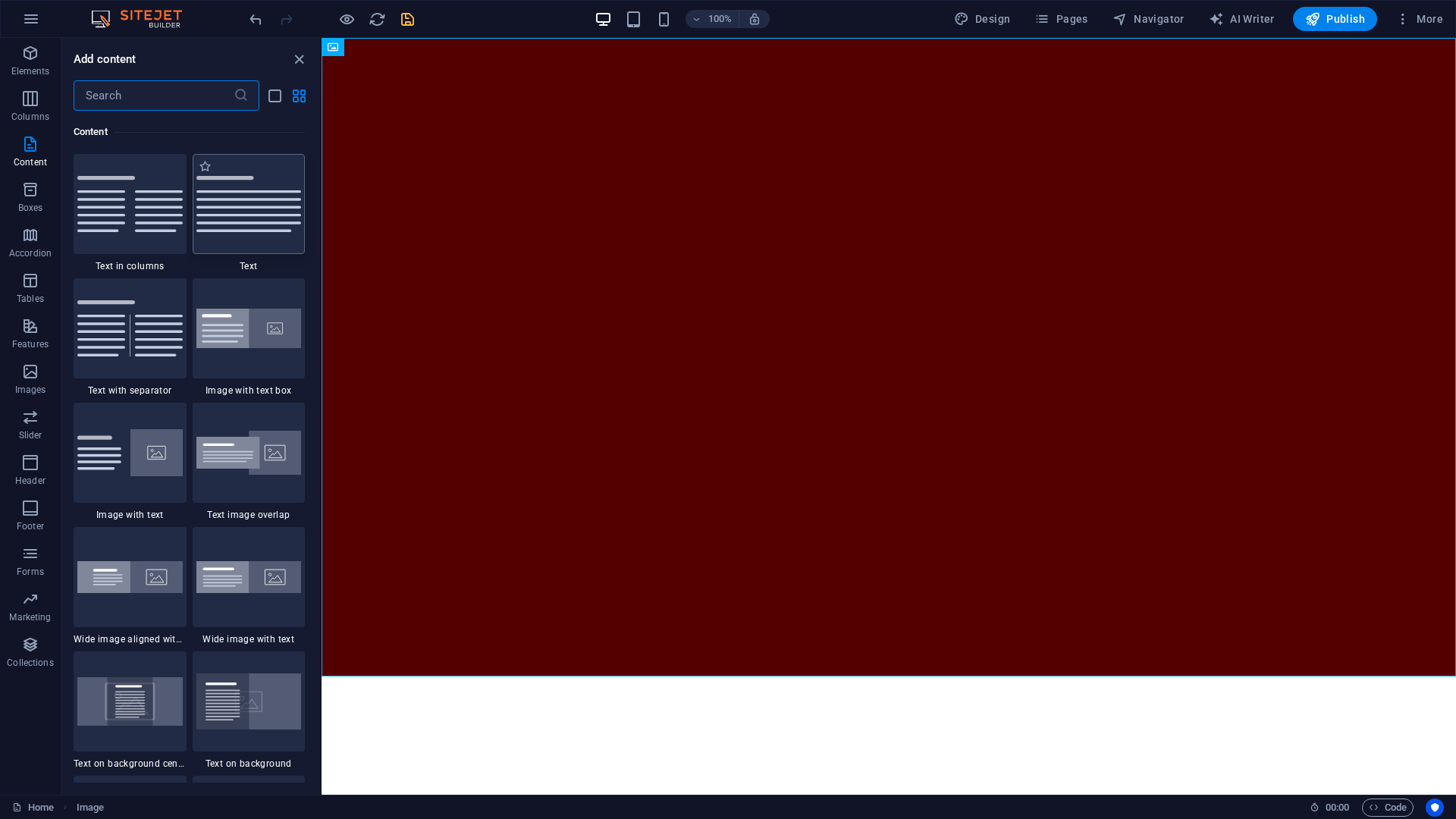
click at [230, 219] on img at bounding box center [249, 203] width 105 height 56
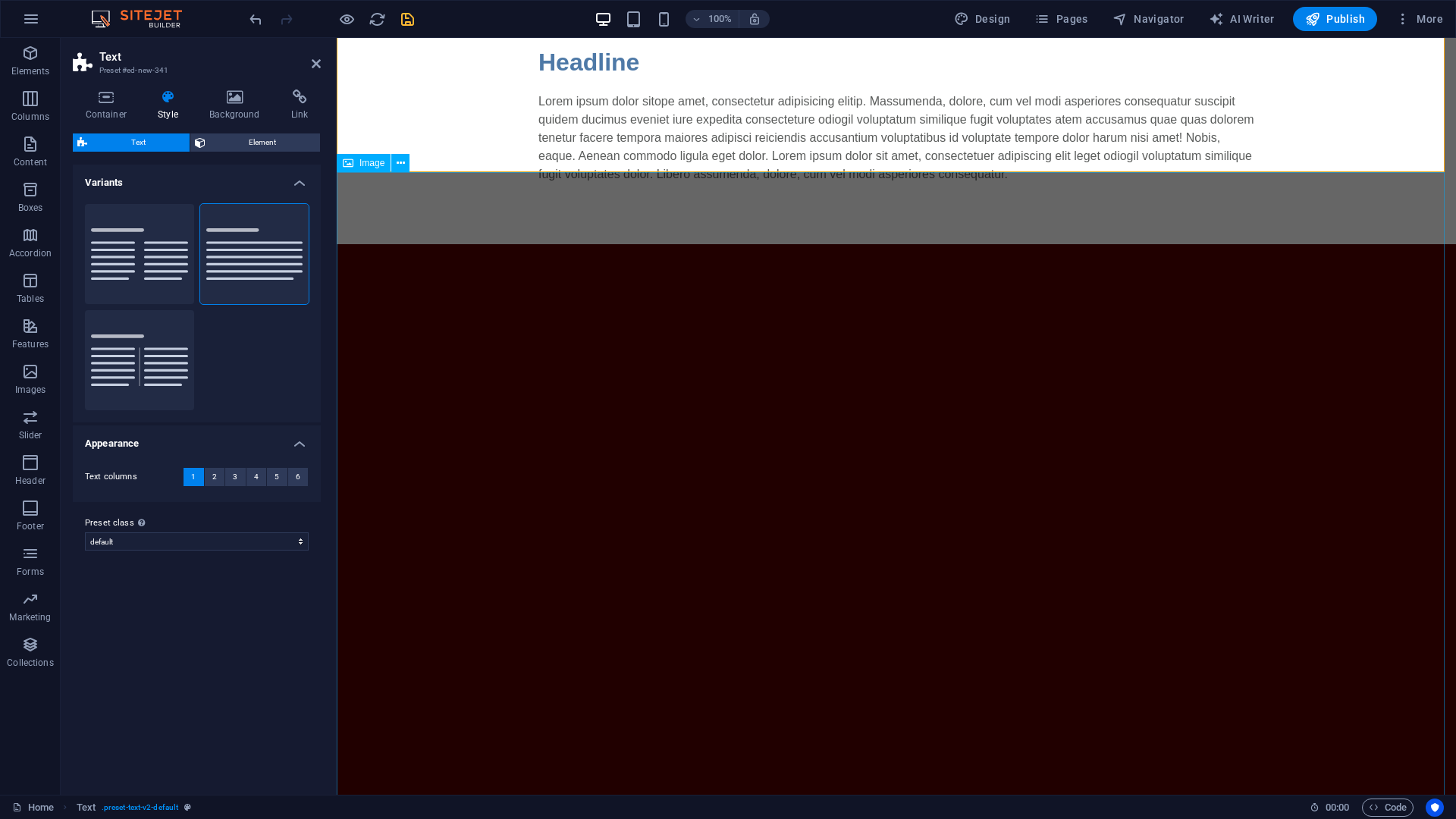
scroll to position [0, 0]
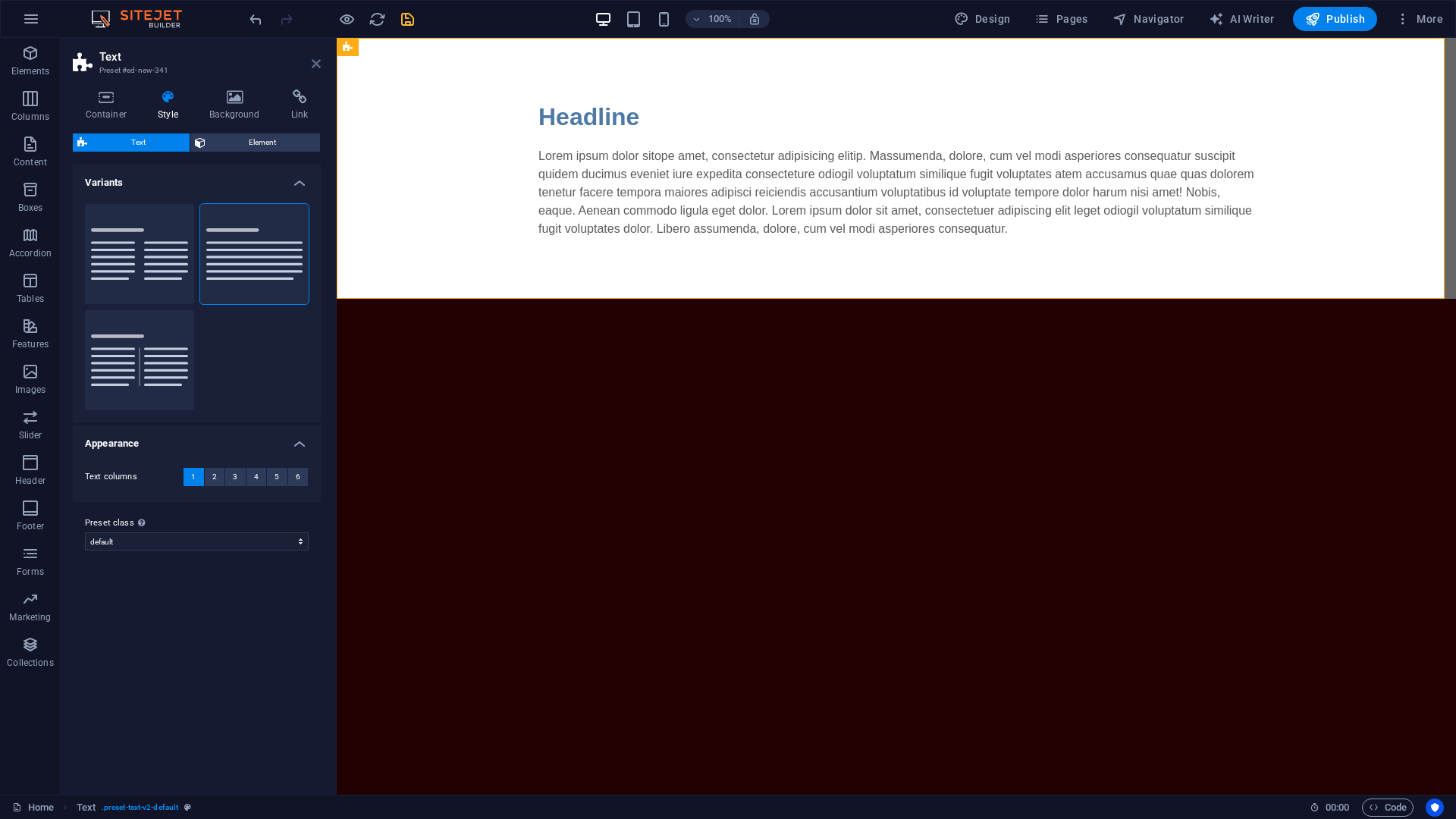
click at [317, 65] on icon at bounding box center [316, 63] width 9 height 13
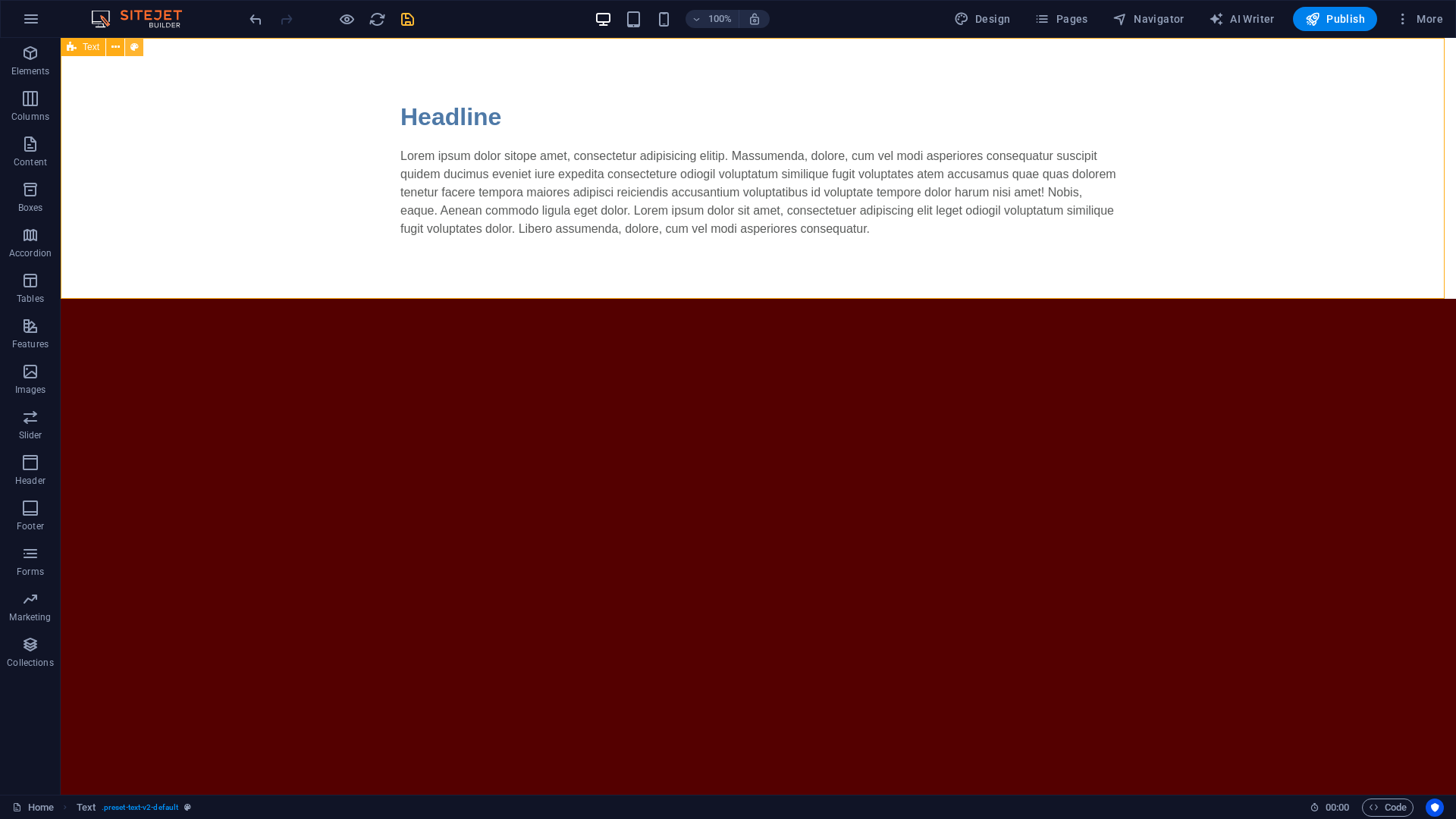
click at [137, 46] on icon at bounding box center [134, 47] width 8 height 16
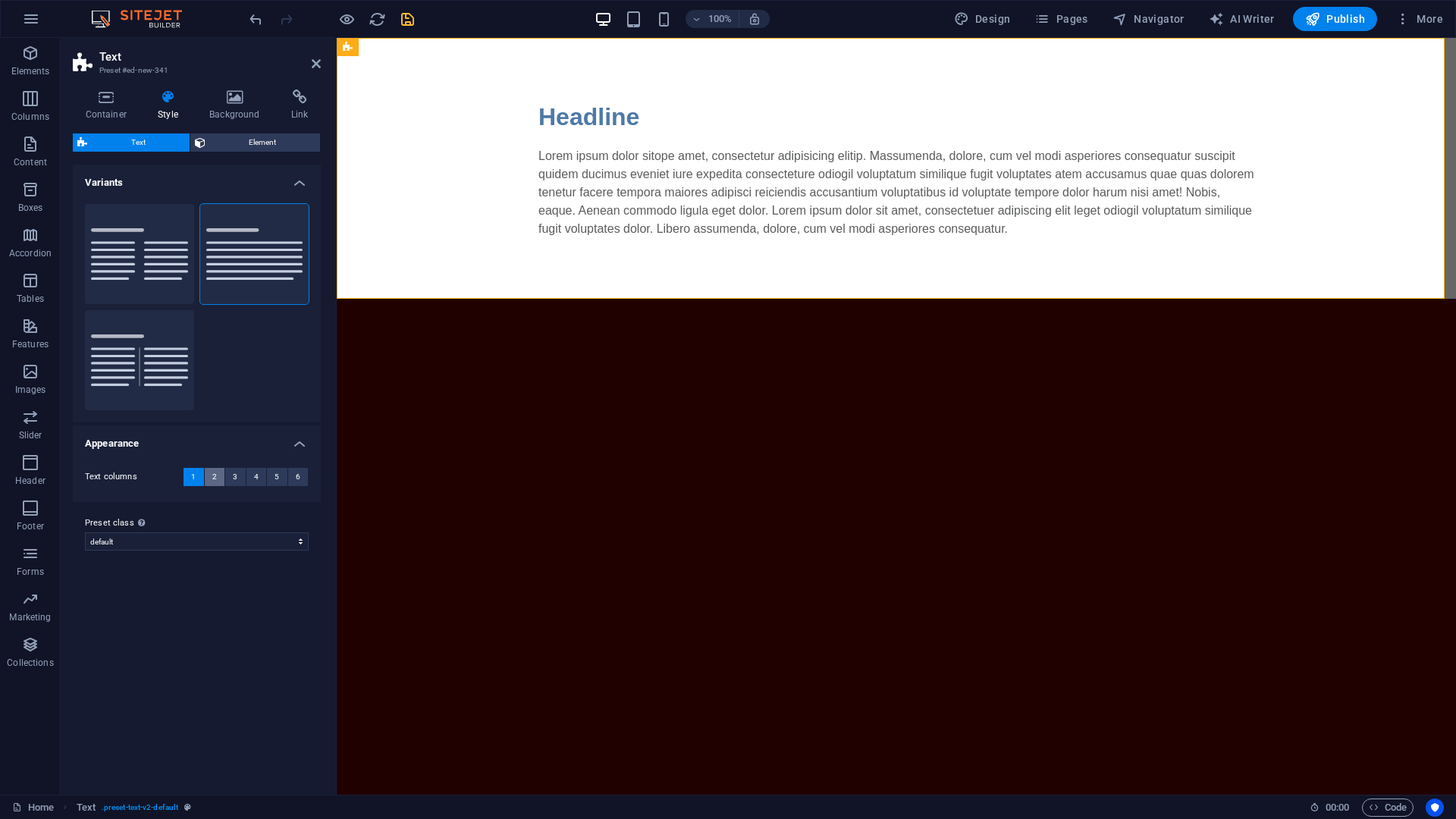
click at [218, 476] on button "2" at bounding box center [215, 477] width 21 height 18
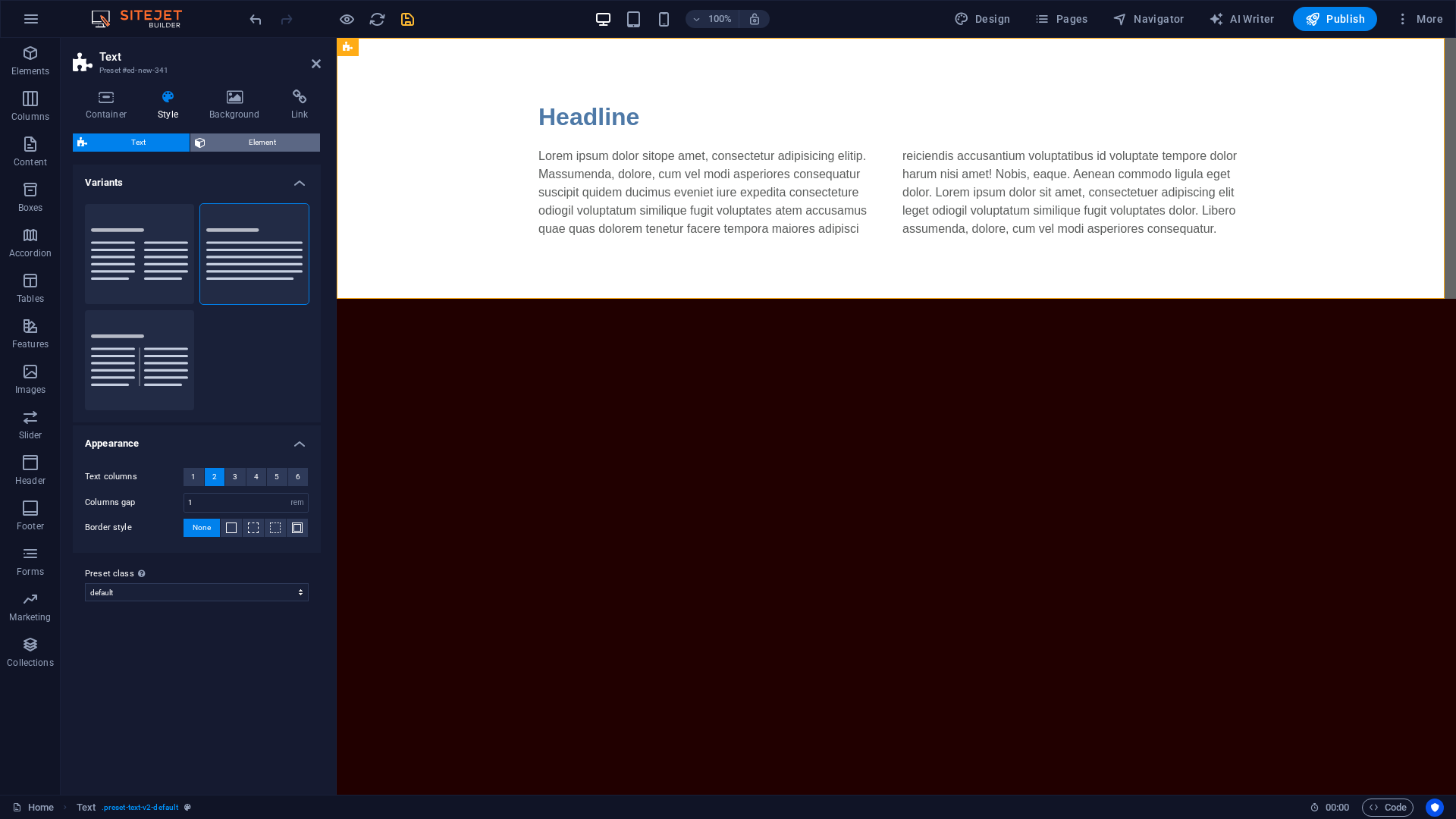
click at [227, 143] on span "Element" at bounding box center [263, 143] width 106 height 18
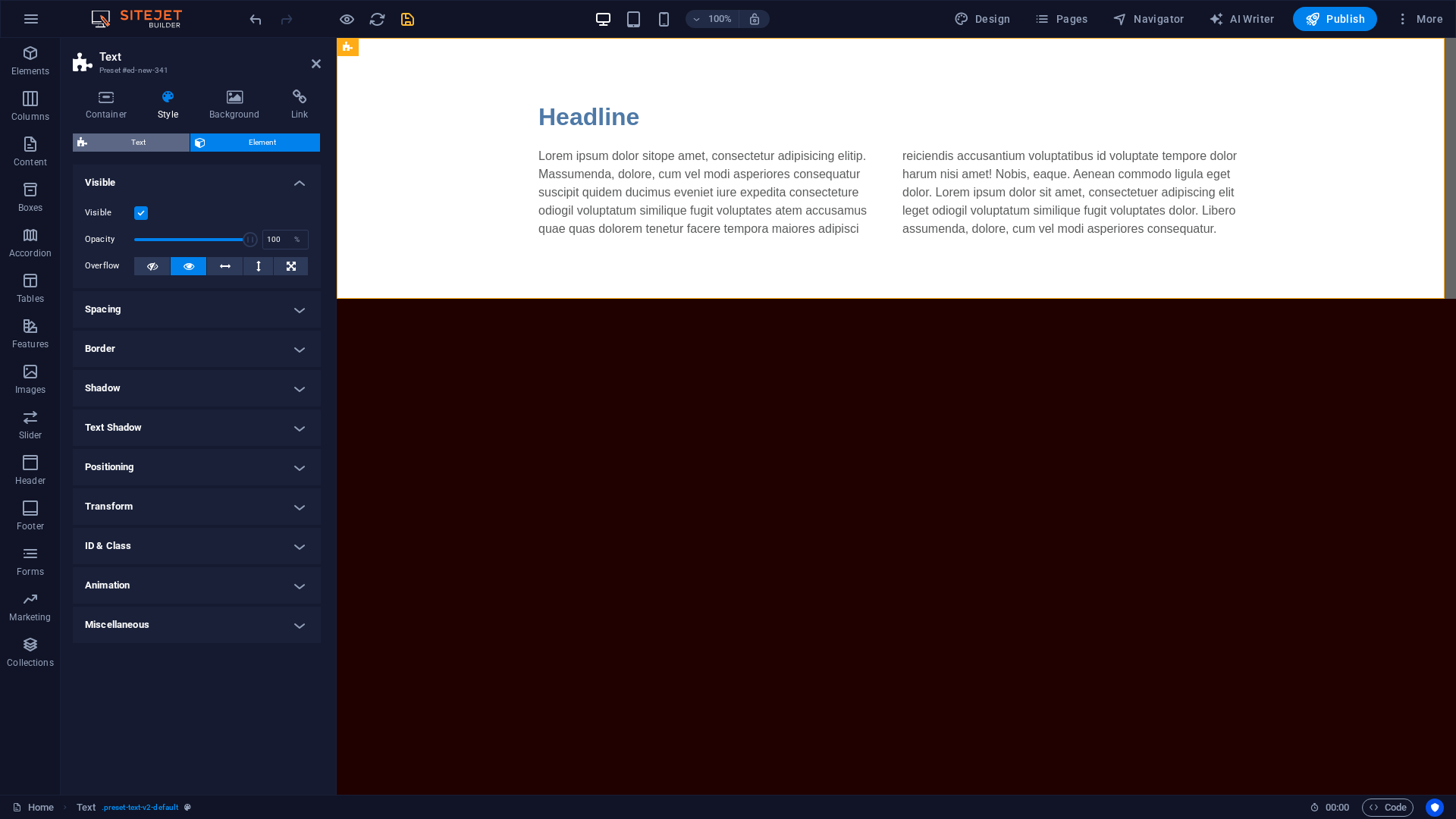
click at [147, 141] on span "Text" at bounding box center [138, 143] width 93 height 18
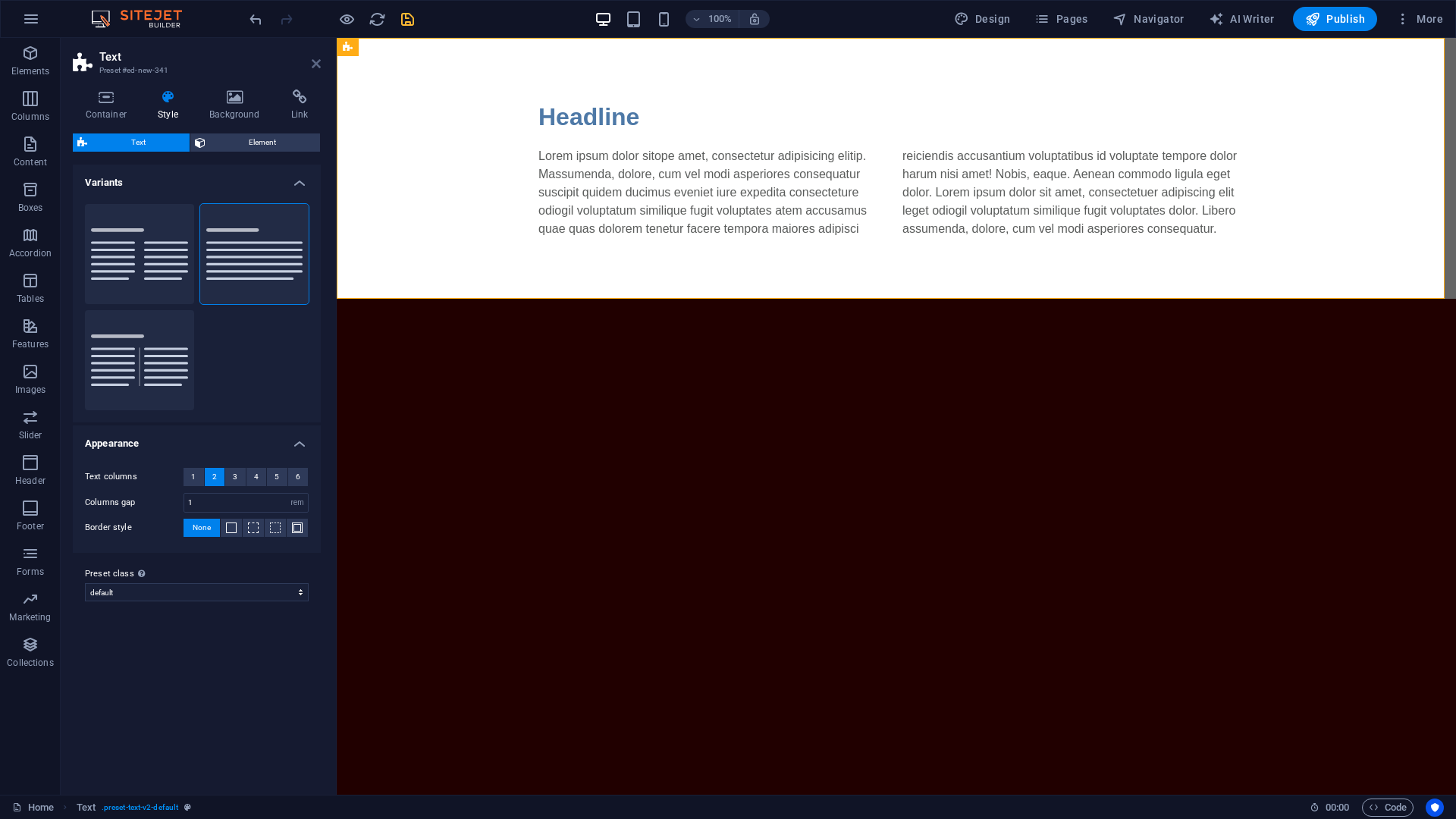
click at [319, 64] on icon at bounding box center [316, 63] width 9 height 13
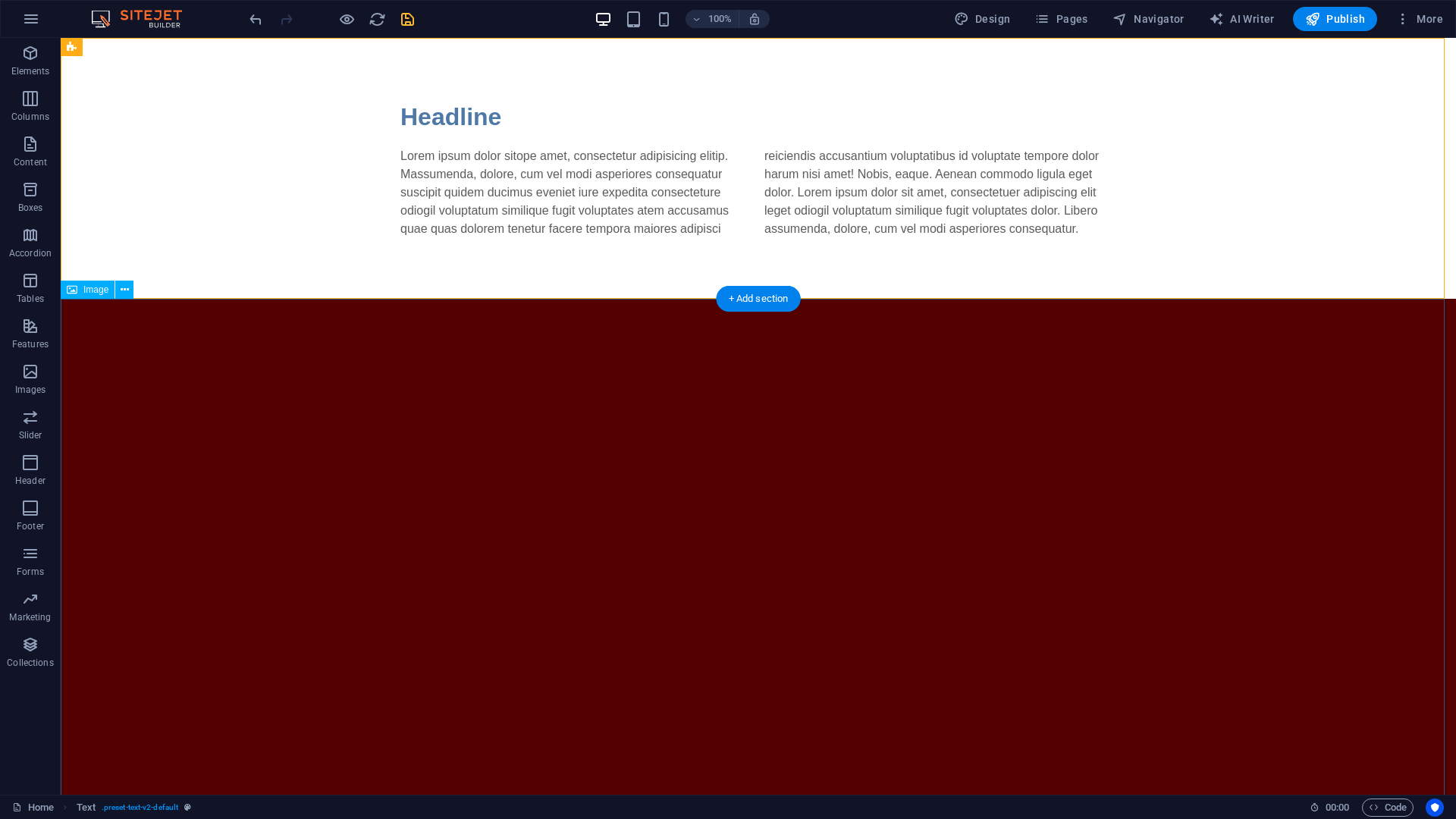
click at [530, 451] on figure at bounding box center [758, 691] width 1395 height 785
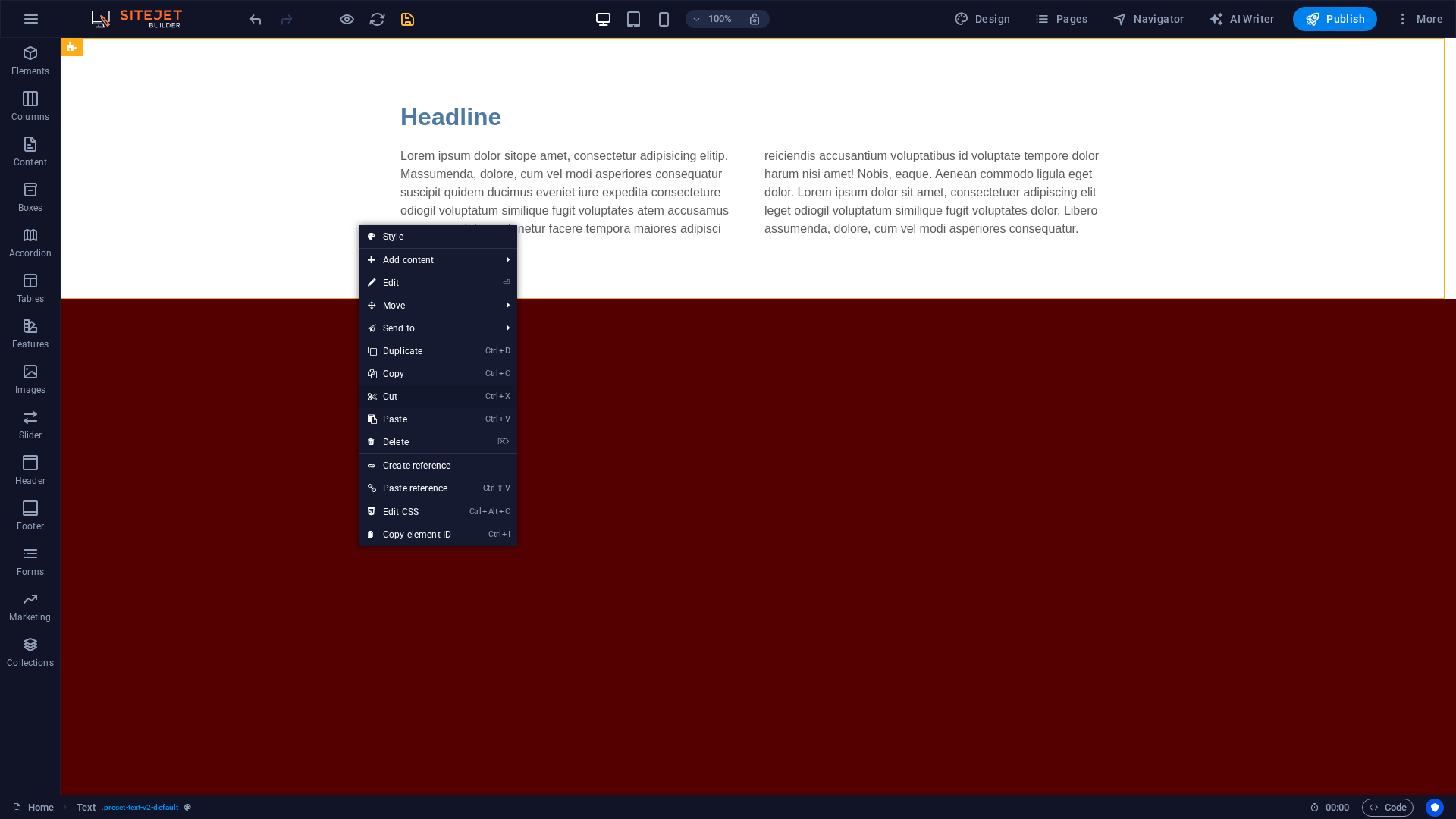
click at [403, 398] on link "Ctrl X Cut" at bounding box center [409, 396] width 102 height 23
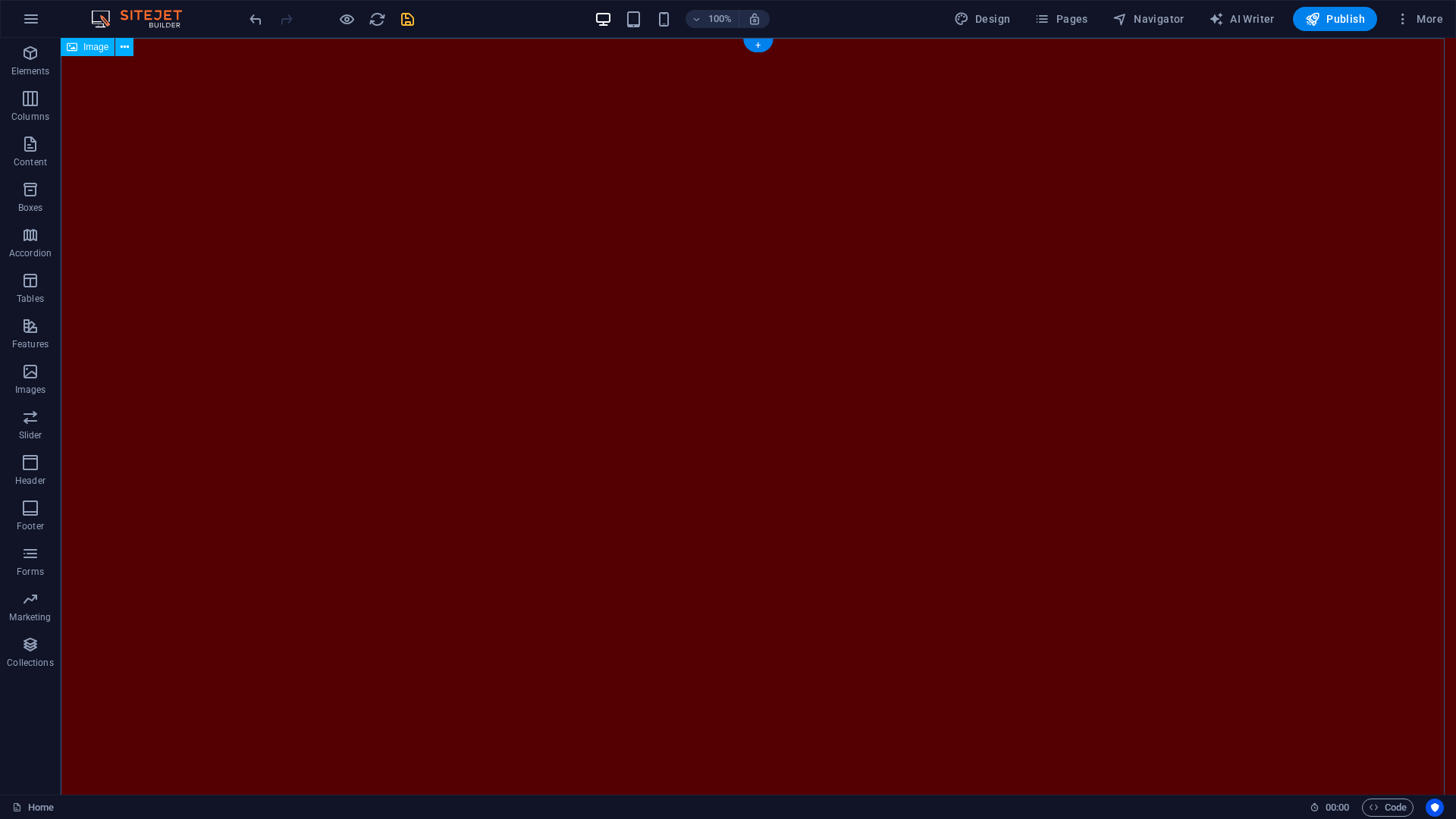
click at [311, 259] on figure at bounding box center [758, 430] width 1395 height 785
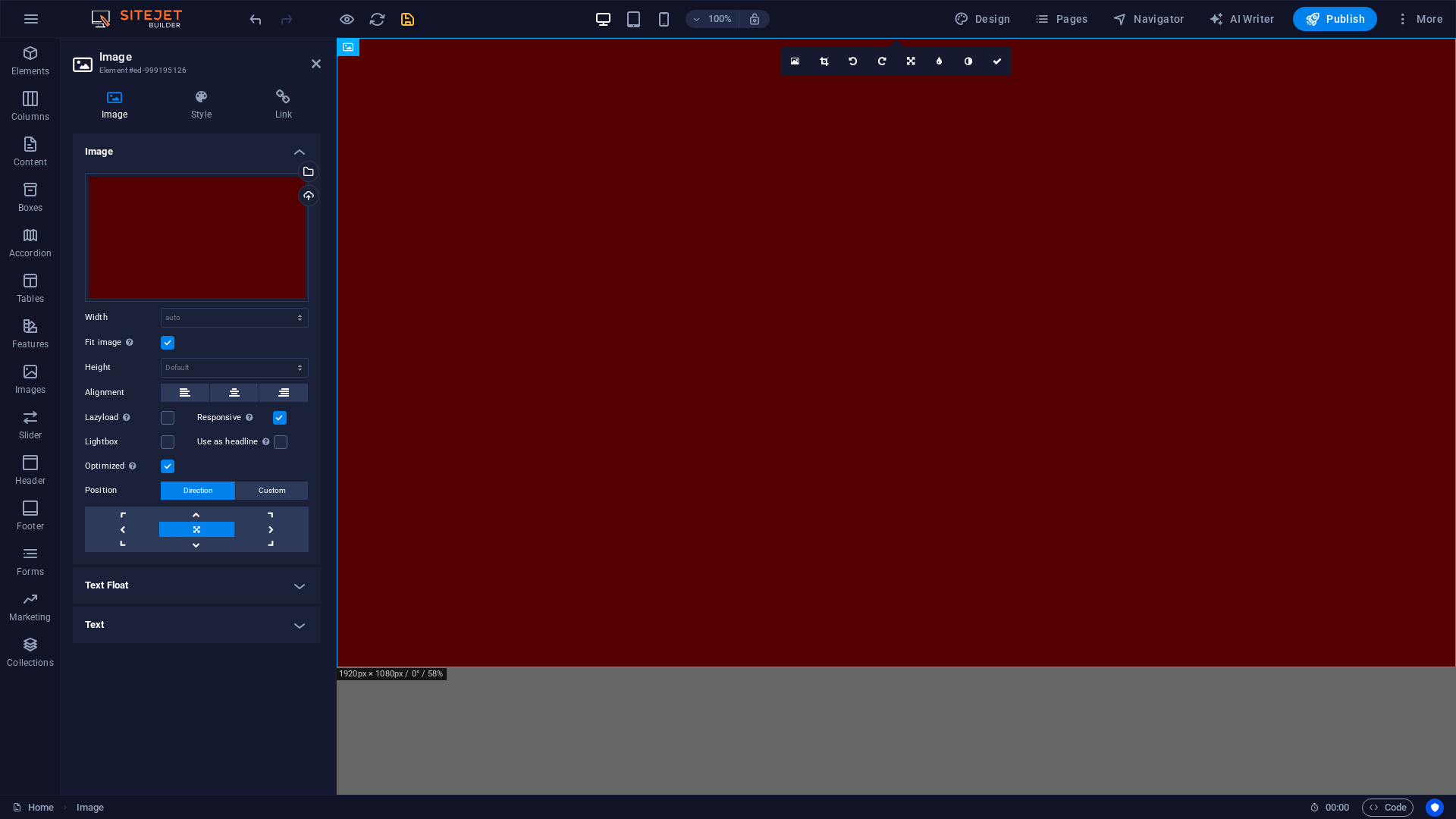
click at [123, 590] on h4 "Text Float" at bounding box center [196, 585] width 248 height 37
click at [167, 616] on icon at bounding box center [163, 616] width 11 height 18
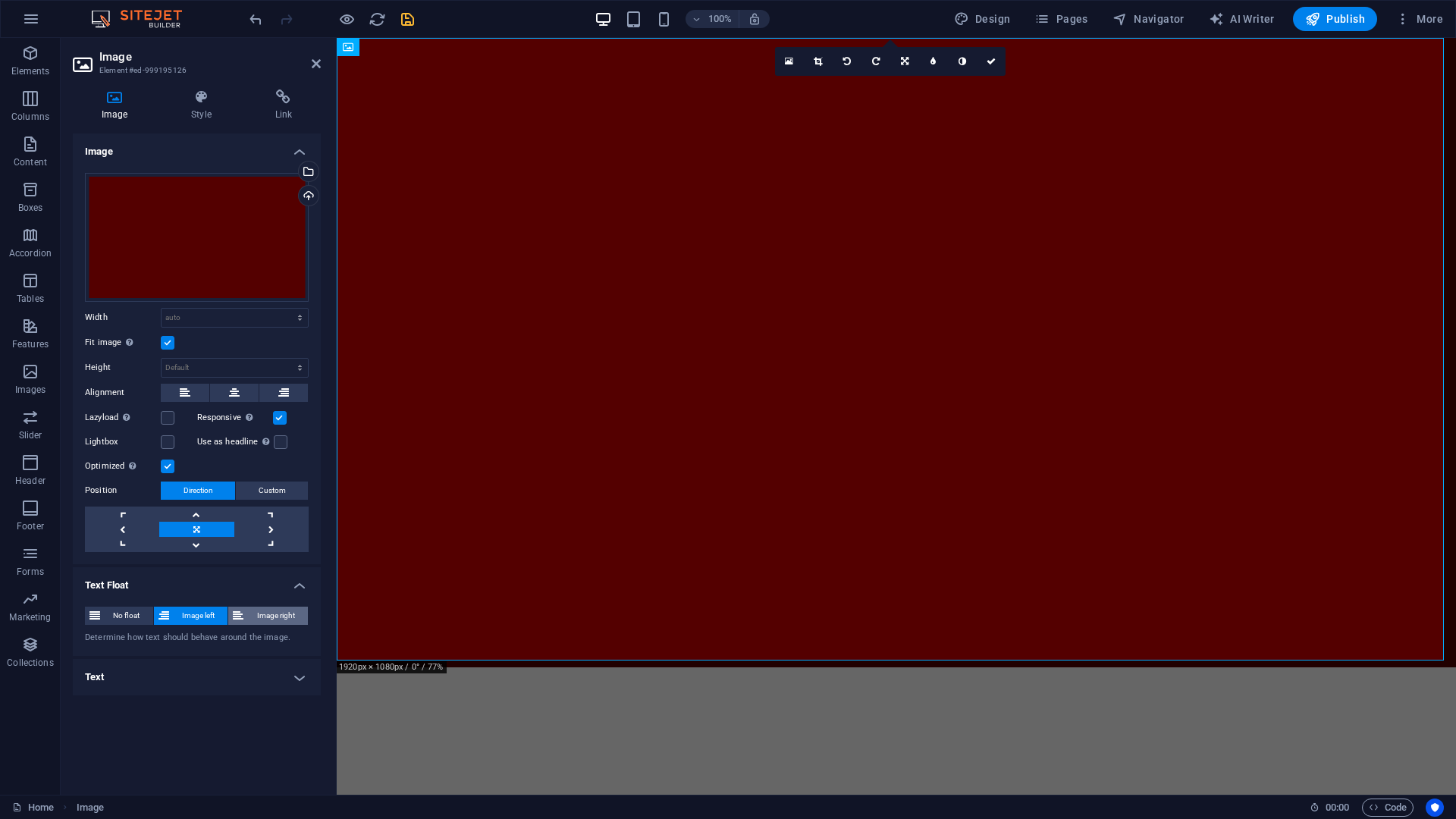
click at [295, 612] on span "Image right" at bounding box center [275, 616] width 55 height 18
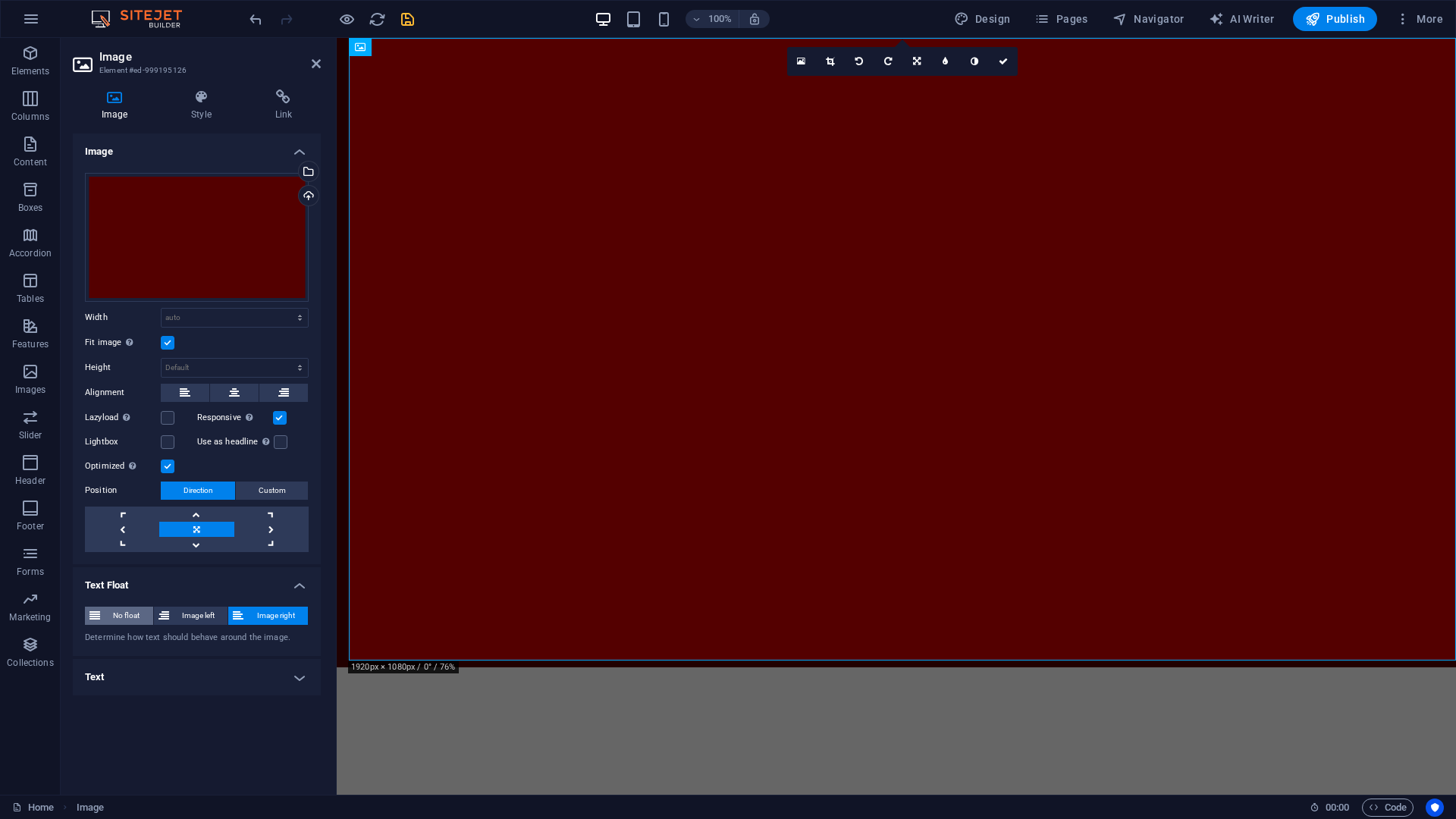
click at [125, 611] on span "No float" at bounding box center [127, 616] width 44 height 18
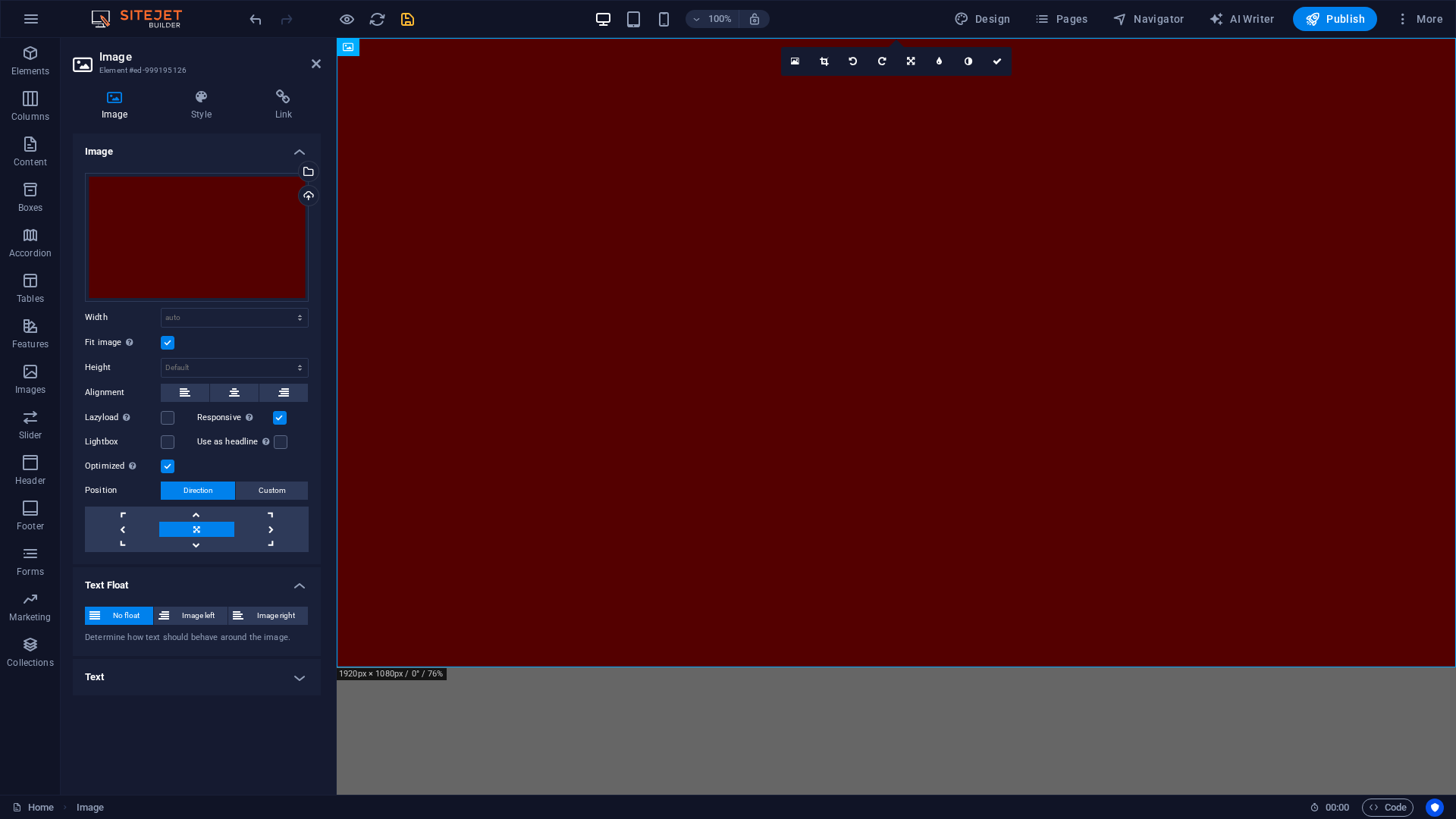
click at [300, 587] on h4 "Text Float" at bounding box center [196, 580] width 248 height 28
click at [317, 67] on icon at bounding box center [316, 63] width 9 height 13
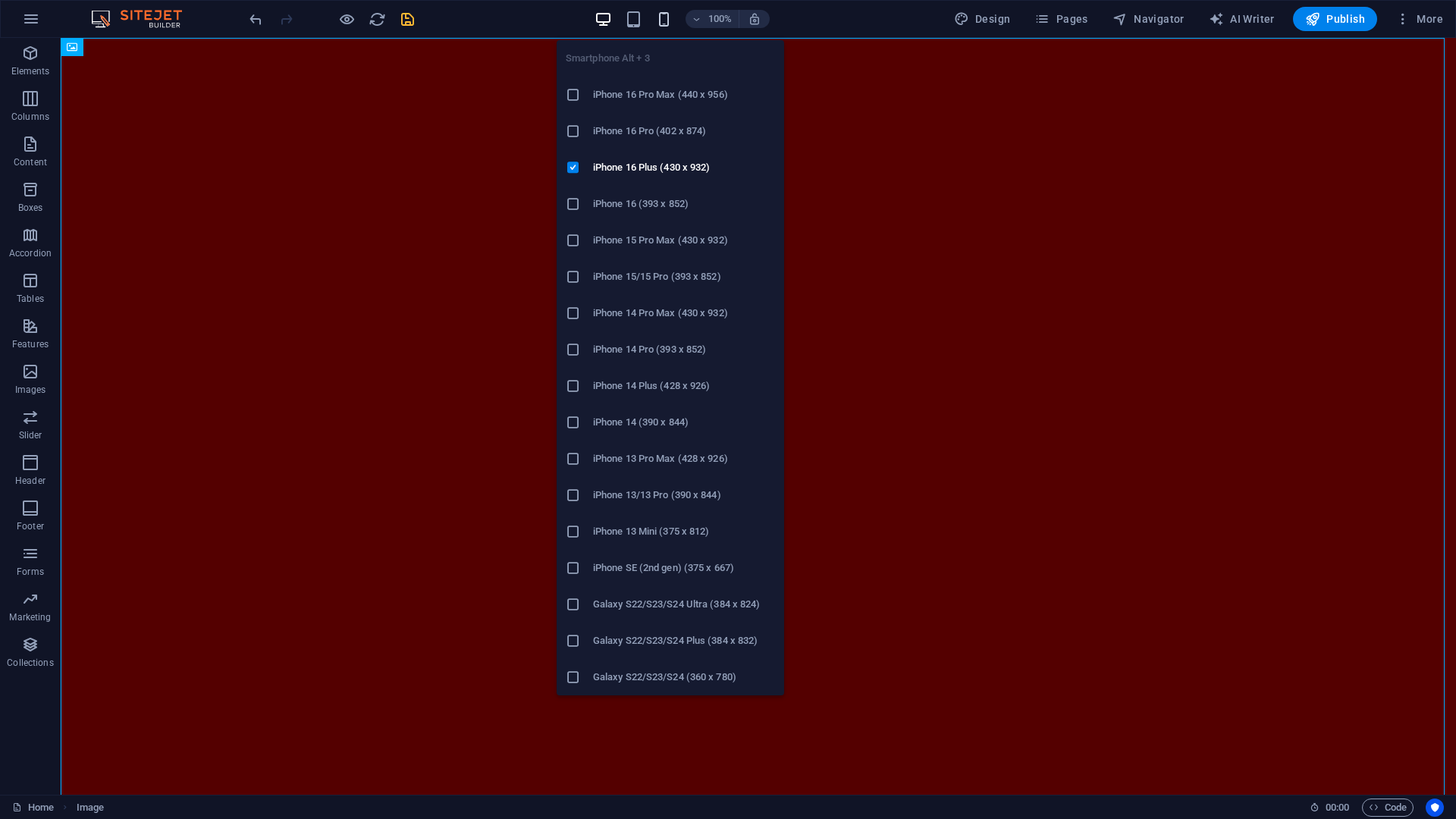
click at [662, 22] on icon "button" at bounding box center [664, 19] width 18 height 18
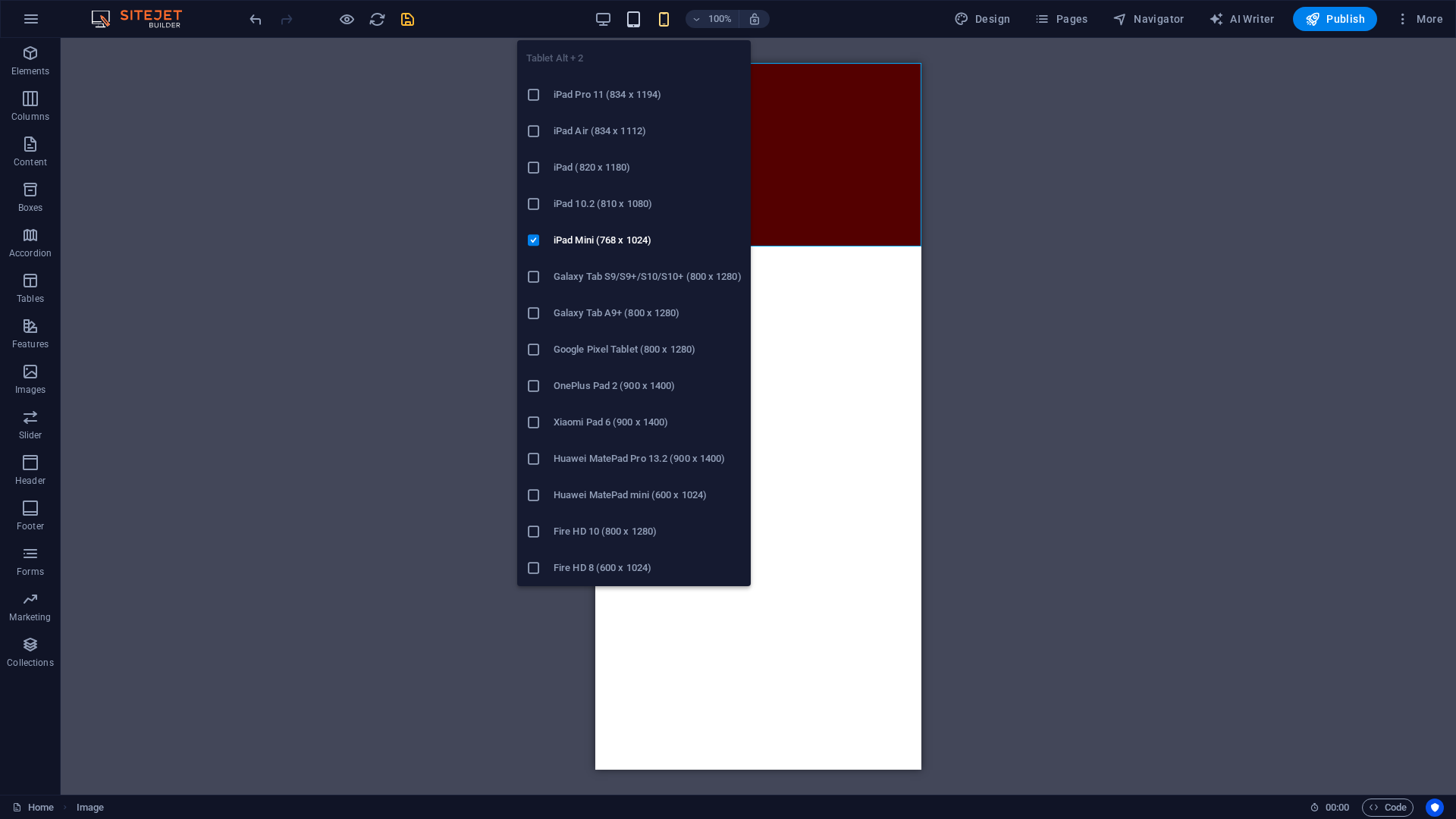
click at [635, 25] on icon "button" at bounding box center [633, 19] width 18 height 18
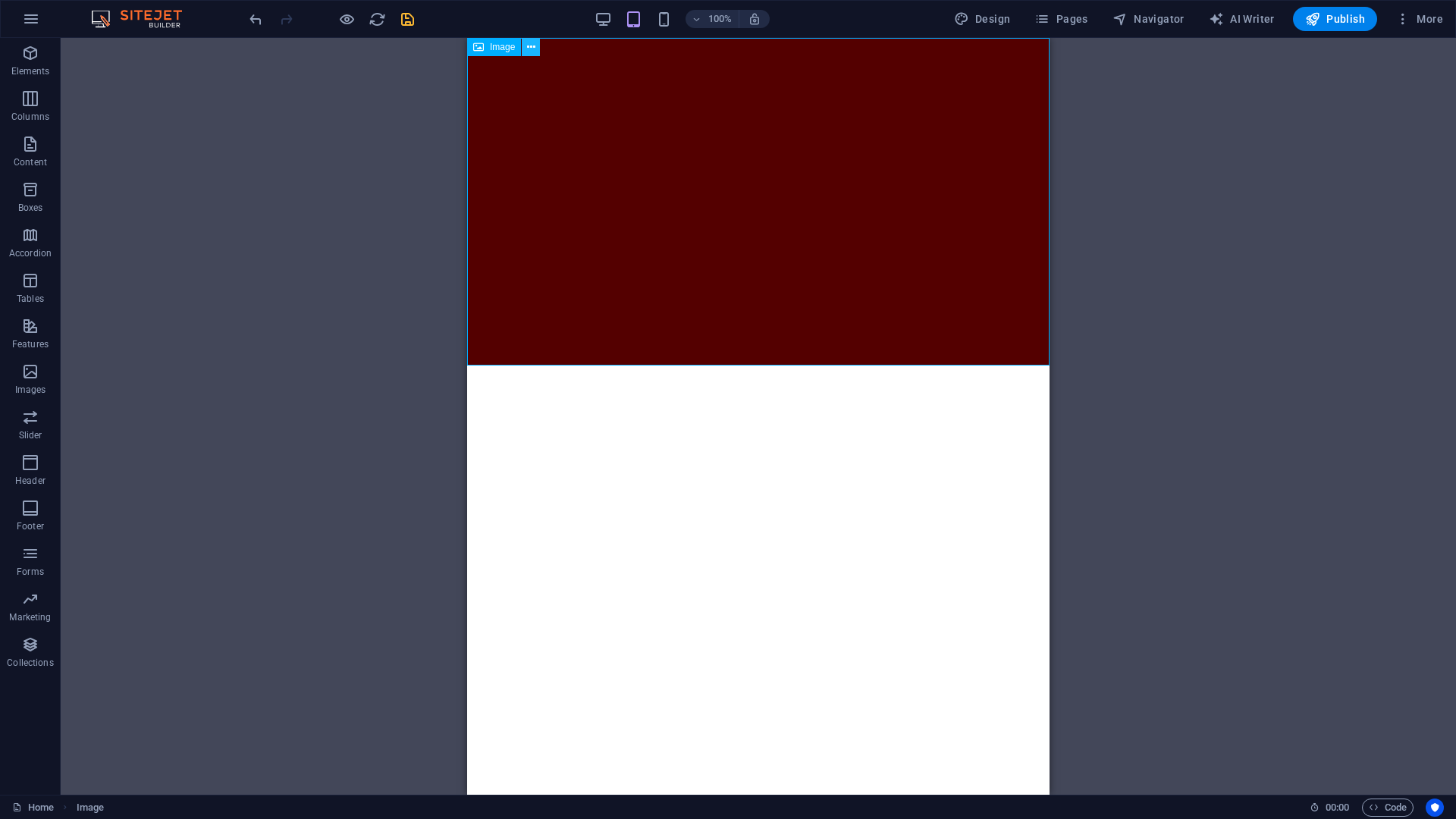
click at [532, 46] on icon at bounding box center [531, 47] width 8 height 16
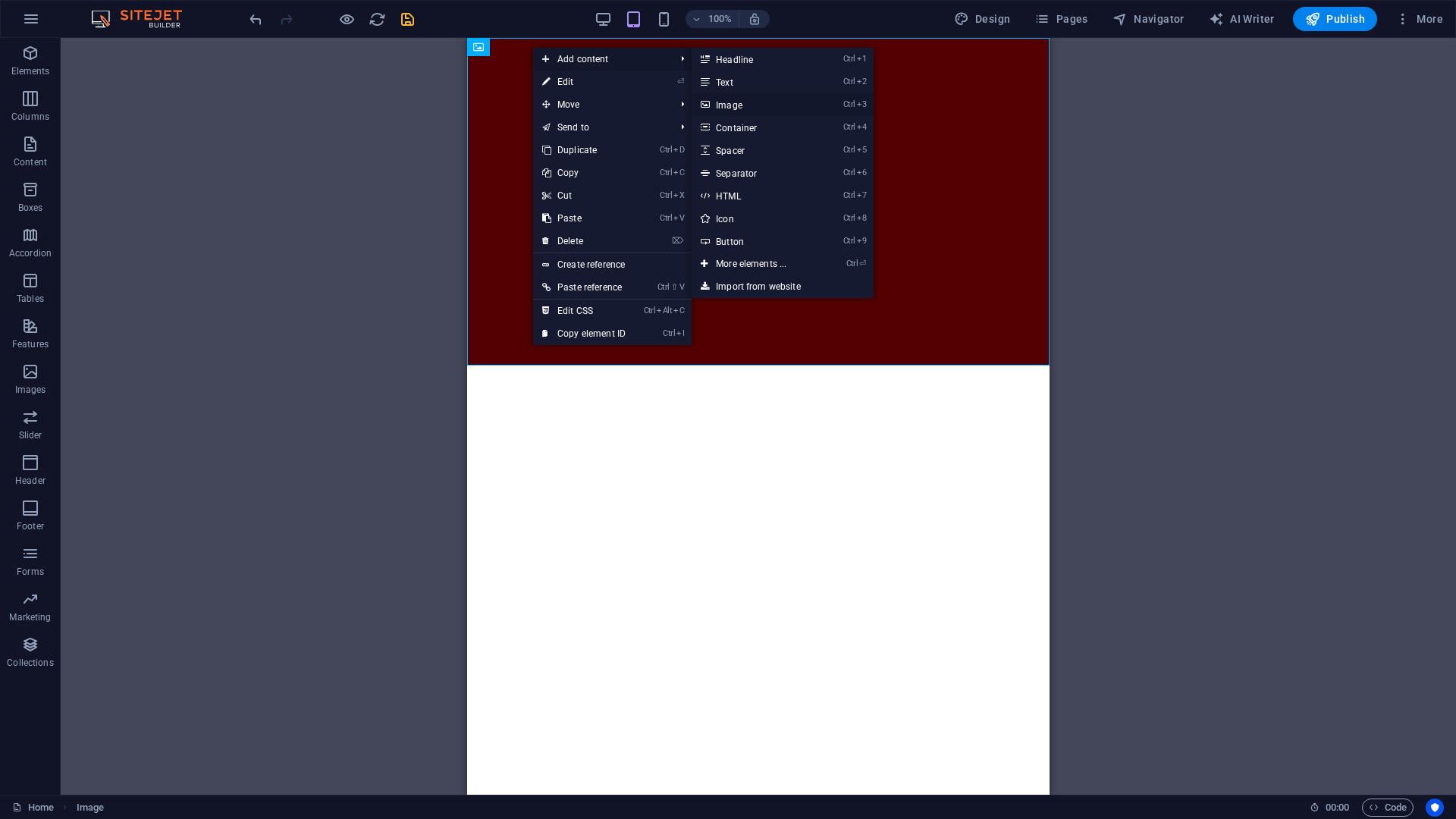
click at [740, 103] on link "Ctrl 3 Image" at bounding box center [754, 104] width 125 height 23
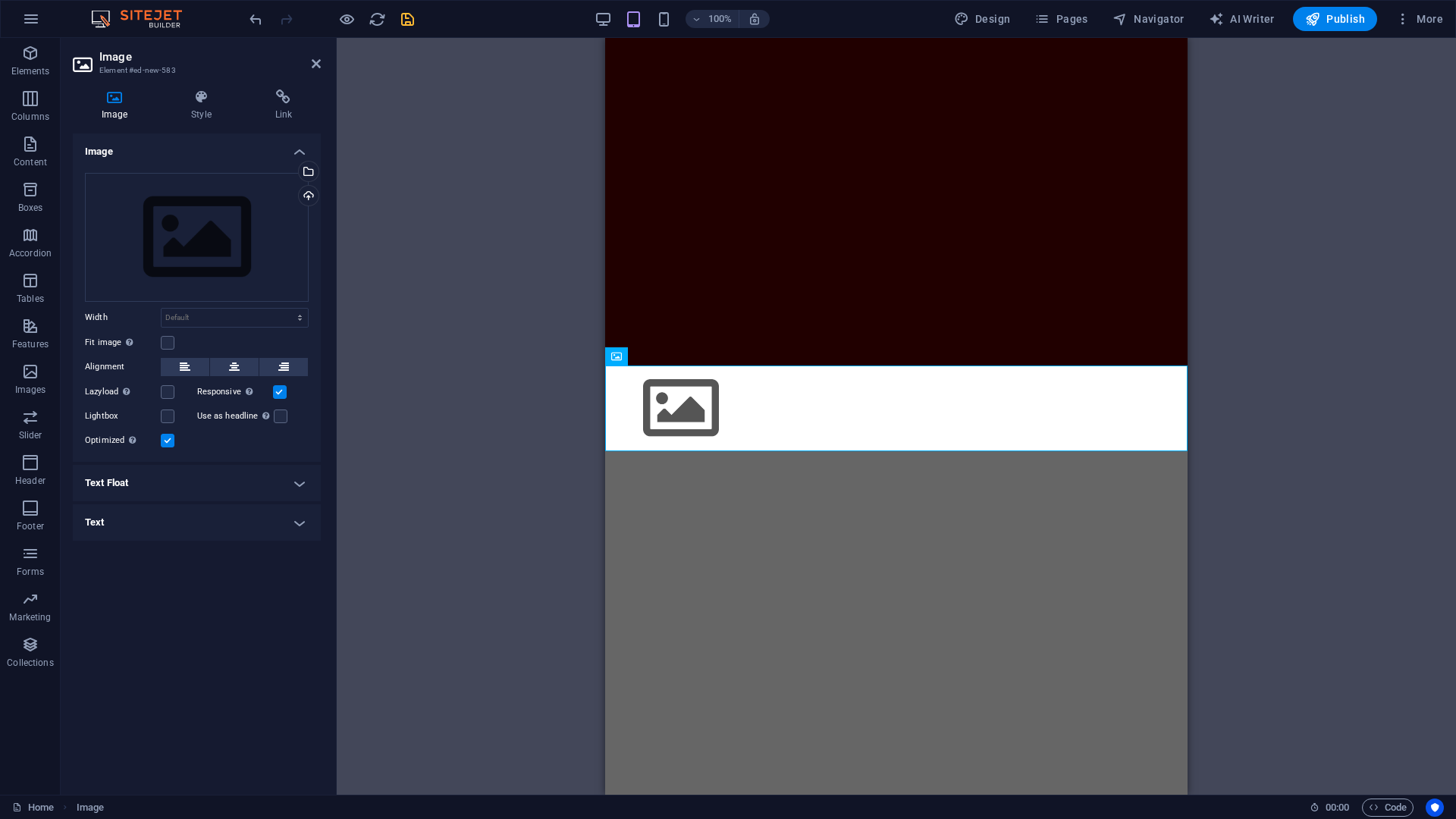
click at [131, 481] on h4 "Text Float" at bounding box center [196, 484] width 248 height 37
click at [185, 510] on span "Image left" at bounding box center [198, 514] width 50 height 18
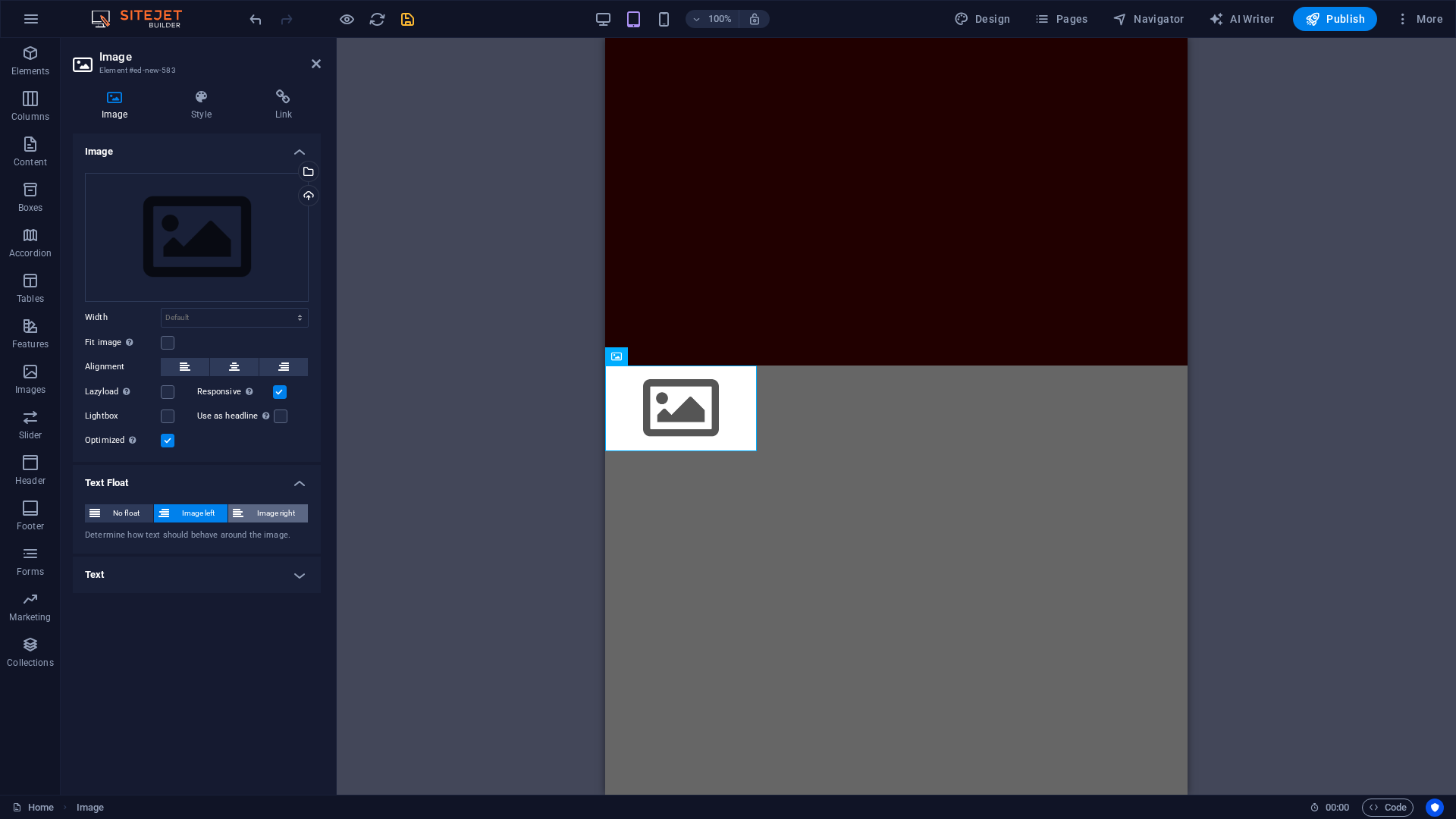
click at [251, 520] on span "Image right" at bounding box center [275, 514] width 55 height 18
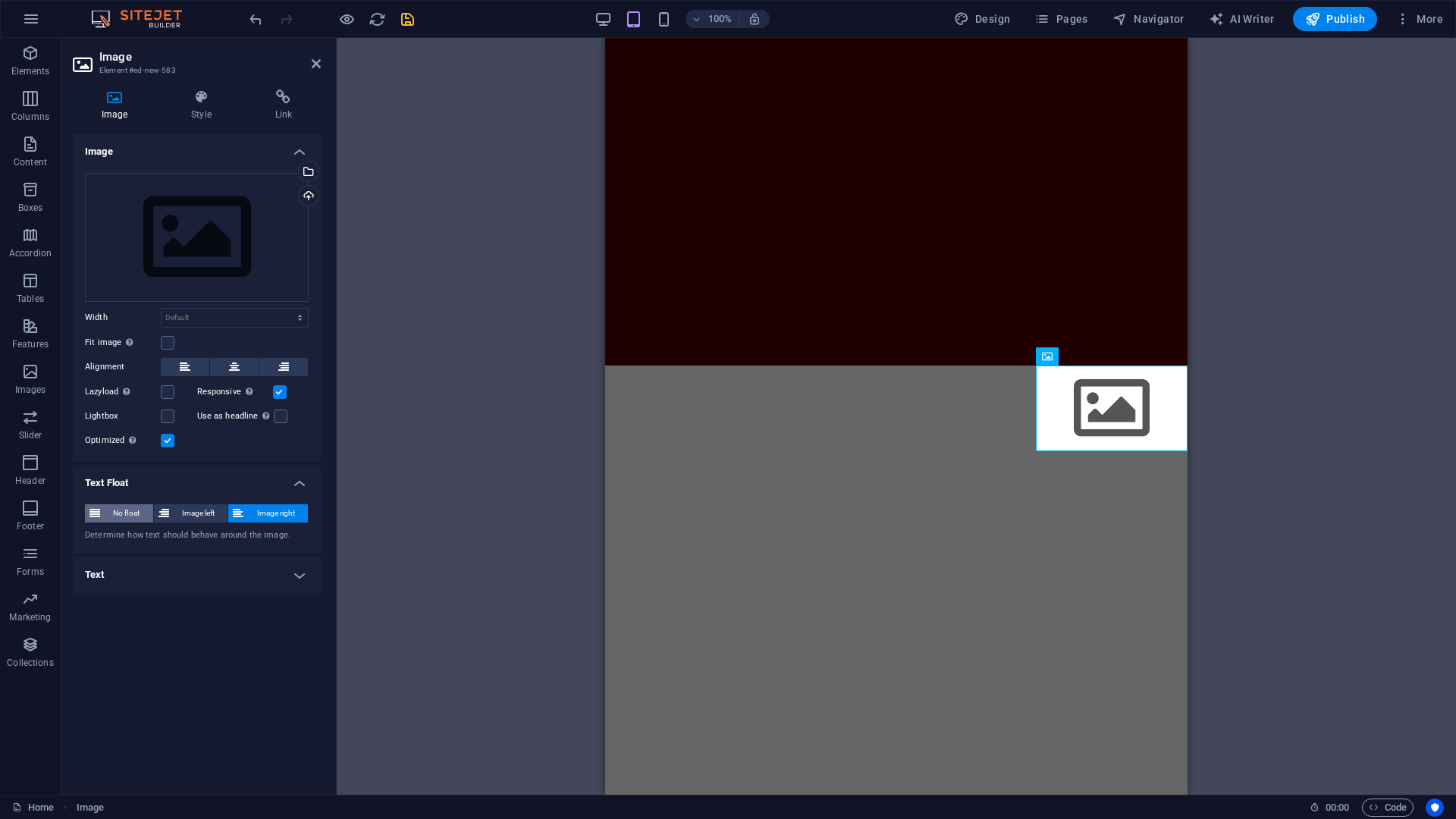
click at [122, 516] on span "No float" at bounding box center [127, 514] width 44 height 18
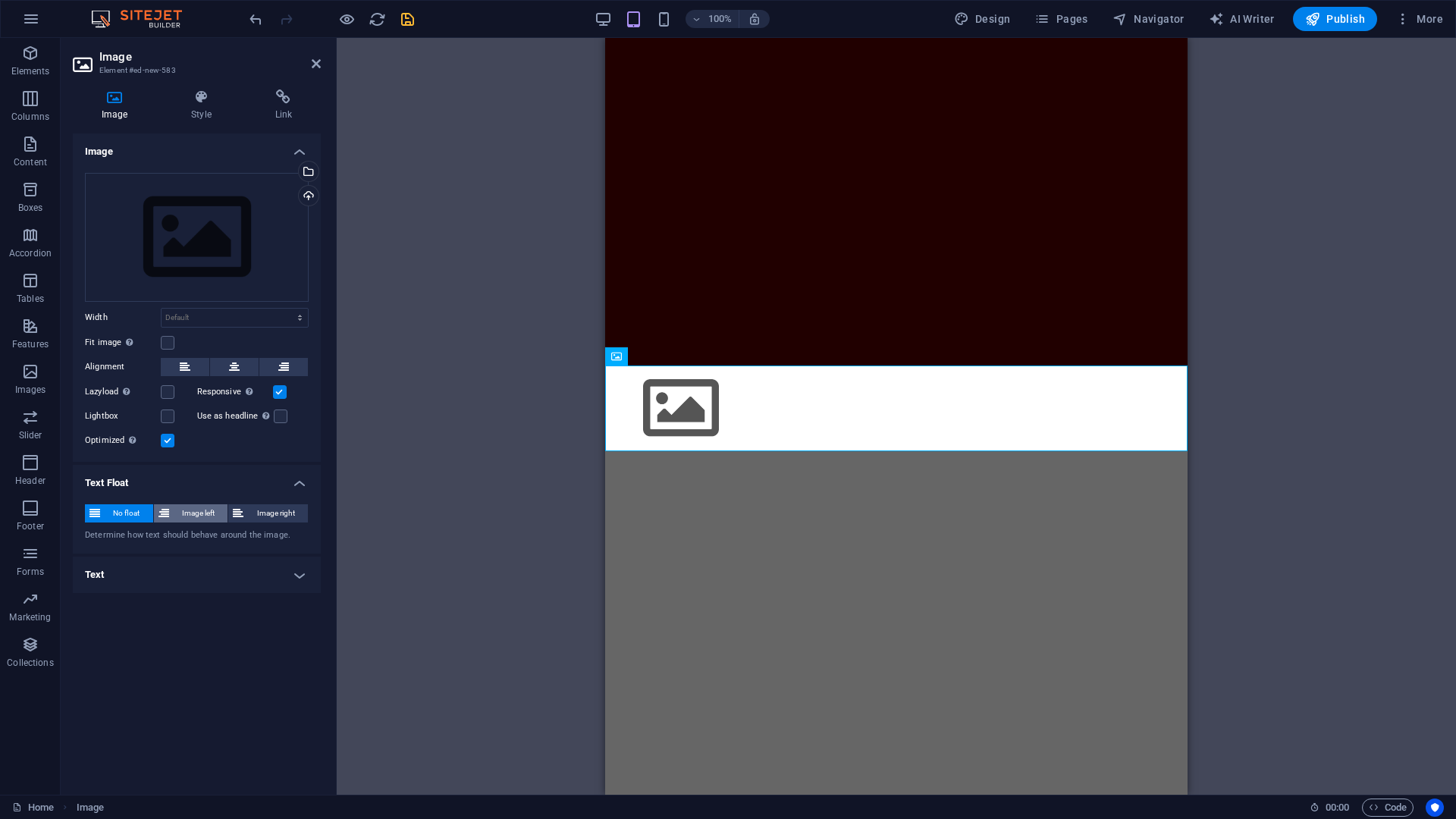
click at [202, 511] on span "Image left" at bounding box center [198, 514] width 50 height 18
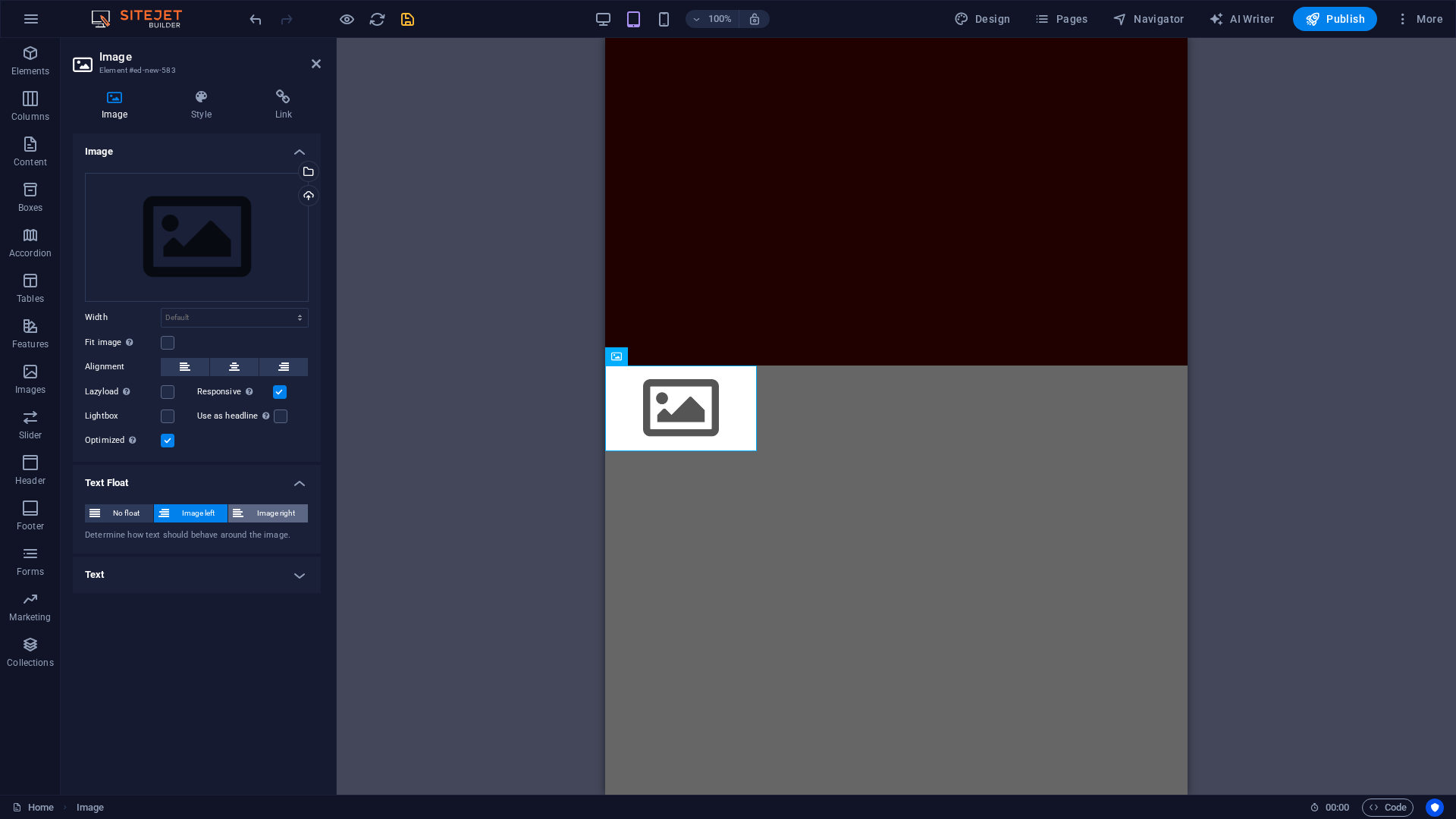
click at [261, 516] on span "Image right" at bounding box center [275, 514] width 55 height 18
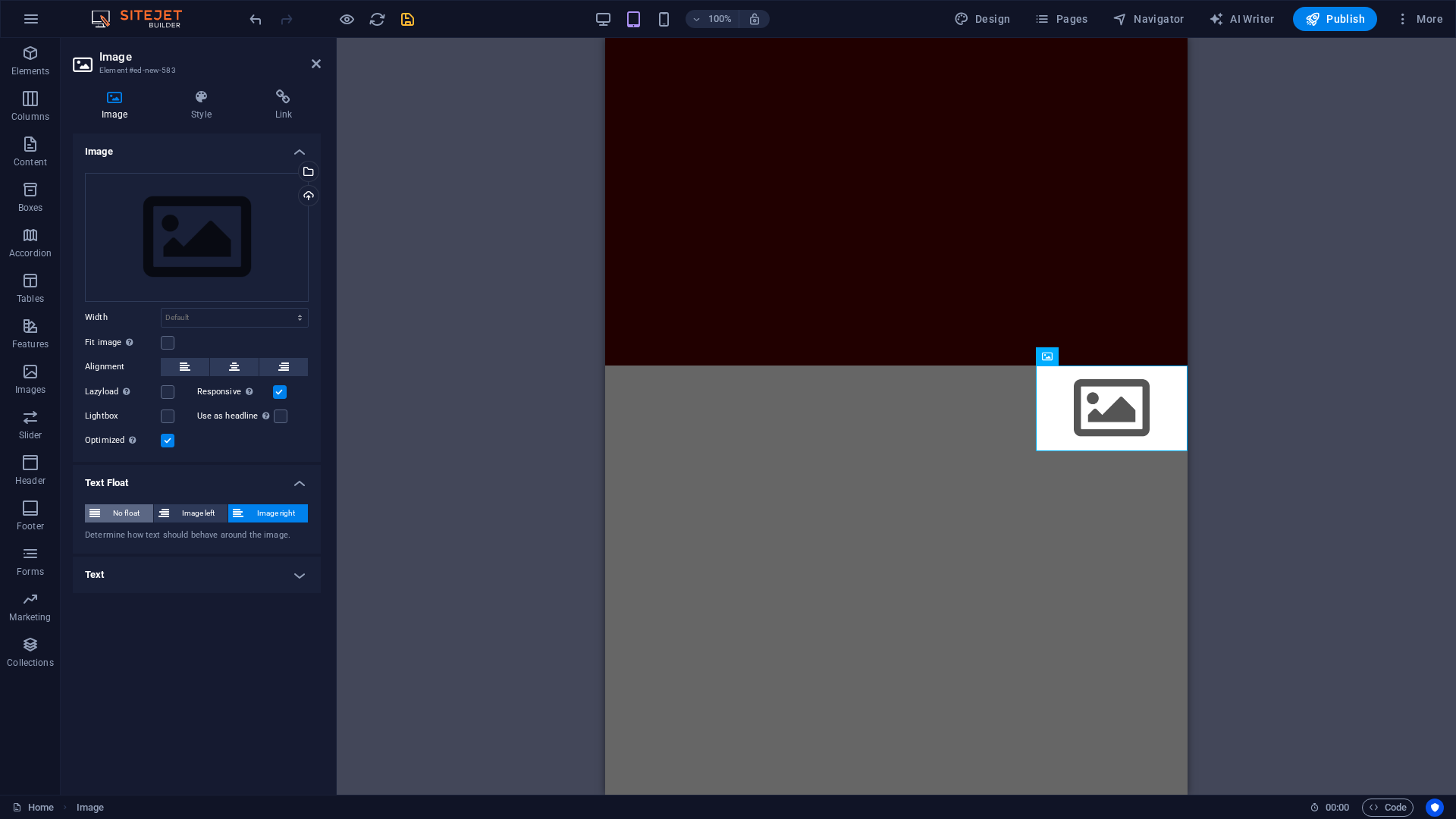
click at [142, 517] on span "No float" at bounding box center [127, 514] width 44 height 18
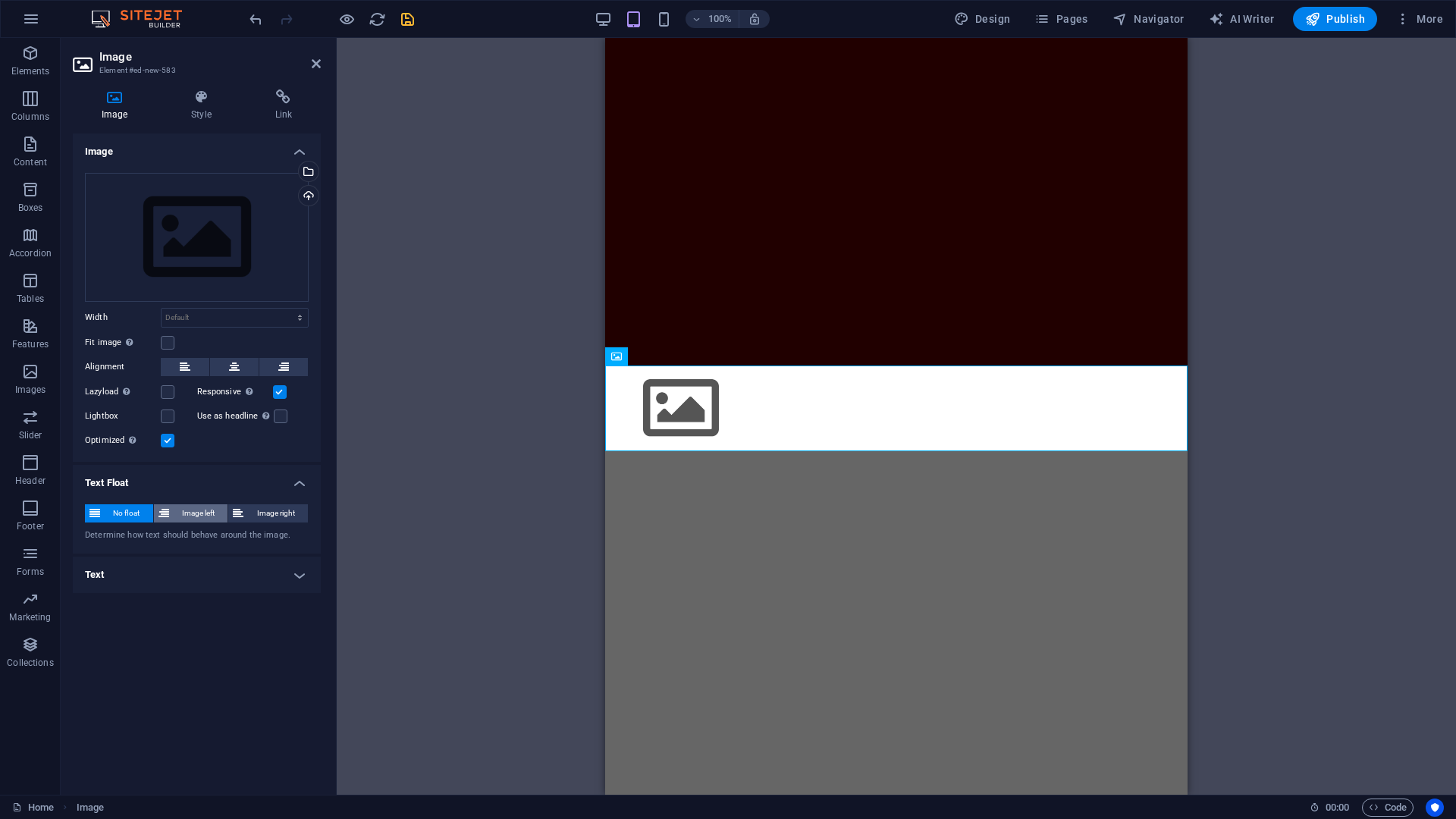
click at [205, 506] on span "Image left" at bounding box center [198, 514] width 50 height 18
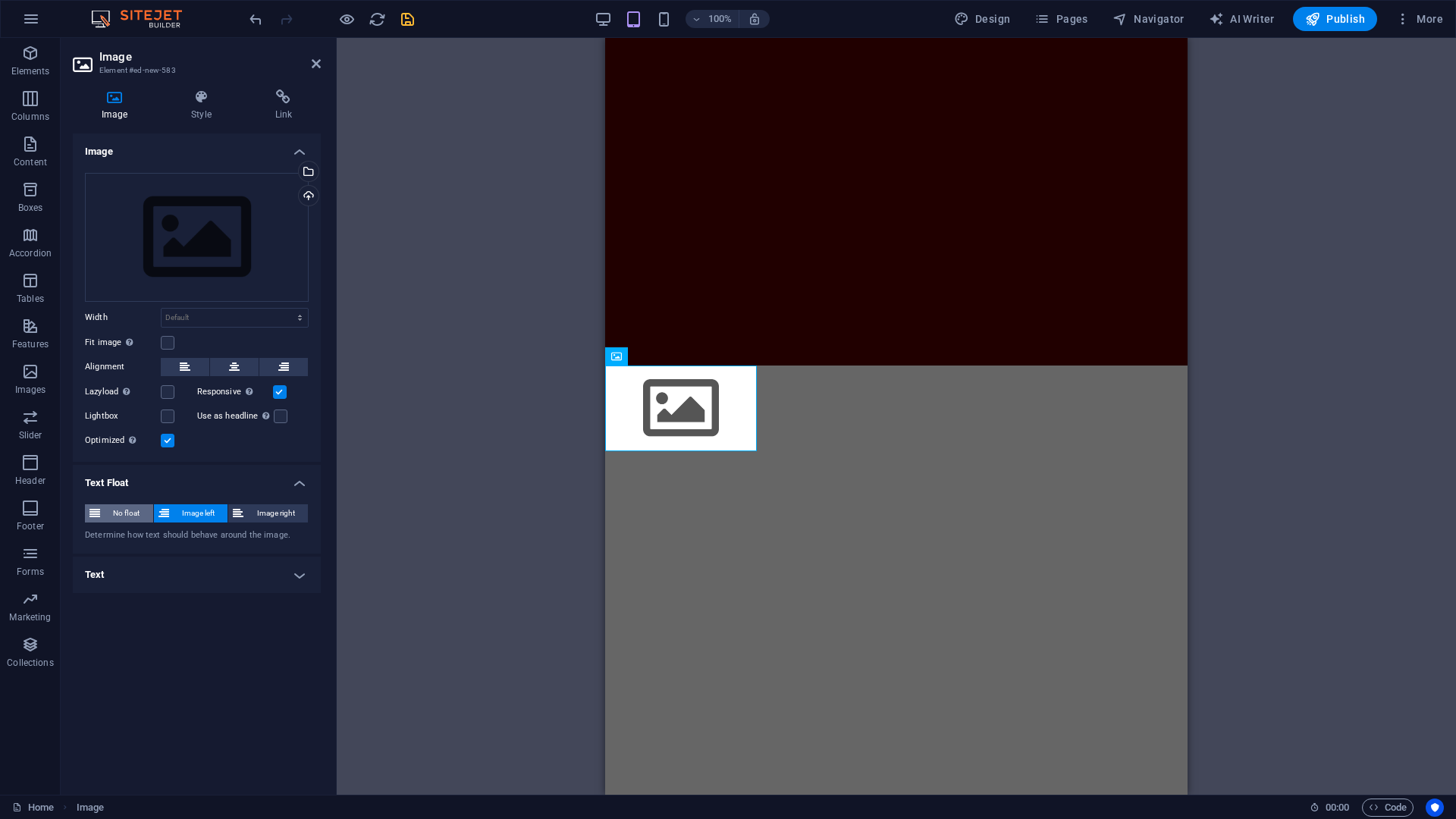
click at [147, 508] on span "No float" at bounding box center [127, 514] width 44 height 18
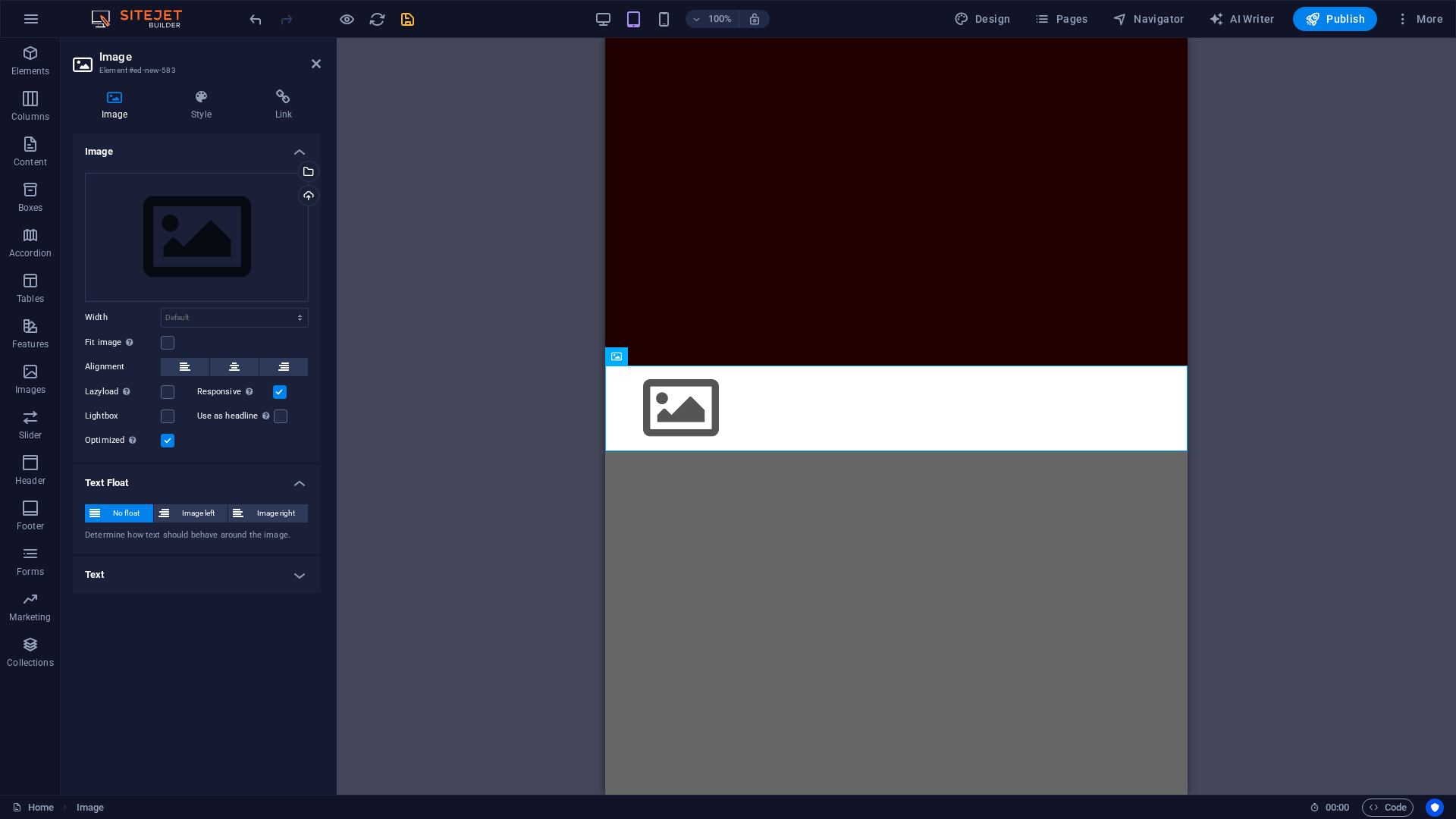
click at [164, 487] on h4 "Text Float" at bounding box center [196, 479] width 248 height 28
click at [153, 506] on h4 "Text" at bounding box center [196, 523] width 248 height 37
click at [152, 515] on h4 "Text" at bounding box center [196, 518] width 248 height 28
click at [205, 320] on select "Default auto px rem % em vh vw" at bounding box center [235, 318] width 147 height 18
click at [205, 316] on select "Default auto px rem % em vh vw" at bounding box center [235, 318] width 147 height 18
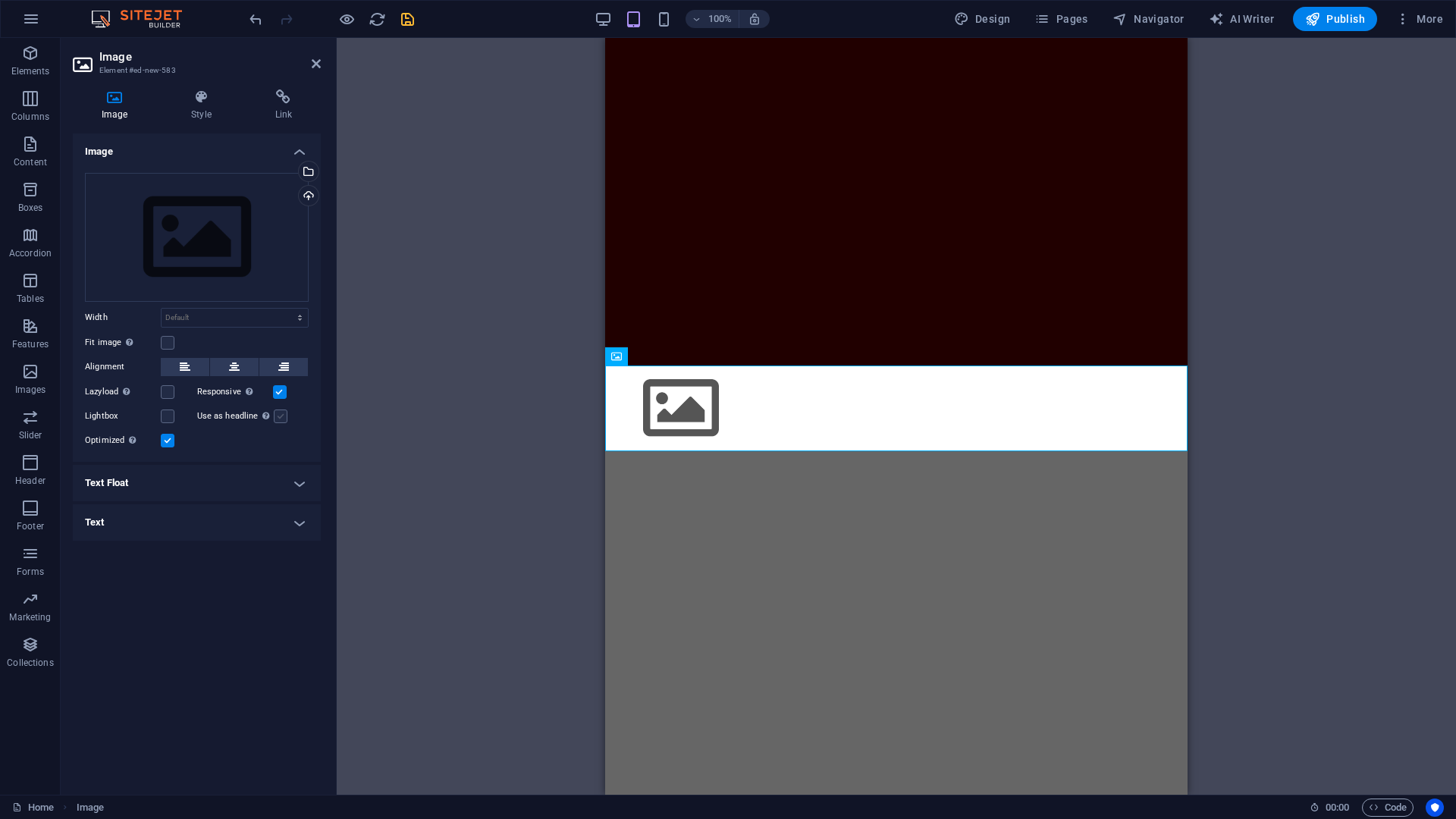
click at [276, 418] on label at bounding box center [280, 416] width 13 height 13
click at [0, 0] on input "Use as headline The image will be wrapped in an H1 headline tag. Useful for giv…" at bounding box center [0, 0] width 0 height 0
click at [278, 422] on label at bounding box center [280, 416] width 13 height 13
click at [0, 0] on input "Use as headline The image will be wrapped in an H1 headline tag. Useful for giv…" at bounding box center [0, 0] width 0 height 0
click at [198, 101] on icon at bounding box center [201, 97] width 78 height 15
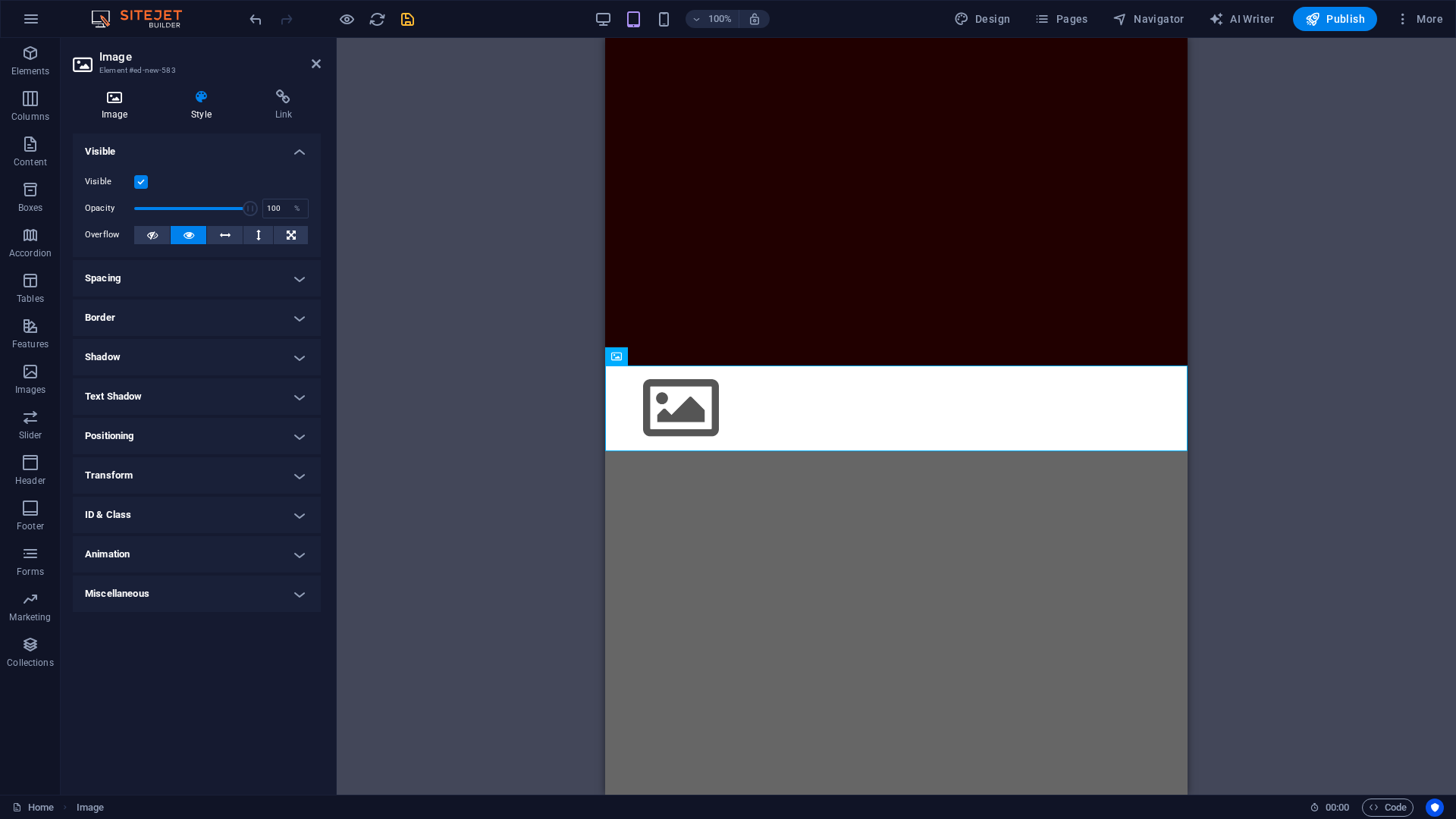
click at [108, 97] on icon at bounding box center [114, 97] width 83 height 15
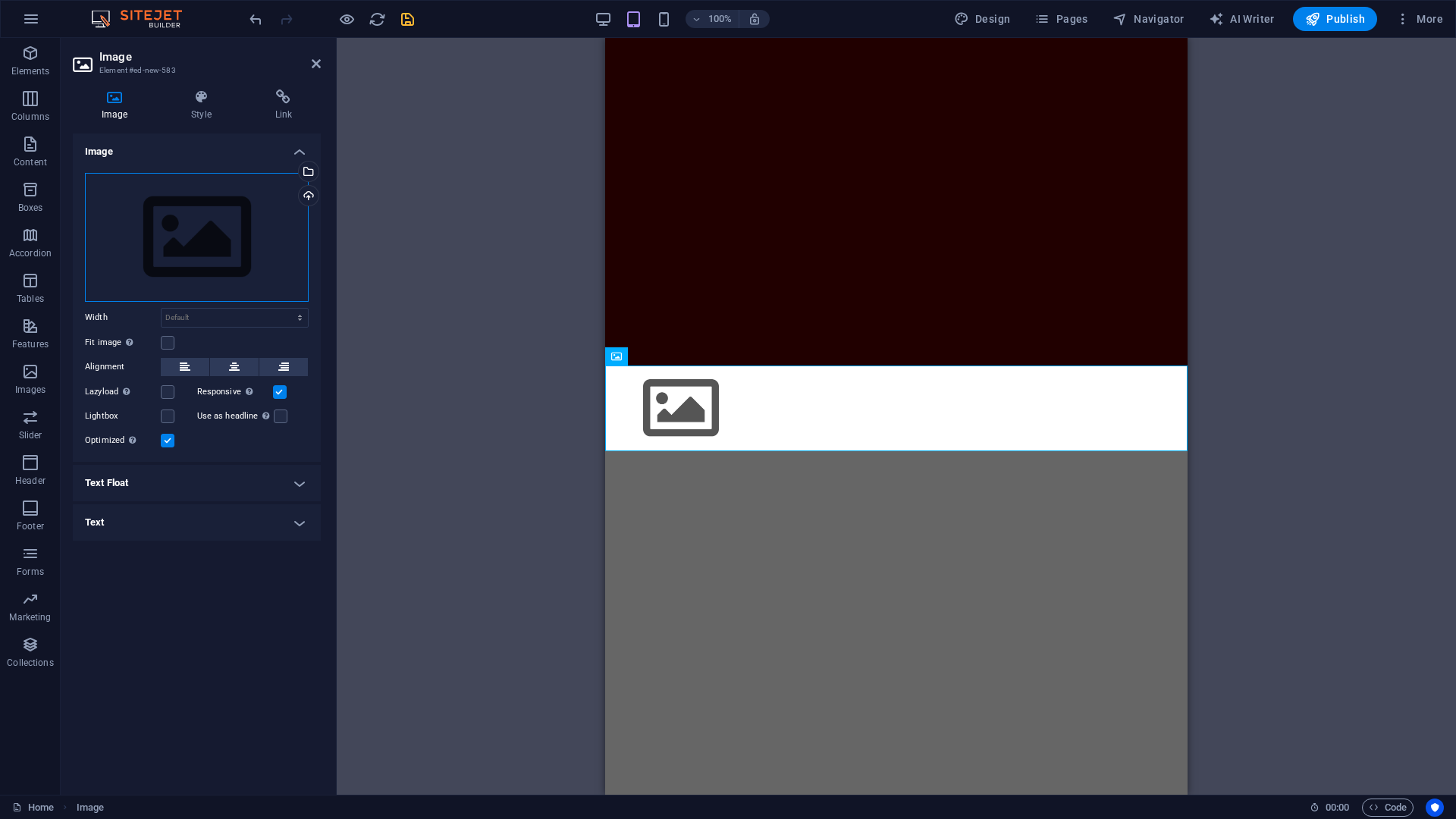
click at [209, 239] on div "Drag files here, click to choose files or select files from Files or our free s…" at bounding box center [197, 237] width 223 height 129
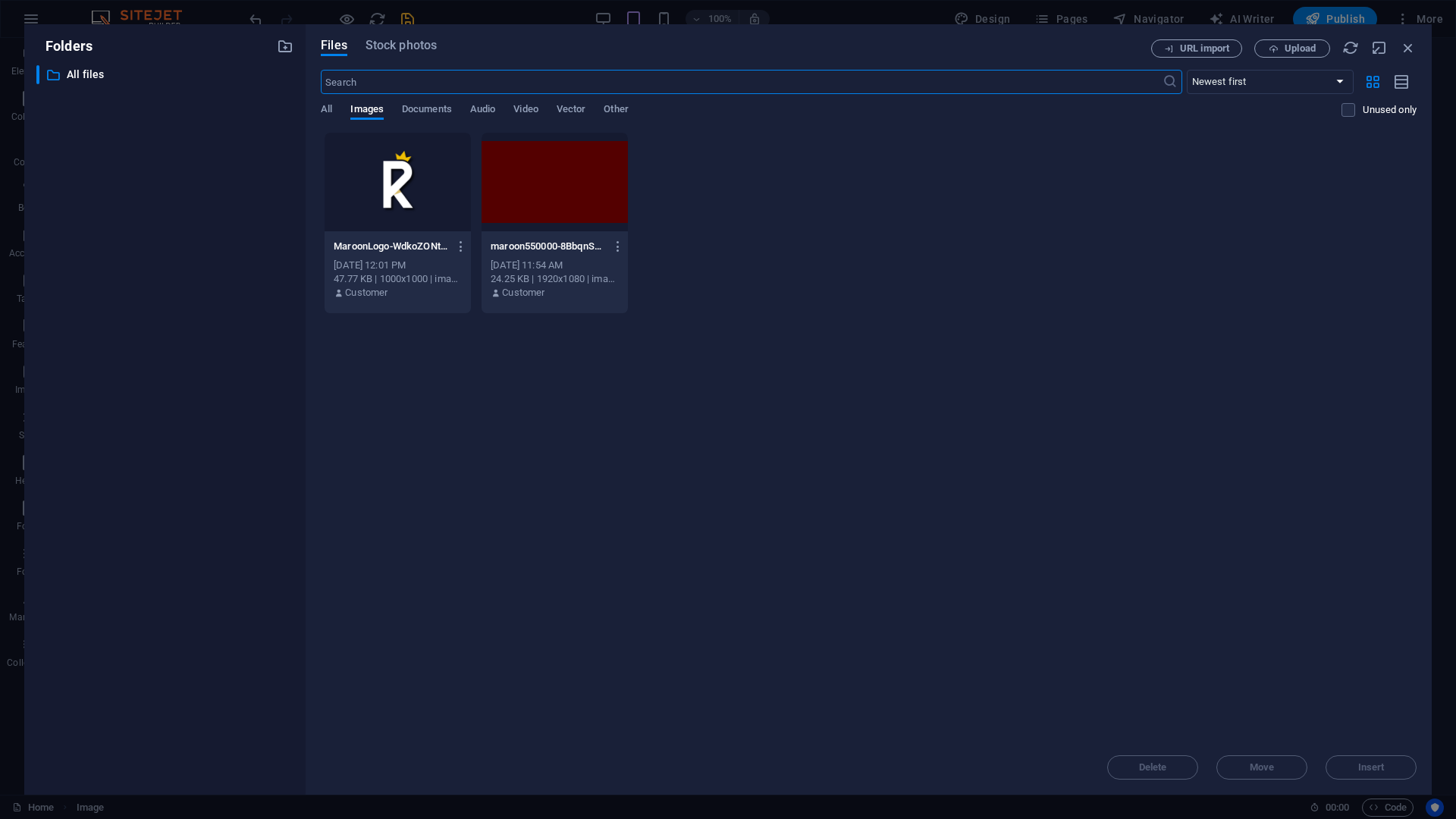
click at [420, 172] on div at bounding box center [398, 182] width 147 height 98
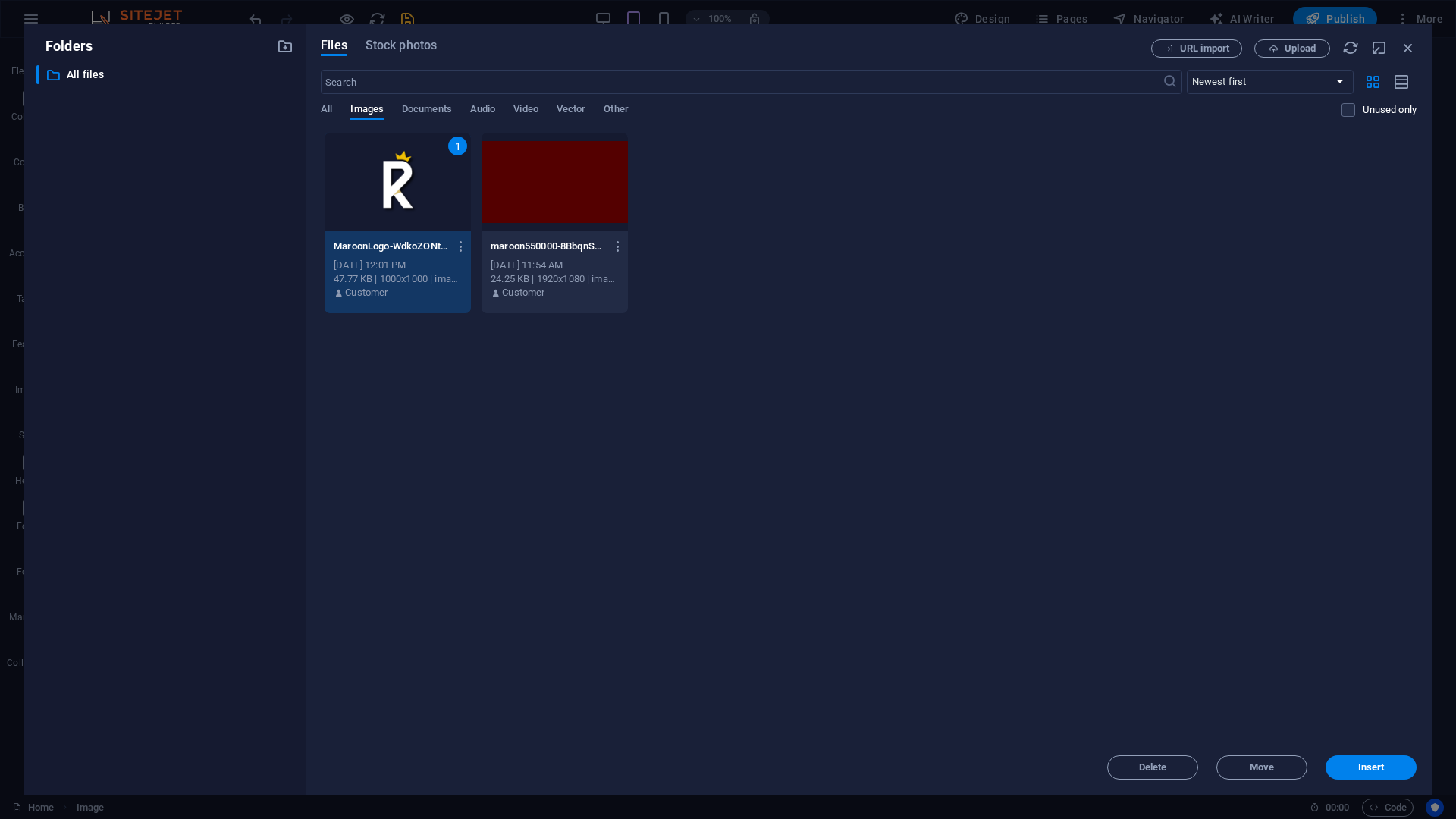
click at [1323, 627] on span "Insert" at bounding box center [1372, 767] width 27 height 9
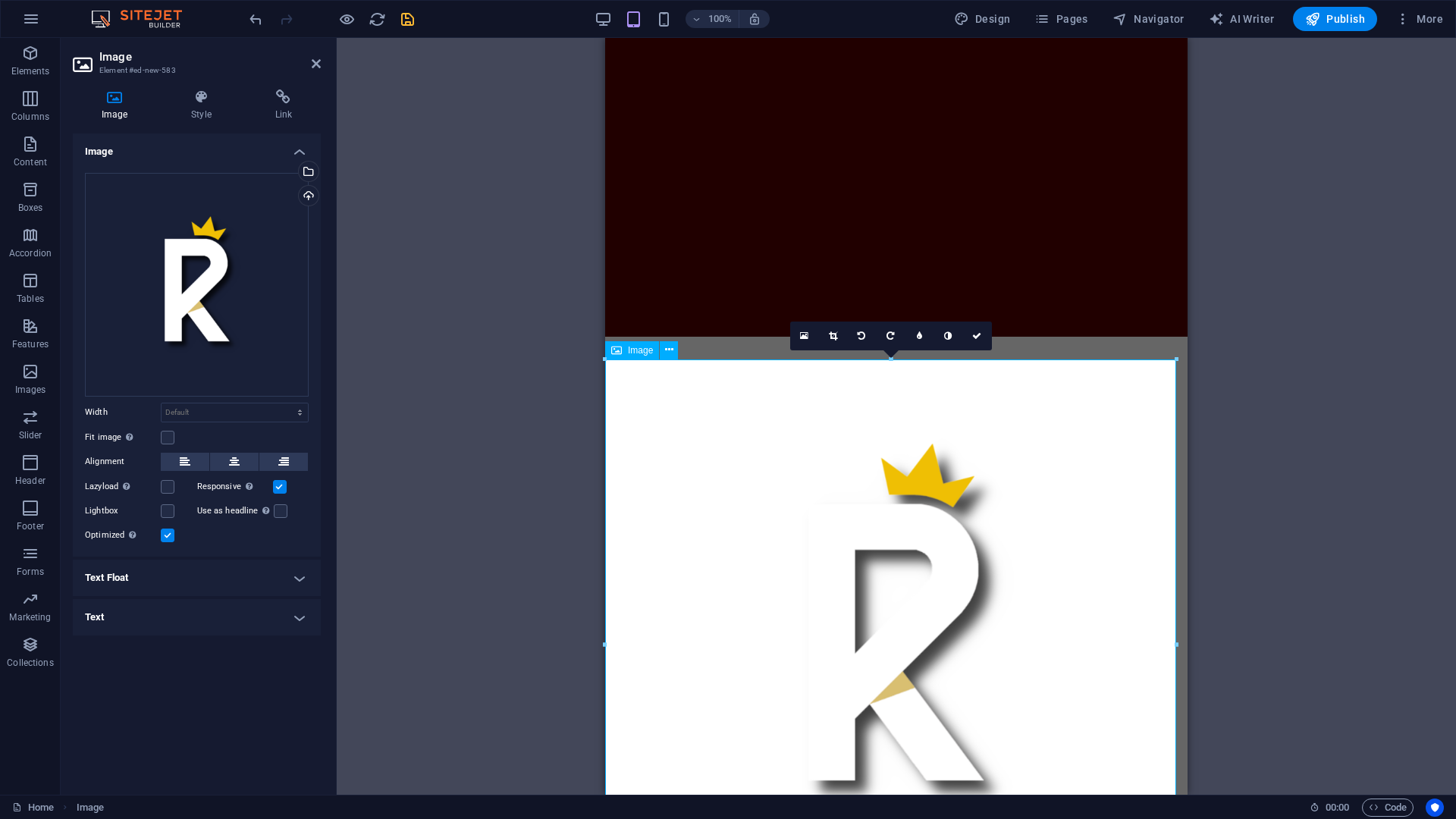
scroll to position [136, 0]
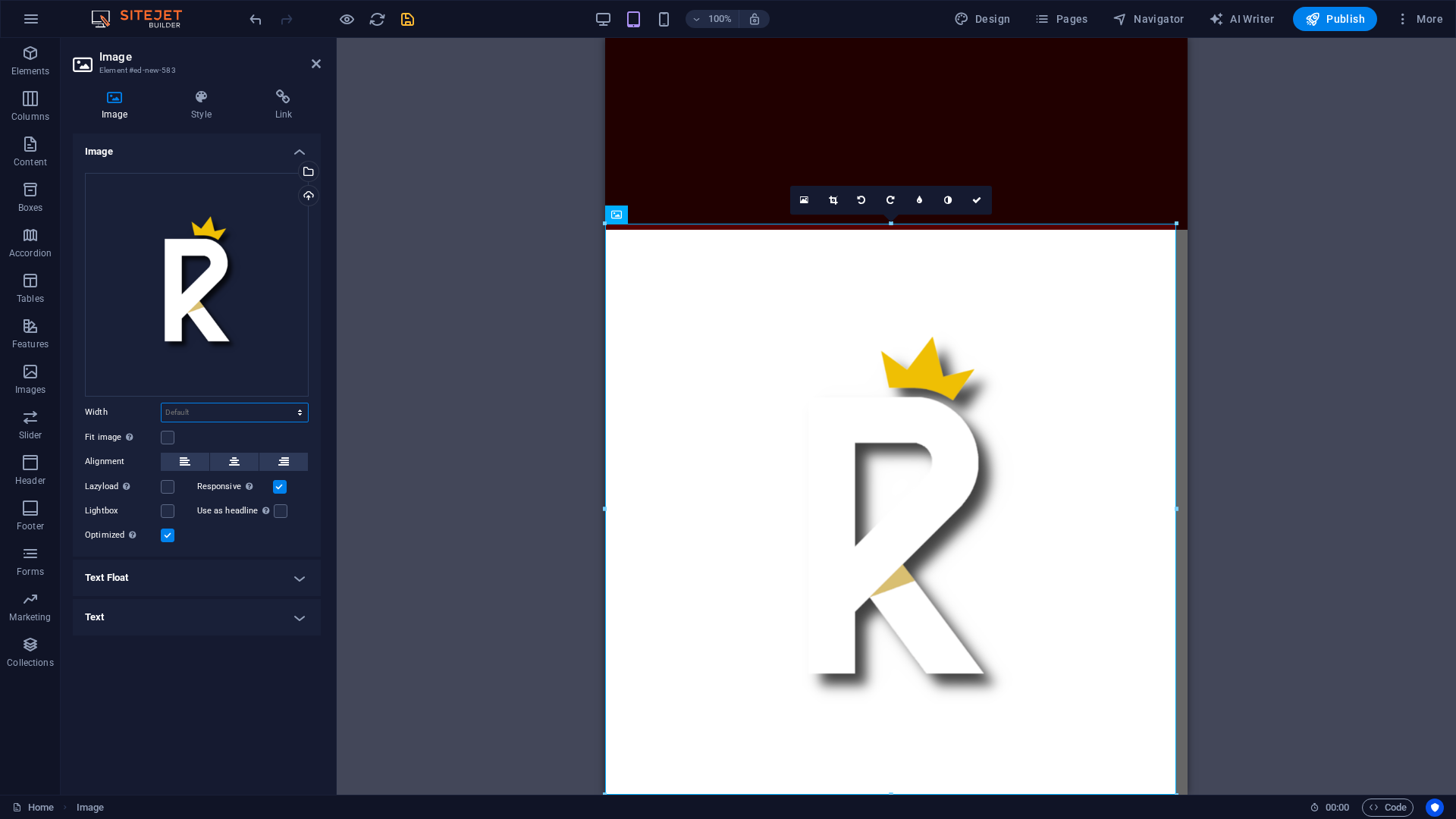
click at [226, 408] on select "Default auto px rem % em vh vw" at bounding box center [235, 413] width 147 height 18
select select "px"
click at [287, 404] on select "Default auto px rem % em vh vw" at bounding box center [235, 413] width 147 height 18
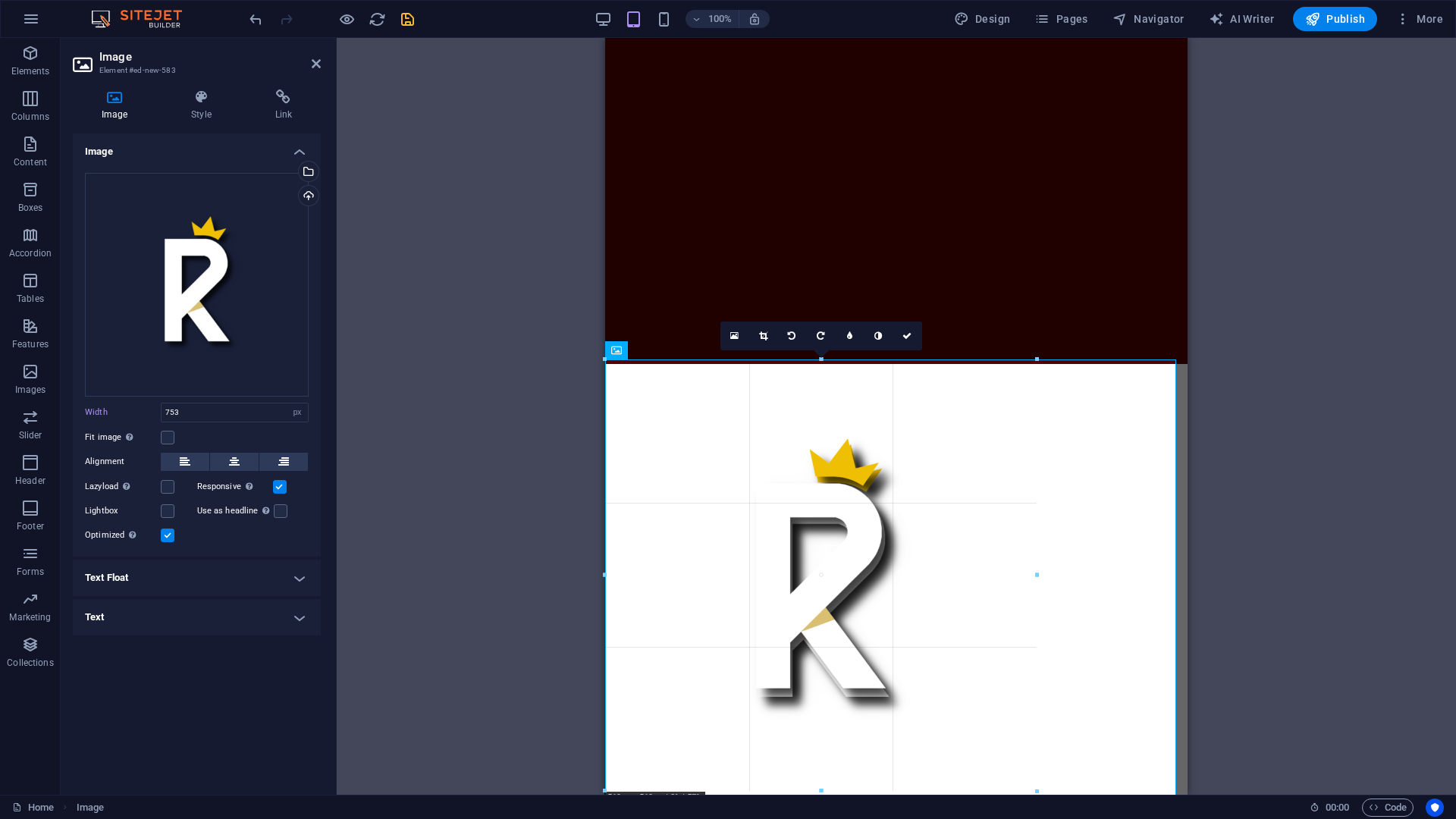
scroll to position [0, 0]
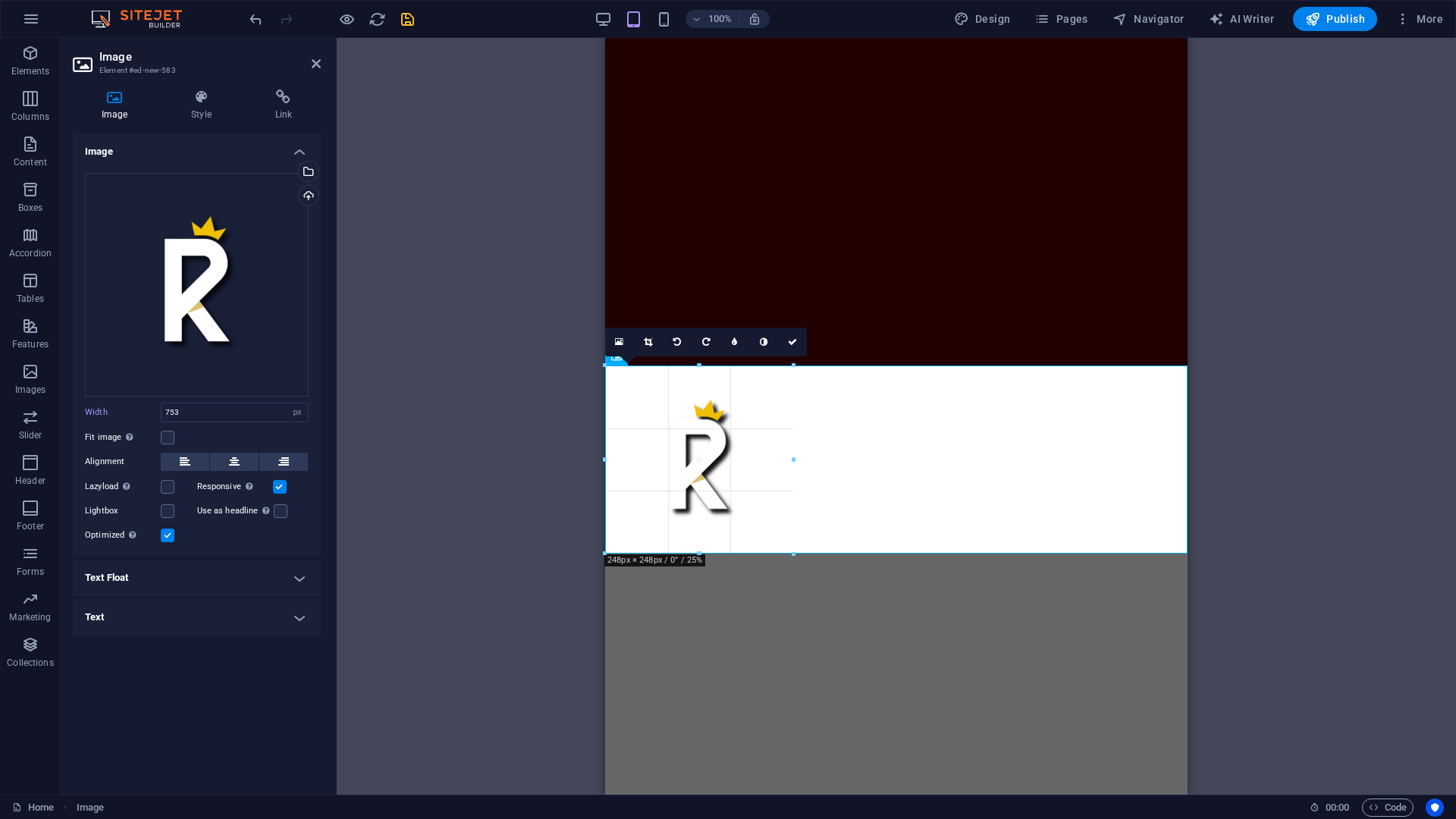
drag, startPoint x: 1177, startPoint y: 793, endPoint x: 789, endPoint y: 406, distance: 548.0
click at [134, 625] on h4 "Text" at bounding box center [196, 617] width 248 height 37
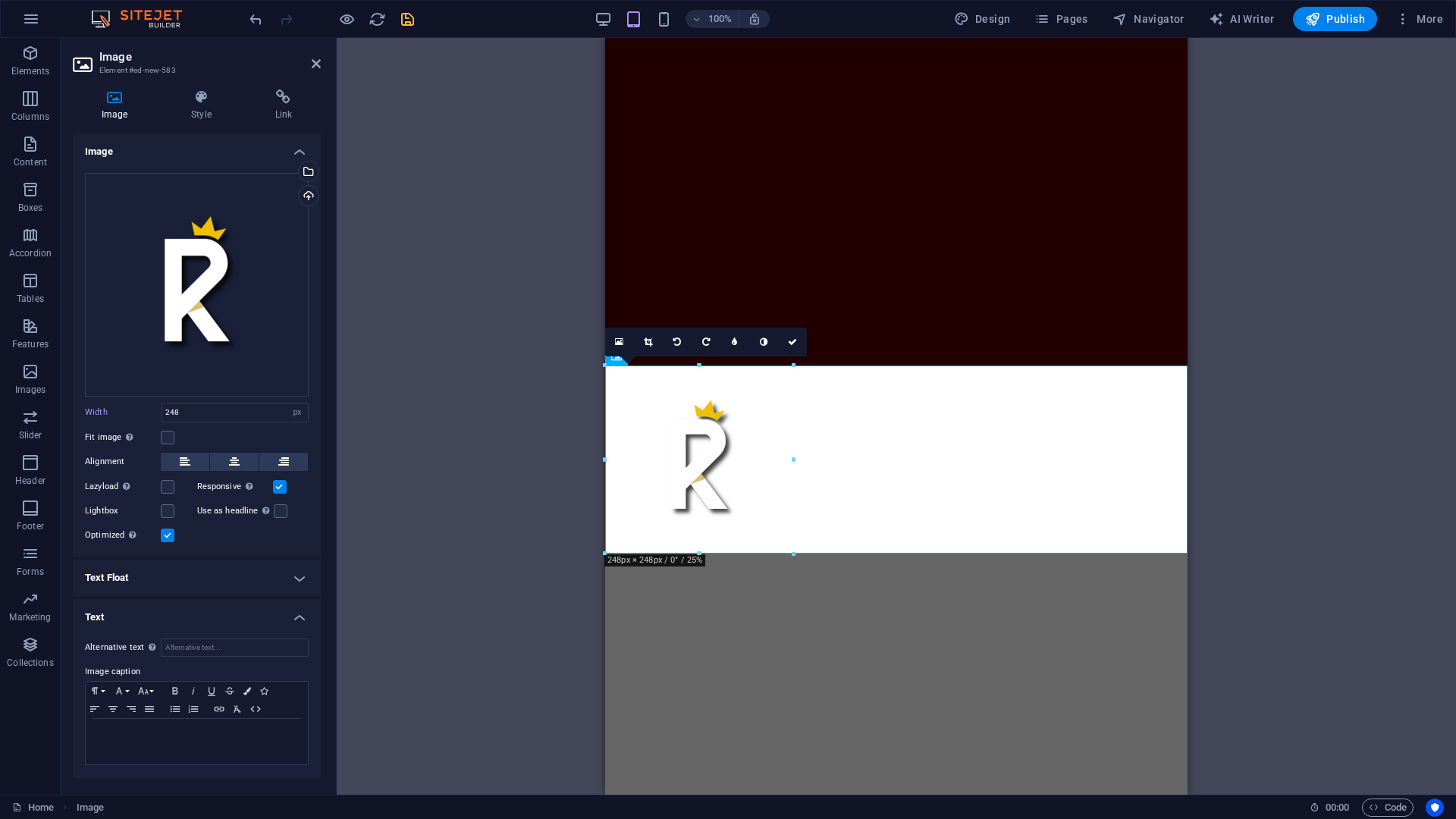
click at [153, 576] on h4 "Text Float" at bounding box center [196, 578] width 248 height 37
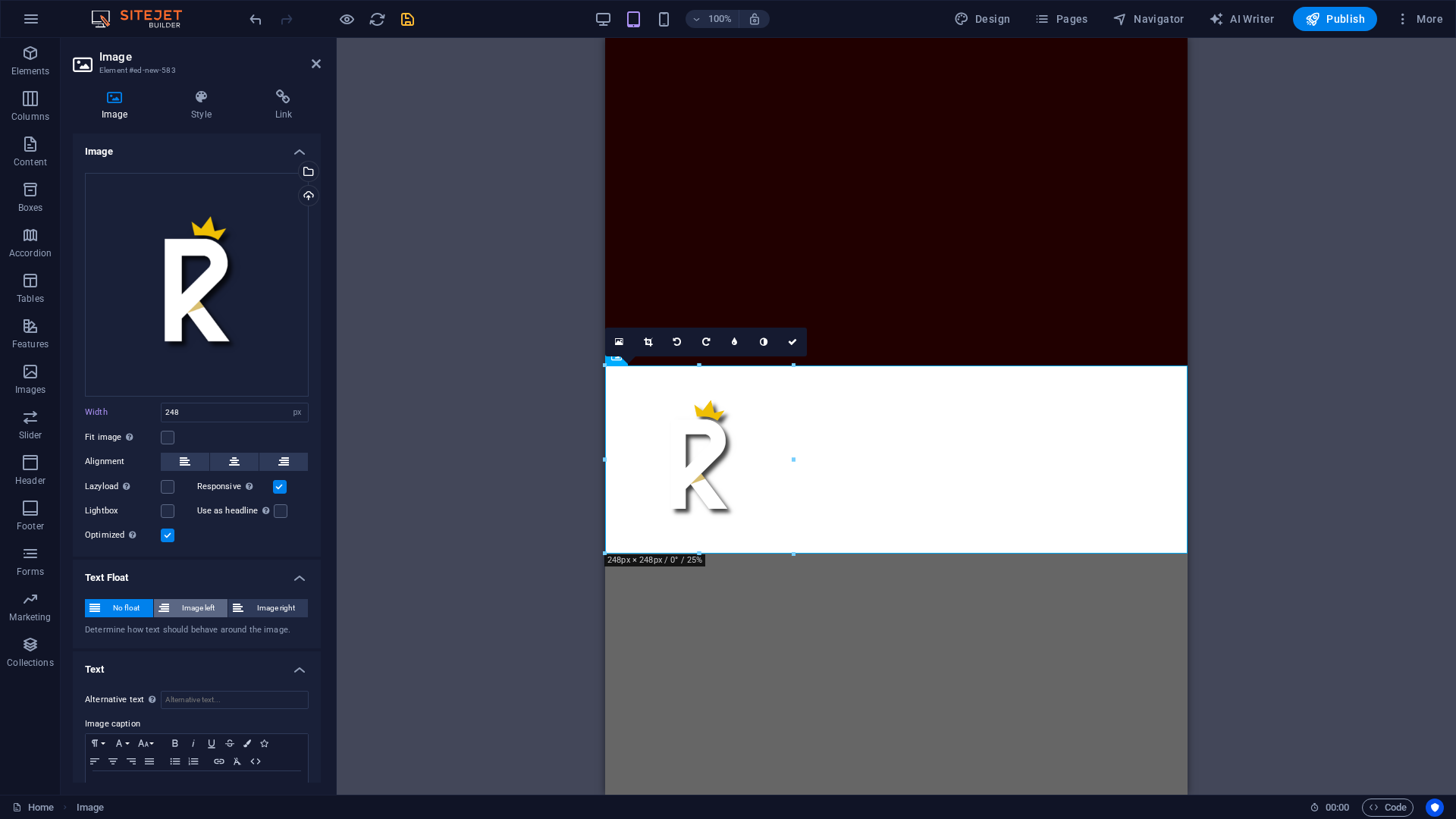
click at [184, 607] on span "Image left" at bounding box center [198, 608] width 50 height 18
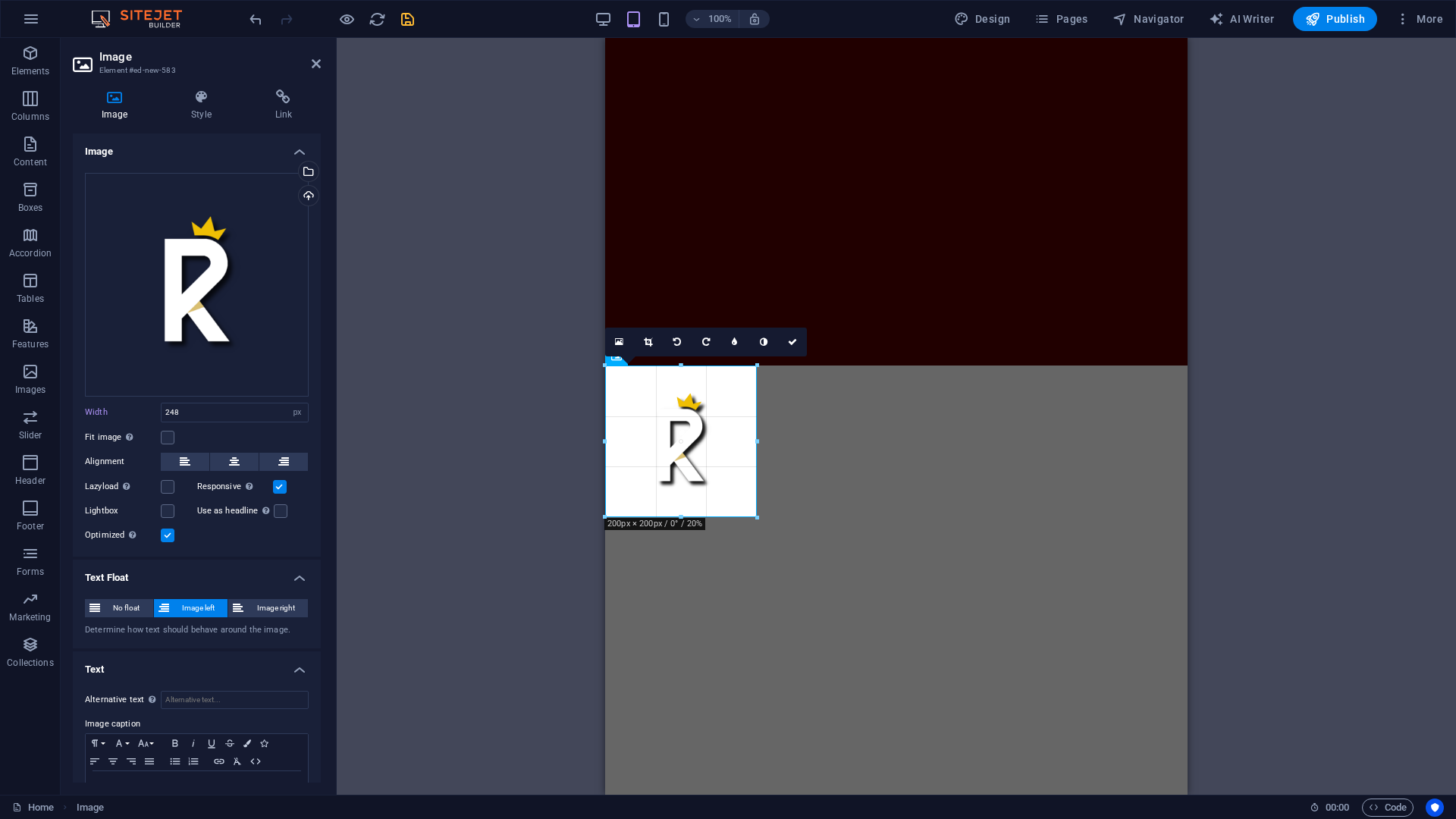
drag, startPoint x: 792, startPoint y: 459, endPoint x: 758, endPoint y: 404, distance: 64.7
type input "200"
click at [754, 514] on div at bounding box center [757, 518] width 9 height 9
click at [798, 343] on link at bounding box center [792, 342] width 29 height 29
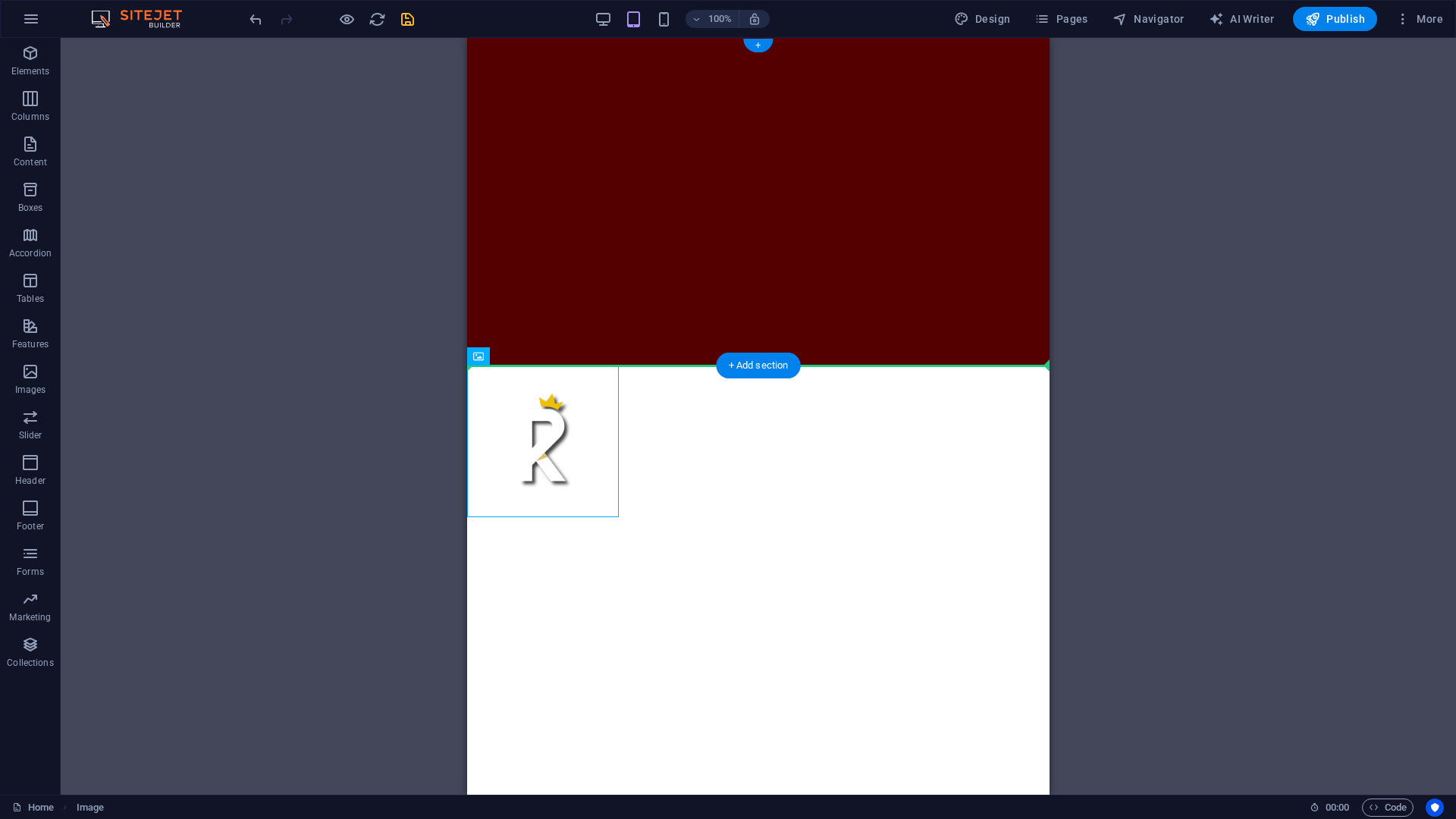
drag, startPoint x: 545, startPoint y: 434, endPoint x: 635, endPoint y: 260, distance: 195.9
click at [561, 431] on figure at bounding box center [543, 441] width 152 height 152
select select "px"
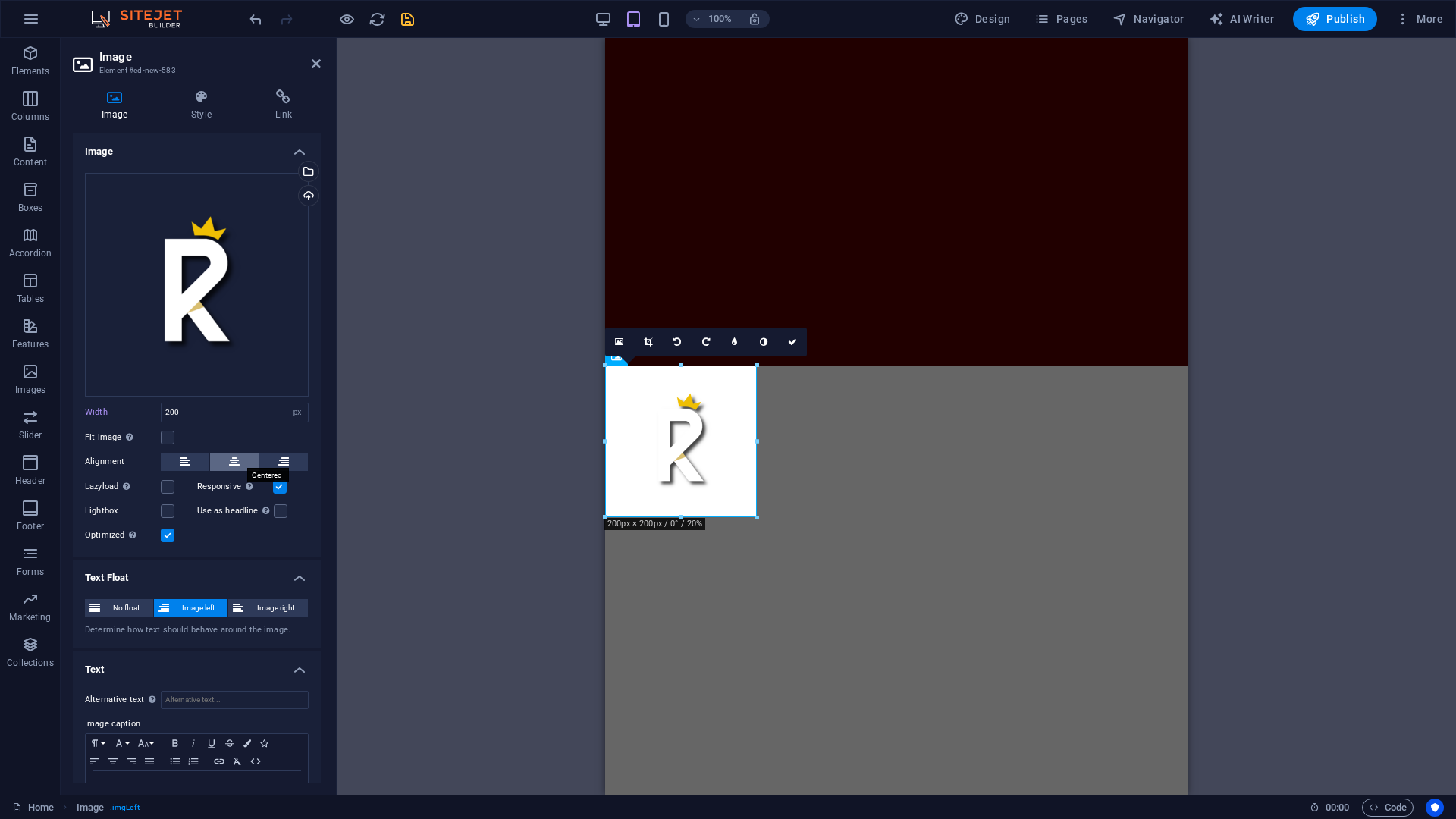
click at [223, 457] on button at bounding box center [234, 462] width 48 height 18
click at [218, 460] on button at bounding box center [234, 462] width 48 height 18
click at [183, 460] on icon at bounding box center [185, 462] width 11 height 18
click at [191, 468] on div "Alignment" at bounding box center [197, 462] width 223 height 19
click at [319, 64] on icon at bounding box center [316, 63] width 9 height 13
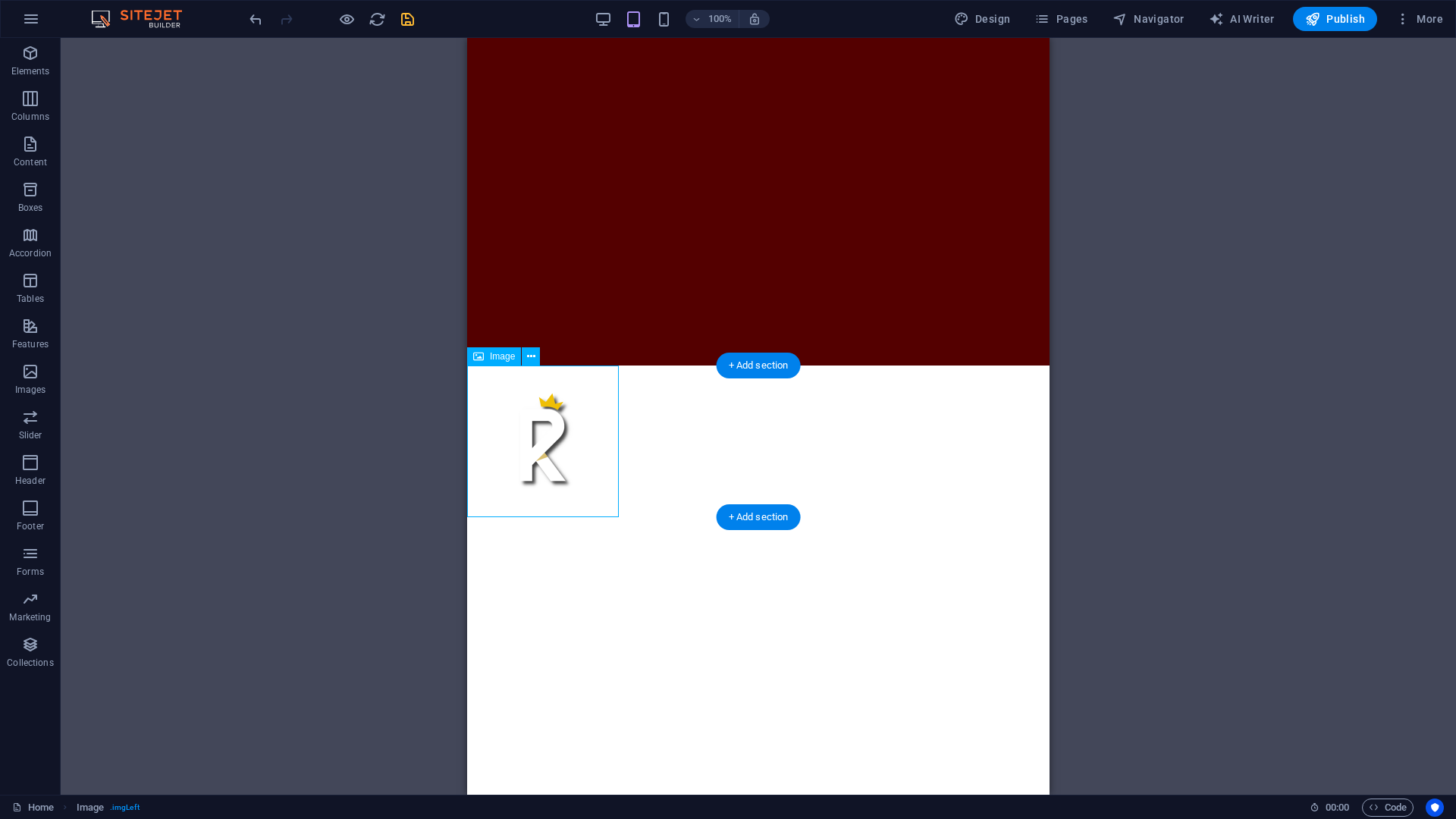
click at [509, 445] on figure at bounding box center [543, 441] width 152 height 152
select select "px"
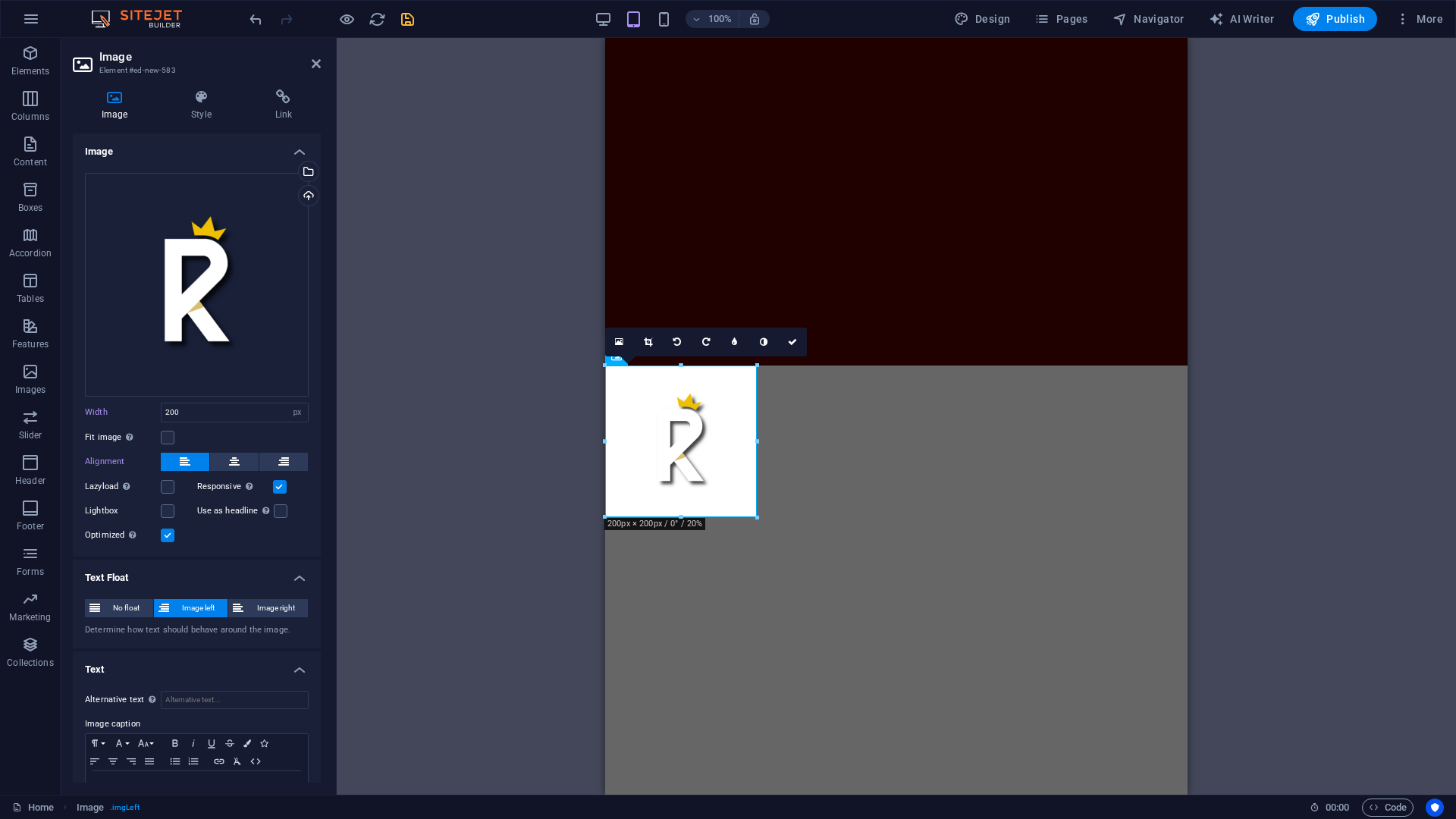
click at [294, 574] on h4 "Text Float" at bounding box center [196, 573] width 248 height 28
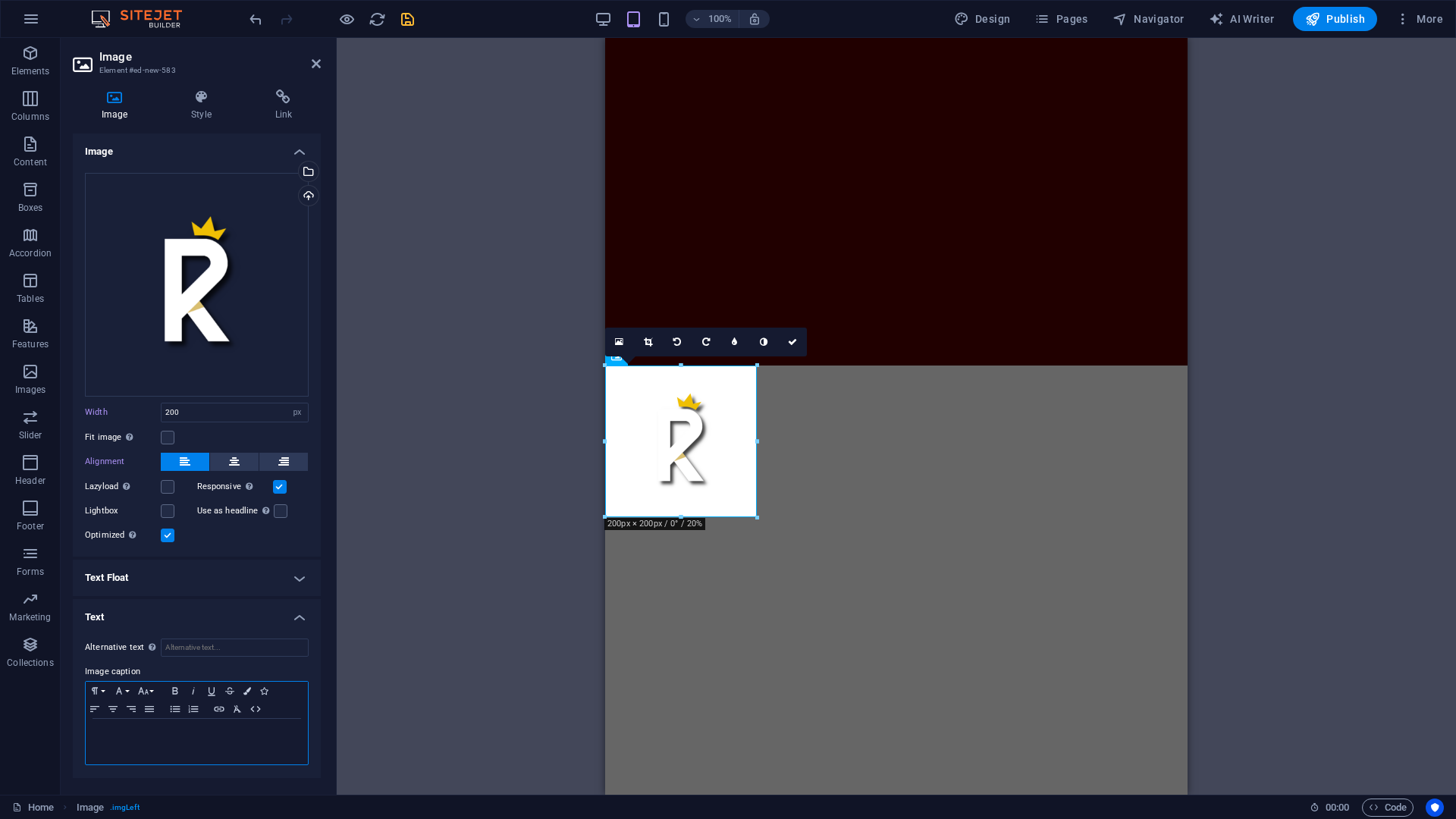
click at [147, 627] on p at bounding box center [197, 733] width 207 height 13
click at [274, 100] on icon at bounding box center [284, 97] width 74 height 15
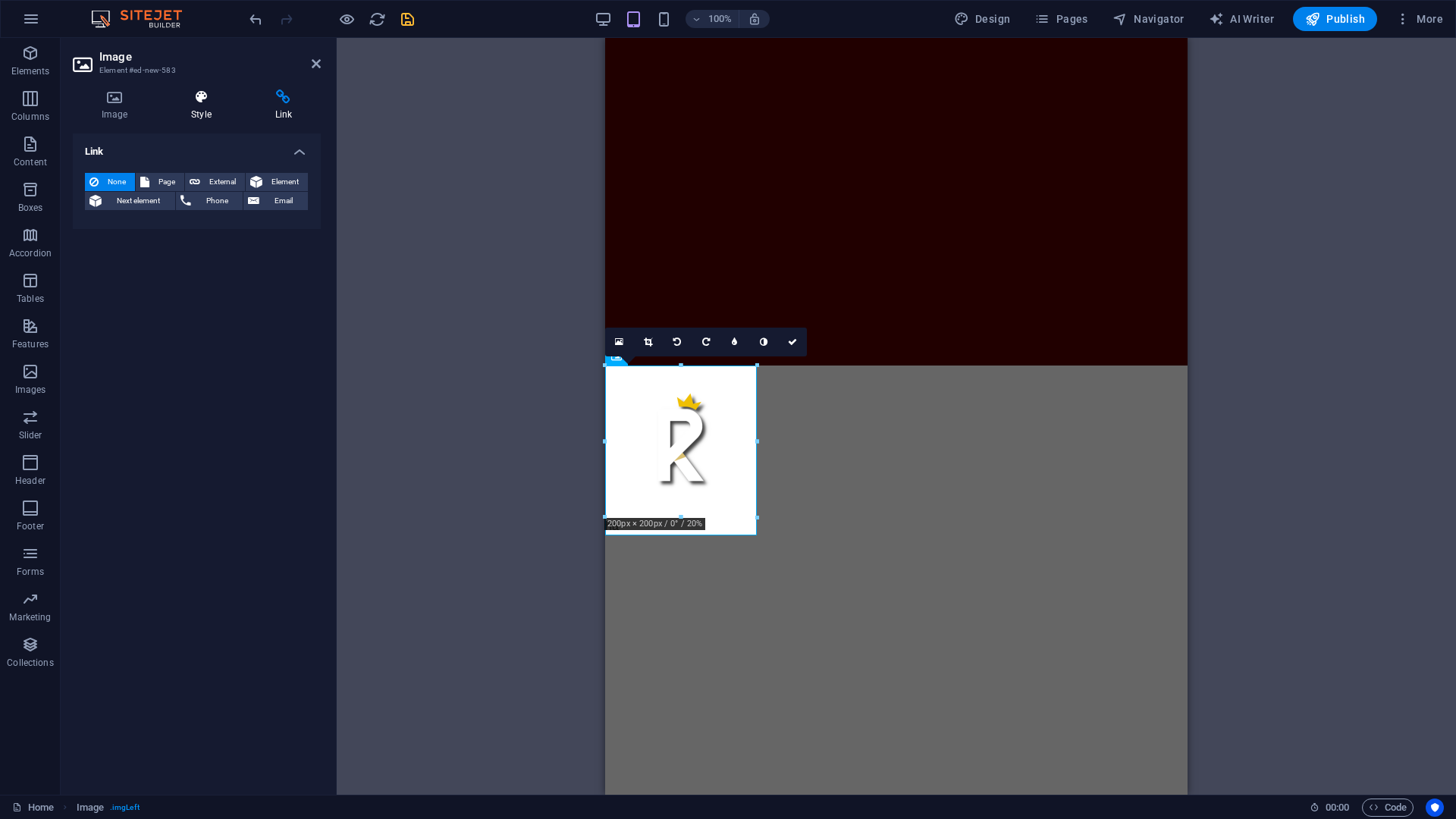
click at [192, 109] on h4 "Style" at bounding box center [204, 105] width 83 height 32
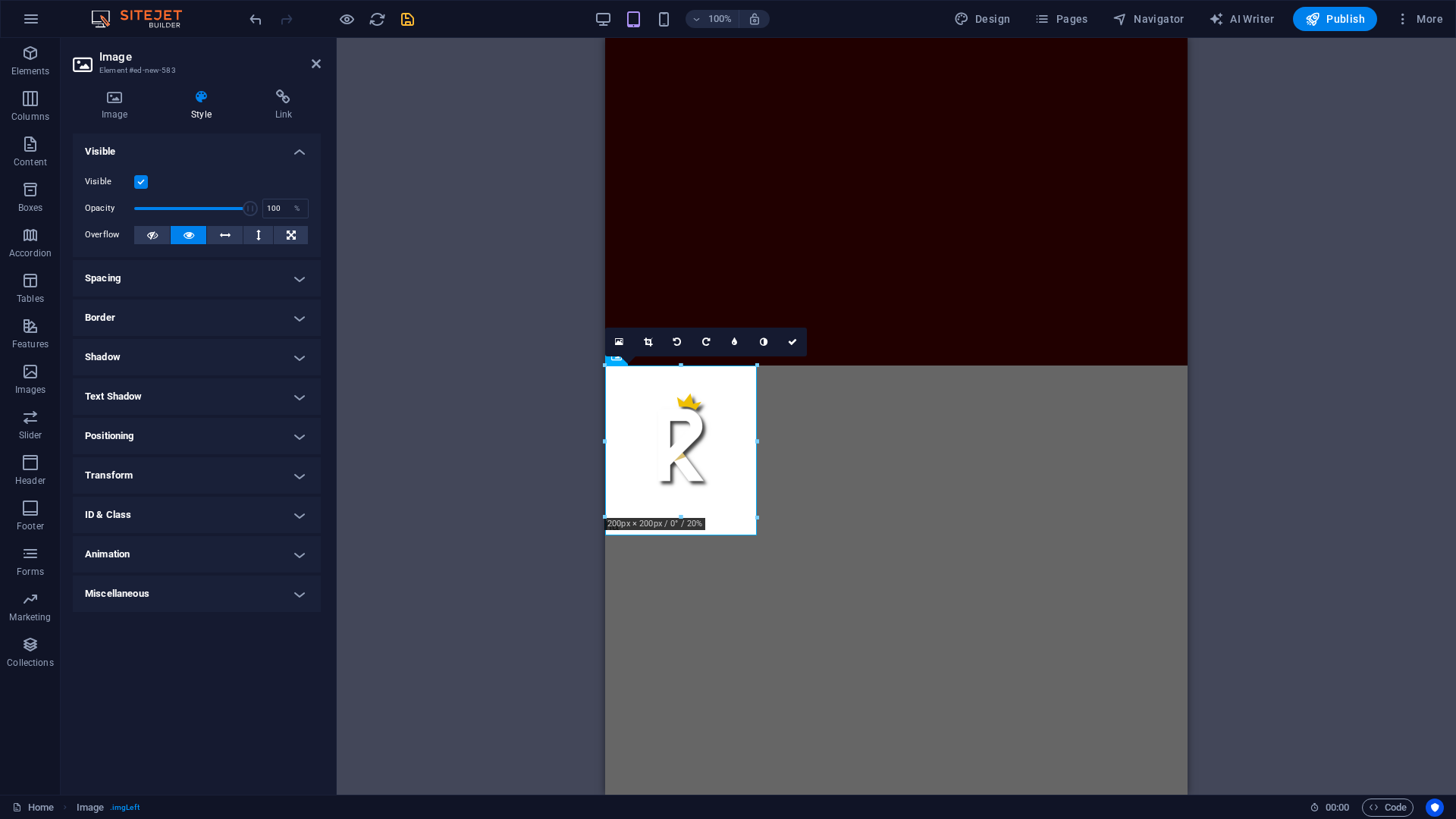
click at [138, 180] on label at bounding box center [141, 182] width 13 height 13
click at [0, 0] on input "Visible" at bounding box center [0, 0] width 0 height 0
click at [138, 180] on label at bounding box center [141, 182] width 13 height 13
click at [0, 0] on input "Visible" at bounding box center [0, 0] width 0 height 0
click at [150, 238] on icon at bounding box center [152, 235] width 11 height 18
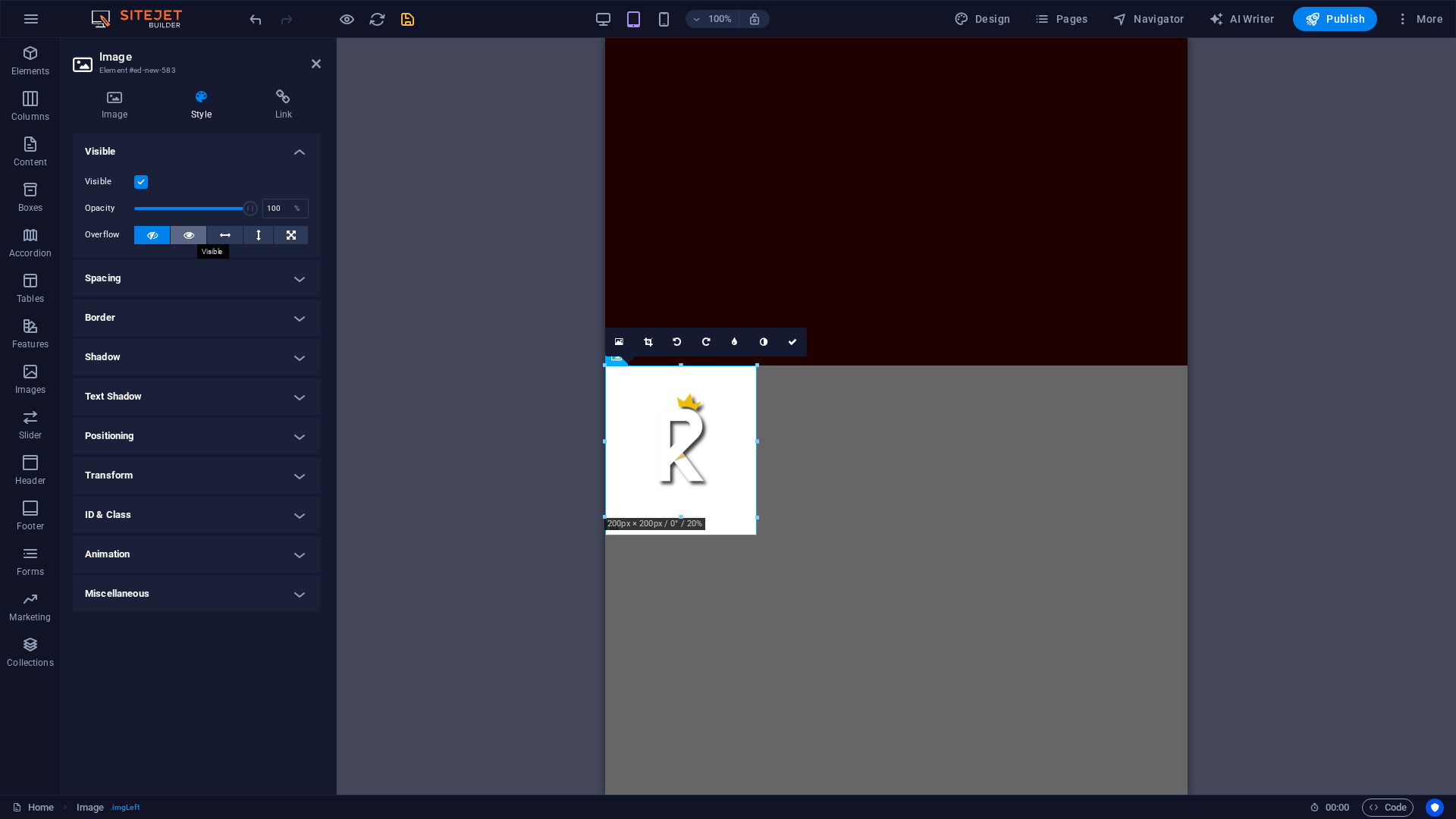
click at [188, 238] on icon at bounding box center [188, 235] width 11 height 18
click at [295, 239] on icon at bounding box center [291, 235] width 9 height 18
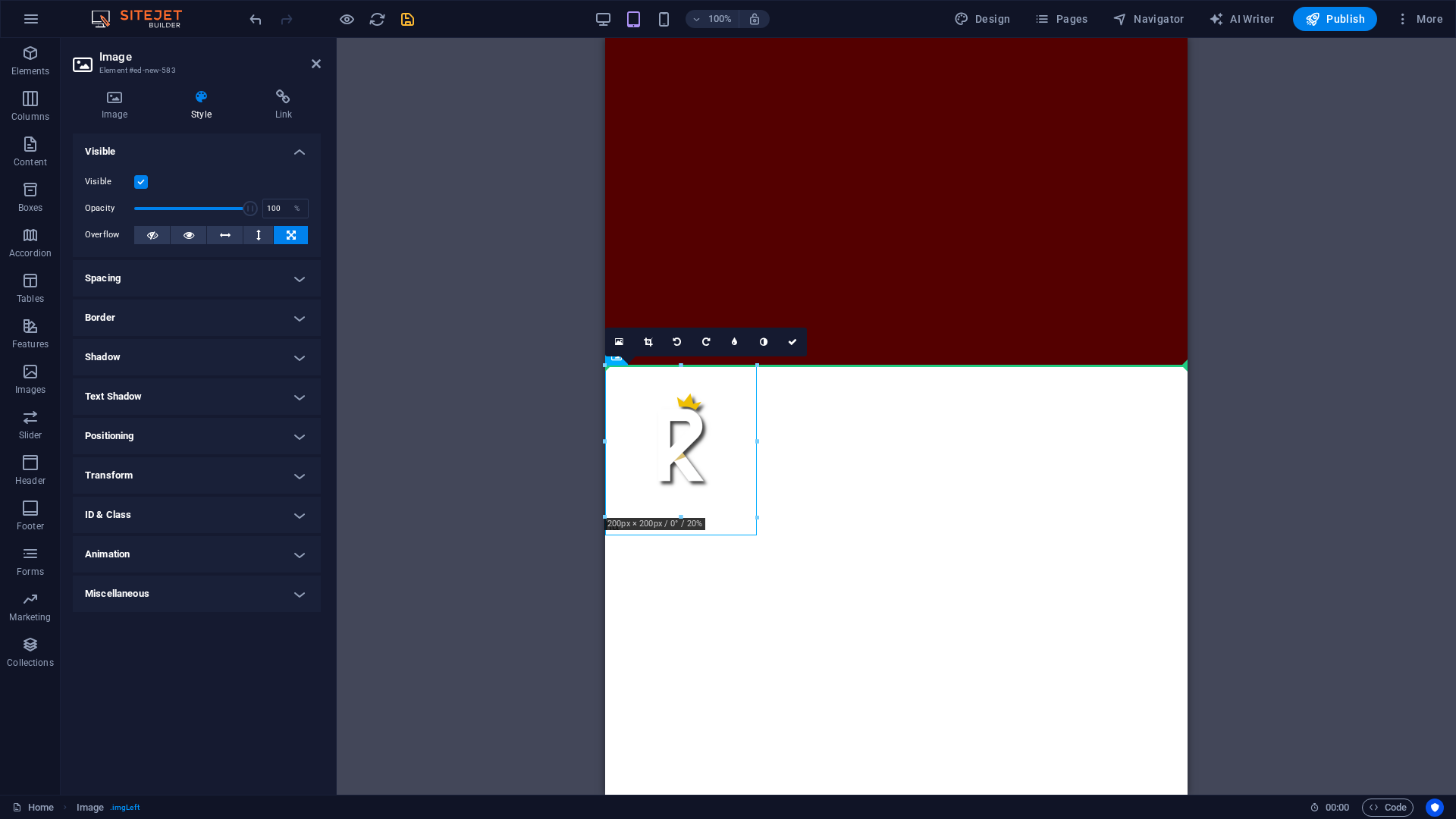
drag, startPoint x: 657, startPoint y: 440, endPoint x: 821, endPoint y: 220, distance: 274.4
drag, startPoint x: 700, startPoint y: 448, endPoint x: 848, endPoint y: 526, distance: 167.3
click at [848, 526] on html "Skip to main content ha" at bounding box center [896, 286] width 582 height 498
drag, startPoint x: 657, startPoint y: 425, endPoint x: 675, endPoint y: 470, distance: 48.5
click at [675, 470] on figure "ha" at bounding box center [681, 450] width 152 height 170
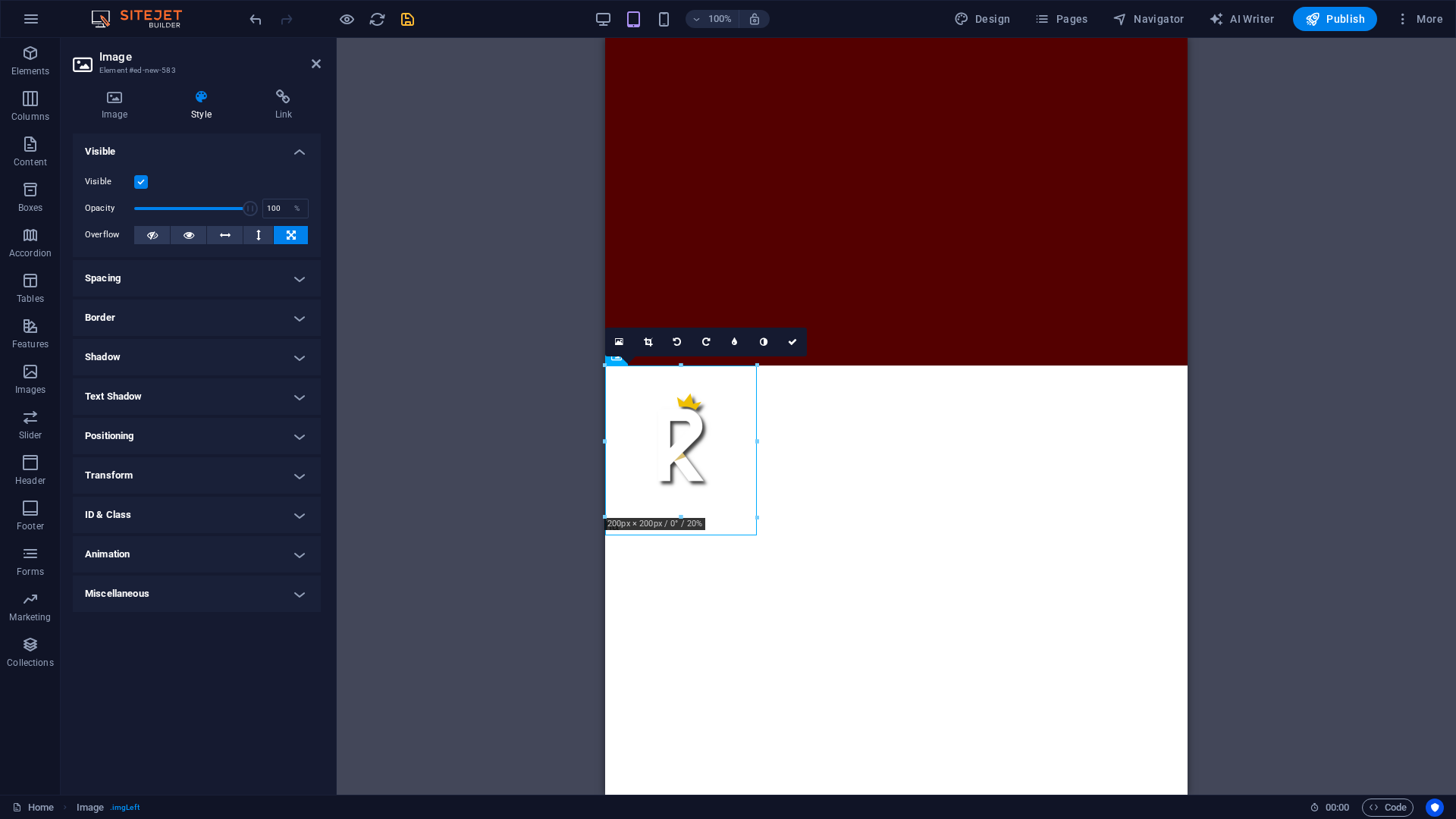
drag, startPoint x: 674, startPoint y: 446, endPoint x: 674, endPoint y: 507, distance: 61.0
click at [674, 507] on figure "ha" at bounding box center [681, 450] width 152 height 170
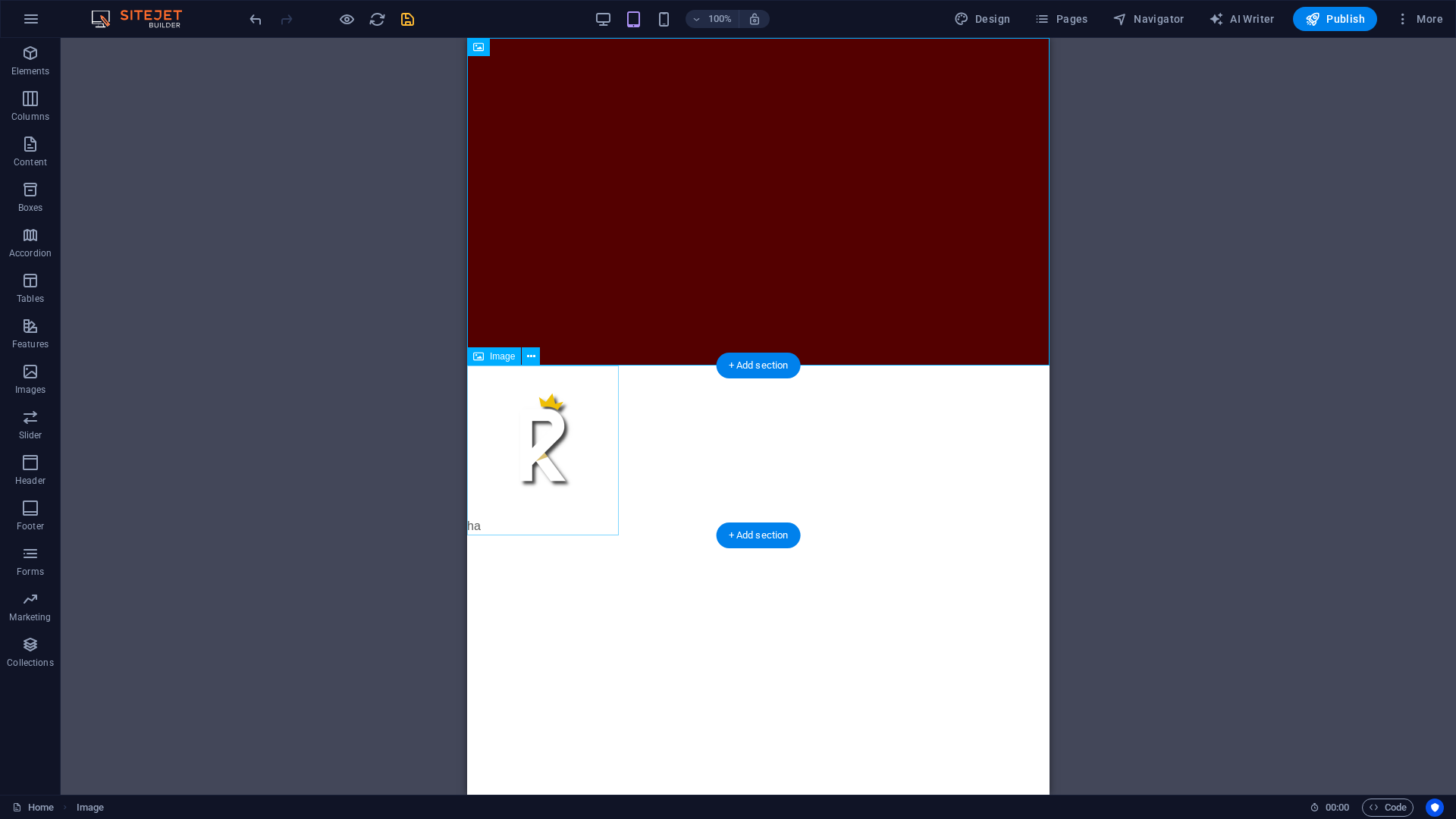
click at [540, 465] on figure "ha" at bounding box center [543, 450] width 152 height 170
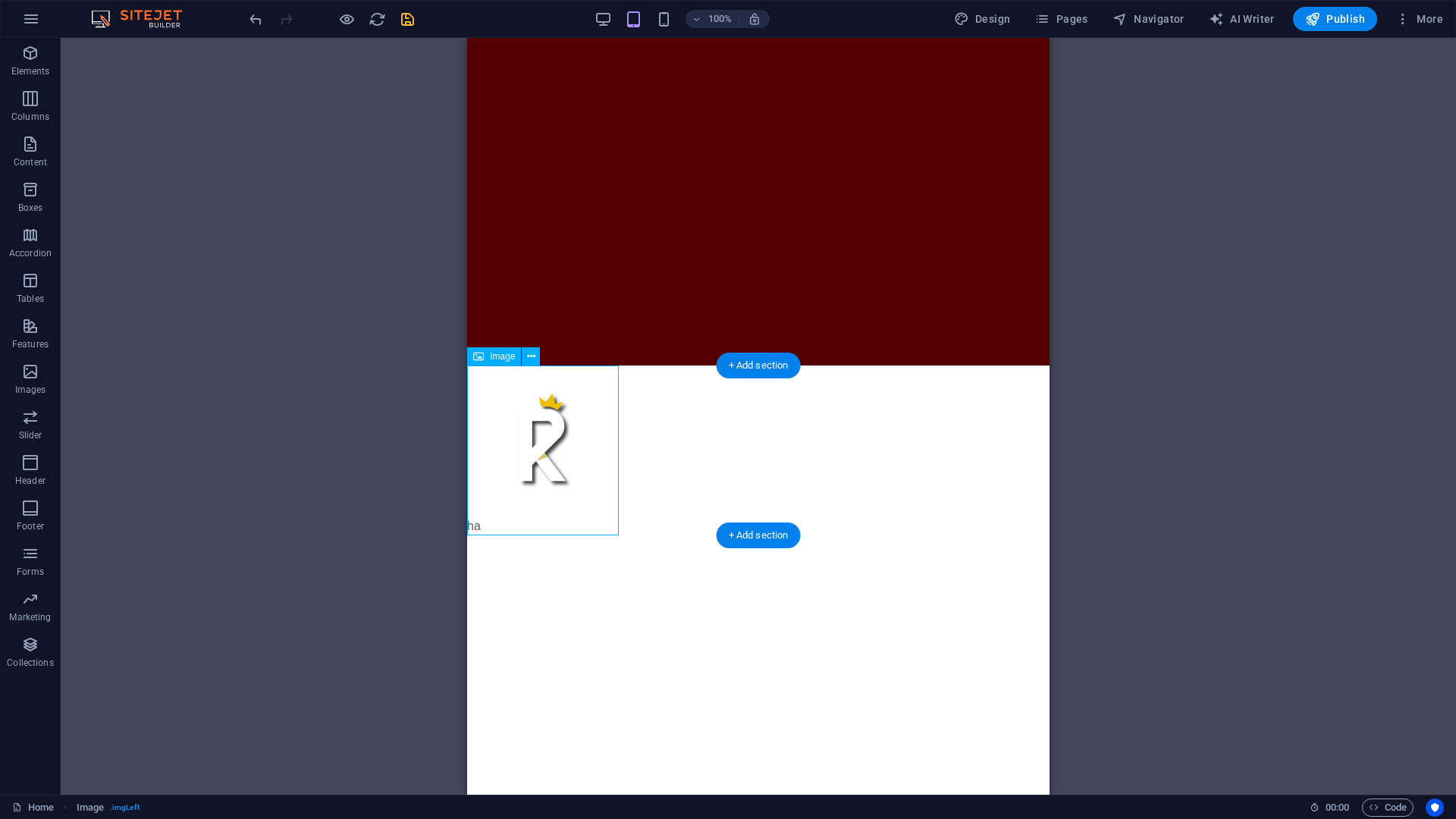
click at [540, 465] on figure "ha" at bounding box center [543, 450] width 152 height 170
select select "px"
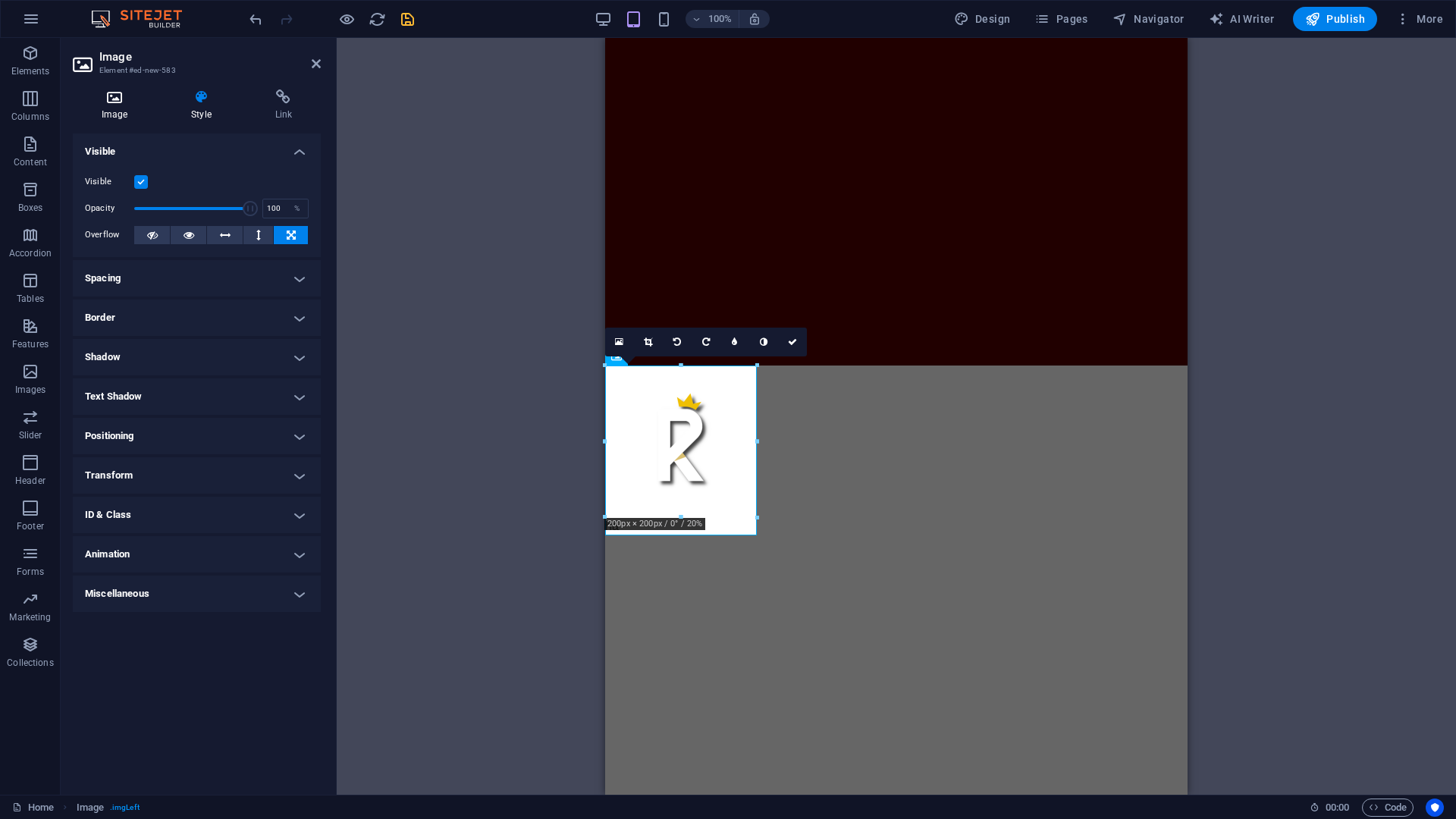
click at [101, 100] on icon at bounding box center [114, 97] width 83 height 15
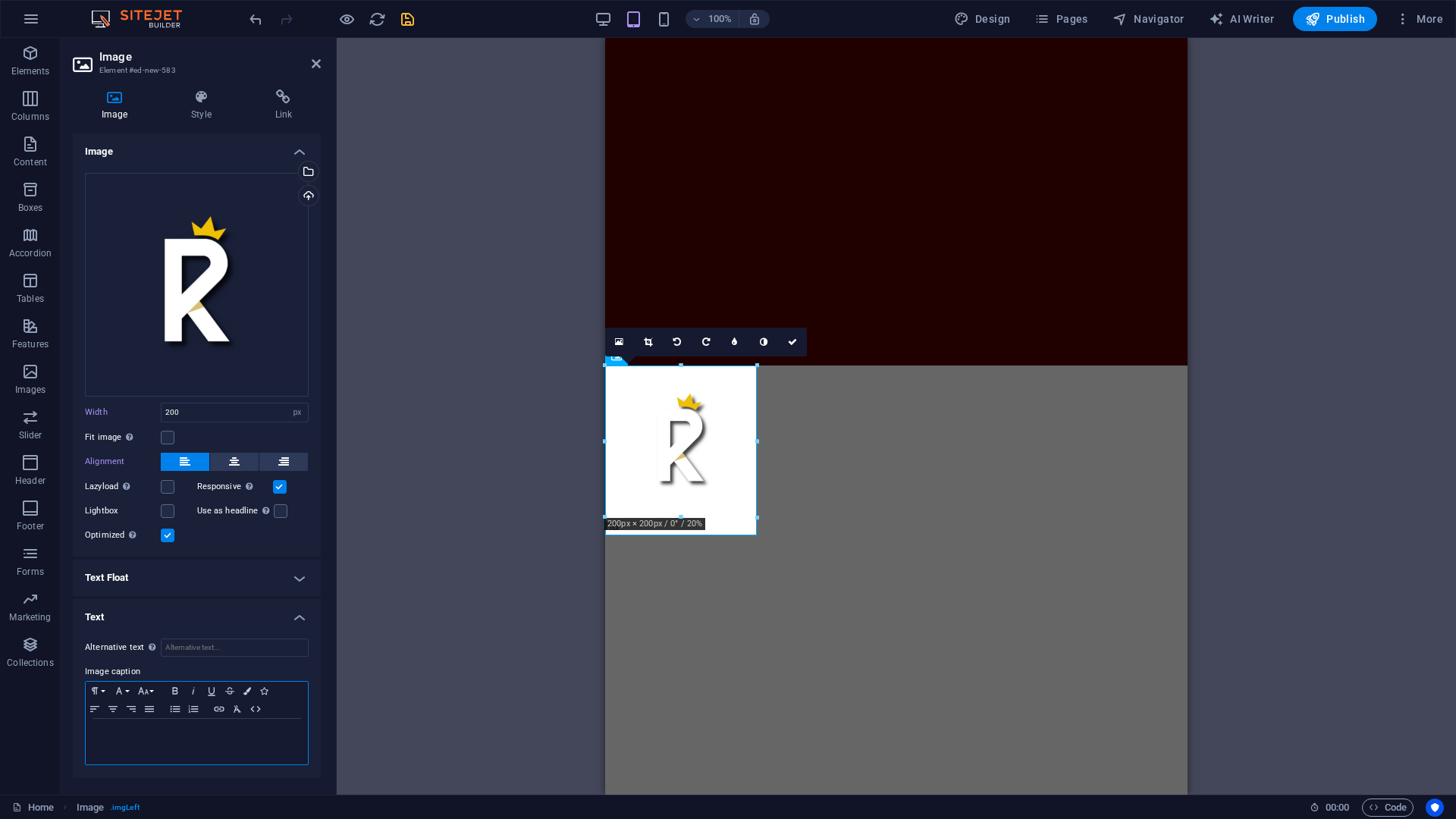
click at [134, 627] on p at bounding box center [197, 733] width 207 height 13
click at [312, 65] on icon at bounding box center [316, 63] width 9 height 13
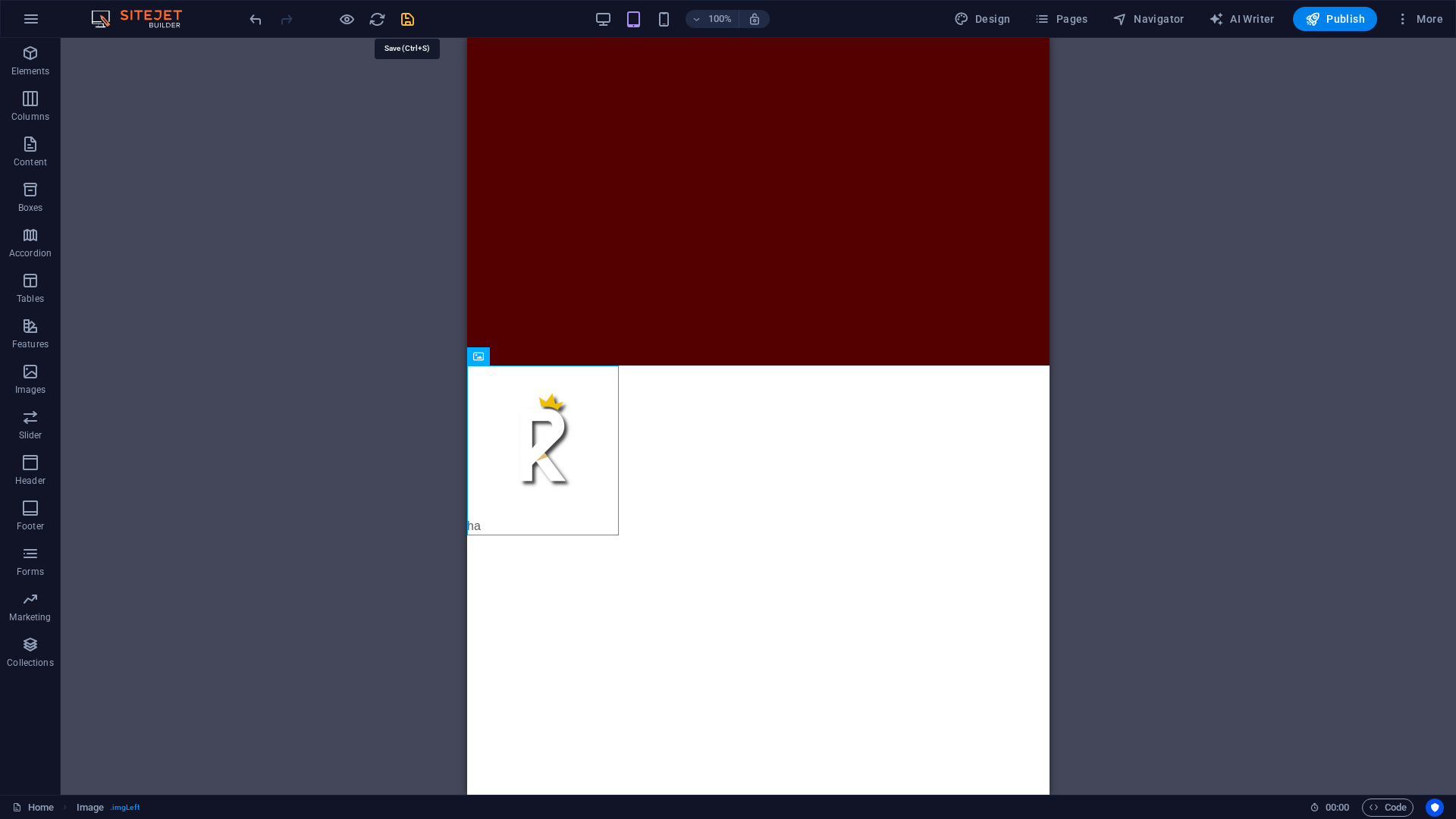
click at [410, 23] on icon "save" at bounding box center [407, 19] width 18 height 18
click at [473, 520] on figure "ha" at bounding box center [543, 450] width 152 height 170
select select "px"
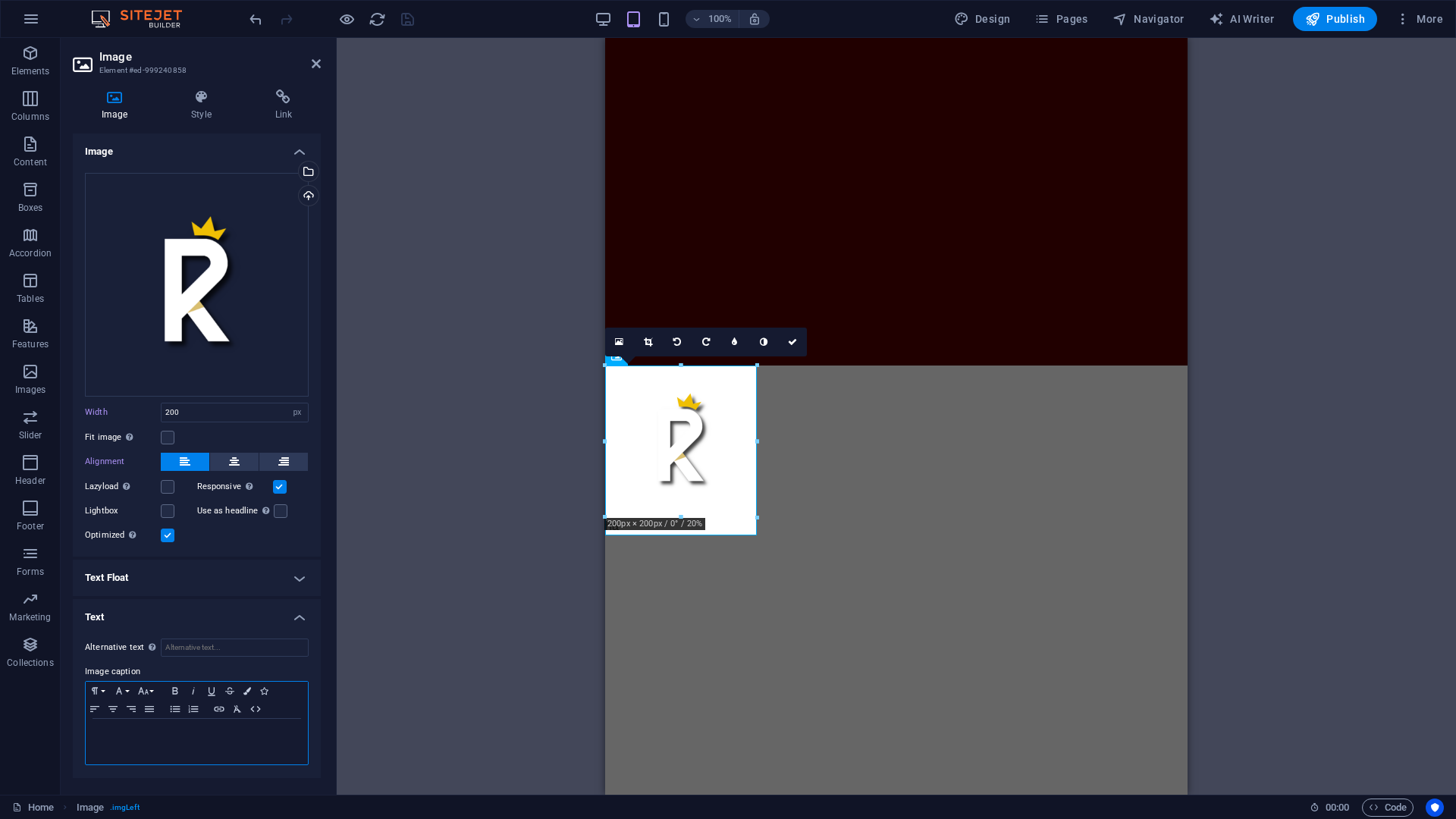
click at [155, 627] on p at bounding box center [197, 733] width 207 height 13
click at [725, 535] on html "Skip to main content ha" at bounding box center [896, 286] width 582 height 498
click at [803, 535] on html "Skip to main content ha" at bounding box center [896, 286] width 582 height 498
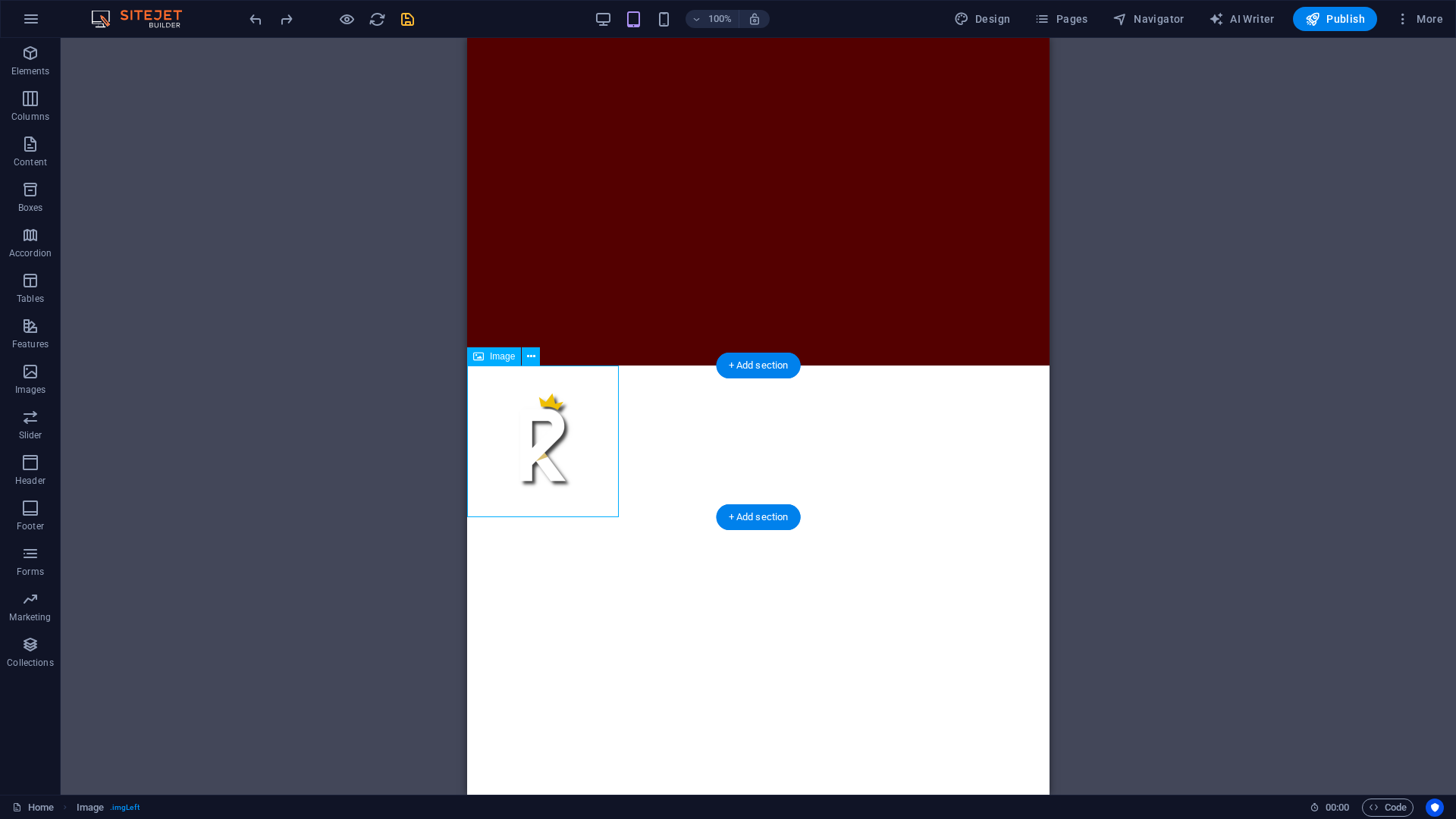
click at [562, 439] on figure at bounding box center [543, 441] width 152 height 152
select select "px"
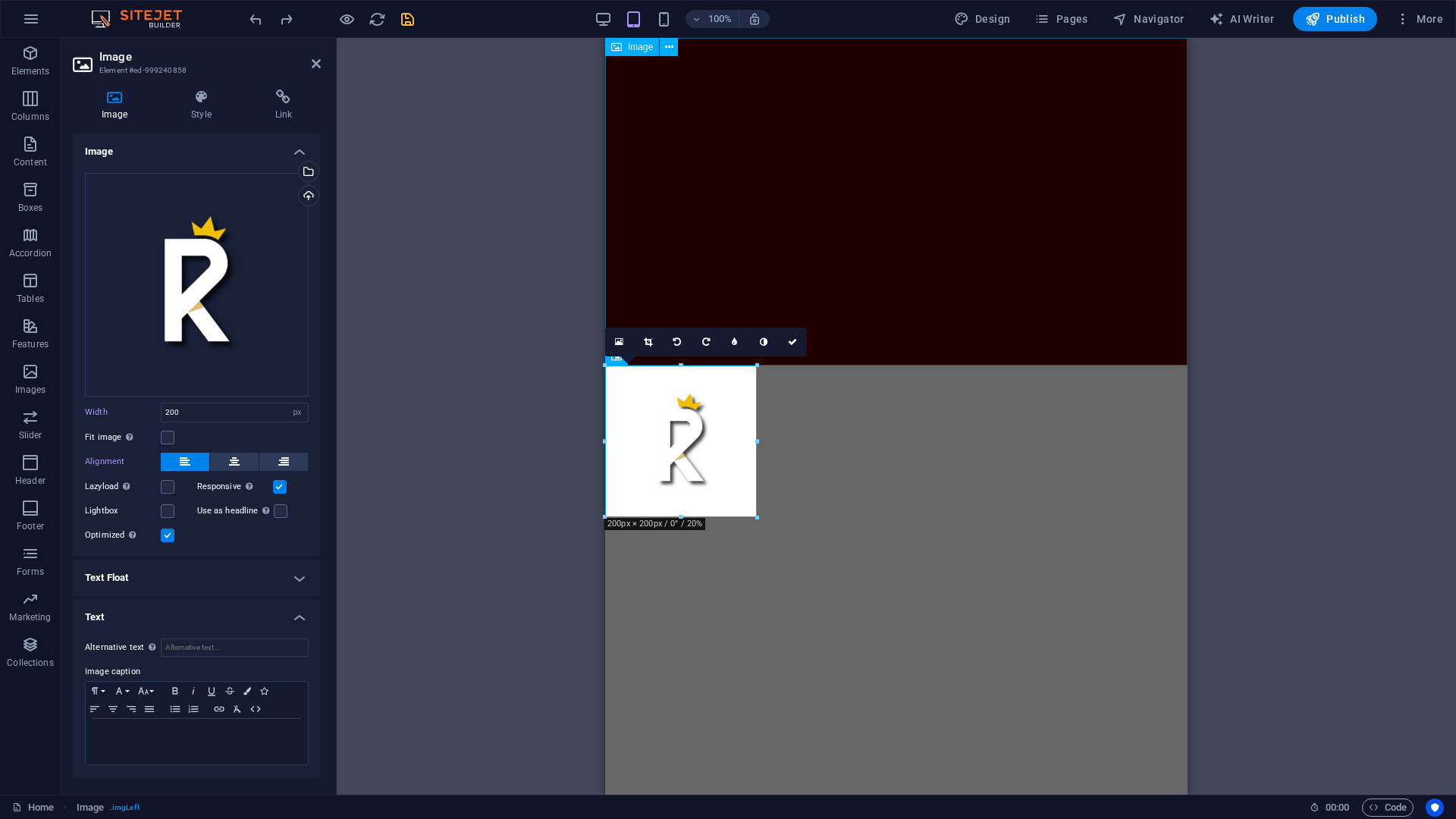
drag, startPoint x: 663, startPoint y: 440, endPoint x: 780, endPoint y: 249, distance: 224.0
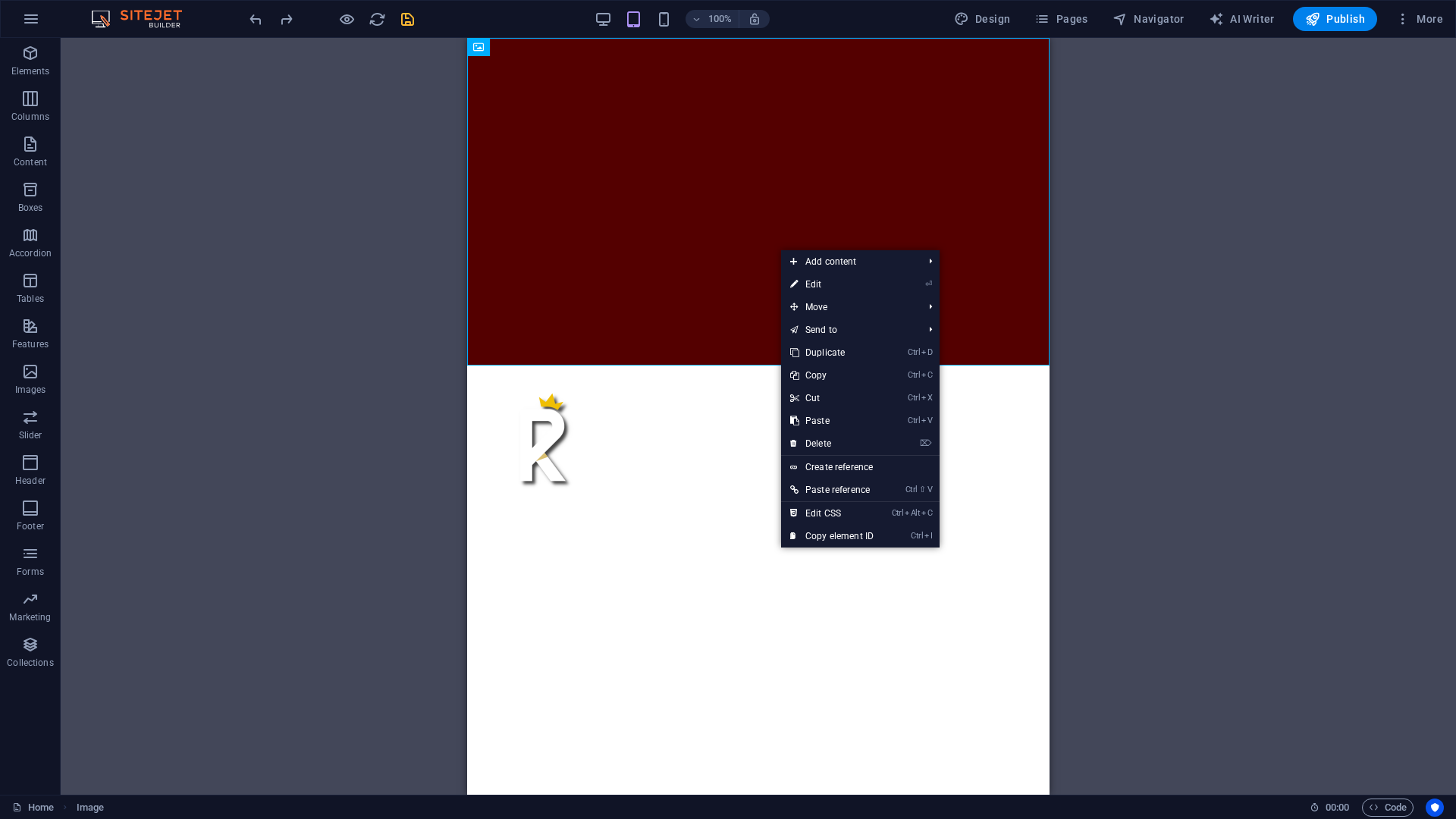
click at [651, 517] on html "Skip to main content" at bounding box center [758, 277] width 582 height 480
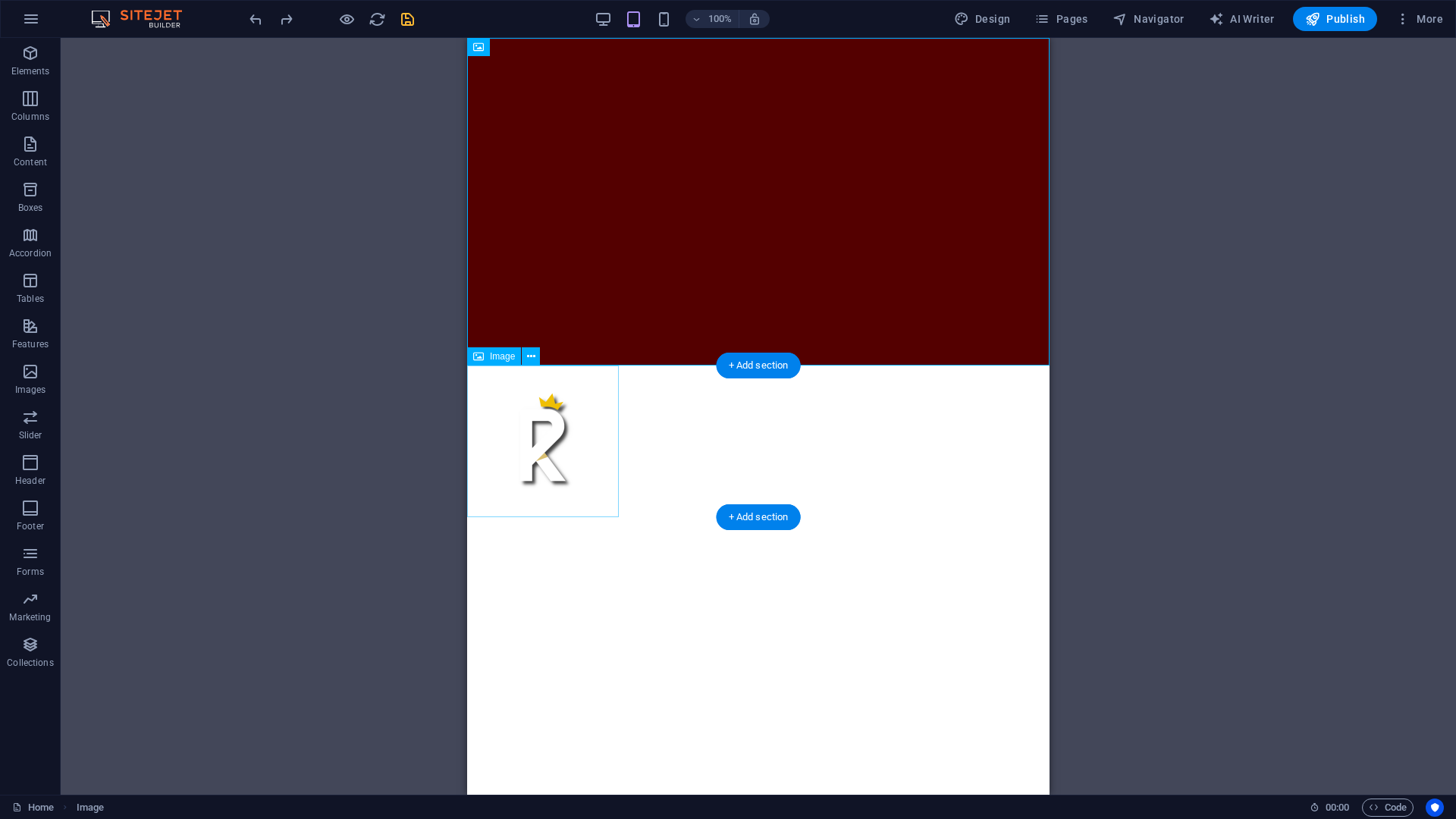
click at [528, 447] on figure at bounding box center [543, 441] width 152 height 152
click at [622, 180] on figure at bounding box center [758, 201] width 582 height 328
click at [530, 49] on icon at bounding box center [531, 47] width 8 height 16
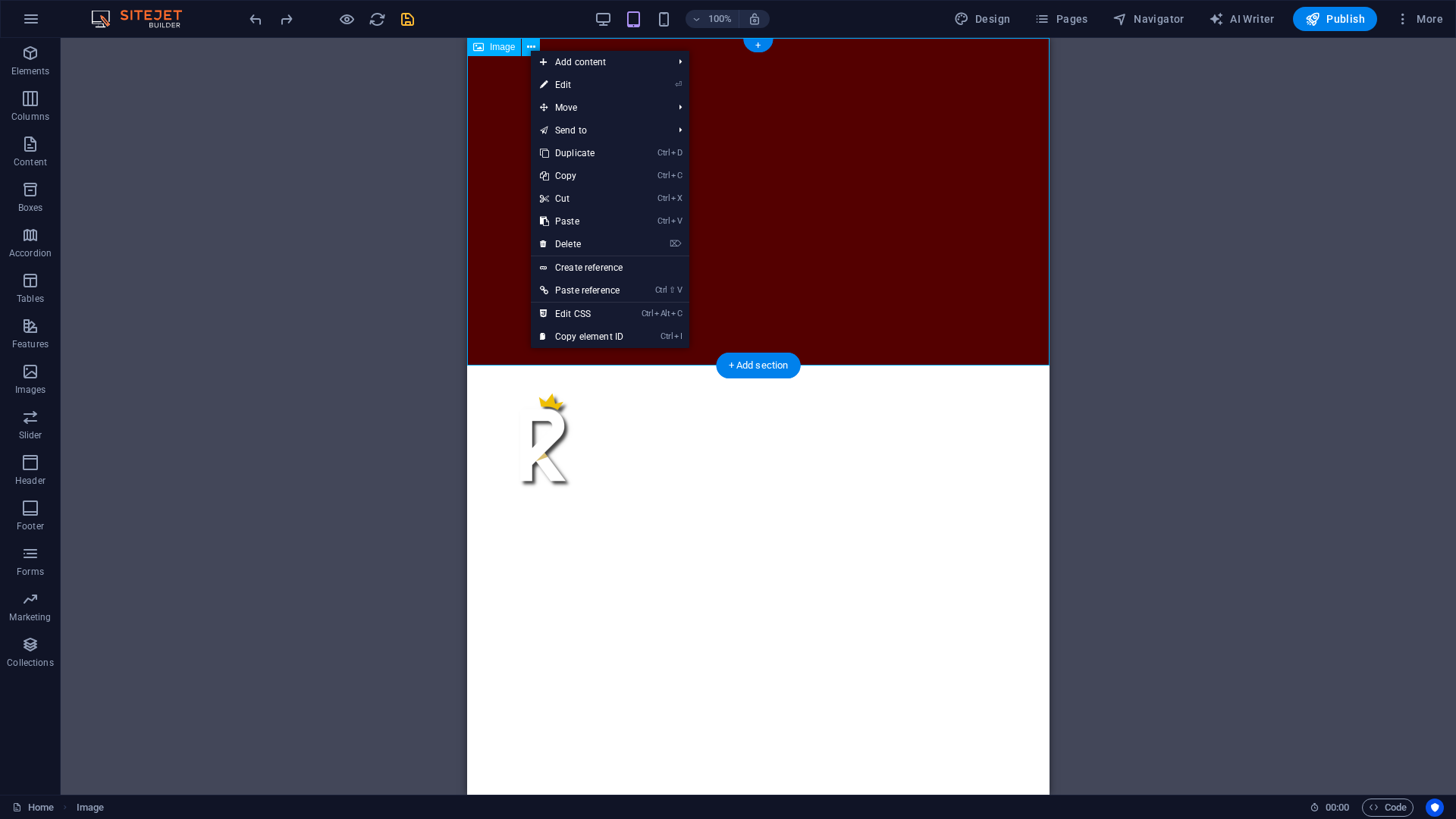
click at [502, 133] on figure at bounding box center [758, 201] width 582 height 328
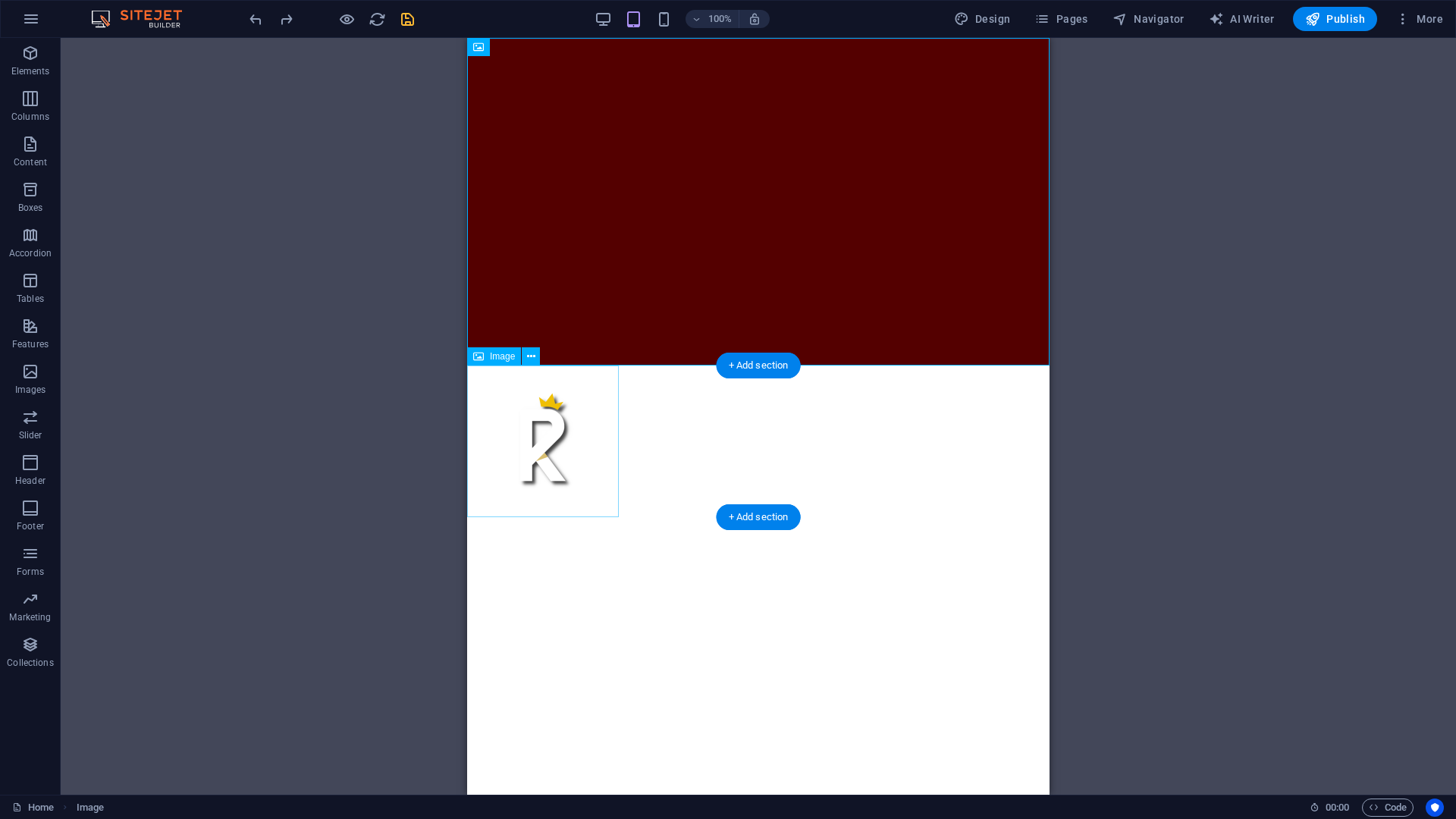
drag, startPoint x: 510, startPoint y: 440, endPoint x: 545, endPoint y: 423, distance: 38.9
click at [511, 441] on figure at bounding box center [543, 441] width 152 height 152
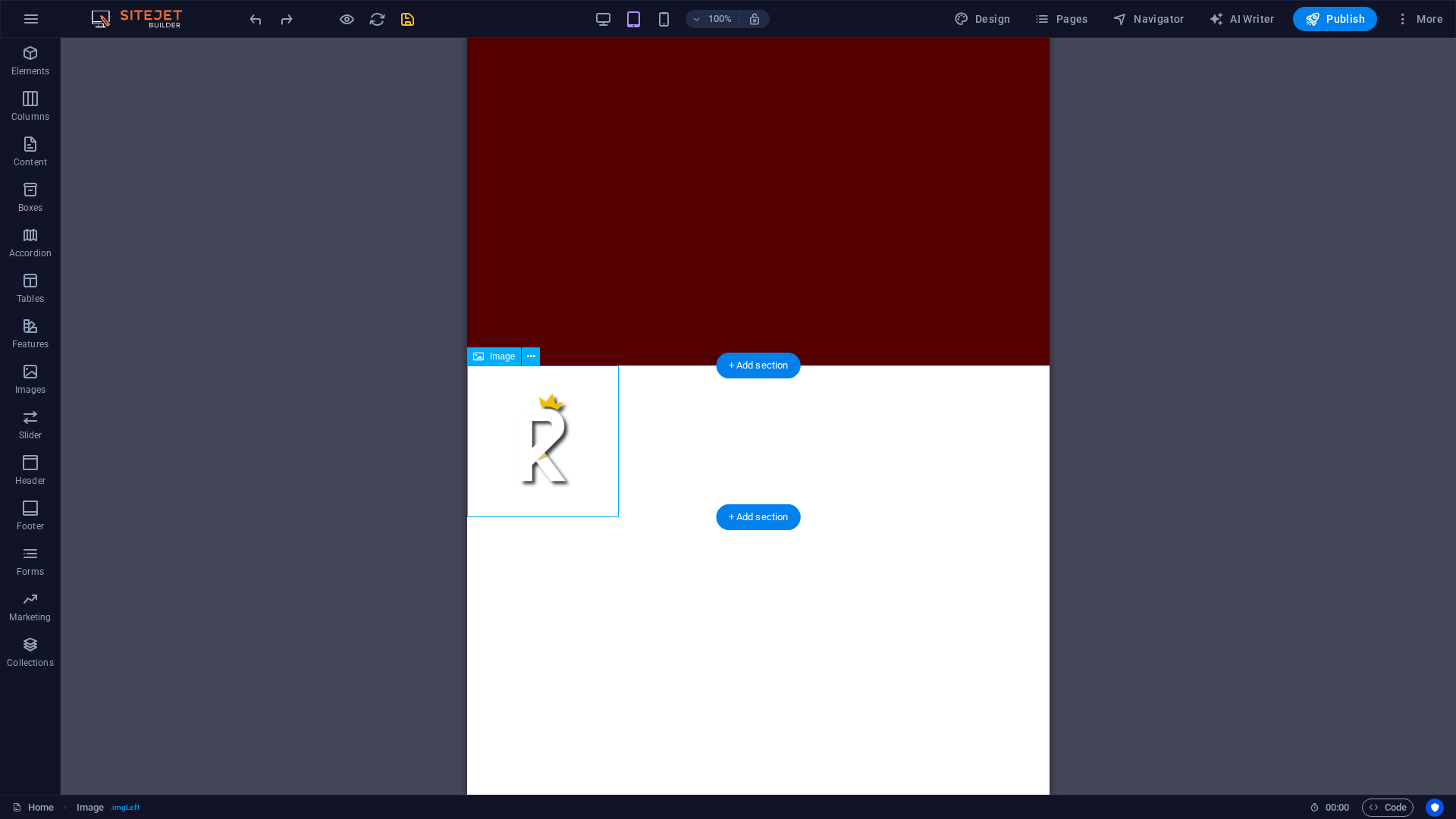
click at [585, 390] on figure at bounding box center [543, 441] width 152 height 152
click at [531, 358] on icon at bounding box center [531, 356] width 8 height 16
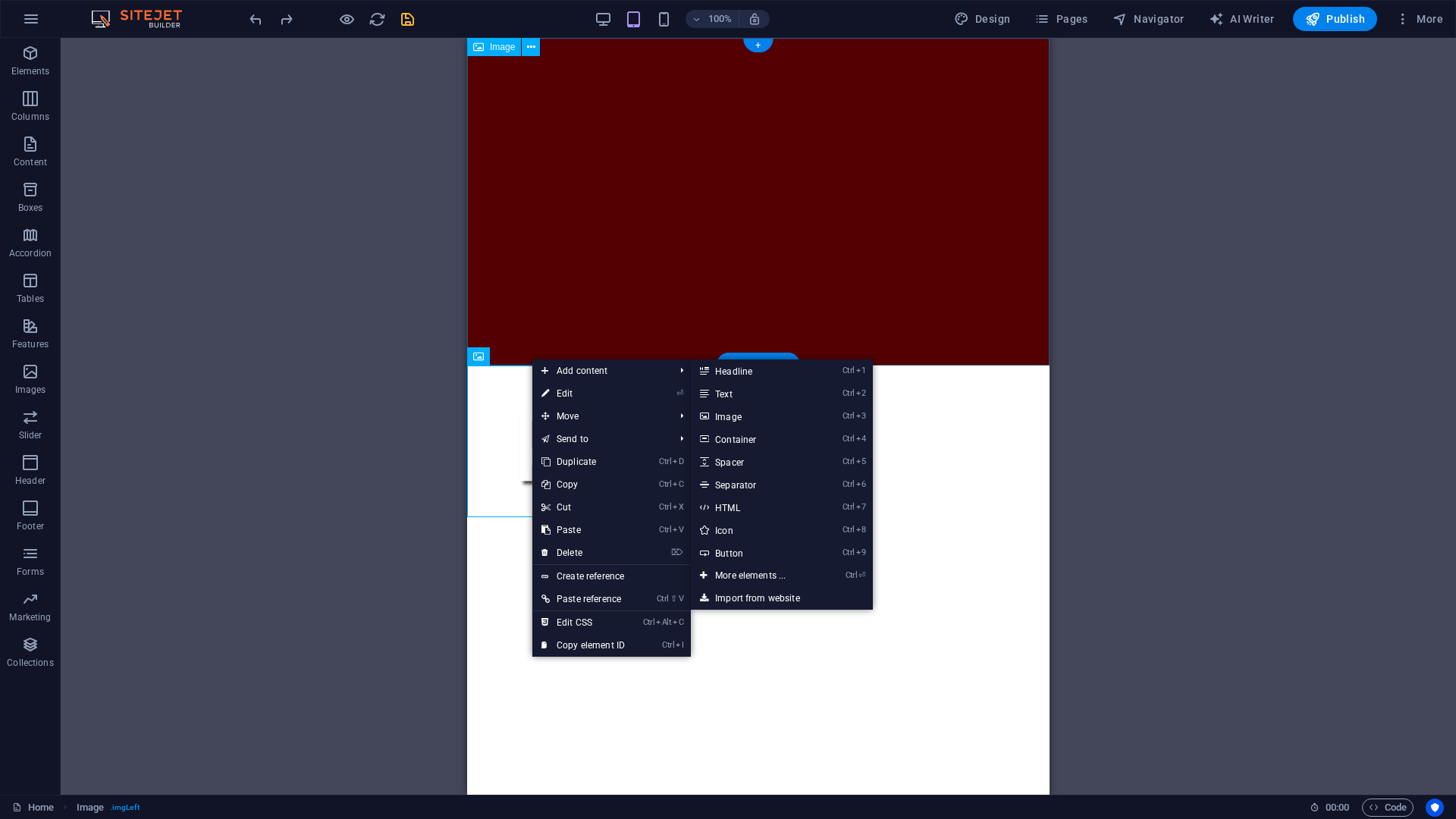
click at [619, 241] on figure at bounding box center [758, 201] width 582 height 328
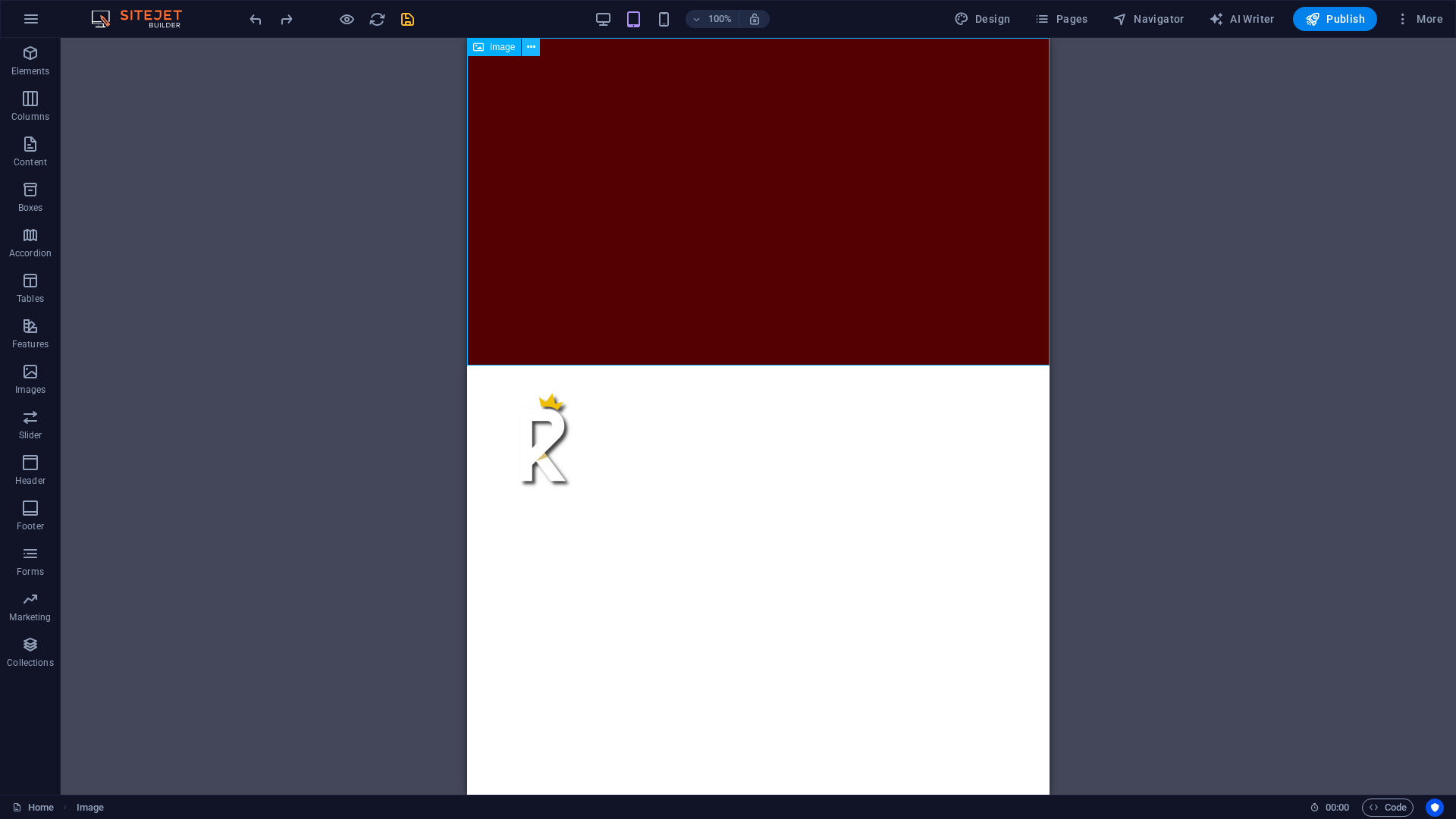
click at [525, 42] on button at bounding box center [531, 47] width 18 height 18
click at [532, 49] on icon at bounding box center [531, 47] width 8 height 16
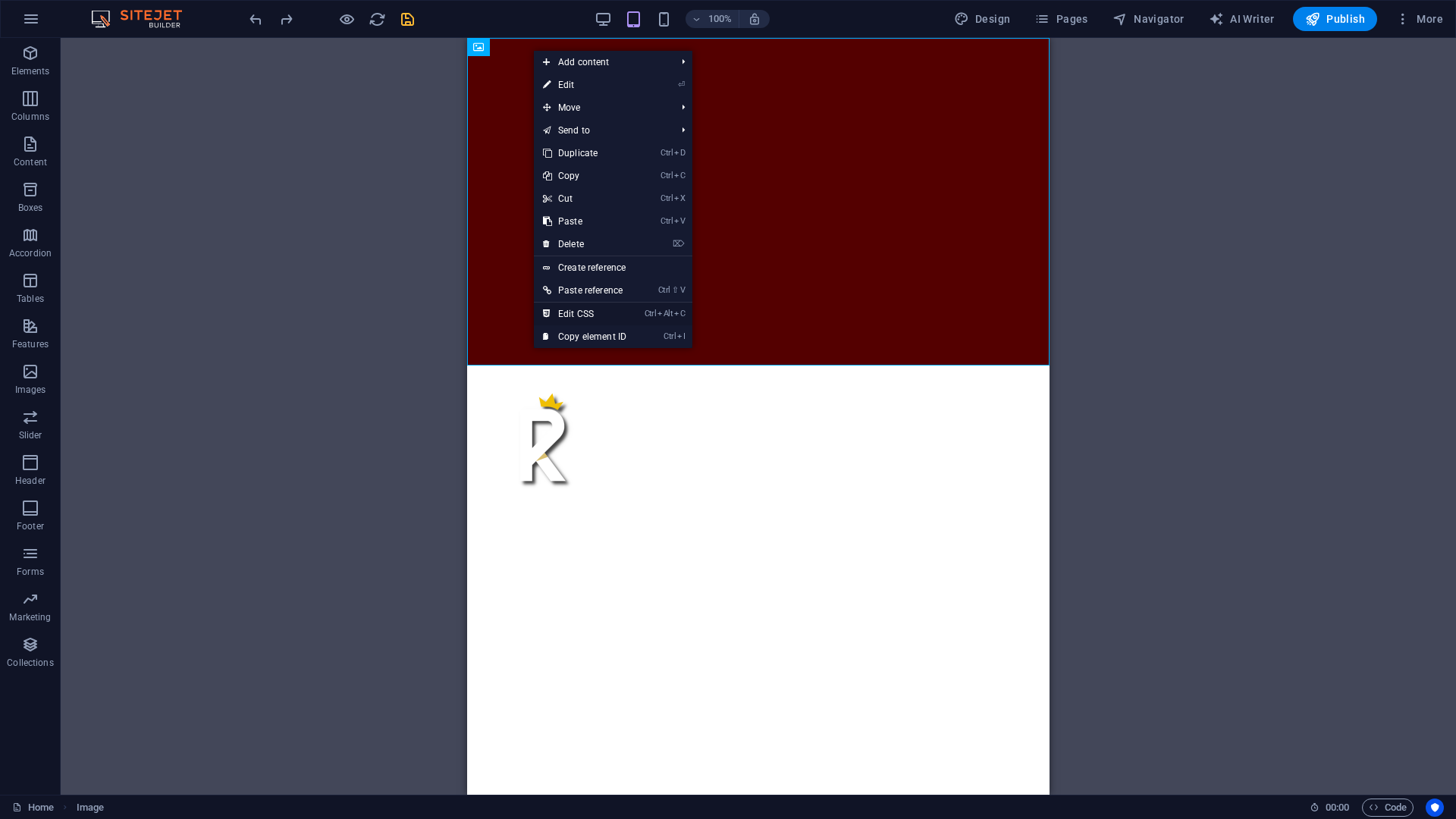
click at [607, 314] on link "Ctrl Alt C Edit CSS" at bounding box center [585, 314] width 102 height 23
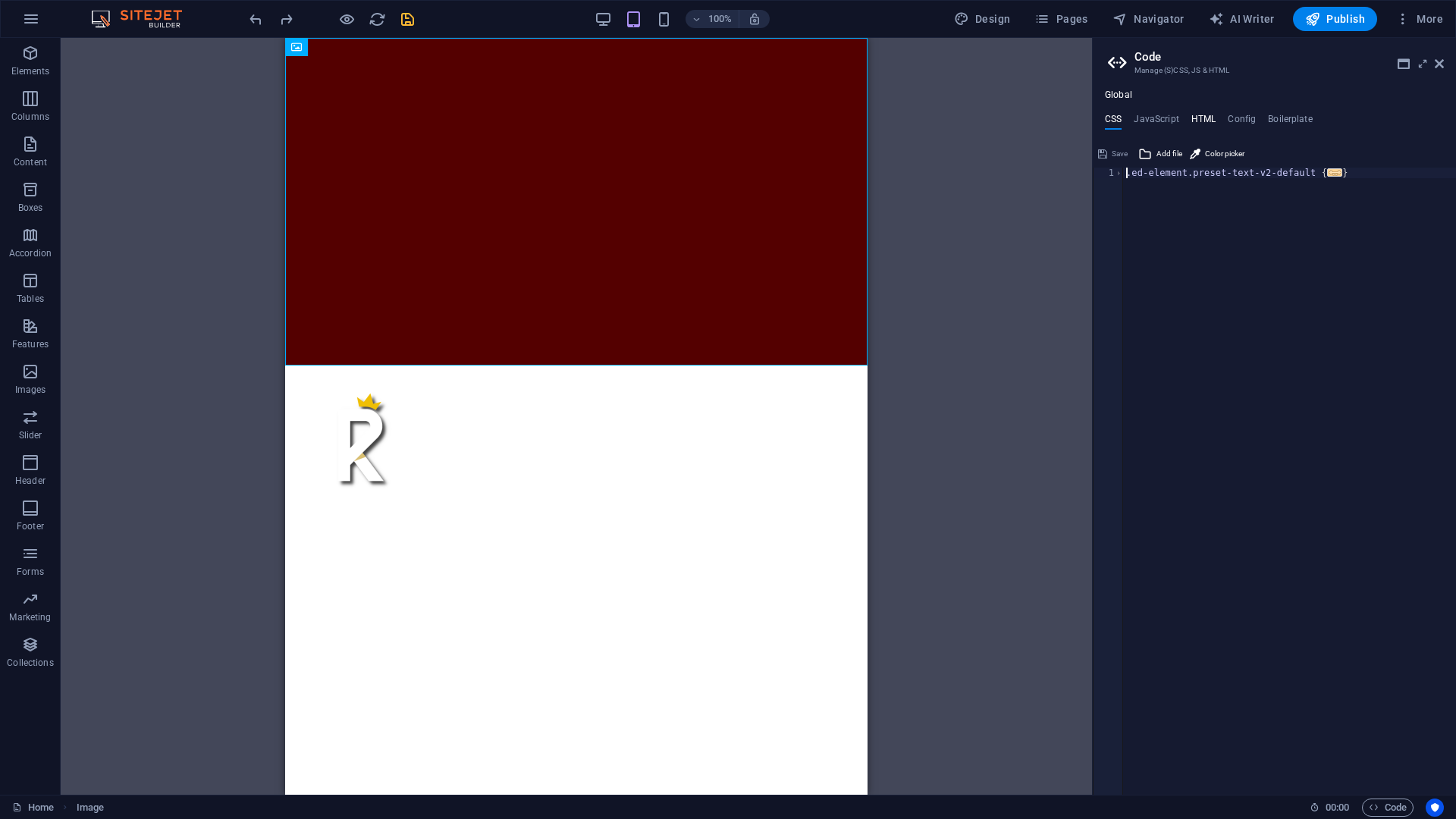
click at [1207, 119] on h4 "HTML" at bounding box center [1204, 122] width 25 height 17
type textarea "<a href="#main-content" class="wv-link-content button">Skip to main content</a>"
click at [1156, 114] on h4 "JavaScript" at bounding box center [1157, 122] width 45 height 17
click at [1251, 114] on h4 "Config" at bounding box center [1242, 122] width 28 height 17
type textarea "/**"
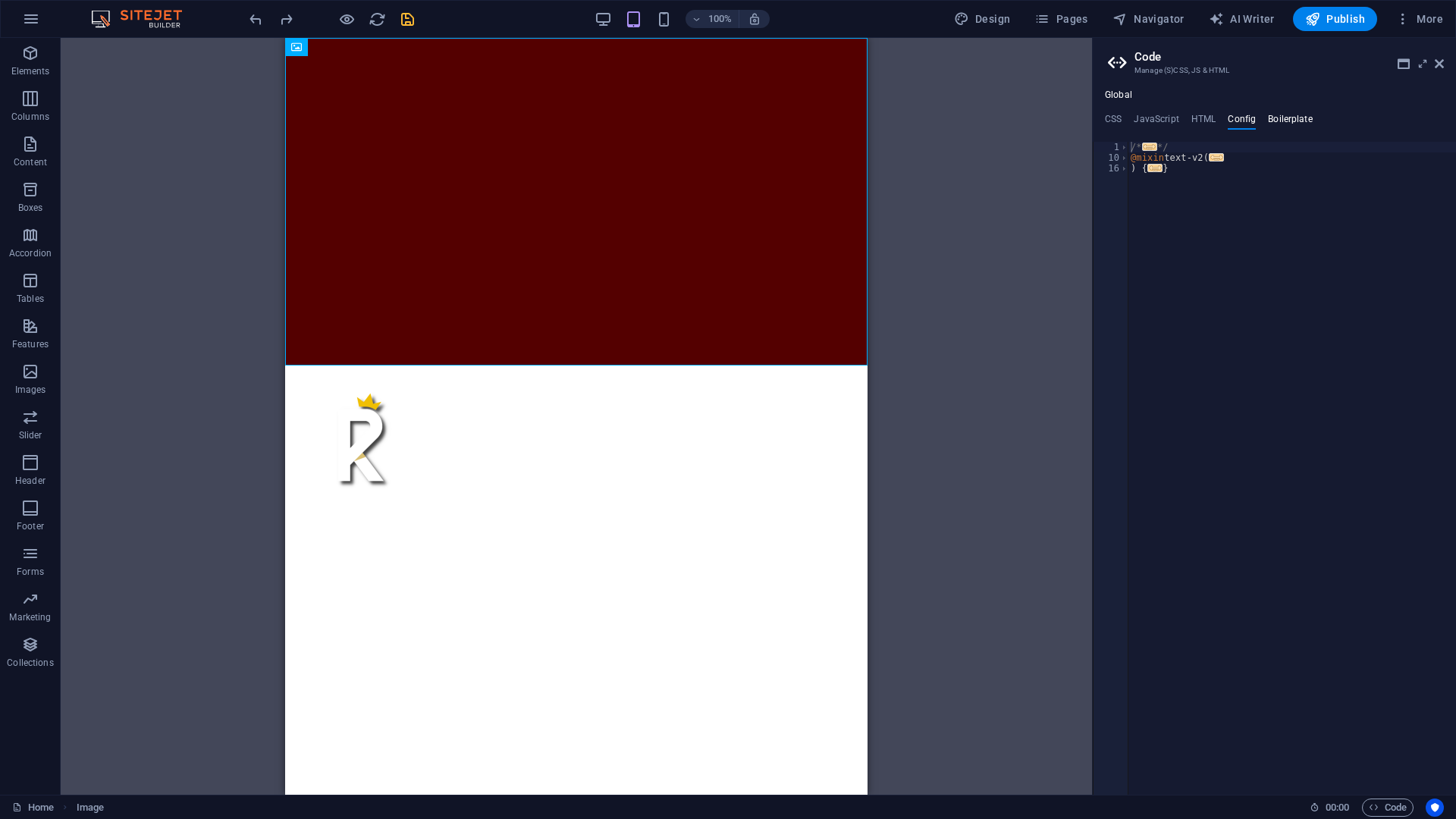
click at [1275, 116] on h4 "Boilerplate" at bounding box center [1291, 122] width 45 height 17
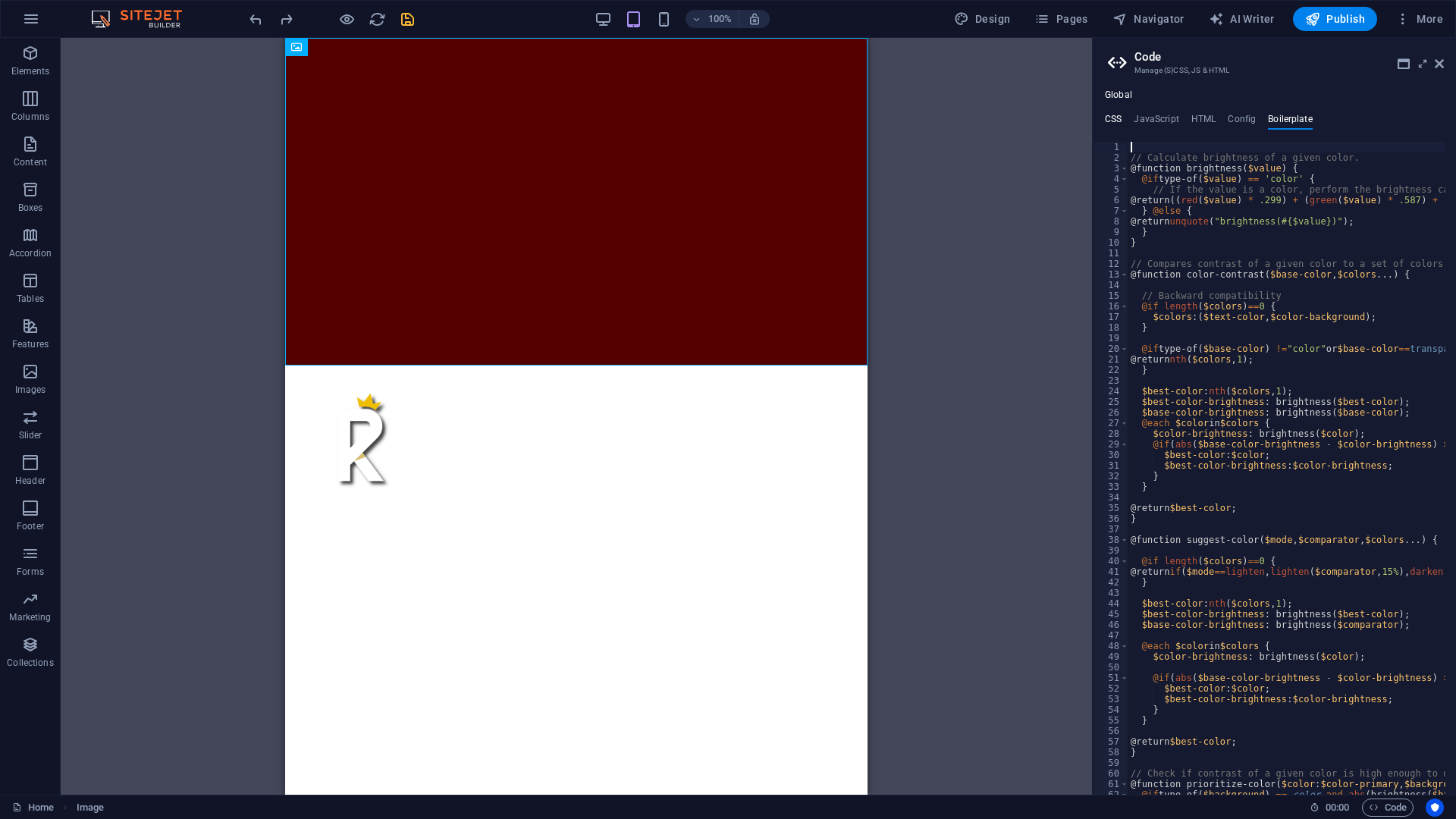
click at [1119, 116] on h4 "CSS" at bounding box center [1113, 122] width 17 height 17
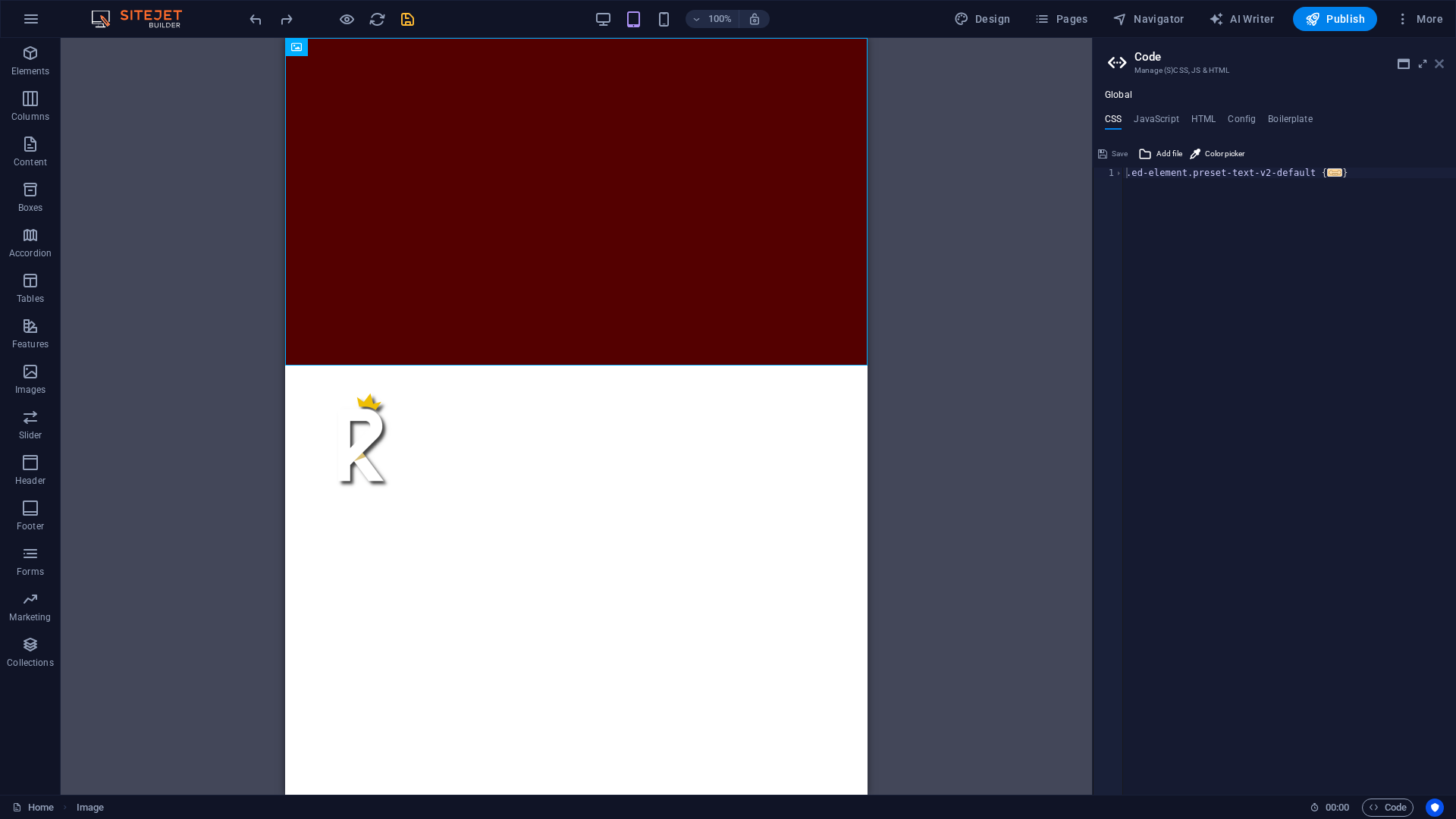
click at [1323, 63] on icon at bounding box center [1439, 63] width 9 height 13
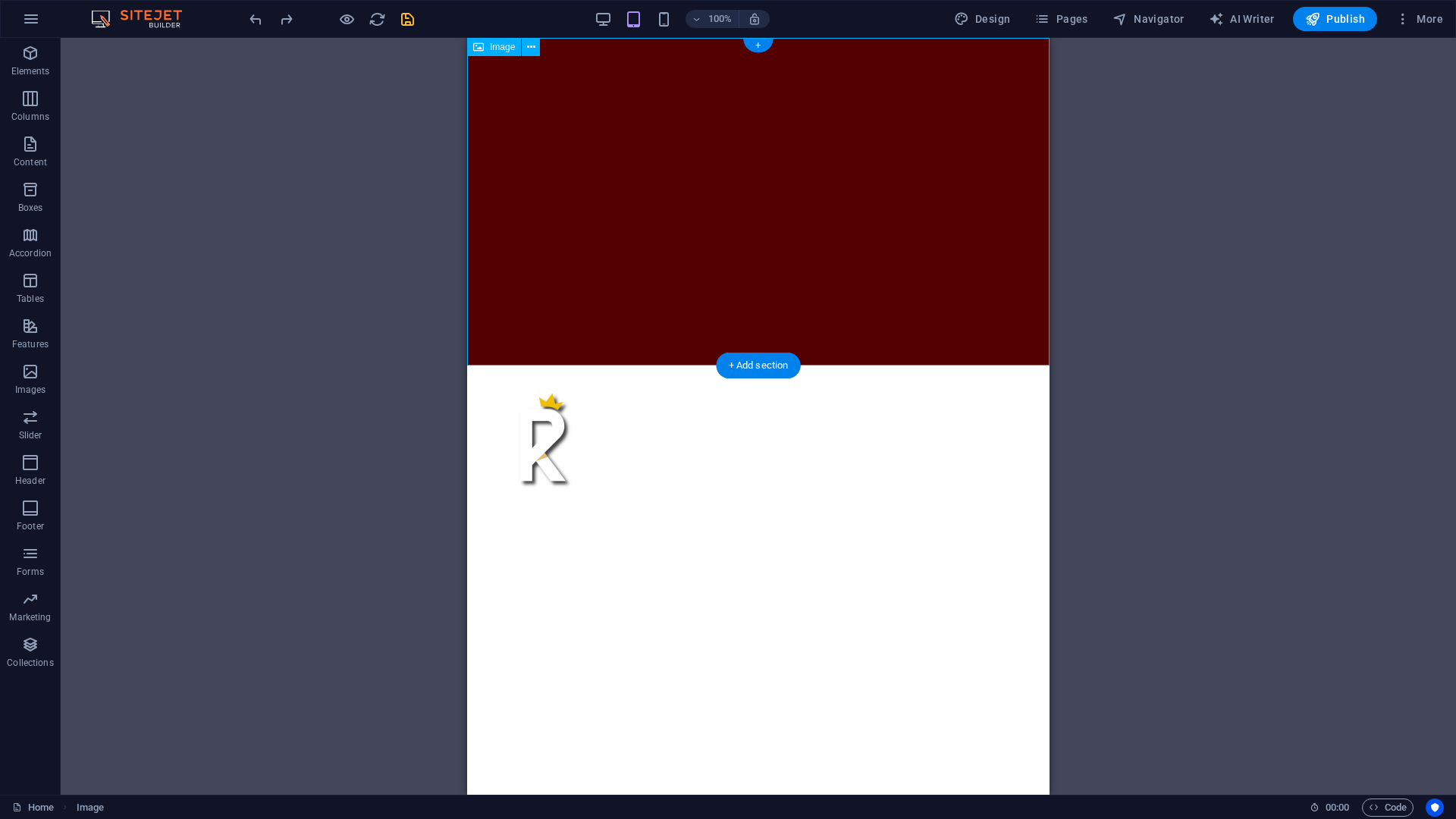
click at [575, 239] on figure at bounding box center [758, 201] width 582 height 328
click at [534, 52] on icon at bounding box center [531, 47] width 8 height 16
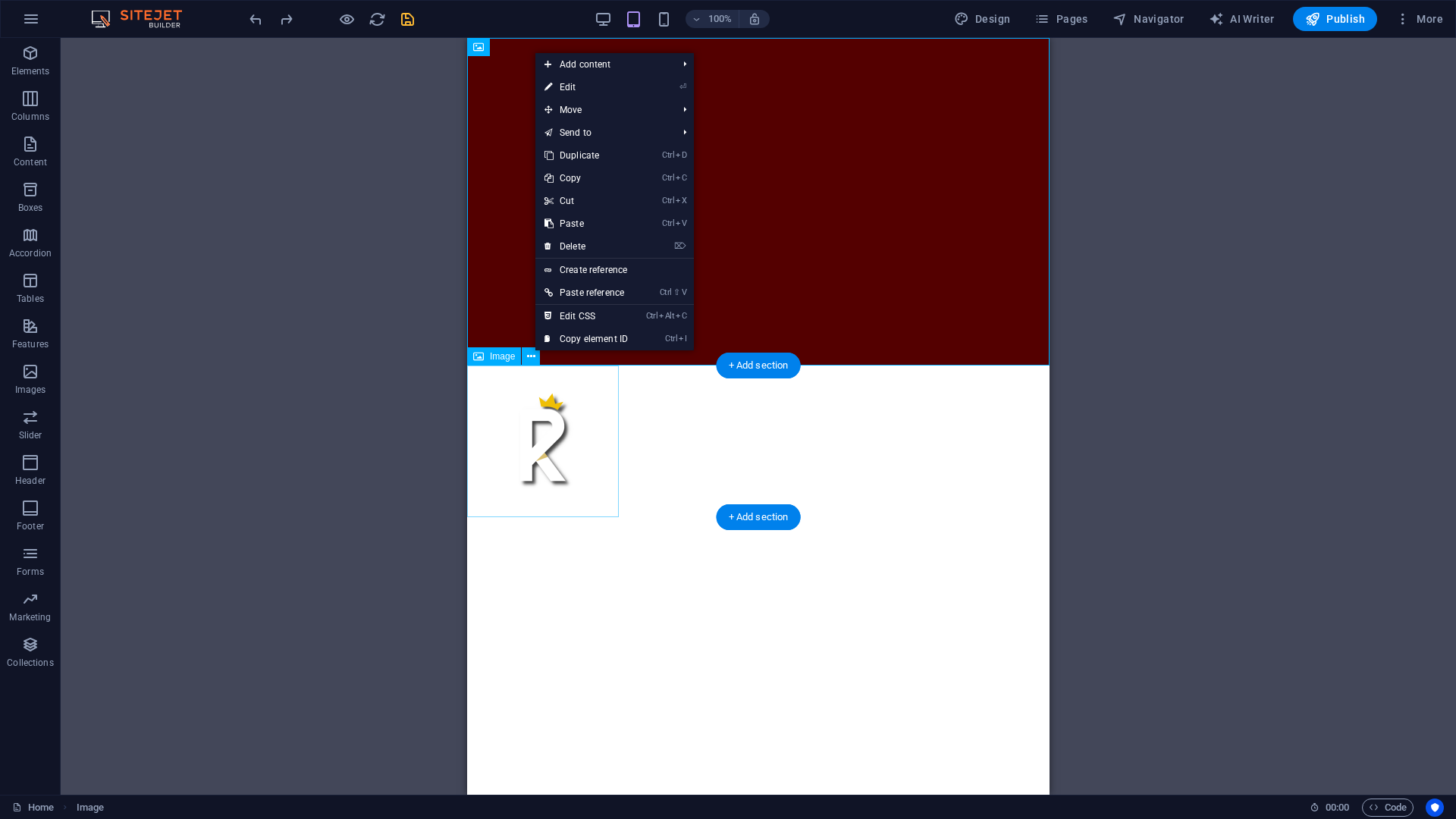
click at [556, 423] on figure at bounding box center [543, 441] width 152 height 152
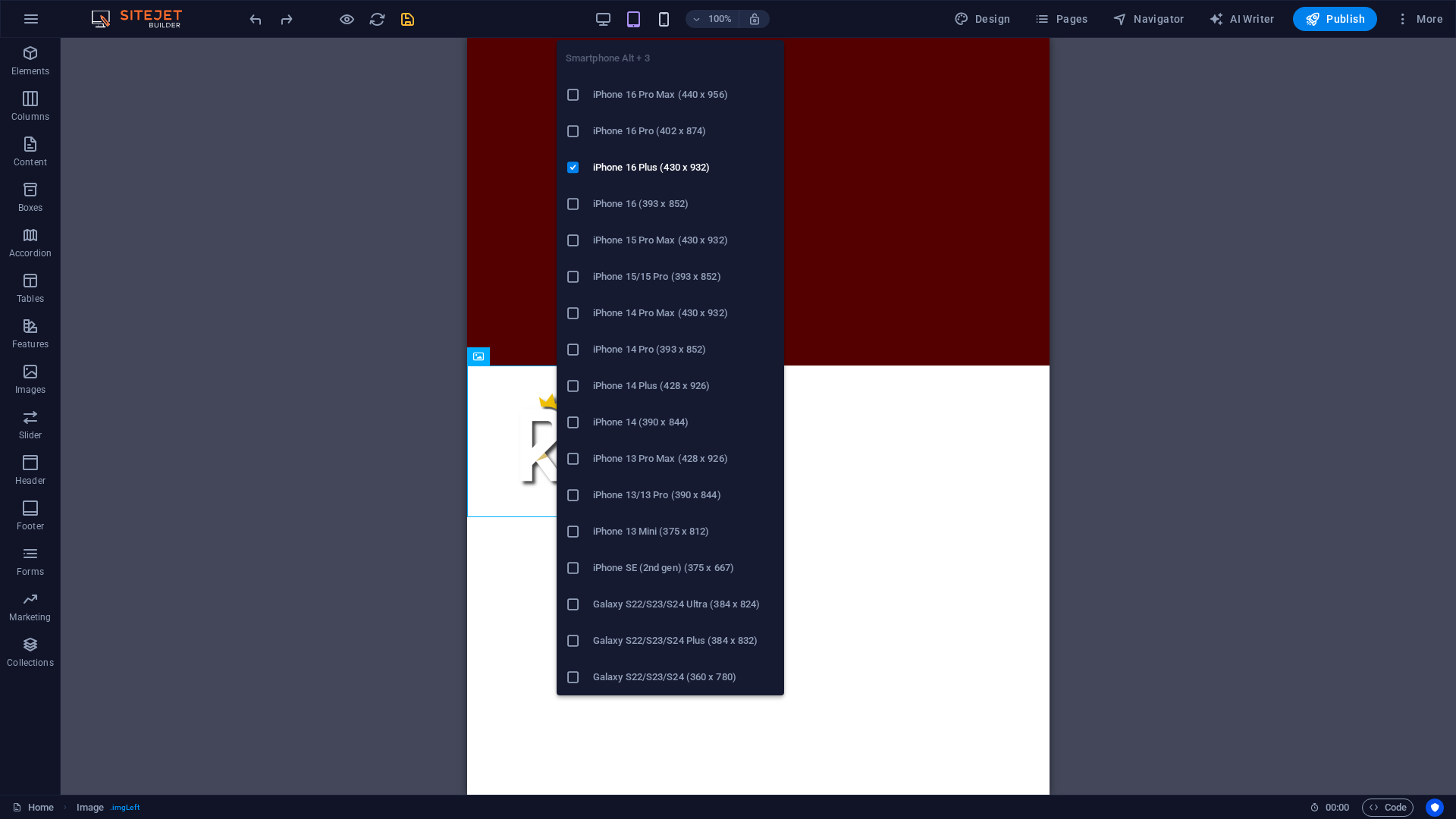
click at [666, 22] on icon "button" at bounding box center [664, 19] width 18 height 18
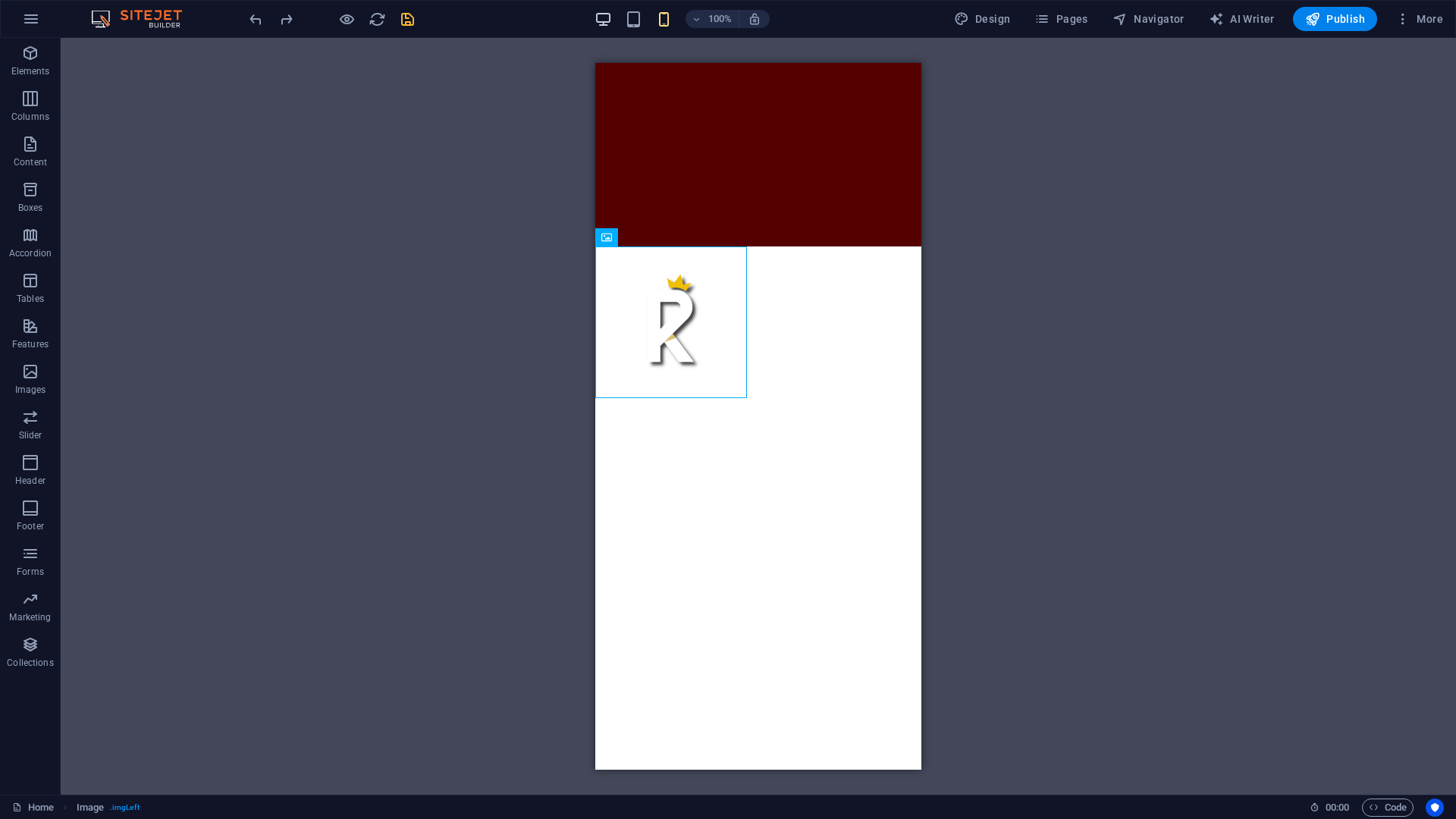
click at [597, 18] on span "button" at bounding box center [604, 19] width 18 height 18
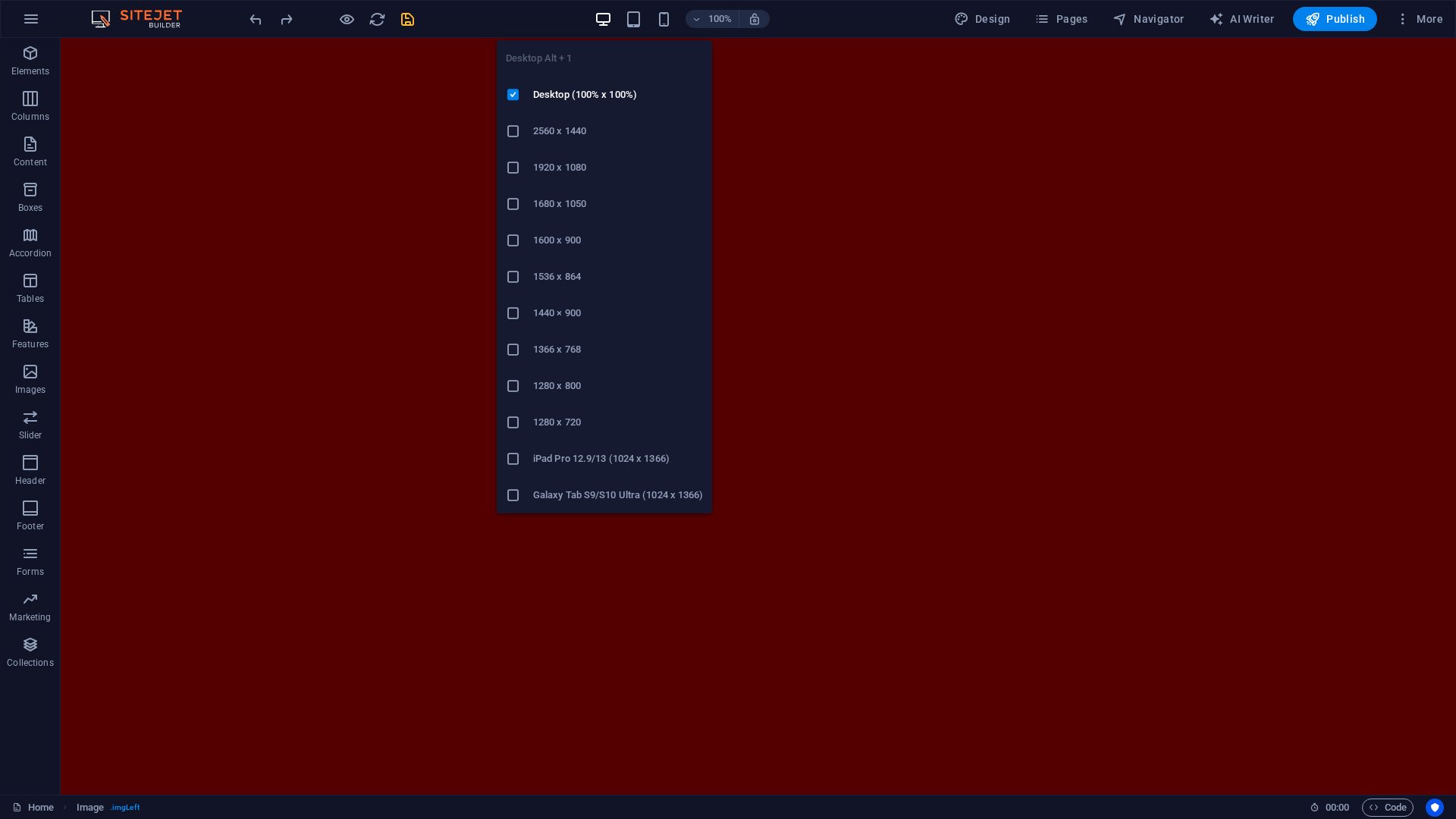
scroll to position [173, 0]
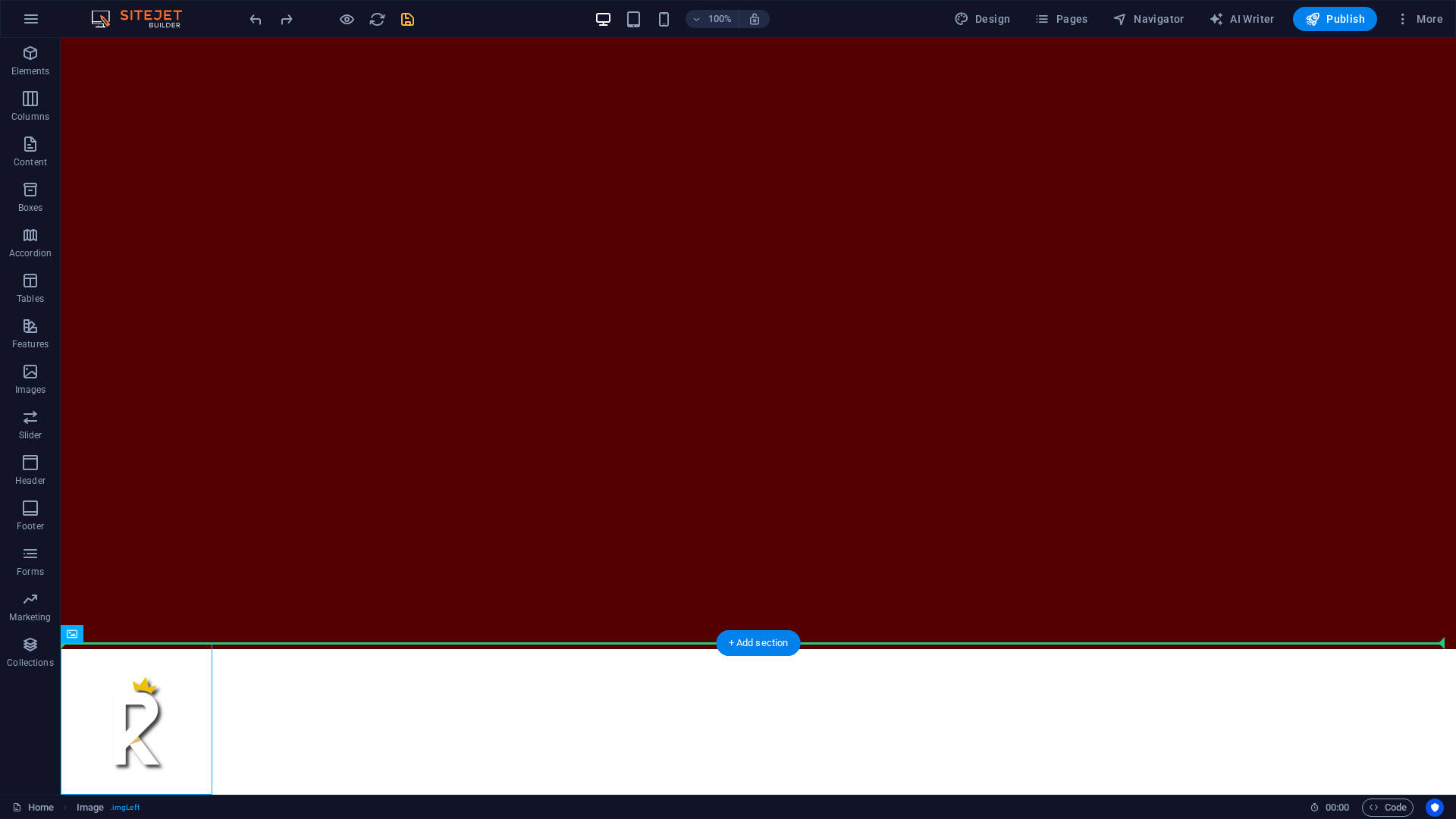
drag, startPoint x: 158, startPoint y: 691, endPoint x: 231, endPoint y: 653, distance: 82.3
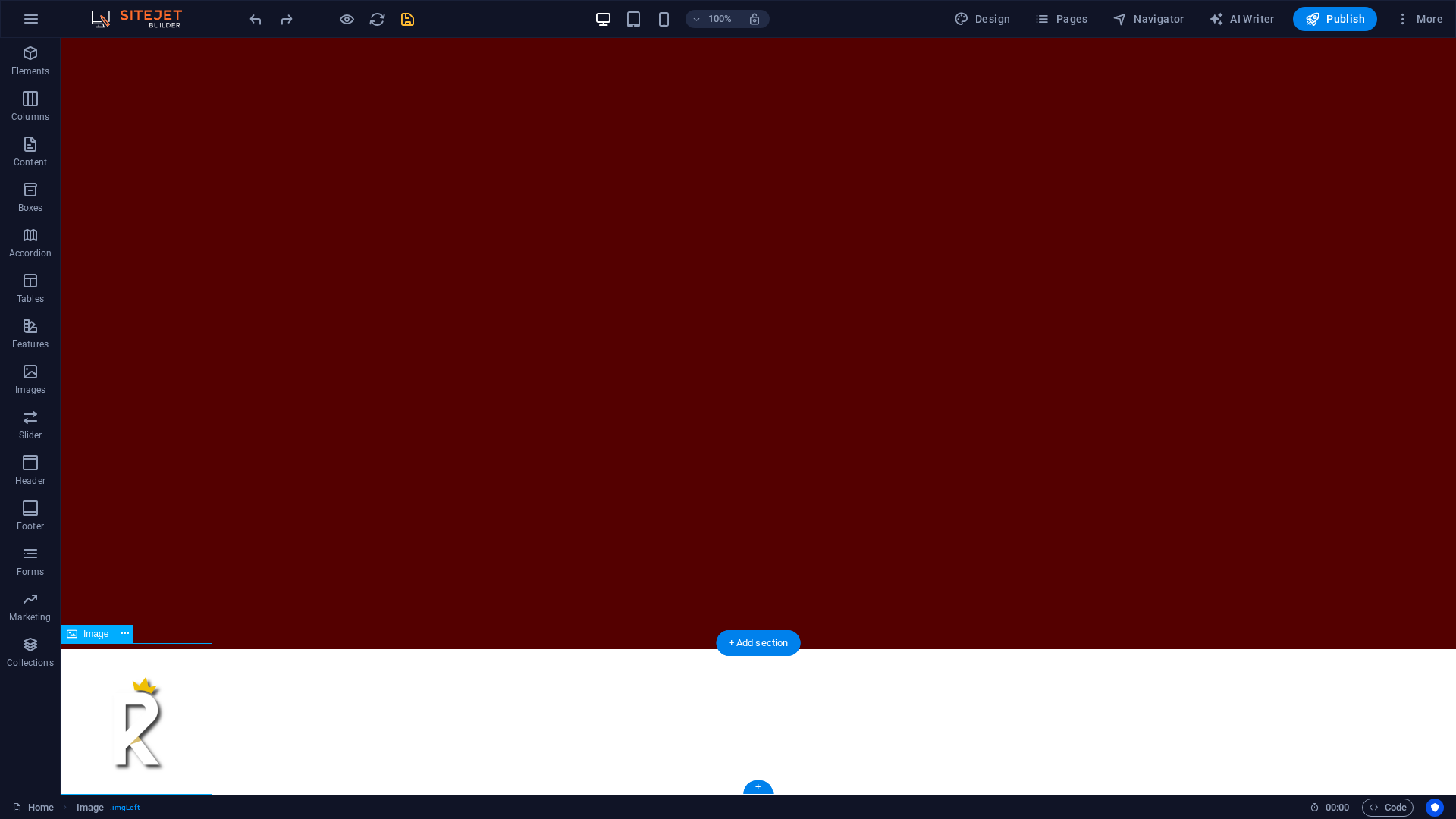
drag, startPoint x: 147, startPoint y: 689, endPoint x: 225, endPoint y: 465, distance: 237.2
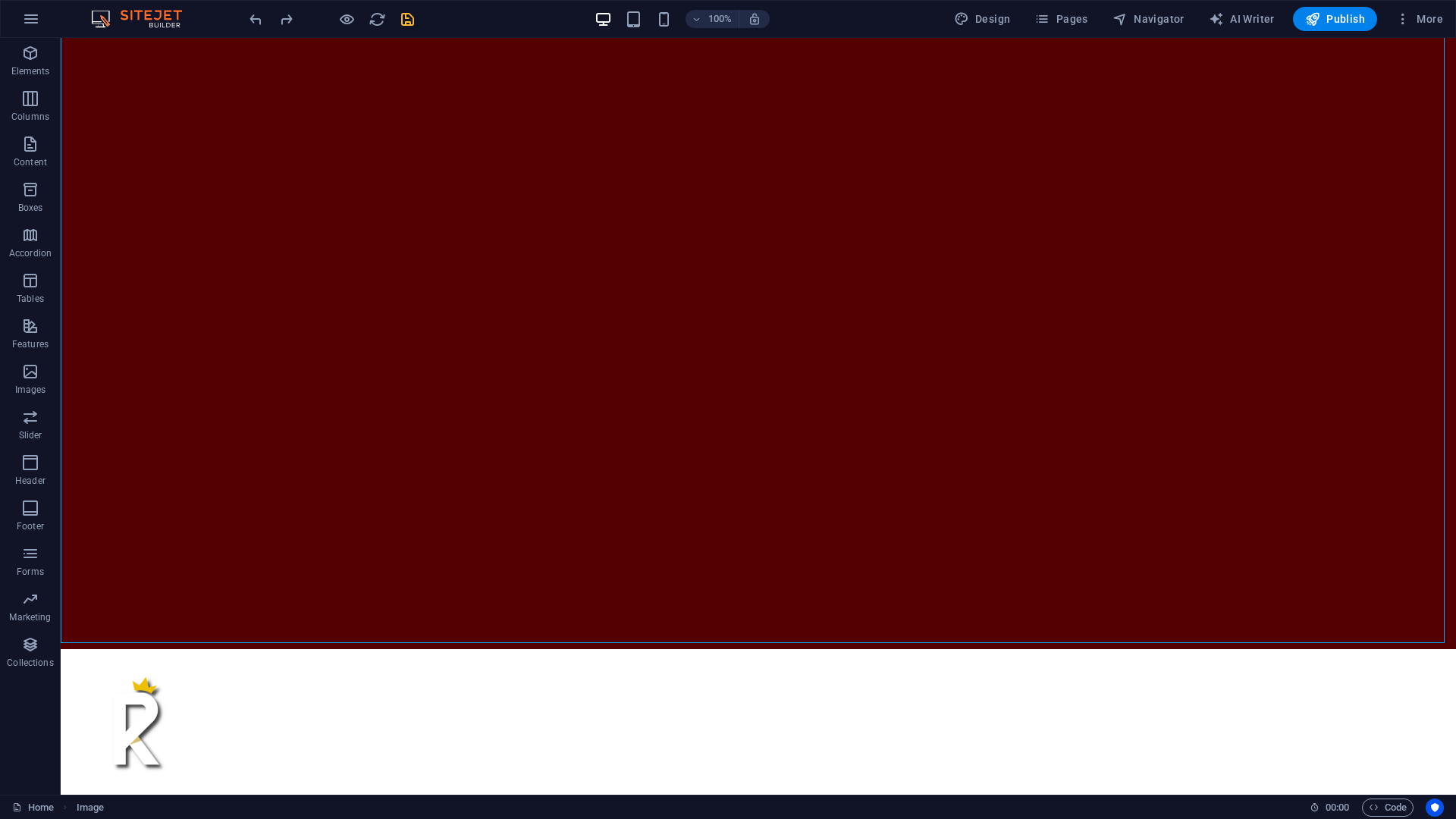
click at [555, 627] on html "Skip to main content" at bounding box center [758, 332] width 1395 height 937
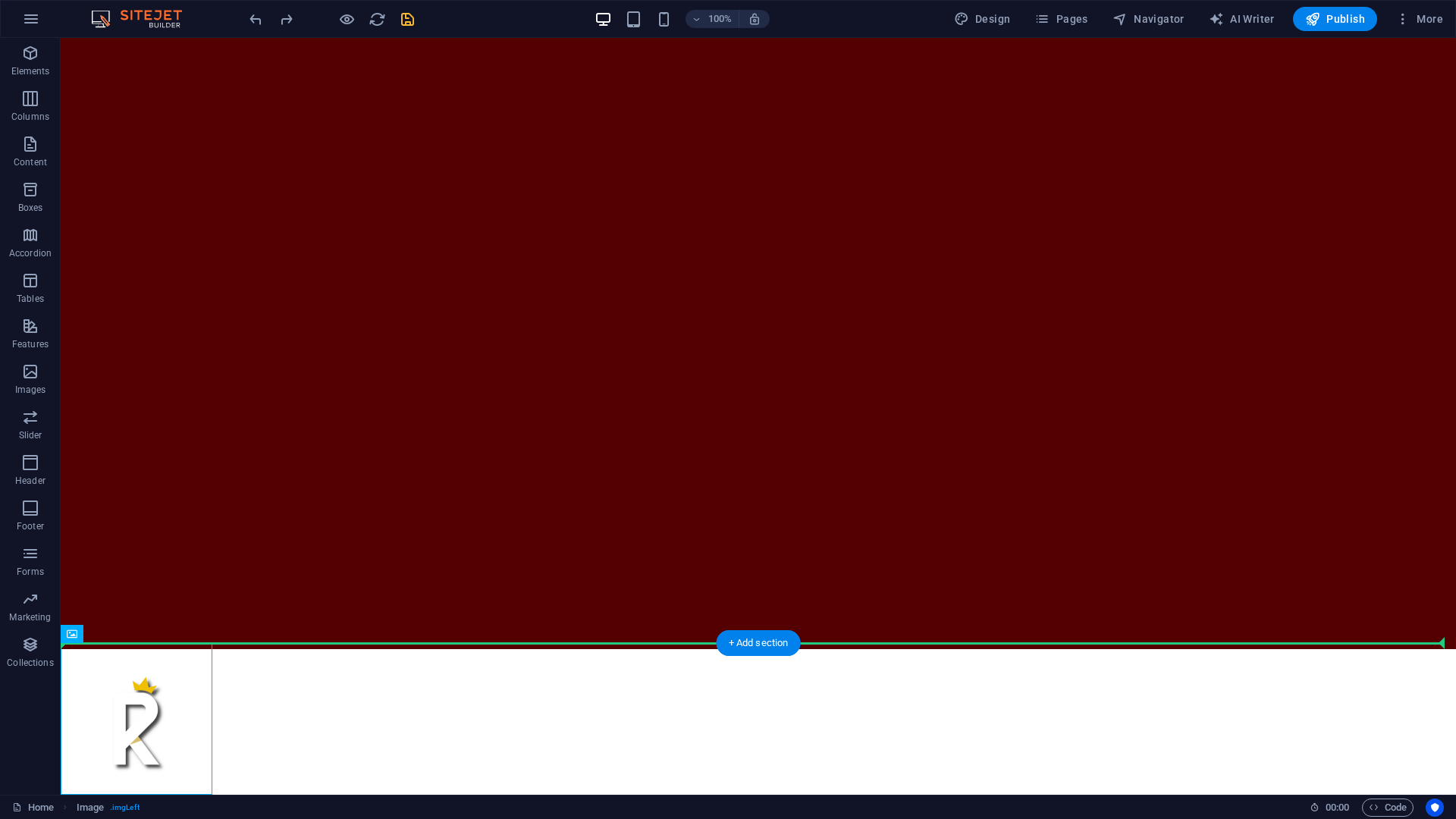
drag, startPoint x: 145, startPoint y: 706, endPoint x: 287, endPoint y: 457, distance: 286.6
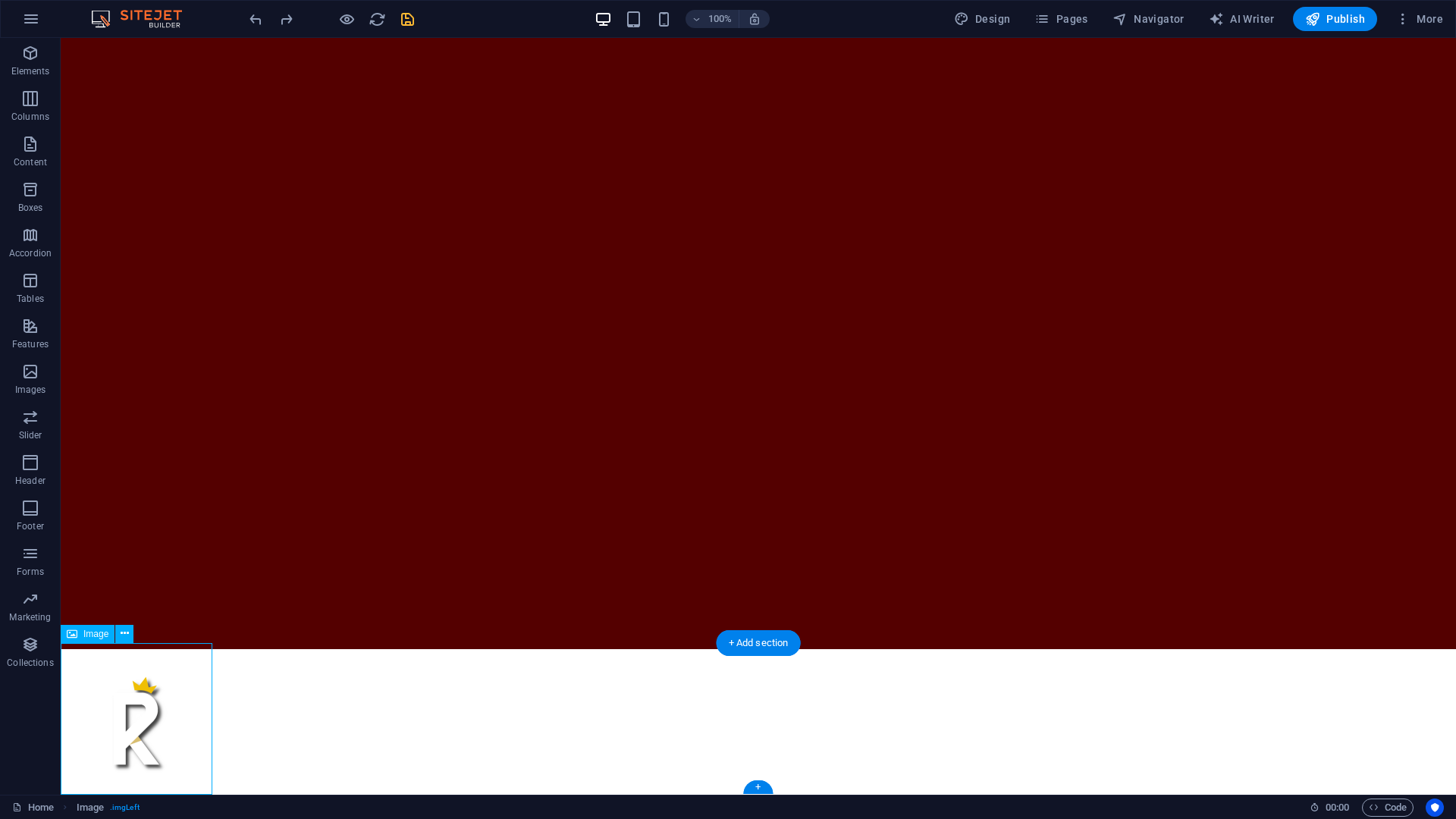
click at [135, 627] on figure at bounding box center [137, 726] width 152 height 152
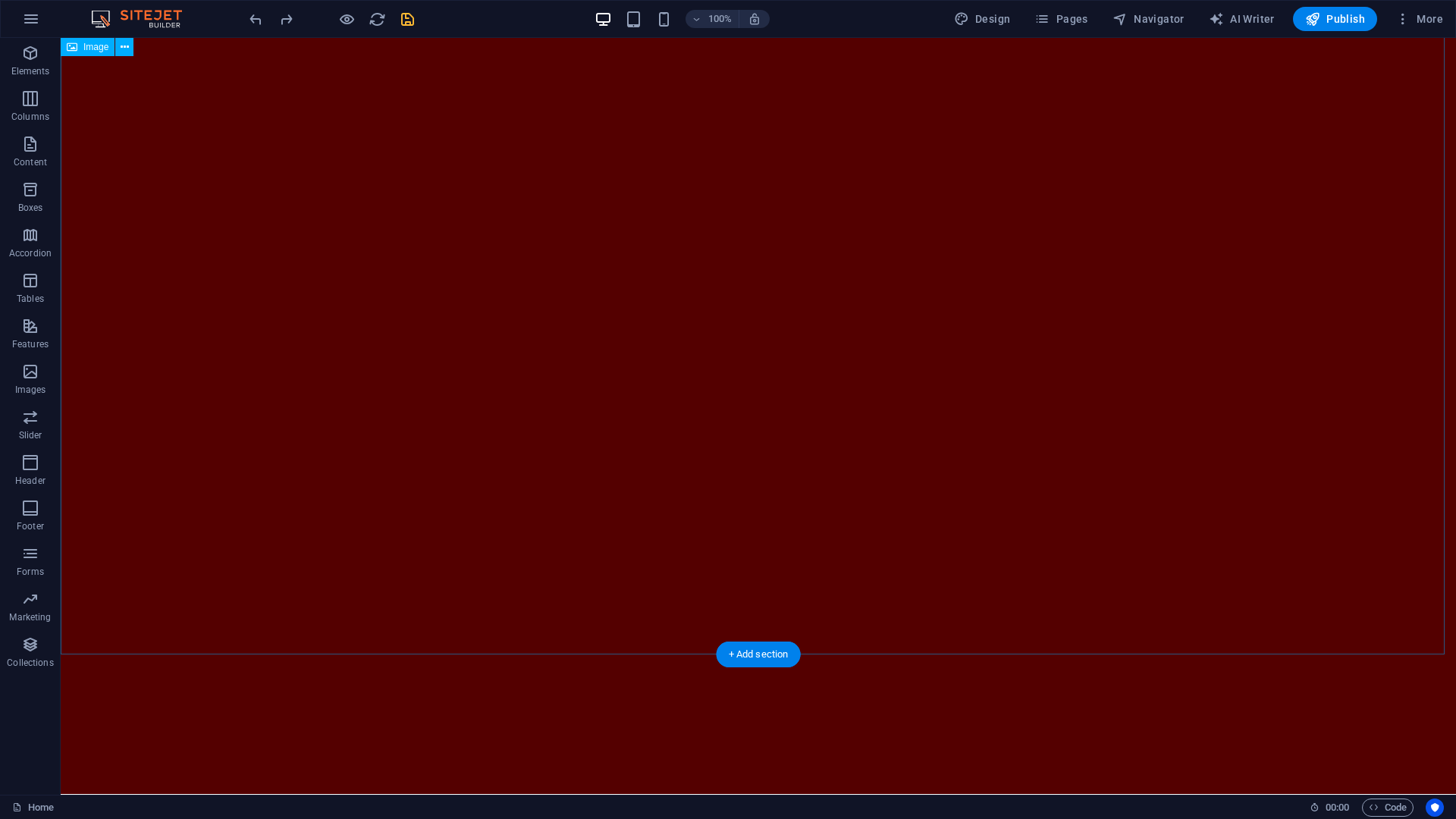
scroll to position [0, 0]
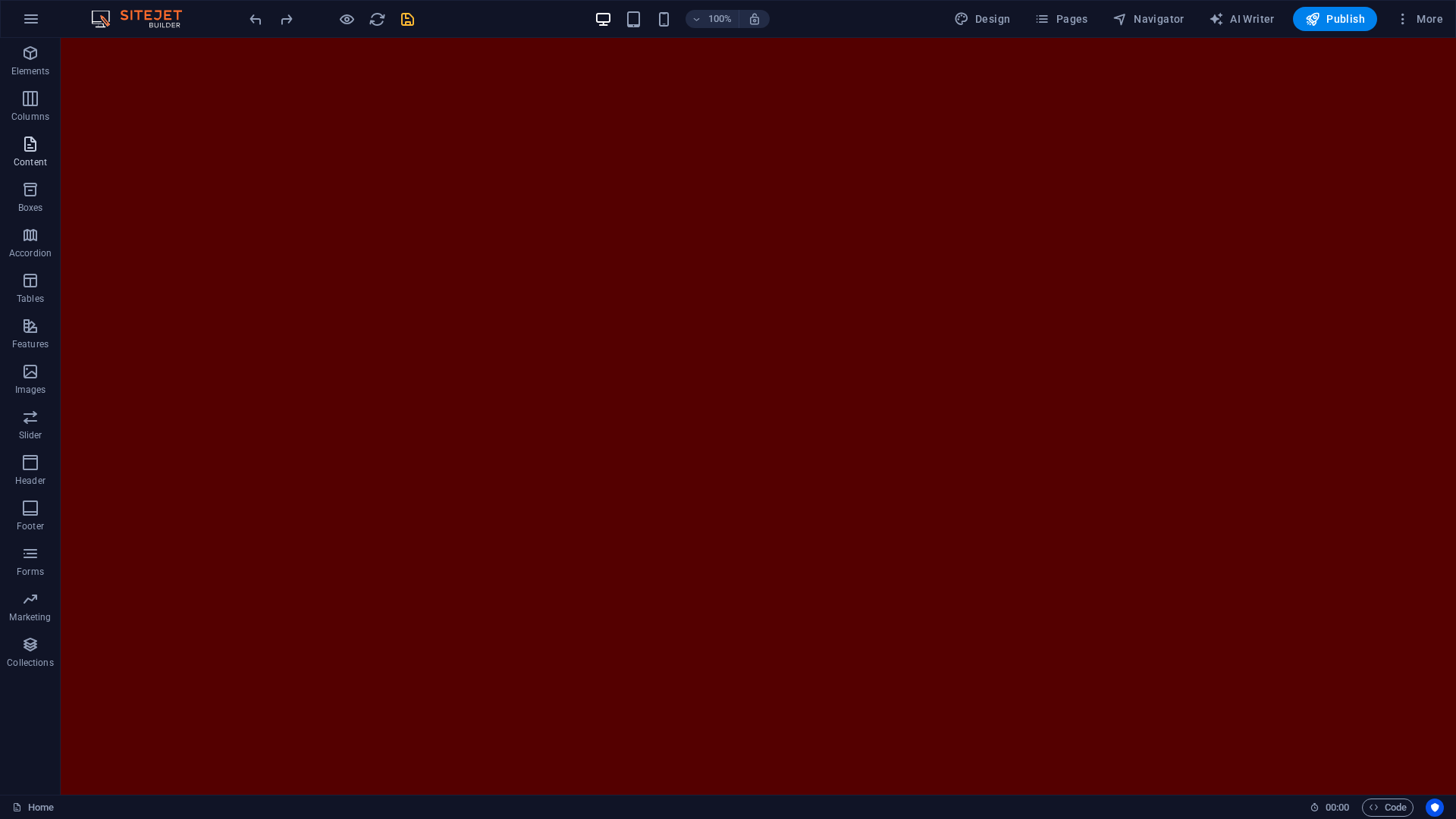
click at [29, 157] on p "Content" at bounding box center [30, 162] width 33 height 13
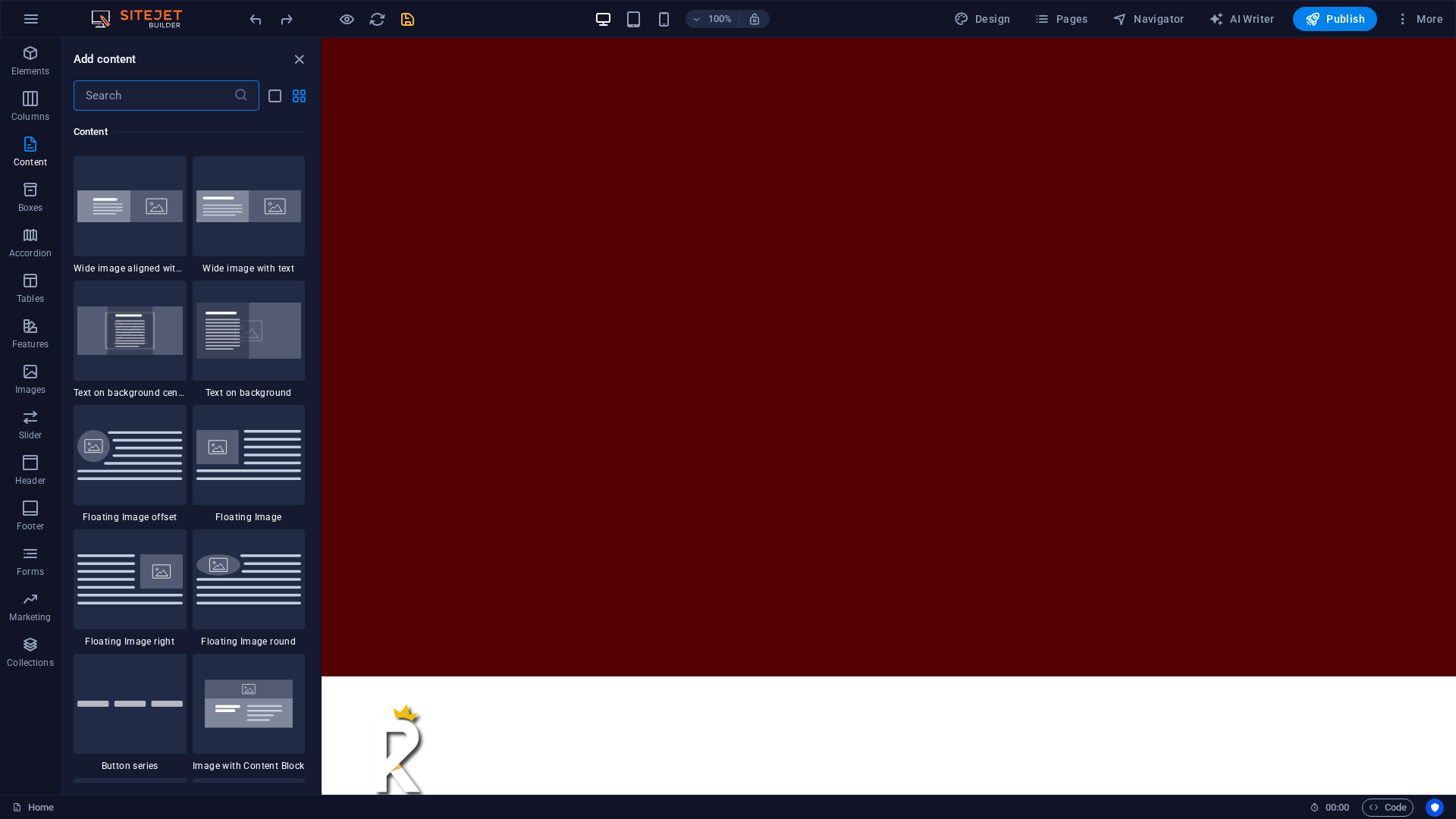
scroll to position [2872, 0]
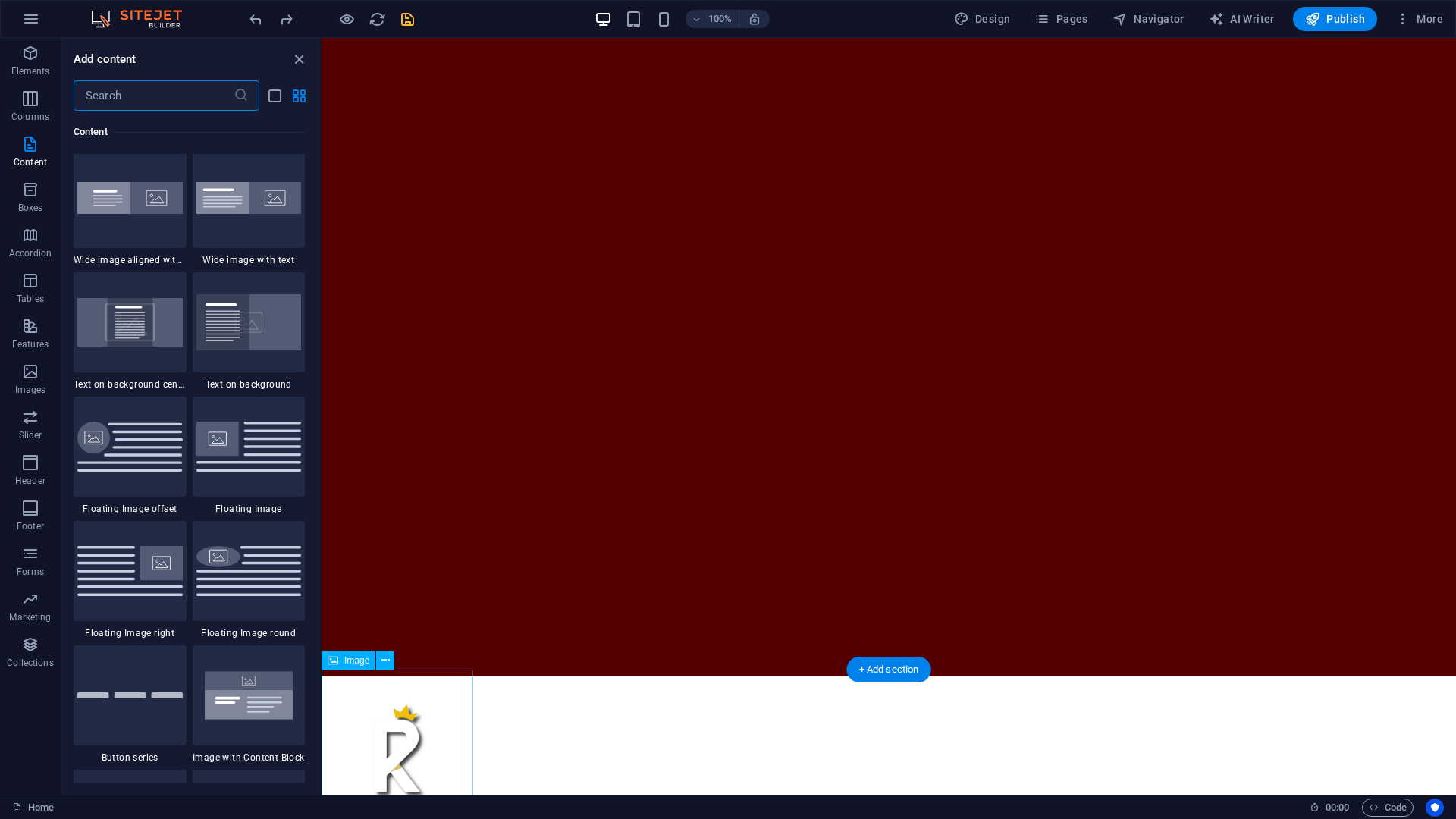
click at [413, 627] on figure at bounding box center [398, 752] width 152 height 152
click at [46, 60] on span "Elements" at bounding box center [30, 63] width 61 height 37
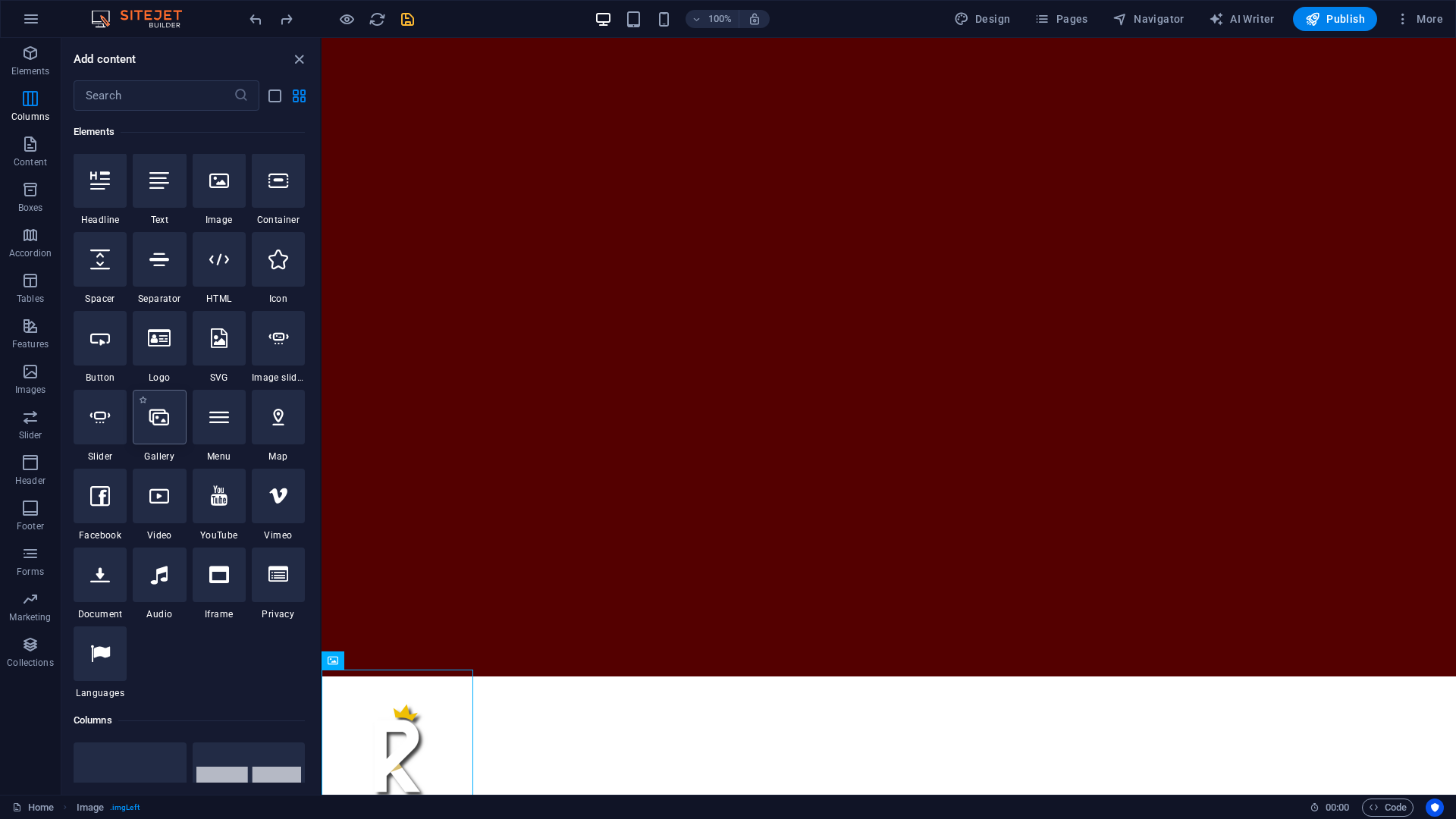
scroll to position [0, 0]
click at [28, 248] on p "Accordion" at bounding box center [30, 253] width 43 height 13
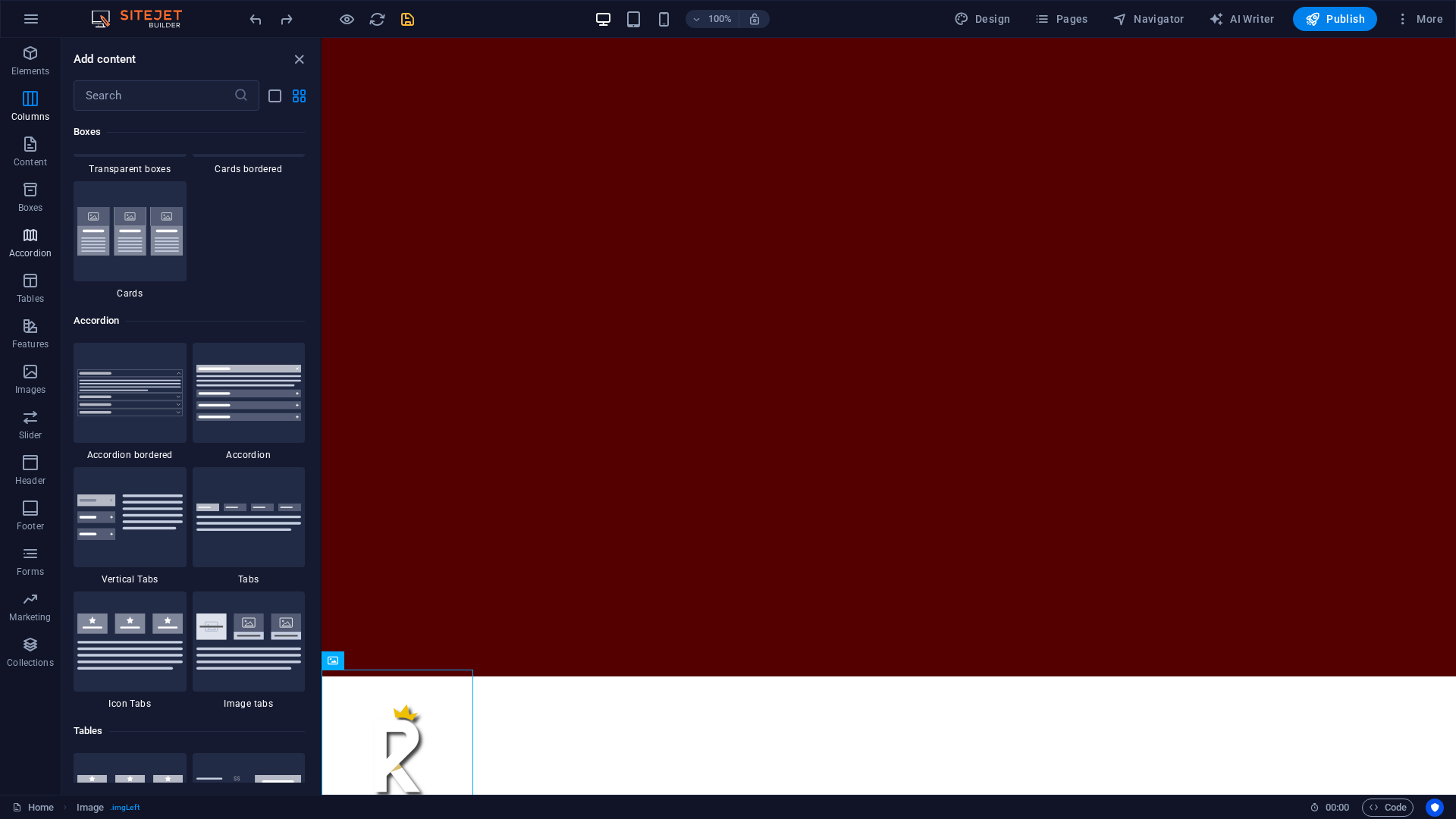
scroll to position [4681, 0]
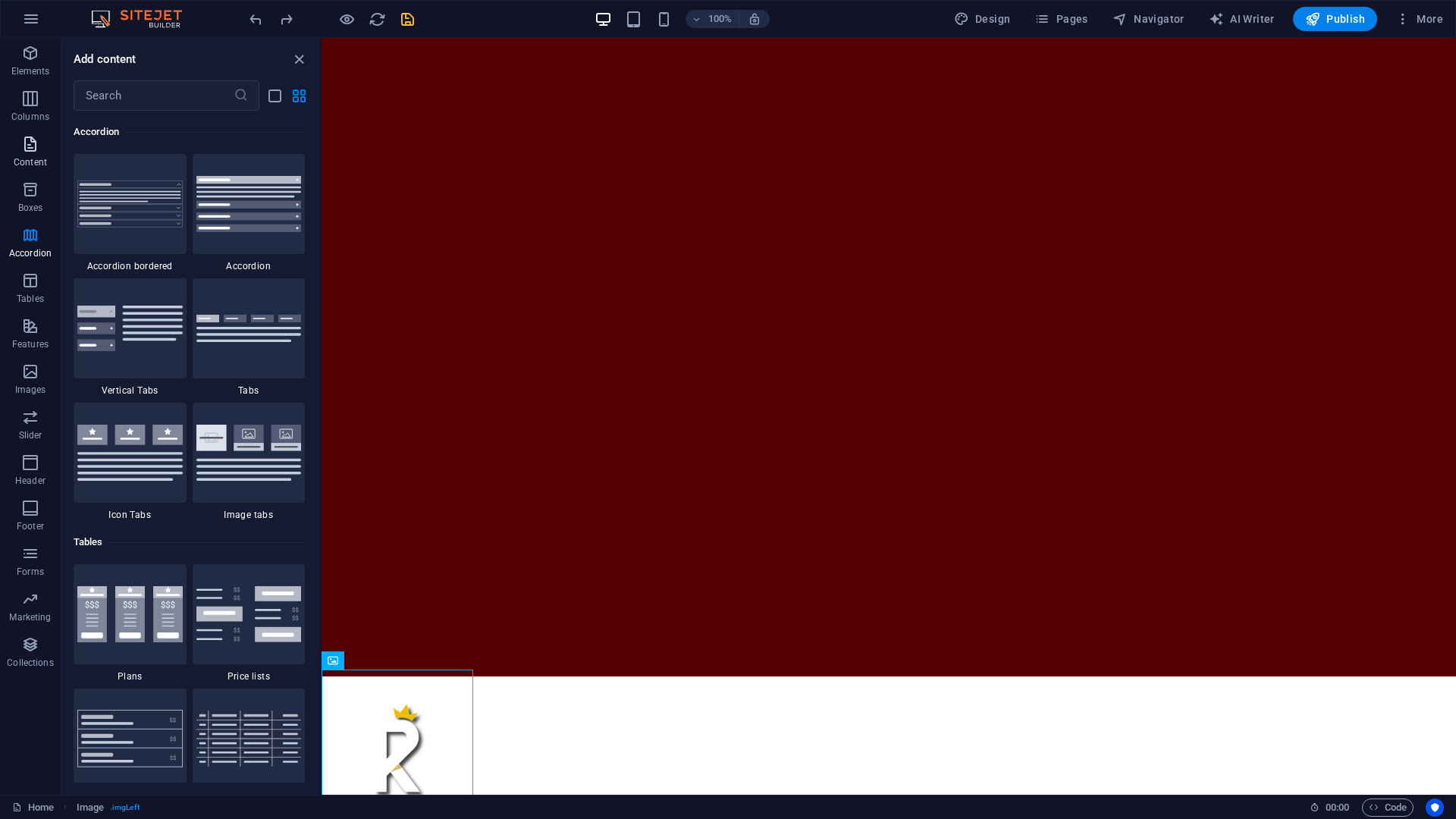
click at [21, 152] on icon "button" at bounding box center [30, 144] width 18 height 18
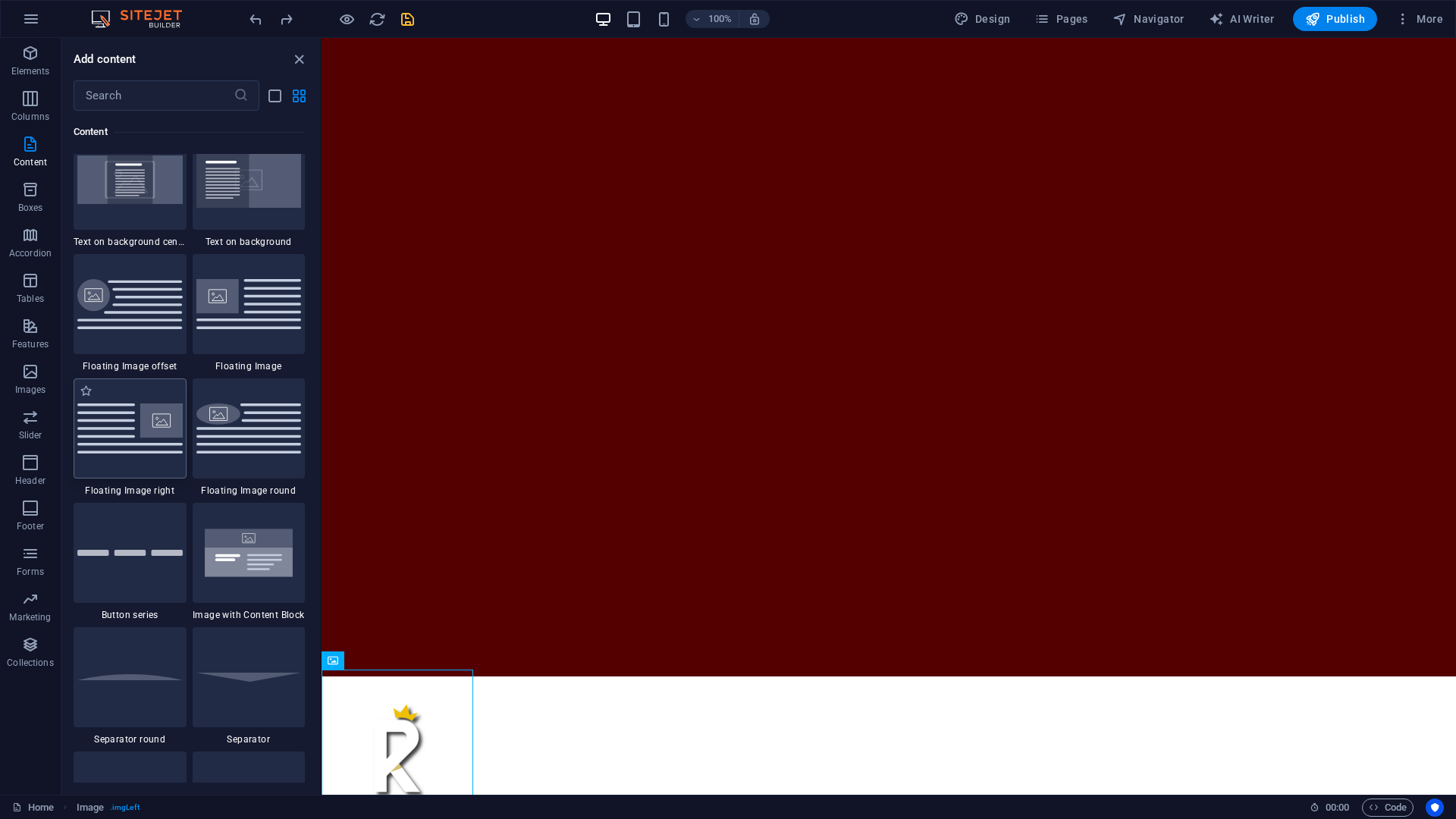
scroll to position [3023, 0]
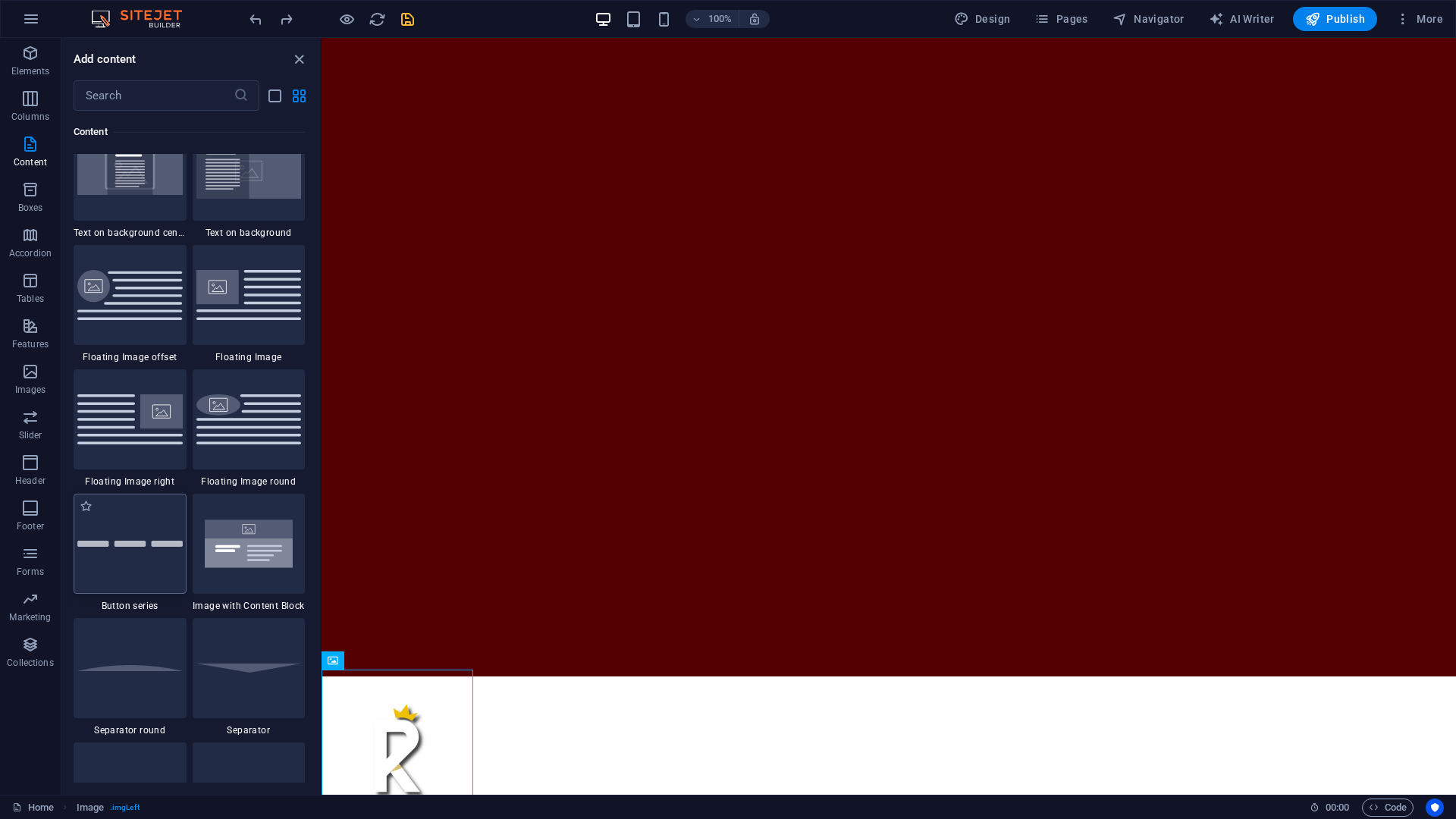
click at [143, 559] on div at bounding box center [130, 544] width 113 height 100
select select "rem"
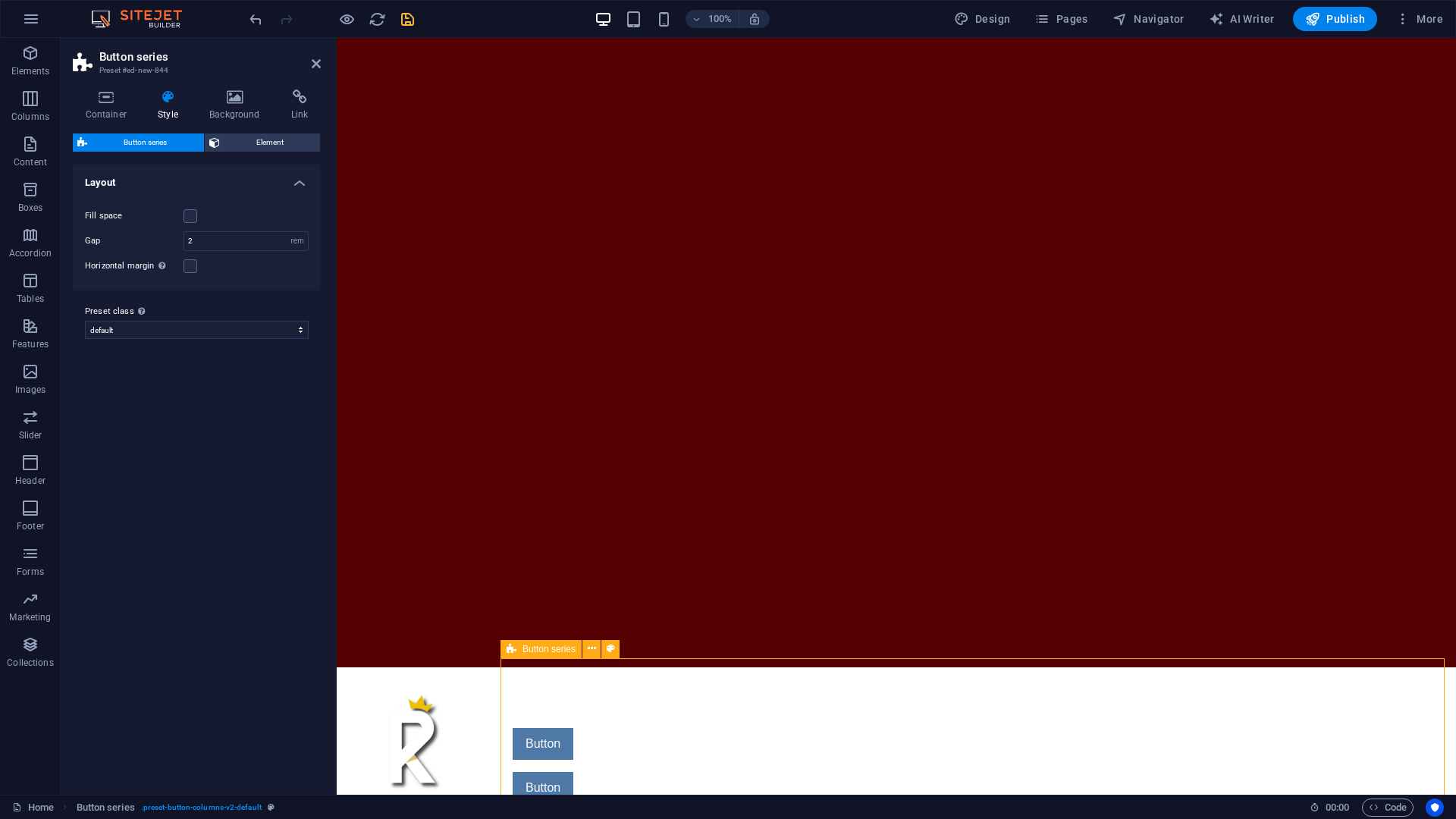
scroll to position [8, 0]
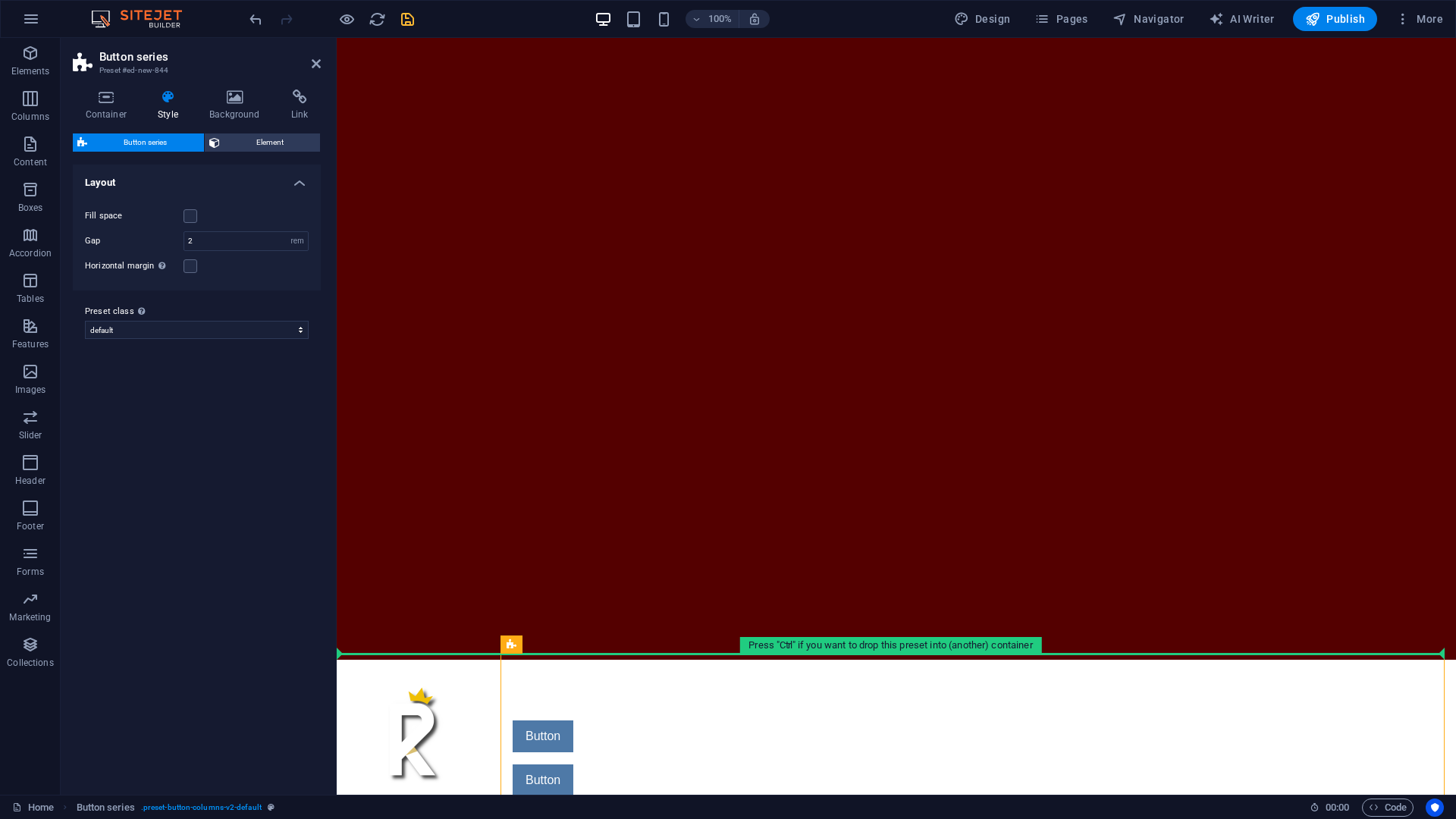
drag, startPoint x: 629, startPoint y: 708, endPoint x: 608, endPoint y: 566, distance: 143.5
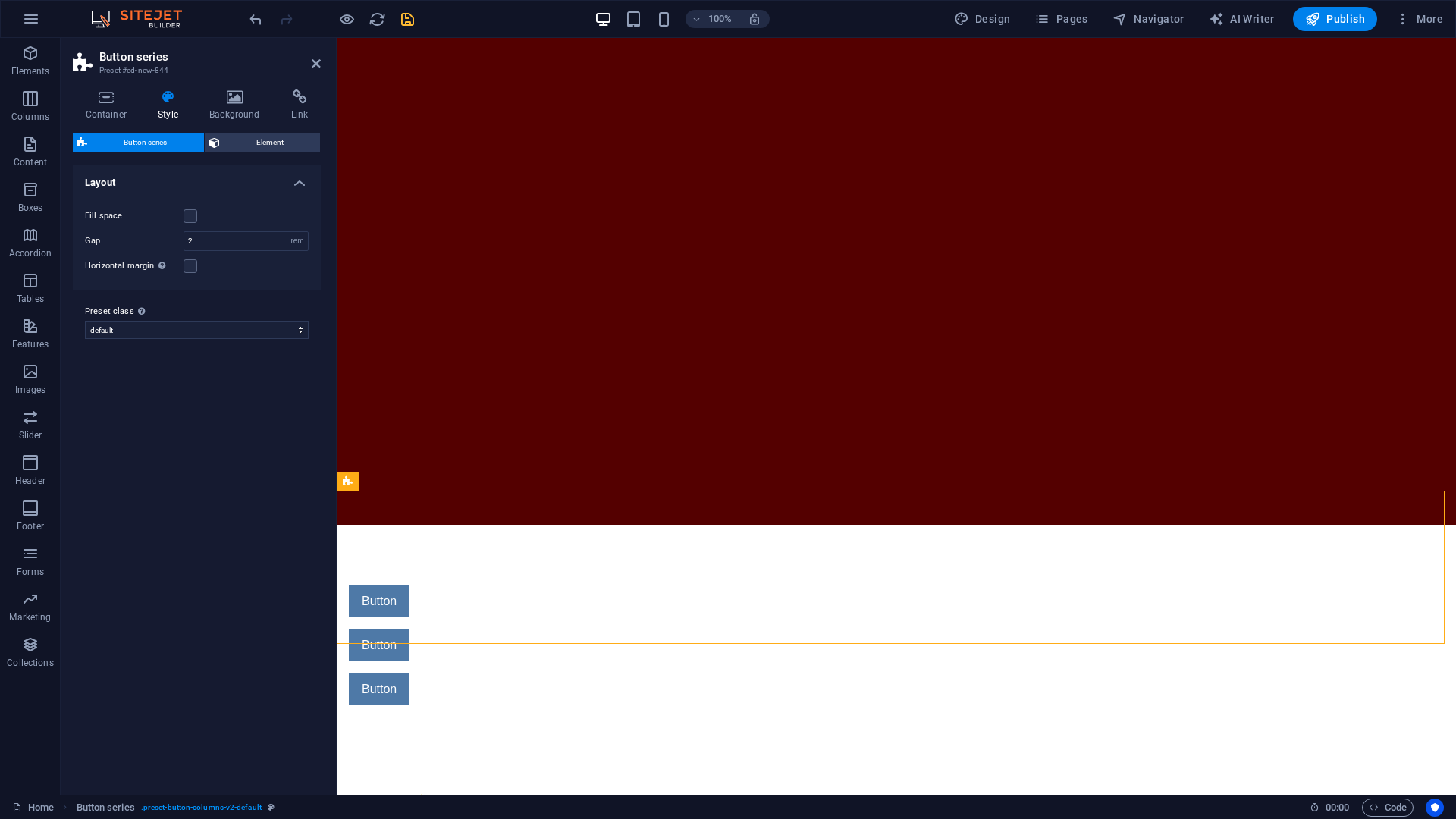
scroll to position [172, 0]
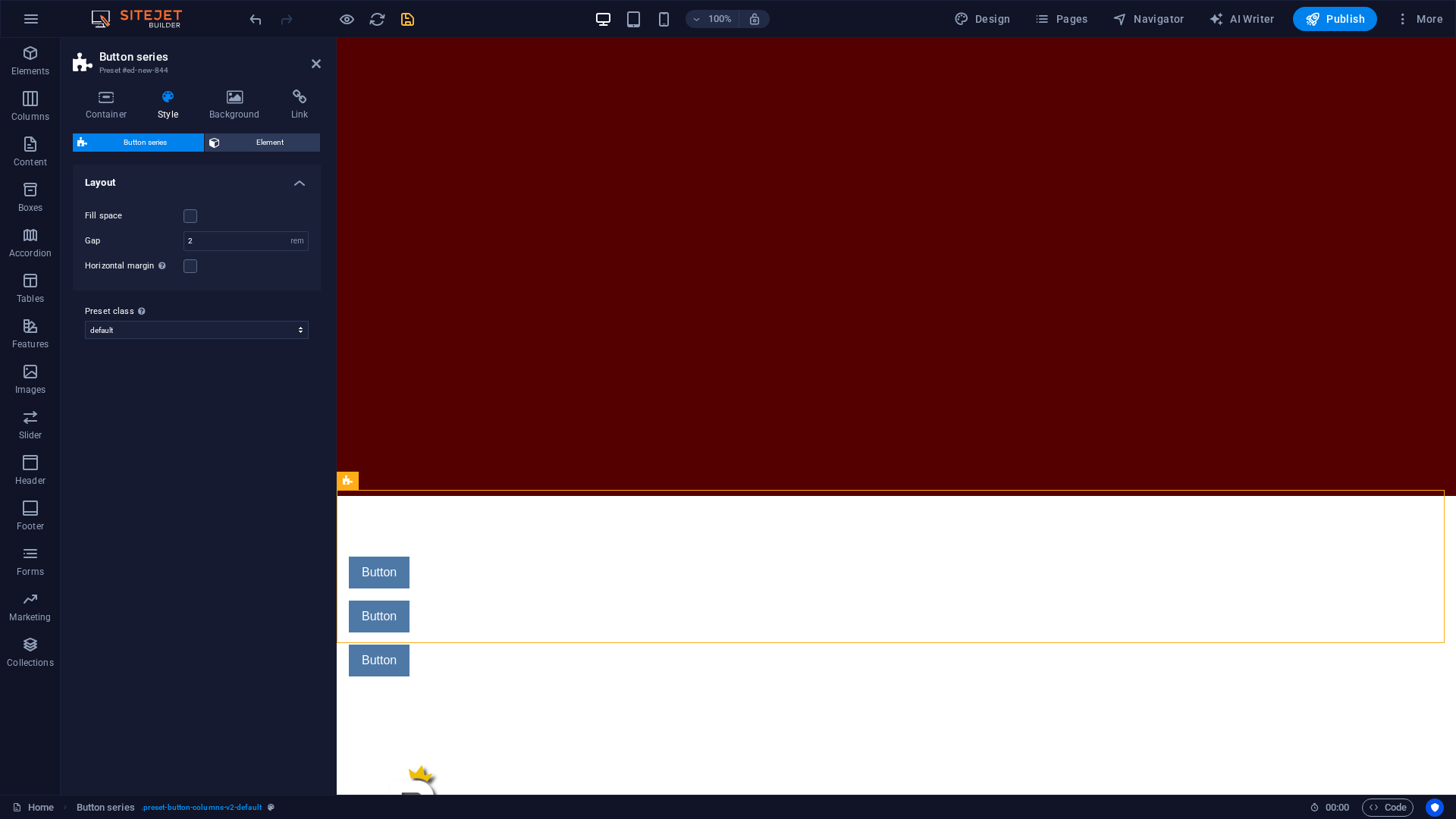
click at [463, 627] on figure at bounding box center [413, 813] width 152 height 152
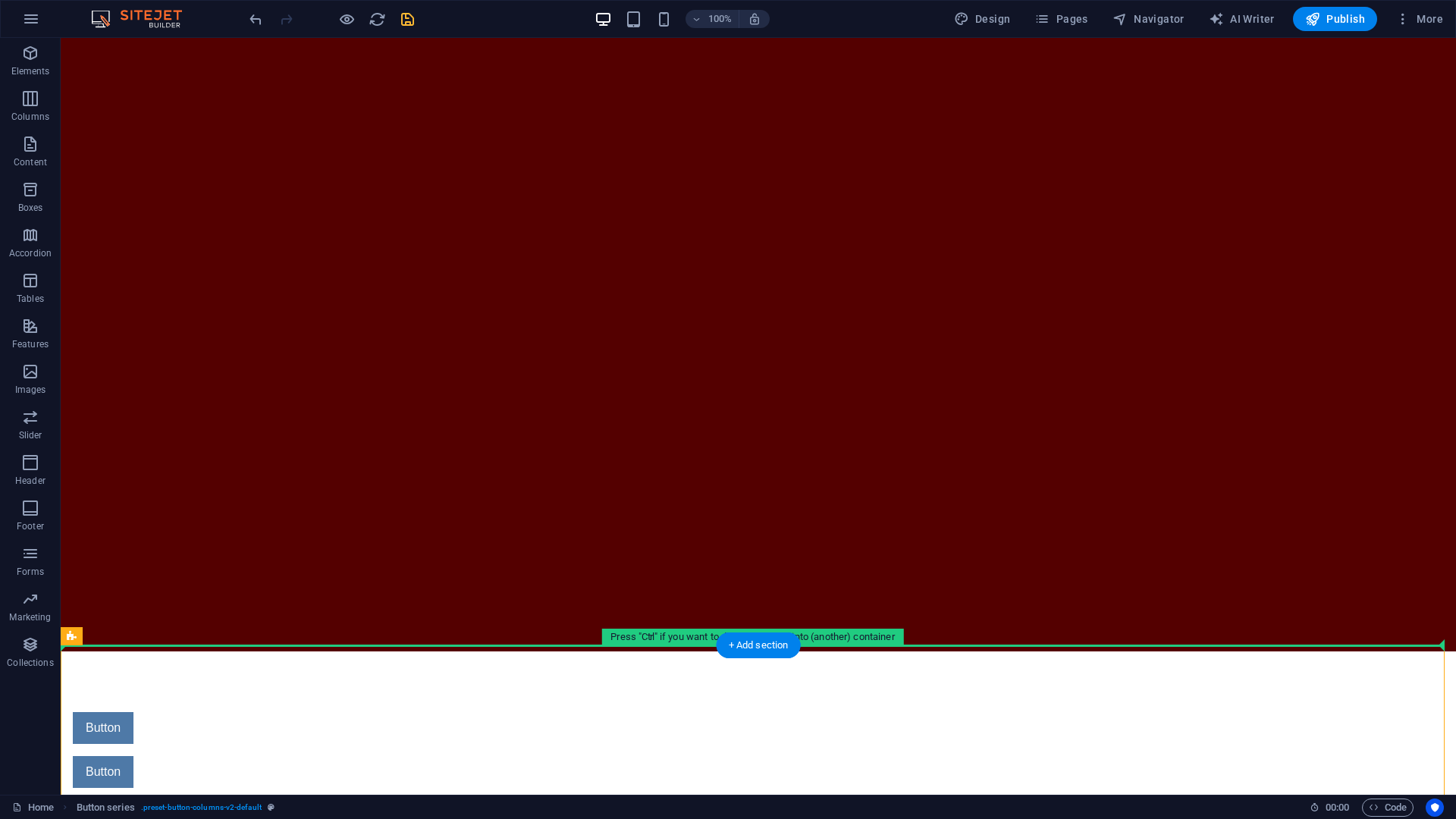
drag, startPoint x: 595, startPoint y: 666, endPoint x: 595, endPoint y: 590, distance: 76.0
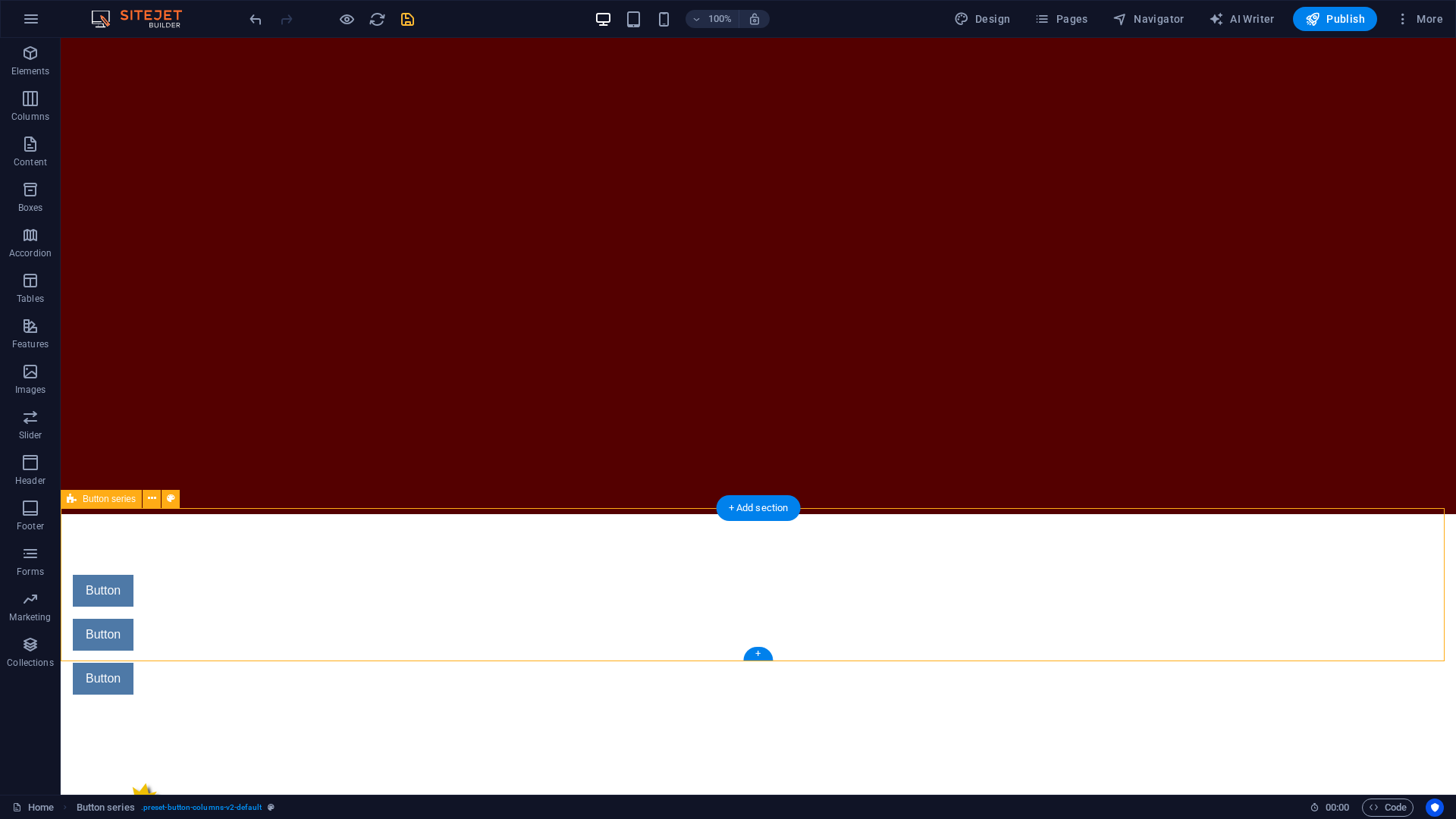
scroll to position [327, 0]
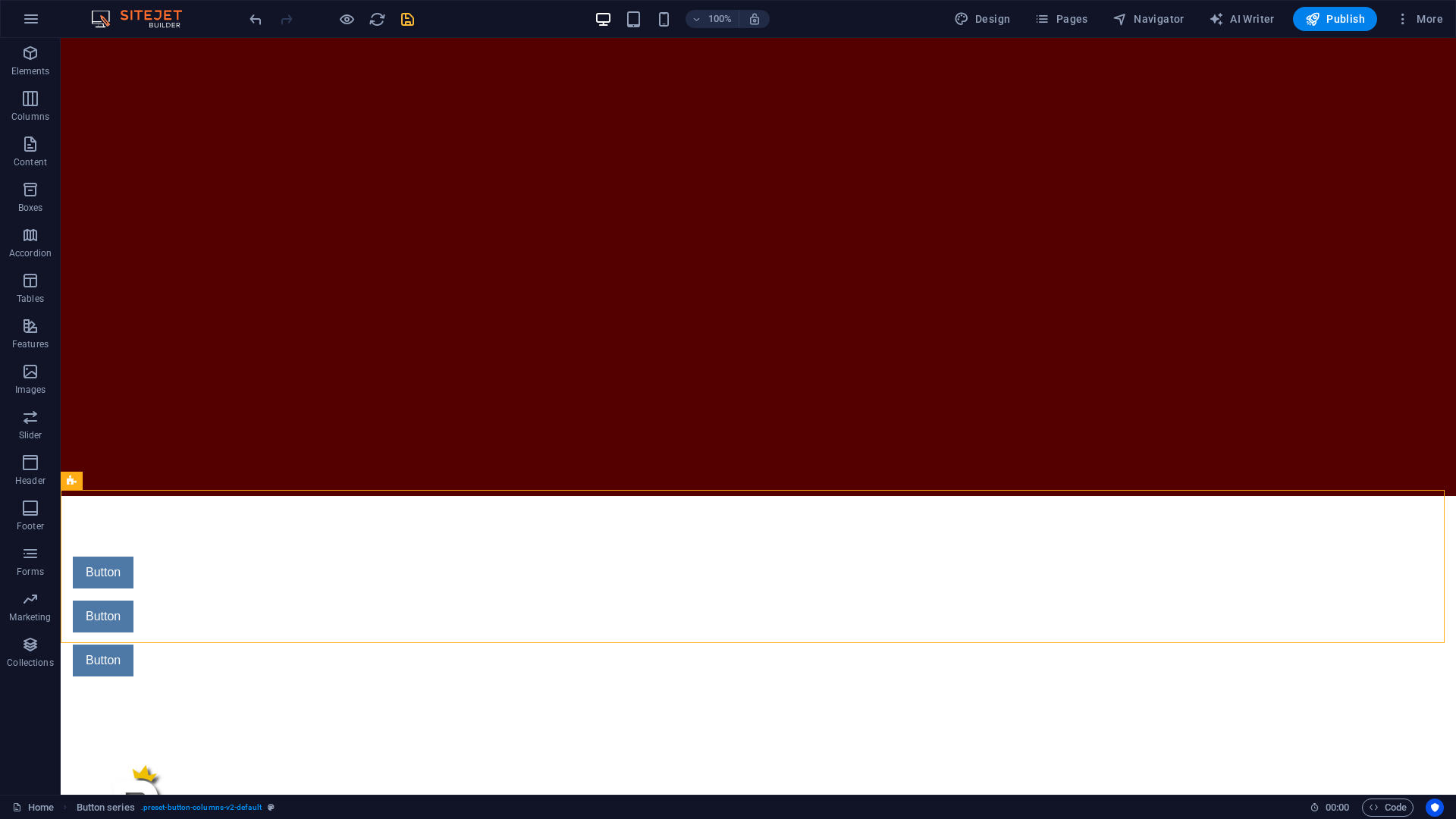
drag, startPoint x: 579, startPoint y: 575, endPoint x: 570, endPoint y: 716, distance: 141.3
click at [570, 627] on html "Skip to main content Button Button Button" at bounding box center [758, 299] width 1395 height 1178
drag, startPoint x: 647, startPoint y: 623, endPoint x: 658, endPoint y: 716, distance: 93.6
click at [652, 627] on html "Skip to main content Button Button Button" at bounding box center [758, 299] width 1395 height 1178
drag, startPoint x: 577, startPoint y: 574, endPoint x: 574, endPoint y: 641, distance: 67.1
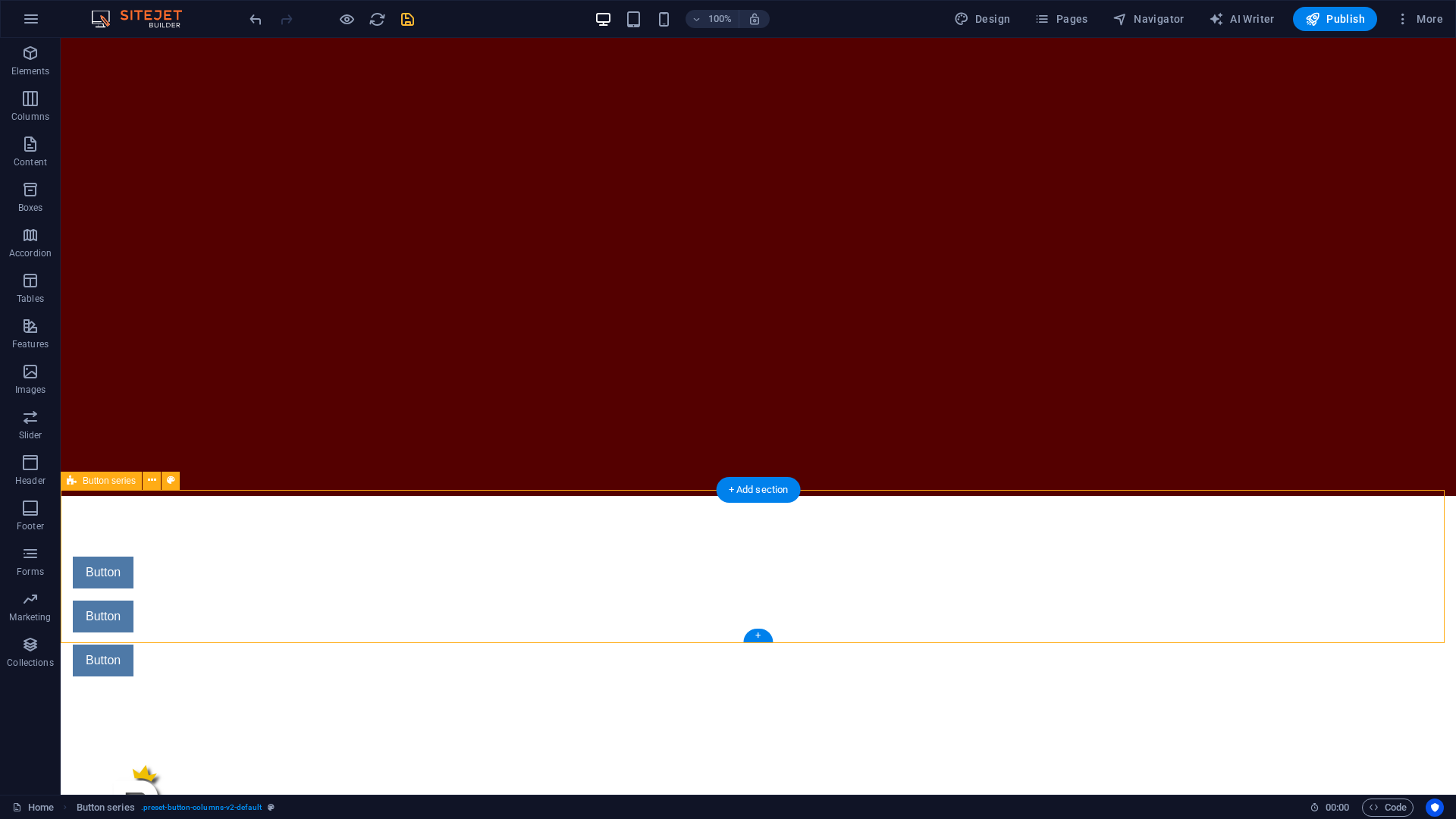
click at [572, 627] on div "Button Button Button" at bounding box center [758, 616] width 1395 height 241
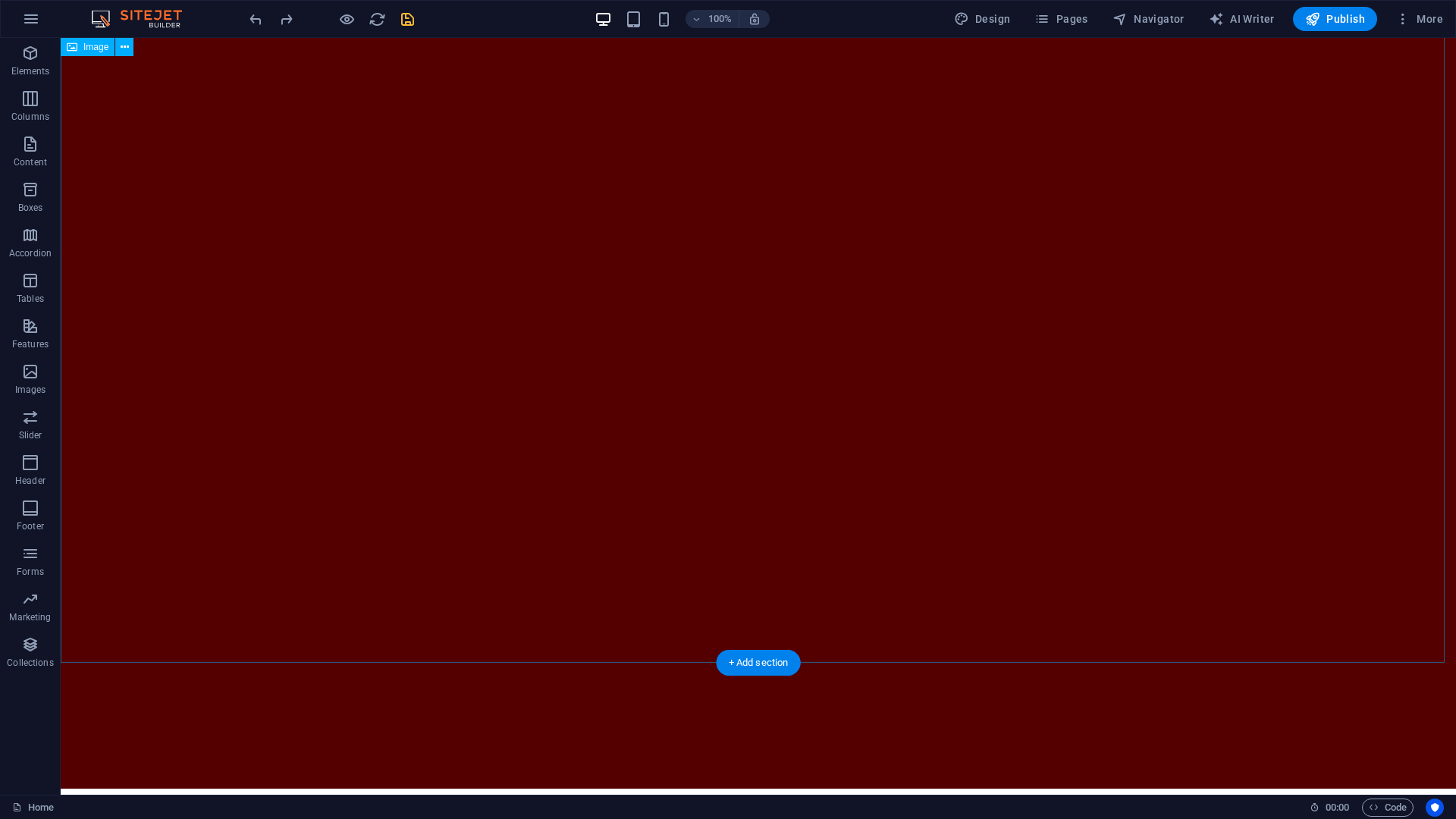
scroll to position [0, 0]
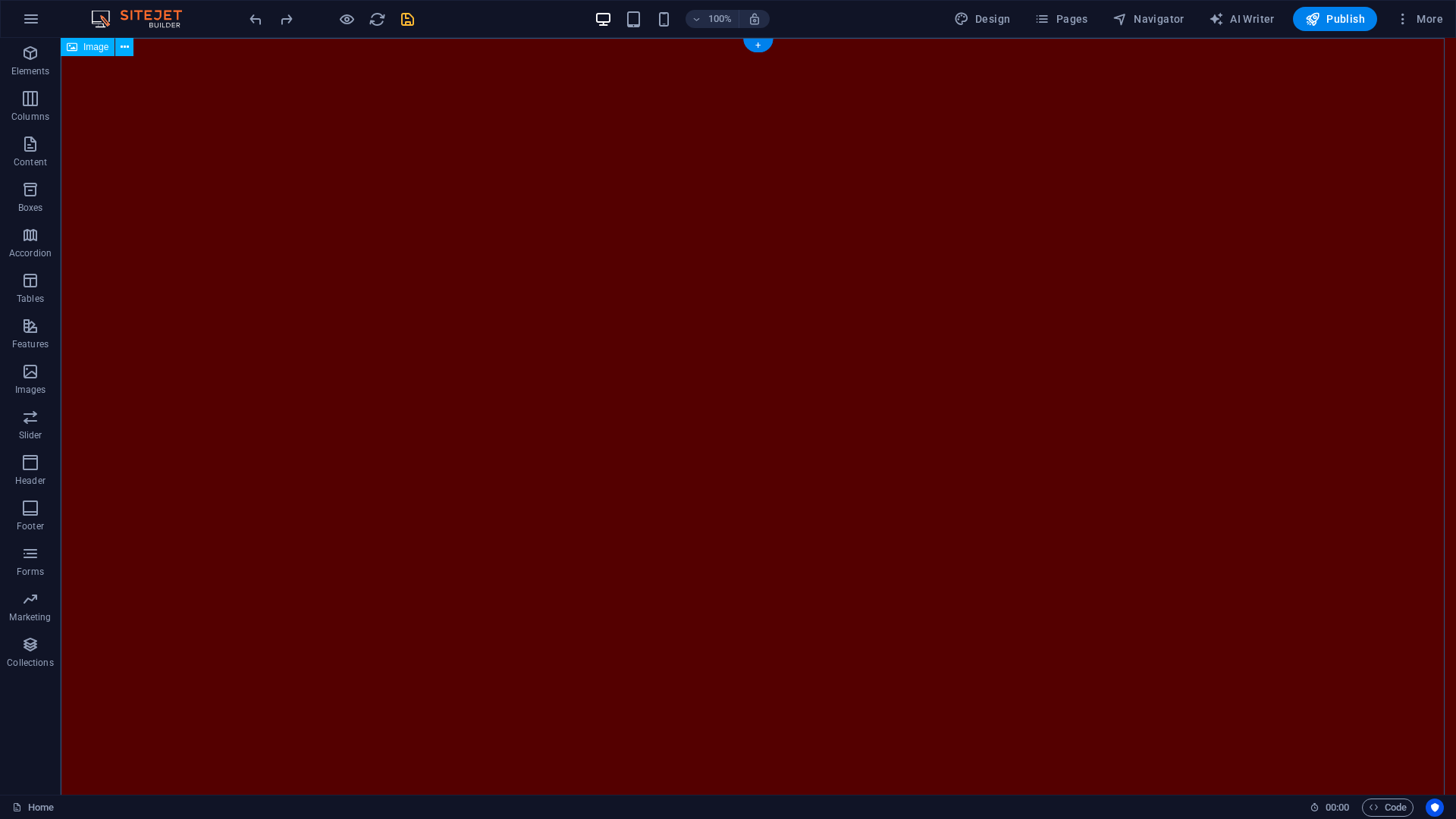
click at [230, 276] on figure at bounding box center [758, 430] width 1395 height 785
click at [128, 50] on icon at bounding box center [125, 47] width 8 height 16
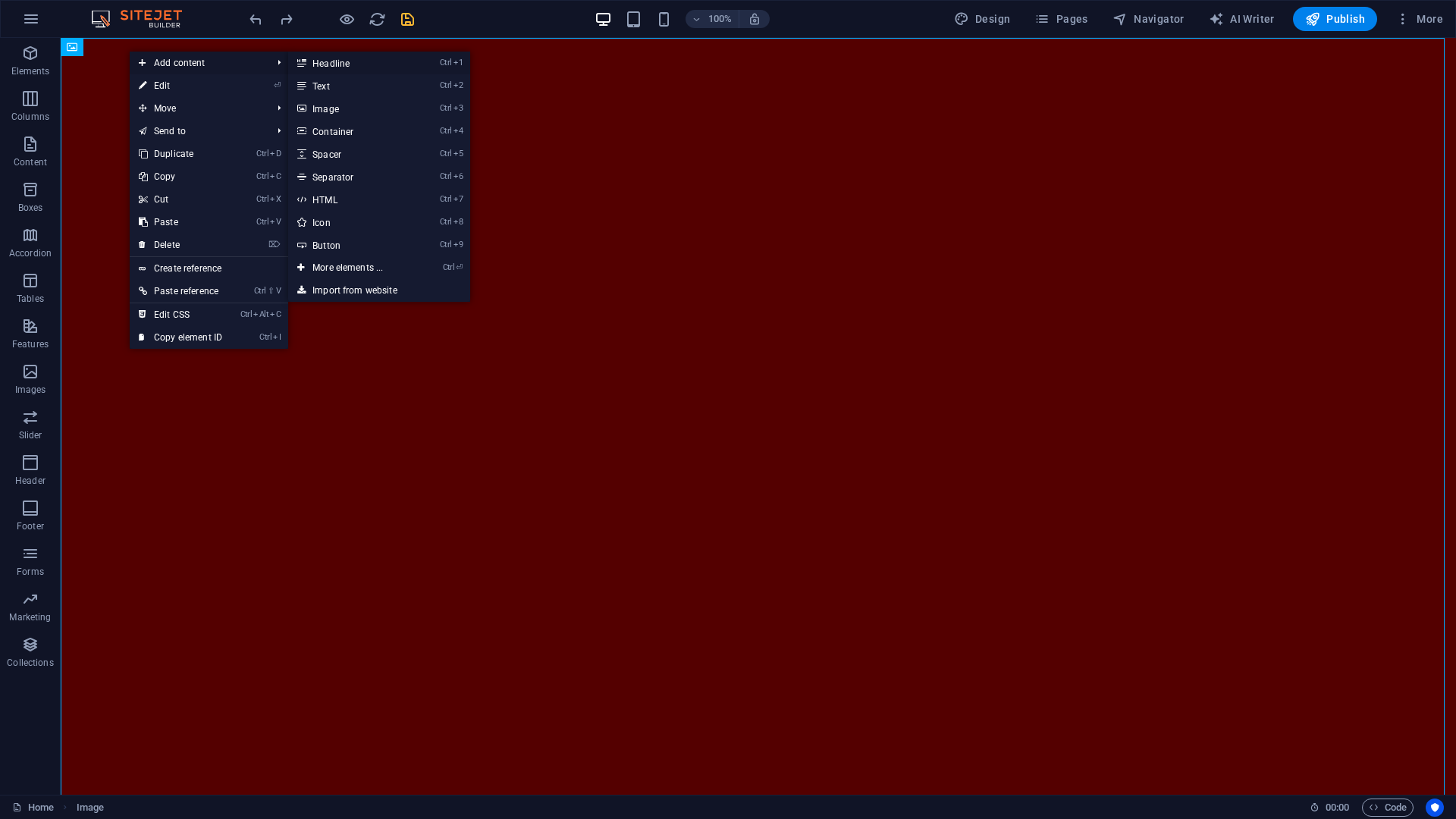
click at [339, 65] on link "Ctrl 1 Headline" at bounding box center [351, 63] width 125 height 23
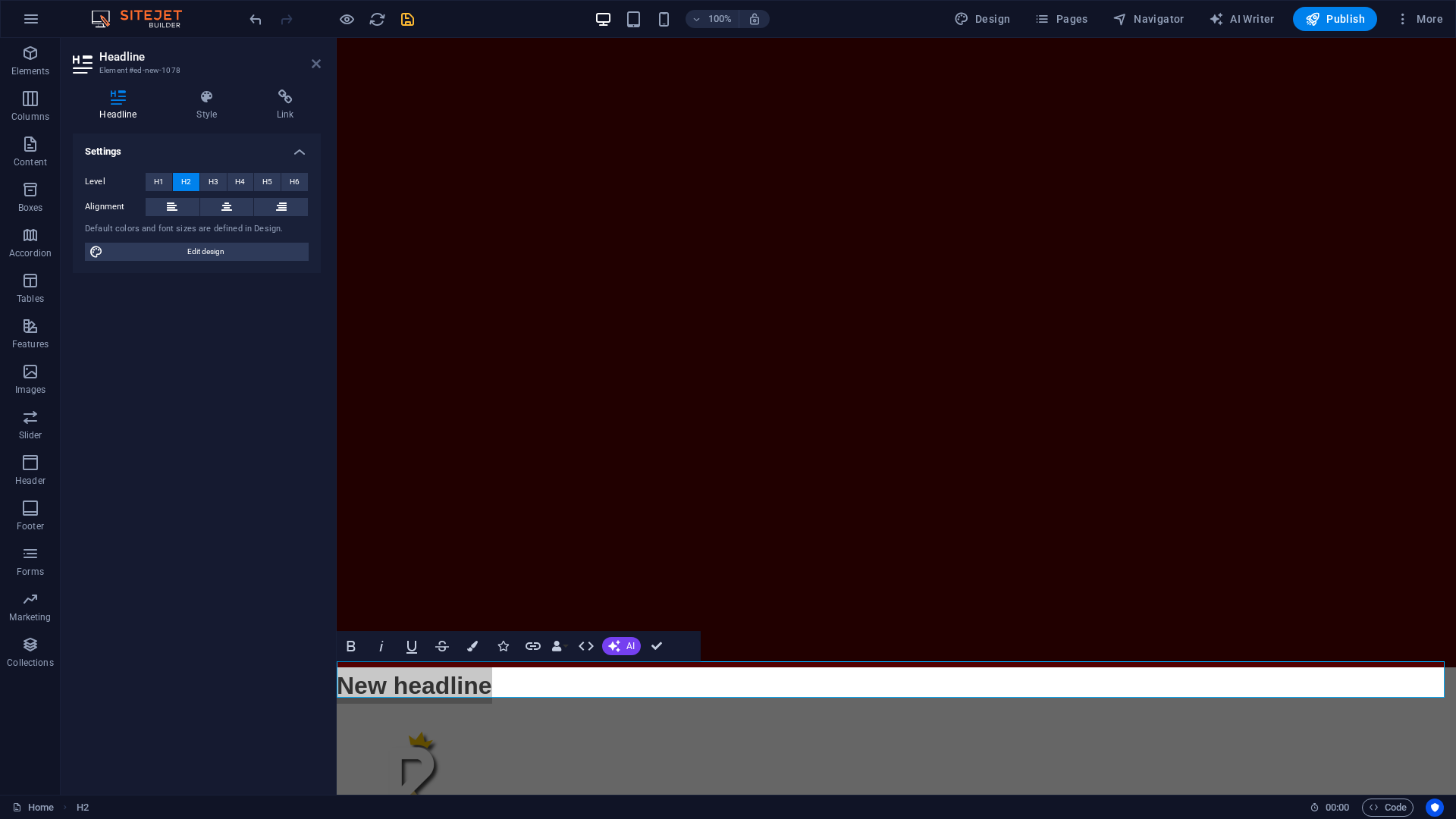
drag, startPoint x: 253, startPoint y: 28, endPoint x: 314, endPoint y: 65, distance: 71.3
click at [314, 65] on icon at bounding box center [316, 63] width 9 height 13
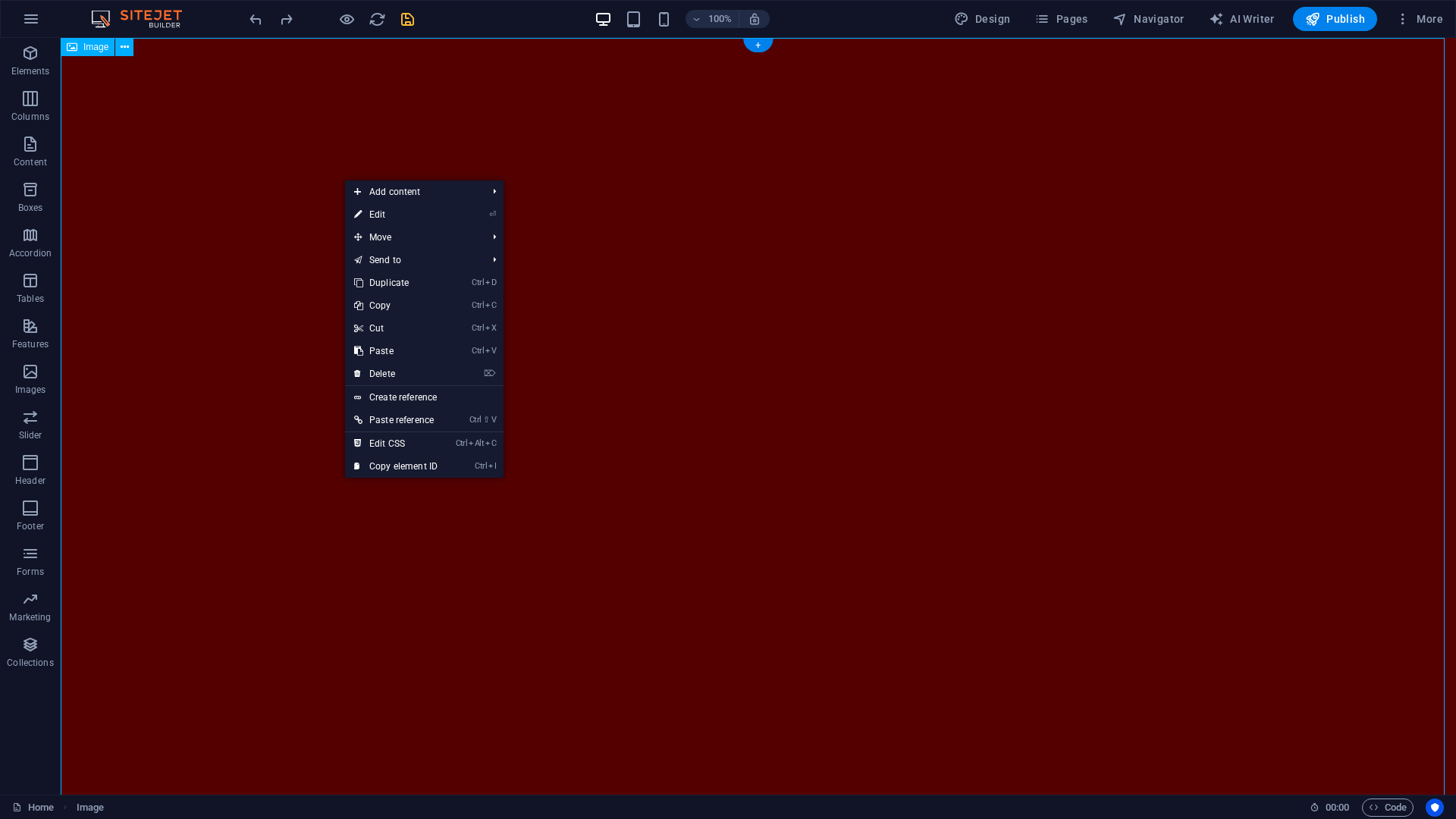
click at [323, 163] on figure at bounding box center [758, 430] width 1395 height 785
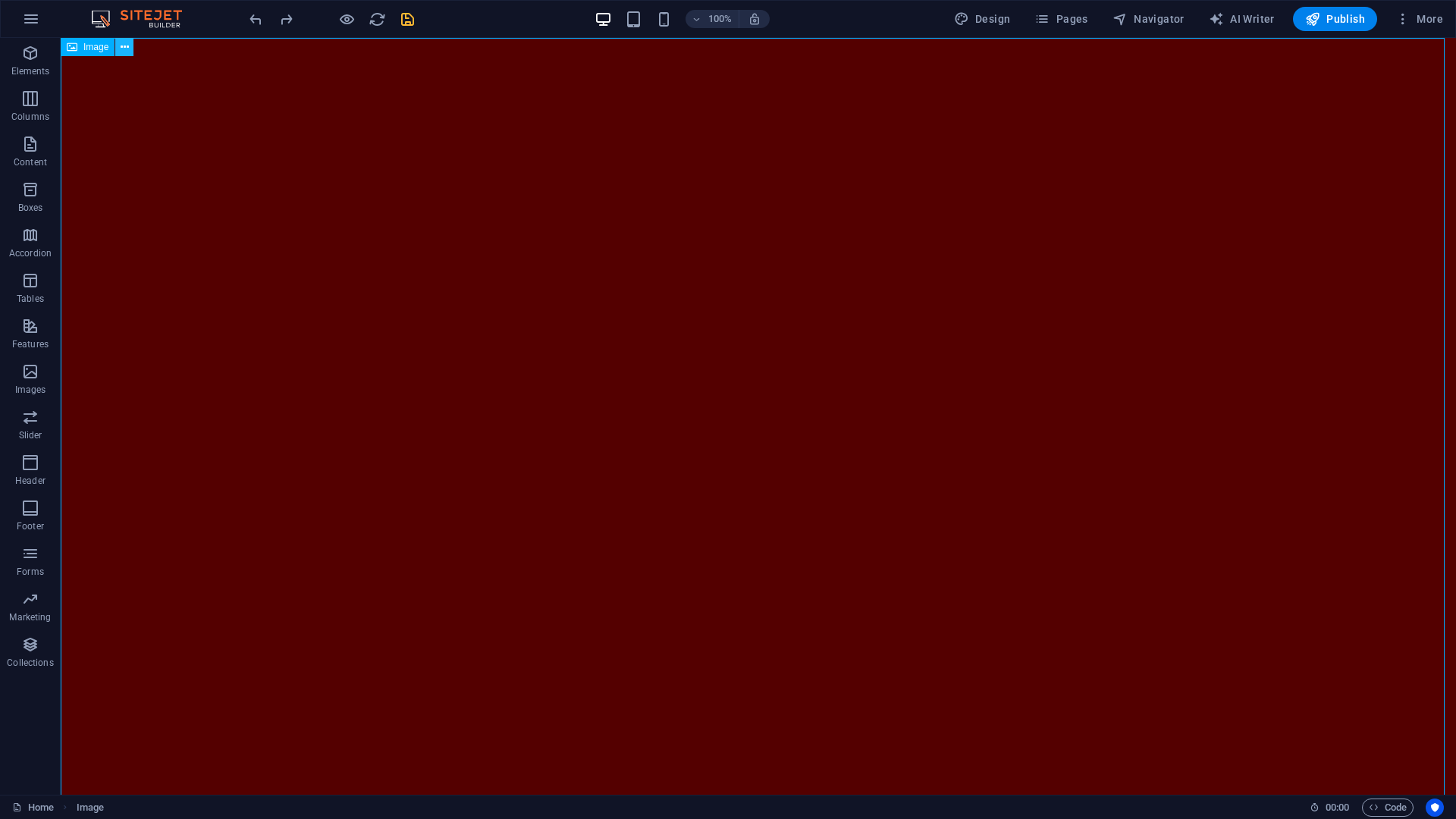
click at [123, 48] on icon at bounding box center [125, 47] width 8 height 16
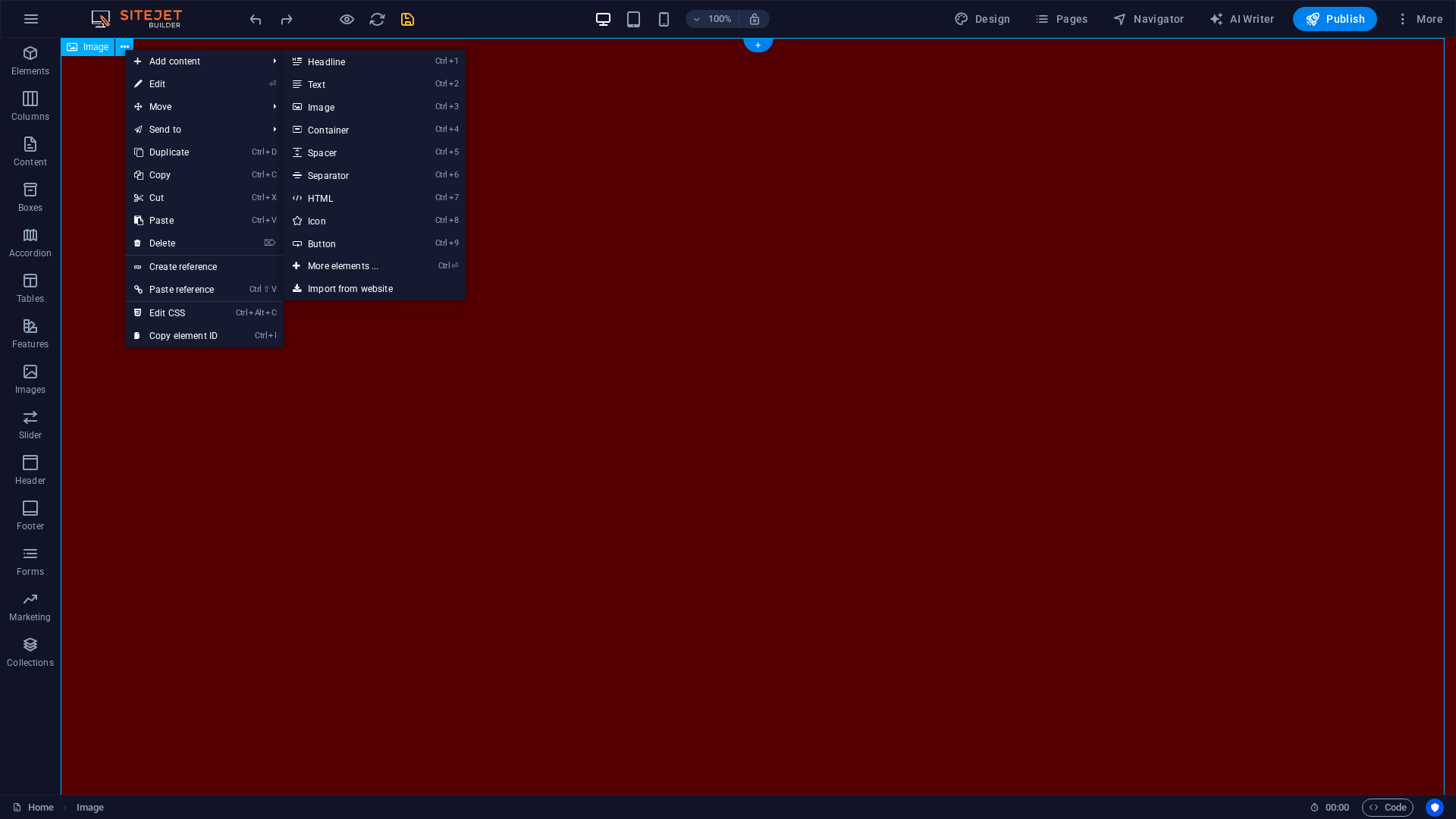
click at [116, 457] on figure at bounding box center [758, 430] width 1395 height 785
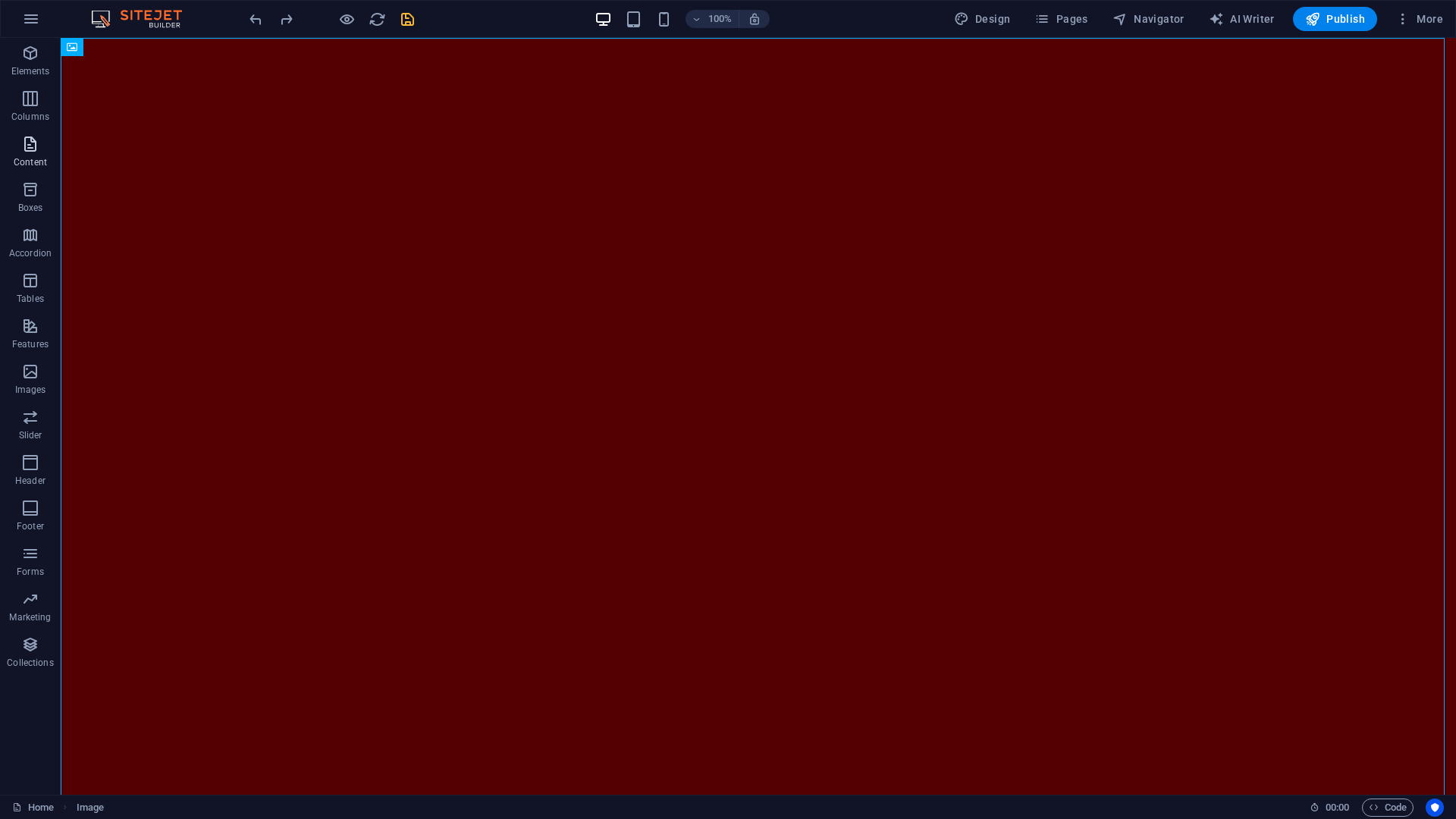
click at [36, 146] on icon "button" at bounding box center [30, 144] width 18 height 18
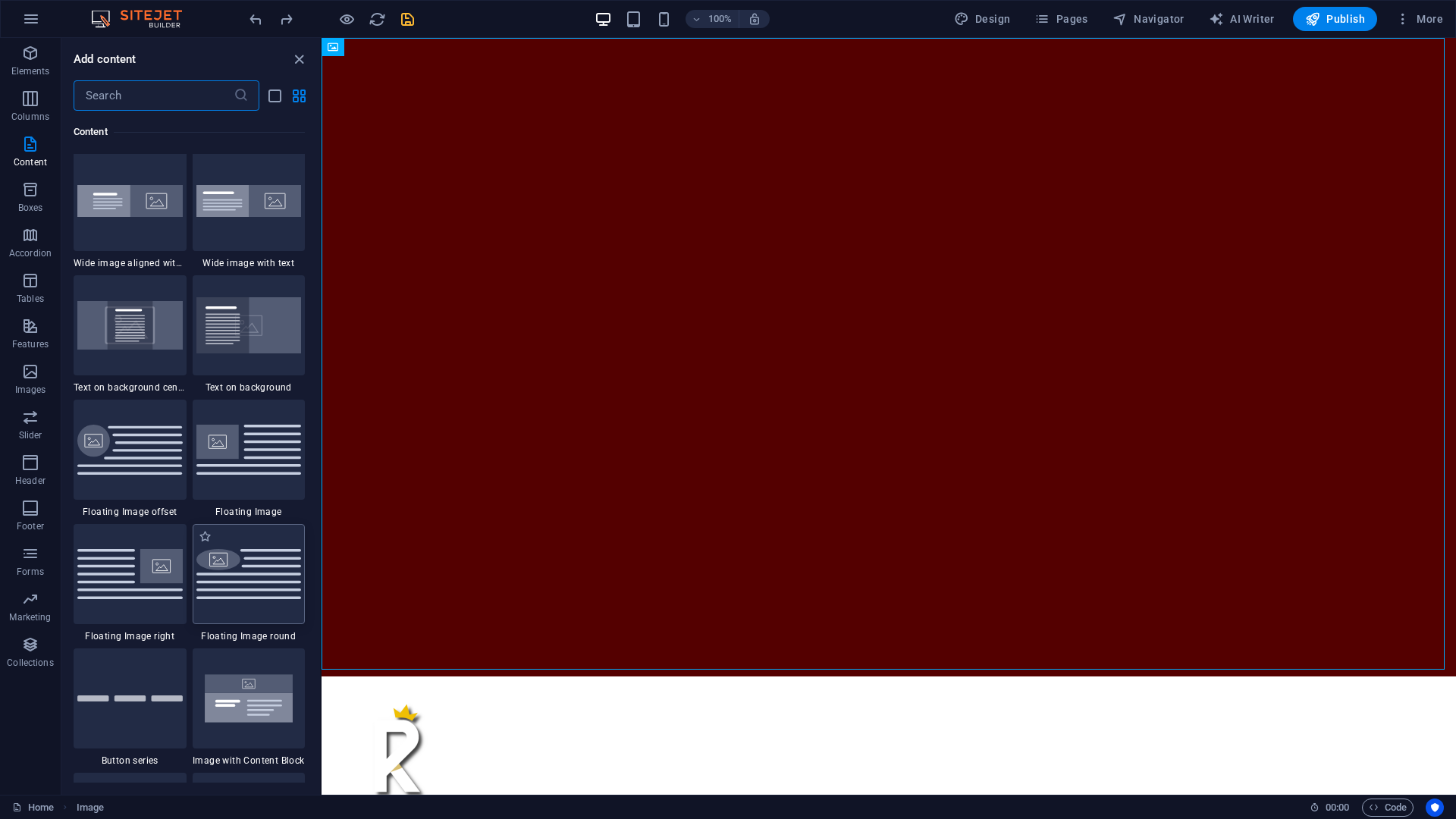
scroll to position [2872, 0]
click at [246, 463] on img at bounding box center [249, 446] width 105 height 49
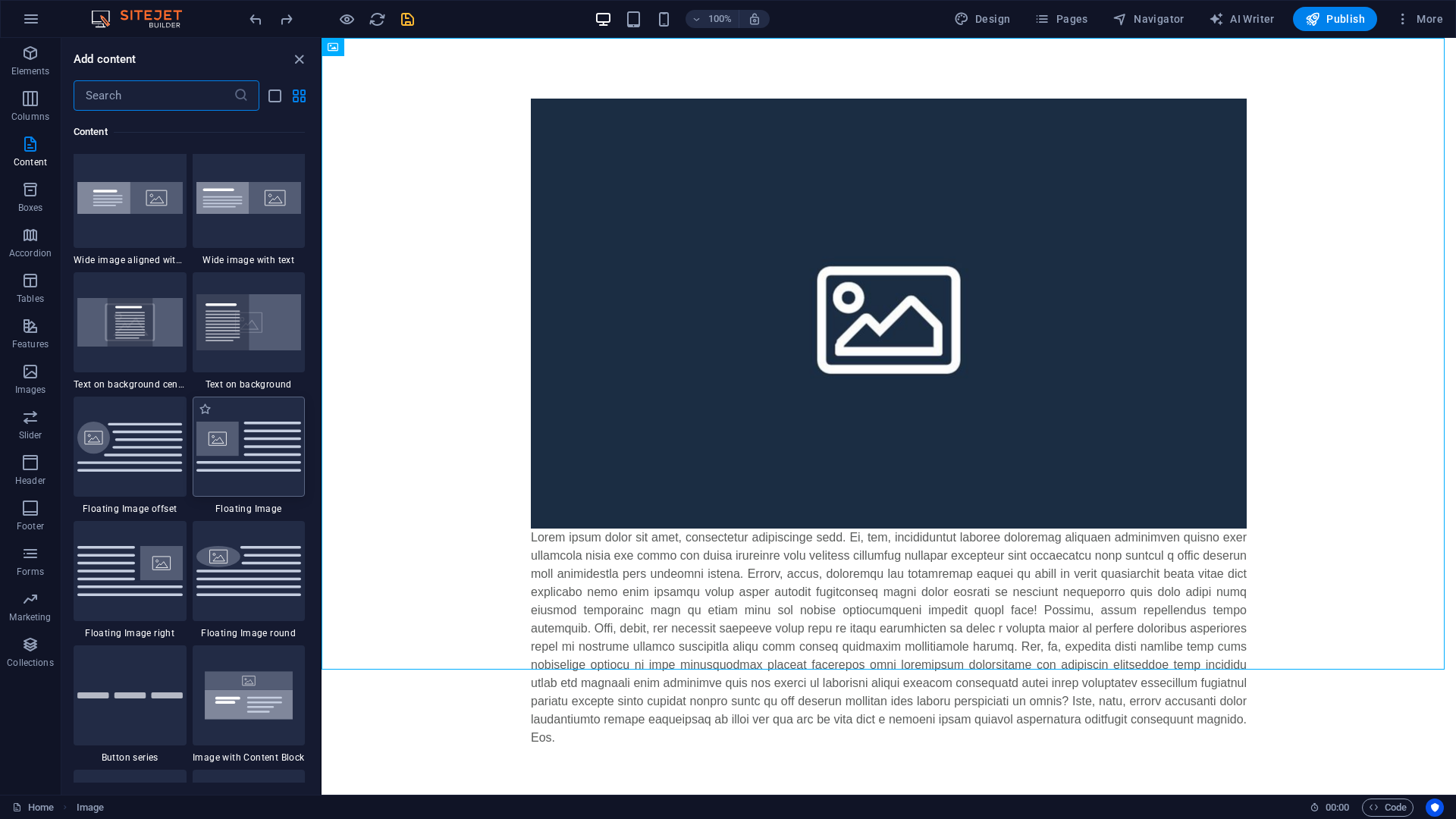
select select "%"
select select "rem"
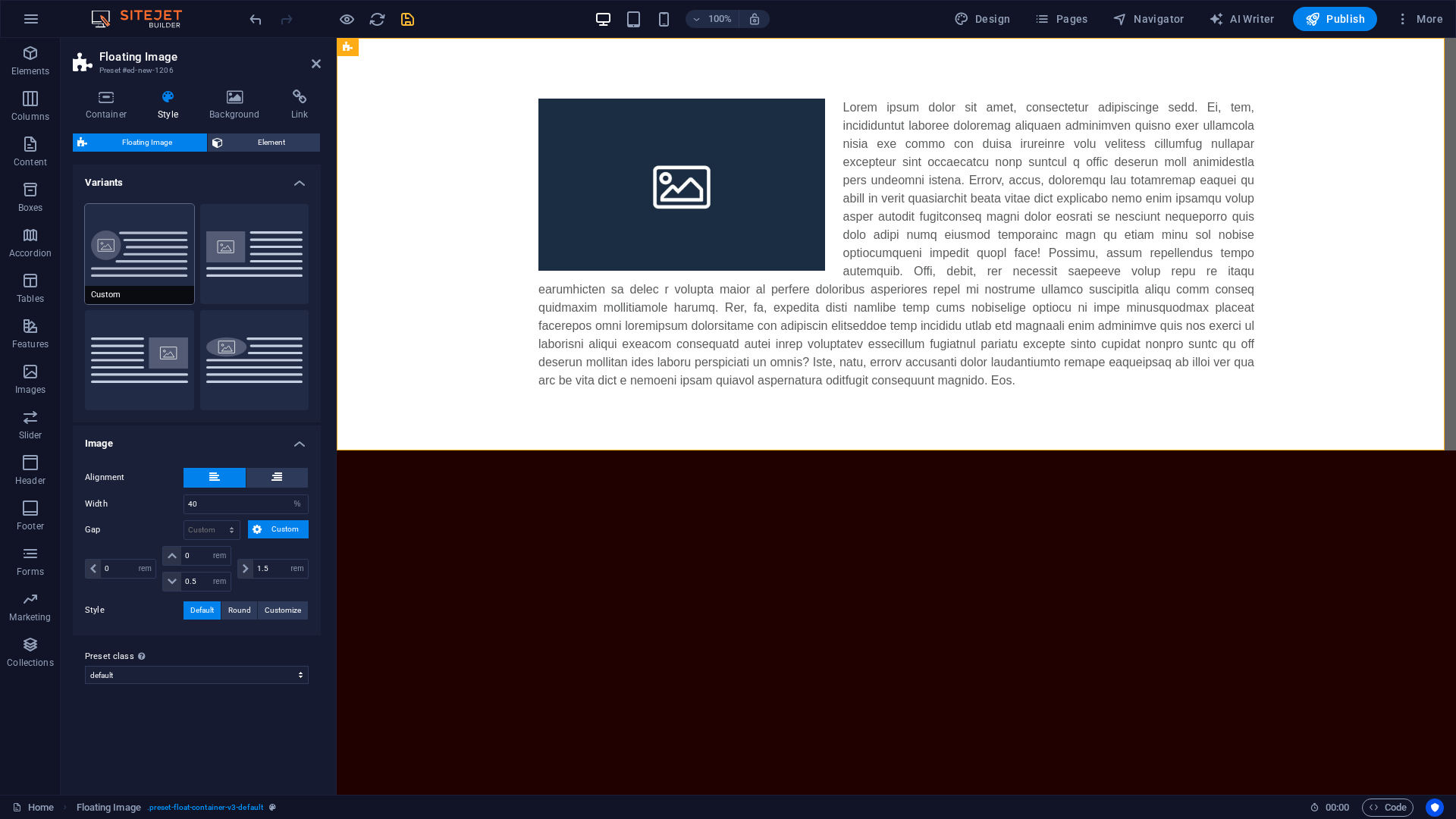
click at [163, 239] on button "Custom" at bounding box center [139, 254] width 109 height 100
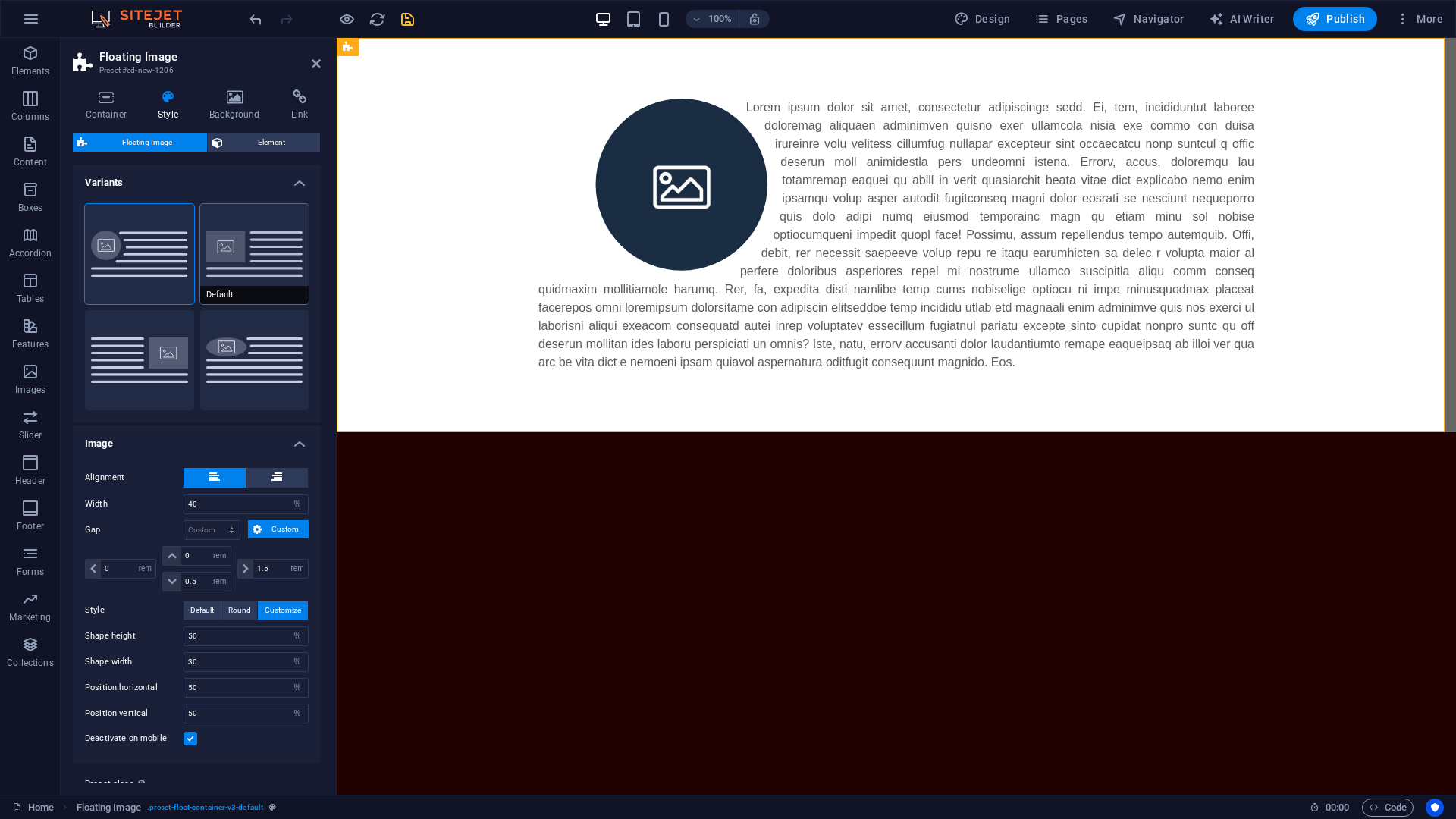
click at [230, 247] on button "Default" at bounding box center [254, 254] width 109 height 100
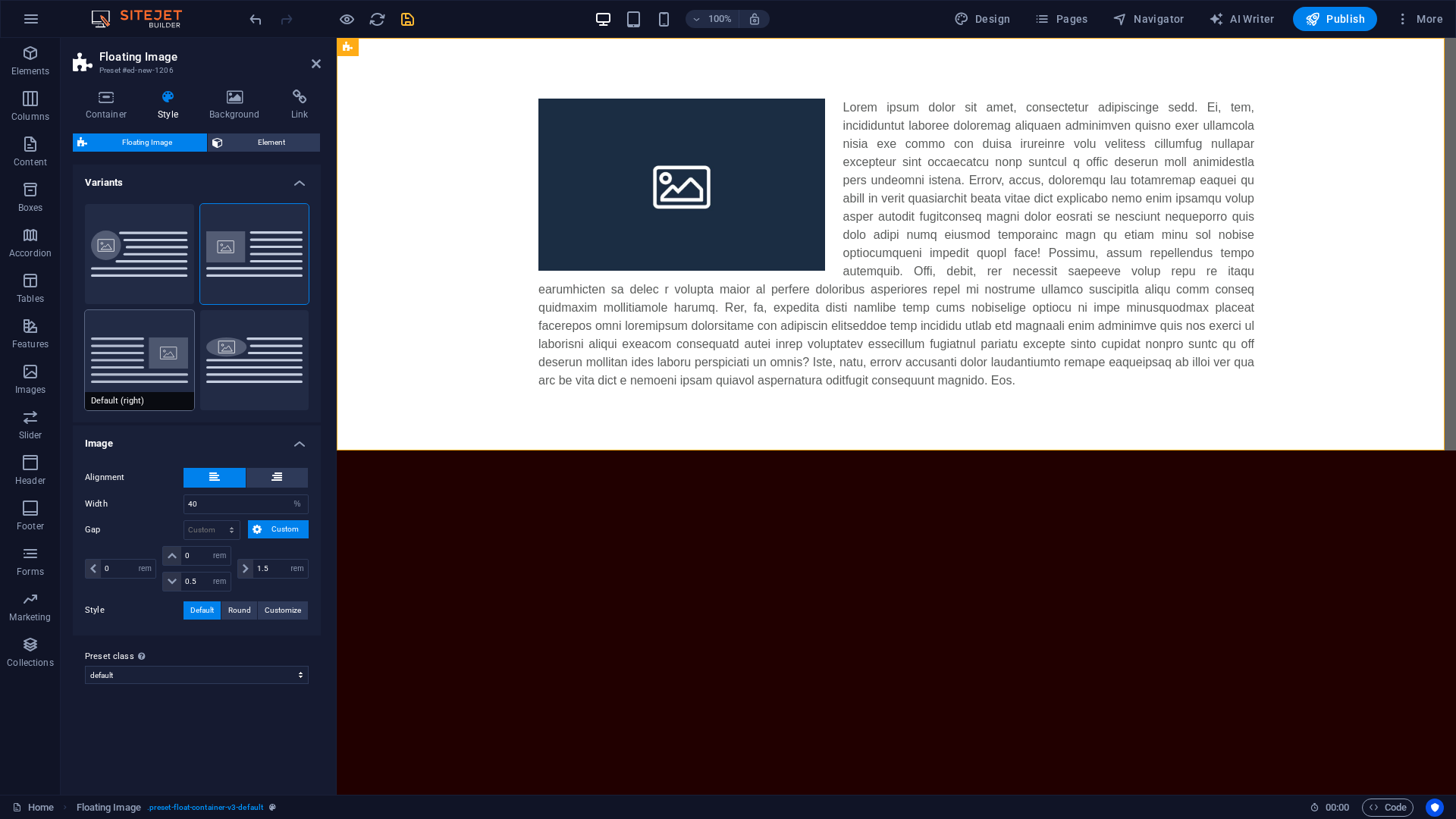
click at [162, 344] on button "Default (right)" at bounding box center [139, 360] width 109 height 100
type input "1.5"
type input "0"
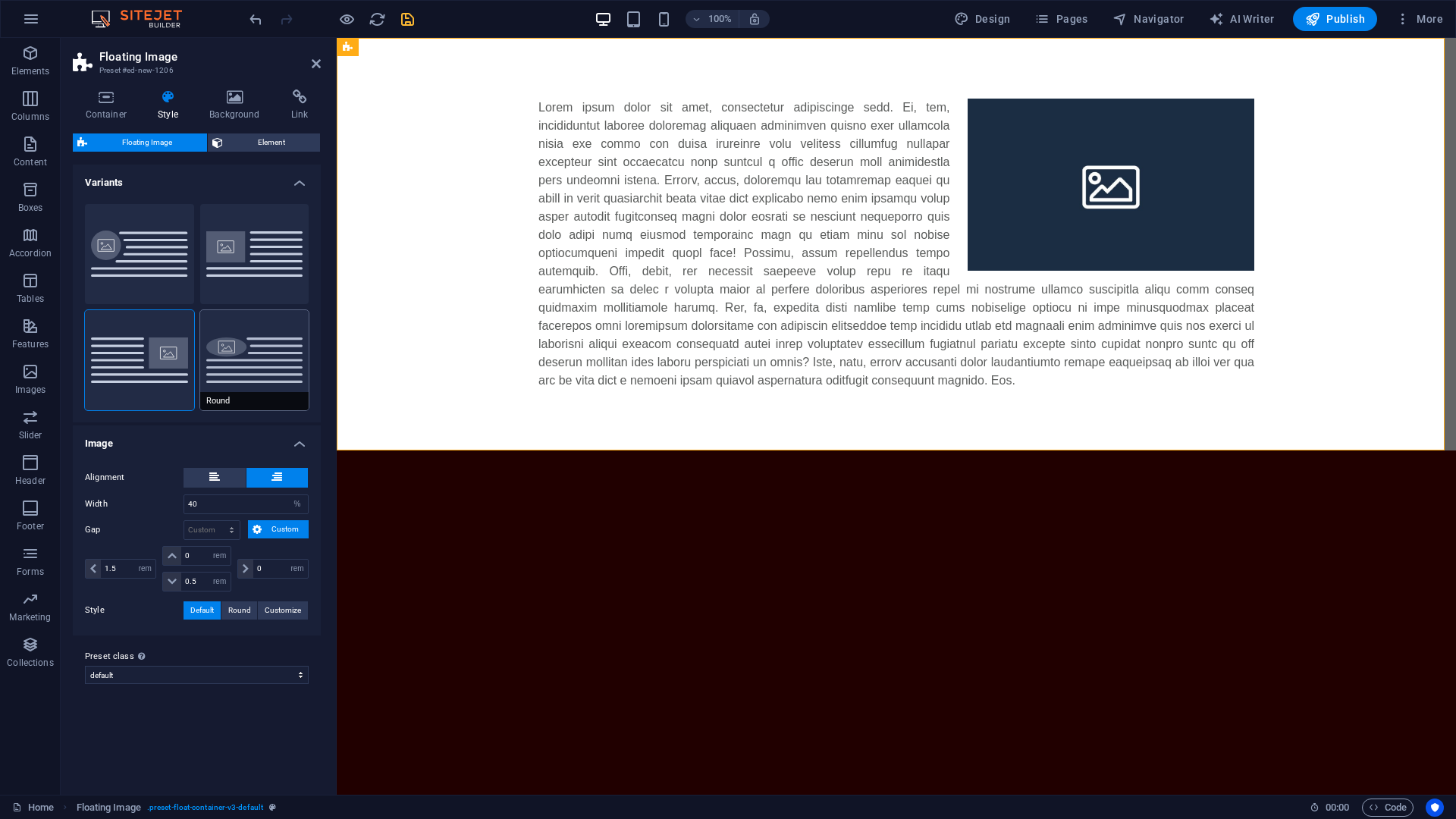
click at [226, 344] on button "Round" at bounding box center [254, 360] width 109 height 100
type input "0"
type input "1.5"
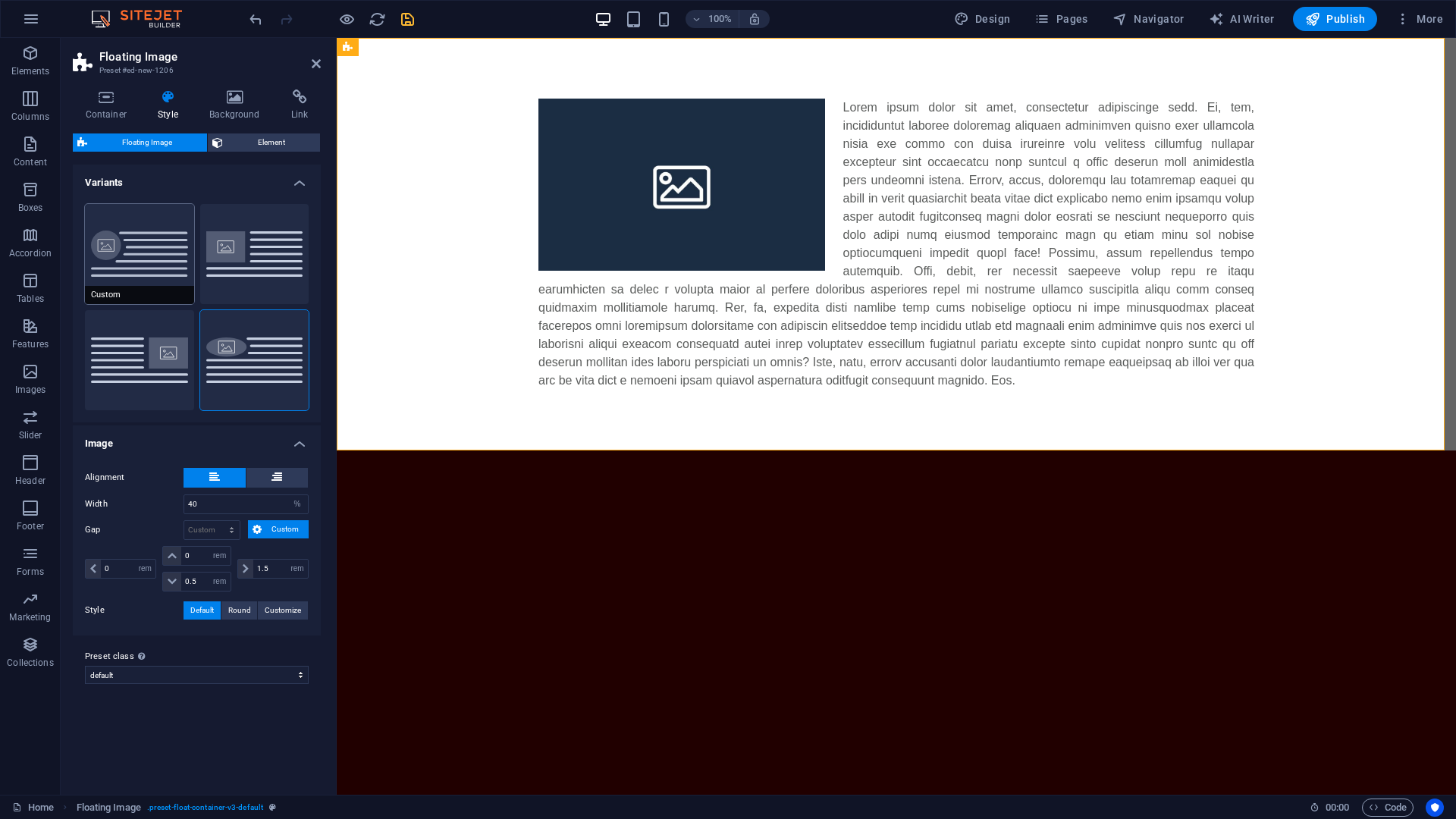
click at [163, 289] on span "Custom" at bounding box center [139, 295] width 109 height 18
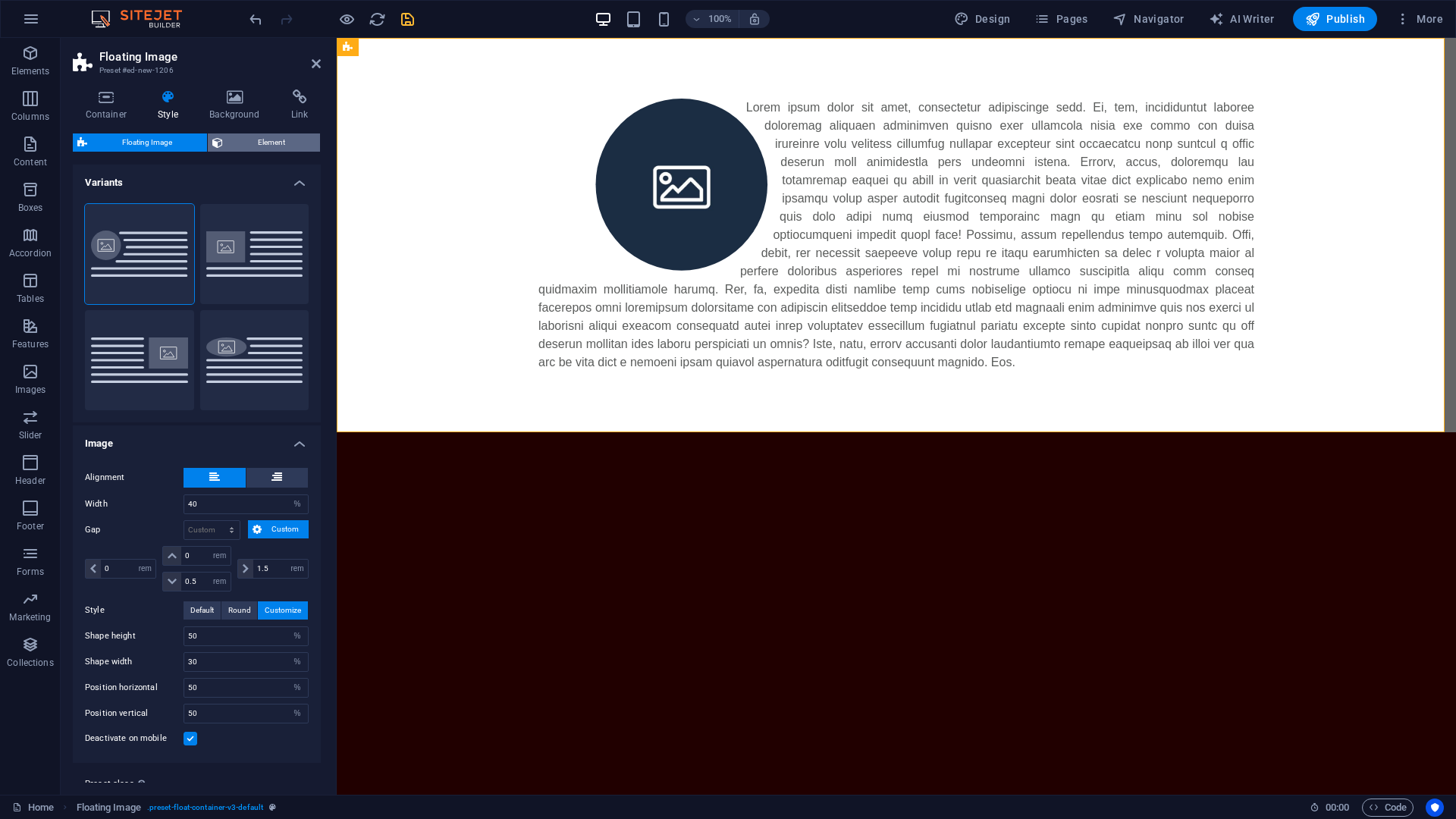
click at [238, 142] on span "Element" at bounding box center [271, 143] width 88 height 18
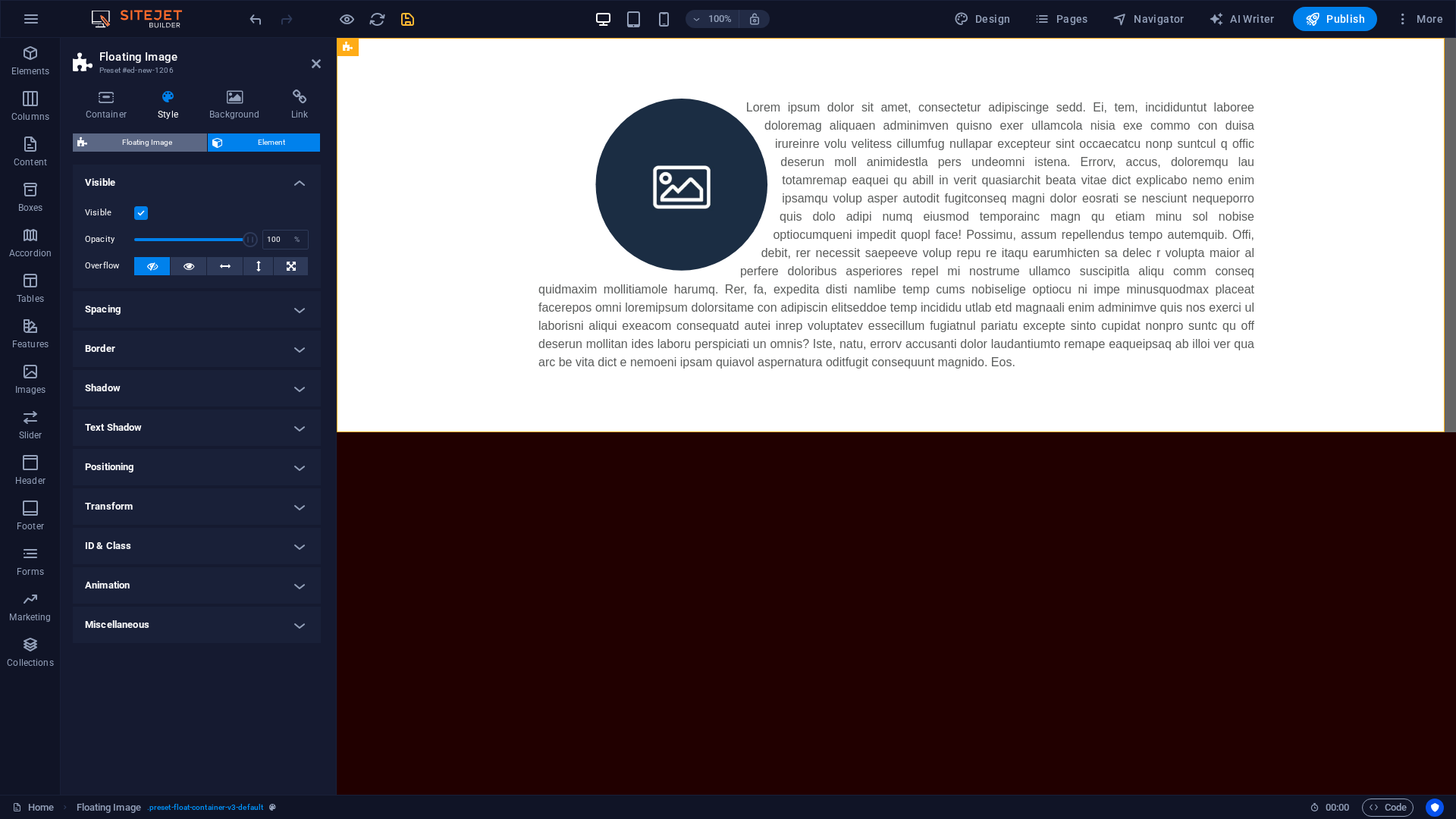
click at [147, 135] on span "Floating Image" at bounding box center [147, 143] width 111 height 18
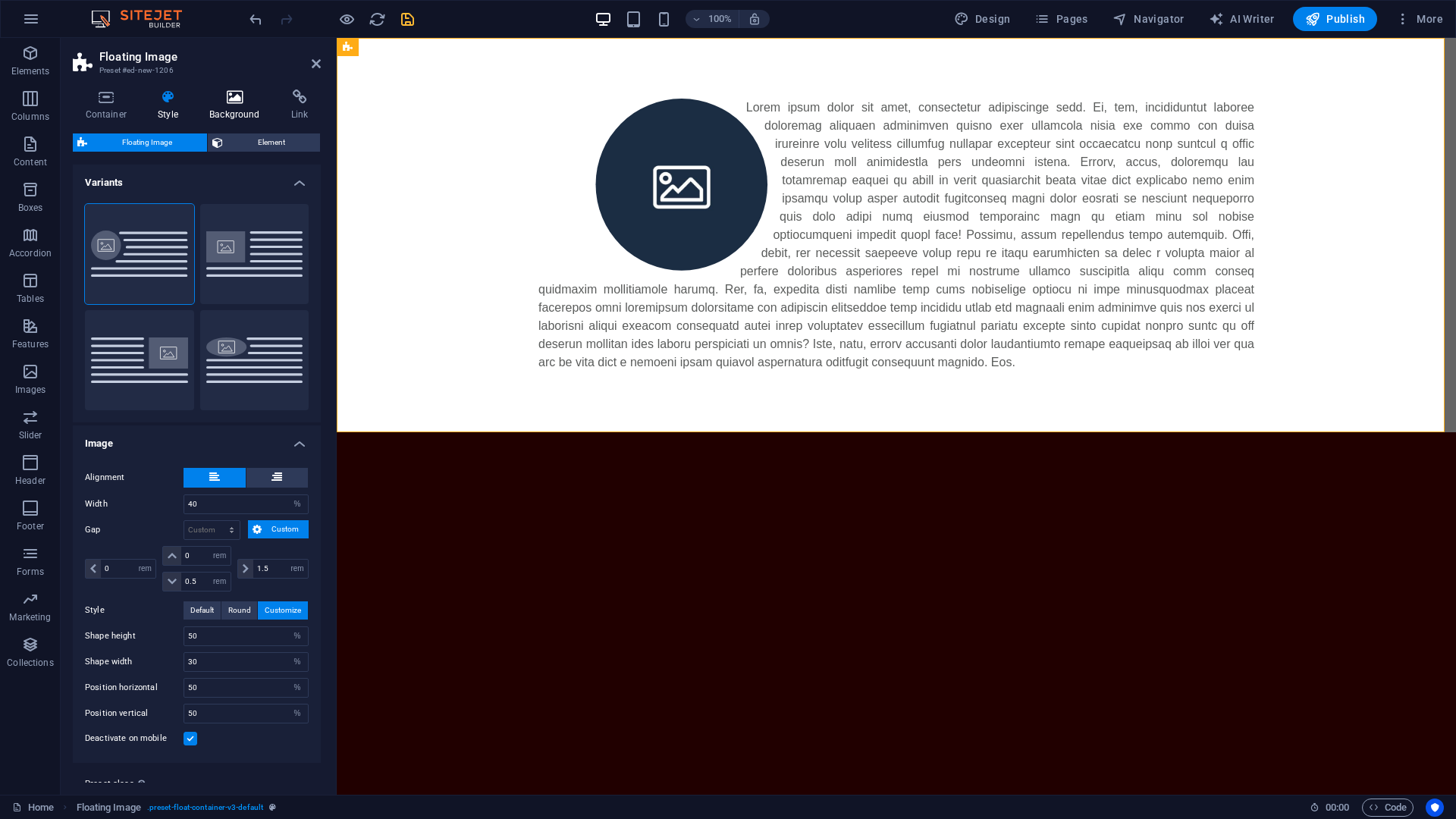
click at [221, 98] on icon at bounding box center [234, 97] width 76 height 15
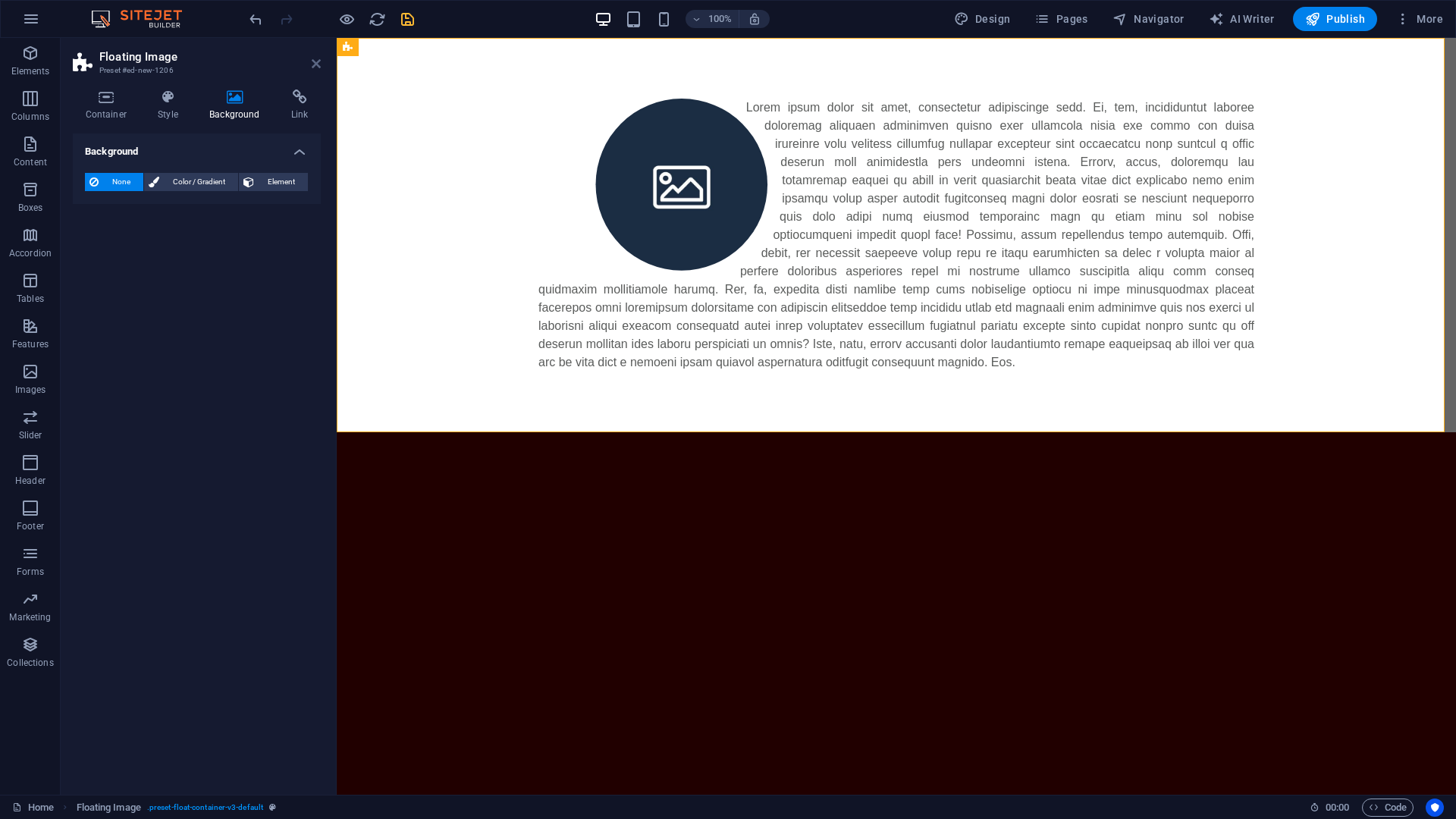
click at [314, 62] on icon at bounding box center [316, 63] width 9 height 13
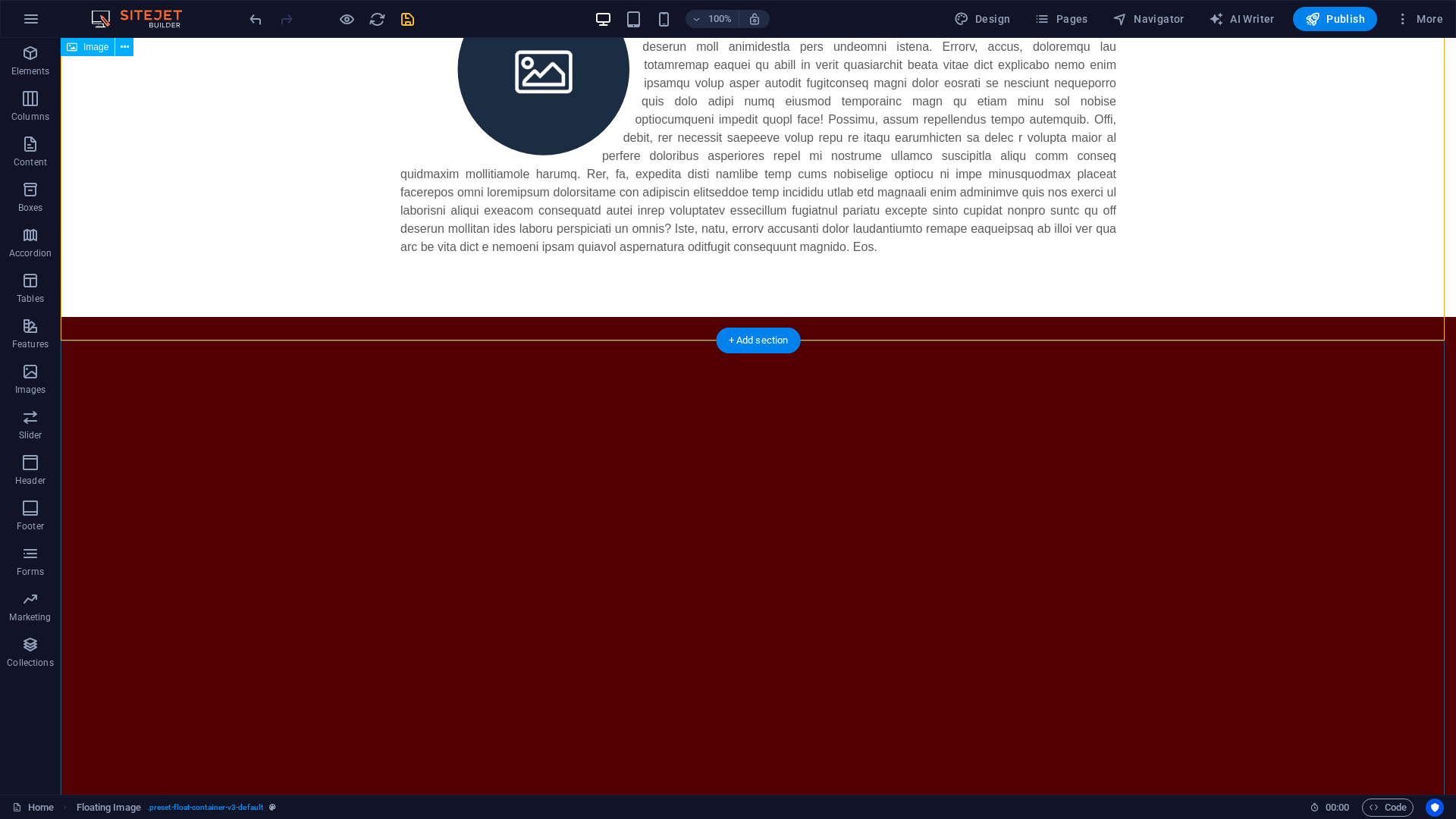
scroll to position [0, 0]
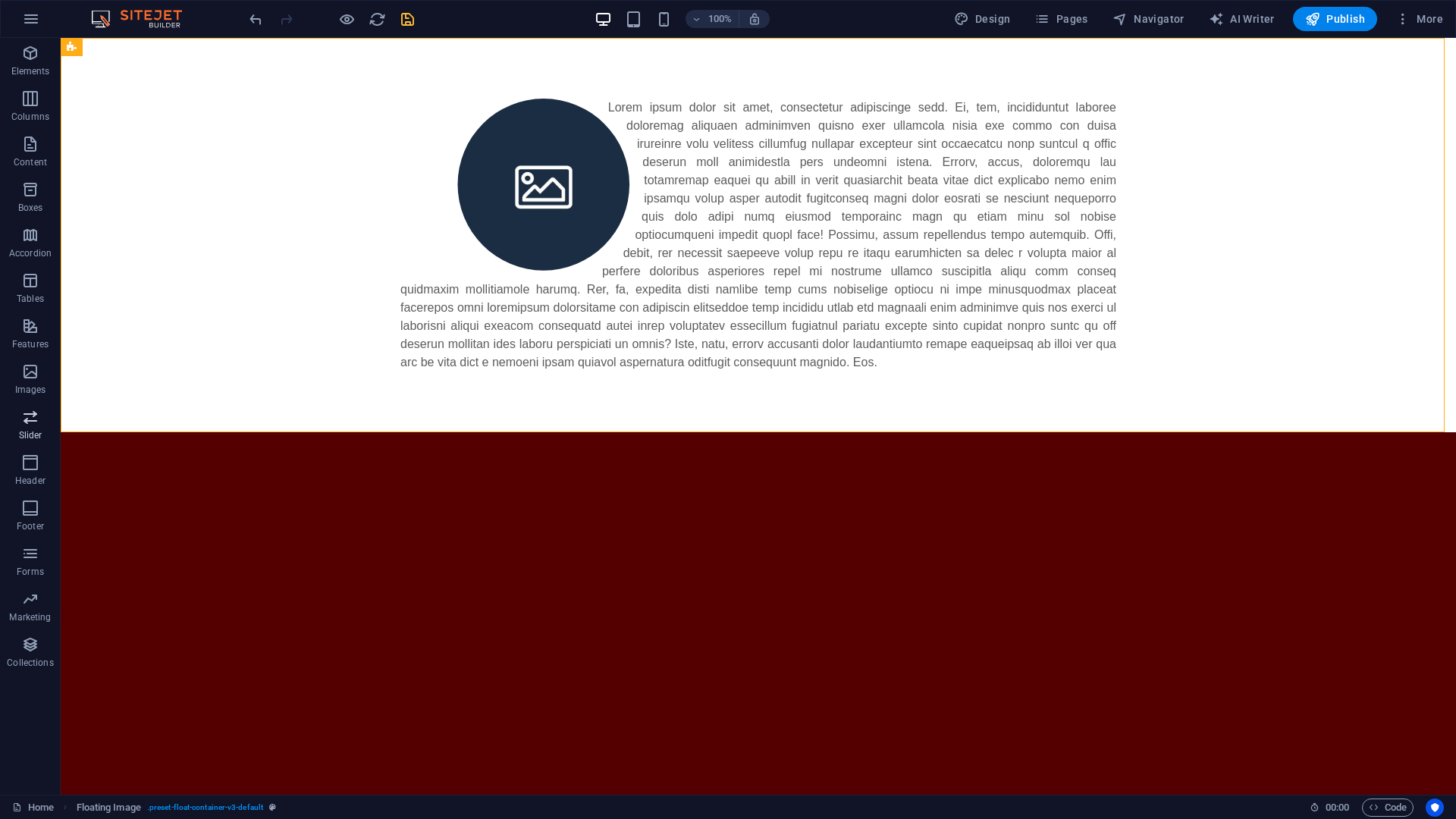
click at [33, 427] on span "Slider" at bounding box center [30, 426] width 61 height 37
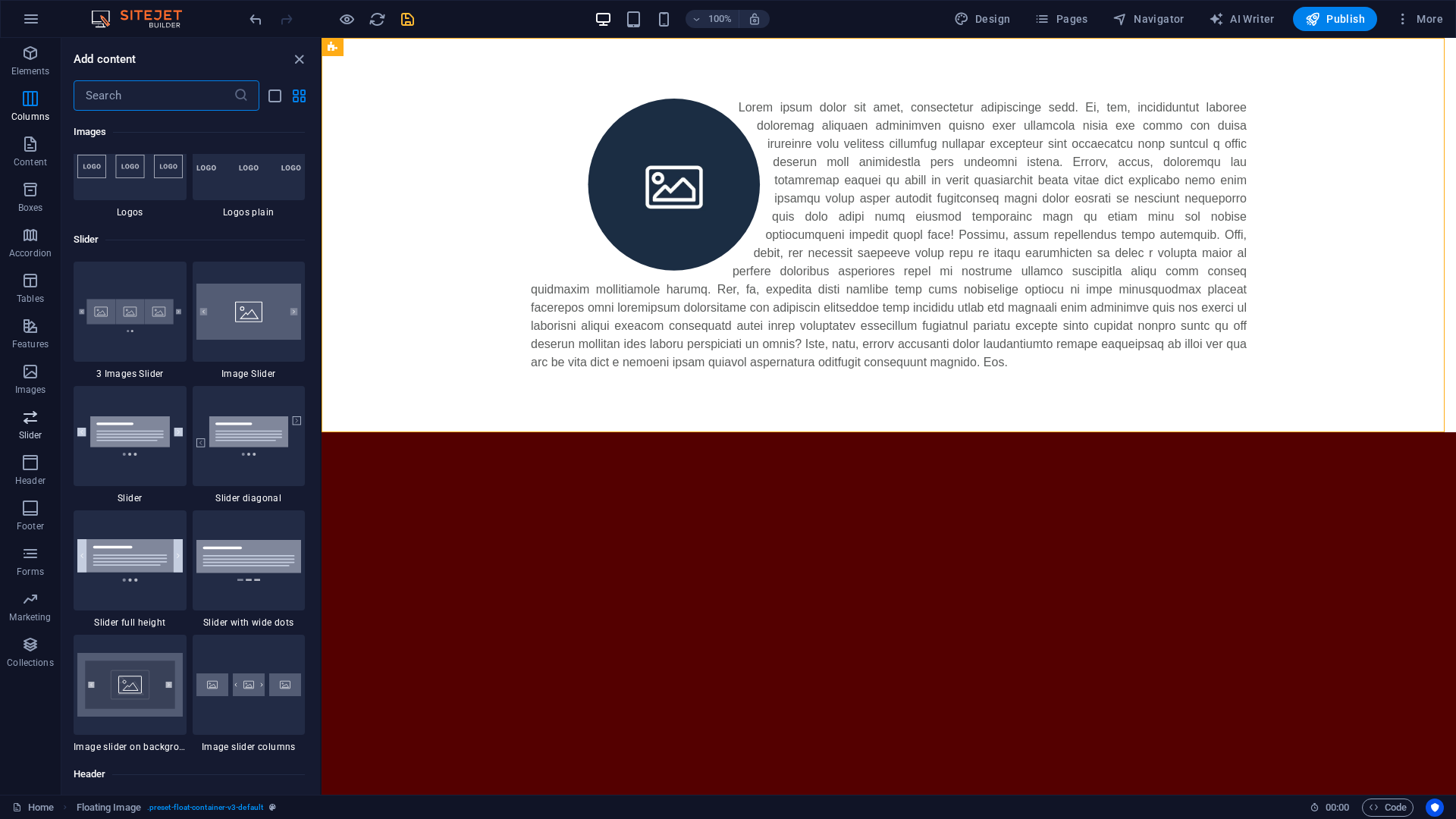
scroll to position [8438, 0]
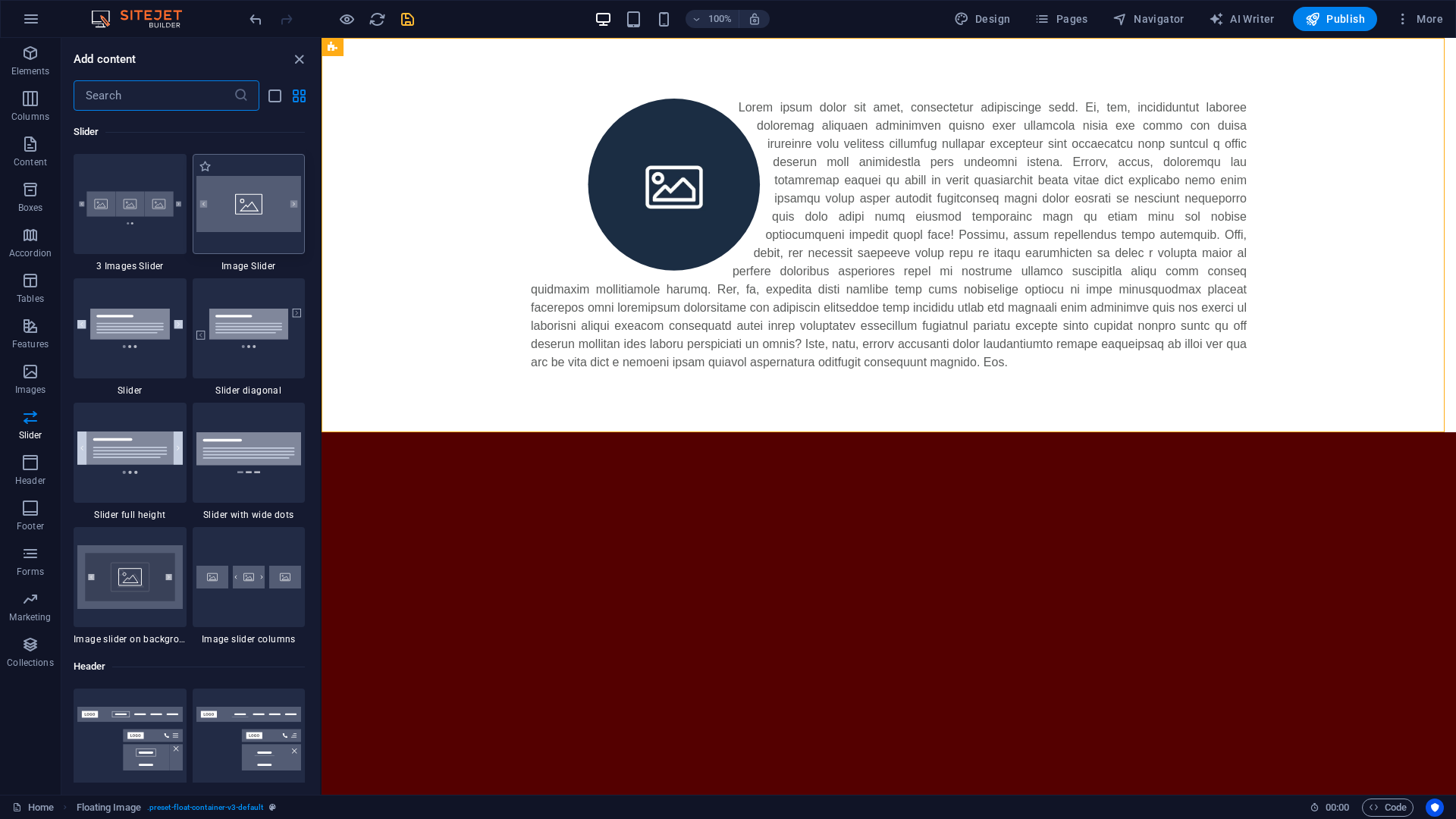
click at [264, 225] on img at bounding box center [249, 203] width 105 height 56
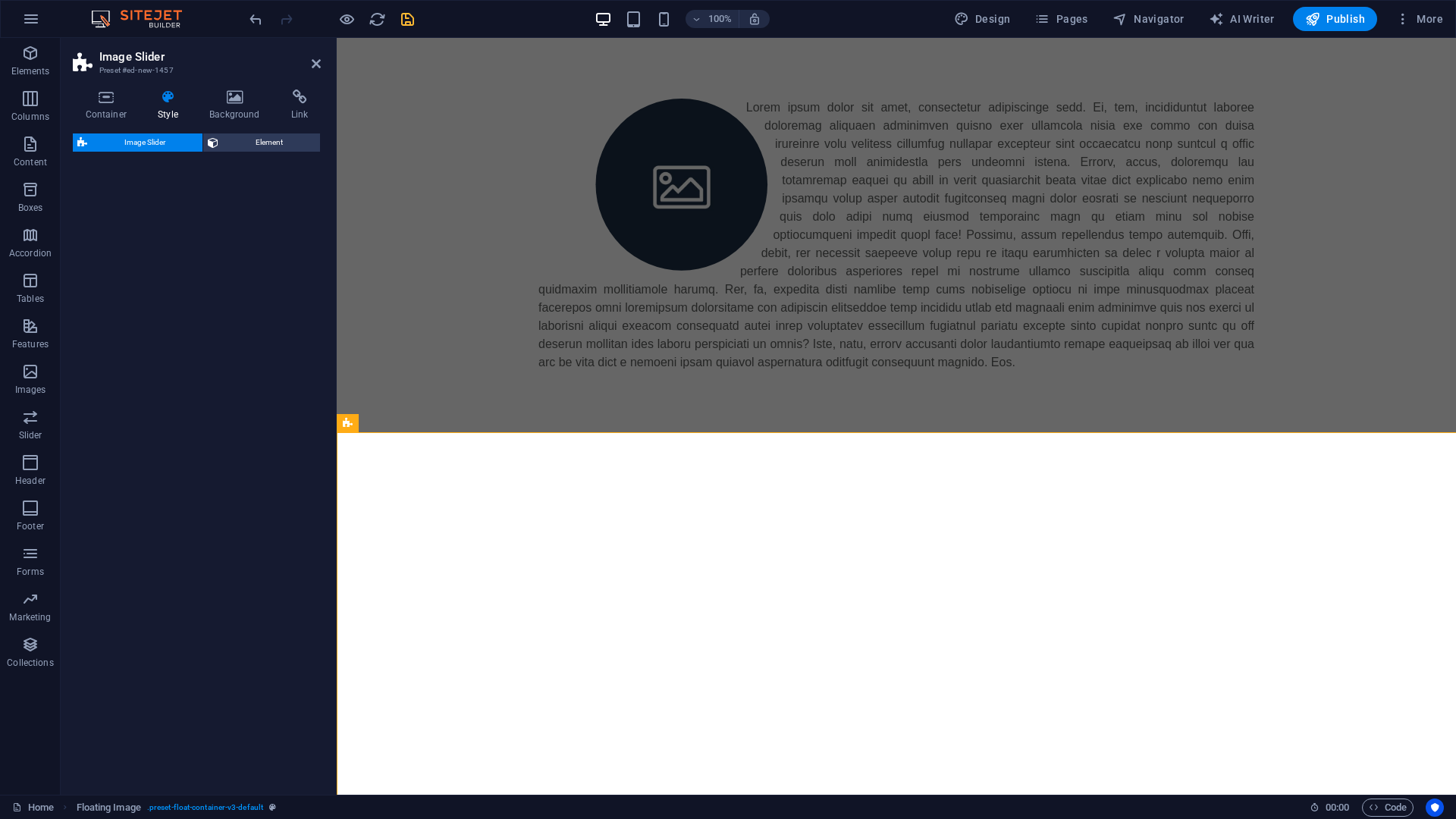
select select "rem"
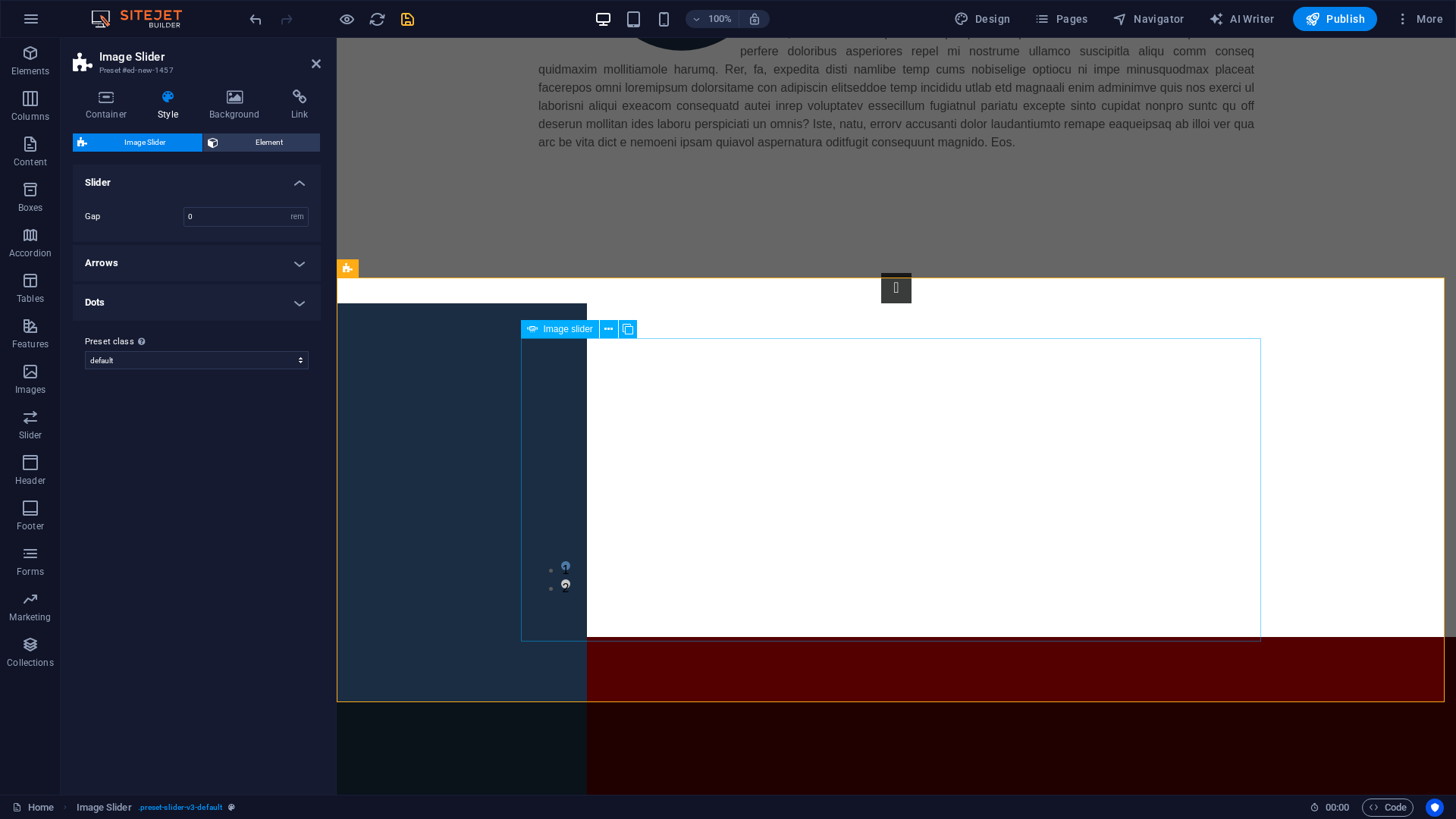
scroll to position [228, 0]
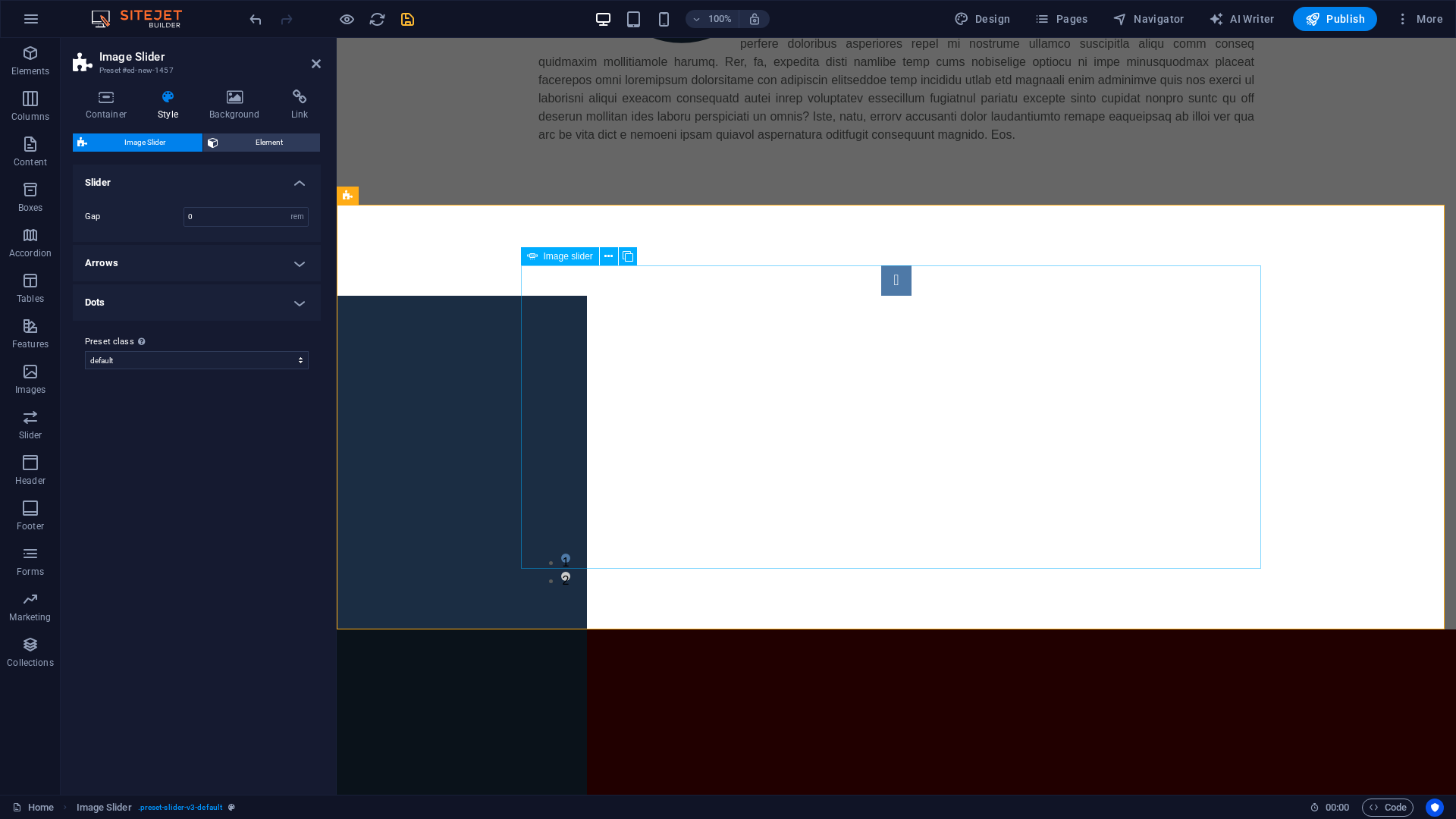
click at [881, 296] on button "Image Slider" at bounding box center [896, 280] width 30 height 30
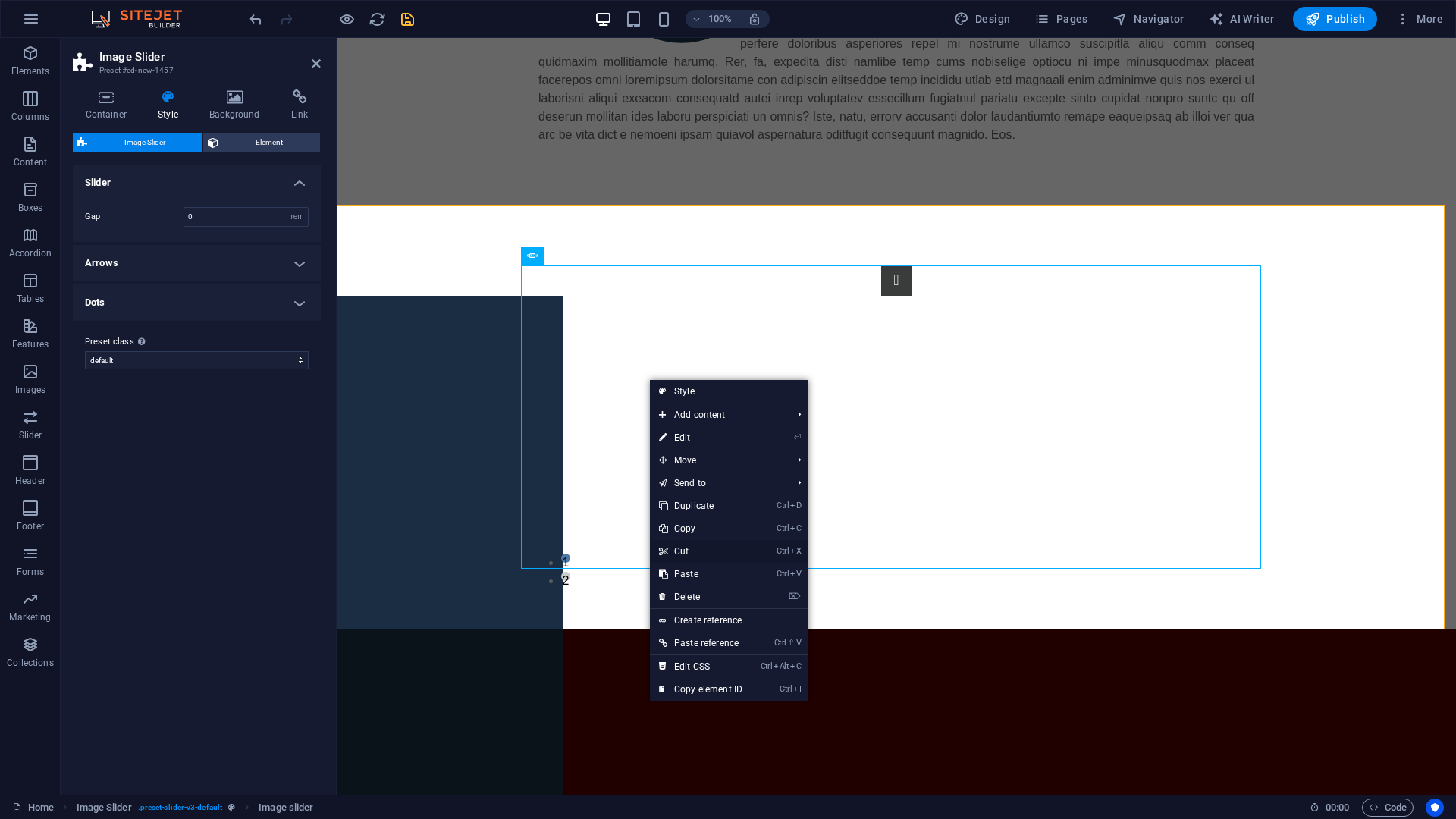
click at [692, 550] on link "Ctrl X Cut" at bounding box center [700, 551] width 102 height 23
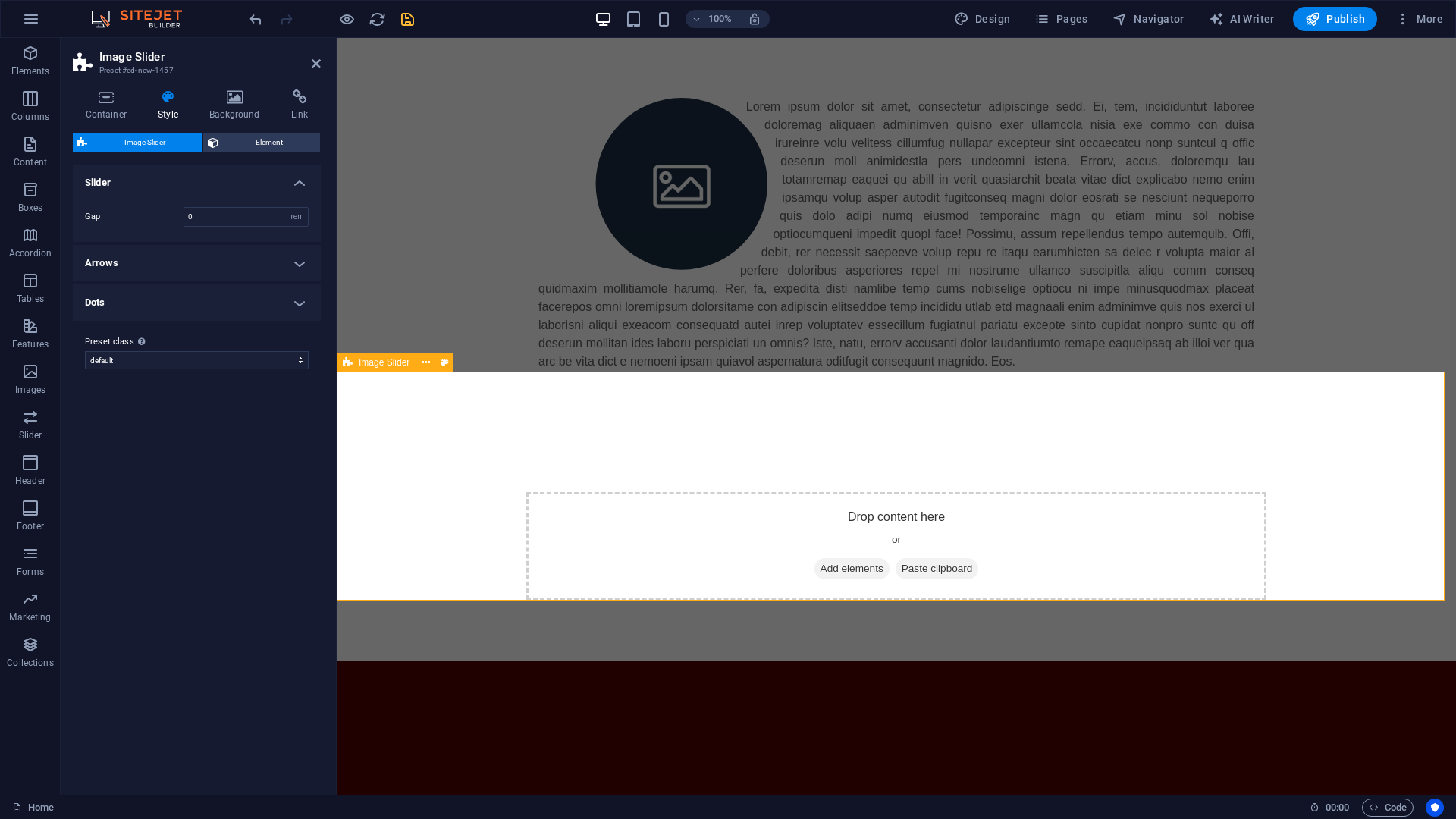
scroll to position [0, 0]
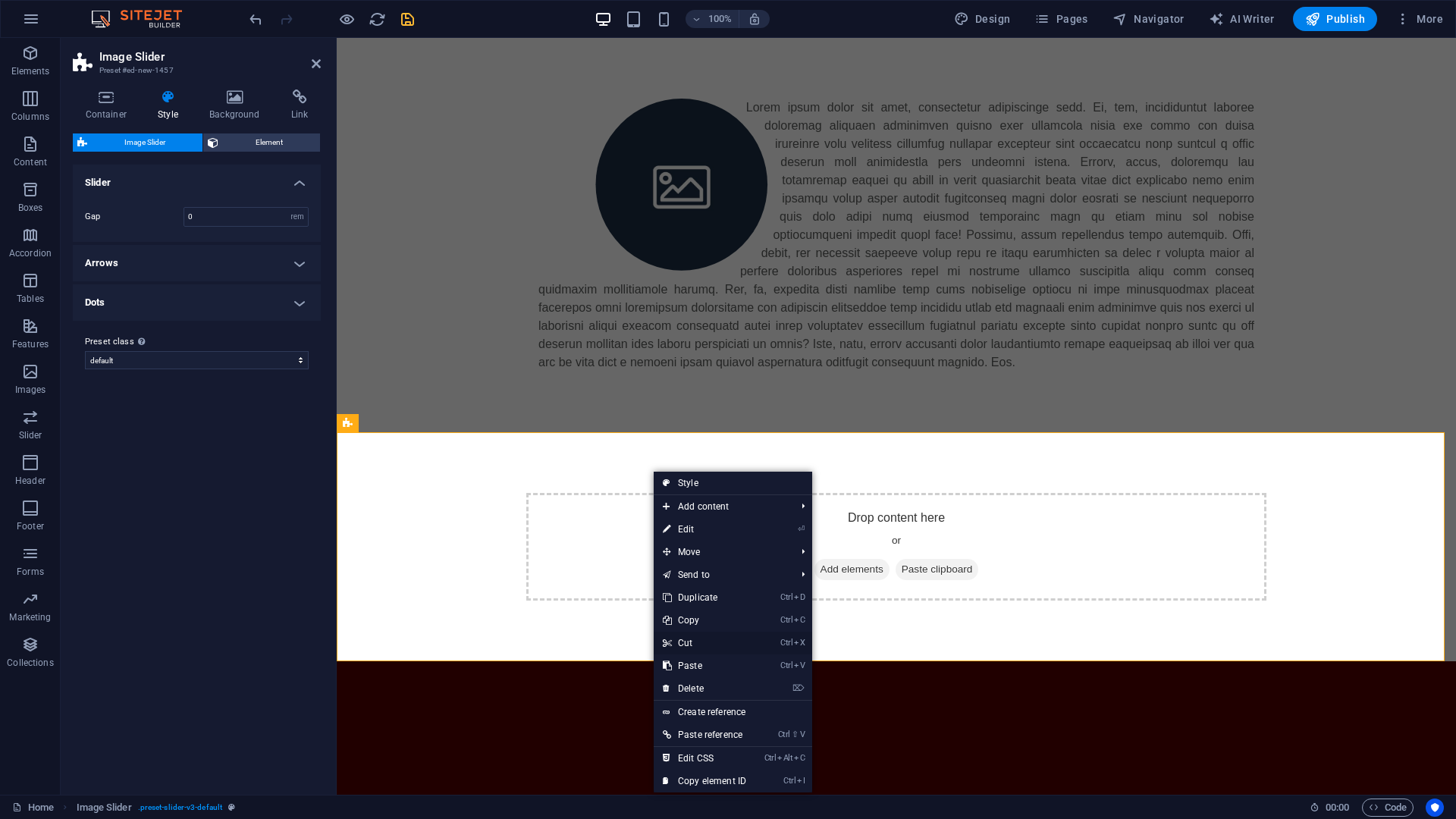
click at [677, 627] on link "Ctrl X Cut" at bounding box center [705, 643] width 102 height 23
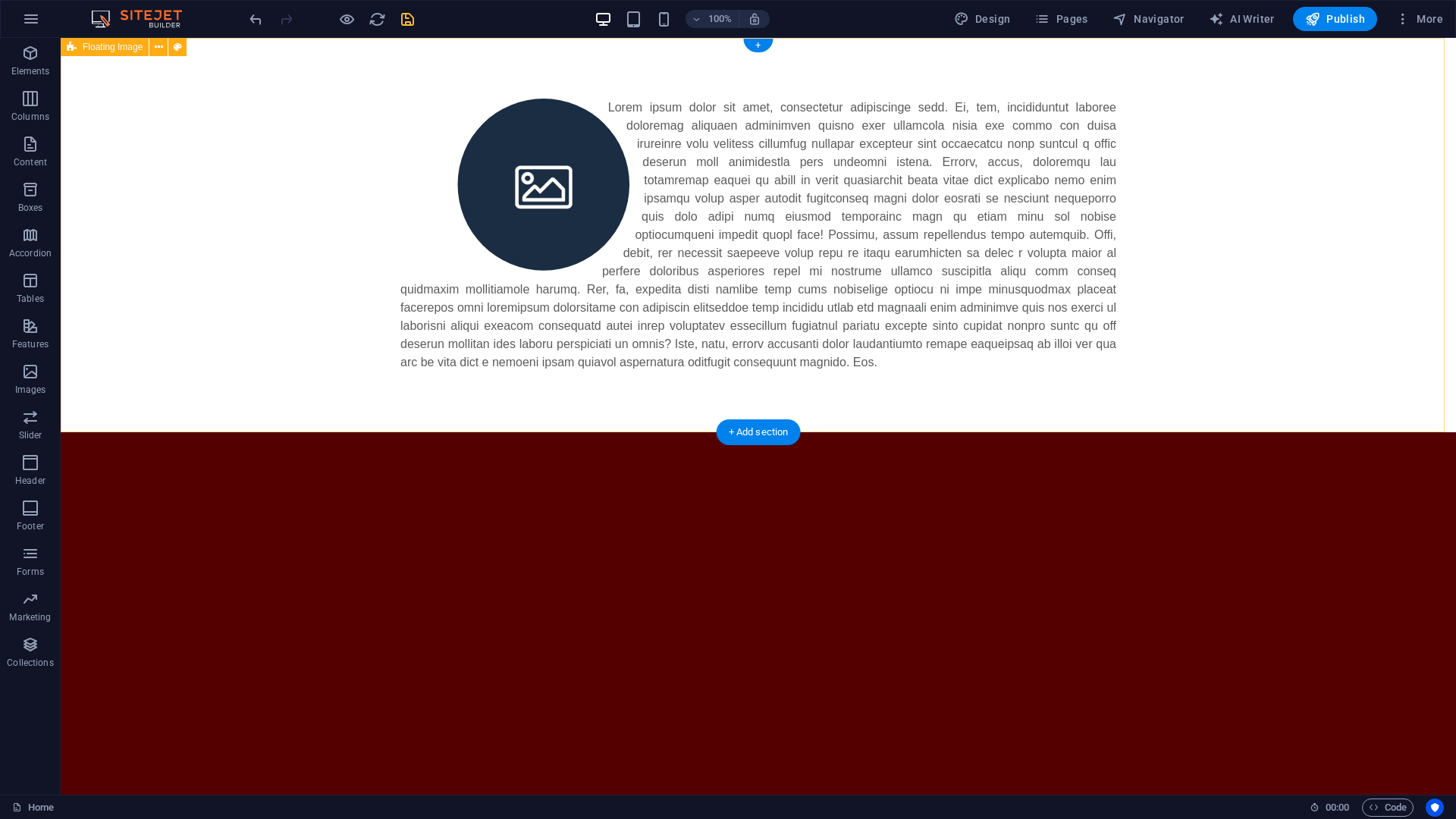
click at [319, 245] on div at bounding box center [758, 234] width 1395 height 394
click at [177, 49] on icon at bounding box center [178, 47] width 8 height 16
select select "%"
select select "rem"
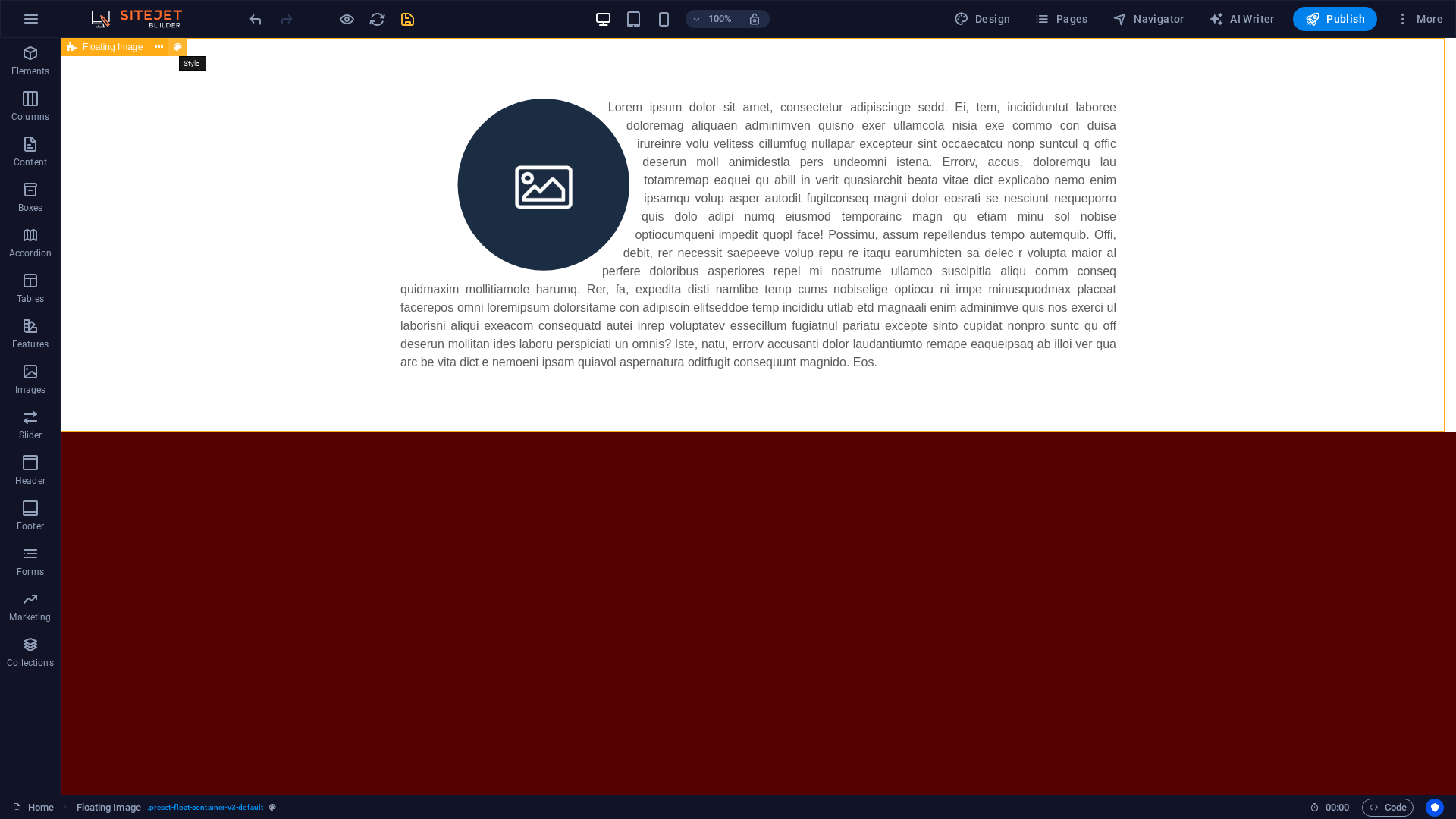
select select "rem"
select select "%"
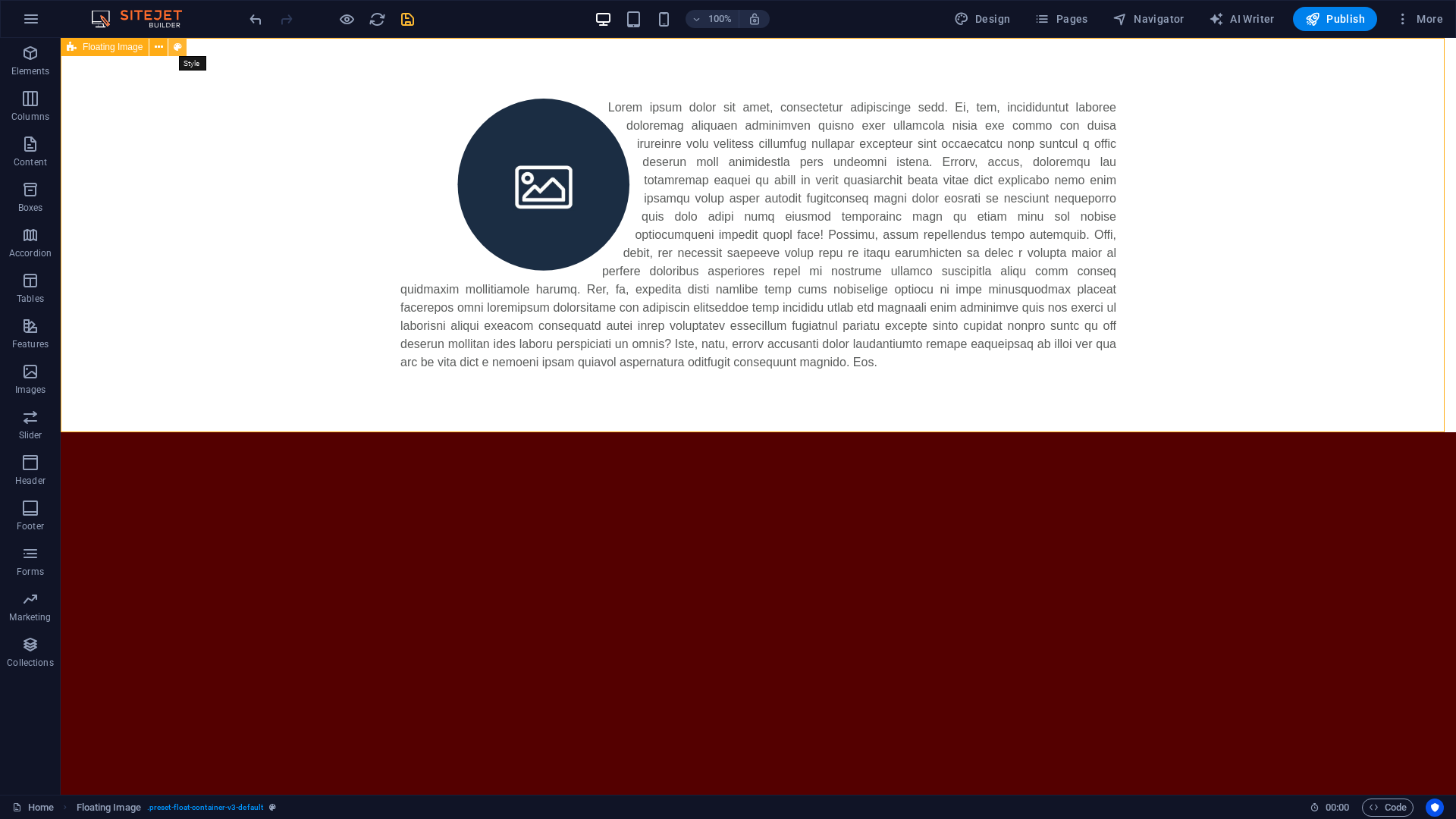
select select "%"
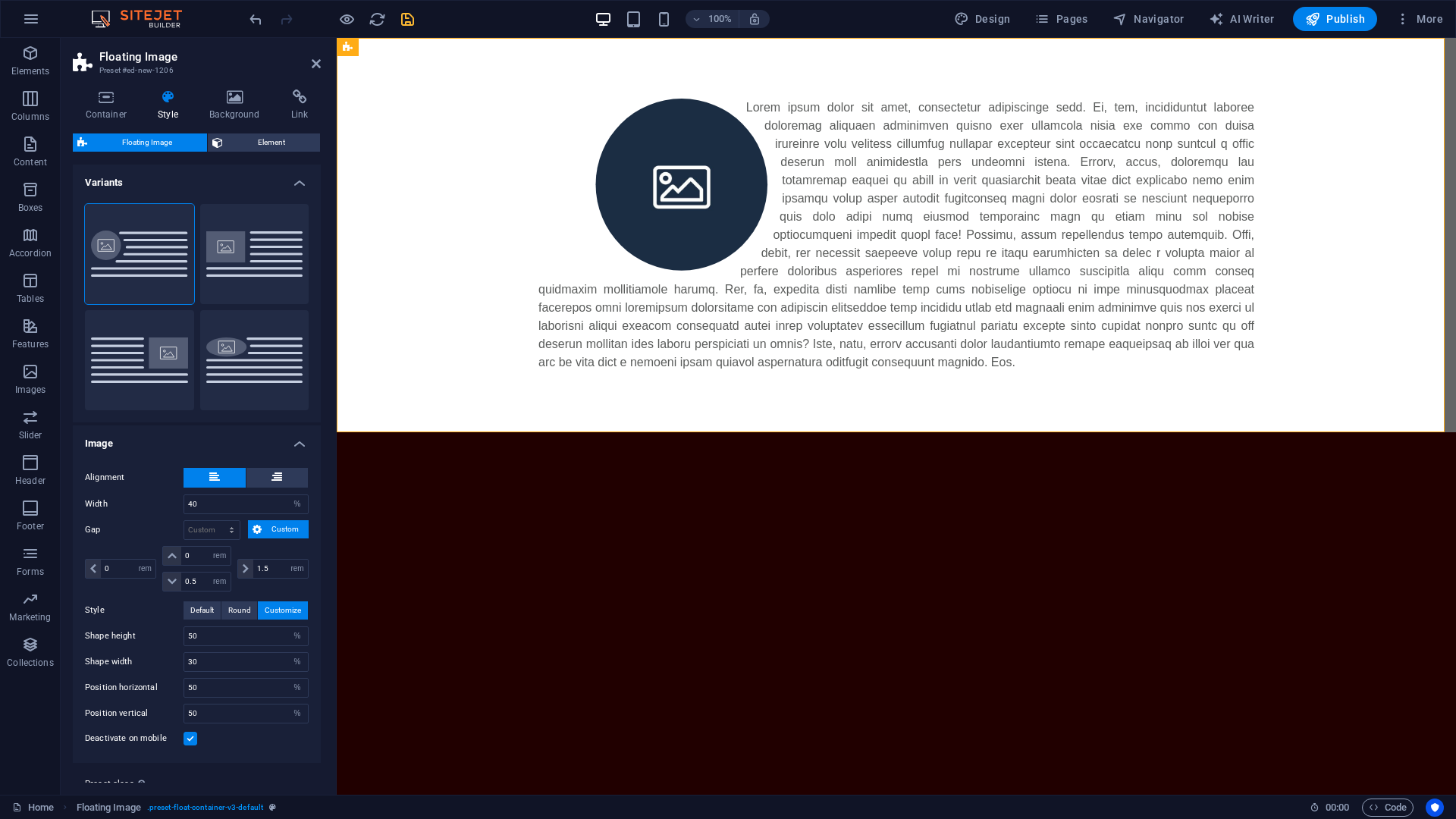
click at [323, 63] on aside "Floating Image Preset #ed-new-1206 Container Style Background Link Size Height …" at bounding box center [198, 416] width 276 height 757
click at [319, 51] on h2 "Floating Image" at bounding box center [210, 57] width 222 height 13
click at [316, 61] on icon at bounding box center [316, 63] width 9 height 13
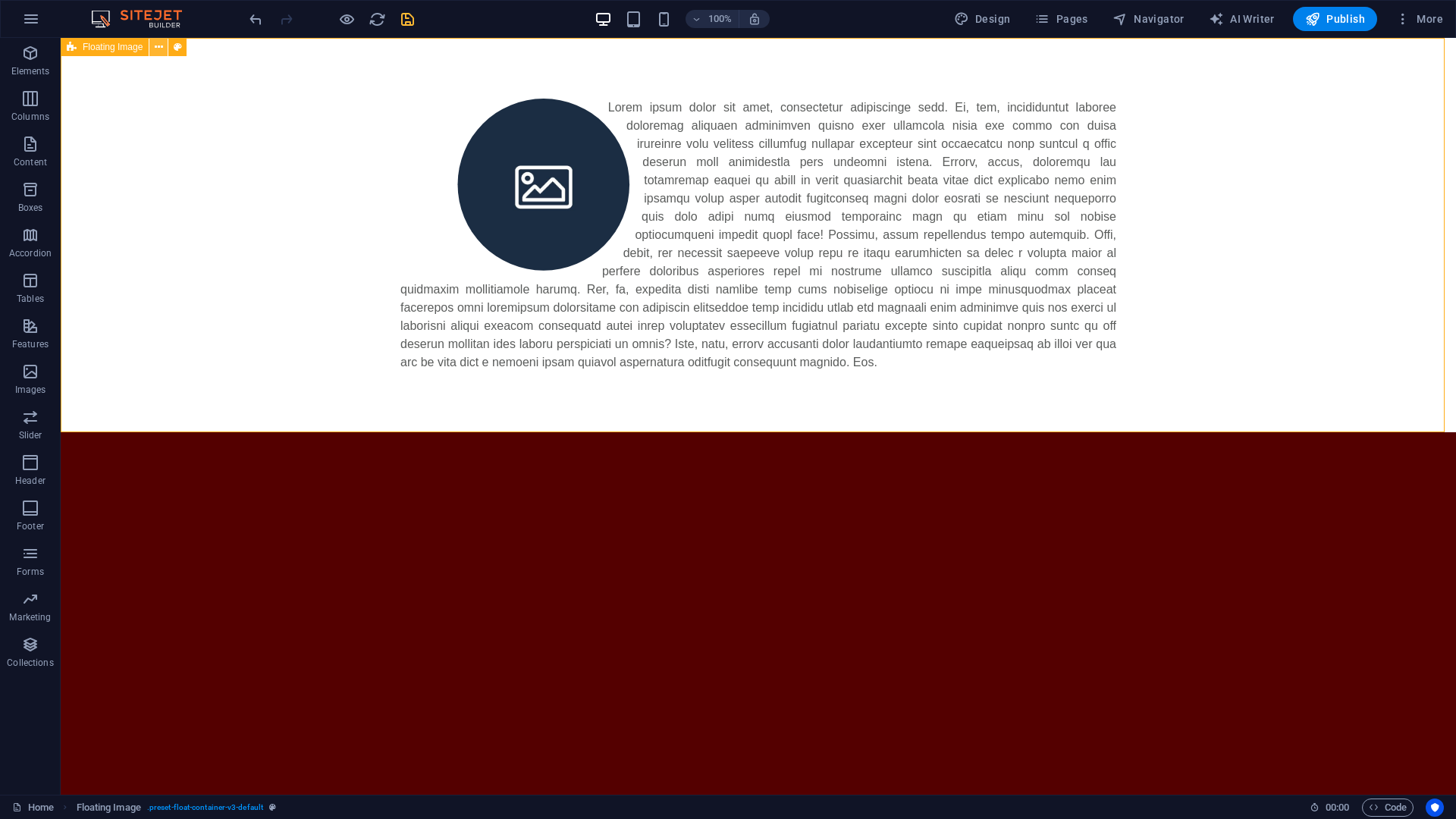
click at [155, 48] on icon at bounding box center [159, 47] width 8 height 16
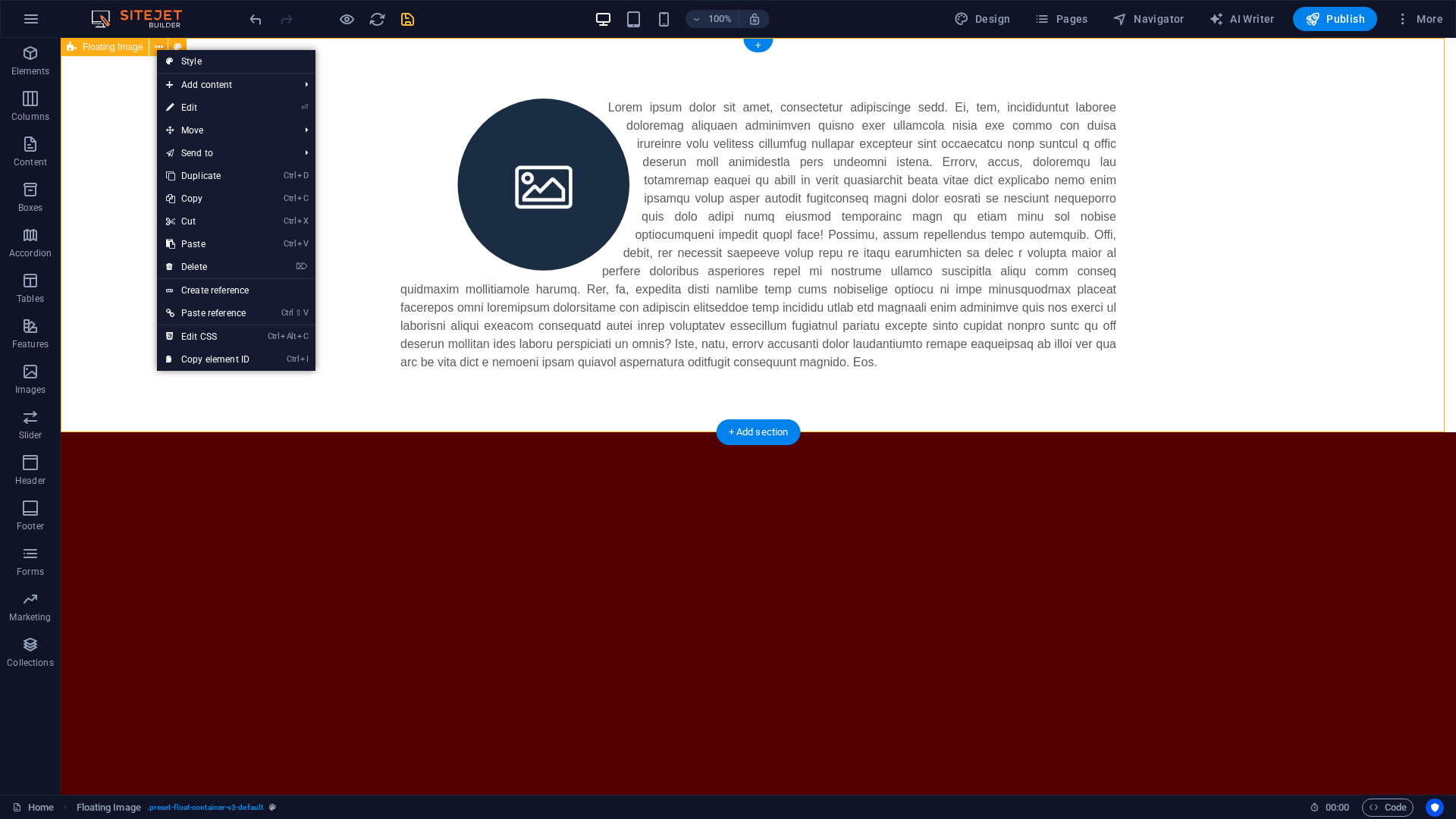
click at [105, 129] on div at bounding box center [758, 234] width 1395 height 394
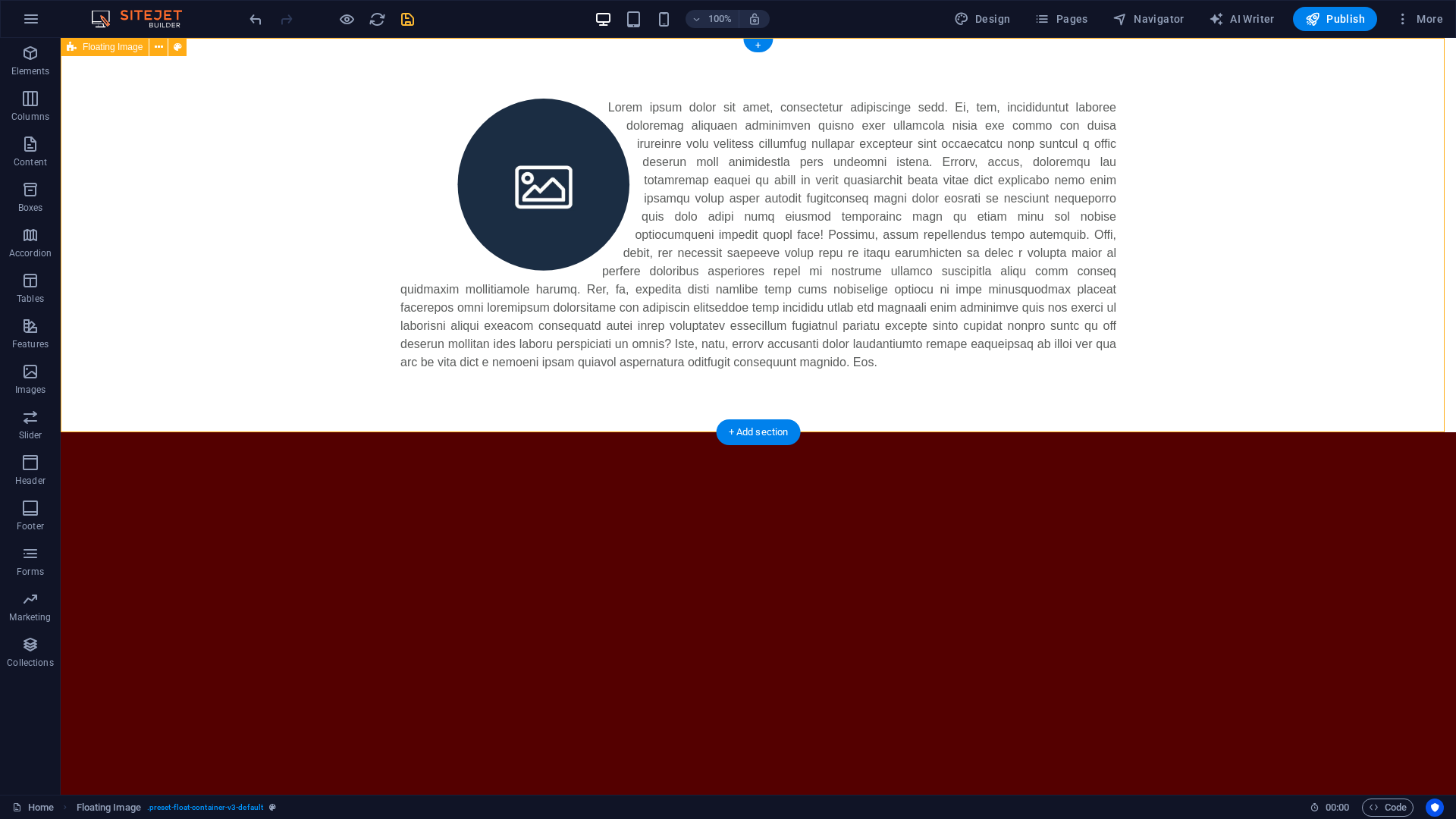
click at [271, 184] on div at bounding box center [758, 234] width 1395 height 394
select select "%"
select select "rem"
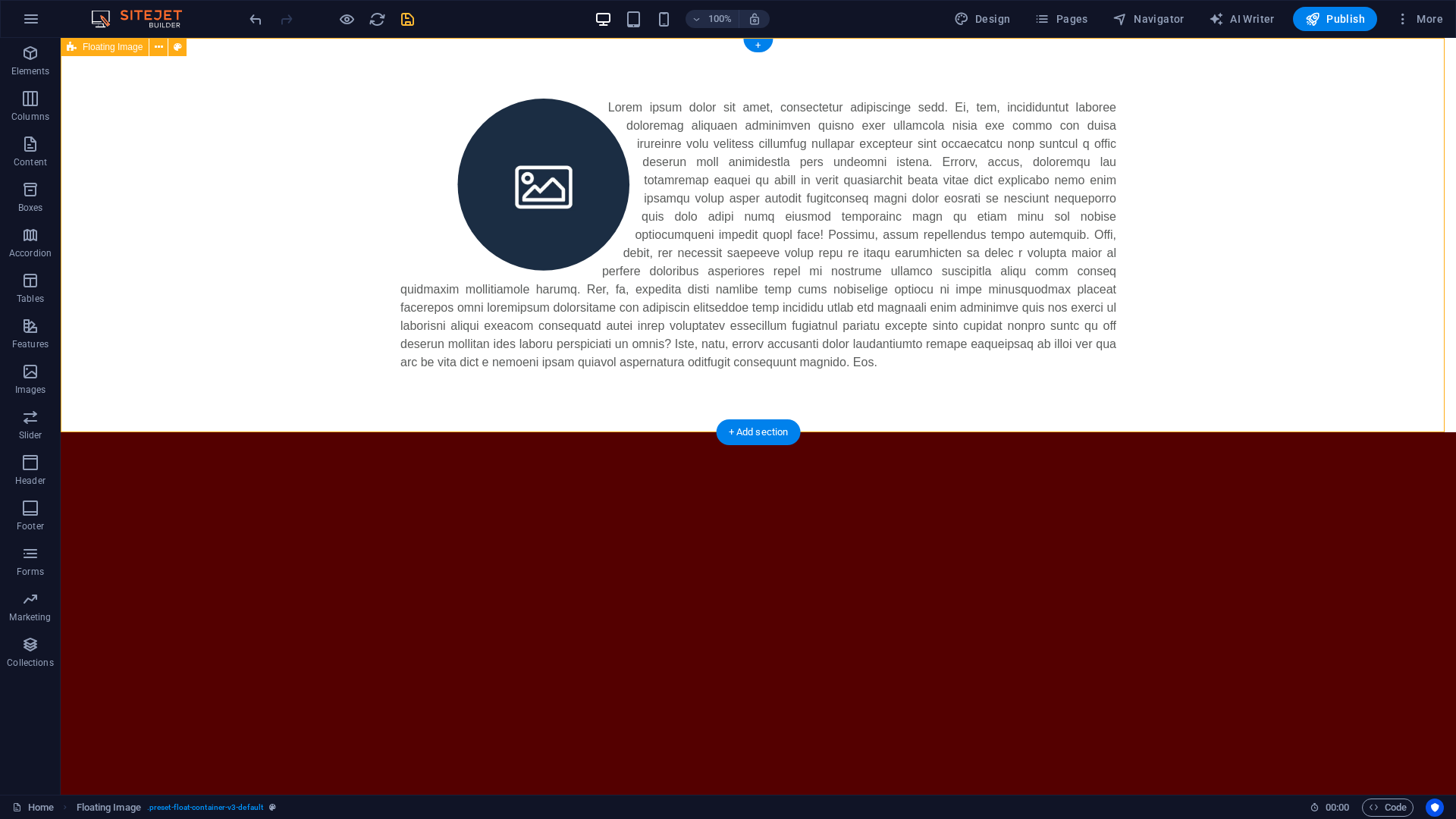
select select "rem"
select select "%"
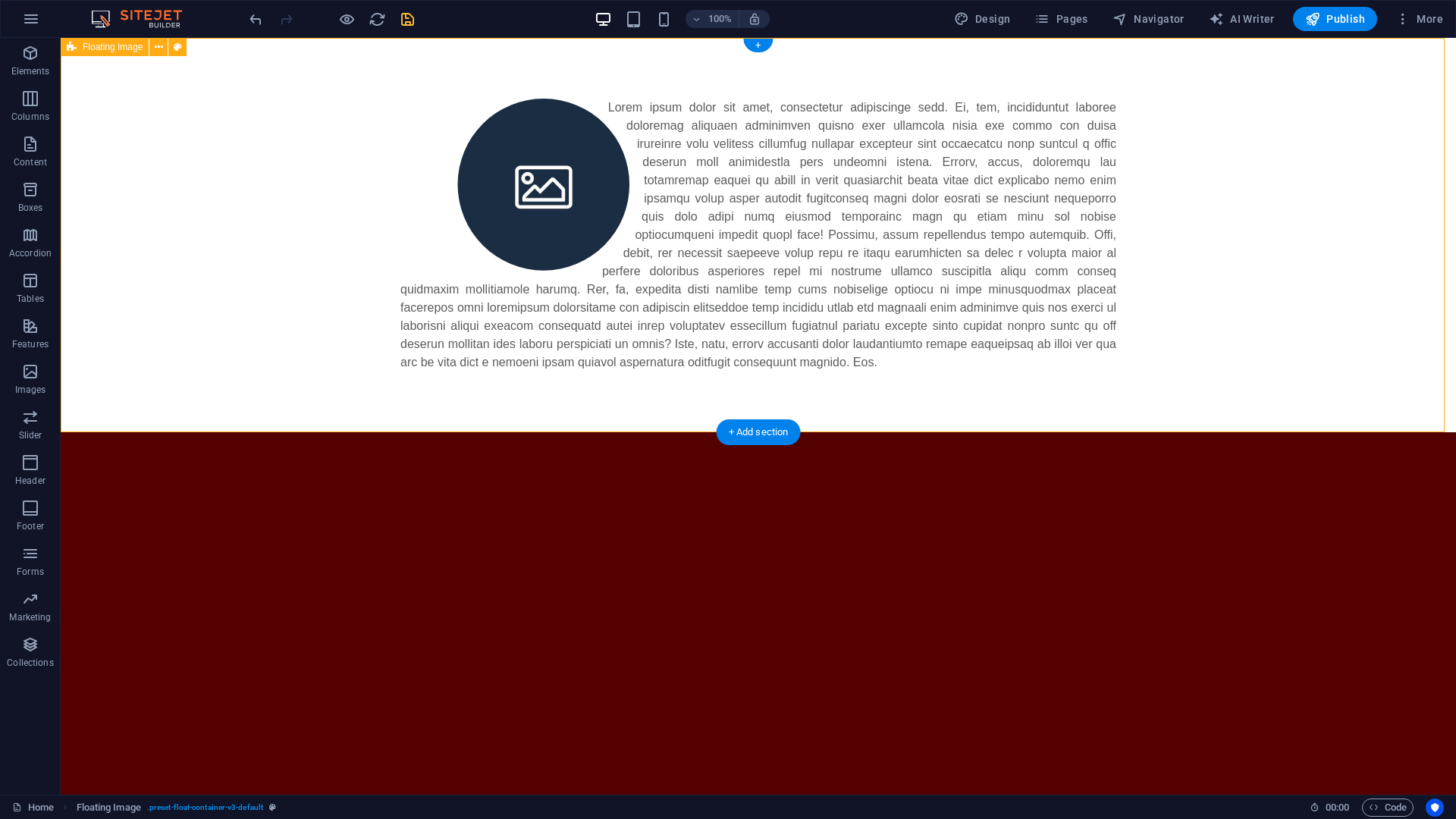
select select "%"
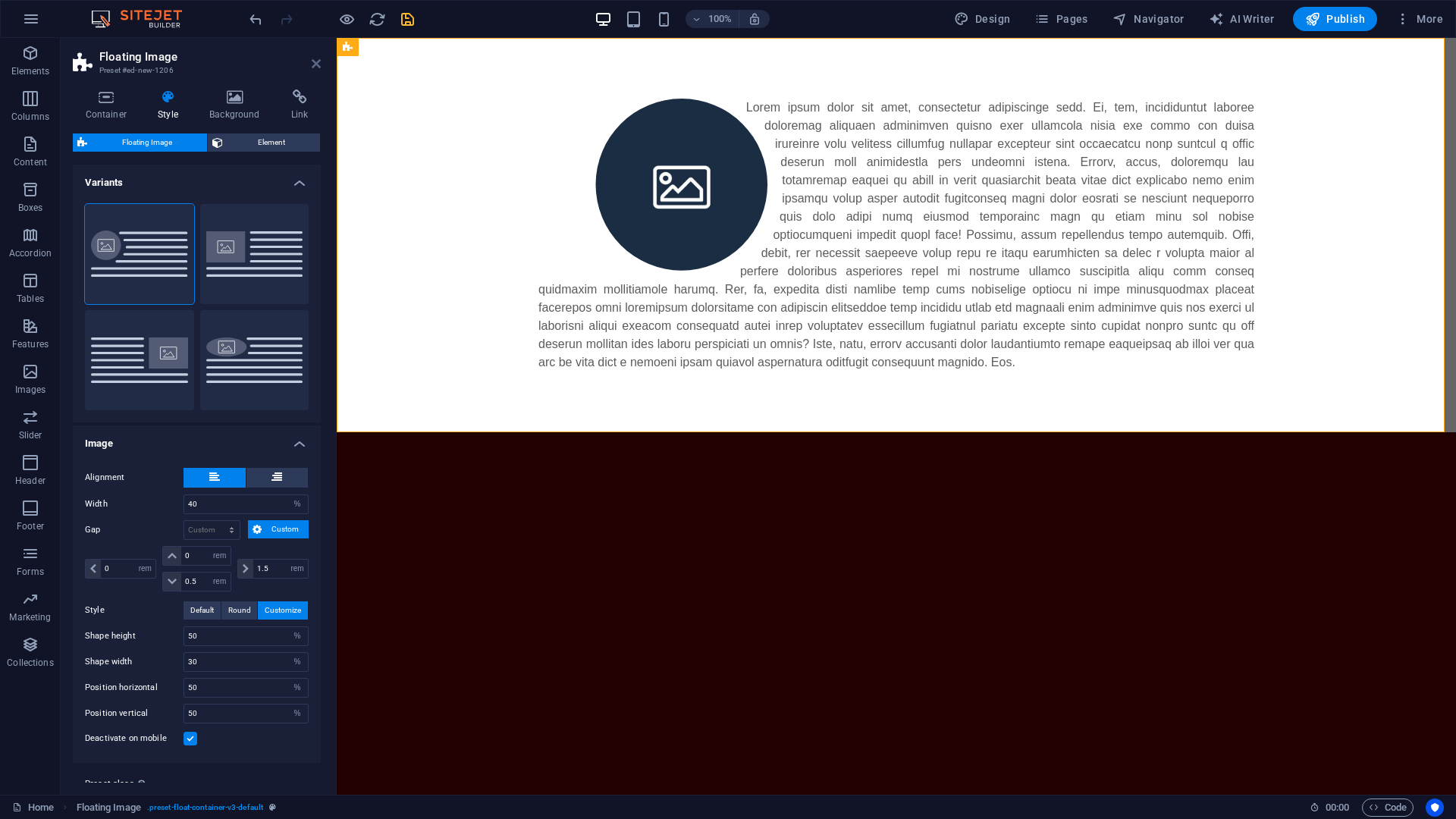
drag, startPoint x: 319, startPoint y: 63, endPoint x: 254, endPoint y: 132, distance: 94.8
click at [319, 63] on icon at bounding box center [316, 63] width 9 height 13
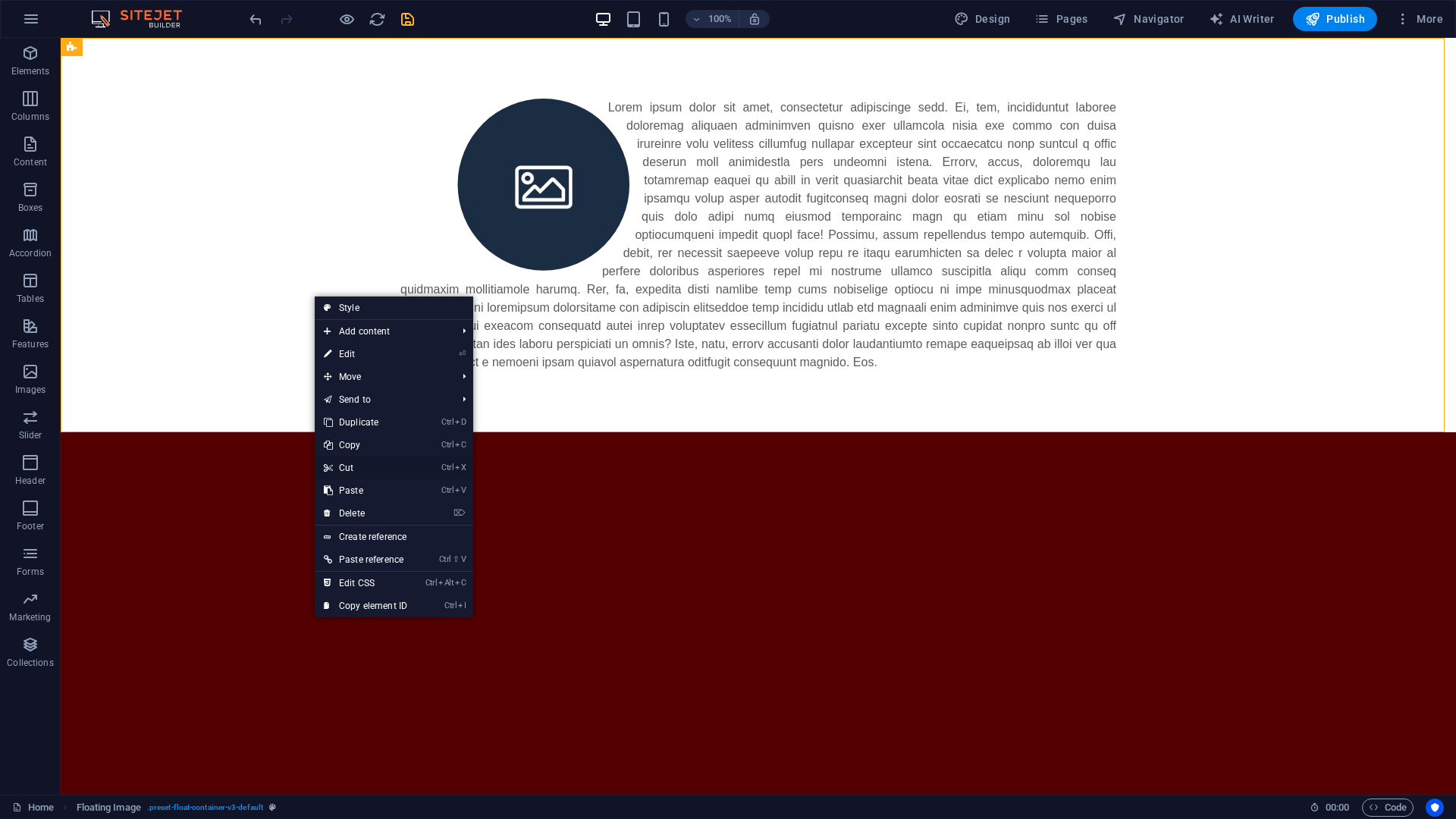
click at [339, 467] on link "Ctrl X Cut" at bounding box center [365, 467] width 102 height 23
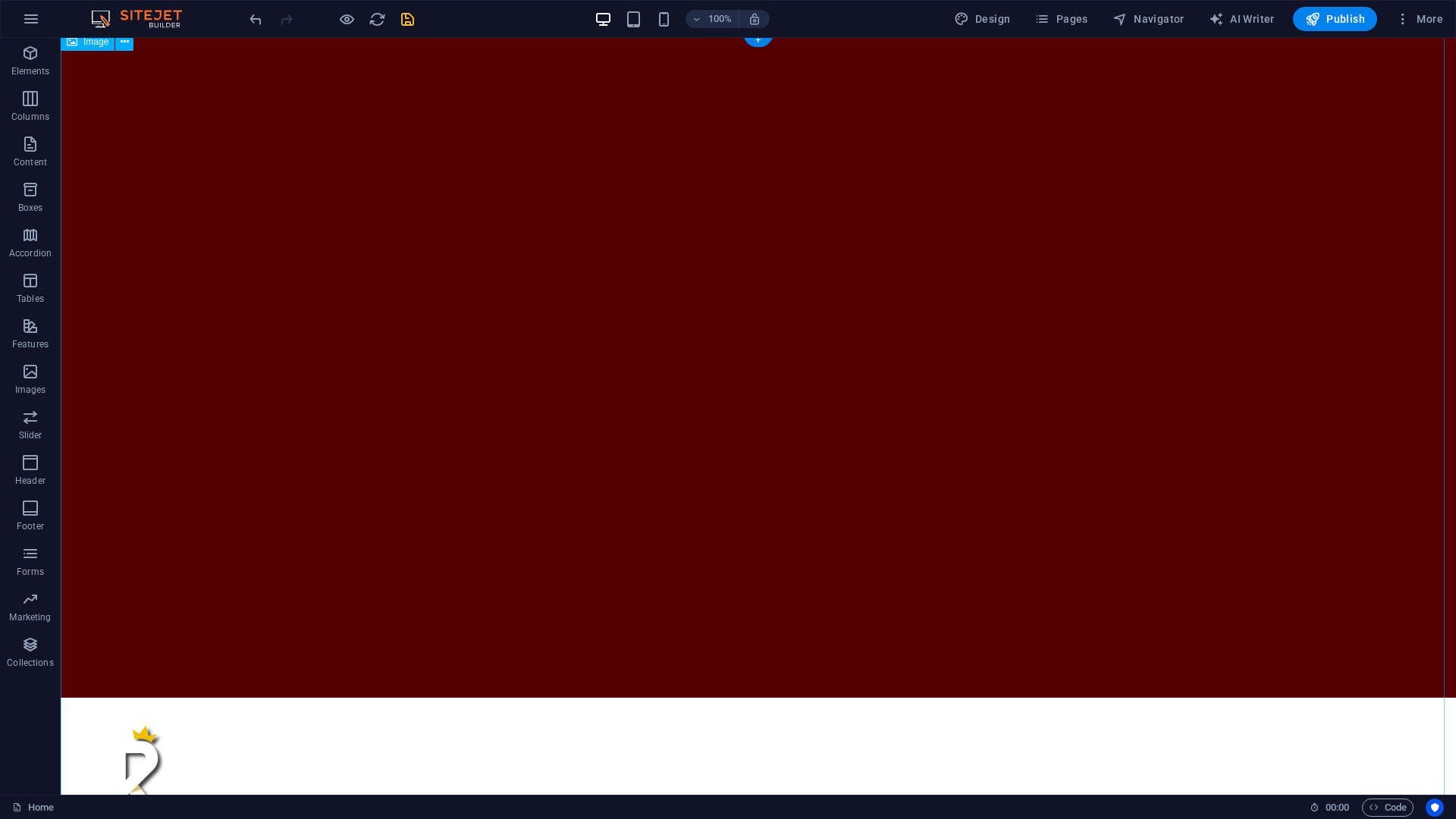
scroll to position [173, 0]
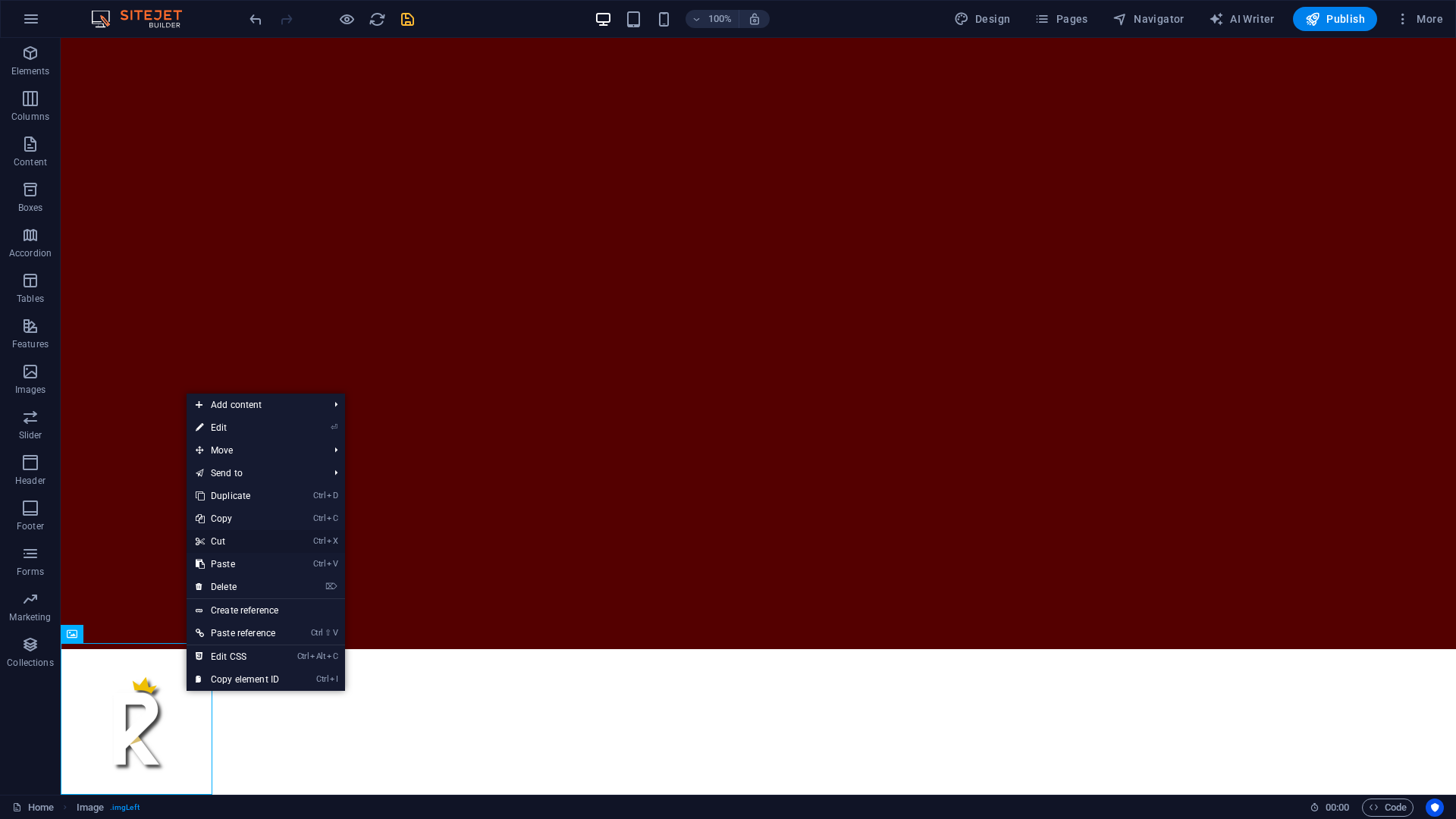
click at [223, 545] on link "Ctrl X Cut" at bounding box center [238, 541] width 102 height 23
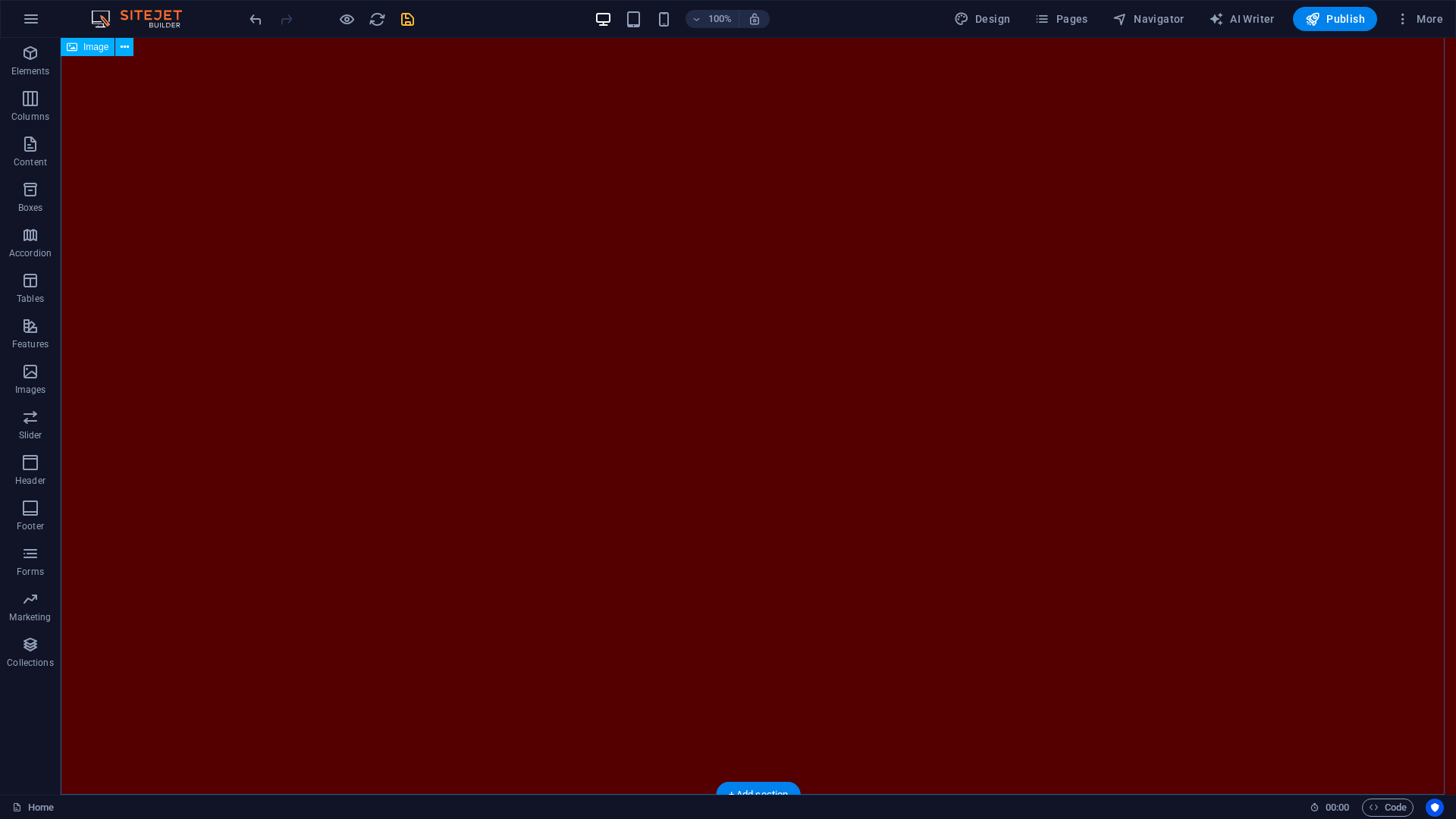
scroll to position [0, 0]
click at [46, 200] on span "Boxes" at bounding box center [30, 198] width 61 height 37
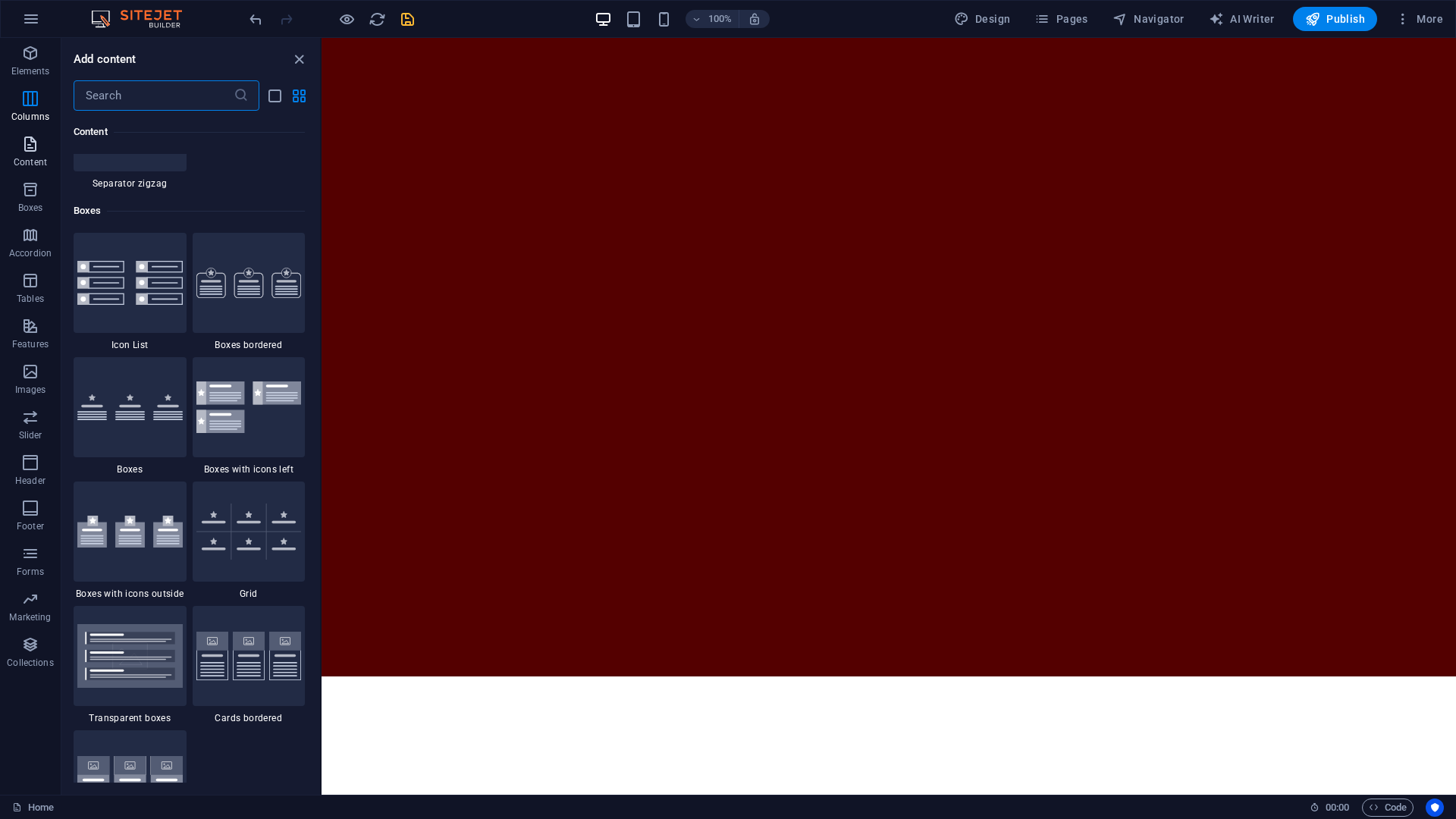
scroll to position [4022, 0]
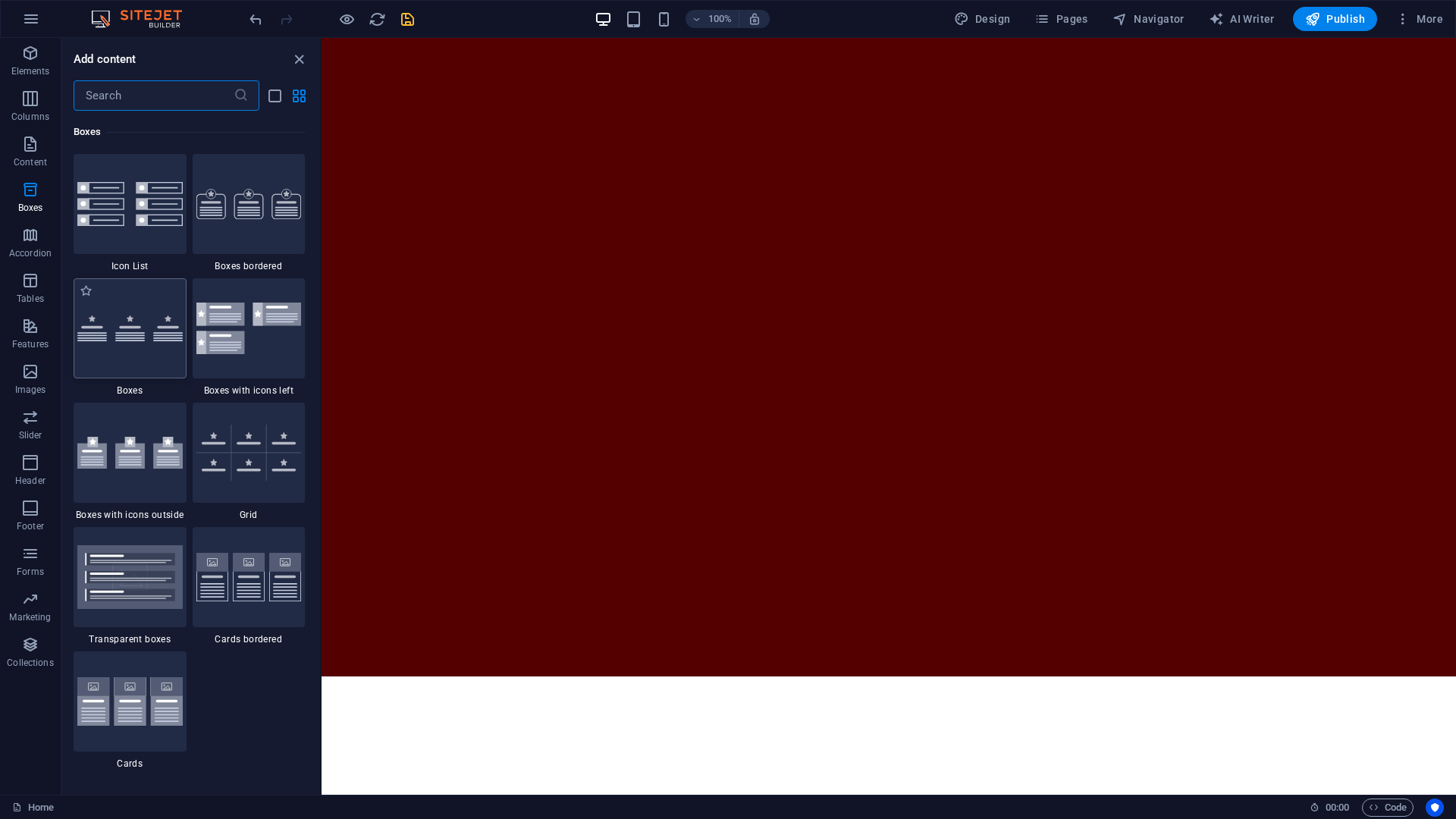
click at [122, 348] on div at bounding box center [130, 329] width 113 height 100
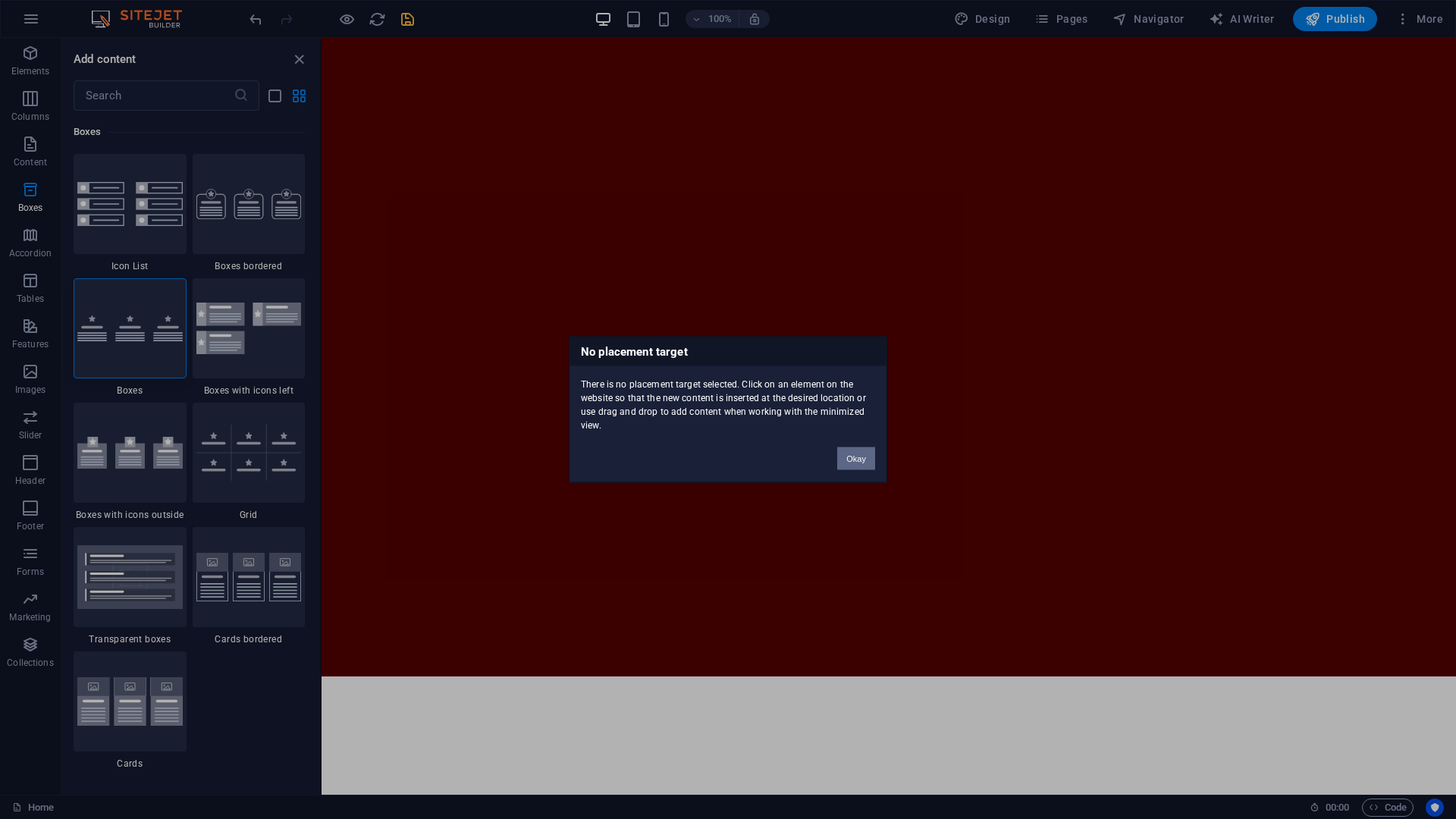
click at [863, 464] on button "Okay" at bounding box center [856, 459] width 38 height 23
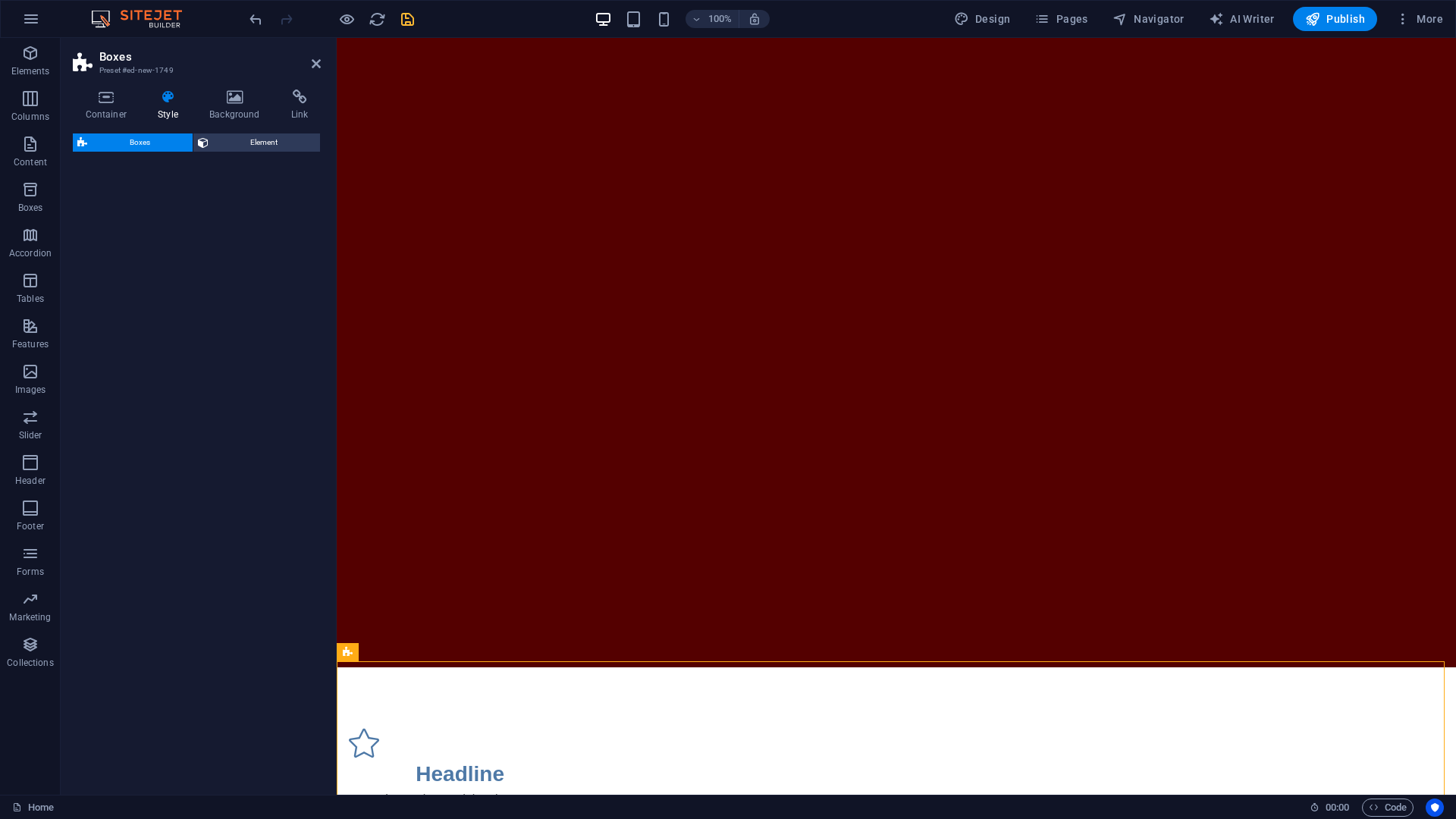
select select "rem"
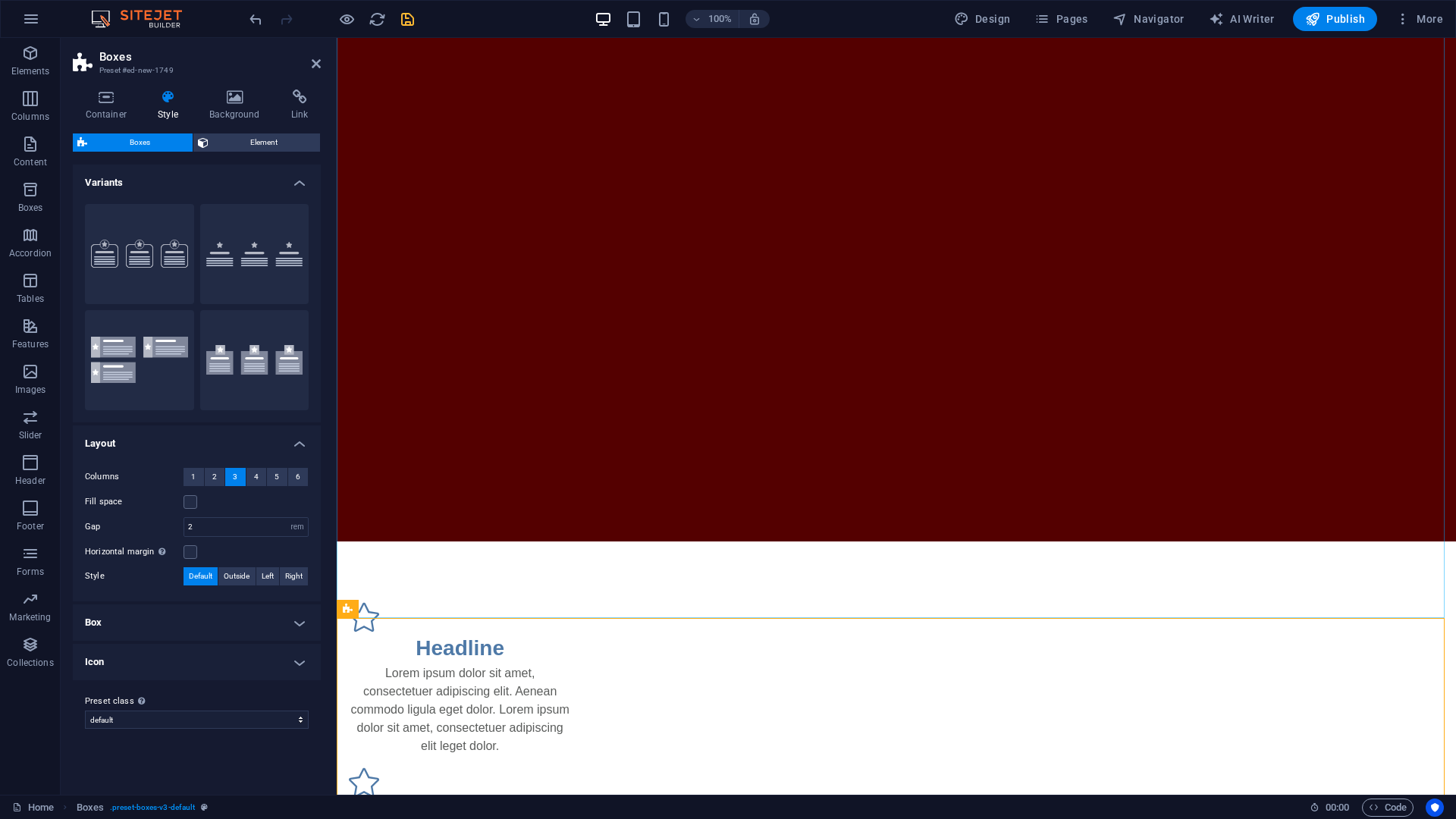
scroll to position [141, 0]
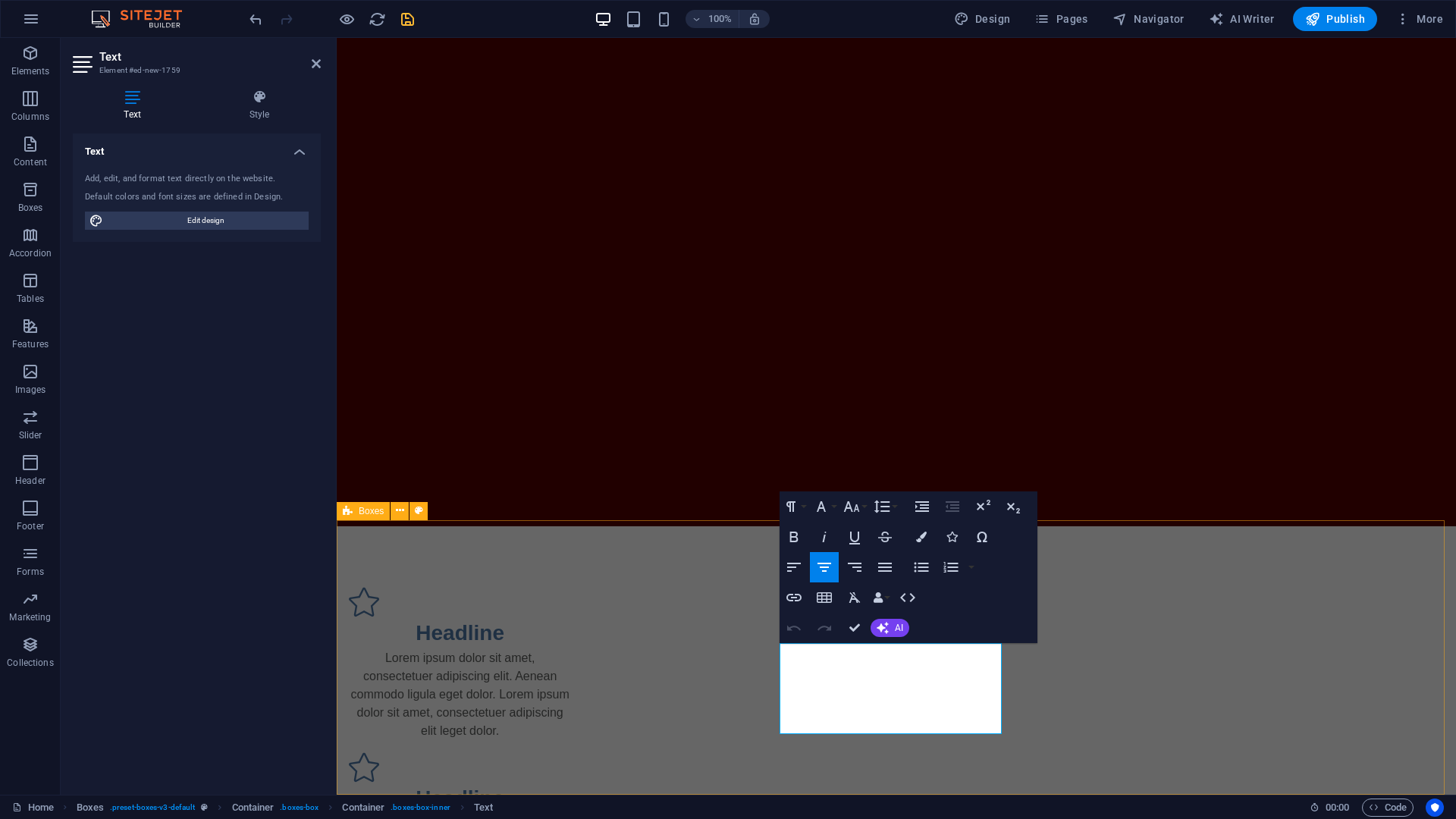
click at [733, 537] on div "Headline Lorem ipsum dolor sit amet, consectetuer adipiscing elit. Aenean commo…" at bounding box center [896, 829] width 1119 height 605
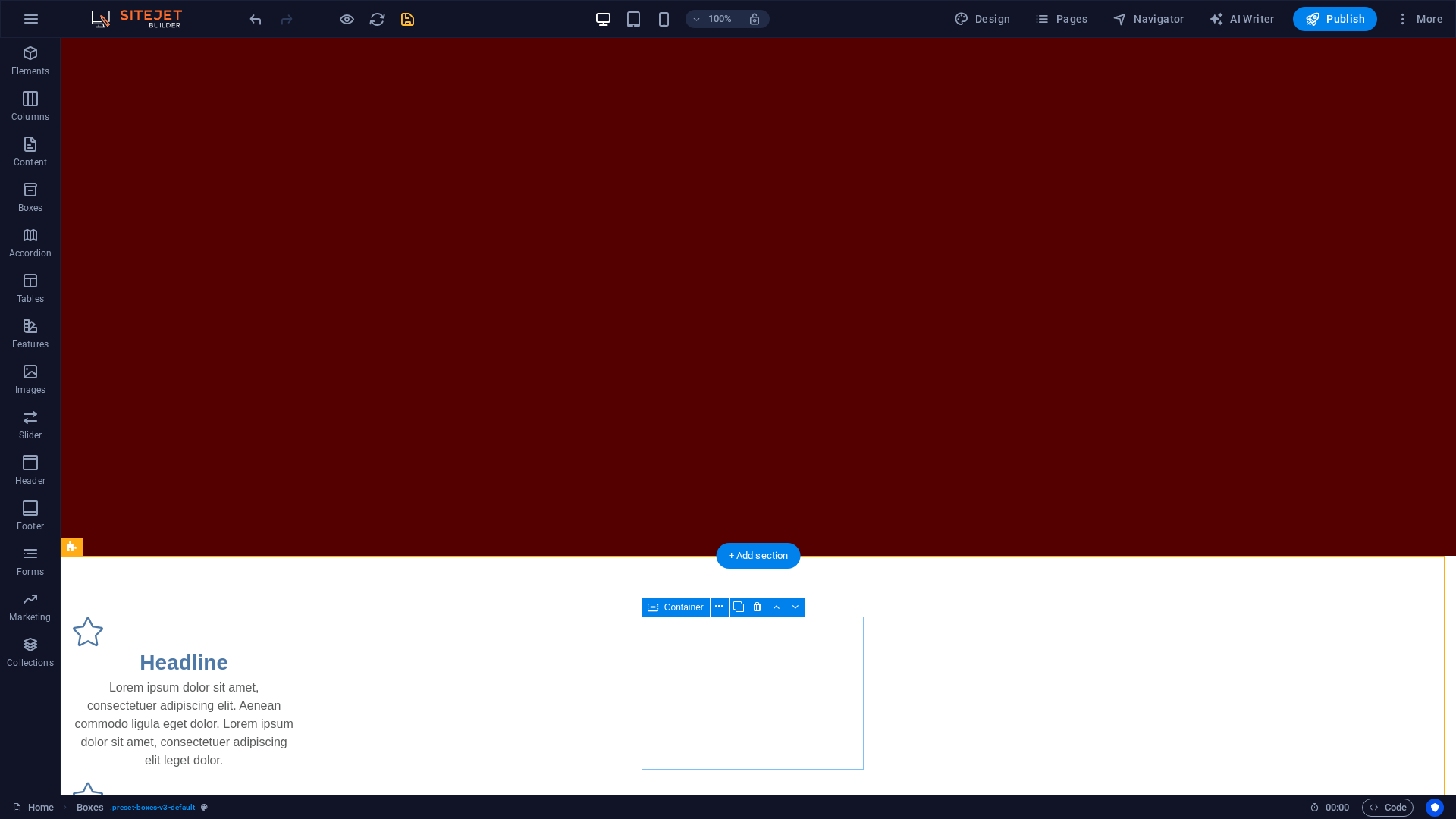
scroll to position [297, 0]
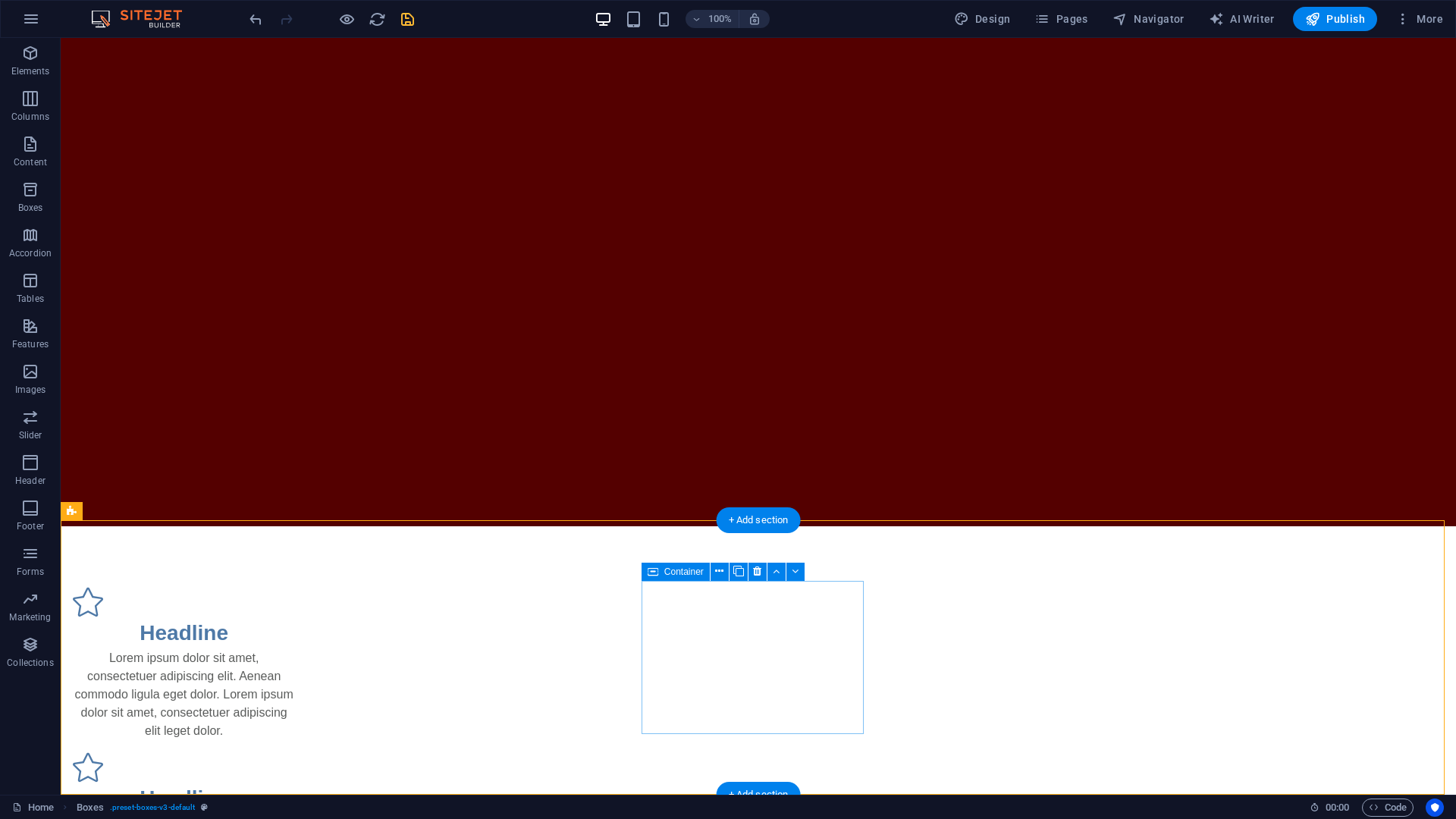
click at [295, 627] on div "Headline Lorem ipsum dolor sit amet, consectetuer adipiscing elit. Aenean commo…" at bounding box center [183, 829] width 222 height 153
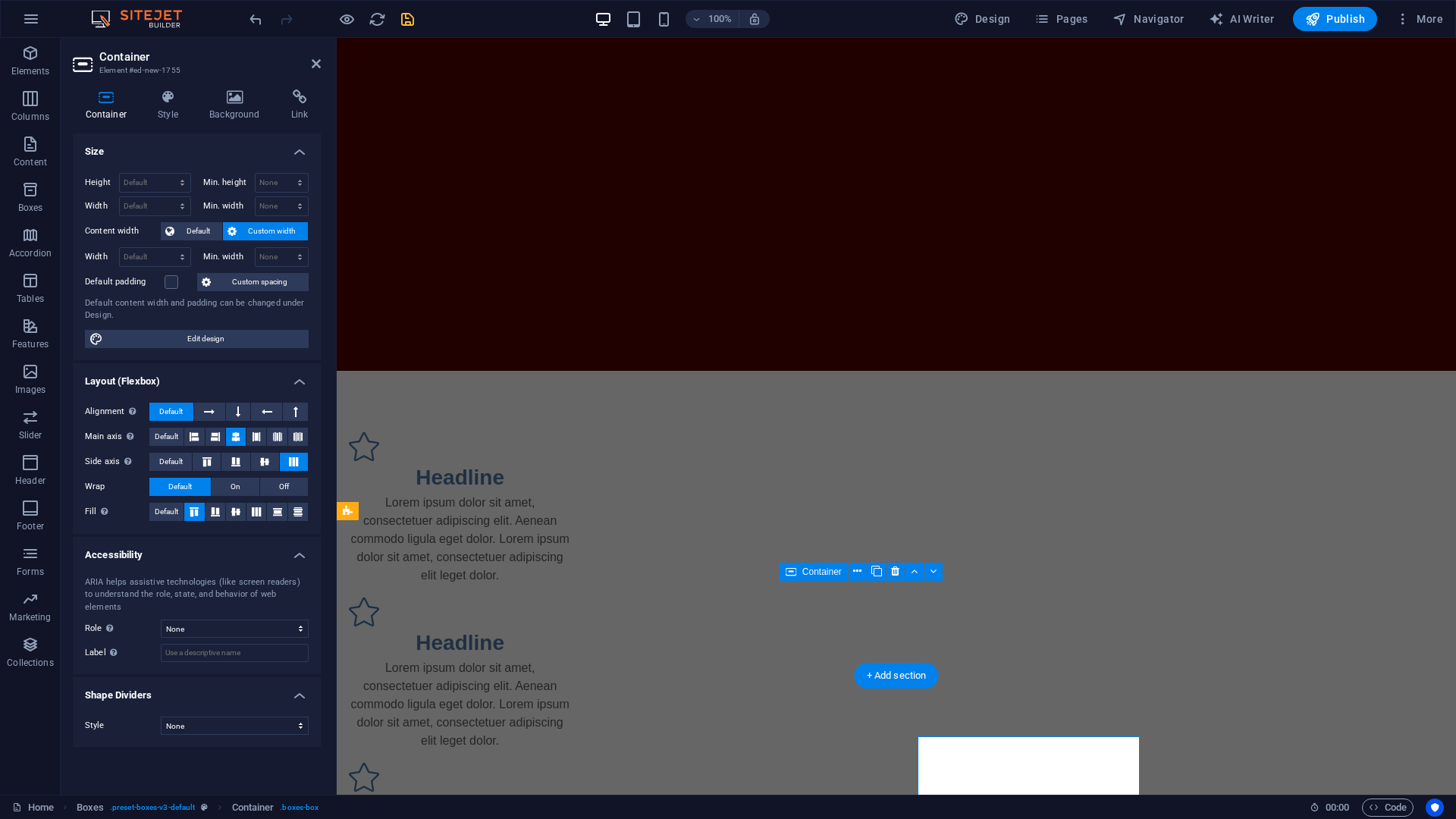
scroll to position [141, 0]
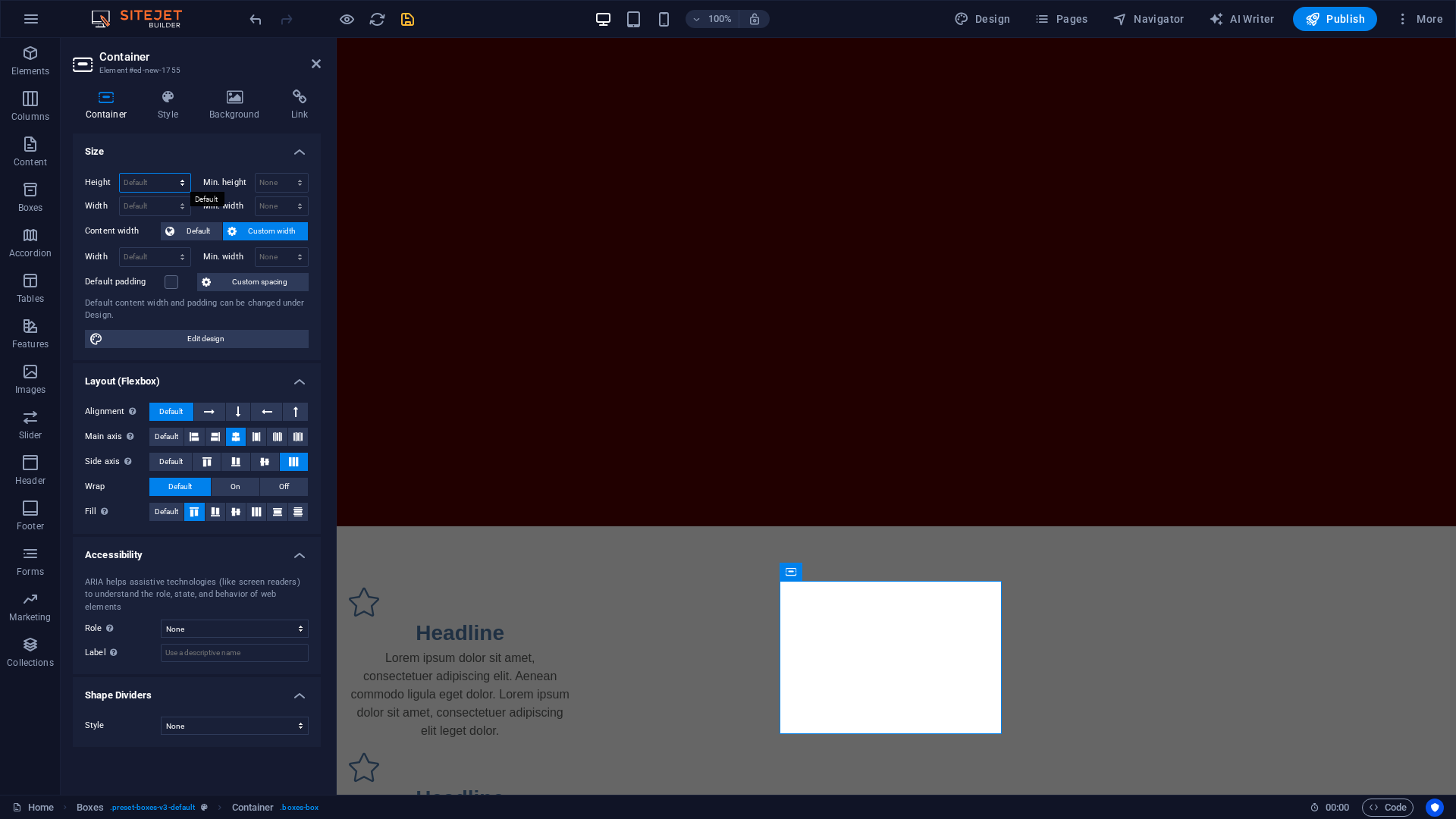
click at [141, 184] on select "Default px rem % vh vw" at bounding box center [155, 183] width 71 height 18
click at [141, 178] on select "Default px rem % vh vw" at bounding box center [155, 183] width 71 height 18
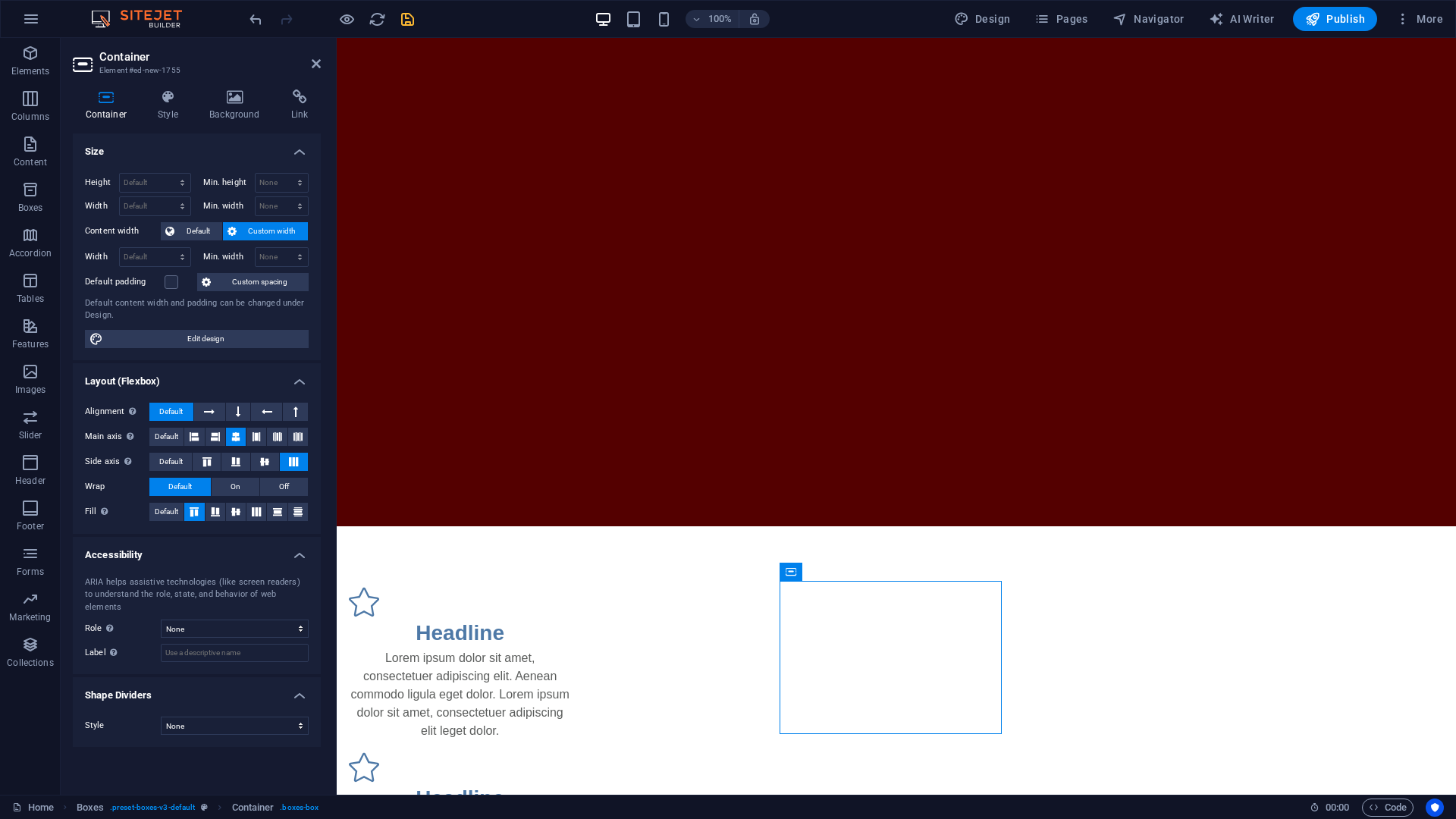
drag, startPoint x: 935, startPoint y: 595, endPoint x: 966, endPoint y: 573, distance: 38.0
click at [967, 550] on div "Headline Lorem ipsum dolor sit amet, consectetuer adipiscing elit. Aenean commo…" at bounding box center [896, 829] width 1119 height 605
drag, startPoint x: 965, startPoint y: 582, endPoint x: 986, endPoint y: 546, distance: 41.7
click at [986, 546] on div "Headline Lorem ipsum dolor sit amet, consectetuer adipiscing elit. Aenean commo…" at bounding box center [896, 829] width 1119 height 605
click at [317, 66] on icon at bounding box center [316, 63] width 9 height 13
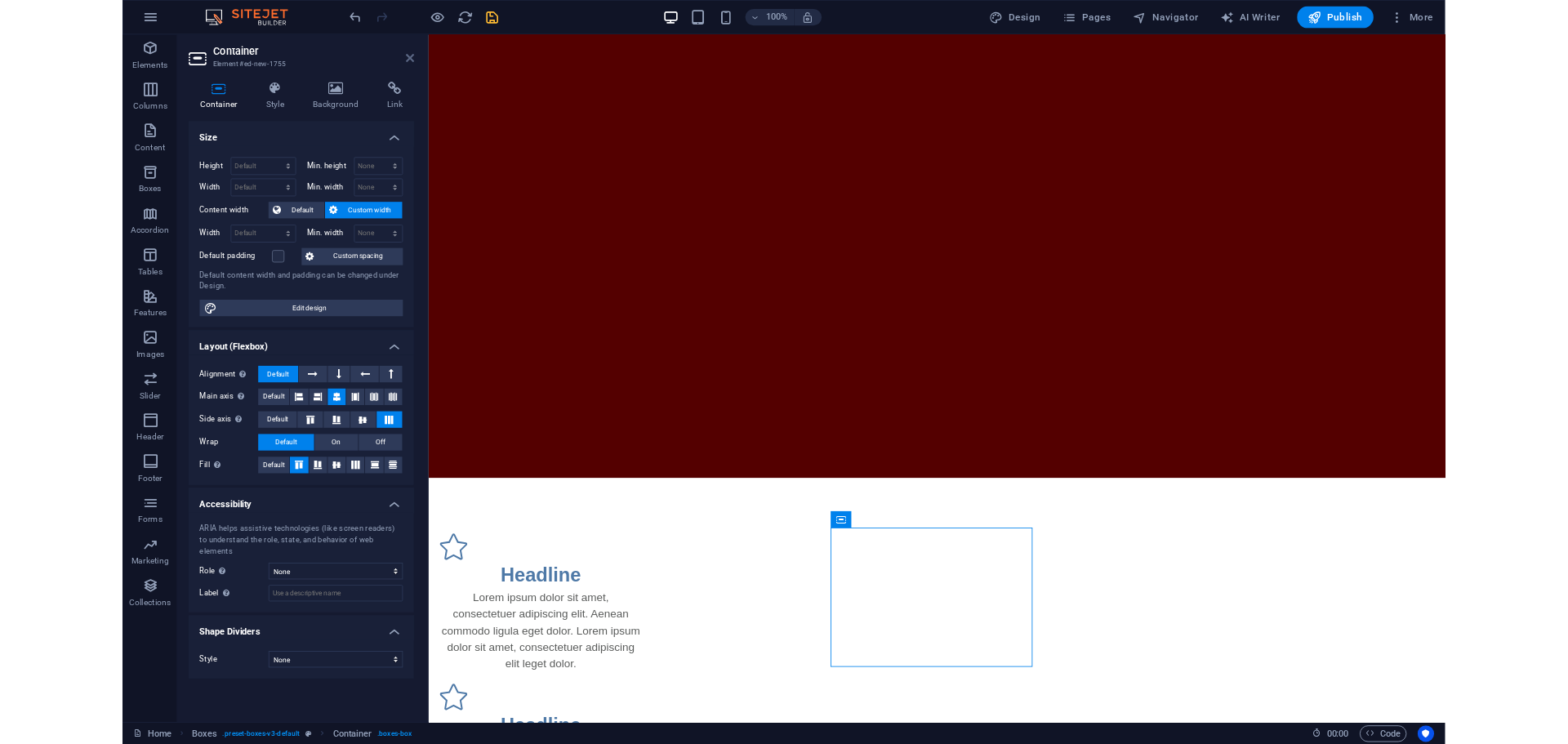
scroll to position [319, 0]
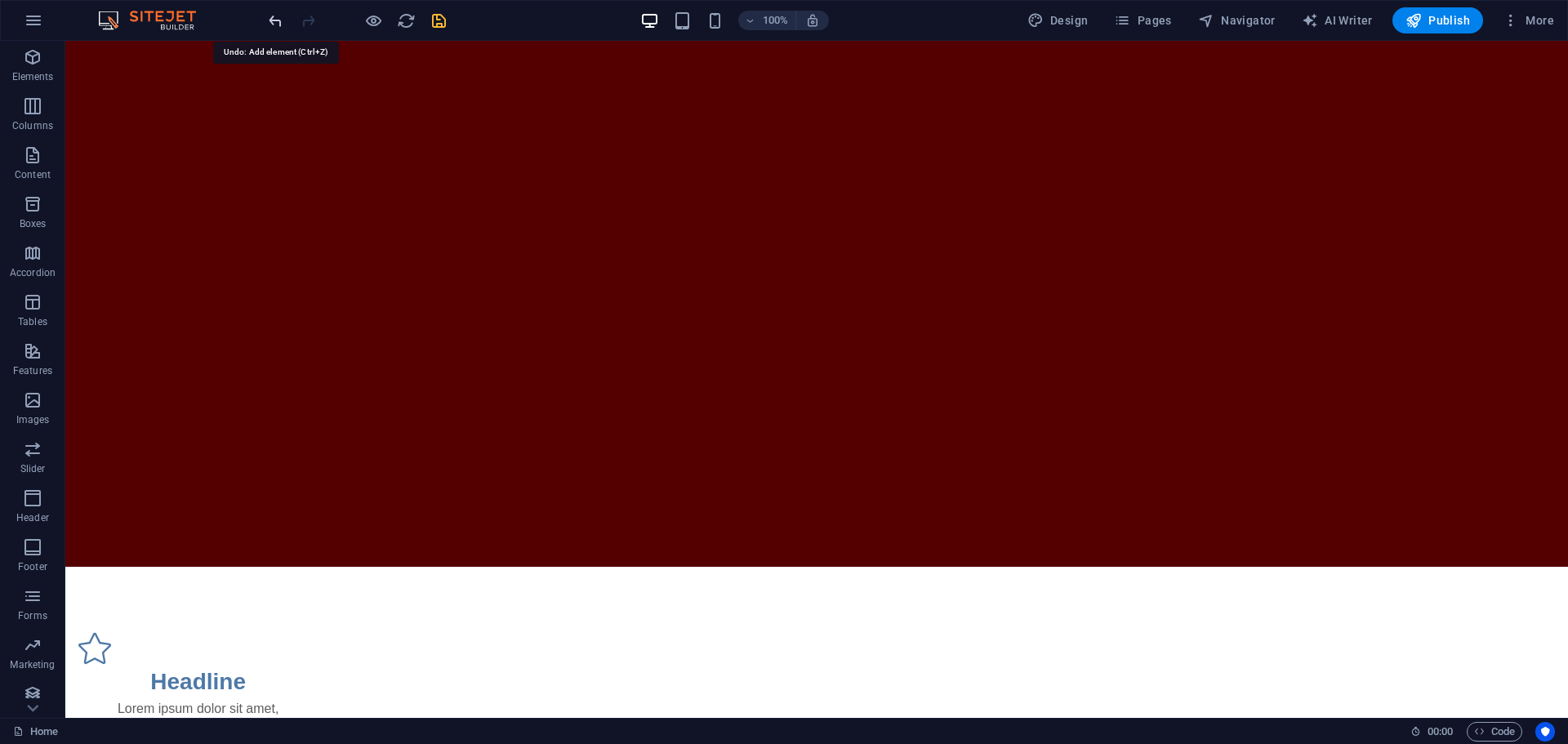
click at [276, 17] on icon "undo" at bounding box center [275, 21] width 19 height 19
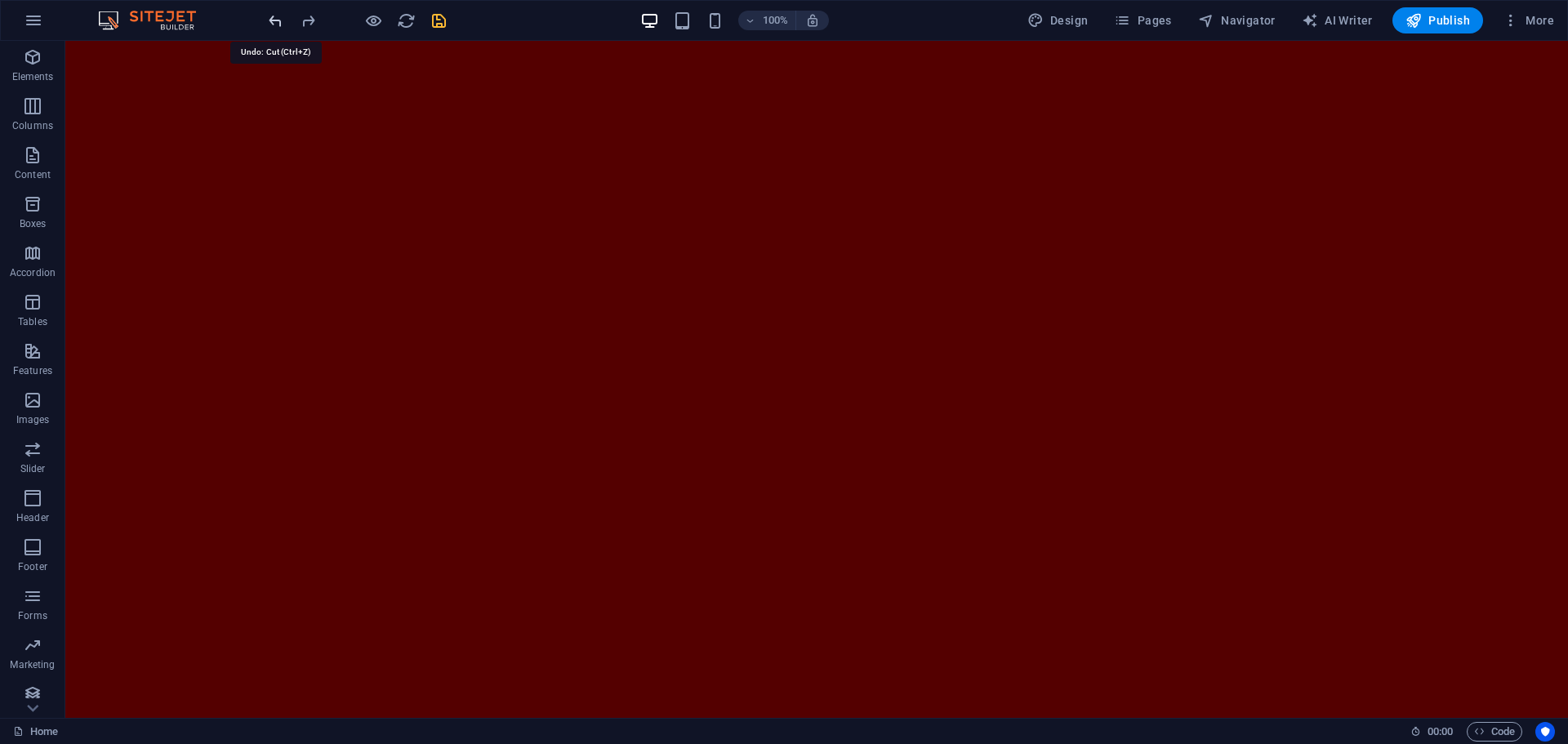
click at [283, 27] on icon "undo" at bounding box center [275, 21] width 19 height 19
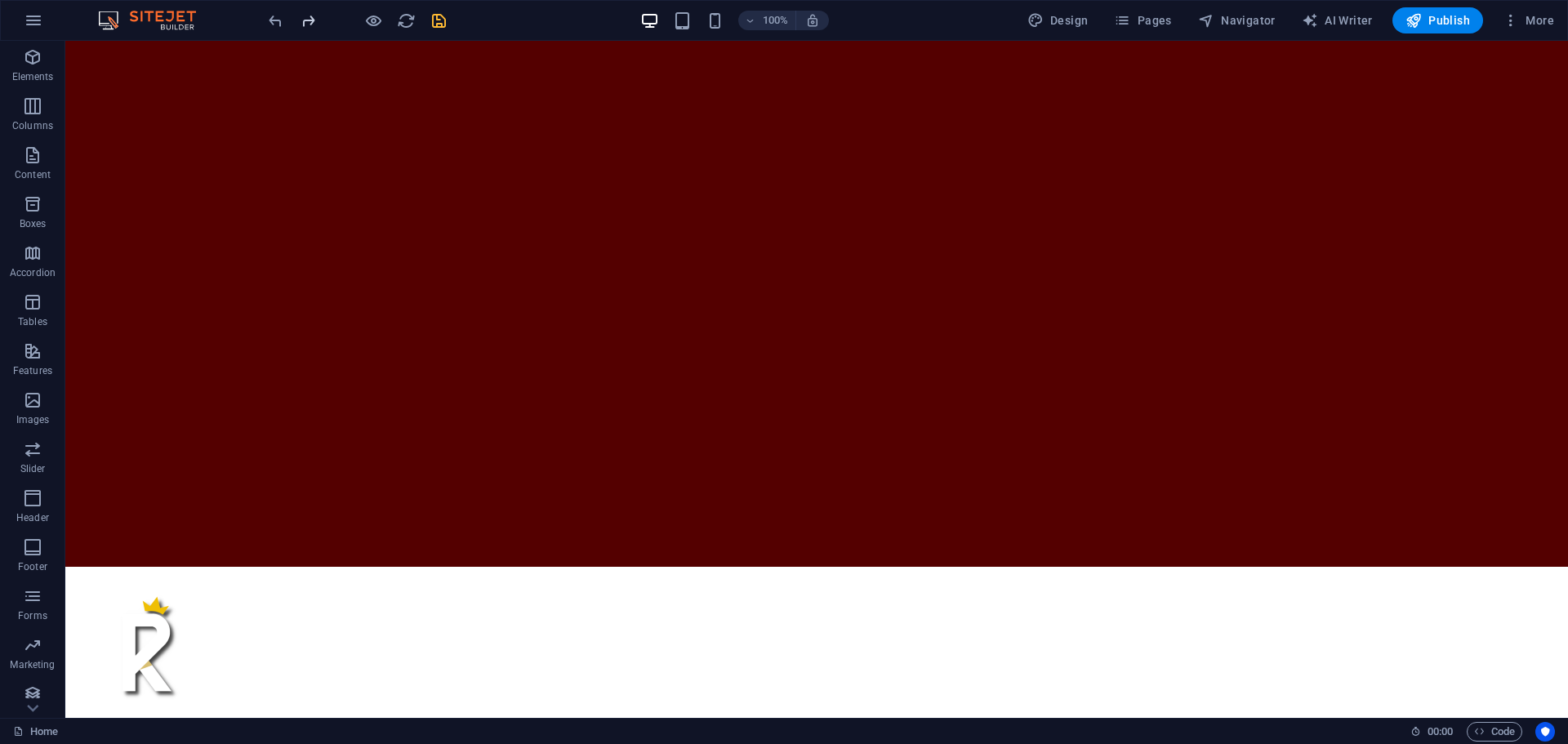
click at [302, 26] on icon "redo" at bounding box center [308, 21] width 19 height 19
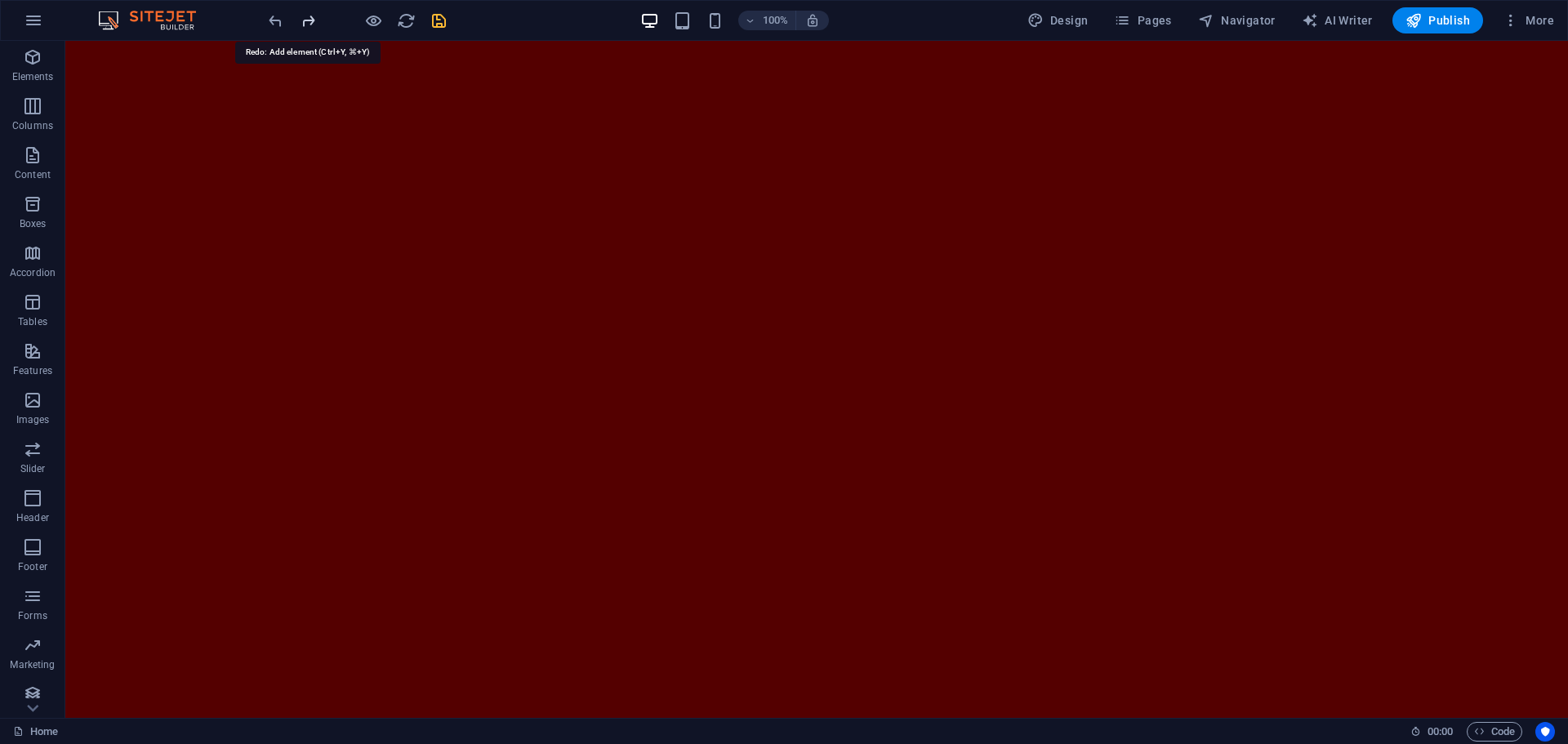
click at [303, 26] on icon "redo" at bounding box center [308, 21] width 19 height 19
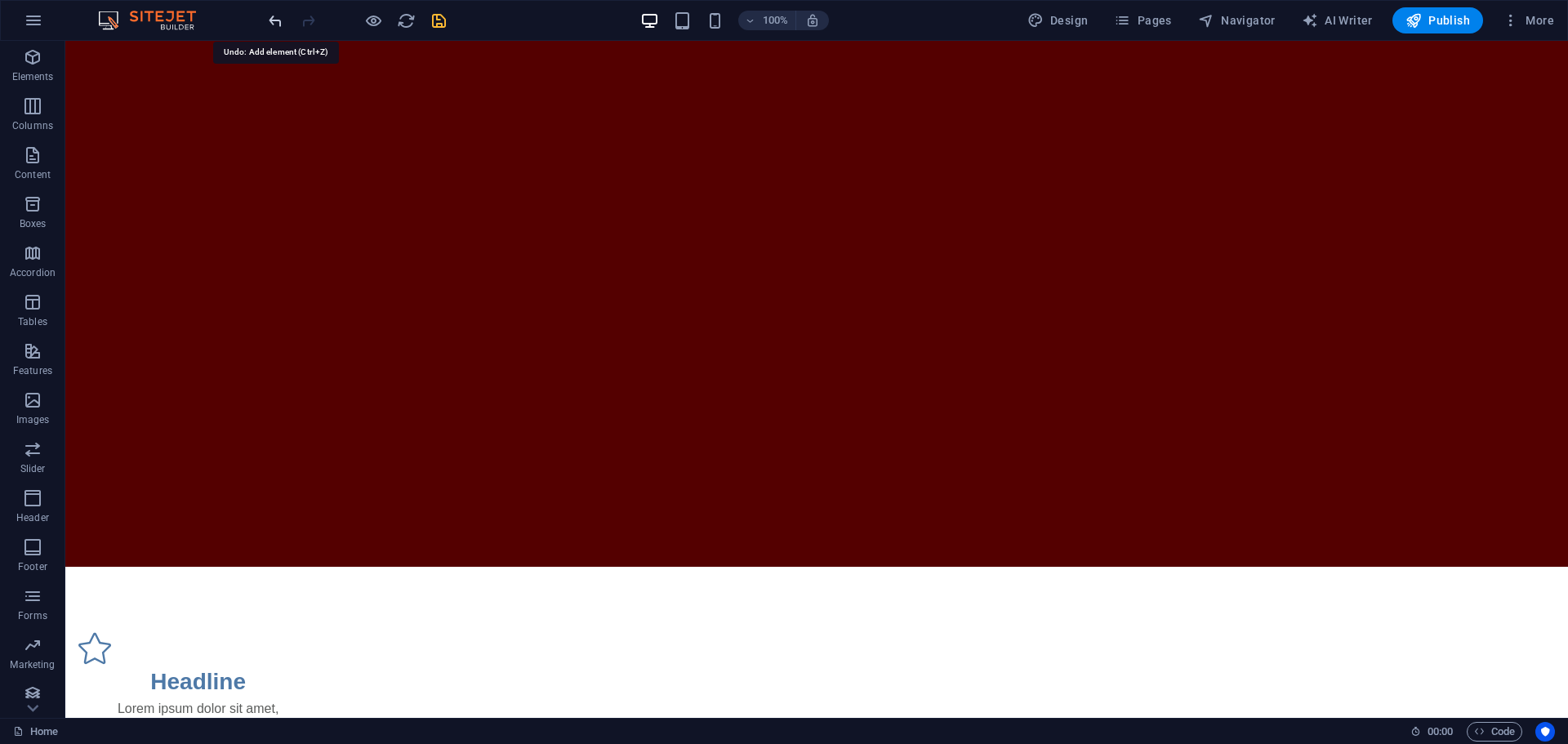
click at [277, 24] on icon "undo" at bounding box center [275, 21] width 19 height 19
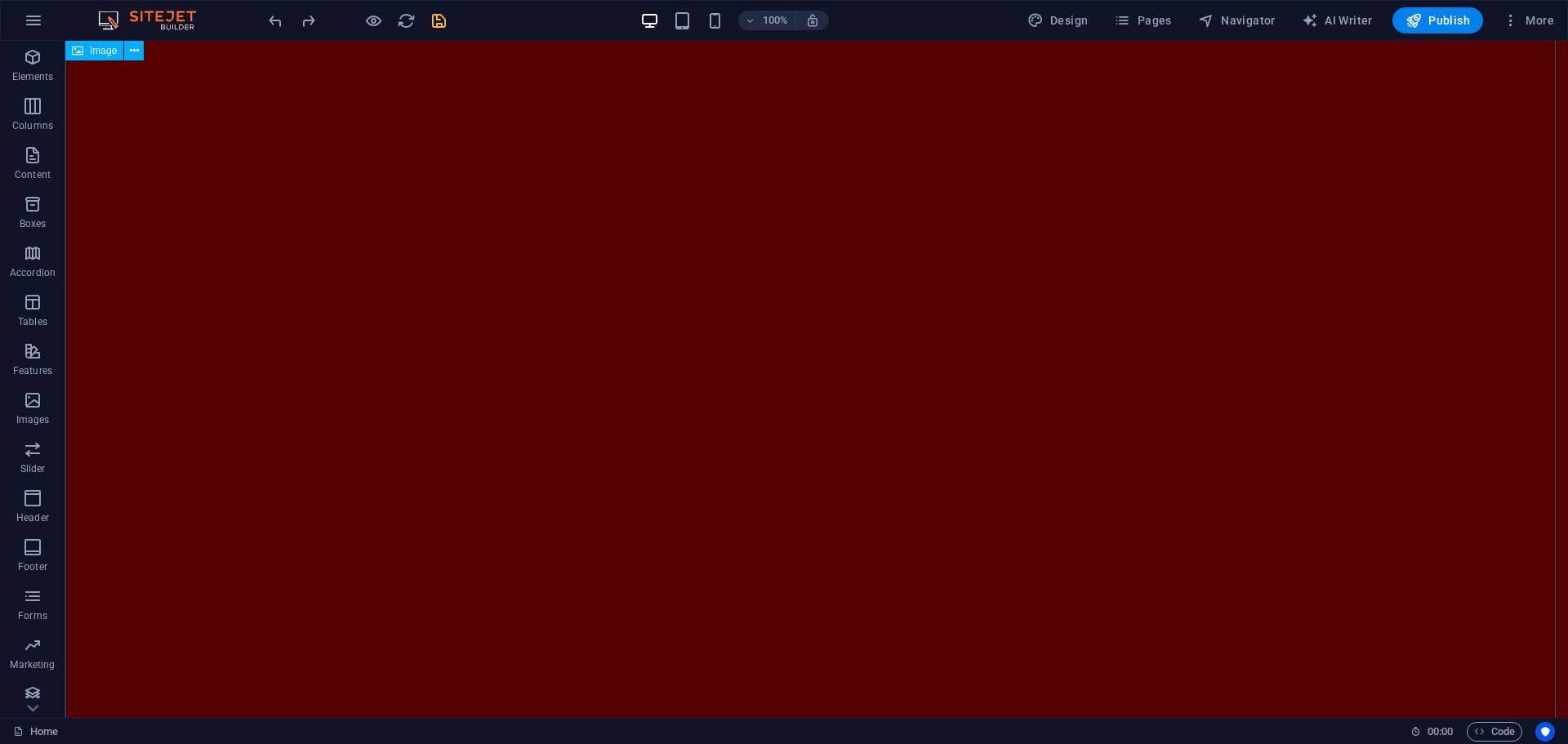
scroll to position [0, 0]
click at [718, 31] on div "100%" at bounding box center [735, 20] width 189 height 26
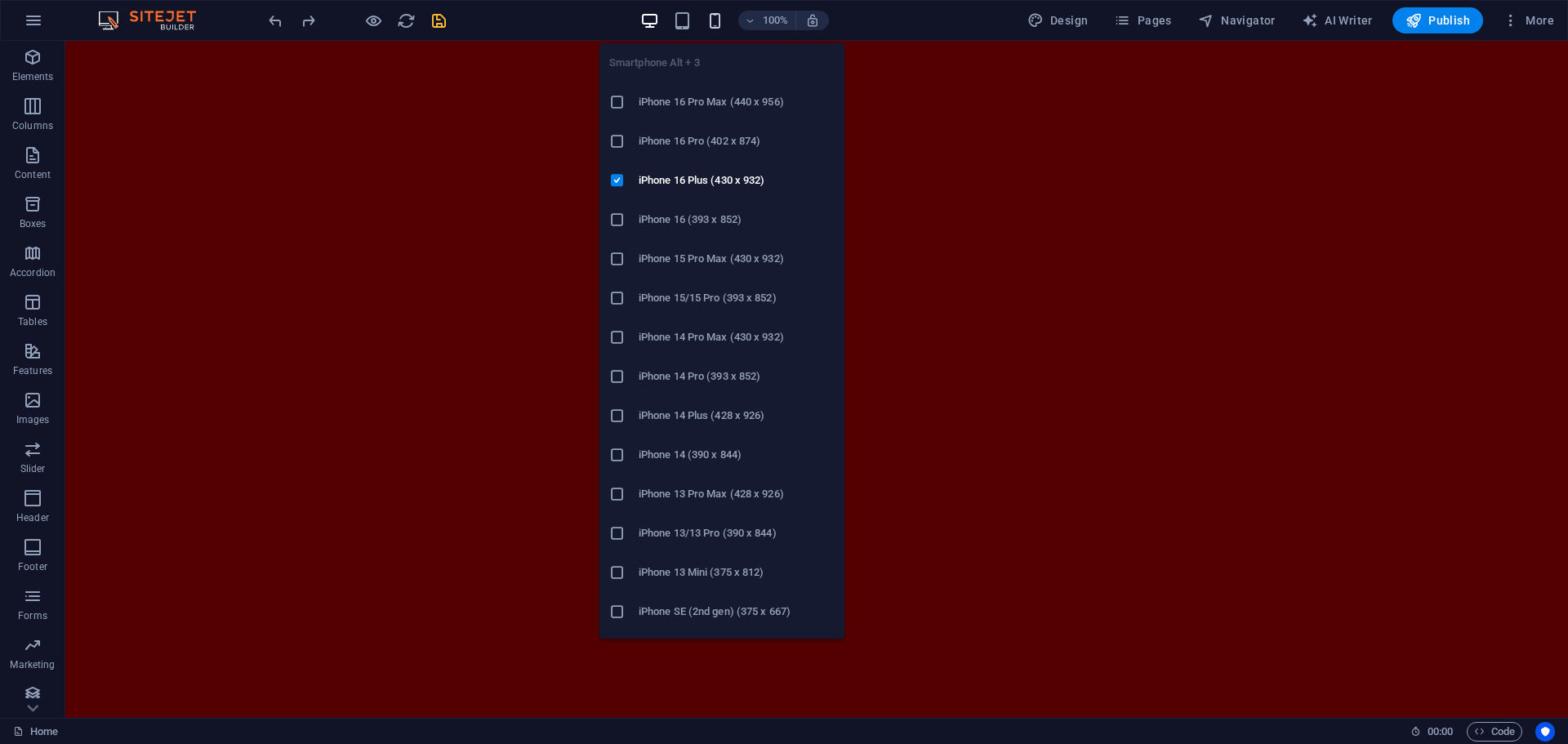
click at [718, 18] on icon "button" at bounding box center [715, 21] width 19 height 19
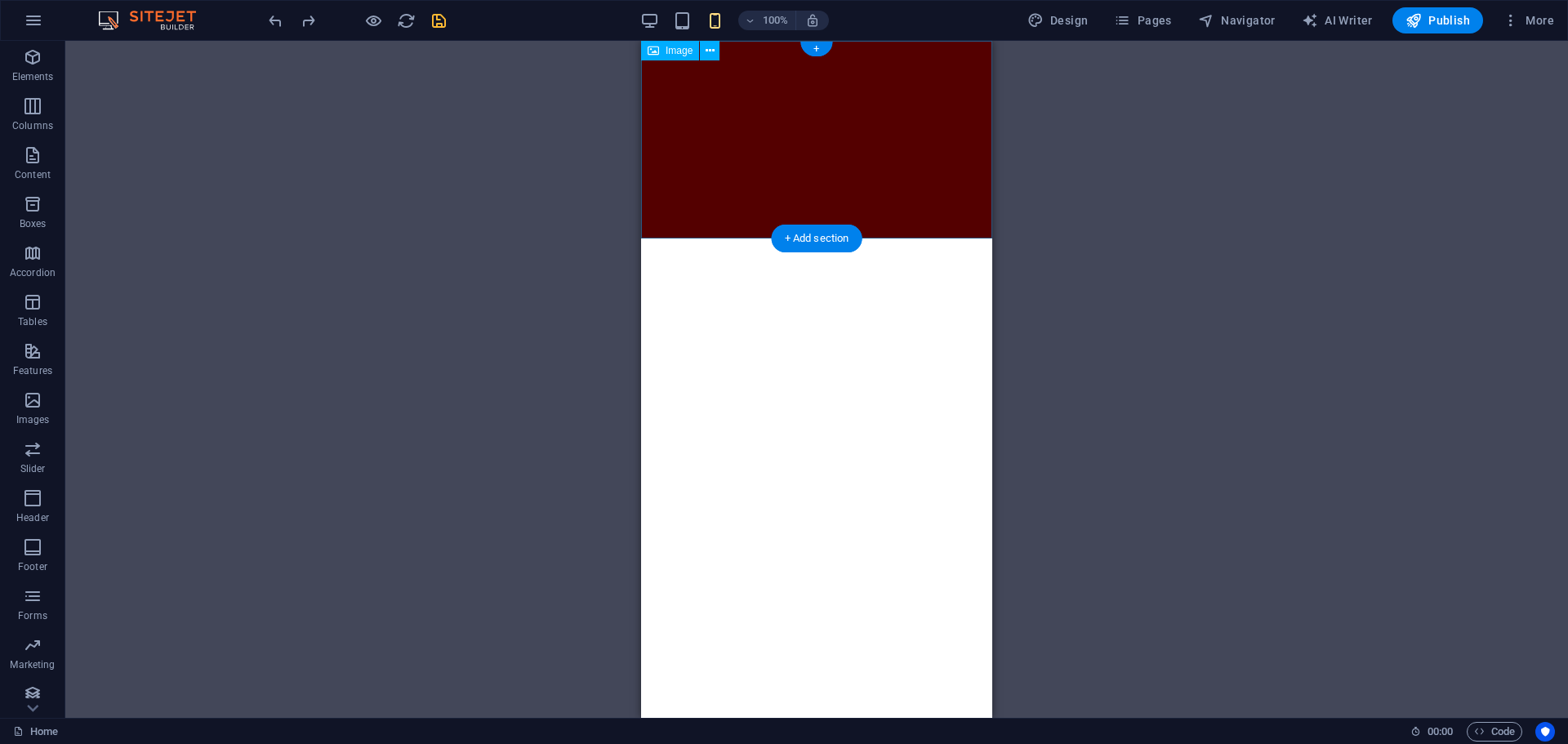
click at [774, 107] on figure at bounding box center [816, 139] width 351 height 197
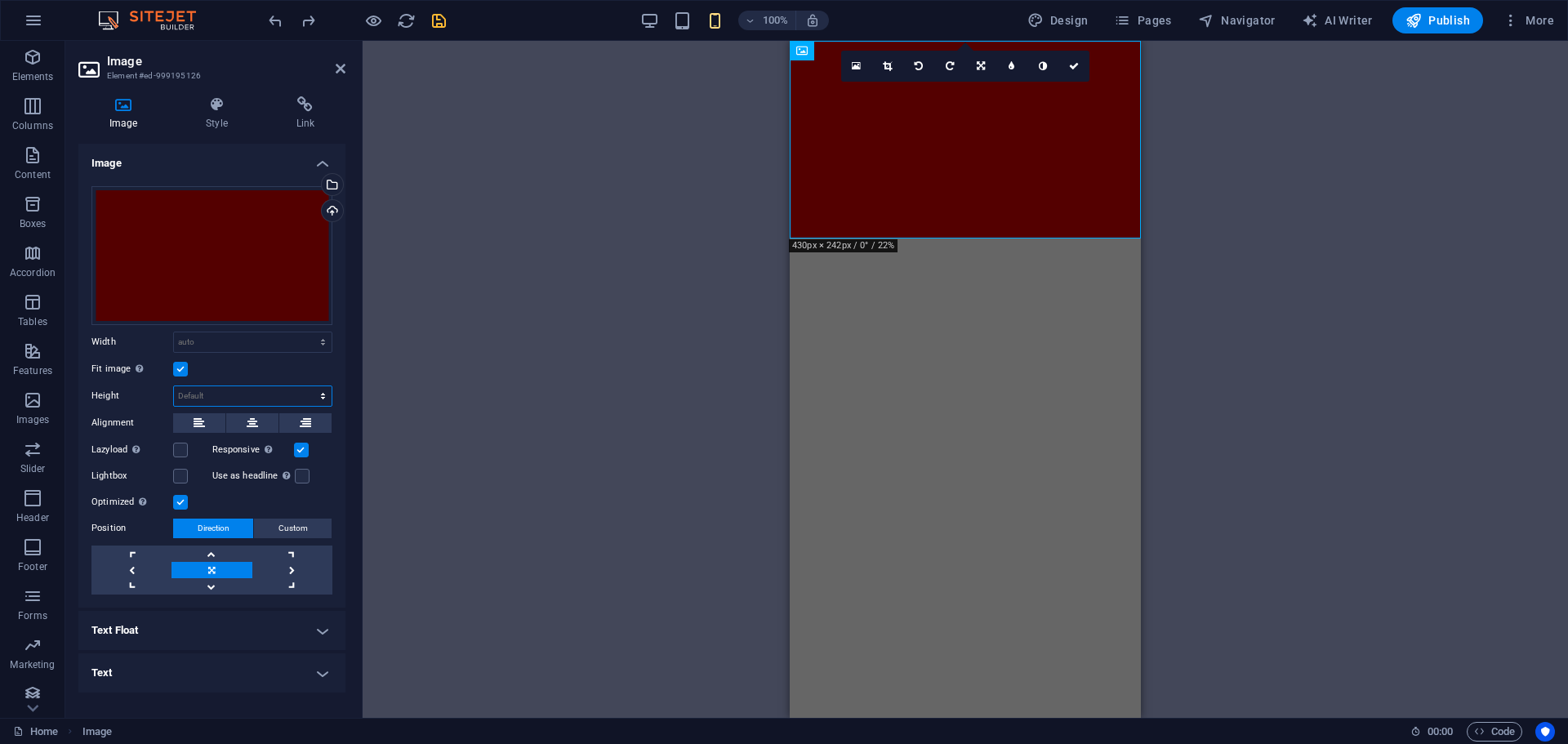
click at [192, 397] on select "Default auto px" at bounding box center [253, 396] width 158 height 20
click at [174, 386] on select "Default auto px" at bounding box center [253, 396] width 158 height 20
select select "DISABLED_OPTION_VALUE"
click at [435, 20] on icon "save" at bounding box center [438, 21] width 19 height 19
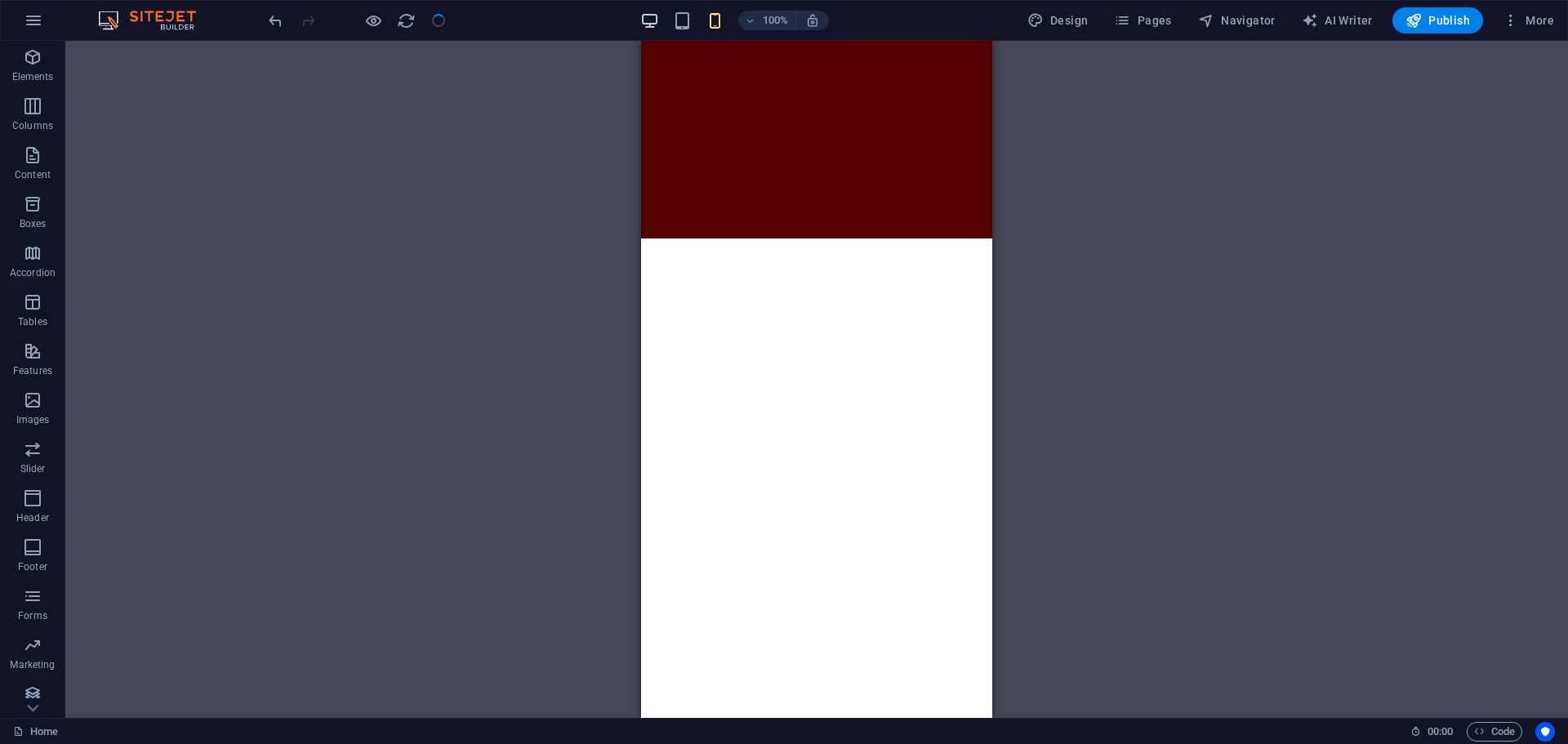
click at [648, 13] on icon "button" at bounding box center [649, 21] width 19 height 19
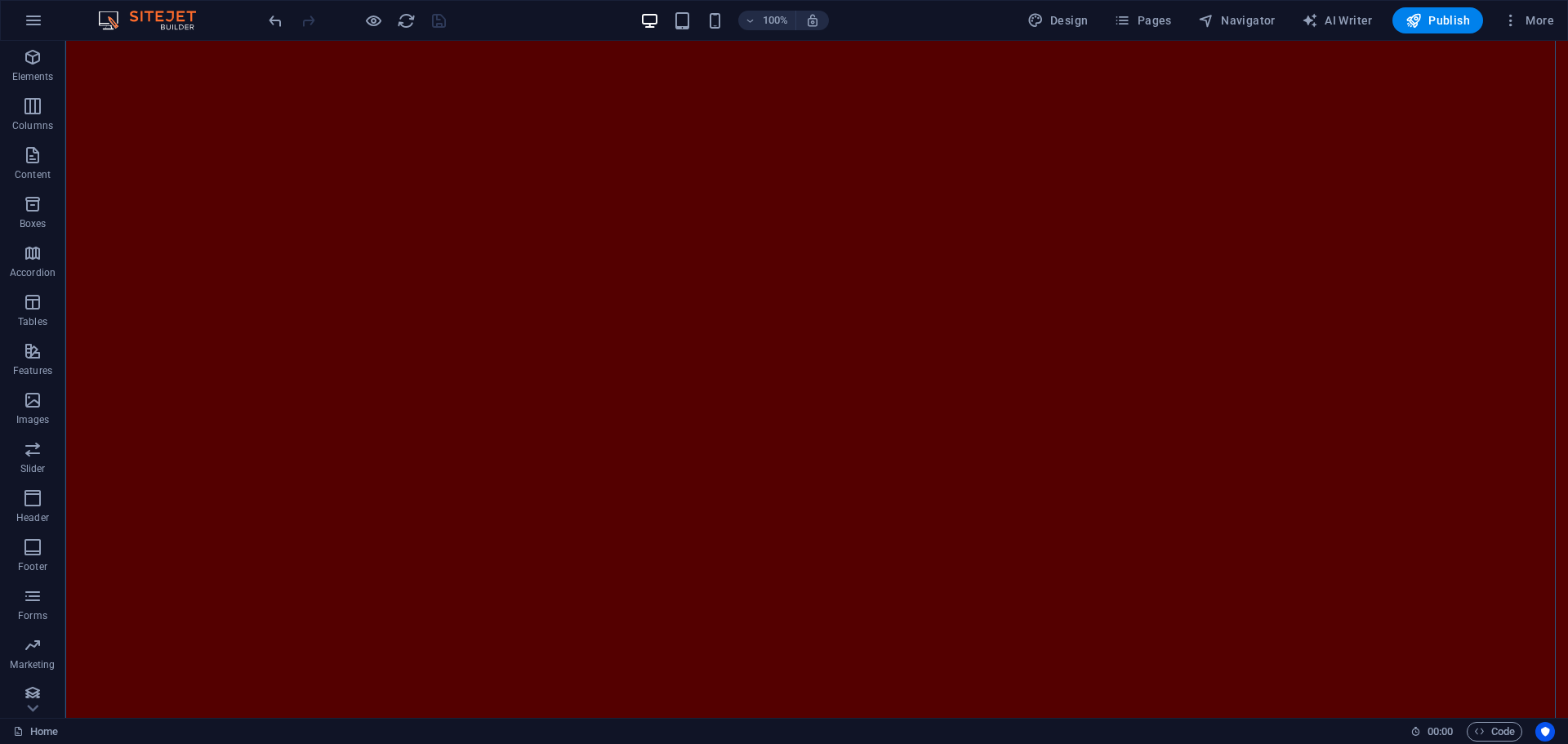
scroll to position [162, 0]
click at [1424, 675] on span "00 : 00" at bounding box center [1440, 731] width 25 height 20
click at [1415, 675] on icon at bounding box center [1416, 731] width 11 height 11
click at [815, 48] on div "+" at bounding box center [815, 48] width 31 height 14
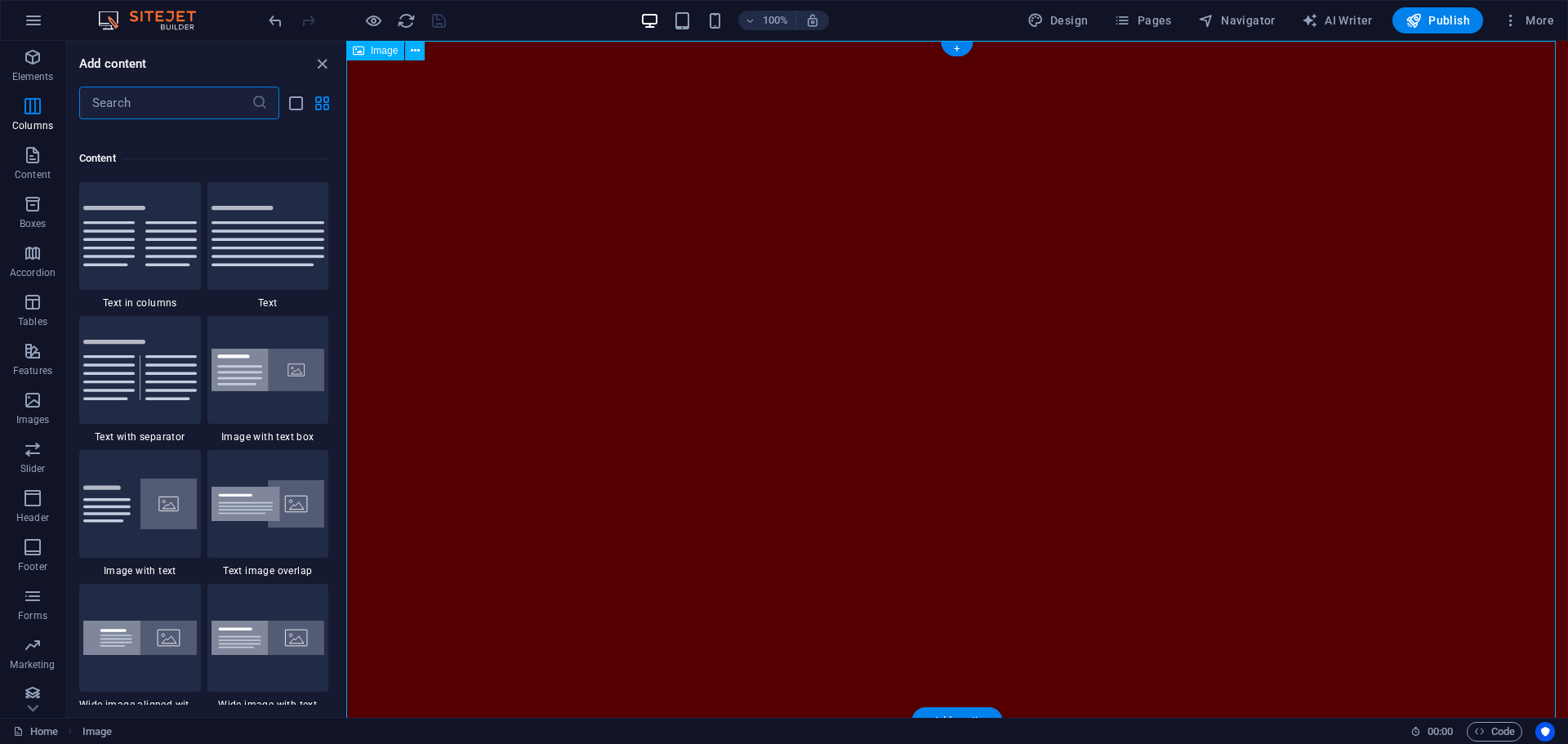
scroll to position [2683, 0]
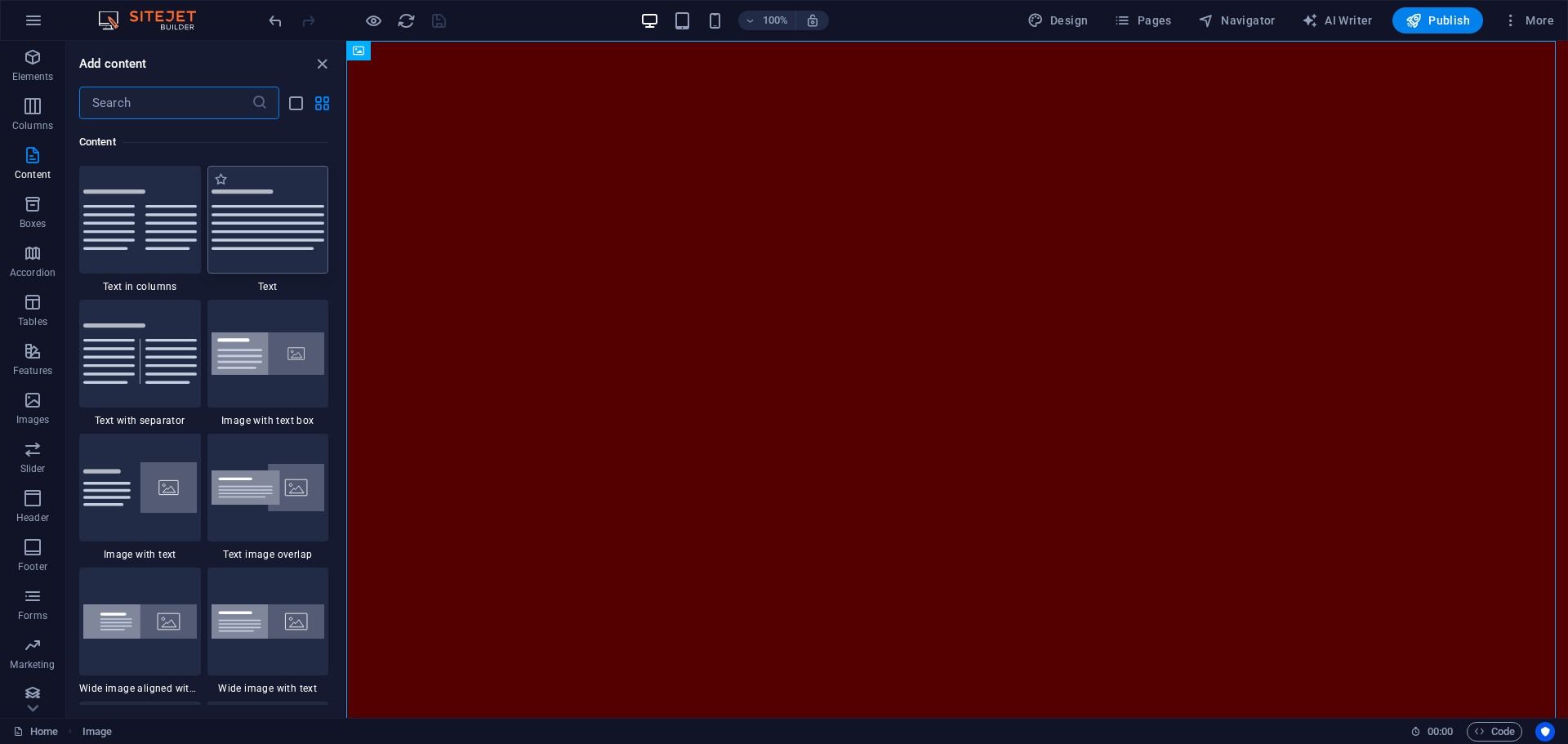
click at [263, 242] on img at bounding box center [269, 219] width 113 height 60
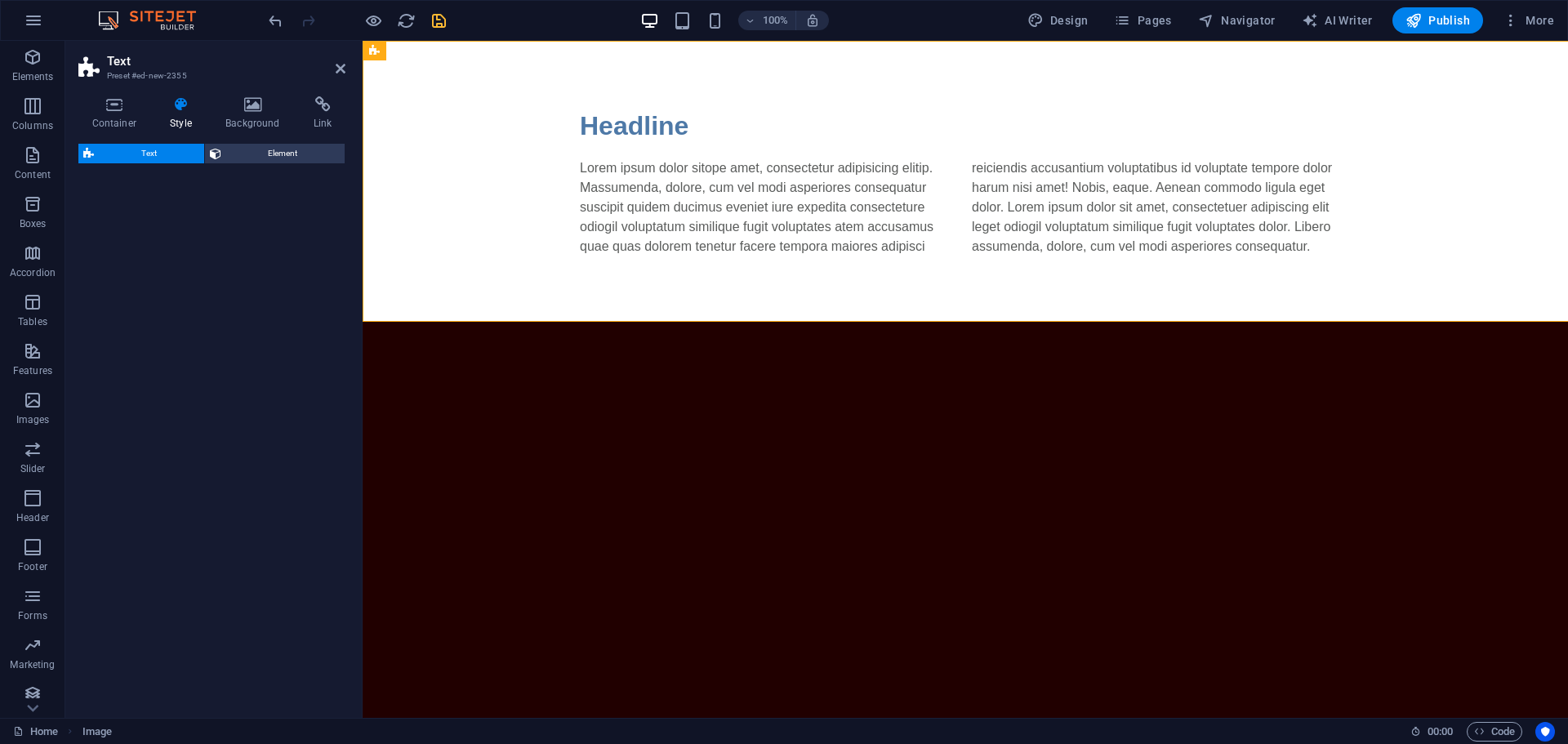
select select "rem"
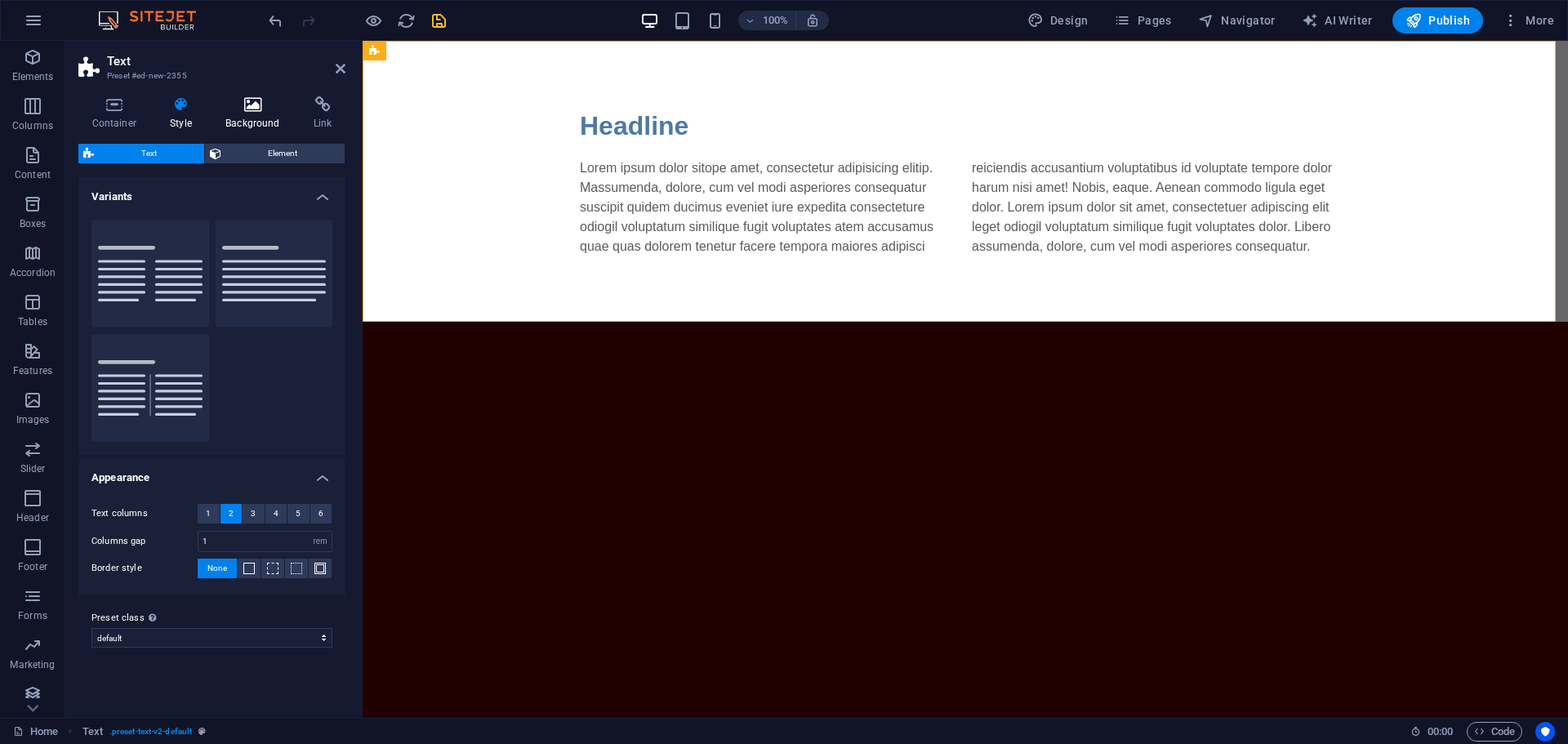
click at [250, 121] on h4 "Background" at bounding box center [256, 113] width 88 height 34
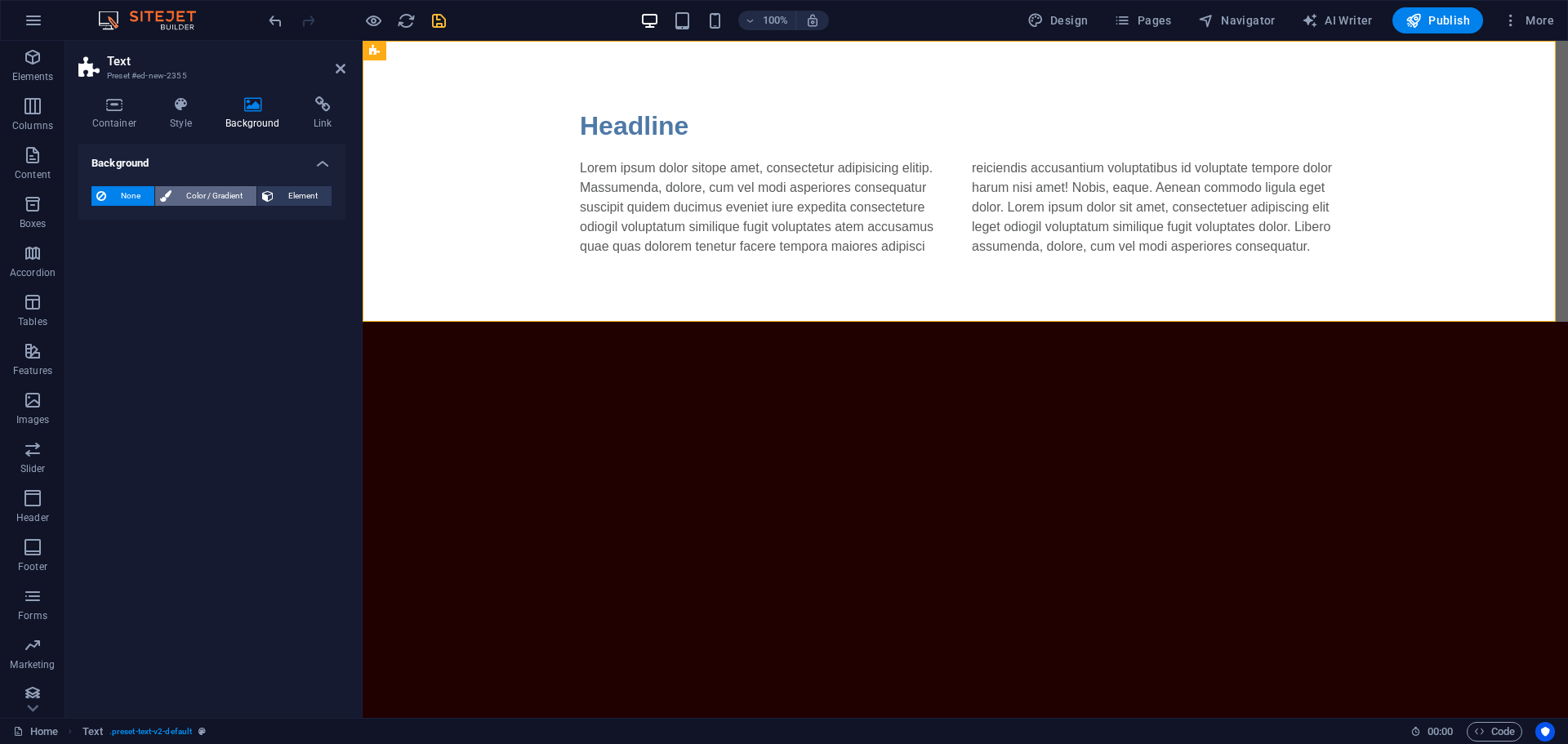
click at [227, 199] on span "Color / Gradient" at bounding box center [214, 196] width 75 height 20
click at [148, 229] on span "Gradient" at bounding box center [155, 226] width 40 height 22
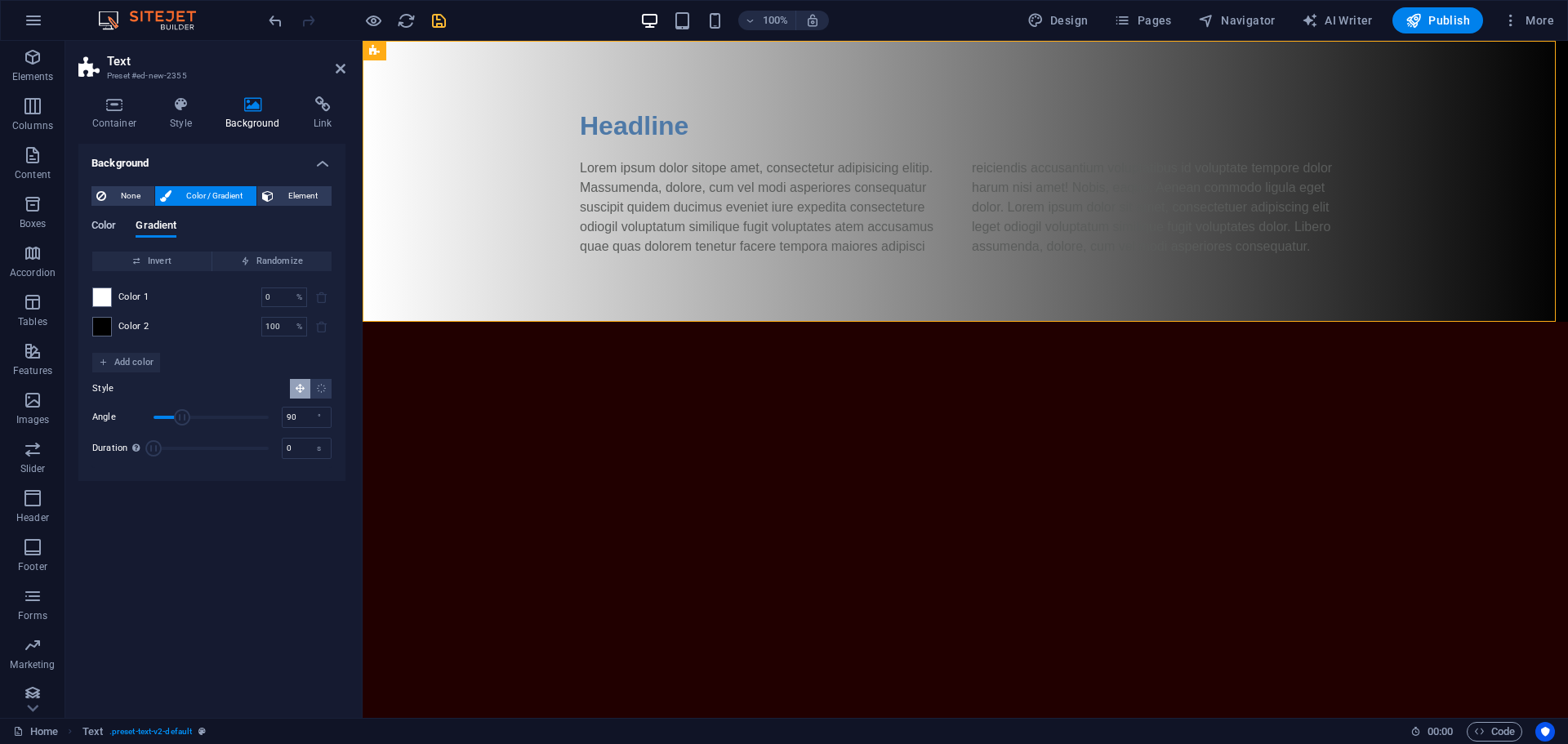
click at [109, 229] on span "Color" at bounding box center [103, 226] width 24 height 22
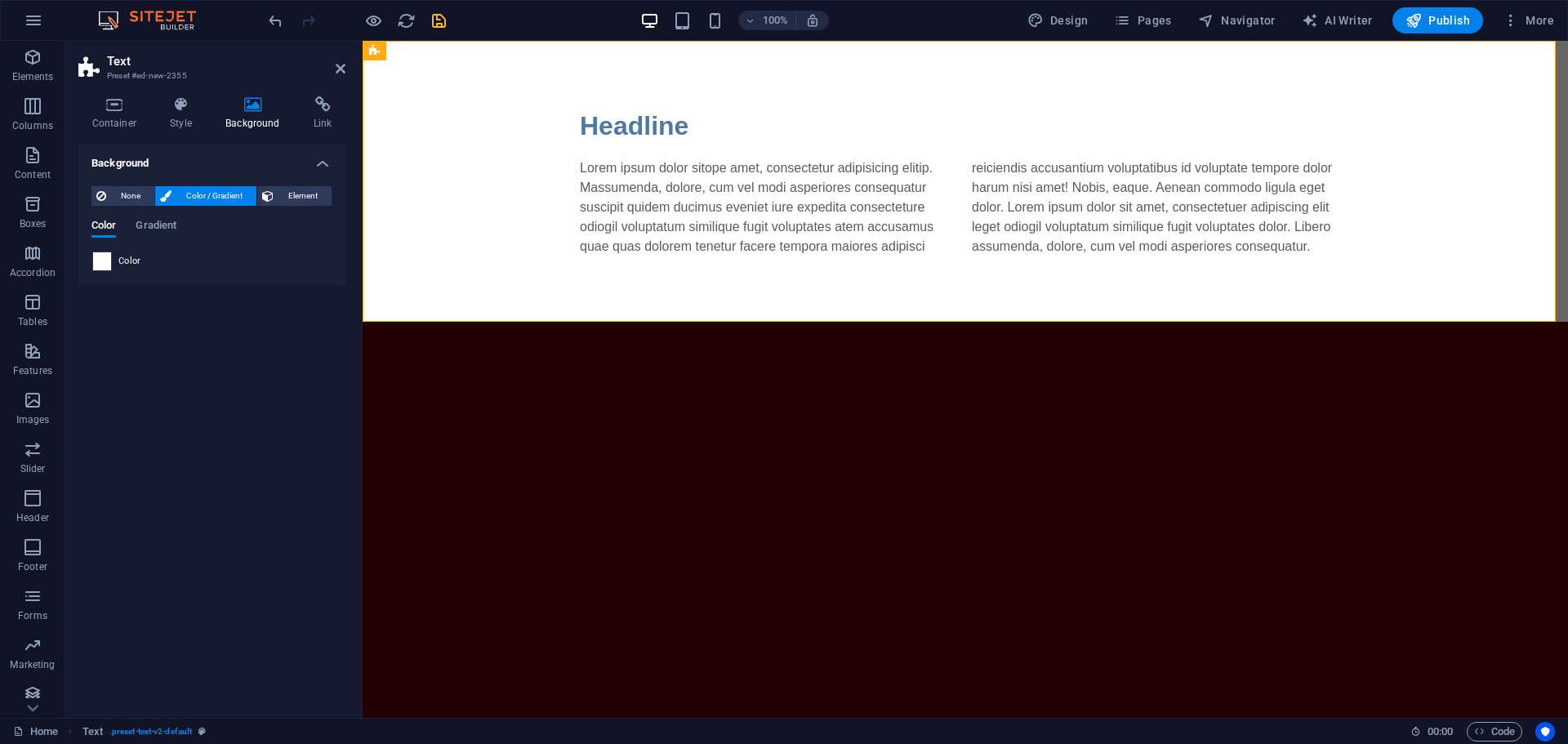
click at [104, 262] on span at bounding box center [102, 261] width 18 height 18
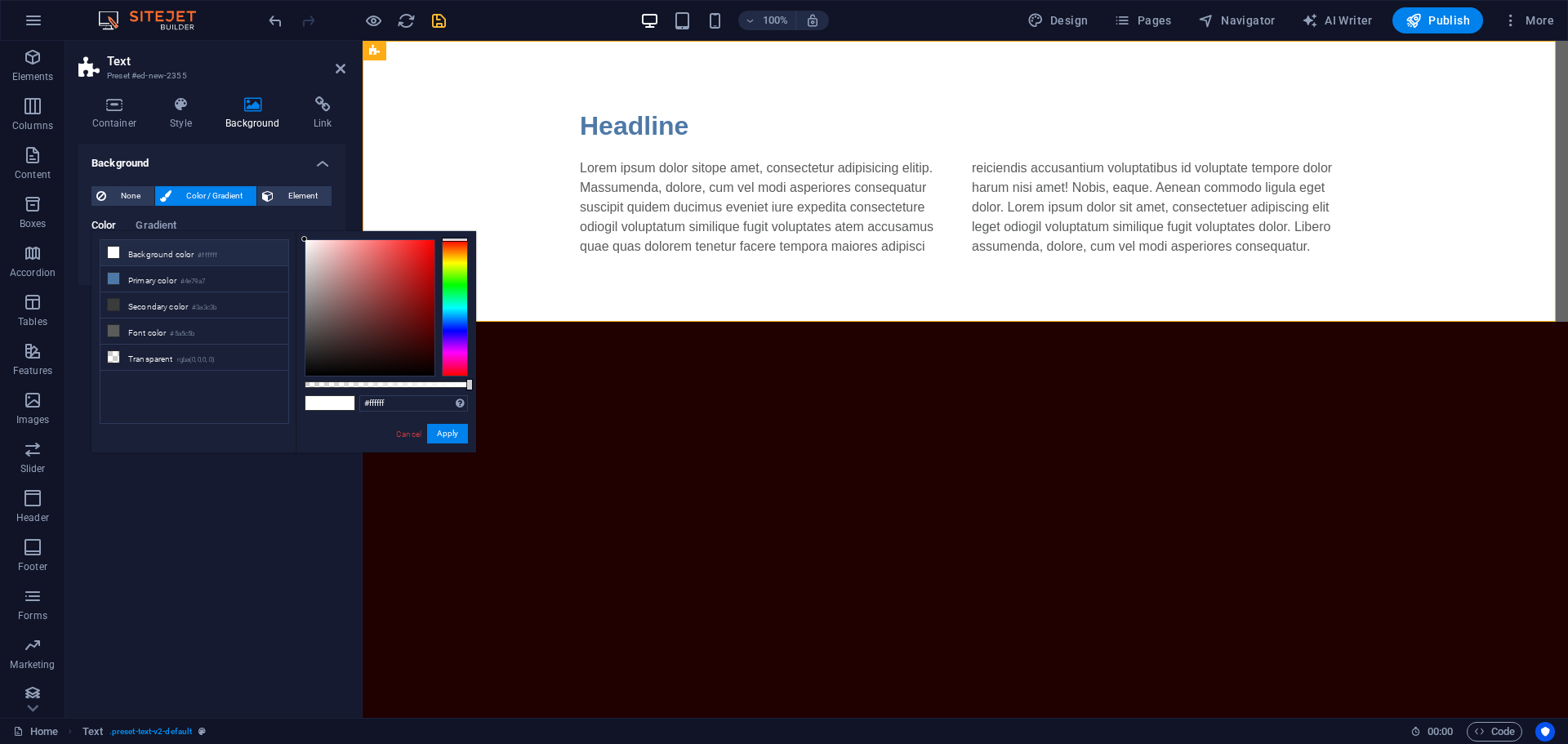
click at [180, 259] on li "Background color #ffffff" at bounding box center [194, 252] width 188 height 26
click at [170, 278] on li "Primary color #4e79a7" at bounding box center [194, 278] width 188 height 26
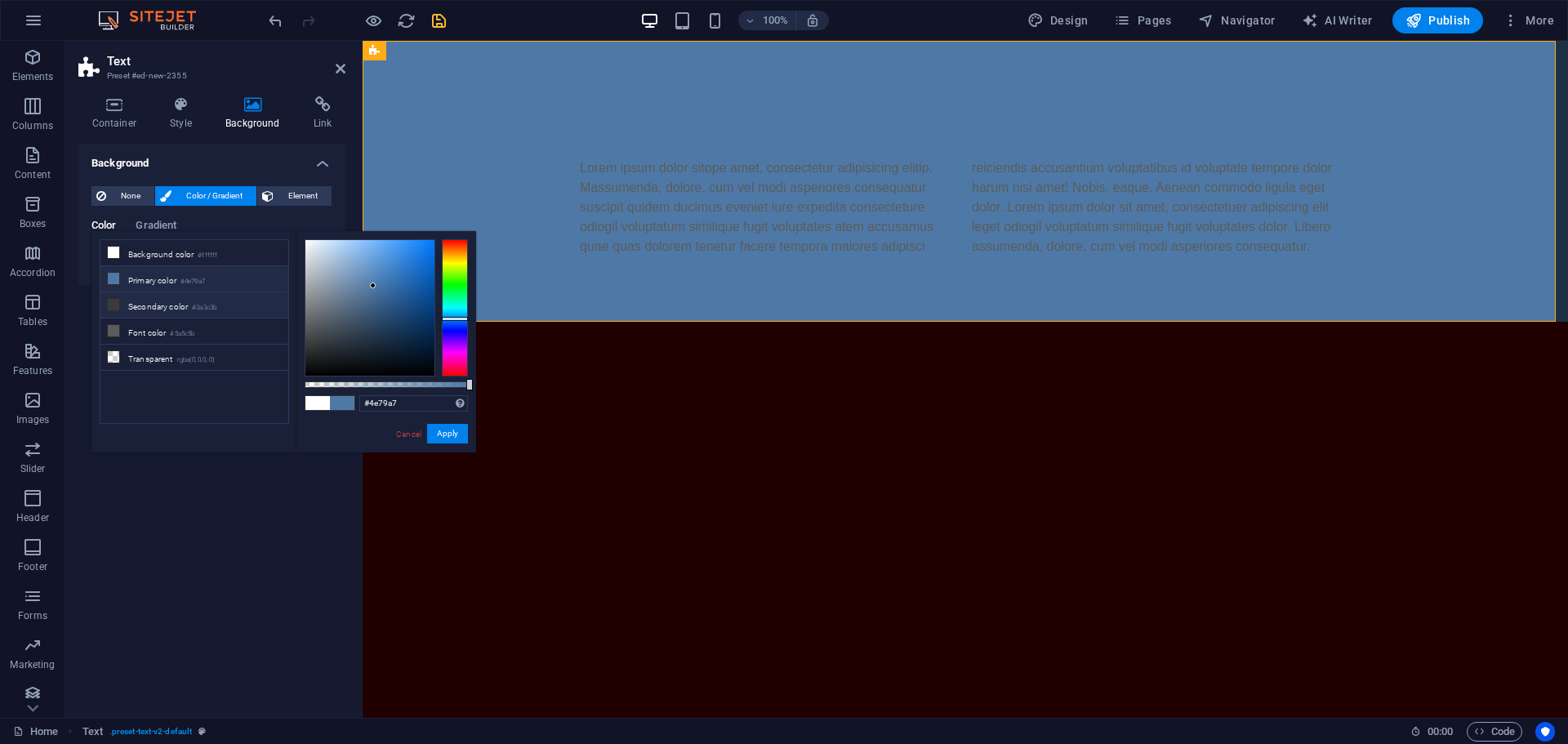
click at [167, 302] on li "Secondary color #3a3c3b" at bounding box center [194, 305] width 188 height 26
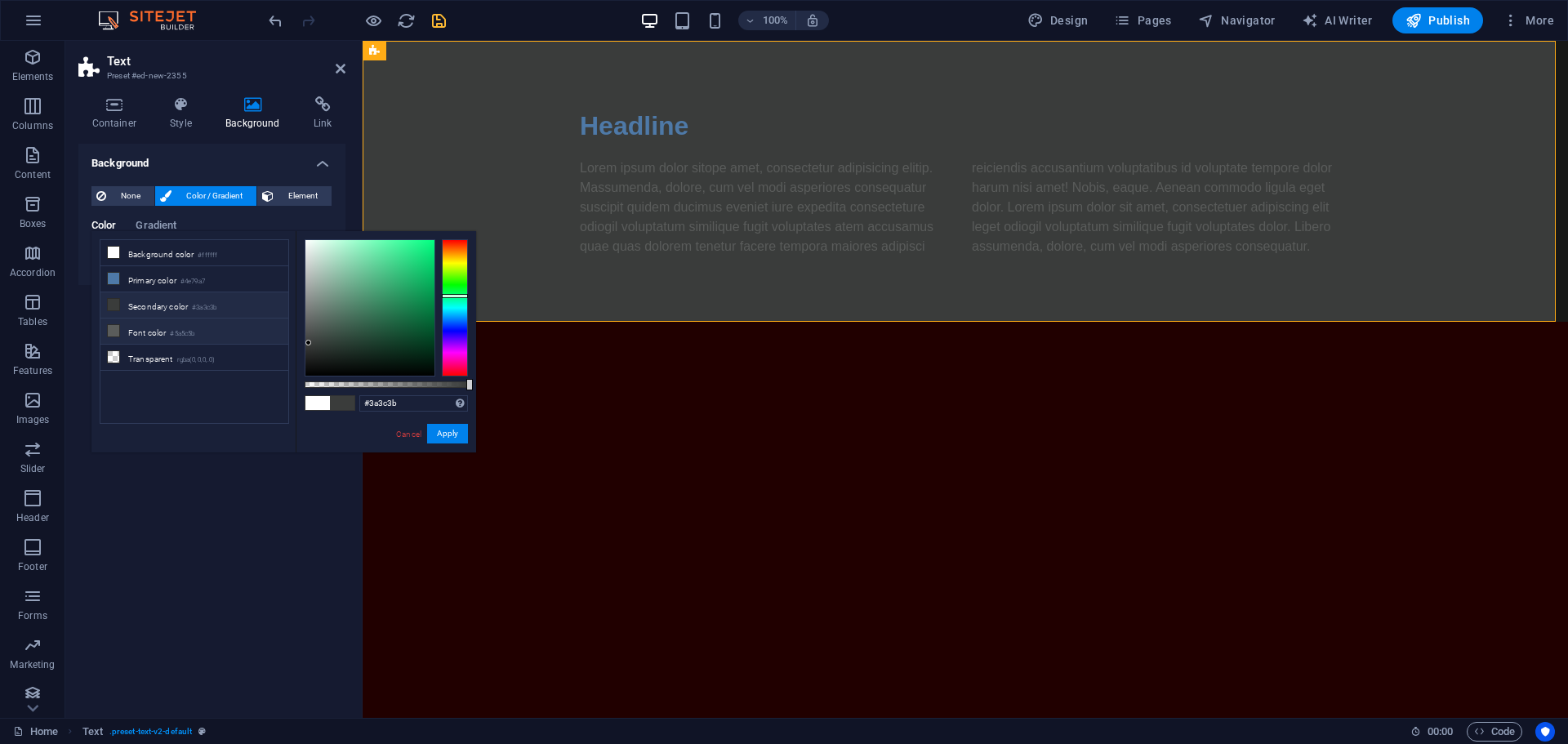
click at [166, 334] on li "Font color #5a5c5b" at bounding box center [194, 331] width 188 height 26
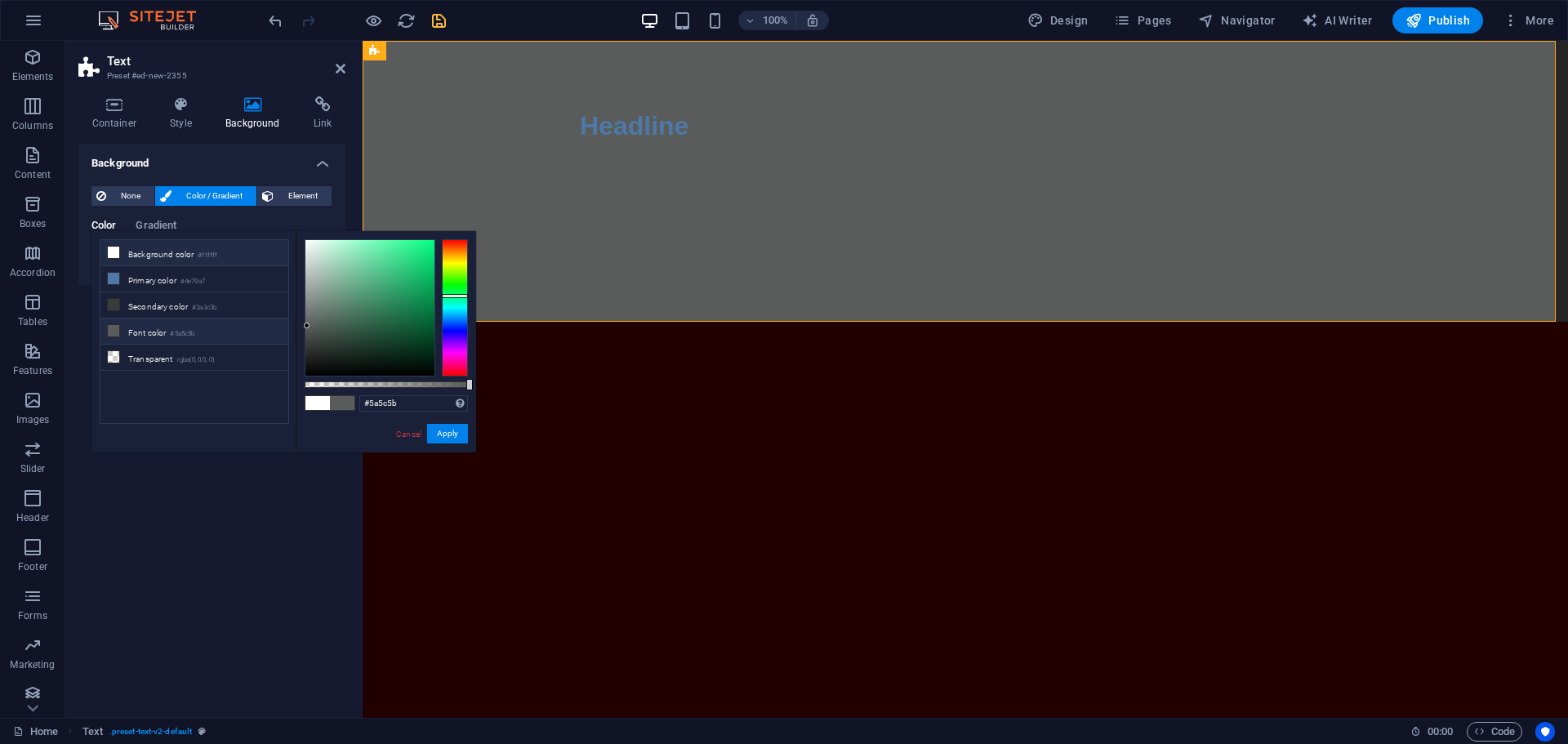
click at [162, 242] on li "Background color #ffffff" at bounding box center [194, 252] width 188 height 26
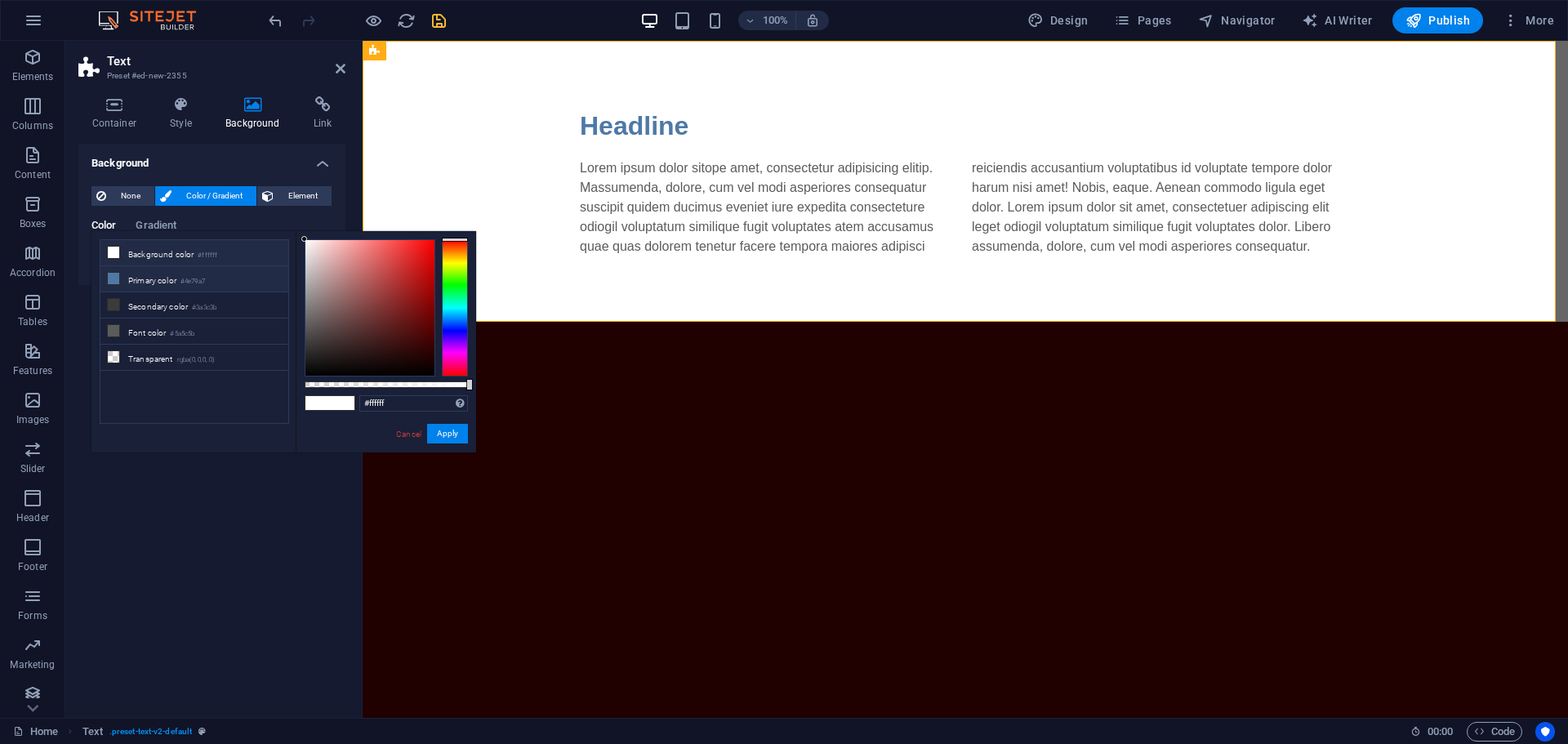
click at [158, 280] on li "Primary color #4e79a7" at bounding box center [194, 278] width 188 height 26
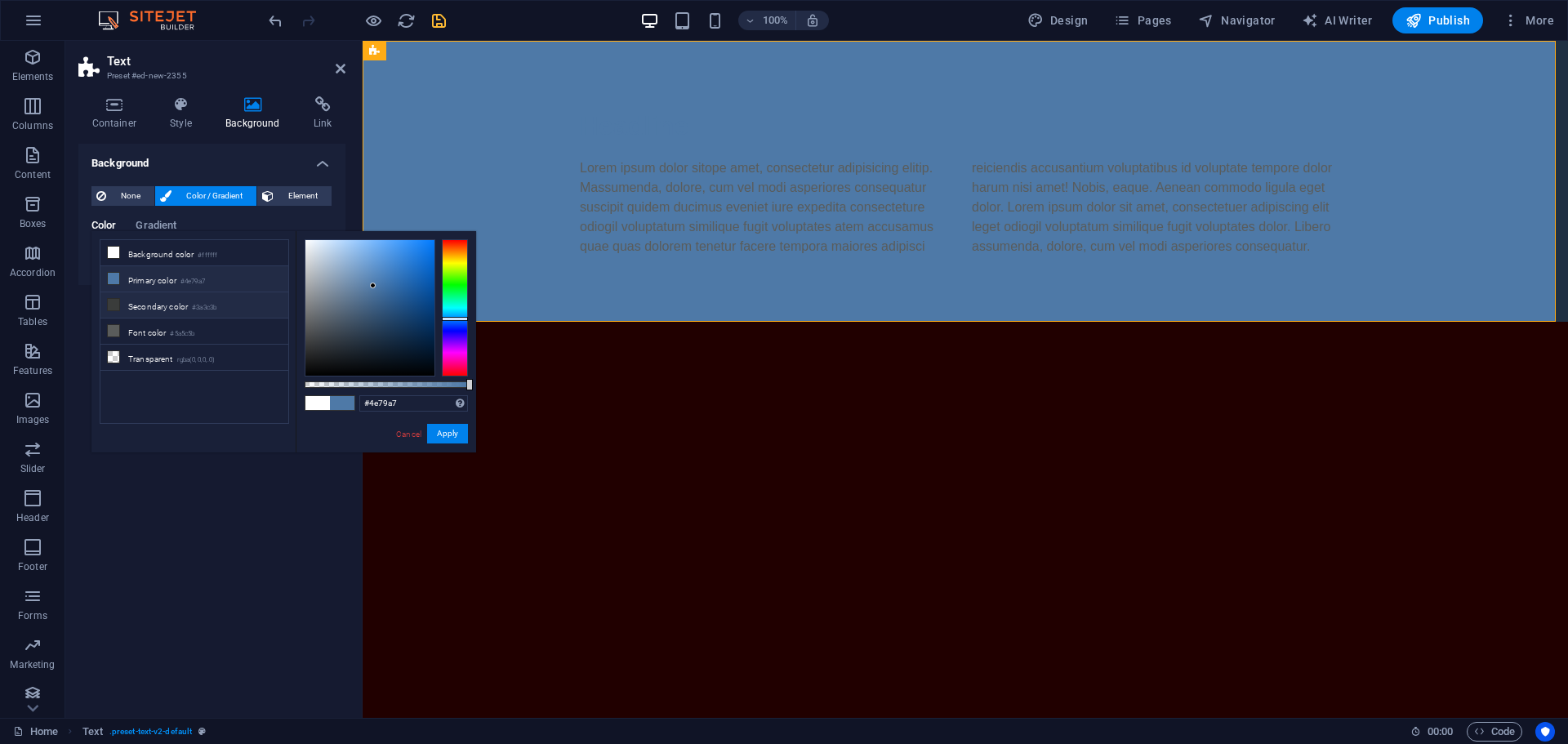
click at [159, 300] on li "Secondary color #3a3c3b" at bounding box center [194, 305] width 188 height 26
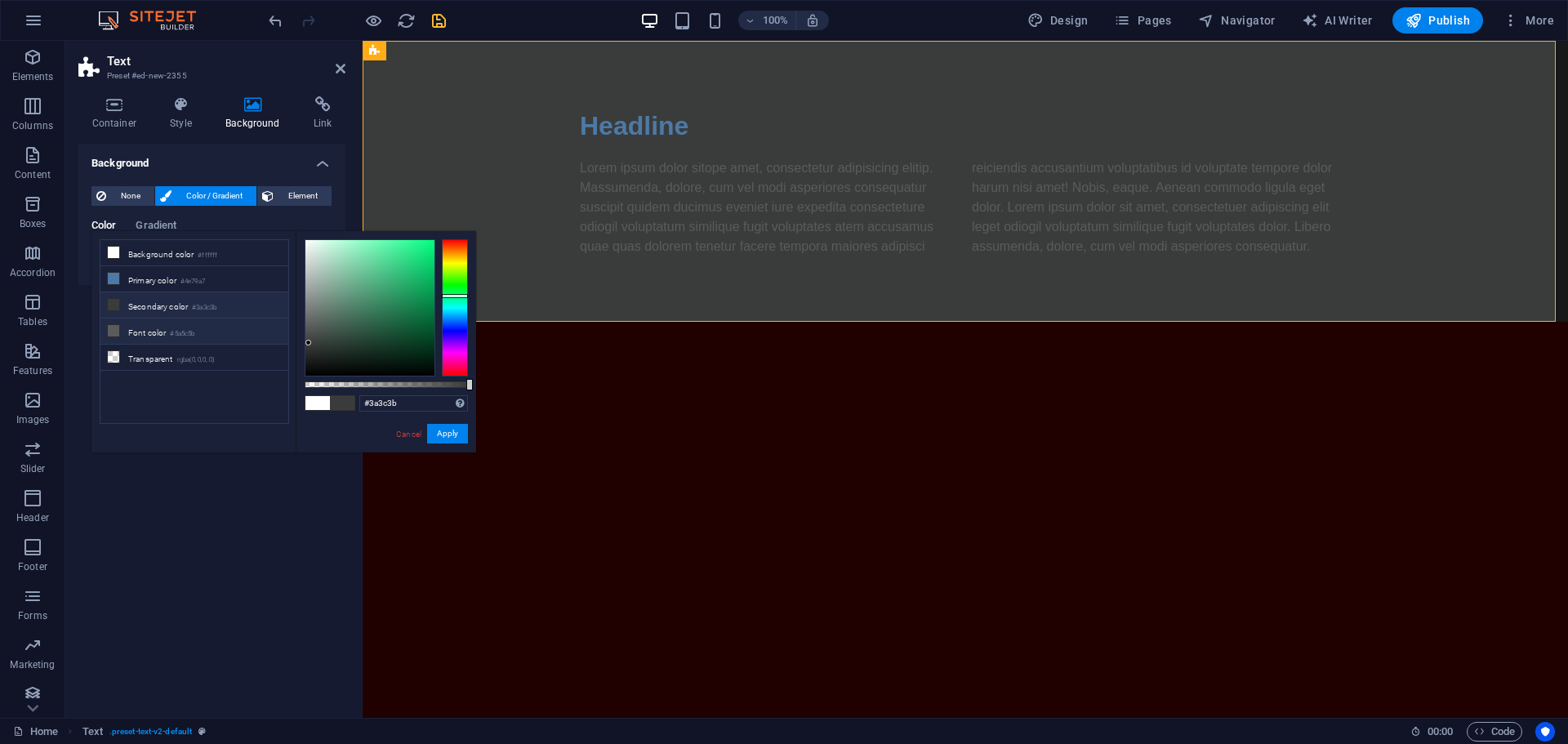
click at [163, 332] on li "Font color #5a5c5b" at bounding box center [194, 331] width 188 height 26
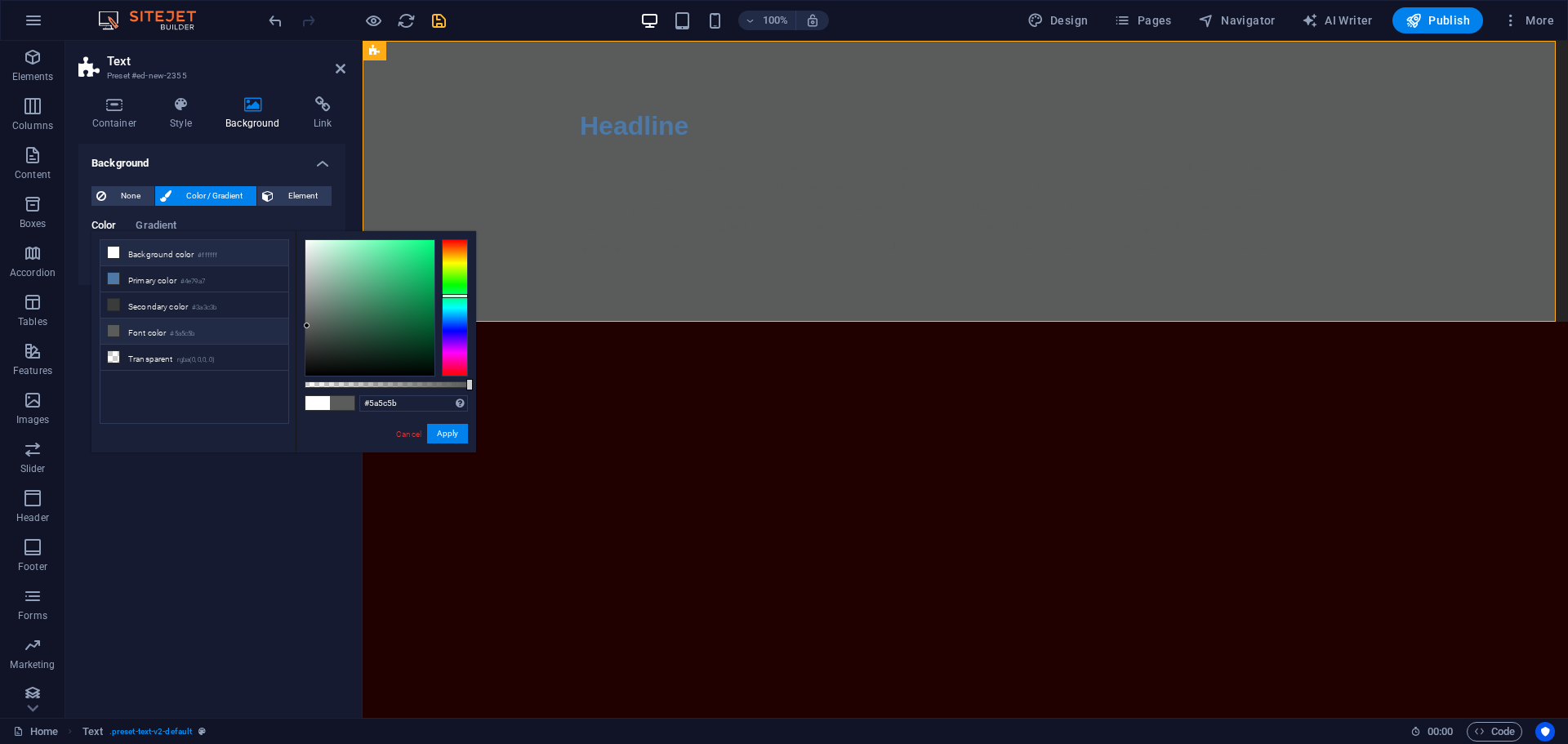
click at [164, 251] on li "Background color #ffffff" at bounding box center [194, 252] width 188 height 26
type input "#ffffff"
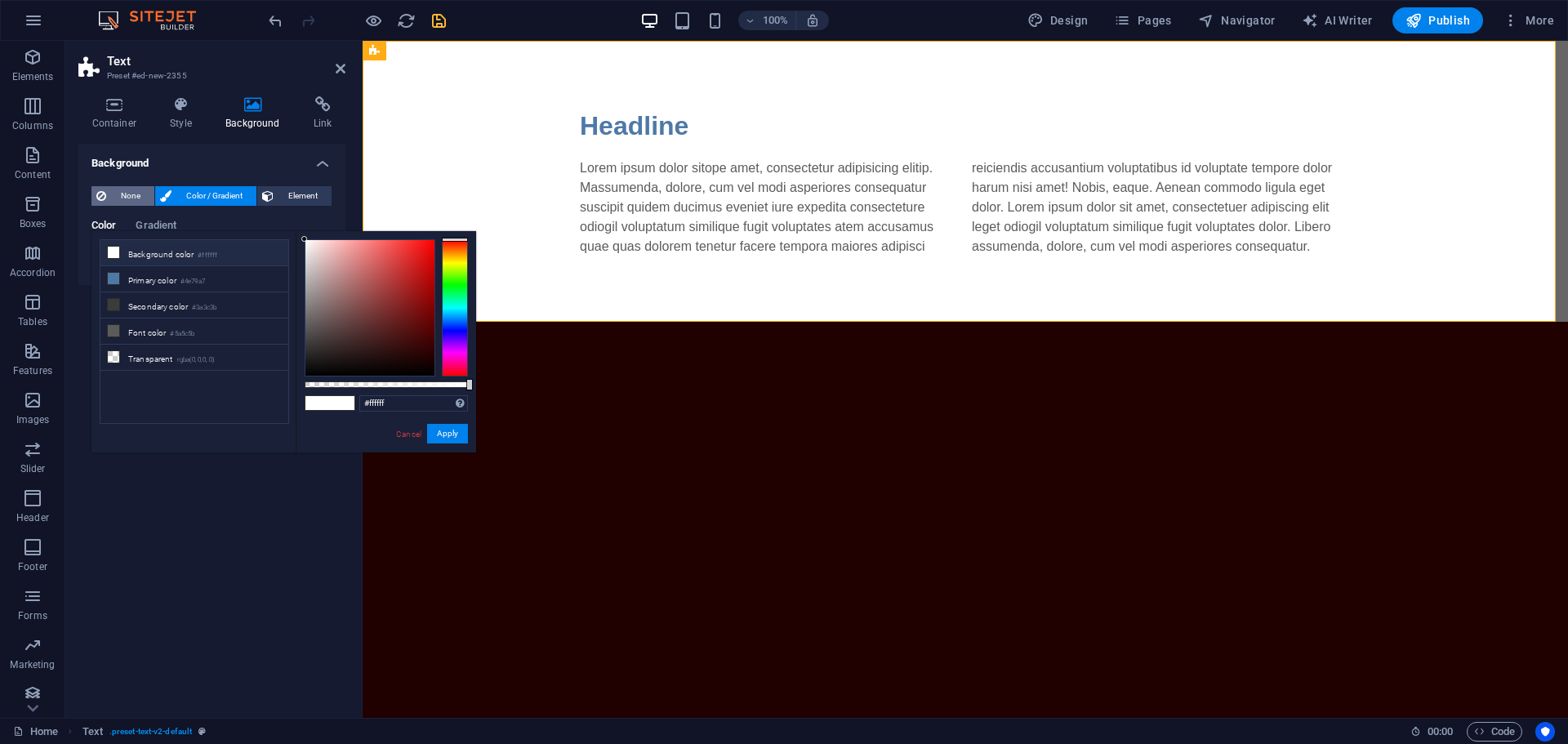
click at [129, 194] on span "None" at bounding box center [130, 196] width 39 height 20
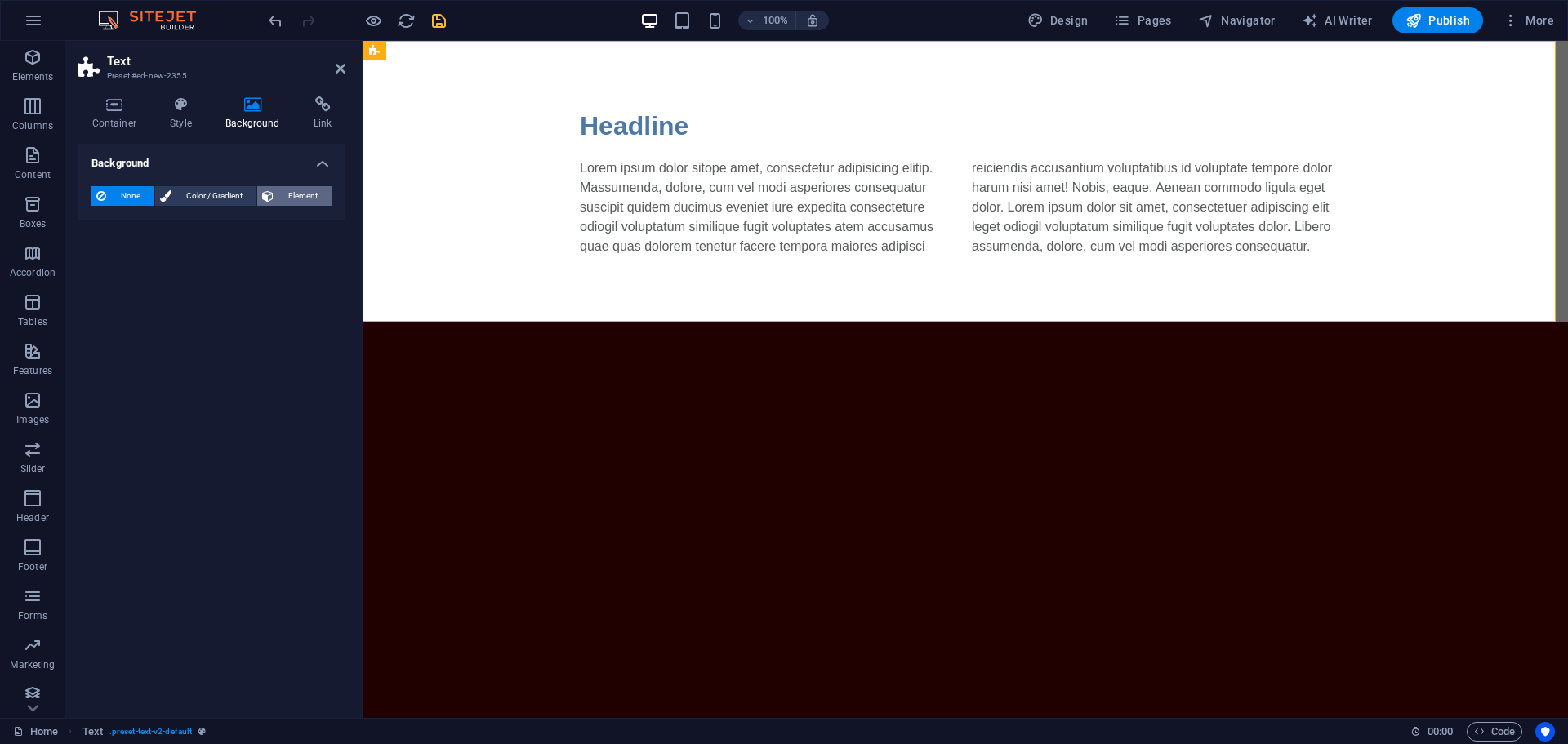
click at [317, 190] on span "Element" at bounding box center [303, 196] width 48 height 20
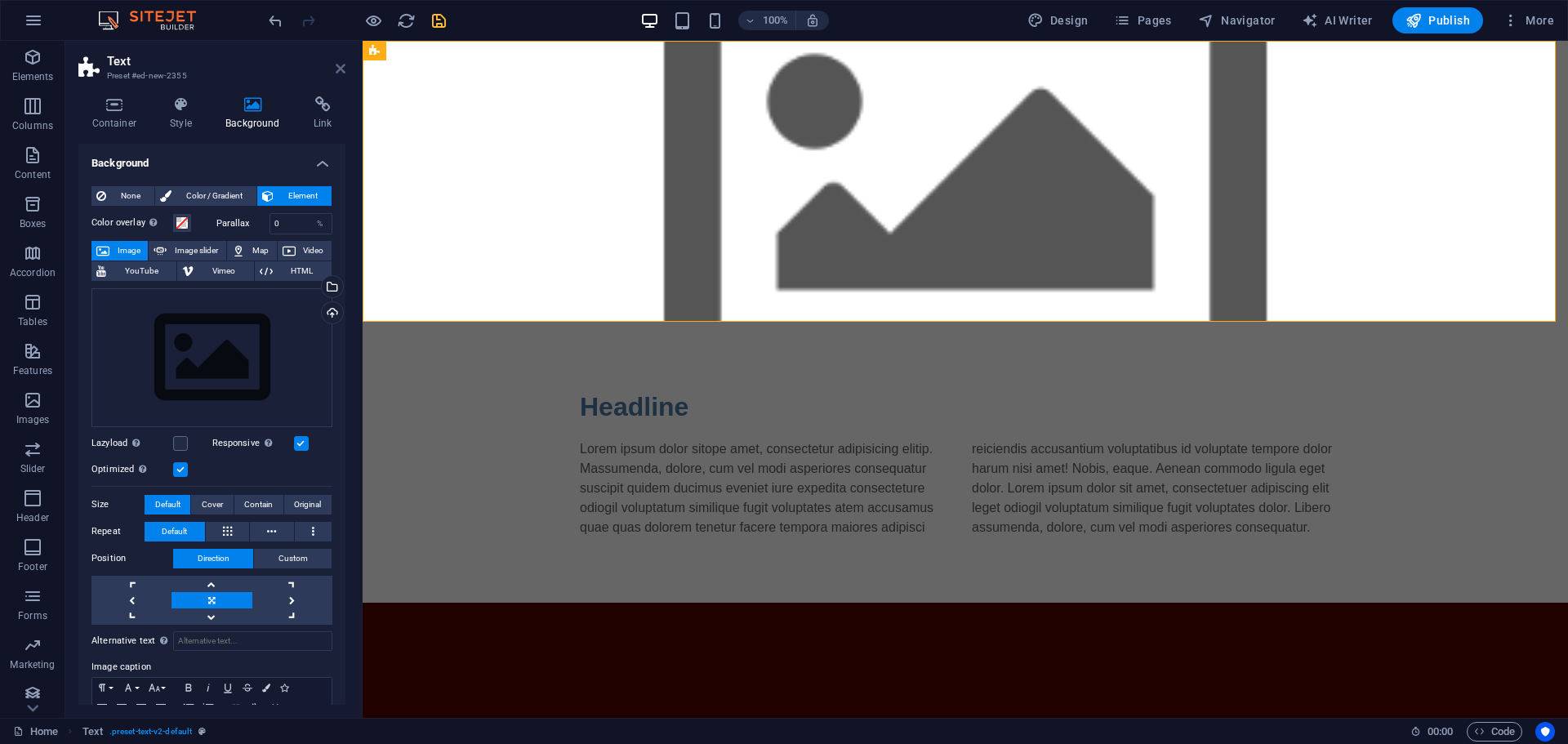
click at [339, 70] on icon at bounding box center [340, 68] width 10 height 13
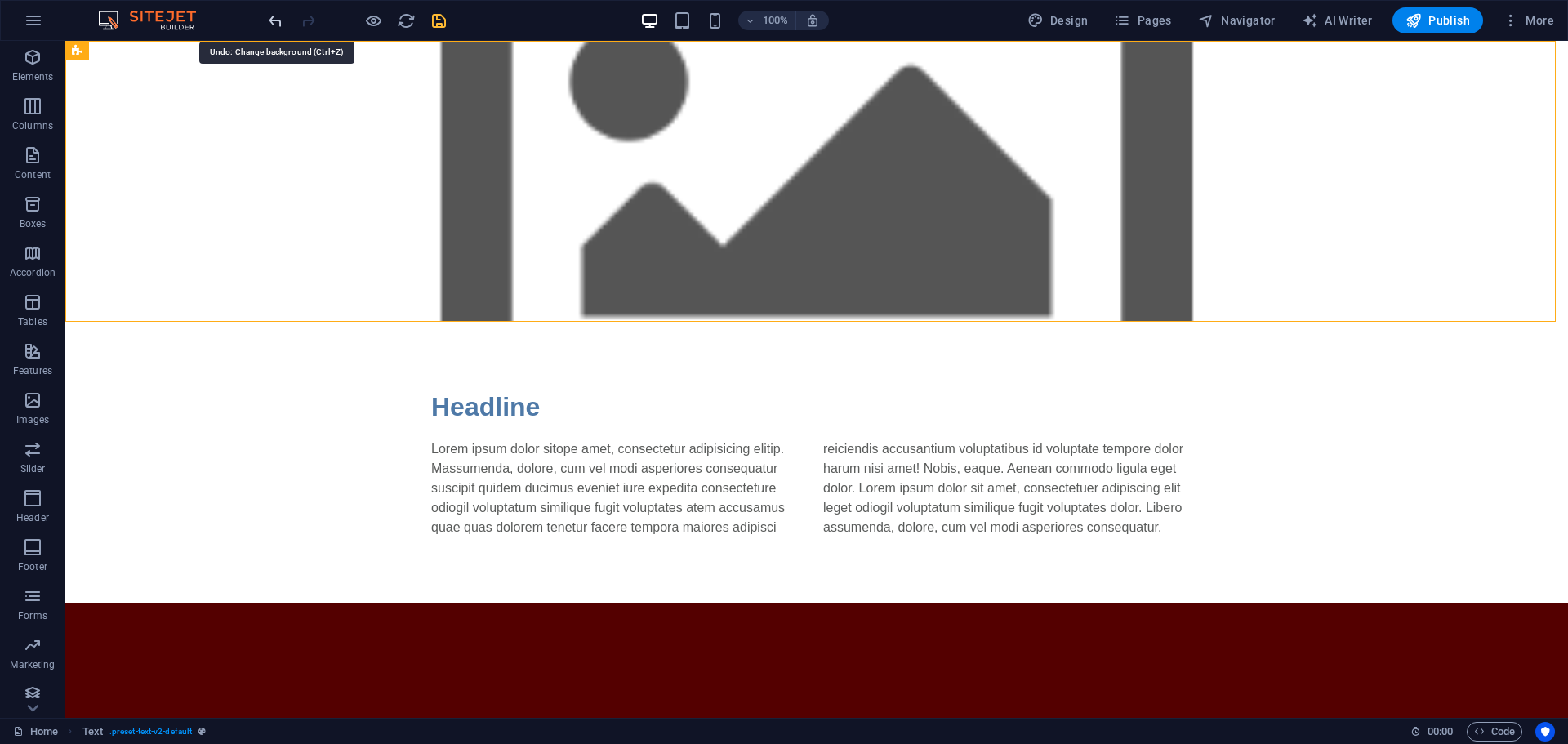
click at [271, 22] on icon "undo" at bounding box center [275, 21] width 19 height 19
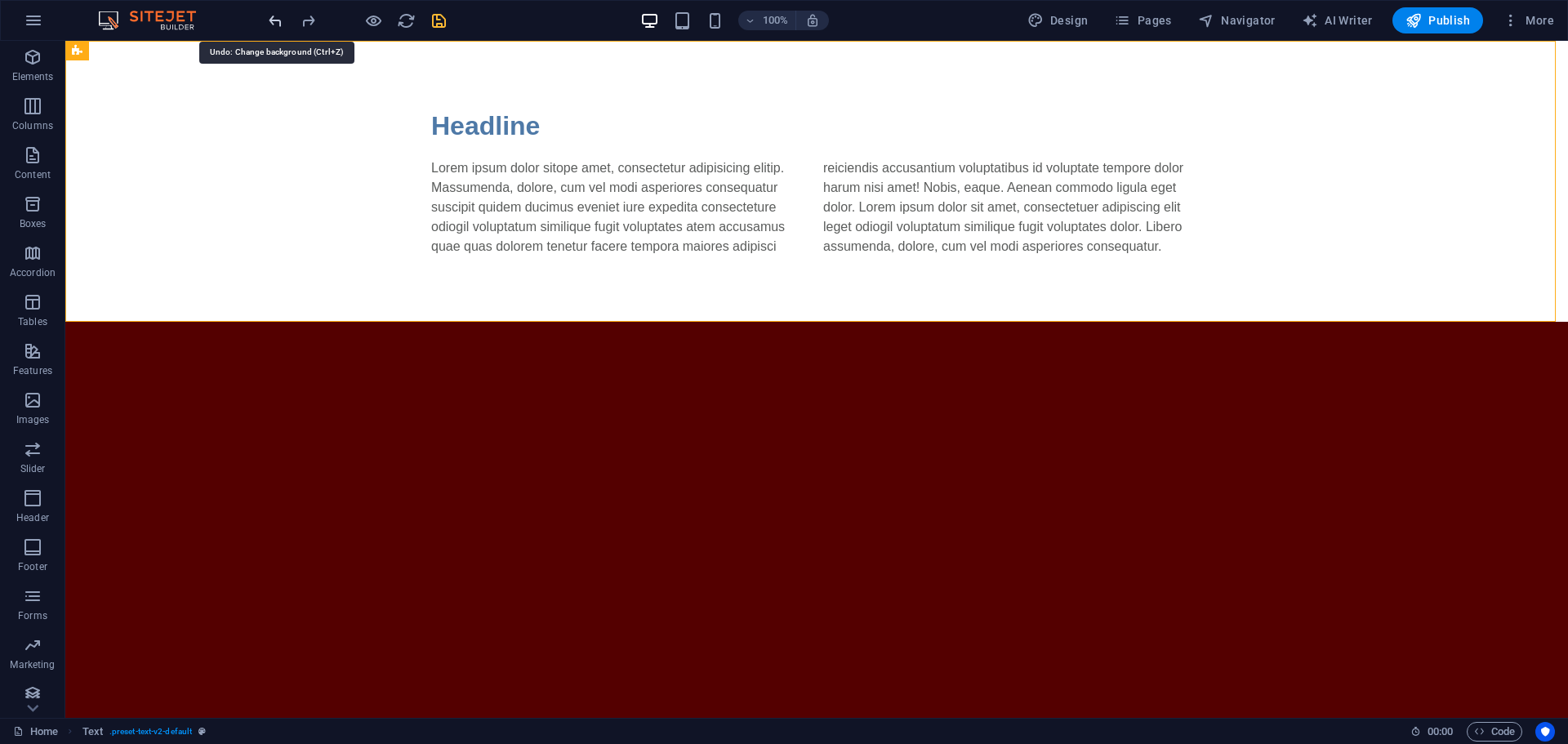
click at [272, 23] on icon "undo" at bounding box center [275, 21] width 19 height 19
click at [275, 20] on icon "undo" at bounding box center [275, 21] width 19 height 19
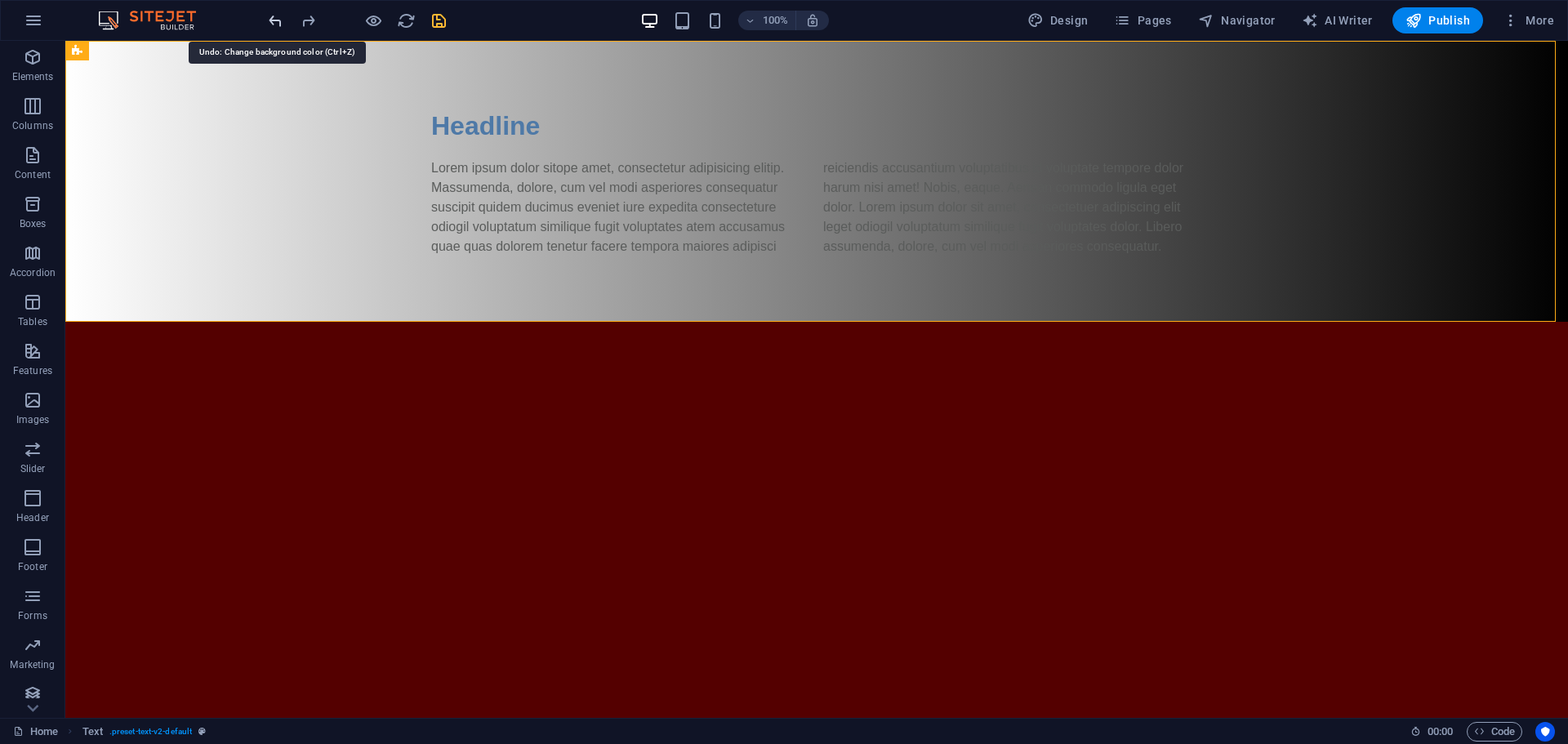
click at [275, 20] on icon "undo" at bounding box center [275, 21] width 19 height 19
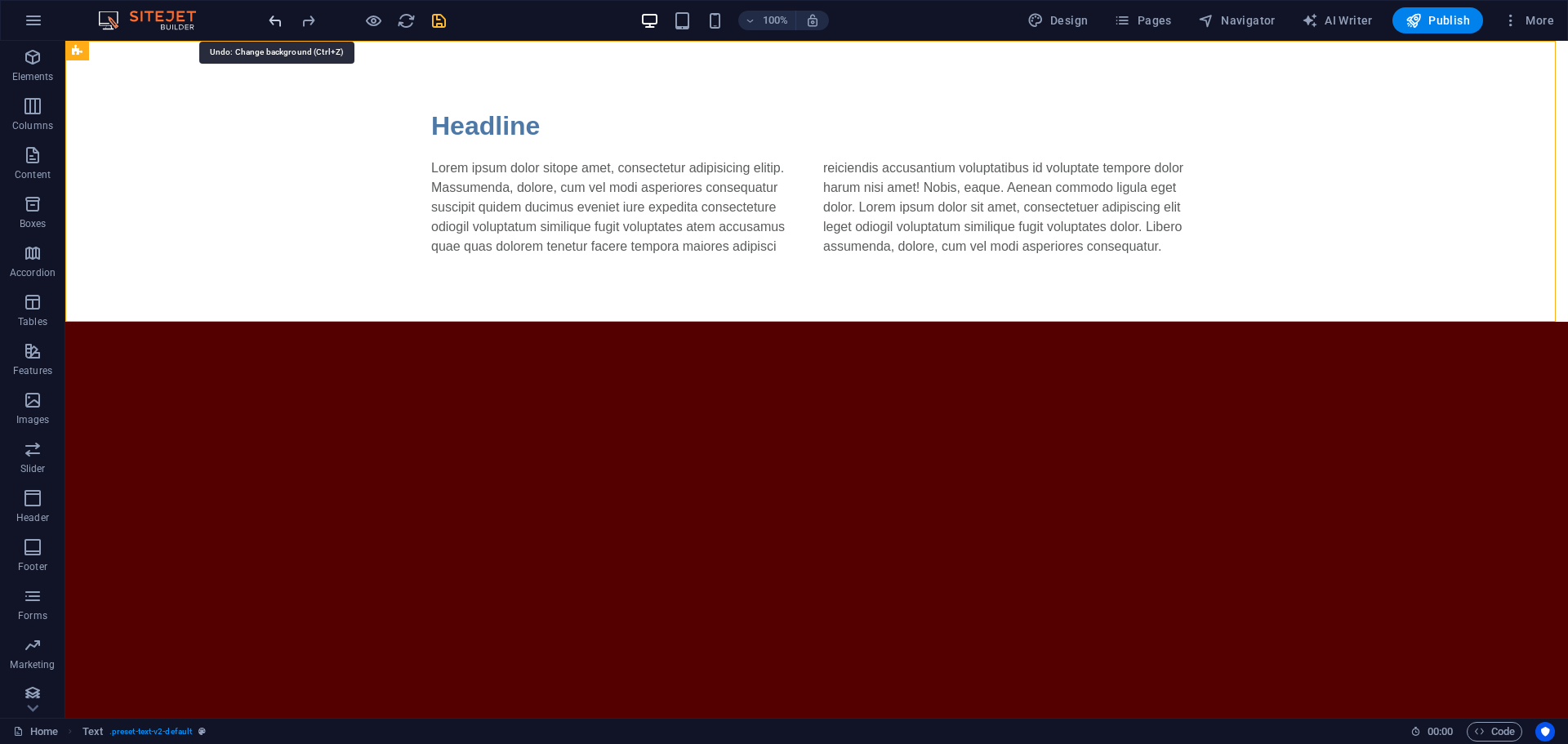
click at [275, 20] on icon "undo" at bounding box center [275, 21] width 19 height 19
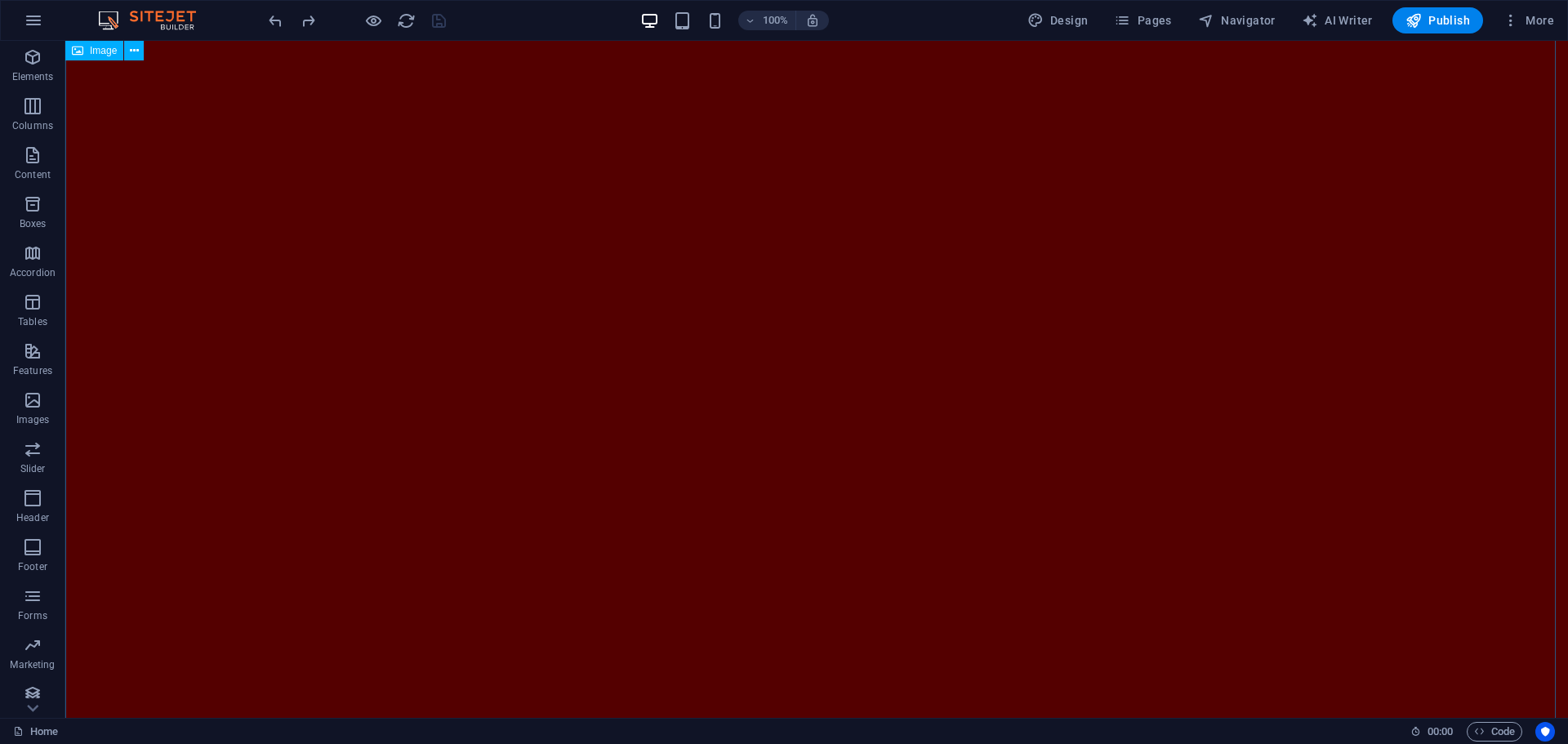
scroll to position [0, 0]
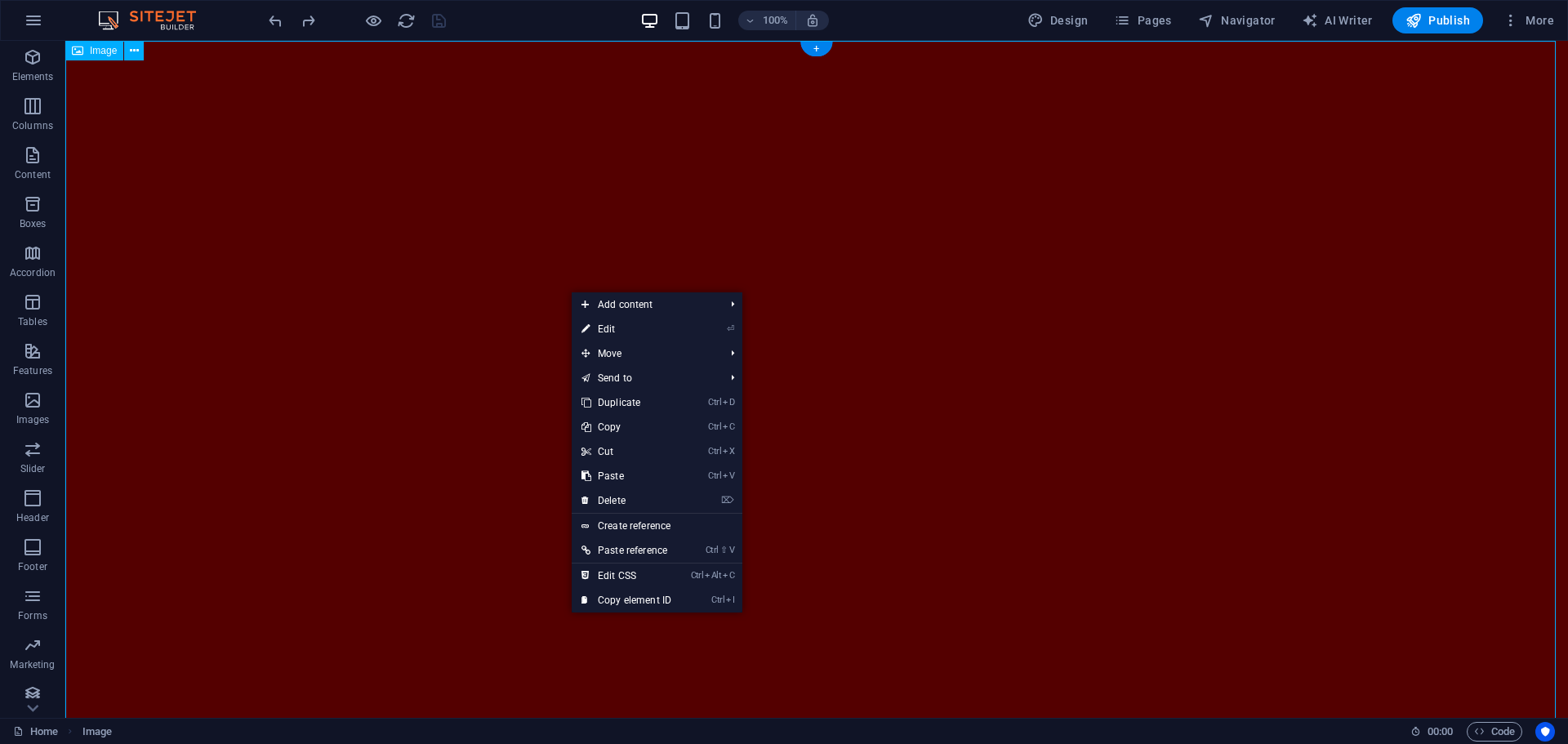
click at [558, 284] on figure at bounding box center [816, 462] width 1502 height 845
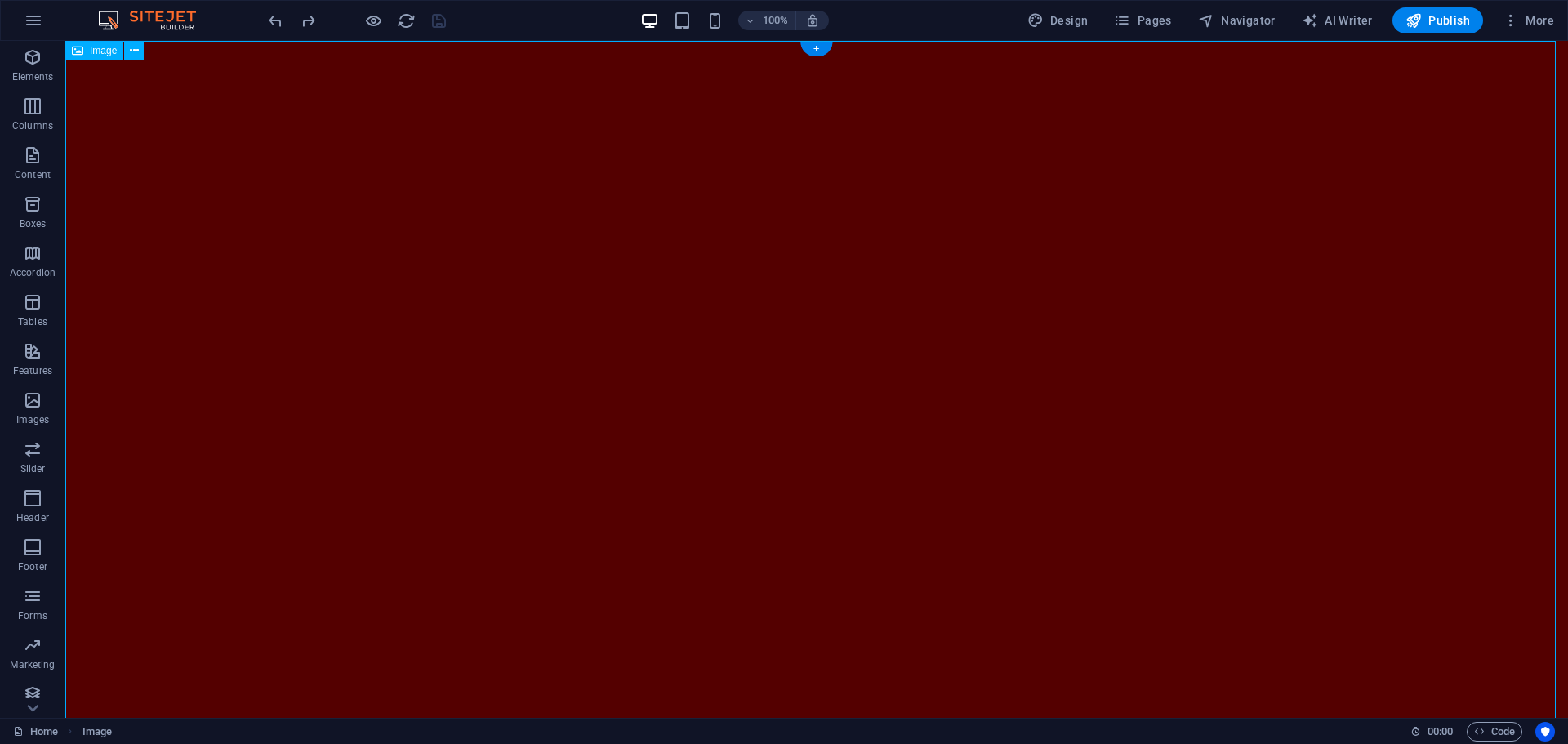
click at [425, 351] on figure at bounding box center [816, 462] width 1502 height 845
click at [101, 54] on span "Image" at bounding box center [103, 50] width 27 height 10
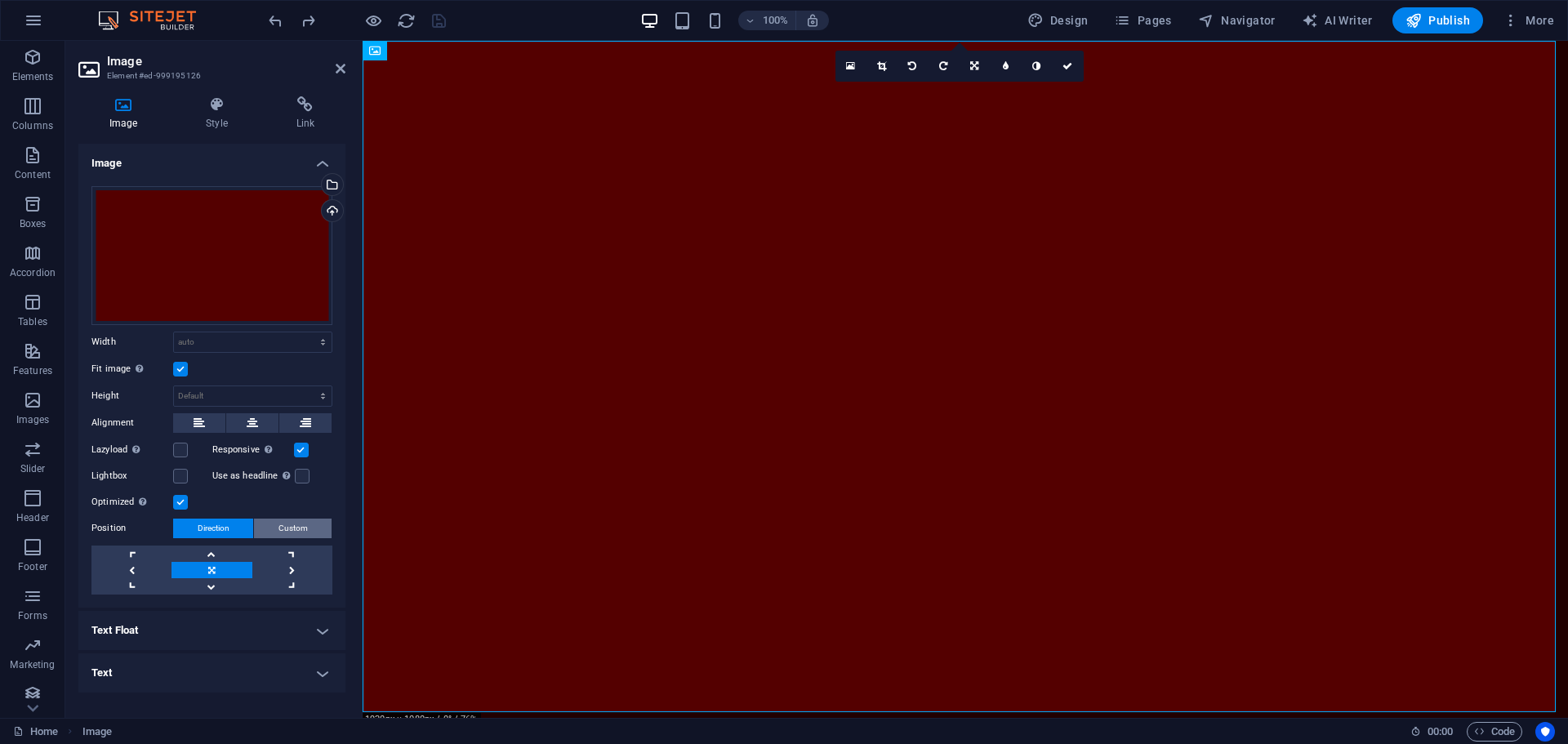
click at [289, 529] on span "Custom" at bounding box center [293, 529] width 30 height 20
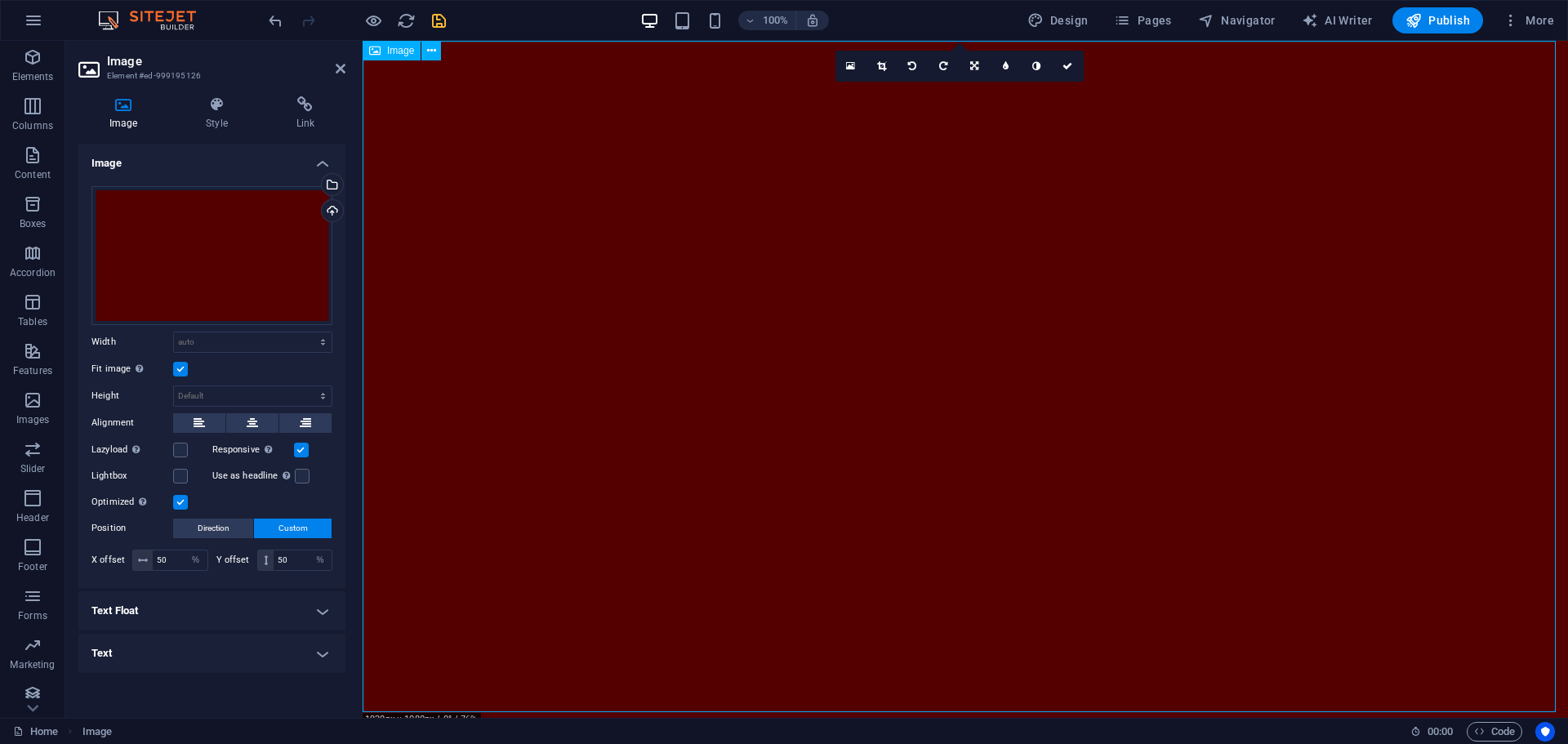
drag, startPoint x: 580, startPoint y: 232, endPoint x: 585, endPoint y: 323, distance: 91.1
click at [585, 323] on figure at bounding box center [965, 379] width 1205 height 678
drag, startPoint x: 620, startPoint y: 406, endPoint x: 798, endPoint y: 556, distance: 232.8
click at [798, 526] on figure at bounding box center [965, 379] width 1205 height 678
drag, startPoint x: 796, startPoint y: 565, endPoint x: 641, endPoint y: 573, distance: 155.2
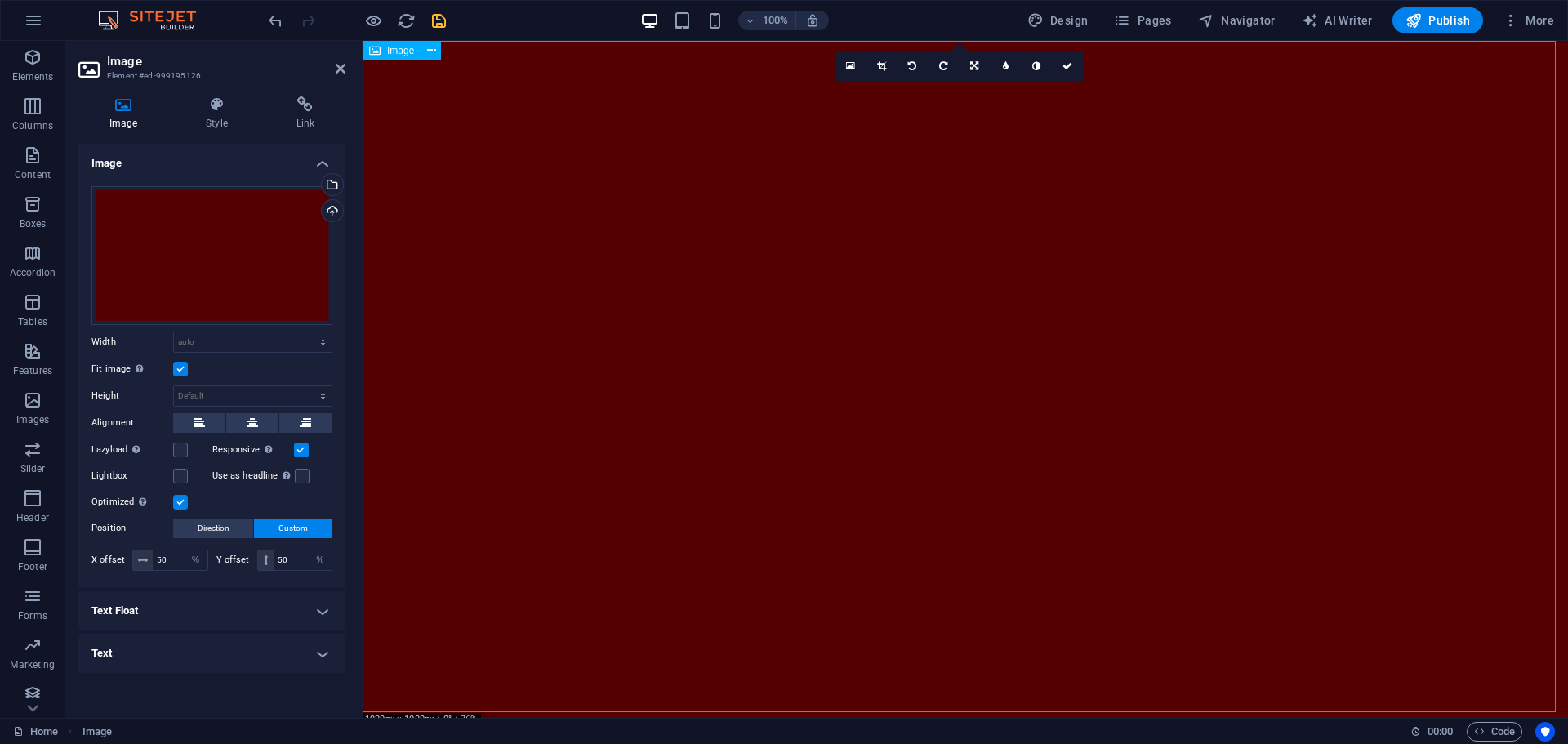
click at [764, 582] on figure at bounding box center [965, 379] width 1205 height 678
click at [221, 521] on span "Direction" at bounding box center [213, 529] width 31 height 20
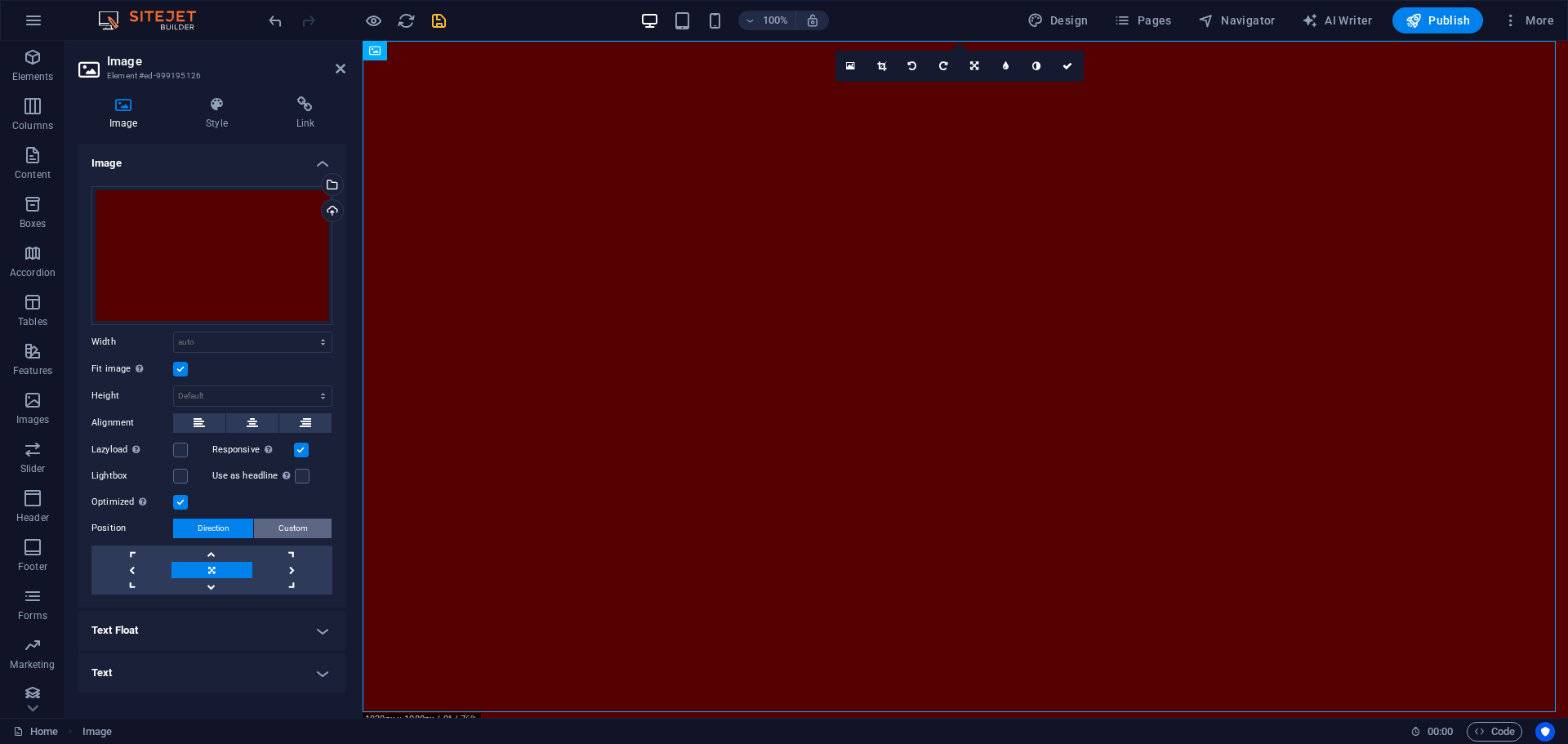
click at [278, 537] on span "Custom" at bounding box center [293, 529] width 30 height 20
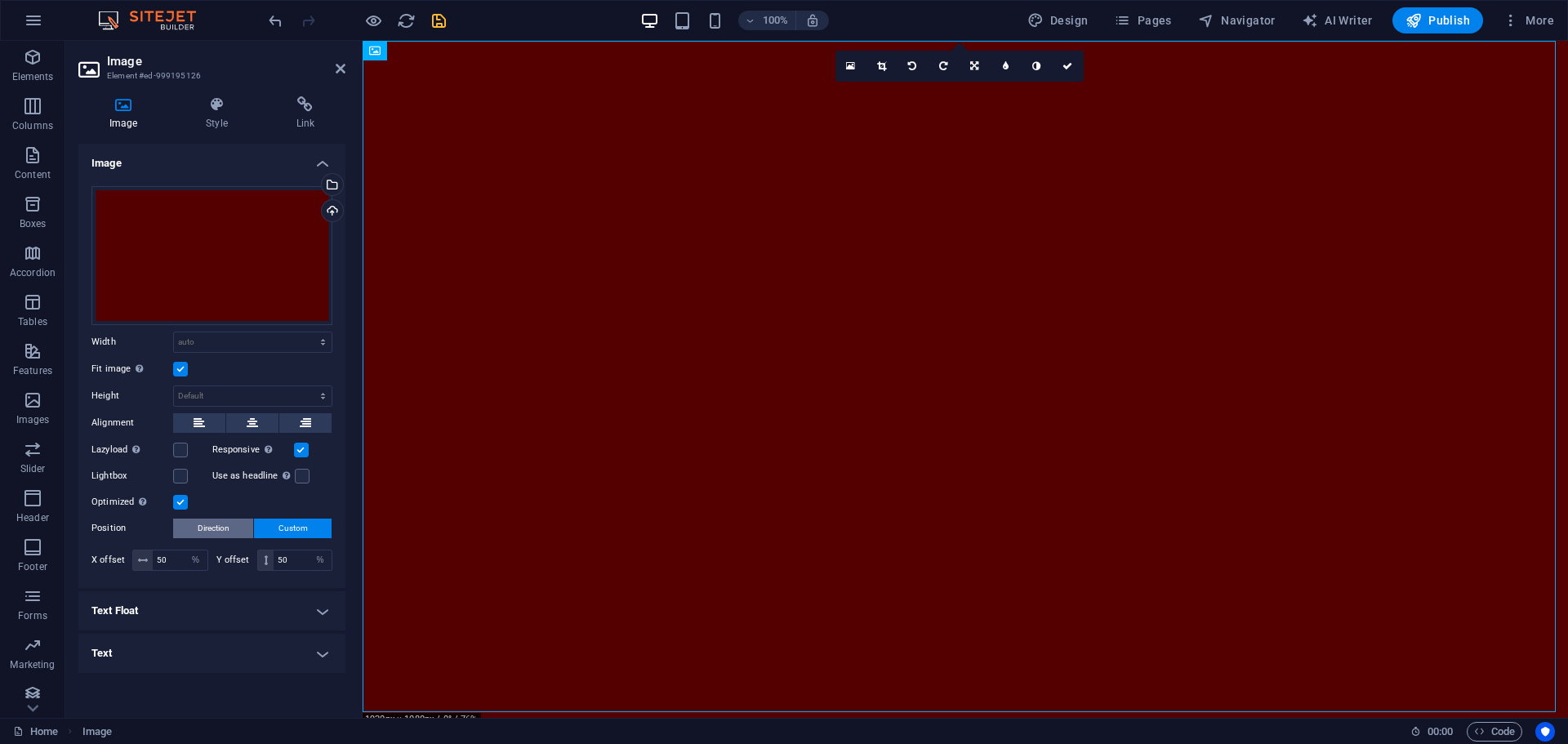
click at [211, 529] on span "Direction" at bounding box center [213, 529] width 31 height 20
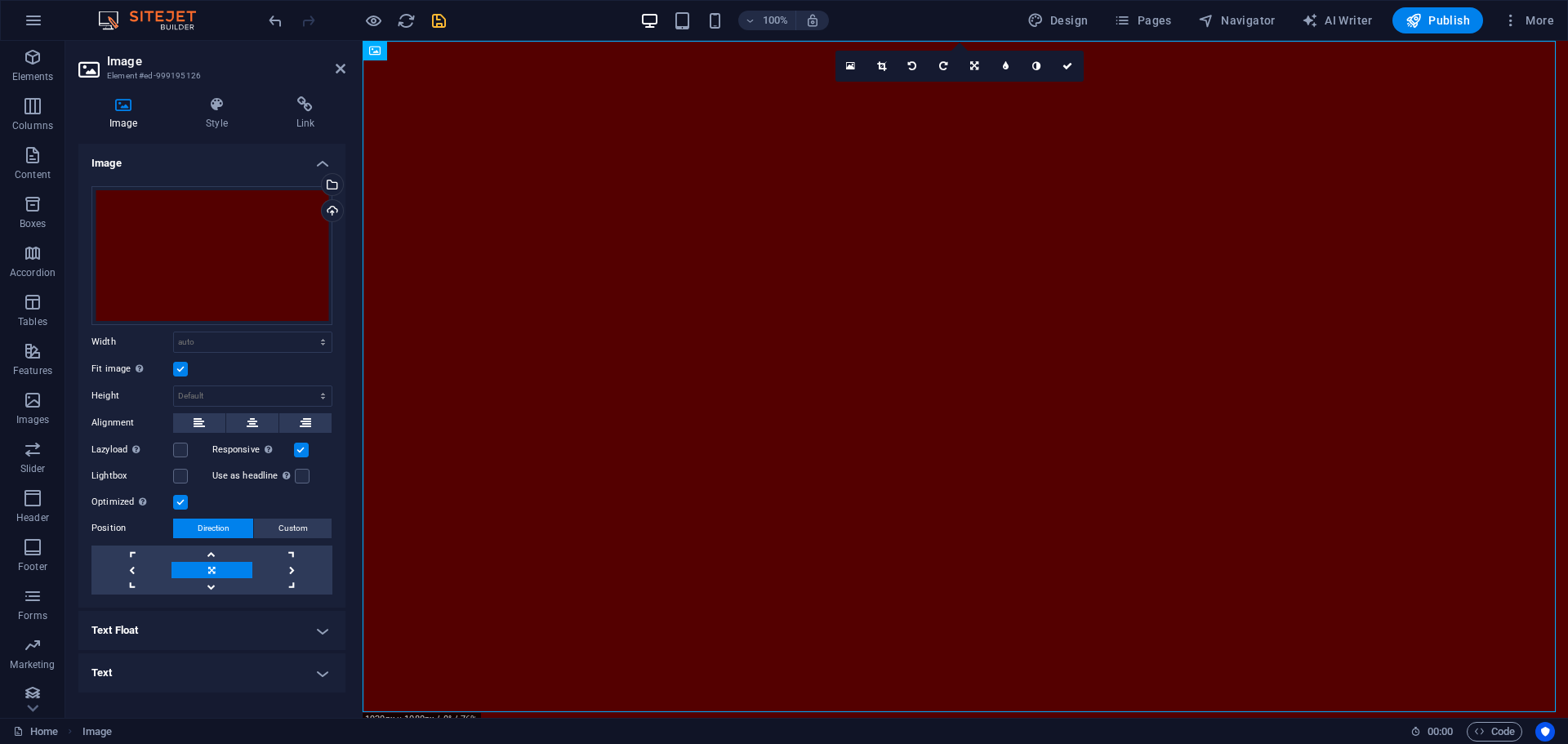
click at [321, 154] on h4 "Image" at bounding box center [211, 158] width 267 height 30
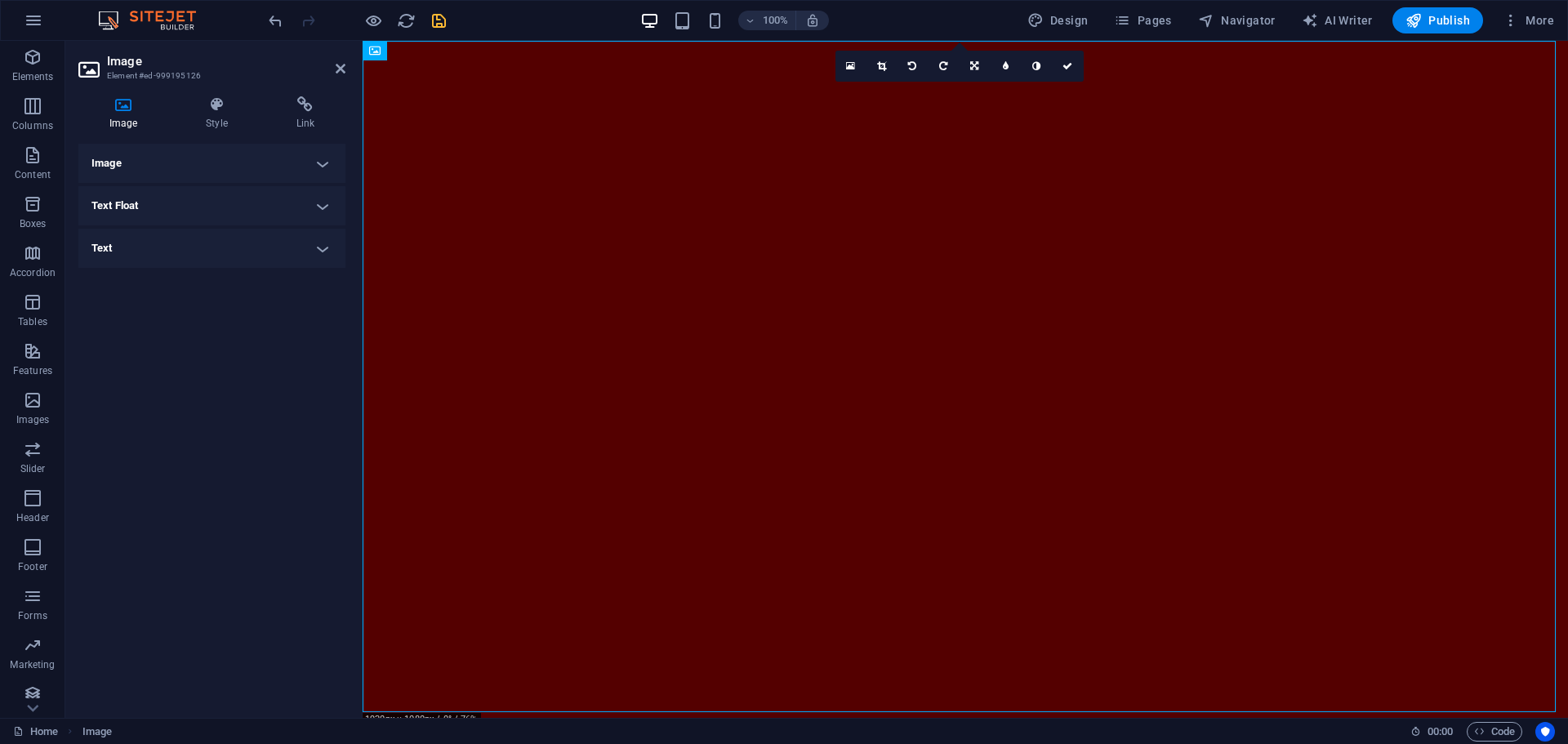
click at [181, 200] on h4 "Text Float" at bounding box center [211, 206] width 267 height 39
click at [191, 202] on h4 "Text Float" at bounding box center [211, 200] width 267 height 30
click at [142, 241] on h4 "Text" at bounding box center [211, 249] width 267 height 39
click at [142, 241] on h4 "Text" at bounding box center [211, 243] width 267 height 30
click at [207, 113] on h4 "Style" at bounding box center [220, 113] width 90 height 34
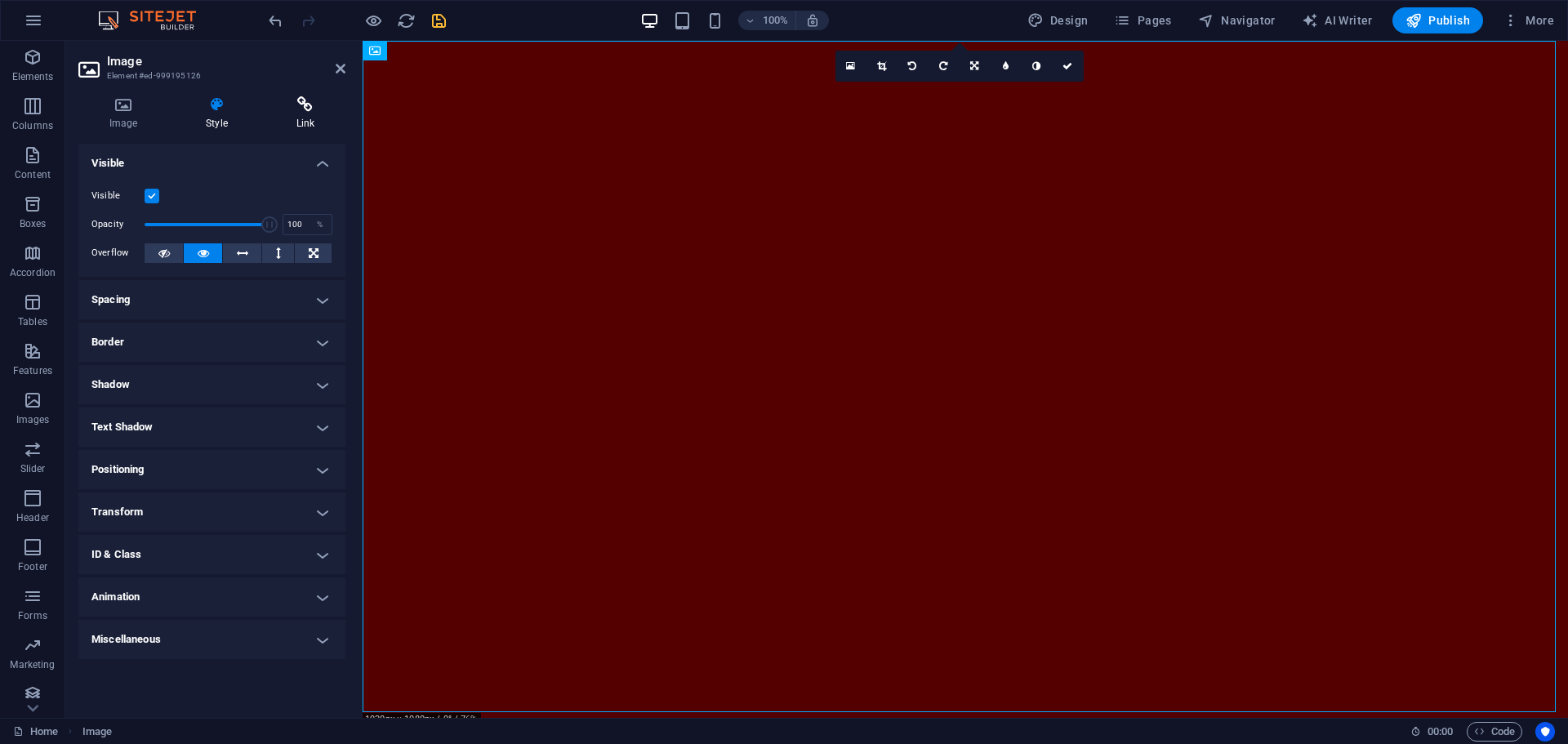
click at [312, 102] on icon at bounding box center [305, 104] width 80 height 16
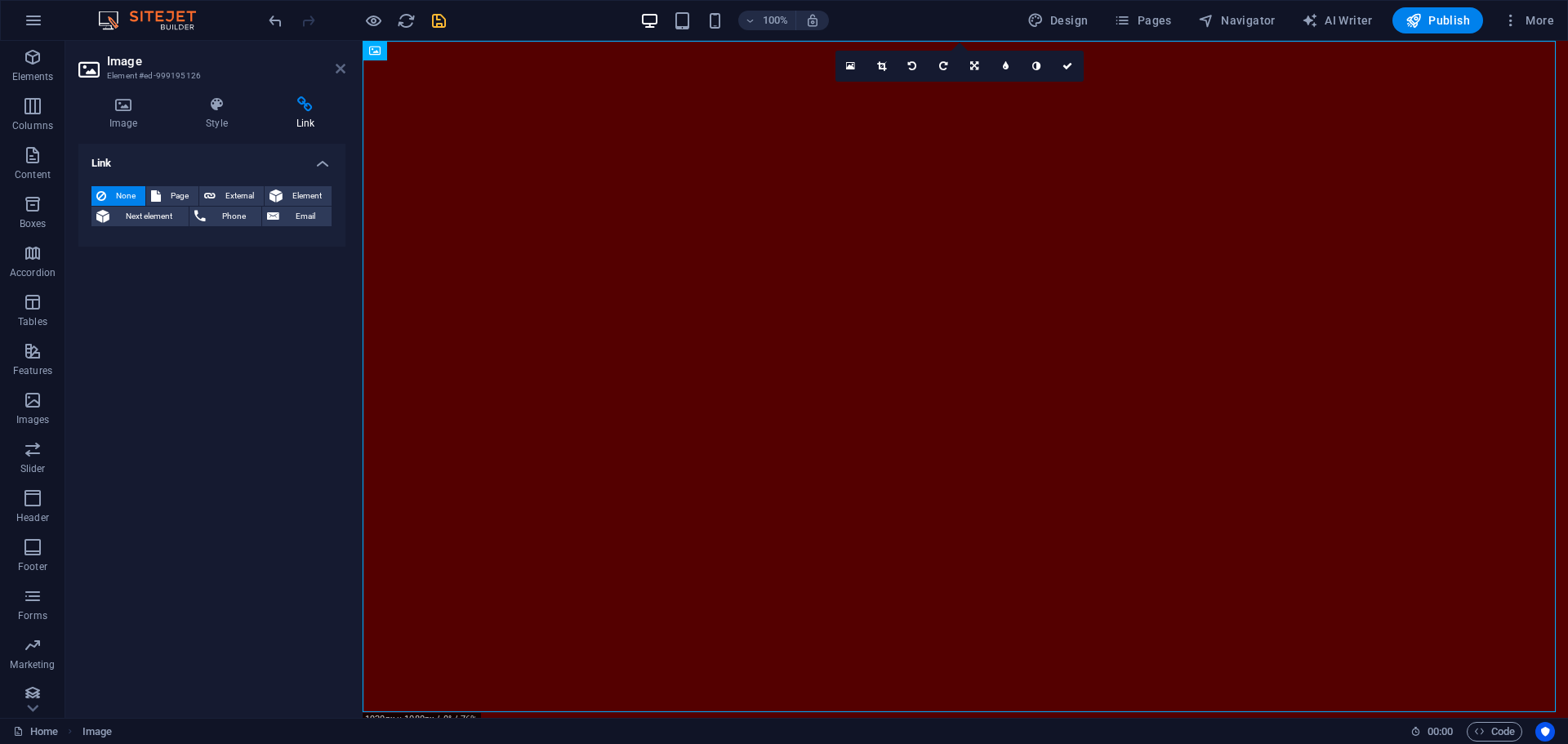
click at [338, 66] on icon at bounding box center [340, 68] width 10 height 13
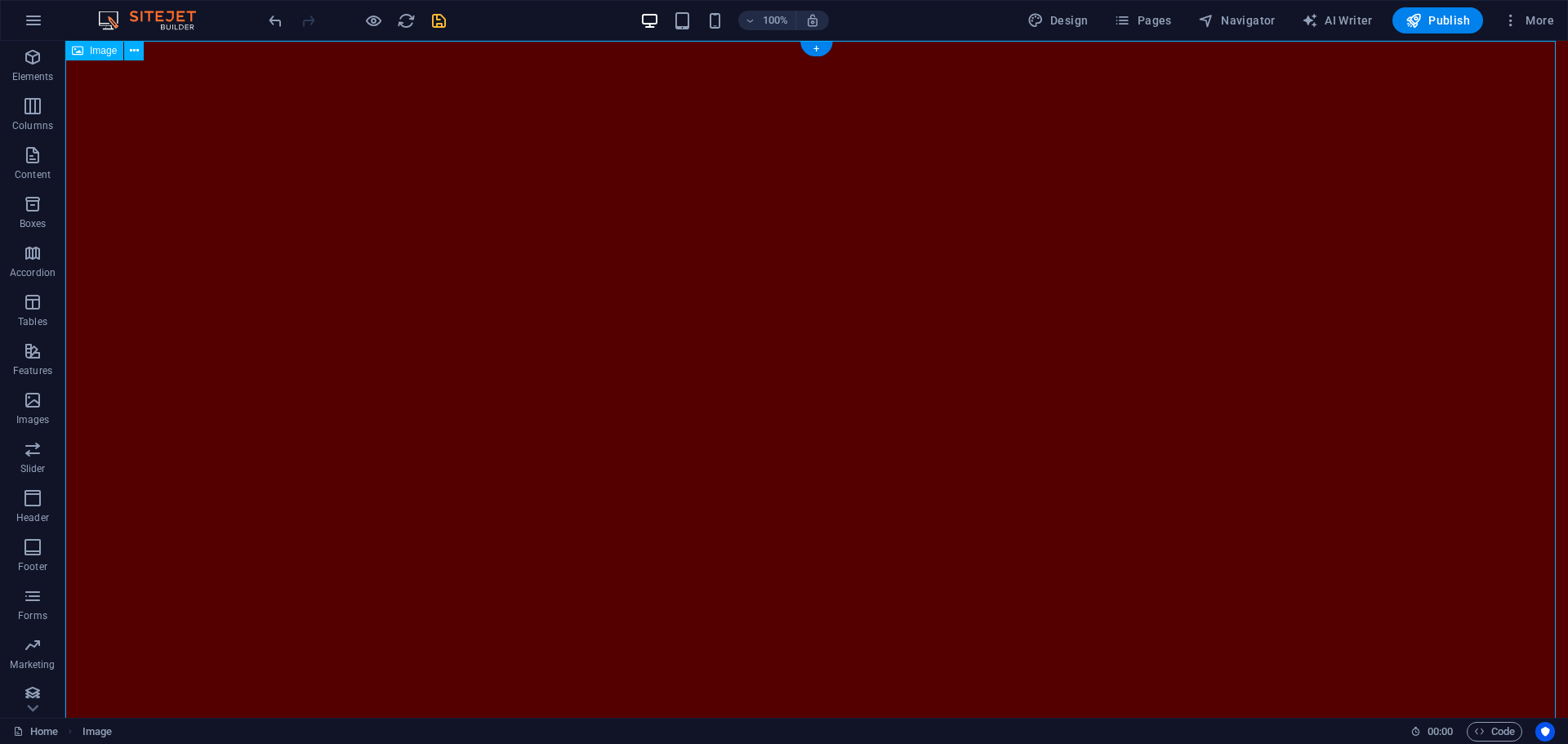
click at [430, 218] on figure at bounding box center [816, 462] width 1502 height 845
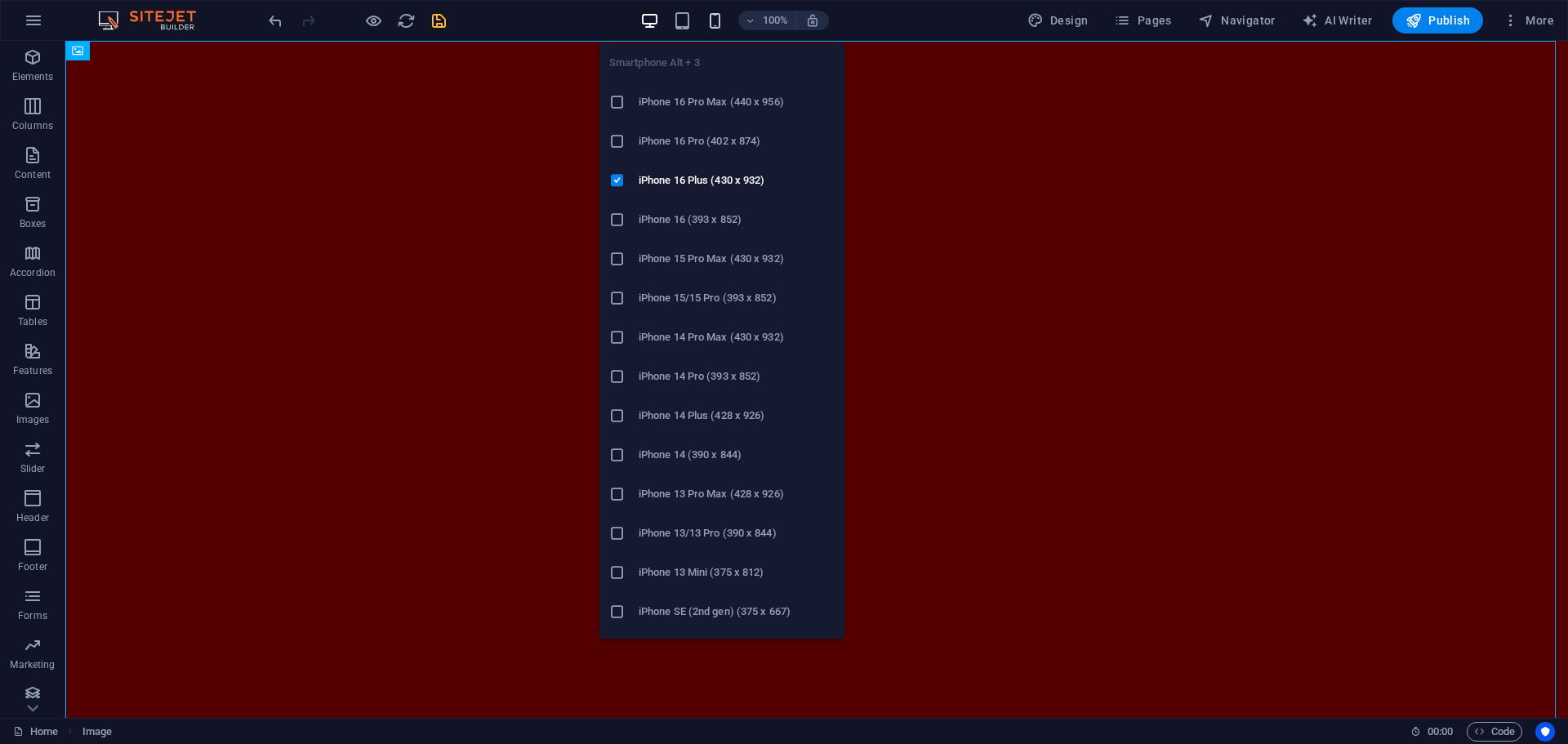
click at [712, 14] on icon "button" at bounding box center [715, 21] width 19 height 19
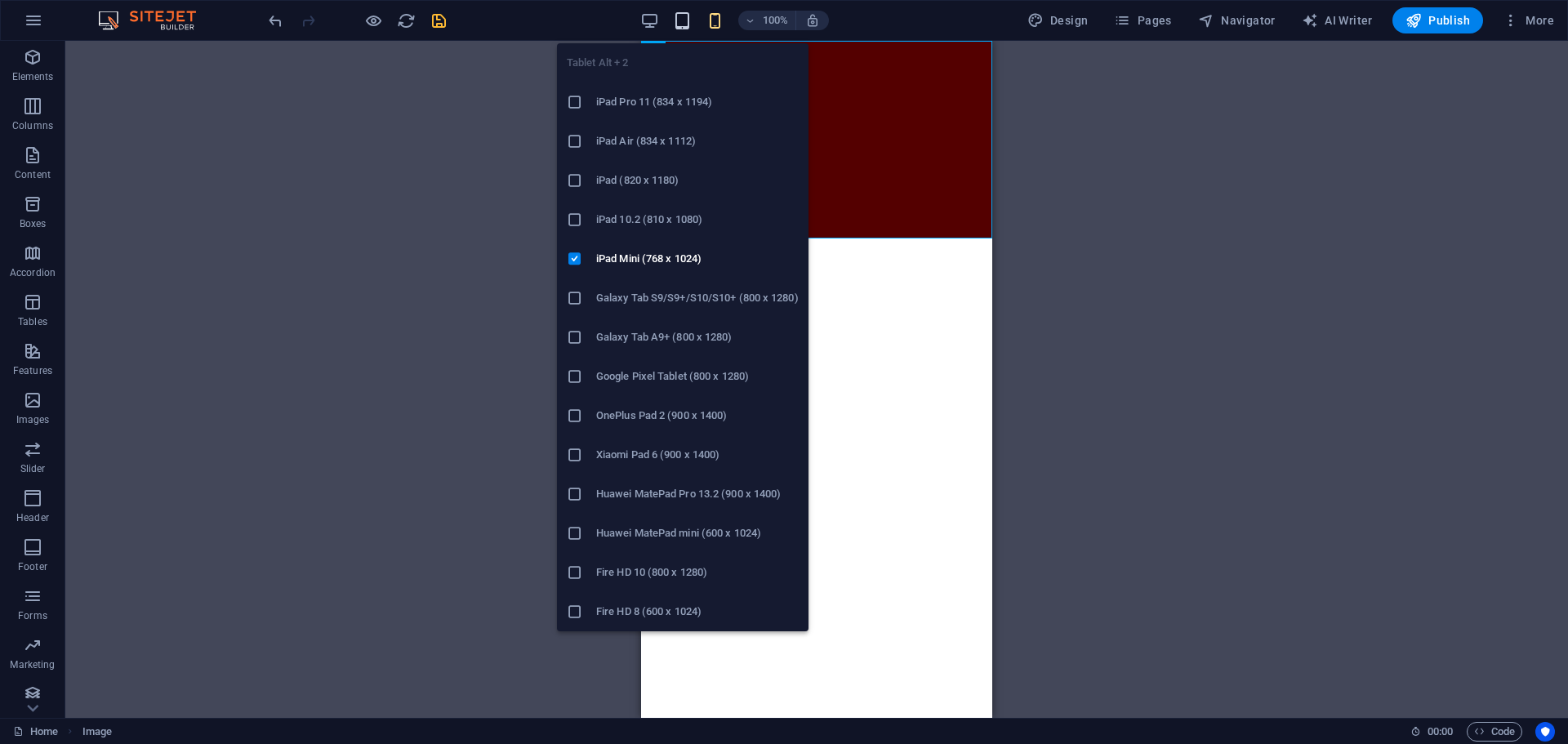
click at [681, 26] on icon "button" at bounding box center [682, 21] width 19 height 19
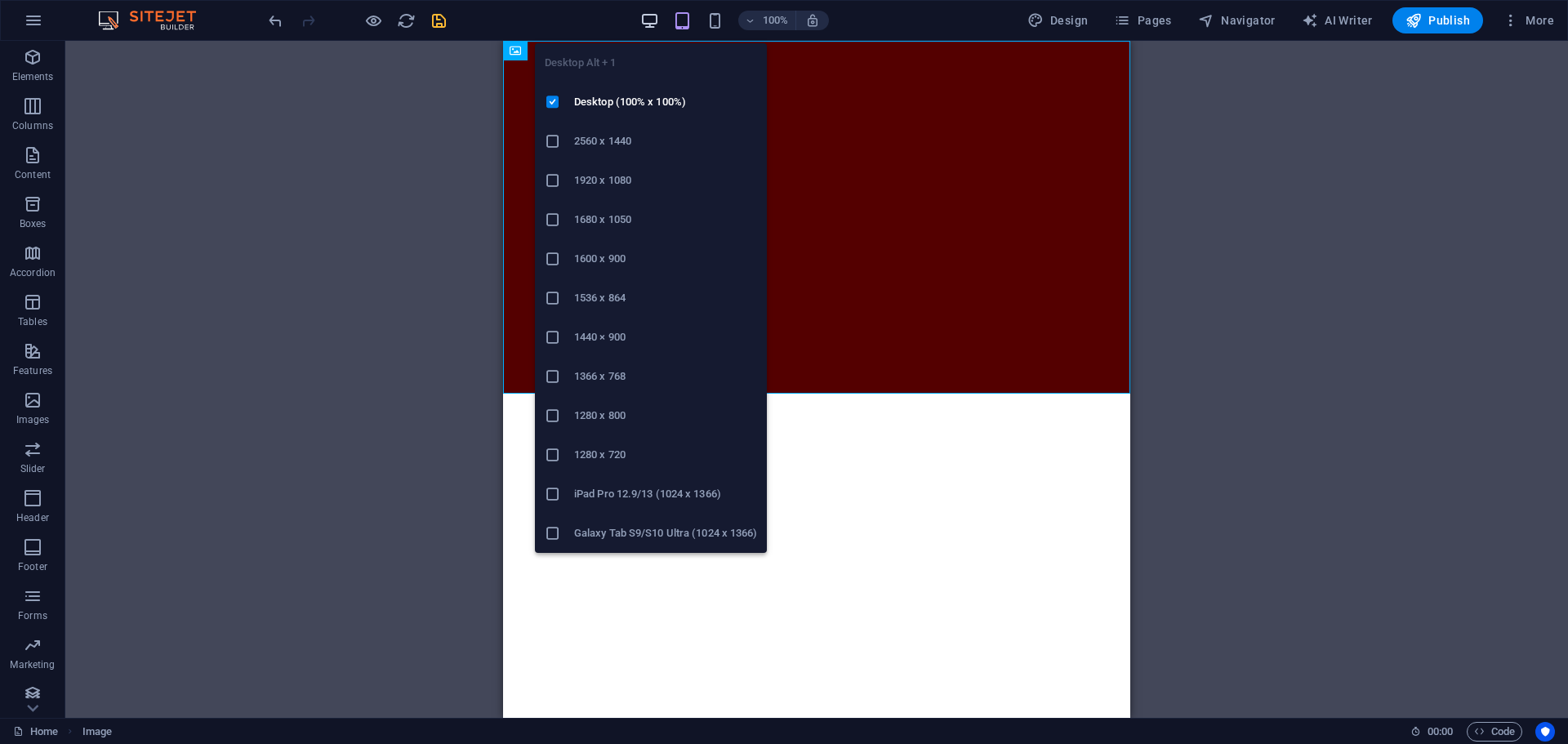
click at [649, 29] on icon "button" at bounding box center [649, 21] width 19 height 19
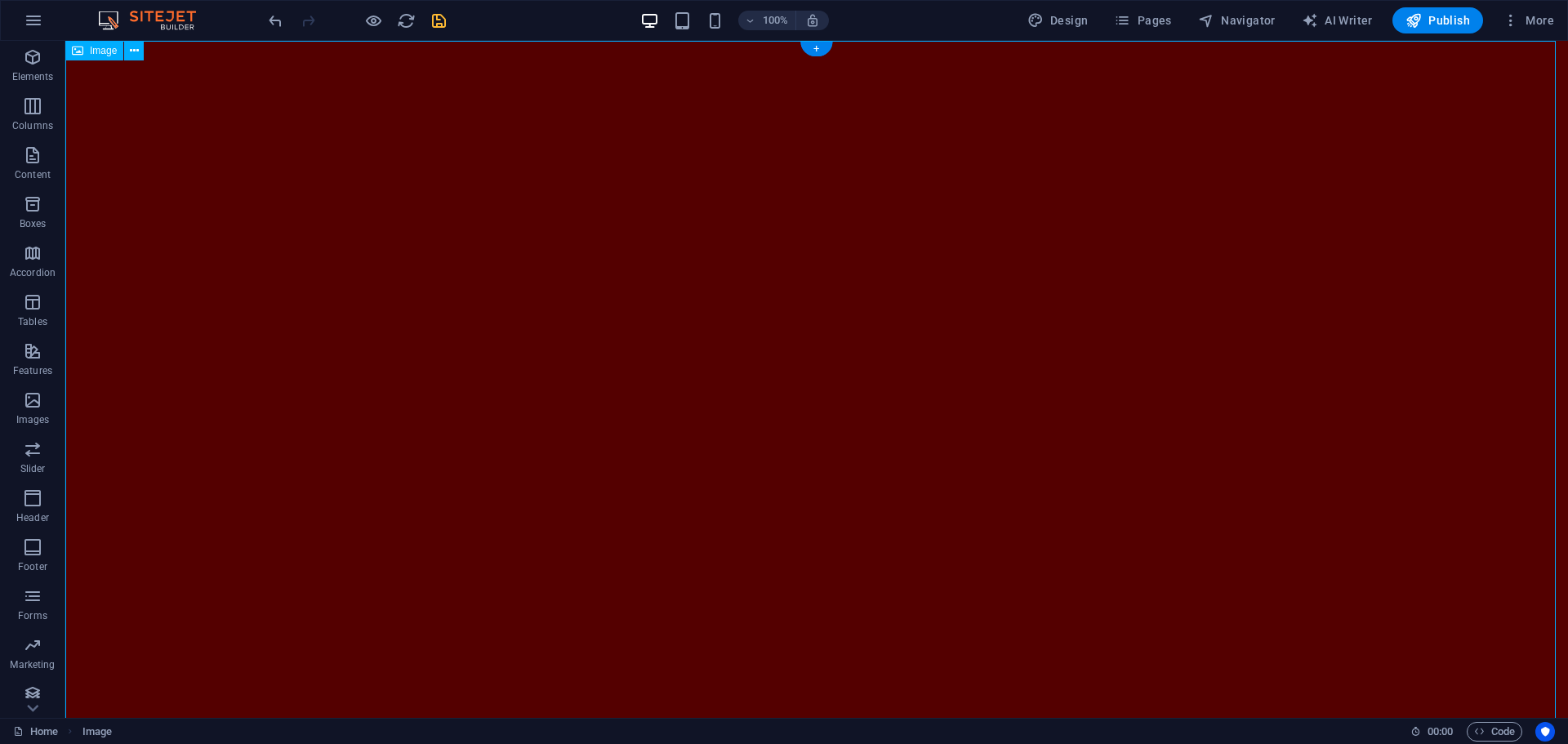
click at [196, 282] on figure at bounding box center [816, 462] width 1502 height 845
click at [128, 45] on button at bounding box center [134, 50] width 20 height 20
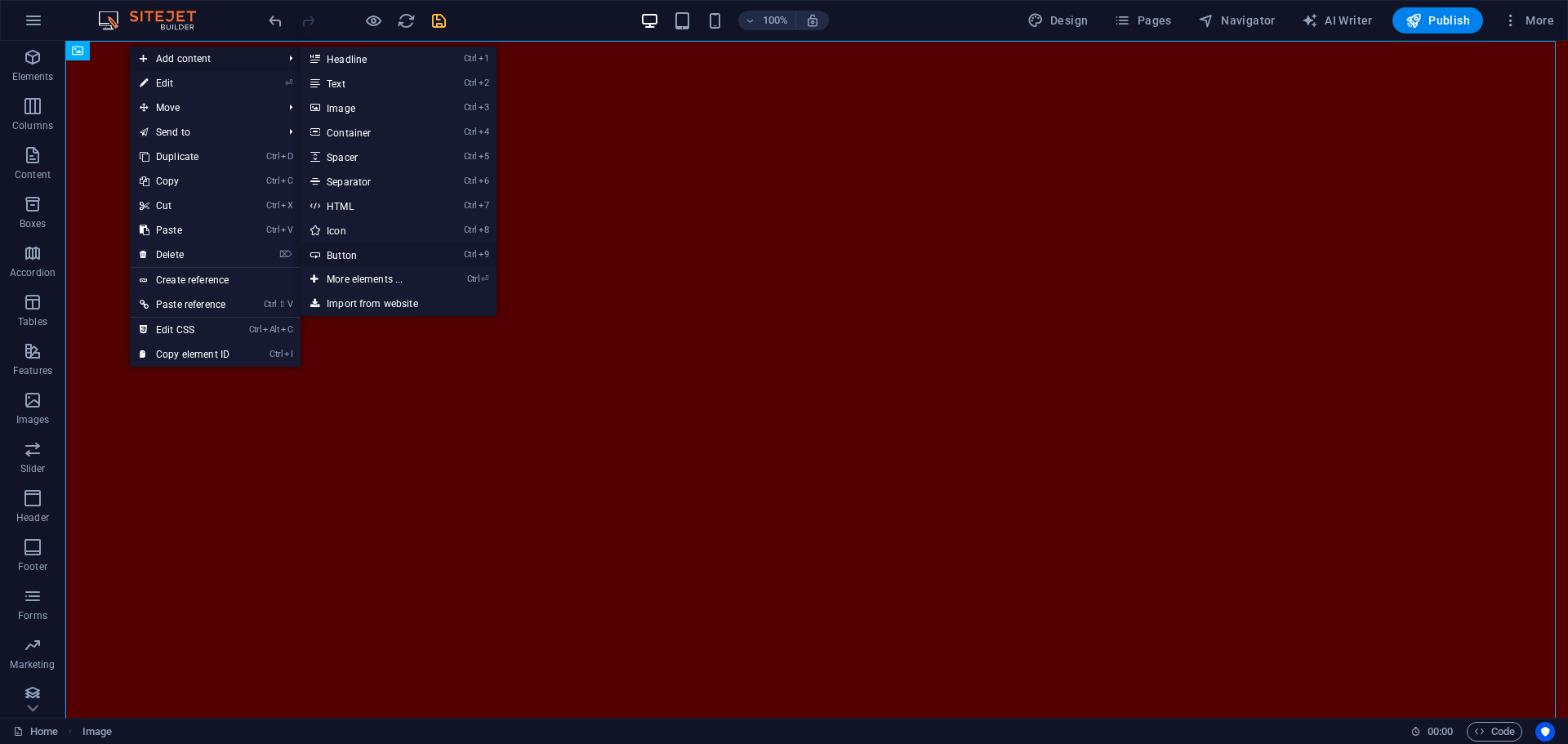
click at [380, 248] on link "Ctrl 9 Button" at bounding box center [368, 254] width 135 height 24
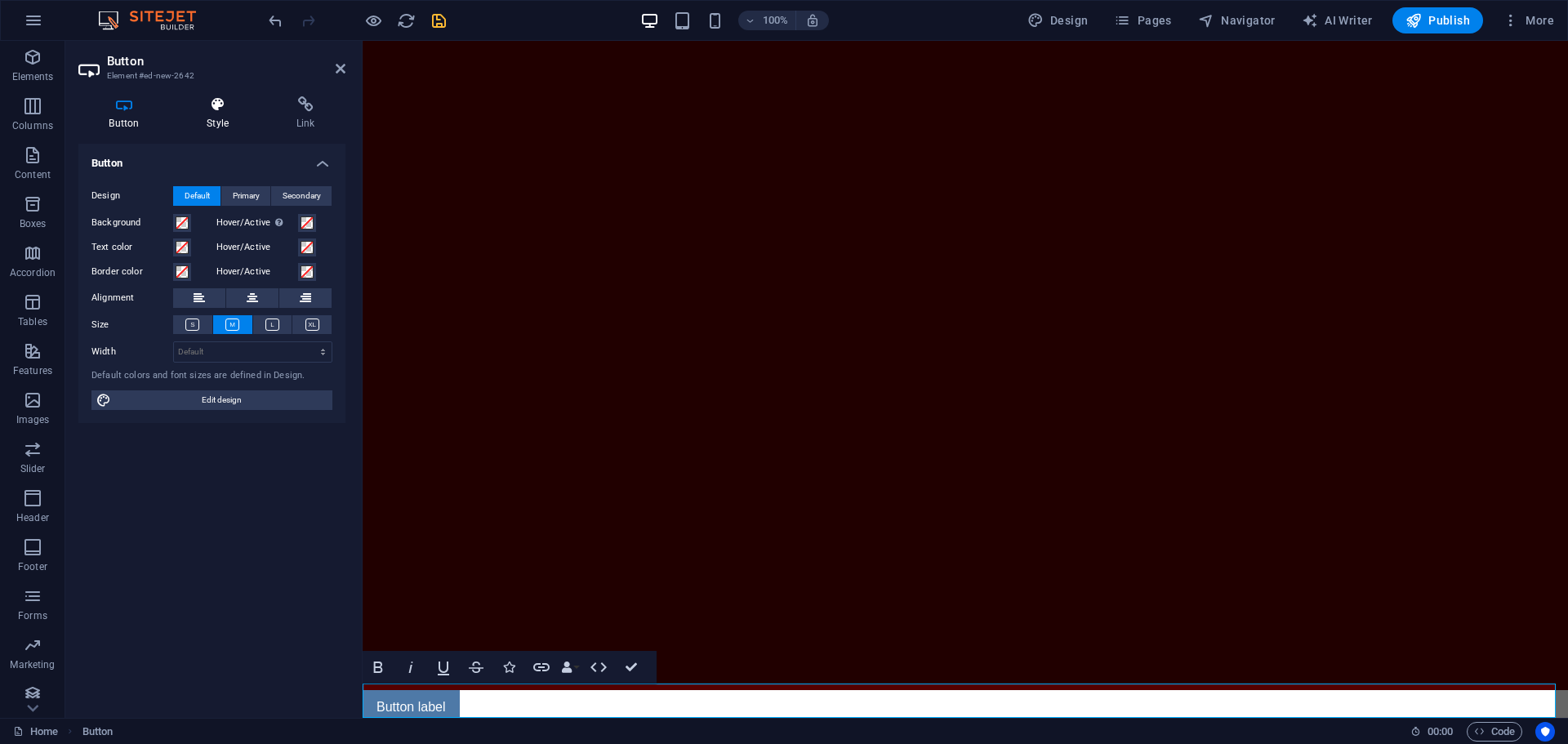
click at [231, 113] on h4 "Style" at bounding box center [221, 113] width 90 height 34
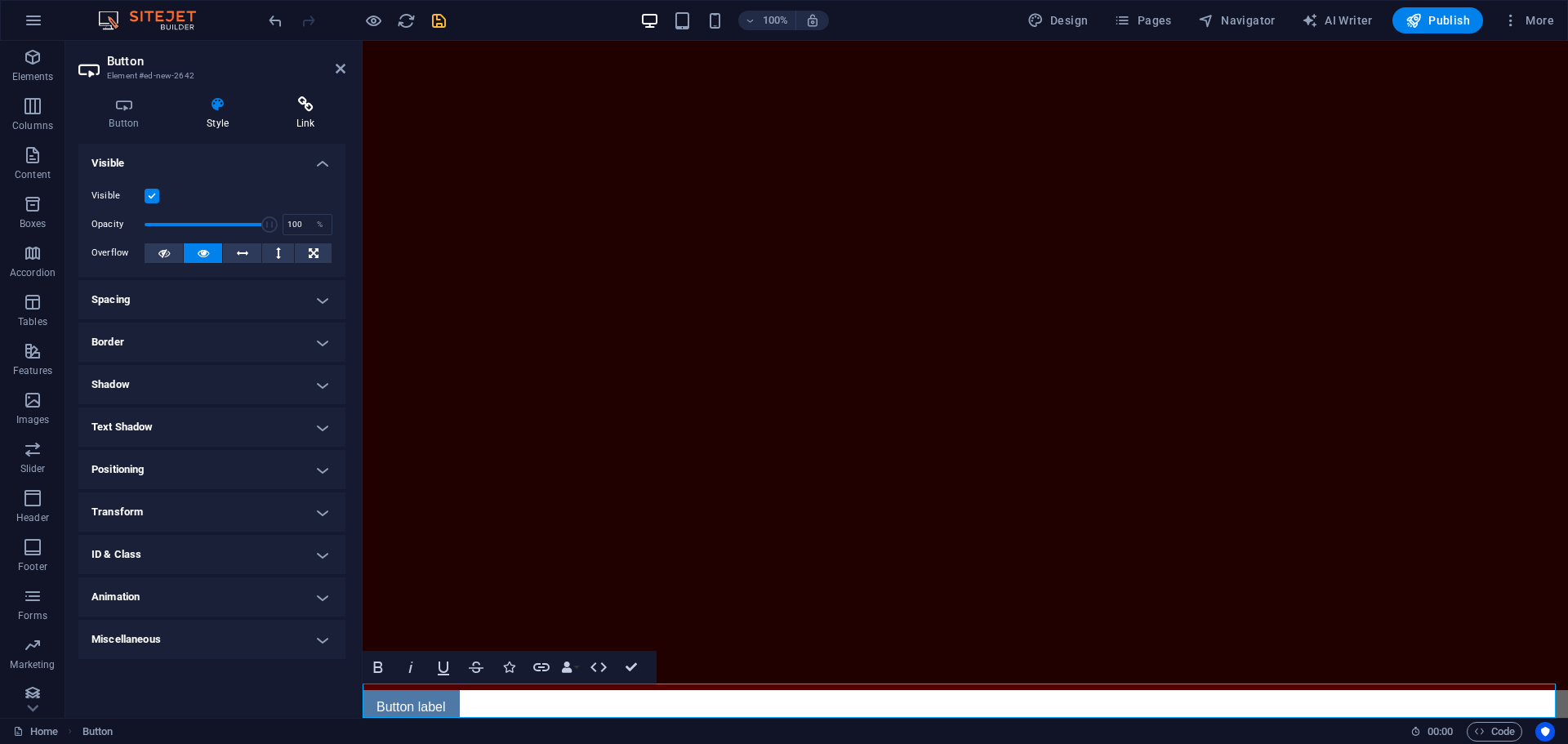
click at [294, 114] on h4 "Link" at bounding box center [305, 113] width 80 height 34
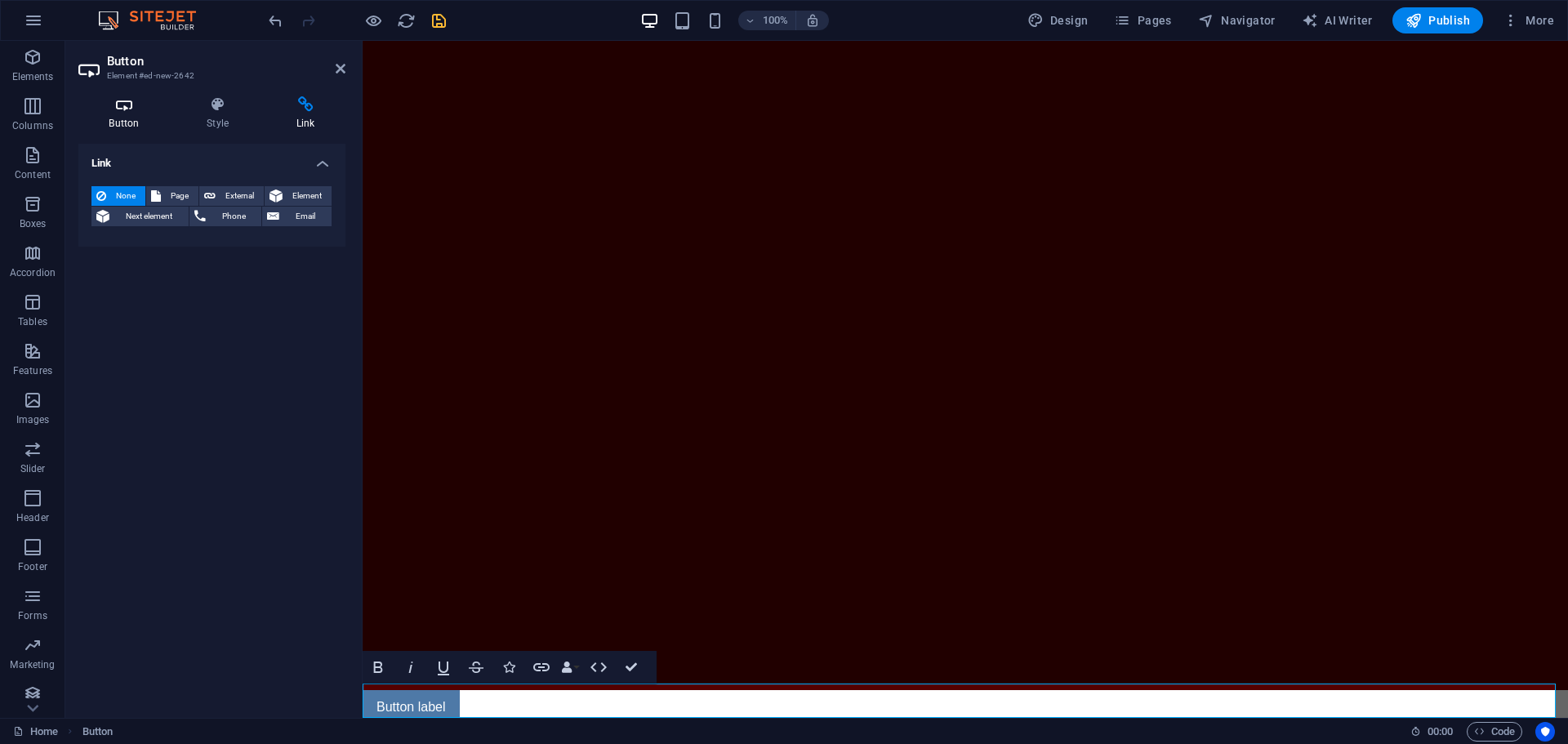
click at [110, 123] on h4 "Button" at bounding box center [127, 113] width 98 height 34
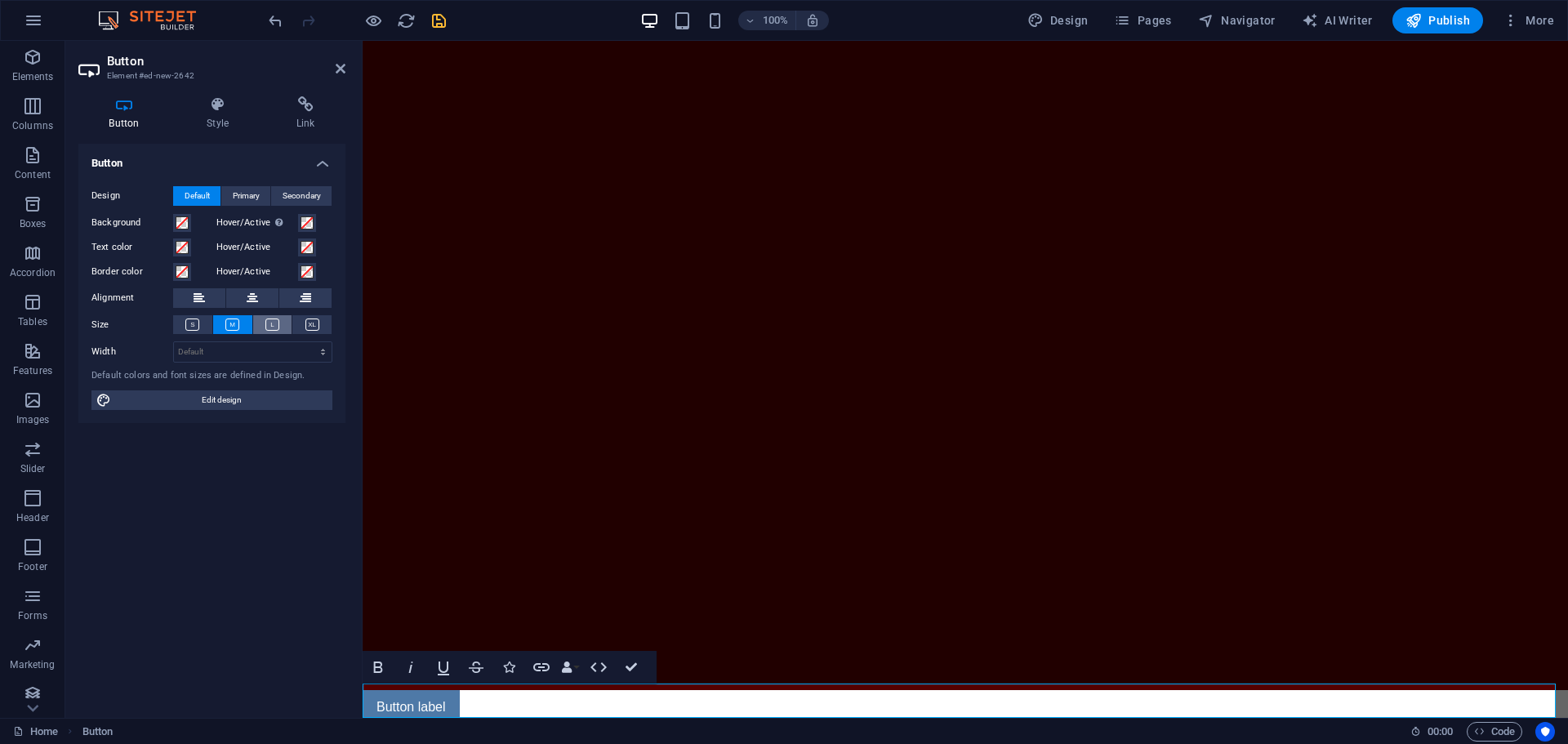
click at [267, 319] on icon at bounding box center [272, 325] width 13 height 13
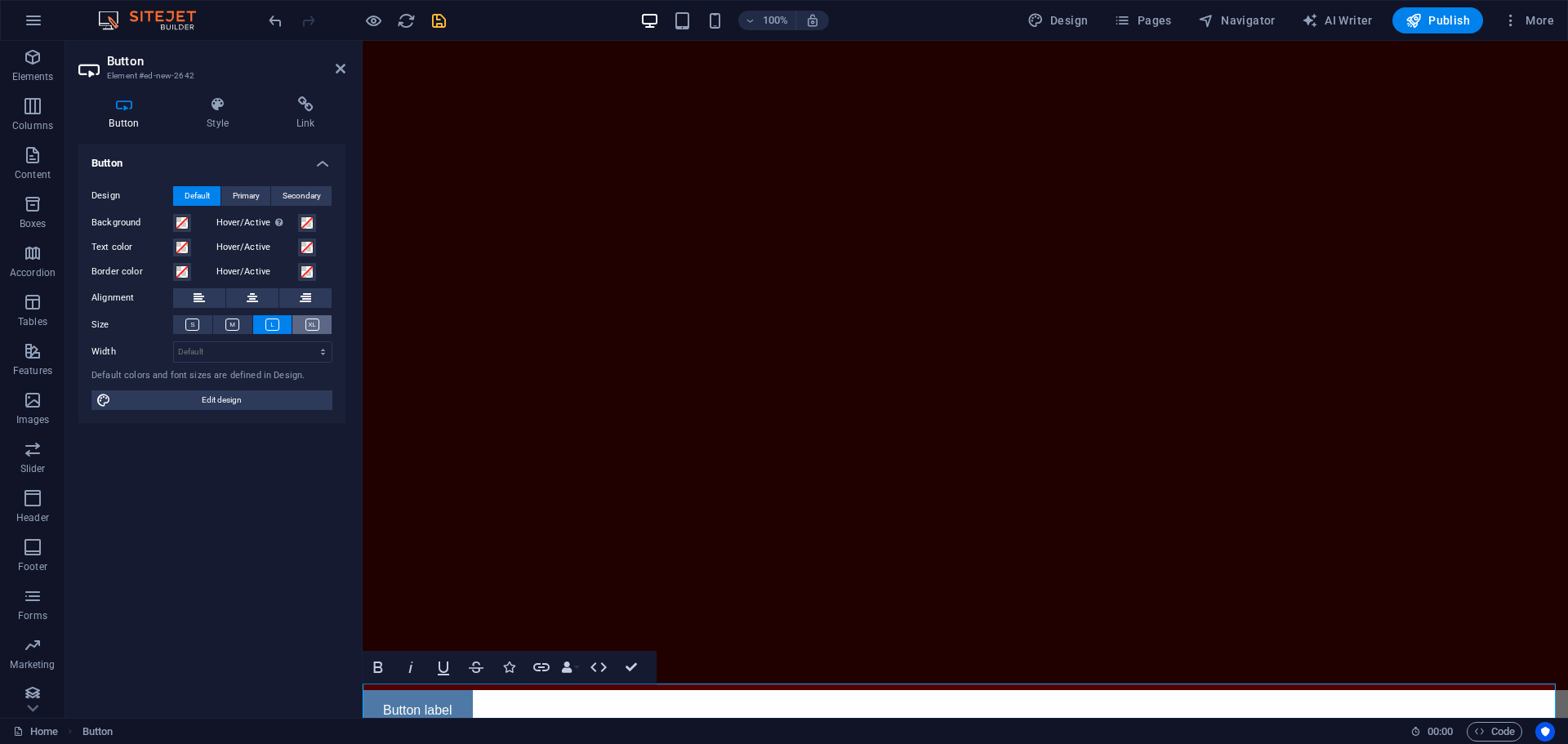
click at [307, 328] on icon at bounding box center [312, 325] width 13 height 13
click at [198, 328] on icon at bounding box center [191, 325] width 13 height 13
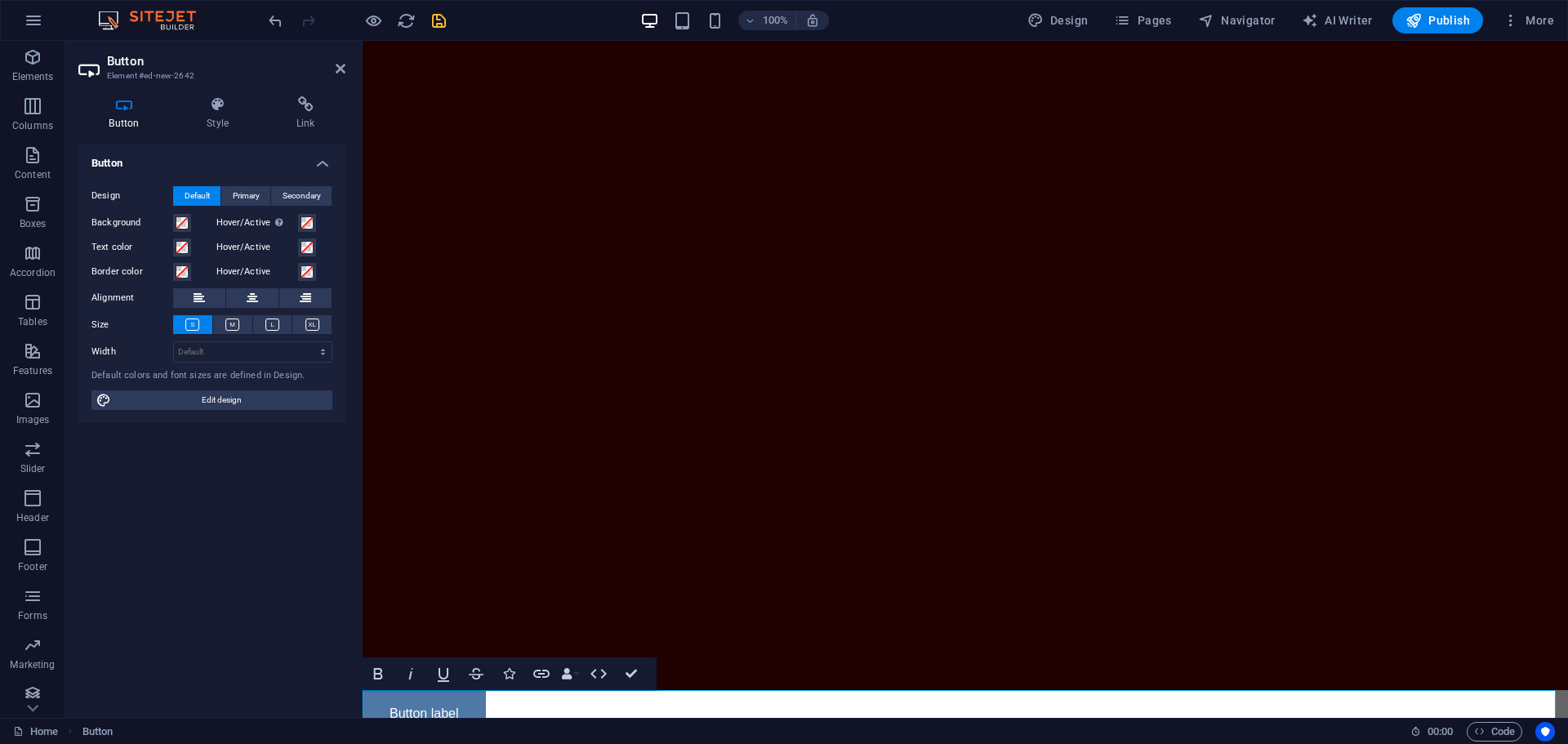
scroll to position [22, 0]
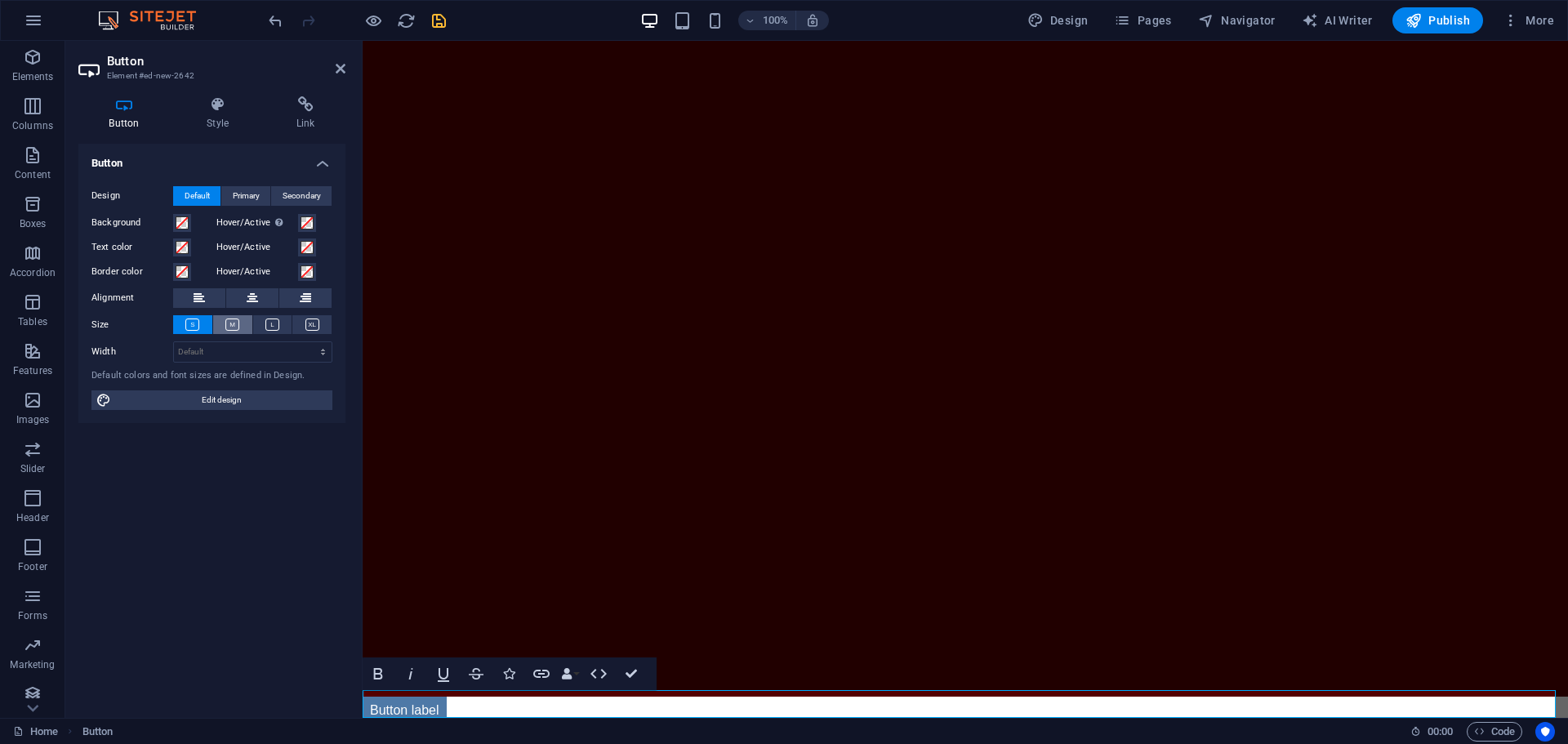
click at [221, 328] on button at bounding box center [233, 324] width 40 height 19
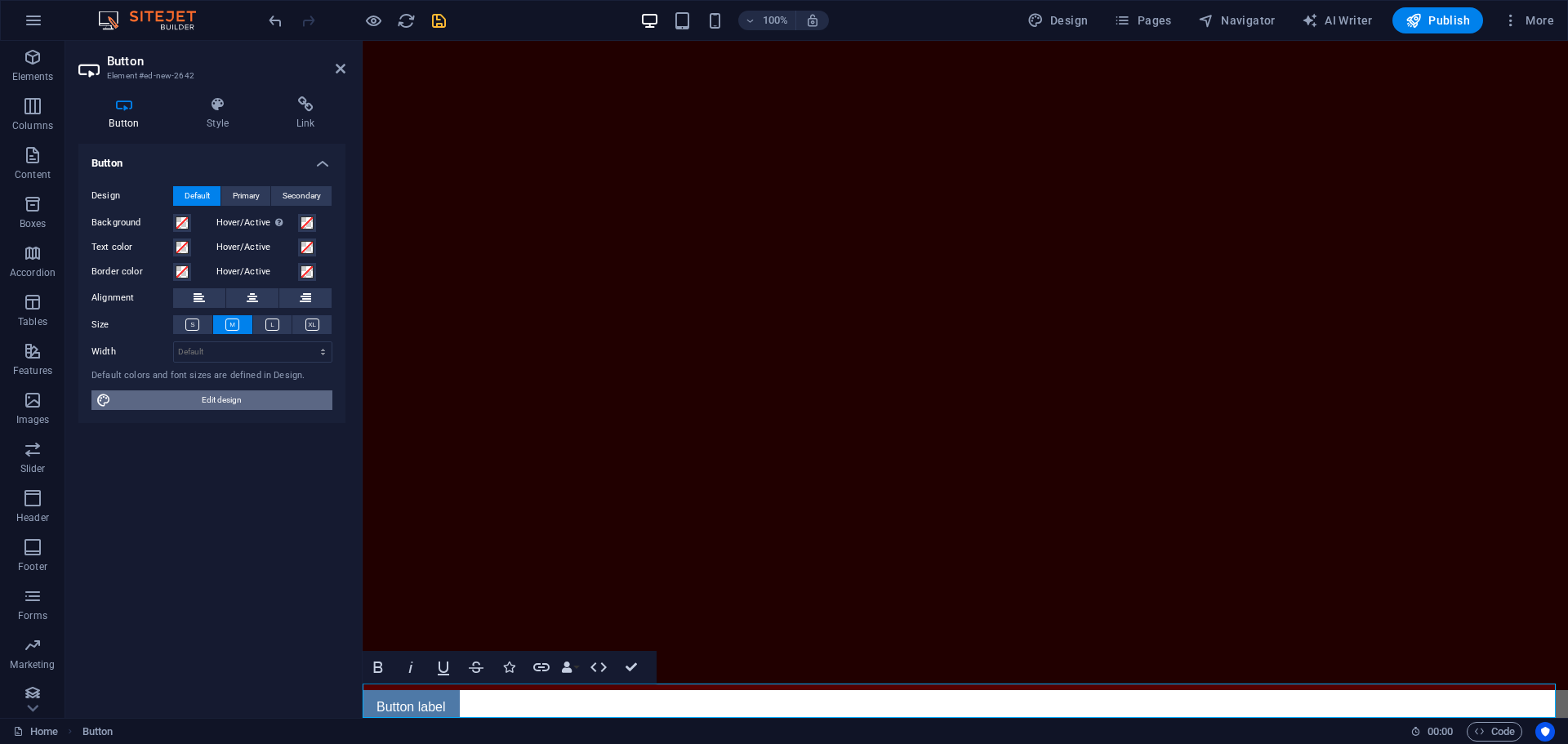
drag, startPoint x: 228, startPoint y: 402, endPoint x: 4, endPoint y: 308, distance: 242.9
click at [228, 402] on span "Edit design" at bounding box center [222, 400] width 212 height 20
select select "px"
select select "400"
select select "px"
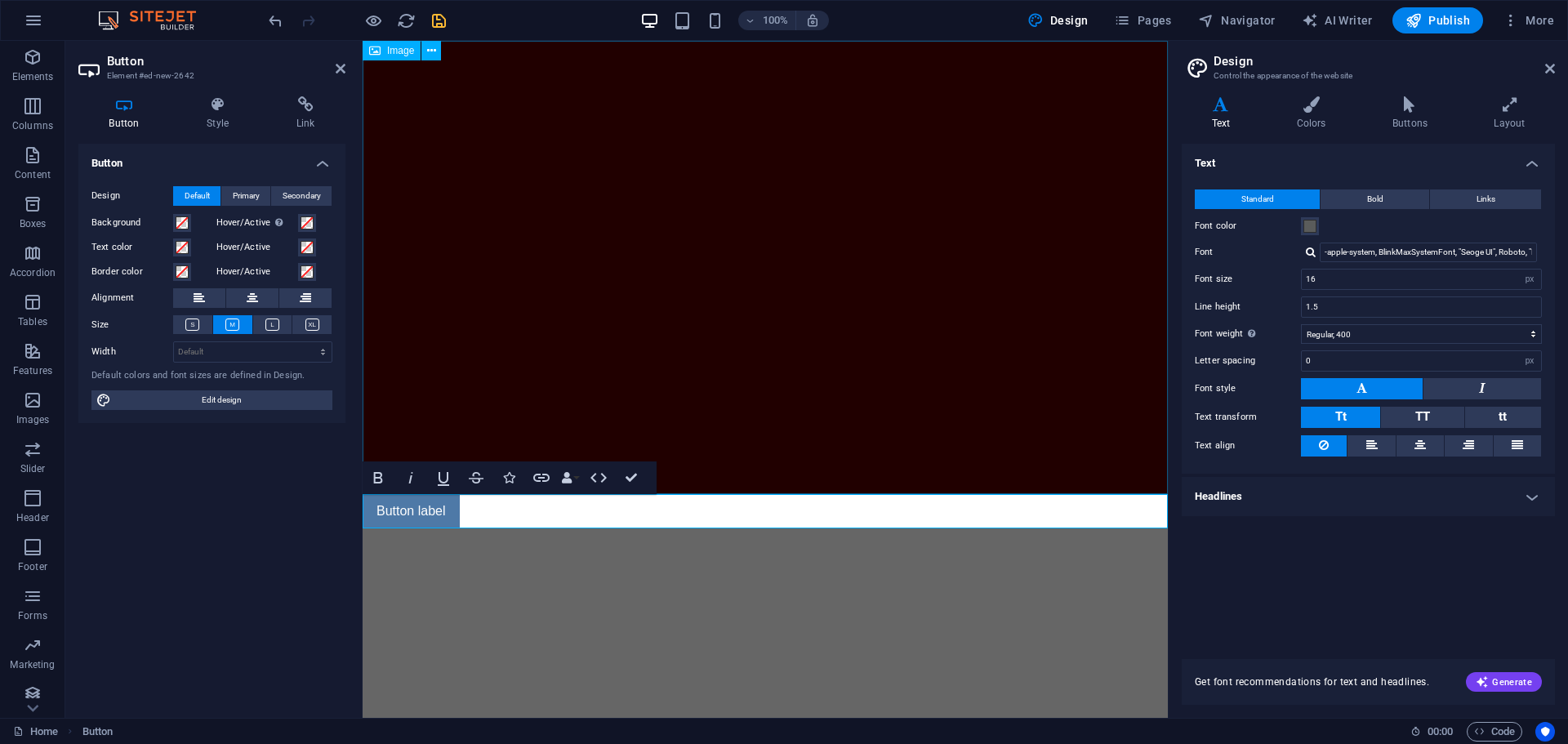
scroll to position [0, 0]
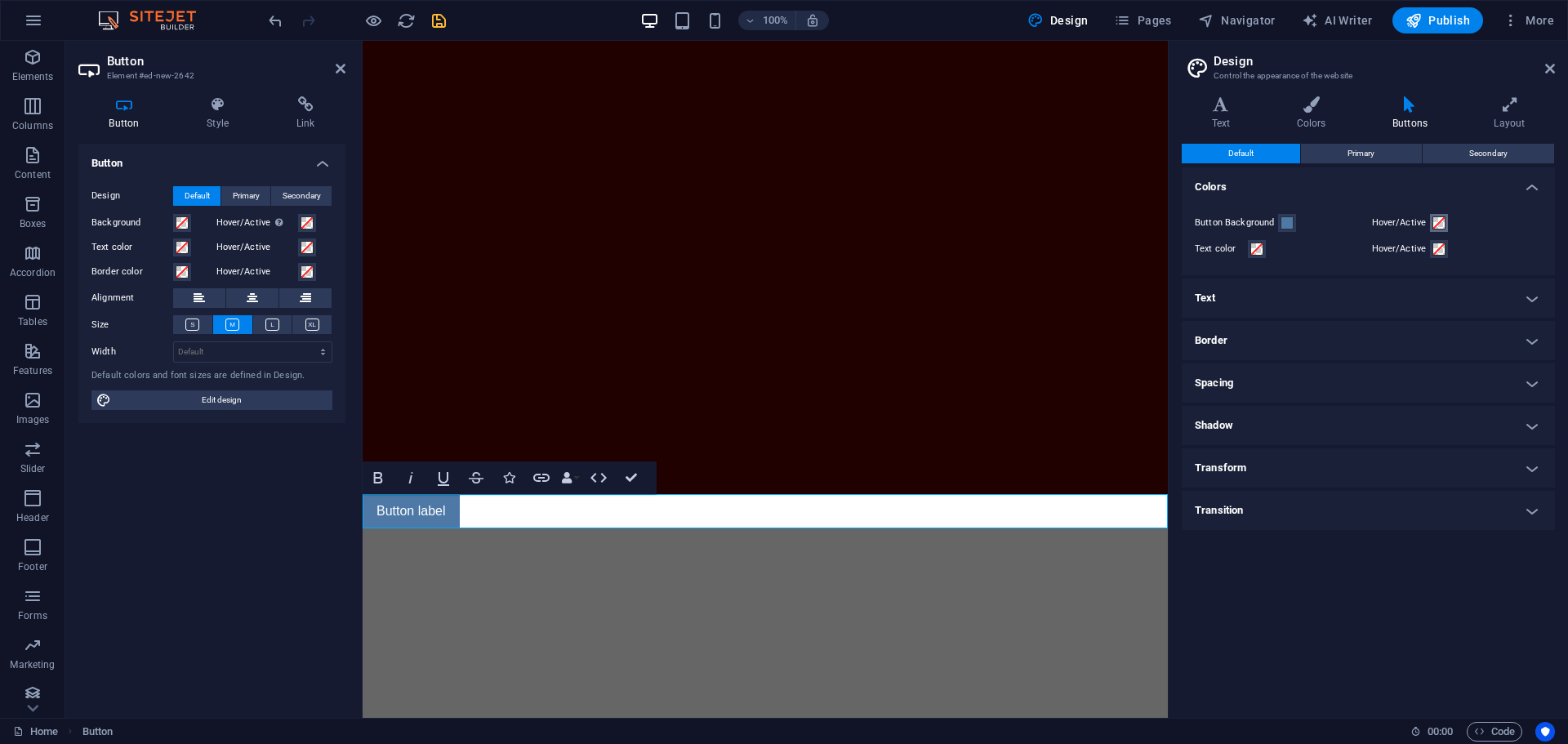
click at [1424, 221] on button "Hover/Active" at bounding box center [1439, 223] width 18 height 18
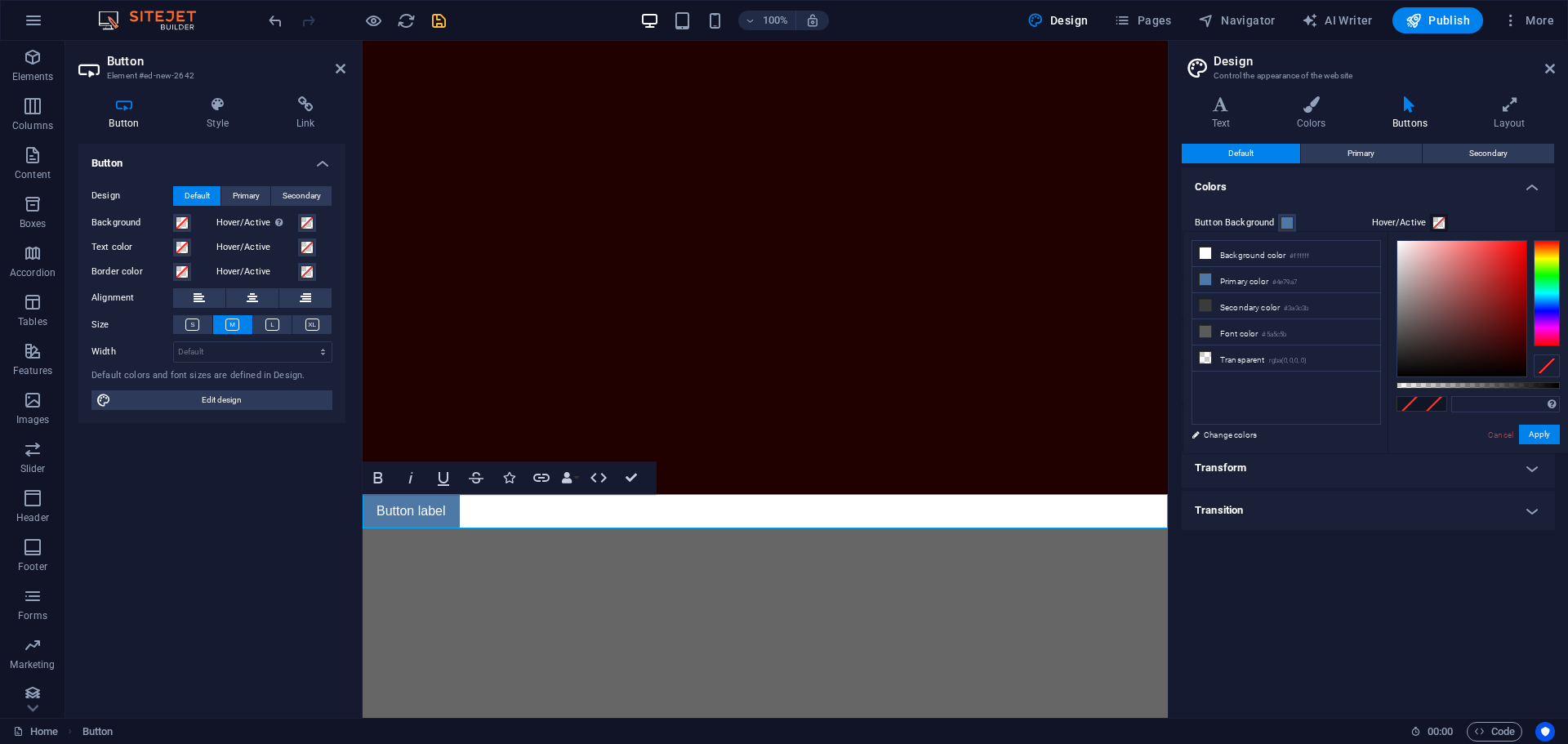
click at [1424, 223] on span at bounding box center [1439, 223] width 13 height 13
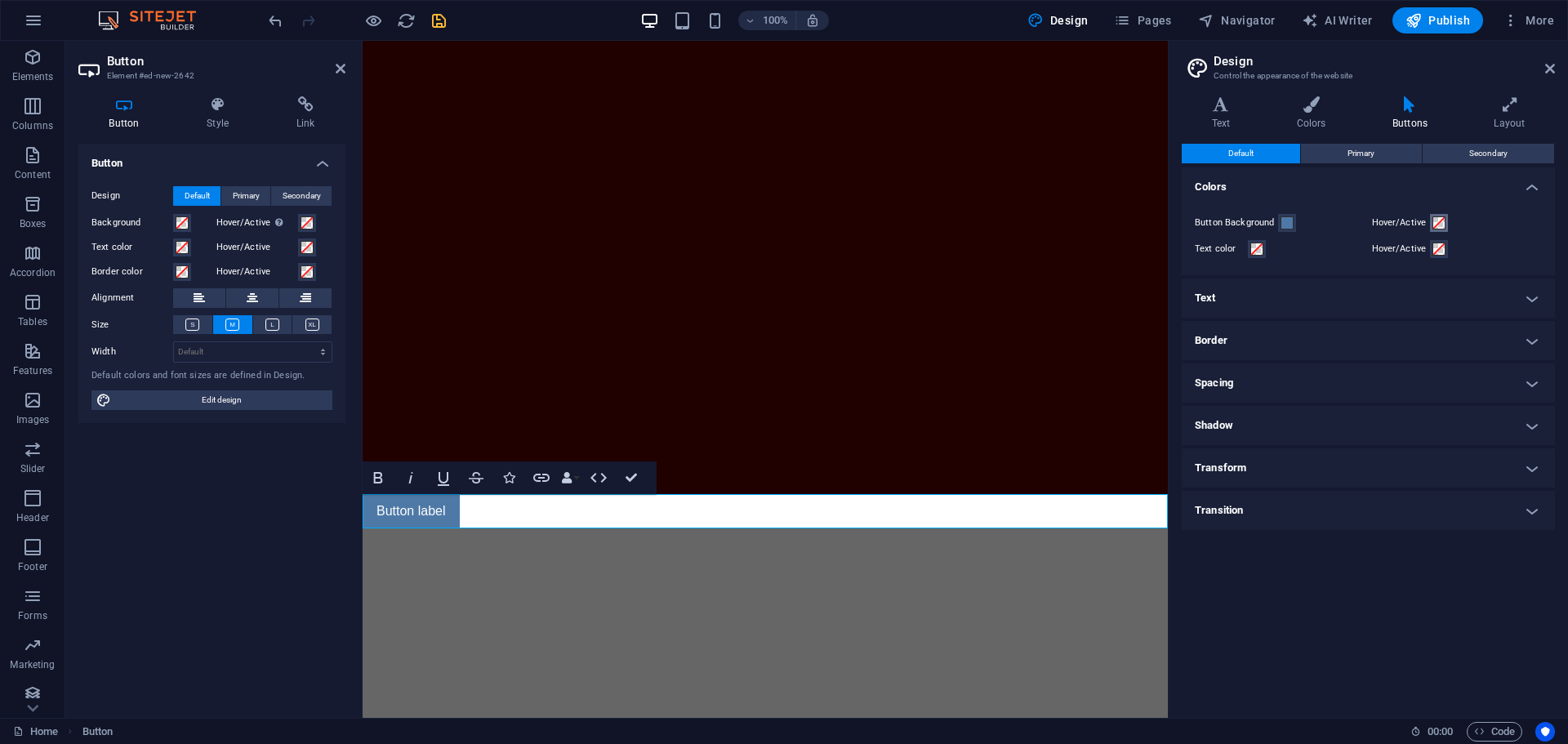
click at [1424, 223] on span at bounding box center [1439, 223] width 13 height 13
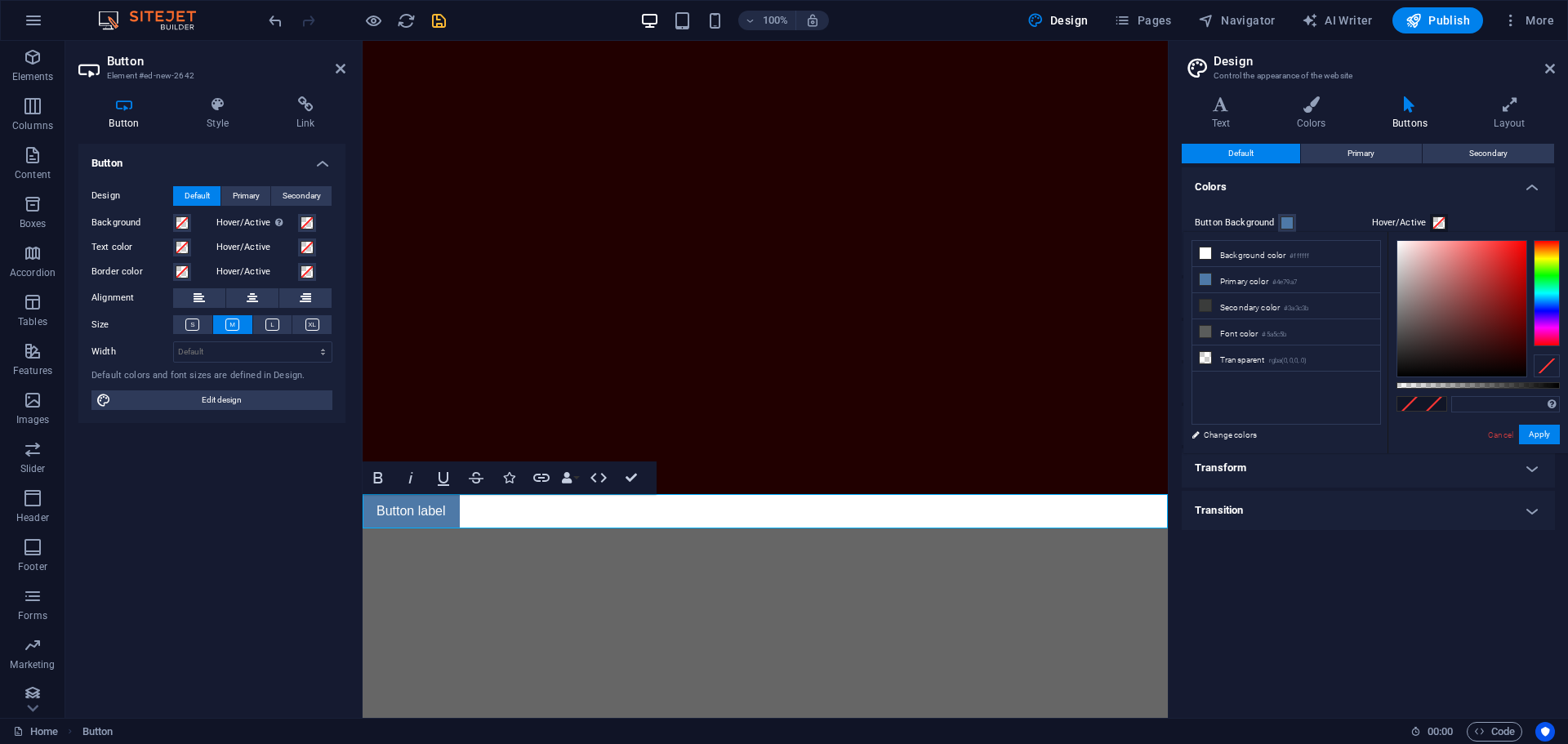
click at [1424, 219] on button "Hover/Active" at bounding box center [1439, 223] width 18 height 18
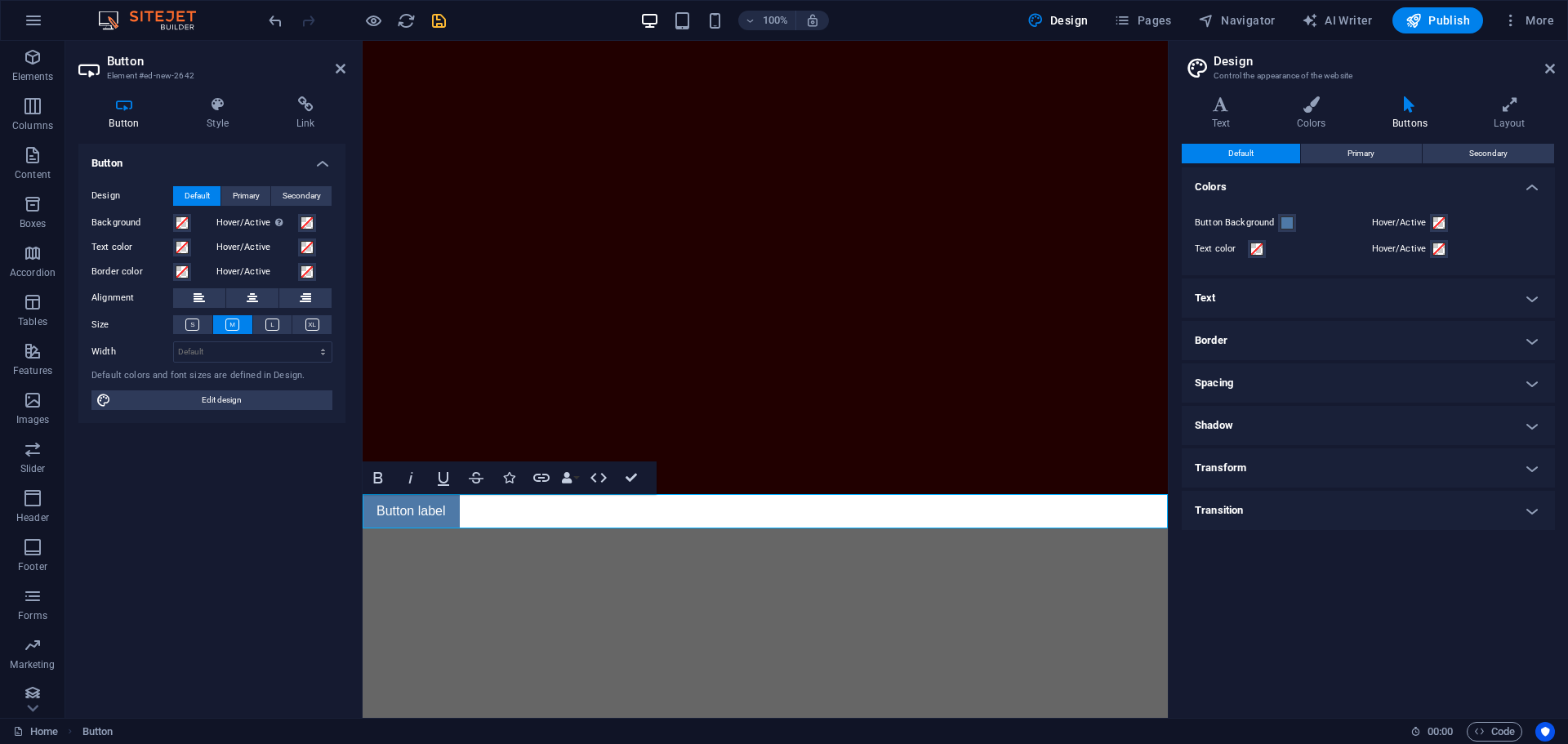
click at [1414, 227] on label "Hover/Active" at bounding box center [1401, 223] width 58 height 20
click at [1424, 227] on button "Hover/Active" at bounding box center [1439, 223] width 18 height 18
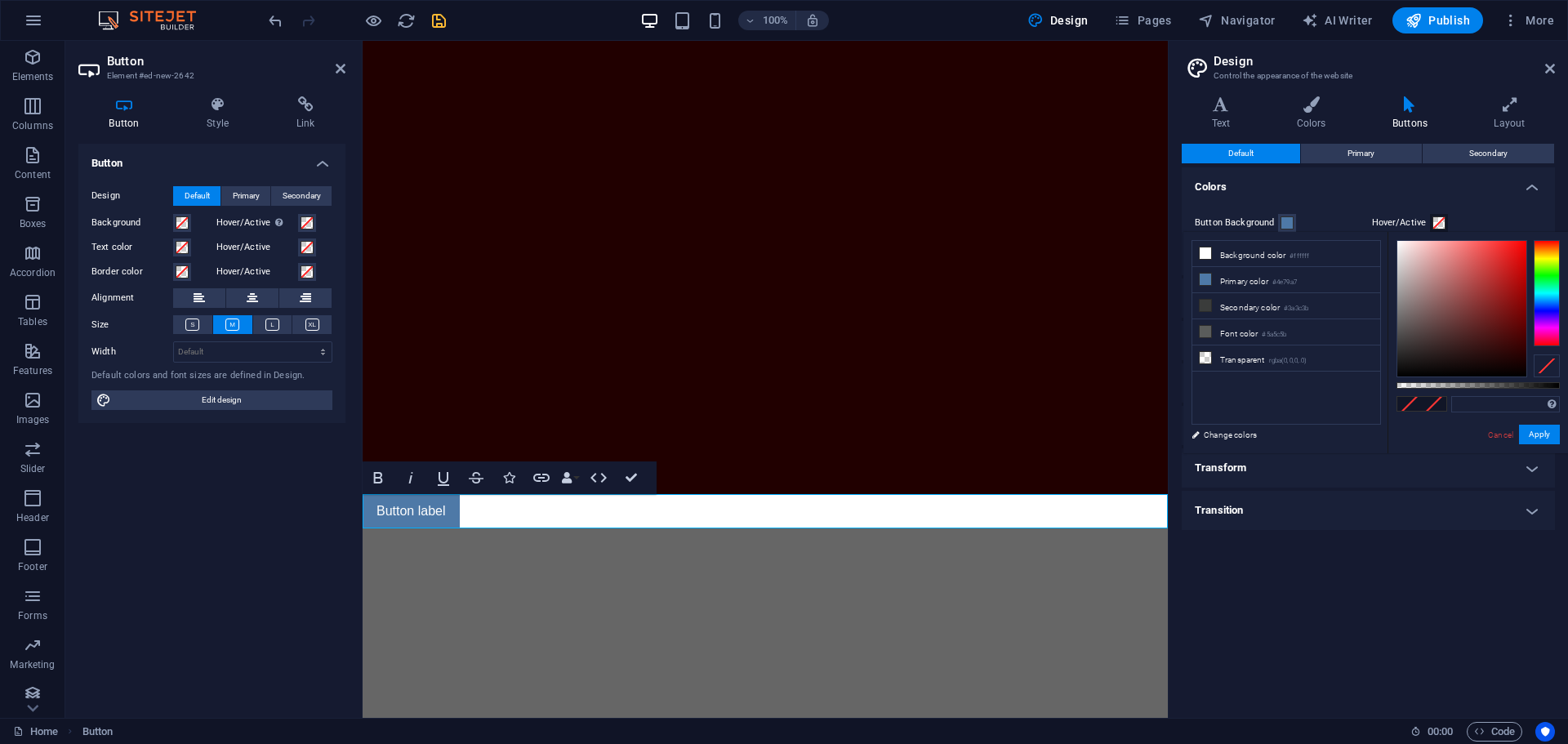
click at [1402, 223] on label "Hover/Active" at bounding box center [1401, 223] width 58 height 20
click at [1424, 223] on button "Hover/Active" at bounding box center [1439, 223] width 18 height 18
click at [1423, 221] on label "Hover/Active" at bounding box center [1401, 223] width 58 height 20
click at [1424, 221] on button "Hover/Active" at bounding box center [1439, 223] width 18 height 18
click at [1424, 222] on span at bounding box center [1439, 223] width 13 height 13
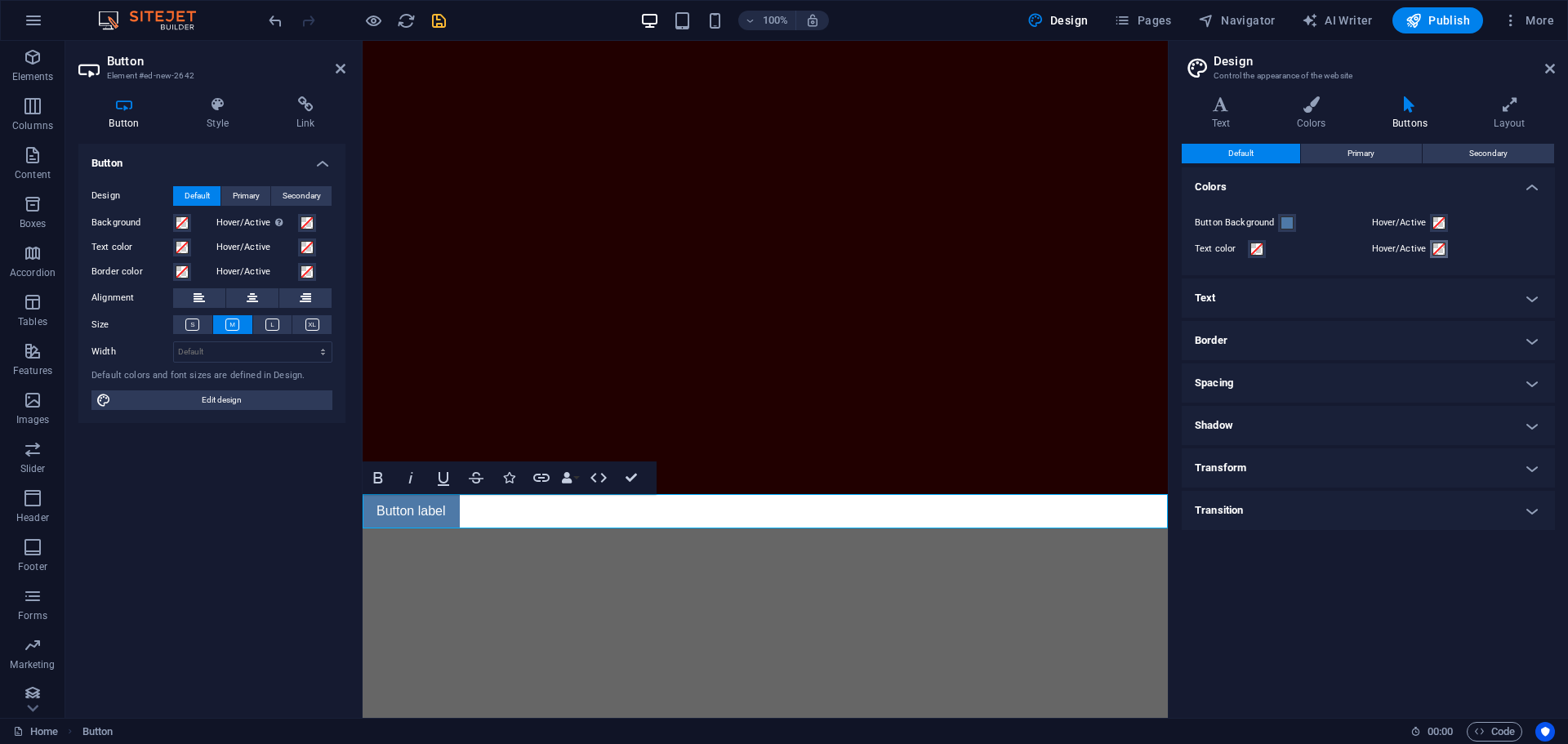
click at [1424, 248] on span at bounding box center [1439, 249] width 13 height 13
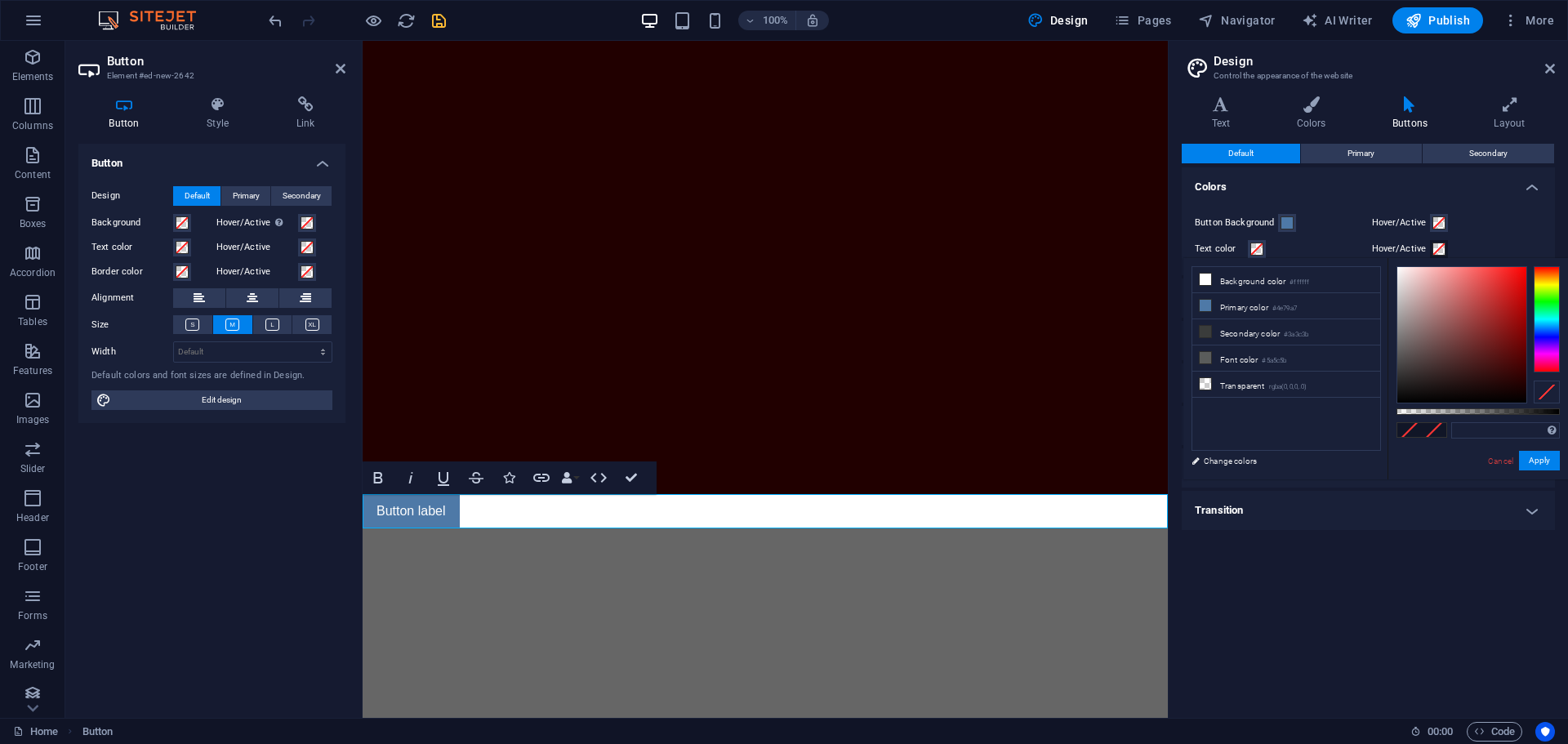
click at [1424, 248] on span at bounding box center [1439, 249] width 13 height 13
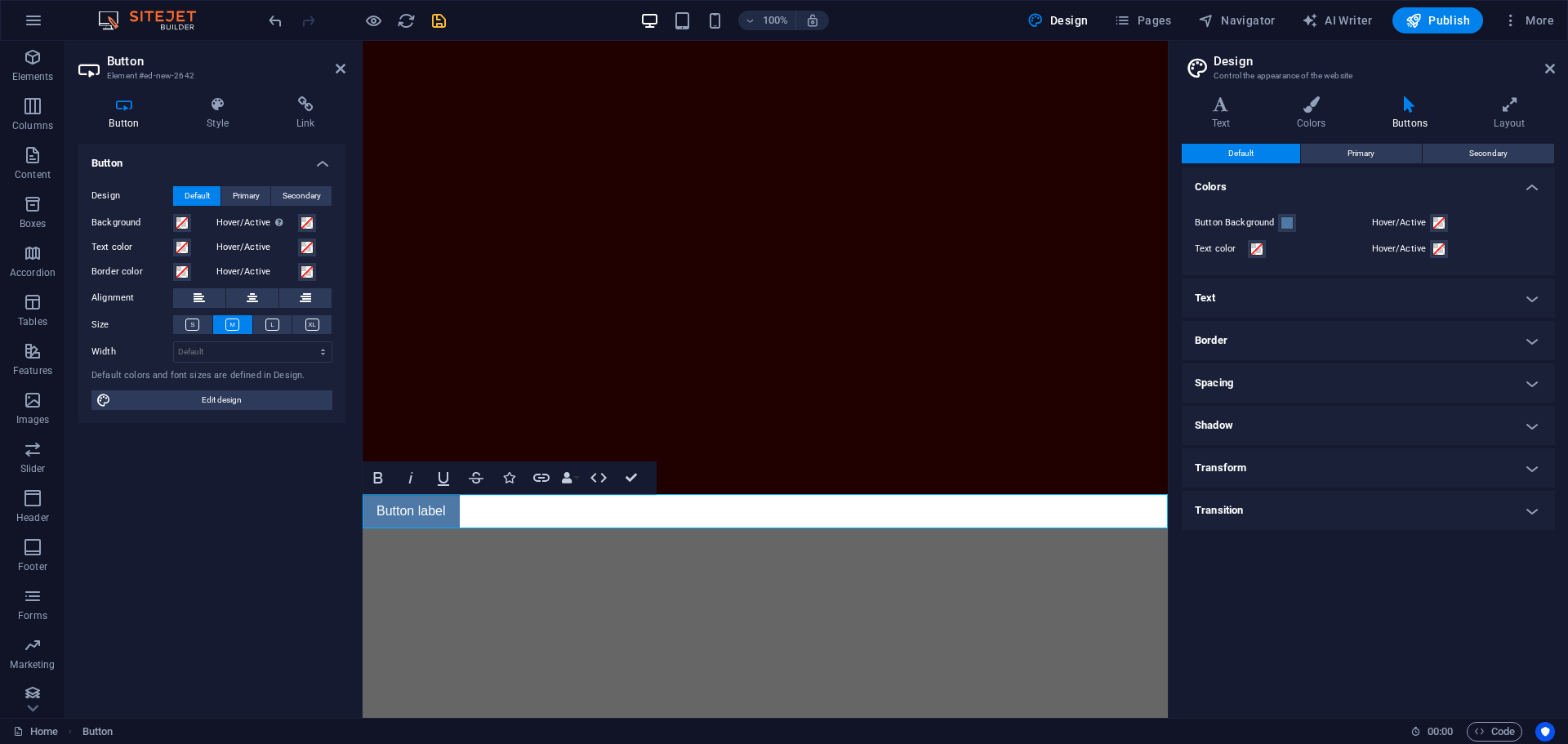
click at [1240, 505] on h4 "Transition" at bounding box center [1369, 511] width 374 height 39
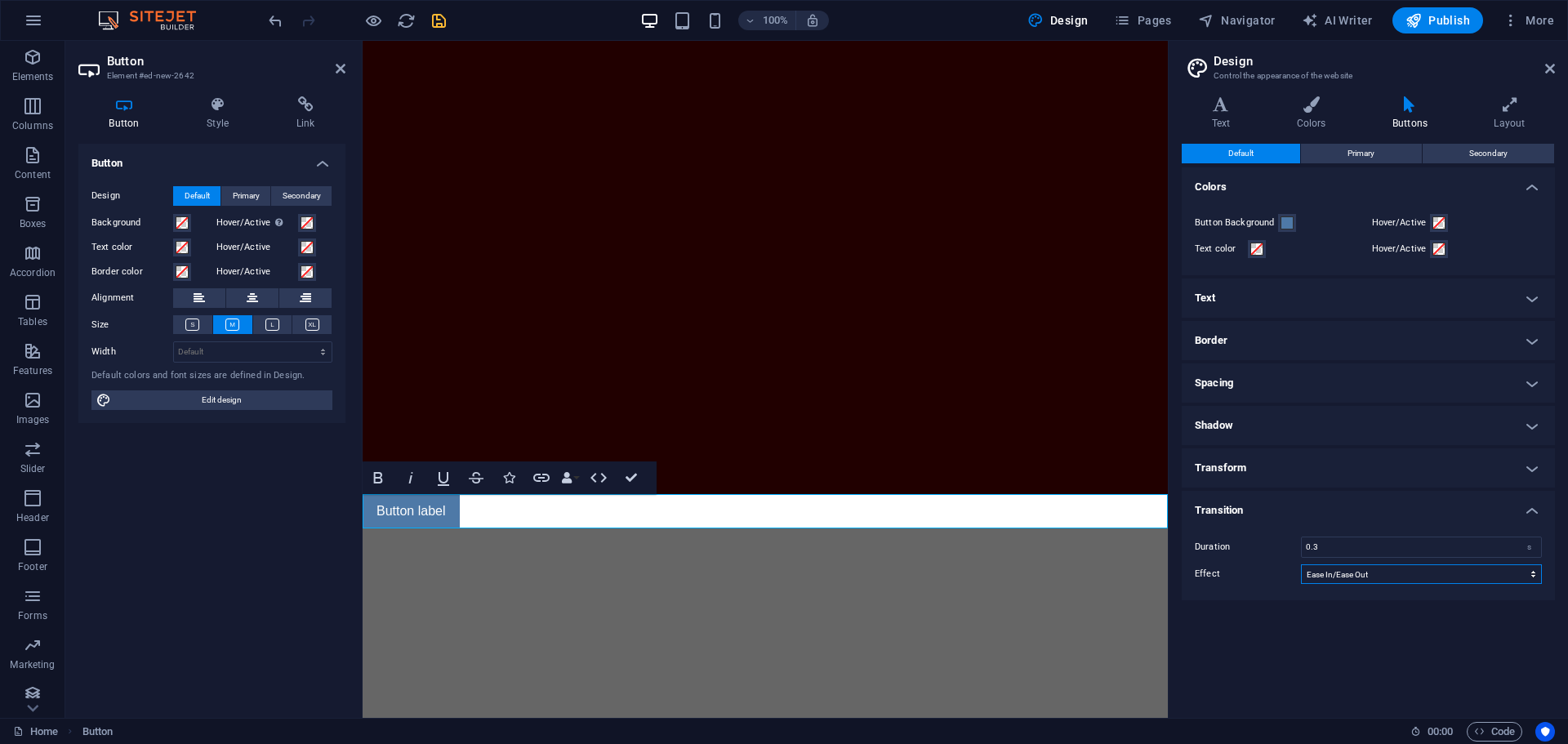
click at [1347, 577] on select "Ease Ease In Ease Out Ease In/Ease Out Linear" at bounding box center [1422, 573] width 241 height 20
click at [1254, 617] on div "Default Primary Secondary Colors Button Background Hover/Active Text color Hove…" at bounding box center [1369, 424] width 374 height 561
click at [1414, 113] on h4 "Buttons" at bounding box center [1413, 113] width 101 height 34
click at [1424, 114] on h4 "Layout" at bounding box center [1510, 113] width 91 height 34
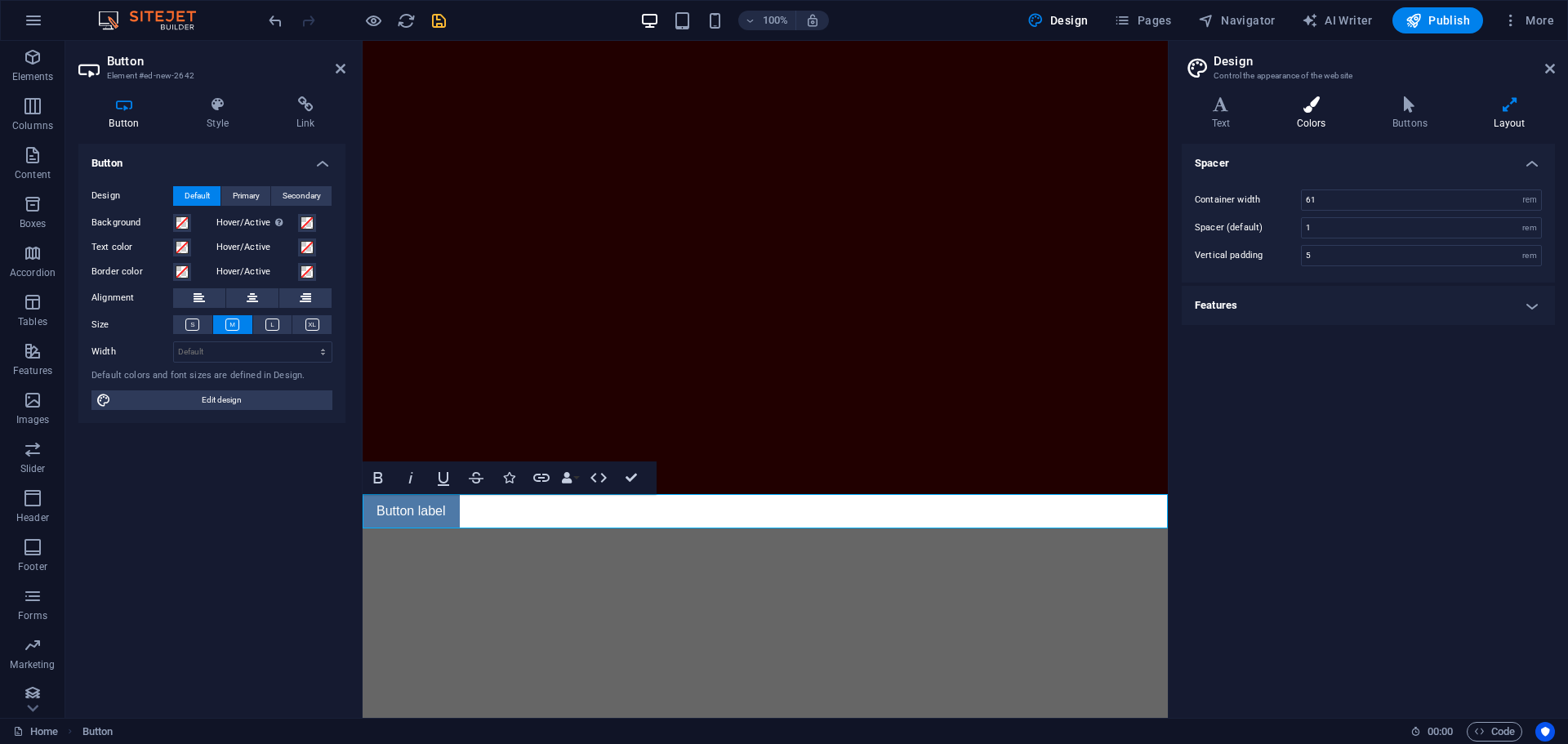
click at [1295, 118] on h4 "Colors" at bounding box center [1315, 113] width 95 height 34
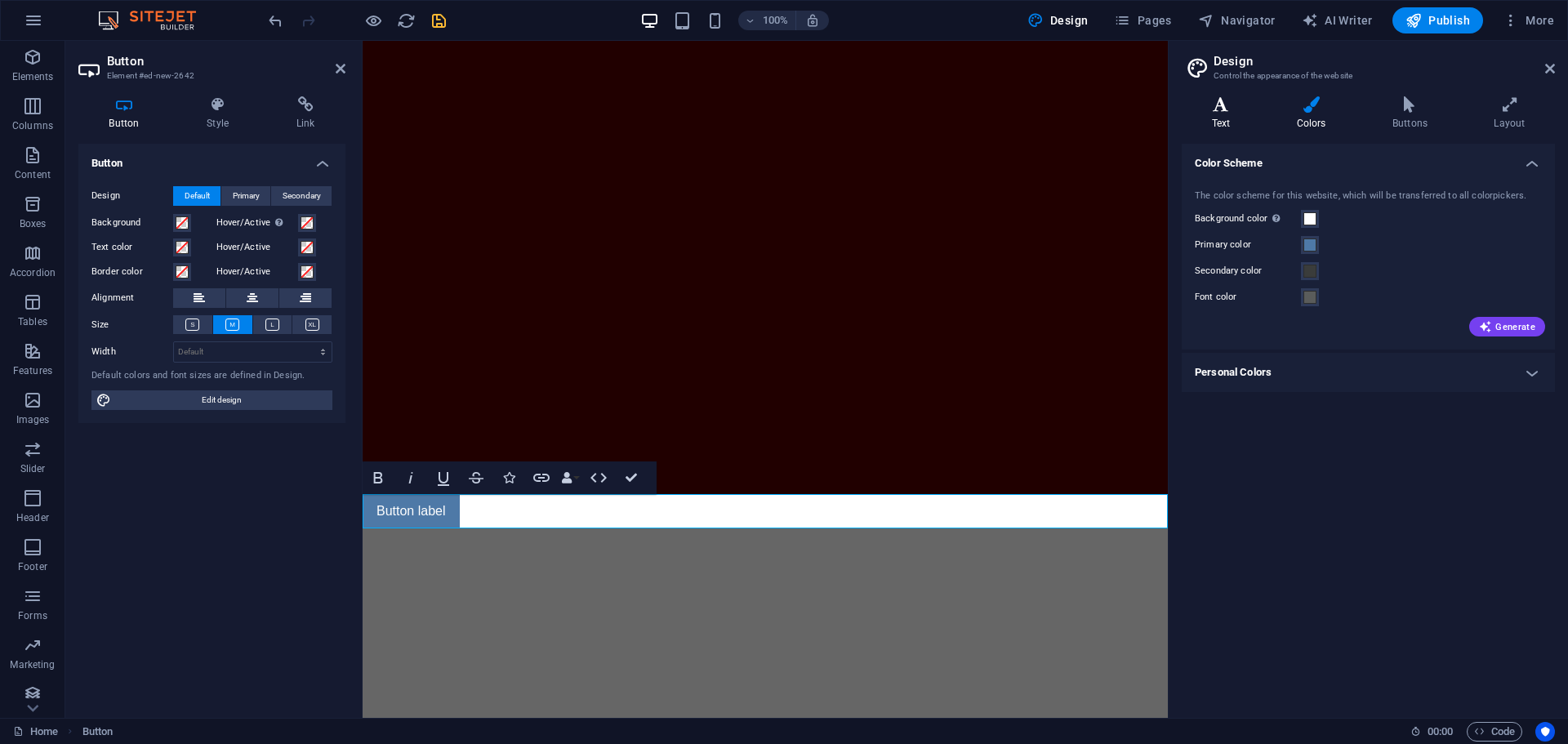
click at [1224, 113] on h4 "Text" at bounding box center [1224, 113] width 85 height 34
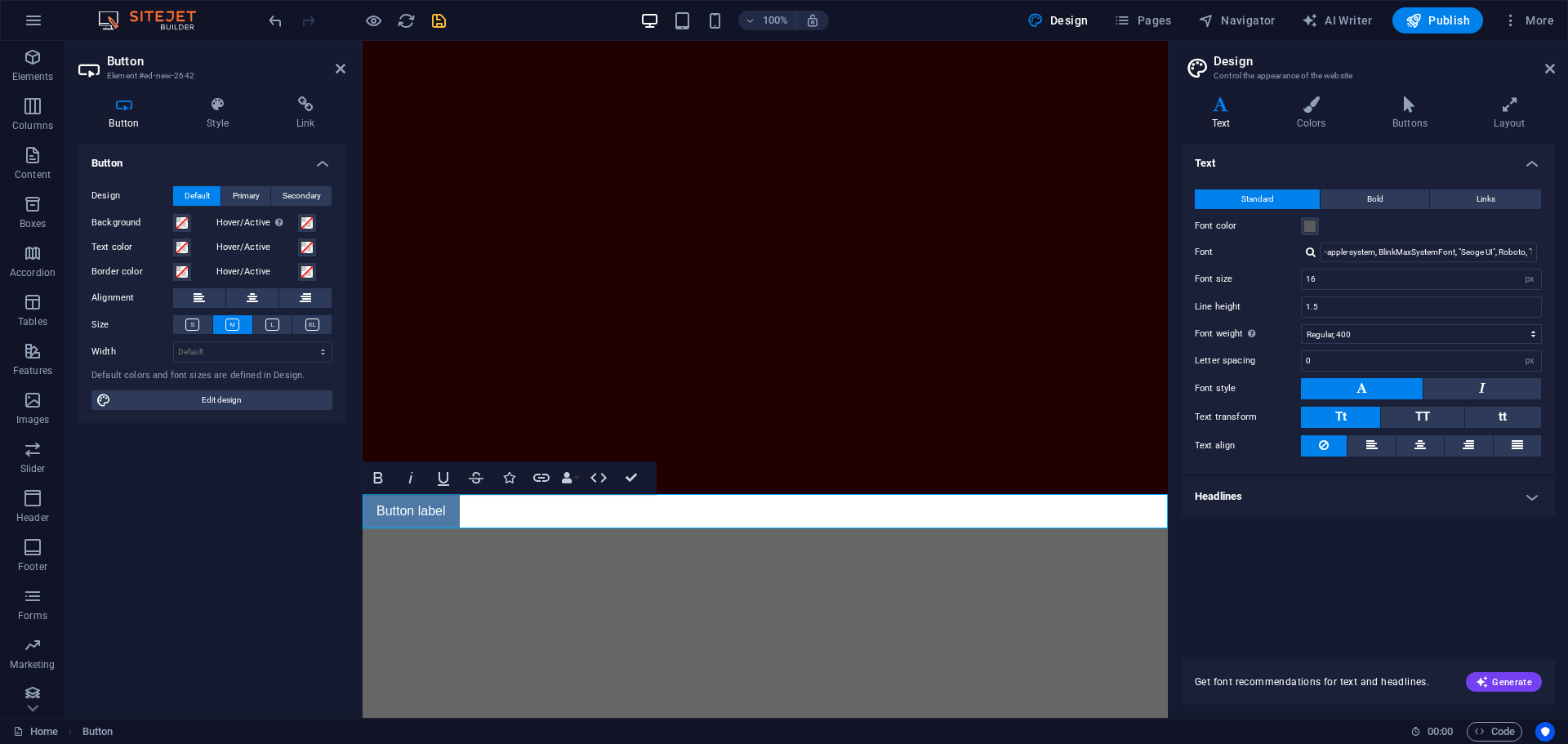
click at [1424, 71] on aside "Design Control the appearance of the website Variants Text Colors Buttons Layou…" at bounding box center [1369, 379] width 401 height 677
drag, startPoint x: 1547, startPoint y: 65, endPoint x: 1185, endPoint y: 23, distance: 364.4
click at [1424, 65] on icon at bounding box center [1550, 68] width 10 height 13
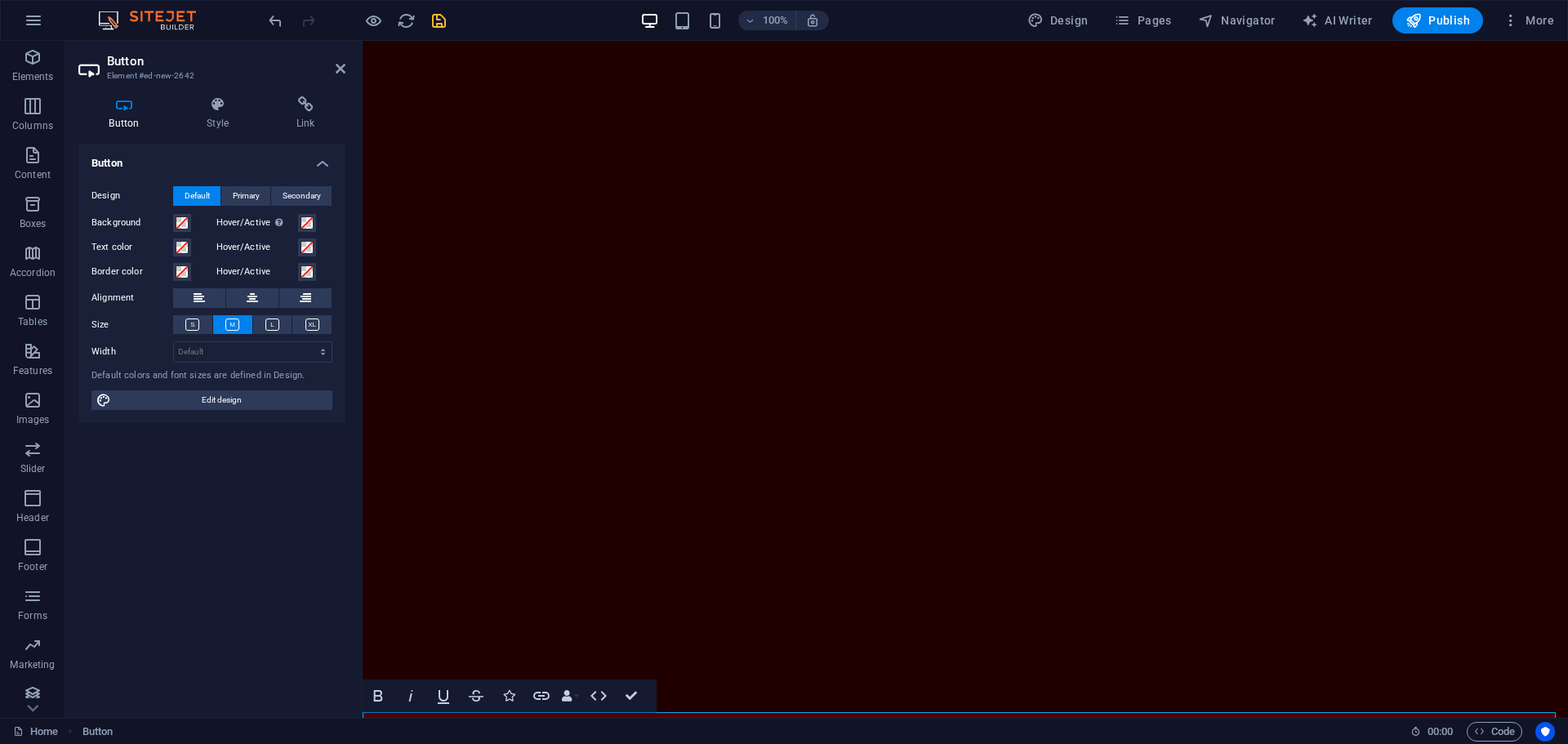
scroll to position [29, 0]
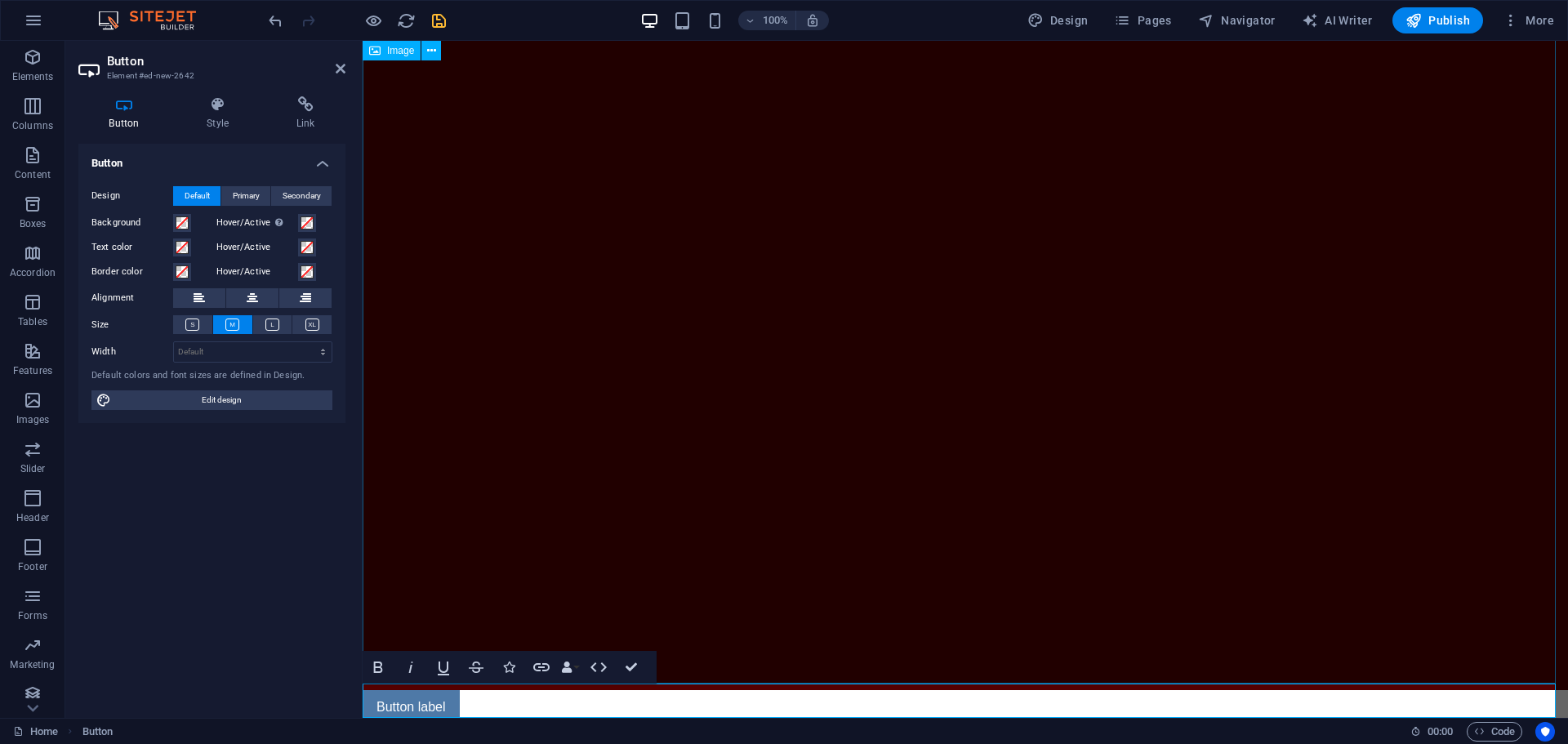
click at [656, 584] on figure at bounding box center [965, 351] width 1205 height 678
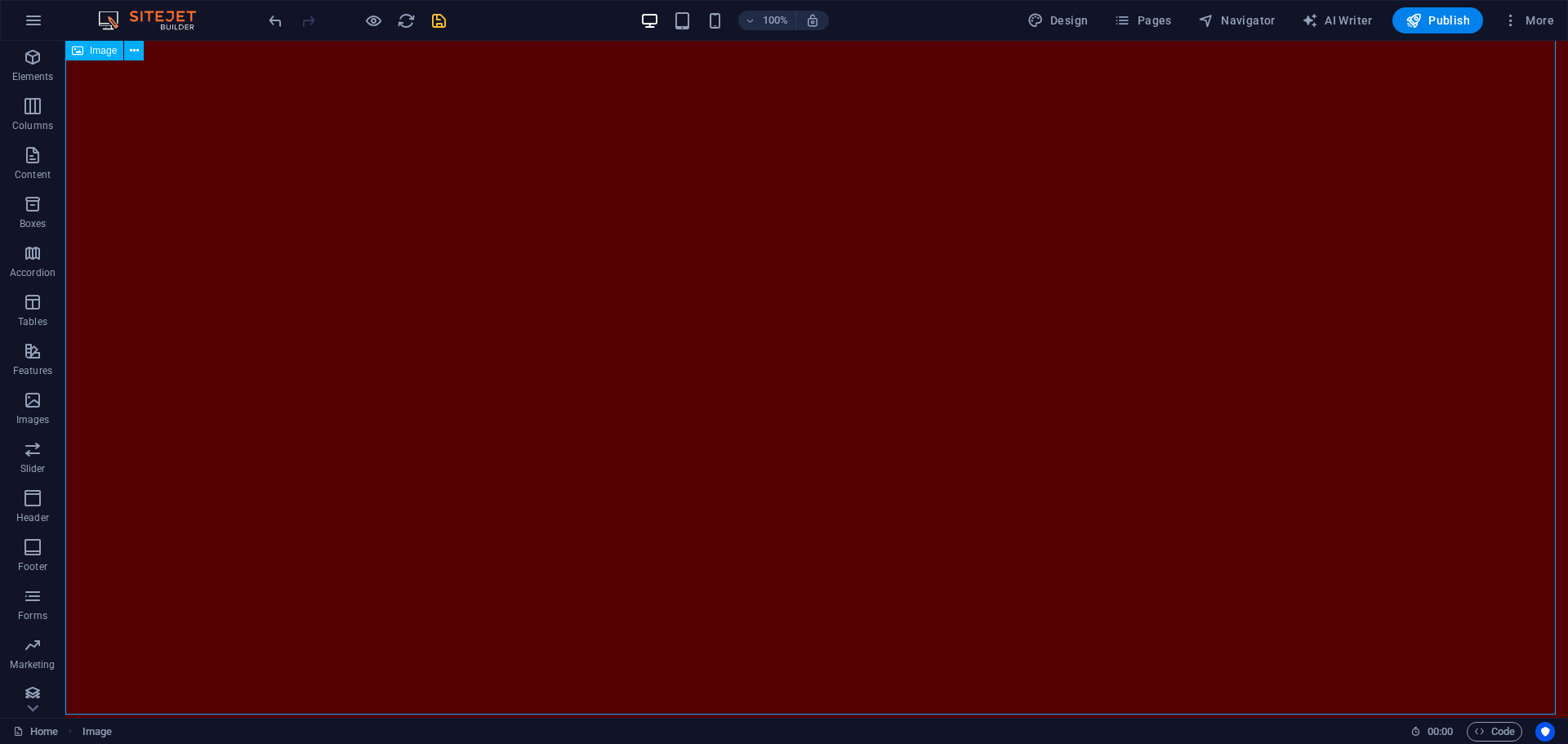
scroll to position [196, 0]
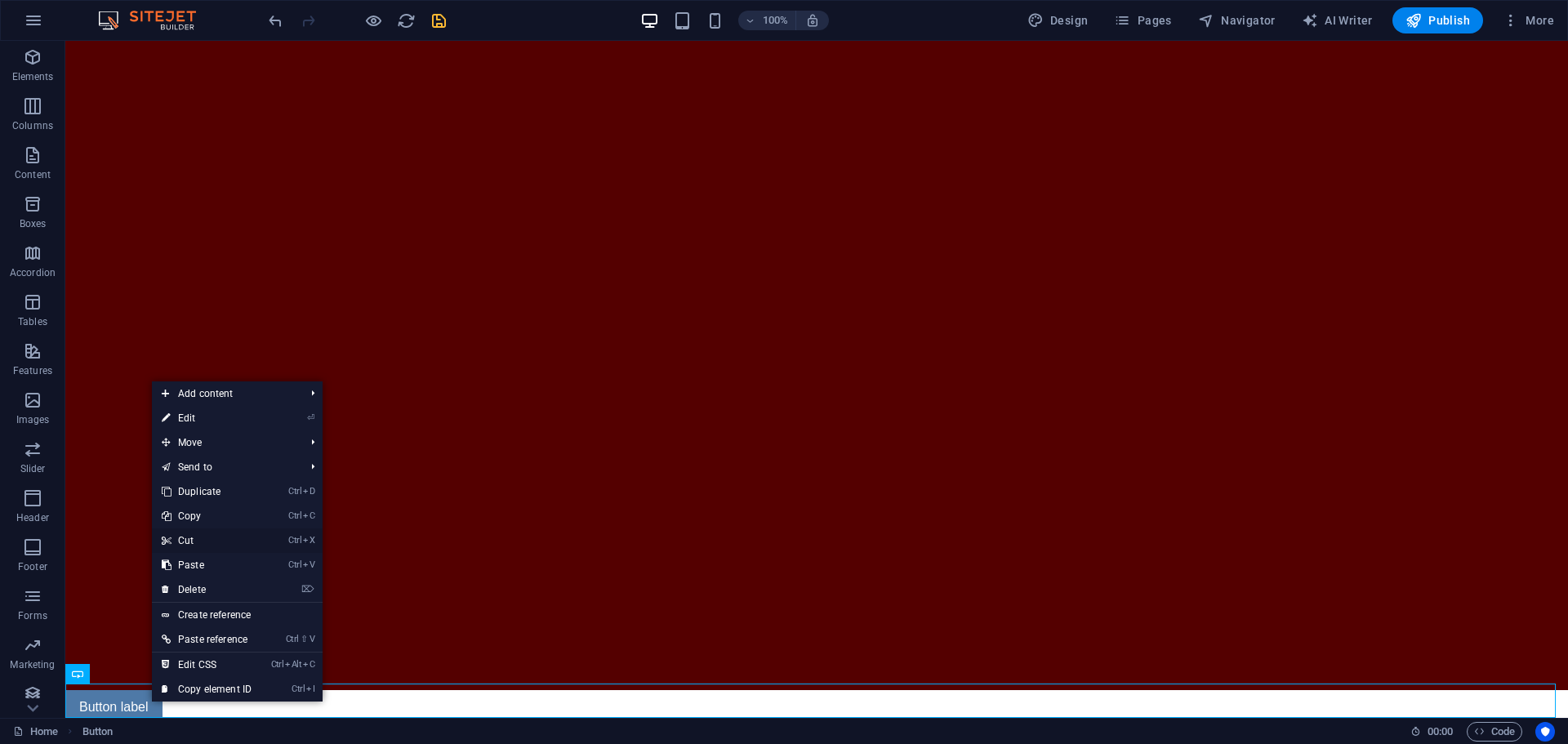
click at [212, 537] on link "Ctrl X Cut" at bounding box center [207, 539] width 110 height 24
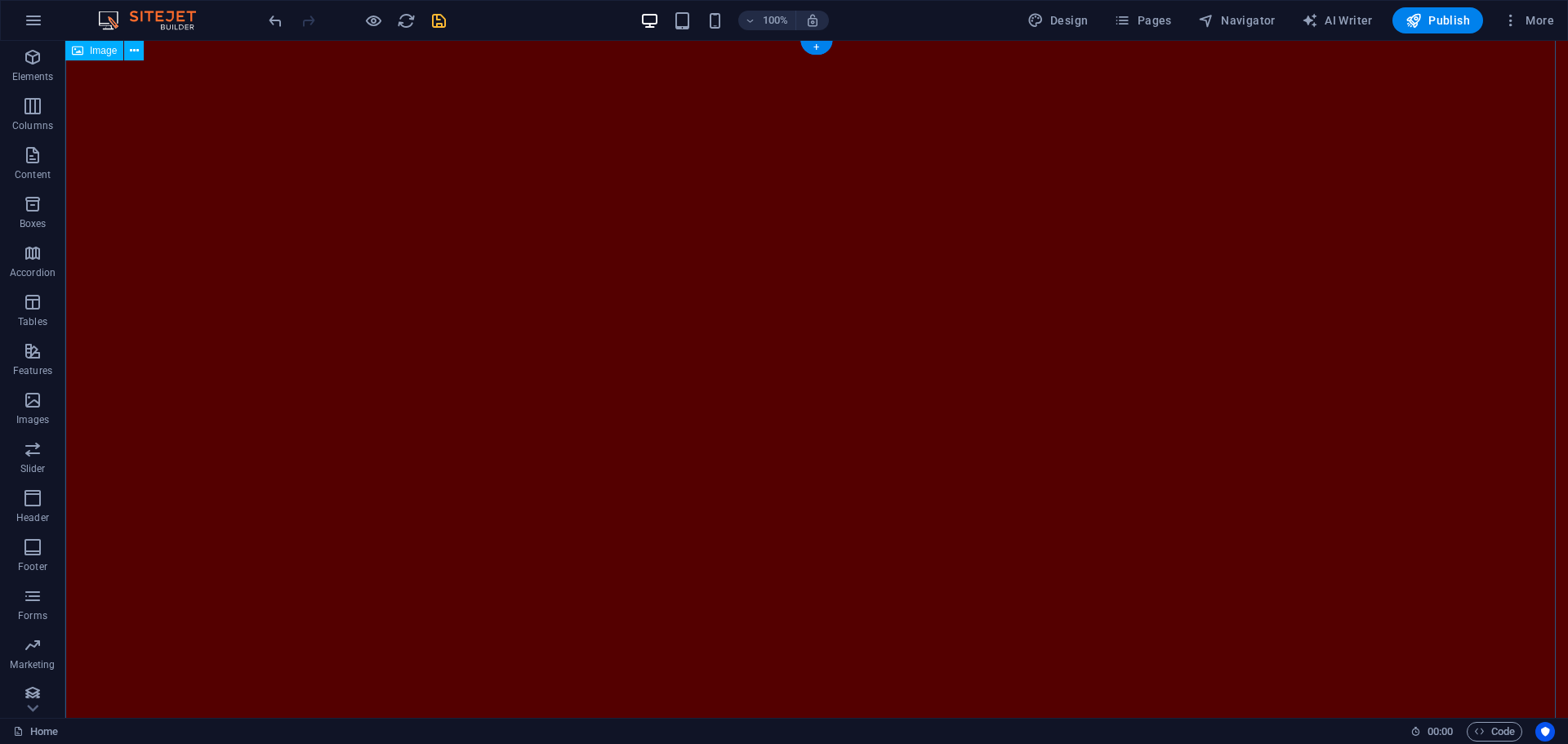
scroll to position [0, 0]
click at [138, 53] on icon at bounding box center [135, 50] width 9 height 17
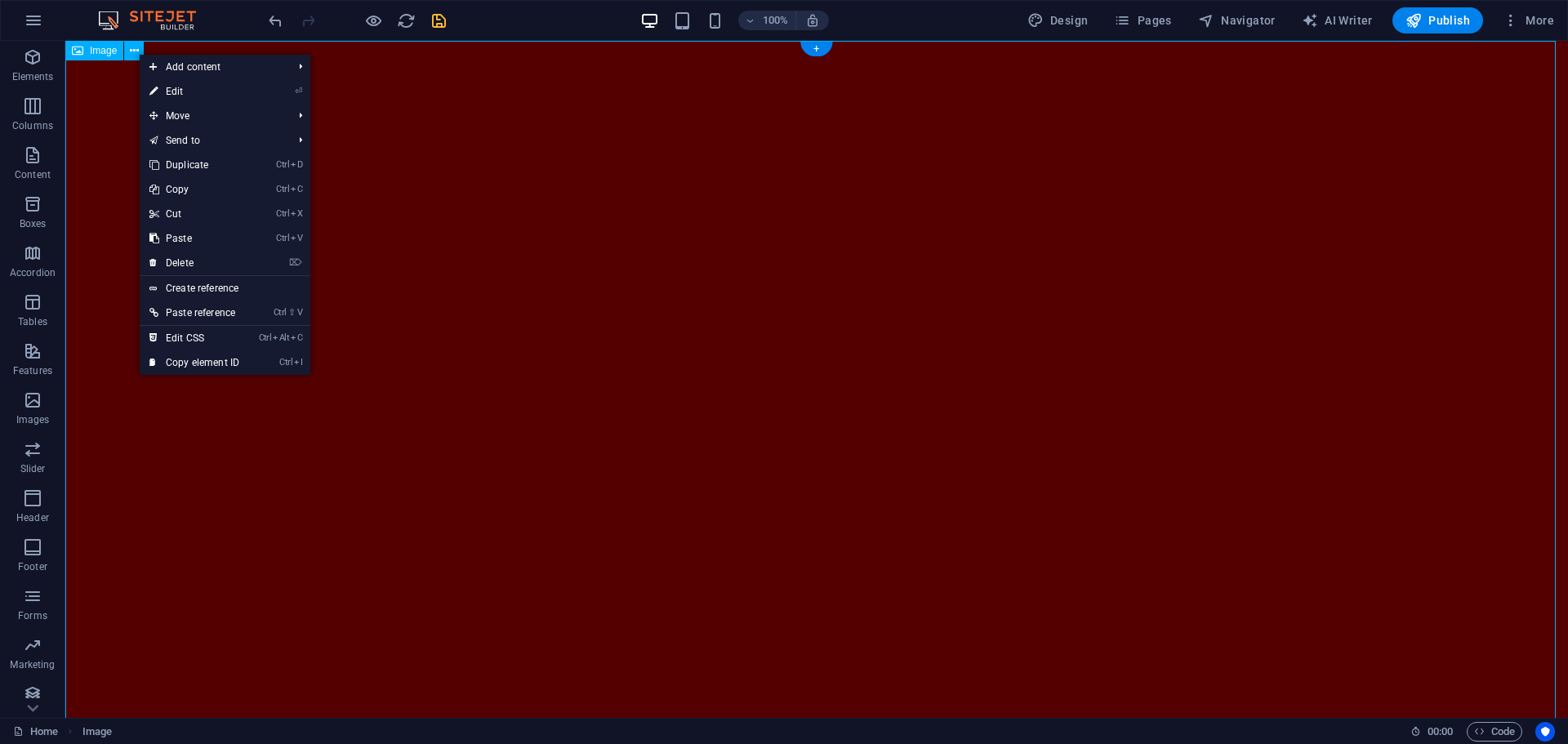
click at [99, 101] on figure at bounding box center [816, 462] width 1502 height 845
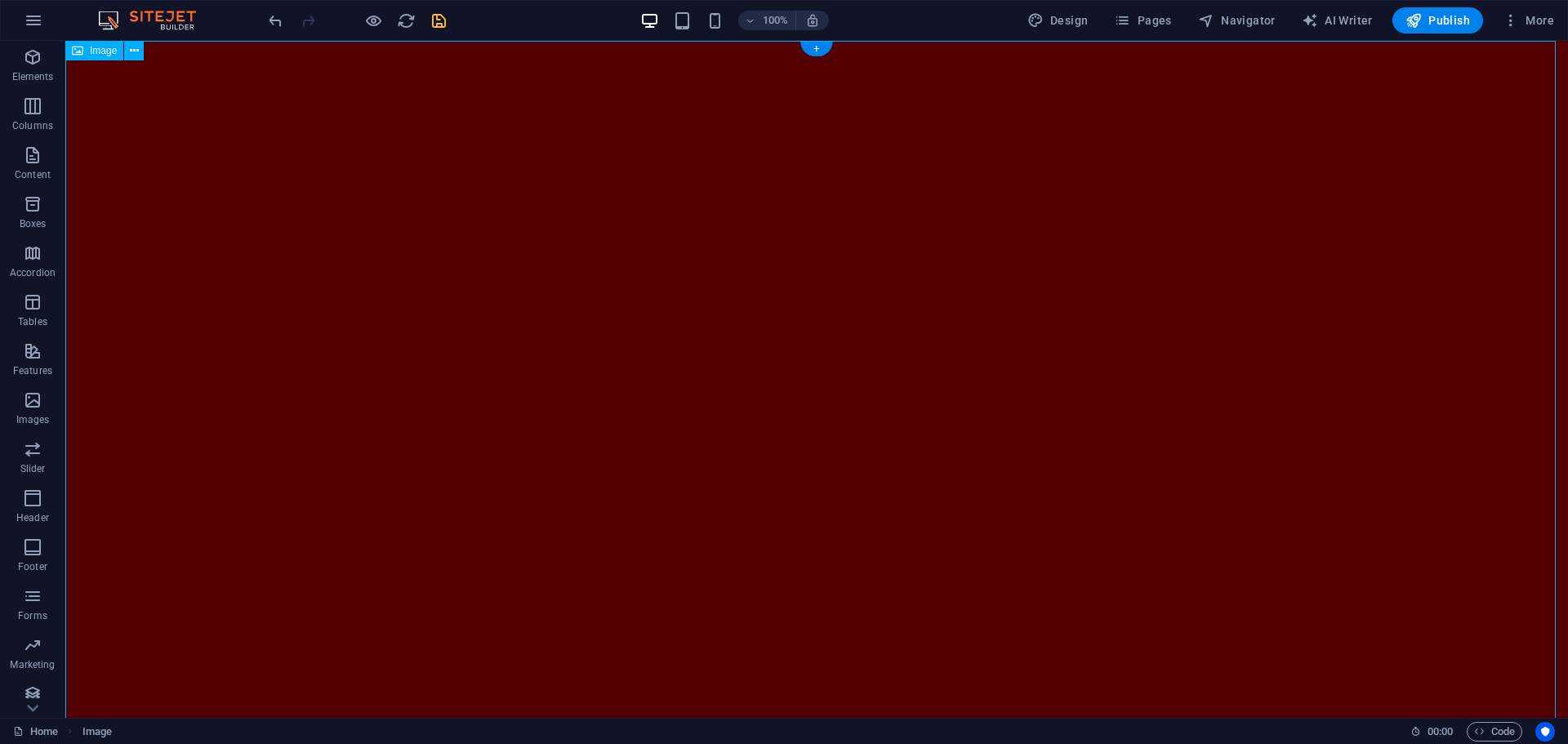
drag, startPoint x: 101, startPoint y: 104, endPoint x: 108, endPoint y: 100, distance: 8.1
click at [101, 105] on figure at bounding box center [816, 462] width 1502 height 845
click at [135, 48] on icon at bounding box center [135, 50] width 9 height 17
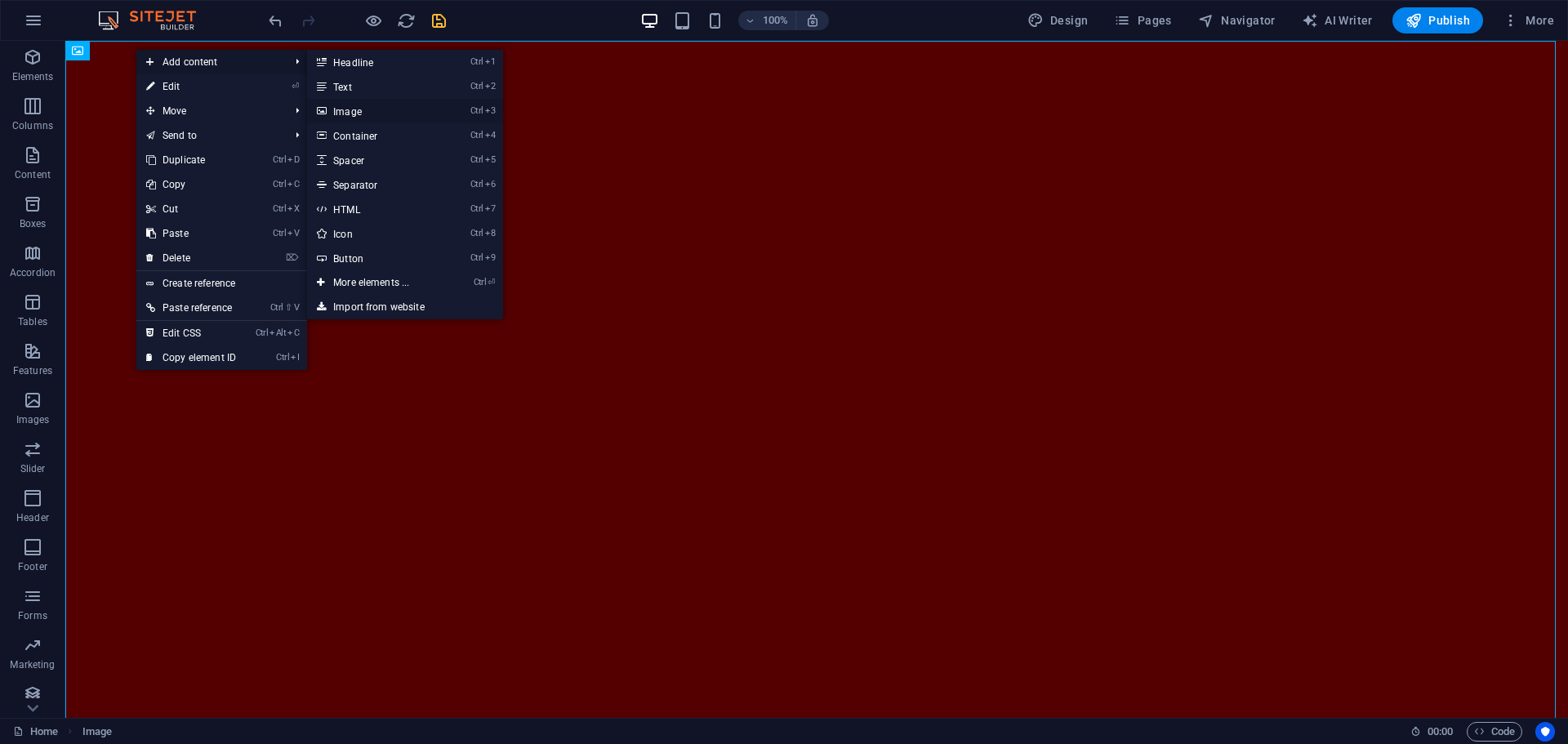
click at [419, 112] on link "Ctrl 3 Image" at bounding box center [374, 110] width 135 height 24
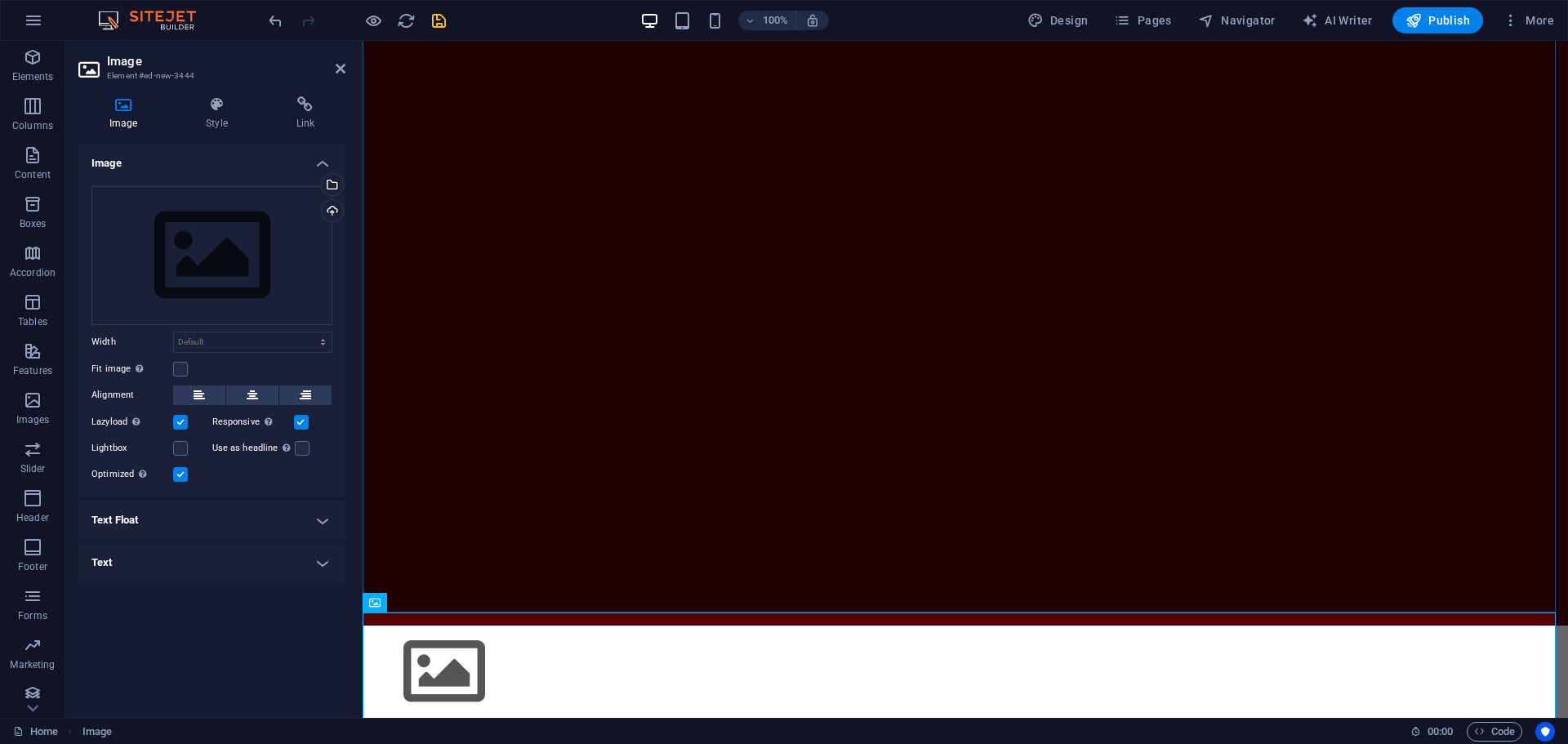
scroll to position [178, 0]
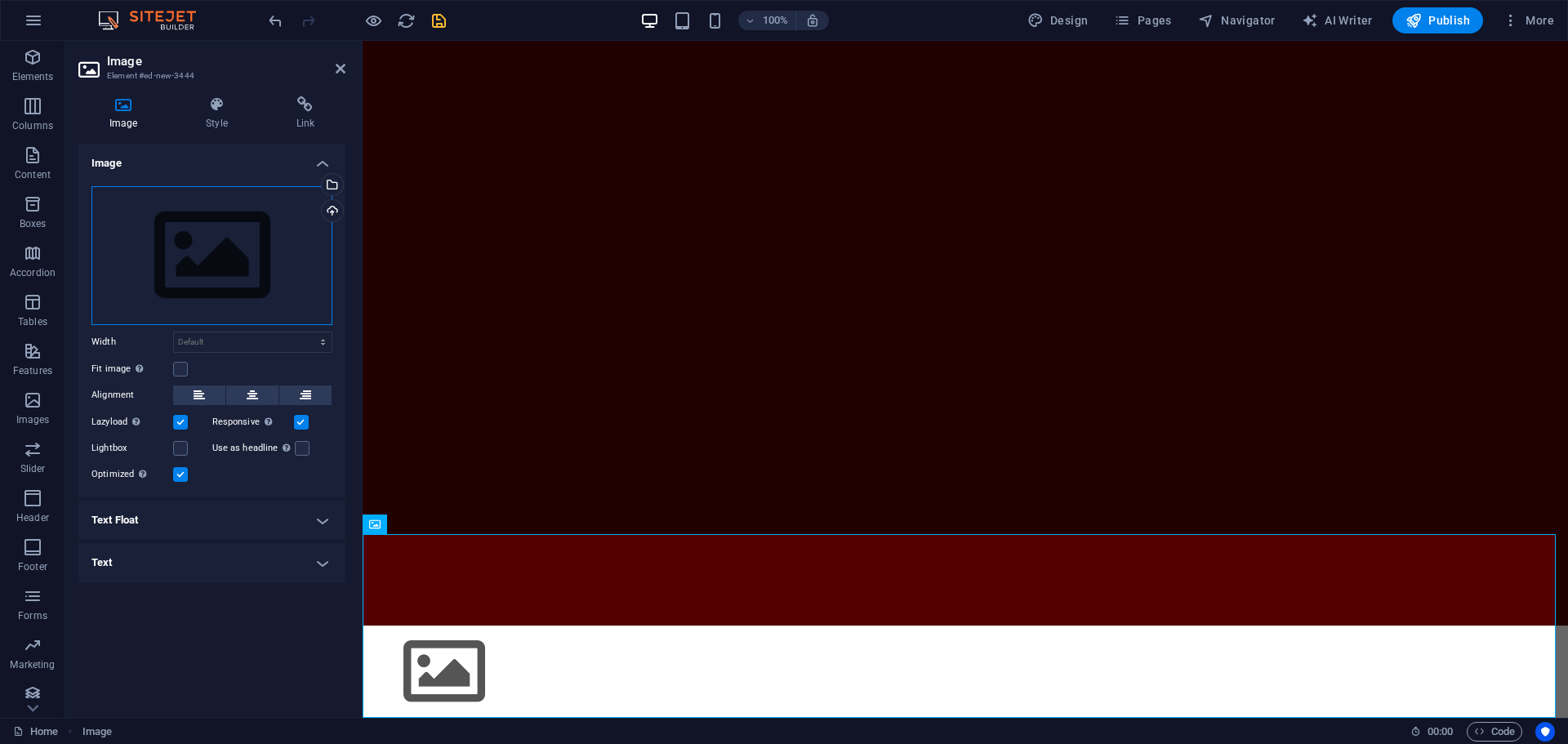
click at [221, 266] on div "Drag files here, click to choose files or select files from Files or our free s…" at bounding box center [212, 255] width 241 height 139
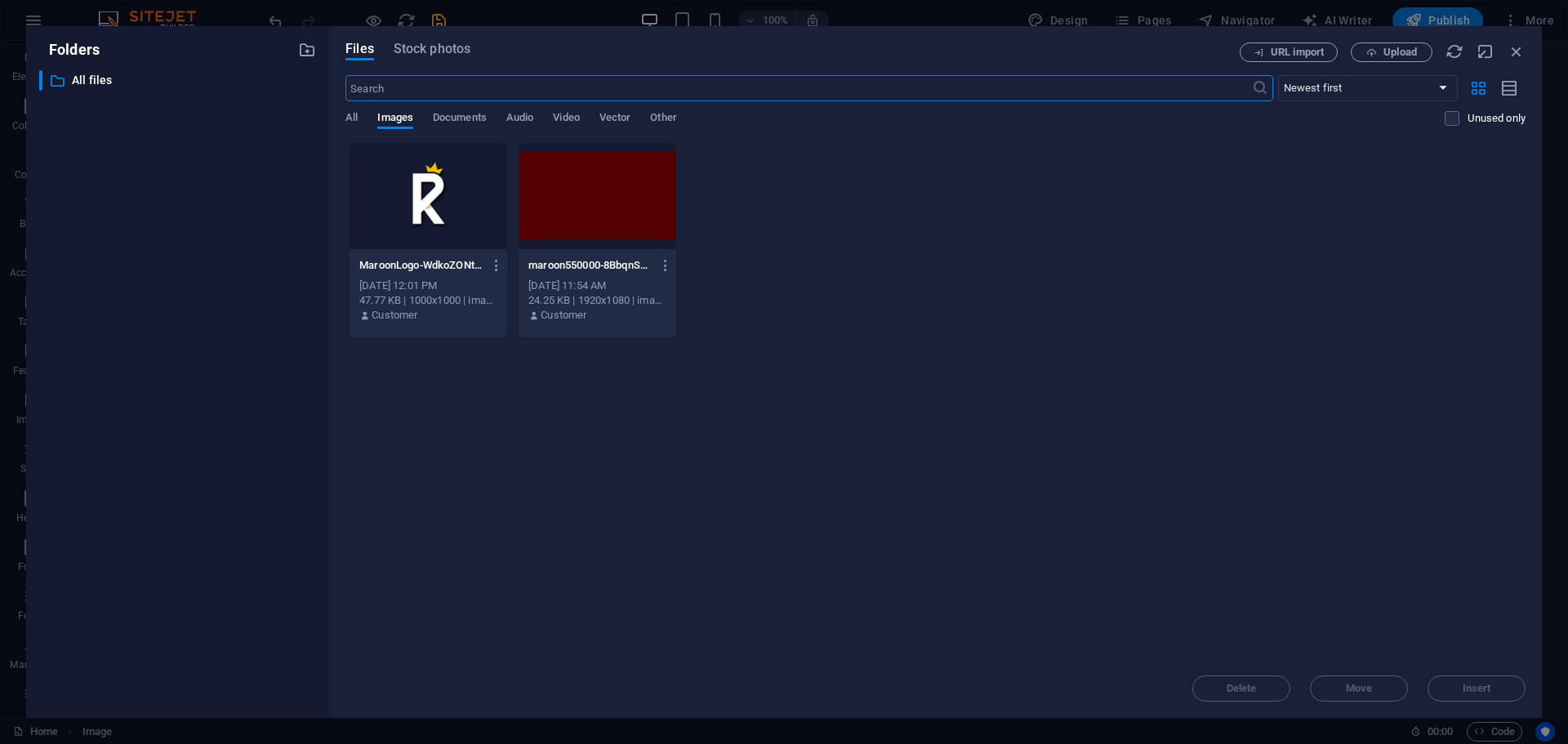
scroll to position [0, 0]
click at [400, 218] on div at bounding box center [428, 196] width 158 height 106
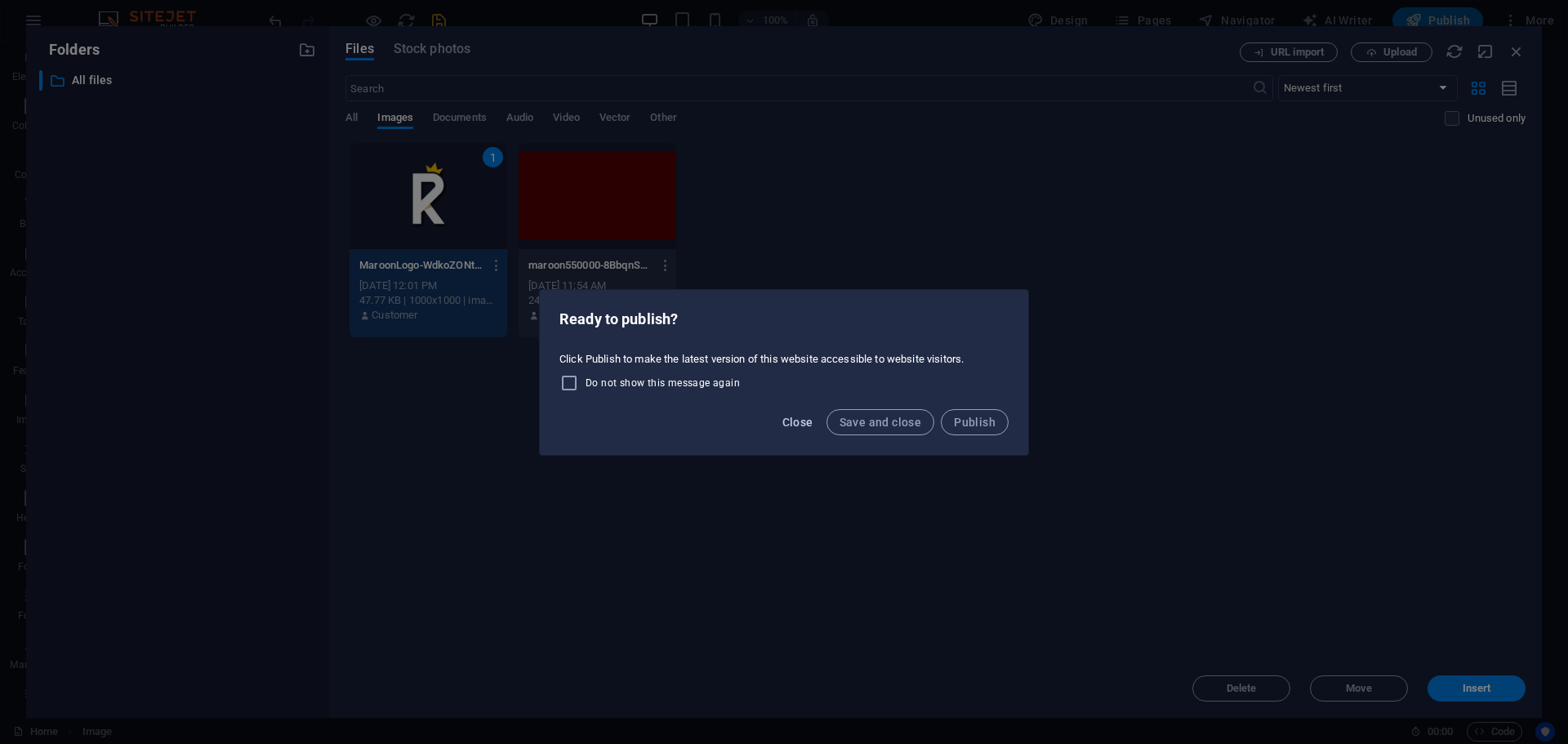
click at [801, 421] on span "Close" at bounding box center [797, 422] width 31 height 13
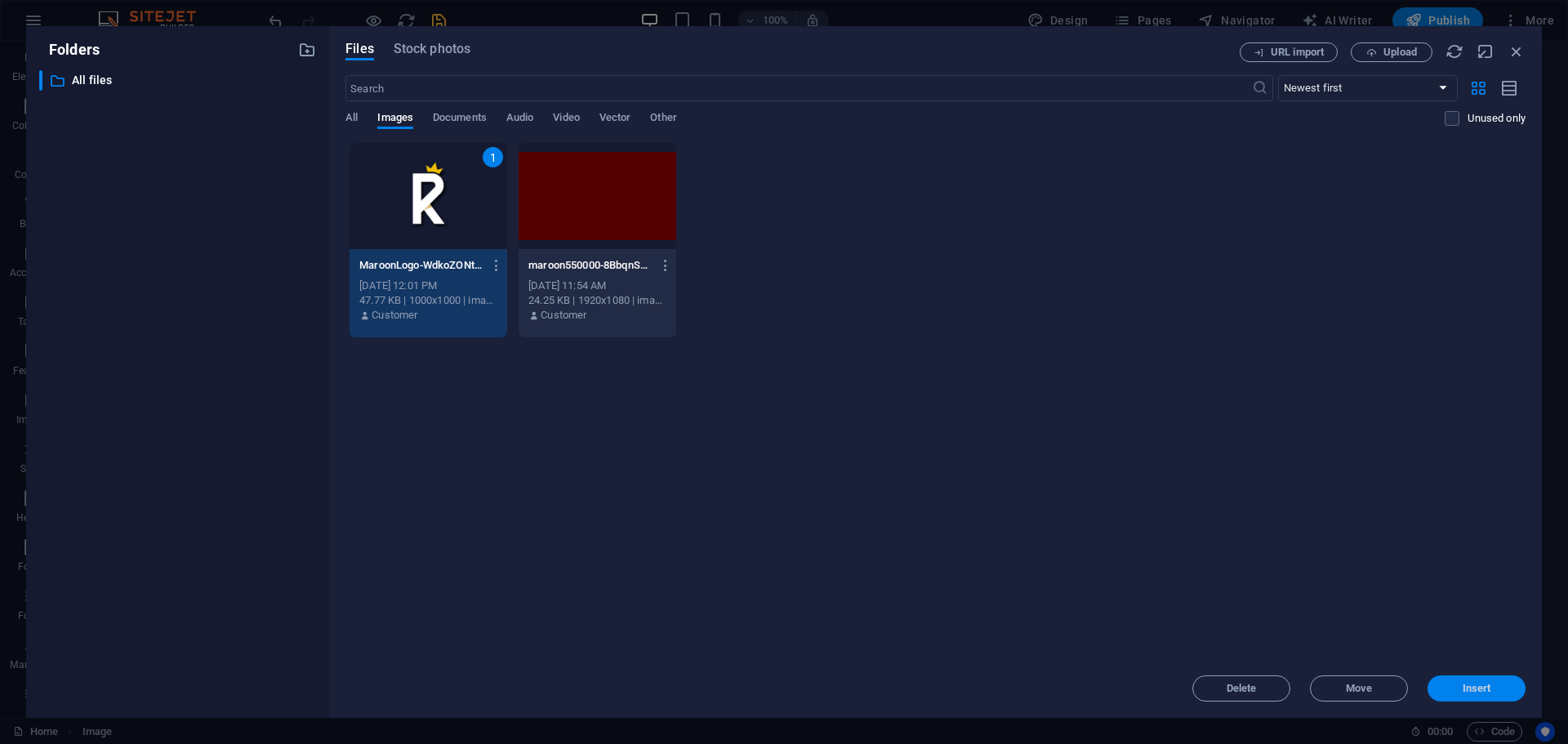
click at [1424, 675] on span "Insert" at bounding box center [1477, 687] width 29 height 10
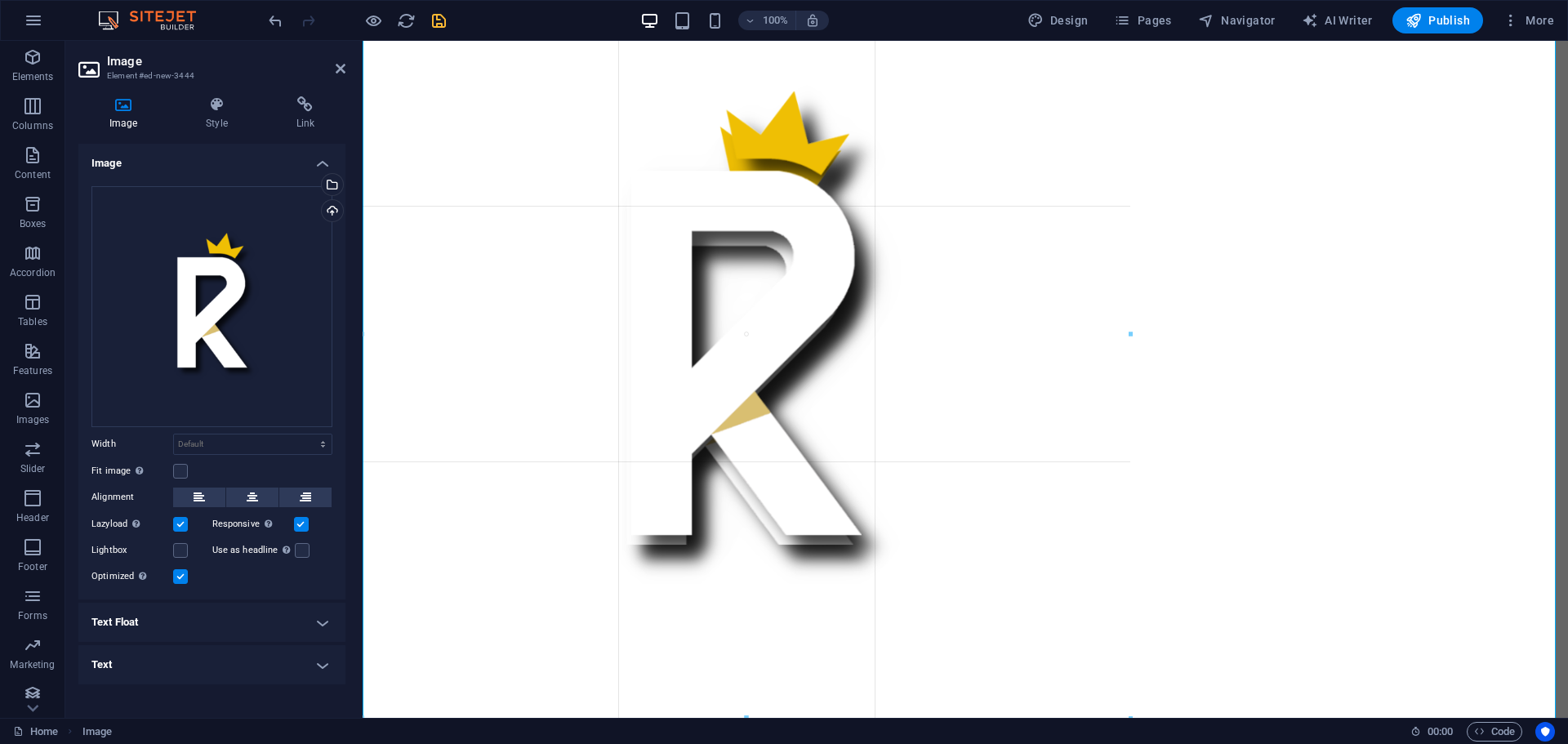
scroll to position [743, 0]
drag, startPoint x: 1555, startPoint y: 715, endPoint x: 723, endPoint y: 269, distance: 944.0
type input "917"
select select "px"
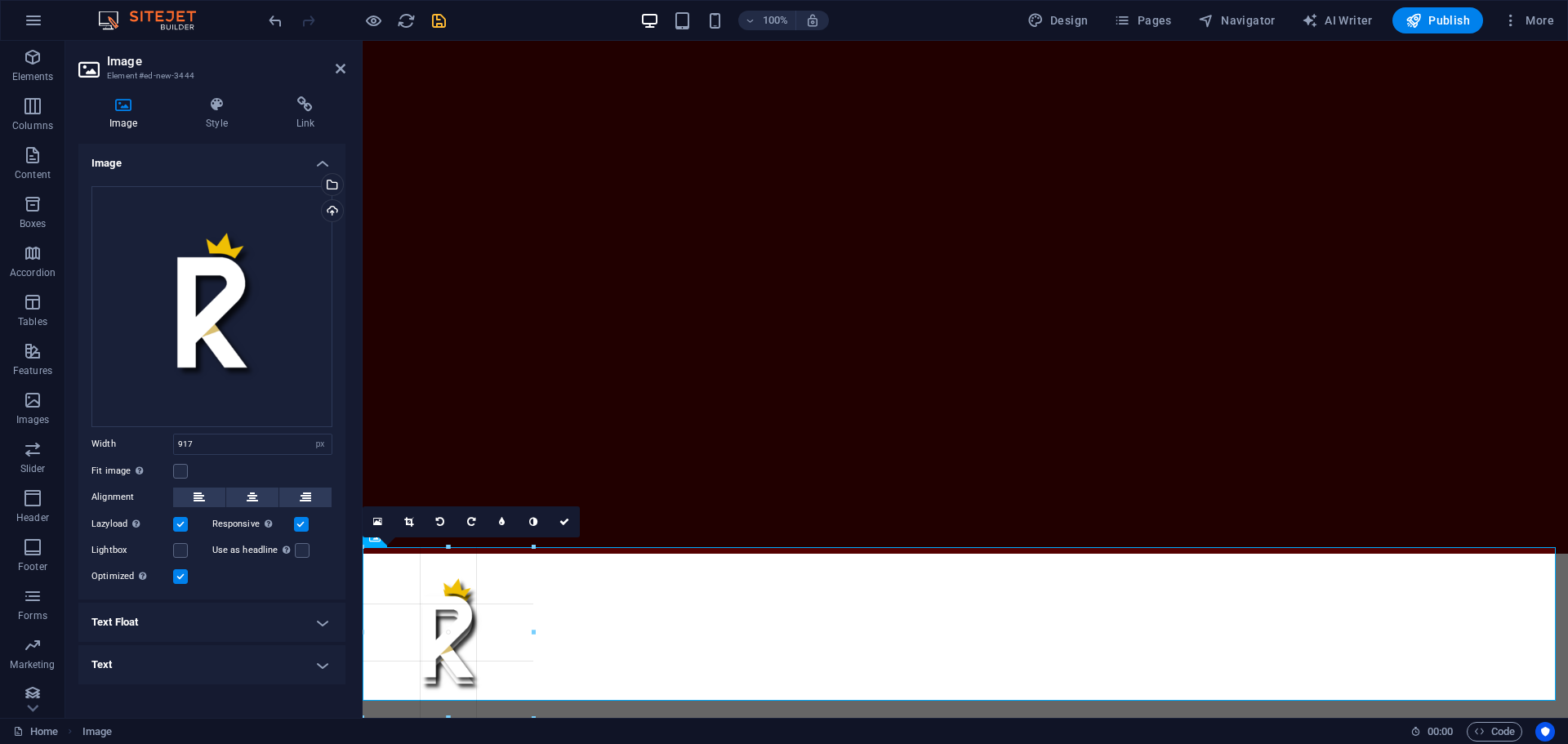
scroll to position [171, 0]
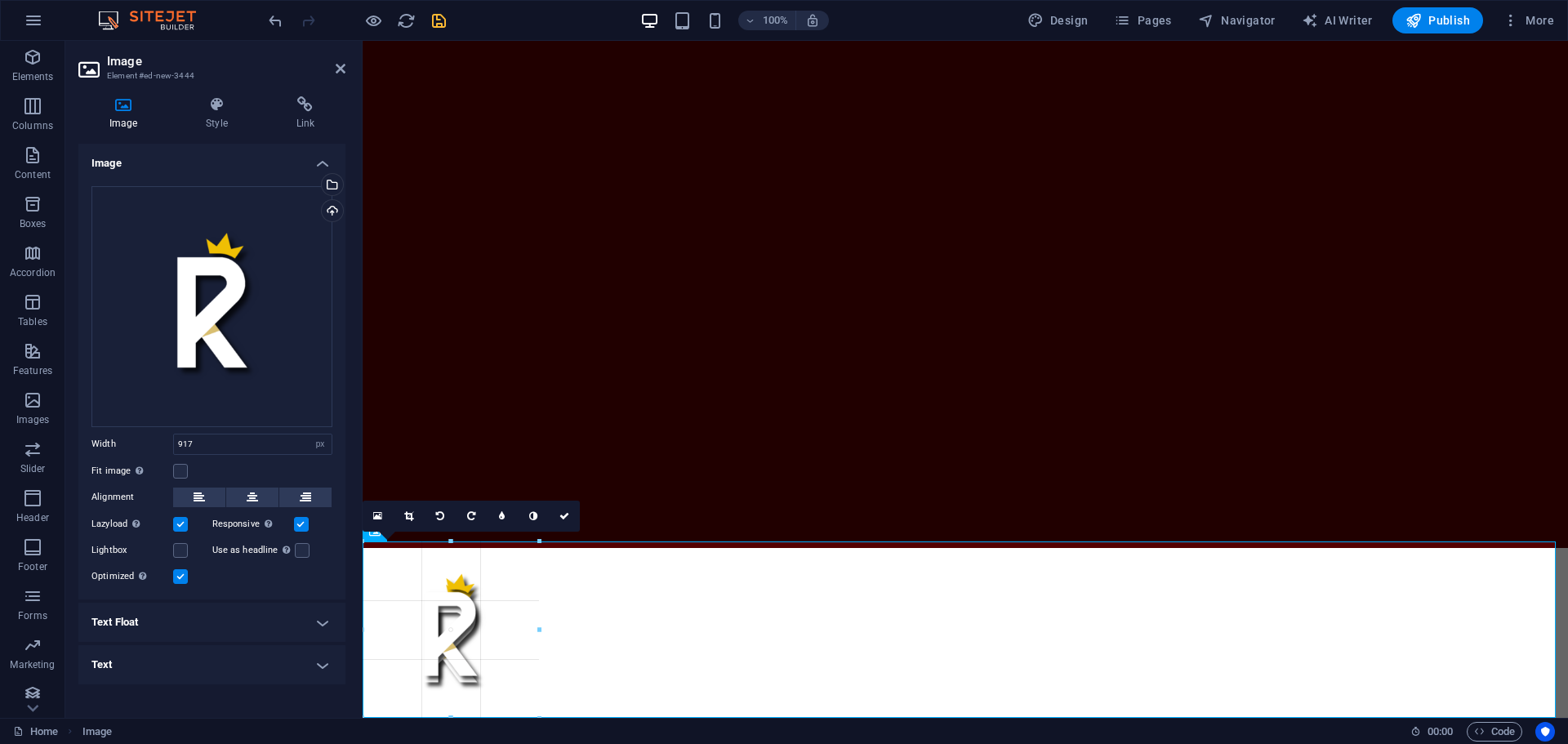
drag, startPoint x: 1113, startPoint y: 341, endPoint x: 186, endPoint y: 617, distance: 967.2
type input "216"
click at [557, 518] on link at bounding box center [564, 516] width 31 height 31
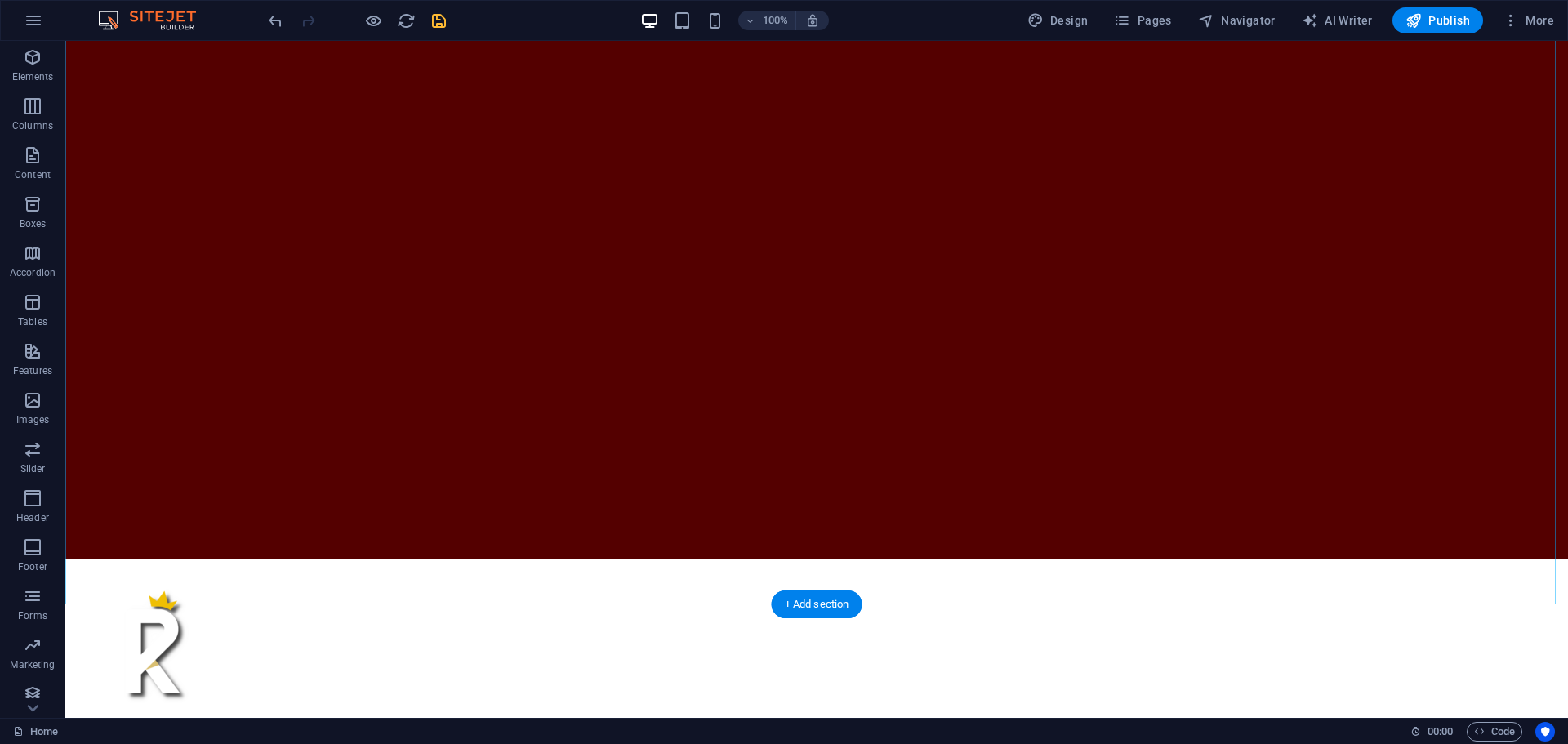
scroll to position [338, 0]
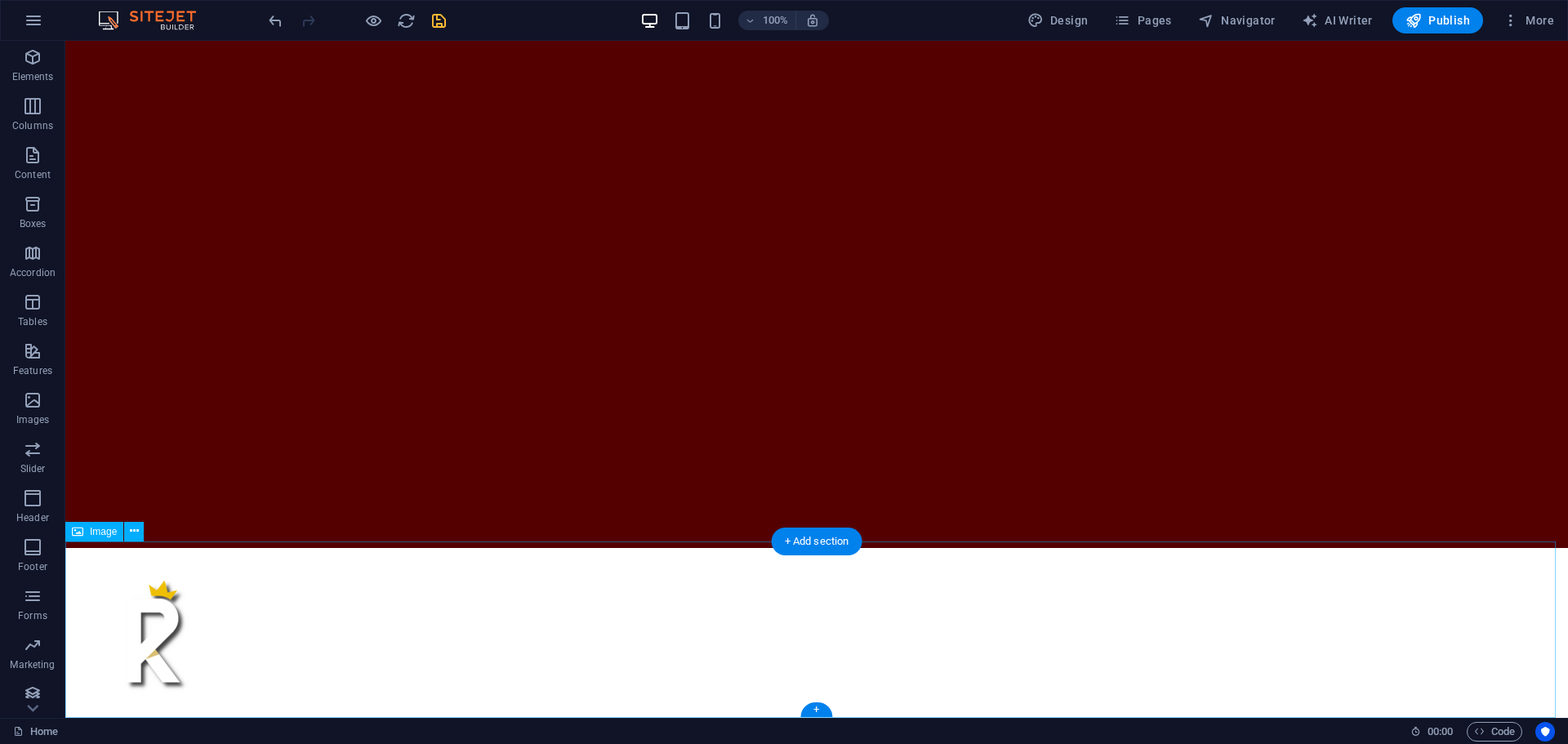
click at [158, 622] on figure at bounding box center [816, 635] width 1502 height 176
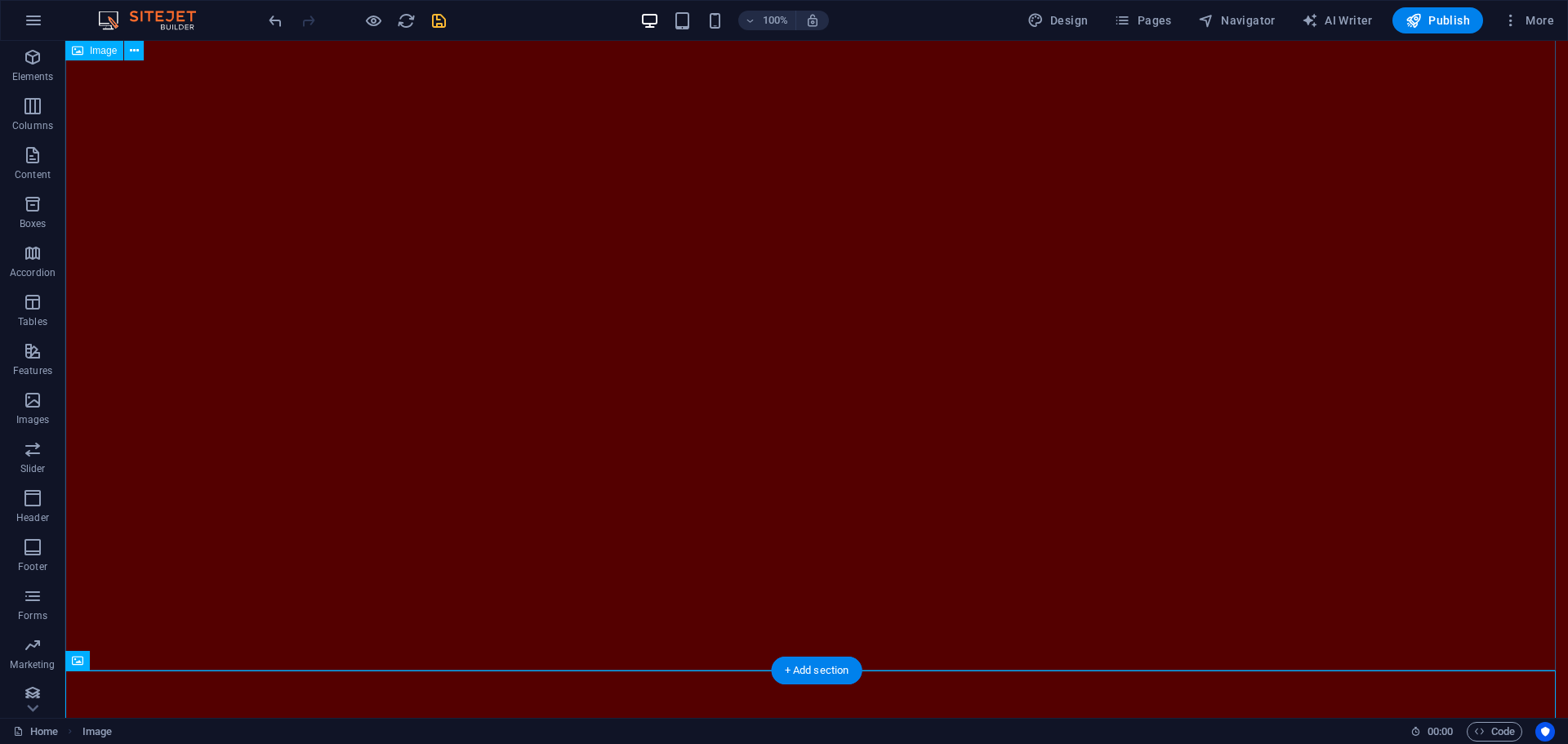
scroll to position [12, 0]
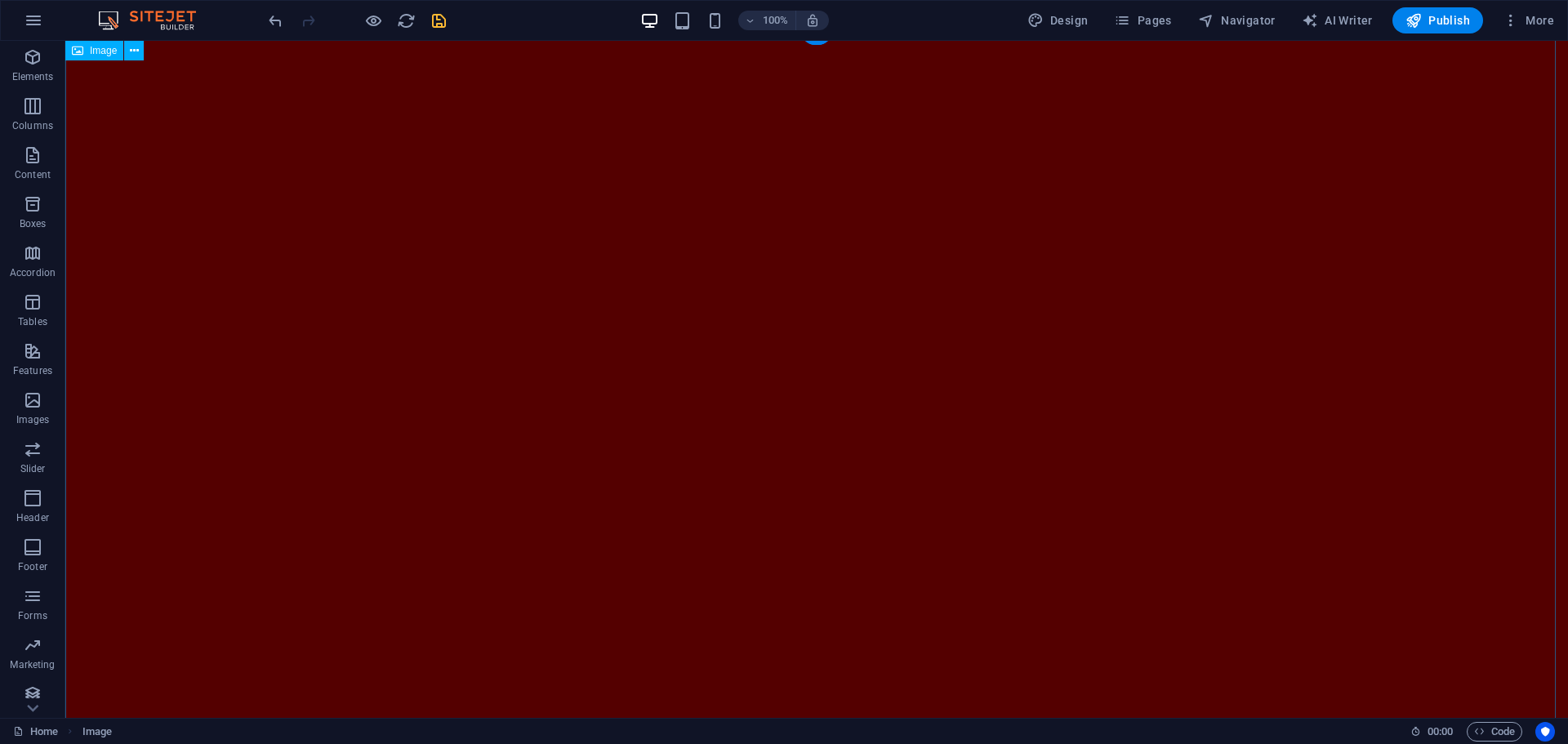
click at [385, 385] on figure at bounding box center [816, 451] width 1502 height 845
click at [36, 166] on span "Content" at bounding box center [32, 165] width 66 height 39
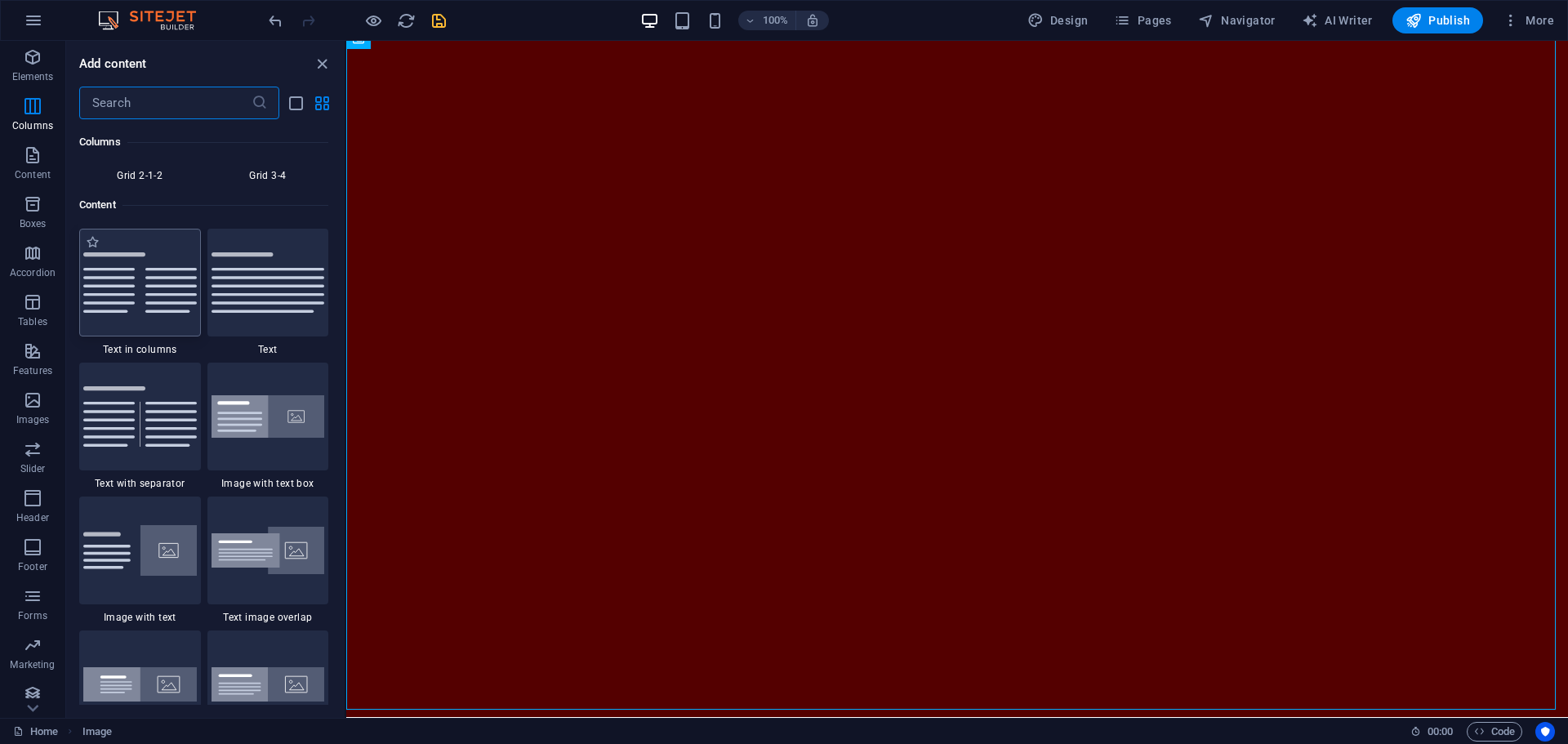
scroll to position [2683, 0]
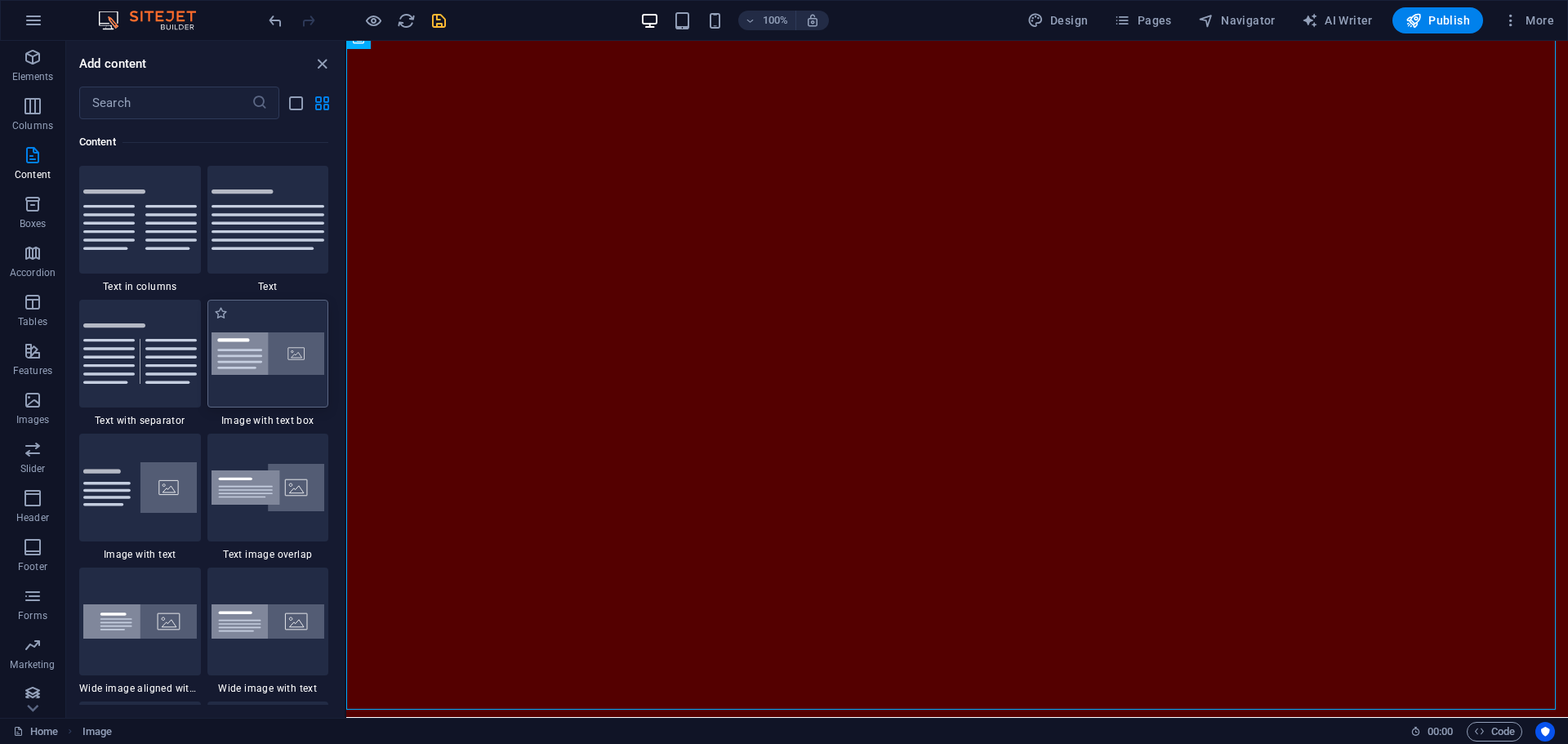
click at [295, 374] on img at bounding box center [269, 354] width 113 height 43
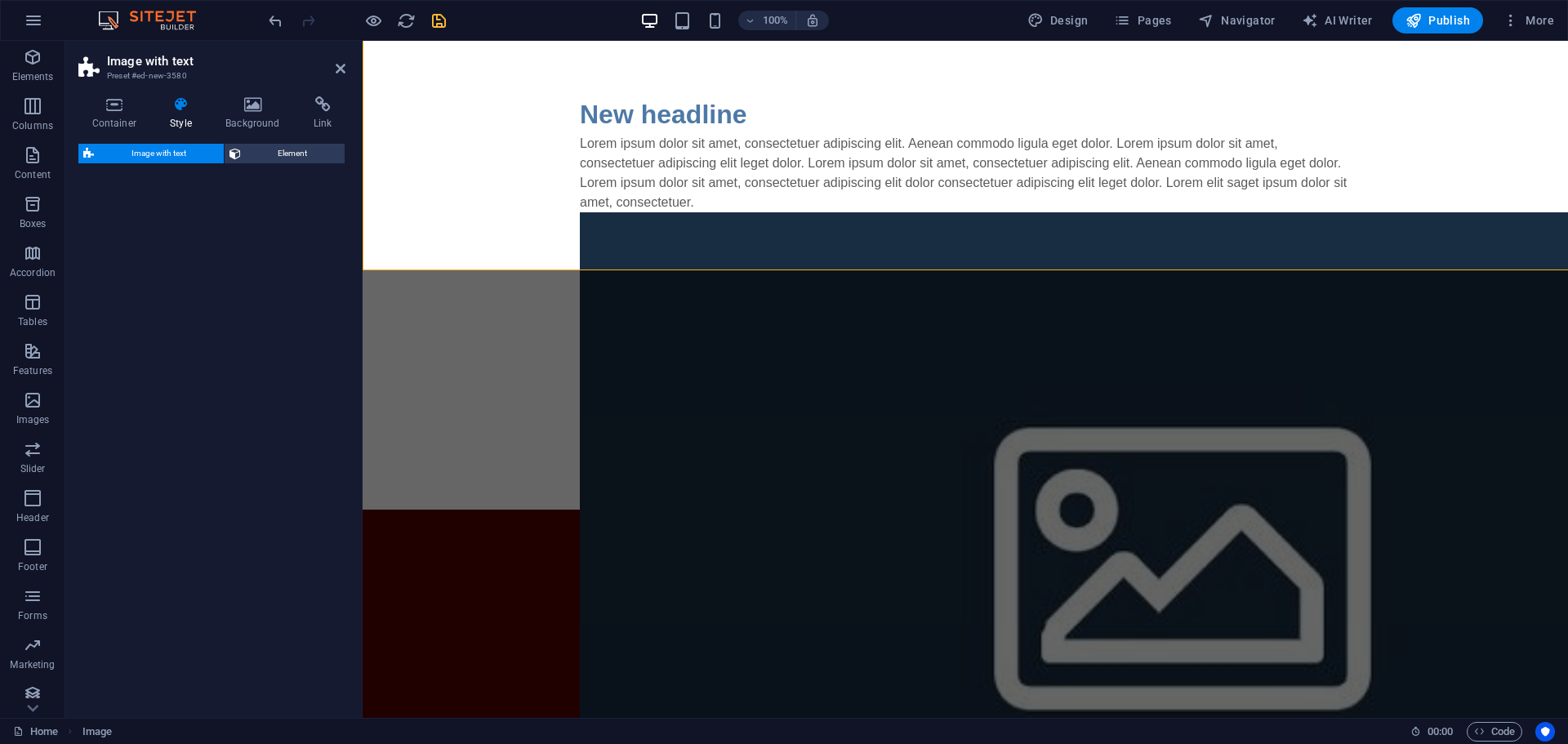
select select "rem"
select select "px"
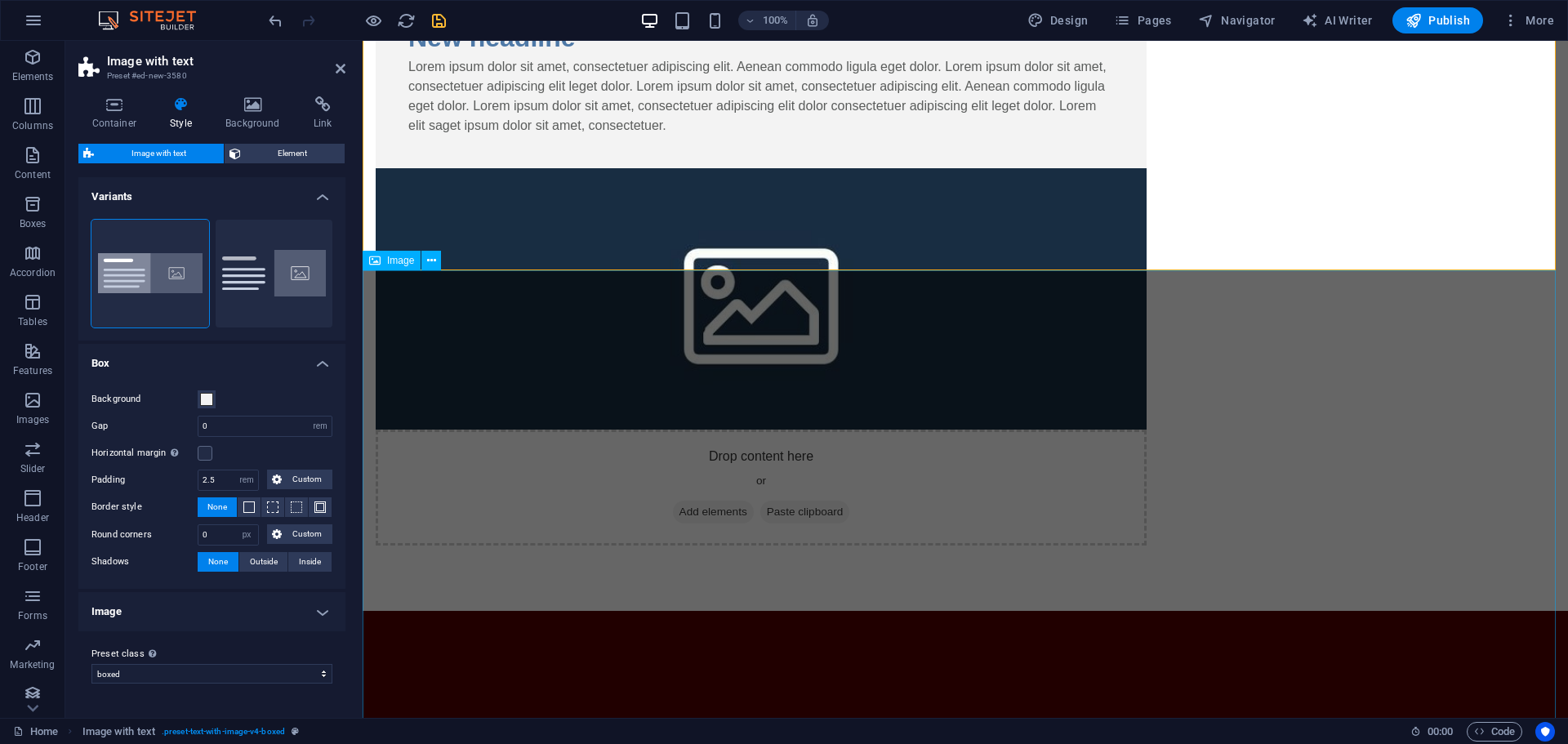
scroll to position [0, 0]
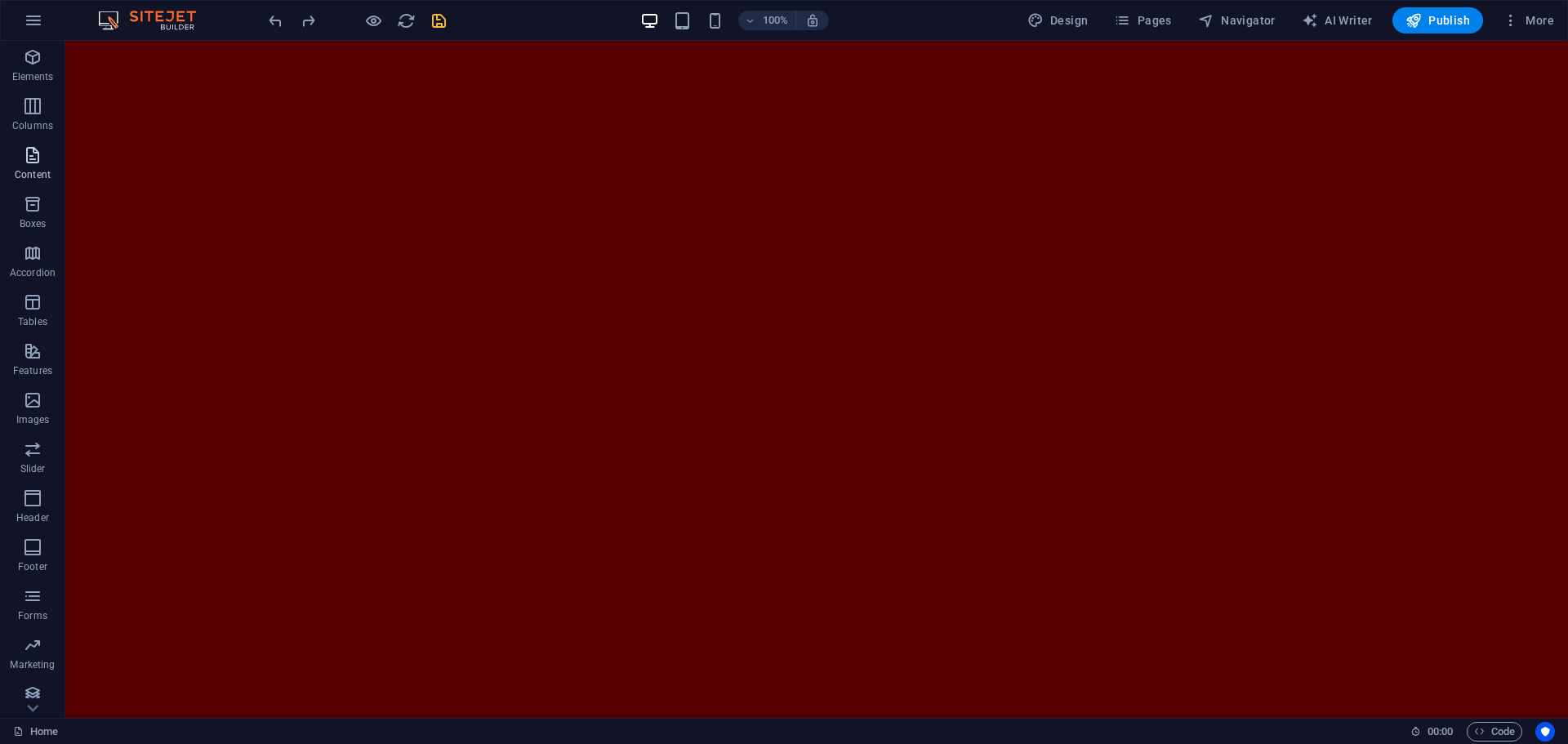
click at [38, 170] on p "Content" at bounding box center [32, 174] width 36 height 13
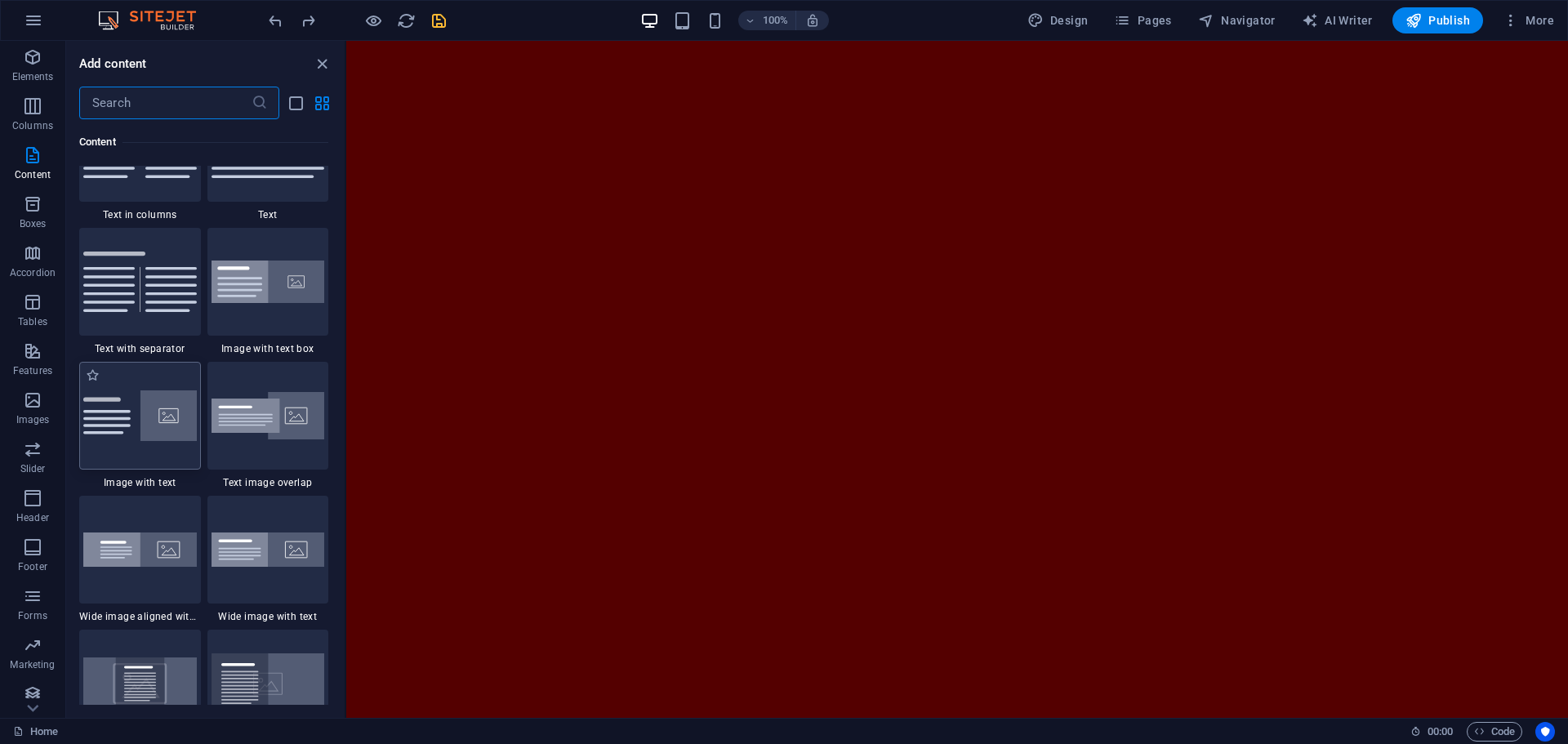
scroll to position [2763, 0]
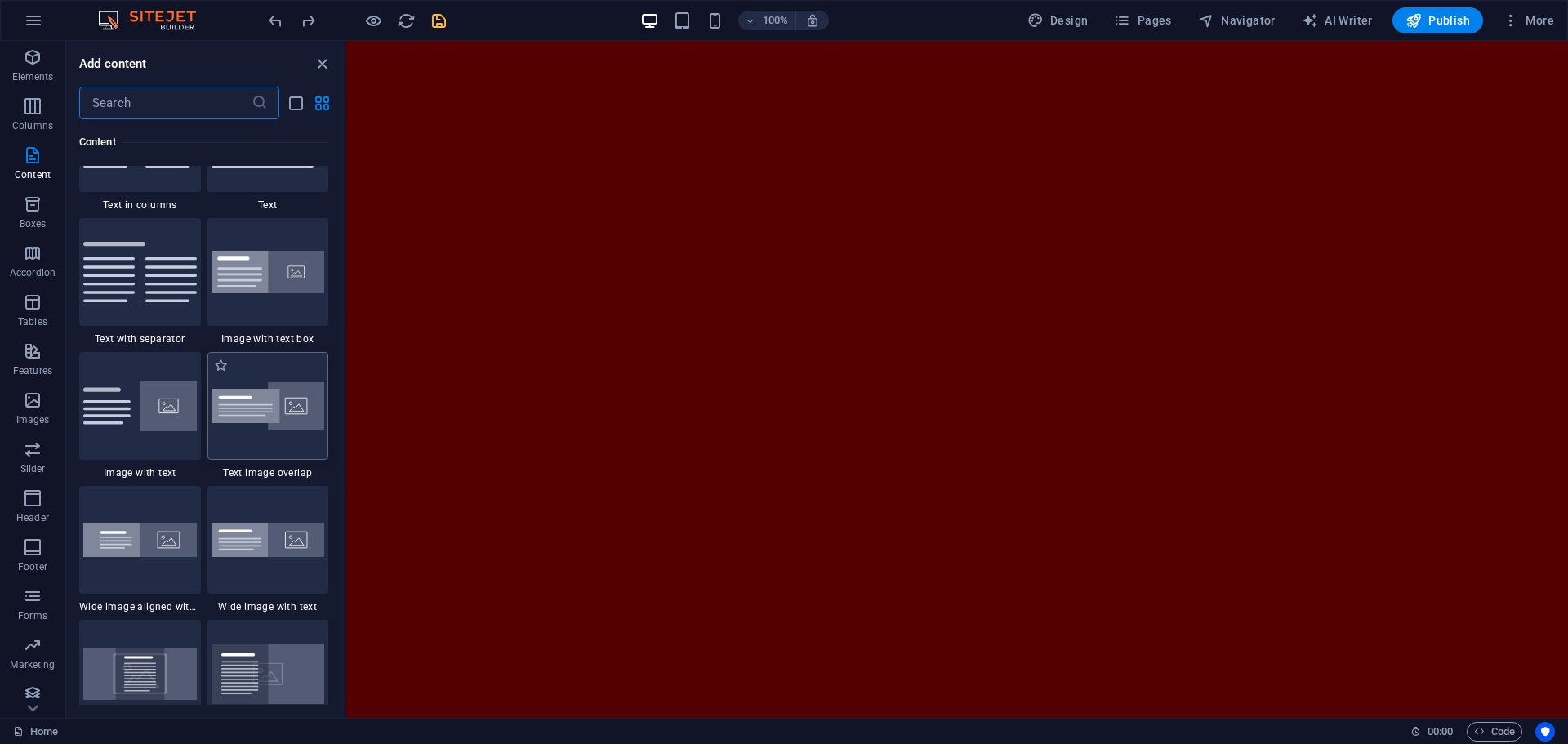
click at [291, 432] on div at bounding box center [269, 406] width 122 height 108
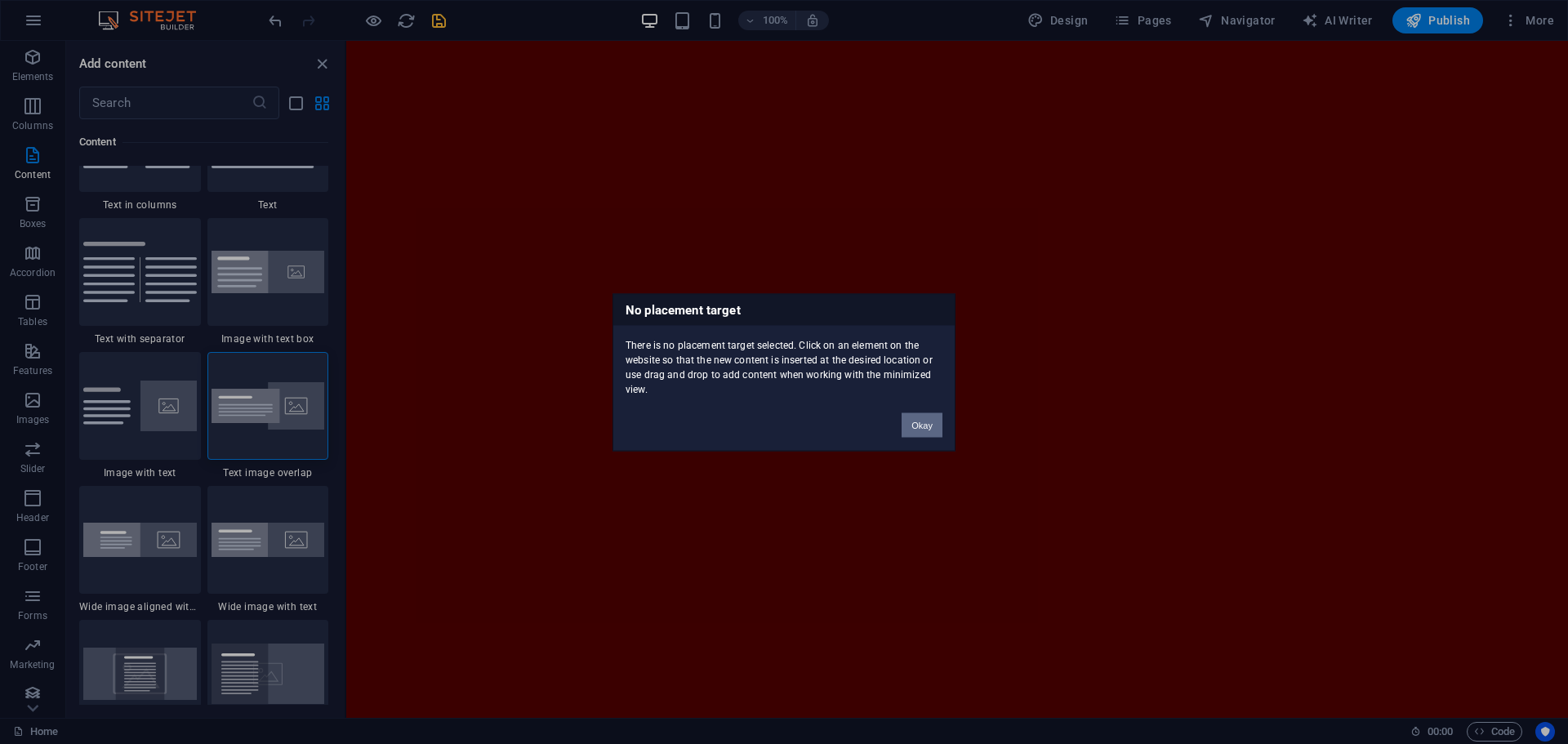
click at [924, 429] on button "Okay" at bounding box center [921, 424] width 40 height 24
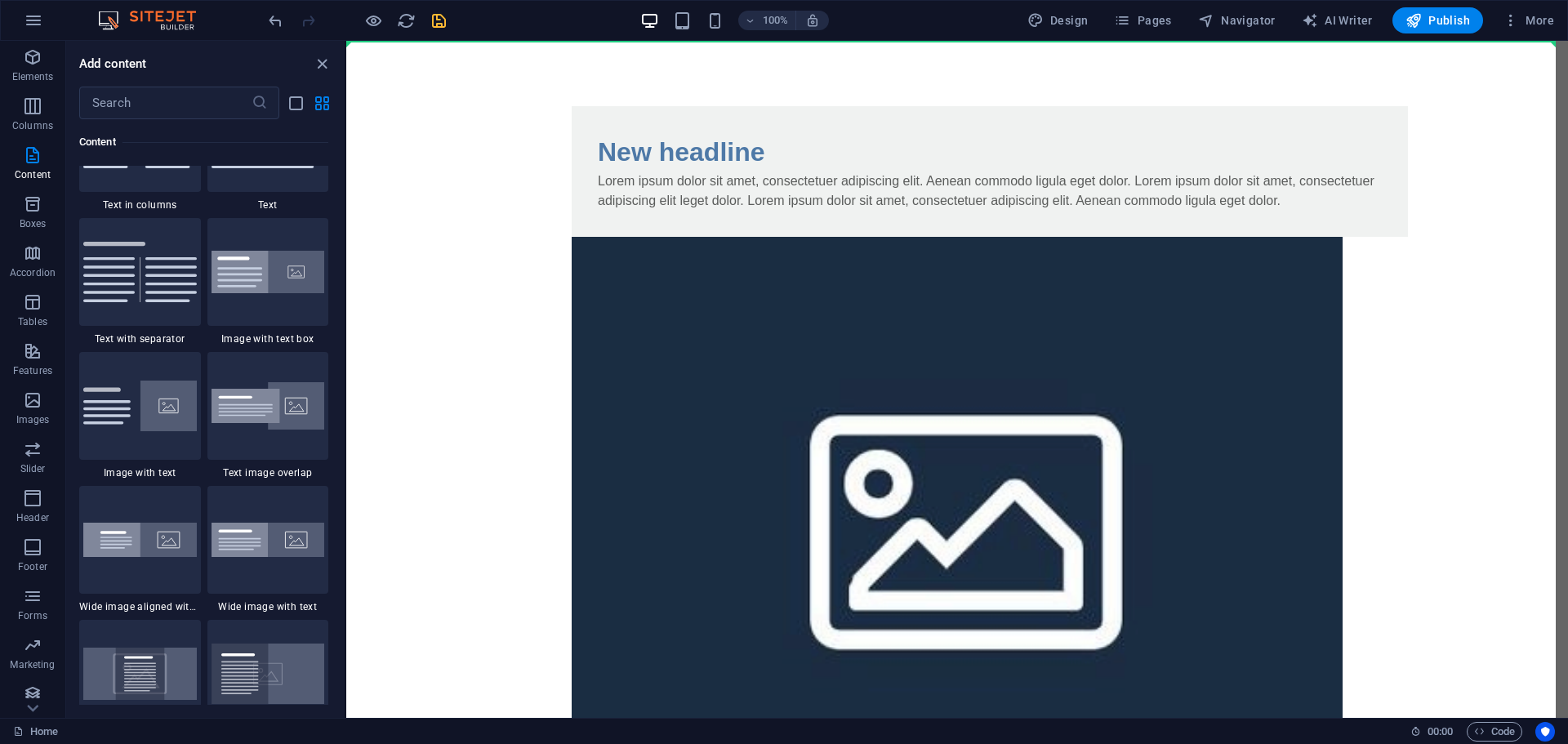
select select "rem"
select select "px"
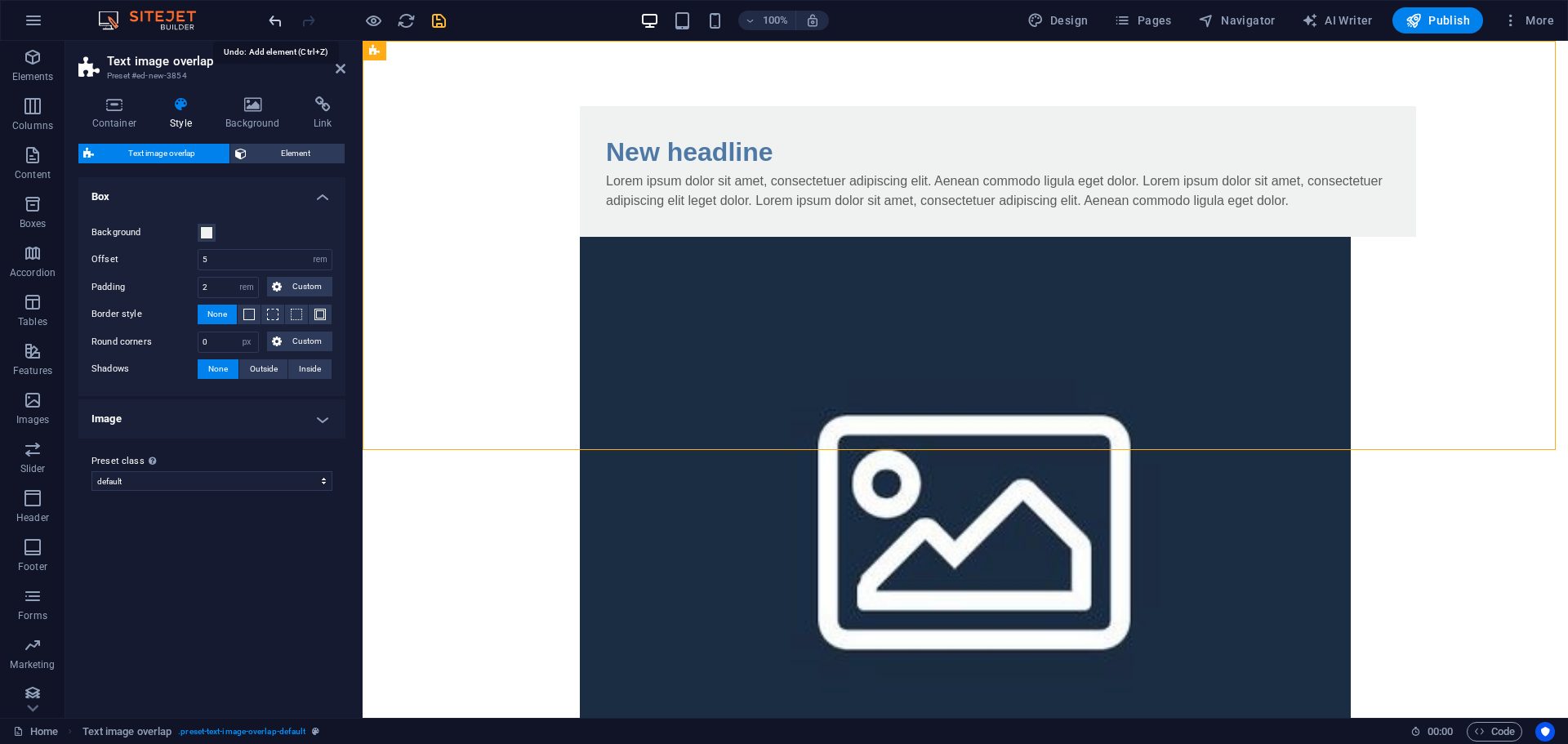
click at [275, 13] on icon "undo" at bounding box center [275, 21] width 19 height 19
